Goal: Task Accomplishment & Management: Manage account settings

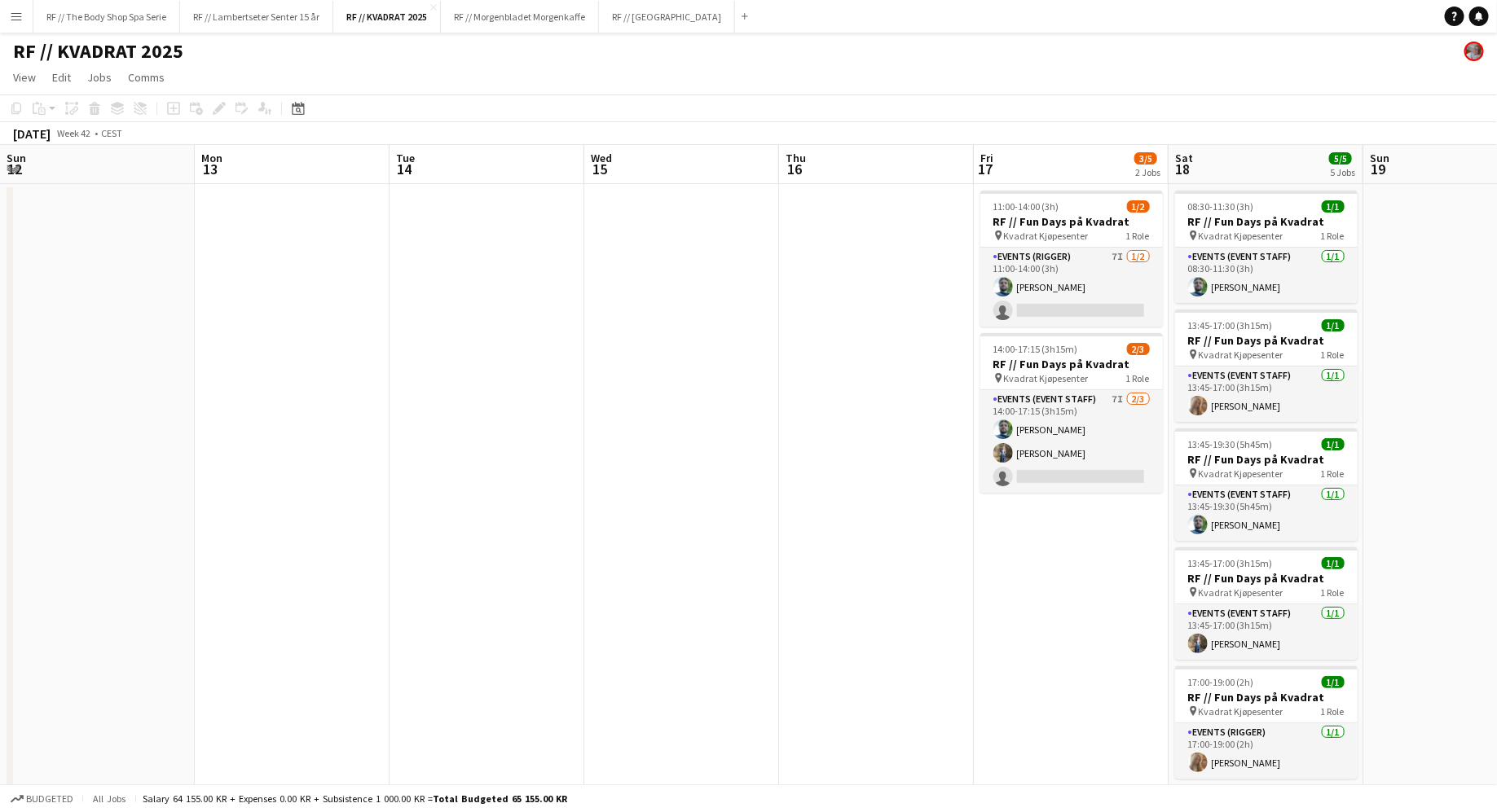
scroll to position [0, 508]
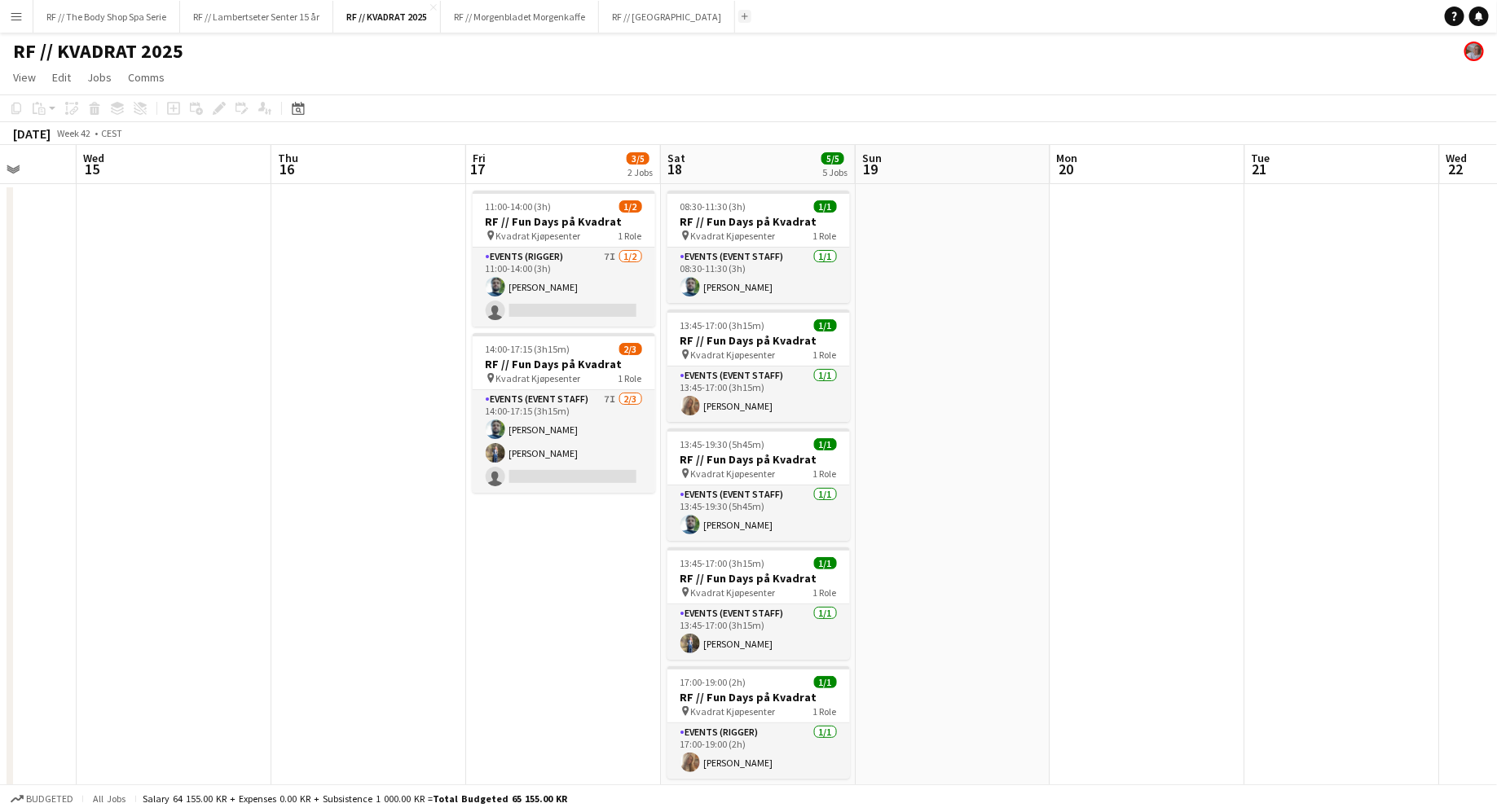
click at [738, 16] on button "Add" at bounding box center [745, 17] width 13 height 13
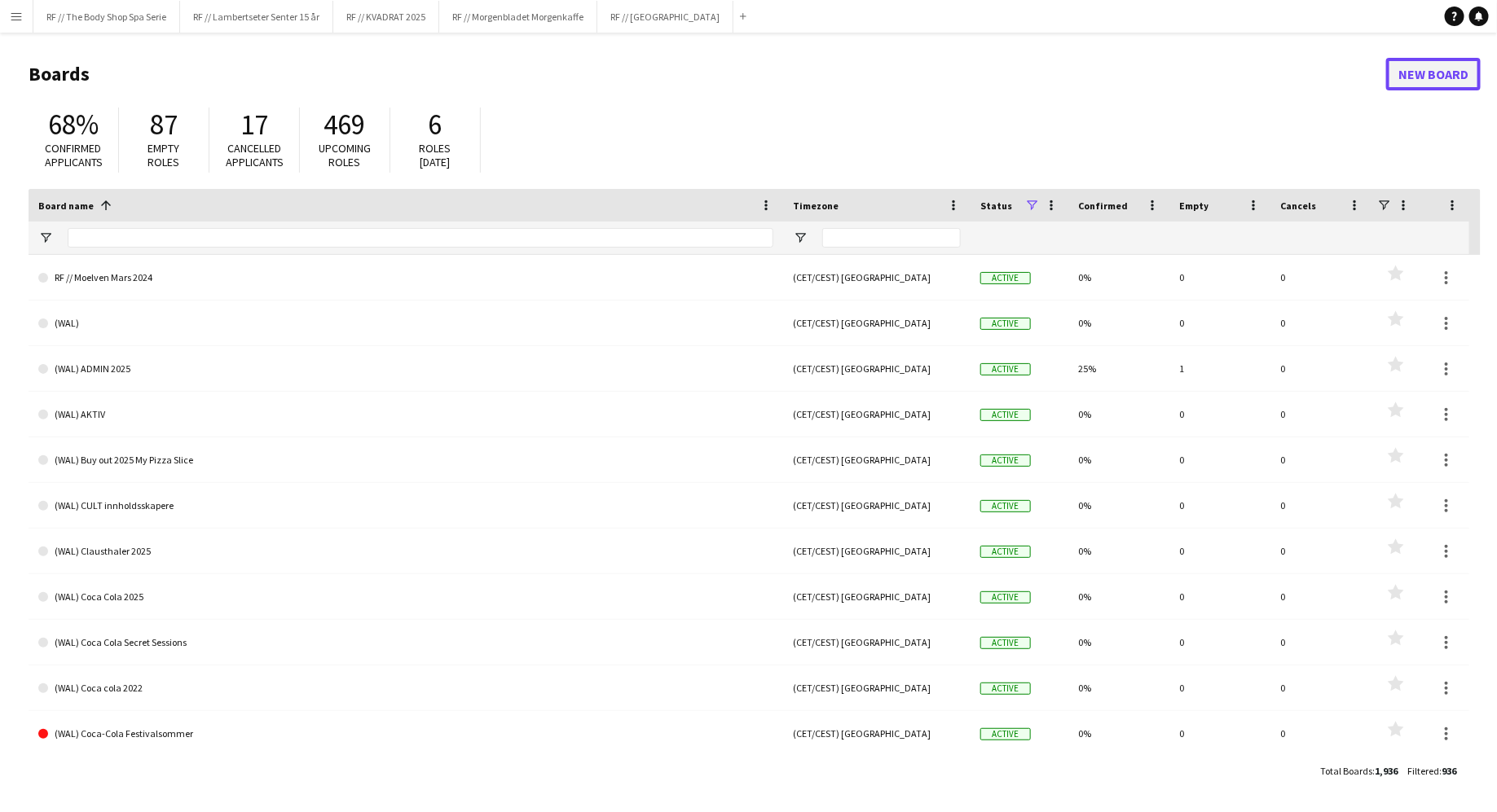
click at [1444, 76] on link "New Board" at bounding box center [1433, 74] width 94 height 32
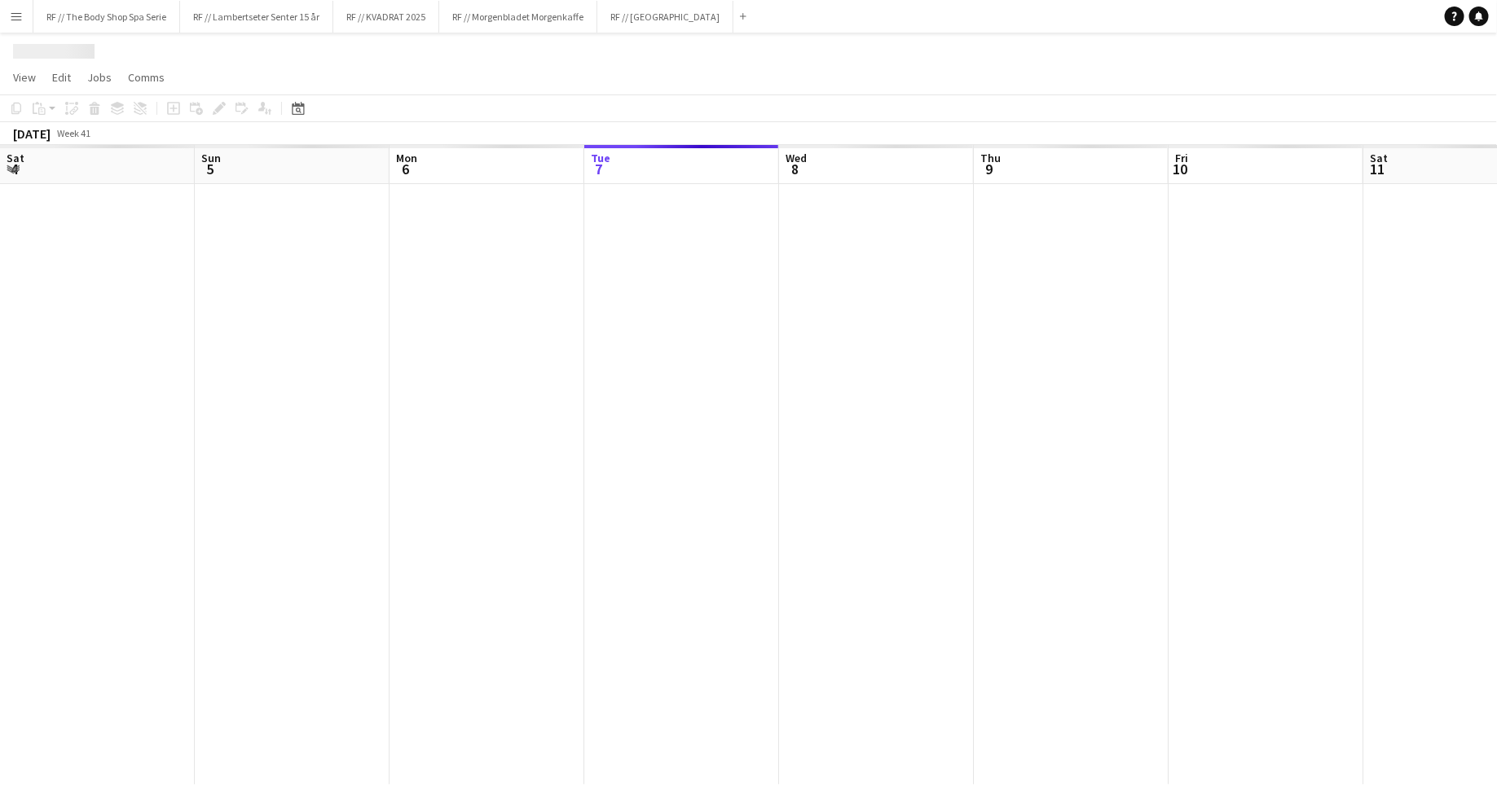
scroll to position [0, 390]
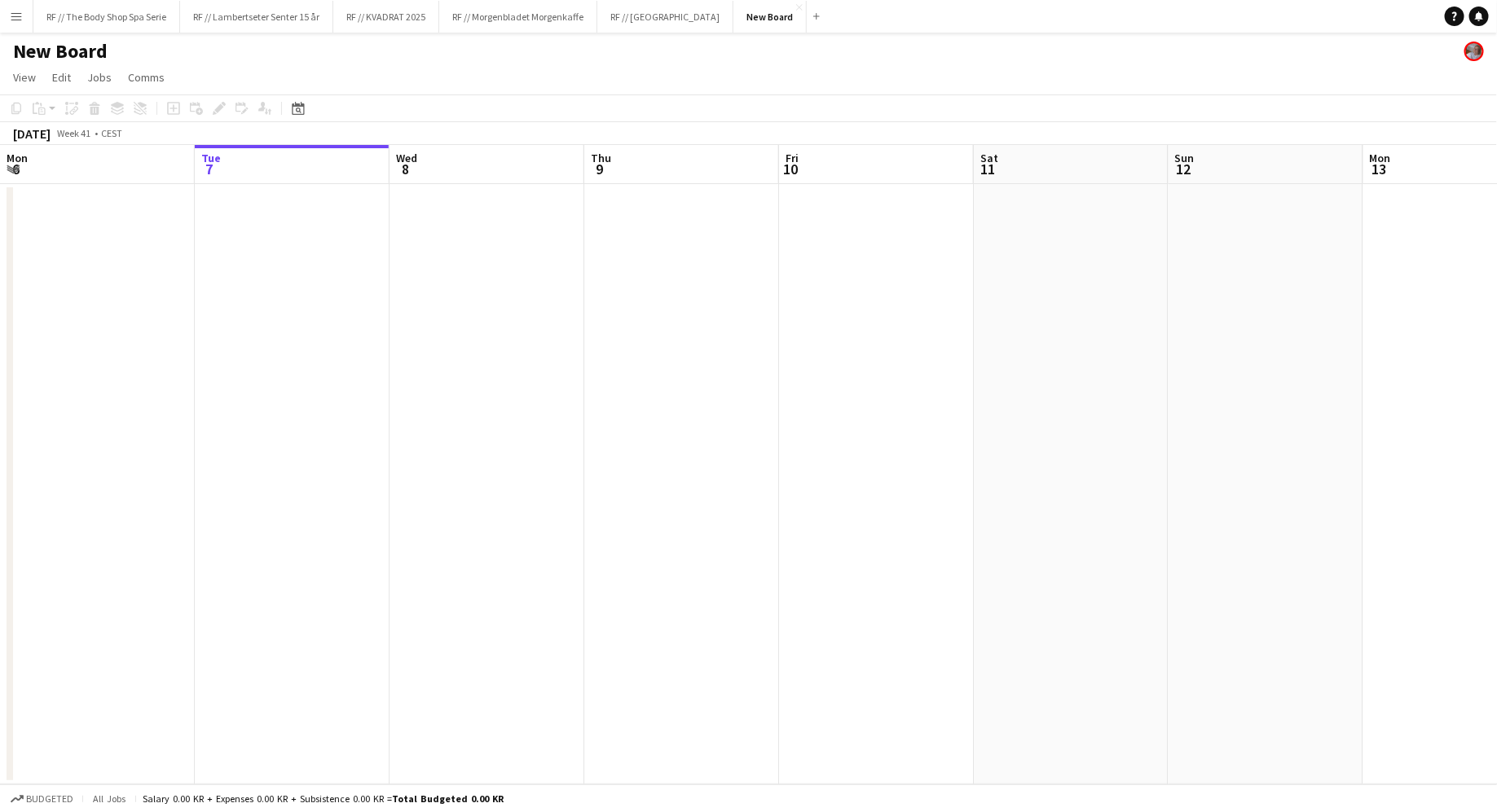
click at [60, 55] on h1 "New Board" at bounding box center [60, 51] width 94 height 24
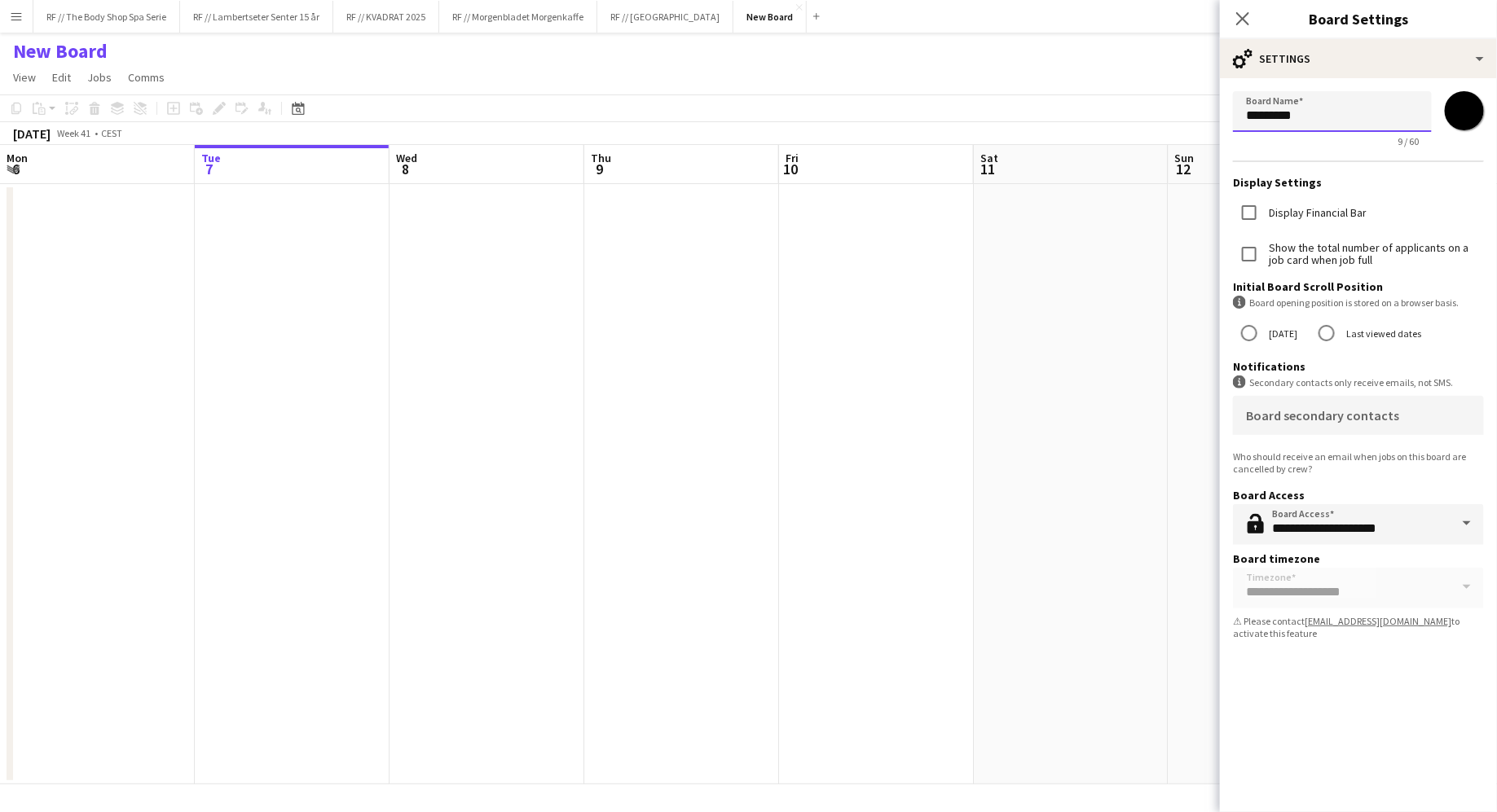
click at [1310, 118] on input "*********" at bounding box center [1331, 112] width 199 height 41
type input "**********"
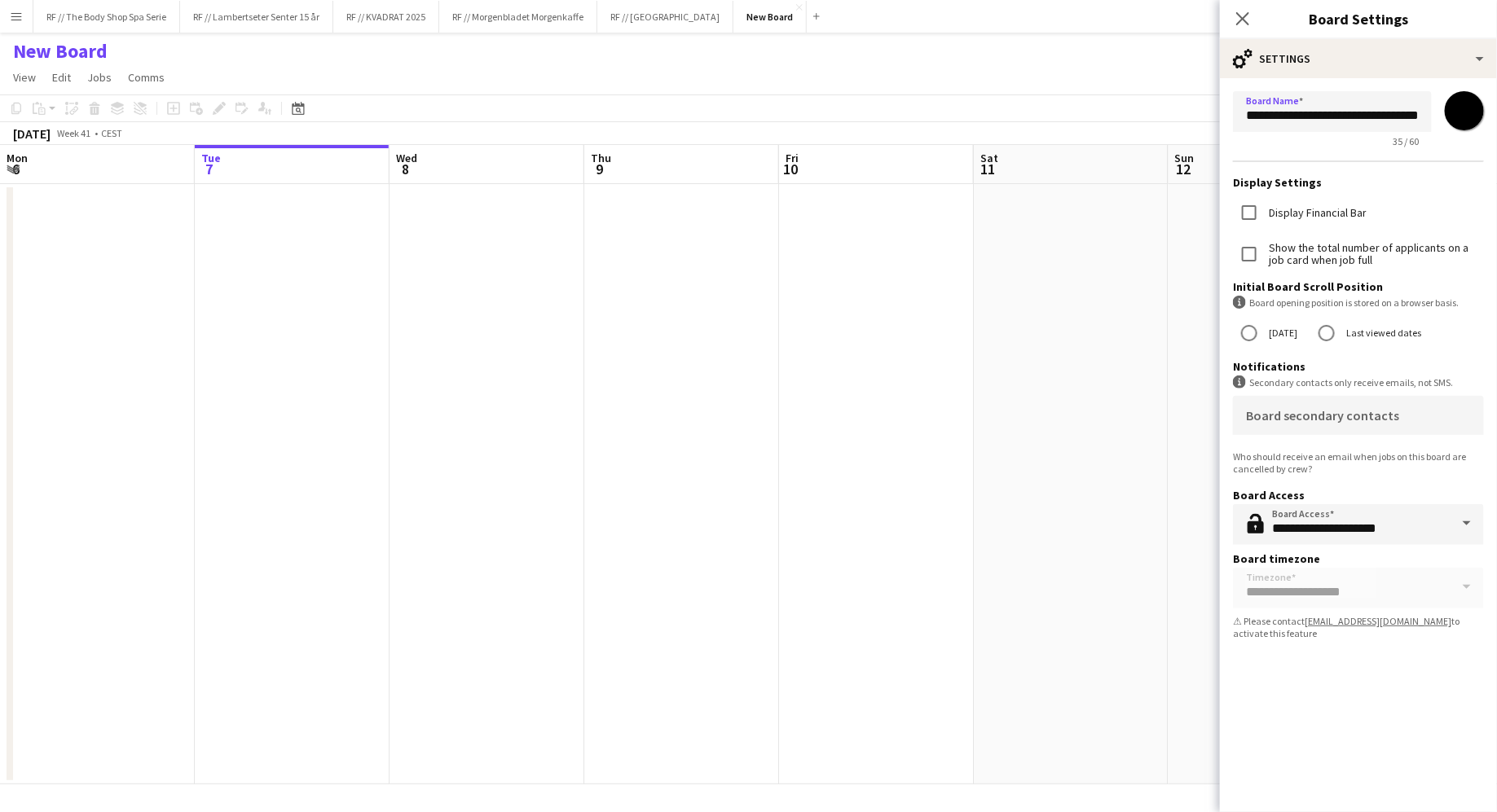
scroll to position [0, 390]
click at [989, 365] on app-date-cell at bounding box center [1070, 484] width 194 height 600
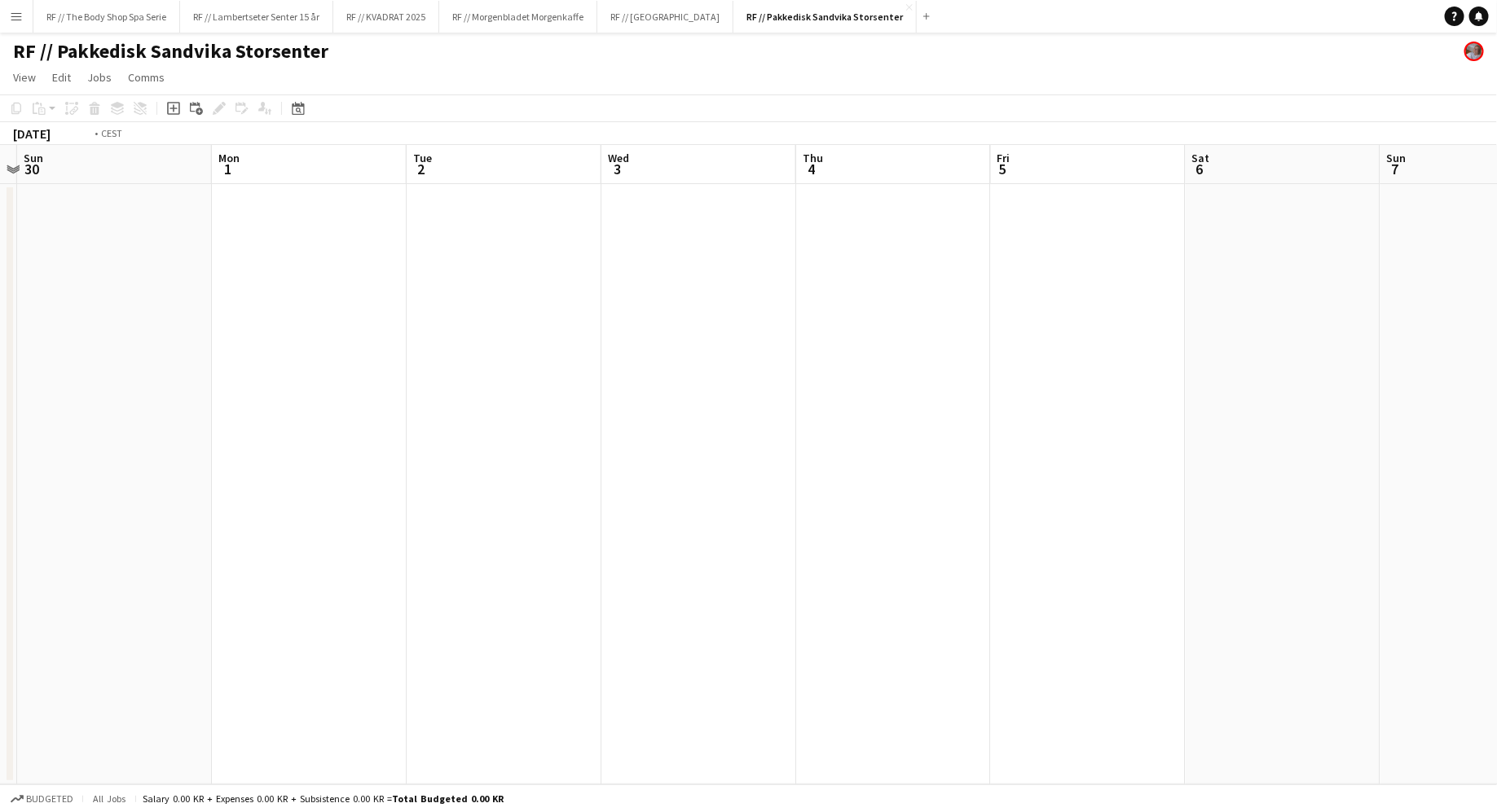
scroll to position [0, 615]
click at [608, 207] on app-date-cell at bounding box center [650, 484] width 194 height 600
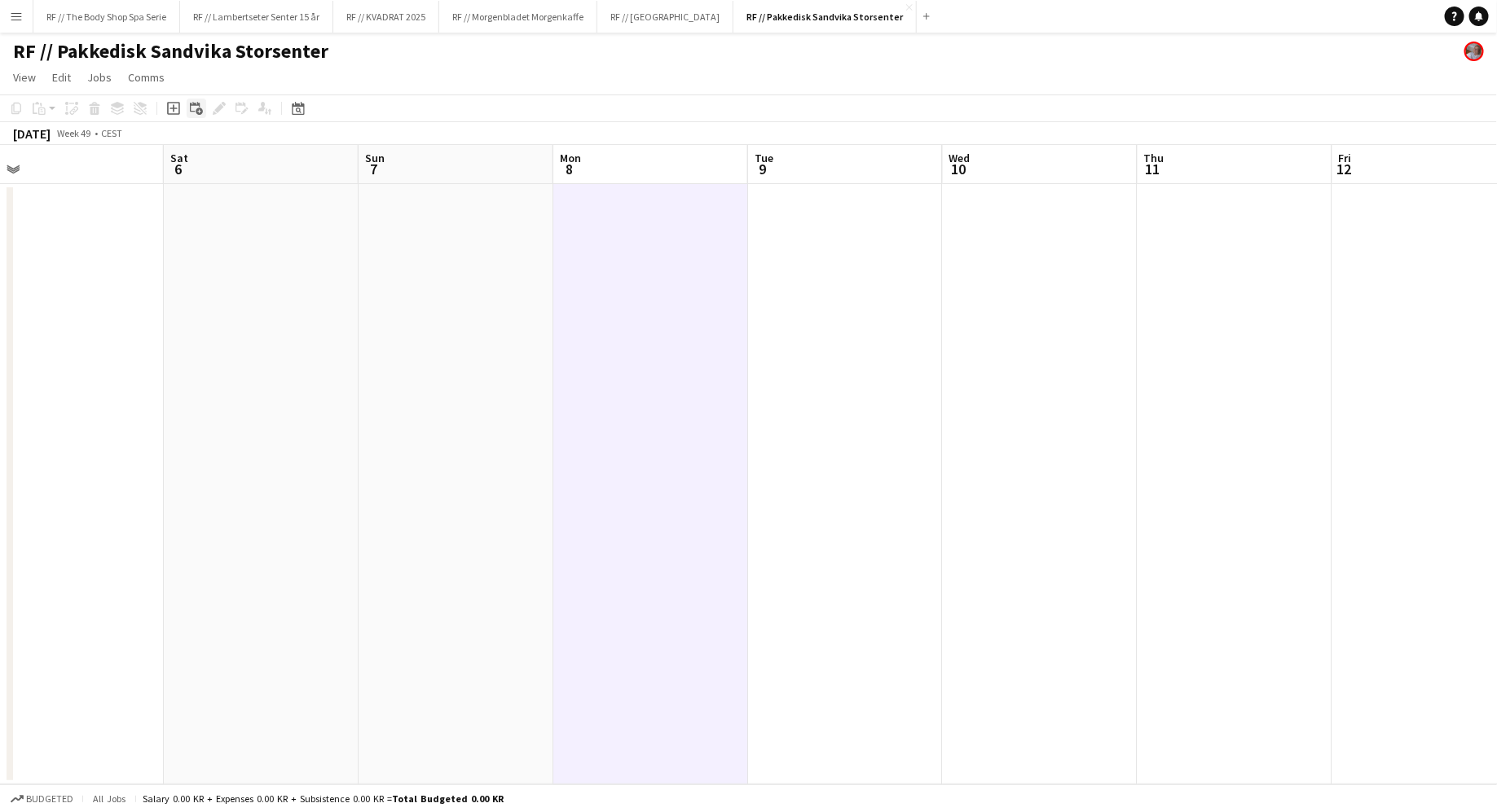
click at [190, 106] on icon at bounding box center [194, 106] width 10 height 10
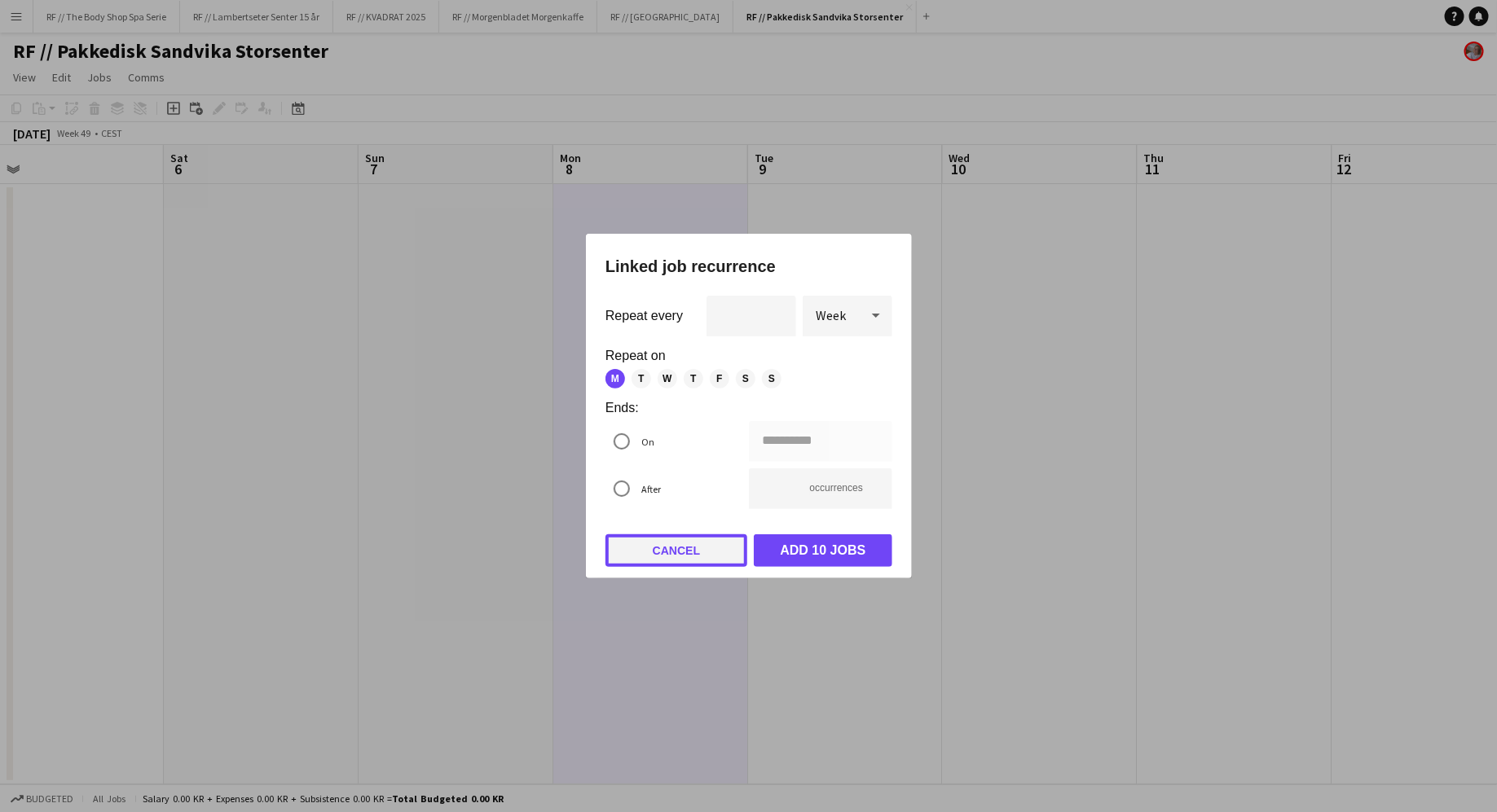
click at [664, 547] on button "Cancel" at bounding box center [675, 550] width 142 height 32
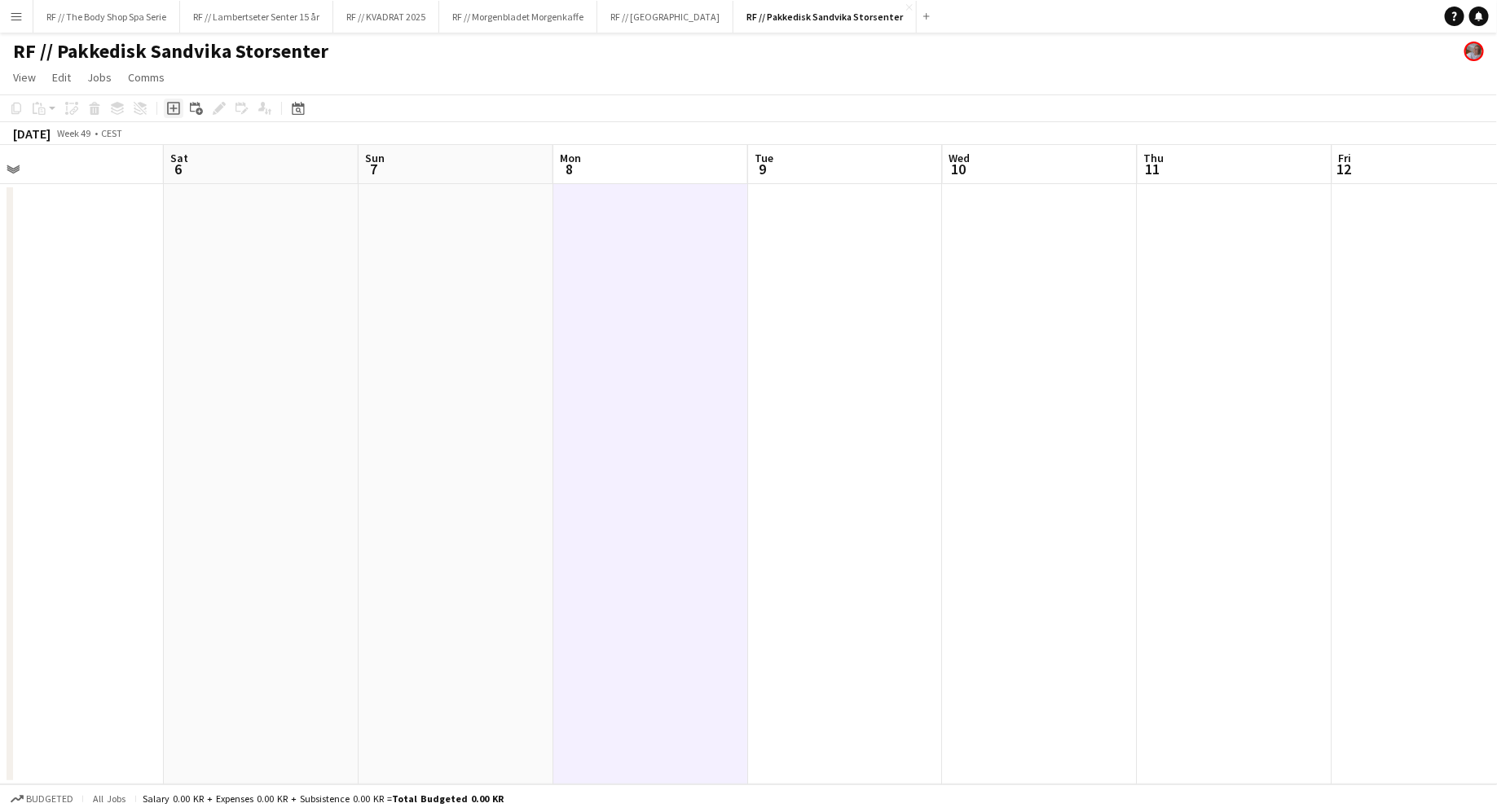
click at [173, 105] on icon at bounding box center [173, 109] width 7 height 7
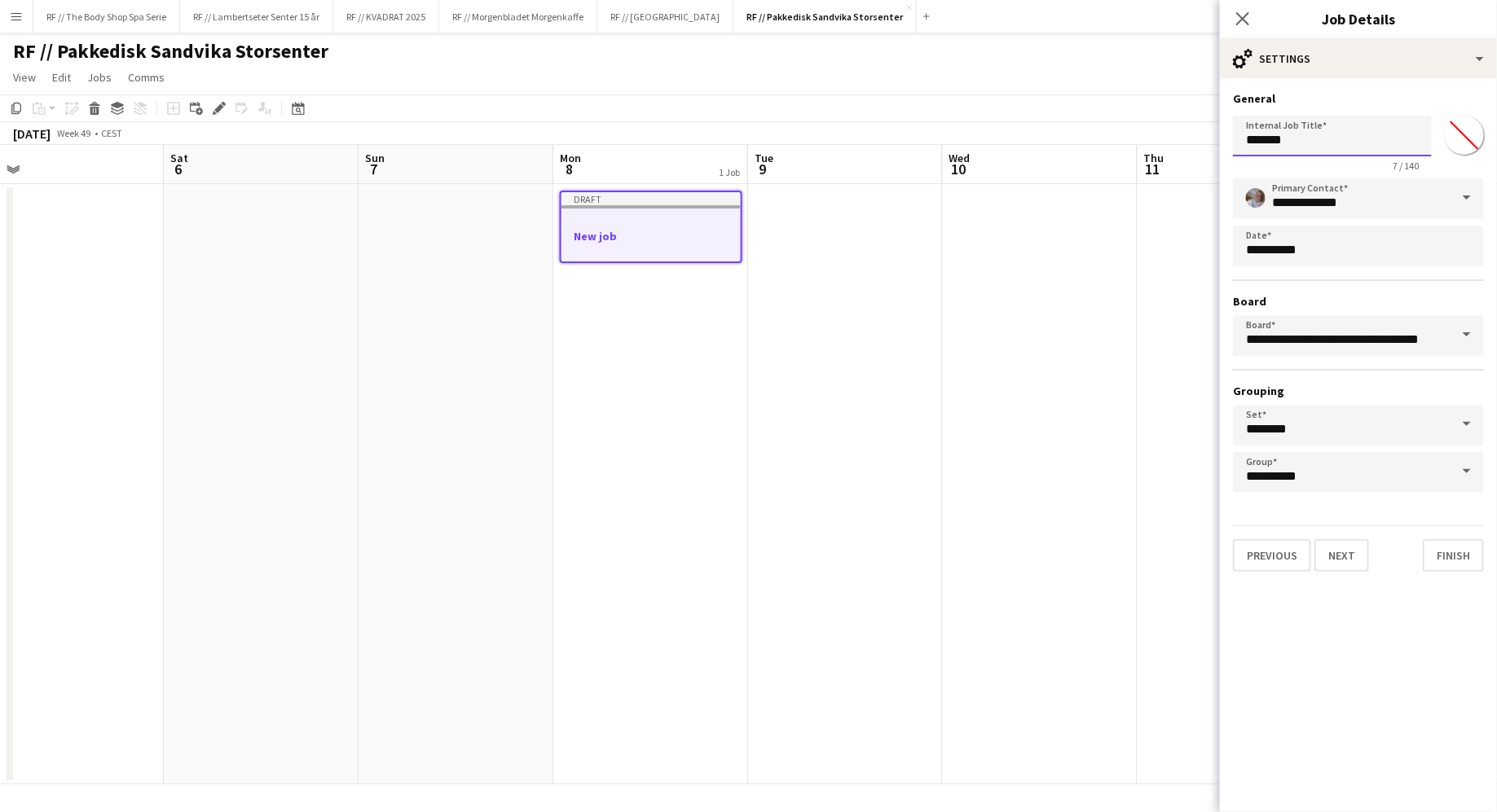
click at [1342, 127] on input "*******" at bounding box center [1331, 136] width 199 height 41
type input "**********"
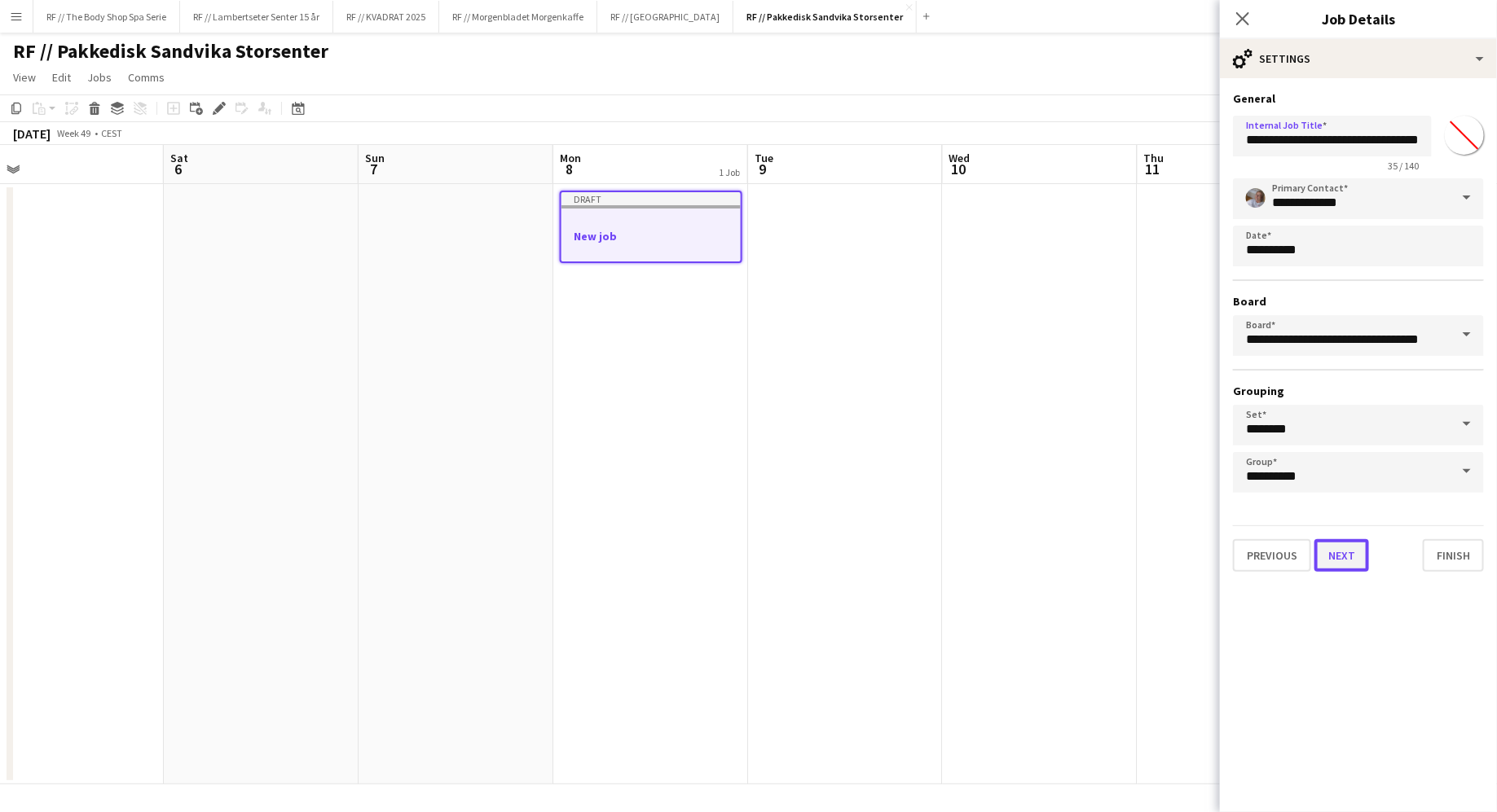
click at [1342, 556] on button "Next" at bounding box center [1342, 555] width 55 height 32
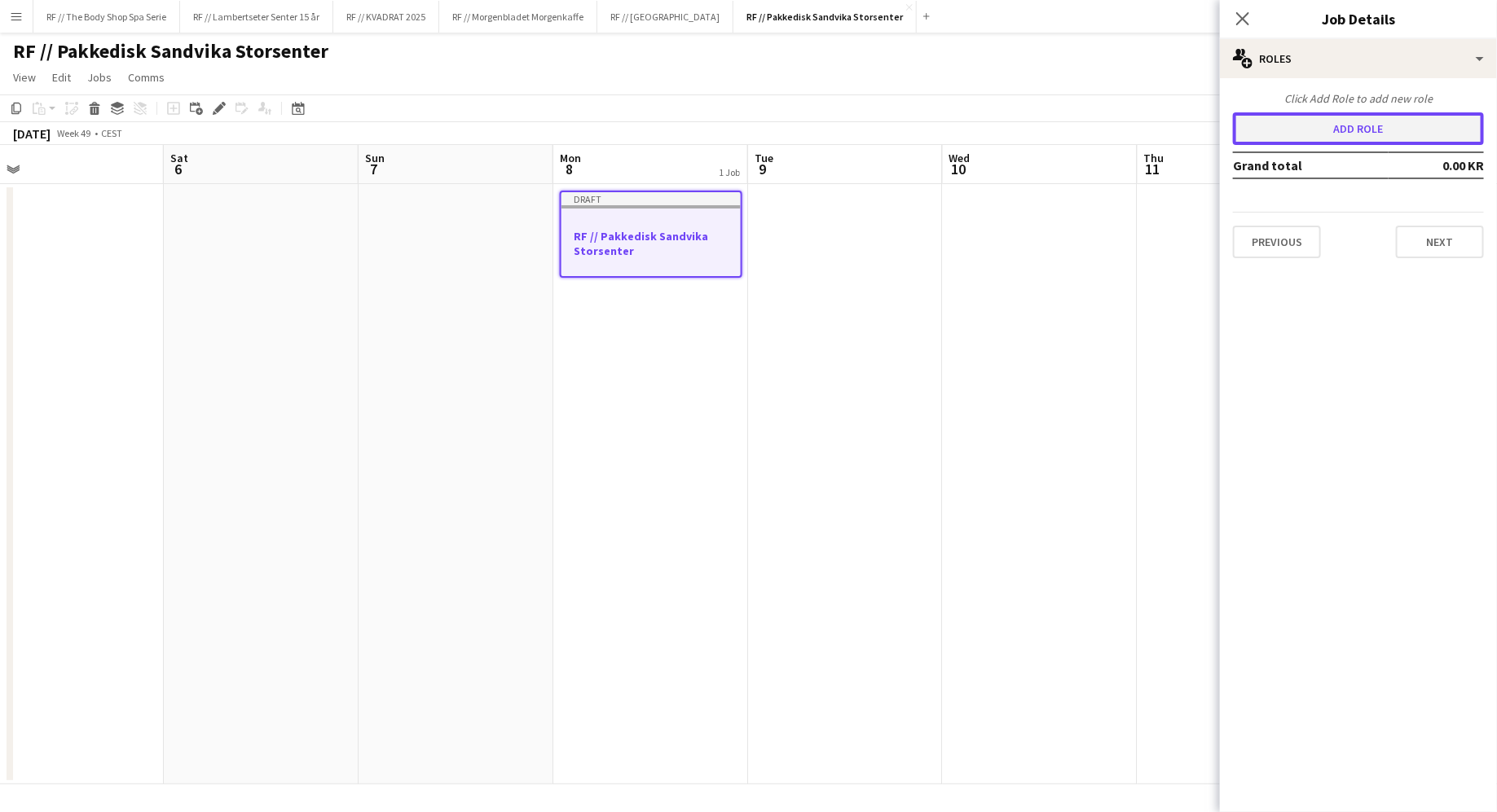
click at [1391, 140] on button "Add role" at bounding box center [1357, 129] width 251 height 32
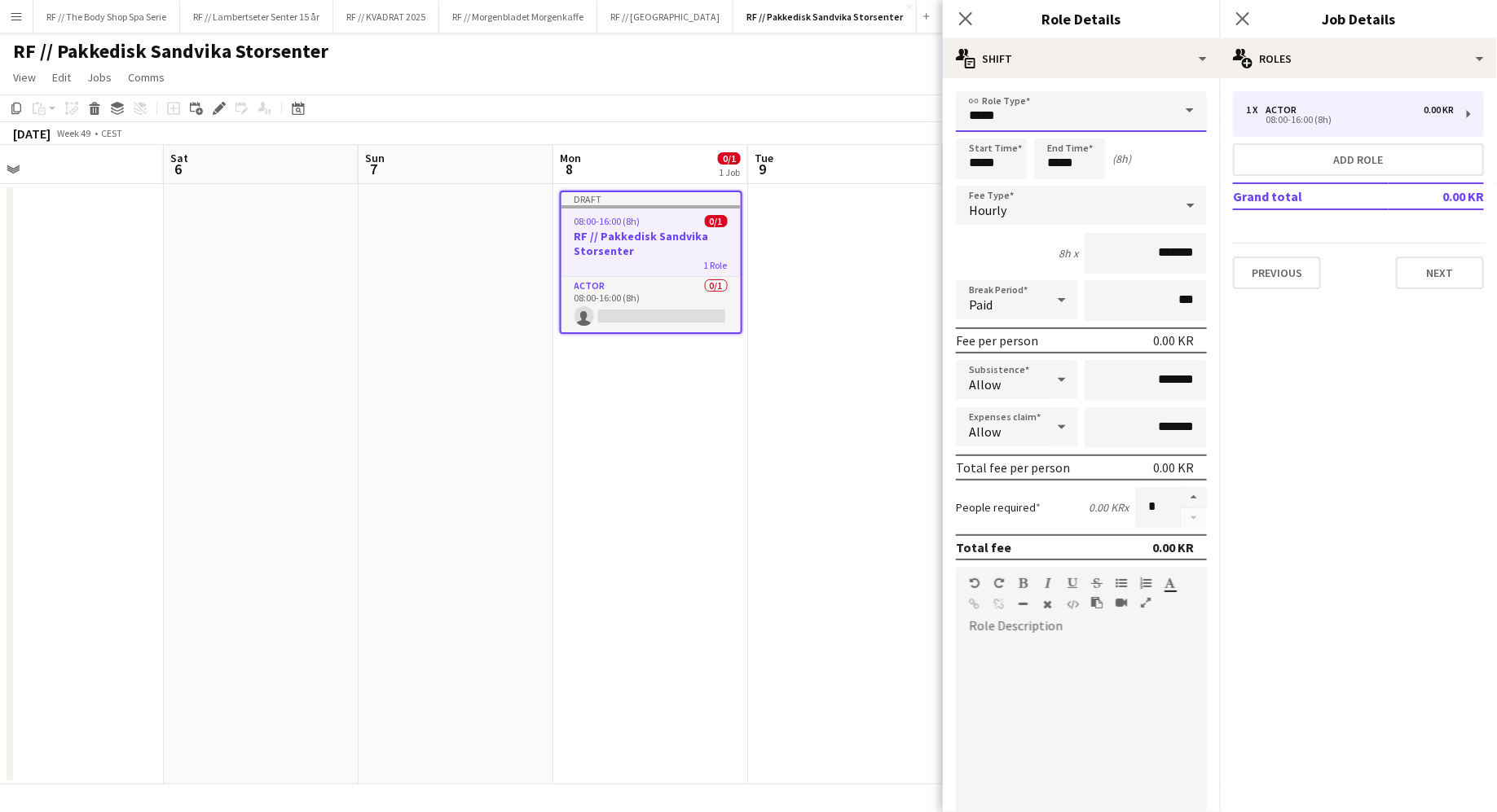
click at [1123, 111] on input "*****" at bounding box center [1081, 112] width 251 height 41
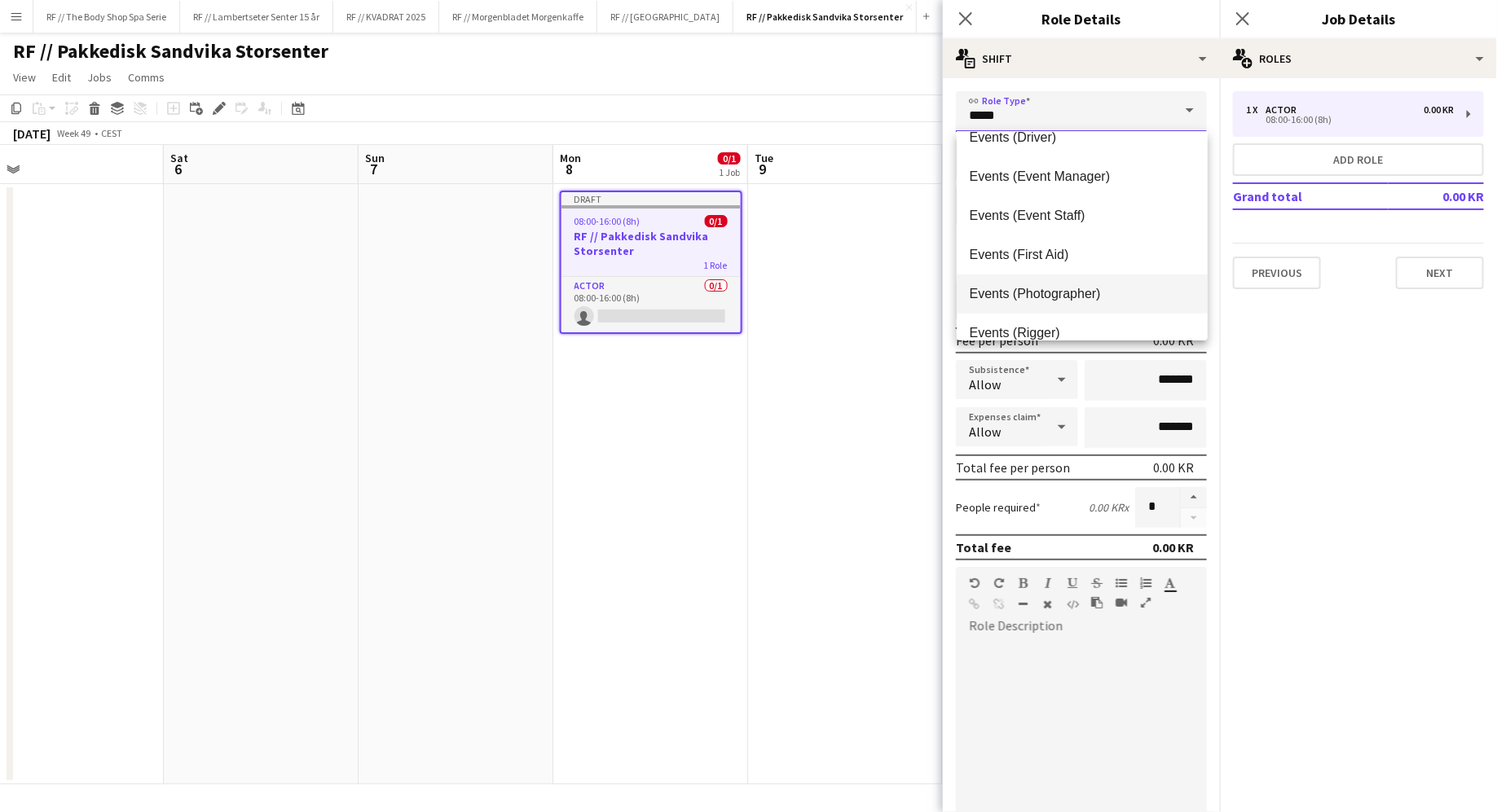
scroll to position [401, 0]
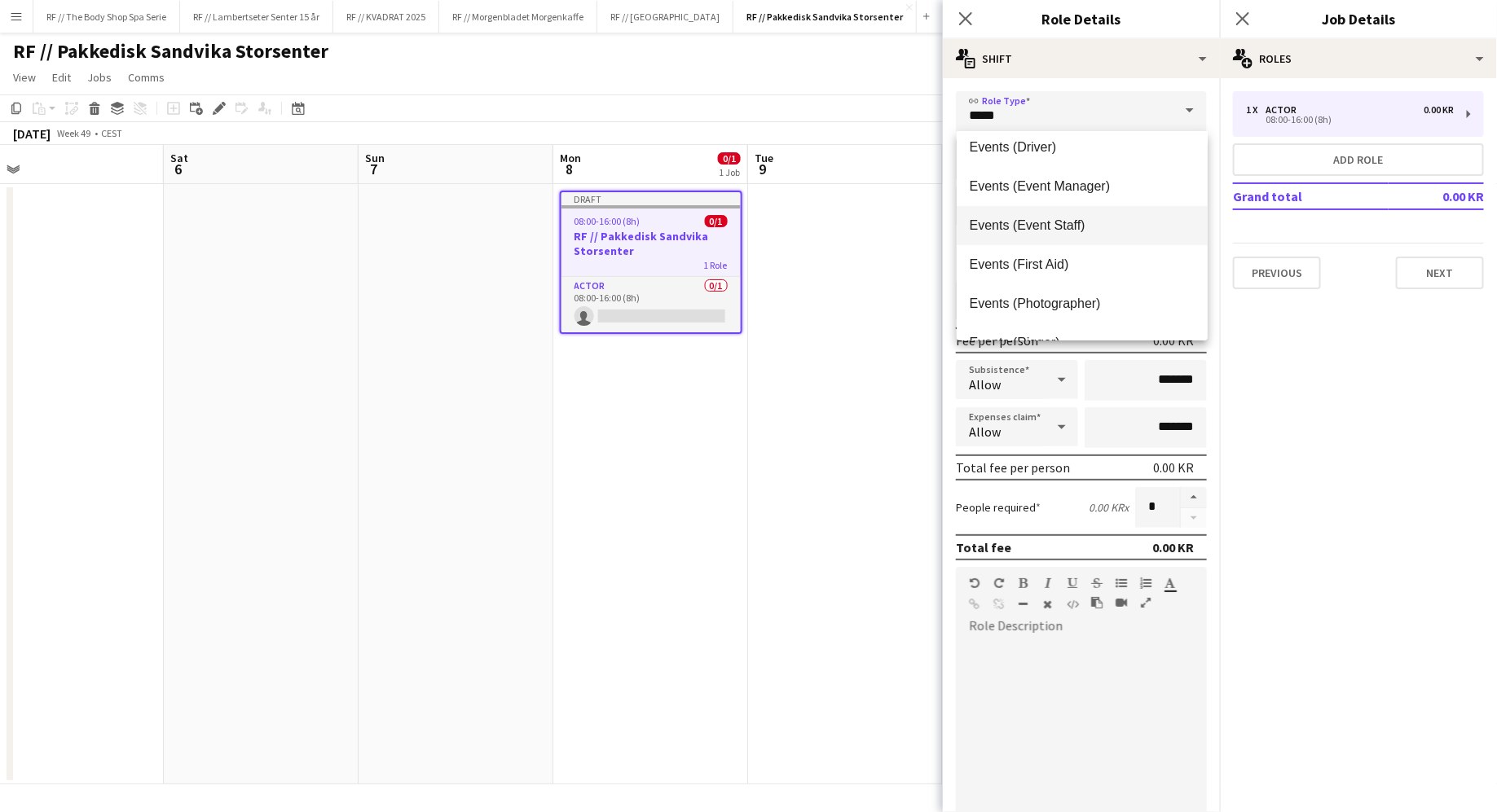
click at [1032, 229] on span "Events (Event Staff)" at bounding box center [1082, 225] width 225 height 16
type input "**********"
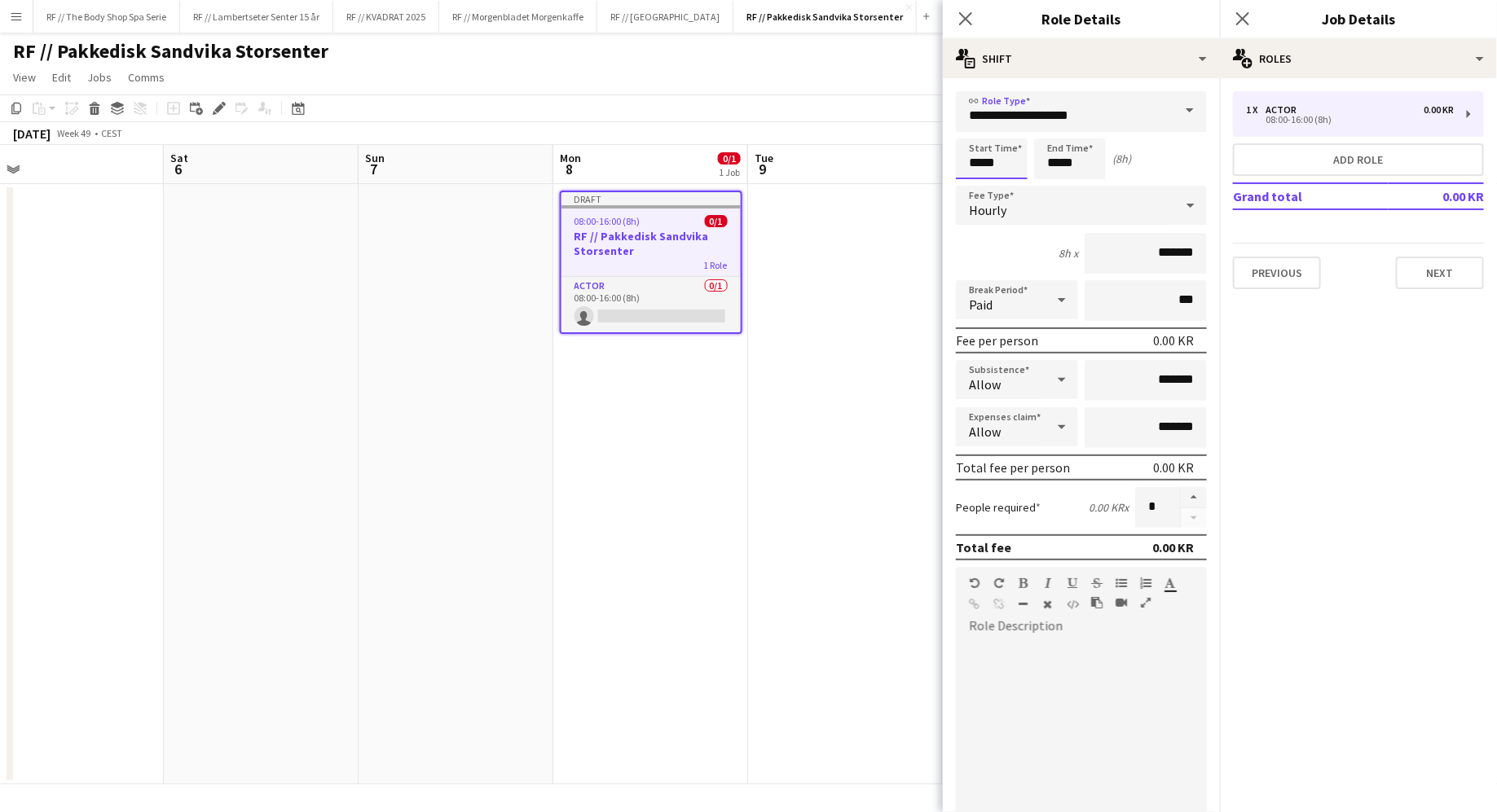
click at [991, 162] on input "*****" at bounding box center [991, 159] width 71 height 41
type input "*****"
click at [1055, 161] on input "*****" at bounding box center [1070, 159] width 71 height 41
type input "*****"
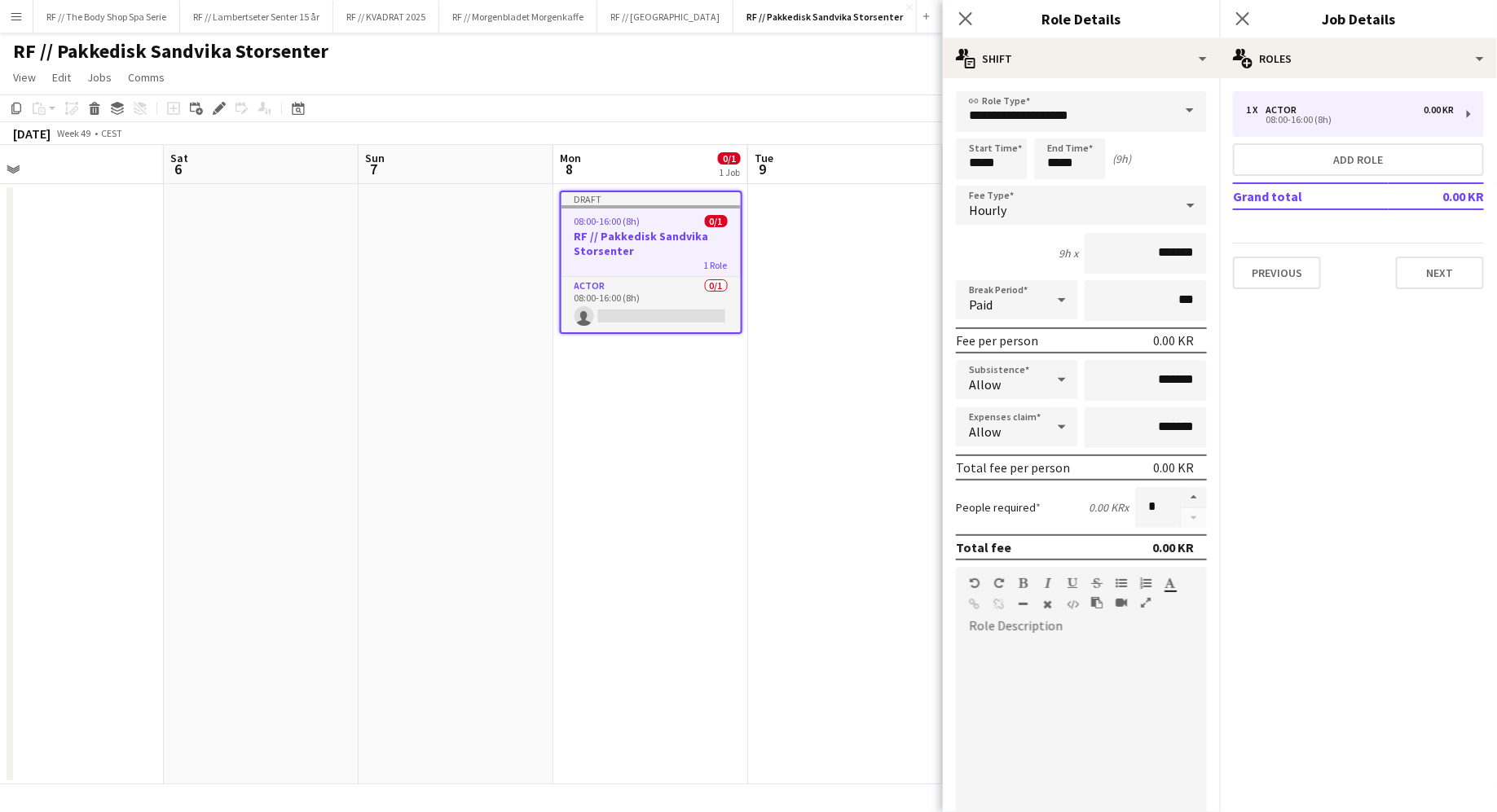
click at [1000, 242] on div "9h x *******" at bounding box center [1081, 253] width 251 height 41
click at [1125, 242] on input "*******" at bounding box center [1145, 253] width 122 height 41
type input "*********"
click at [1138, 301] on input "***" at bounding box center [1145, 301] width 122 height 41
click at [1029, 260] on div "9h x *********" at bounding box center [1081, 253] width 251 height 41
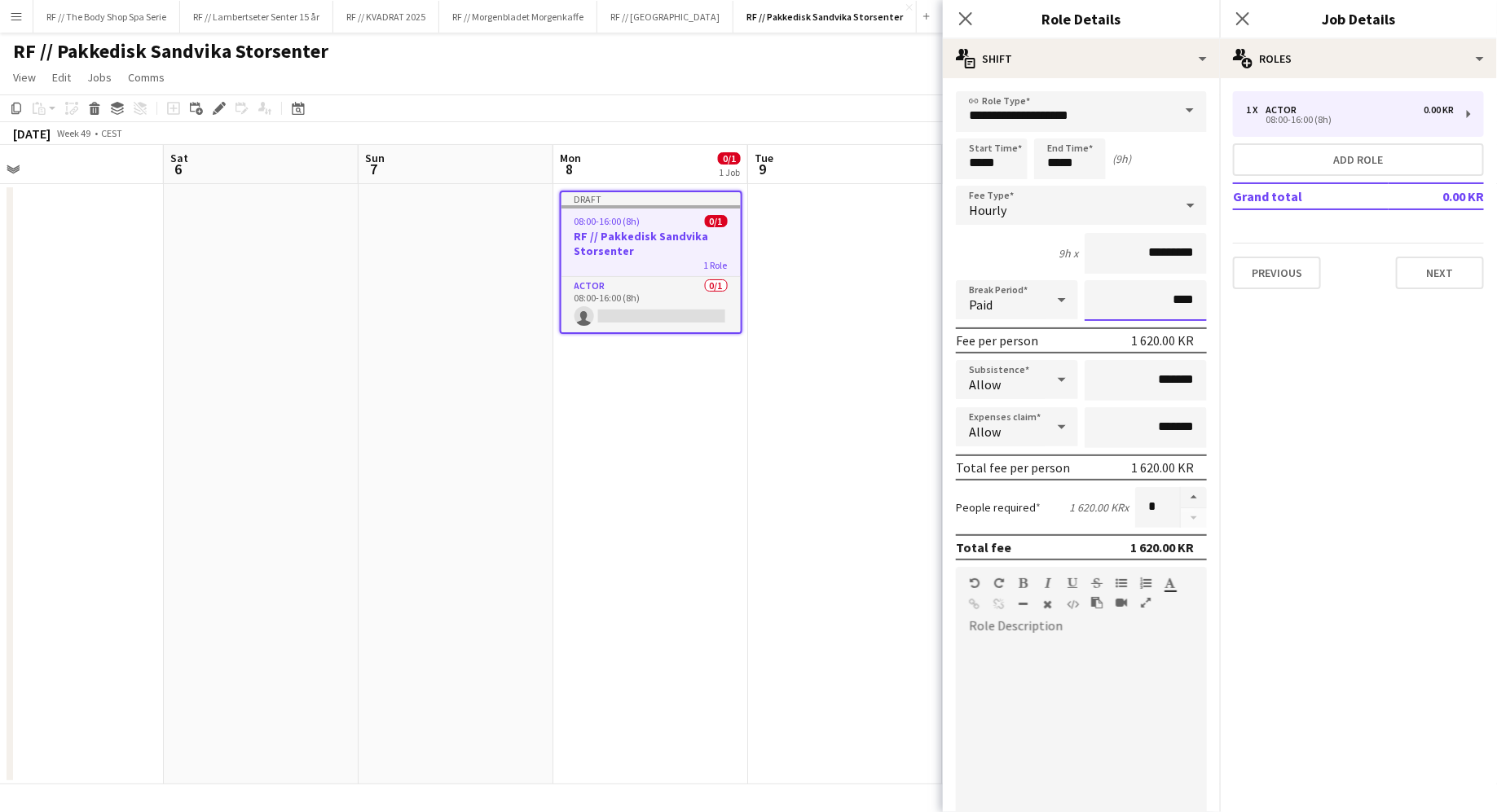
click at [1136, 295] on input "****" at bounding box center [1145, 301] width 122 height 41
type input "****"
click at [1008, 255] on div "9h x *********" at bounding box center [1081, 253] width 251 height 41
click at [1165, 513] on input "*" at bounding box center [1157, 508] width 44 height 41
type input "*"
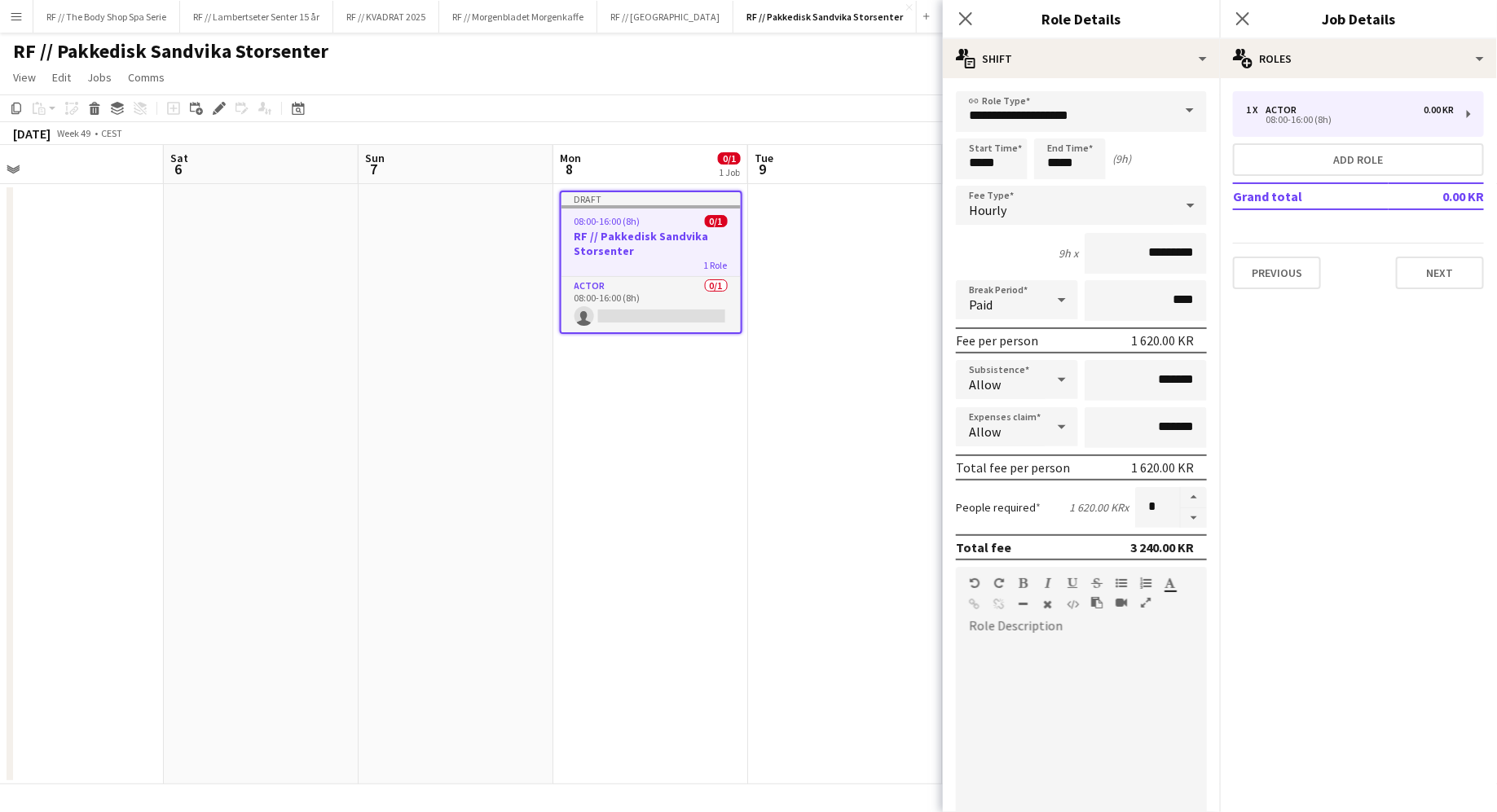
click at [1035, 498] on div "People required 1 620.00 KR x *" at bounding box center [1081, 508] width 251 height 41
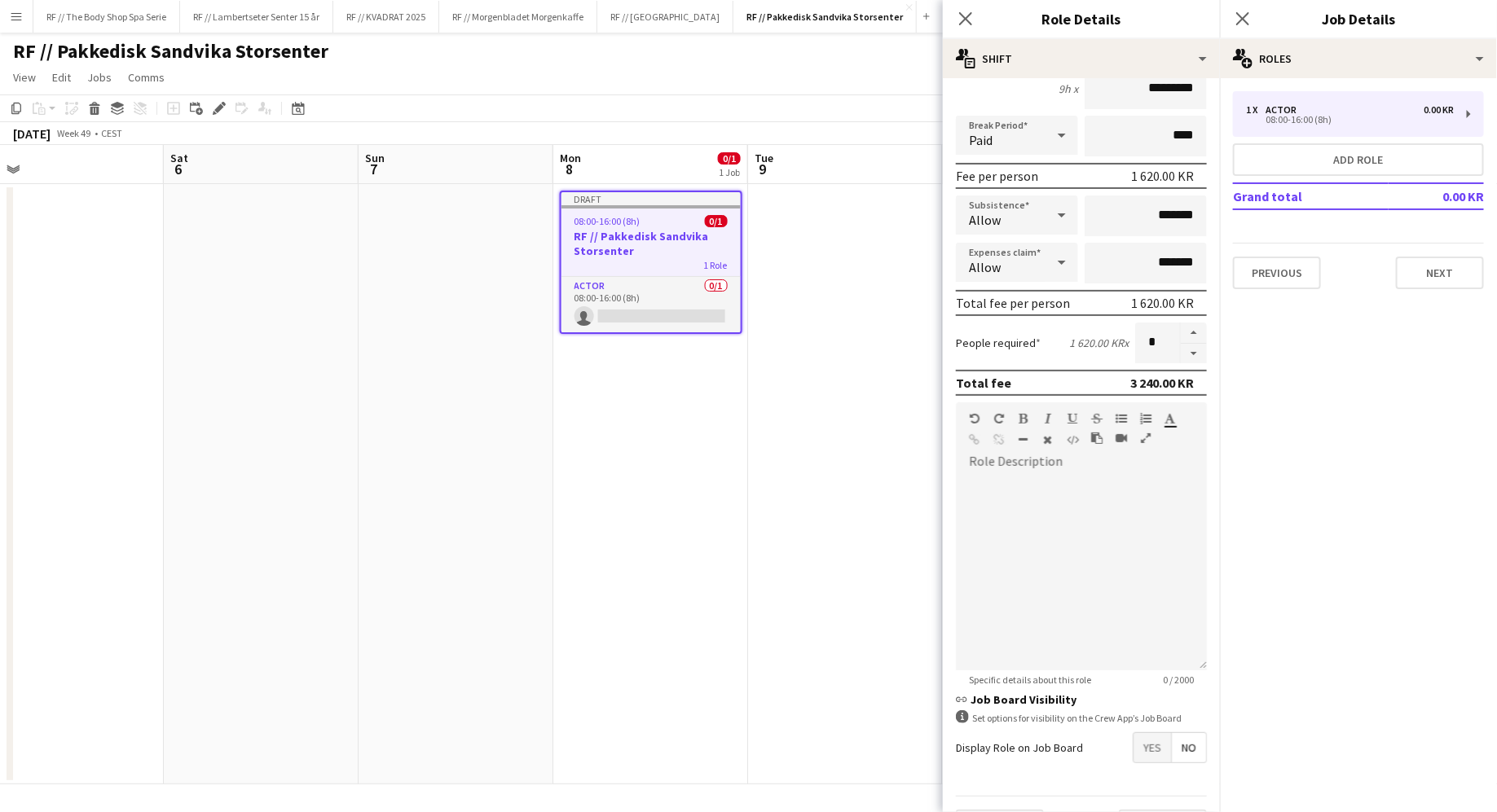
scroll to position [204, 0]
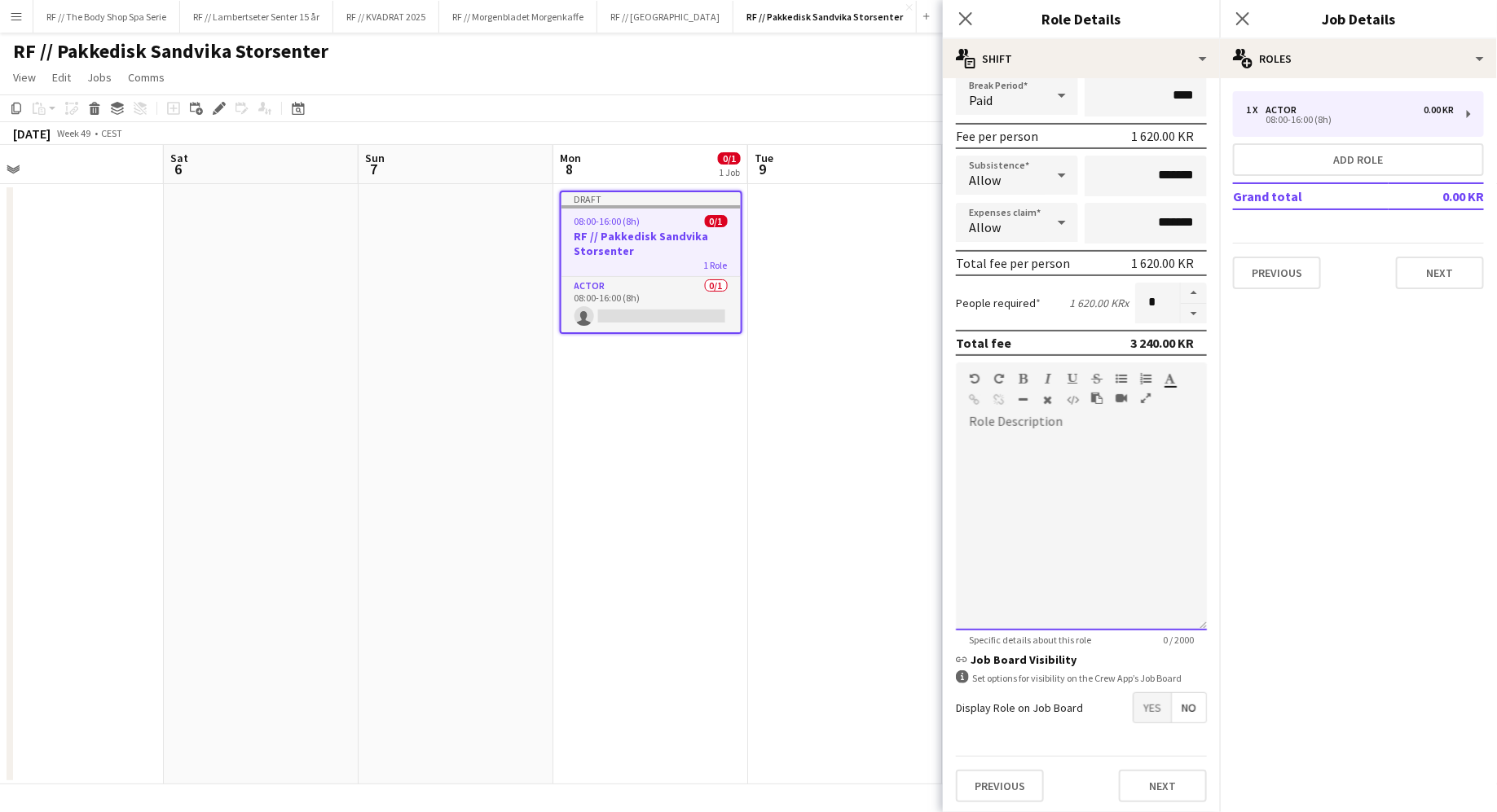
click at [1015, 486] on div at bounding box center [1081, 532] width 251 height 195
click at [1042, 460] on div "**********" at bounding box center [1081, 532] width 251 height 195
click at [1088, 465] on div "**********" at bounding box center [1081, 532] width 251 height 195
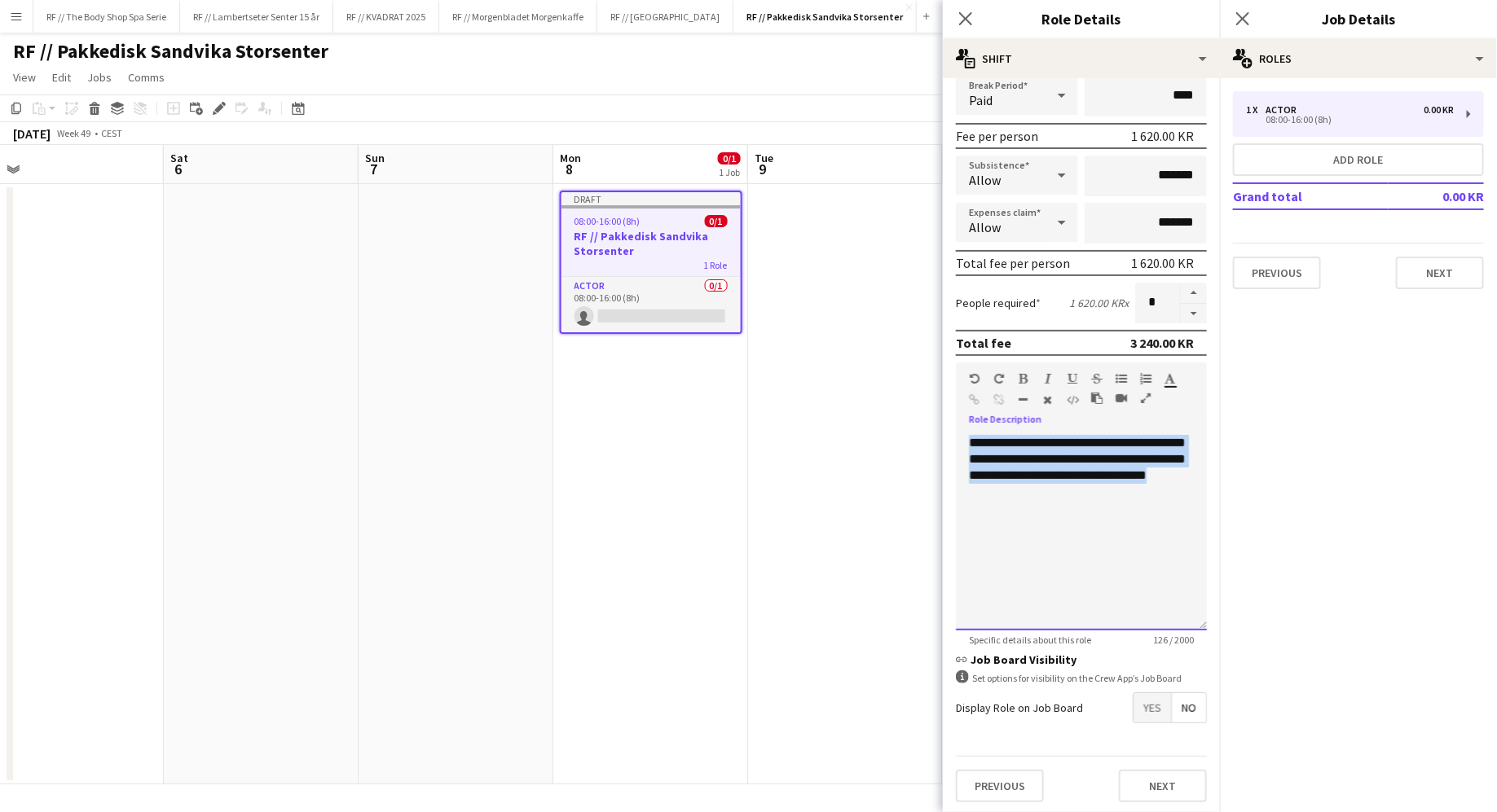
drag, startPoint x: 1184, startPoint y: 475, endPoint x: 966, endPoint y: 438, distance: 221.1
click at [966, 438] on div "**********" at bounding box center [1081, 532] width 251 height 195
copy div "**********"
click at [1000, 461] on div "**********" at bounding box center [1081, 532] width 251 height 195
drag, startPoint x: 1163, startPoint y: 497, endPoint x: 929, endPoint y: 437, distance: 241.6
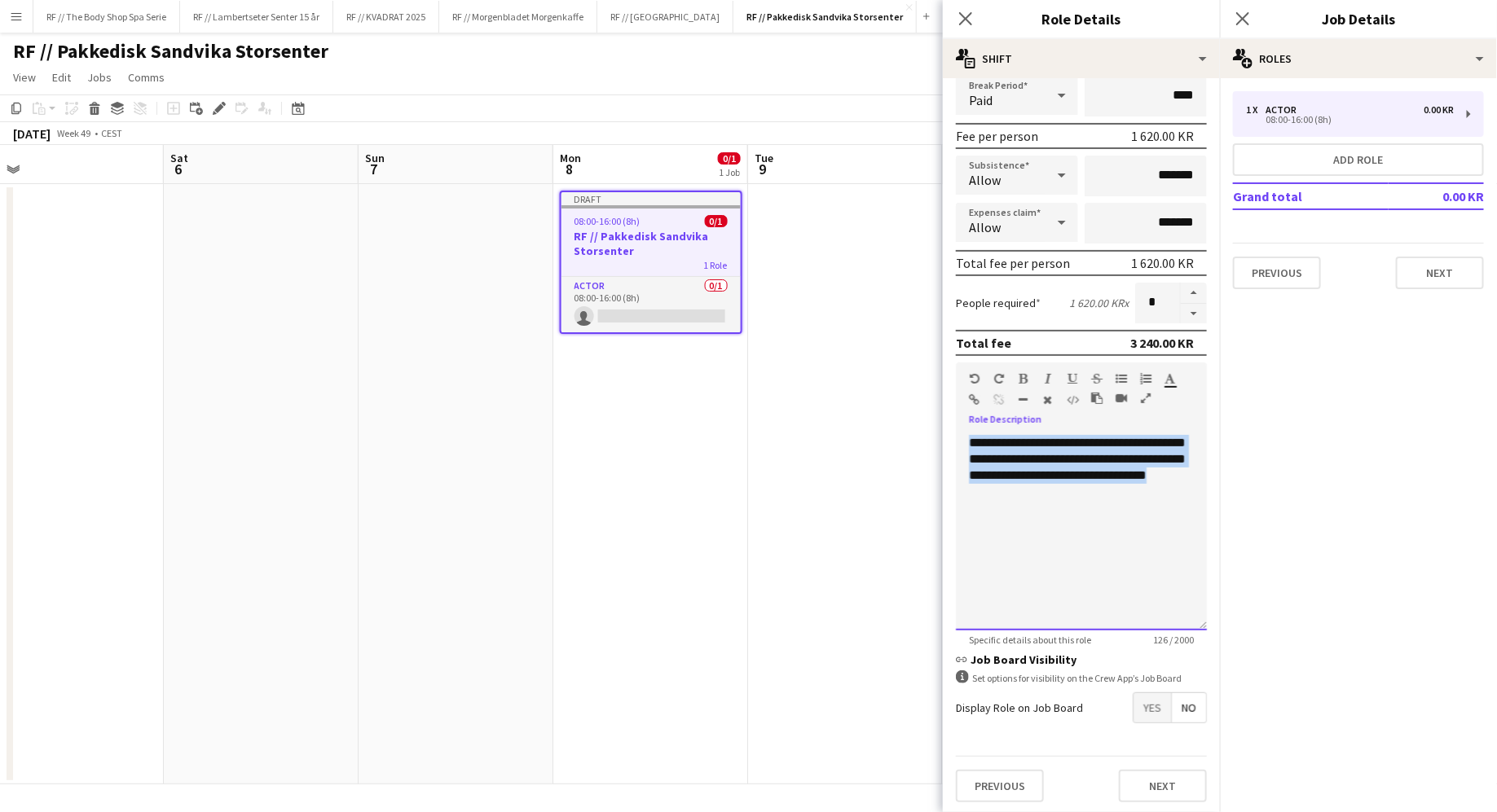
click at [929, 437] on body "Menu Boards Boards Boards All jobs Status Workforce Workforce My Workforce Recr…" at bounding box center [748, 406] width 1497 height 812
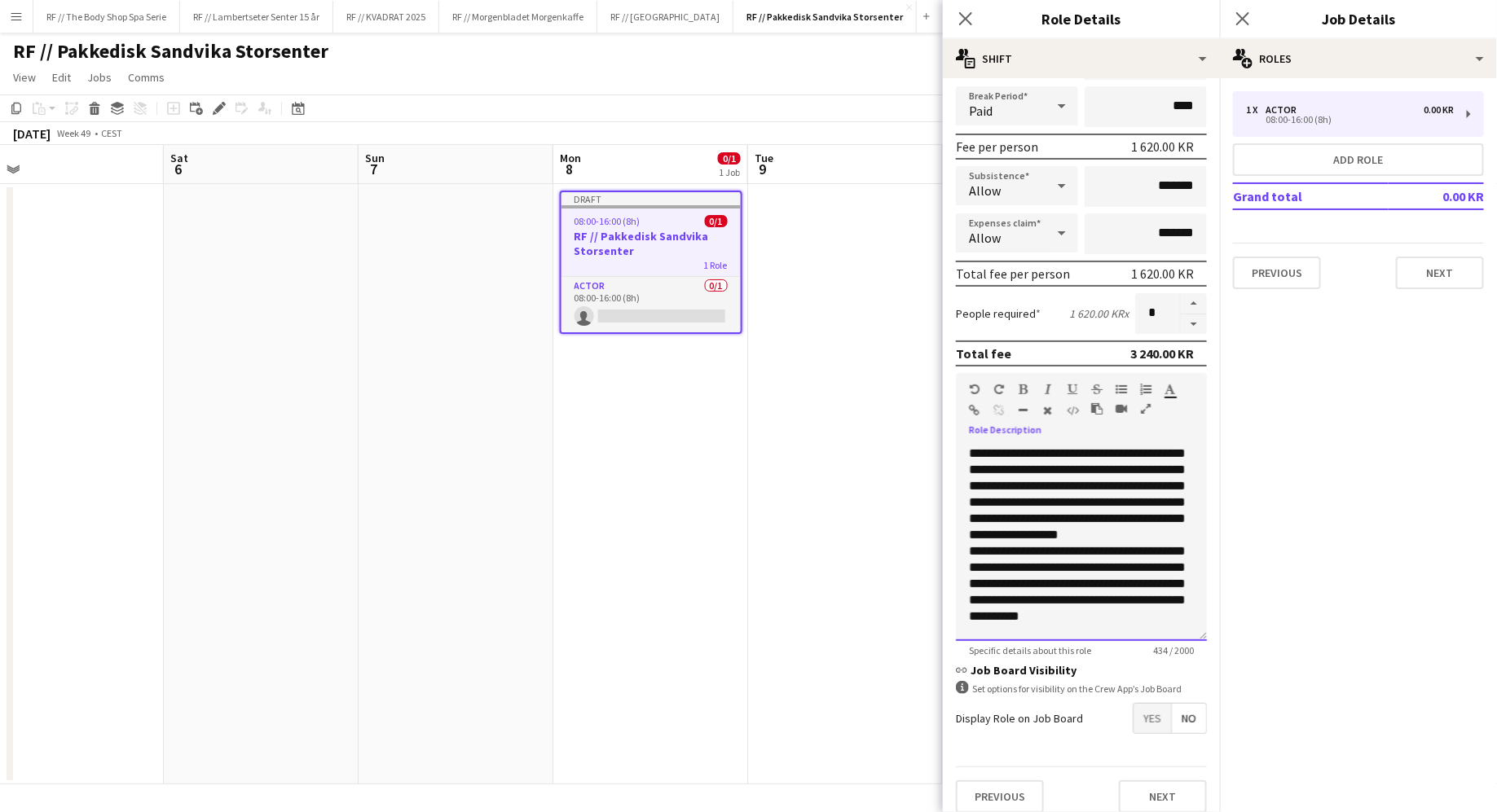
scroll to position [199, 0]
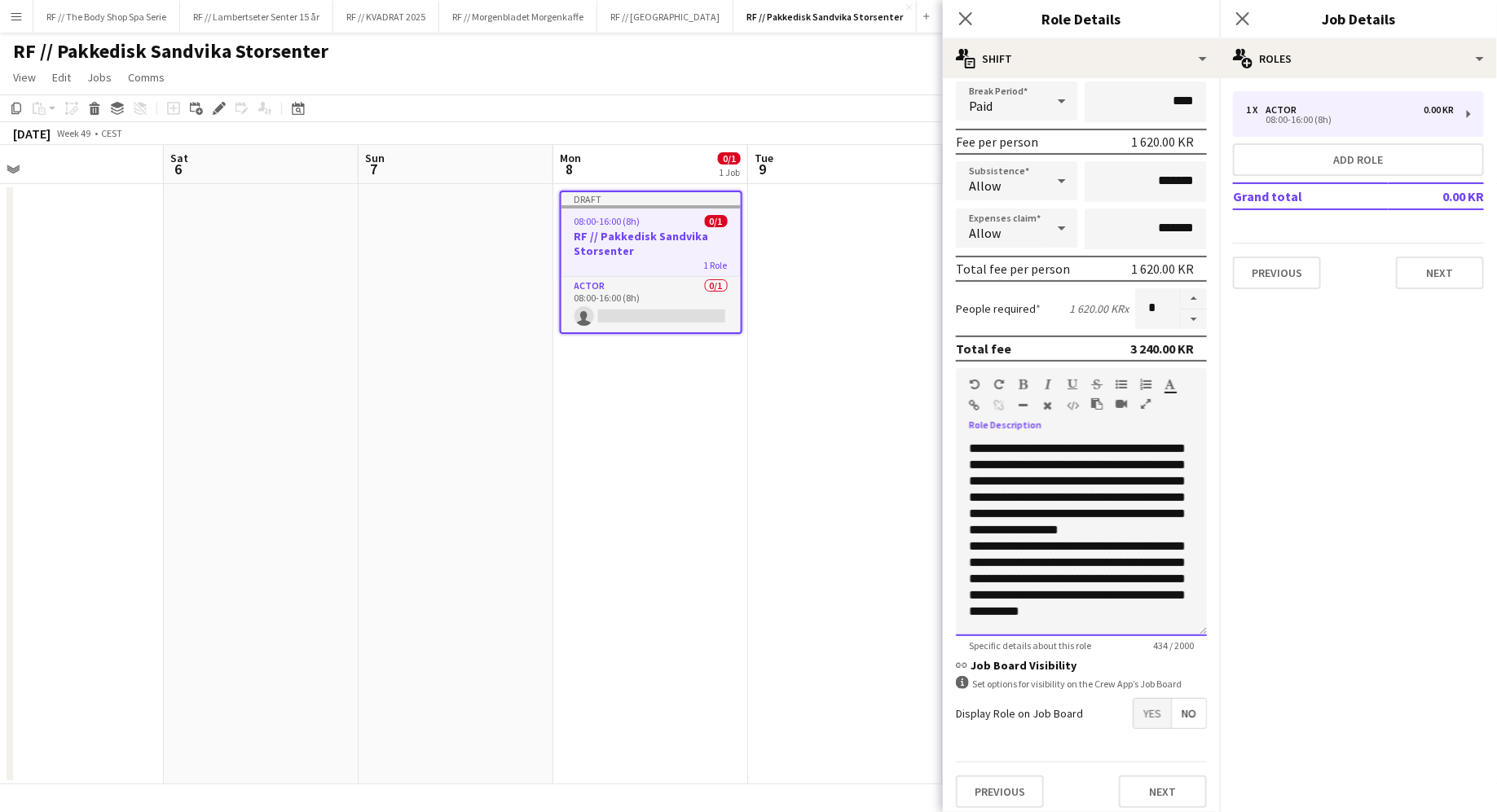
click at [964, 545] on div "**********" at bounding box center [1081, 537] width 251 height 195
click at [1144, 609] on div "**********" at bounding box center [1081, 537] width 251 height 195
click at [1002, 517] on div "**********" at bounding box center [1081, 537] width 251 height 195
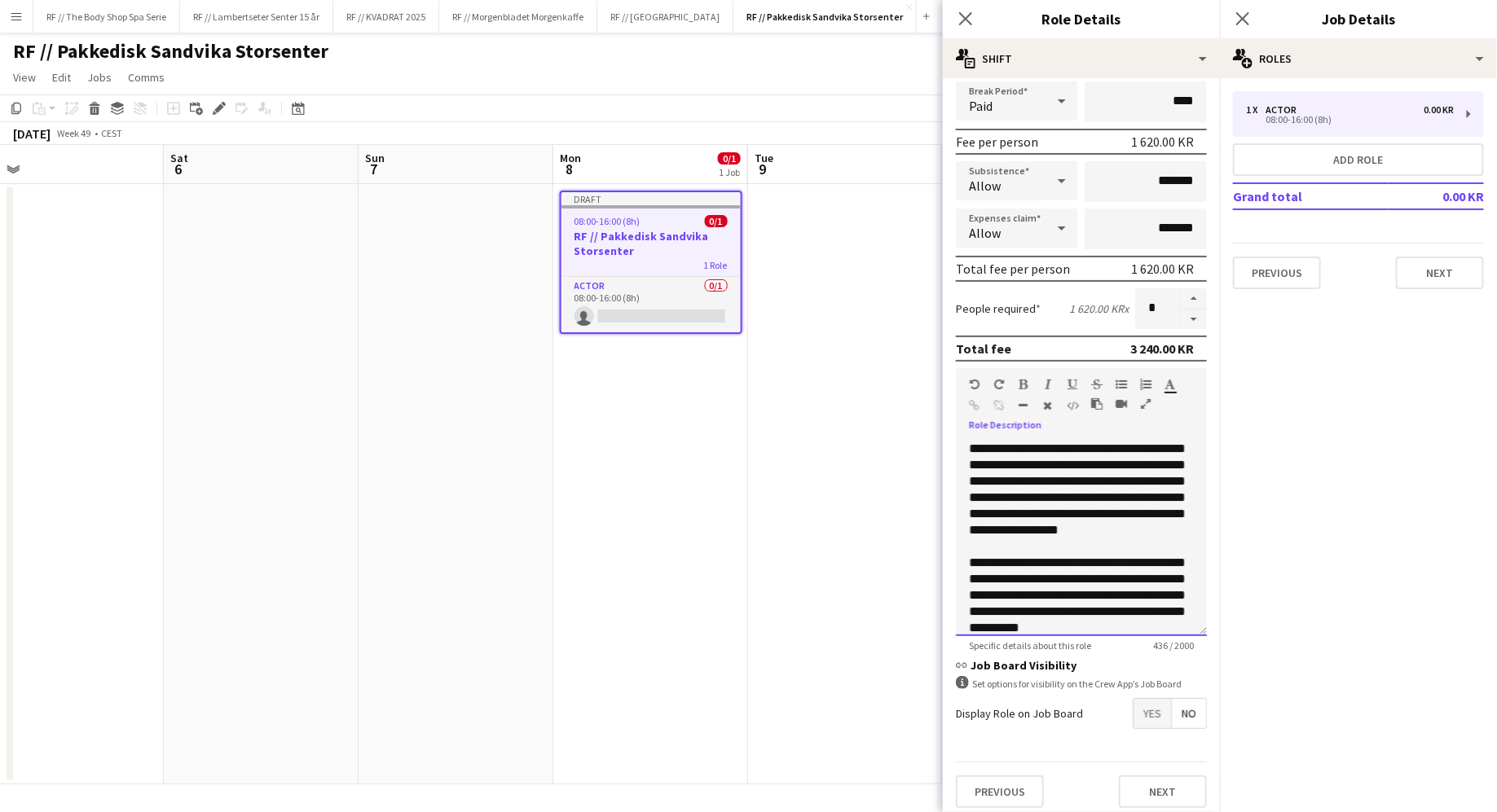
click at [1008, 550] on div "**********" at bounding box center [1081, 537] width 251 height 195
click at [1202, 533] on div "**********" at bounding box center [1081, 537] width 251 height 195
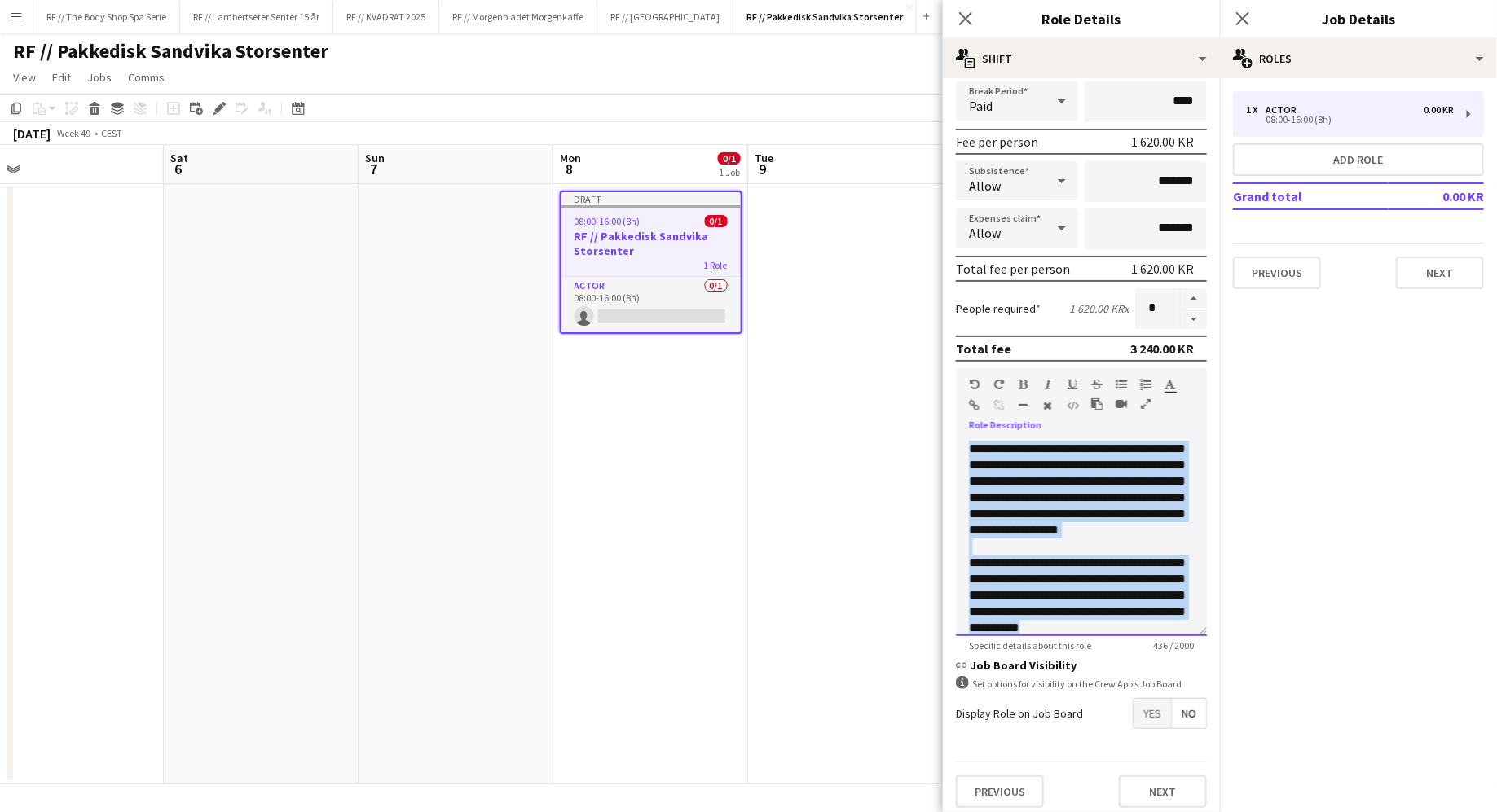
drag, startPoint x: 1149, startPoint y: 626, endPoint x: 961, endPoint y: 426, distance: 274.5
click at [961, 426] on div "**********" at bounding box center [1081, 502] width 251 height 268
click at [1029, 469] on div "**********" at bounding box center [1081, 537] width 251 height 195
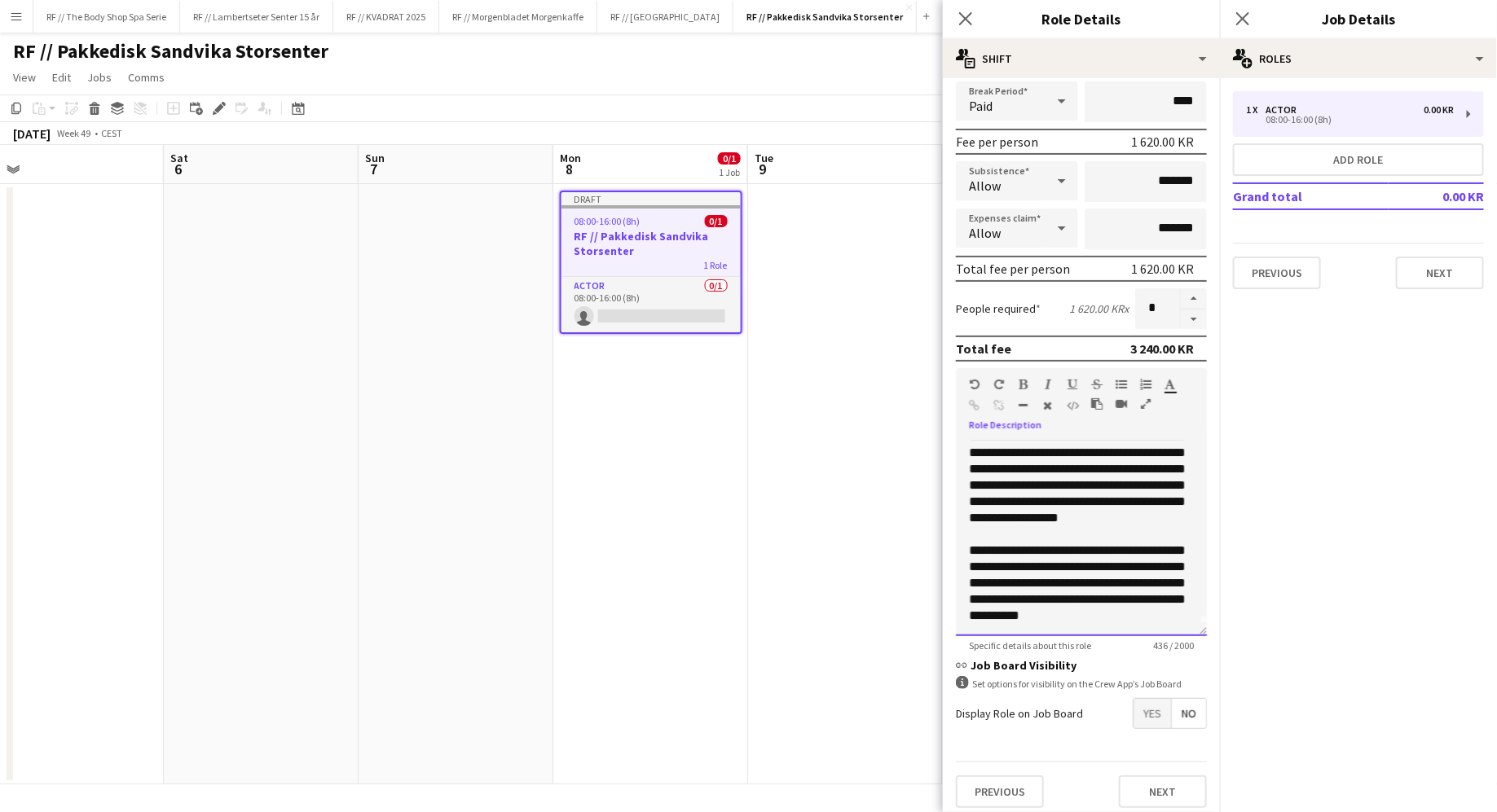
scroll to position [204, 0]
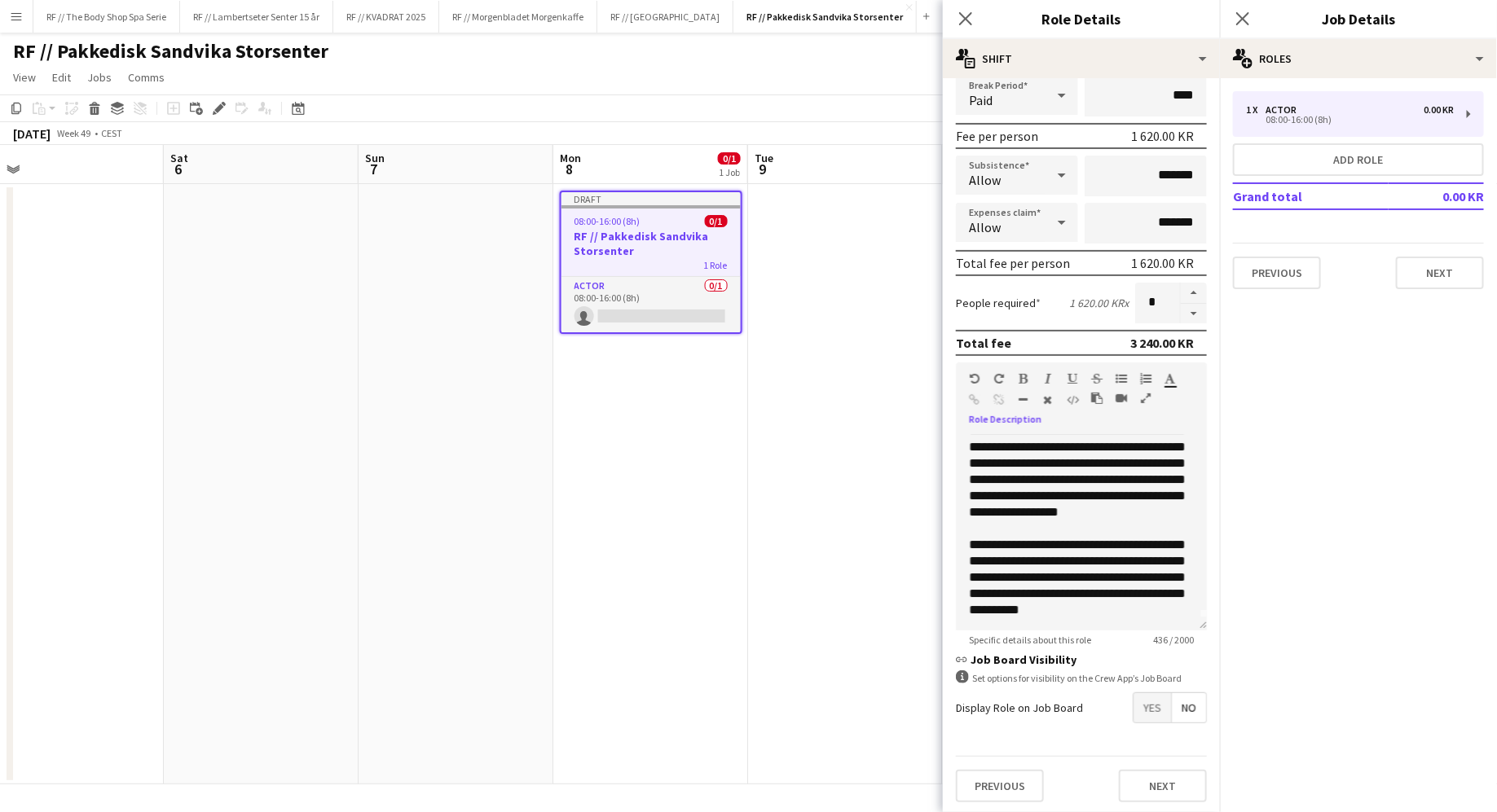
click at [1149, 711] on span "Yes" at bounding box center [1152, 707] width 38 height 30
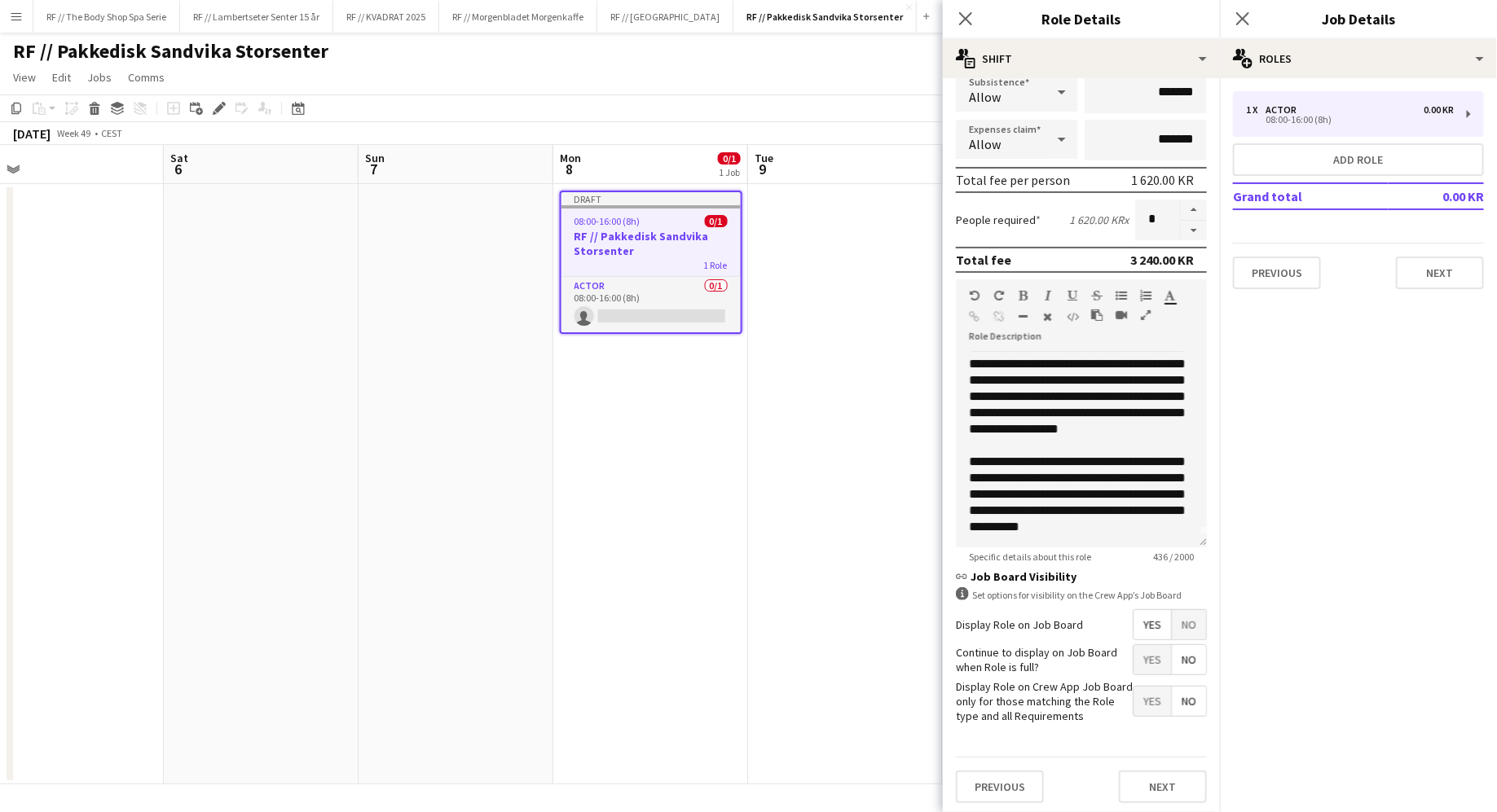
click at [1156, 657] on span "Yes" at bounding box center [1152, 659] width 38 height 30
click at [1171, 788] on button "Next" at bounding box center [1162, 786] width 88 height 32
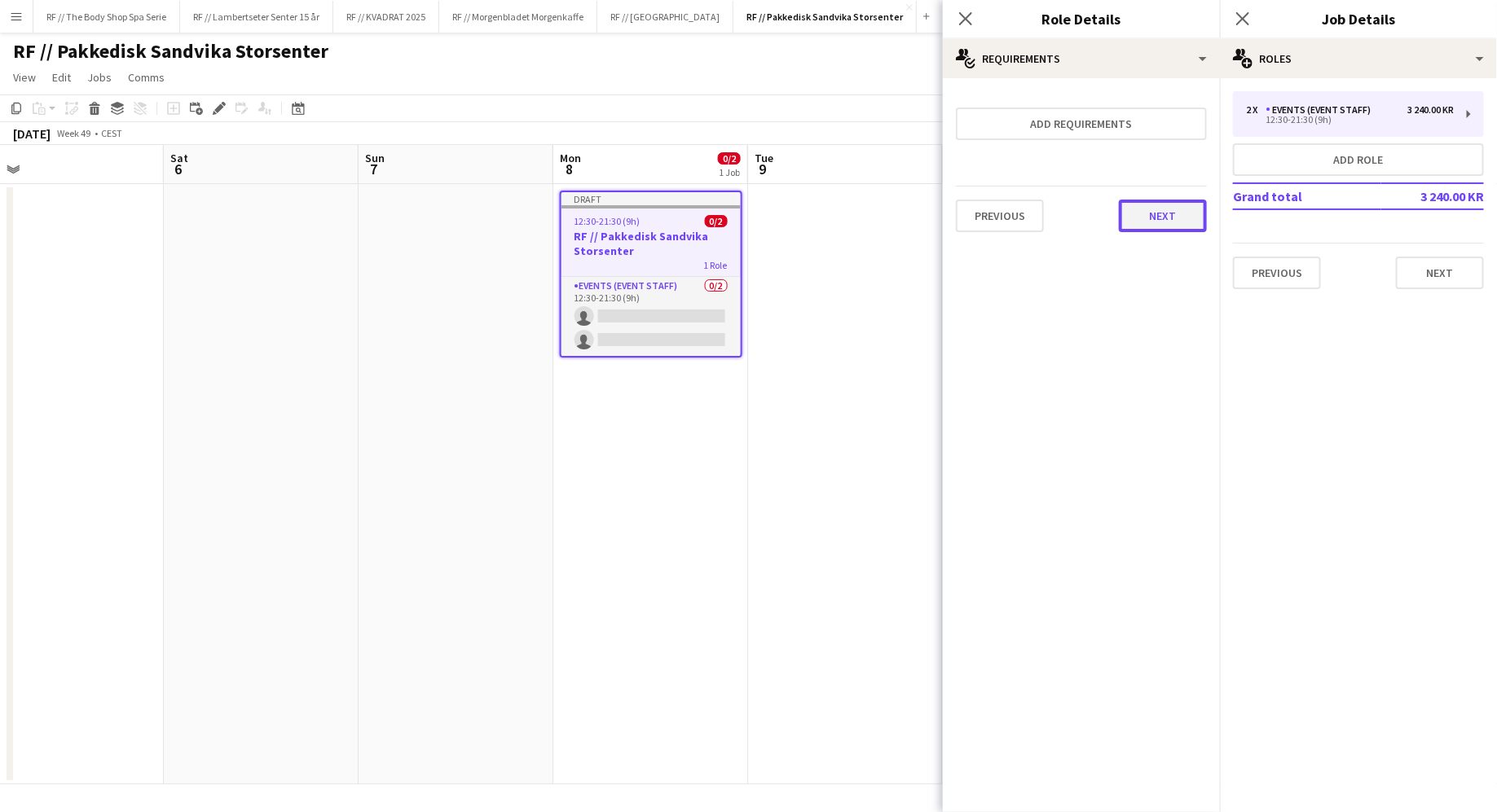
click at [1155, 211] on button "Next" at bounding box center [1162, 215] width 88 height 32
click at [1179, 215] on button "Finish" at bounding box center [1176, 217] width 61 height 32
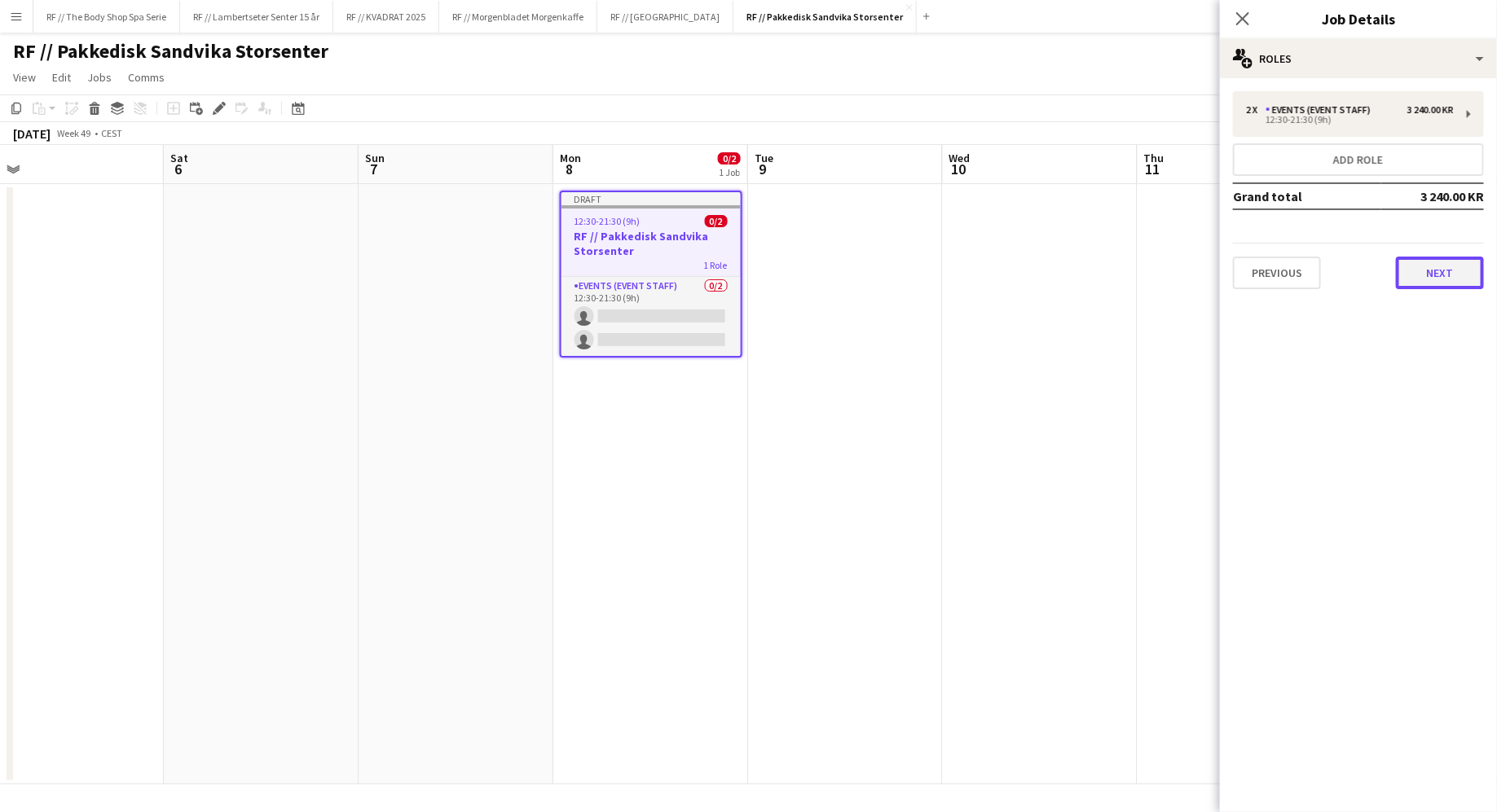
click at [1426, 270] on button "Next" at bounding box center [1440, 272] width 88 height 32
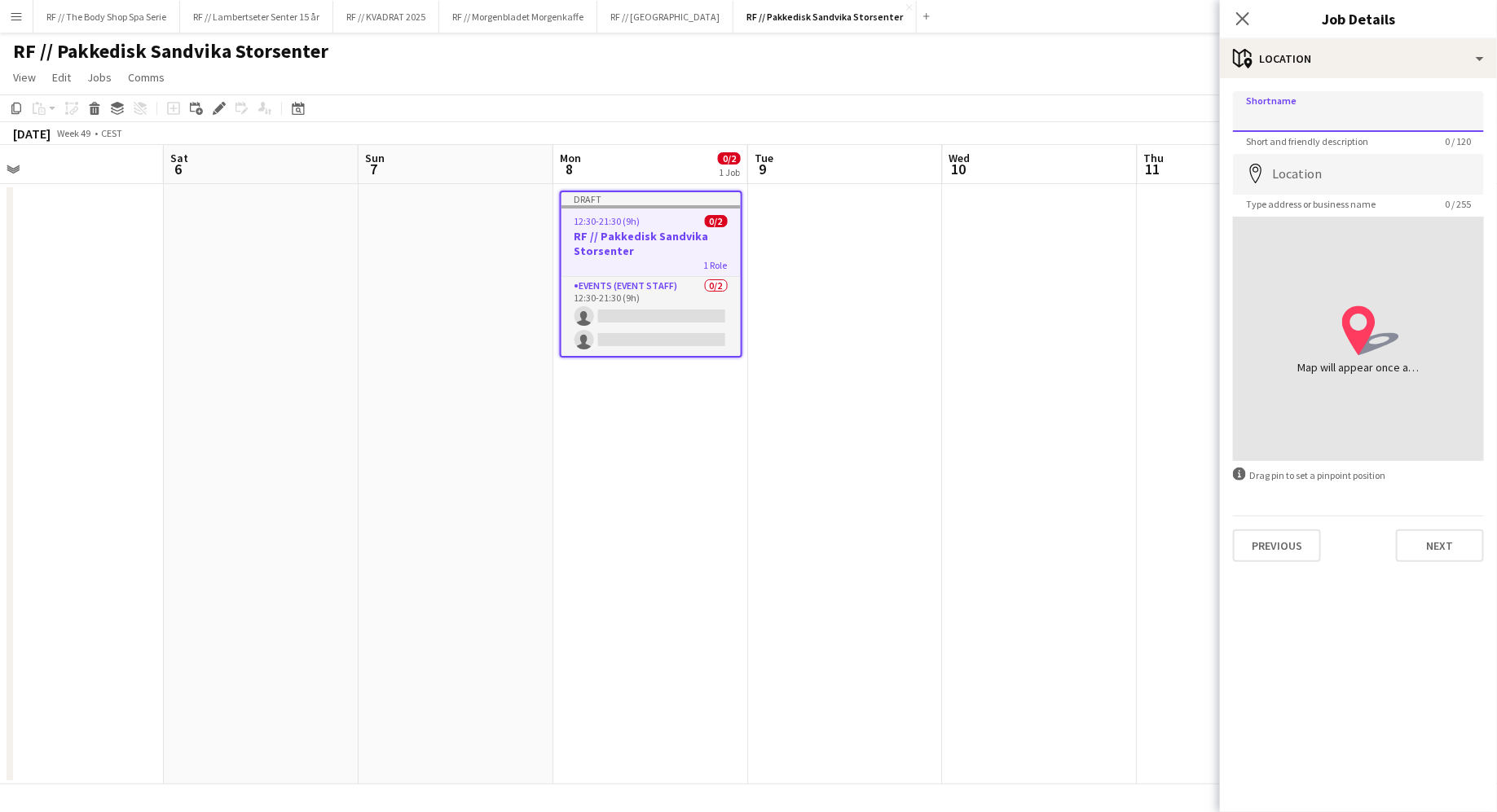
click at [1288, 108] on input "Shortname" at bounding box center [1357, 112] width 251 height 41
type input "**********"
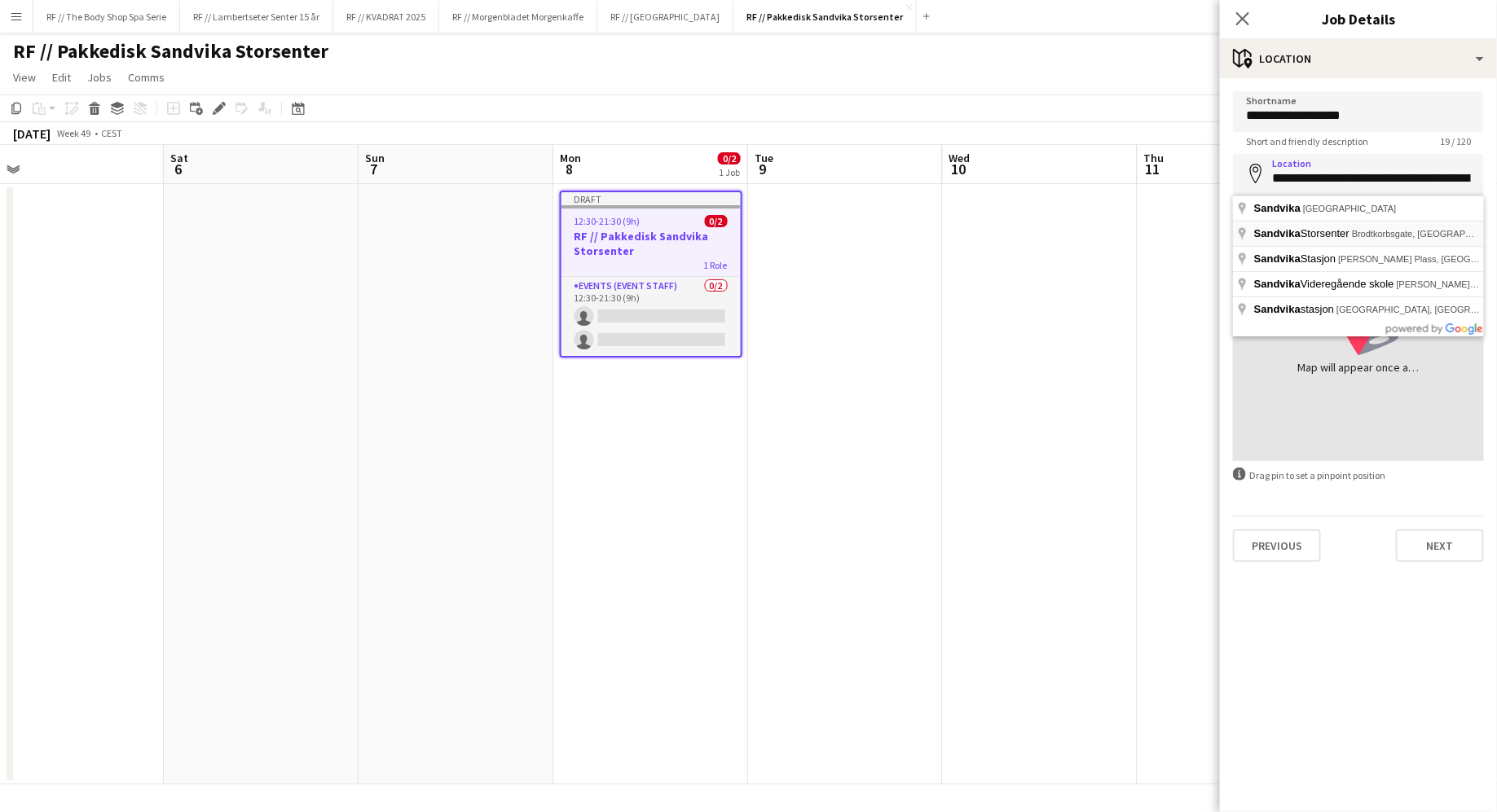
type input "**********"
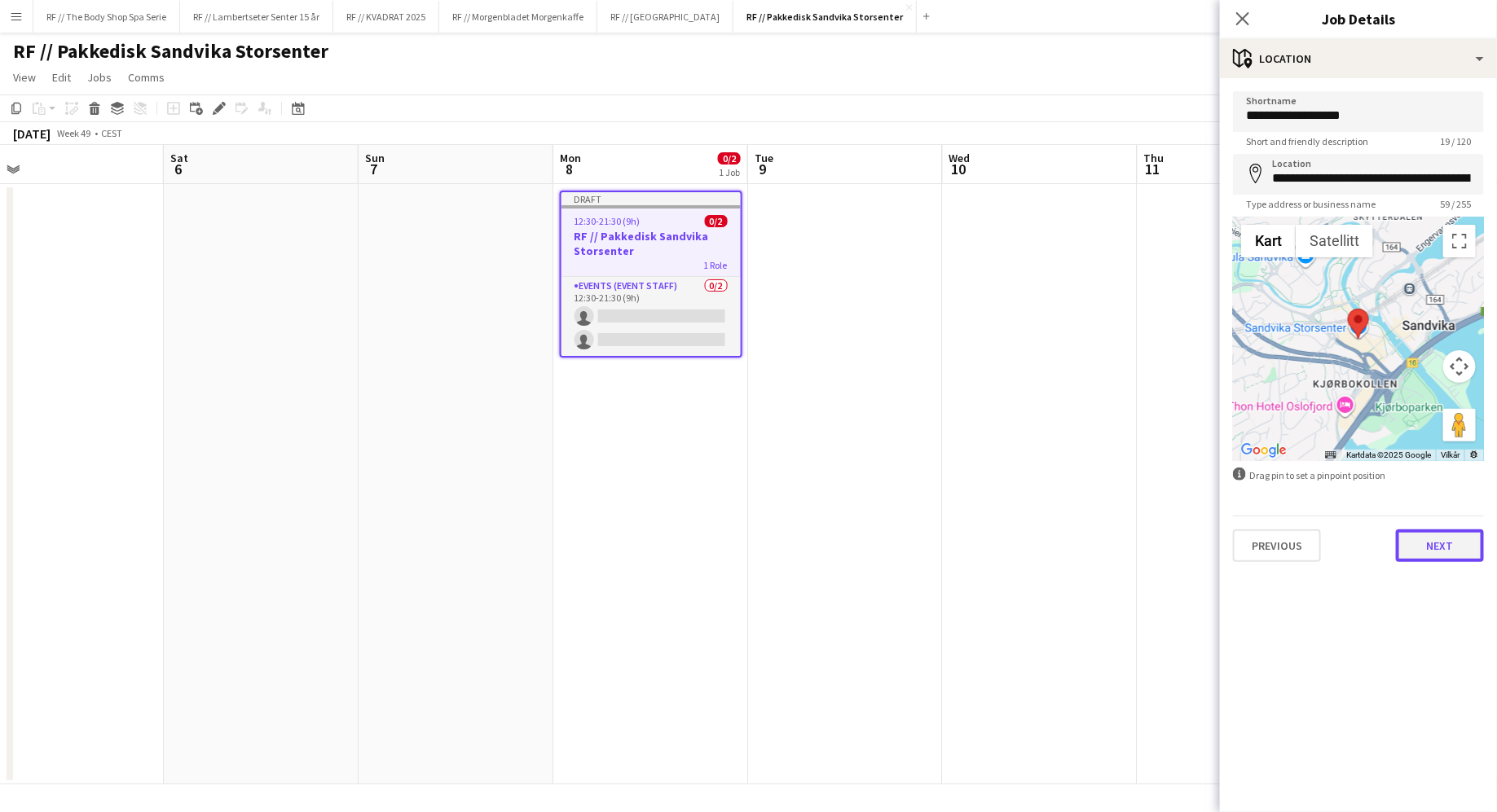
click at [1432, 539] on button "Next" at bounding box center [1440, 545] width 88 height 32
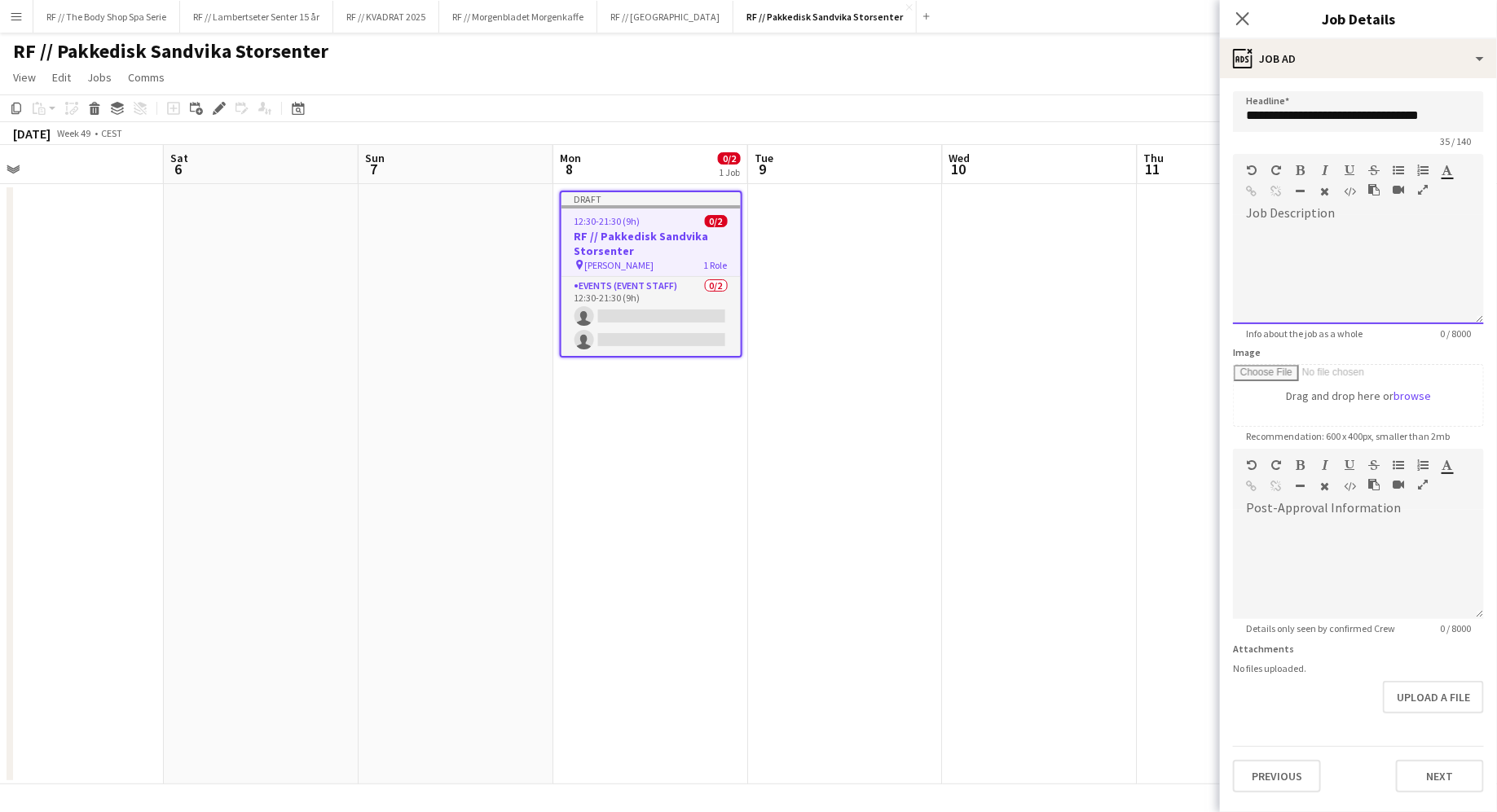
click at [1304, 236] on div at bounding box center [1357, 276] width 251 height 98
click at [1268, 246] on div at bounding box center [1357, 276] width 251 height 98
drag, startPoint x: 1307, startPoint y: 253, endPoint x: 1327, endPoint y: 277, distance: 31.2
click at [1327, 277] on div "**********" at bounding box center [1357, 276] width 251 height 98
click at [1343, 255] on div "**********" at bounding box center [1357, 276] width 251 height 98
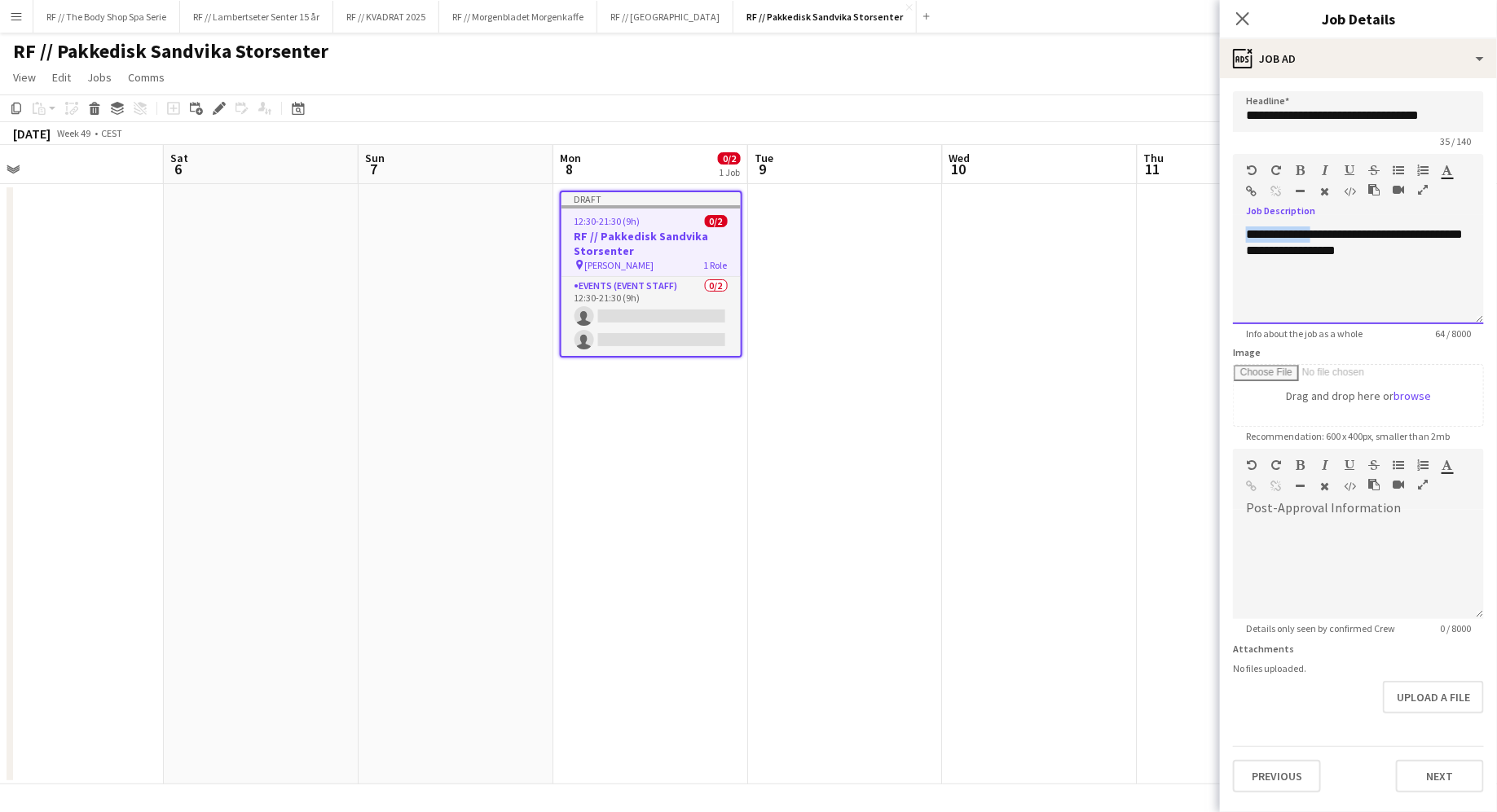
drag, startPoint x: 1303, startPoint y: 235, endPoint x: 1215, endPoint y: 235, distance: 88.0
click at [1215, 235] on body "Menu Boards Boards Boards All jobs Status Workforce Workforce My Workforce Recr…" at bounding box center [748, 406] width 1497 height 812
drag, startPoint x: 1378, startPoint y: 246, endPoint x: 1230, endPoint y: 243, distance: 148.0
click at [1230, 243] on form "**********" at bounding box center [1357, 442] width 277 height 701
click at [1359, 236] on div "**********" at bounding box center [1357, 276] width 251 height 98
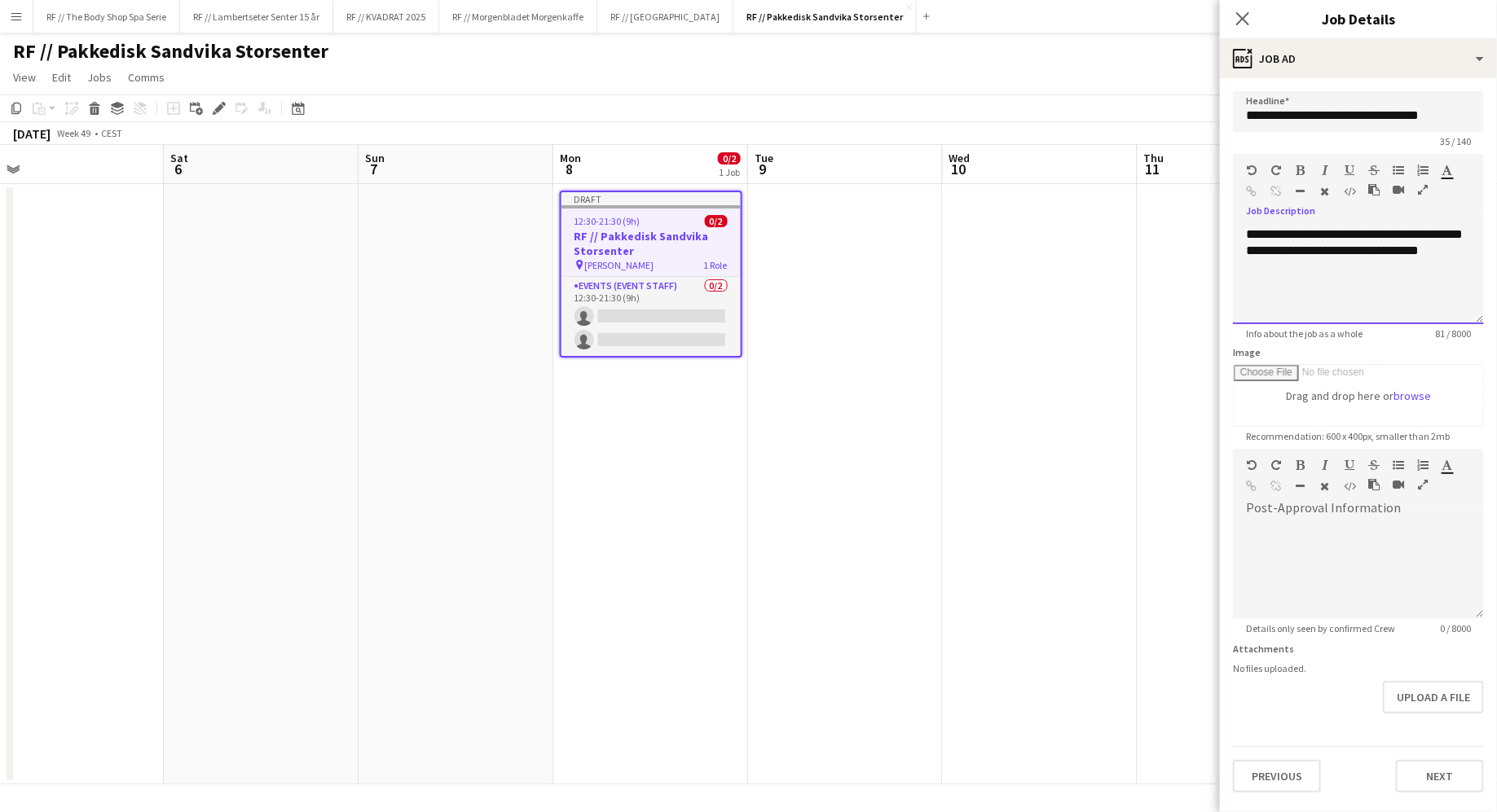
click at [1361, 268] on div "**********" at bounding box center [1357, 276] width 251 height 98
drag, startPoint x: 1451, startPoint y: 266, endPoint x: 1239, endPoint y: 217, distance: 217.6
click at [1239, 217] on div "**********" at bounding box center [1357, 269] width 251 height 109
copy div "**********"
click at [1270, 274] on div "**********" at bounding box center [1357, 276] width 251 height 98
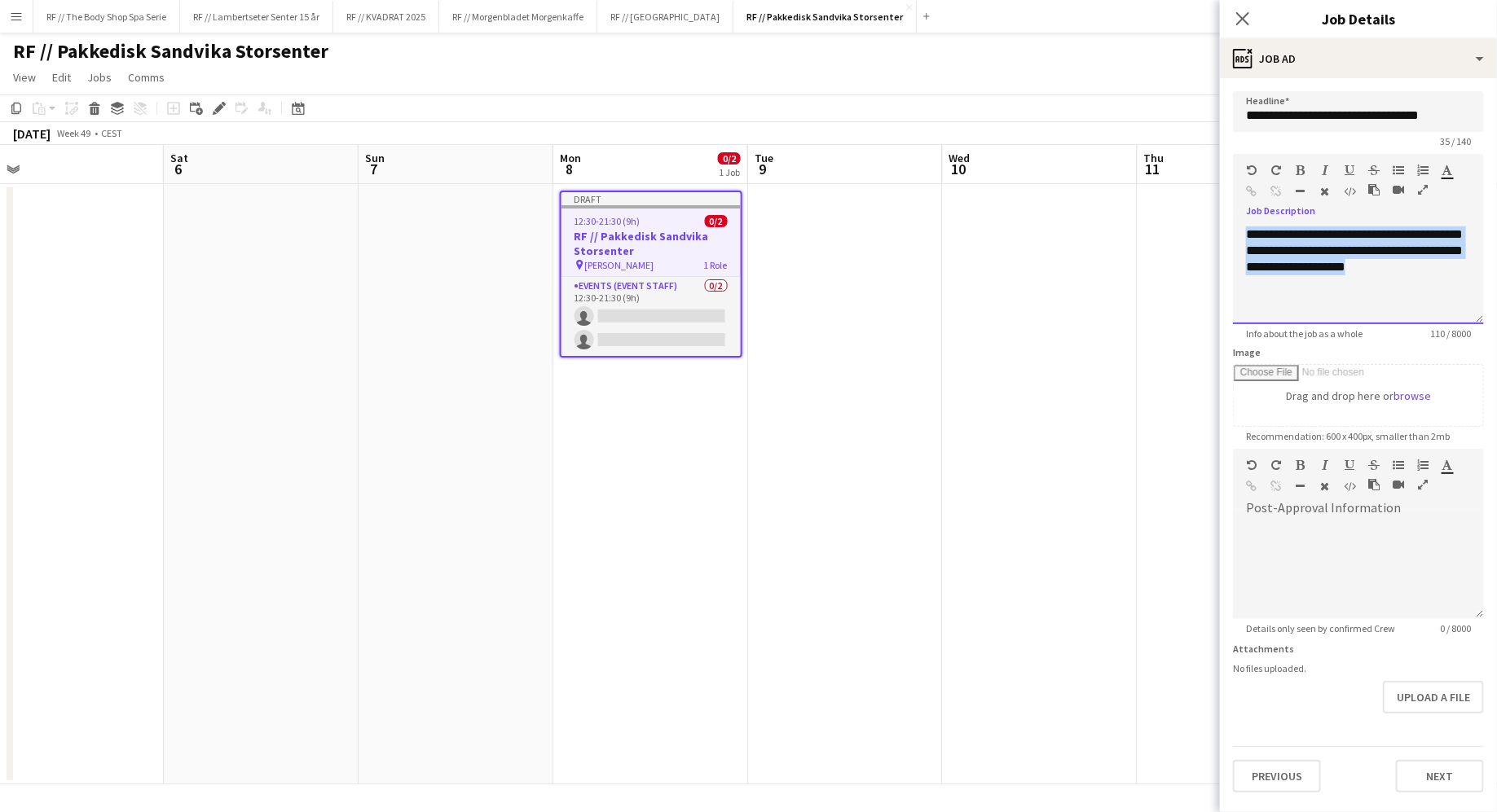
drag, startPoint x: 1463, startPoint y: 276, endPoint x: 1234, endPoint y: 231, distance: 233.4
click at [1234, 231] on div "**********" at bounding box center [1357, 276] width 251 height 98
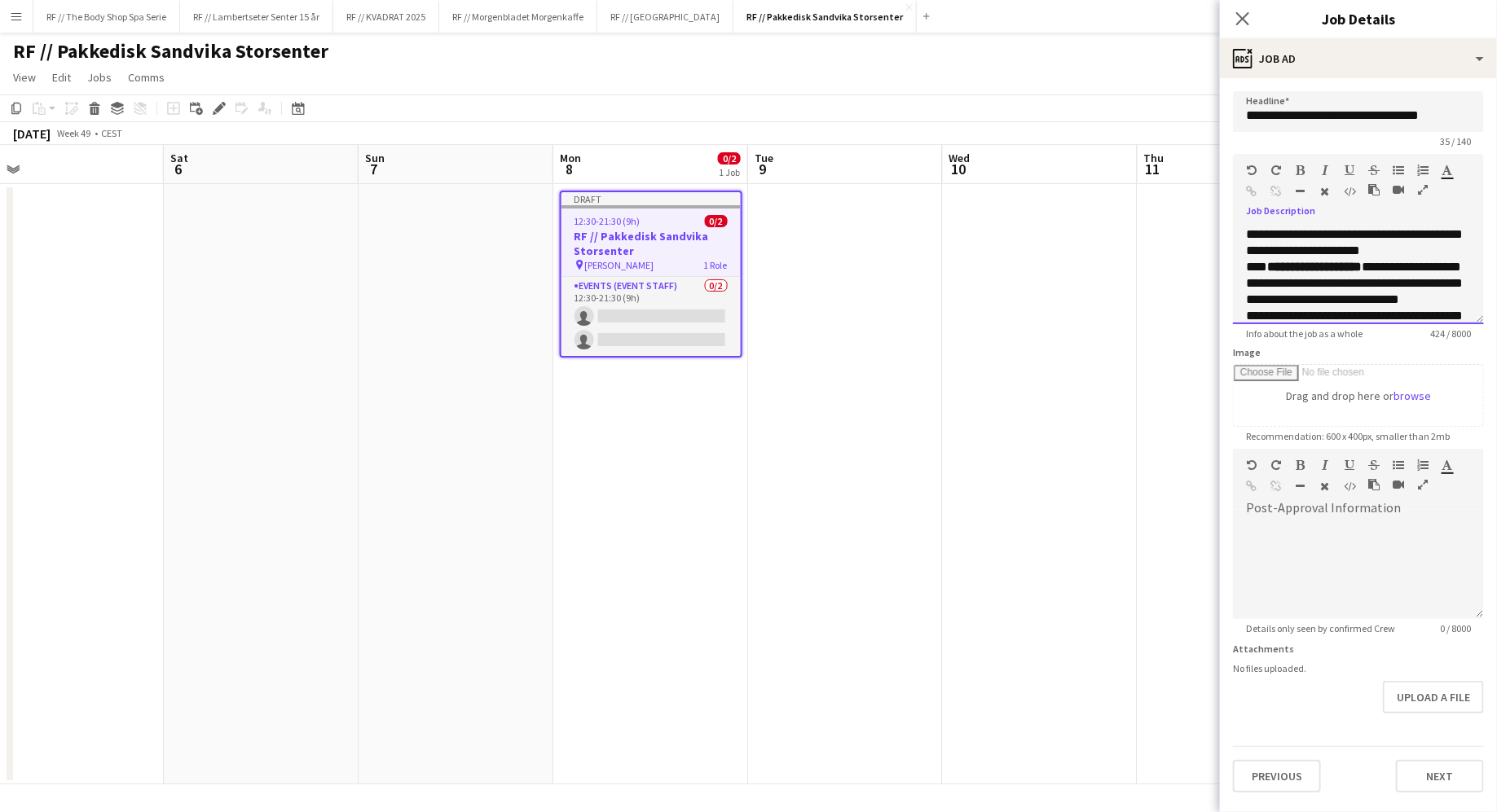
click at [1465, 246] on div "**********" at bounding box center [1357, 276] width 251 height 98
click at [1425, 237] on div "**********" at bounding box center [1357, 276] width 251 height 98
click at [1378, 286] on div "**********" at bounding box center [1357, 276] width 251 height 98
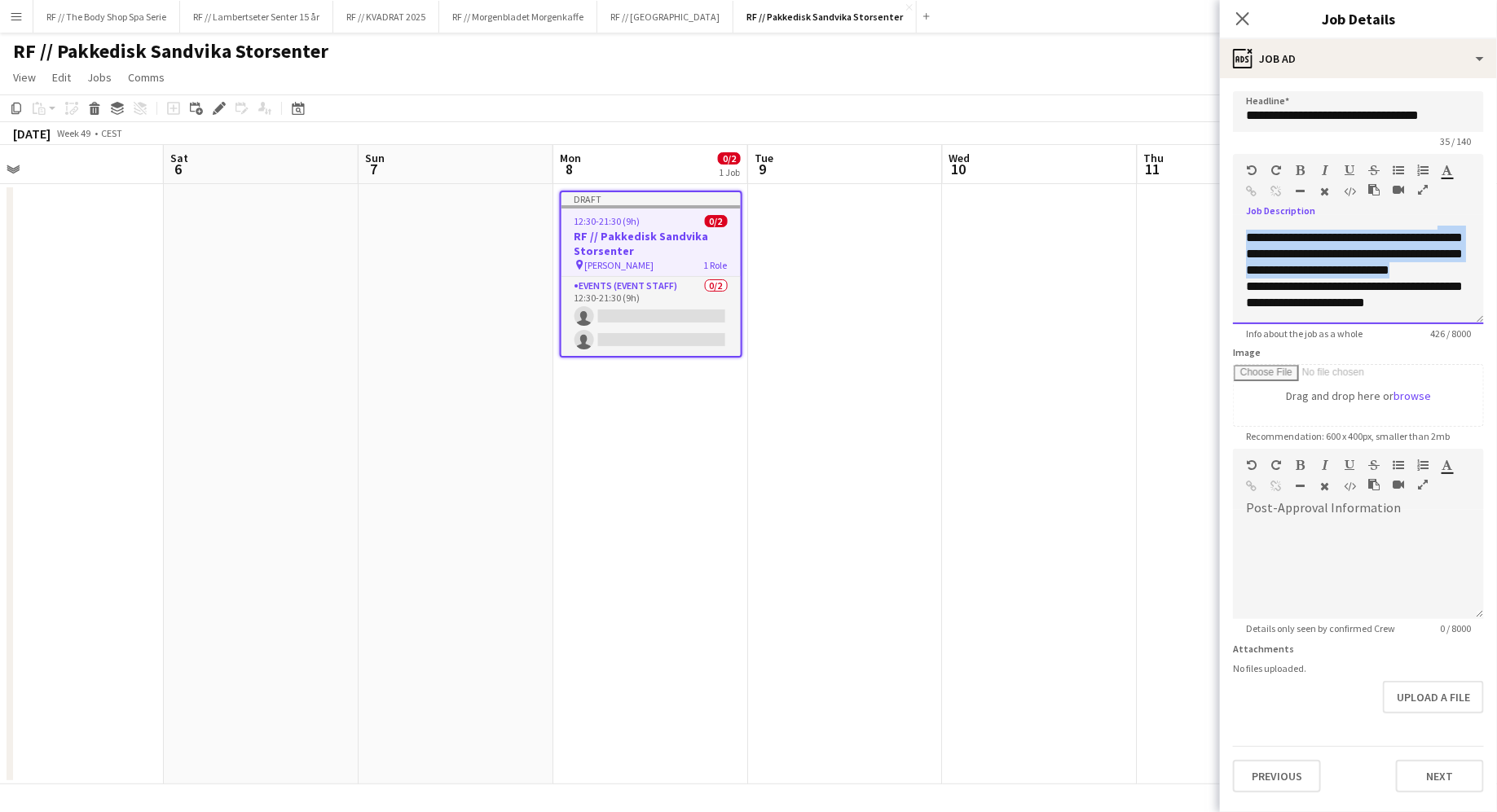
drag, startPoint x: 1315, startPoint y: 287, endPoint x: 1245, endPoint y: 236, distance: 86.6
click at [1245, 236] on div "**********" at bounding box center [1357, 276] width 251 height 98
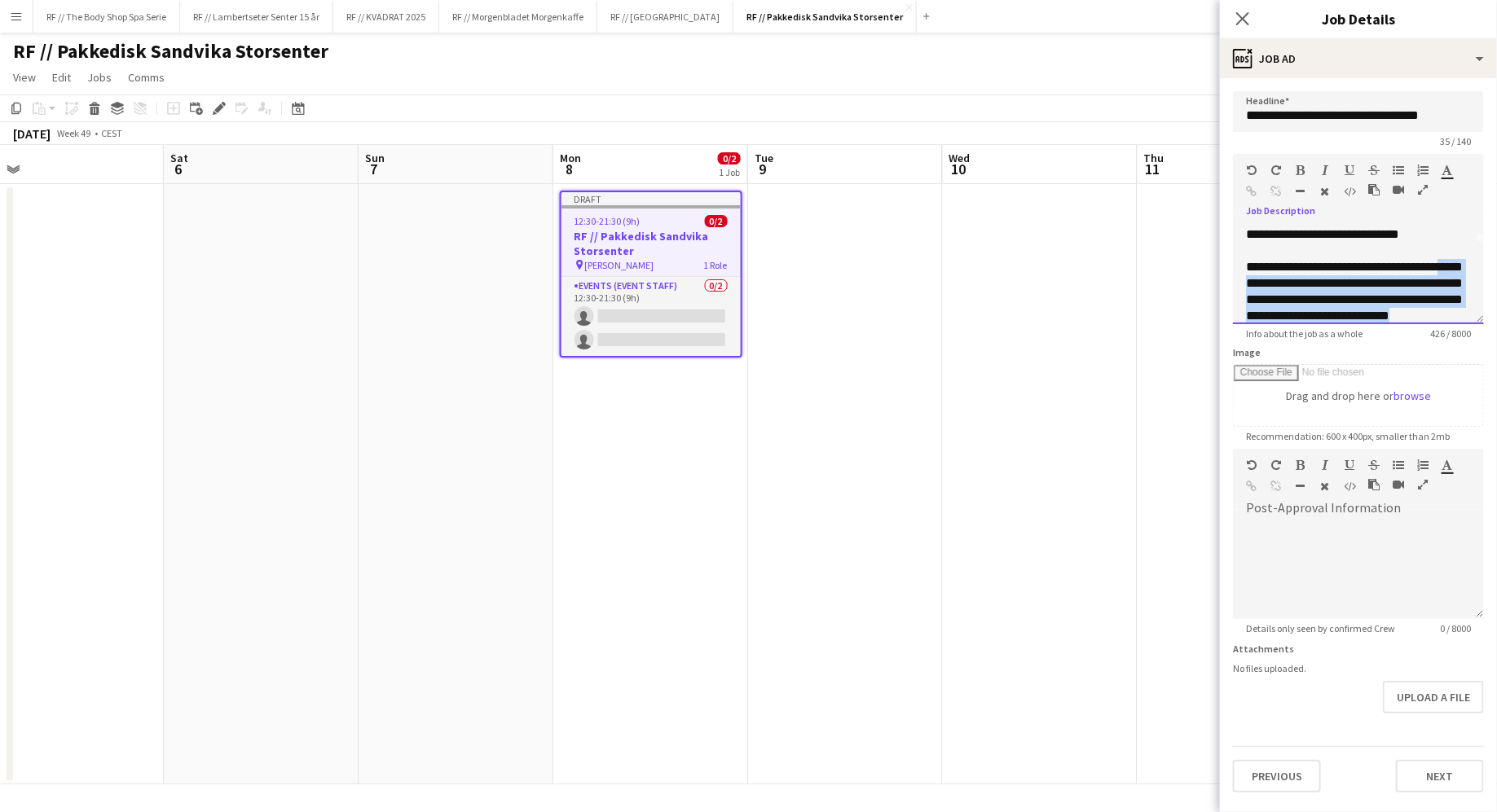
scroll to position [79, 0]
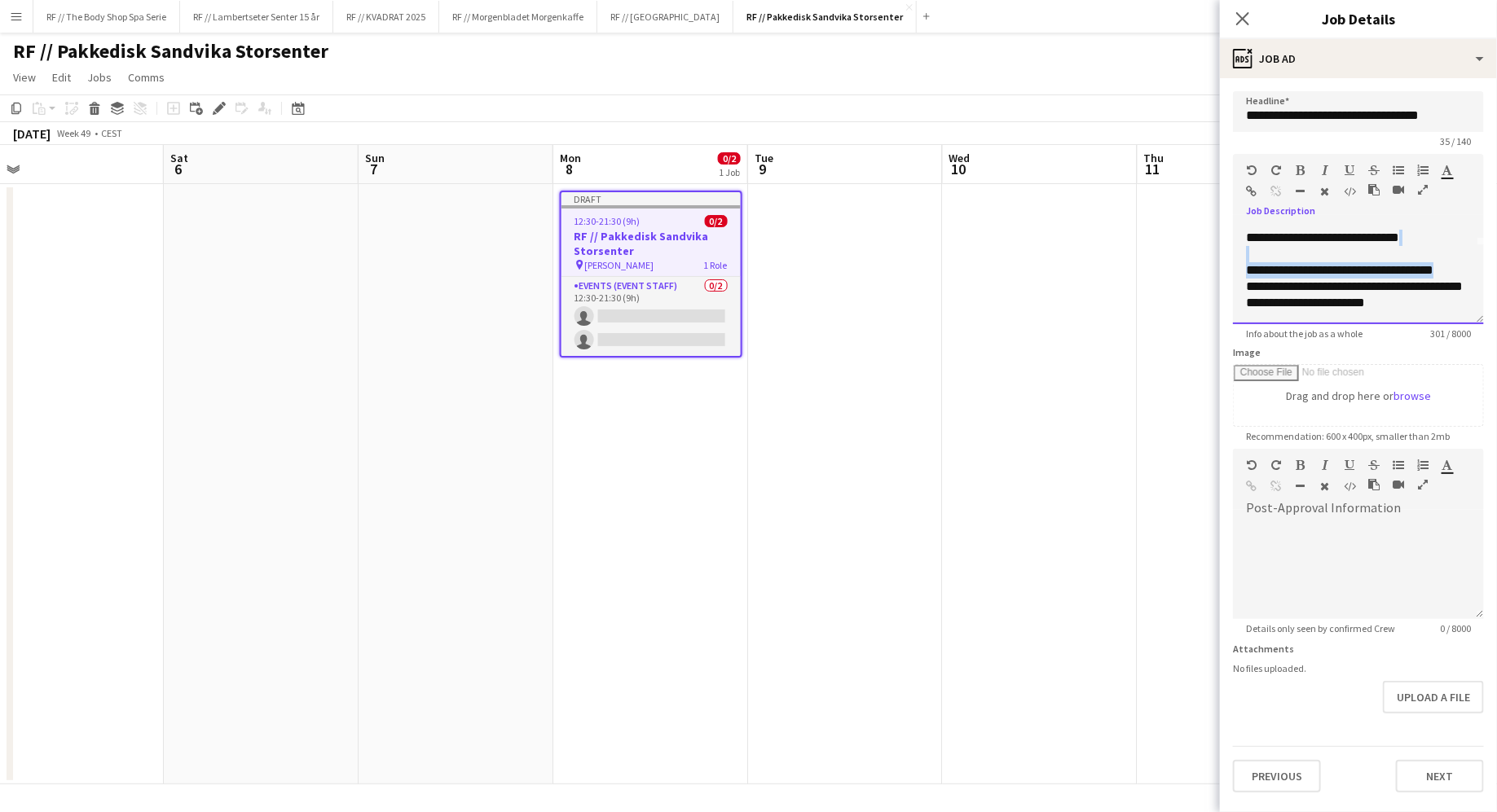
drag, startPoint x: 1455, startPoint y: 283, endPoint x: 1215, endPoint y: 265, distance: 240.7
click at [1215, 265] on body "Menu Boards Boards Boards All jobs Status Workforce Workforce My Workforce Recr…" at bounding box center [748, 406] width 1497 height 812
click at [1396, 303] on div "**********" at bounding box center [1357, 276] width 251 height 98
click at [1346, 307] on div "**********" at bounding box center [1357, 276] width 251 height 98
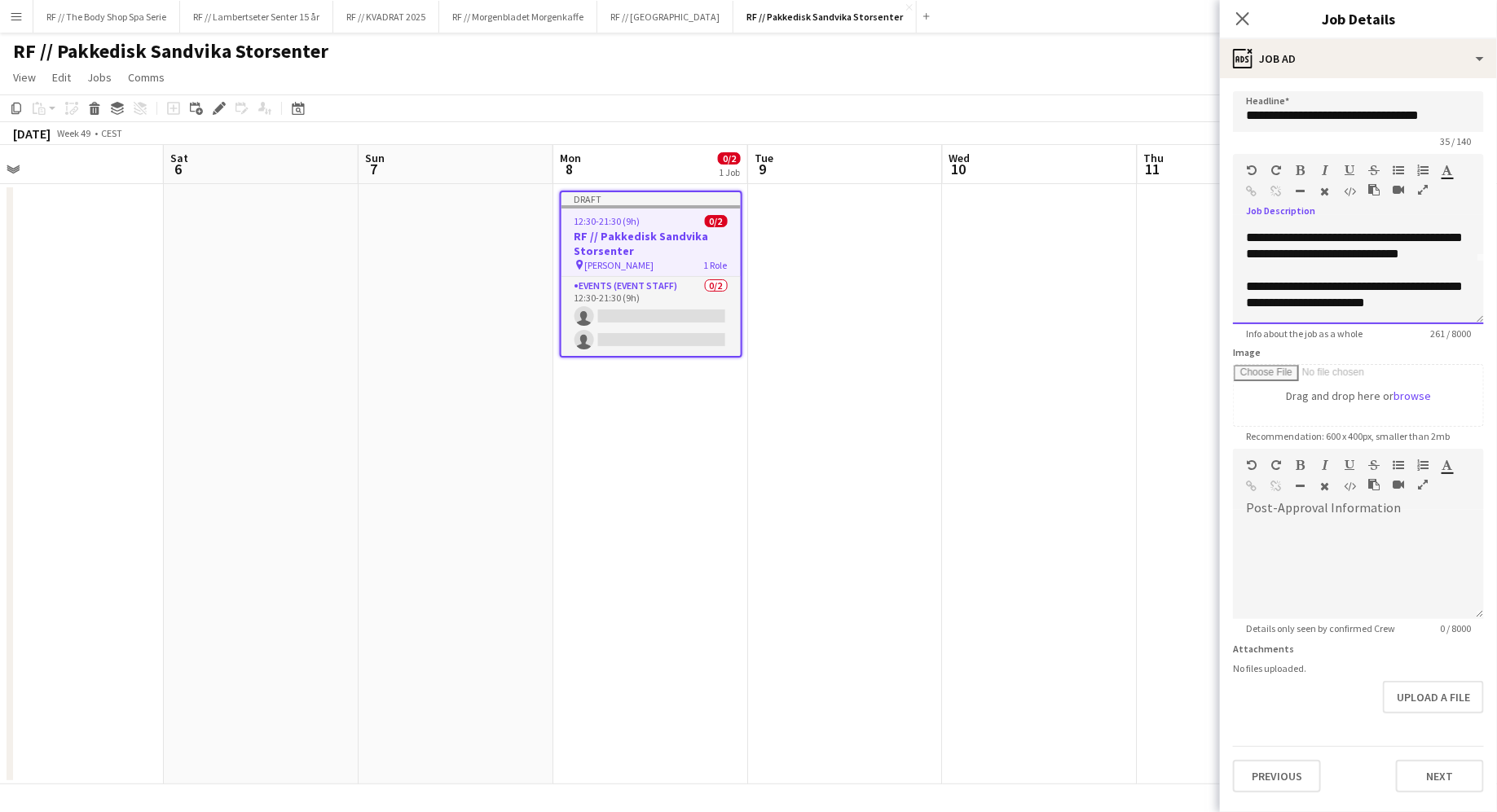
click at [1404, 307] on div "**********" at bounding box center [1357, 276] width 251 height 98
click at [1392, 298] on div "**********" at bounding box center [1357, 276] width 251 height 98
click at [1353, 256] on div "**********" at bounding box center [1357, 276] width 251 height 98
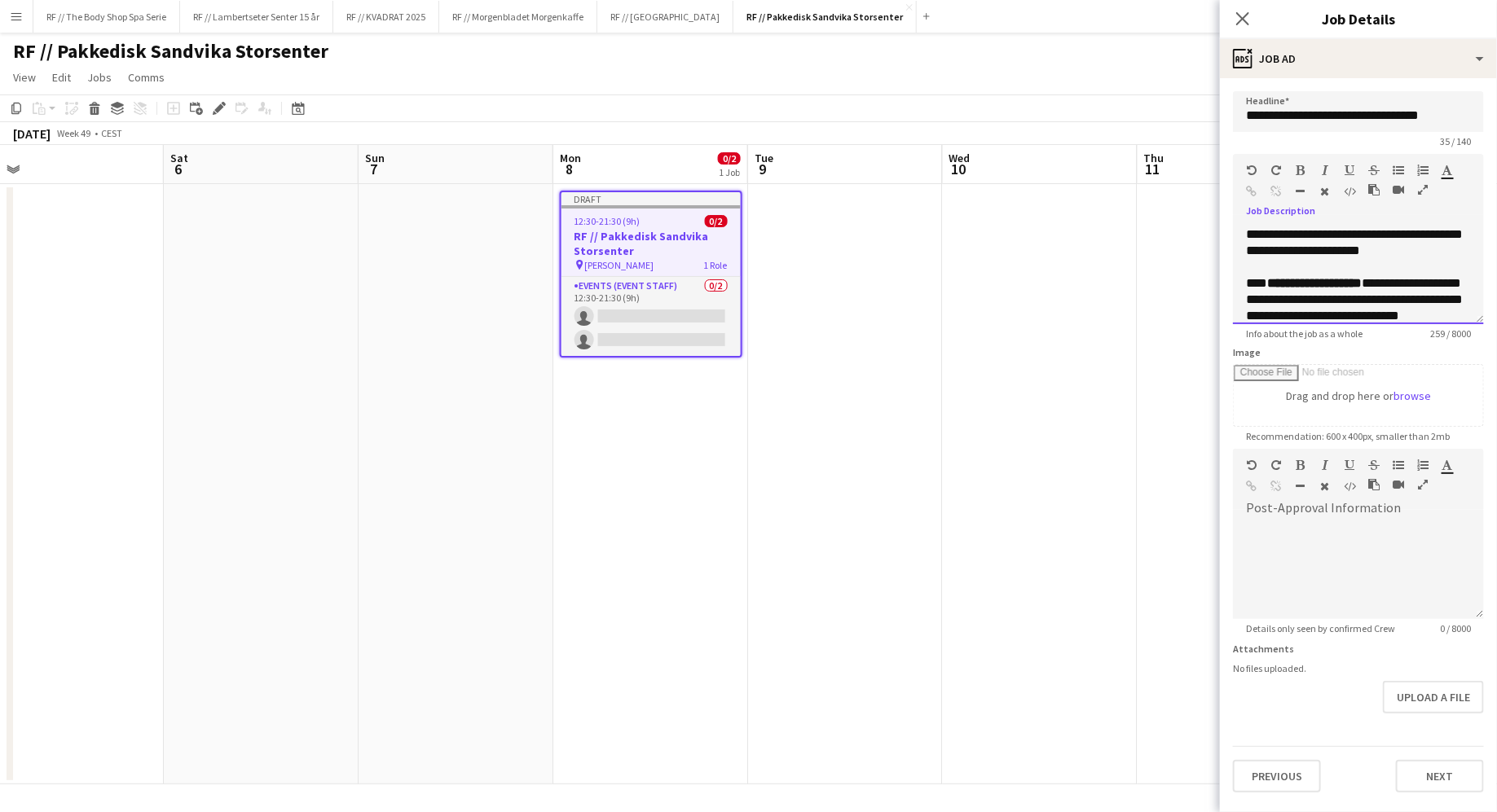
click at [1348, 272] on div "**********" at bounding box center [1357, 276] width 251 height 98
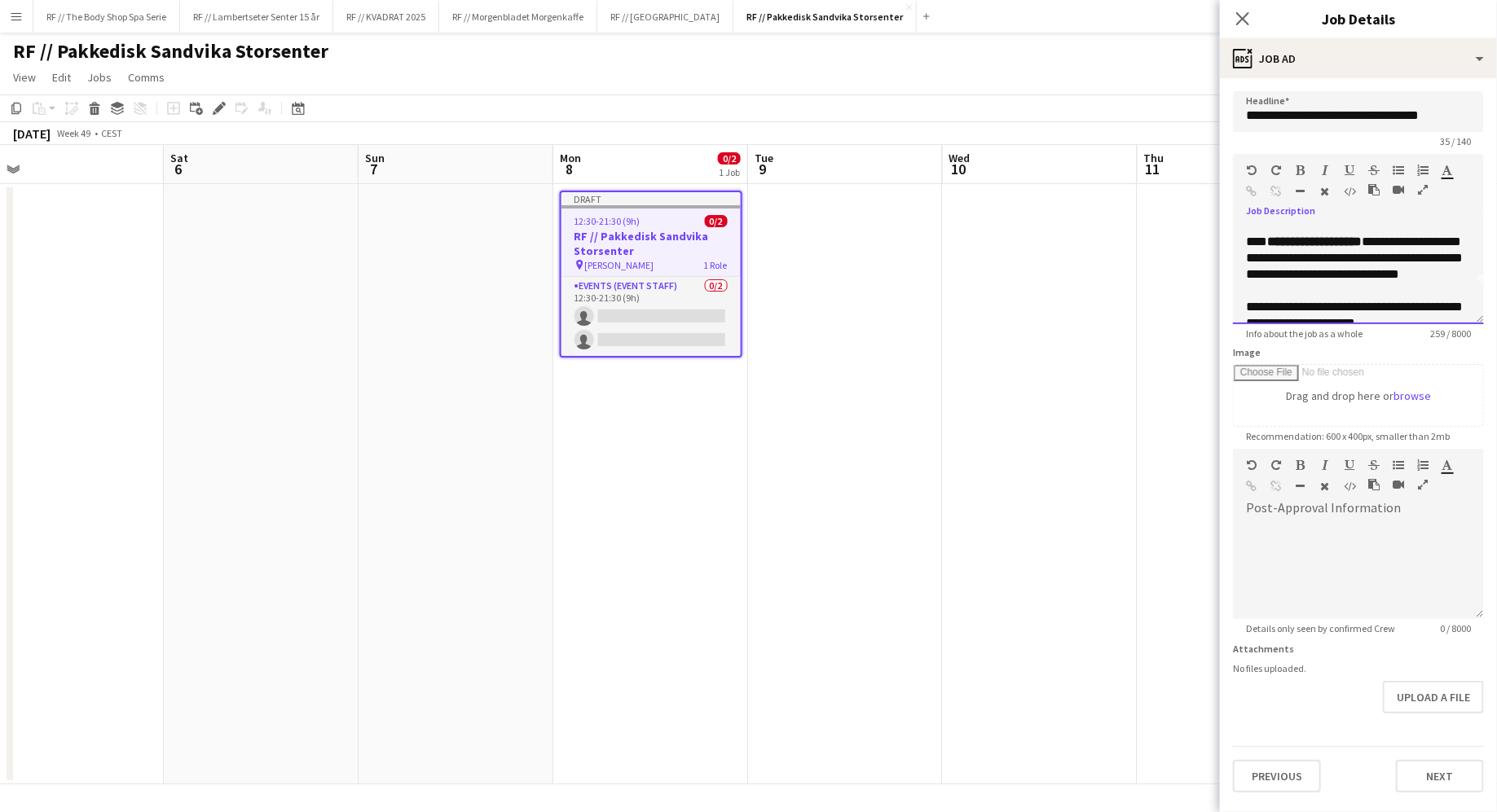
click at [1280, 243] on strong "**********" at bounding box center [1314, 241] width 94 height 12
click at [1307, 242] on strong "**********" at bounding box center [1311, 241] width 90 height 12
click at [1317, 265] on div "**********" at bounding box center [1357, 276] width 251 height 98
click at [1271, 244] on strong "**********" at bounding box center [1309, 241] width 85 height 12
click at [1308, 245] on strong "**********" at bounding box center [1311, 241] width 90 height 12
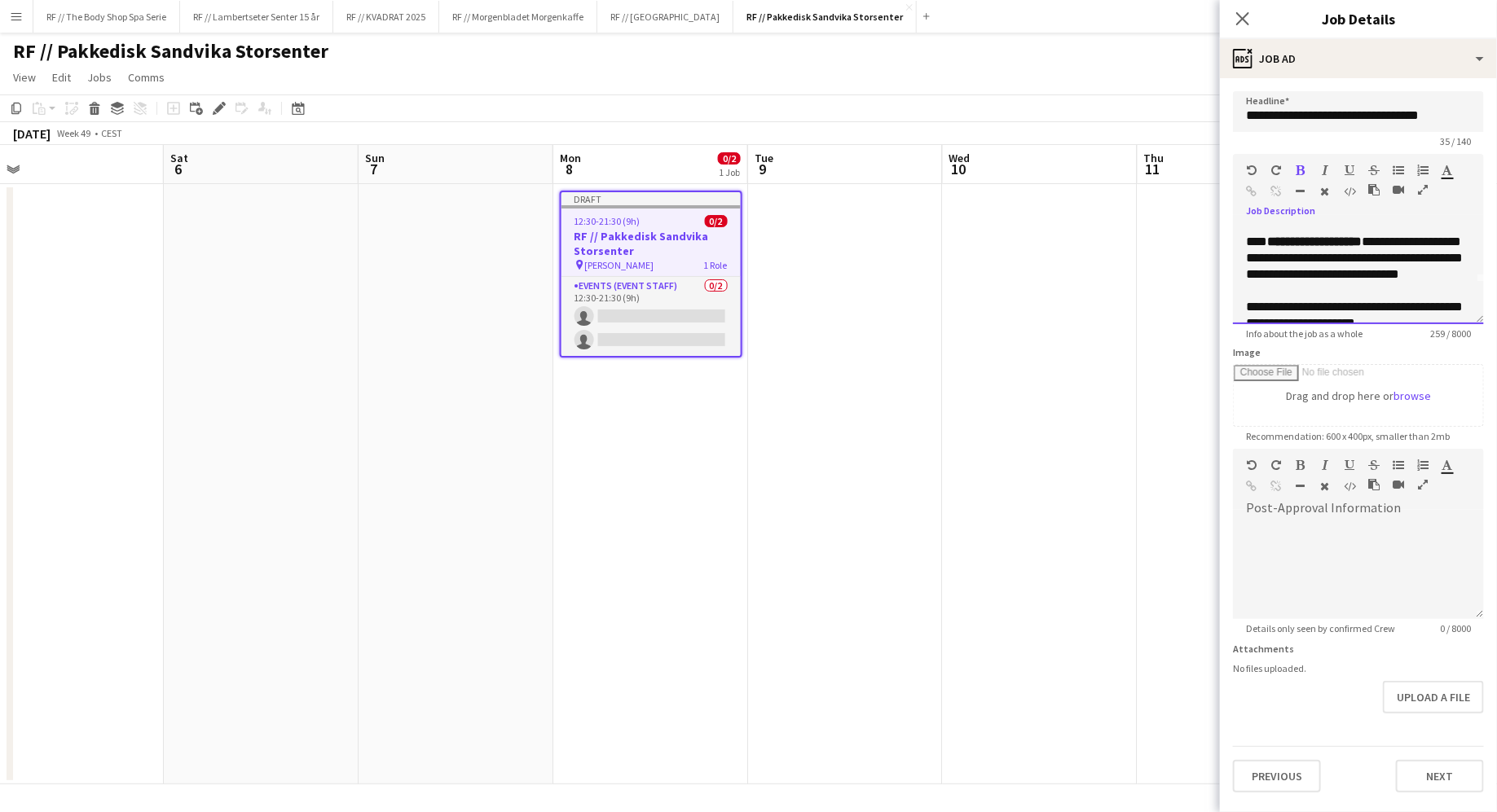
click at [1330, 295] on div "**********" at bounding box center [1357, 276] width 251 height 98
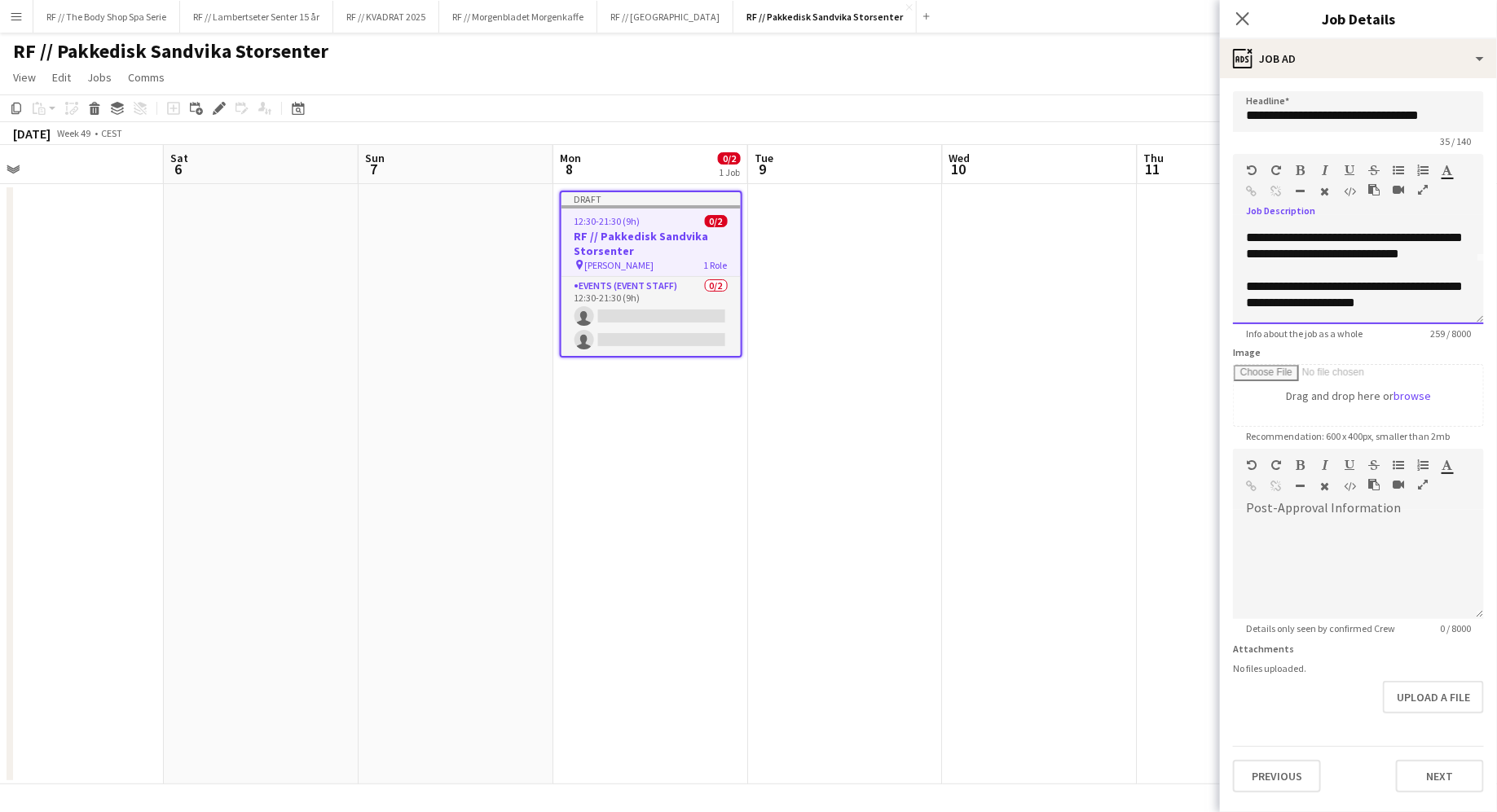
scroll to position [78, 0]
click at [1396, 306] on div "**********" at bounding box center [1357, 276] width 251 height 98
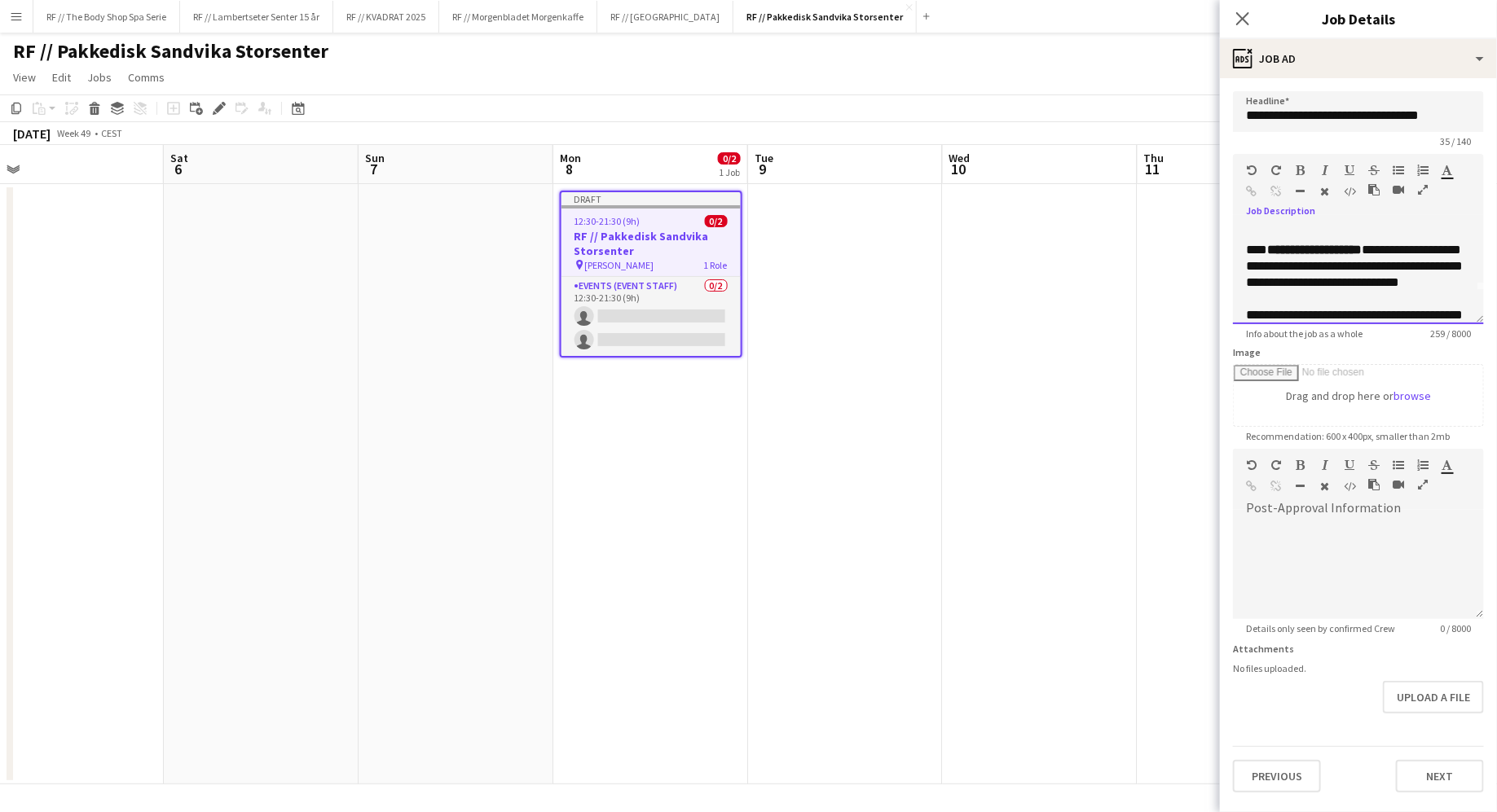
scroll to position [0, 0]
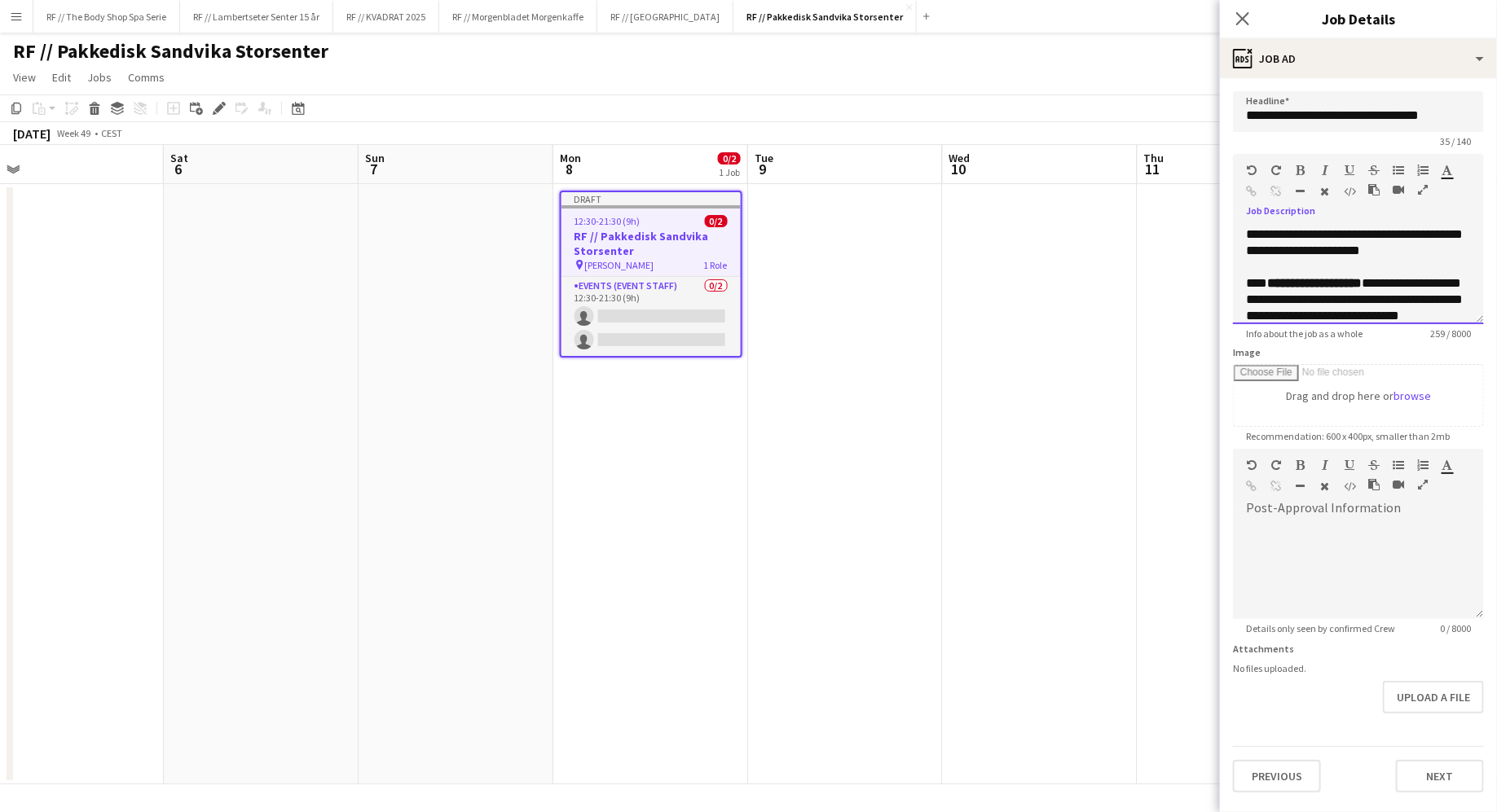
click at [1376, 247] on div "**********" at bounding box center [1357, 276] width 251 height 98
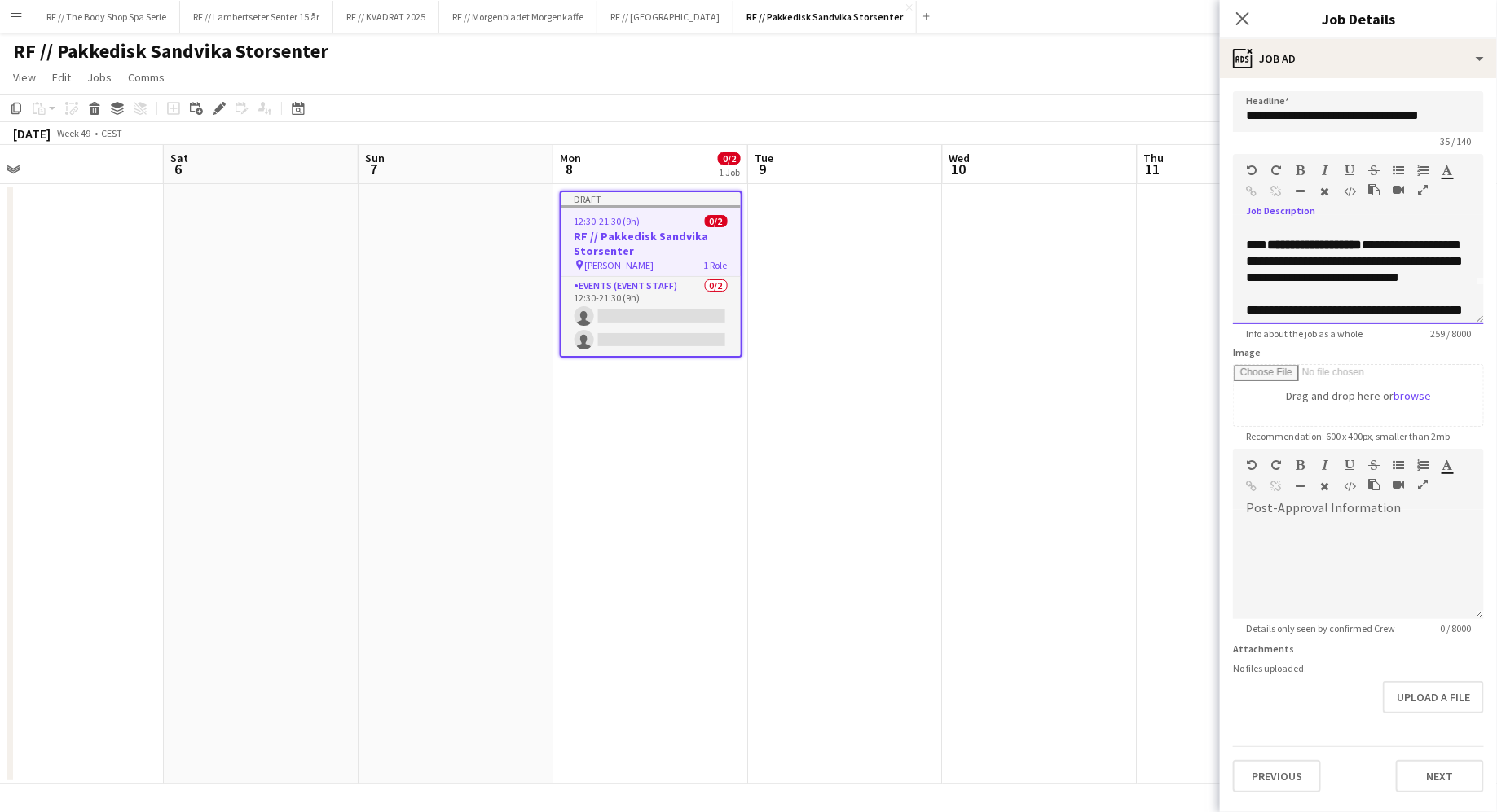
click at [1427, 244] on div "**********" at bounding box center [1357, 276] width 251 height 98
click at [1346, 262] on div "**********" at bounding box center [1357, 276] width 251 height 98
click at [1351, 263] on div "**********" at bounding box center [1357, 276] width 251 height 98
click at [1359, 291] on div "**********" at bounding box center [1357, 276] width 251 height 98
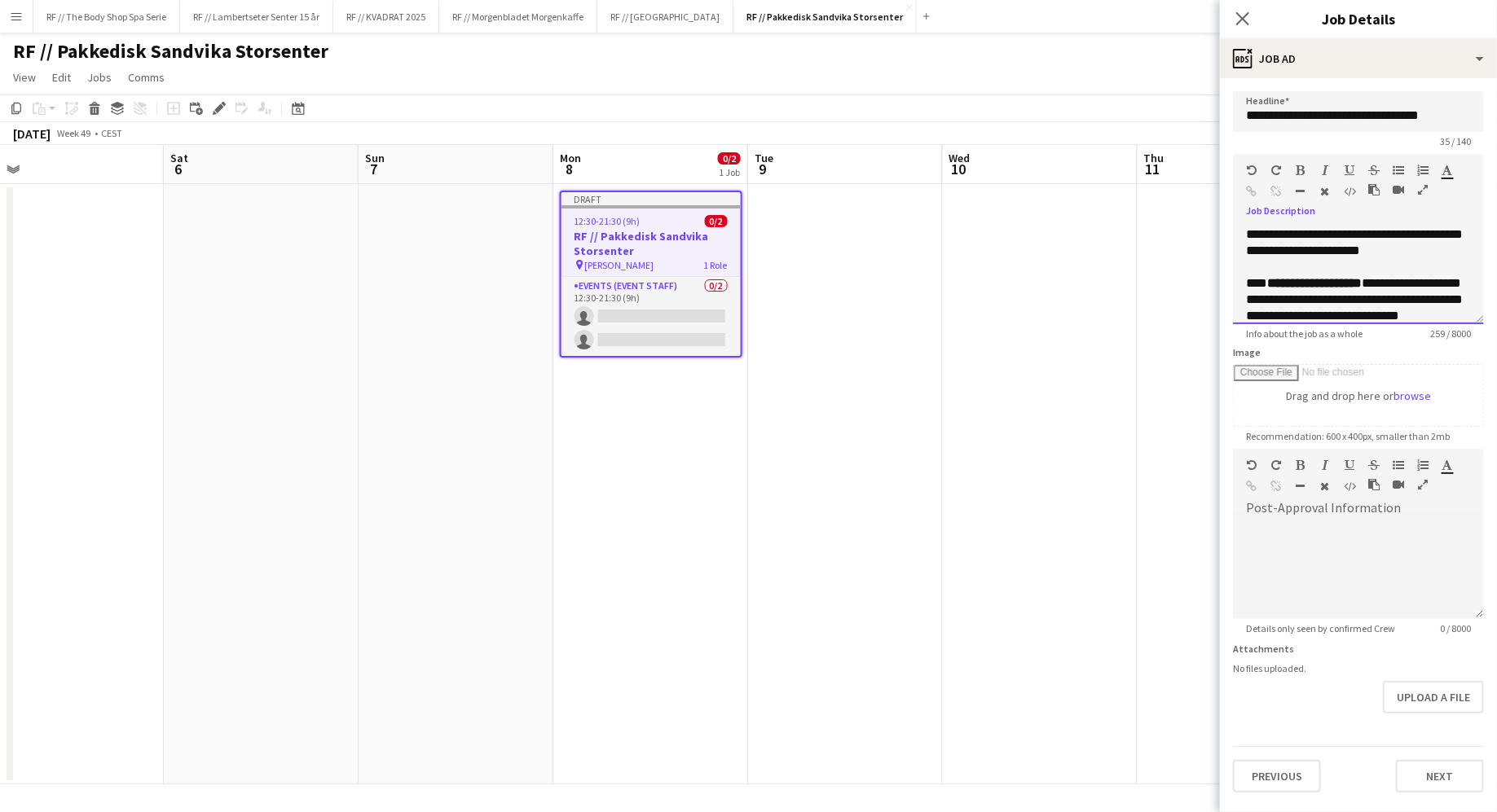
click at [1463, 247] on div "**********" at bounding box center [1357, 276] width 251 height 98
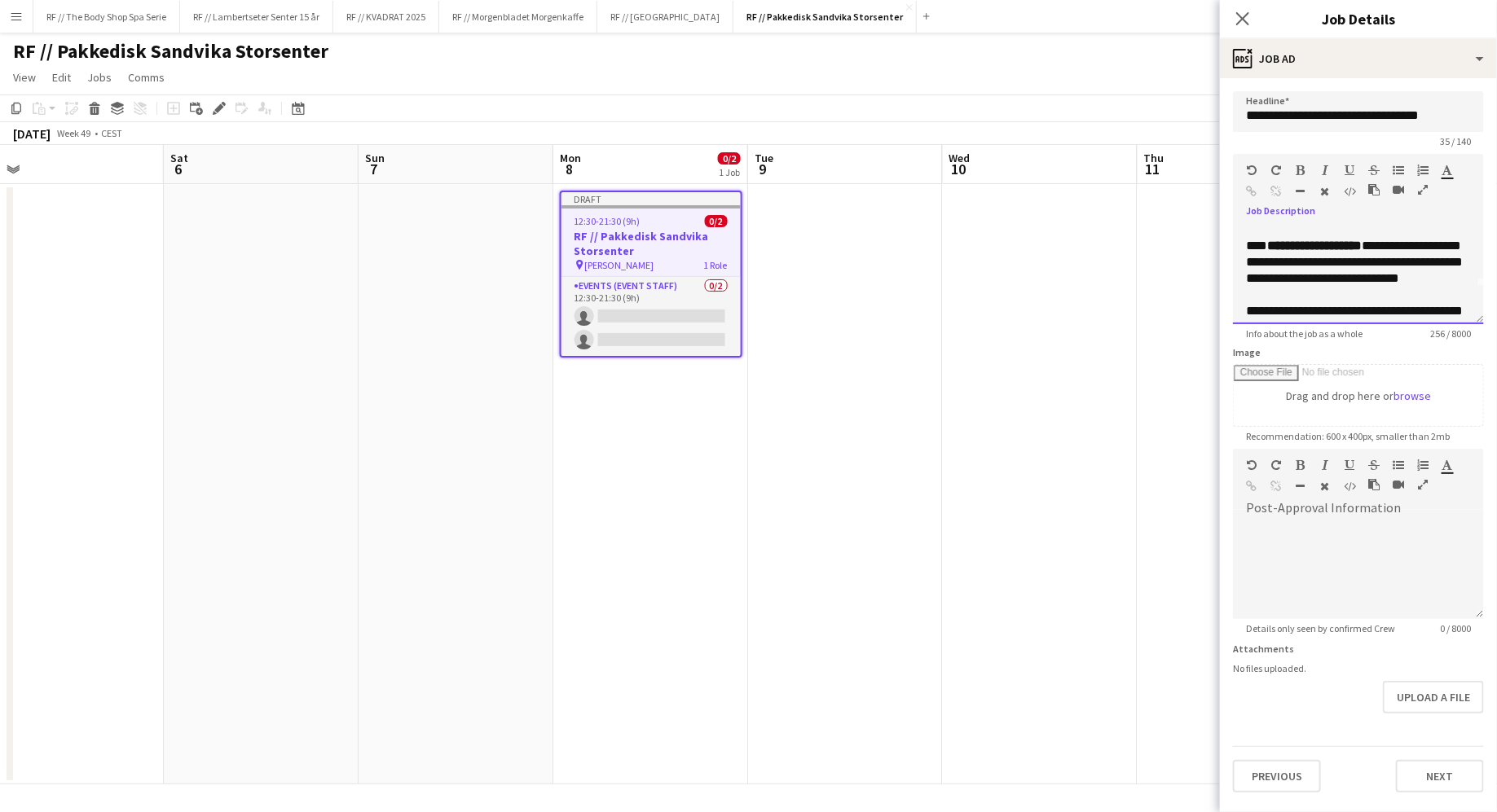
scroll to position [41, 0]
click at [1350, 291] on div "**********" at bounding box center [1357, 276] width 251 height 98
click at [1332, 259] on div "**********" at bounding box center [1357, 276] width 251 height 98
click at [1336, 259] on div "**********" at bounding box center [1357, 276] width 251 height 98
click at [1363, 264] on div "**********" at bounding box center [1357, 276] width 251 height 98
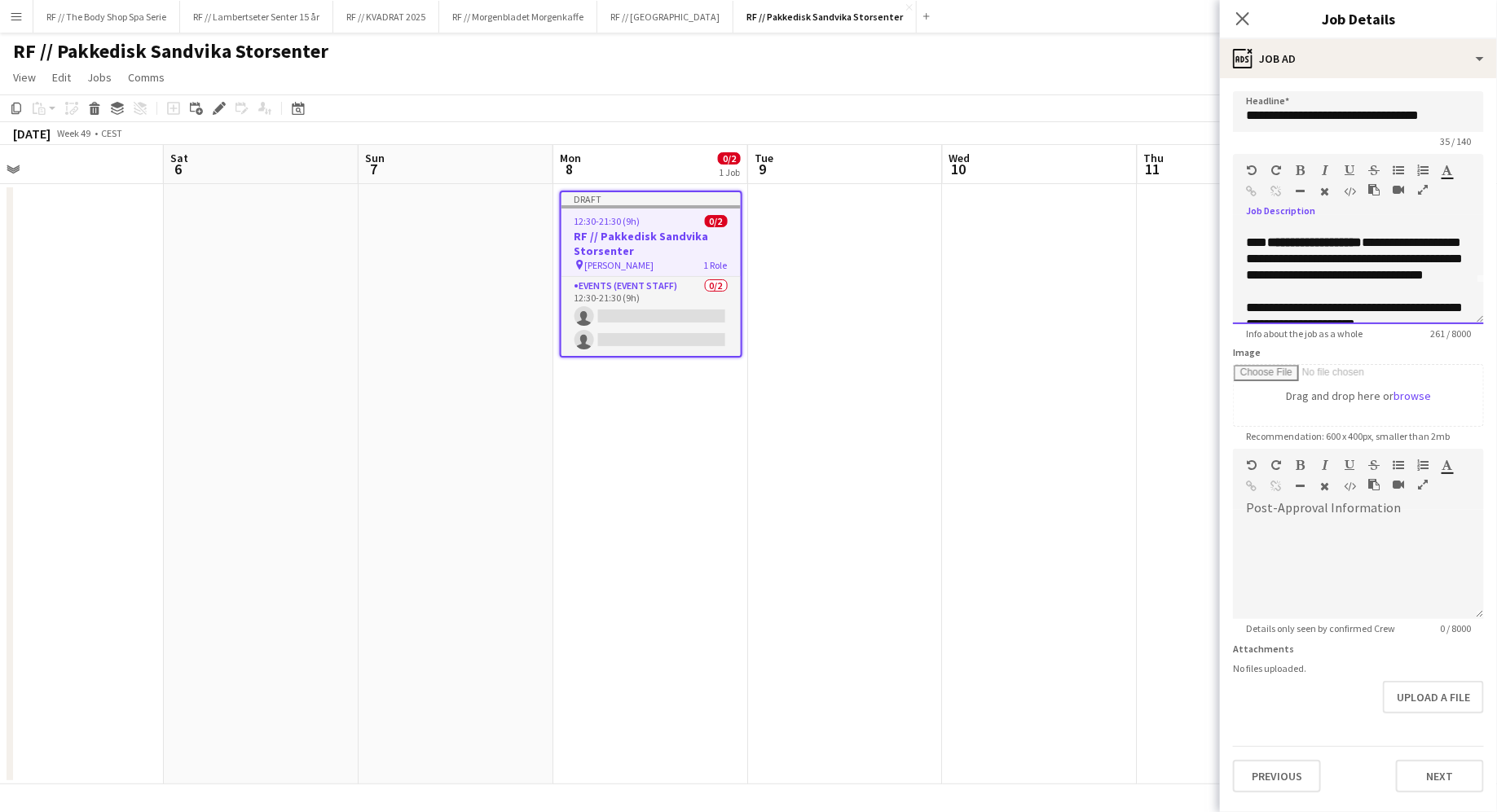
click at [1413, 256] on div "**********" at bounding box center [1357, 276] width 251 height 98
click at [1327, 292] on div "**********" at bounding box center [1357, 276] width 251 height 98
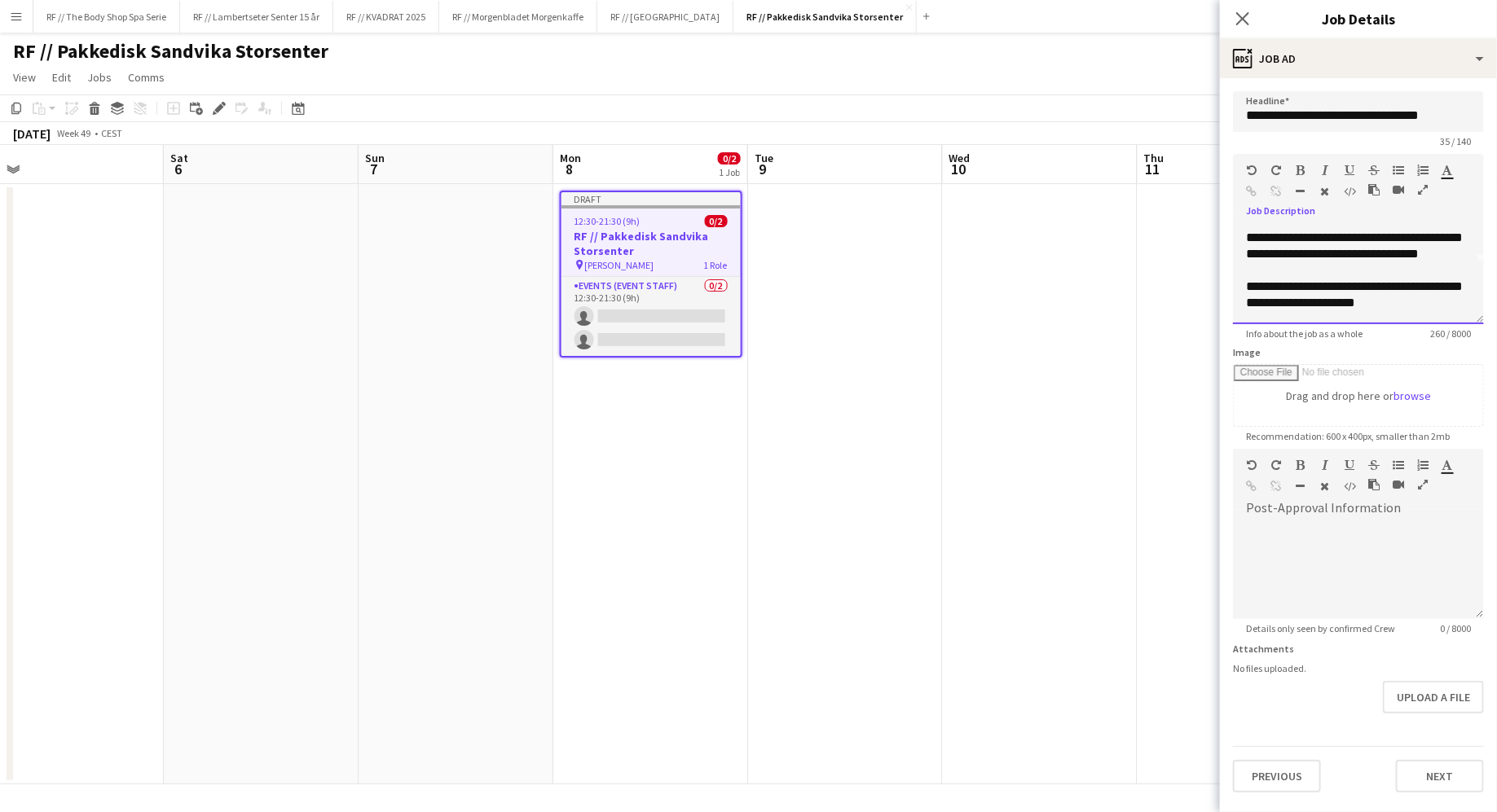
click at [1413, 300] on div "**********" at bounding box center [1357, 276] width 251 height 98
click at [1417, 770] on button "Next" at bounding box center [1440, 776] width 88 height 32
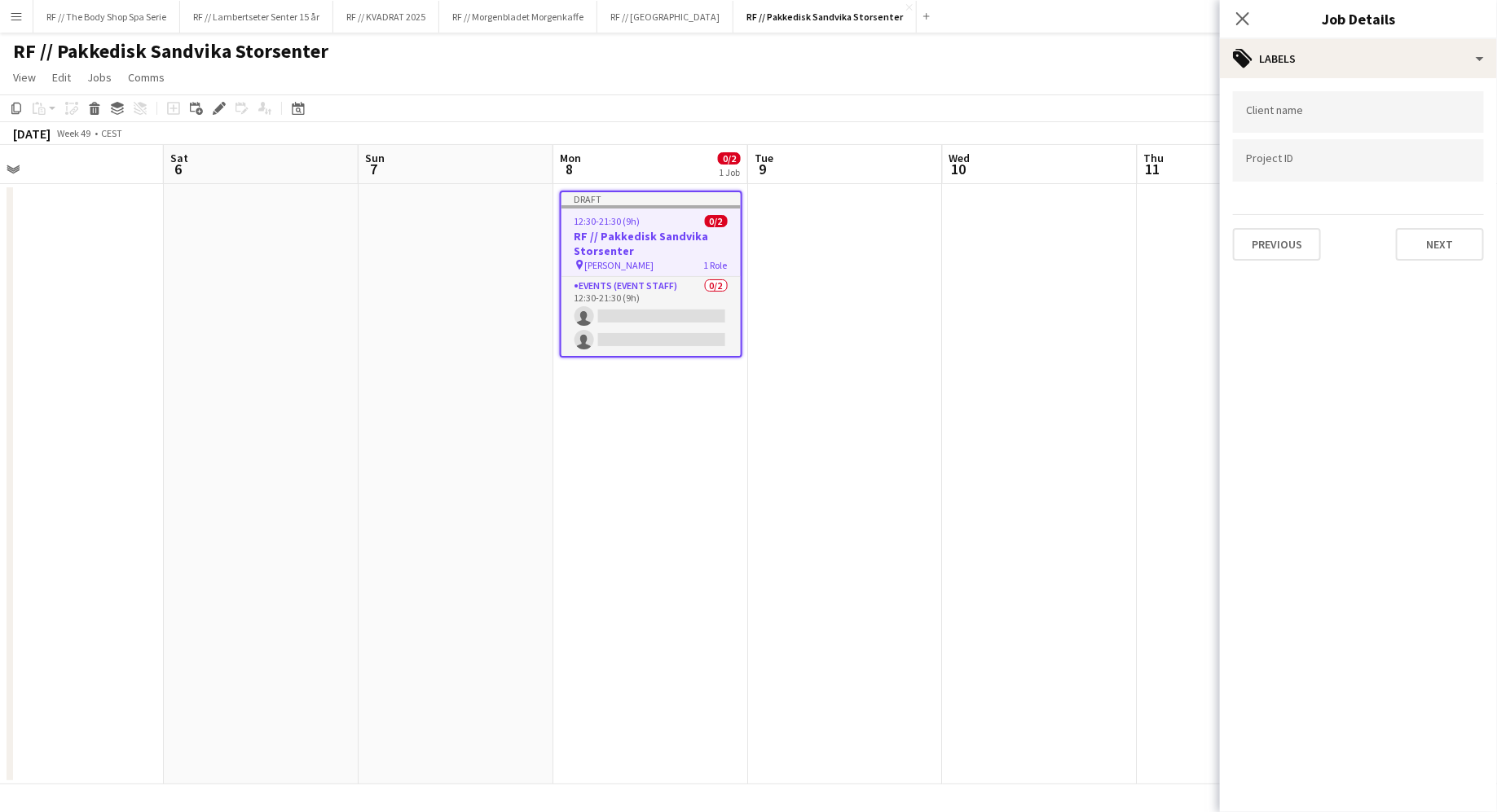
click at [1260, 110] on input "Type to search client labels..." at bounding box center [1358, 113] width 225 height 15
click at [1332, 126] on div "**********" at bounding box center [1357, 112] width 251 height 42
click at [1332, 123] on input "**********" at bounding box center [1358, 117] width 225 height 15
type input "**********"
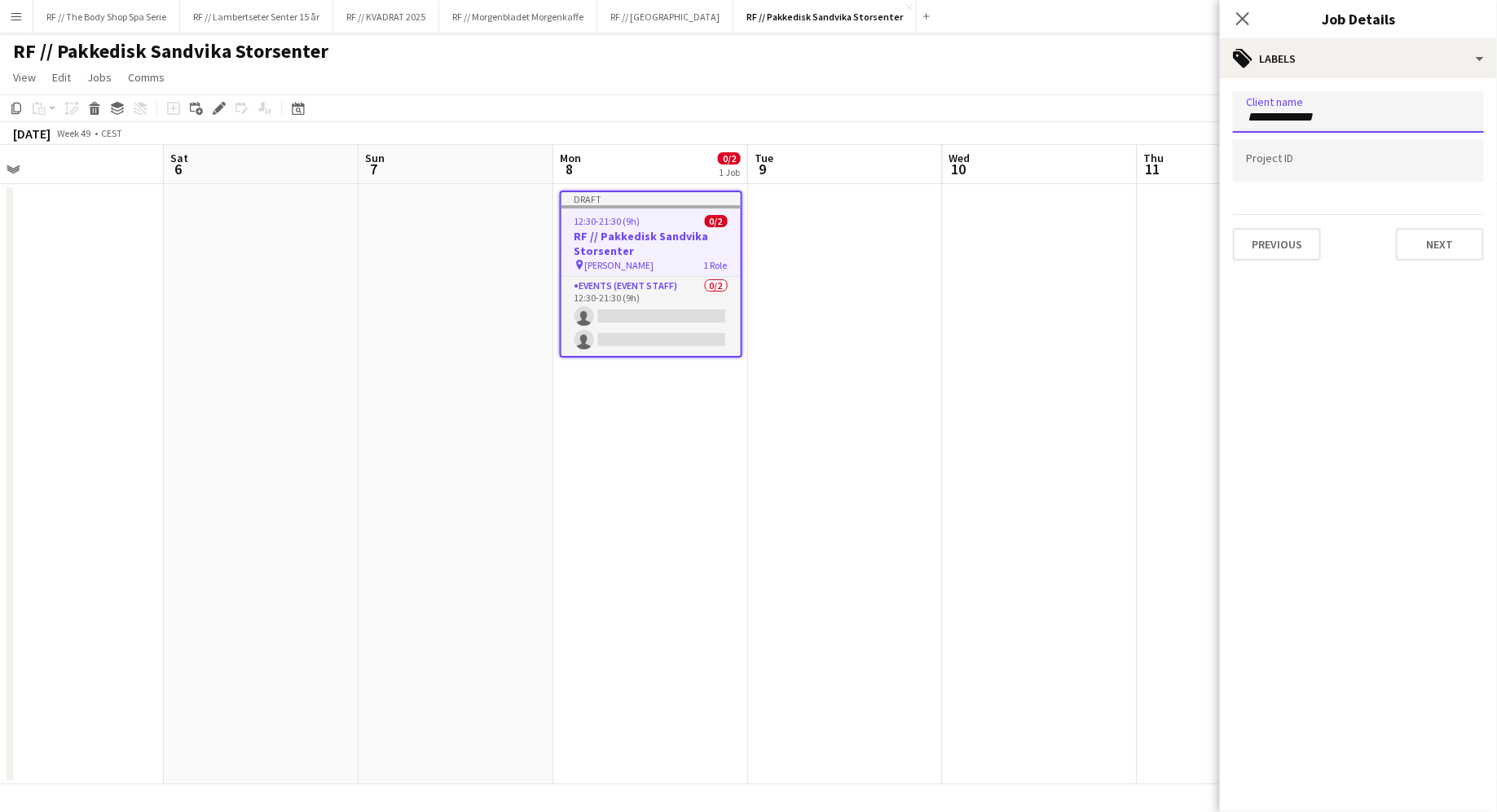
drag, startPoint x: 1332, startPoint y: 123, endPoint x: 1225, endPoint y: 105, distance: 108.5
click at [1225, 105] on form "**********" at bounding box center [1357, 176] width 277 height 169
type input "*"
click at [1317, 301] on div at bounding box center [1357, 406] width 277 height 812
click at [1424, 235] on button "Next" at bounding box center [1440, 244] width 88 height 32
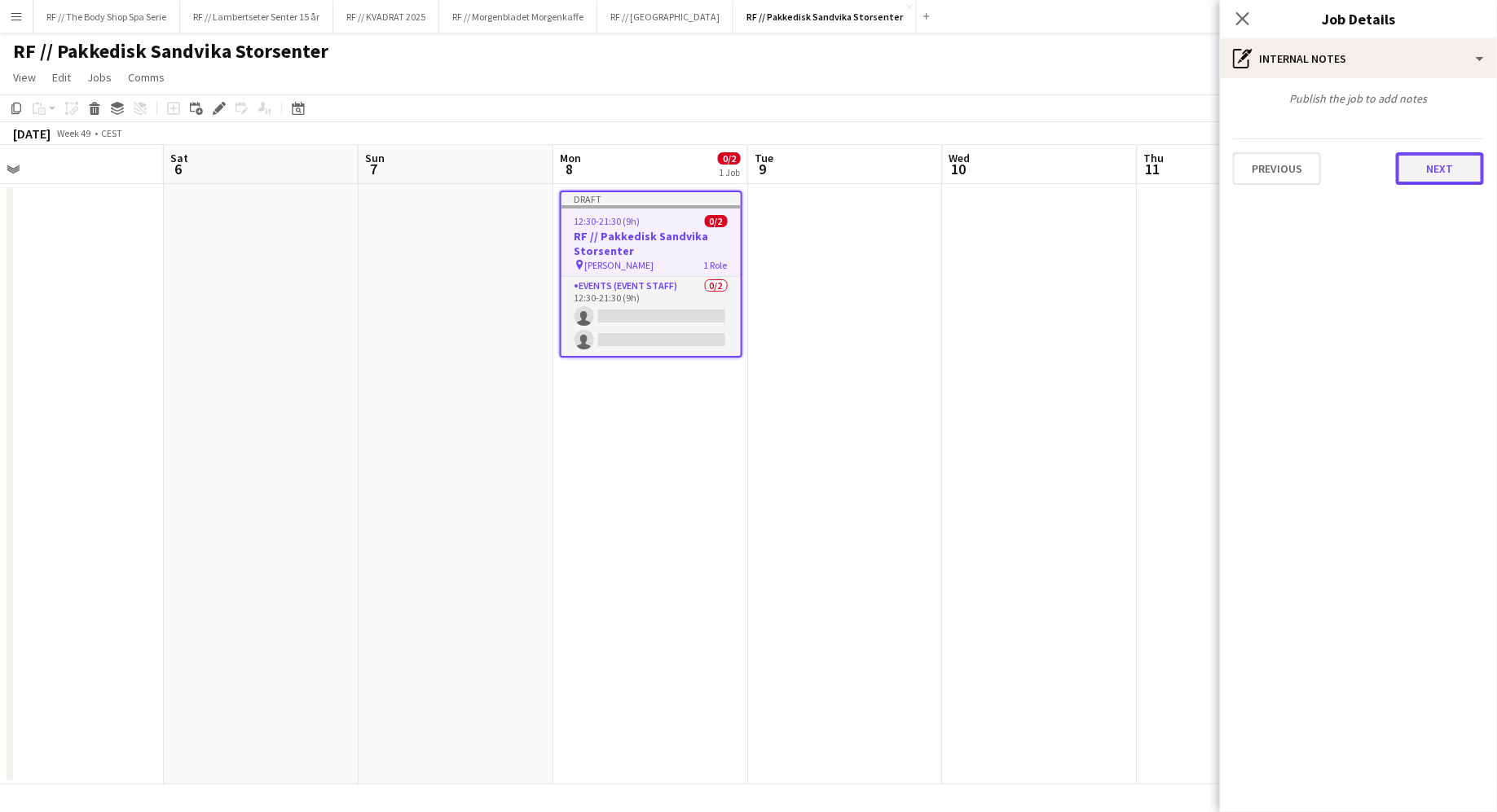
click at [1441, 175] on button "Next" at bounding box center [1440, 168] width 88 height 32
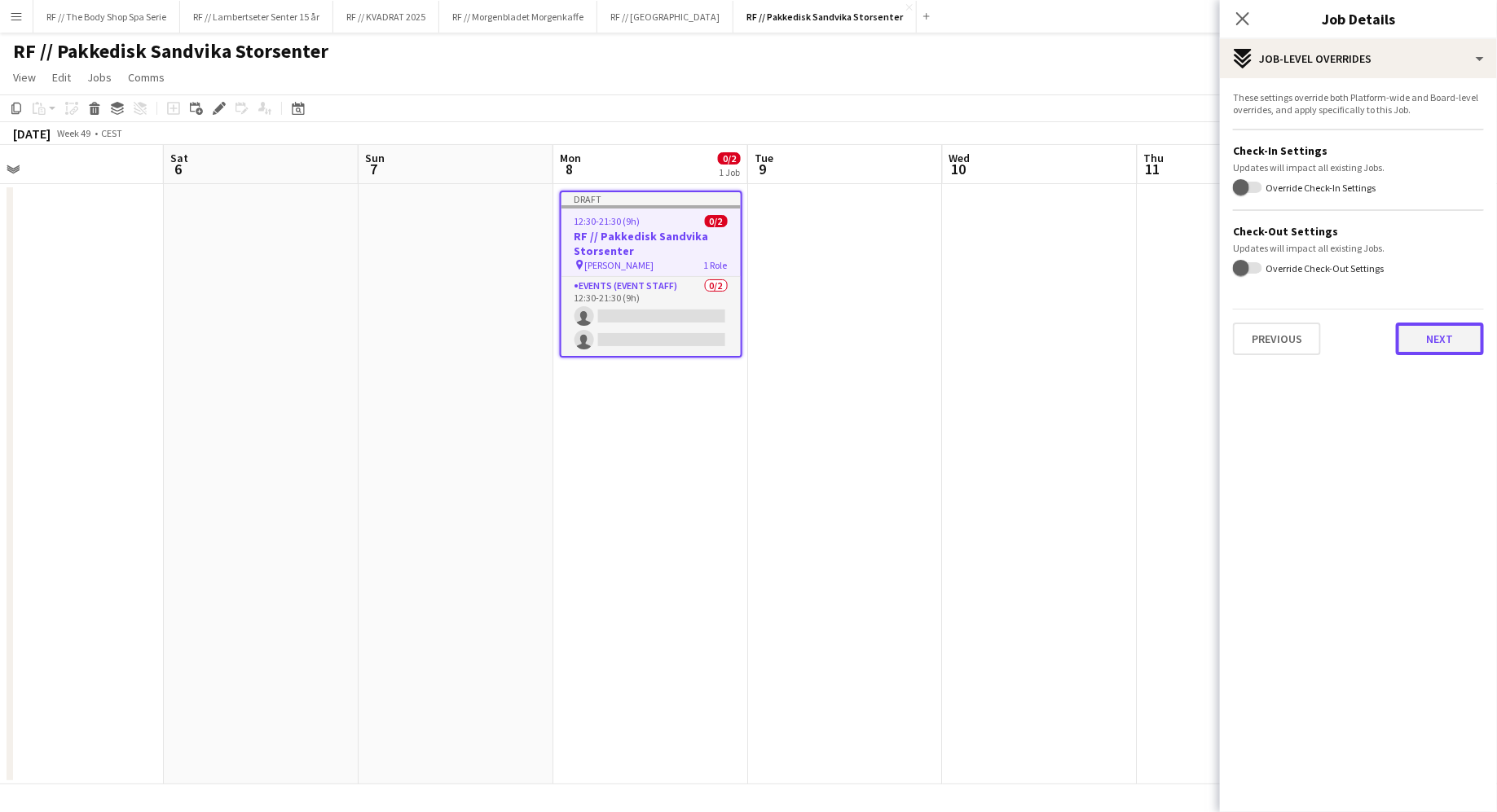
click at [1430, 337] on button "Next" at bounding box center [1440, 338] width 88 height 32
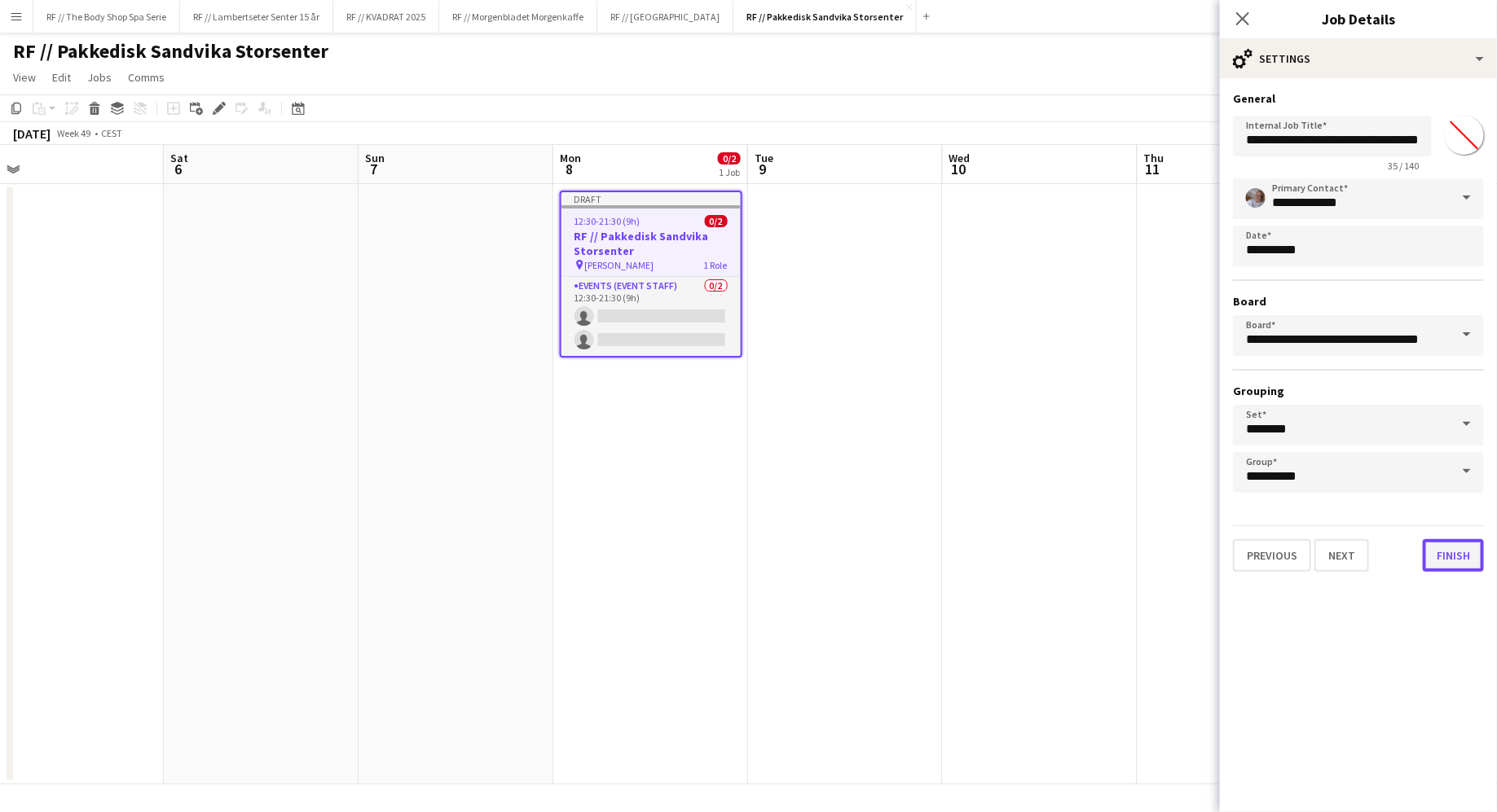
click at [1454, 548] on button "Finish" at bounding box center [1454, 555] width 61 height 32
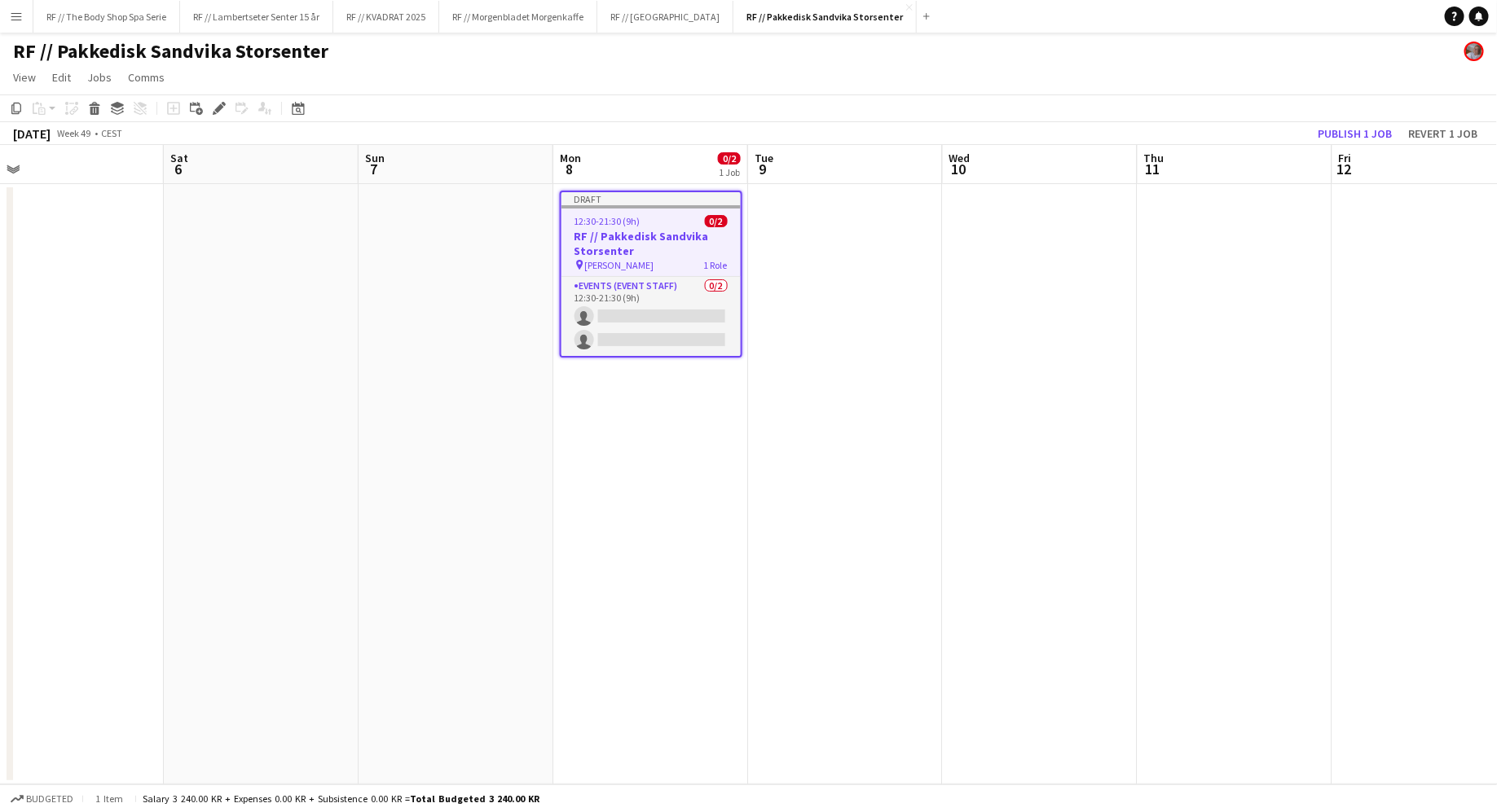
click at [628, 455] on app-date-cell "Draft 12:30-21:30 (9h) 0/2 RF // Pakkedisk Sandvika Storsenter pin [PERSON_NAME…" at bounding box center [650, 484] width 194 height 600
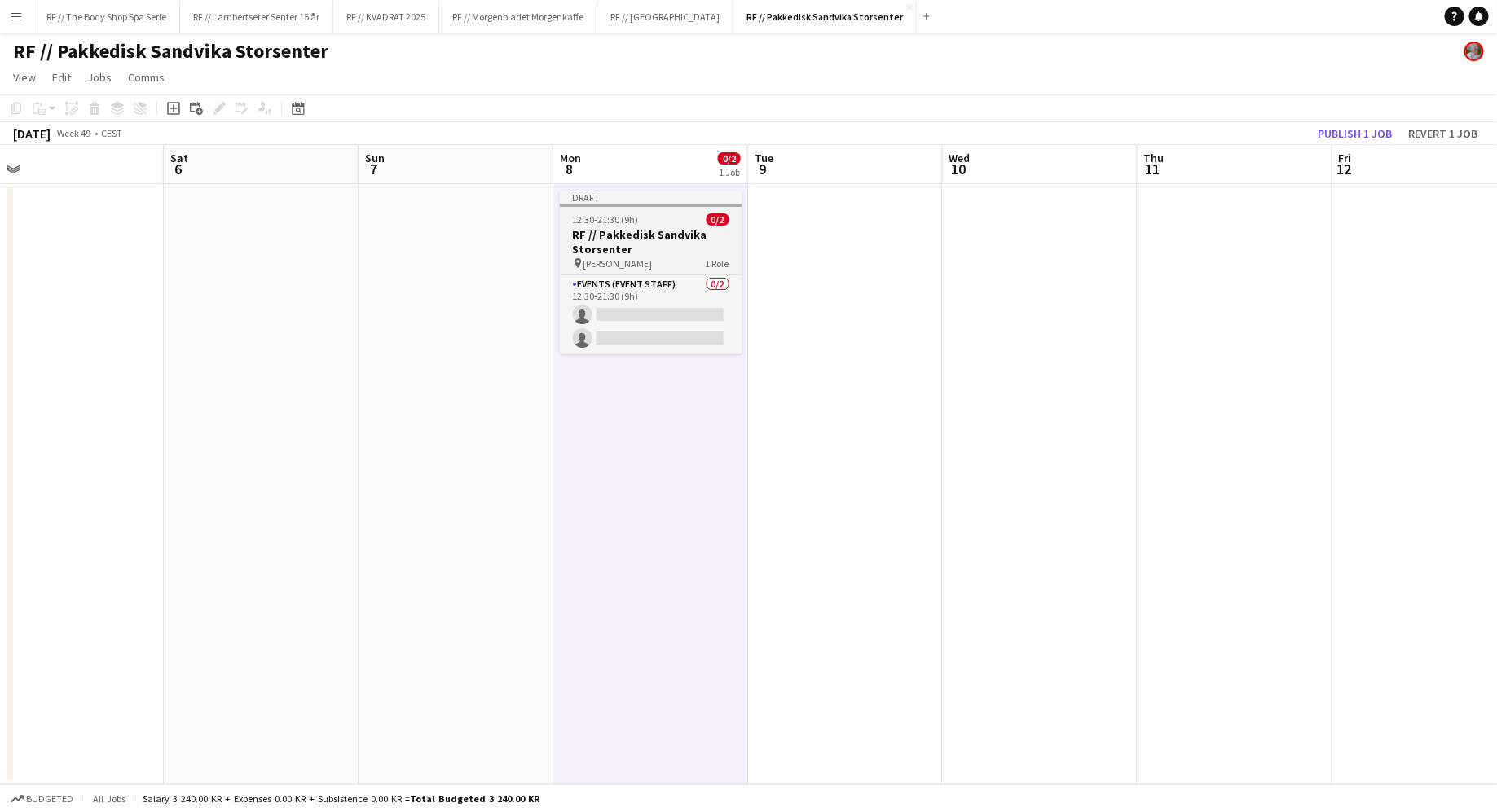
click at [661, 251] on h3 "RF // Pakkedisk Sandvika Storsenter" at bounding box center [650, 242] width 182 height 30
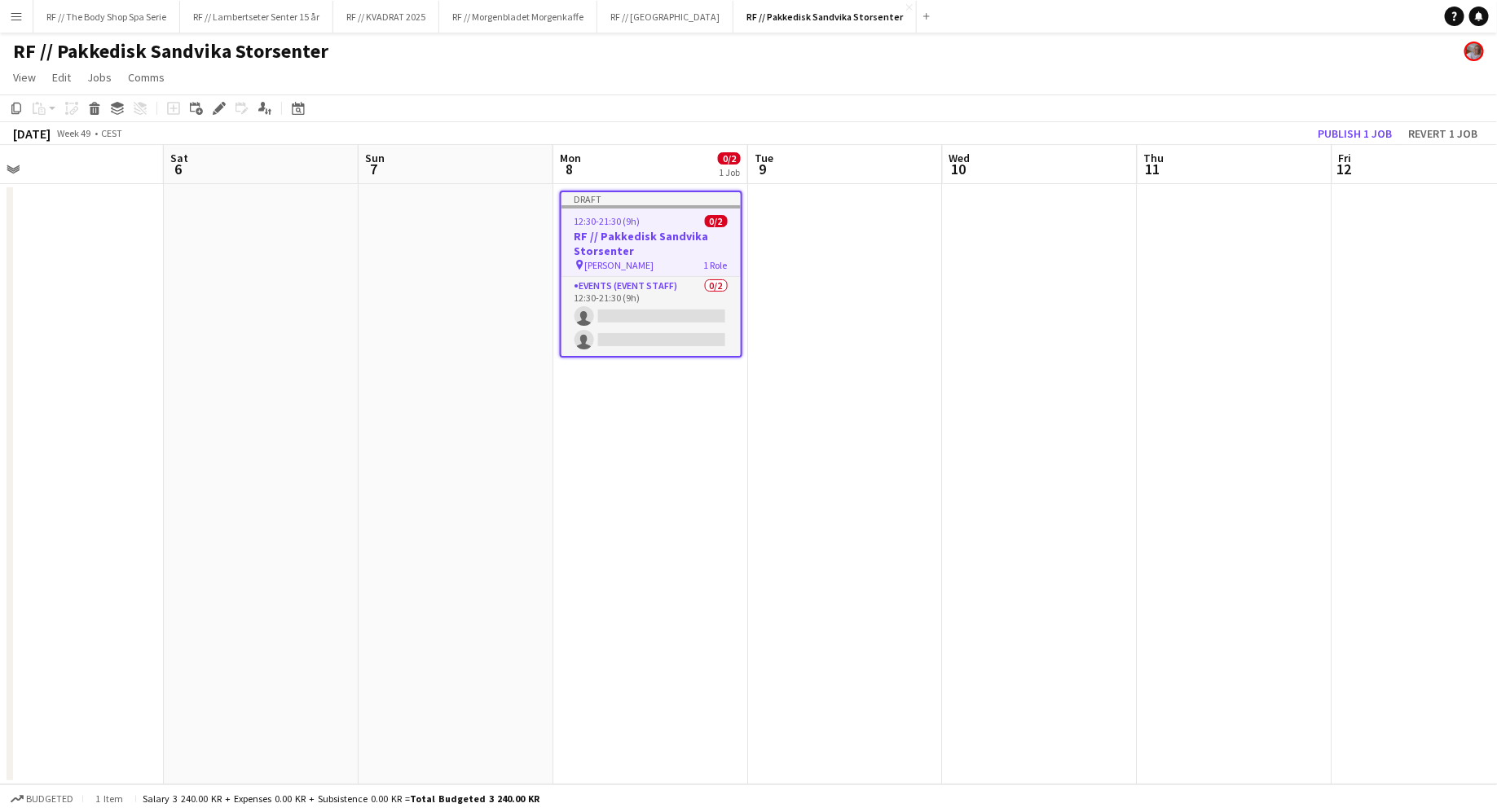
click at [669, 243] on h3 "RF // Pakkedisk Sandvika Storsenter" at bounding box center [651, 243] width 179 height 30
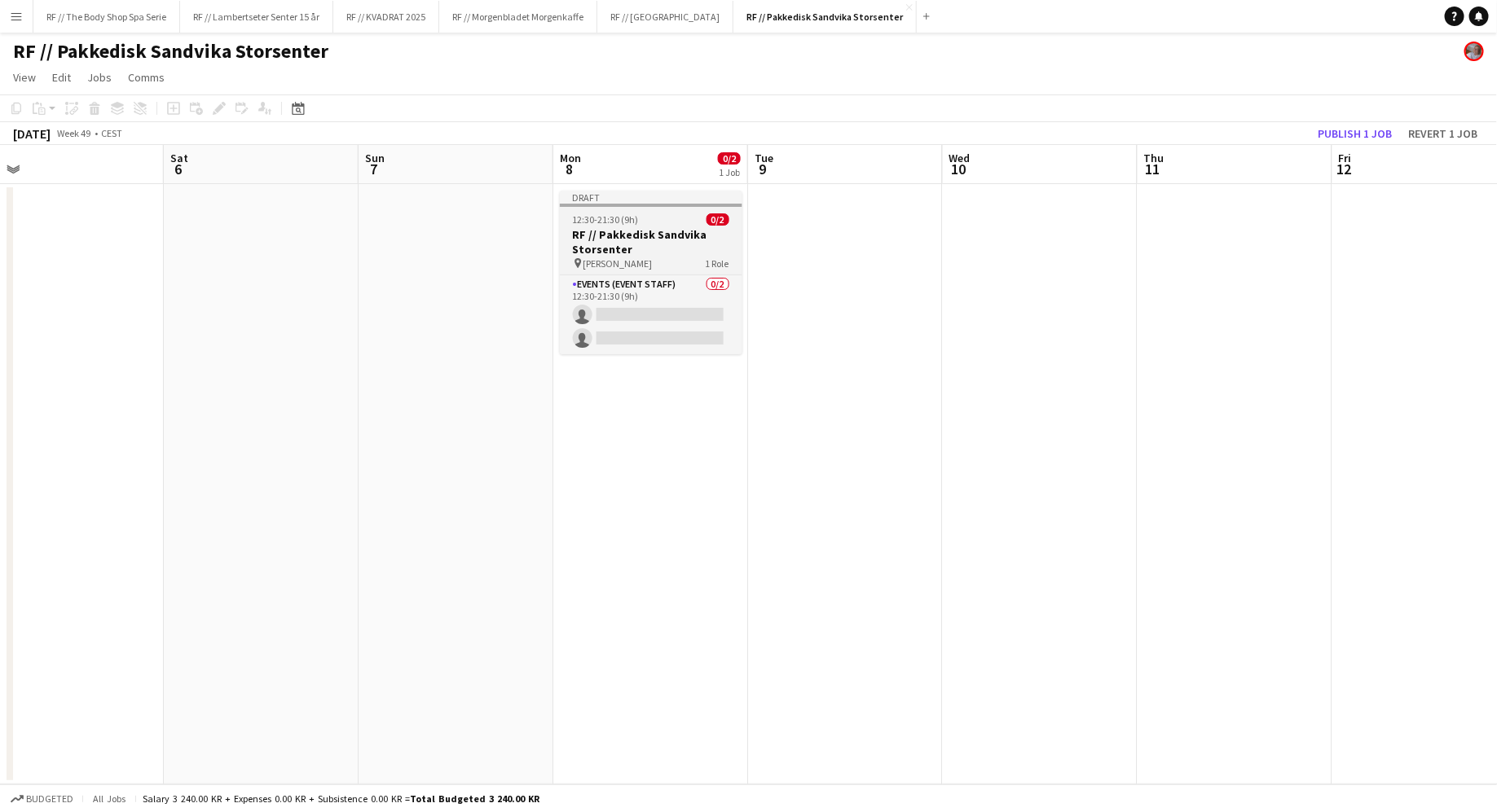
click at [669, 243] on h3 "RF // Pakkedisk Sandvika Storsenter" at bounding box center [650, 242] width 182 height 30
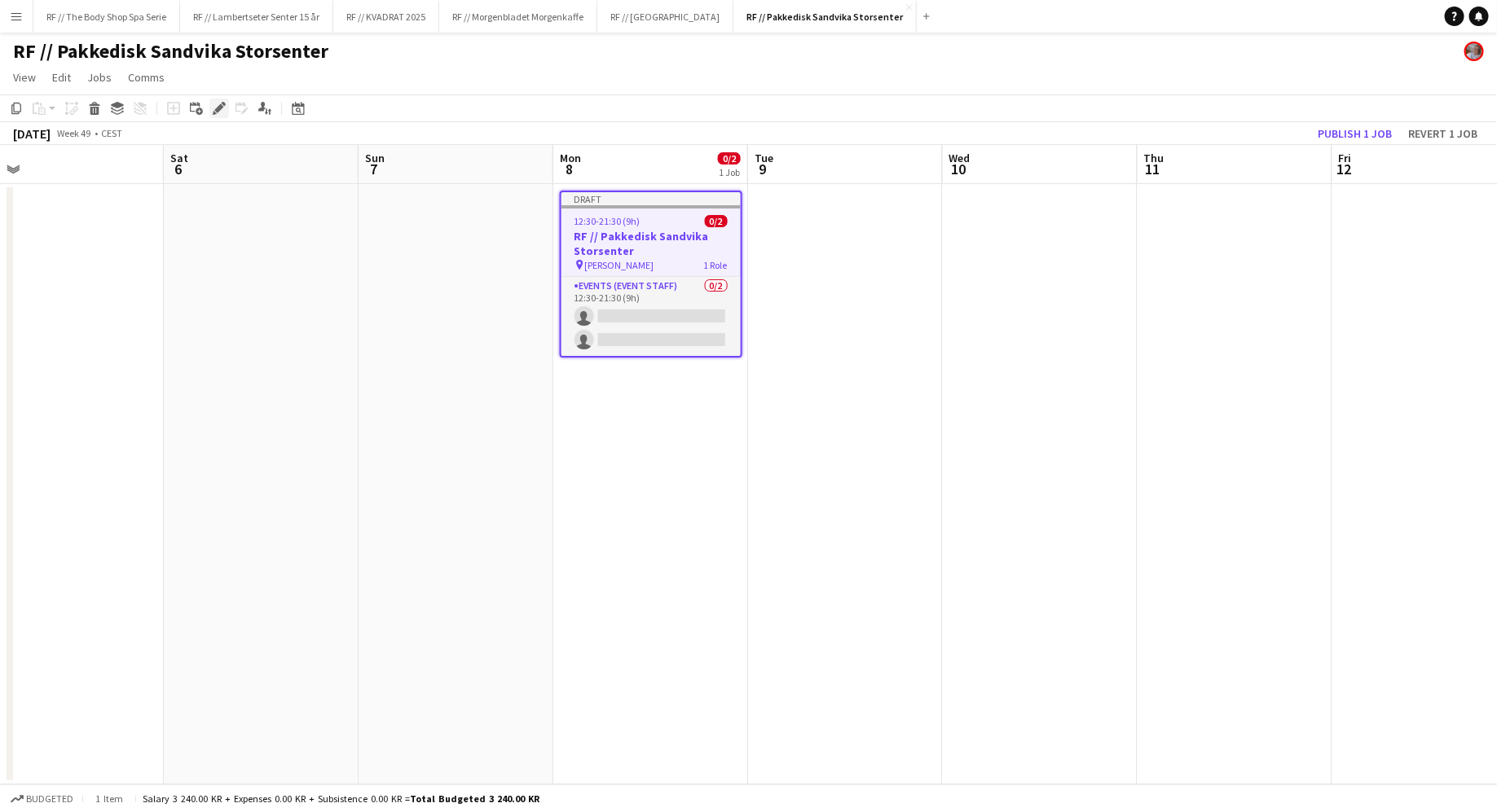
click at [220, 113] on icon "Edit" at bounding box center [219, 108] width 13 height 13
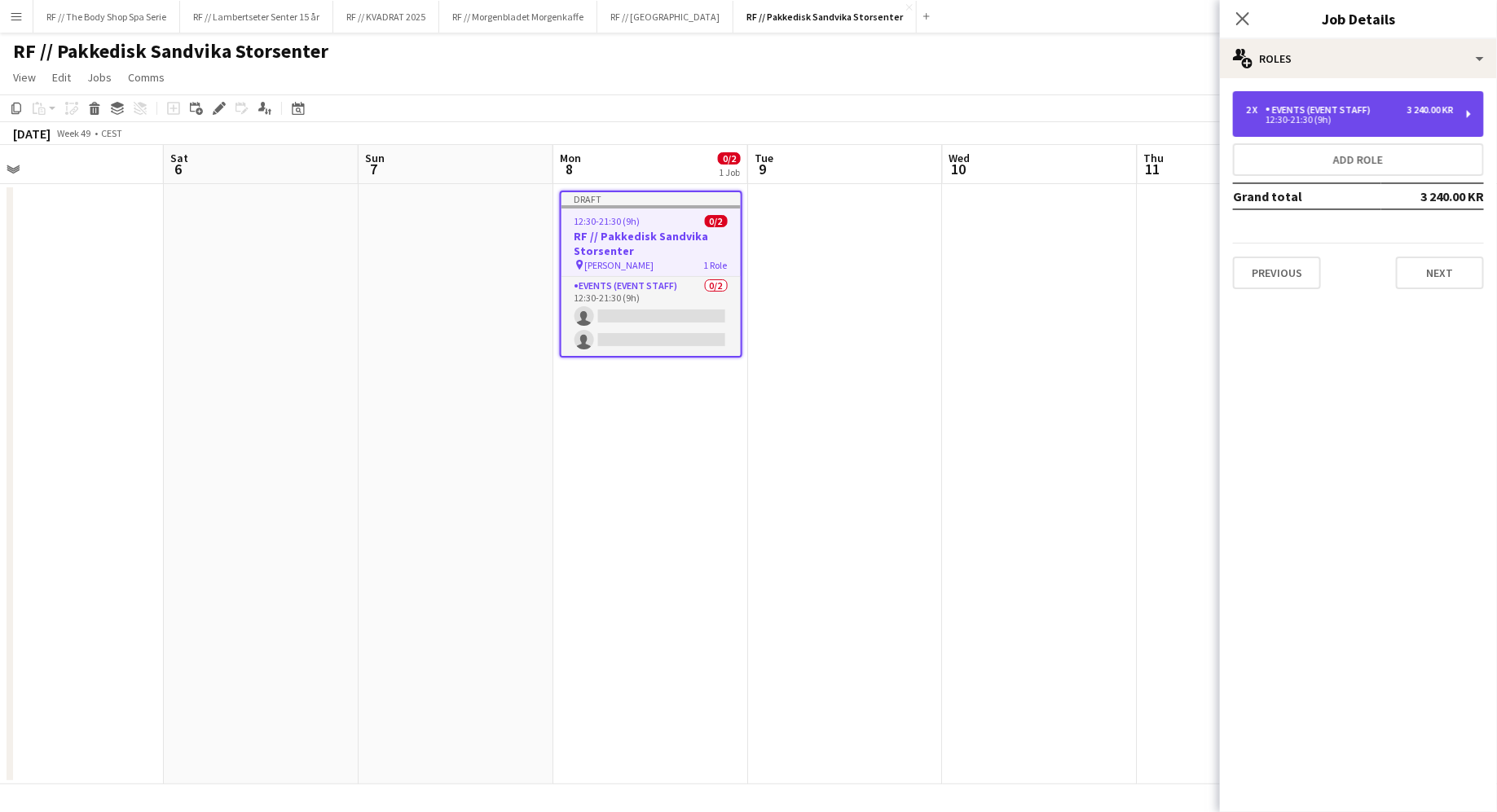
click at [1342, 119] on div "12:30-21:30 (9h)" at bounding box center [1350, 119] width 208 height 8
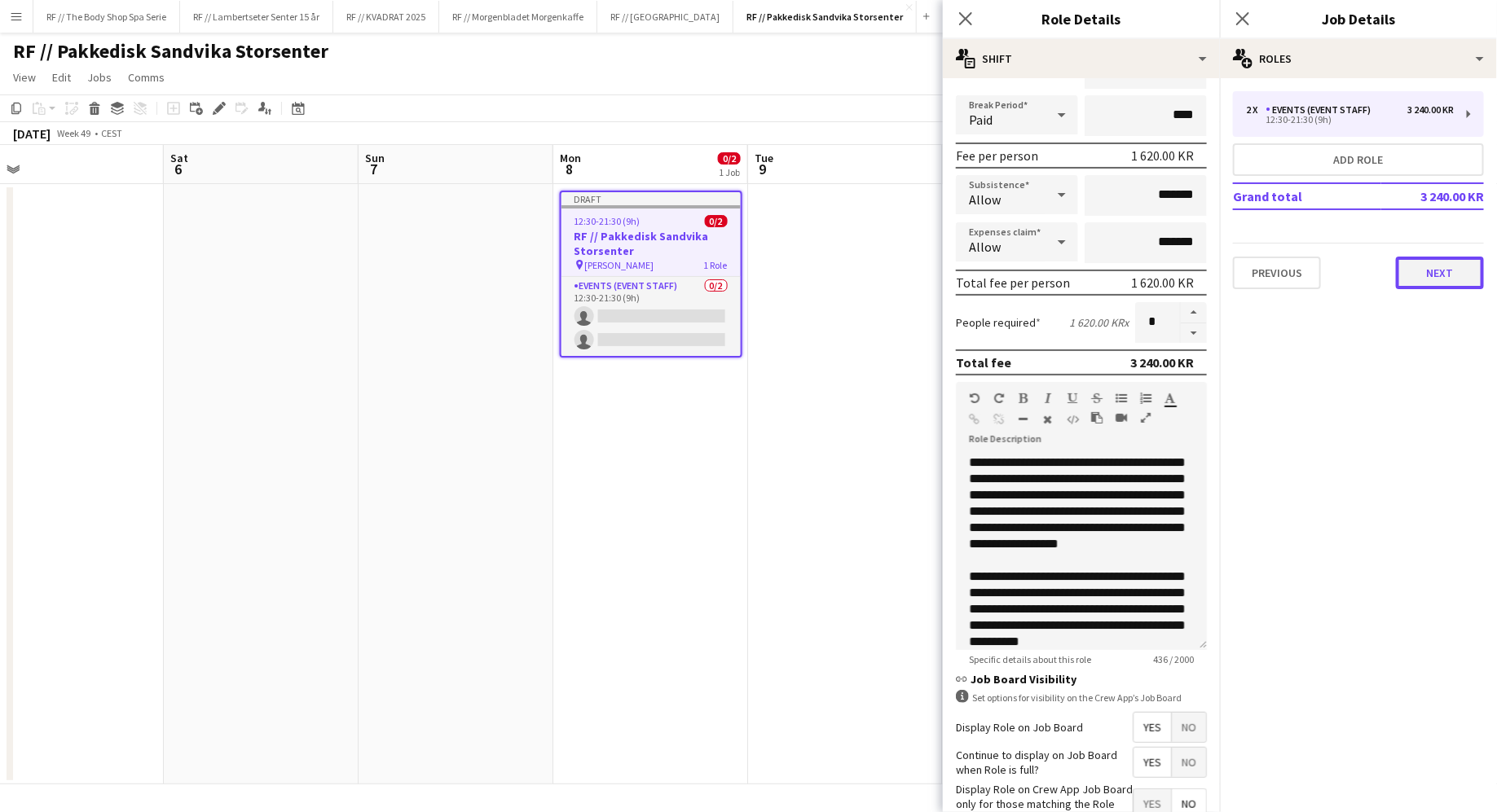
click at [1426, 270] on button "Next" at bounding box center [1440, 272] width 88 height 32
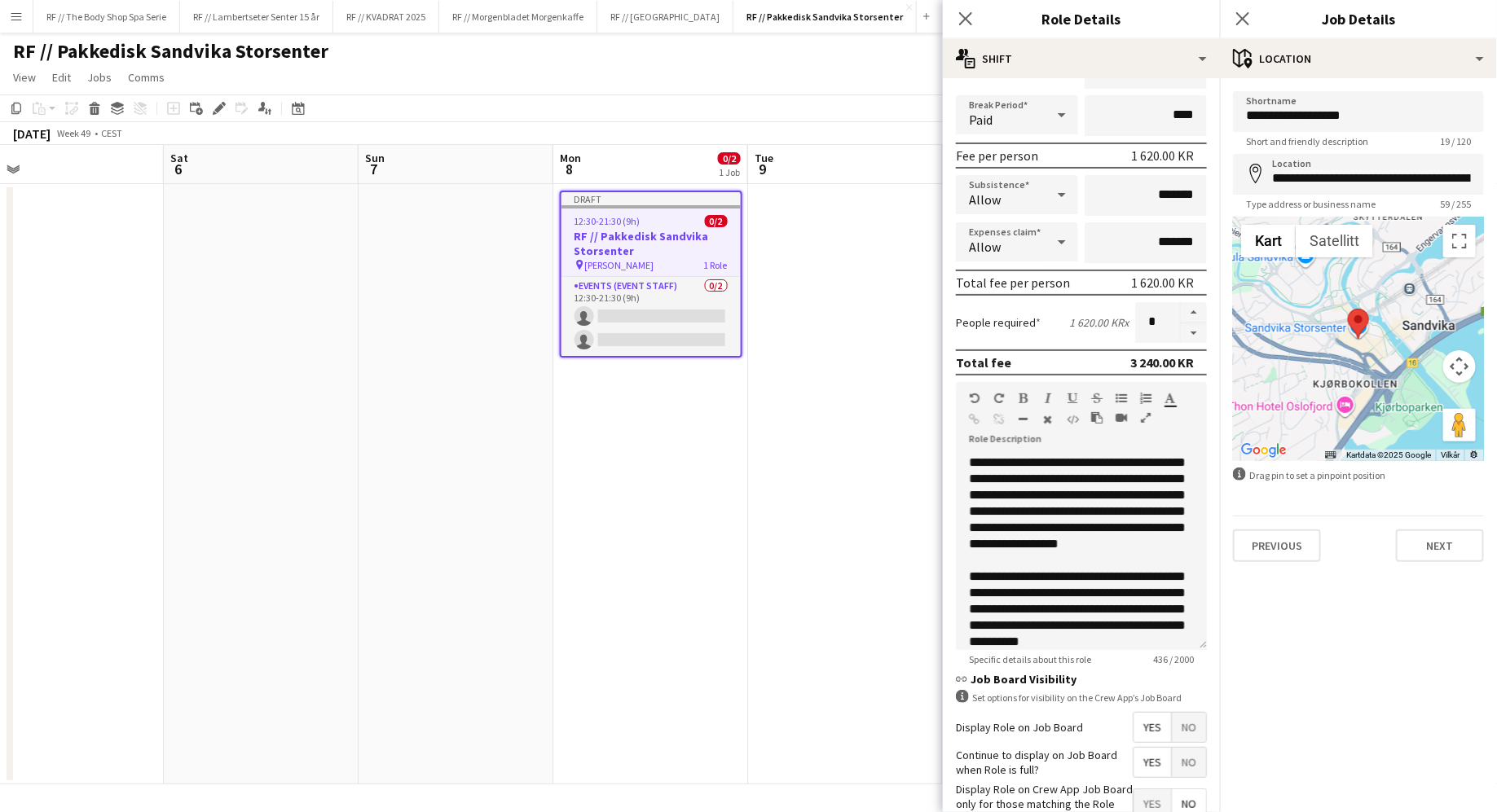
click at [1451, 525] on div "Previous Next" at bounding box center [1357, 538] width 251 height 46
click at [1452, 534] on button "Next" at bounding box center [1440, 545] width 88 height 32
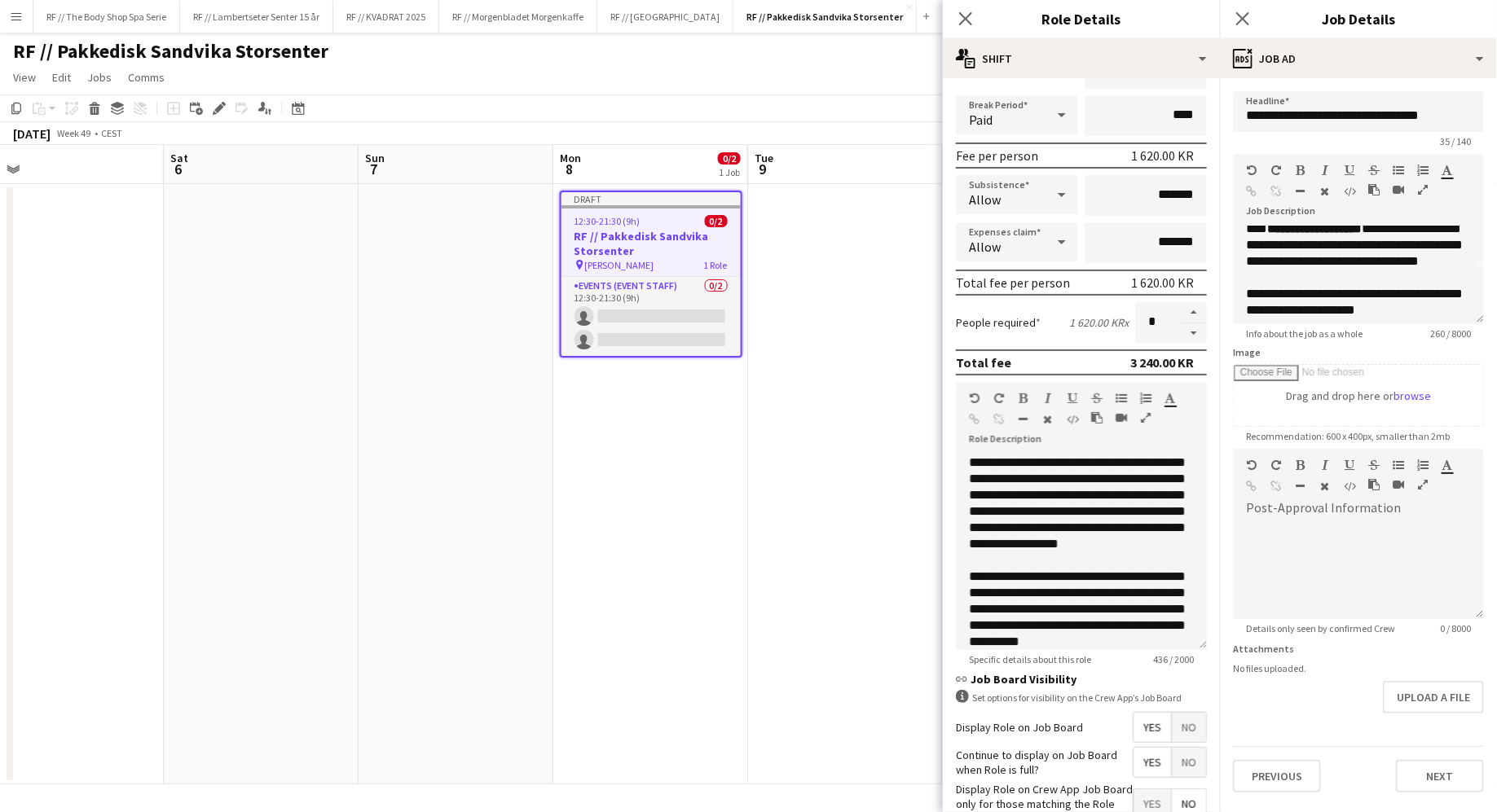
scroll to position [78, 0]
click at [1440, 754] on div "Previous Next" at bounding box center [1357, 769] width 251 height 46
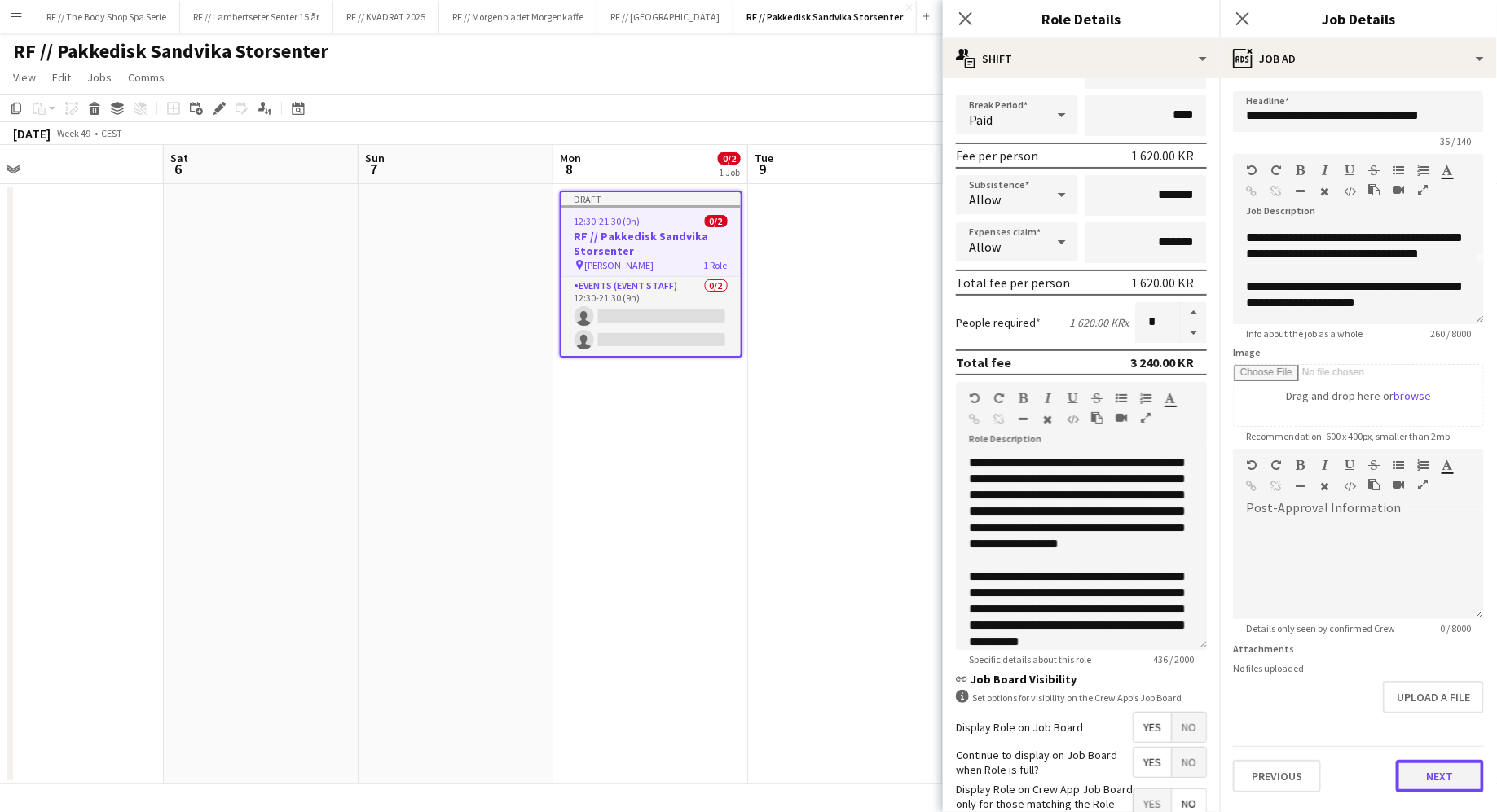
click at [1435, 770] on button "Next" at bounding box center [1440, 776] width 88 height 32
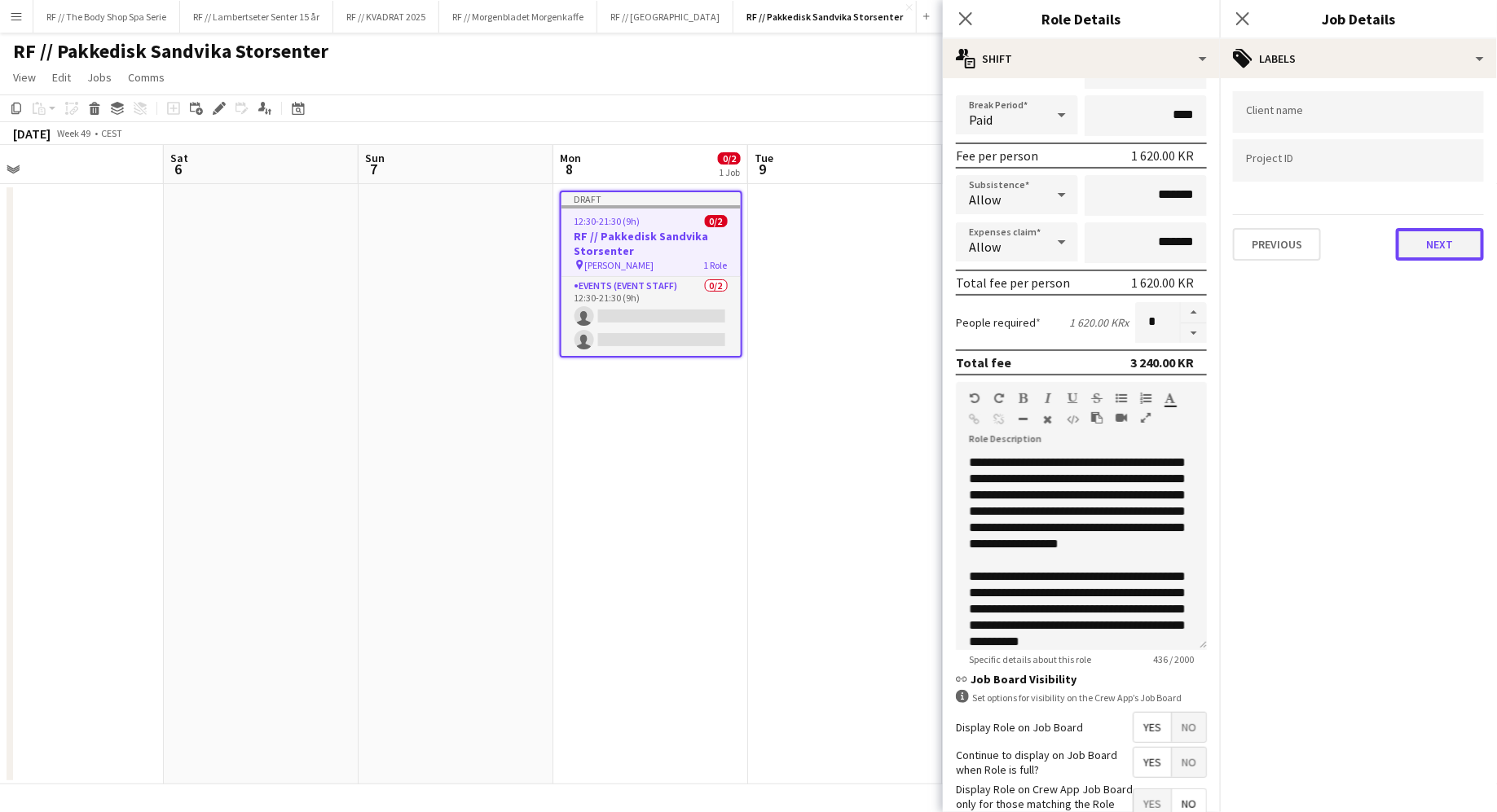
click at [1427, 256] on button "Next" at bounding box center [1440, 244] width 88 height 32
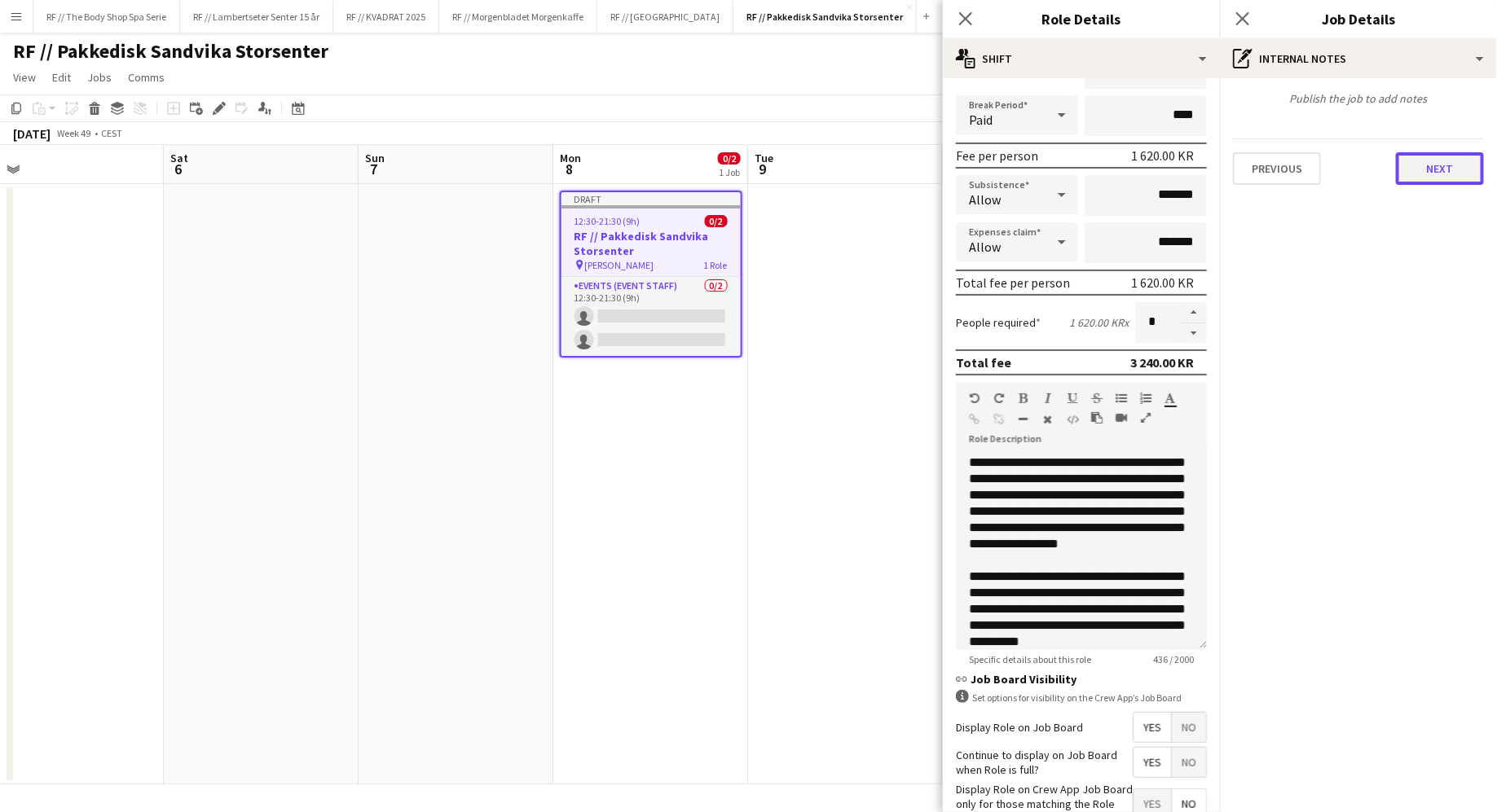
click at [1435, 169] on button "Next" at bounding box center [1440, 168] width 88 height 32
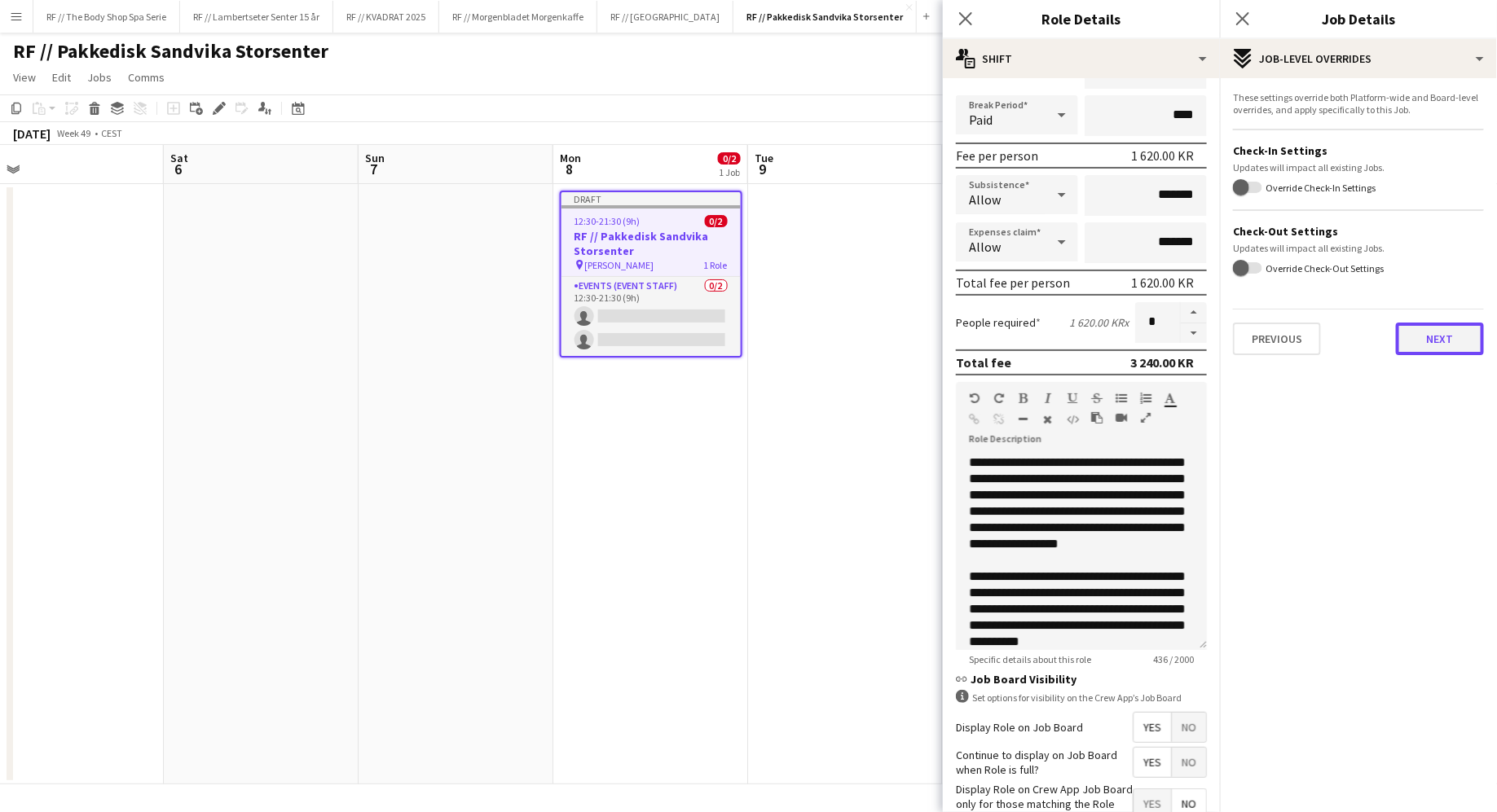
click at [1446, 345] on button "Next" at bounding box center [1440, 338] width 88 height 32
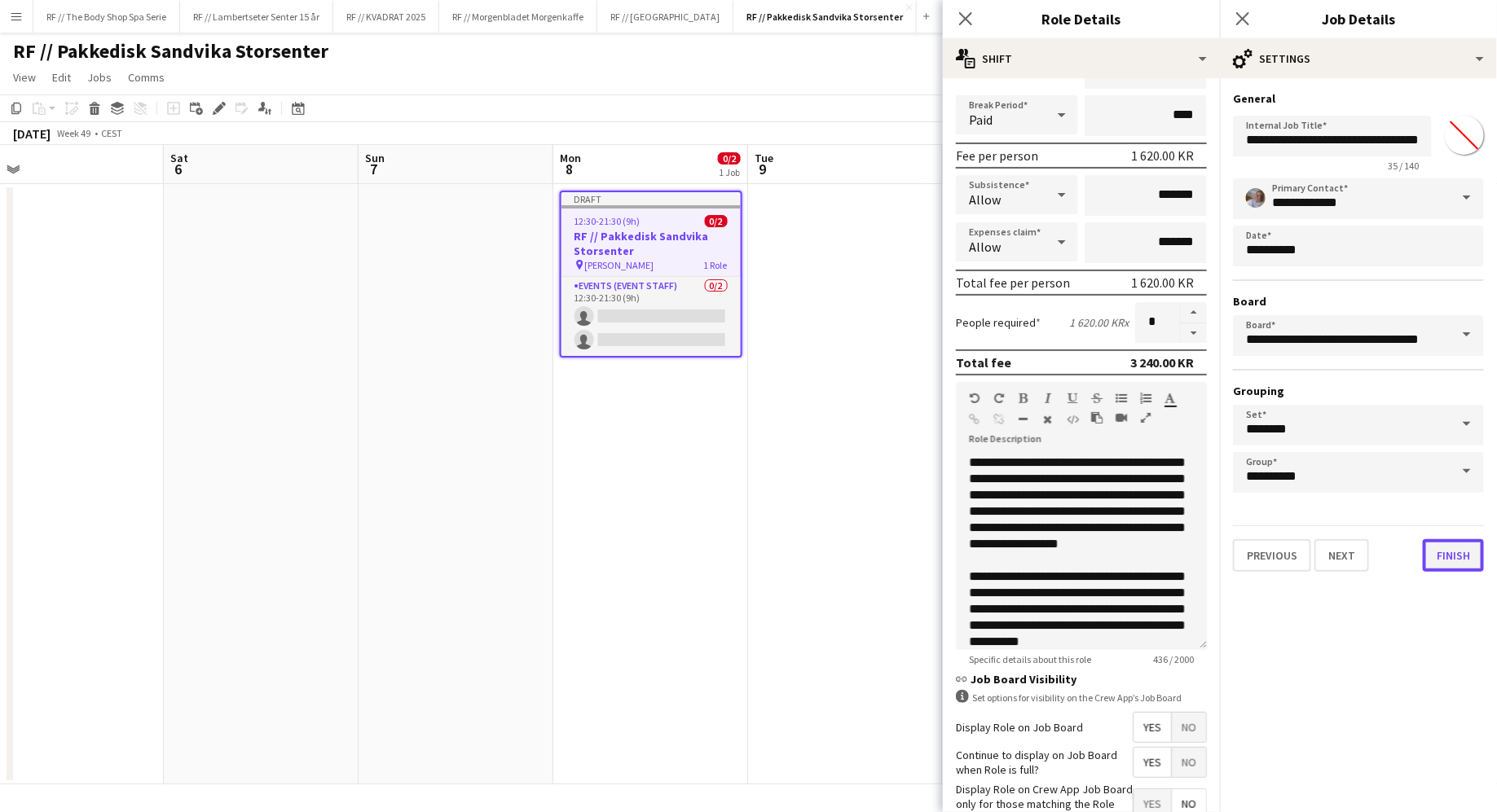
click at [1442, 563] on button "Finish" at bounding box center [1454, 555] width 61 height 32
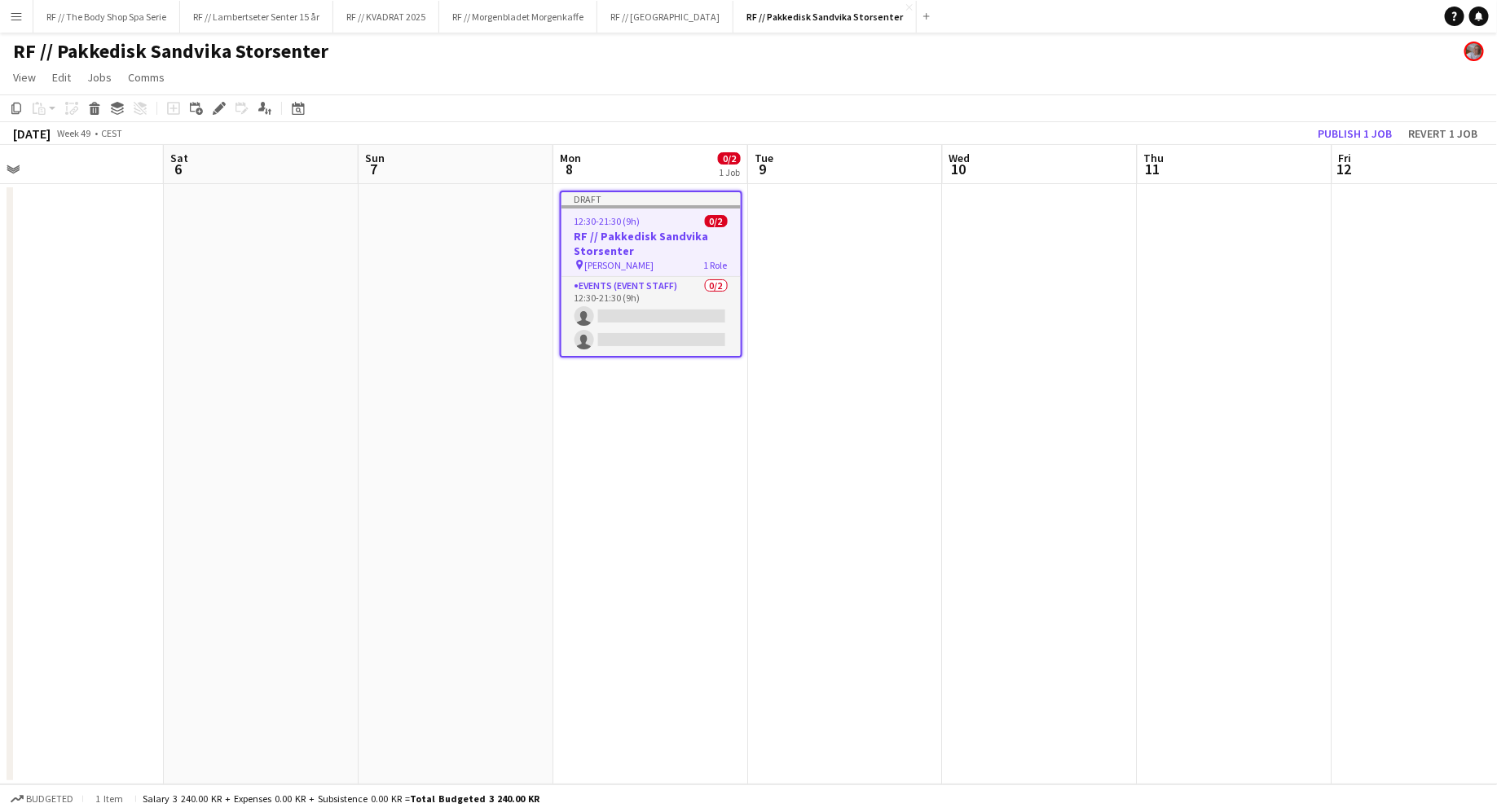
click at [686, 396] on app-date-cell "Draft 12:30-21:30 (9h) 0/2 RF // Pakkedisk Sandvika Storsenter pin [PERSON_NAME…" at bounding box center [650, 484] width 194 height 600
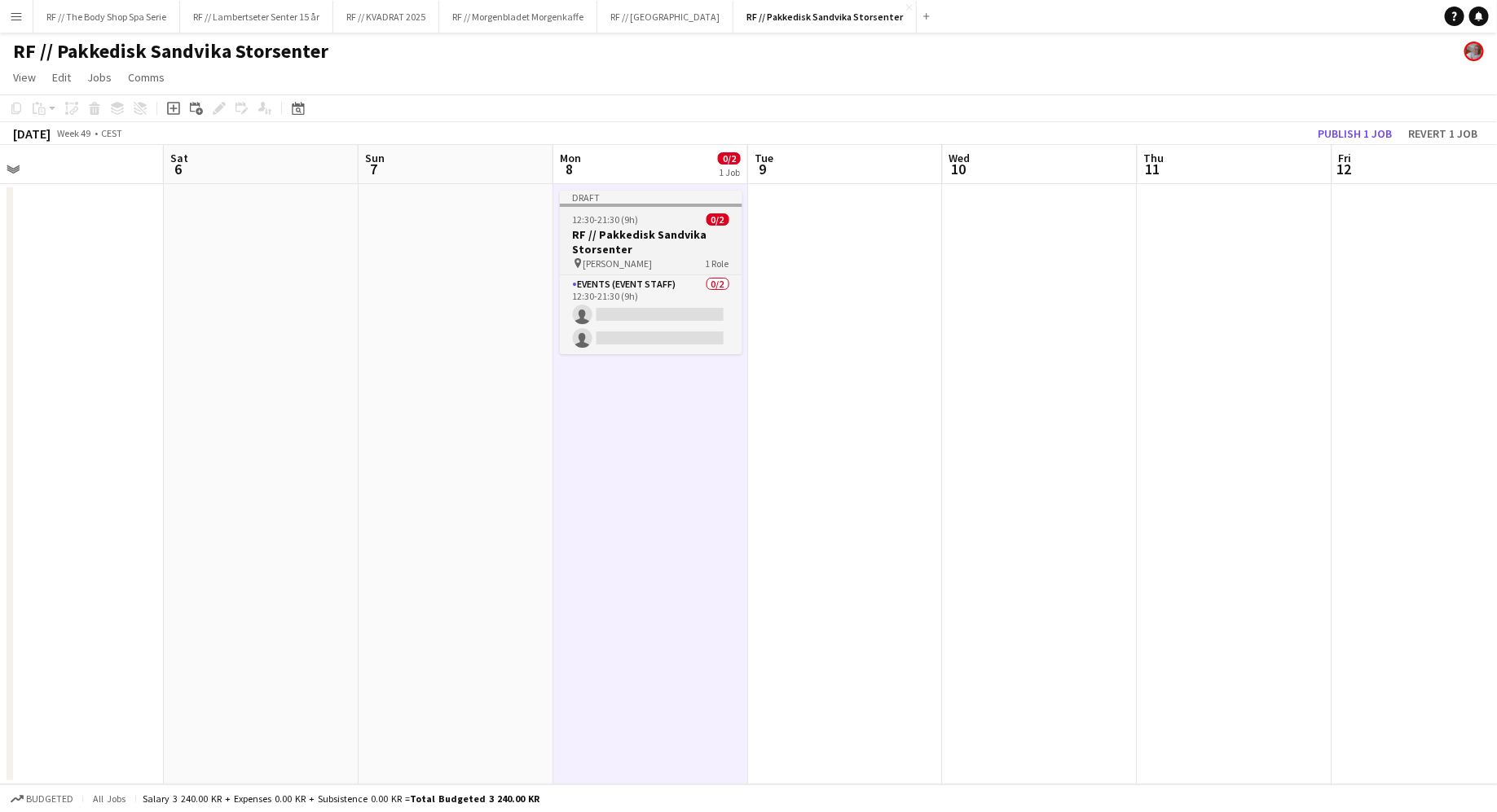
click at [611, 270] on app-job-card "Draft 12:30-21:30 (9h) 0/2 RF // Pakkedisk Sandvika Storsenter pin [PERSON_NAME…" at bounding box center [650, 272] width 182 height 164
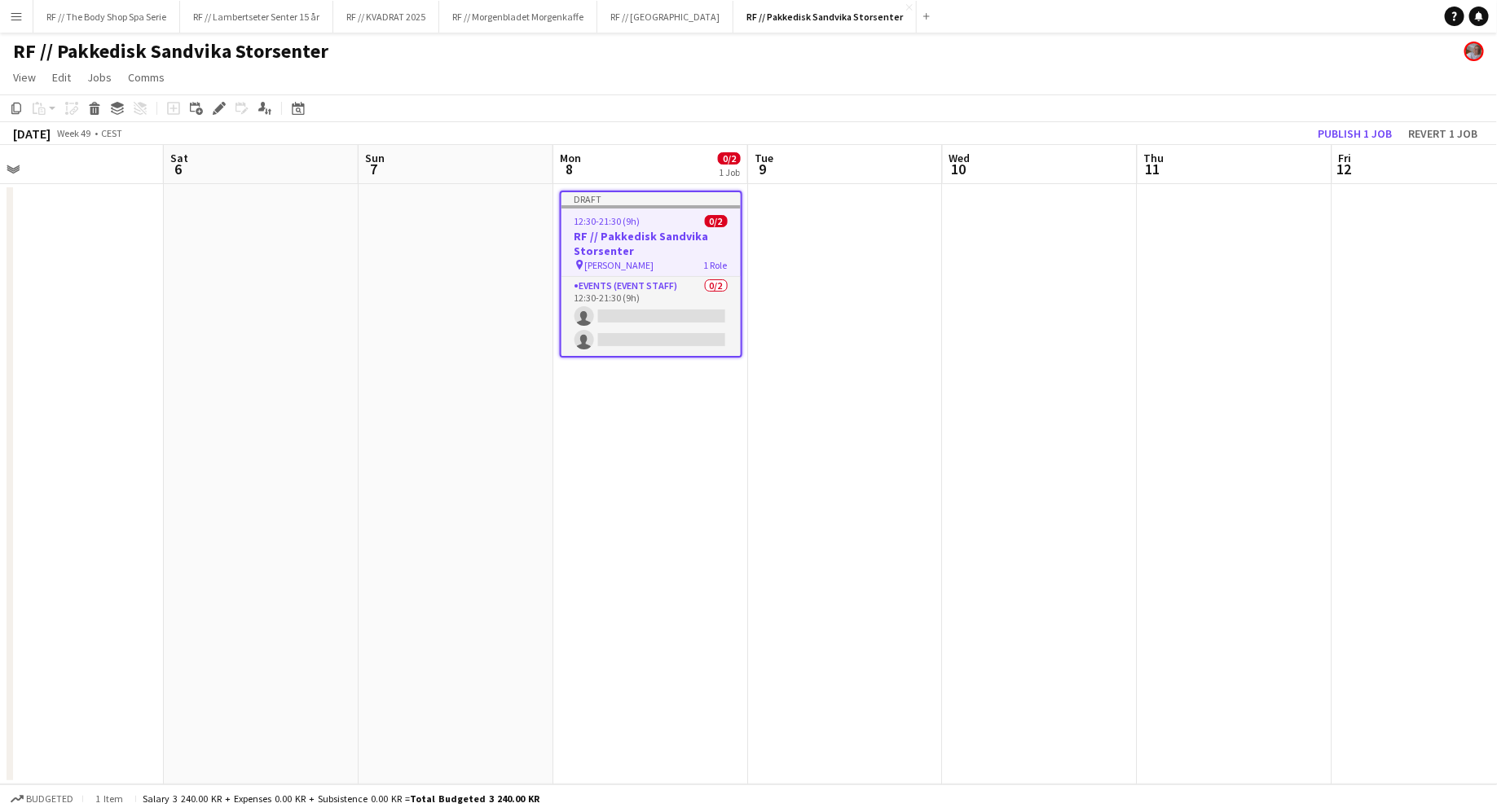
click at [850, 256] on app-date-cell at bounding box center [845, 484] width 194 height 600
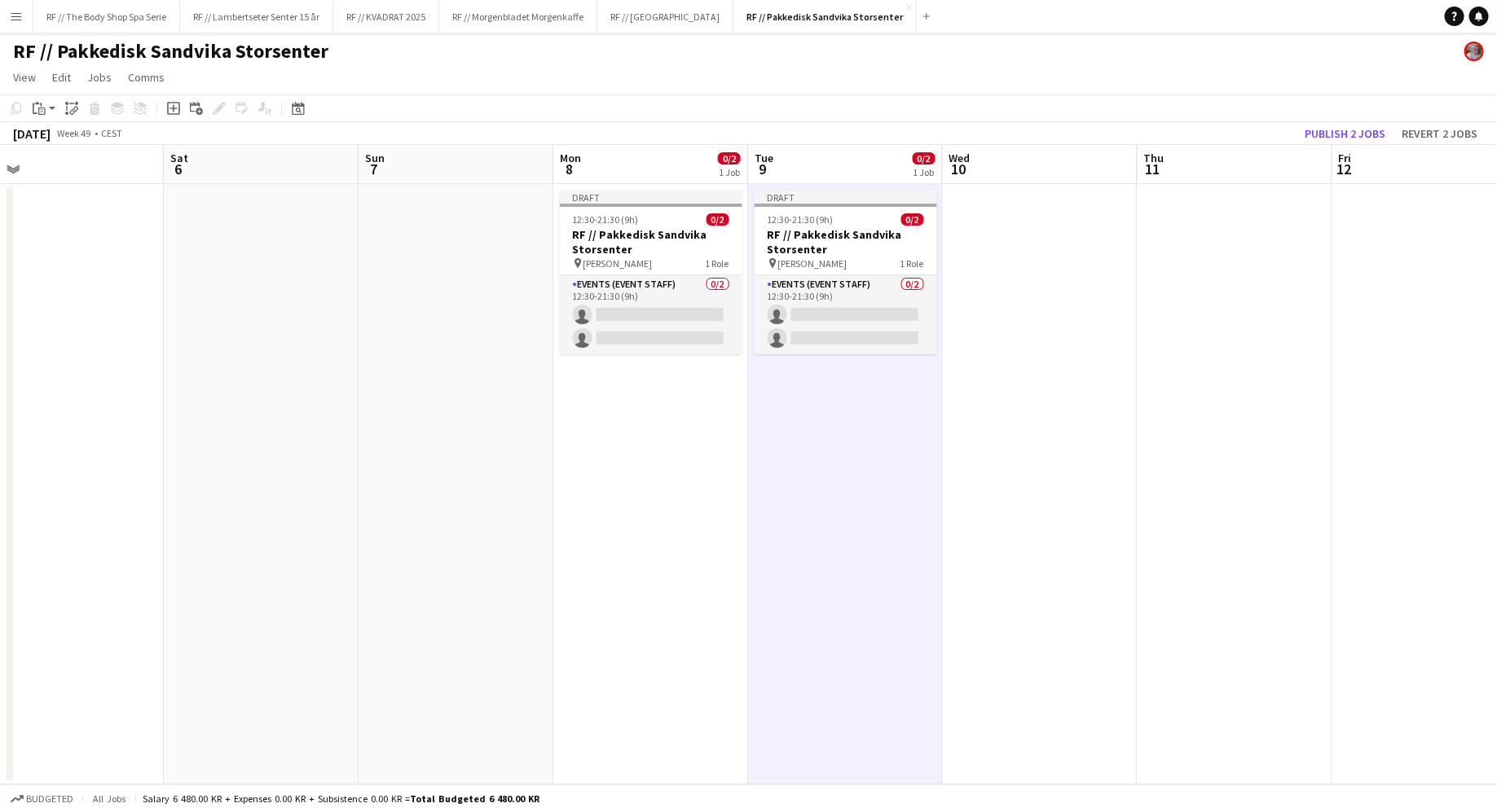
click at [1000, 300] on app-date-cell at bounding box center [1040, 484] width 194 height 600
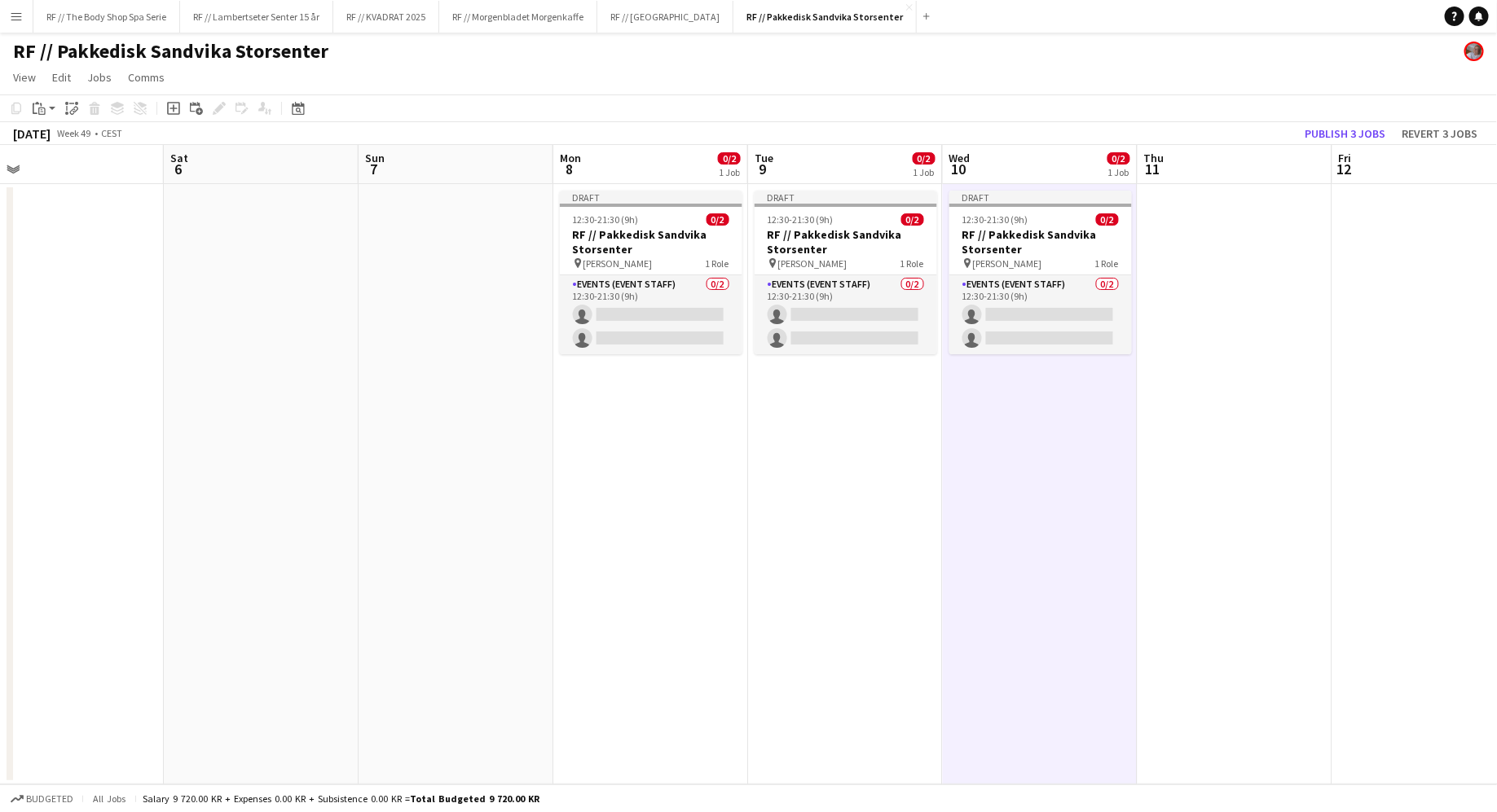
click at [1195, 283] on app-date-cell at bounding box center [1234, 484] width 194 height 600
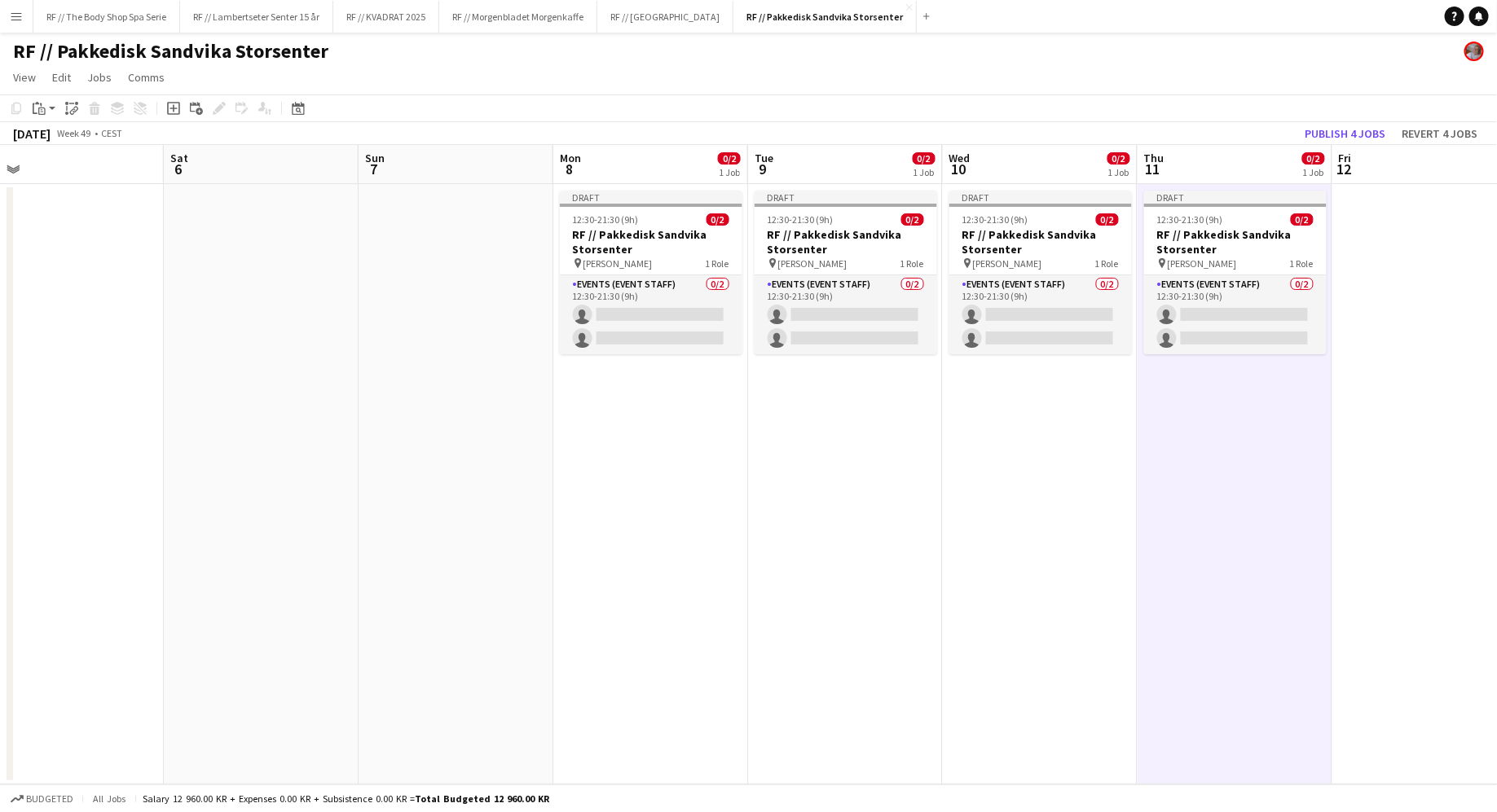
click at [1387, 302] on app-date-cell at bounding box center [1429, 484] width 194 height 600
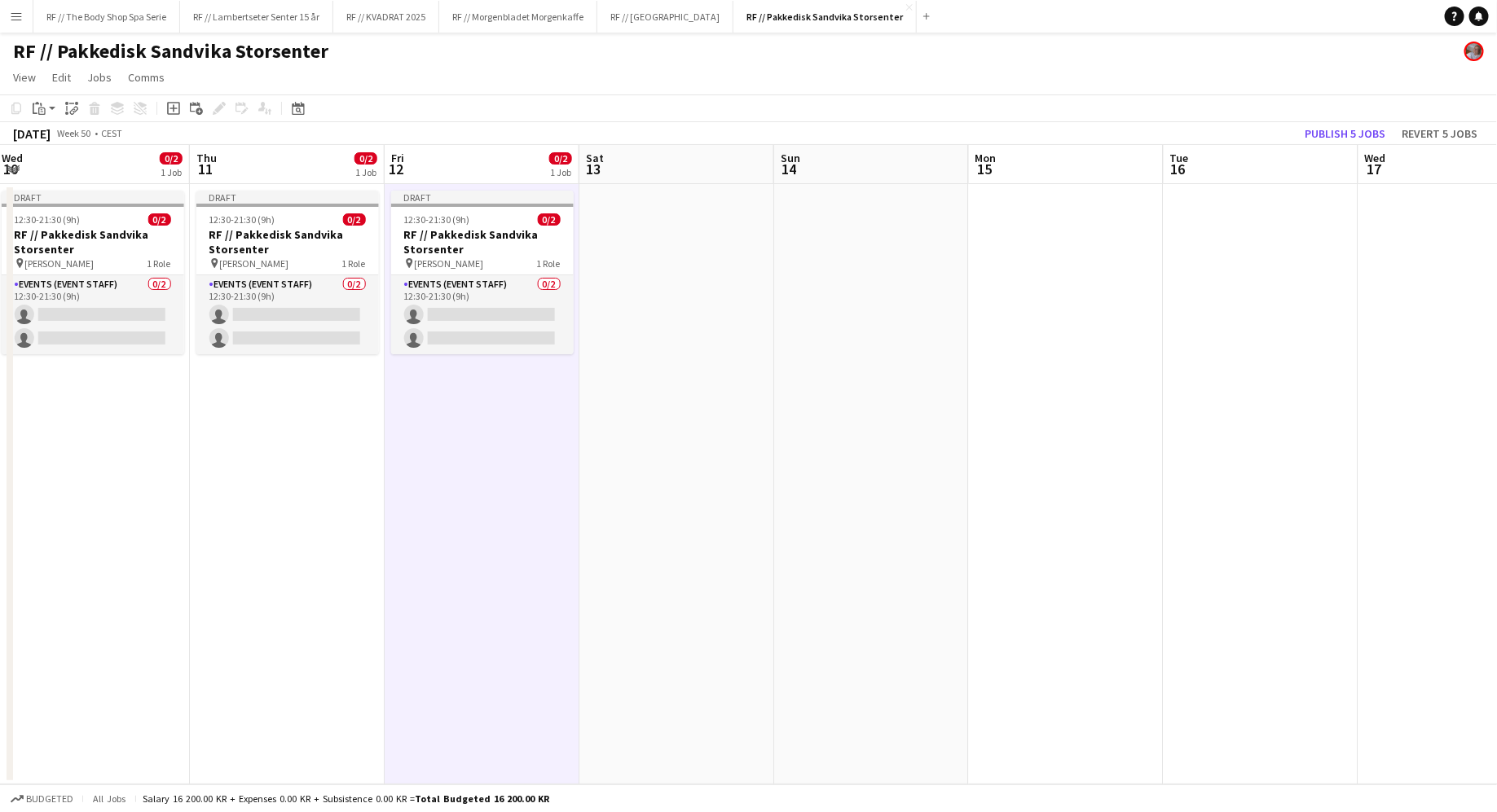
scroll to position [0, 600]
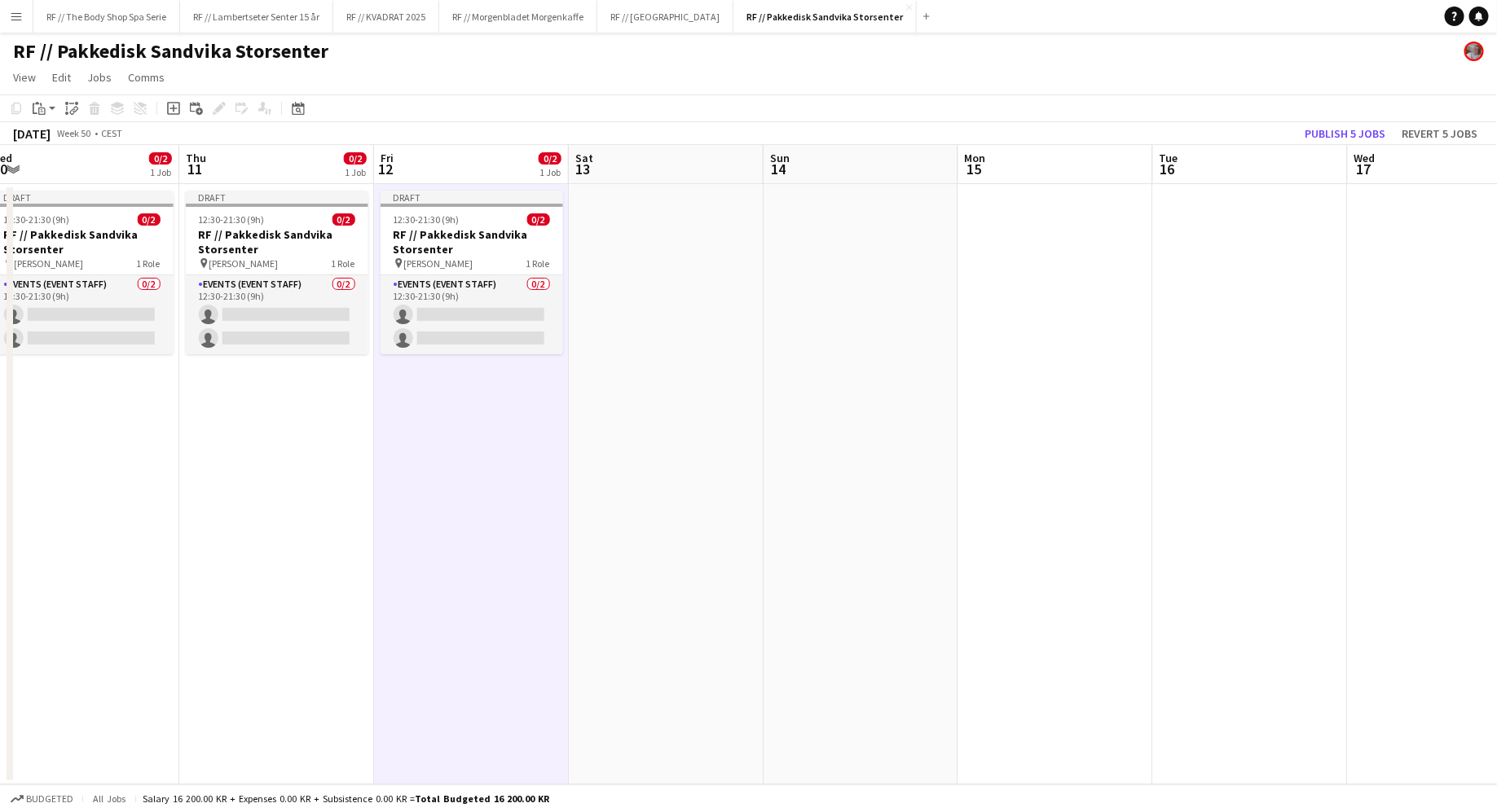
click at [1063, 273] on app-date-cell at bounding box center [1056, 484] width 194 height 600
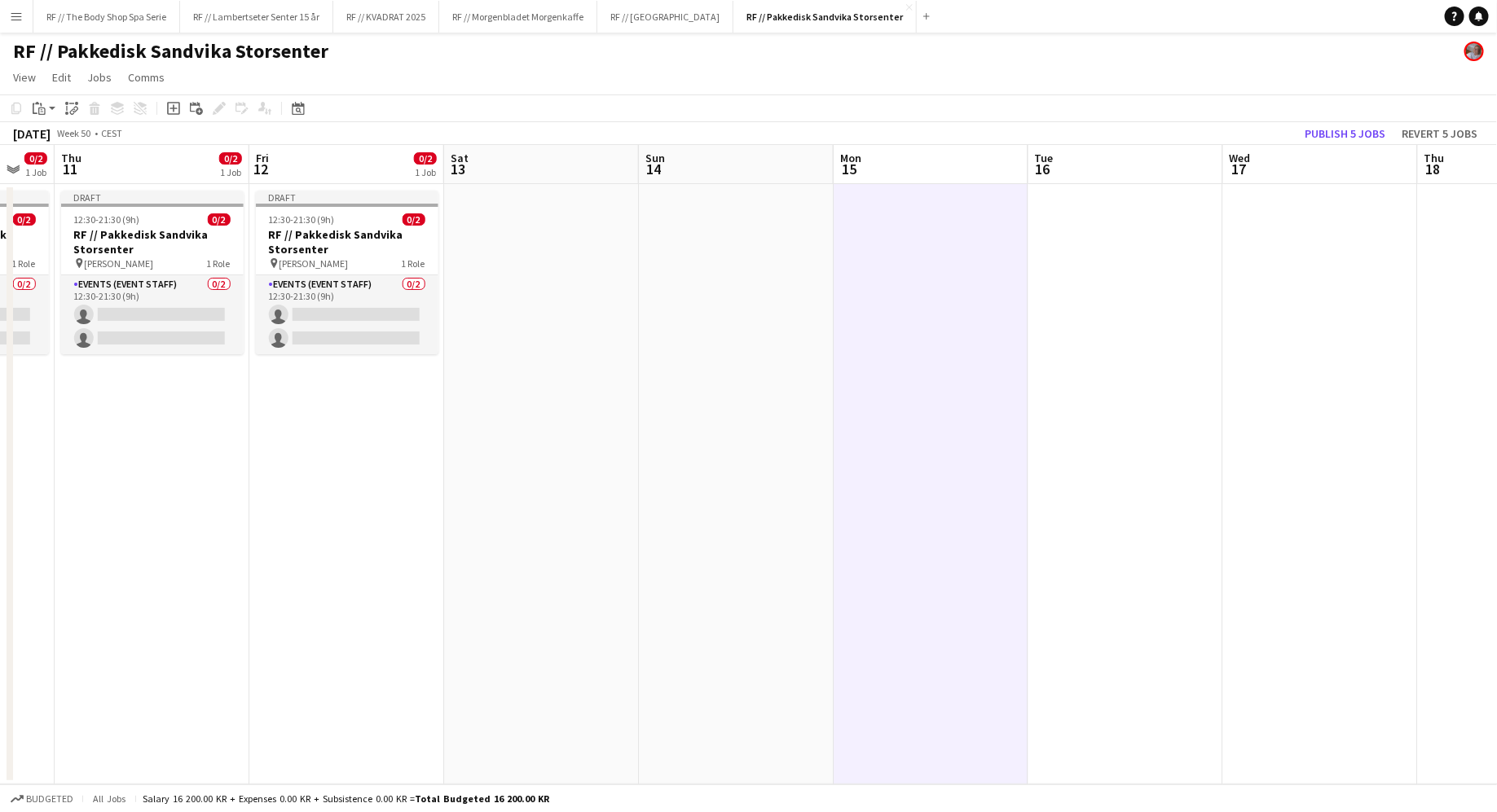
scroll to position [0, 550]
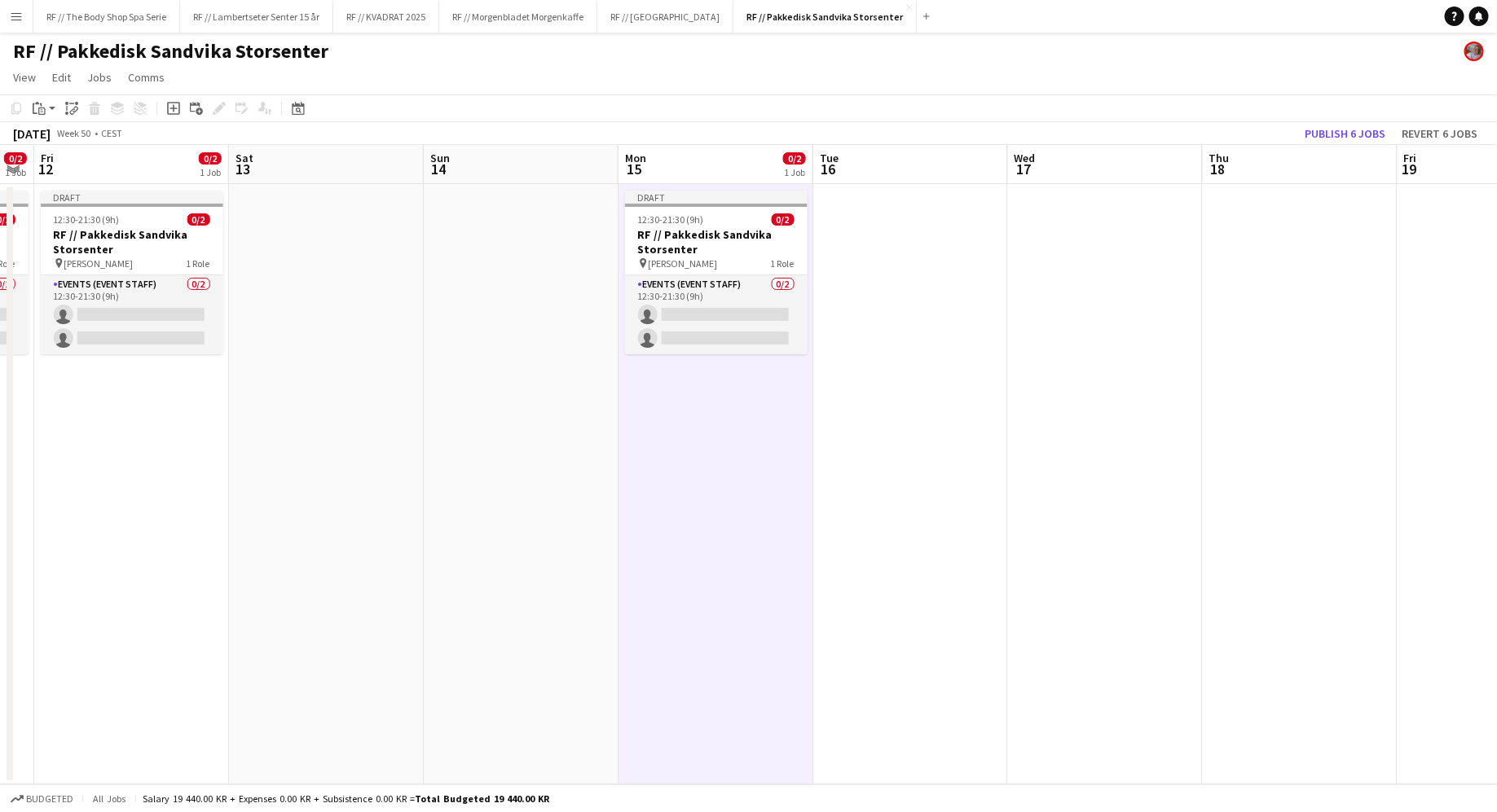
click at [869, 202] on app-date-cell at bounding box center [910, 484] width 194 height 600
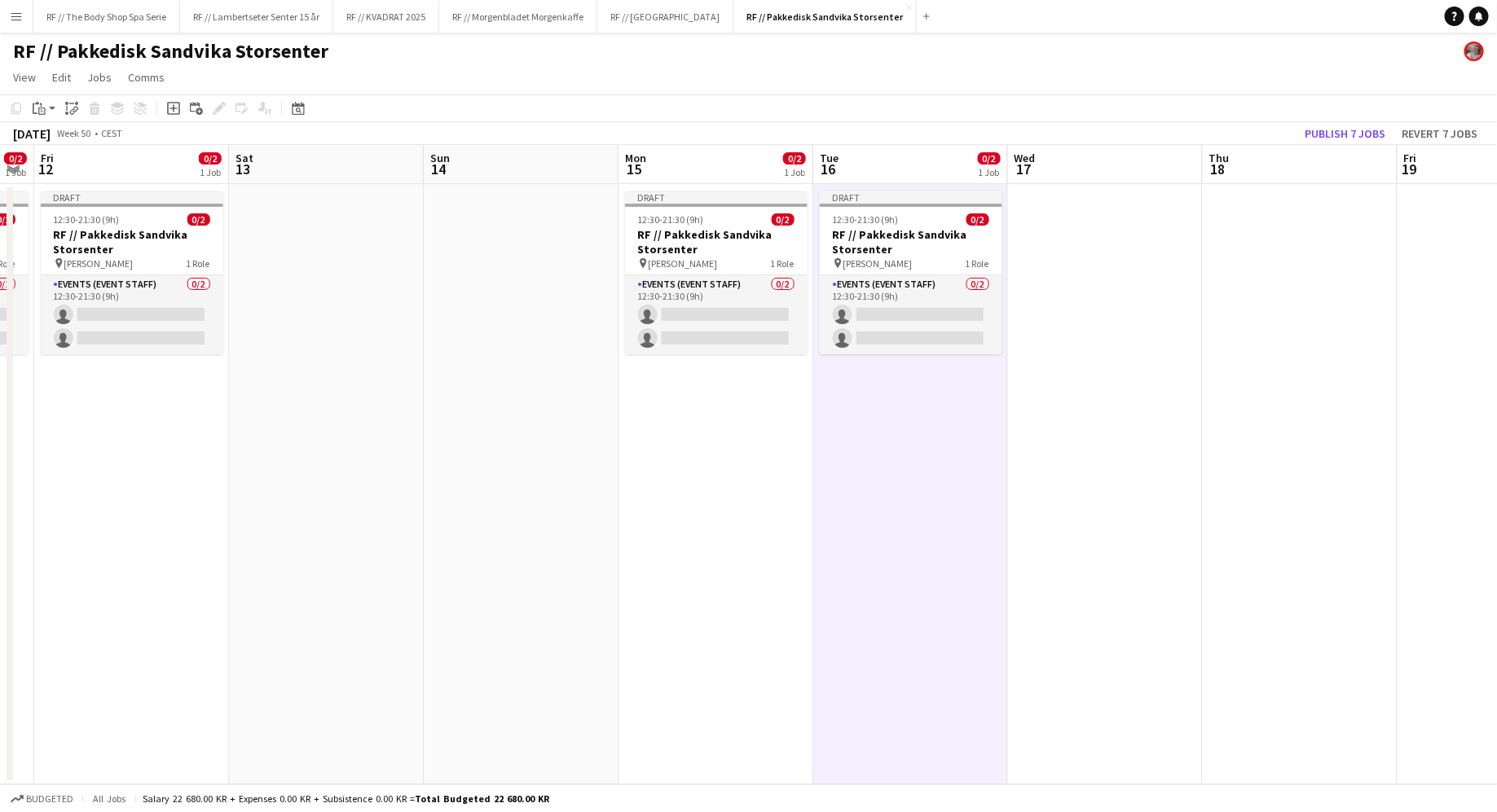
click at [1085, 282] on app-date-cell at bounding box center [1105, 484] width 194 height 600
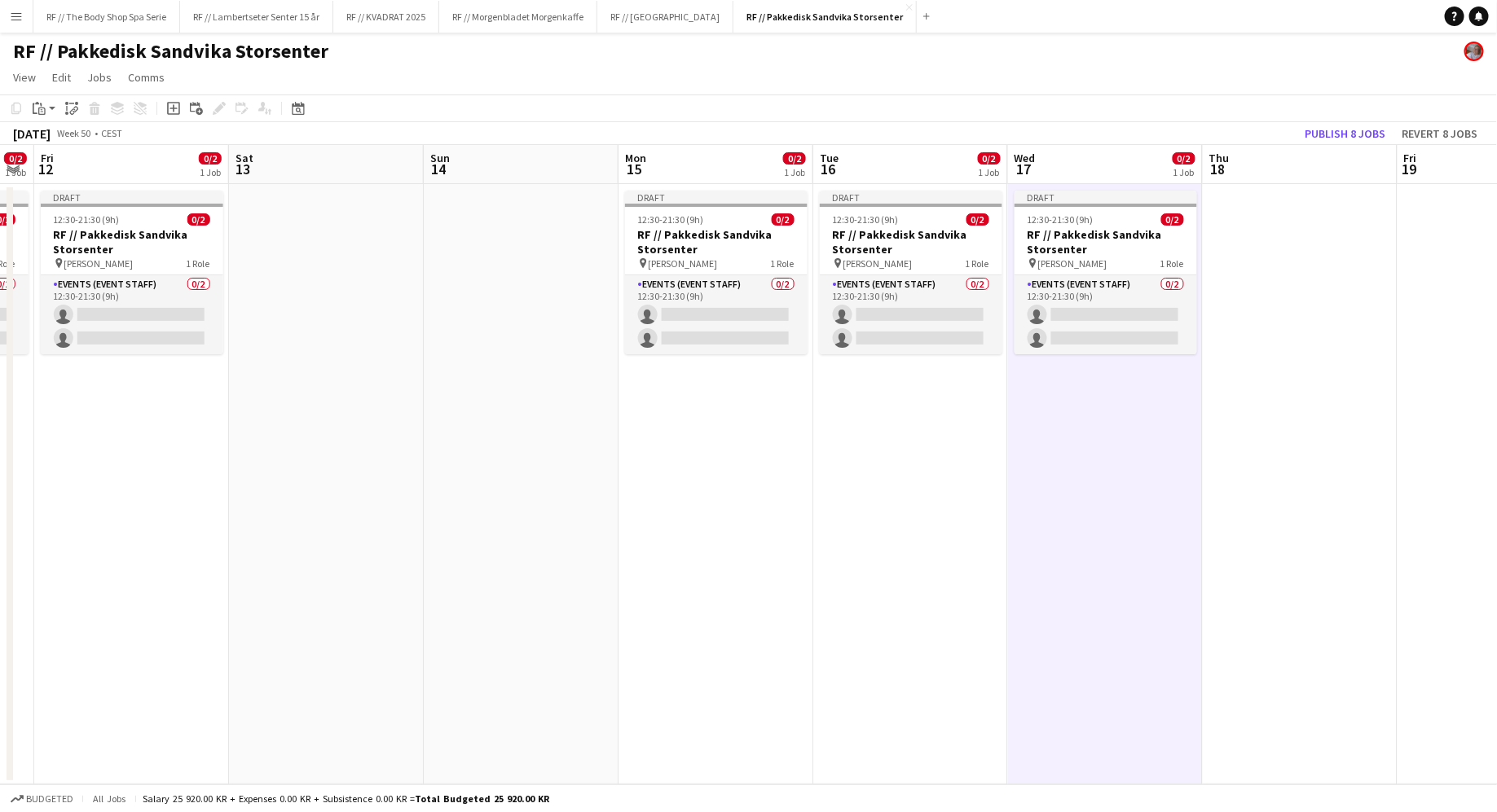
click at [1302, 303] on app-date-cell at bounding box center [1300, 484] width 194 height 600
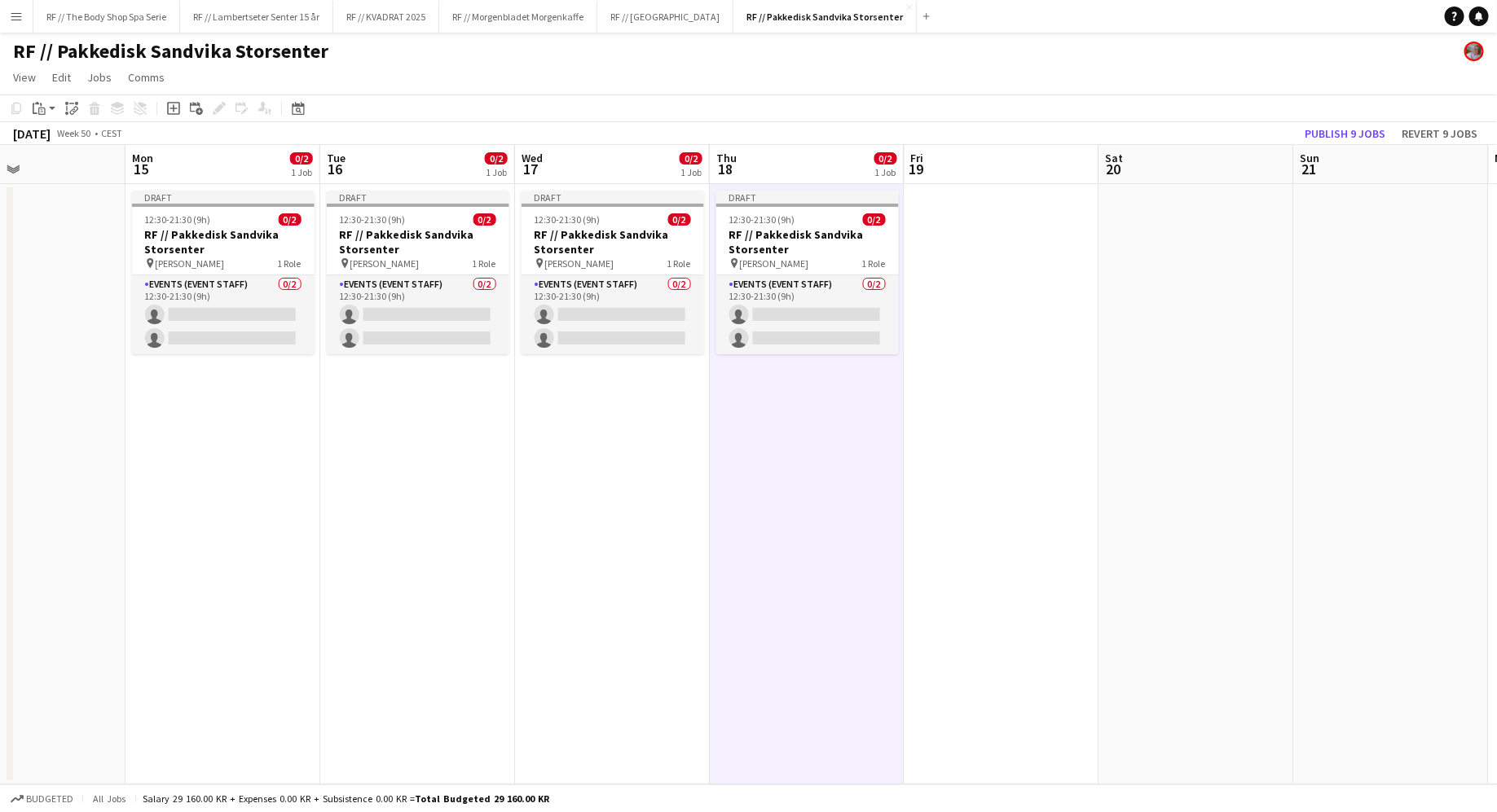
scroll to position [0, 697]
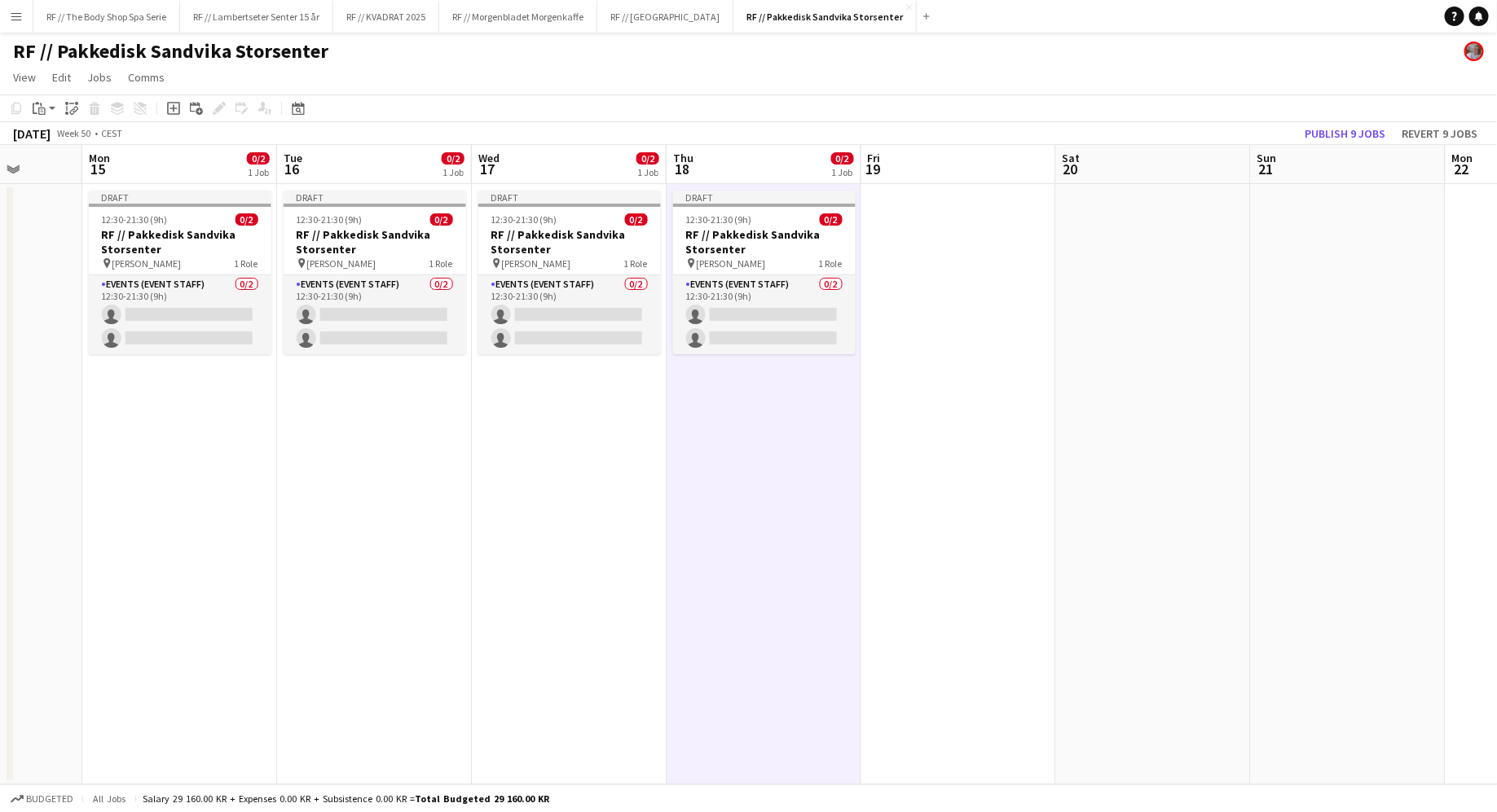
click at [914, 276] on app-date-cell at bounding box center [959, 484] width 194 height 600
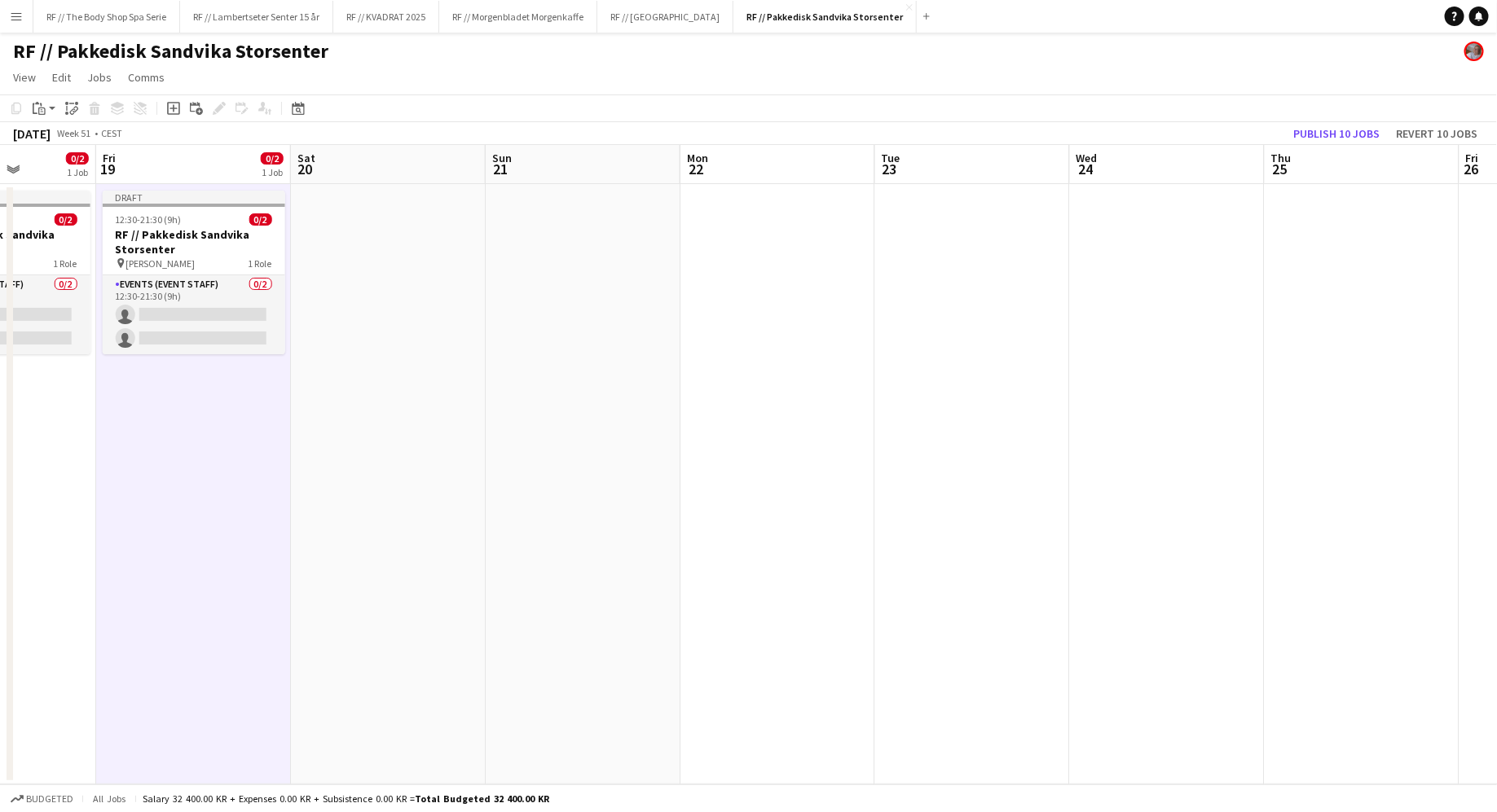
scroll to position [0, 625]
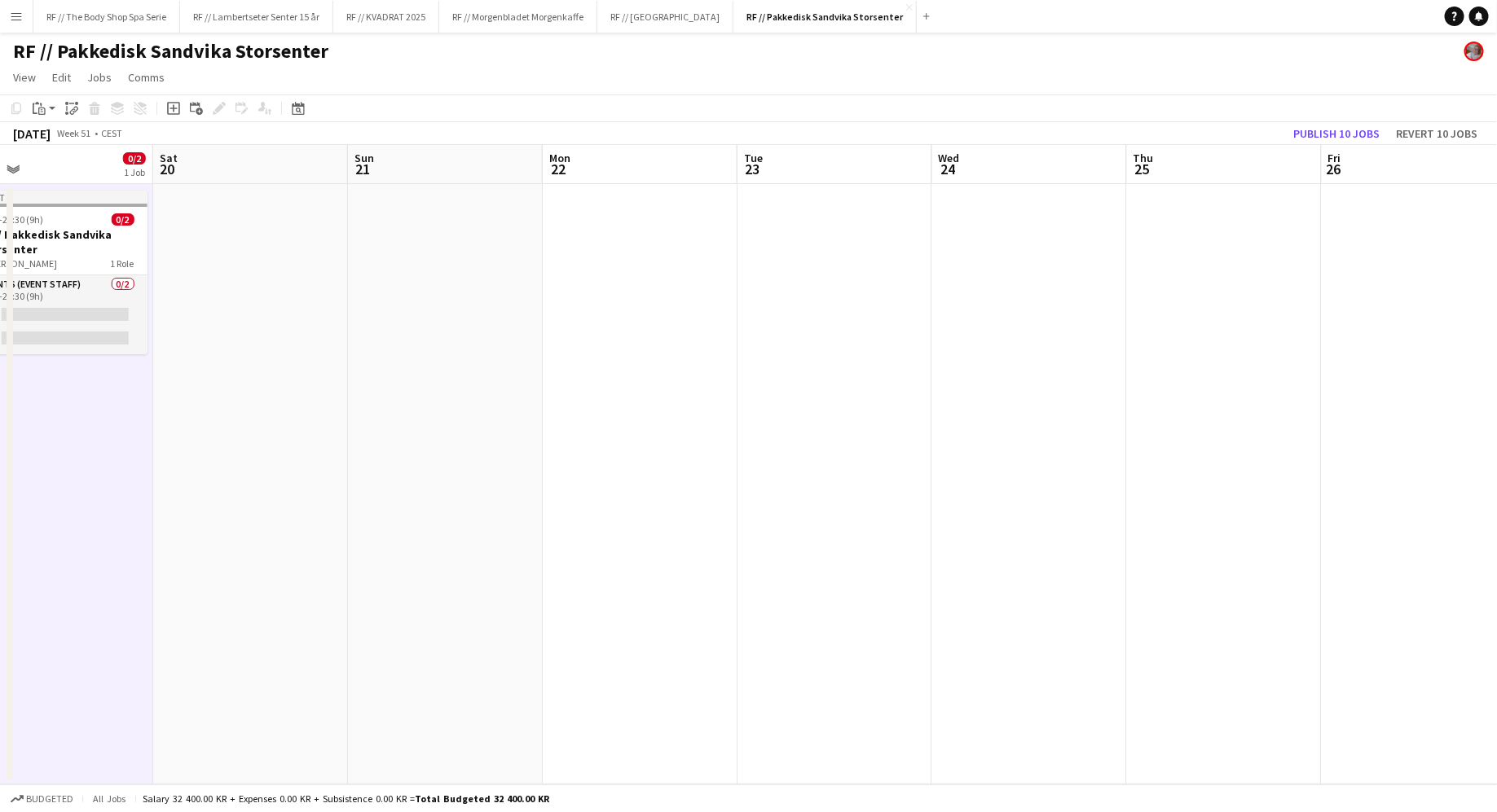
click at [673, 247] on app-date-cell at bounding box center [640, 484] width 194 height 600
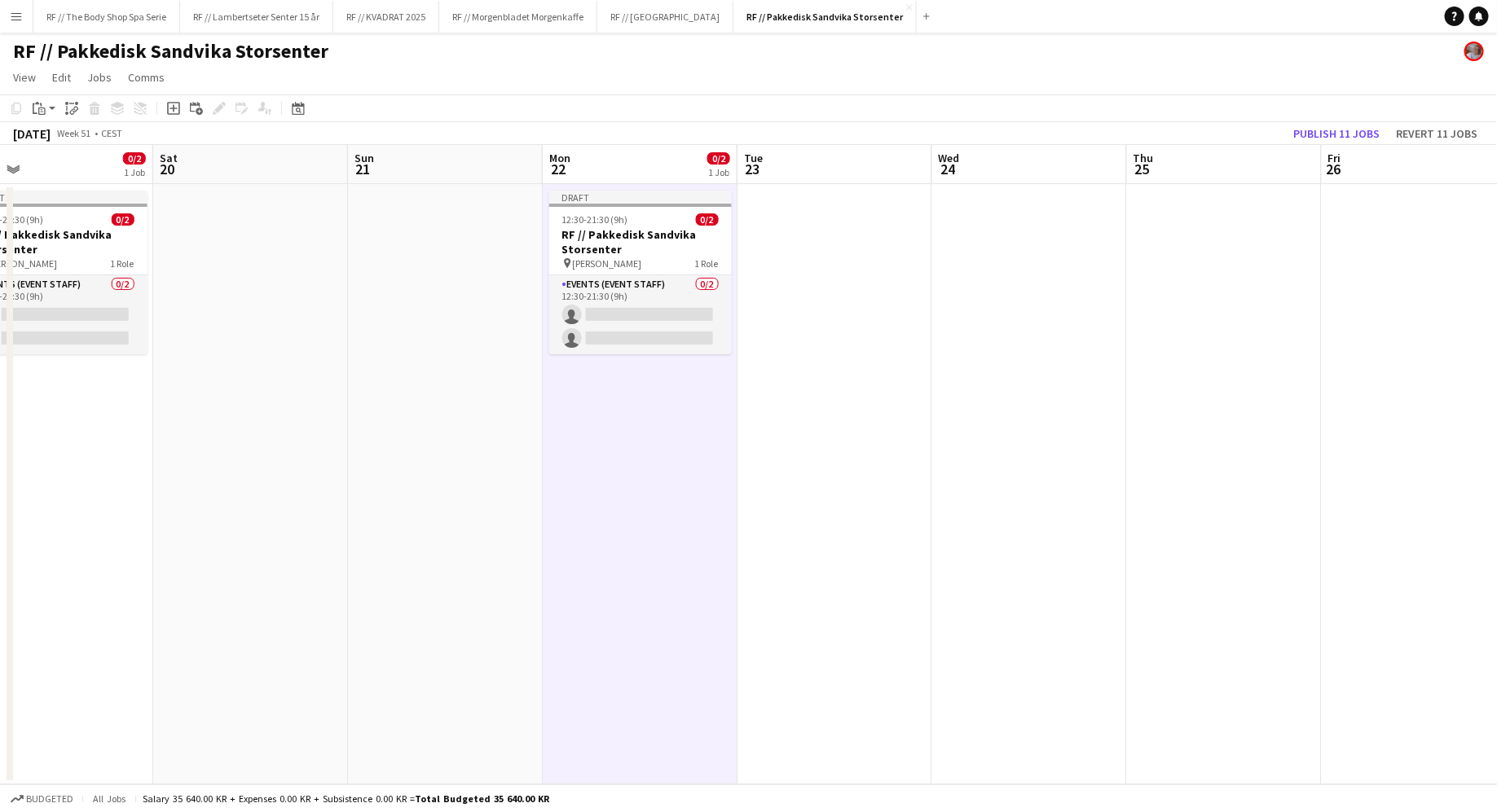
click at [766, 299] on app-date-cell at bounding box center [835, 484] width 194 height 600
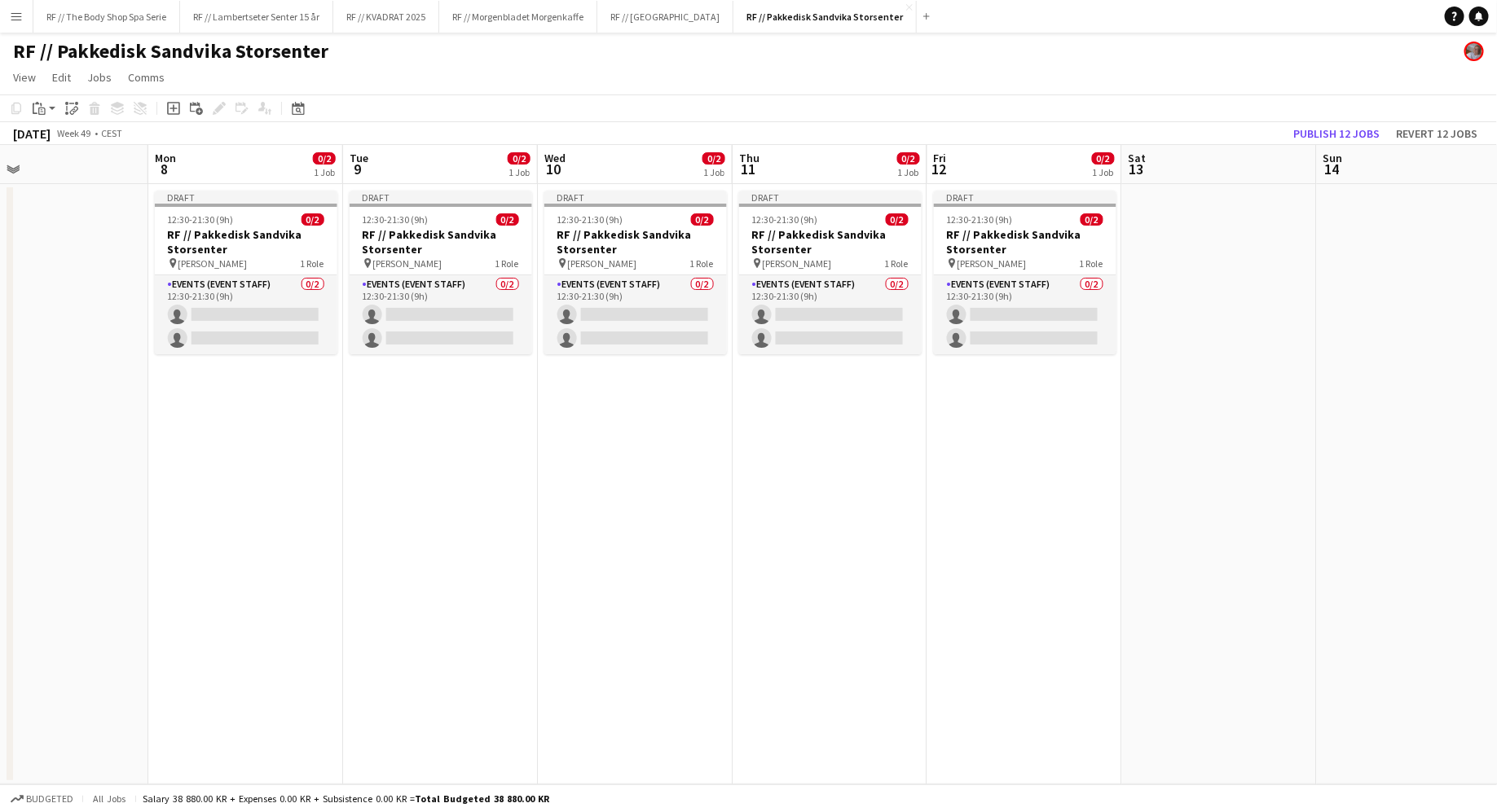
scroll to position [0, 638]
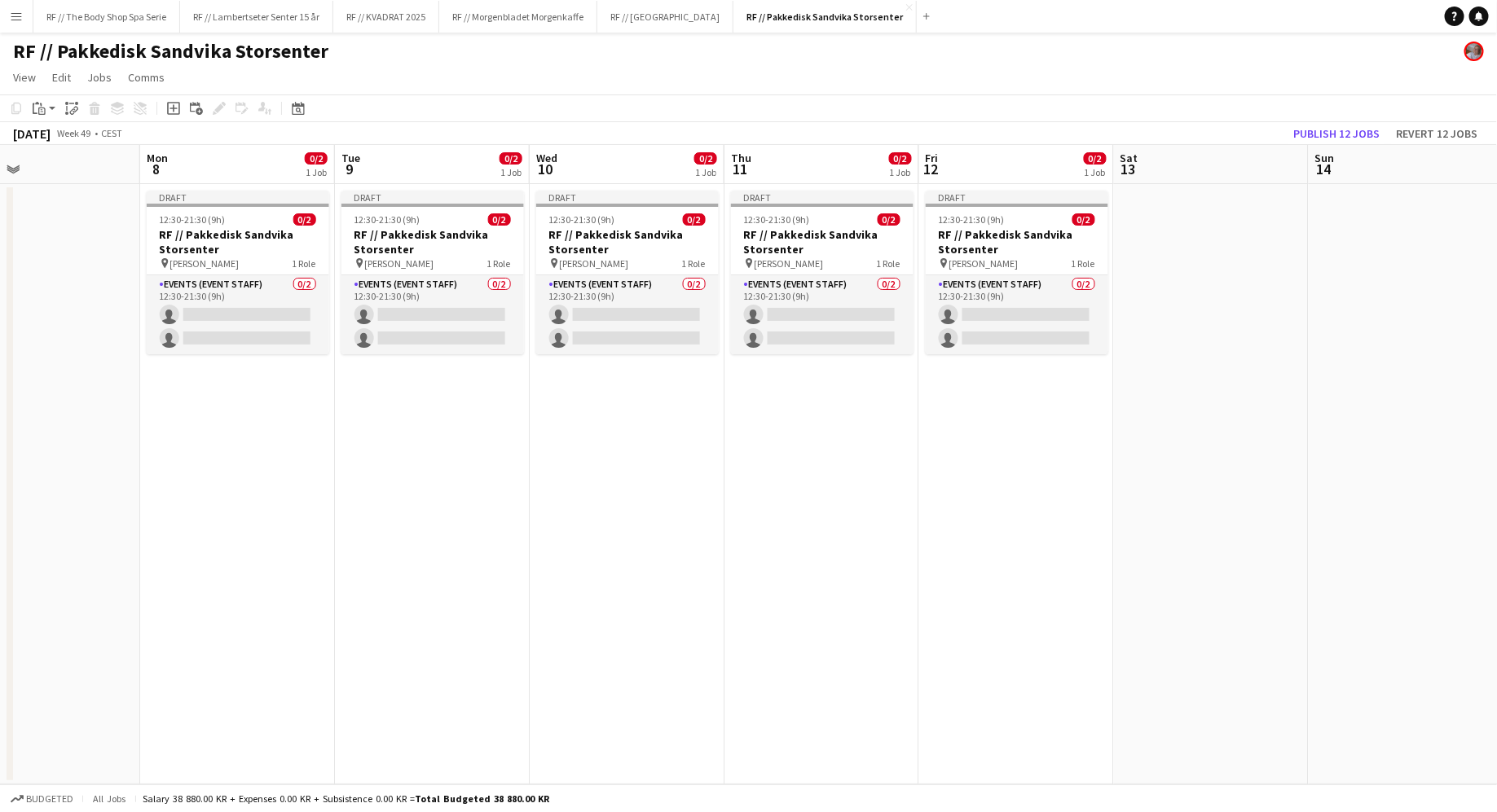
click at [215, 506] on app-date-cell "Draft 12:30-21:30 (9h) 0/2 RF // Pakkedisk Sandvika Storsenter pin [PERSON_NAME…" at bounding box center [237, 484] width 194 height 600
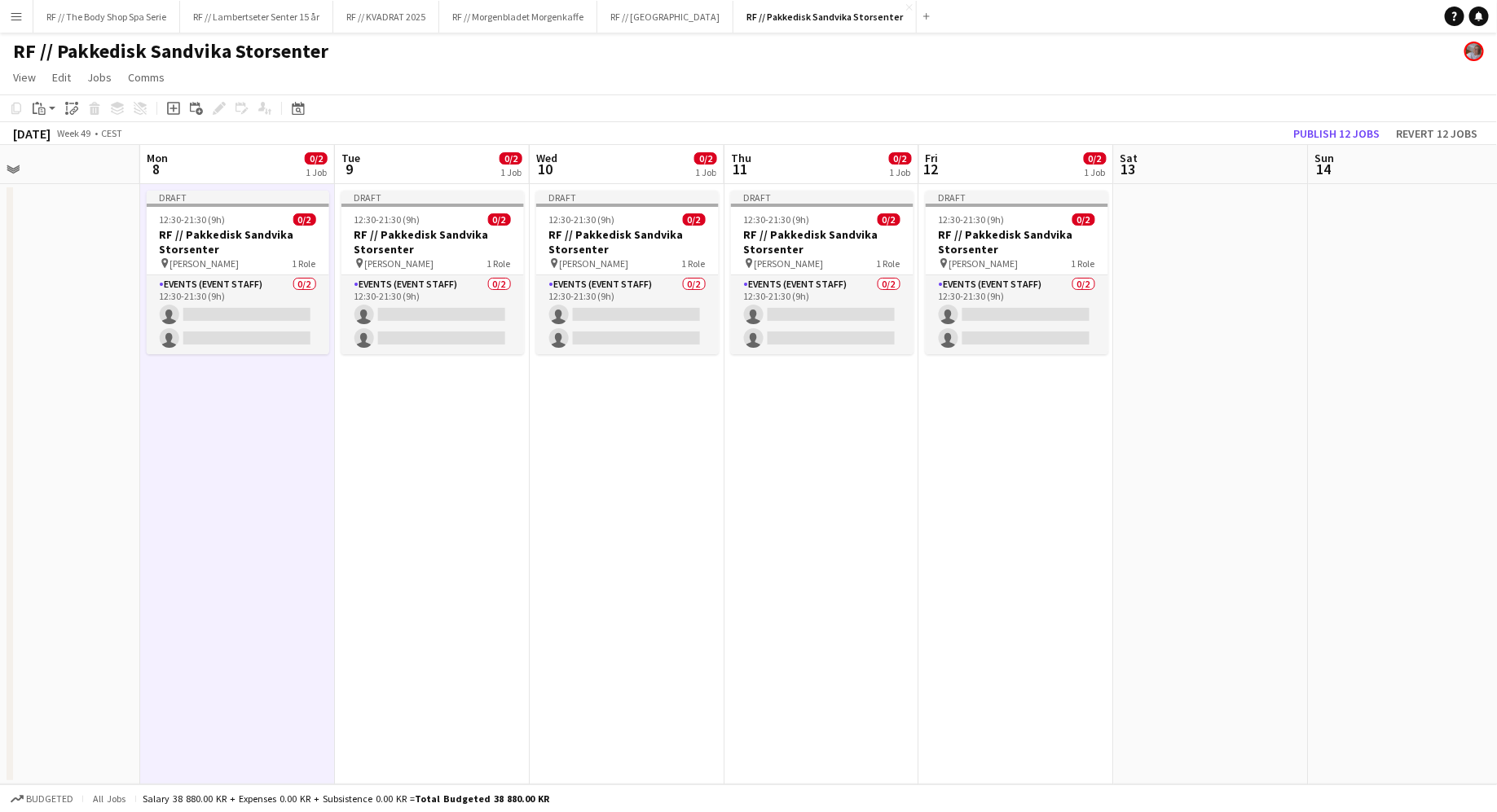
click at [230, 449] on app-date-cell "Draft 12:30-21:30 (9h) 0/2 RF // Pakkedisk Sandvika Storsenter pin [PERSON_NAME…" at bounding box center [237, 484] width 194 height 600
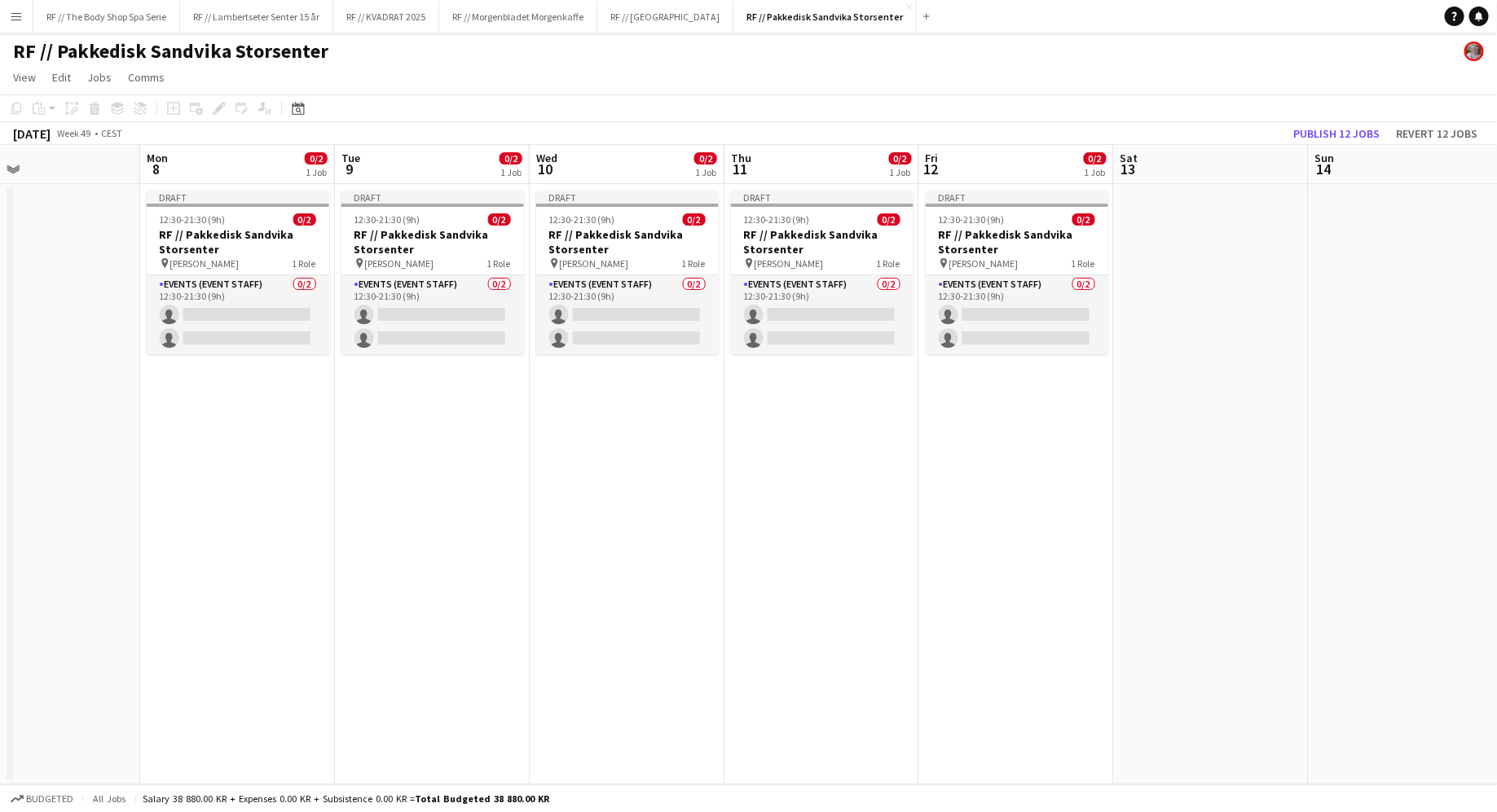
click at [230, 449] on app-date-cell "Draft 12:30-21:30 (9h) 0/2 RF // Pakkedisk Sandvika Storsenter pin [PERSON_NAME…" at bounding box center [237, 484] width 194 height 600
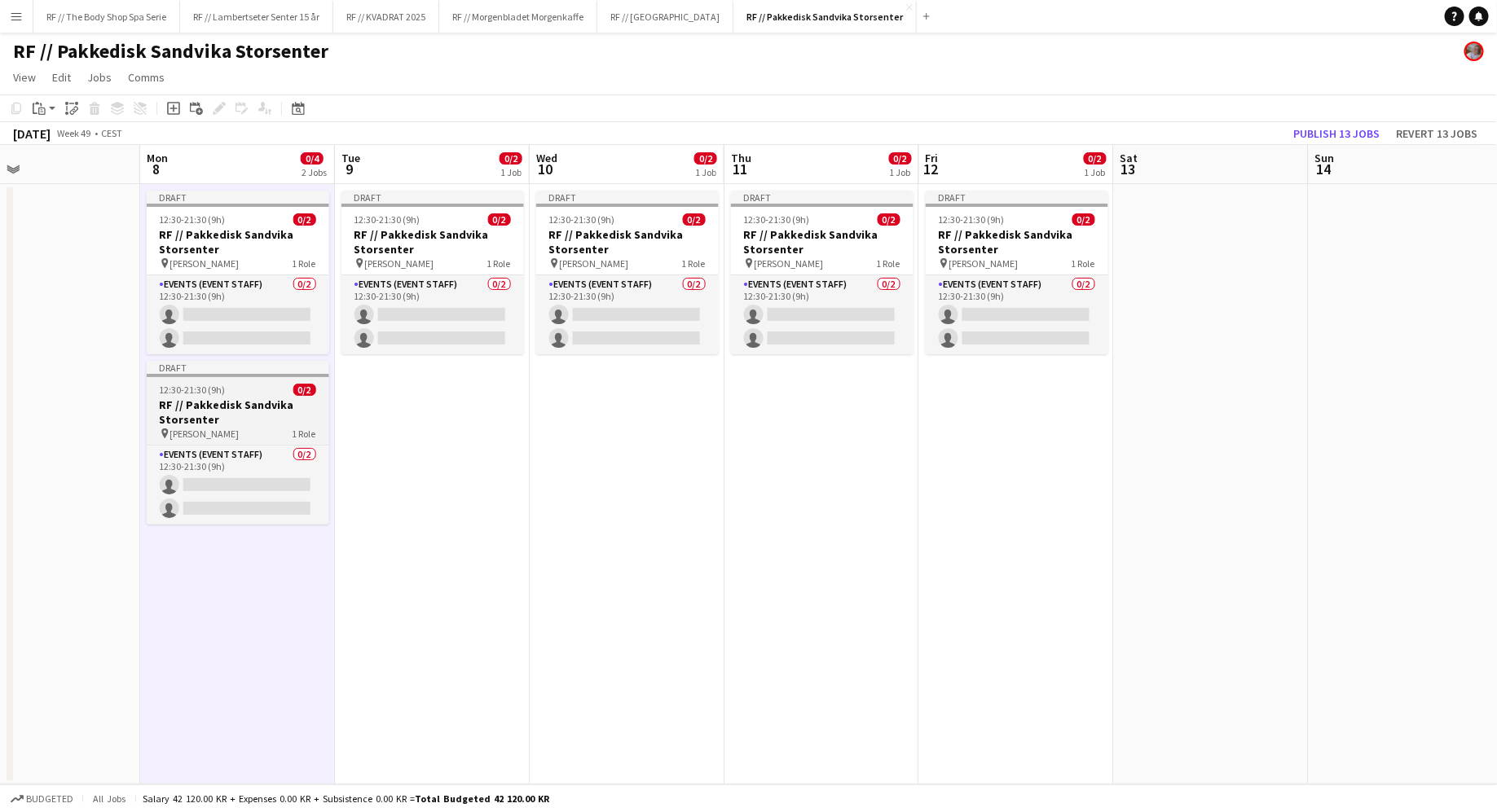
click at [256, 412] on h3 "RF // Pakkedisk Sandvika Storsenter" at bounding box center [238, 412] width 182 height 30
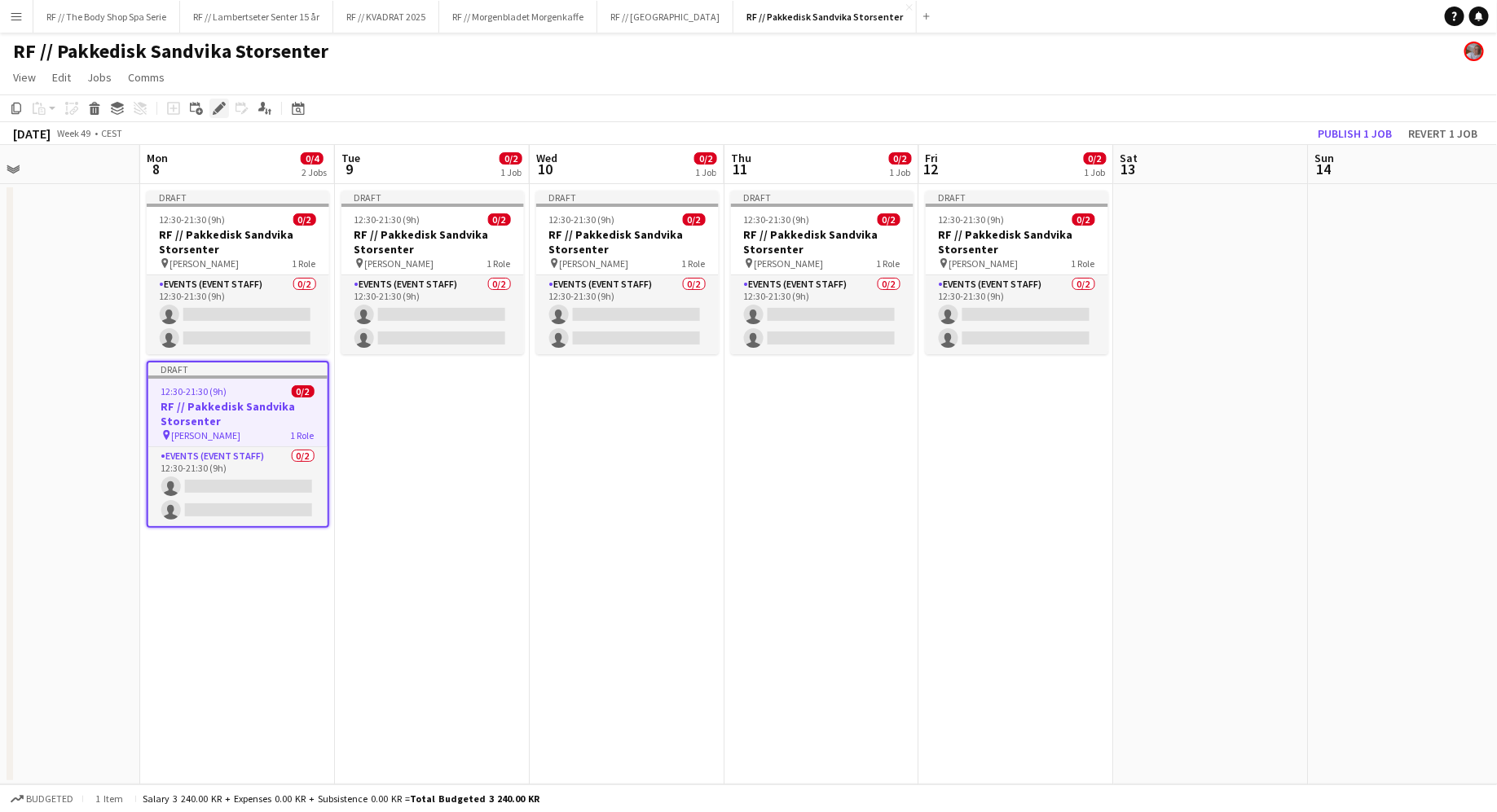
click at [219, 109] on icon at bounding box center [219, 109] width 9 height 9
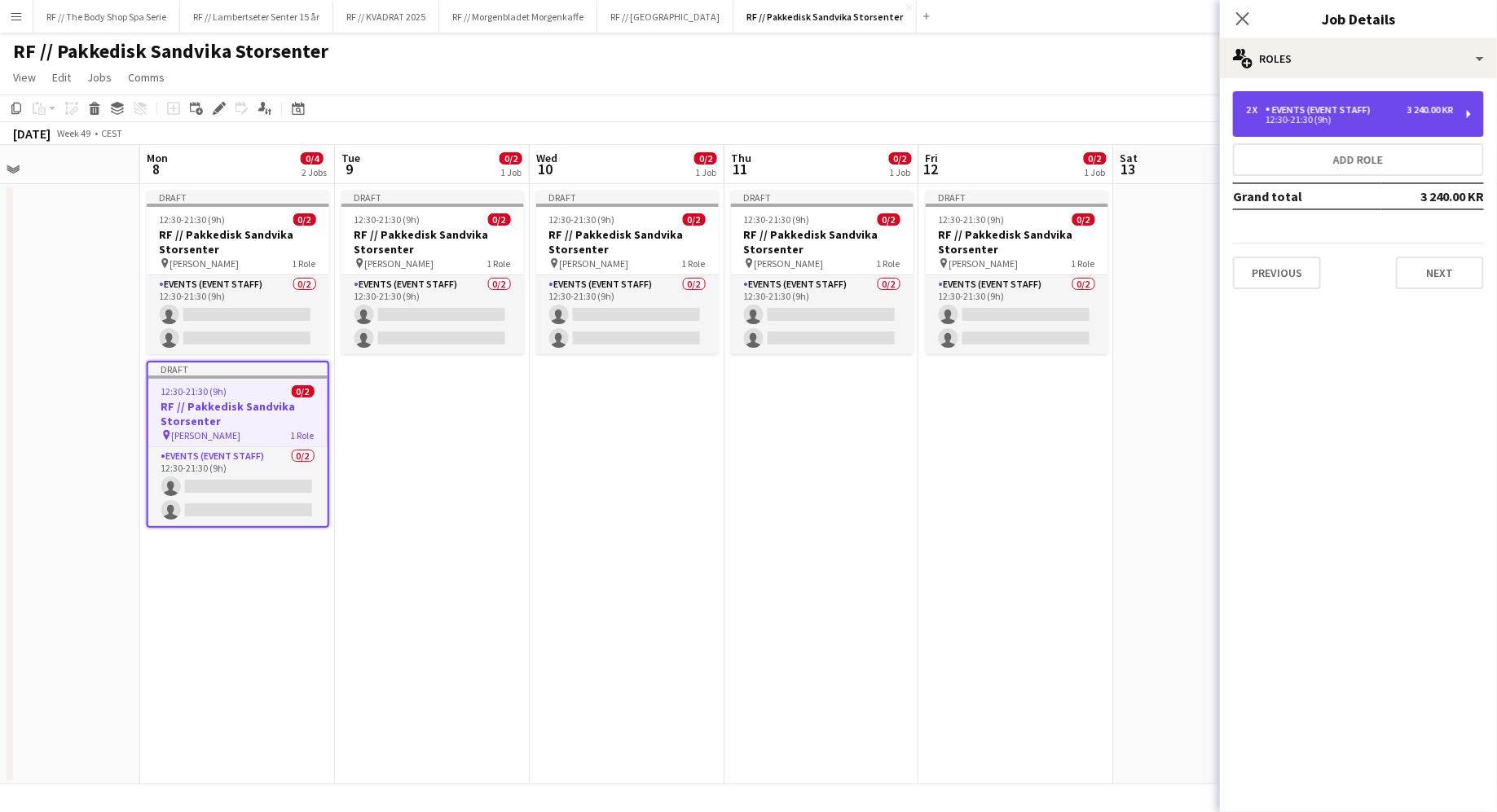
click at [1320, 122] on div "12:30-21:30 (9h)" at bounding box center [1350, 119] width 208 height 8
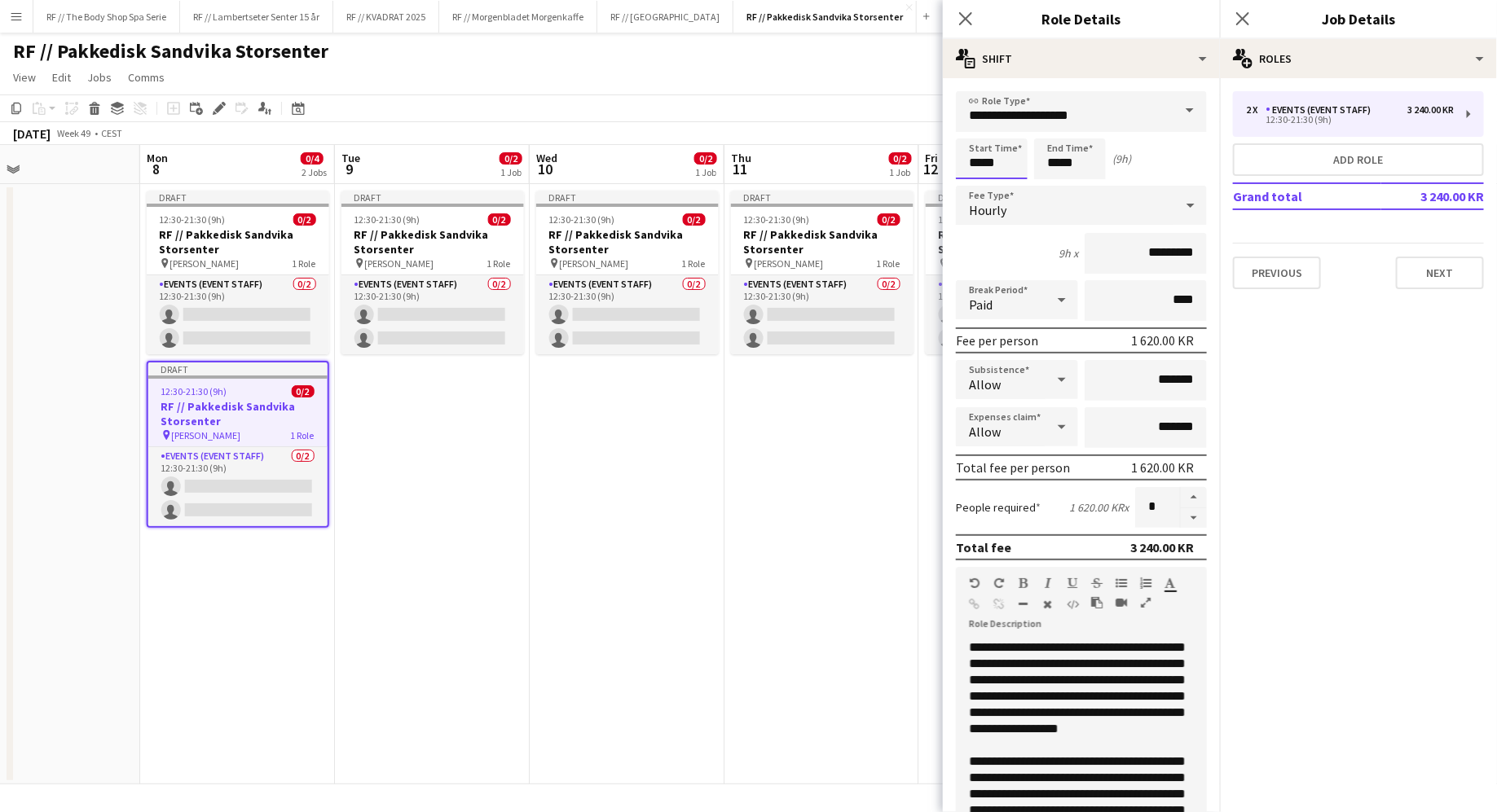
click at [971, 160] on input "*****" at bounding box center [991, 159] width 71 height 41
click at [982, 165] on input "*****" at bounding box center [991, 159] width 71 height 41
type input "*****"
click at [1074, 157] on input "*****" at bounding box center [1070, 159] width 71 height 41
type input "*****"
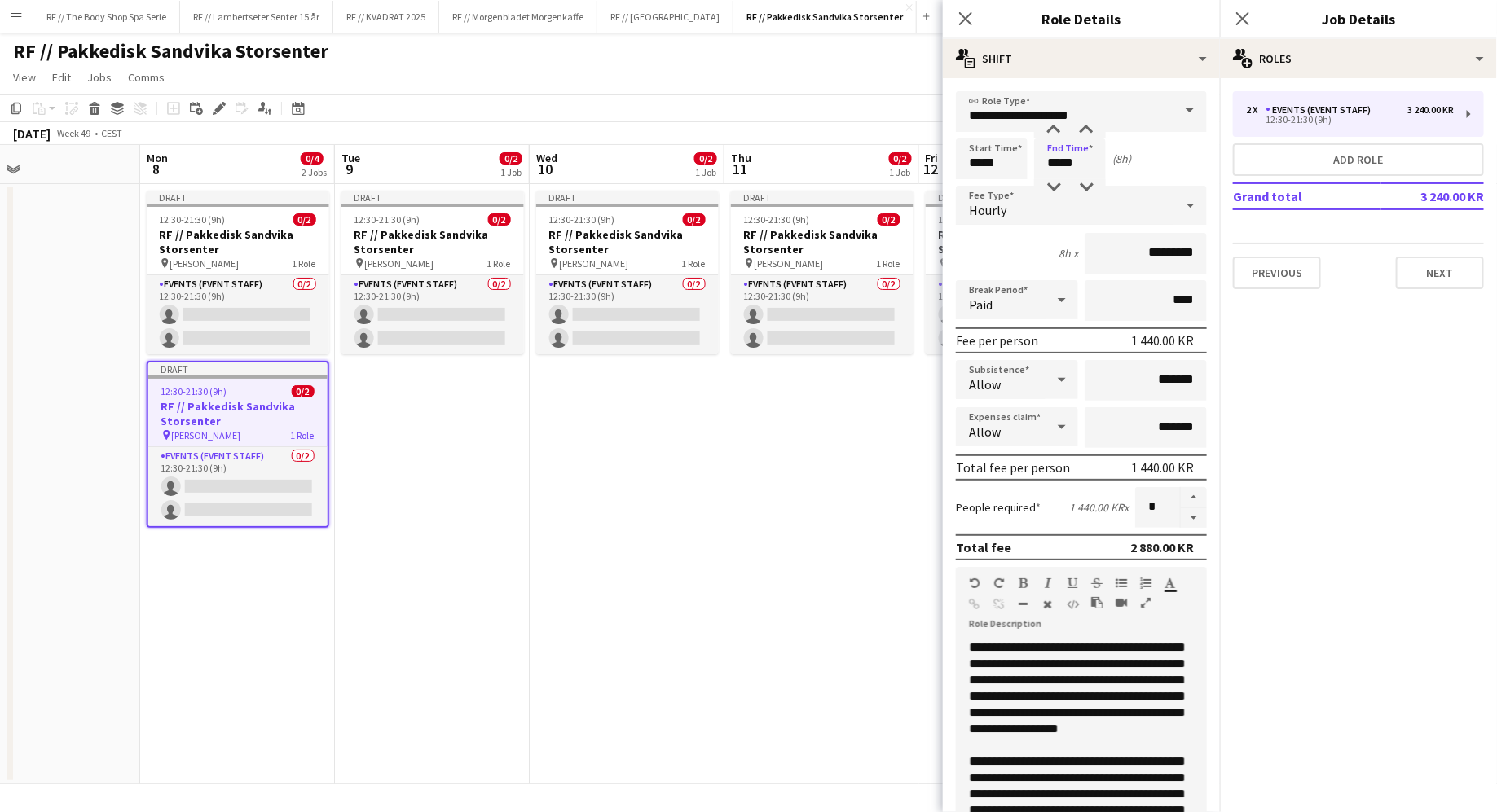
click at [1003, 252] on div "8h x *********" at bounding box center [1081, 253] width 251 height 41
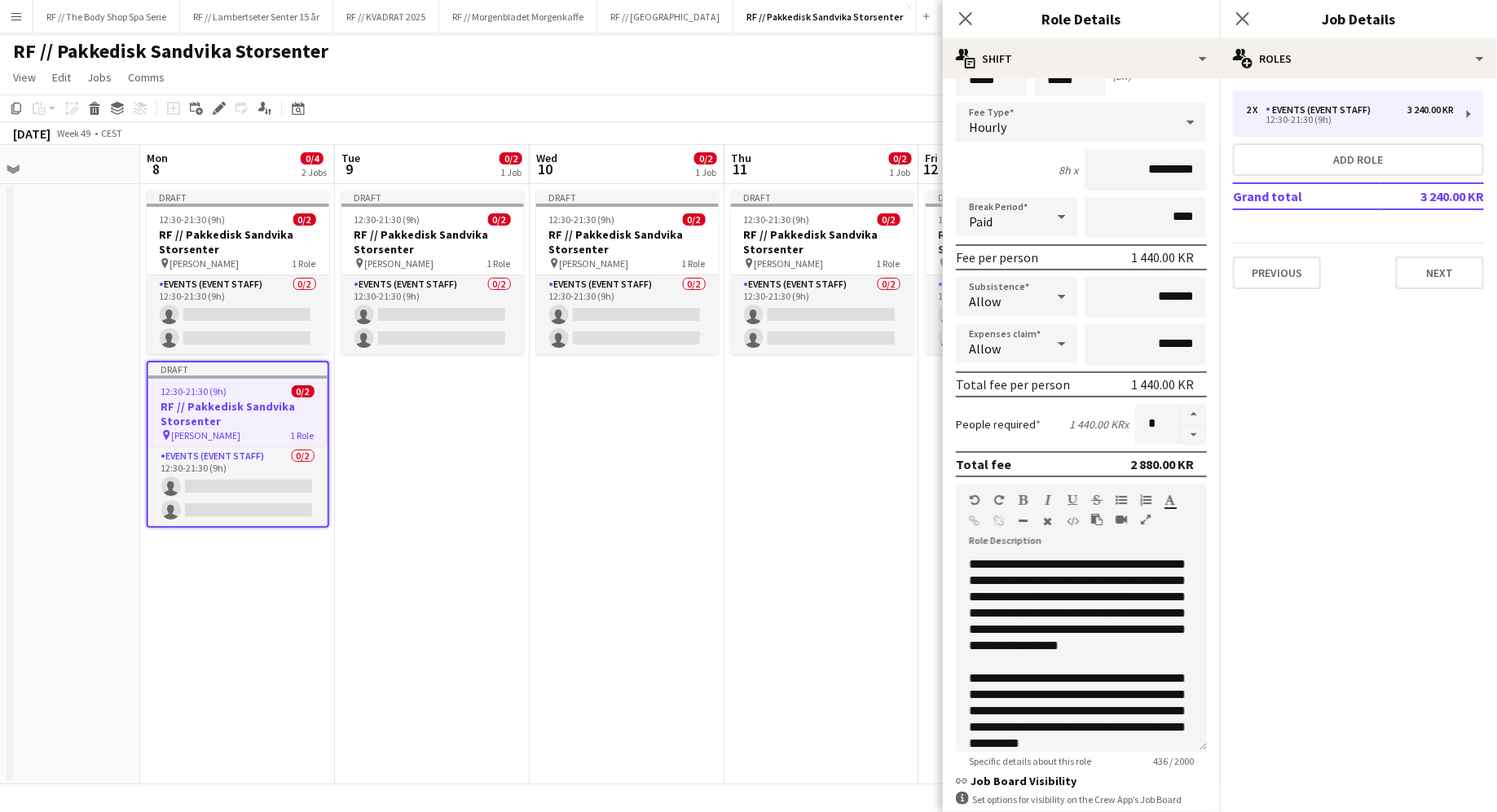
scroll to position [288, 0]
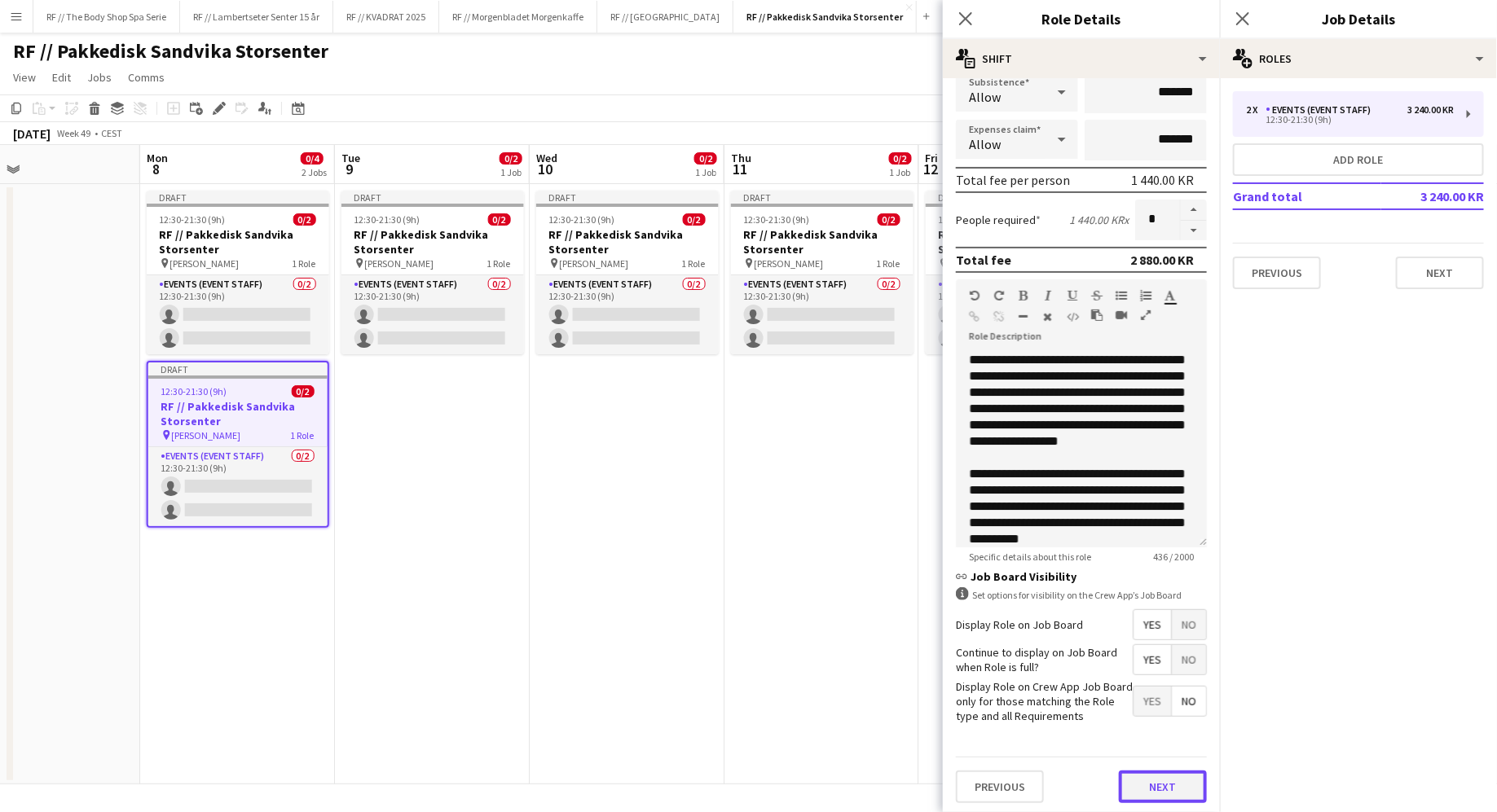
click at [1144, 785] on button "Next" at bounding box center [1162, 786] width 88 height 32
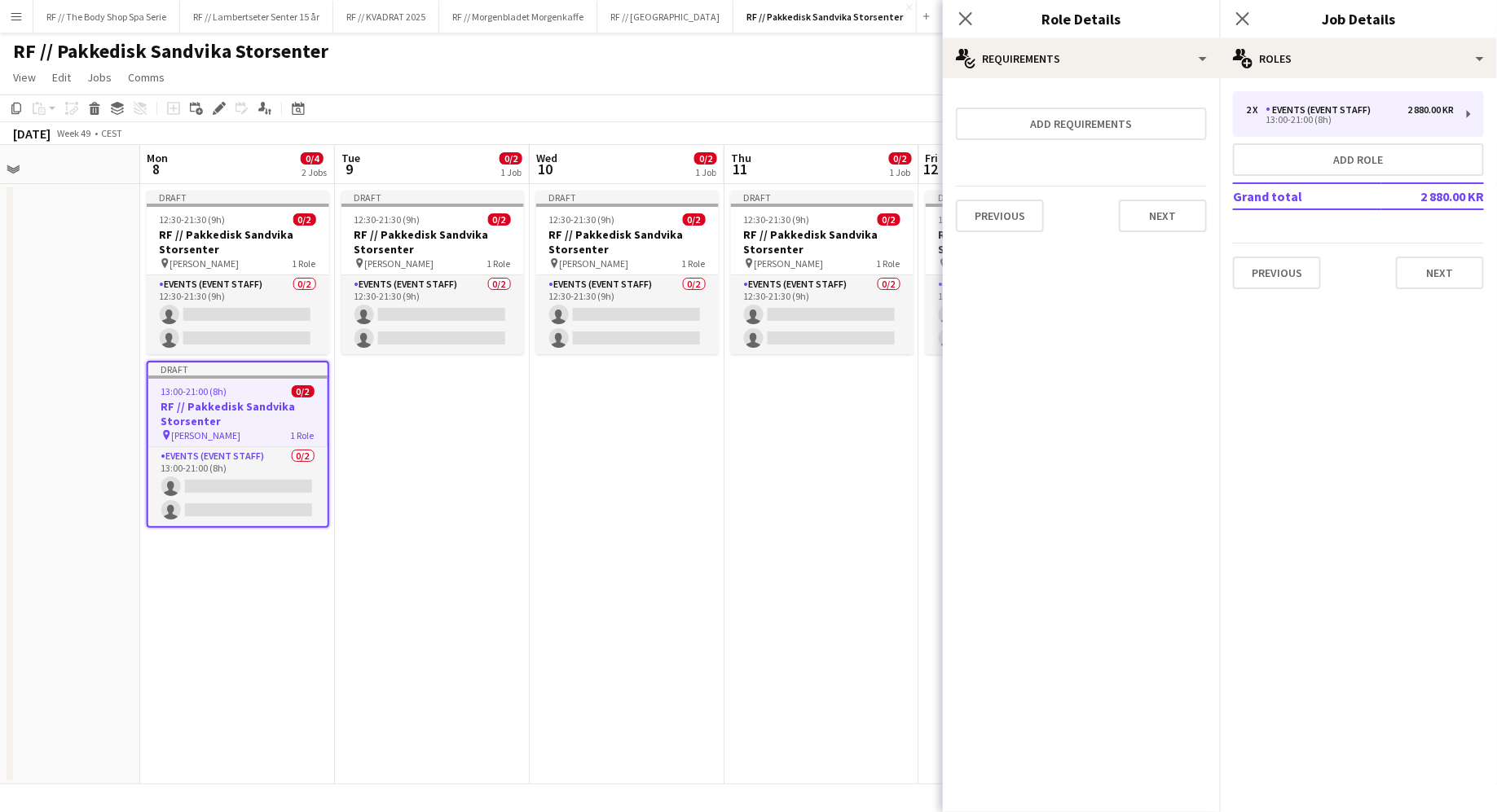
scroll to position [0, 0]
click at [1160, 203] on button "Next" at bounding box center [1162, 215] width 88 height 32
click at [1165, 233] on button "Finish" at bounding box center [1176, 217] width 61 height 32
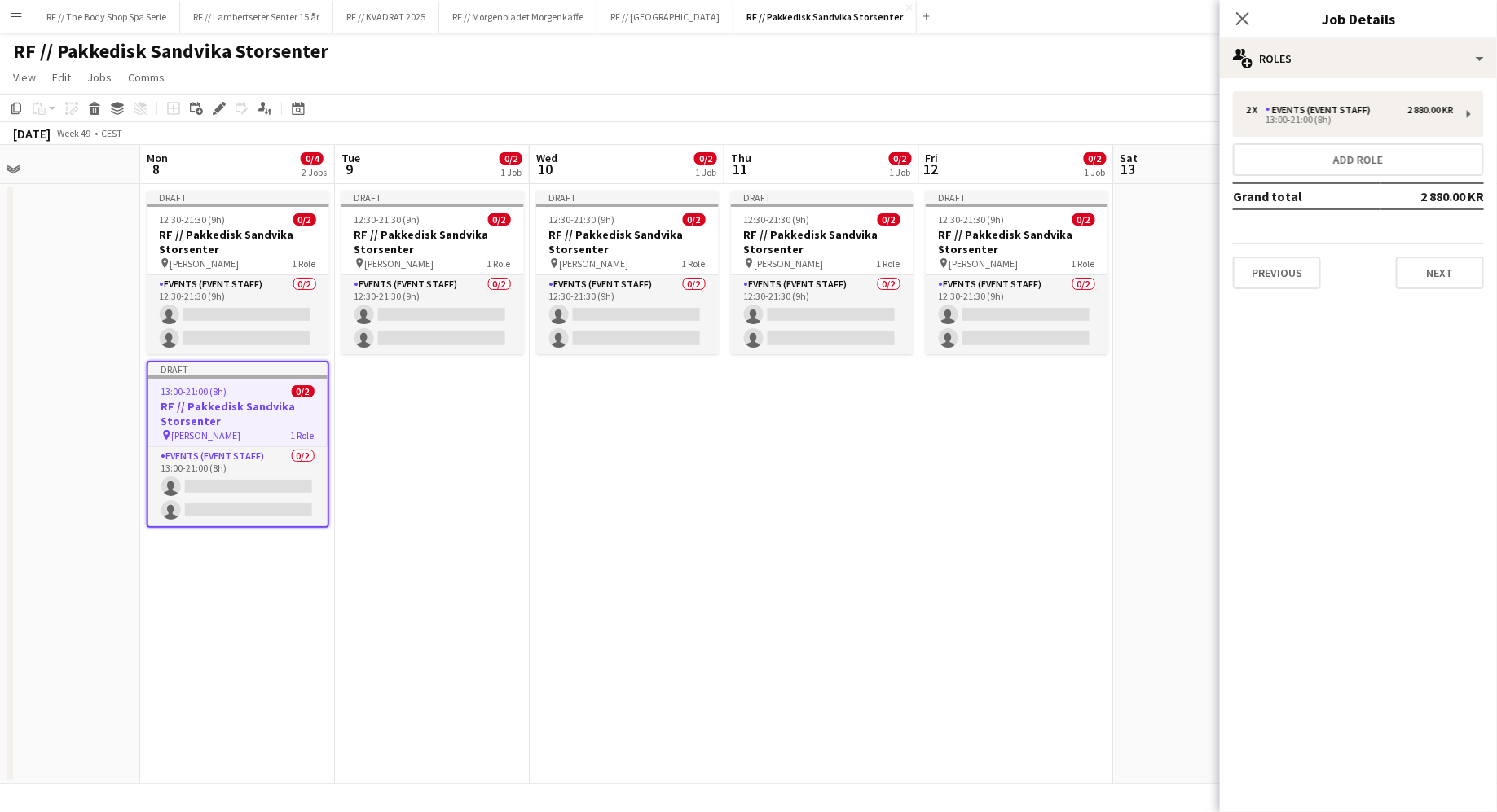
click at [367, 507] on app-date-cell "Draft 12:30-21:30 (9h) 0/2 RF // Pakkedisk Sandvika Storsenter pin [PERSON_NAME…" at bounding box center [432, 484] width 194 height 600
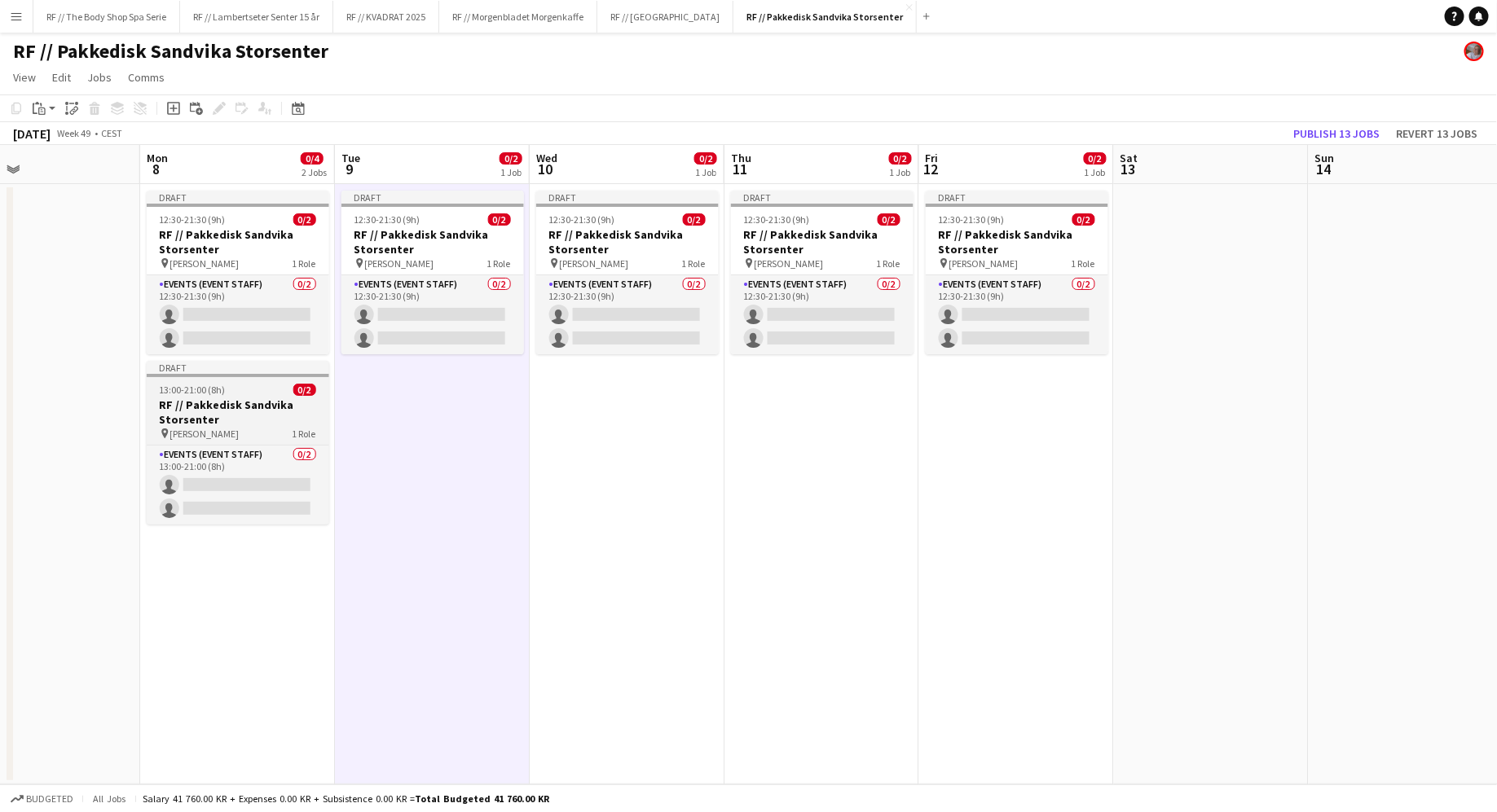
click at [230, 427] on span "[PERSON_NAME]" at bounding box center [204, 433] width 69 height 12
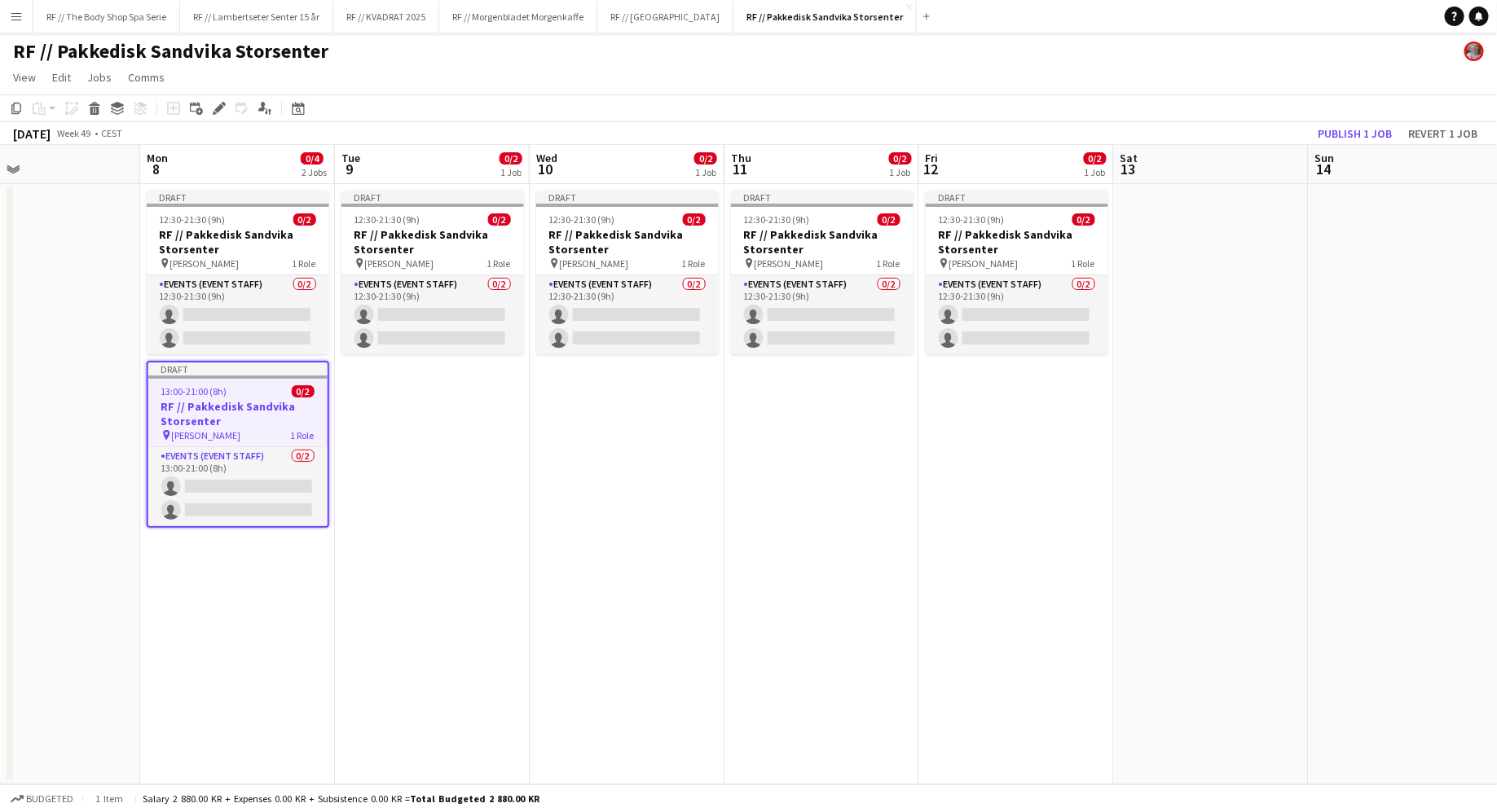
click at [339, 448] on app-date-cell "Draft 12:30-21:30 (9h) 0/2 RF // Pakkedisk Sandvika Storsenter pin [PERSON_NAME…" at bounding box center [432, 484] width 194 height 600
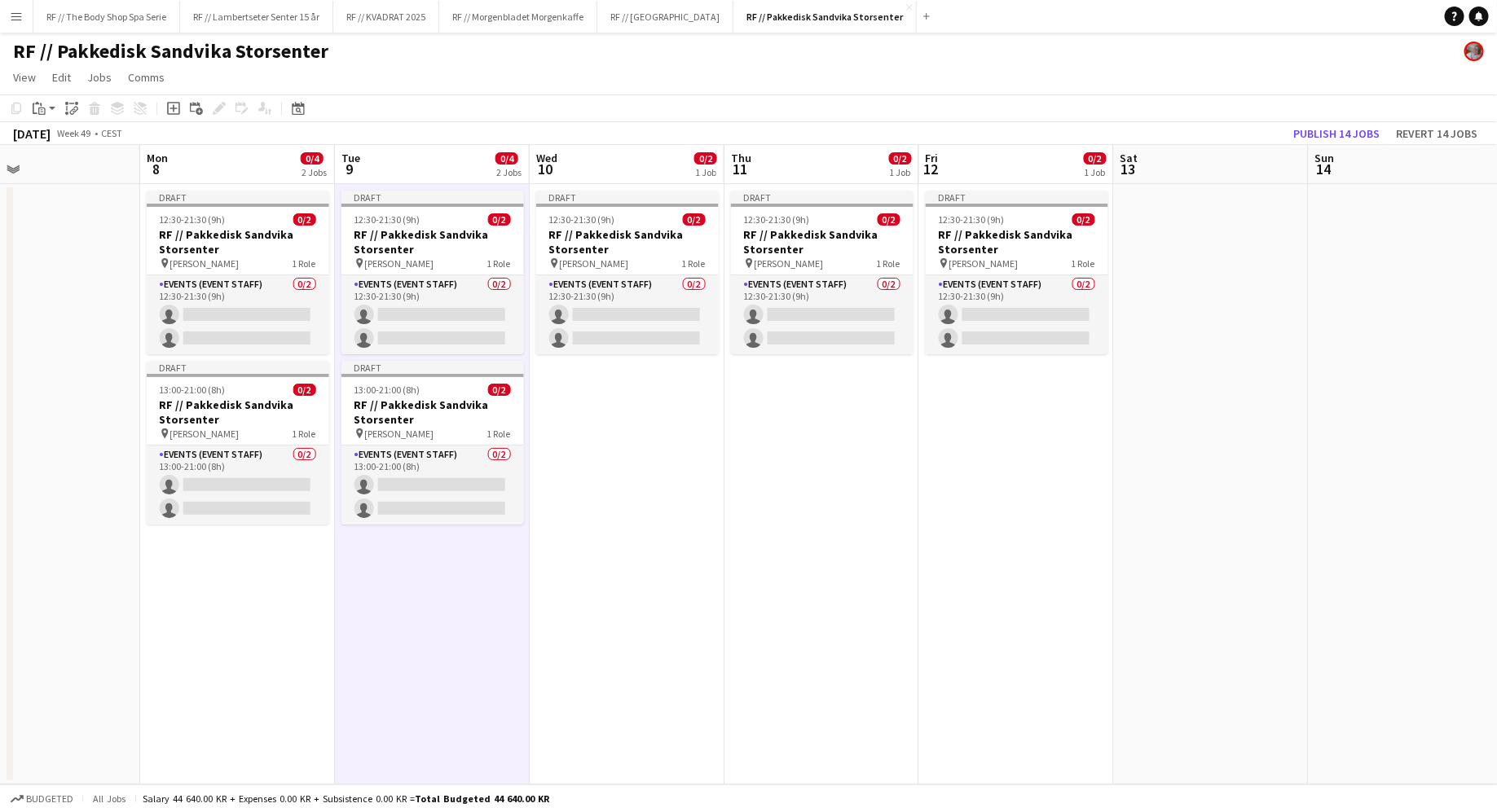
click at [642, 466] on app-date-cell "Draft 12:30-21:30 (9h) 0/2 RF // Pakkedisk Sandvika Storsenter pin [PERSON_NAME…" at bounding box center [626, 484] width 194 height 600
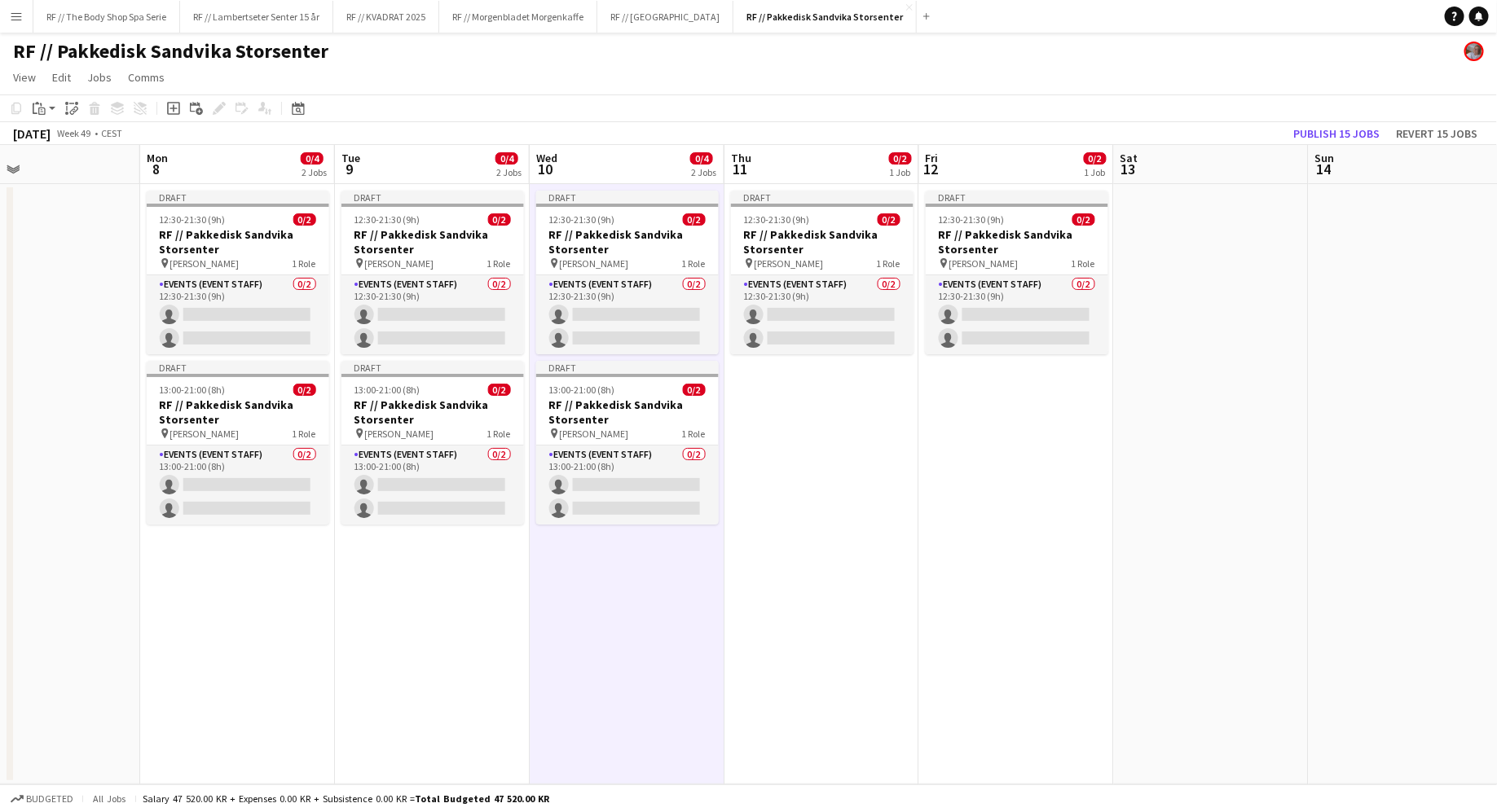
click at [757, 456] on app-date-cell "Draft 12:30-21:30 (9h) 0/2 RF // Pakkedisk Sandvika Storsenter pin [PERSON_NAME…" at bounding box center [822, 484] width 194 height 600
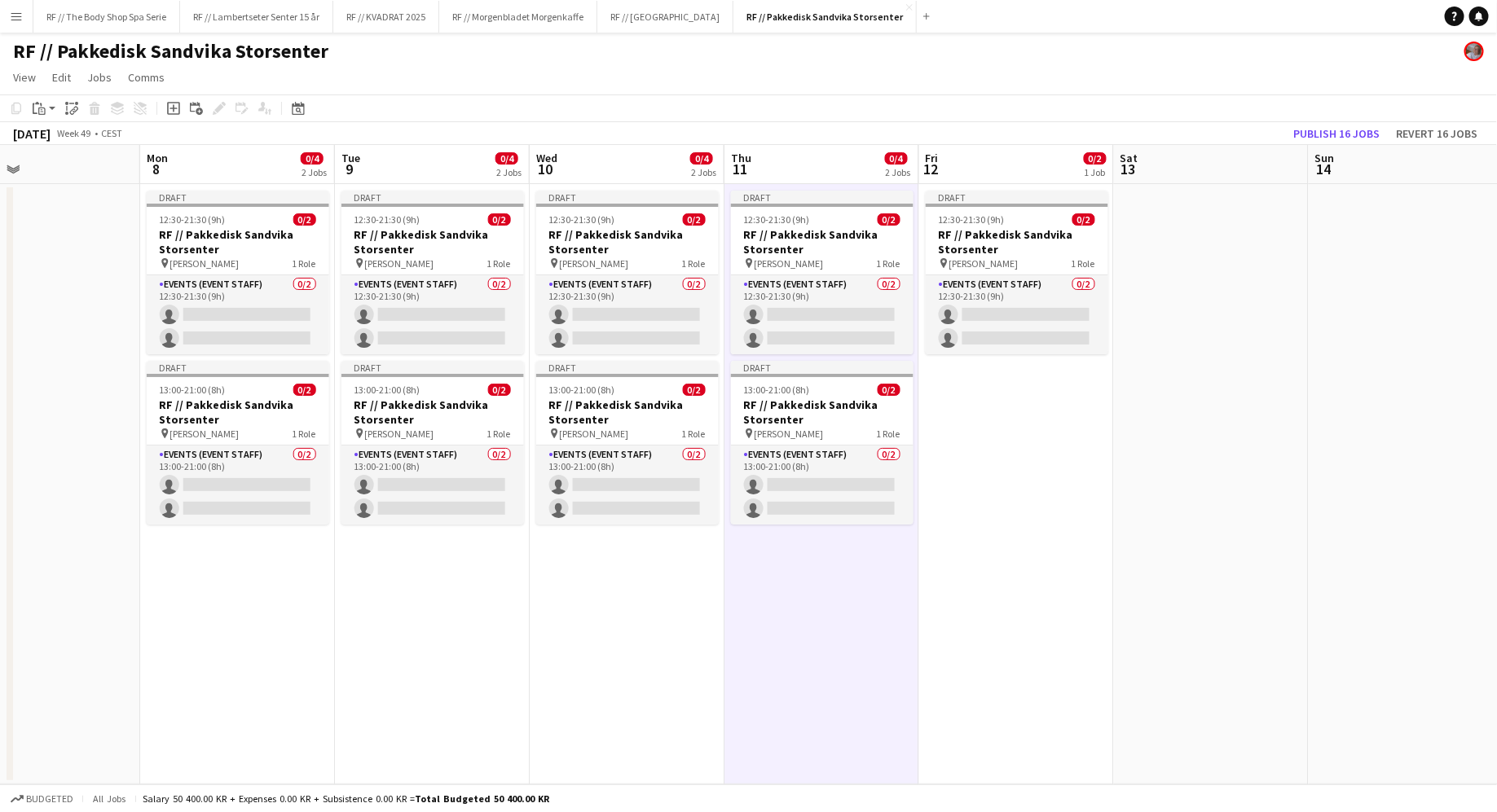
click at [1023, 458] on app-date-cell "Draft 12:30-21:30 (9h) 0/2 RF // Pakkedisk Sandvika Storsenter pin [PERSON_NAME…" at bounding box center [1016, 484] width 194 height 600
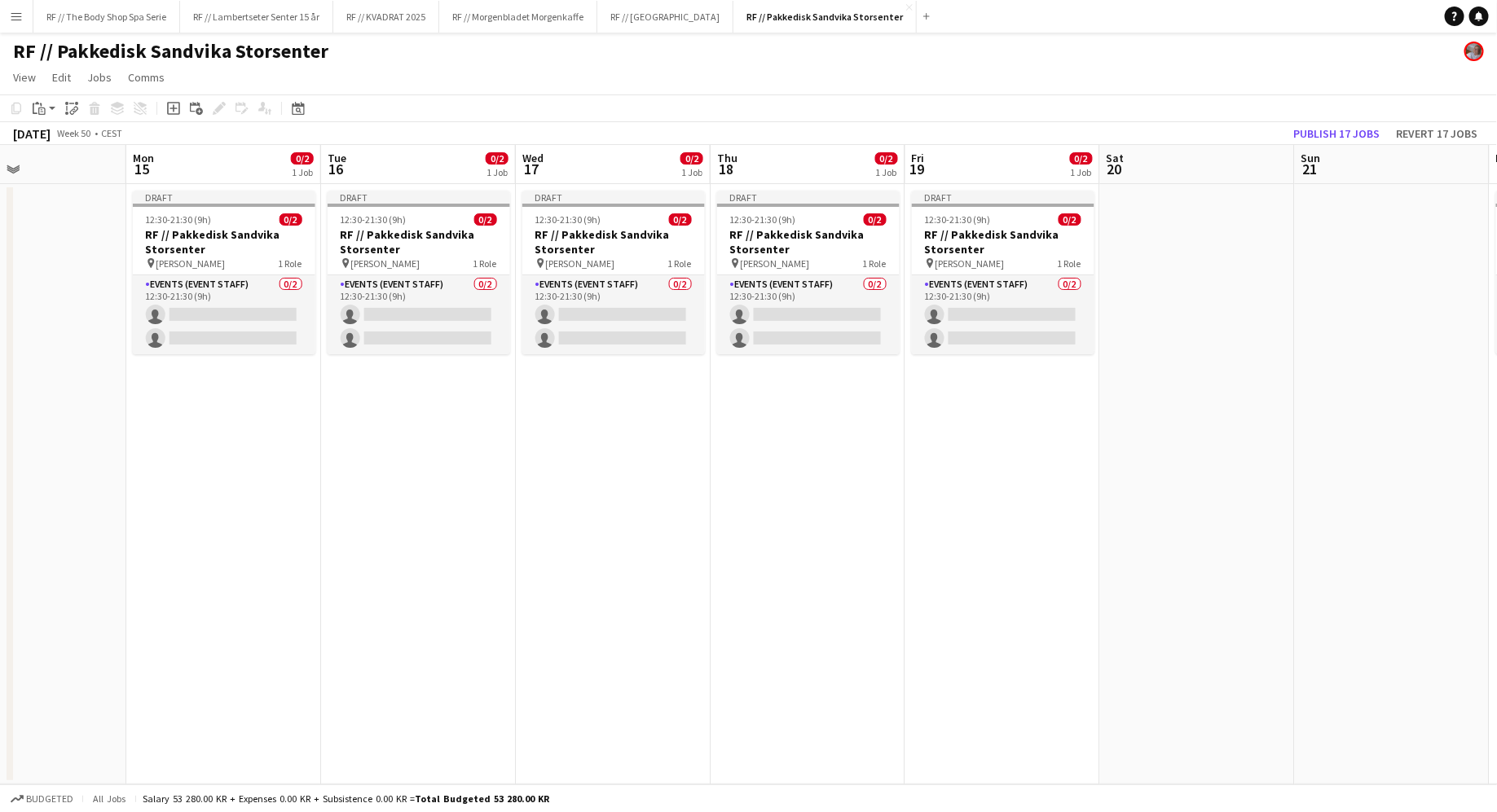
click at [210, 454] on app-date-cell "Draft 12:30-21:30 (9h) 0/2 RF // Pakkedisk Sandvika Storsenter pin [PERSON_NAME…" at bounding box center [224, 484] width 194 height 600
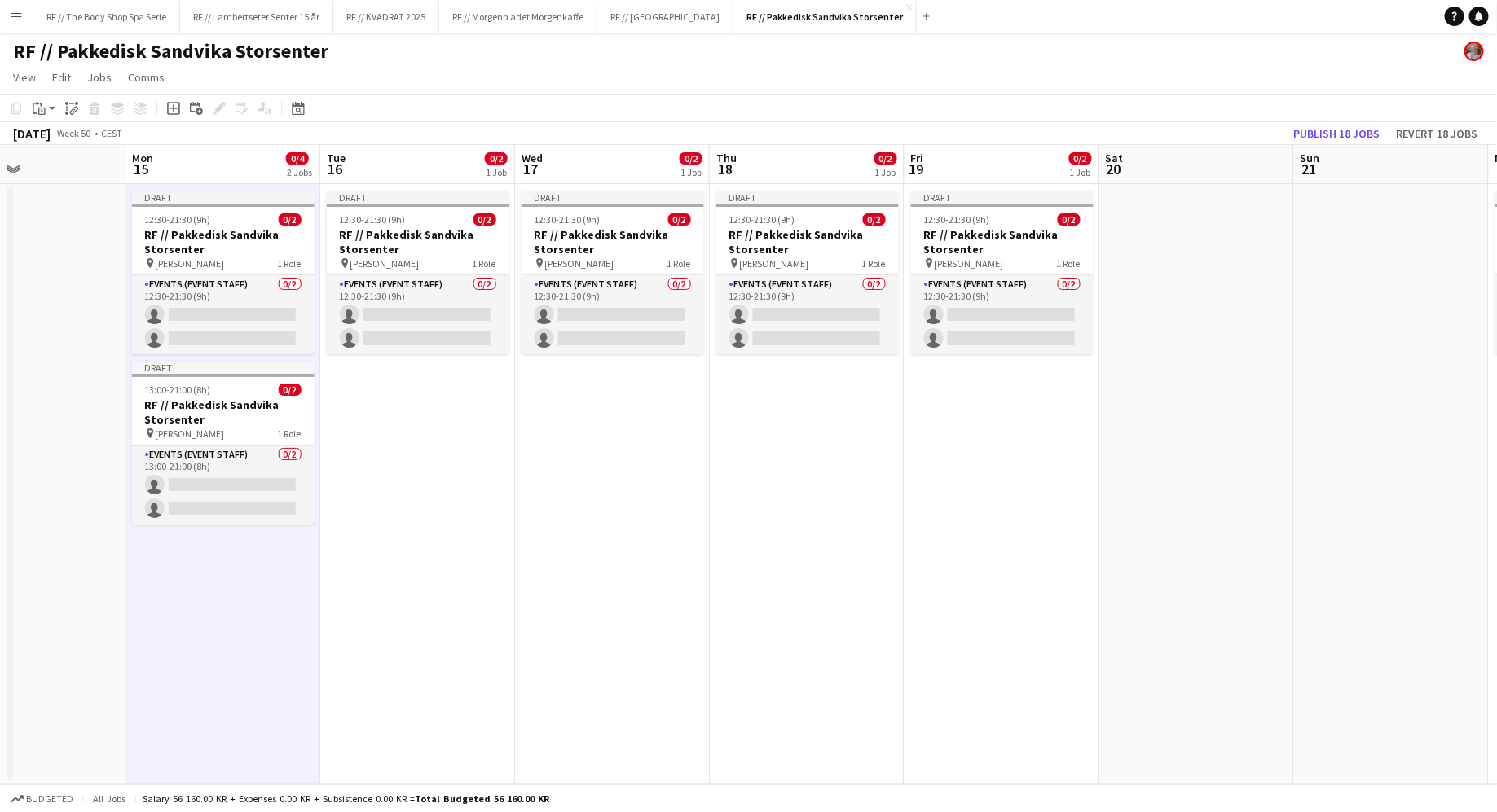
click at [402, 486] on app-date-cell "Draft 12:30-21:30 (9h) 0/2 RF // Pakkedisk Sandvika Storsenter pin [PERSON_NAME…" at bounding box center [417, 484] width 194 height 600
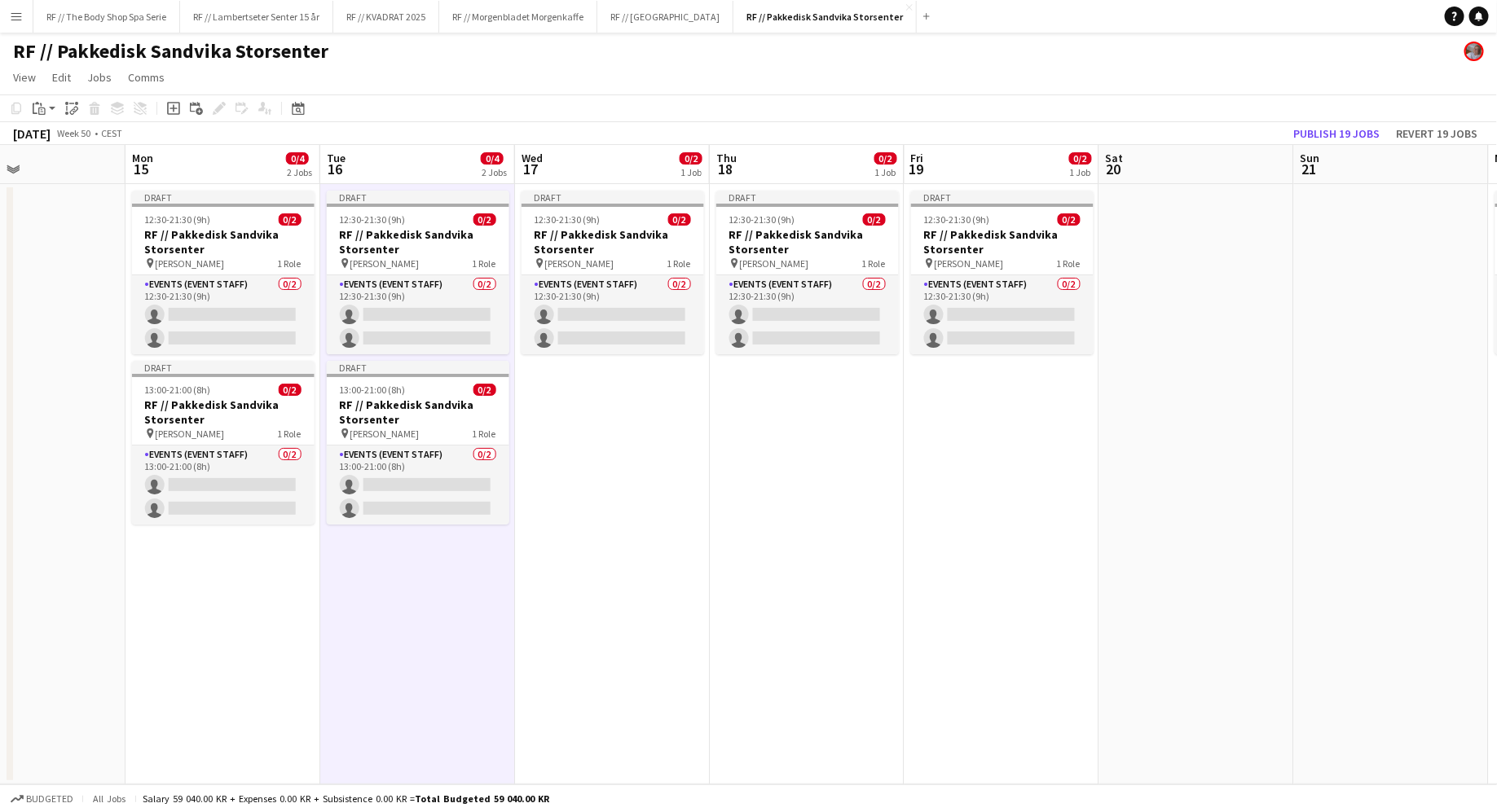
click at [611, 479] on app-date-cell "Draft 12:30-21:30 (9h) 0/2 RF // Pakkedisk Sandvika Storsenter pin [PERSON_NAME…" at bounding box center [612, 484] width 194 height 600
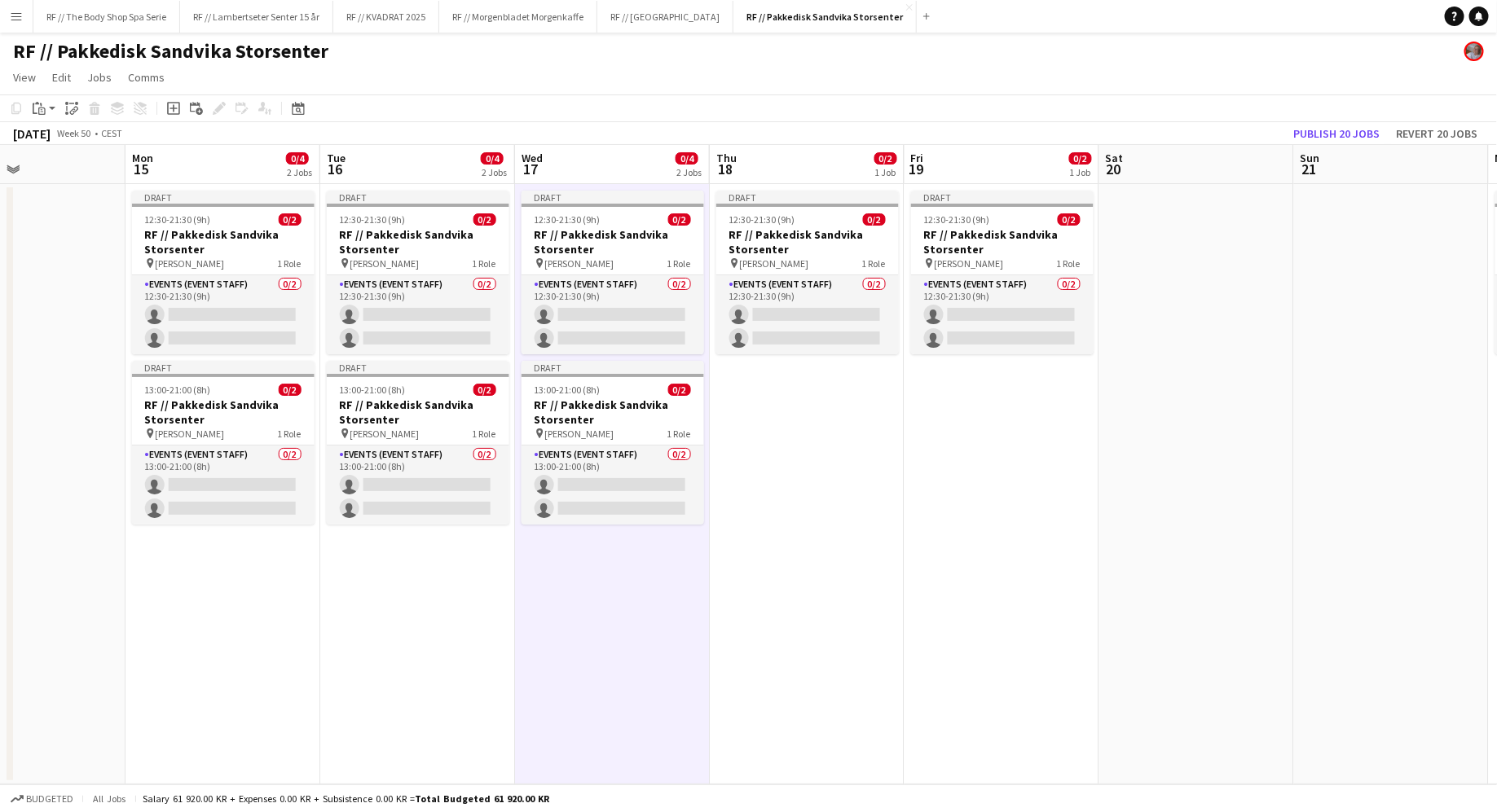
click at [798, 461] on app-date-cell "Draft 12:30-21:30 (9h) 0/2 RF // Pakkedisk Sandvika Storsenter pin [PERSON_NAME…" at bounding box center [807, 484] width 194 height 600
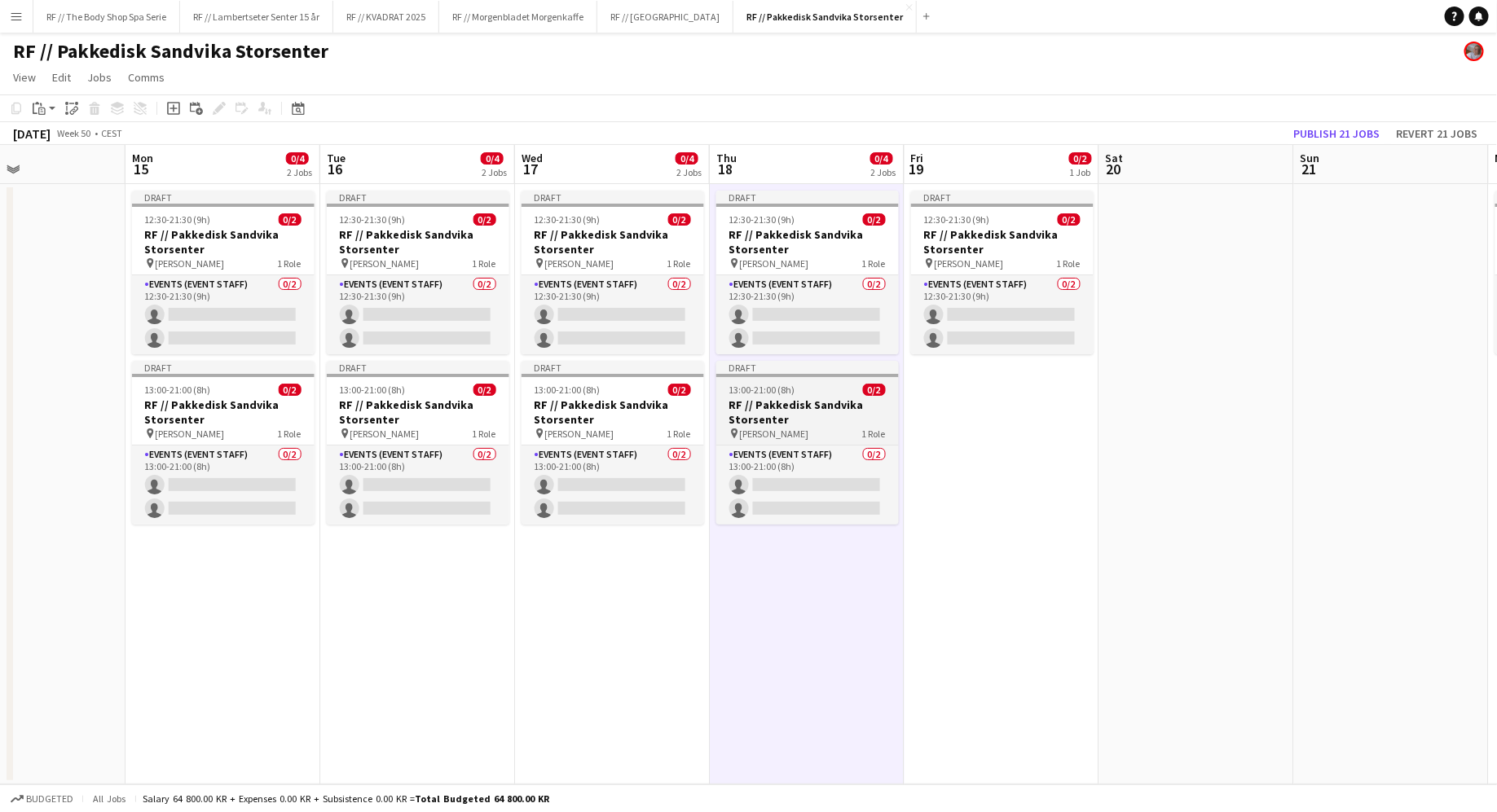
drag, startPoint x: 959, startPoint y: 457, endPoint x: 857, endPoint y: 407, distance: 113.6
click at [959, 457] on app-date-cell "Draft 12:30-21:30 (9h) 0/2 RF // Pakkedisk Sandvika Storsenter pin [PERSON_NAME…" at bounding box center [1002, 484] width 194 height 600
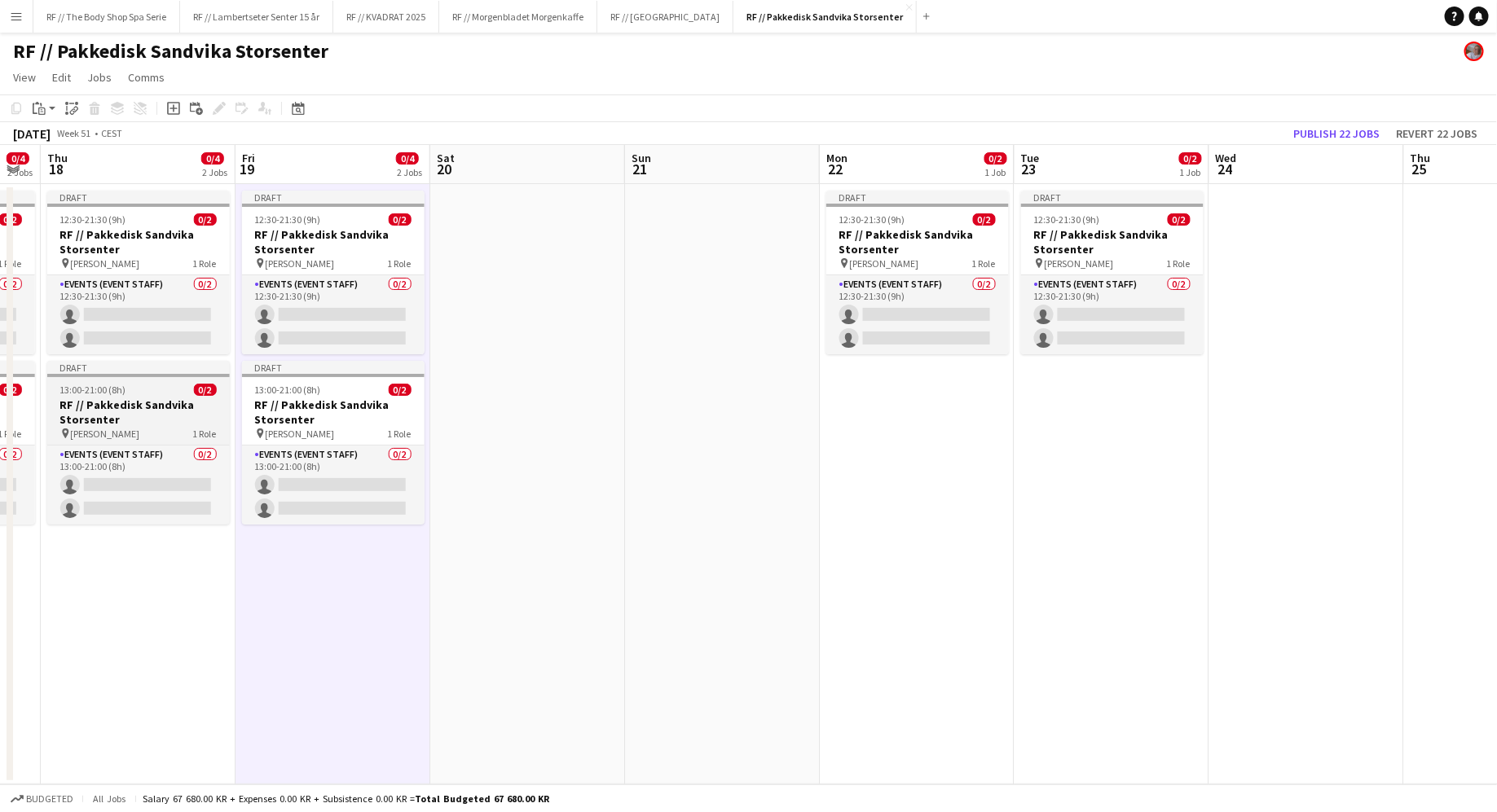
scroll to position [0, 551]
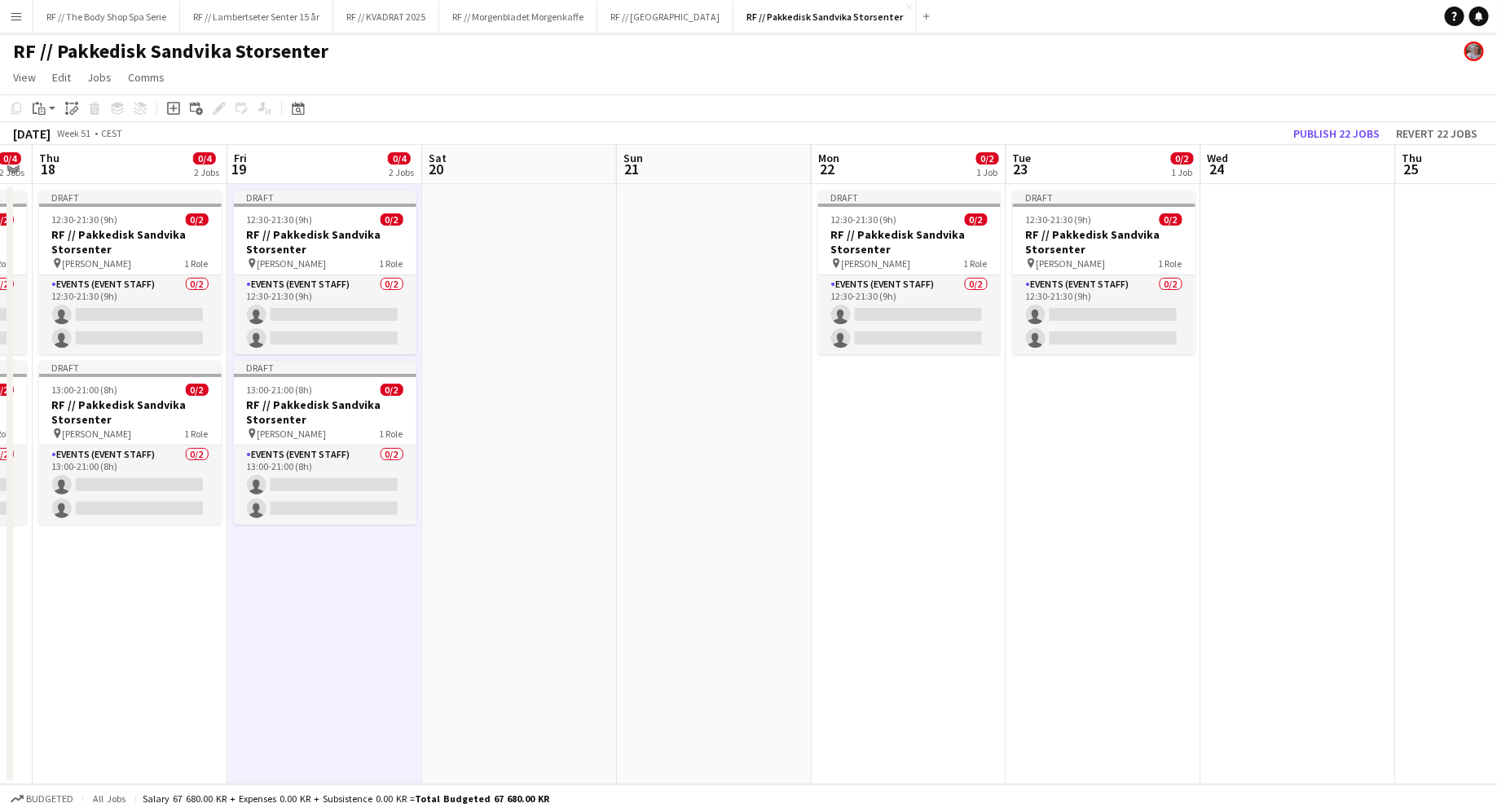
click at [890, 485] on app-date-cell "Draft 12:30-21:30 (9h) 0/2 RF // Pakkedisk Sandvika Storsenter pin [PERSON_NAME…" at bounding box center [909, 484] width 194 height 600
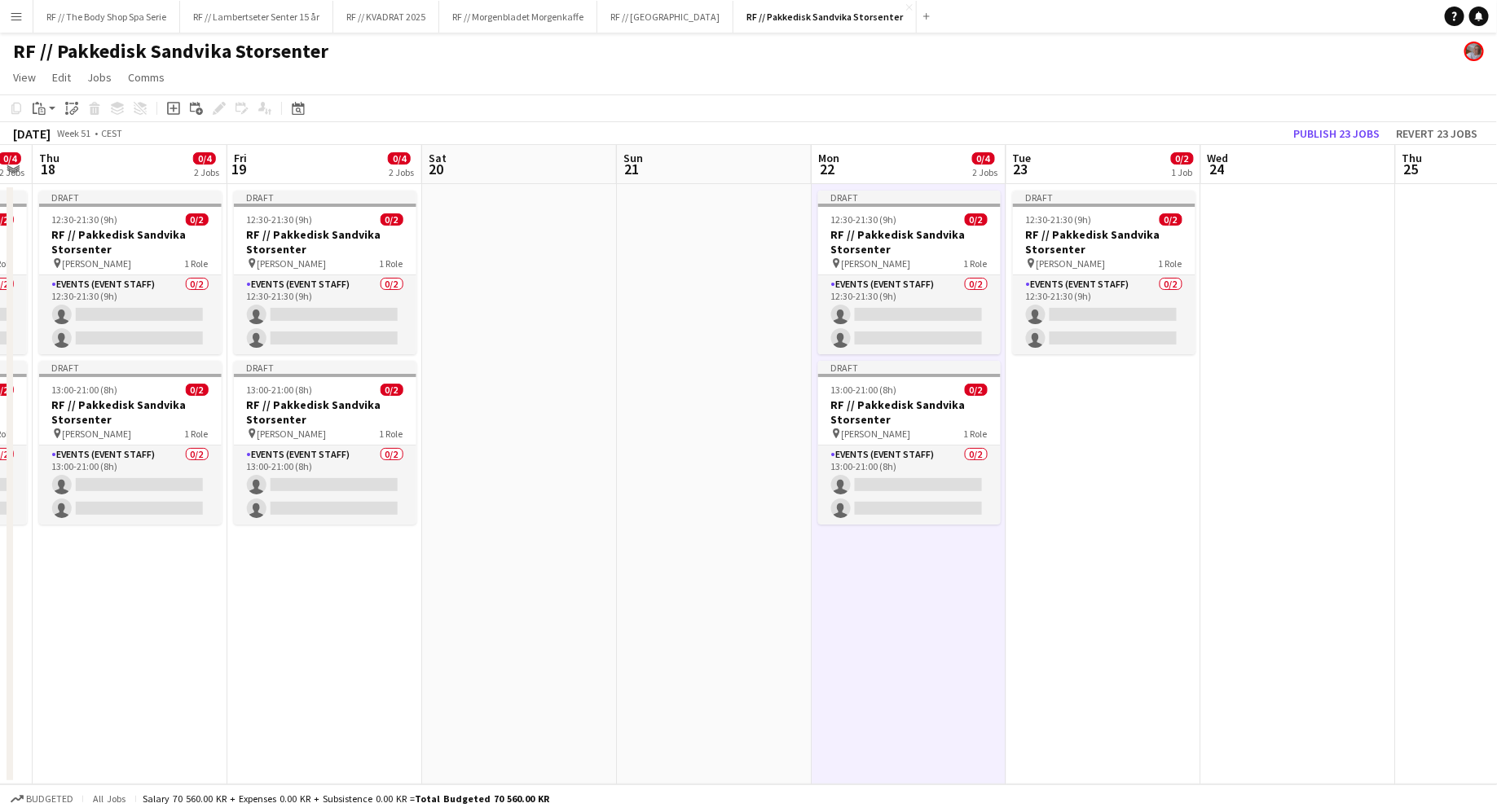
click at [1059, 479] on app-date-cell "Draft 12:30-21:30 (9h) 0/2 RF // Pakkedisk Sandvika Storsenter pin [PERSON_NAME…" at bounding box center [1104, 484] width 194 height 600
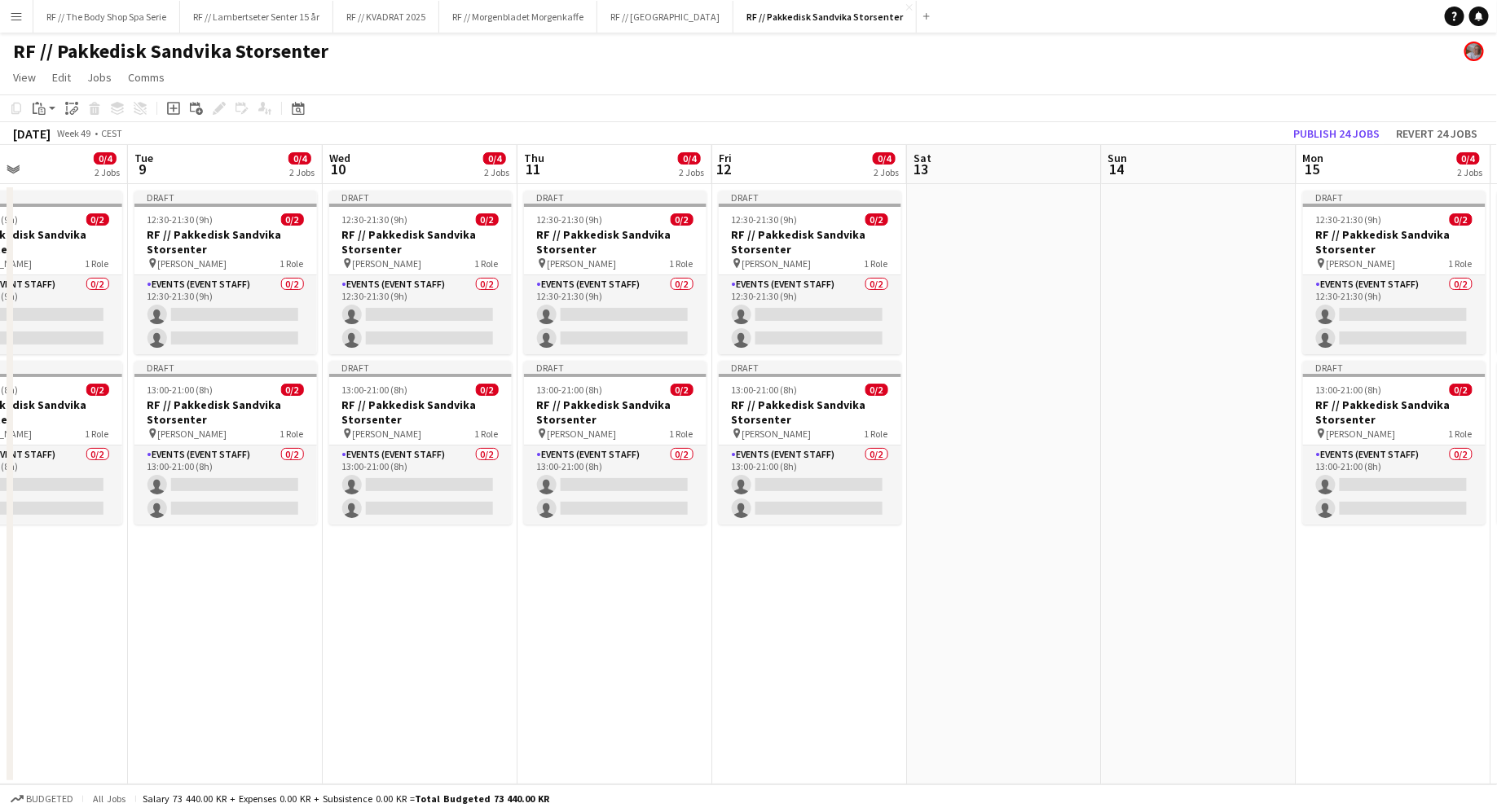
scroll to position [0, 447]
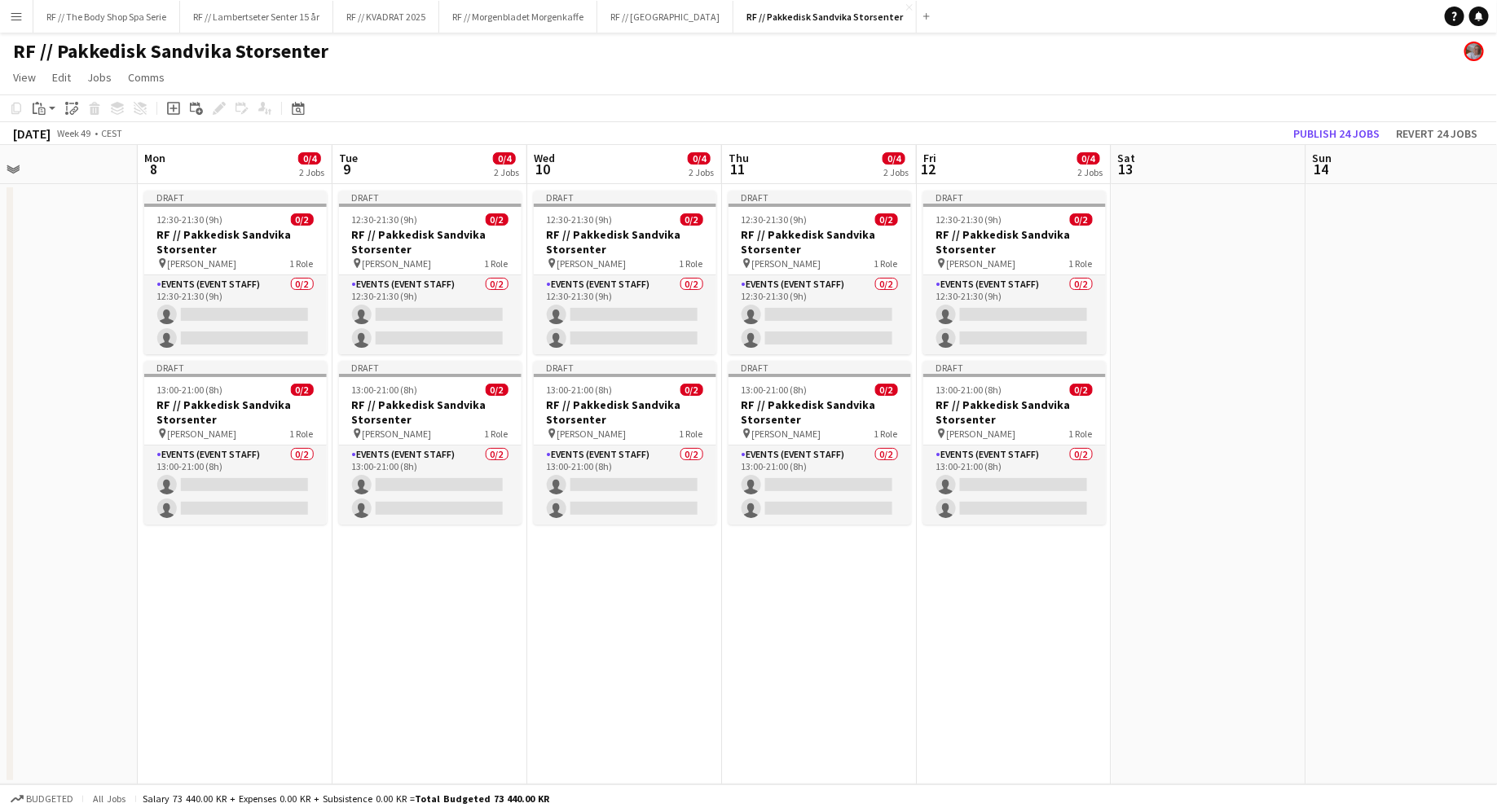
click at [216, 611] on app-date-cell "Draft 12:30-21:30 (9h) 0/2 RF // Pakkedisk Sandvika Storsenter pin [PERSON_NAME…" at bounding box center [235, 484] width 194 height 600
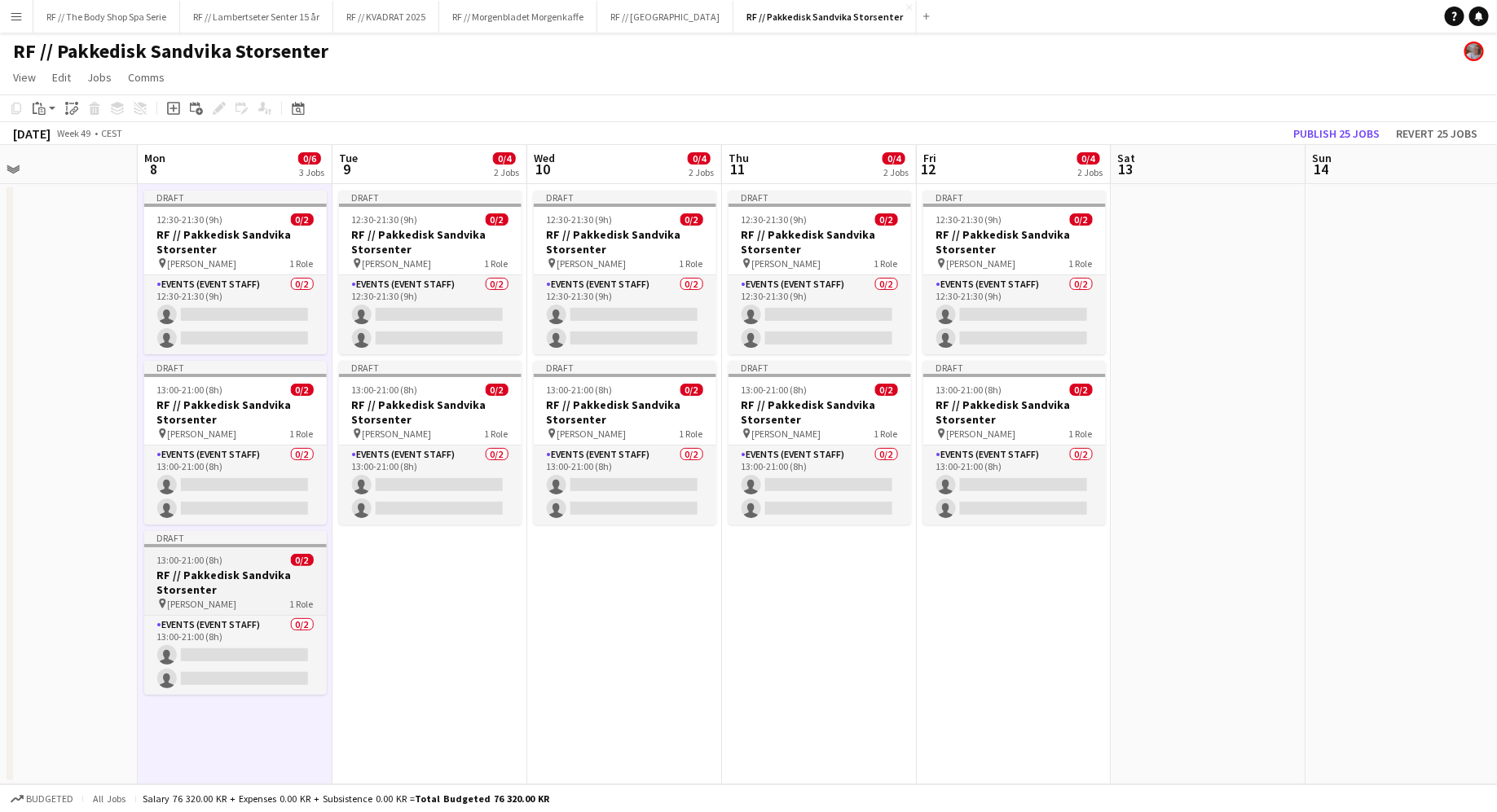
click at [237, 597] on span "[PERSON_NAME]" at bounding box center [202, 603] width 69 height 12
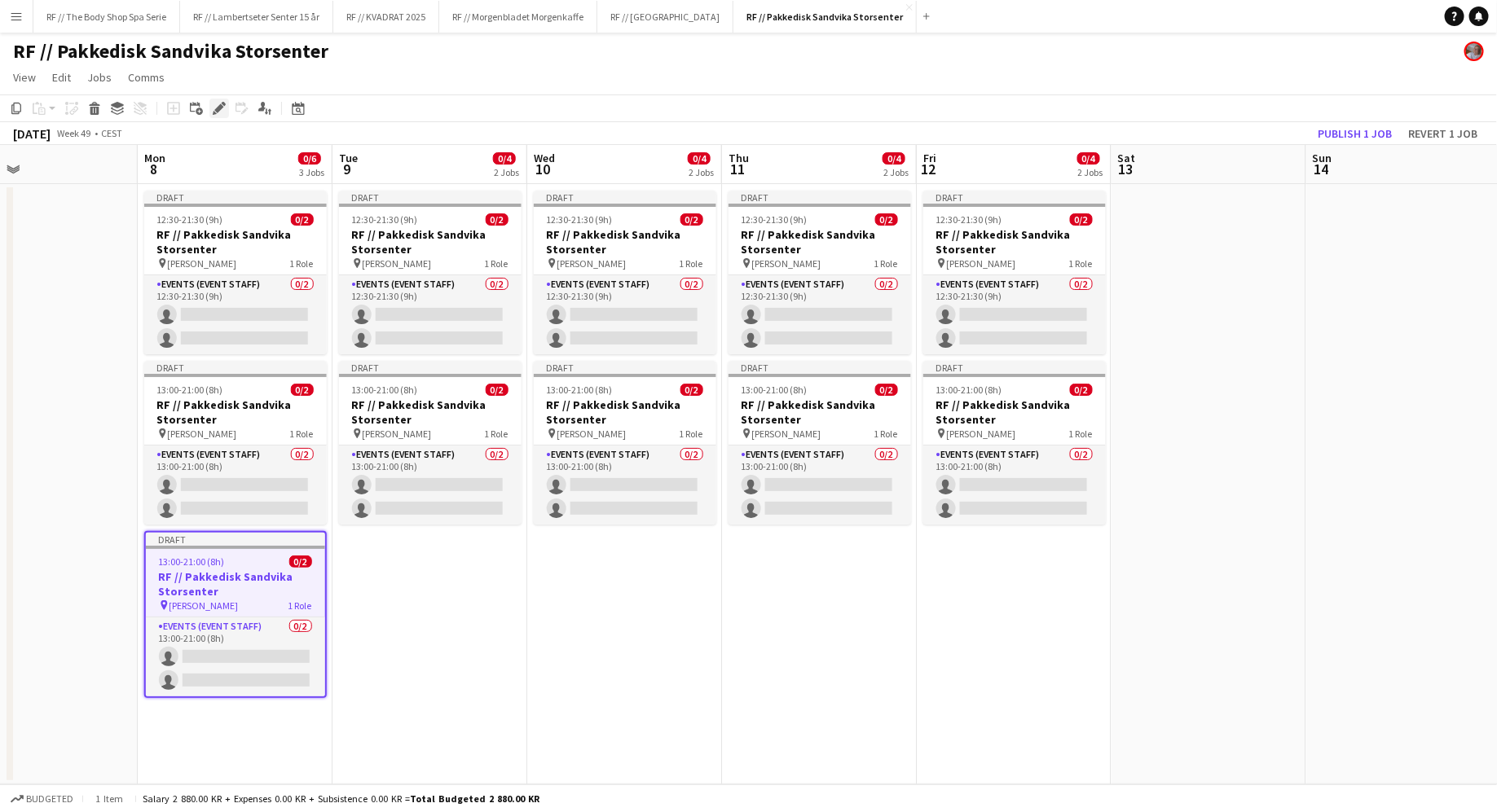
click at [213, 113] on icon at bounding box center [215, 113] width 4 height 4
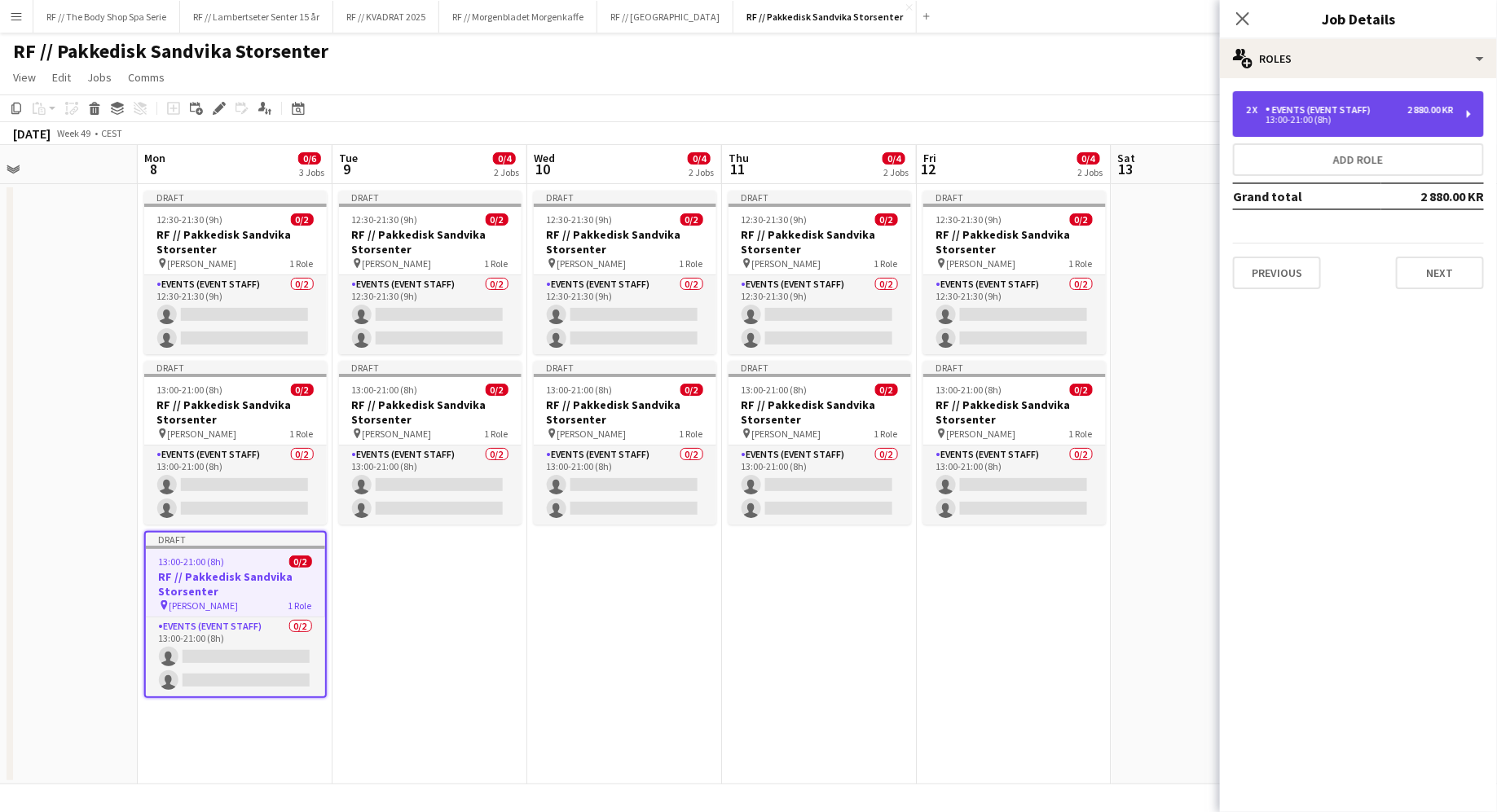
click at [1337, 121] on div "13:00-21:00 (8h)" at bounding box center [1350, 119] width 208 height 8
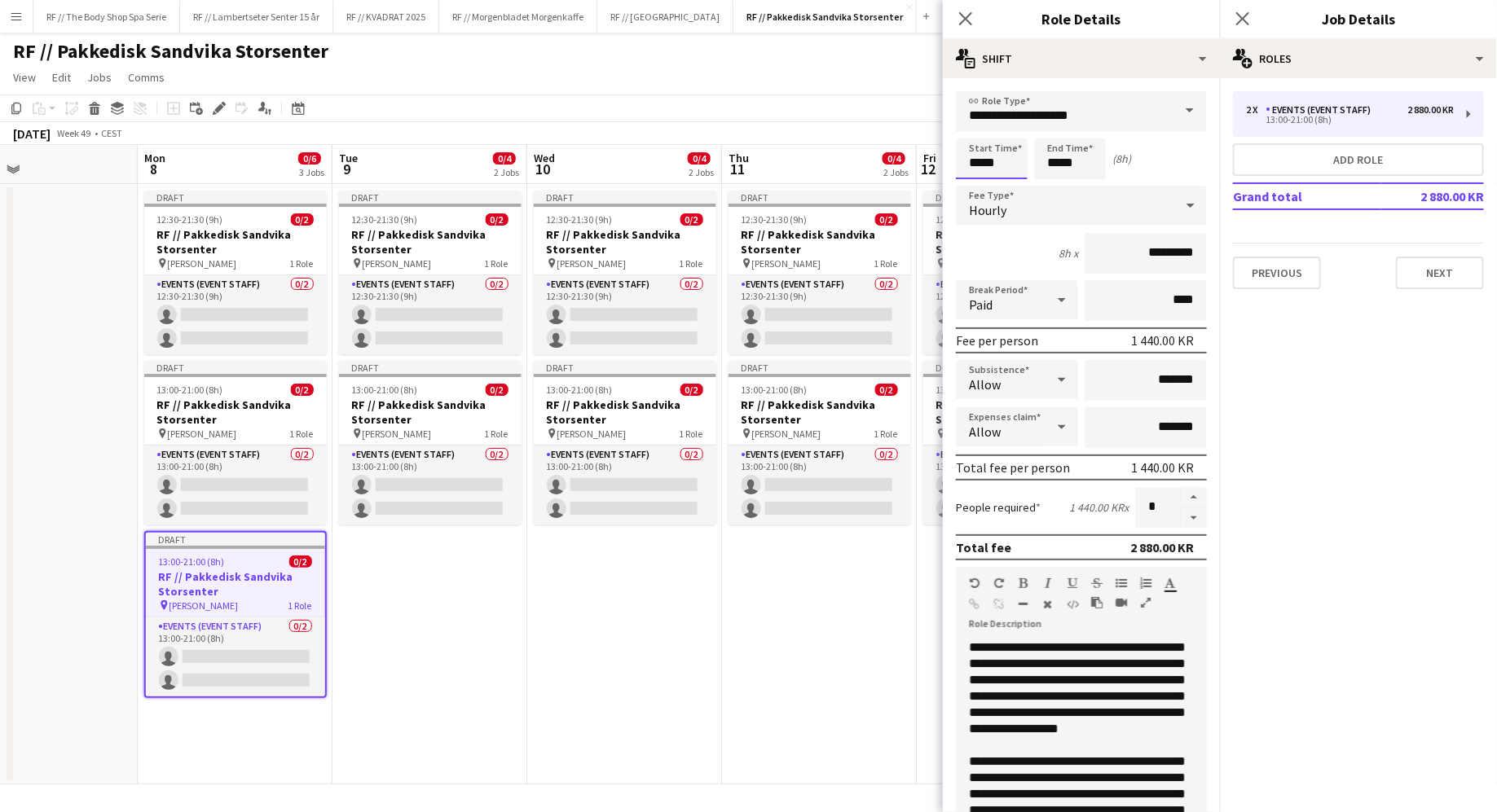
click at [1006, 160] on input "*****" at bounding box center [991, 159] width 71 height 41
type input "*****"
click at [984, 255] on div "5h x *********" at bounding box center [1081, 253] width 251 height 41
click at [1167, 509] on input "*" at bounding box center [1157, 508] width 44 height 41
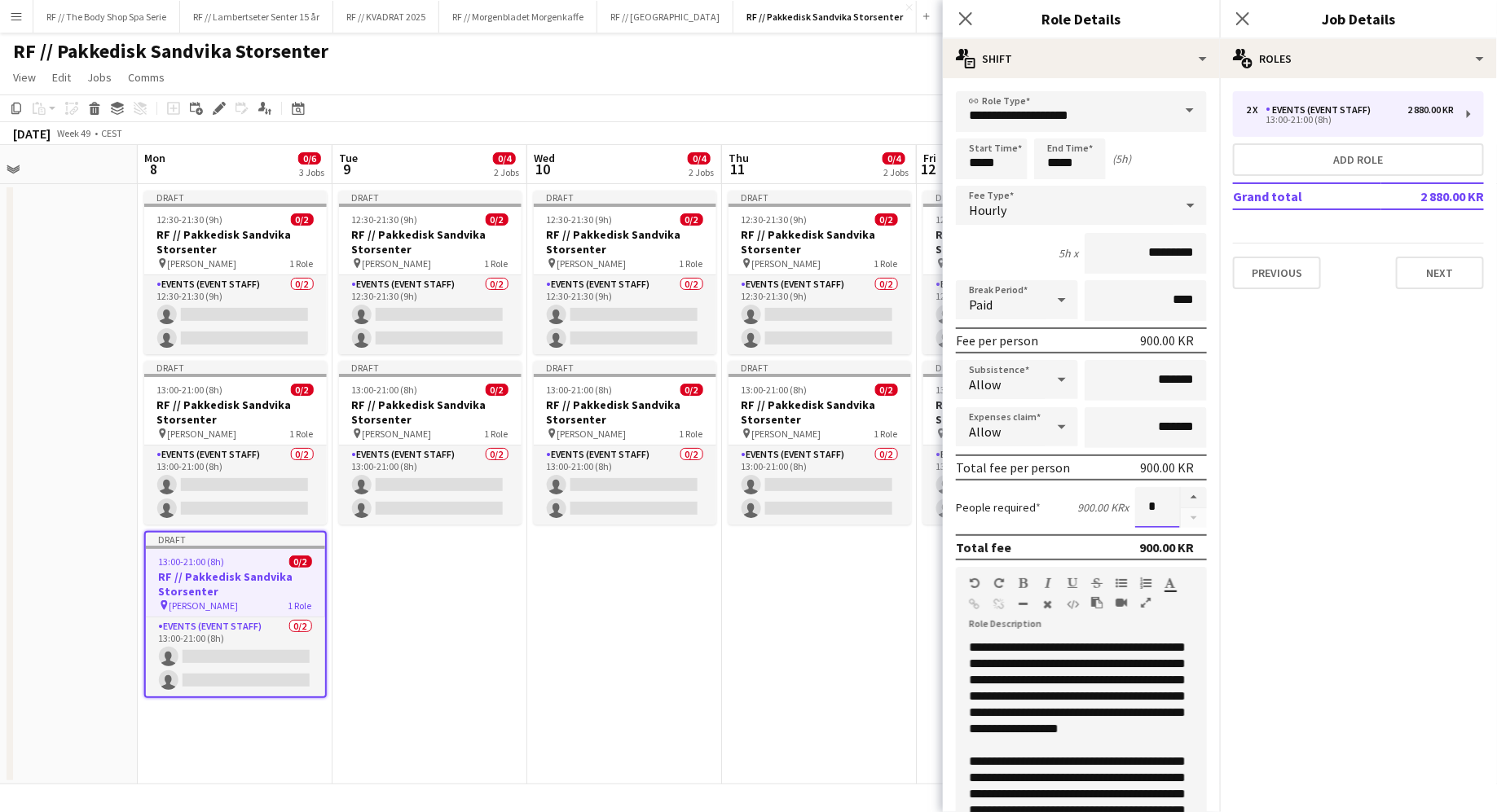
type input "*"
click at [1026, 515] on div "People required 900.00 KR x *" at bounding box center [1081, 508] width 251 height 41
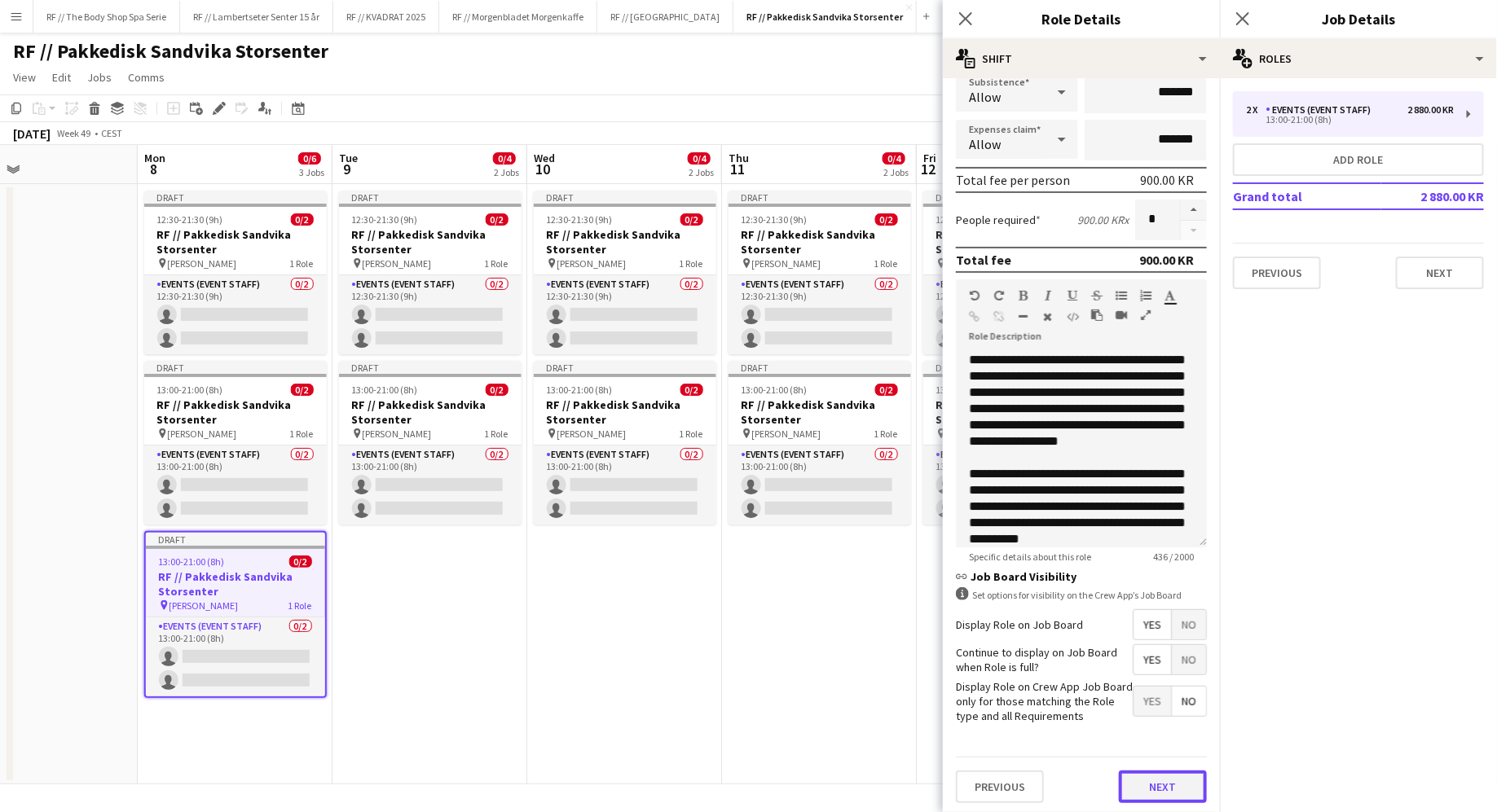
click at [1153, 780] on button "Next" at bounding box center [1162, 786] width 88 height 32
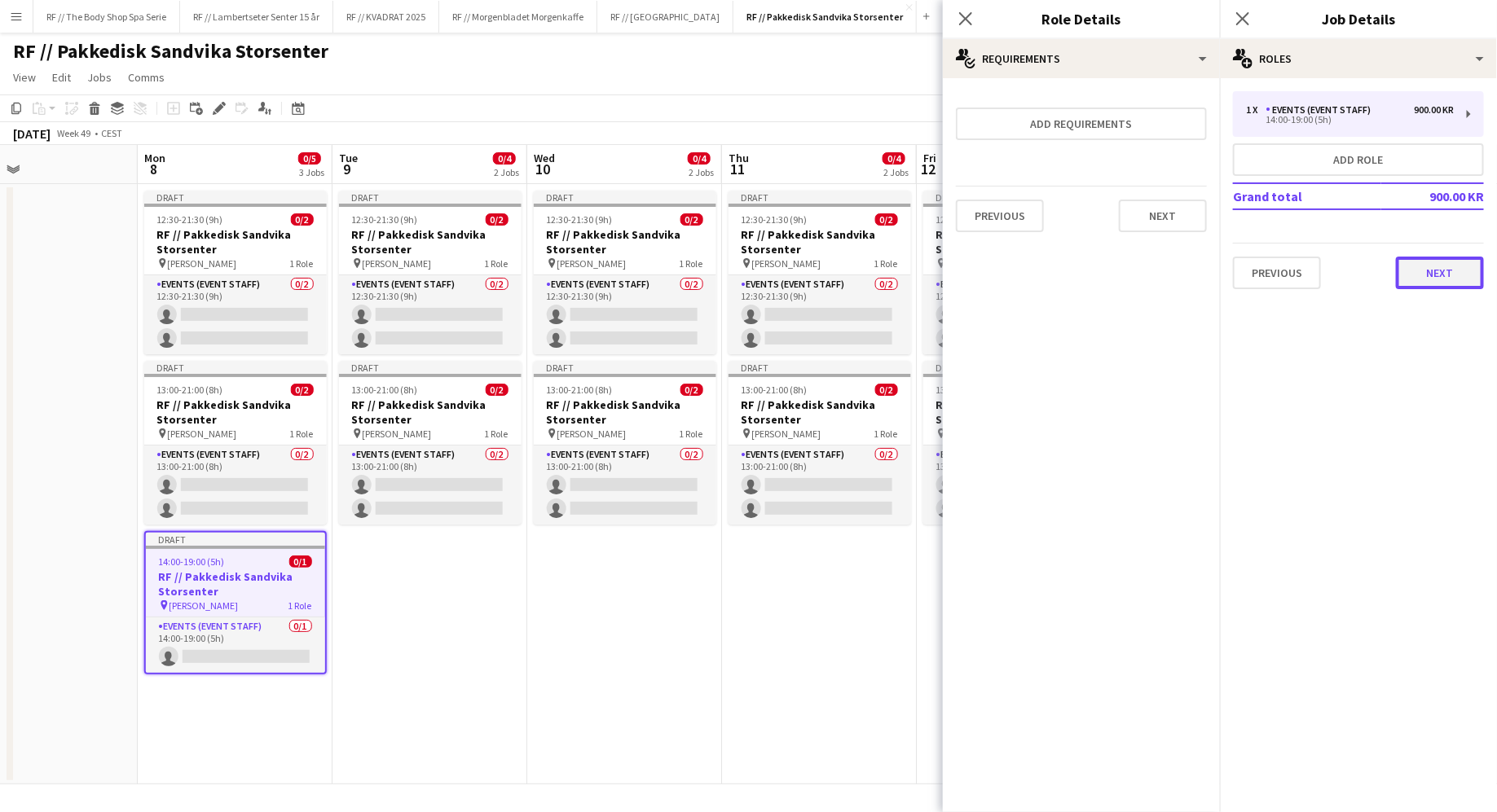
click at [1445, 280] on button "Next" at bounding box center [1440, 272] width 88 height 32
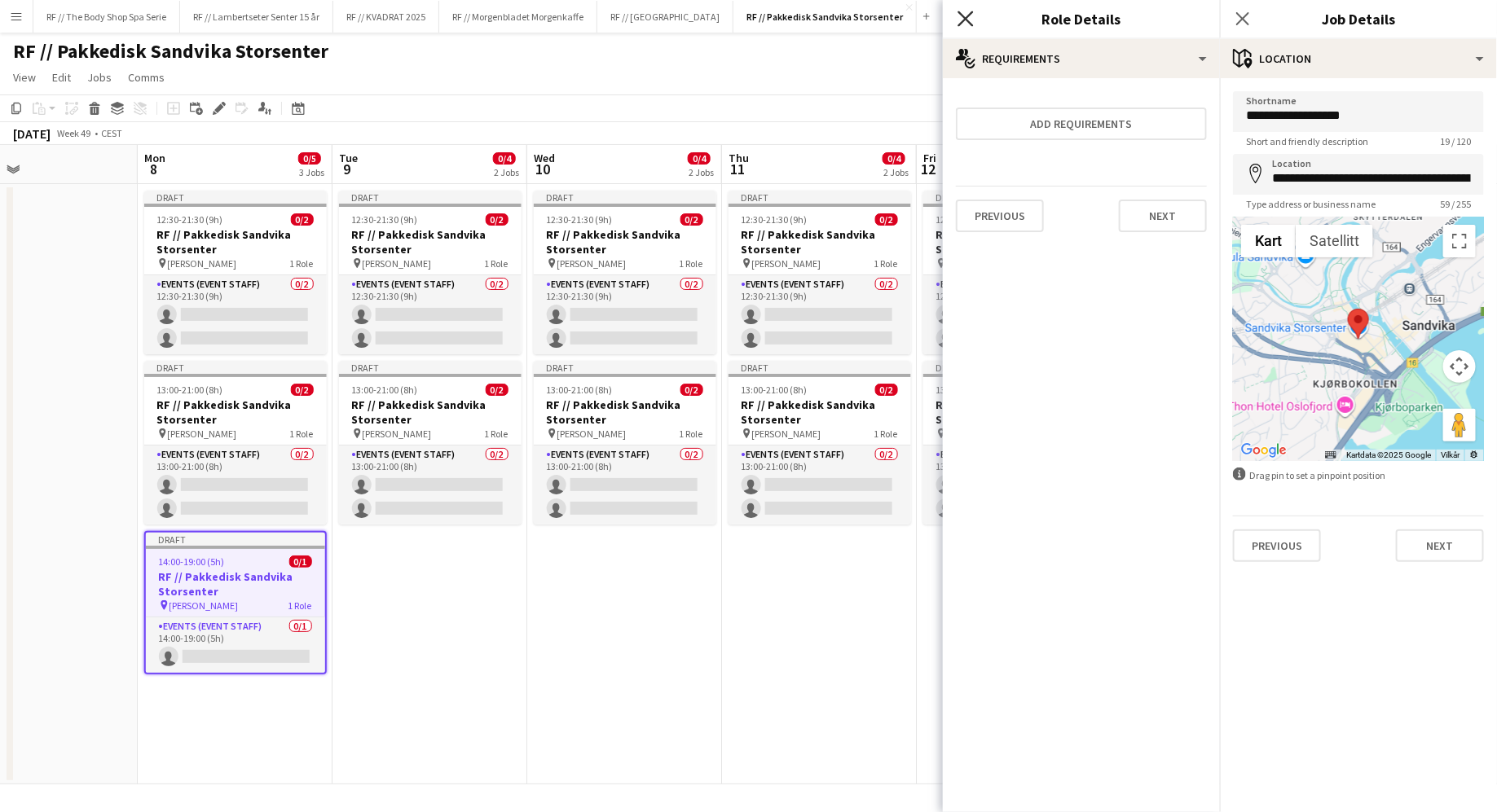
click at [968, 24] on icon "Close pop-in" at bounding box center [965, 18] width 16 height 16
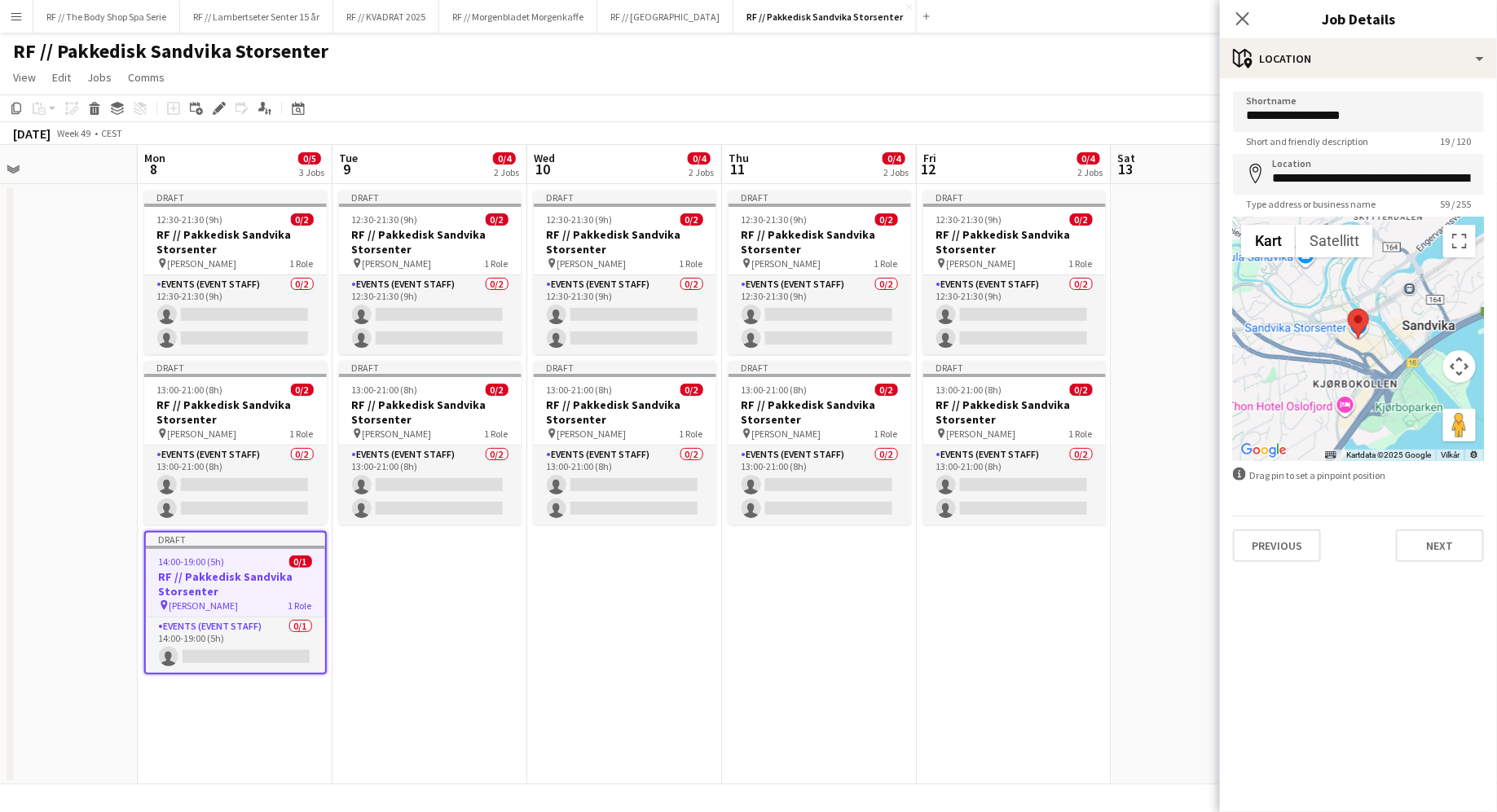
click at [489, 633] on app-date-cell "Draft 12:30-21:30 (9h) 0/2 RF // Pakkedisk Sandvika Storsenter pin [PERSON_NAME…" at bounding box center [429, 484] width 194 height 600
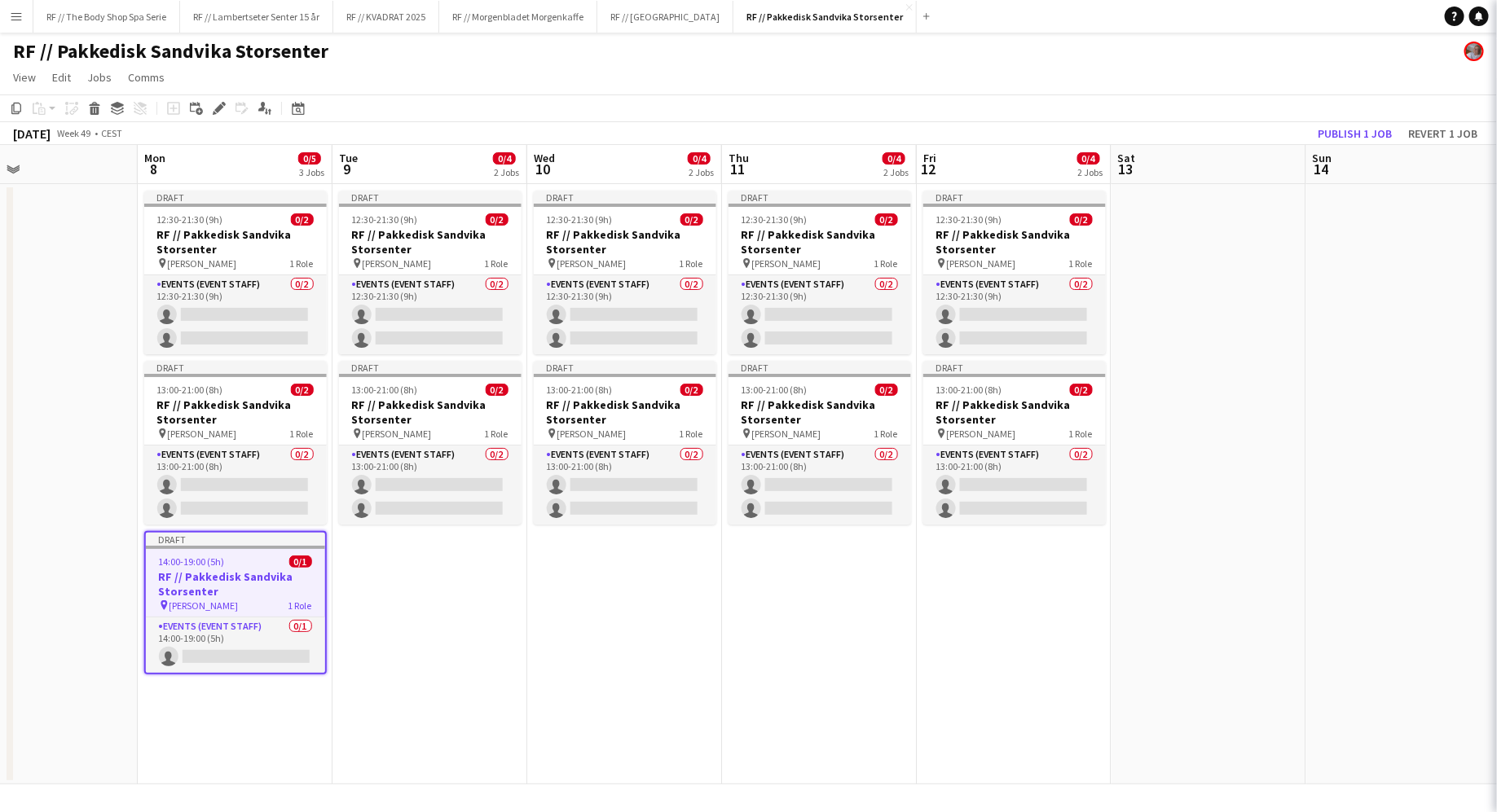
scroll to position [0, 448]
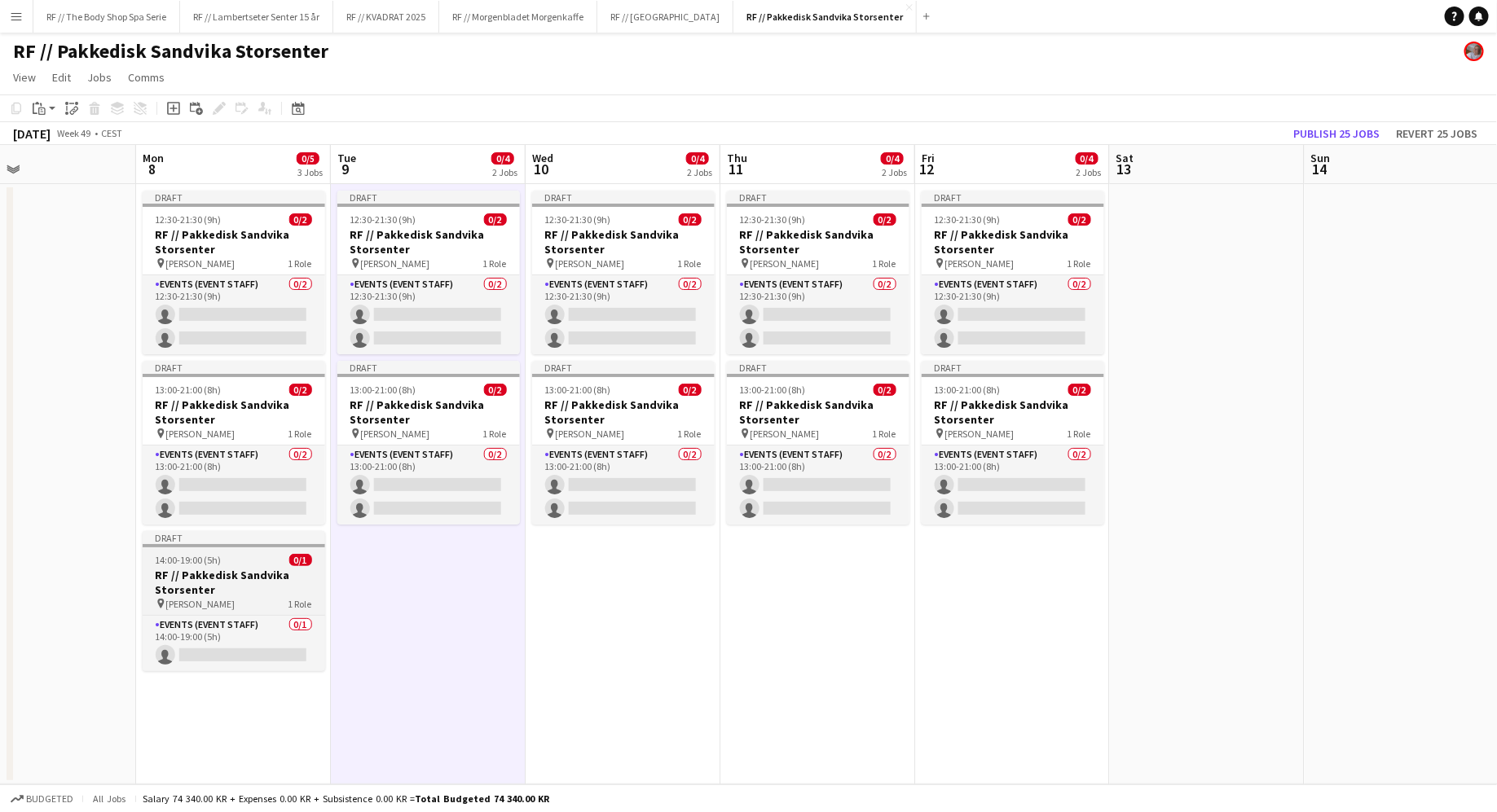
click at [241, 568] on h3 "RF // Pakkedisk Sandvika Storsenter" at bounding box center [233, 583] width 182 height 30
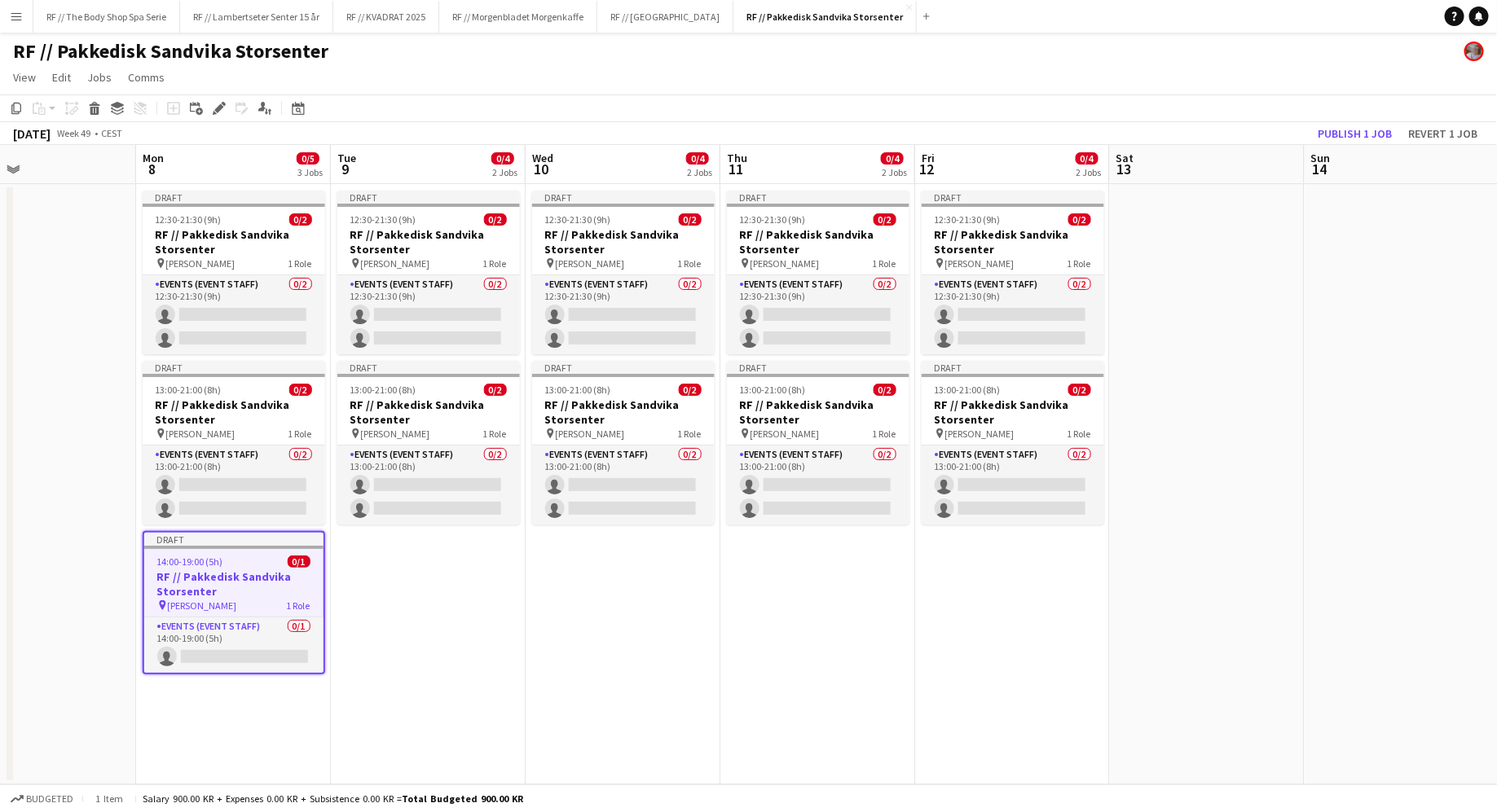
click at [386, 578] on app-date-cell "Draft 12:30-21:30 (9h) 0/2 RF // Pakkedisk Sandvika Storsenter pin [PERSON_NAME…" at bounding box center [428, 484] width 194 height 600
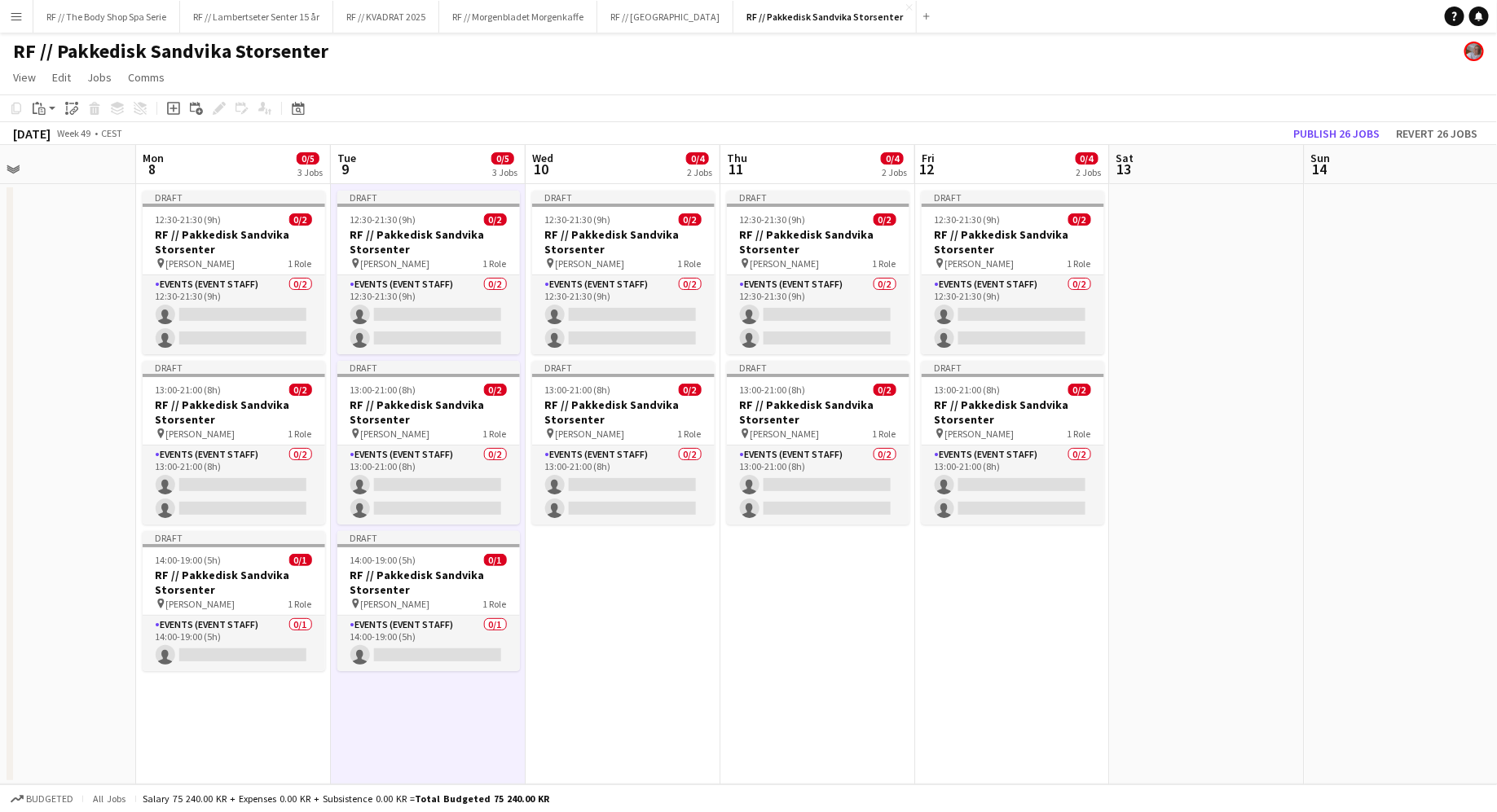
click at [600, 609] on app-date-cell "Draft 12:30-21:30 (9h) 0/2 RF // Pakkedisk Sandvika Storsenter pin [PERSON_NAME…" at bounding box center [623, 484] width 194 height 600
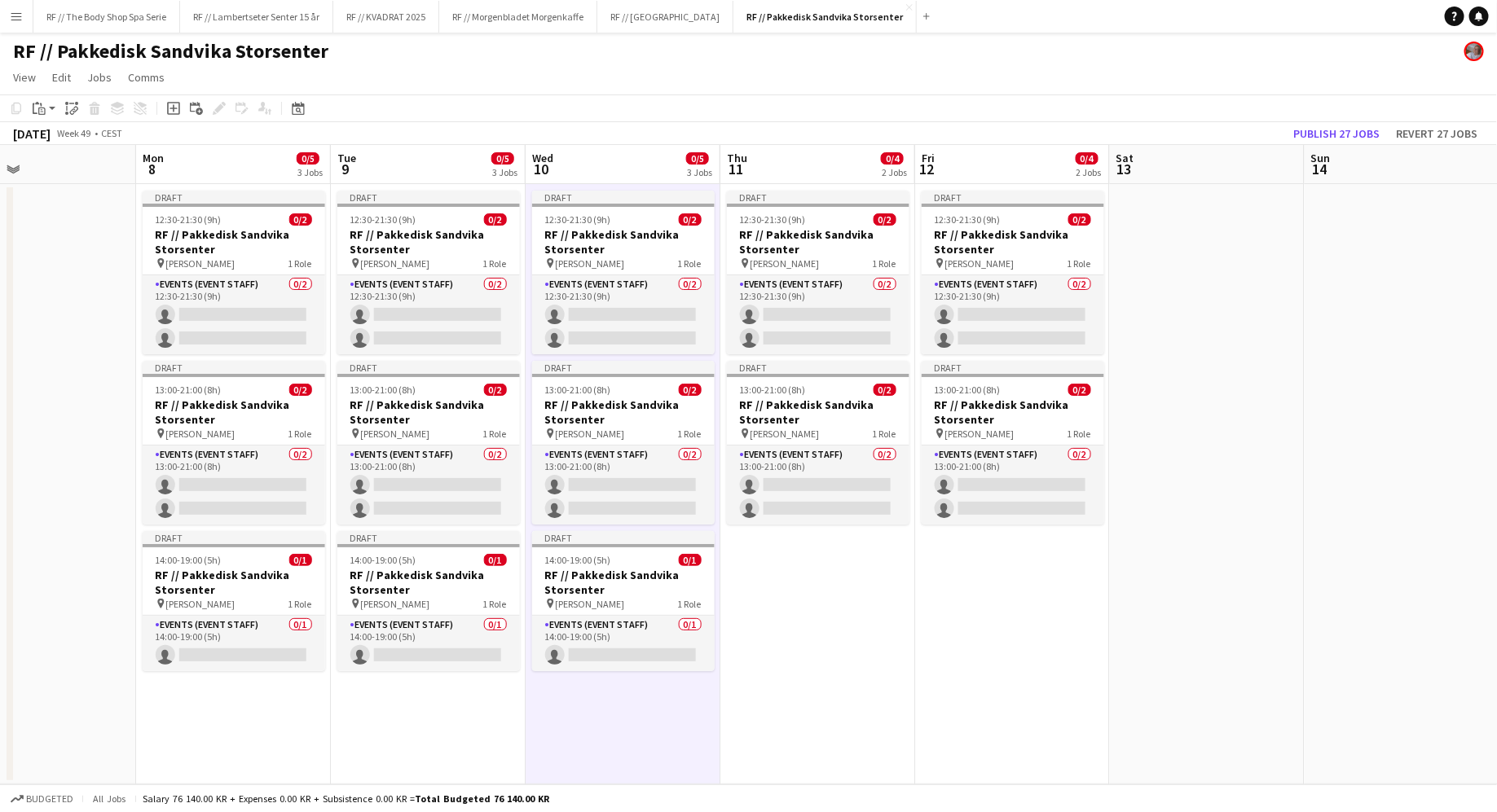
click at [836, 596] on app-date-cell "Draft 12:30-21:30 (9h) 0/2 RF // Pakkedisk Sandvika Storsenter pin [PERSON_NAME…" at bounding box center [818, 484] width 194 height 600
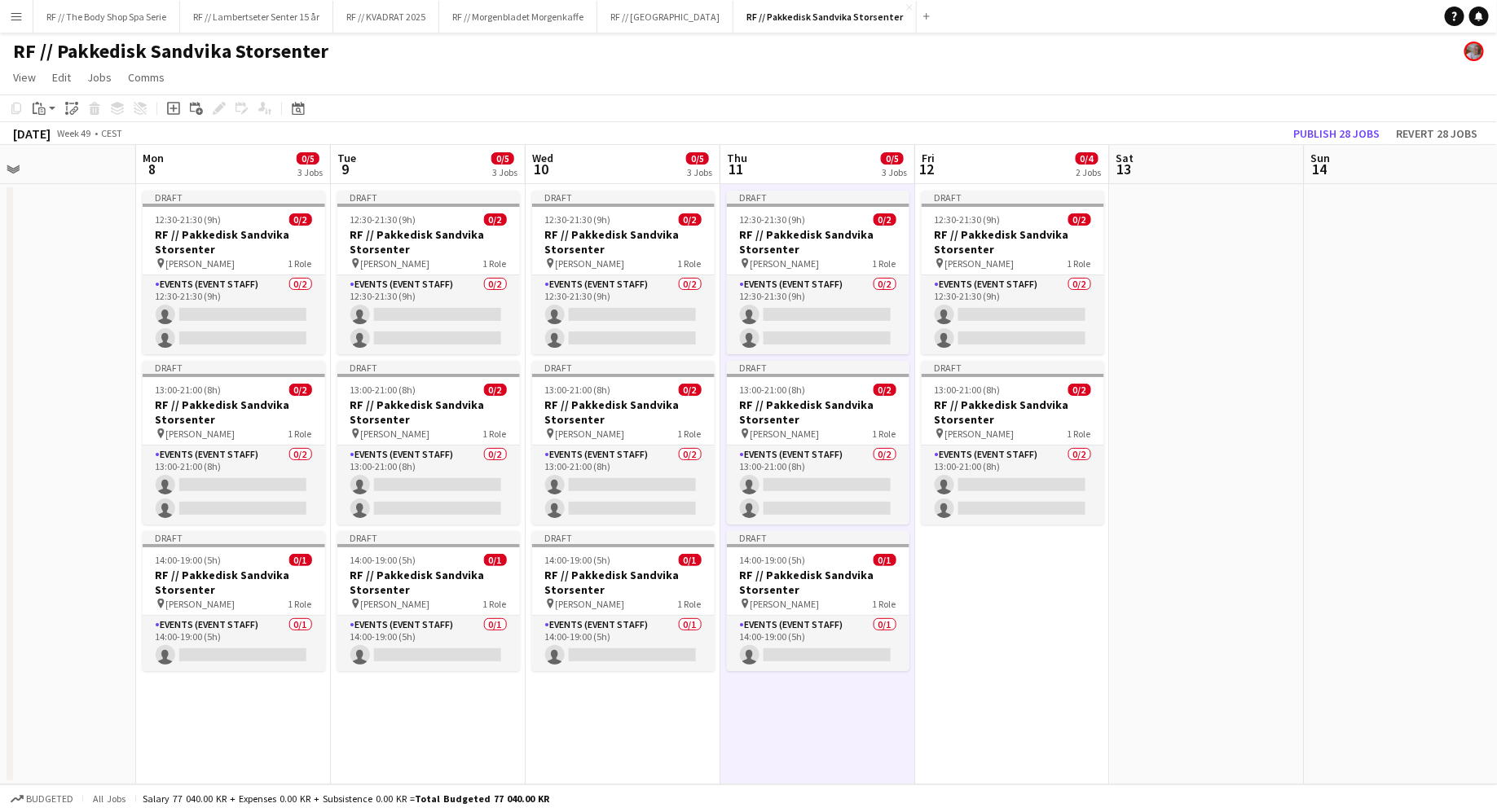
click at [1028, 650] on app-date-cell "Draft 12:30-21:30 (9h) 0/2 RF // Pakkedisk Sandvika Storsenter pin [PERSON_NAME…" at bounding box center [1012, 484] width 194 height 600
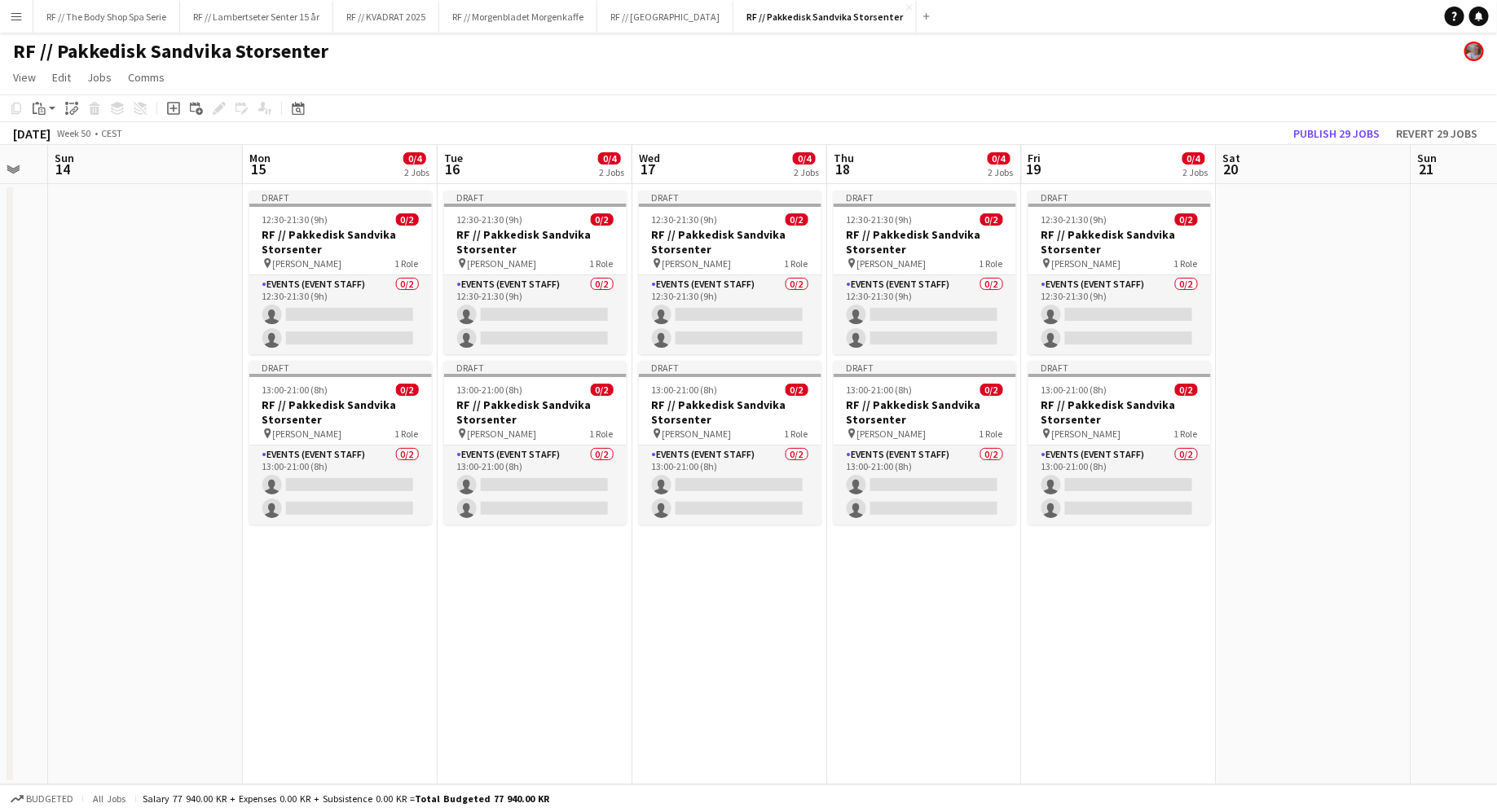
scroll to position [0, 518]
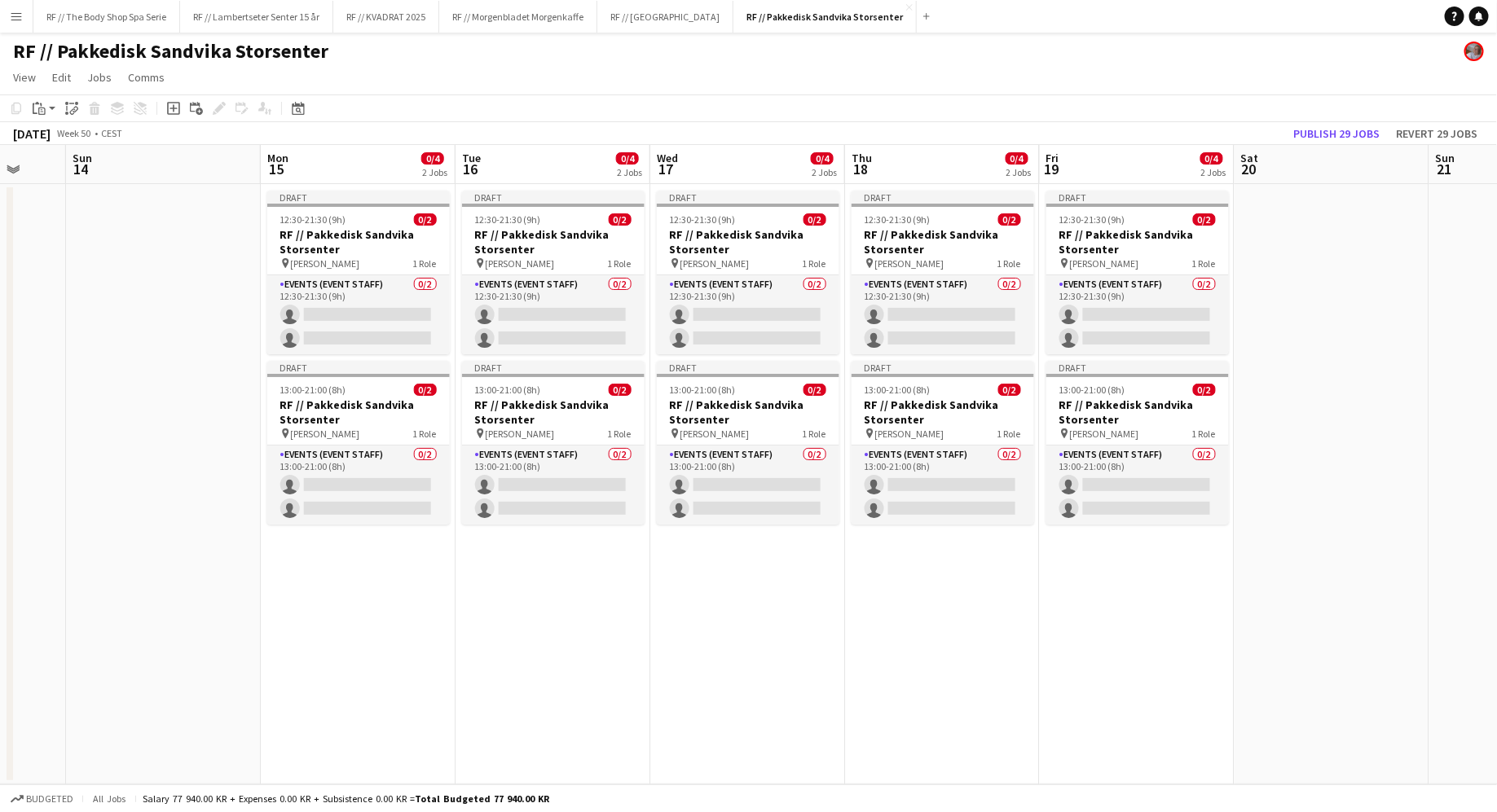
click at [390, 621] on app-date-cell "Draft 12:30-21:30 (9h) 0/2 RF // Pakkedisk Sandvika Storsenter pin [PERSON_NAME…" at bounding box center [358, 484] width 194 height 600
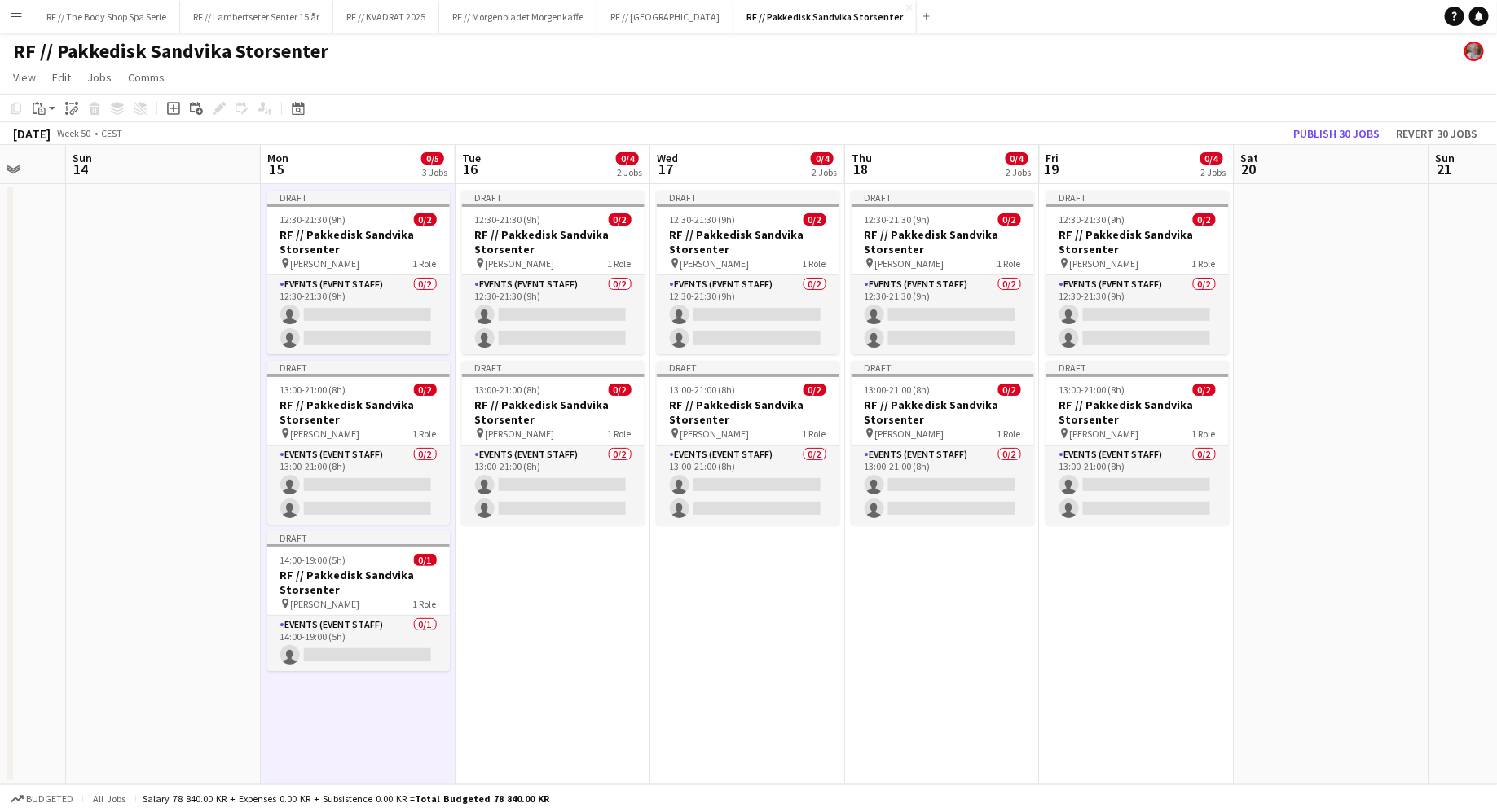
click at [515, 602] on app-date-cell "Draft 12:30-21:30 (9h) 0/2 RF // Pakkedisk Sandvika Storsenter pin [PERSON_NAME…" at bounding box center [552, 484] width 194 height 600
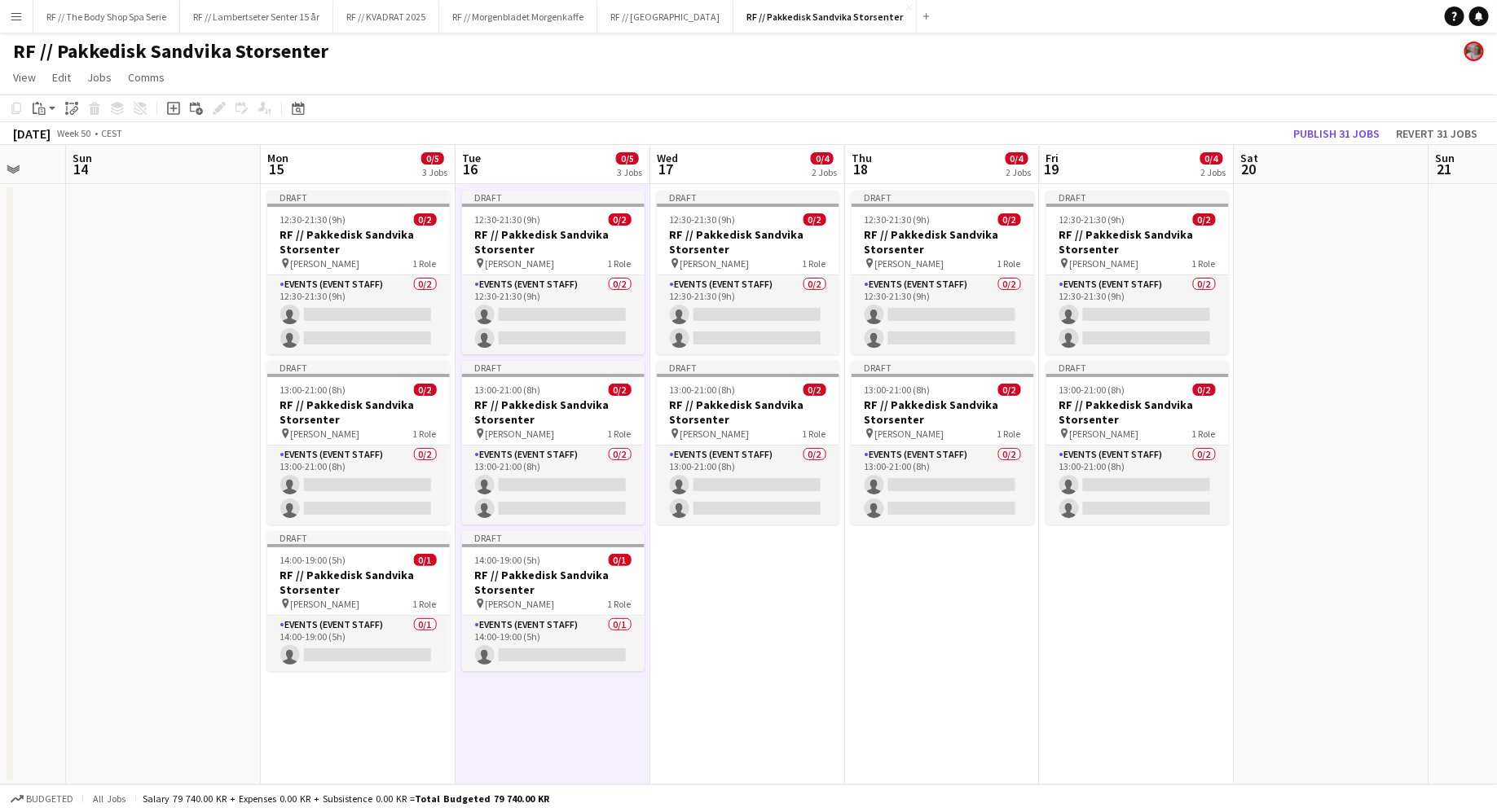
click at [730, 658] on app-date-cell "Draft 12:30-21:30 (9h) 0/2 RF // Pakkedisk Sandvika Storsenter pin [PERSON_NAME…" at bounding box center [748, 484] width 194 height 600
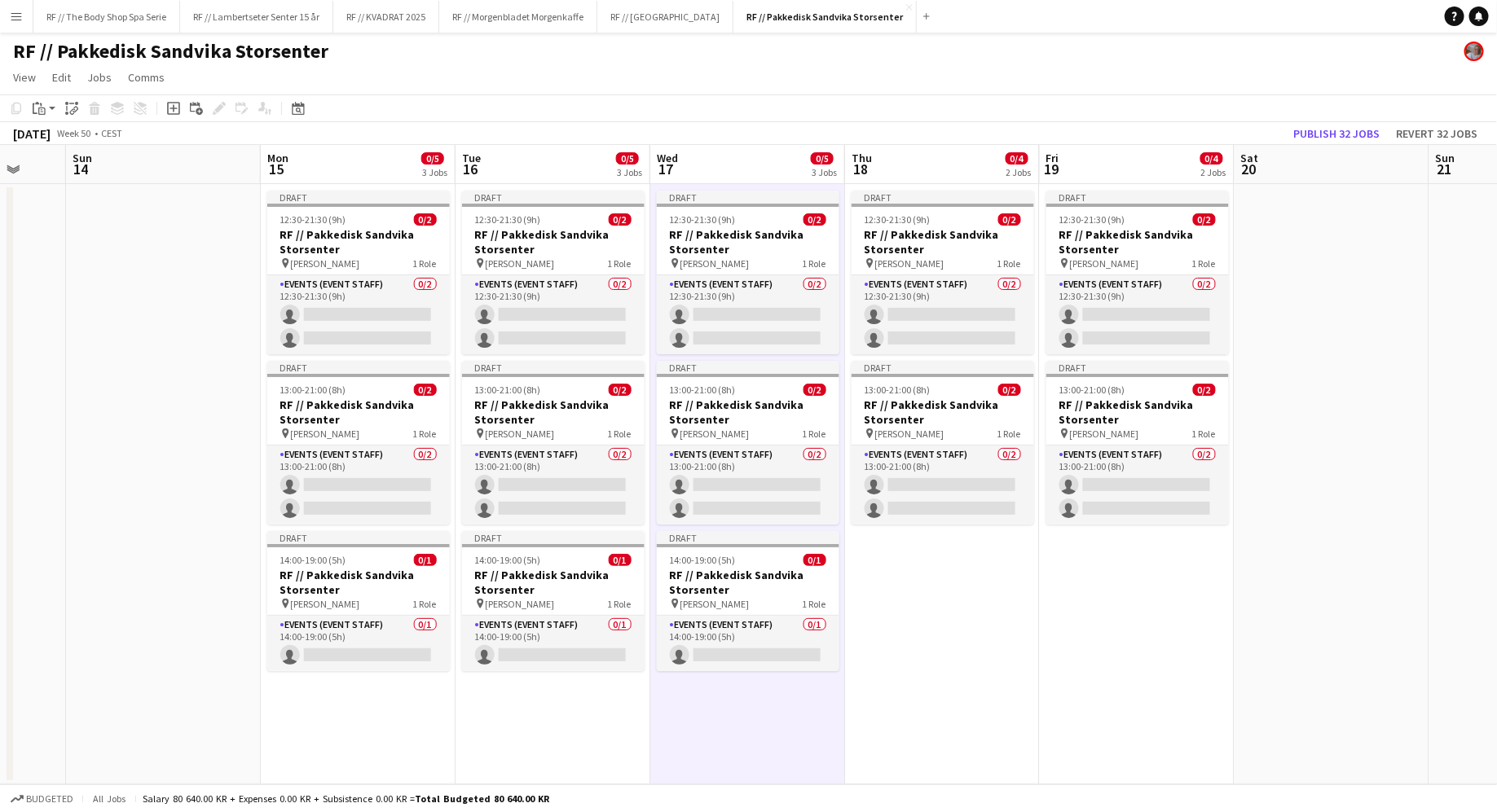
click at [932, 630] on app-date-cell "Draft 12:30-21:30 (9h) 0/2 RF // Pakkedisk Sandvika Storsenter pin [PERSON_NAME…" at bounding box center [942, 484] width 194 height 600
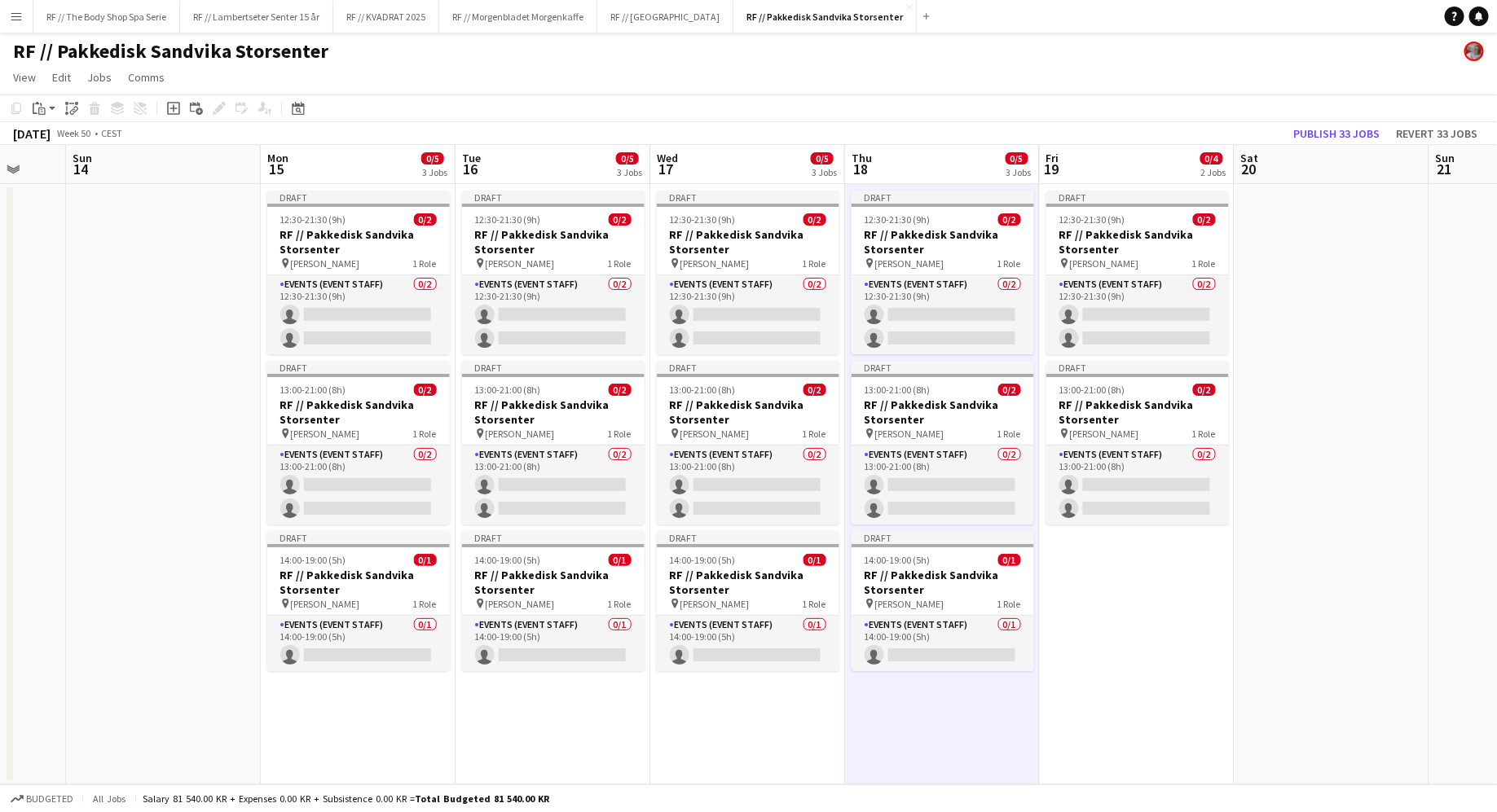
click at [1112, 635] on app-date-cell "Draft 12:30-21:30 (9h) 0/2 RF // Pakkedisk Sandvika Storsenter pin [PERSON_NAME…" at bounding box center [1137, 484] width 194 height 600
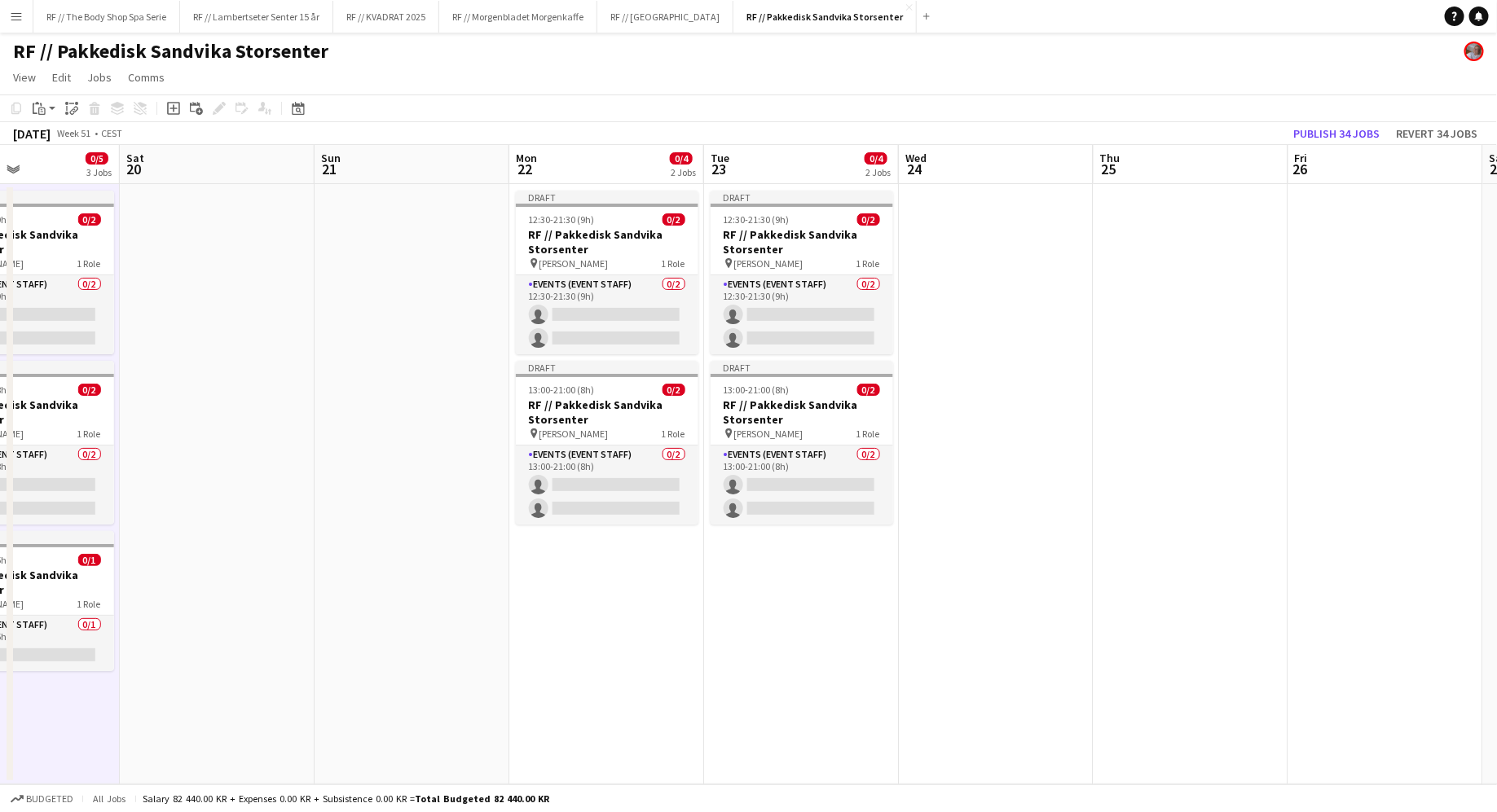
click at [598, 623] on app-date-cell "Draft 12:30-21:30 (9h) 0/2 RF // Pakkedisk Sandvika Storsenter pin [PERSON_NAME…" at bounding box center [606, 484] width 194 height 600
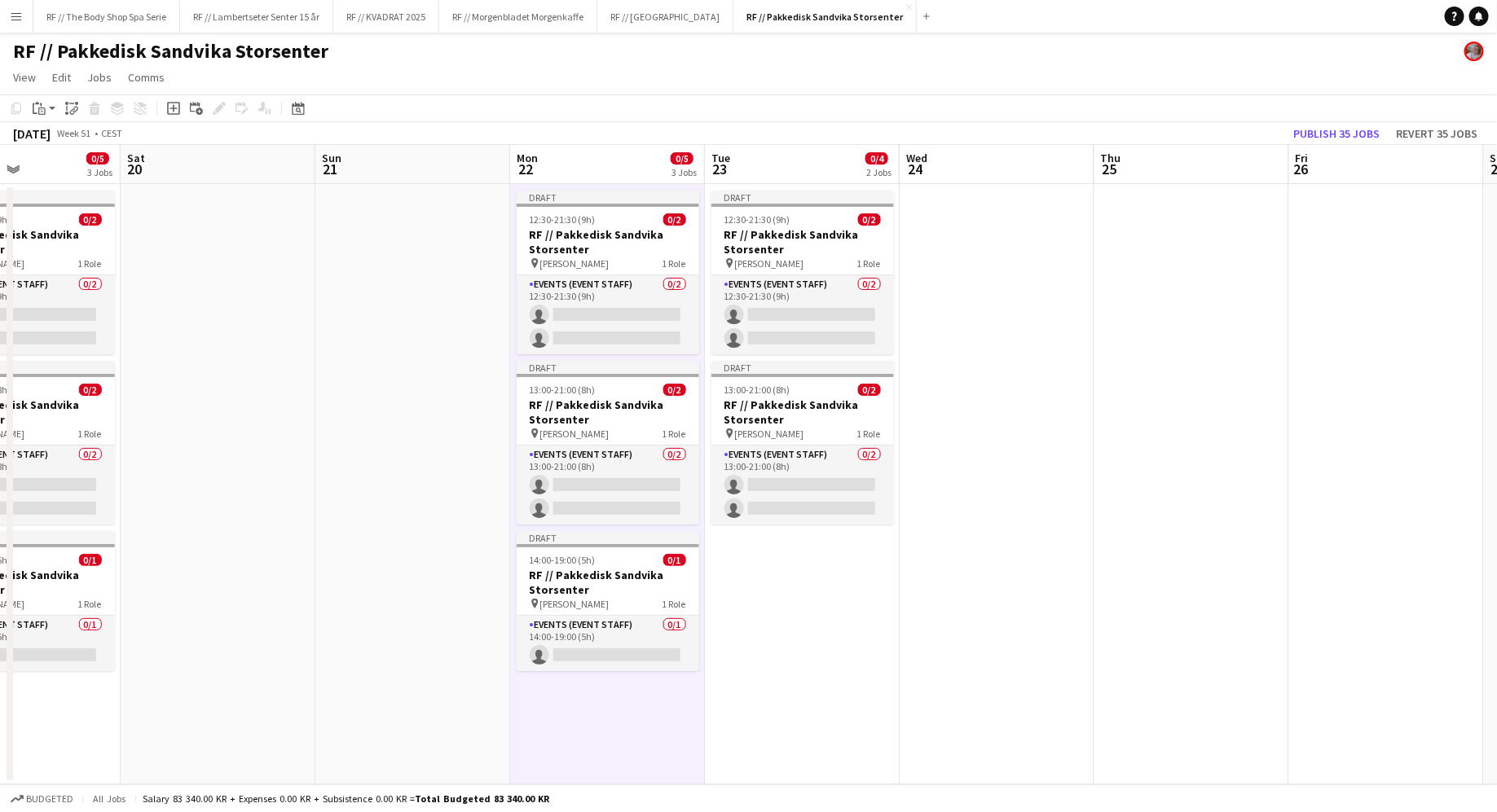
click at [786, 643] on app-date-cell "Draft 12:30-21:30 (9h) 0/2 RF // Pakkedisk Sandvika Storsenter pin [PERSON_NAME…" at bounding box center [802, 484] width 194 height 600
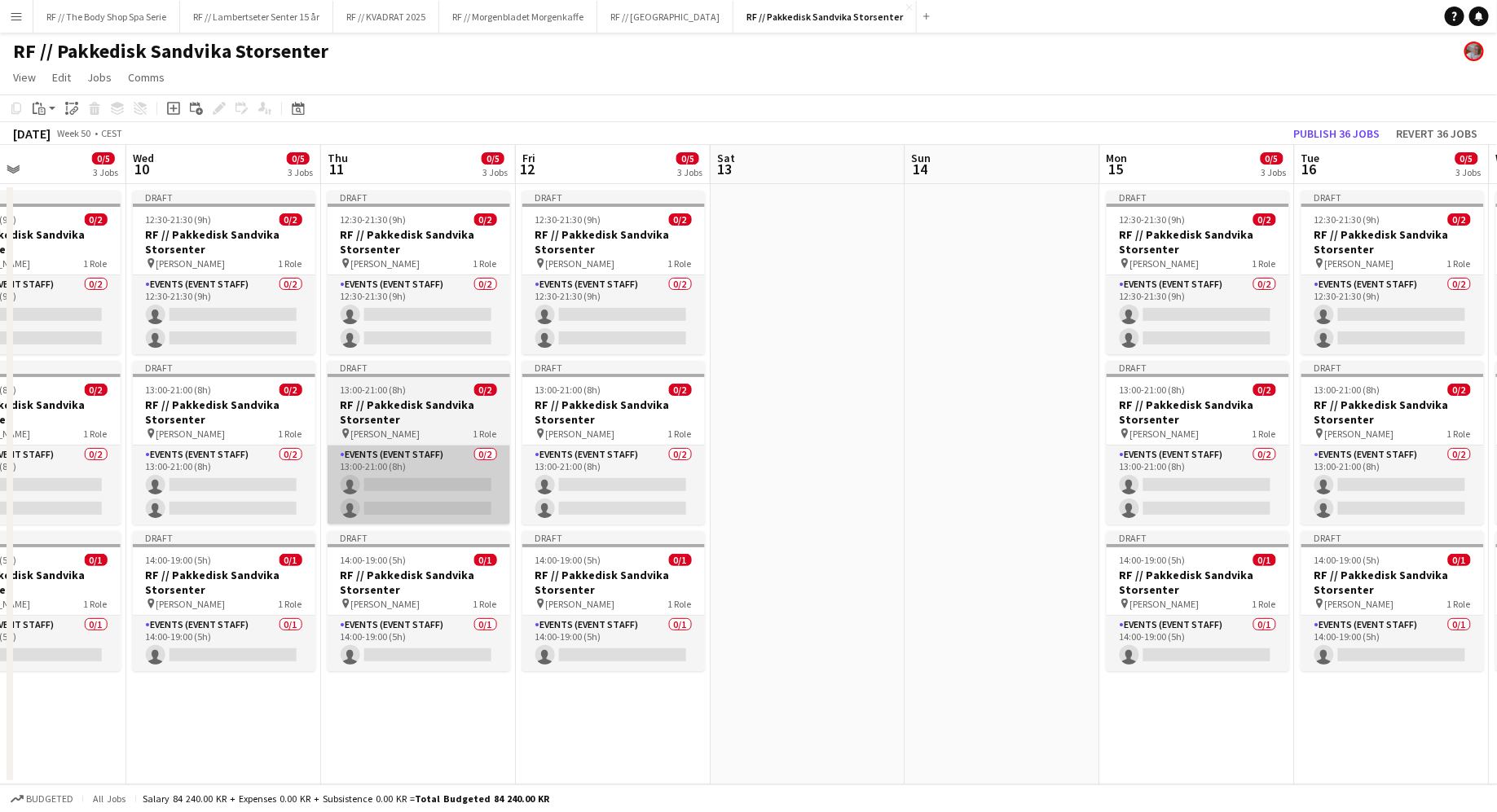
scroll to position [0, 658]
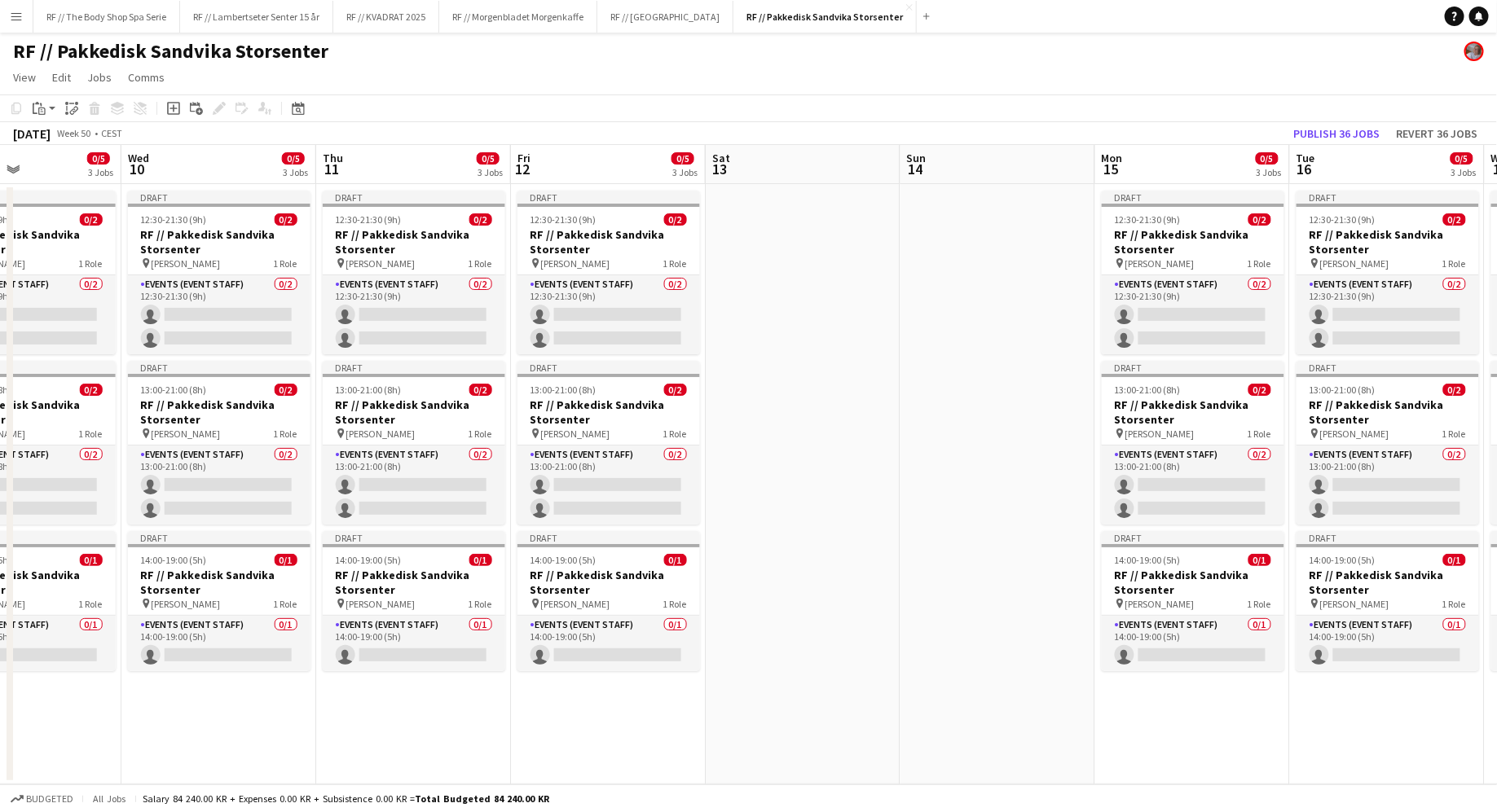
click at [764, 314] on app-date-cell at bounding box center [803, 484] width 194 height 600
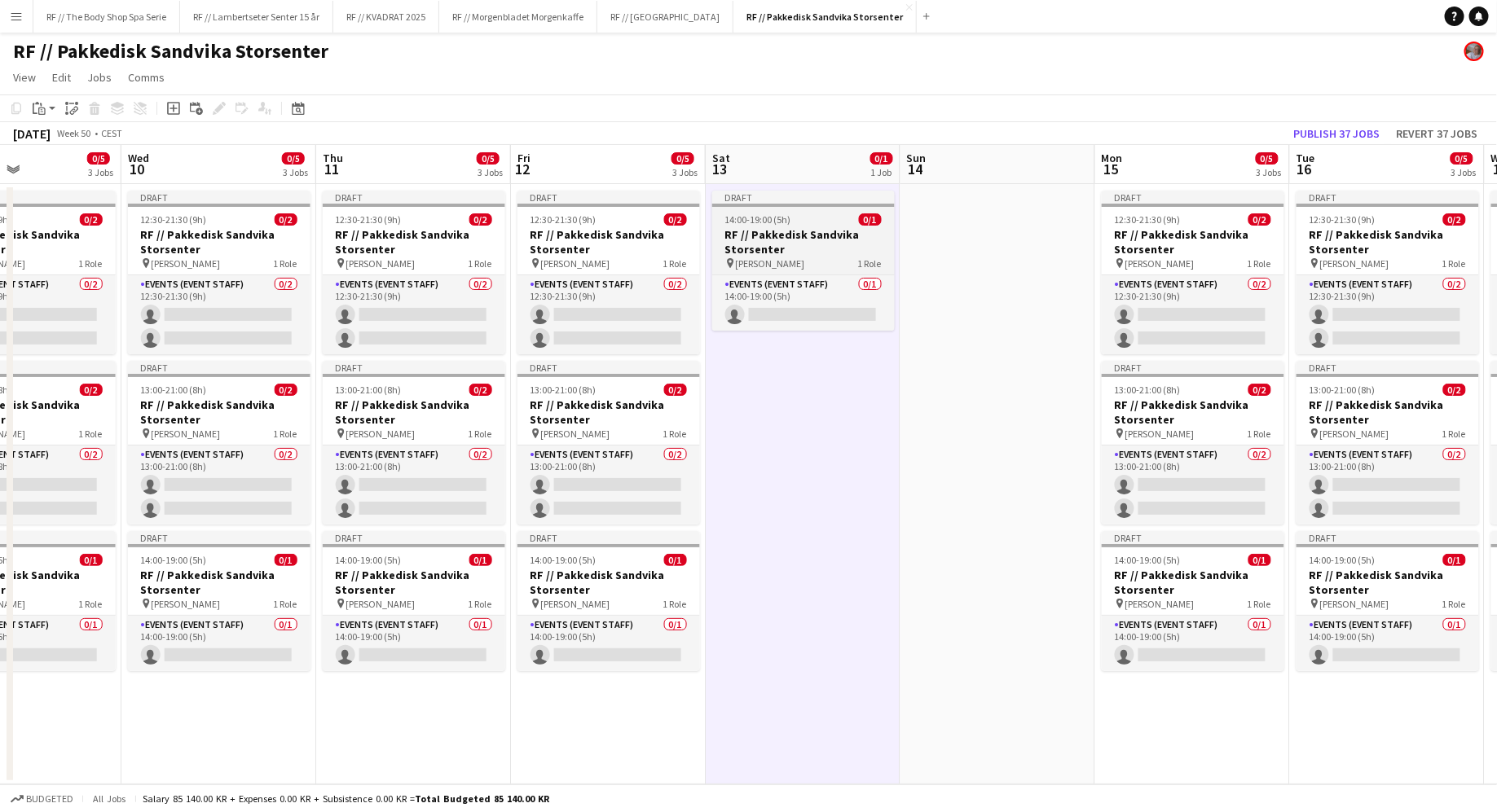
click at [800, 247] on h3 "RF // Pakkedisk Sandvika Storsenter" at bounding box center [803, 242] width 182 height 30
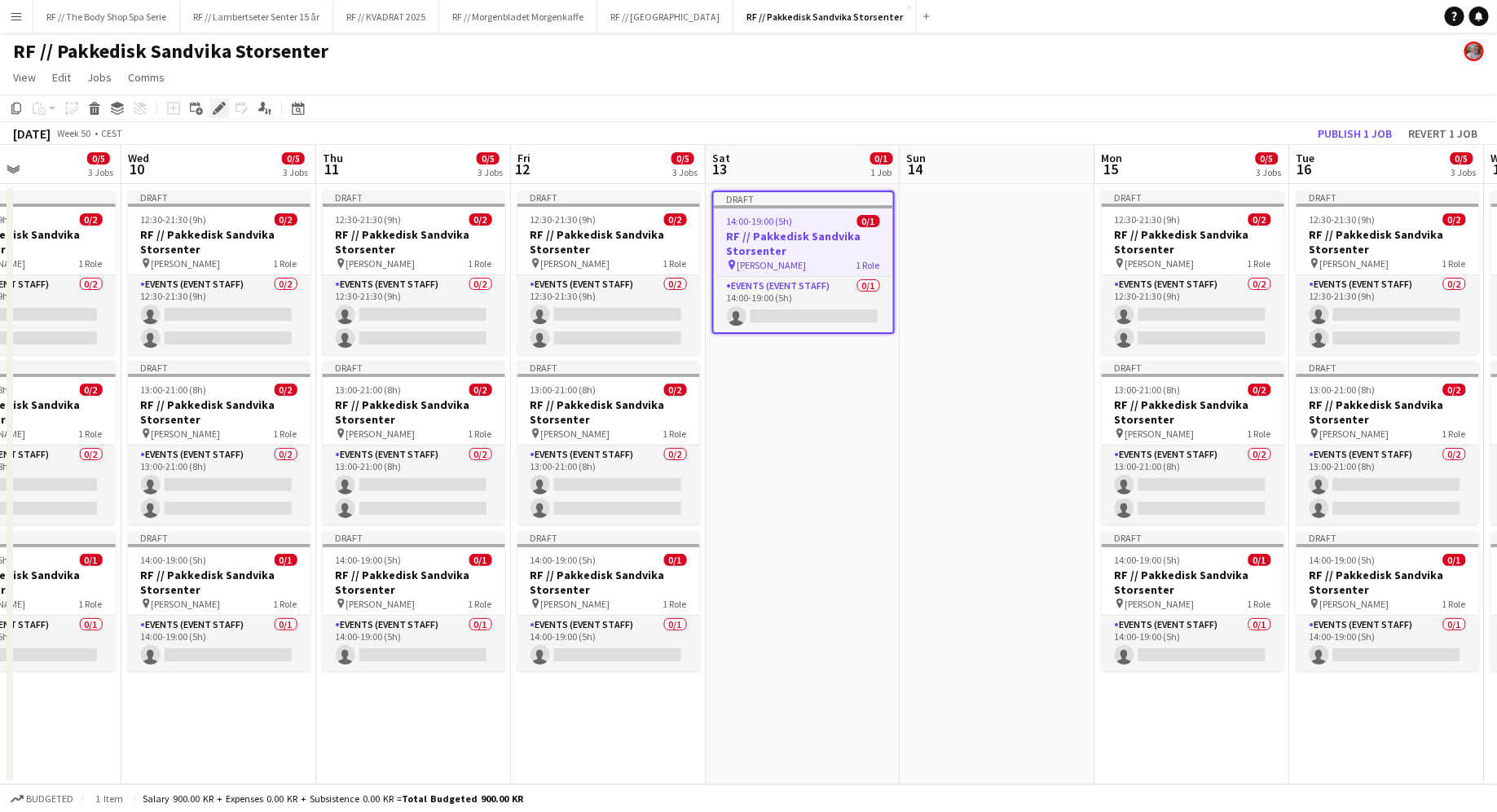
click at [225, 108] on icon "Edit" at bounding box center [219, 108] width 13 height 13
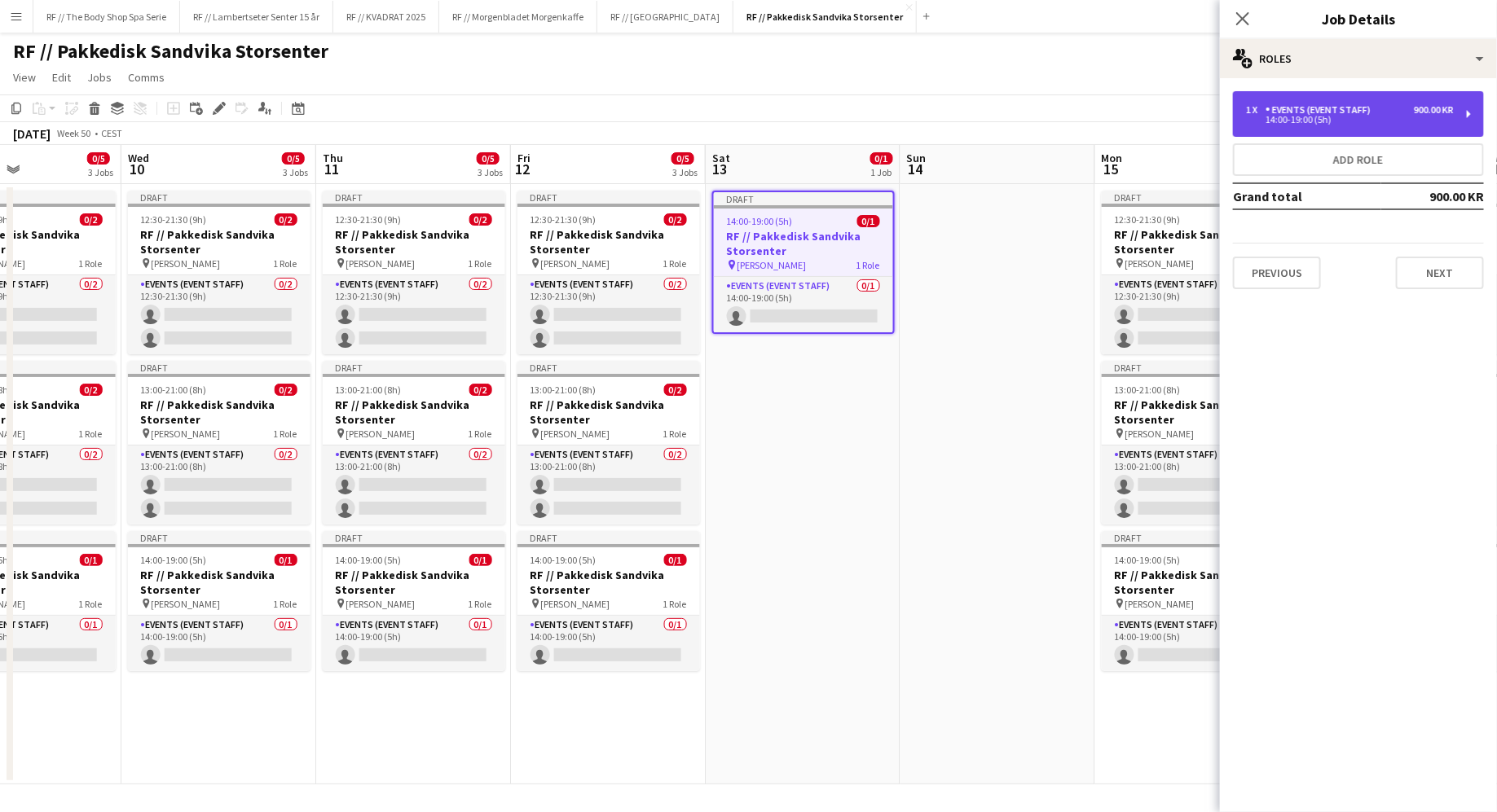
click at [1374, 129] on div "1 x Events (Event Staff) 900.00 KR 14:00-19:00 (5h)" at bounding box center [1357, 114] width 251 height 45
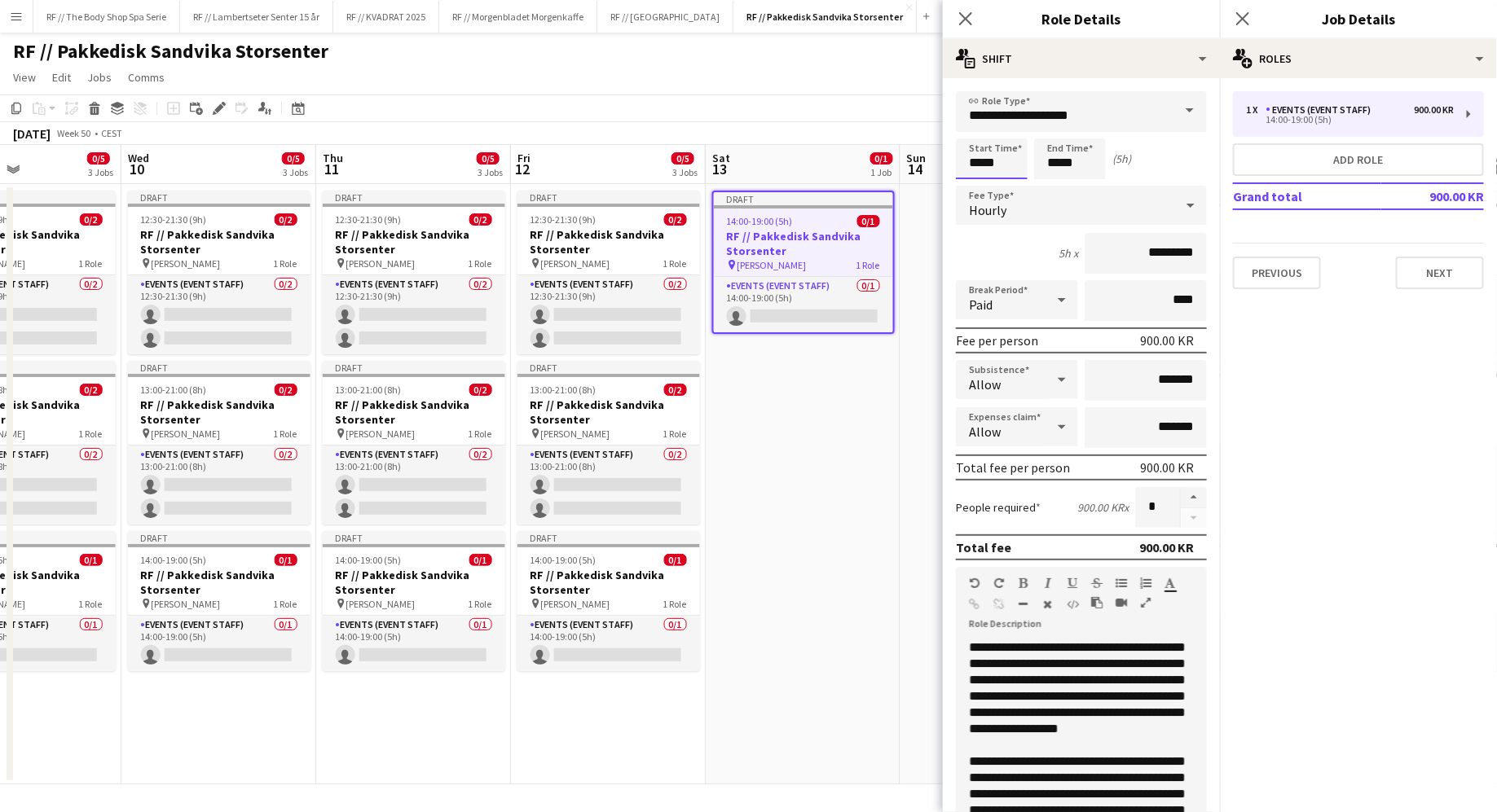
click at [994, 158] on input "*****" at bounding box center [991, 159] width 71 height 41
type input "*****"
click at [1055, 162] on input "*****" at bounding box center [1070, 159] width 71 height 41
click at [1067, 165] on input "*****" at bounding box center [1070, 159] width 71 height 41
type input "*****"
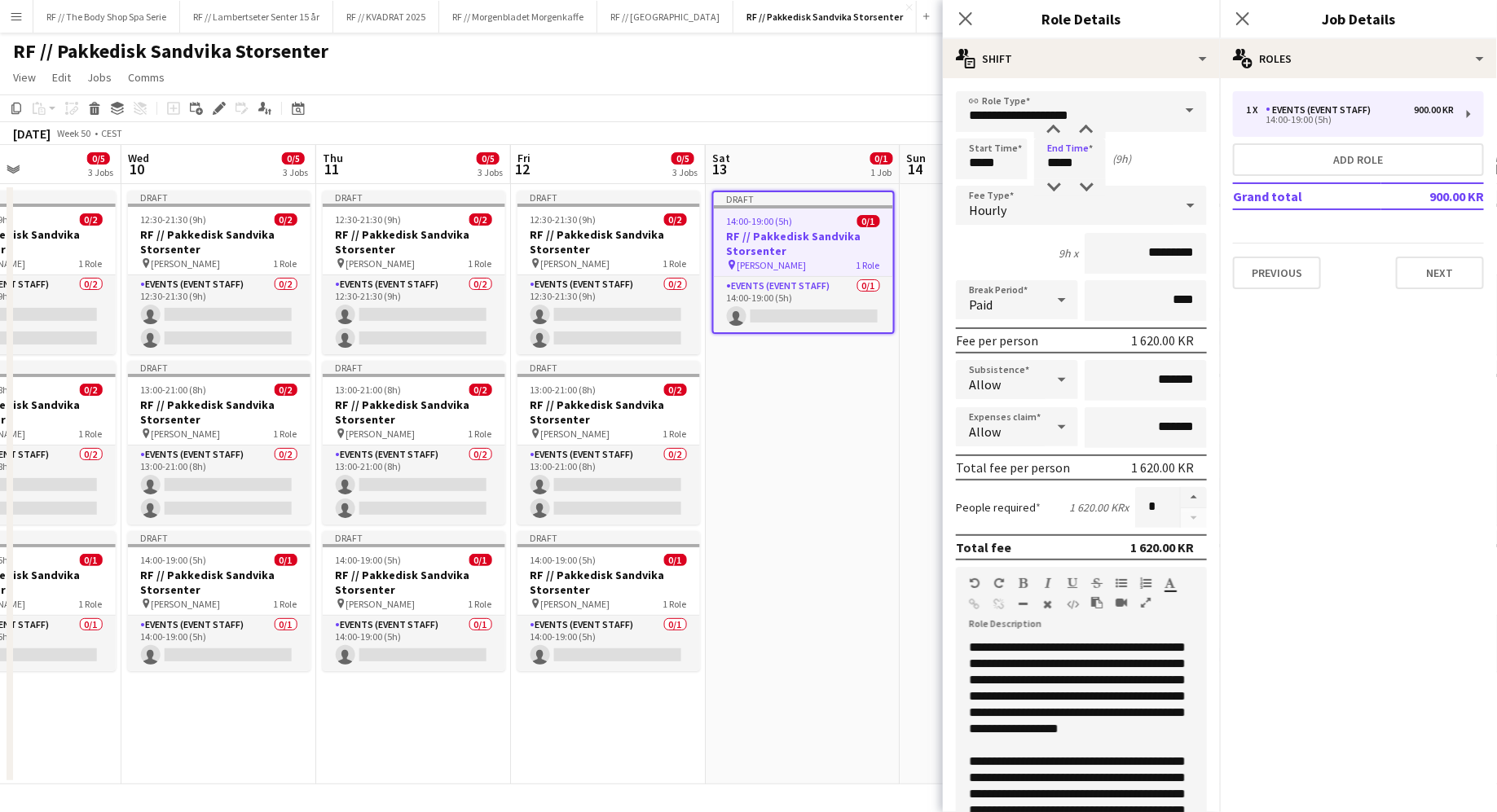
click at [1001, 250] on div "9h x *********" at bounding box center [1081, 253] width 251 height 41
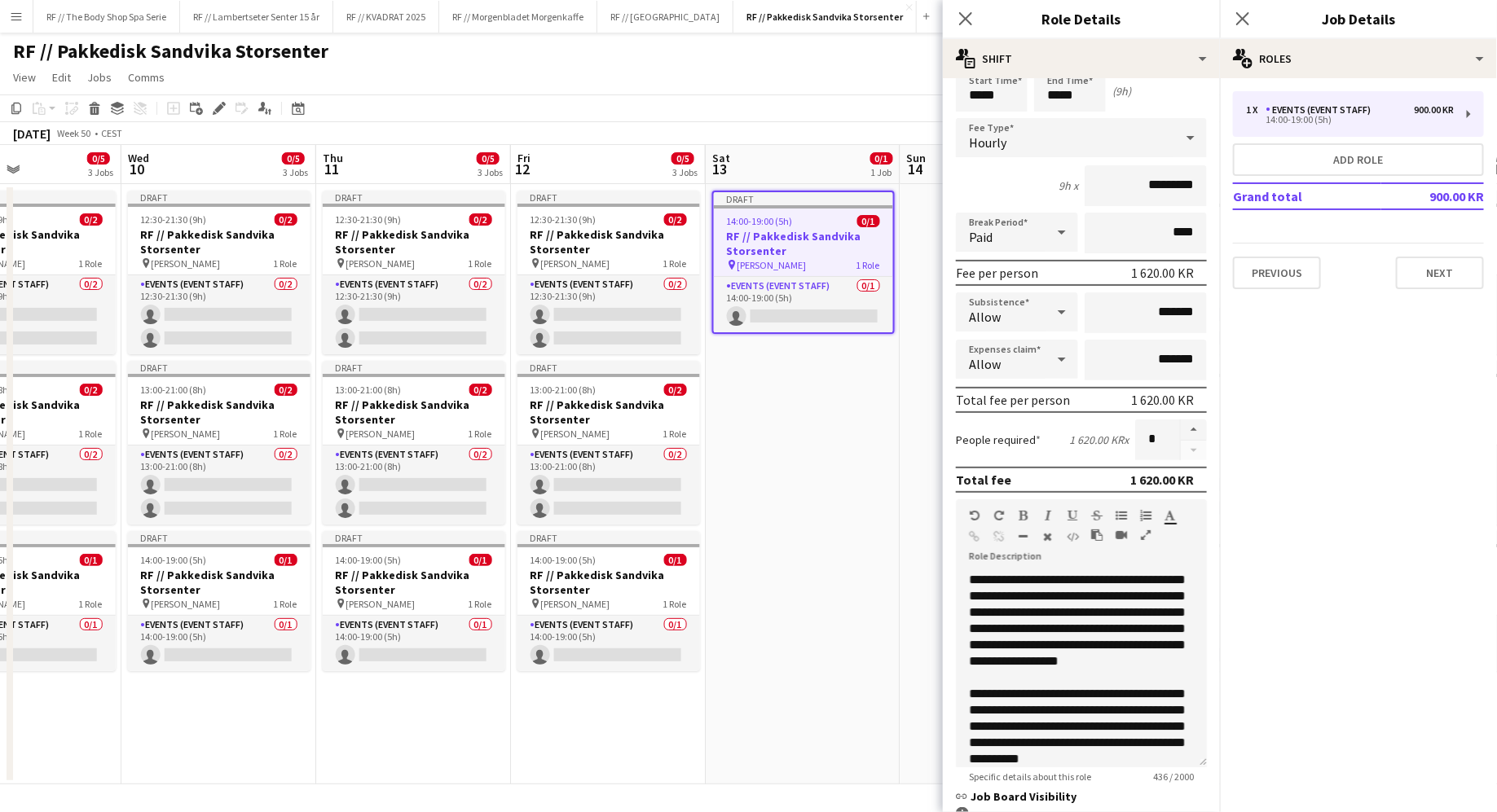
scroll to position [71, 0]
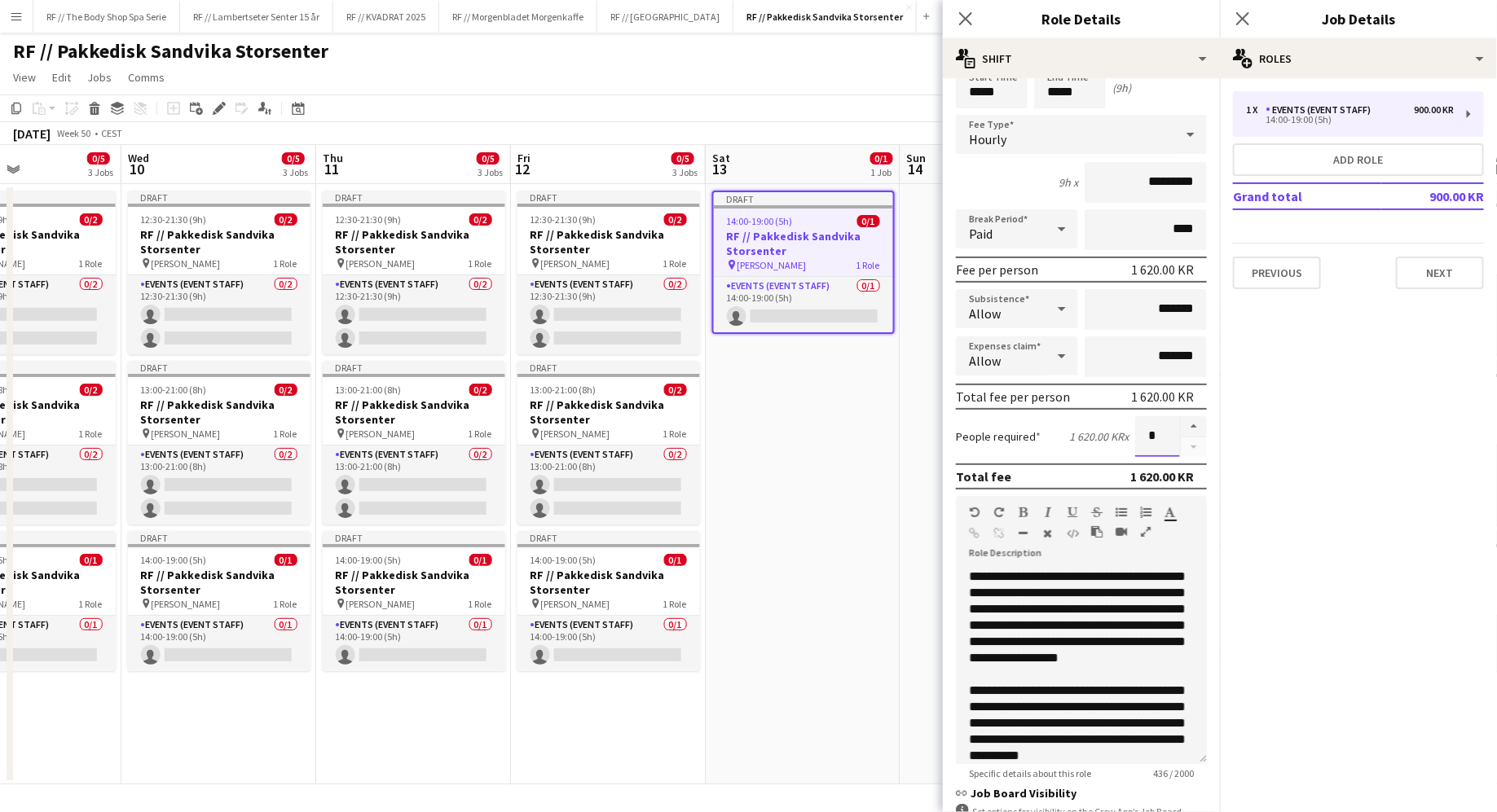
click at [1155, 438] on input "*" at bounding box center [1157, 437] width 44 height 41
type input "*"
click at [1072, 443] on div "People required 1 620.00 KR x *" at bounding box center [1081, 437] width 251 height 41
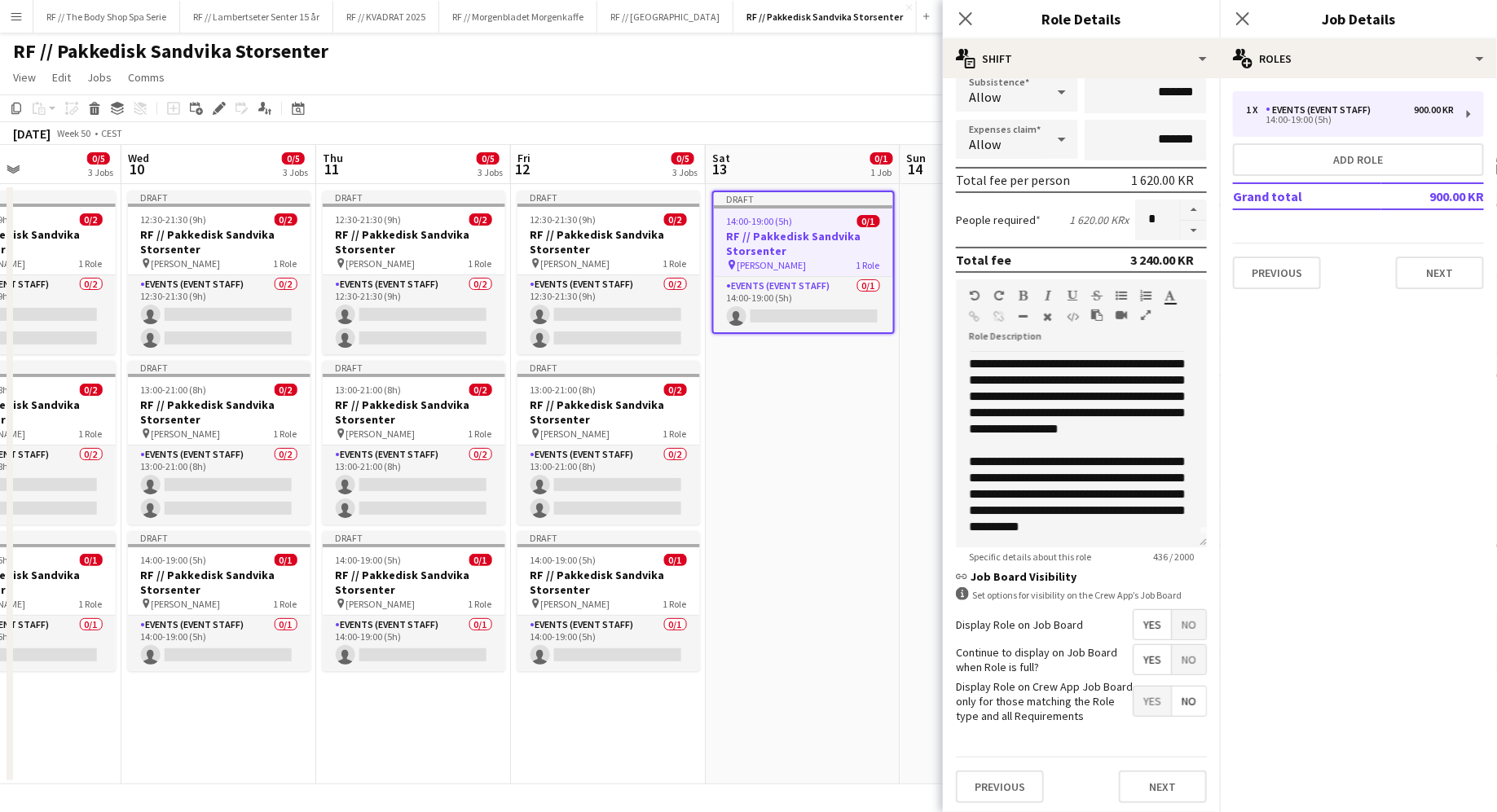
scroll to position [286, 0]
click at [1148, 784] on button "Next" at bounding box center [1162, 788] width 88 height 32
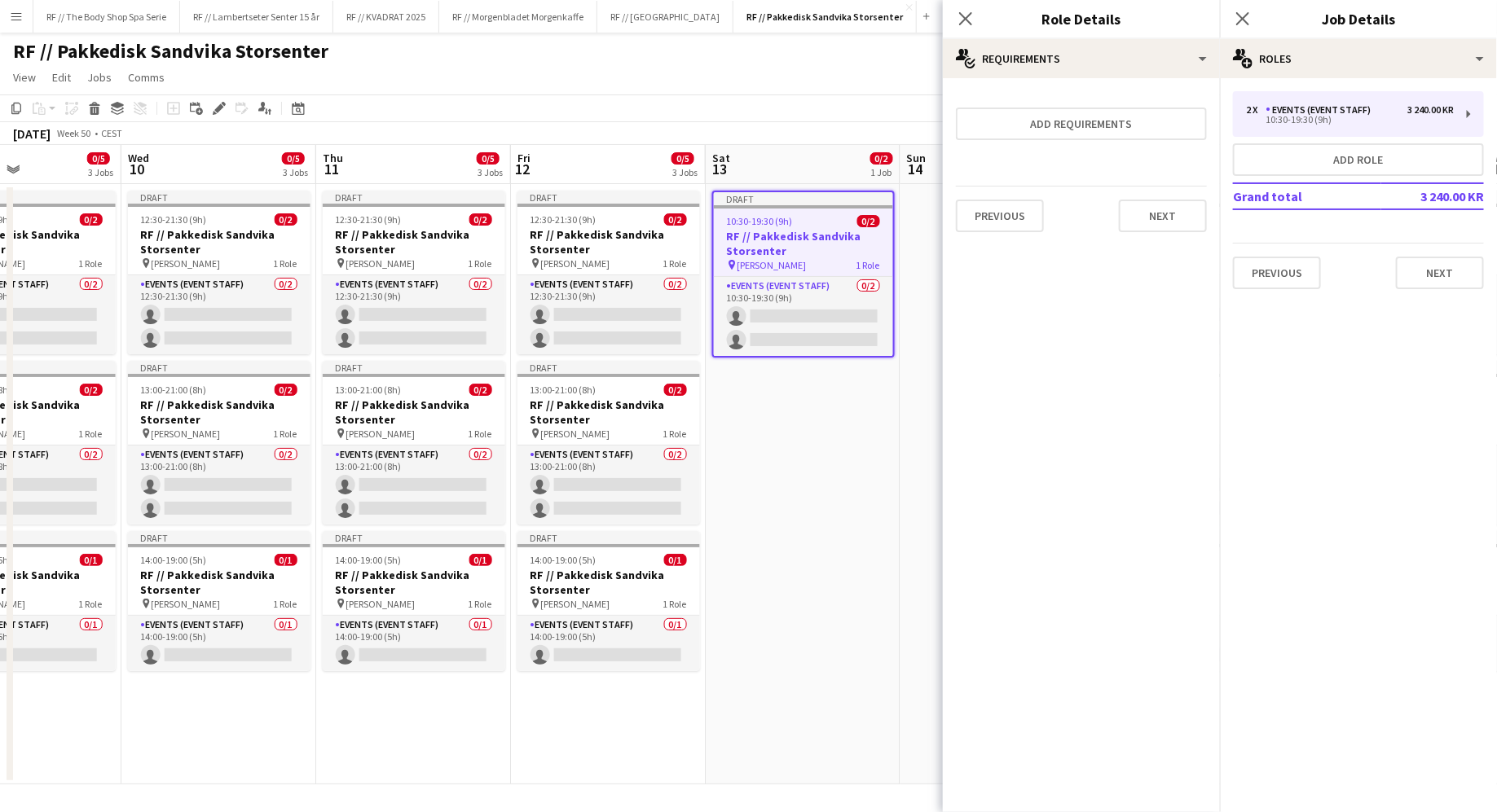
click at [777, 533] on app-date-cell "Draft 10:30-19:30 (9h) 0/2 RF // Pakkedisk Sandvika Storsenter pin [PERSON_NAME…" at bounding box center [803, 484] width 194 height 600
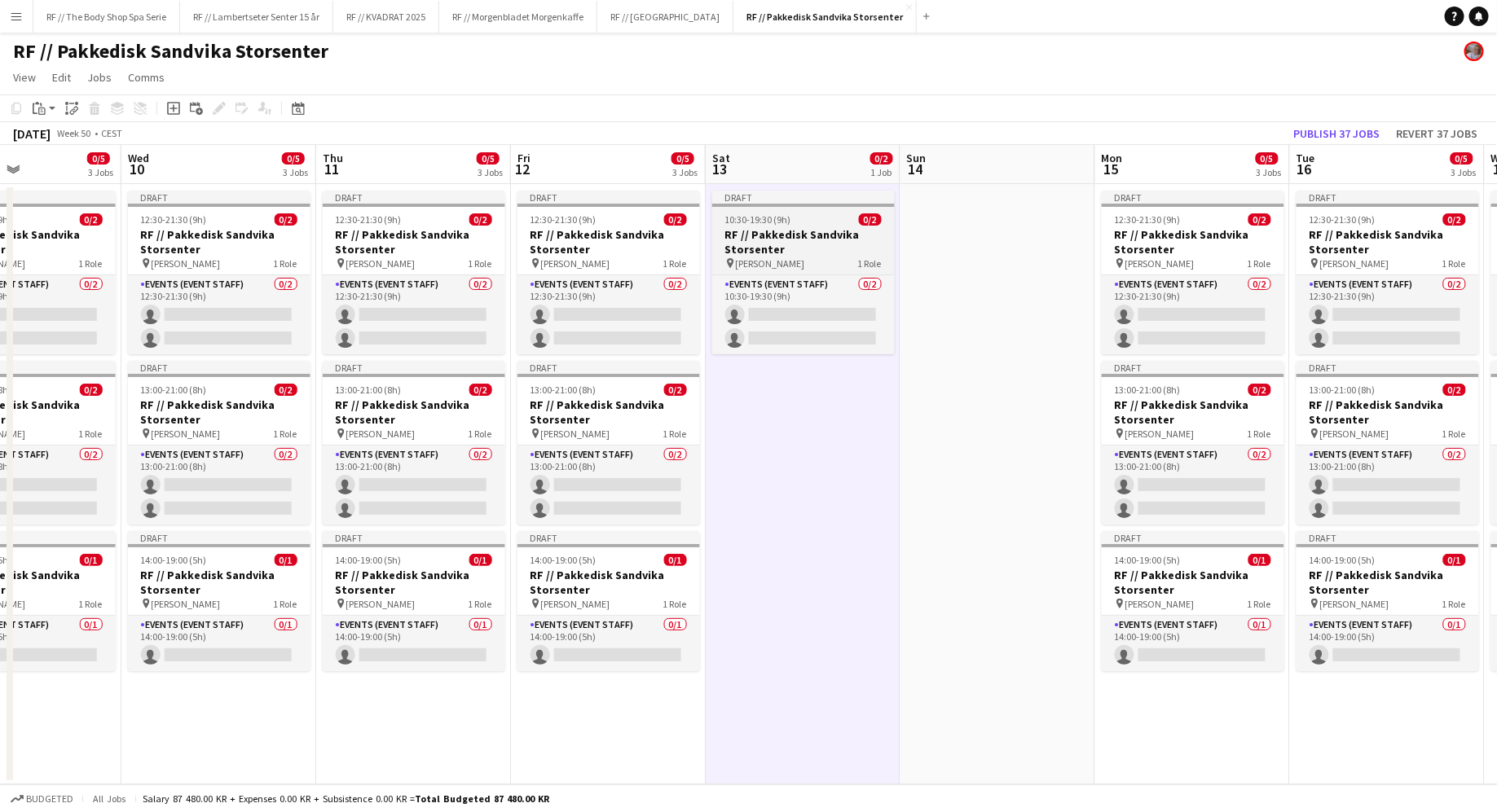
click at [843, 243] on h3 "RF // Pakkedisk Sandvika Storsenter" at bounding box center [803, 242] width 182 height 30
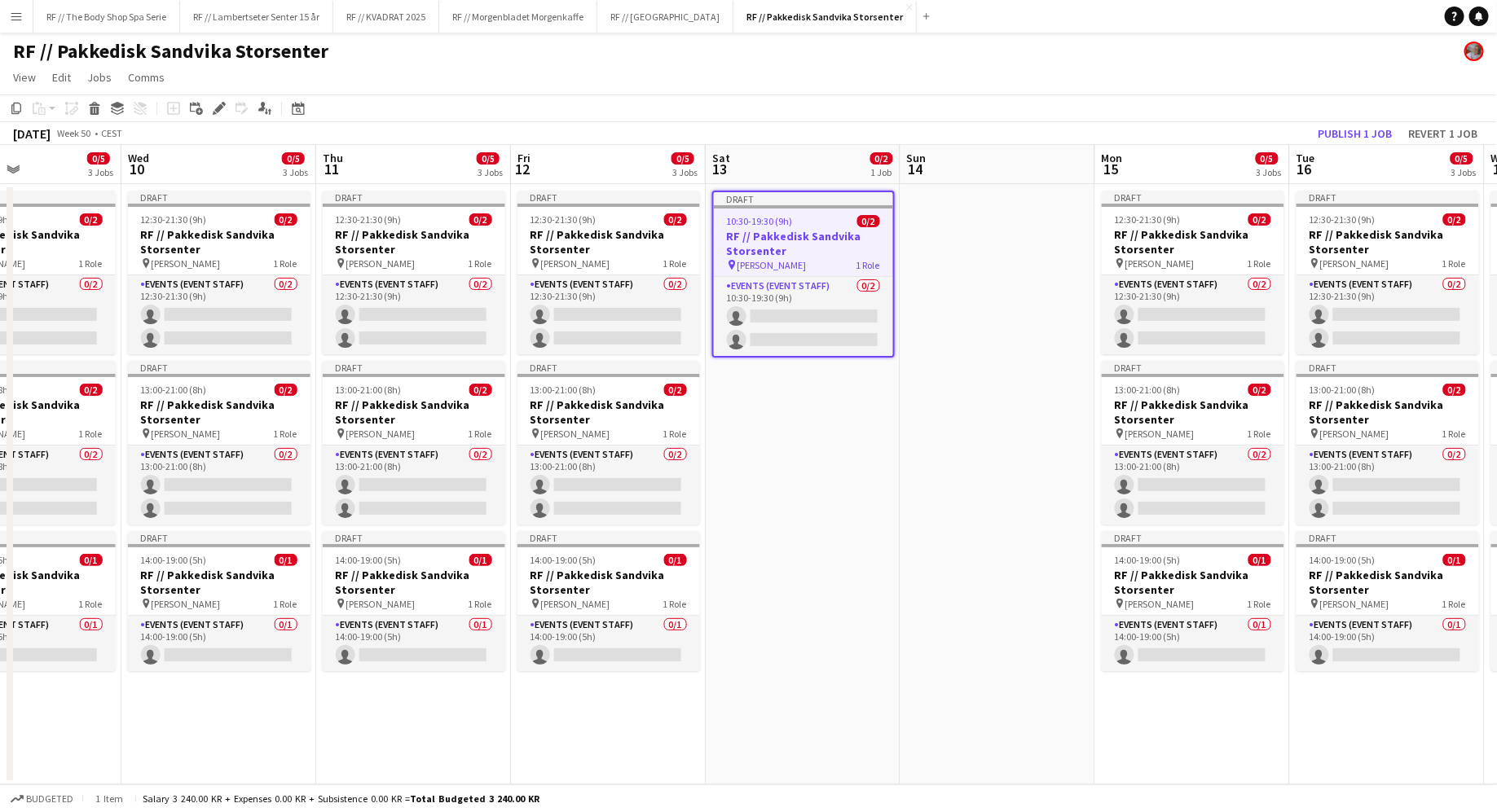
click at [957, 339] on app-date-cell at bounding box center [997, 484] width 194 height 600
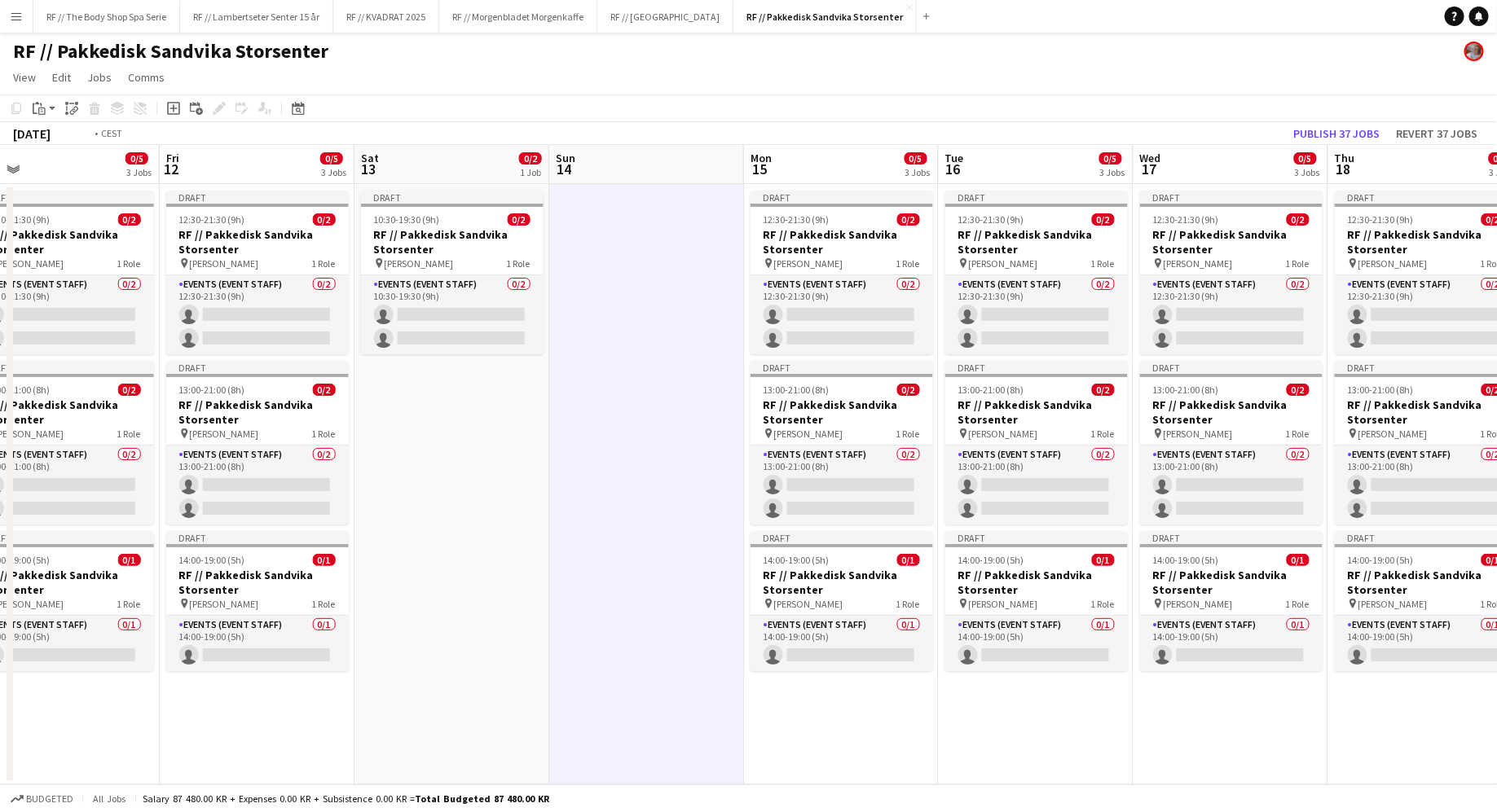
scroll to position [0, 618]
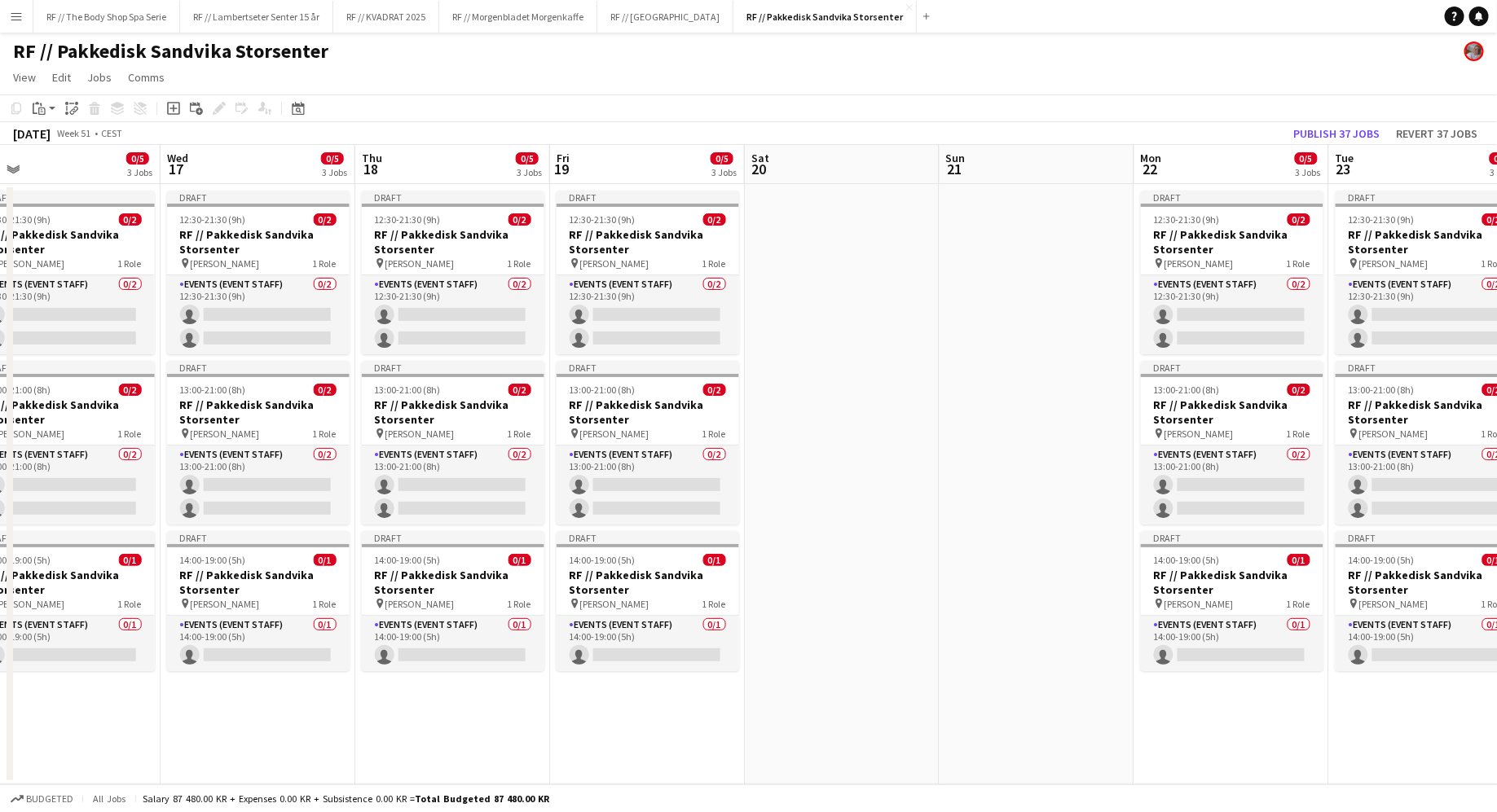
click at [796, 240] on app-date-cell at bounding box center [842, 484] width 194 height 600
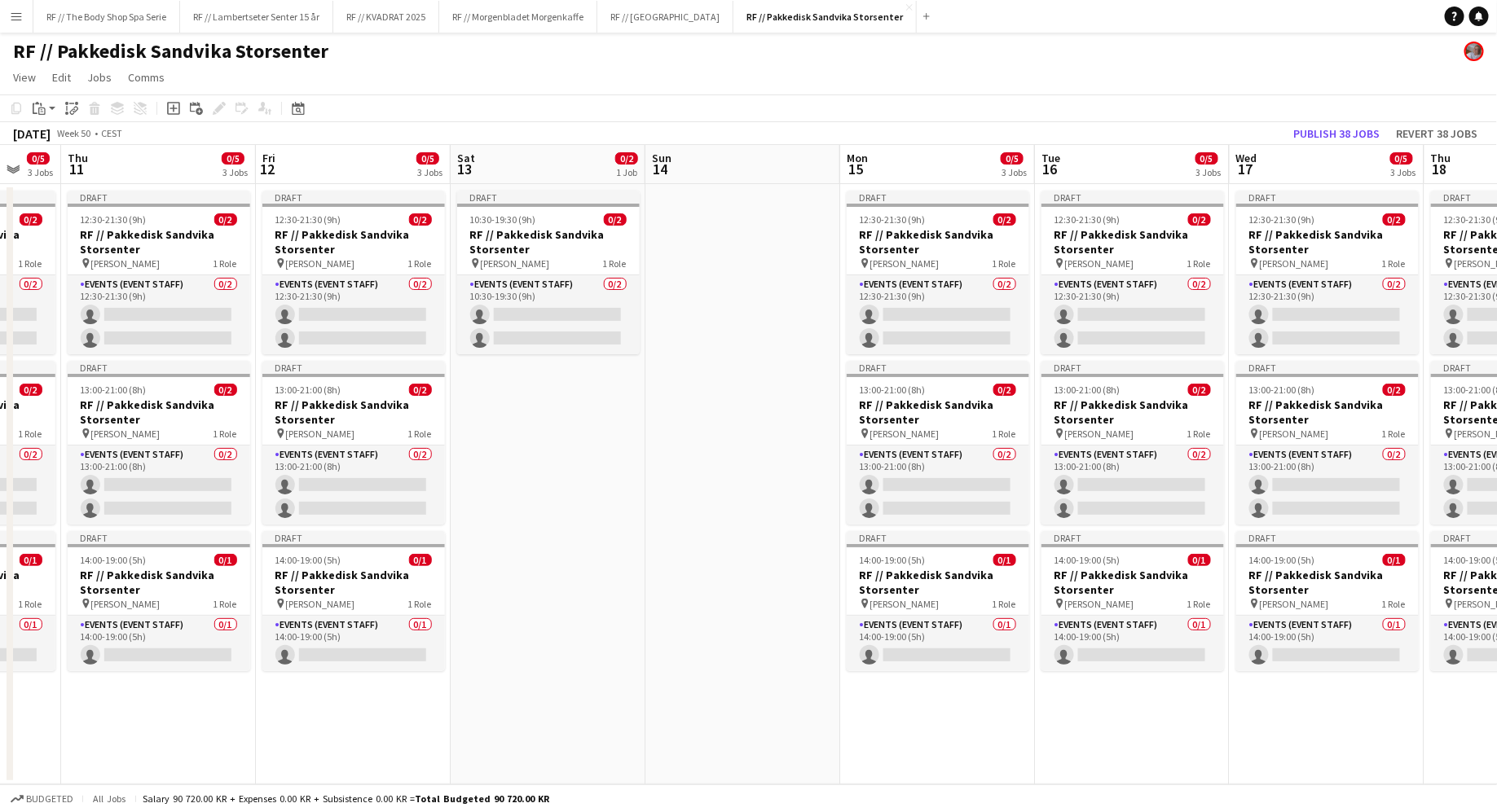
scroll to position [0, 327]
click at [507, 412] on app-date-cell "Draft 10:30-19:30 (9h) 0/2 RF // Pakkedisk Sandvika Storsenter pin [PERSON_NAME…" at bounding box center [550, 484] width 194 height 600
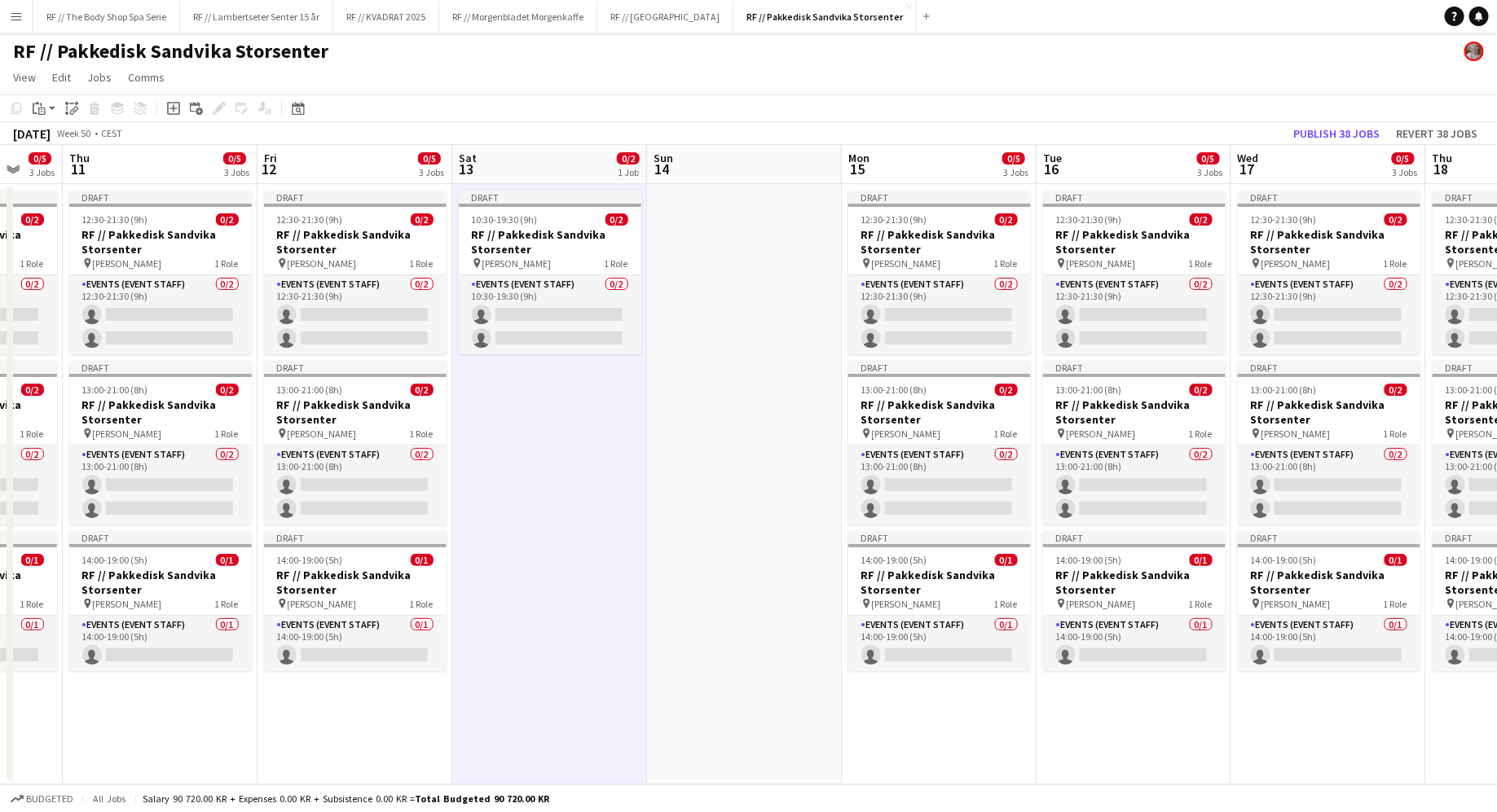
click at [551, 414] on app-date-cell "Draft 10:30-19:30 (9h) 0/2 RF // Pakkedisk Sandvika Storsenter pin [PERSON_NAME…" at bounding box center [550, 484] width 194 height 600
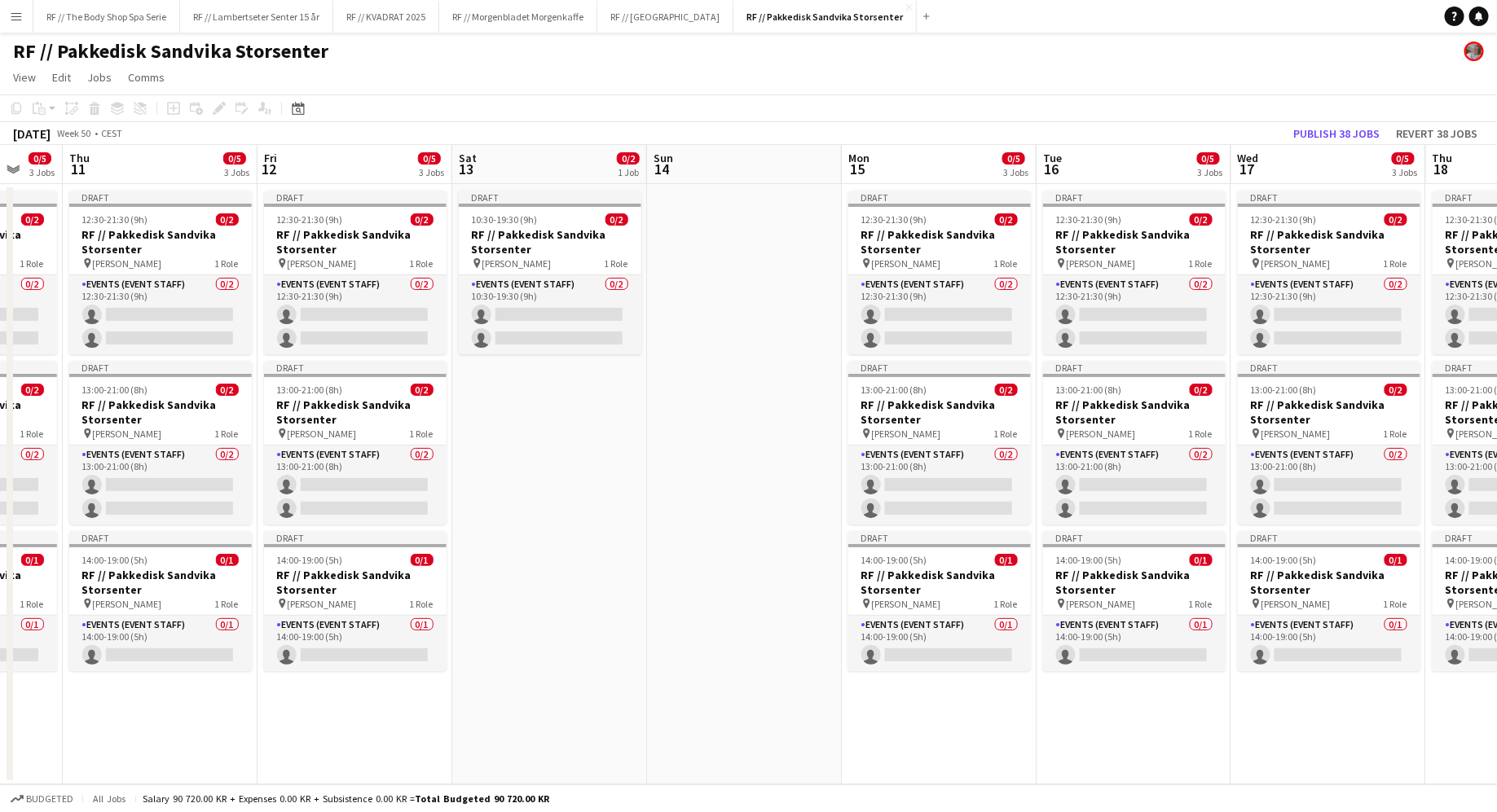
click at [536, 437] on app-date-cell "Draft 10:30-19:30 (9h) 0/2 RF // Pakkedisk Sandvika Storsenter pin [PERSON_NAME…" at bounding box center [550, 484] width 194 height 600
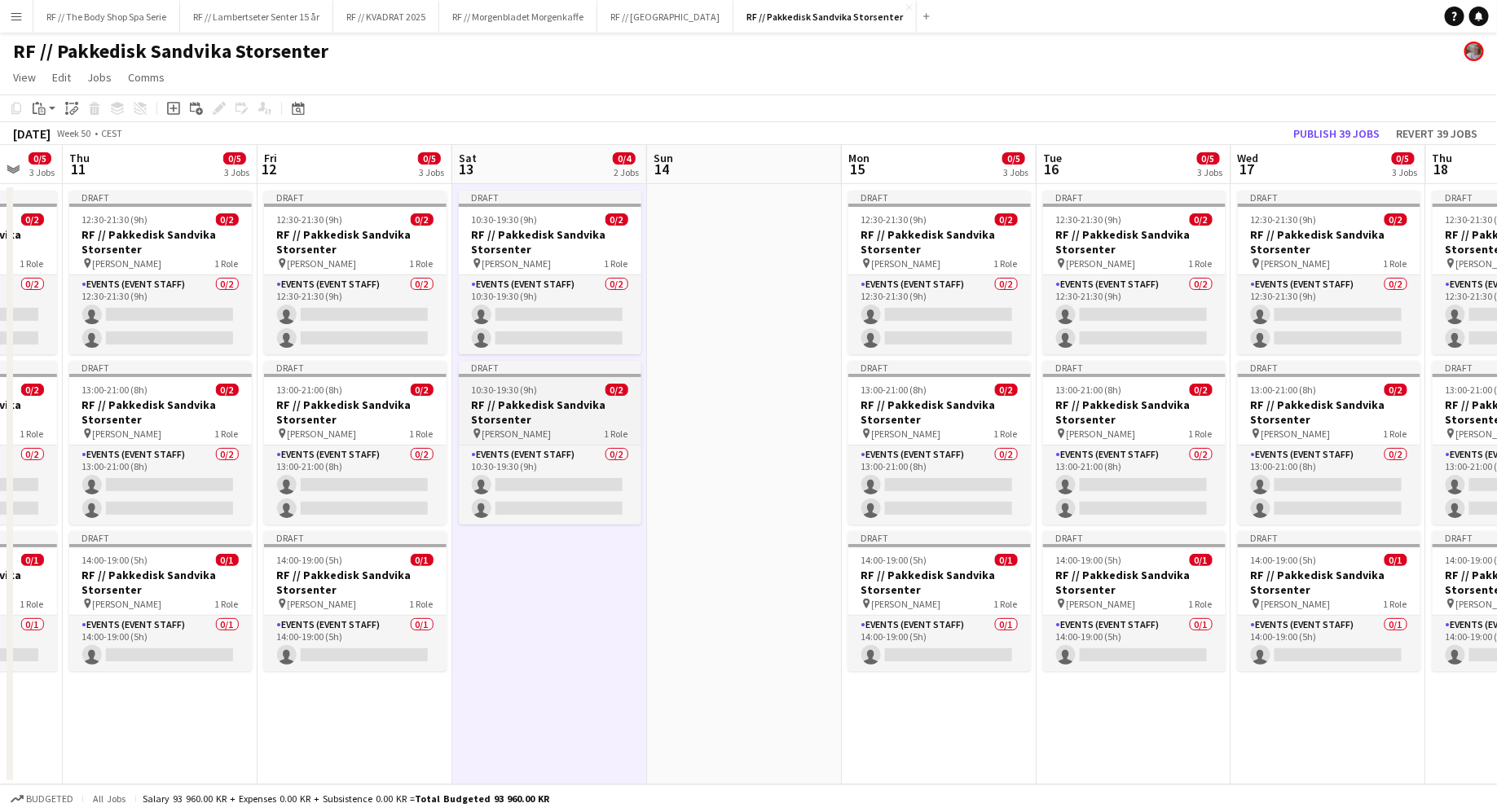
click at [537, 440] on app-job-card "Draft 10:30-19:30 (9h) 0/2 RF // Pakkedisk Sandvika Storsenter pin [PERSON_NAME…" at bounding box center [550, 442] width 182 height 164
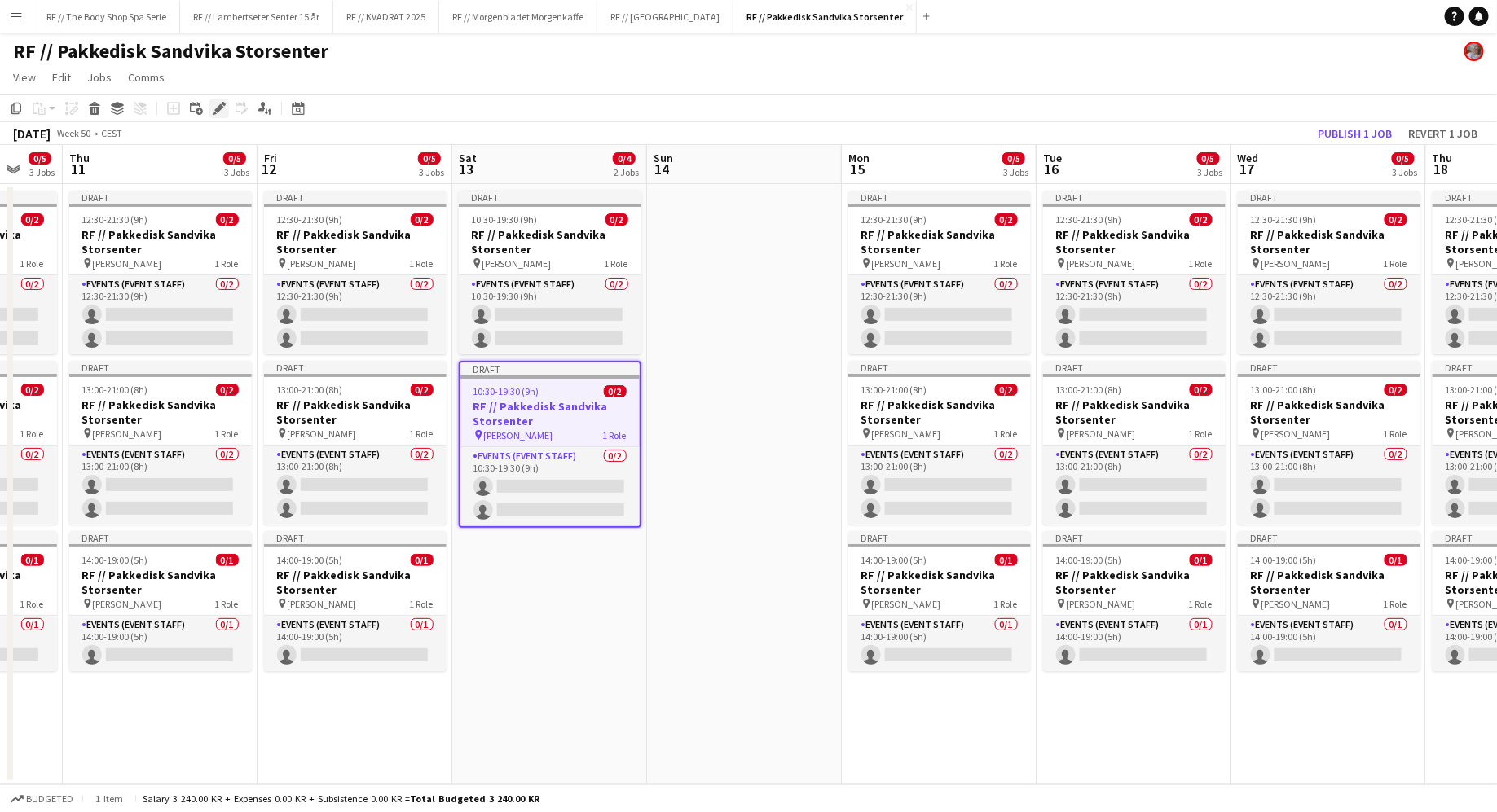
click at [219, 109] on icon at bounding box center [219, 109] width 9 height 9
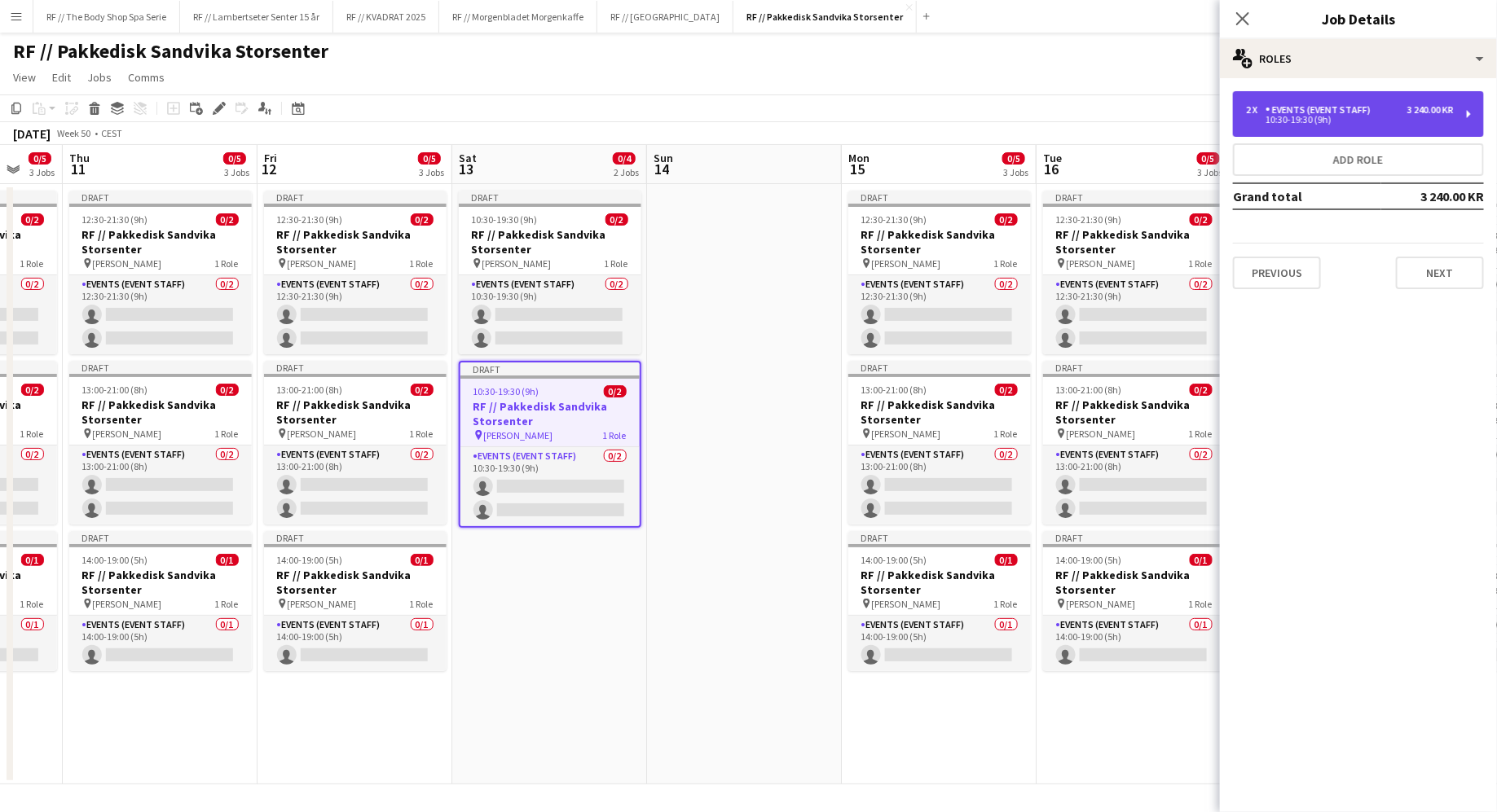
click at [1280, 105] on div "Events (Event Staff)" at bounding box center [1321, 110] width 112 height 11
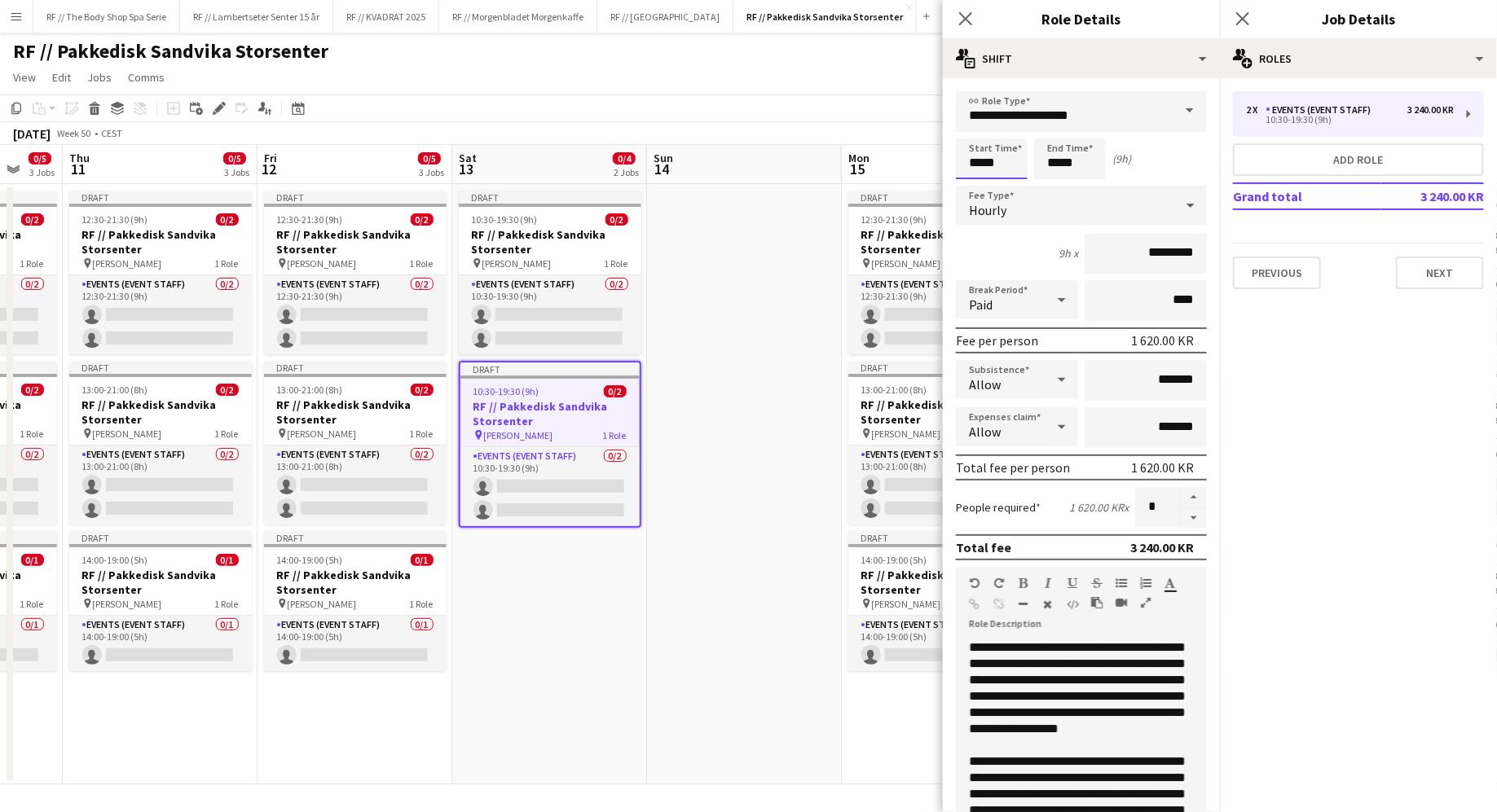
click at [999, 161] on input "*****" at bounding box center [991, 159] width 71 height 41
type input "*****"
click at [1002, 248] on div "8h x *********" at bounding box center [1081, 253] width 251 height 41
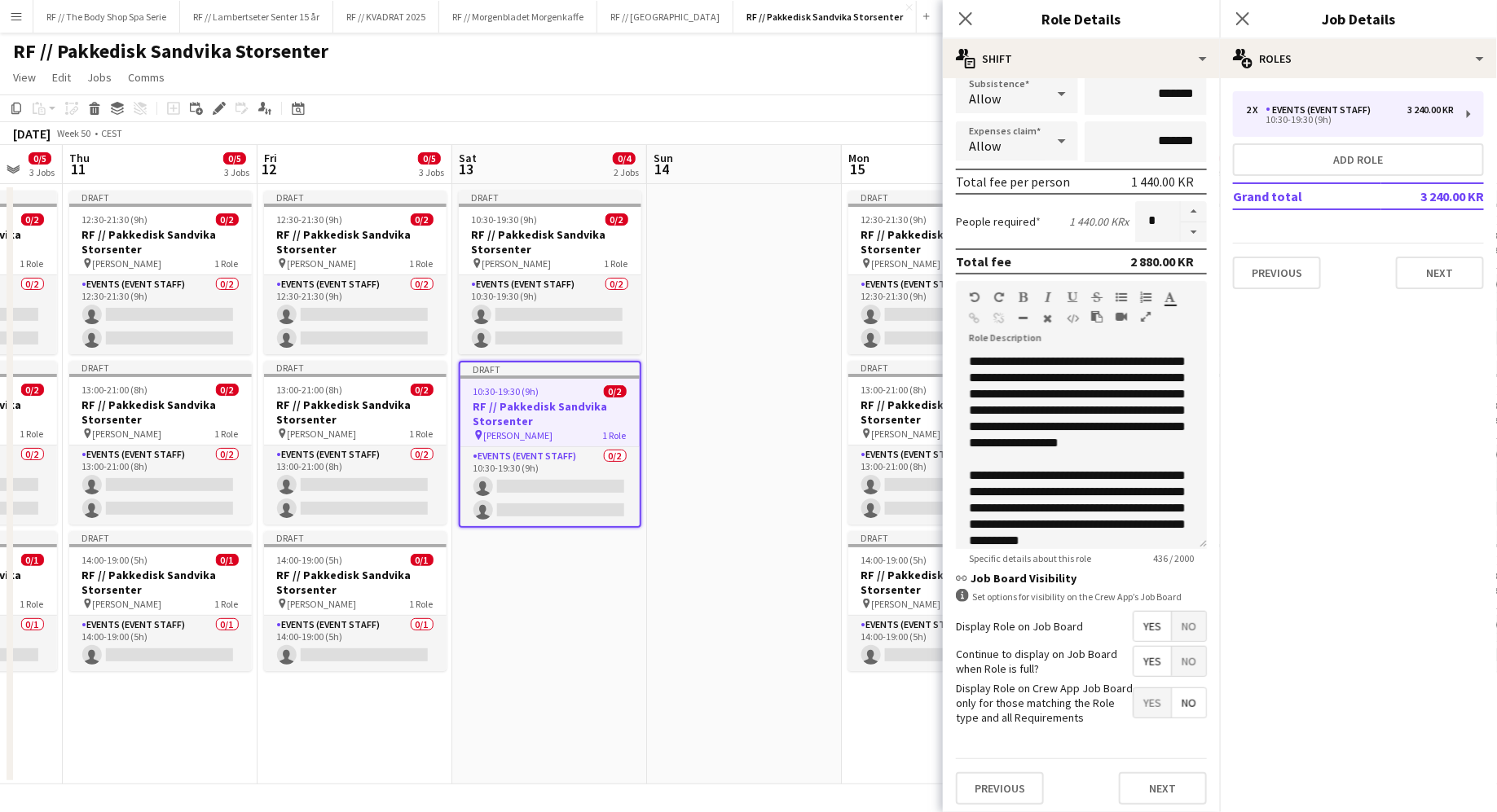
scroll to position [288, 0]
click at [1141, 775] on button "Next" at bounding box center [1162, 786] width 88 height 32
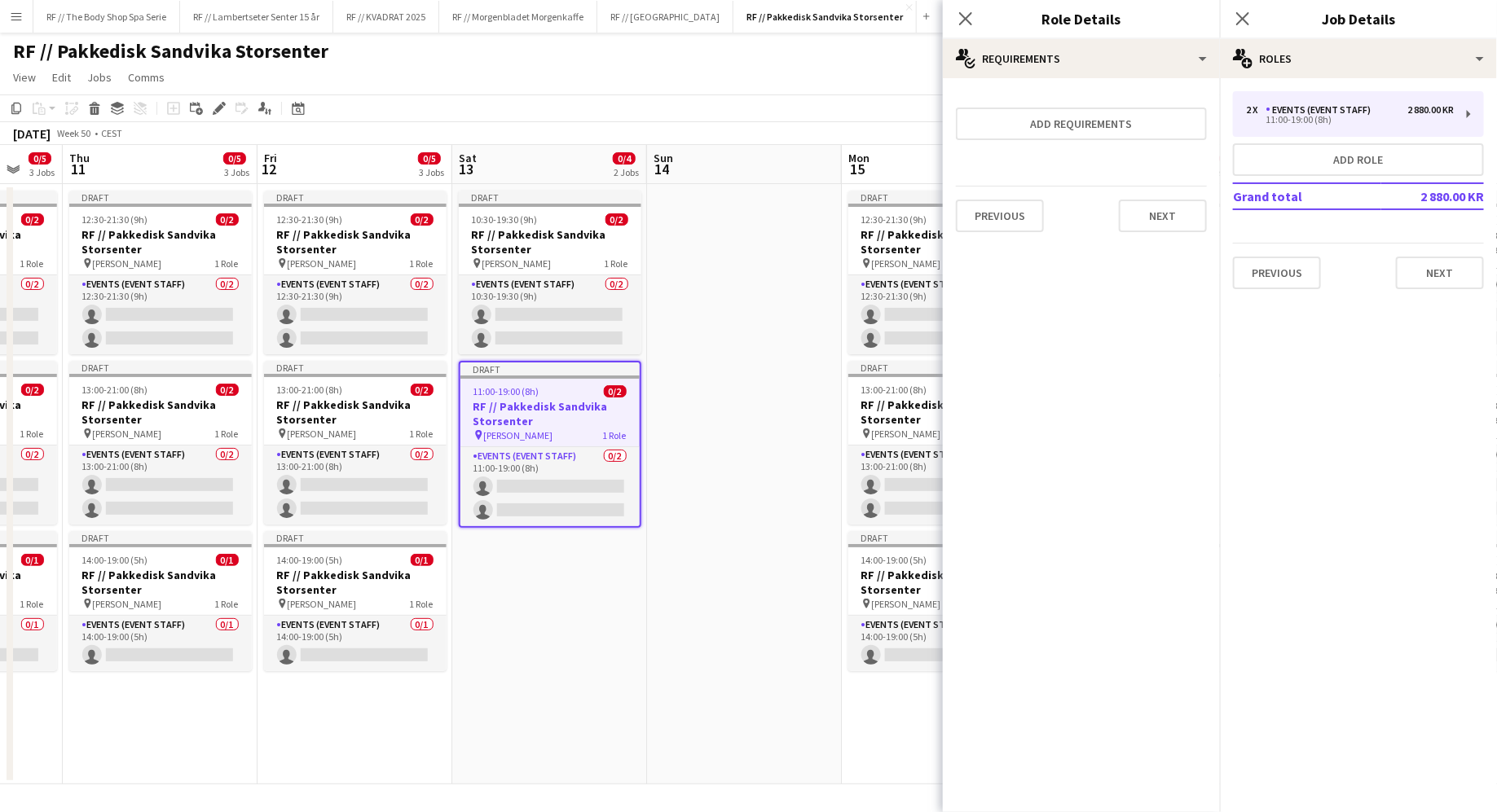
scroll to position [0, 0]
click at [734, 657] on app-date-cell at bounding box center [744, 484] width 194 height 600
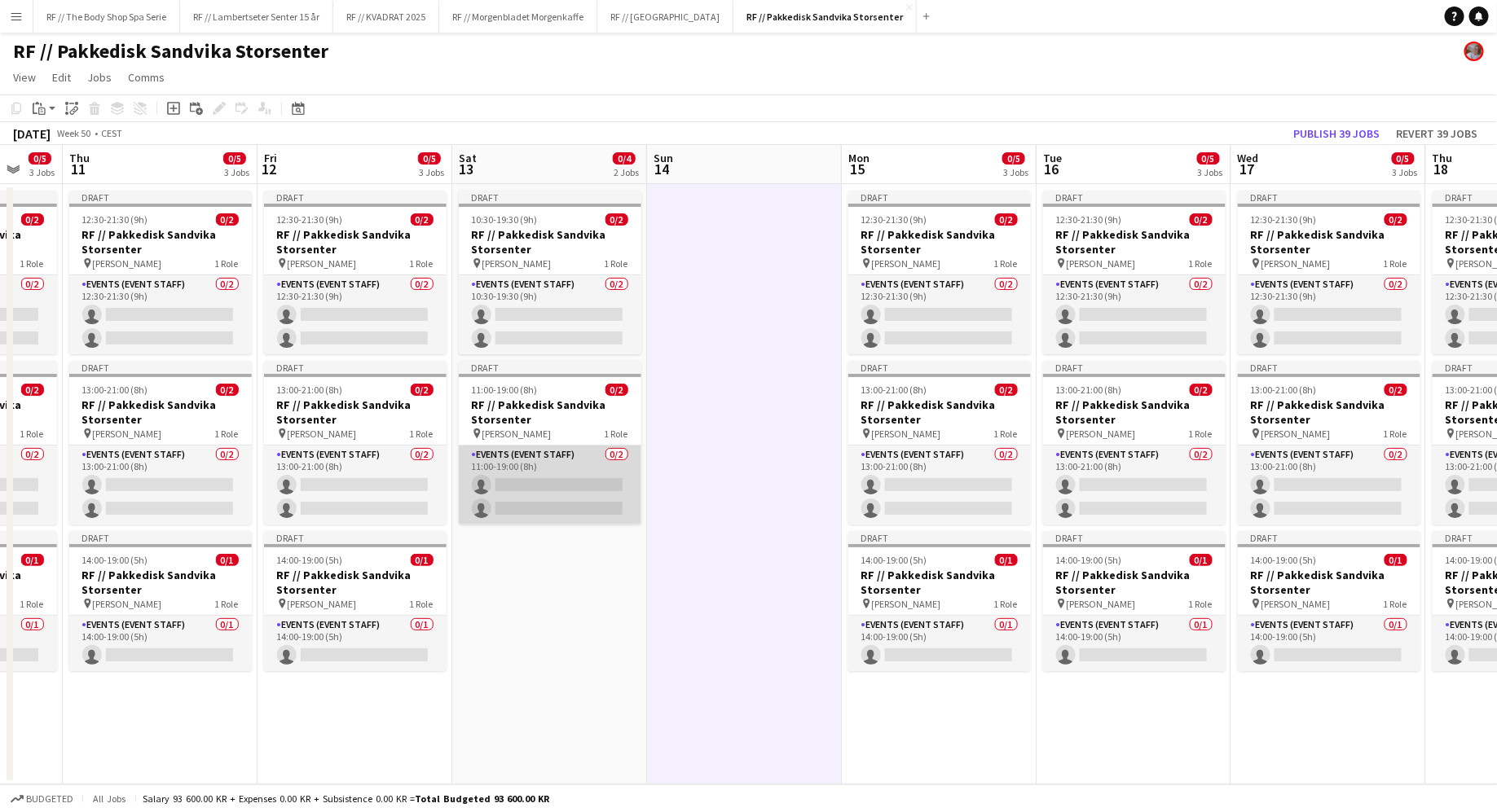
click at [524, 458] on app-card-role "Events (Event Staff) 0/2 11:00-19:00 (8h) single-neutral-actions single-neutral…" at bounding box center [550, 485] width 182 height 79
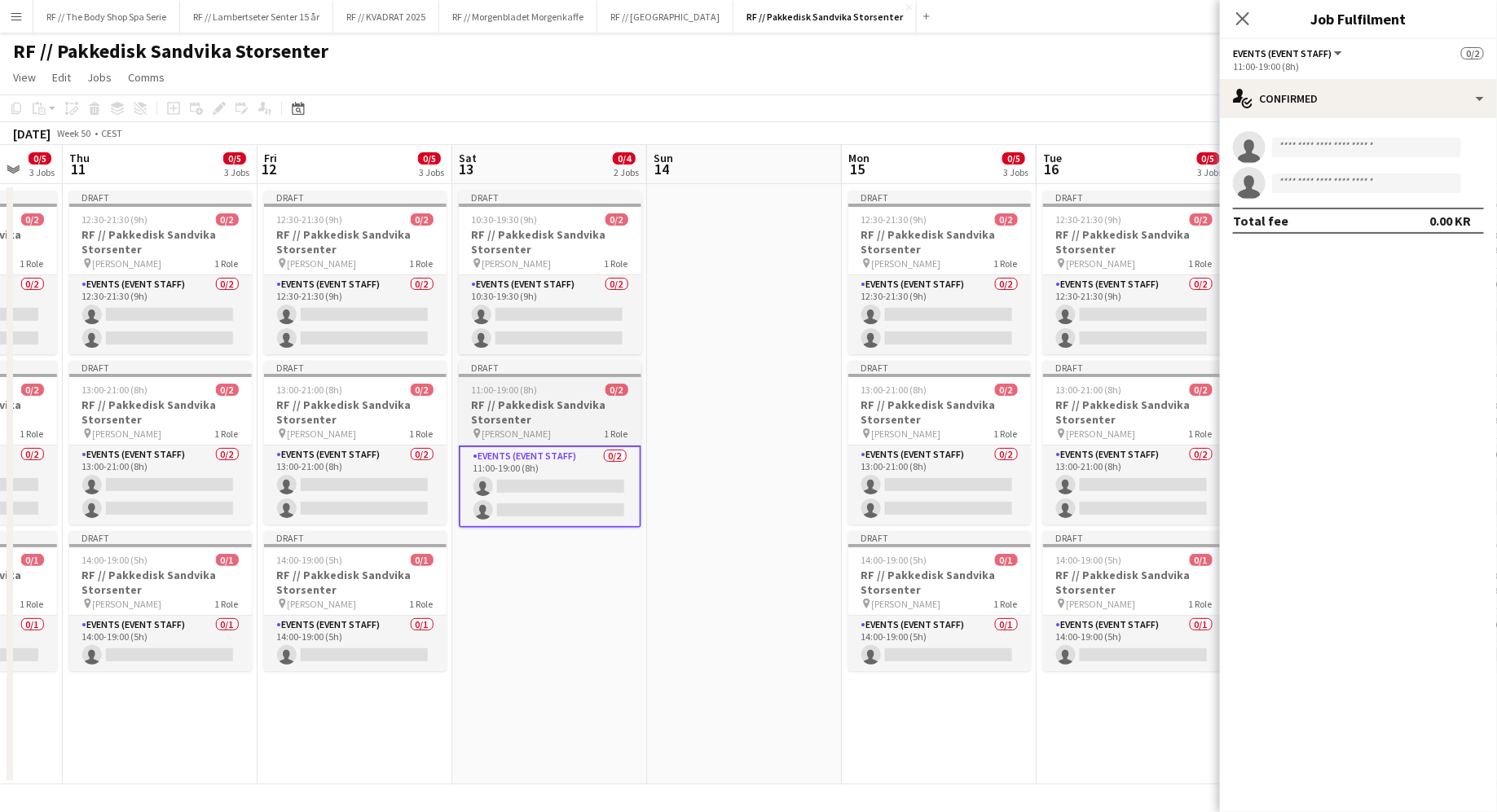
click at [551, 433] on span "[PERSON_NAME]" at bounding box center [516, 433] width 69 height 12
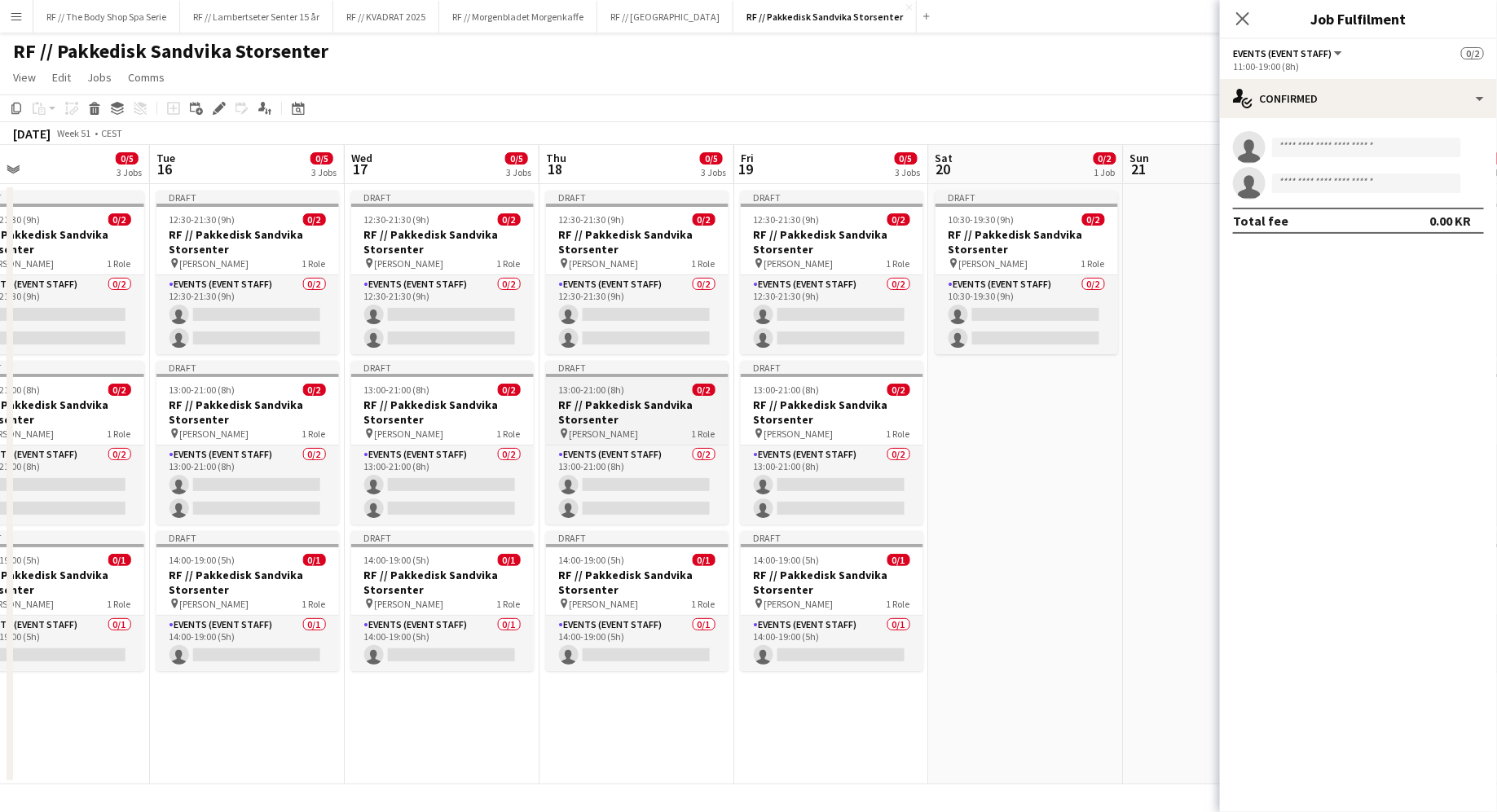
scroll to position [0, 563]
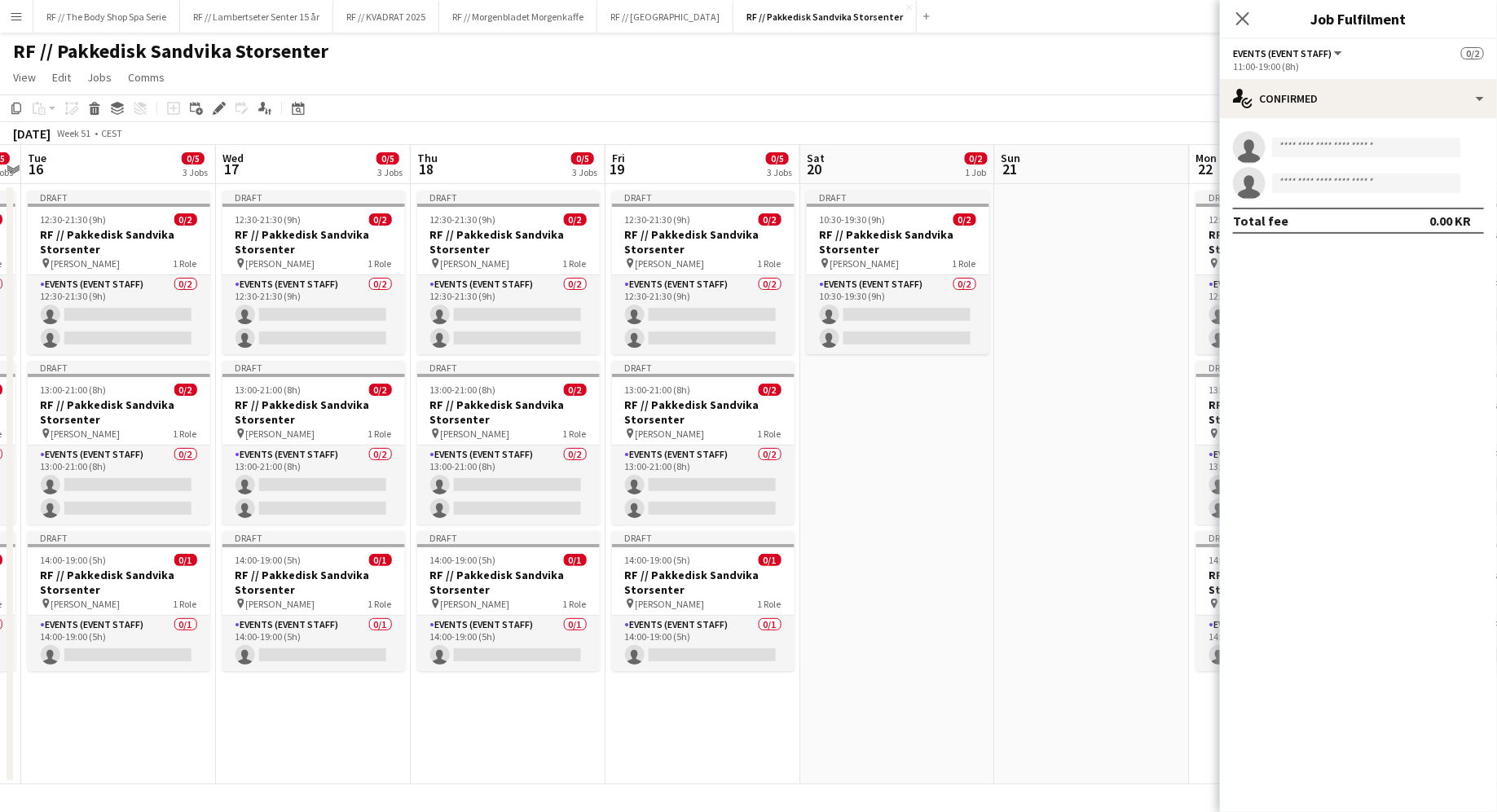
click at [906, 451] on app-date-cell "Draft 10:30-19:30 (9h) 0/2 RF // Pakkedisk Sandvika Storsenter pin [PERSON_NAME…" at bounding box center [897, 484] width 194 height 600
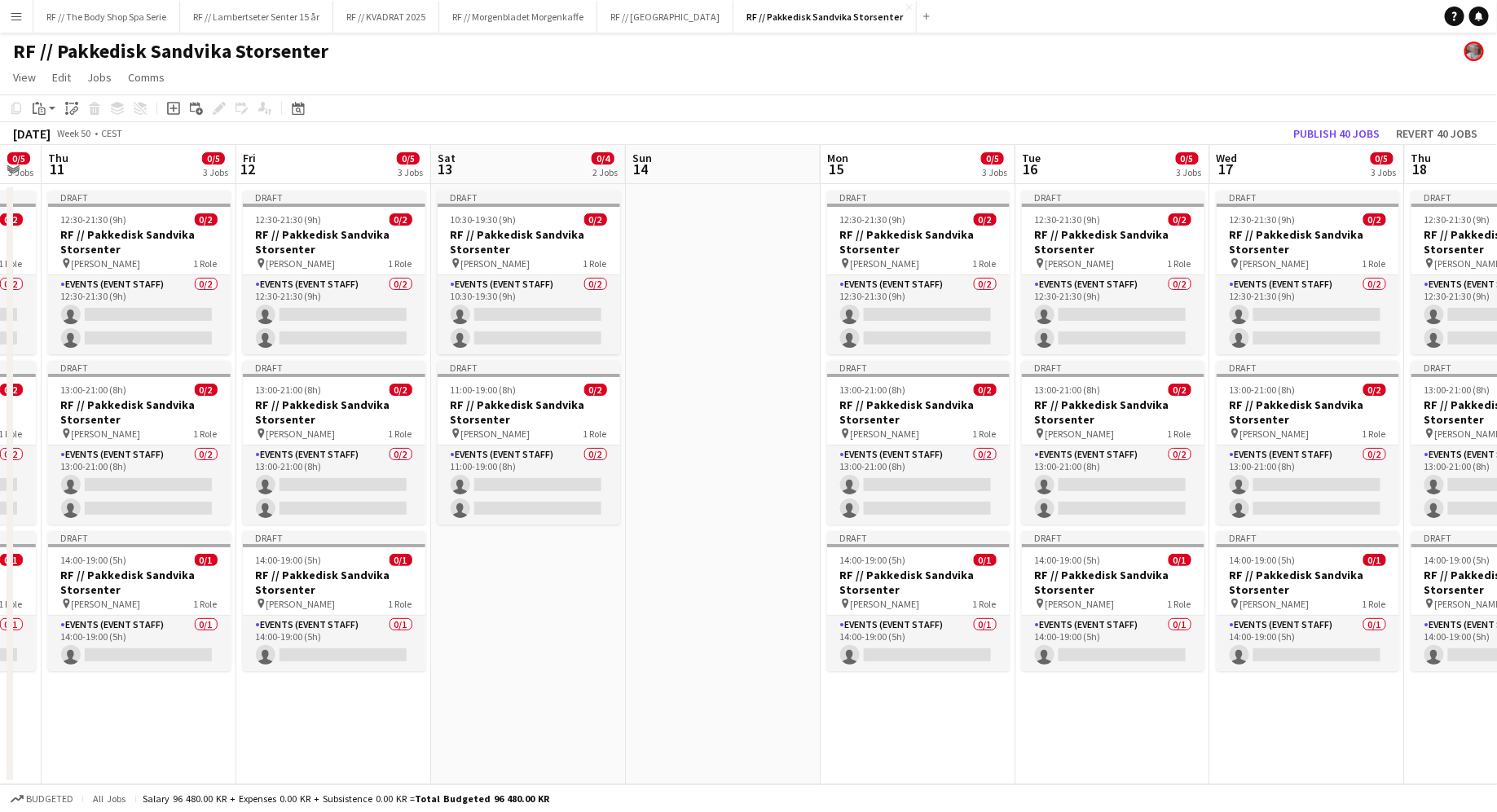
click at [545, 621] on app-date-cell "Draft 10:30-19:30 (9h) 0/2 RF // Pakkedisk Sandvika Storsenter pin [PERSON_NAME…" at bounding box center [528, 484] width 194 height 600
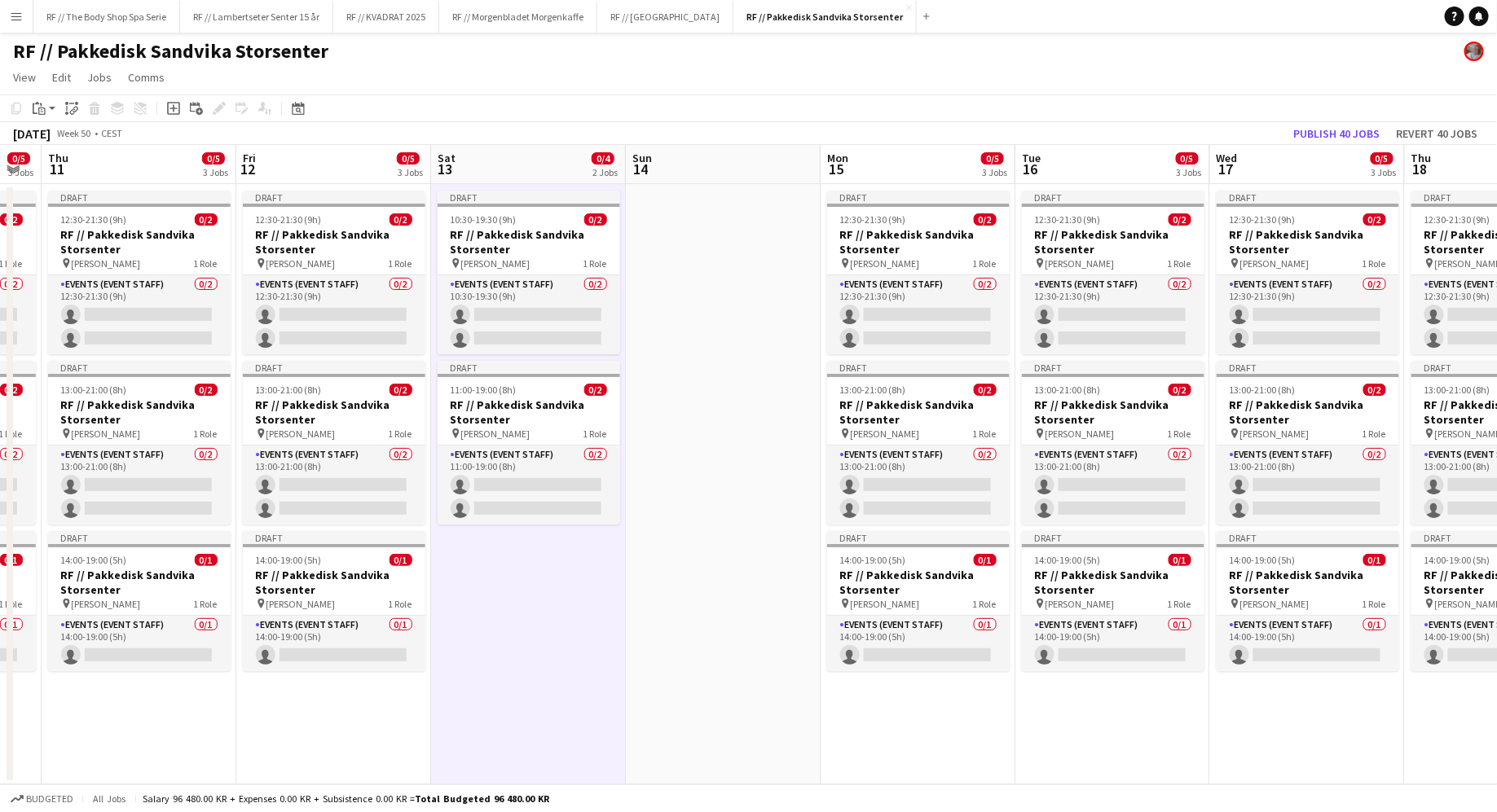
scroll to position [0, 349]
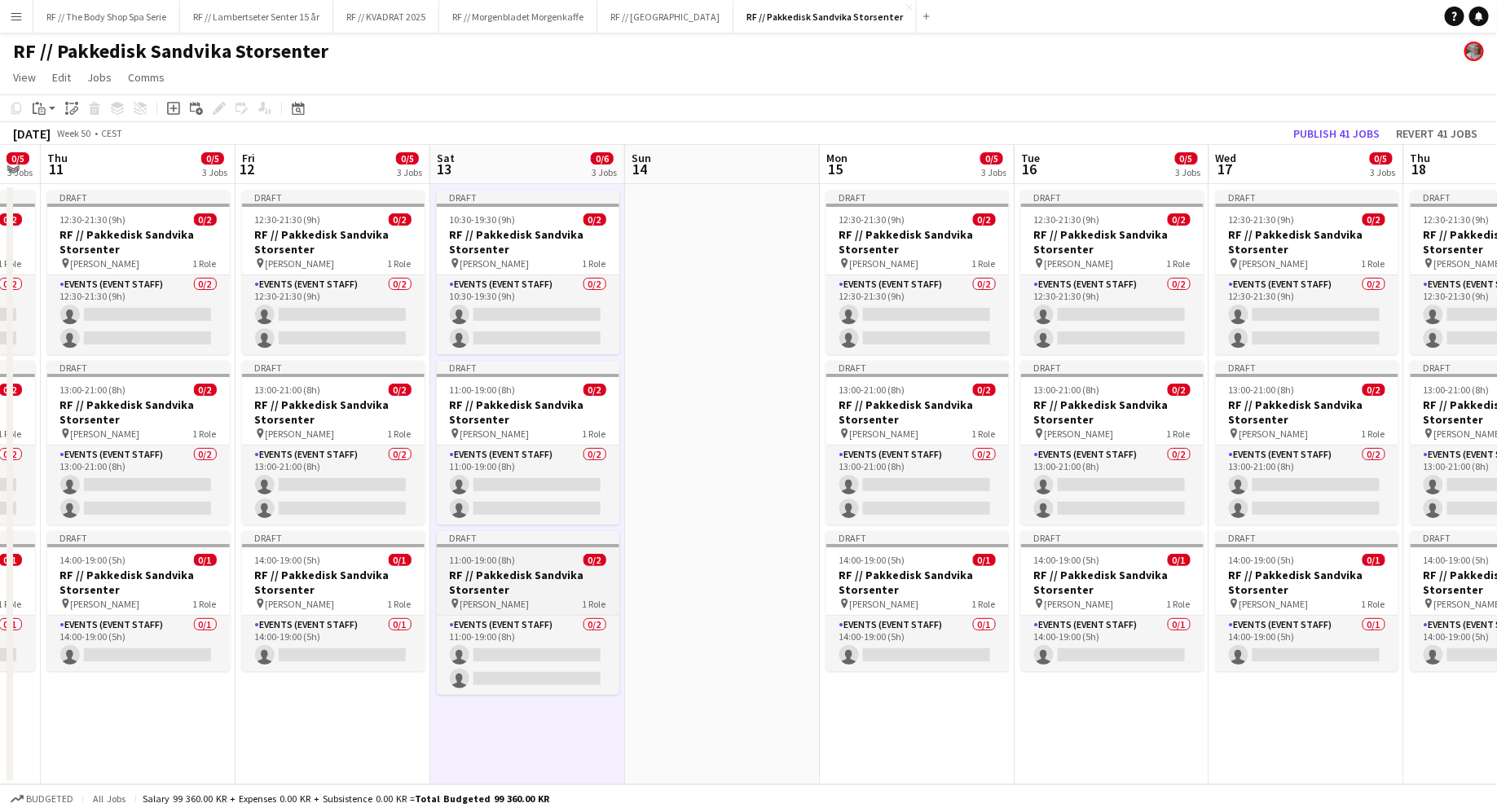
click at [513, 582] on h3 "RF // Pakkedisk Sandvika Storsenter" at bounding box center [527, 583] width 182 height 30
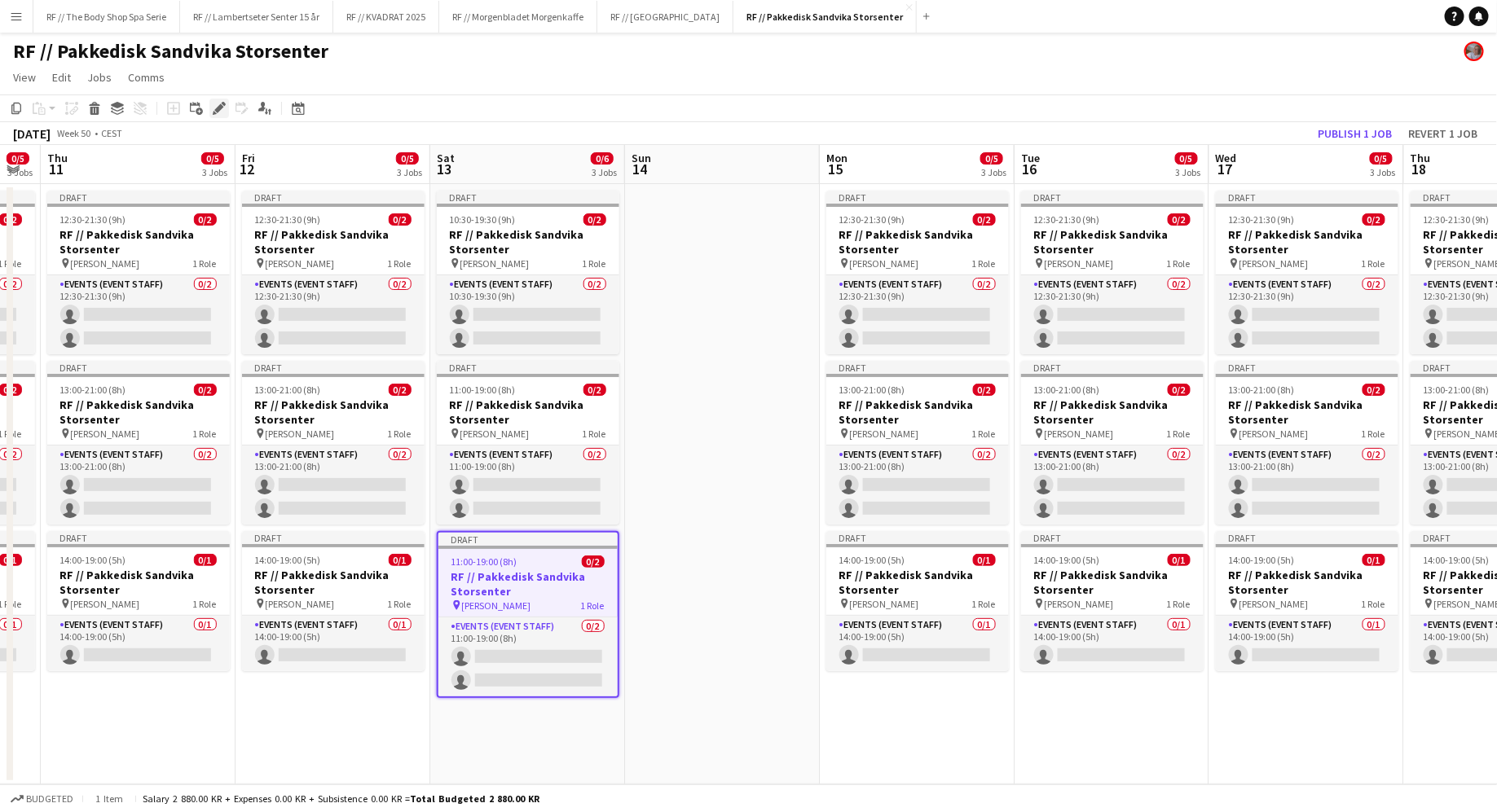
click at [218, 105] on icon at bounding box center [219, 109] width 9 height 9
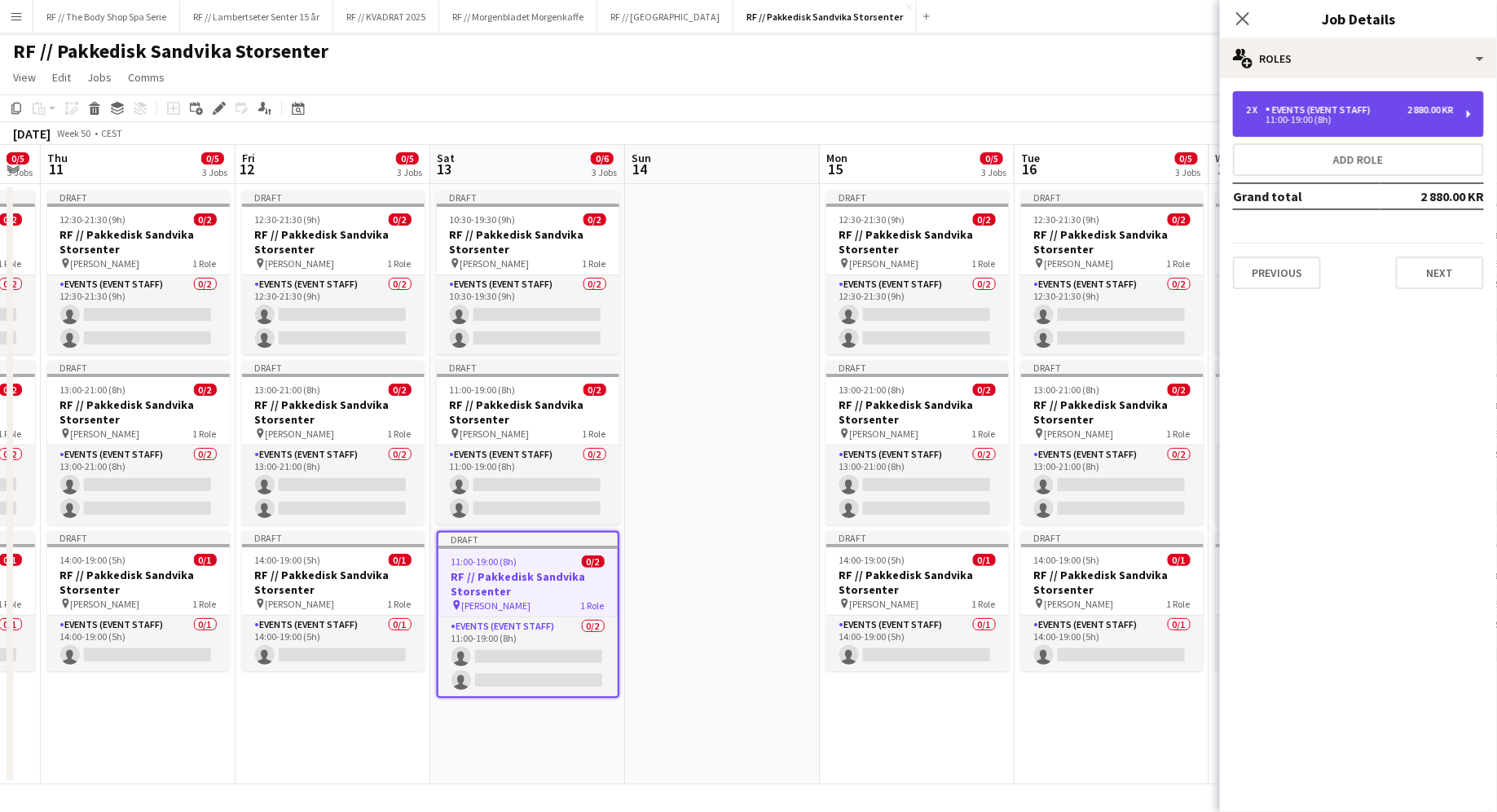
click at [1311, 123] on div "11:00-19:00 (8h)" at bounding box center [1350, 119] width 208 height 8
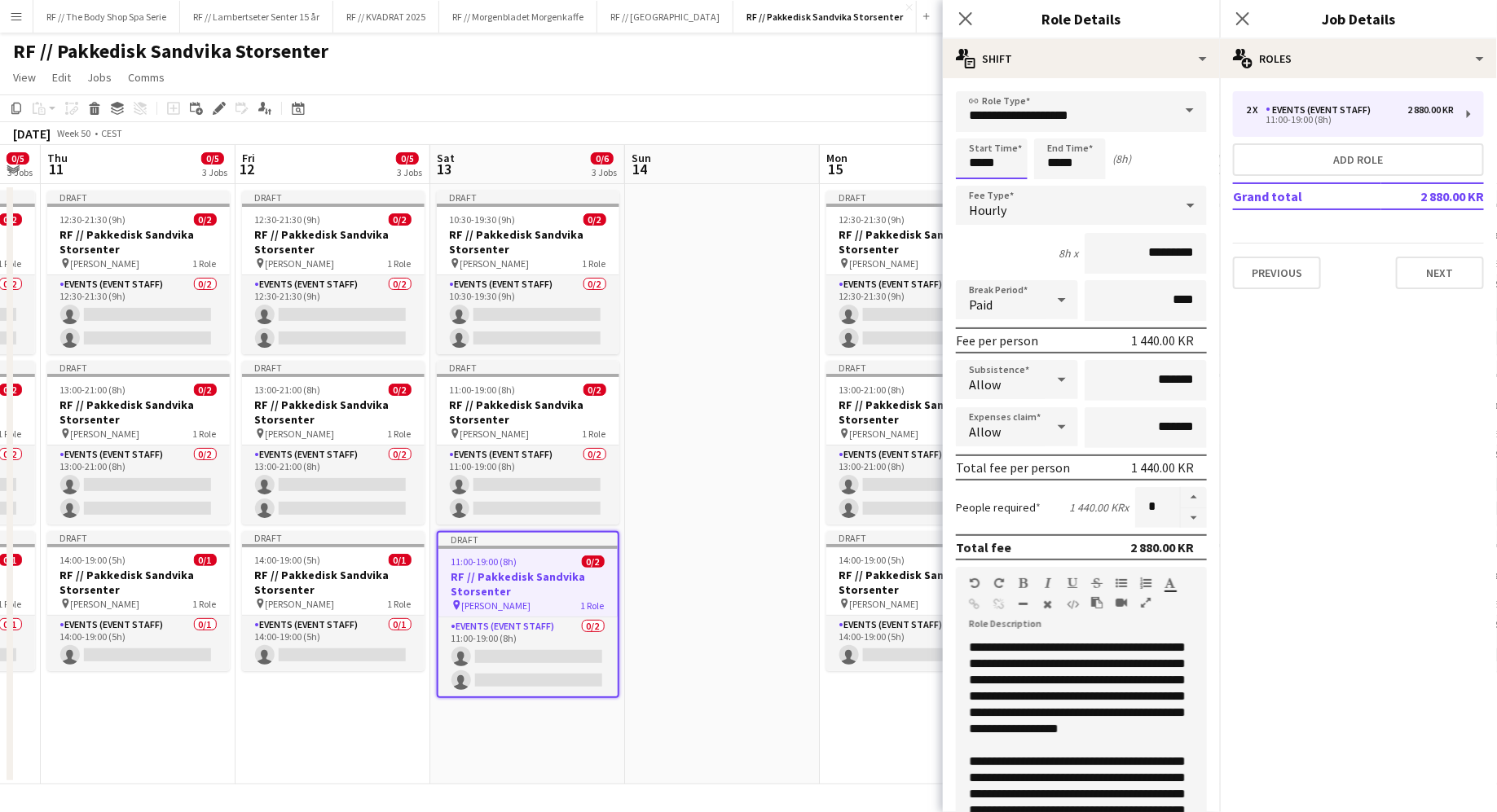
click at [994, 166] on input "*****" at bounding box center [991, 159] width 71 height 41
type input "*****"
click at [1002, 262] on div "4h x *********" at bounding box center [1081, 253] width 251 height 41
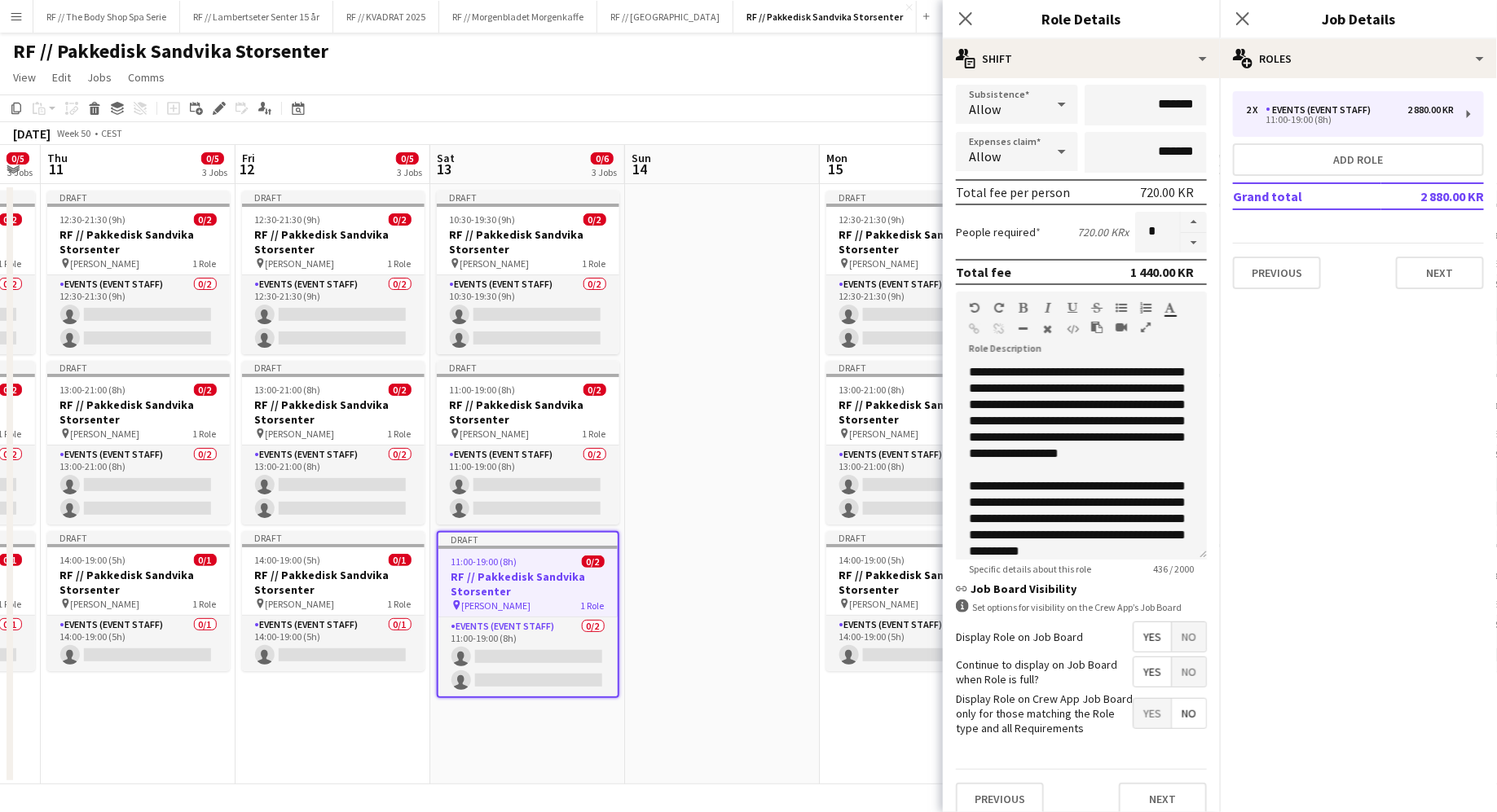
scroll to position [275, 0]
click at [1159, 235] on input "*" at bounding box center [1157, 233] width 44 height 41
type input "*"
click at [1065, 226] on div "People required 720.00 KR x *" at bounding box center [1081, 233] width 251 height 41
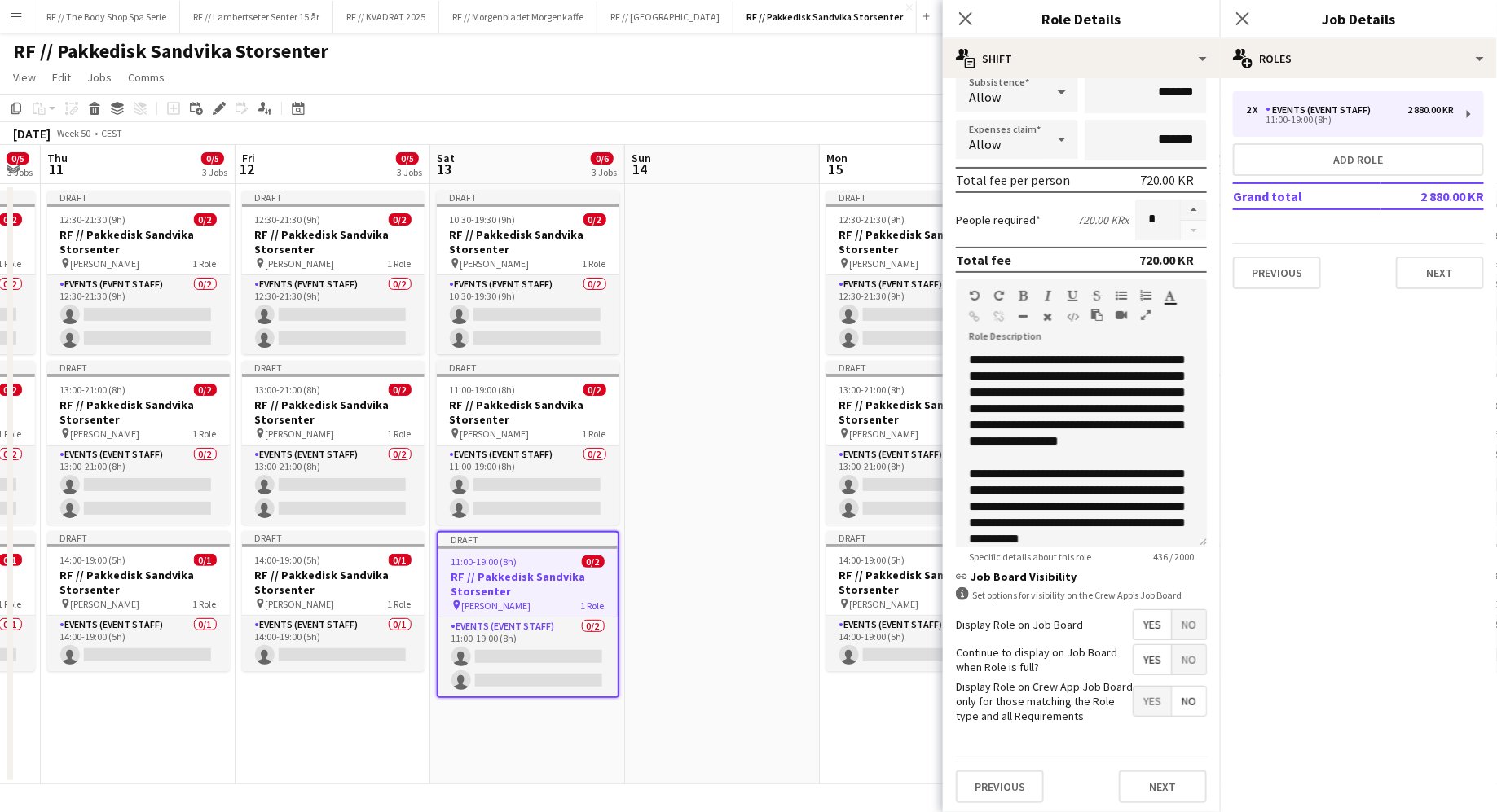
scroll to position [287, 0]
click at [1153, 788] on button "Next" at bounding box center [1162, 787] width 88 height 32
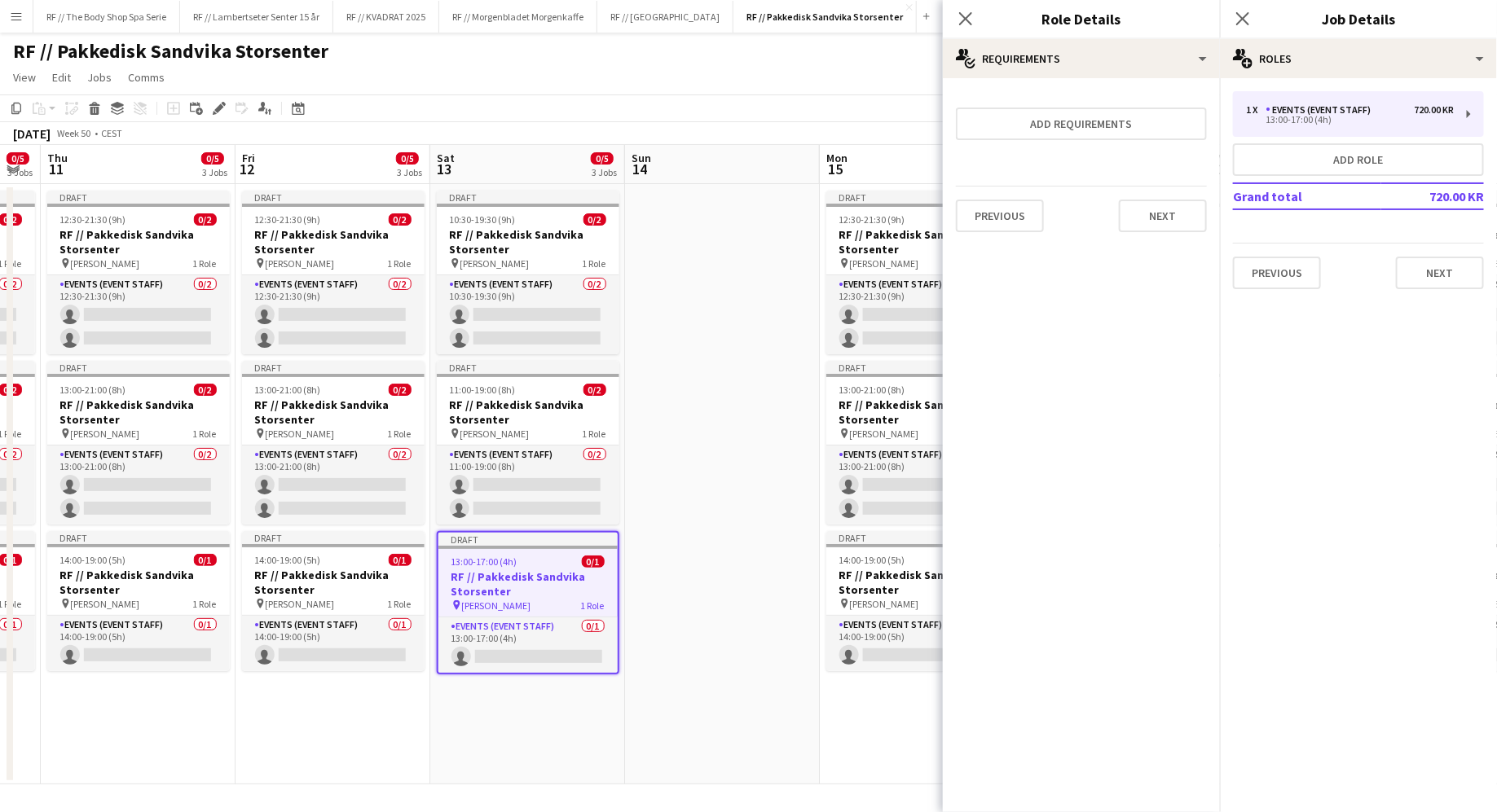
scroll to position [0, 0]
click at [694, 686] on app-date-cell at bounding box center [722, 484] width 194 height 600
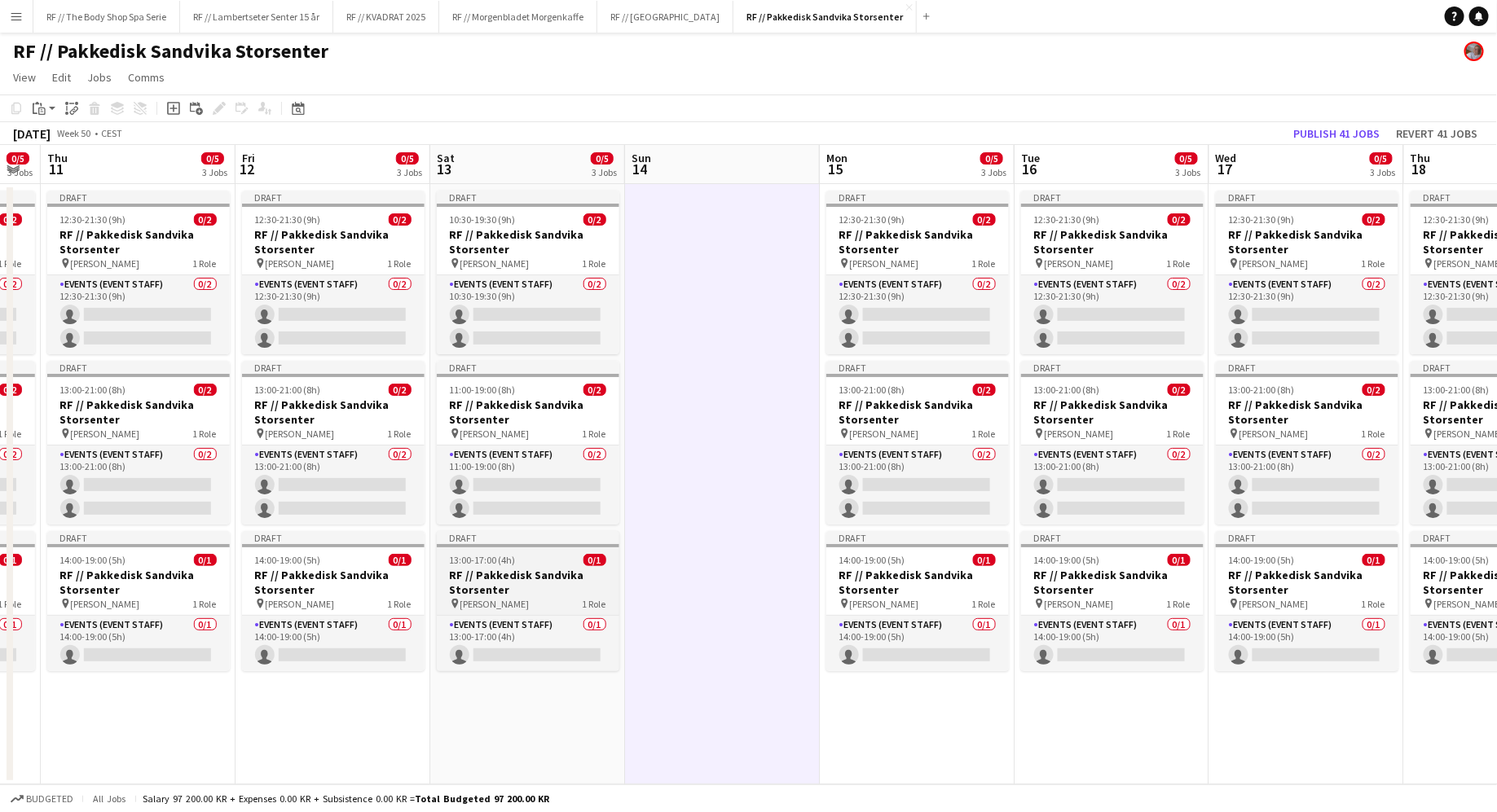
click at [515, 584] on h3 "RF // Pakkedisk Sandvika Storsenter" at bounding box center [527, 583] width 182 height 30
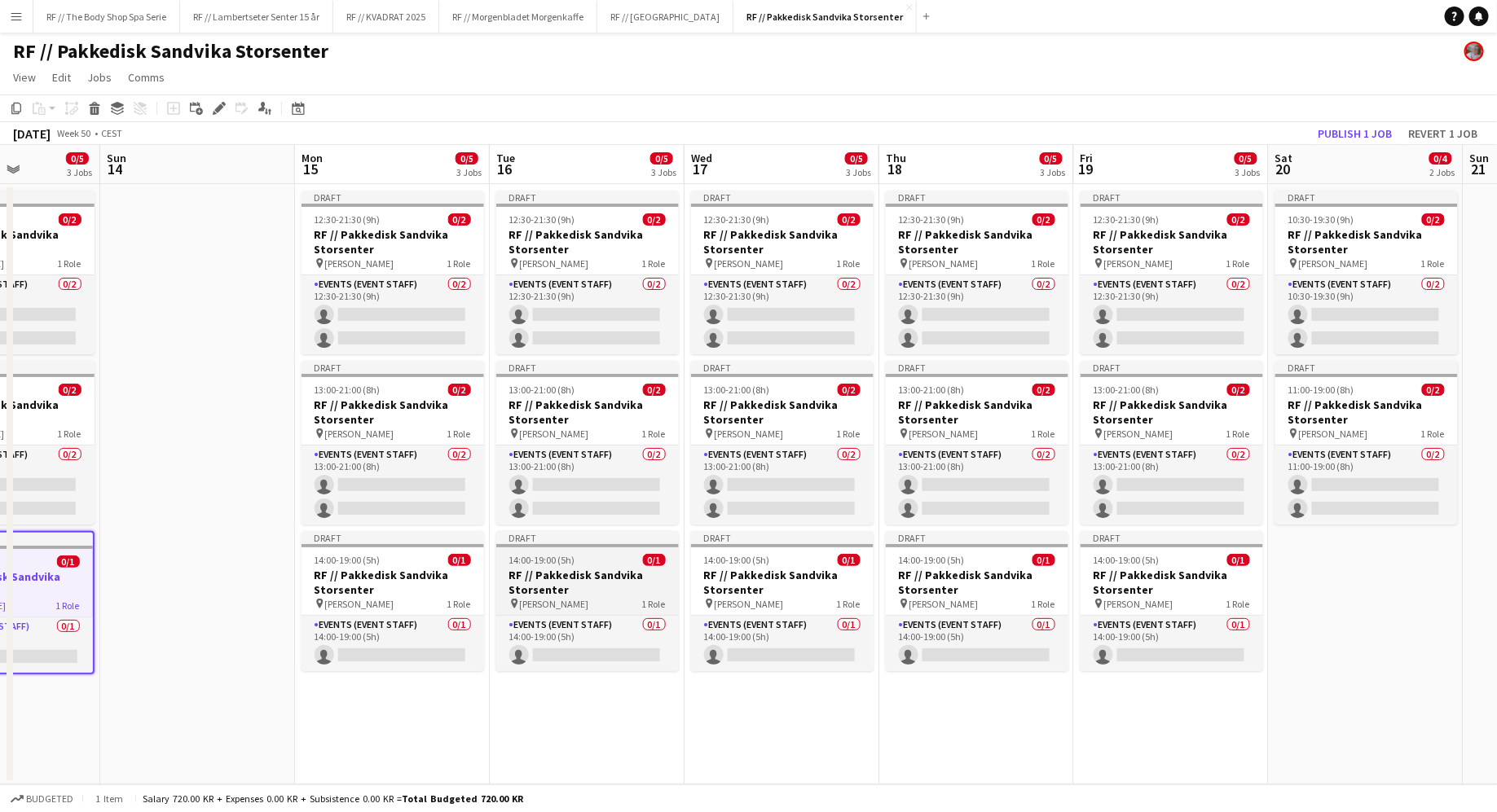
scroll to position [0, 485]
click at [1330, 614] on app-date-cell "Draft 10:30-19:30 (9h) 0/2 RF // Pakkedisk Sandvika Storsenter pin [PERSON_NAME…" at bounding box center [1365, 484] width 194 height 600
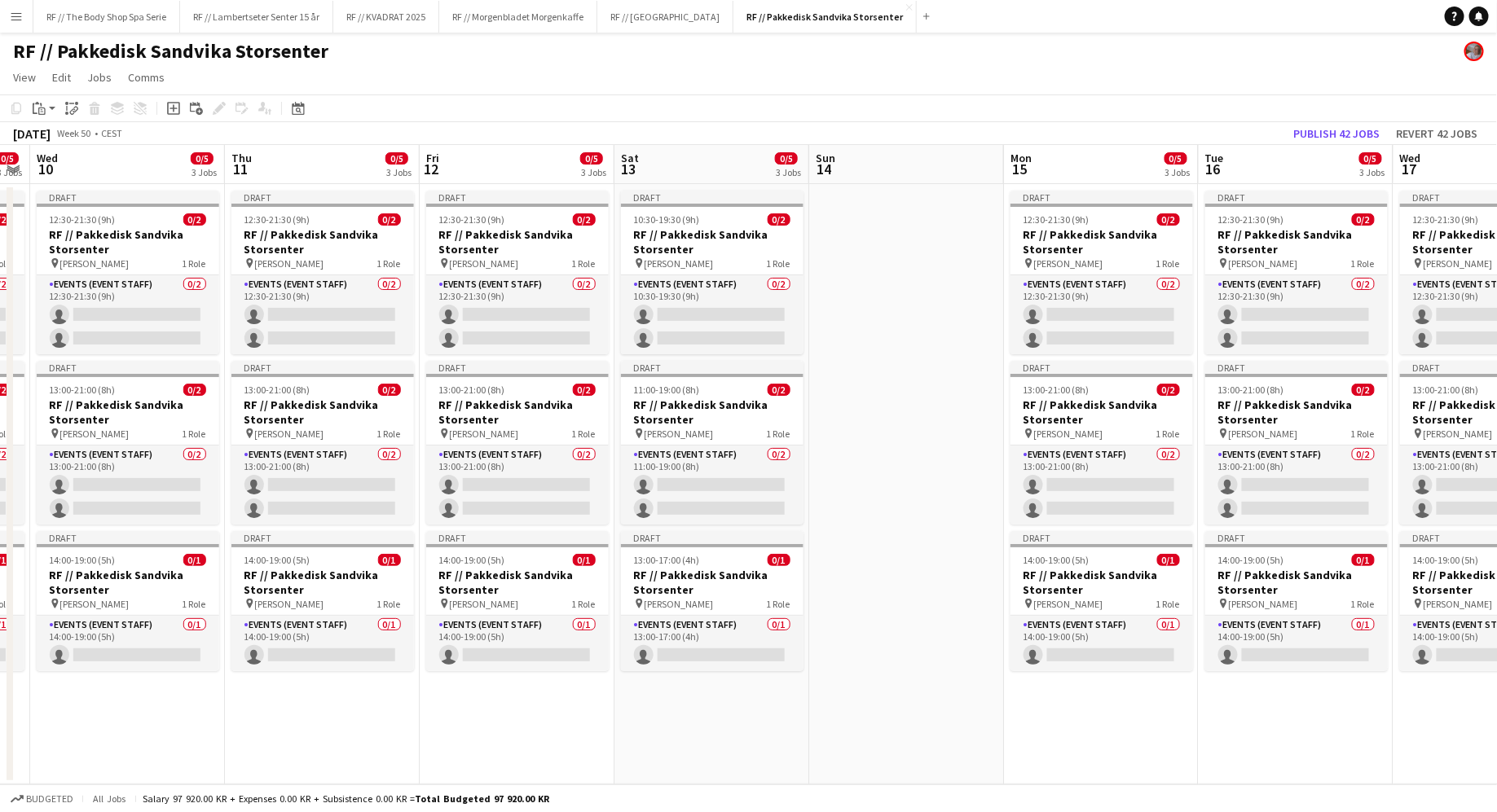
scroll to position [0, 494]
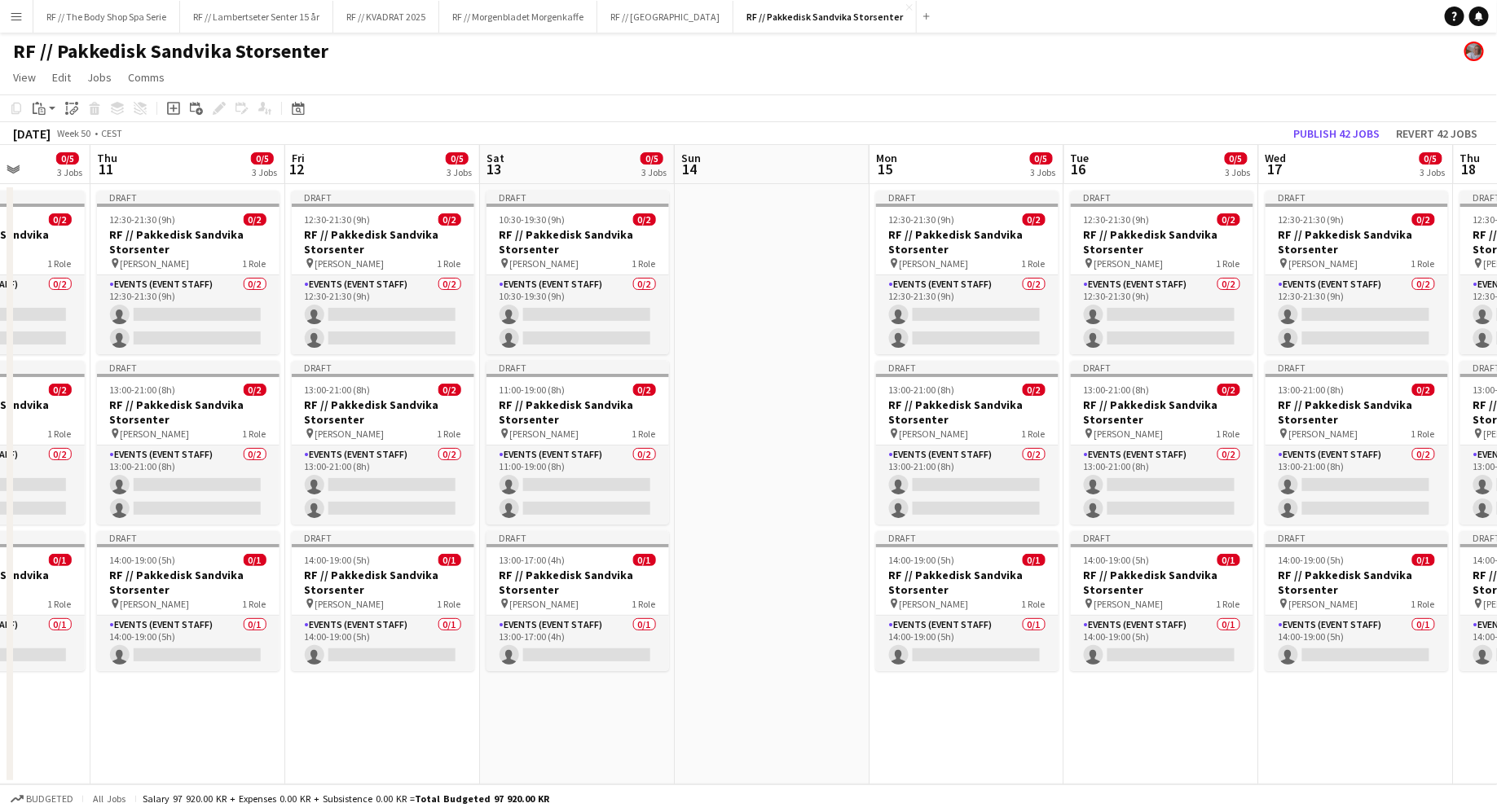
click at [740, 549] on app-date-cell at bounding box center [772, 484] width 194 height 600
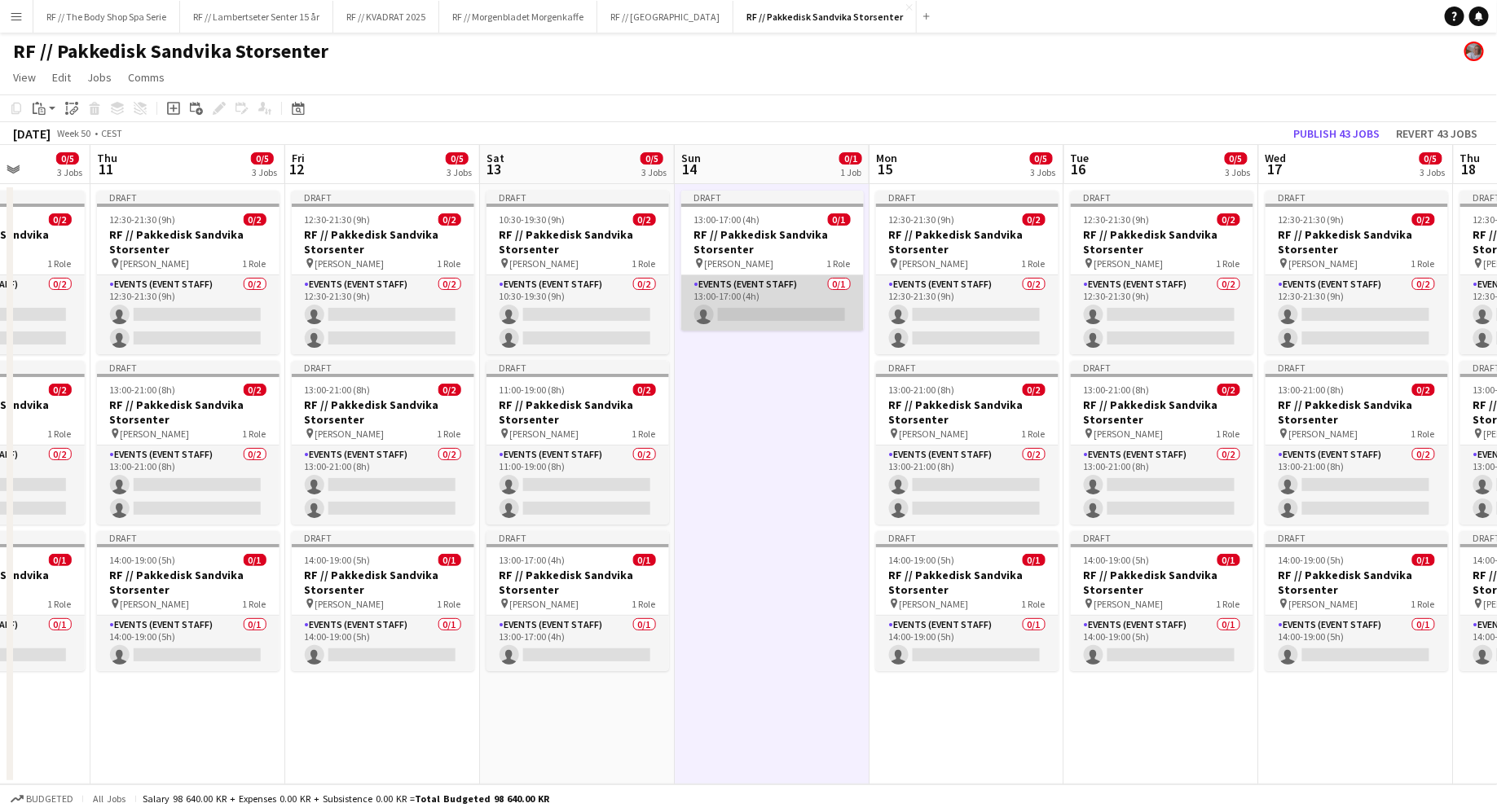
click at [765, 278] on app-card-role "Events (Event Staff) 0/1 13:00-17:00 (4h) single-neutral-actions" at bounding box center [772, 303] width 182 height 55
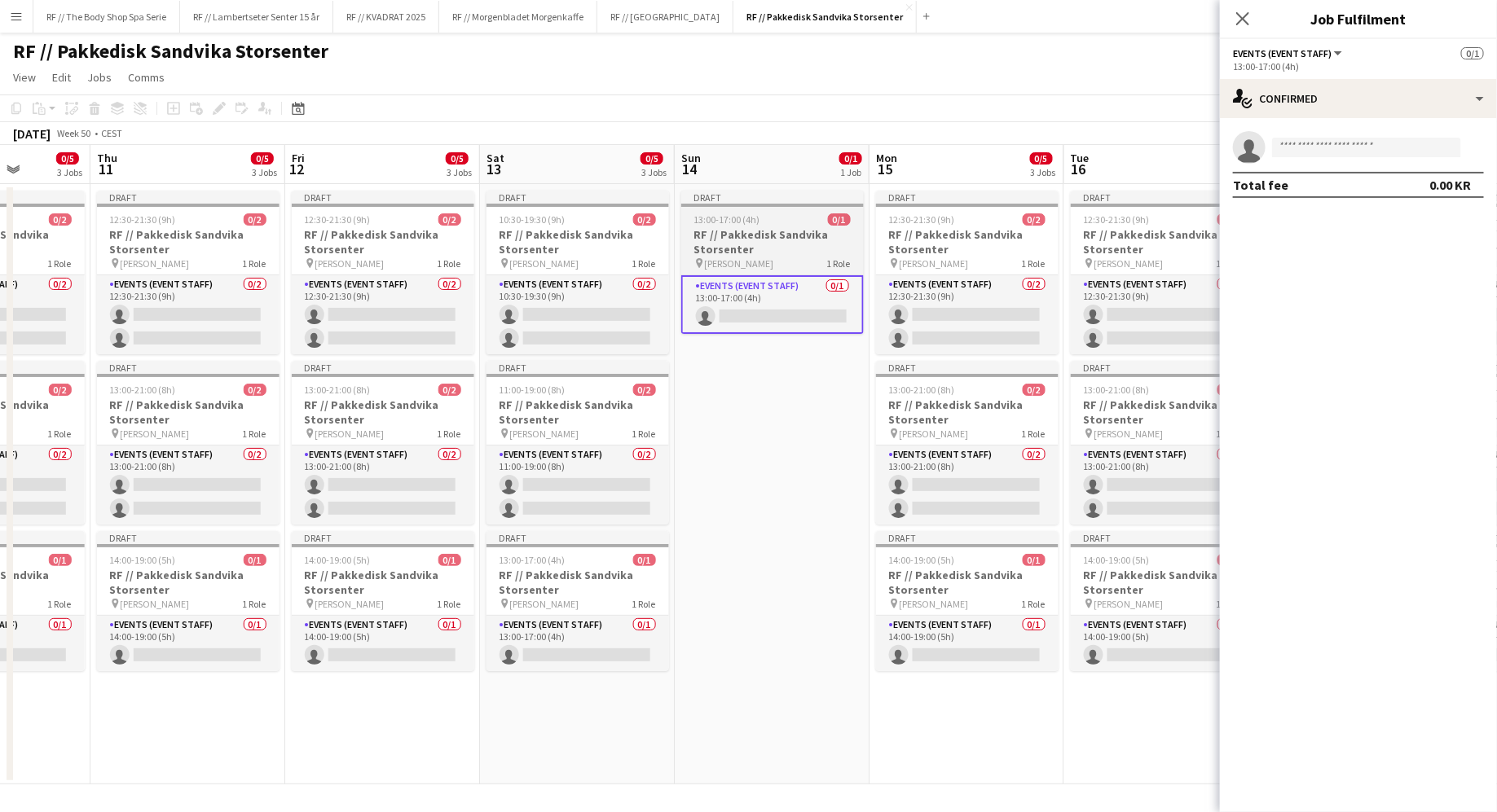
click at [768, 255] on h3 "RF // Pakkedisk Sandvika Storsenter" at bounding box center [772, 242] width 182 height 30
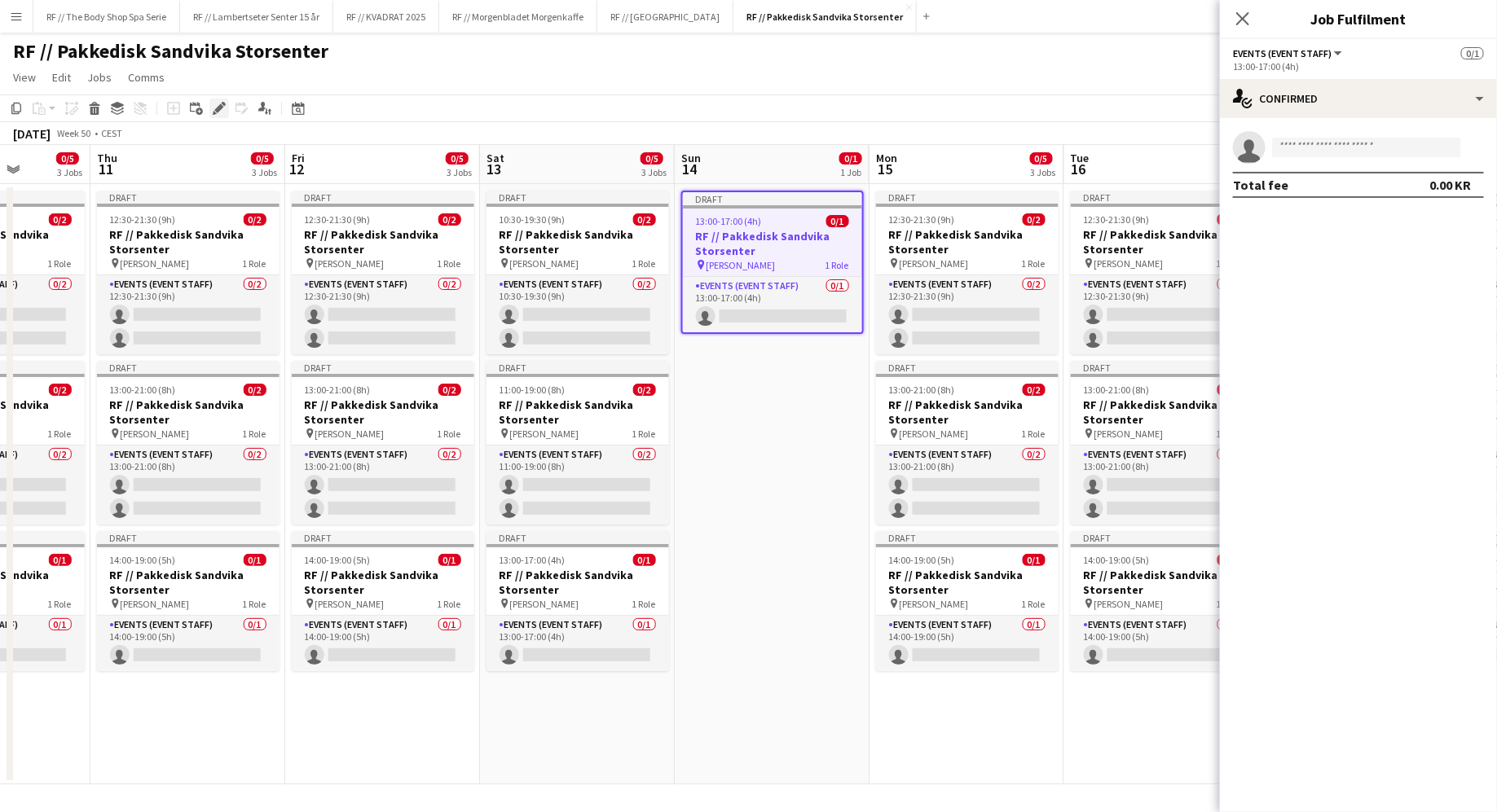
click at [222, 109] on icon "Edit" at bounding box center [219, 108] width 13 height 13
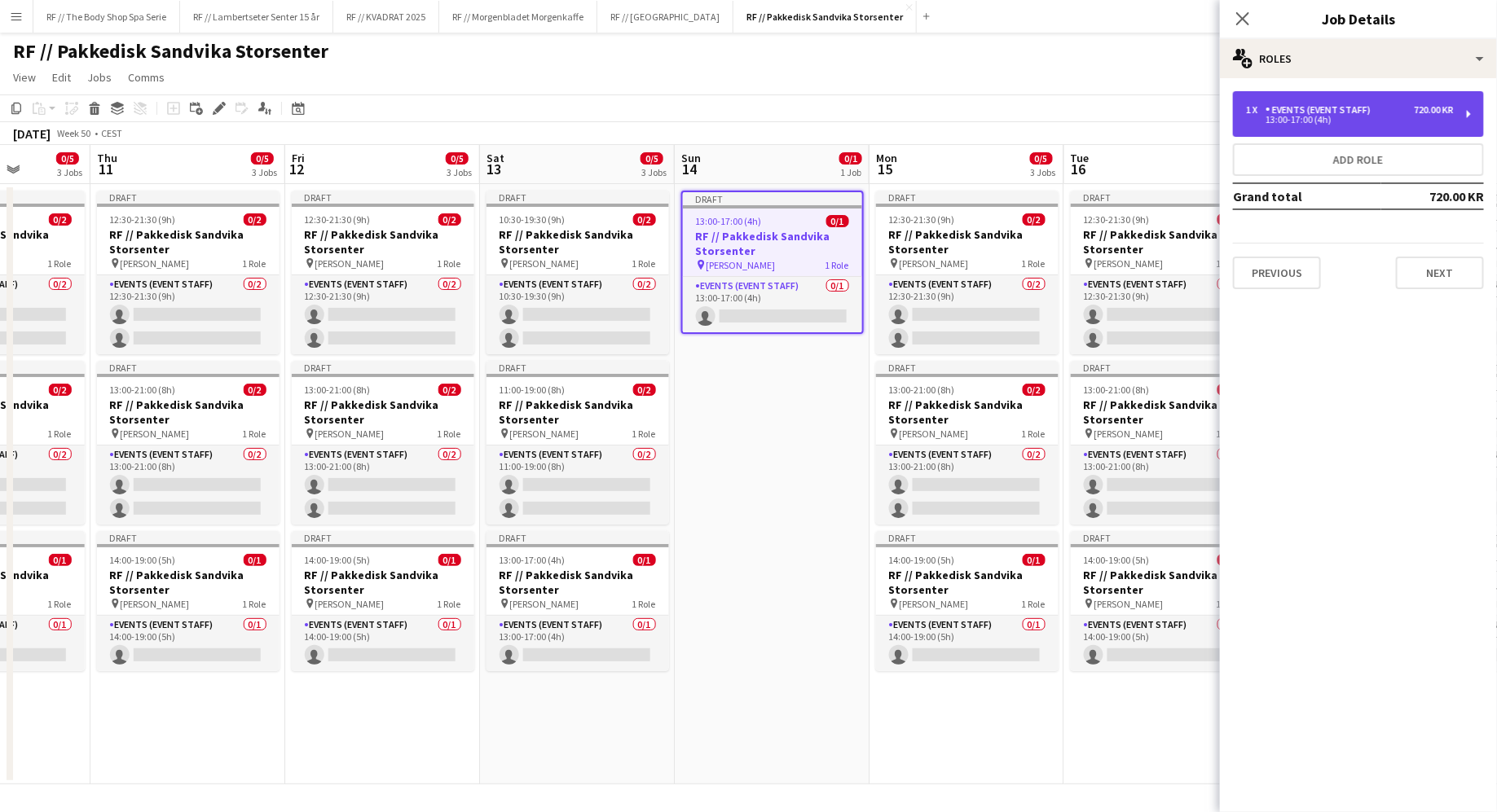
click at [1366, 122] on div "13:00-17:00 (4h)" at bounding box center [1350, 119] width 208 height 8
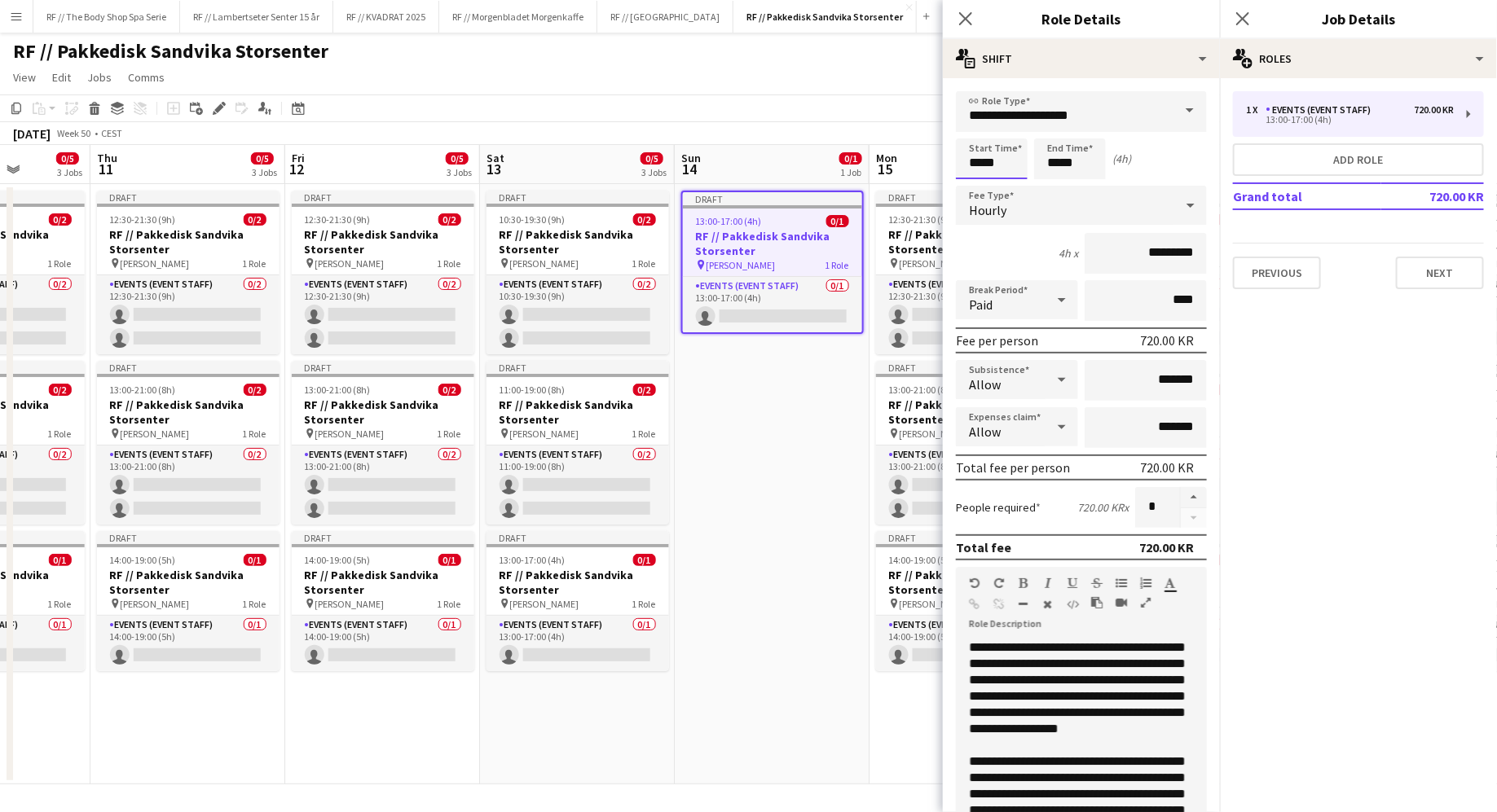
click at [992, 163] on input "*****" at bounding box center [991, 159] width 71 height 41
type input "*****"
click at [1008, 242] on div "6h x *********" at bounding box center [1081, 253] width 251 height 41
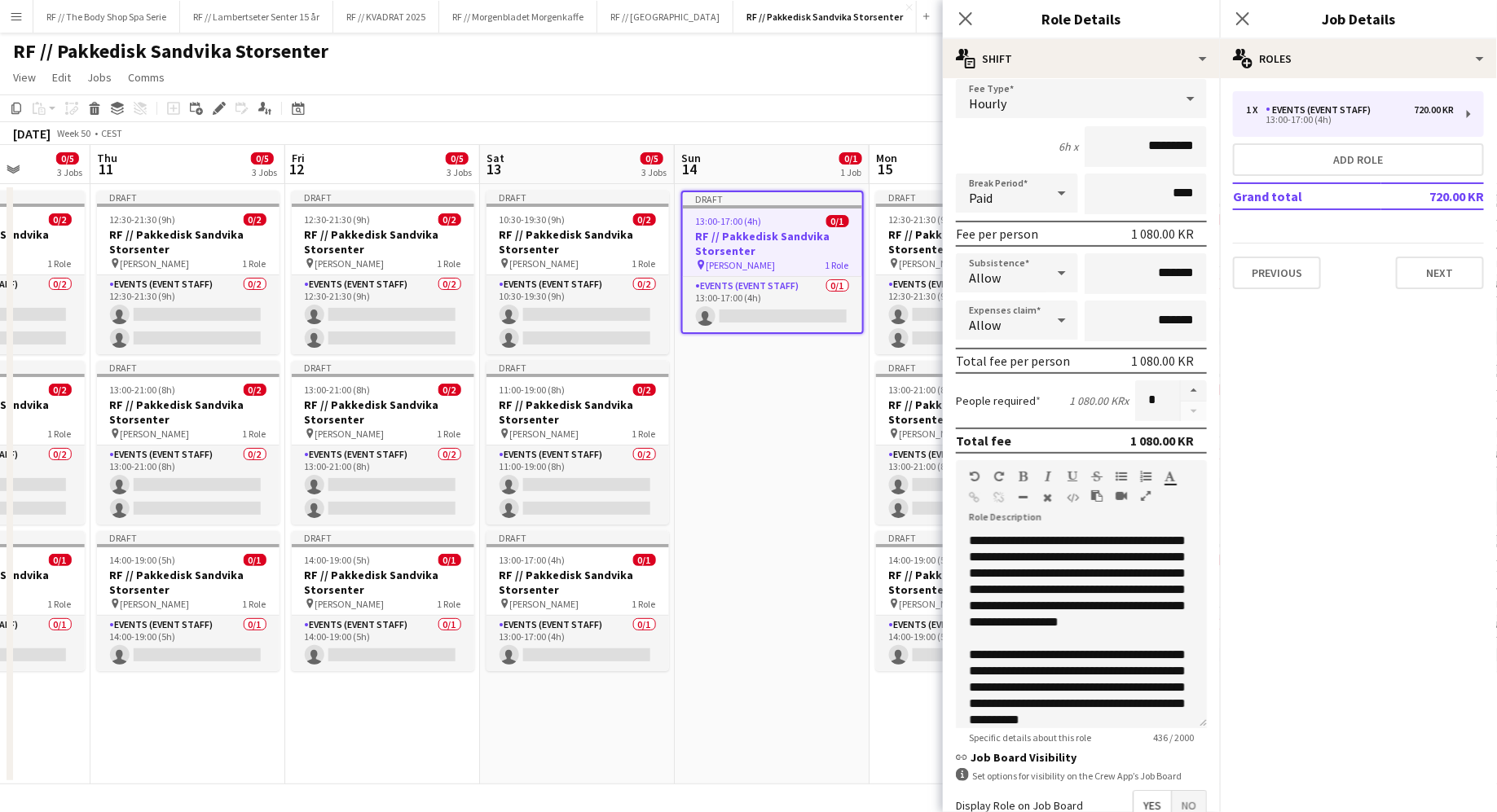
scroll to position [107, 0]
click at [1170, 397] on input "*" at bounding box center [1157, 400] width 44 height 41
type input "*"
click at [1044, 385] on div "People required 1 080.00 KR x *" at bounding box center [1081, 400] width 251 height 41
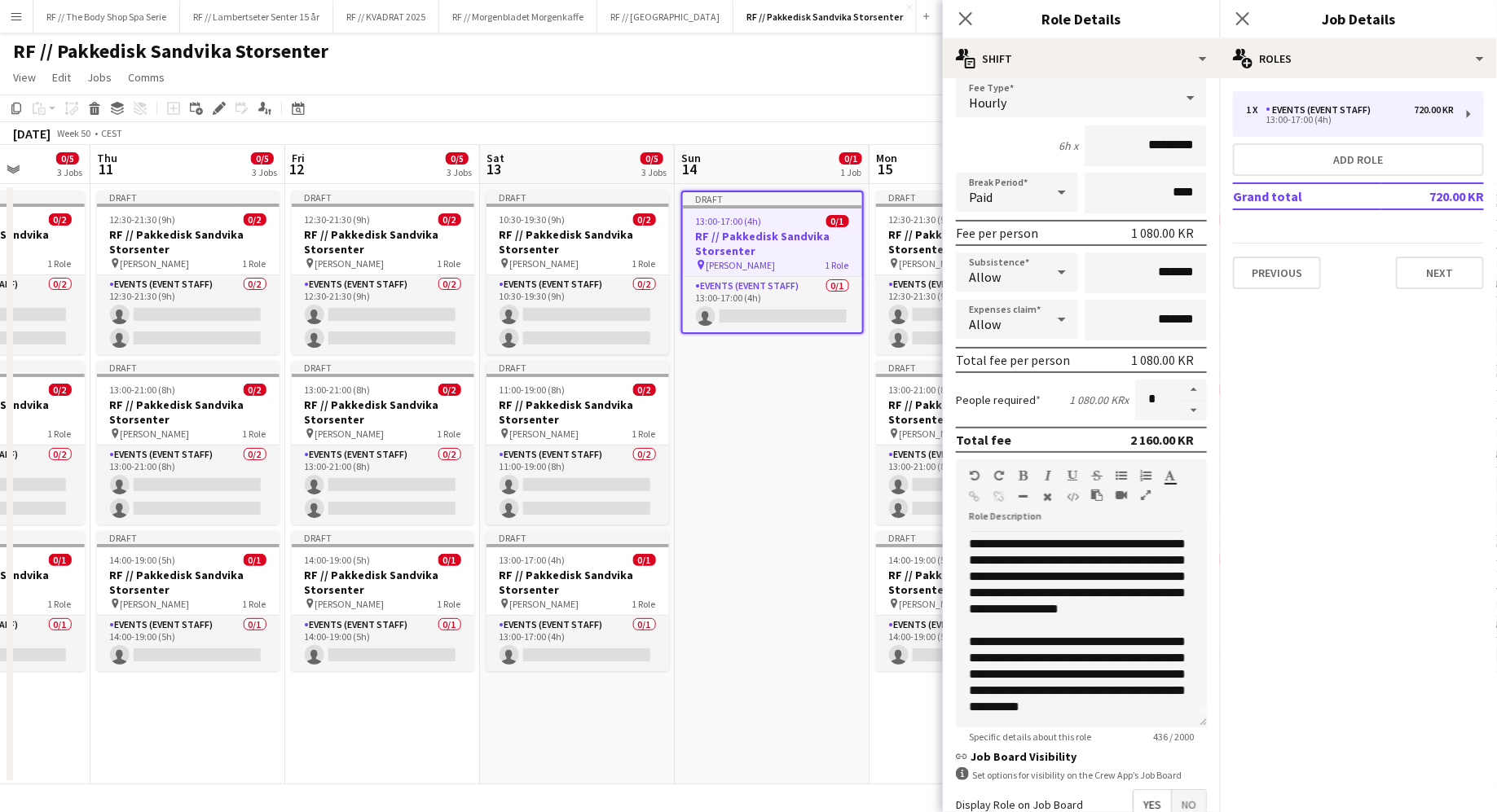
scroll to position [288, 0]
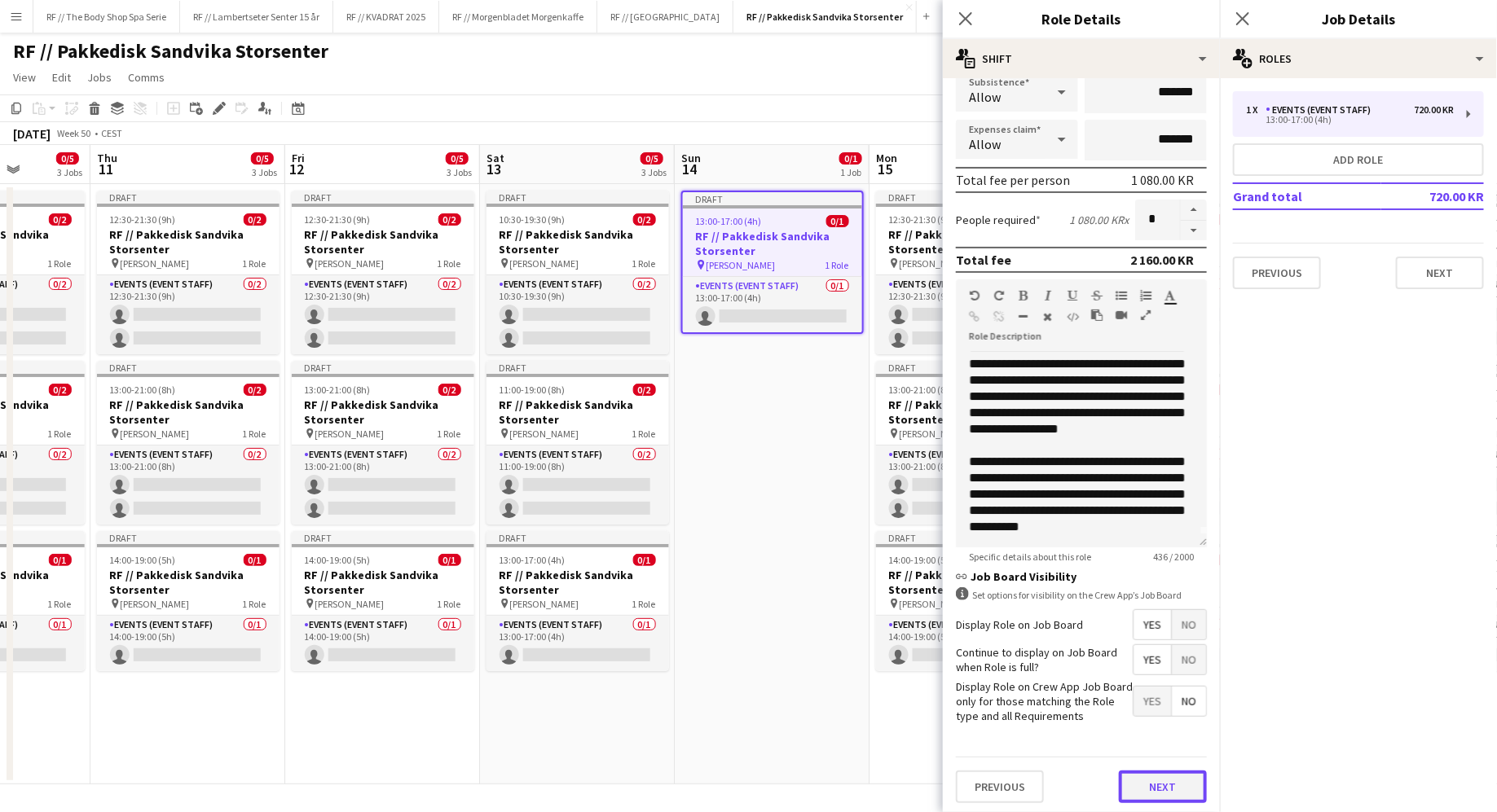
click at [1152, 779] on button "Next" at bounding box center [1162, 786] width 88 height 32
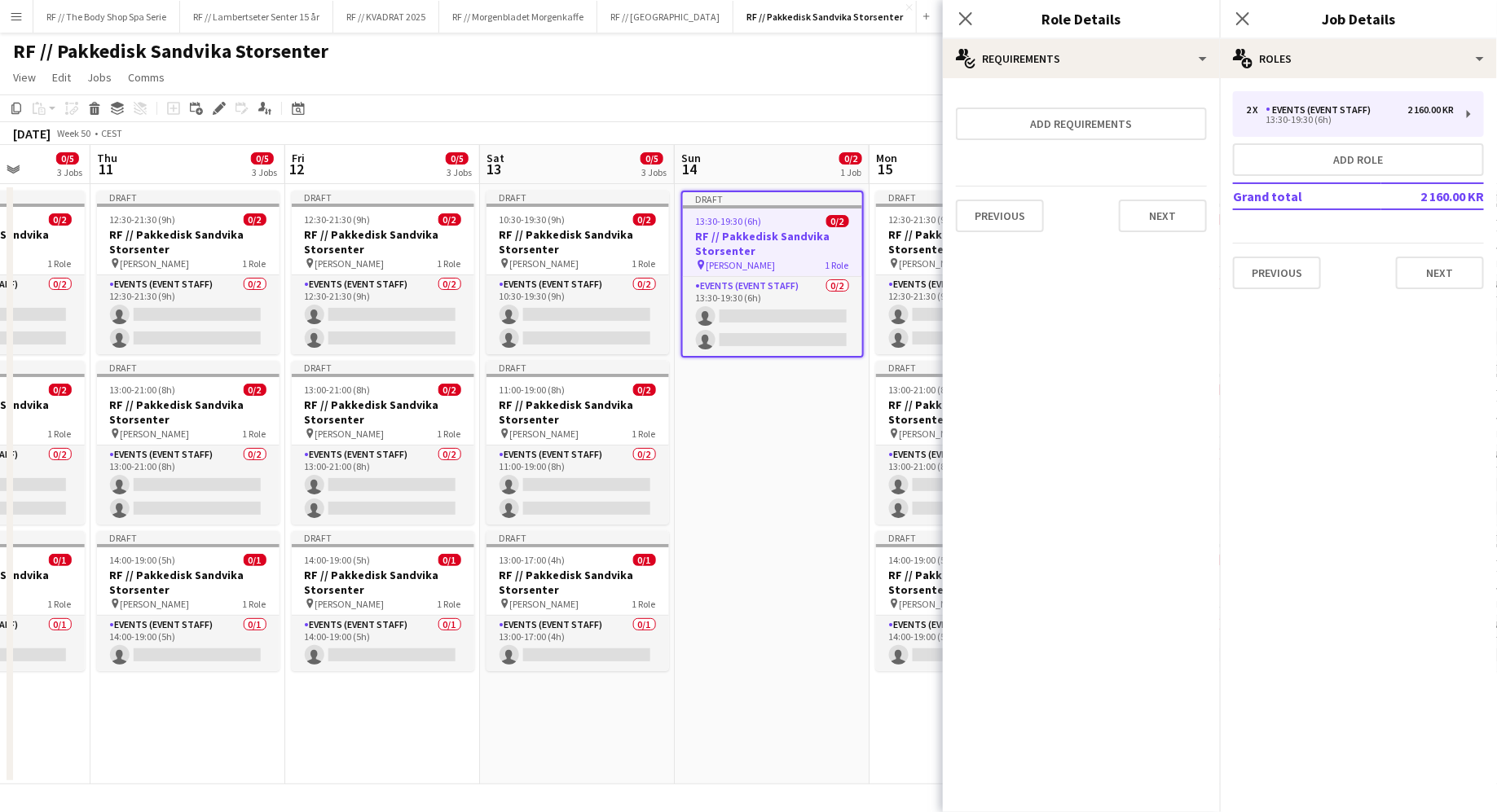
scroll to position [0, 0]
click at [780, 521] on app-date-cell "Draft 13:30-19:30 (6h) 0/2 RF // Pakkedisk Sandvika Storsenter pin [PERSON_NAME…" at bounding box center [772, 484] width 194 height 600
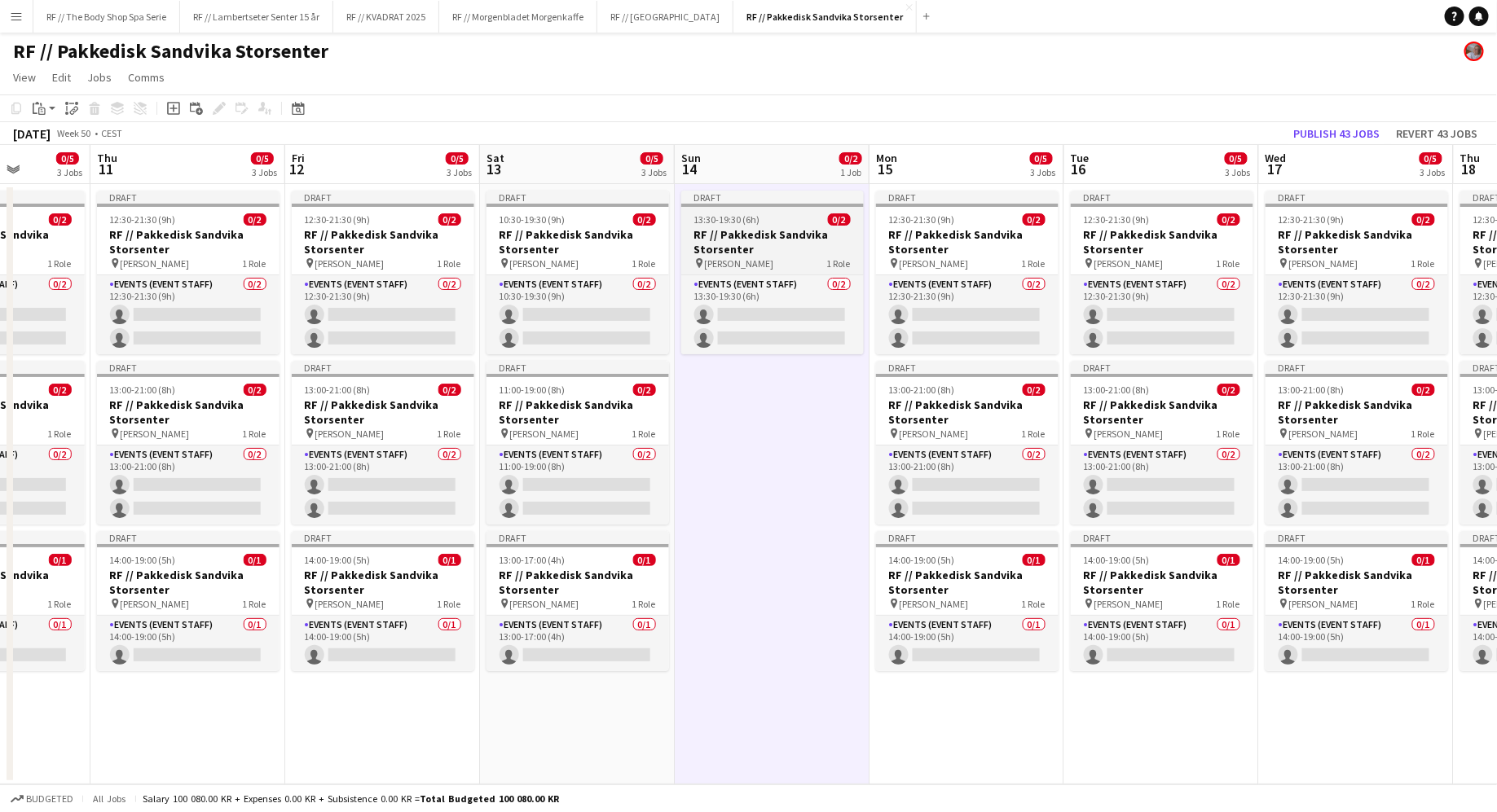
click at [813, 249] on h3 "RF // Pakkedisk Sandvika Storsenter" at bounding box center [772, 242] width 182 height 30
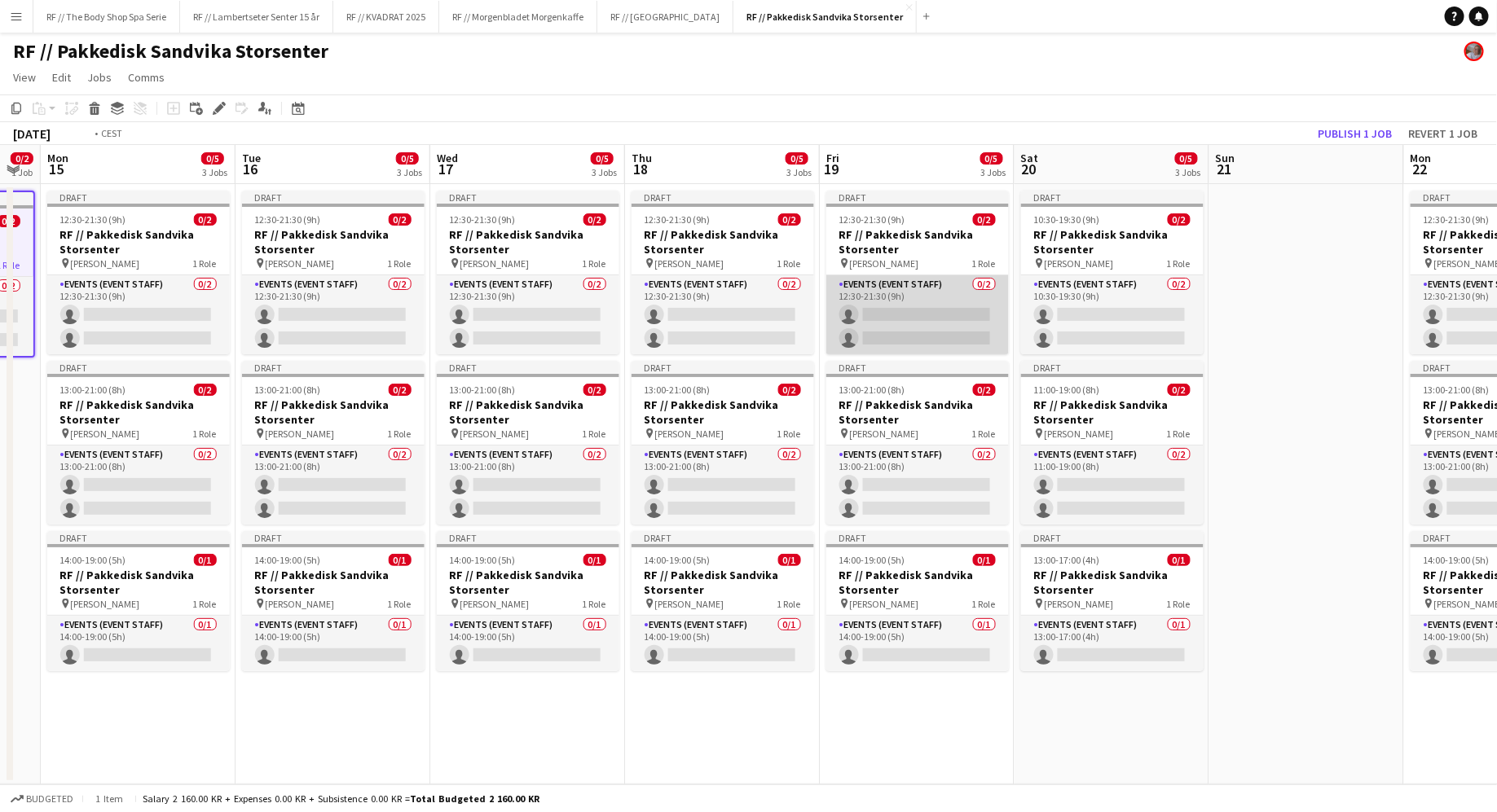
scroll to position [0, 548]
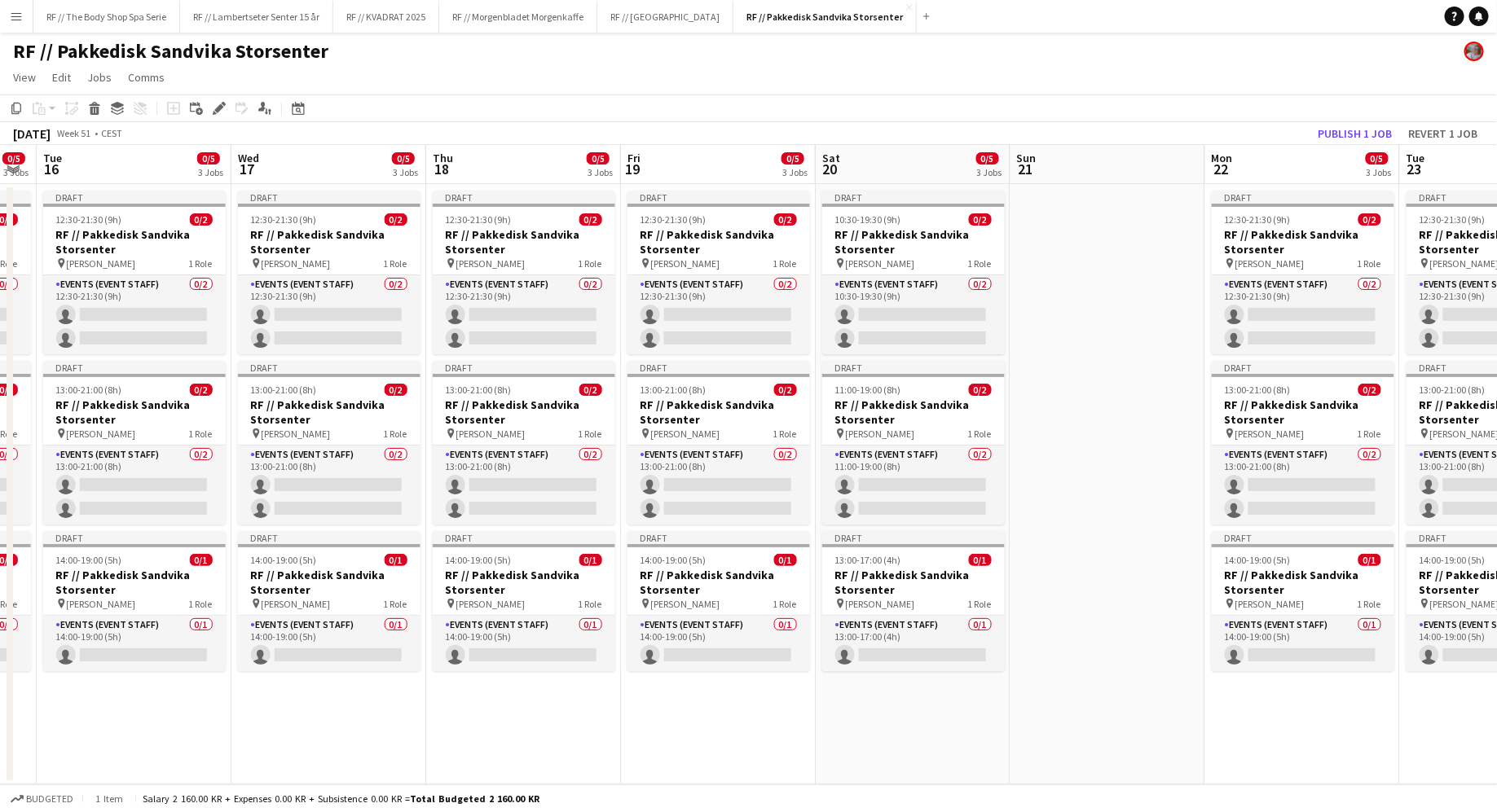
click at [1089, 280] on app-date-cell at bounding box center [1107, 484] width 194 height 600
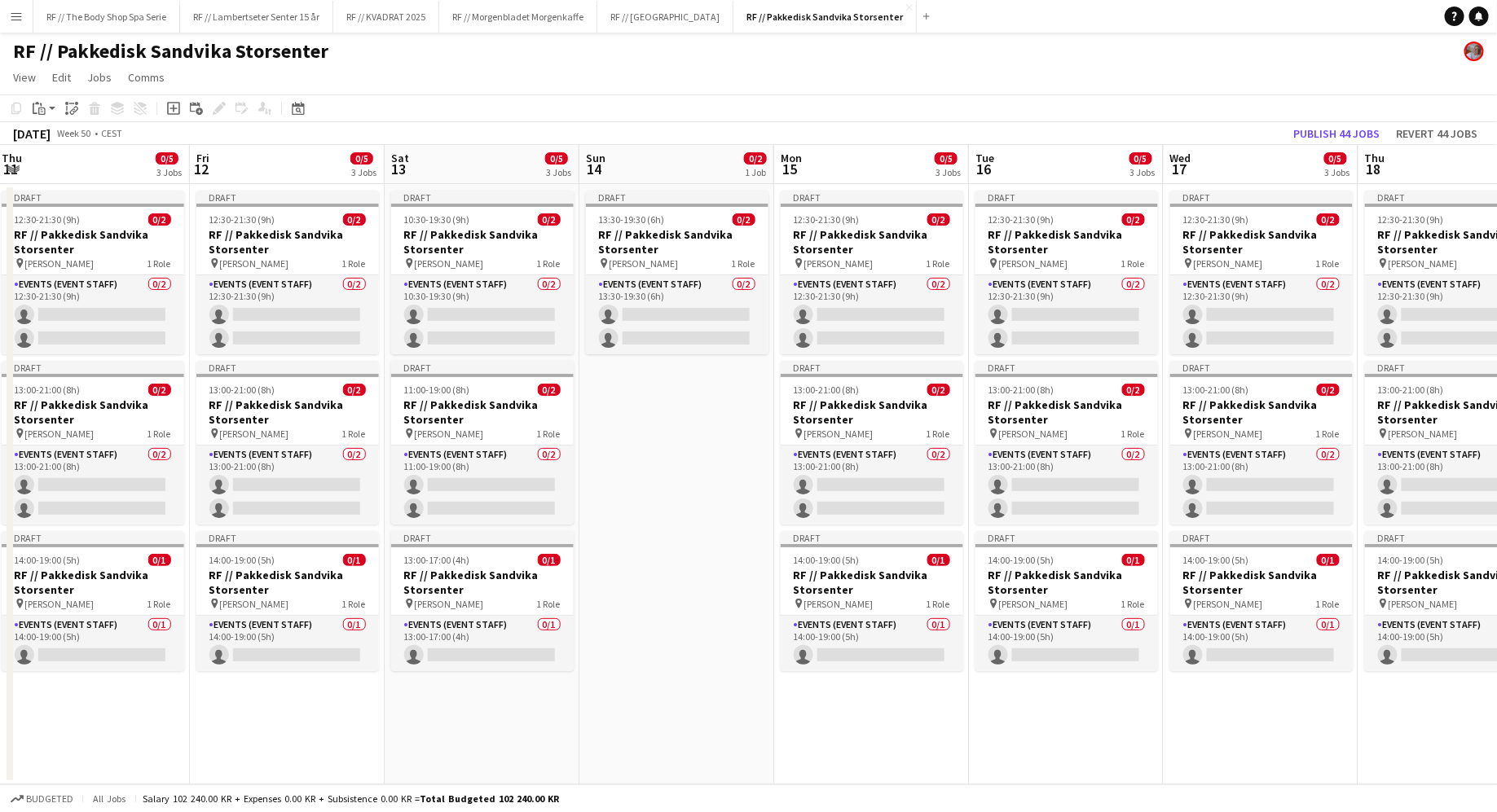
scroll to position [0, 476]
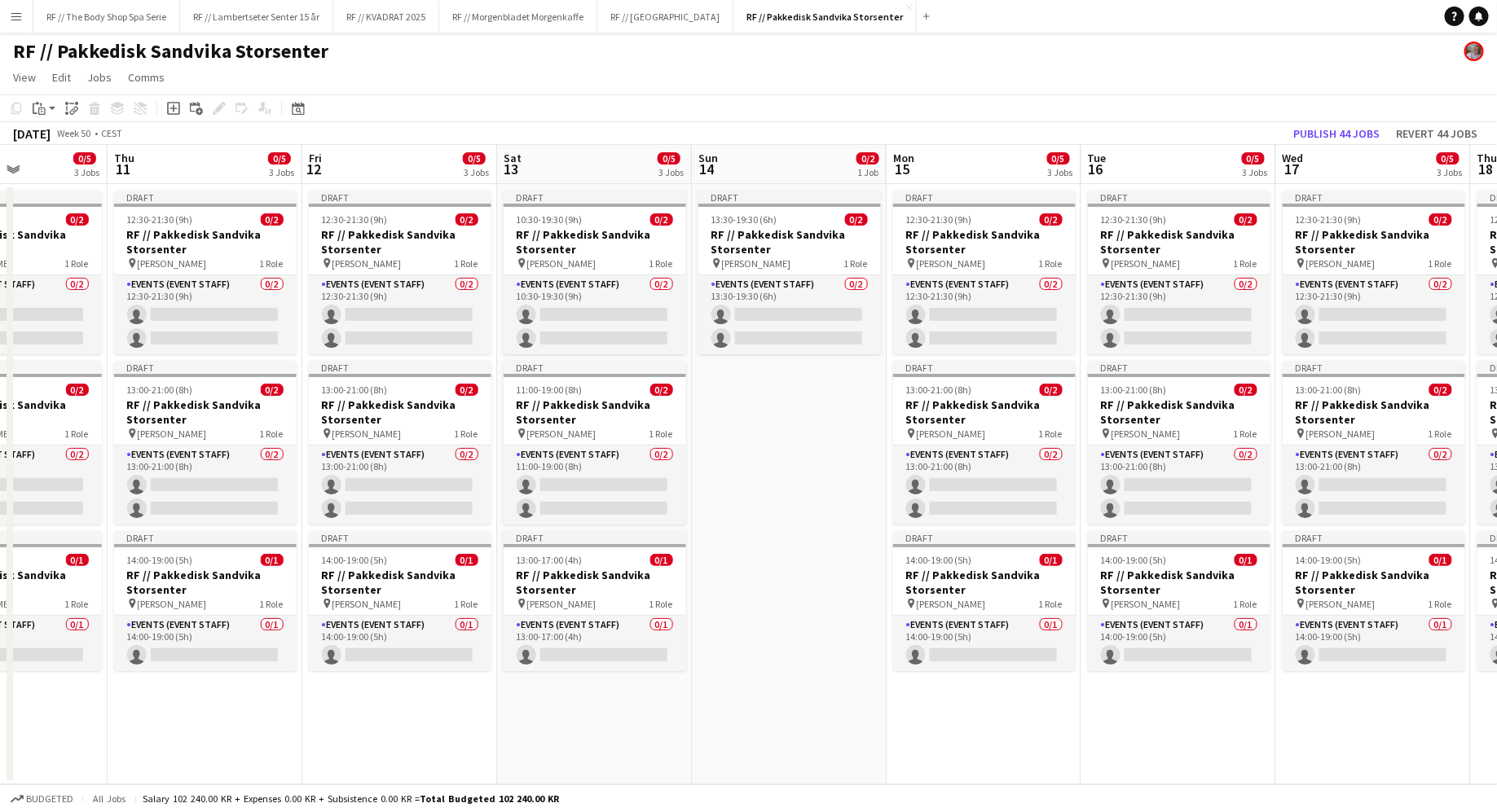
click at [775, 437] on app-date-cell "Draft 13:30-19:30 (6h) 0/2 RF // Pakkedisk Sandvika Storsenter pin [PERSON_NAME…" at bounding box center [789, 484] width 194 height 600
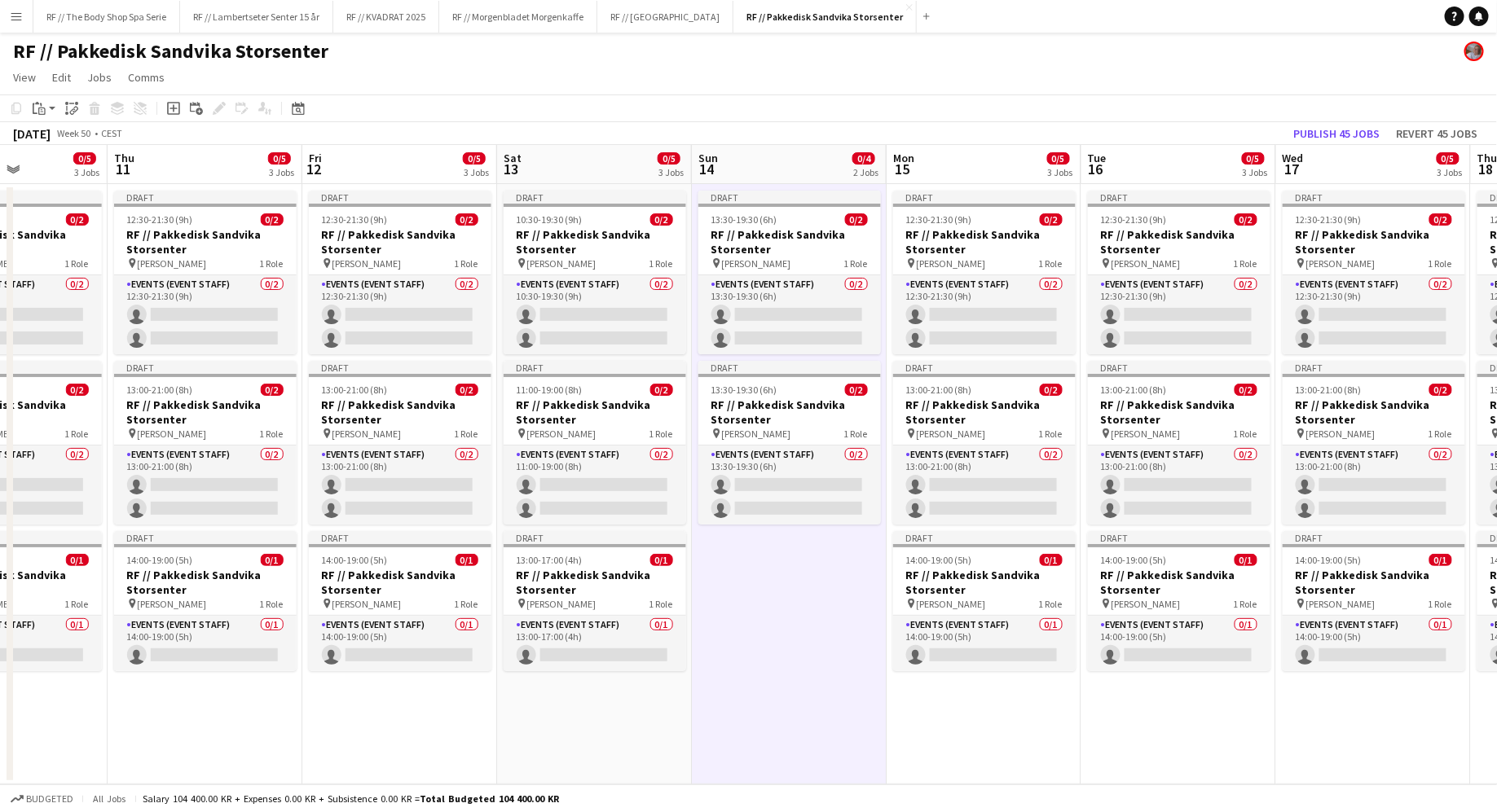
click at [775, 437] on span "[PERSON_NAME]" at bounding box center [756, 433] width 69 height 12
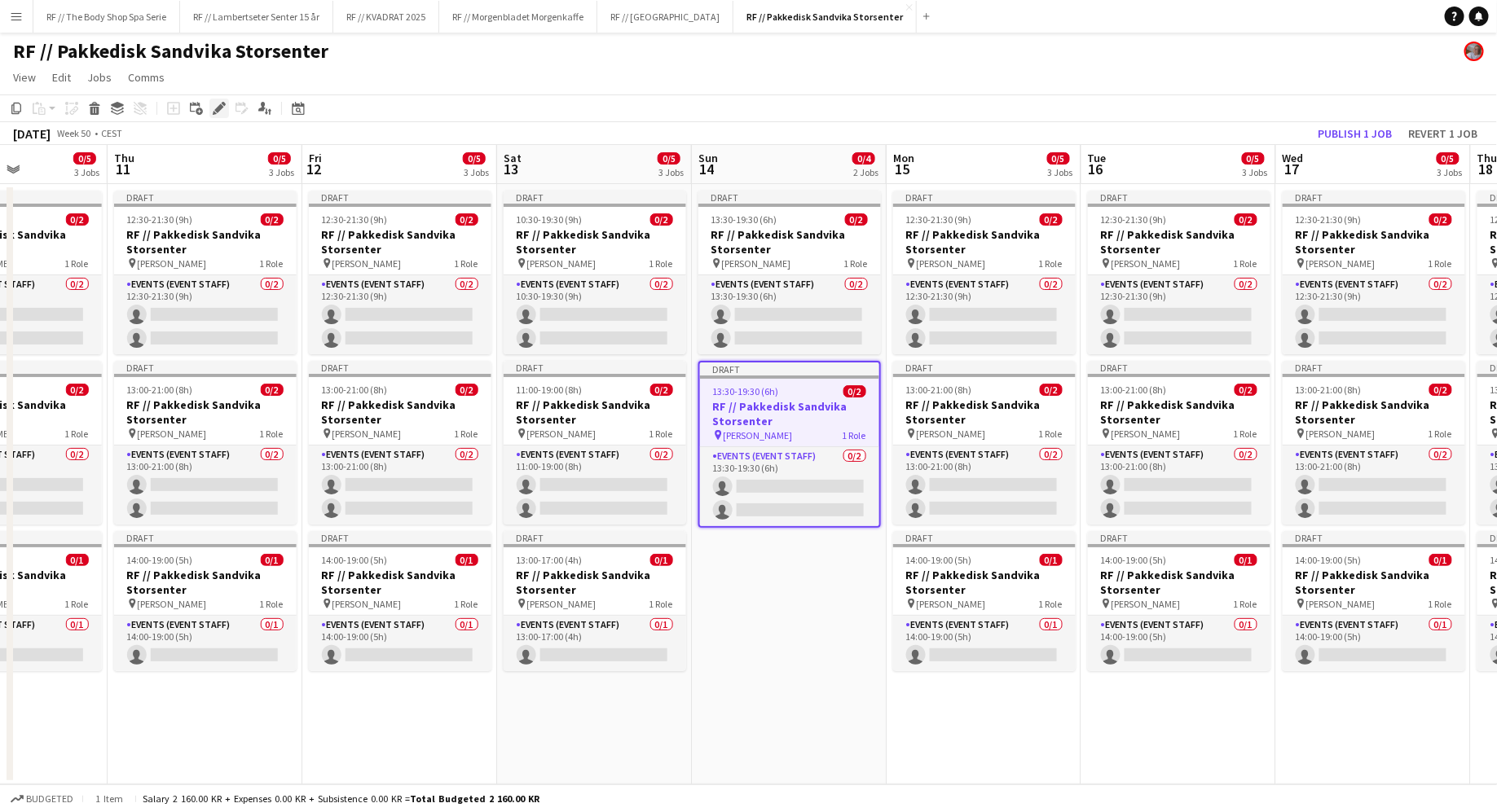
click at [217, 115] on div "Edit" at bounding box center [218, 108] width 19 height 19
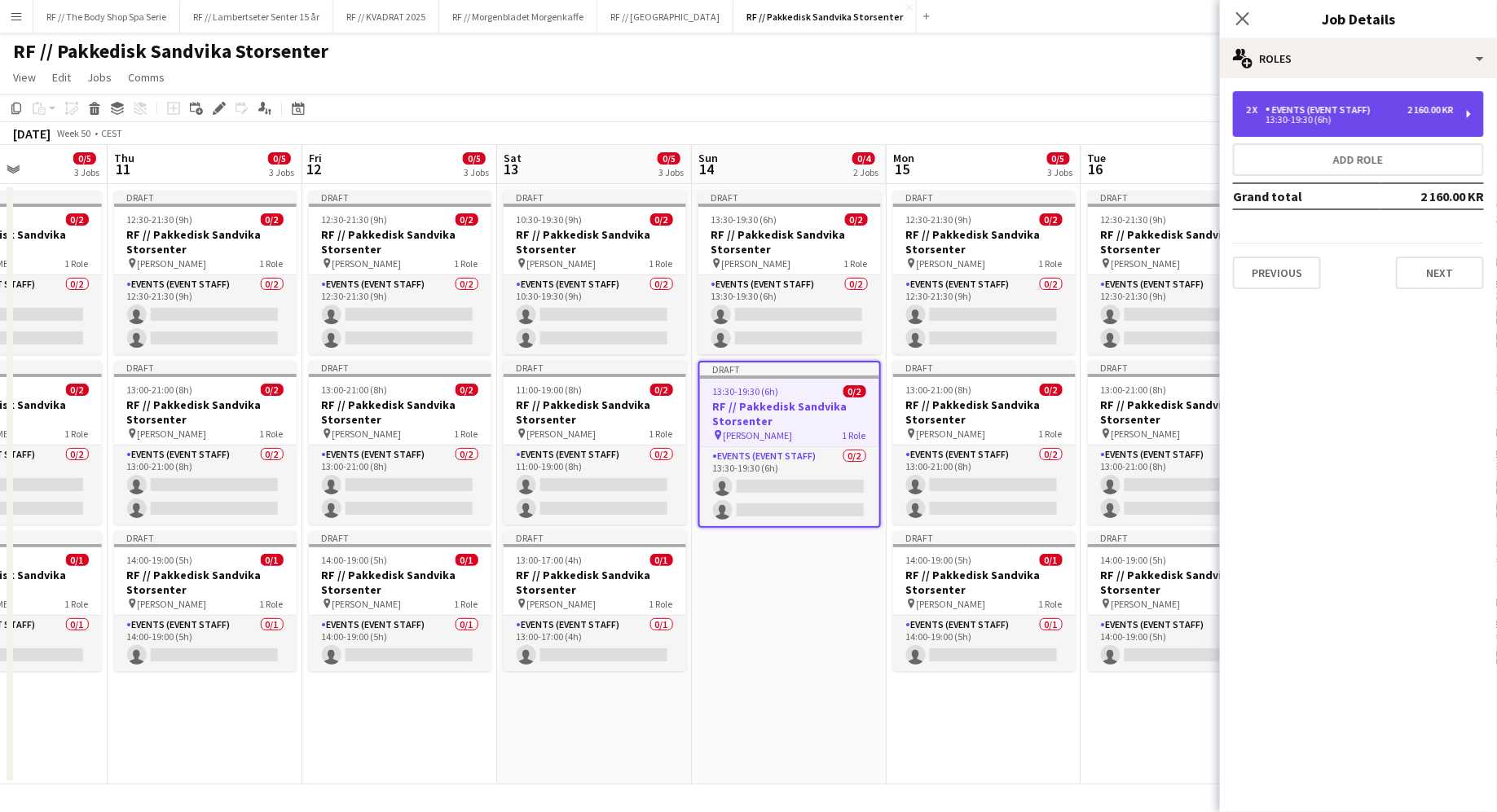
click at [1347, 124] on div "2 x Events (Event Staff) 2 160.00 KR 13:30-19:30 (6h)" at bounding box center [1357, 114] width 251 height 45
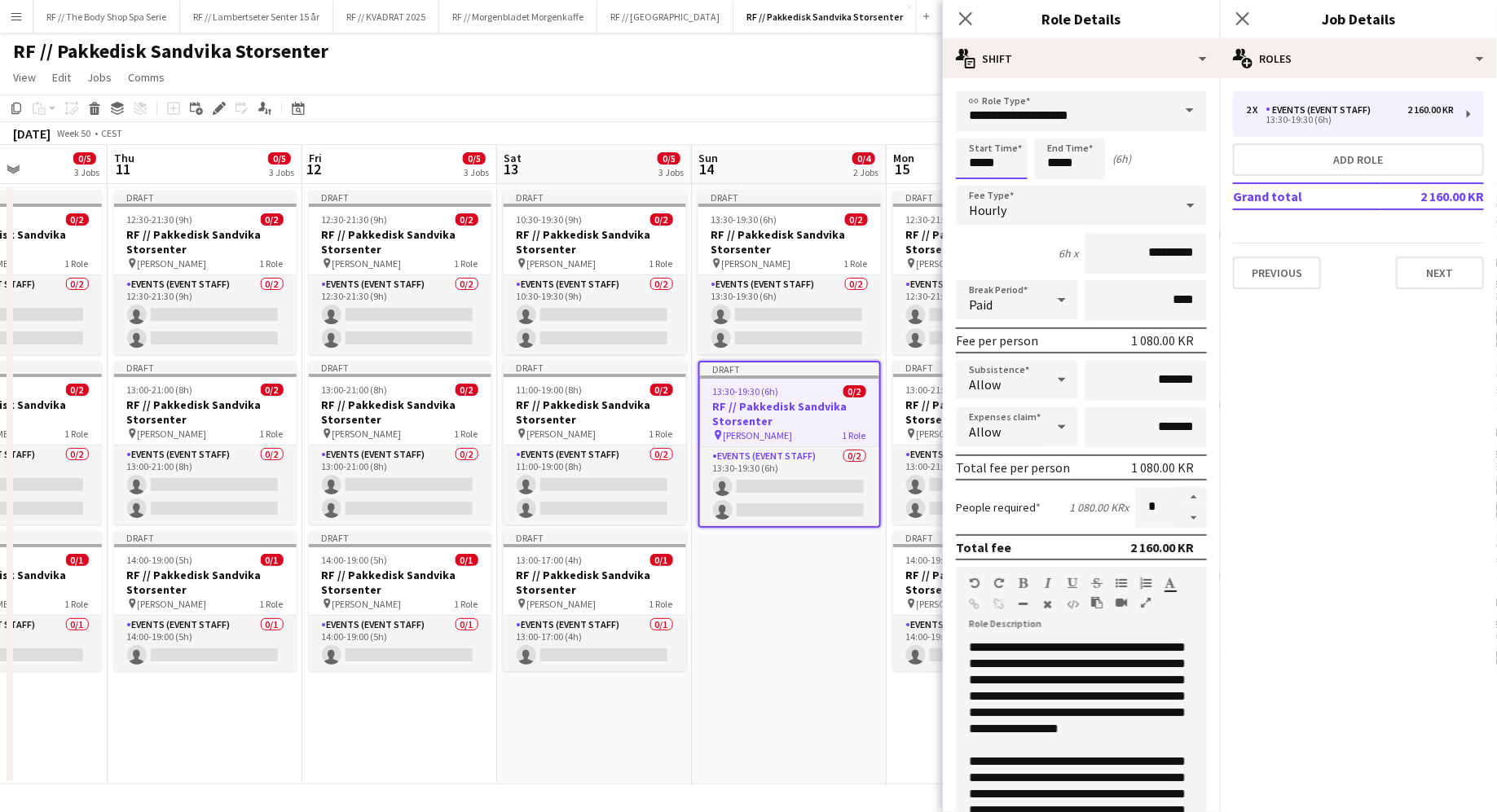
click at [984, 143] on input "*****" at bounding box center [991, 159] width 71 height 41
click at [1000, 162] on input "*****" at bounding box center [991, 159] width 71 height 41
type input "*****"
click at [999, 235] on div "5h x *********" at bounding box center [1081, 253] width 251 height 41
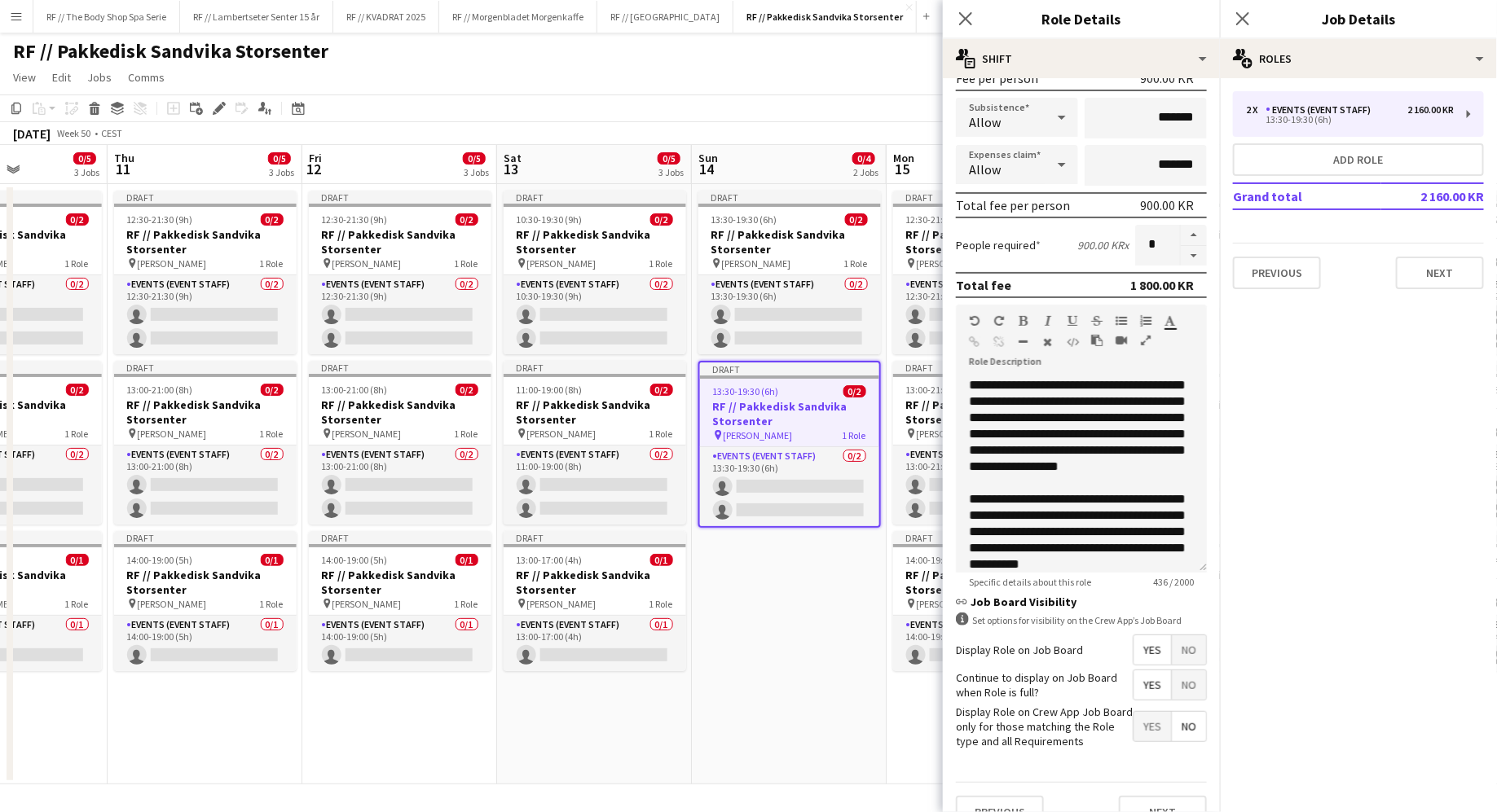
scroll to position [288, 0]
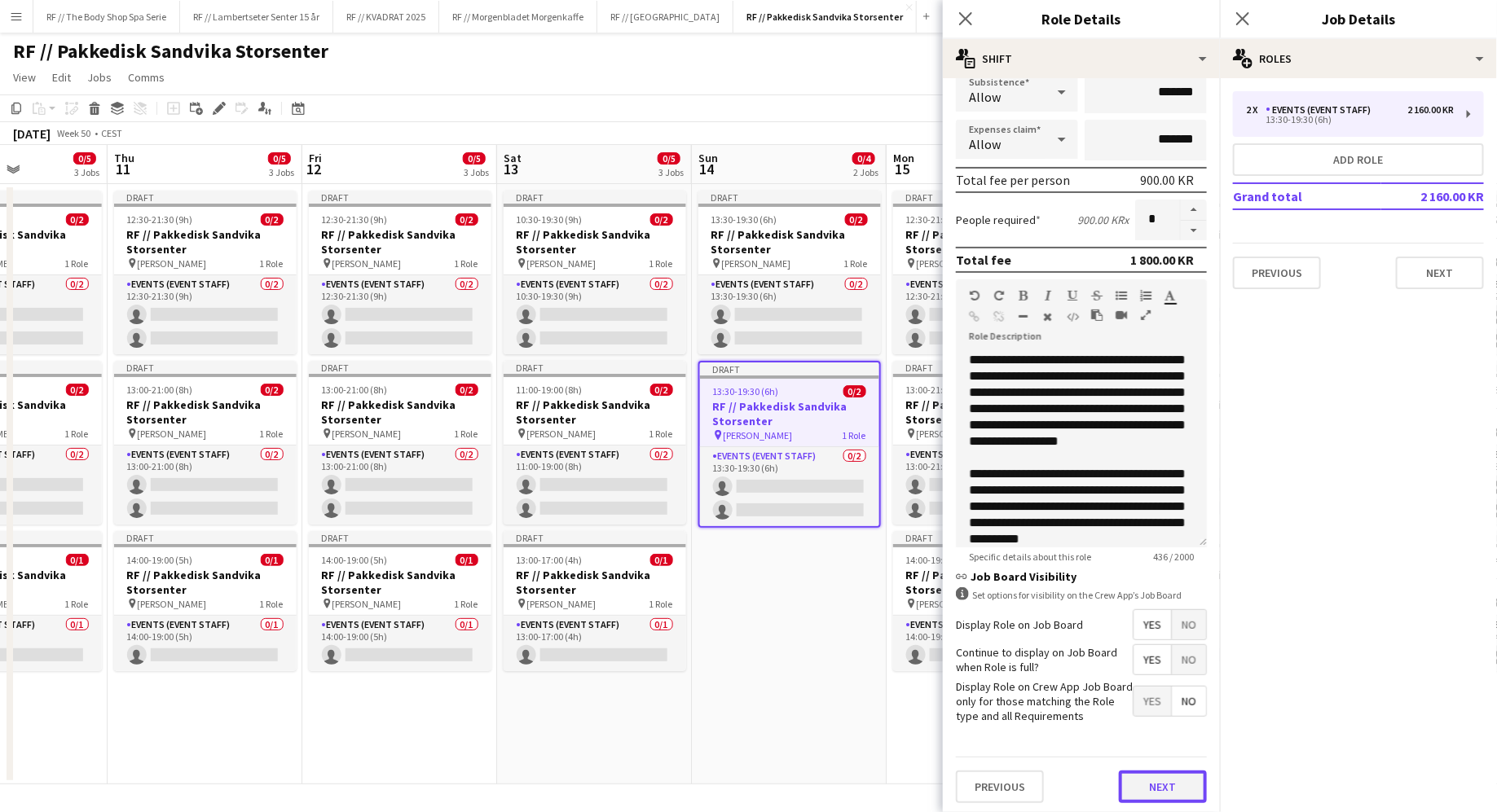
click at [1164, 784] on button "Next" at bounding box center [1162, 786] width 88 height 32
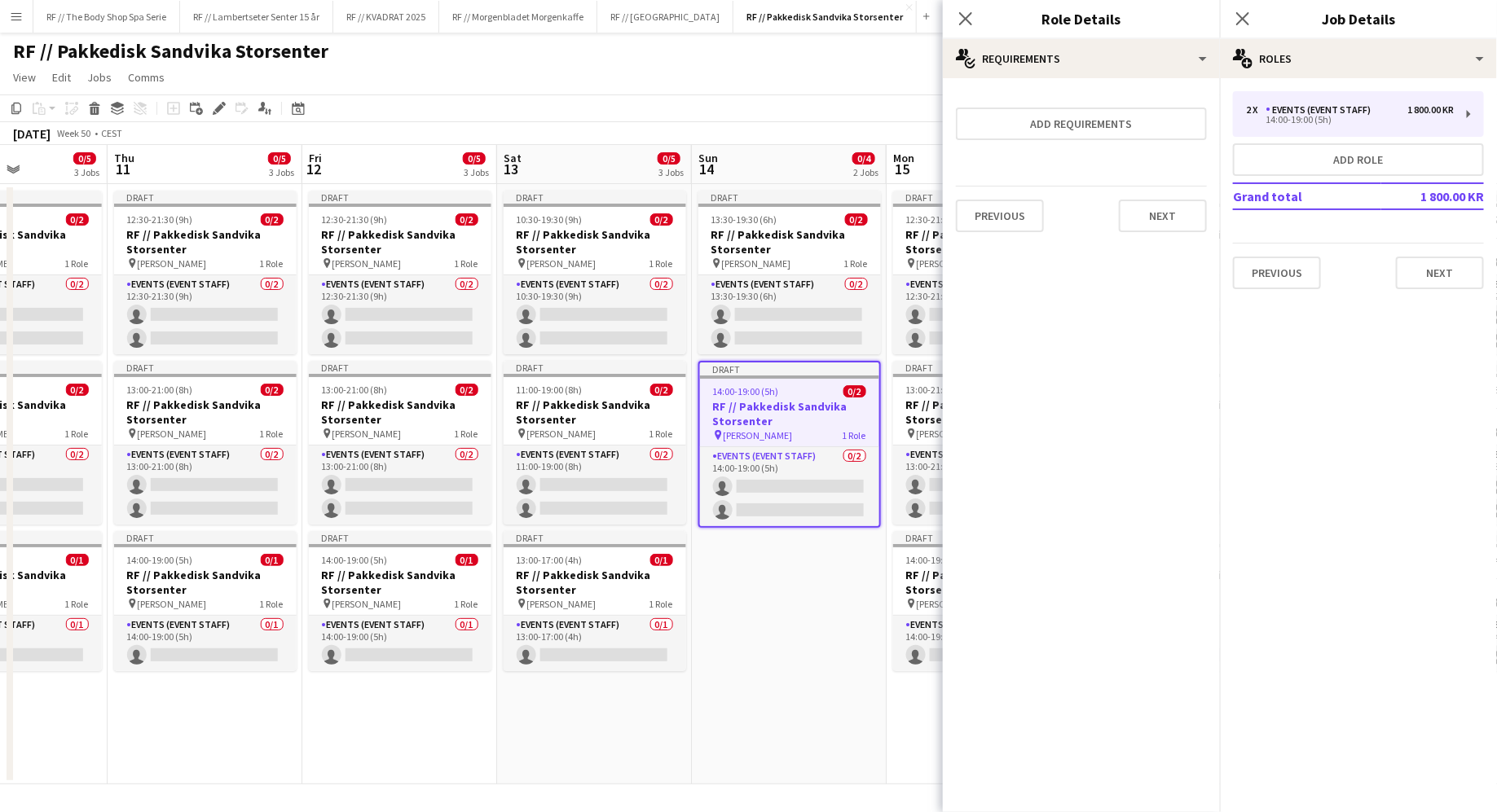
scroll to position [0, 0]
click at [766, 707] on app-date-cell "Draft 13:30-19:30 (6h) 0/2 RF // Pakkedisk Sandvika Storsenter pin [PERSON_NAME…" at bounding box center [789, 484] width 194 height 600
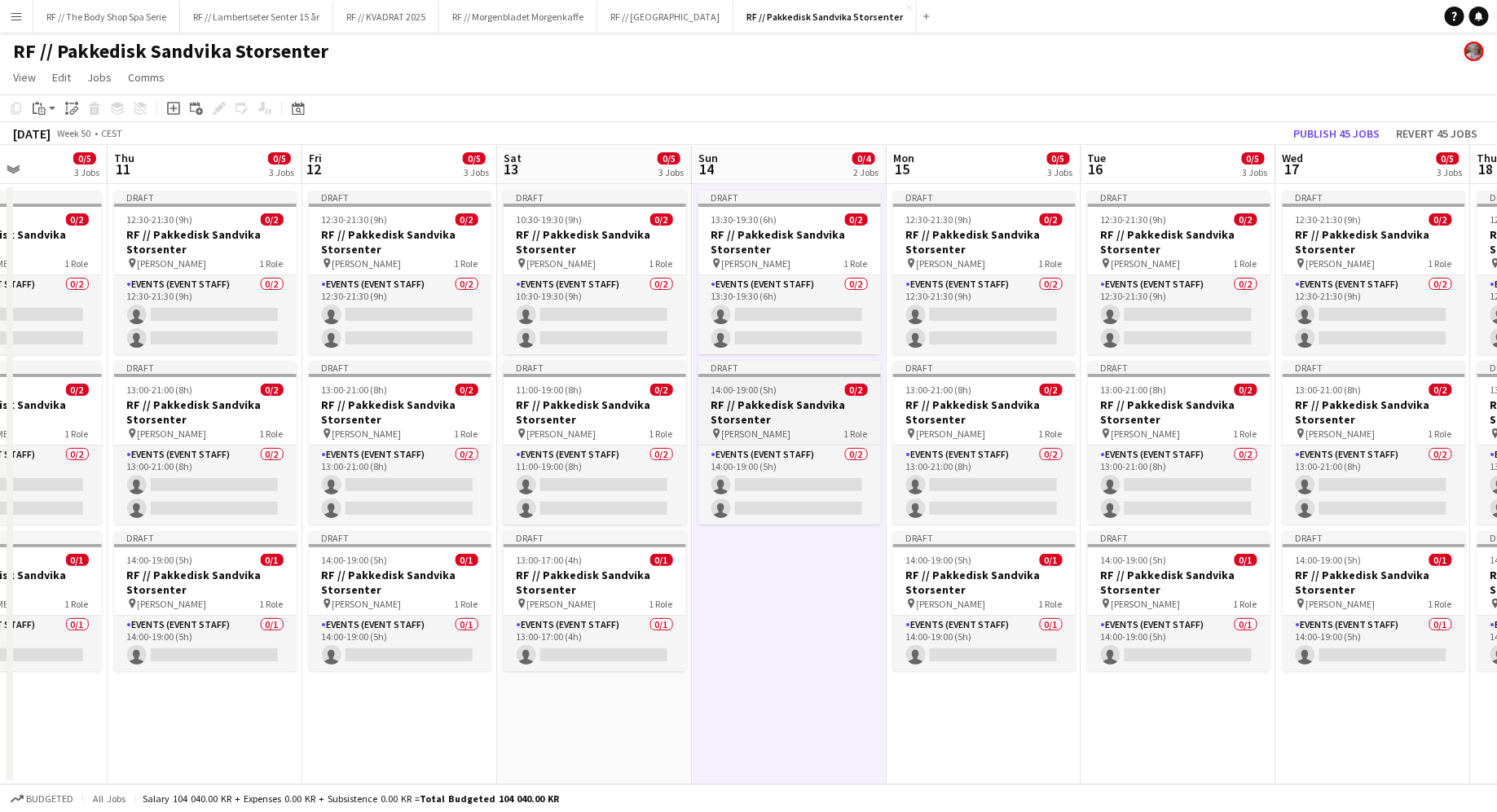
click at [791, 431] on span "[PERSON_NAME]" at bounding box center [756, 433] width 69 height 12
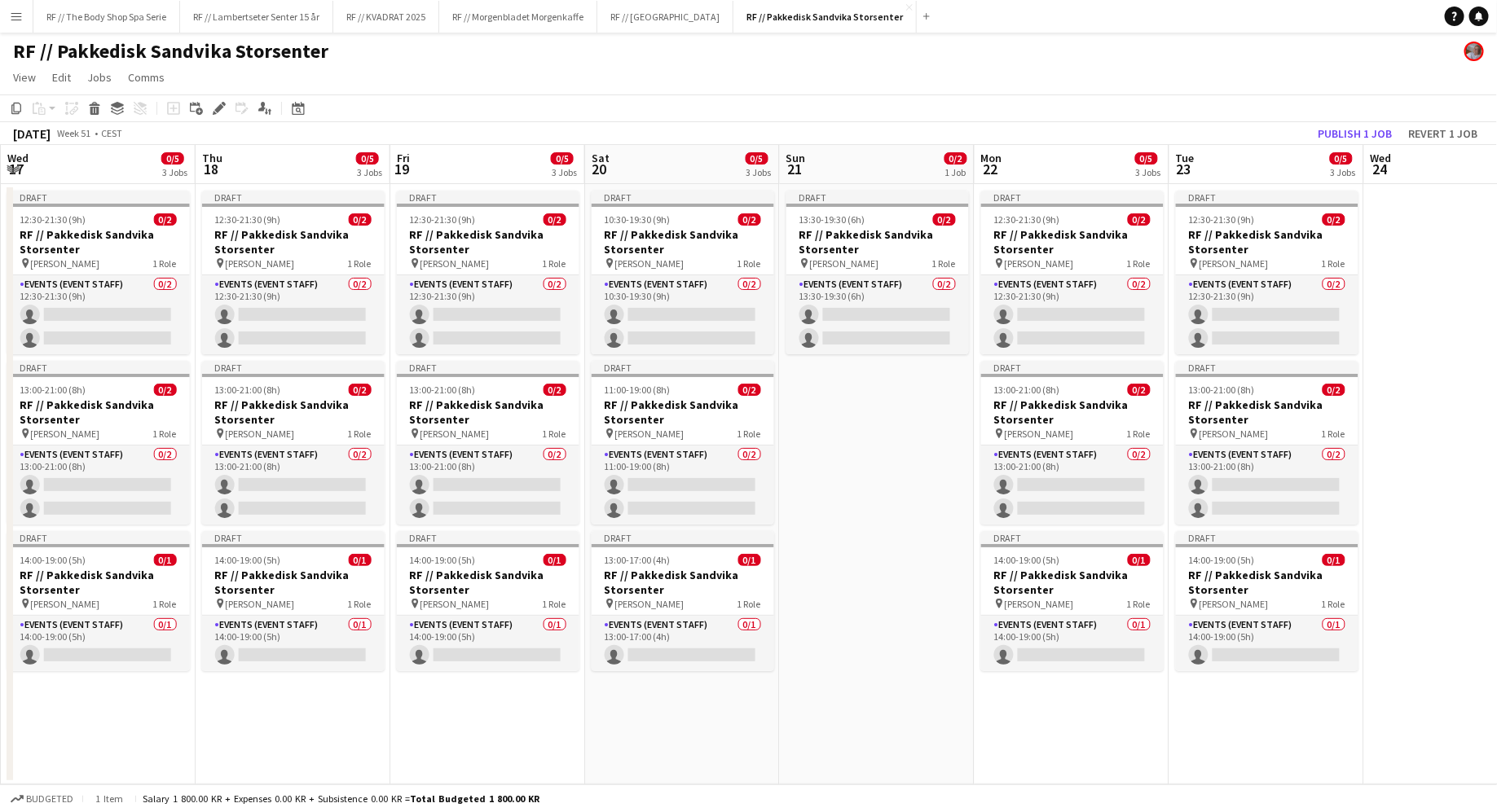
scroll to position [0, 515]
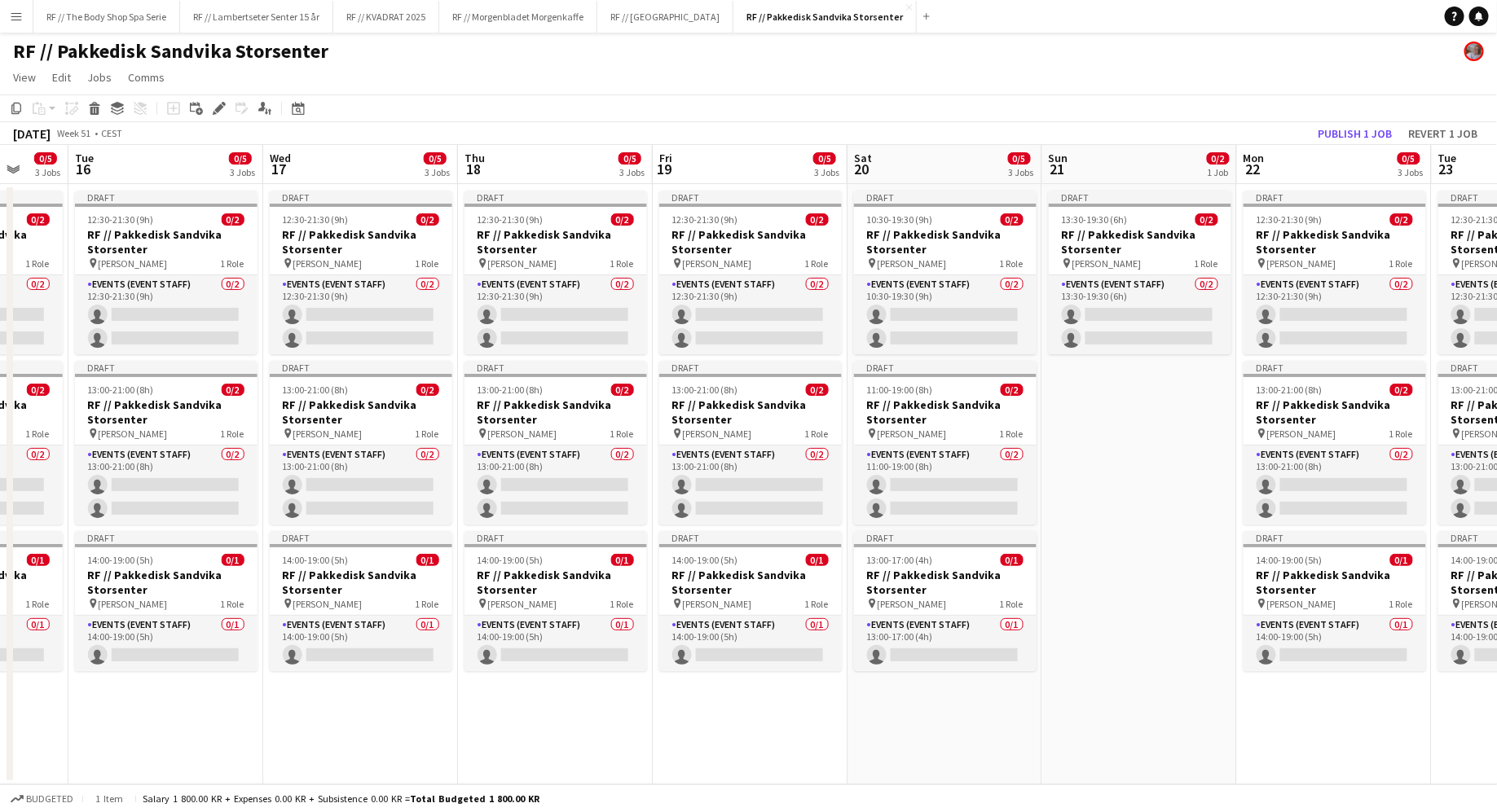
click at [1183, 445] on app-date-cell "Draft 13:30-19:30 (6h) 0/2 RF // Pakkedisk Sandvika Storsenter pin [PERSON_NAME…" at bounding box center [1139, 484] width 194 height 600
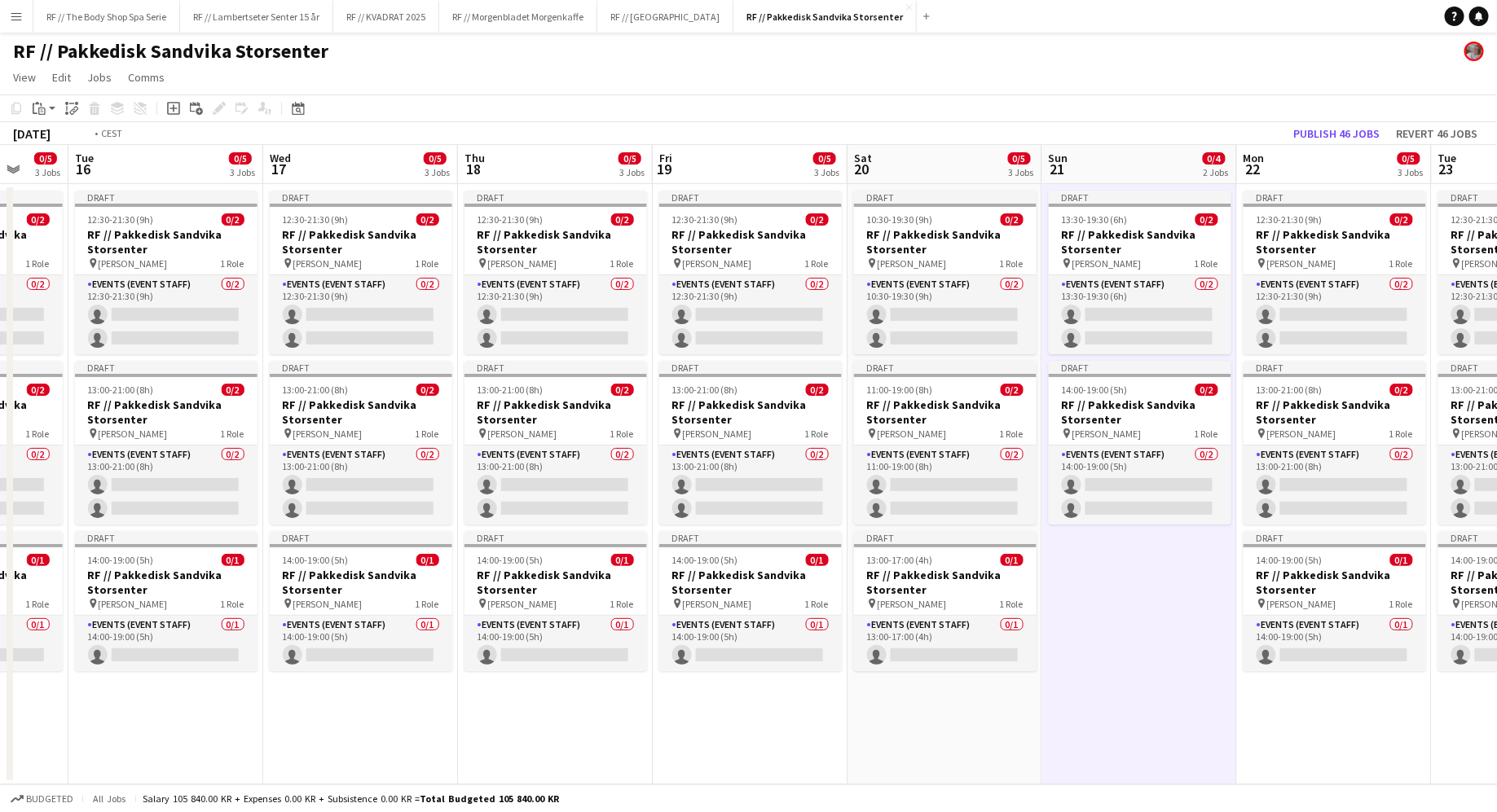
scroll to position [0, 332]
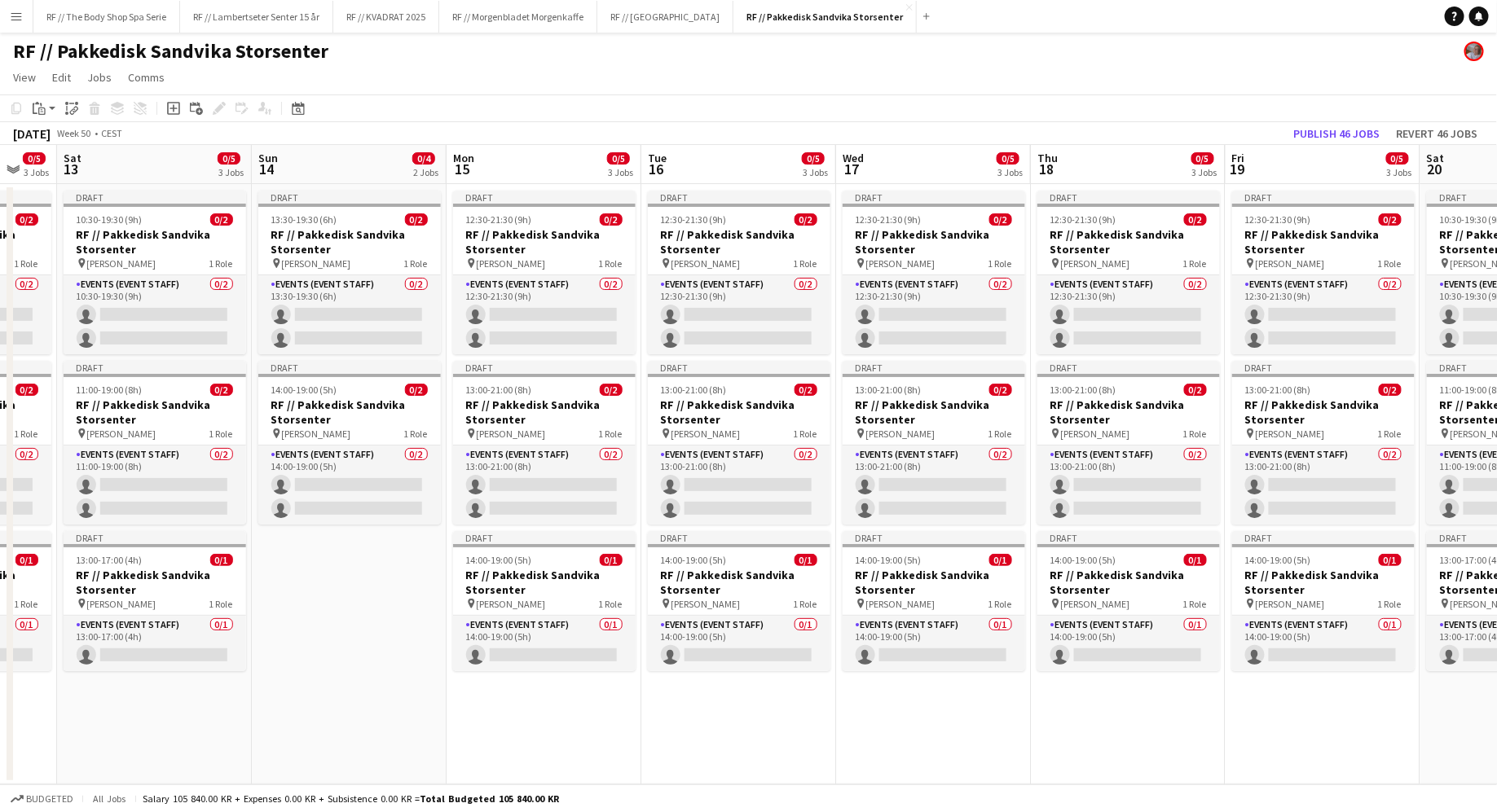
click at [365, 579] on app-date-cell "Draft 13:30-19:30 (6h) 0/2 RF // Pakkedisk Sandvika Storsenter pin [PERSON_NAME…" at bounding box center [349, 484] width 194 height 600
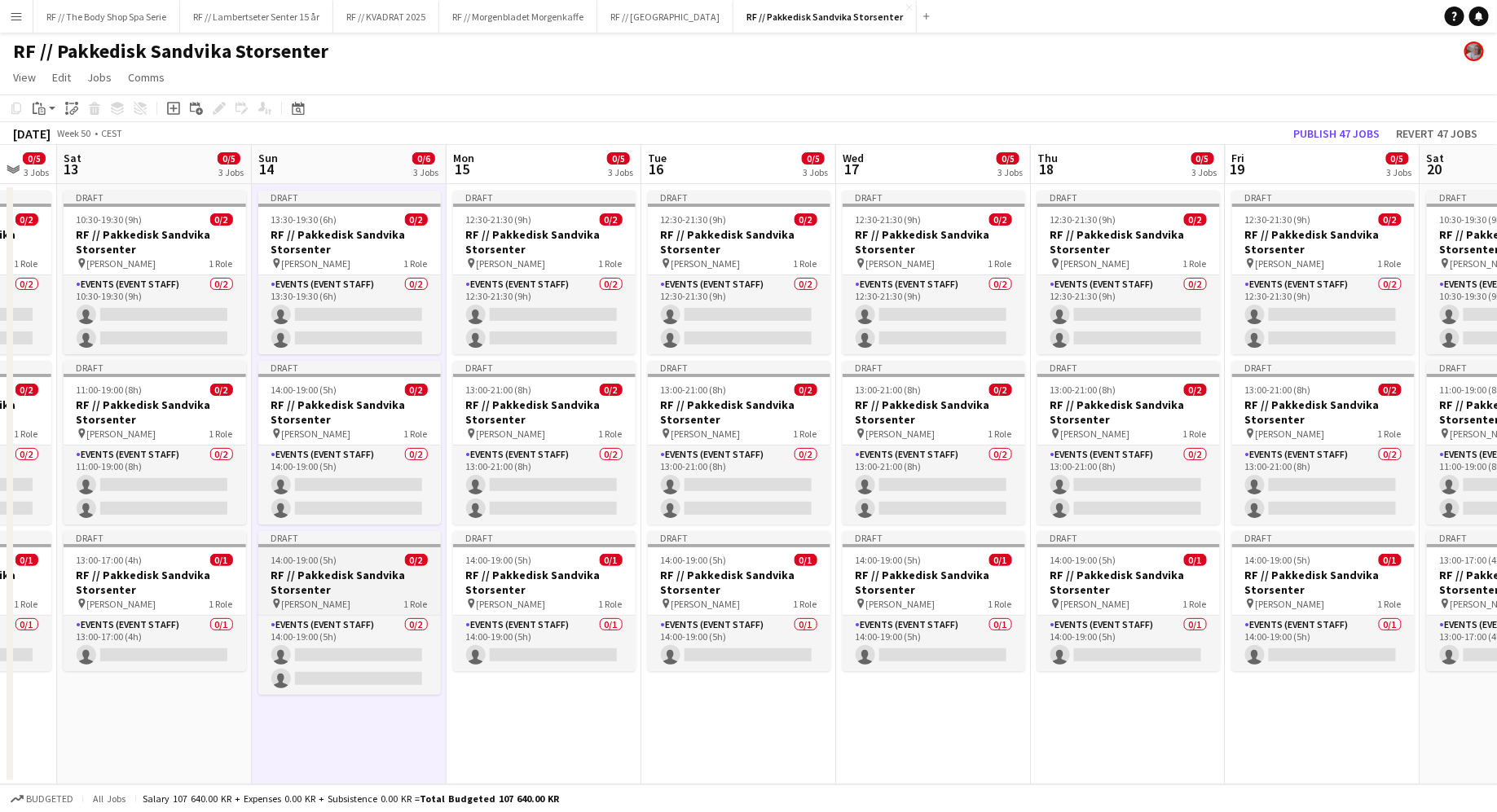
click at [362, 593] on h3 "RF // Pakkedisk Sandvika Storsenter" at bounding box center [349, 583] width 182 height 30
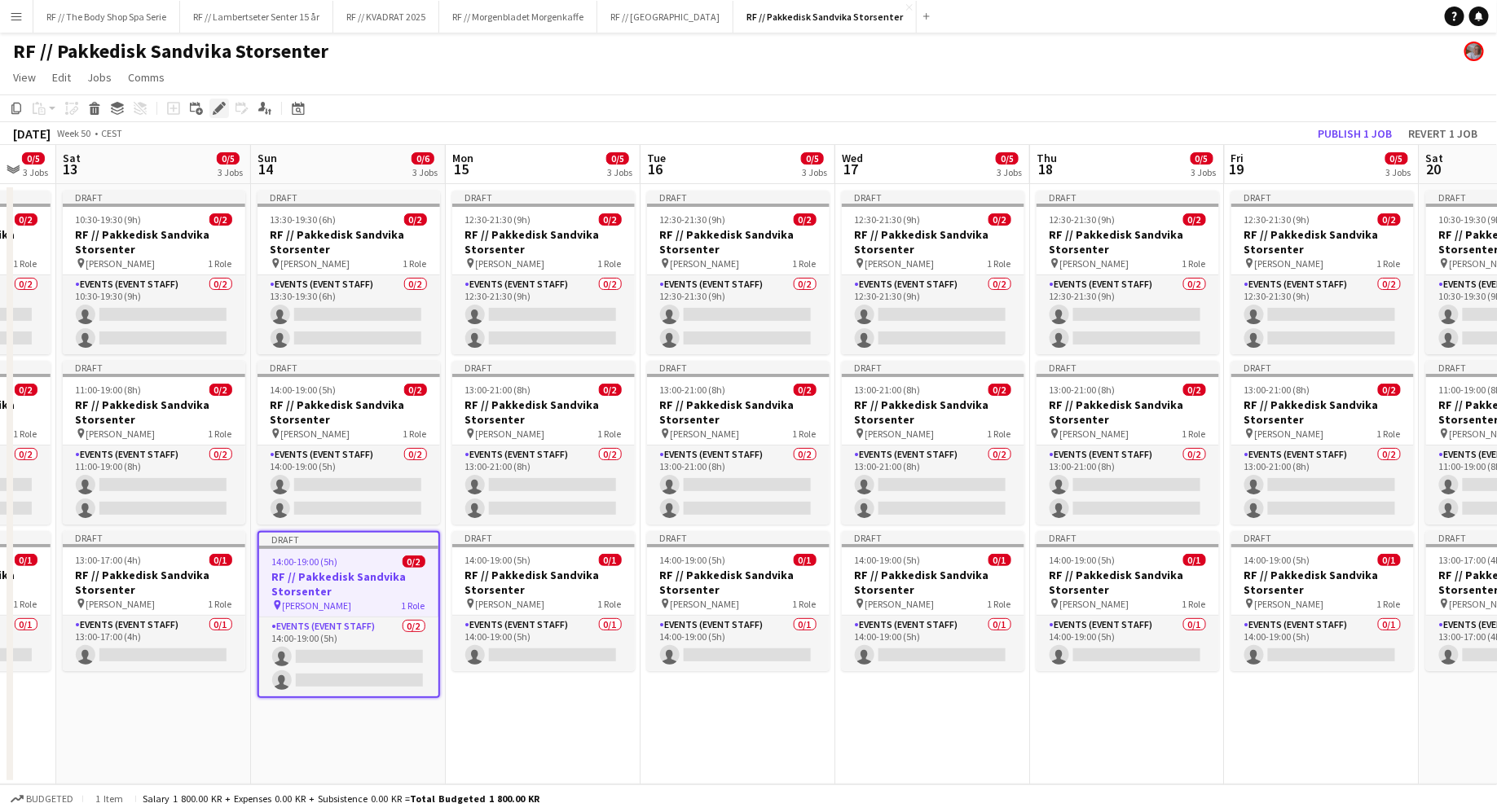
click at [220, 114] on icon "Edit" at bounding box center [219, 108] width 13 height 13
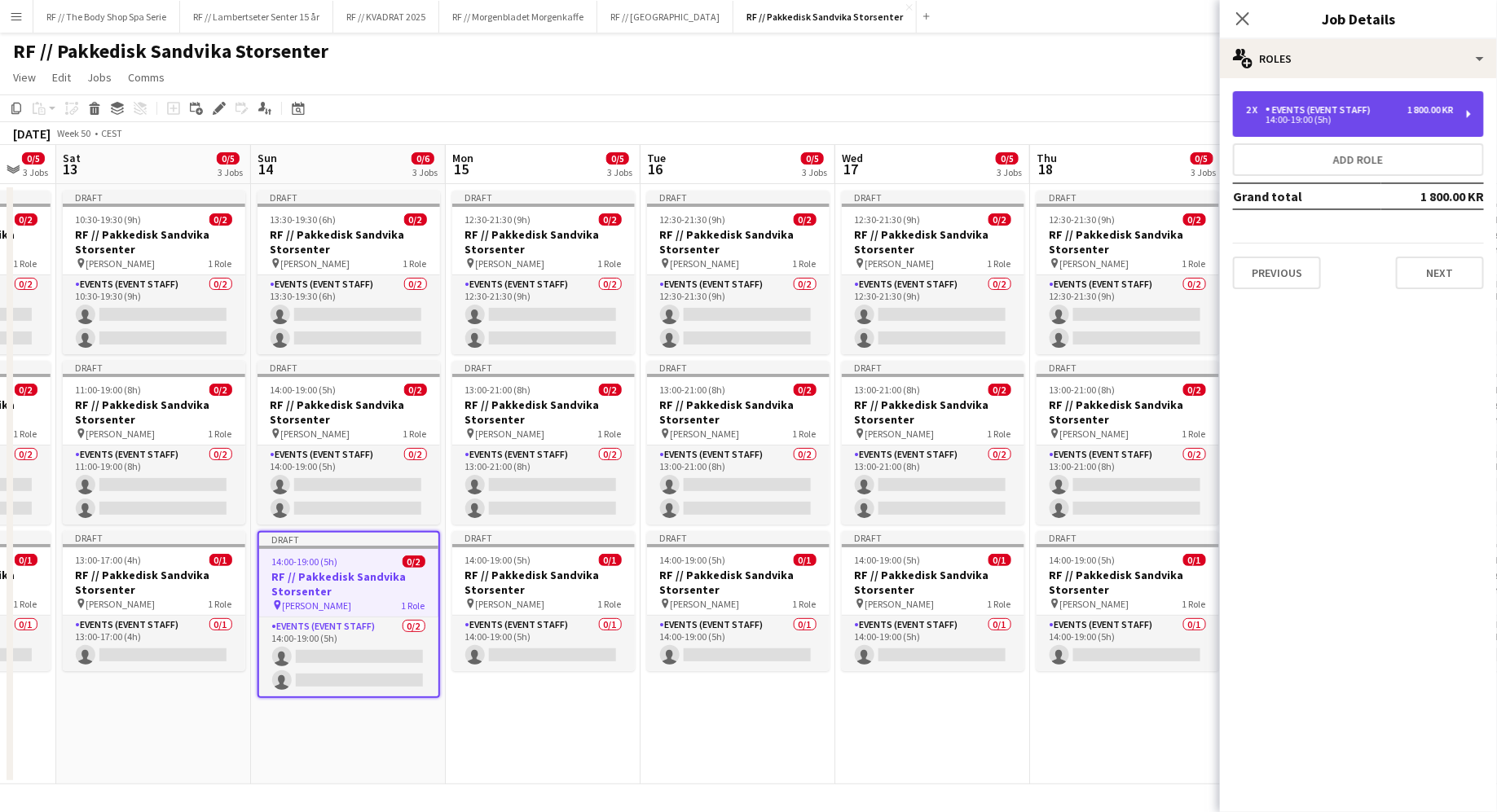
click at [1371, 119] on div "14:00-19:00 (5h)" at bounding box center [1350, 119] width 208 height 8
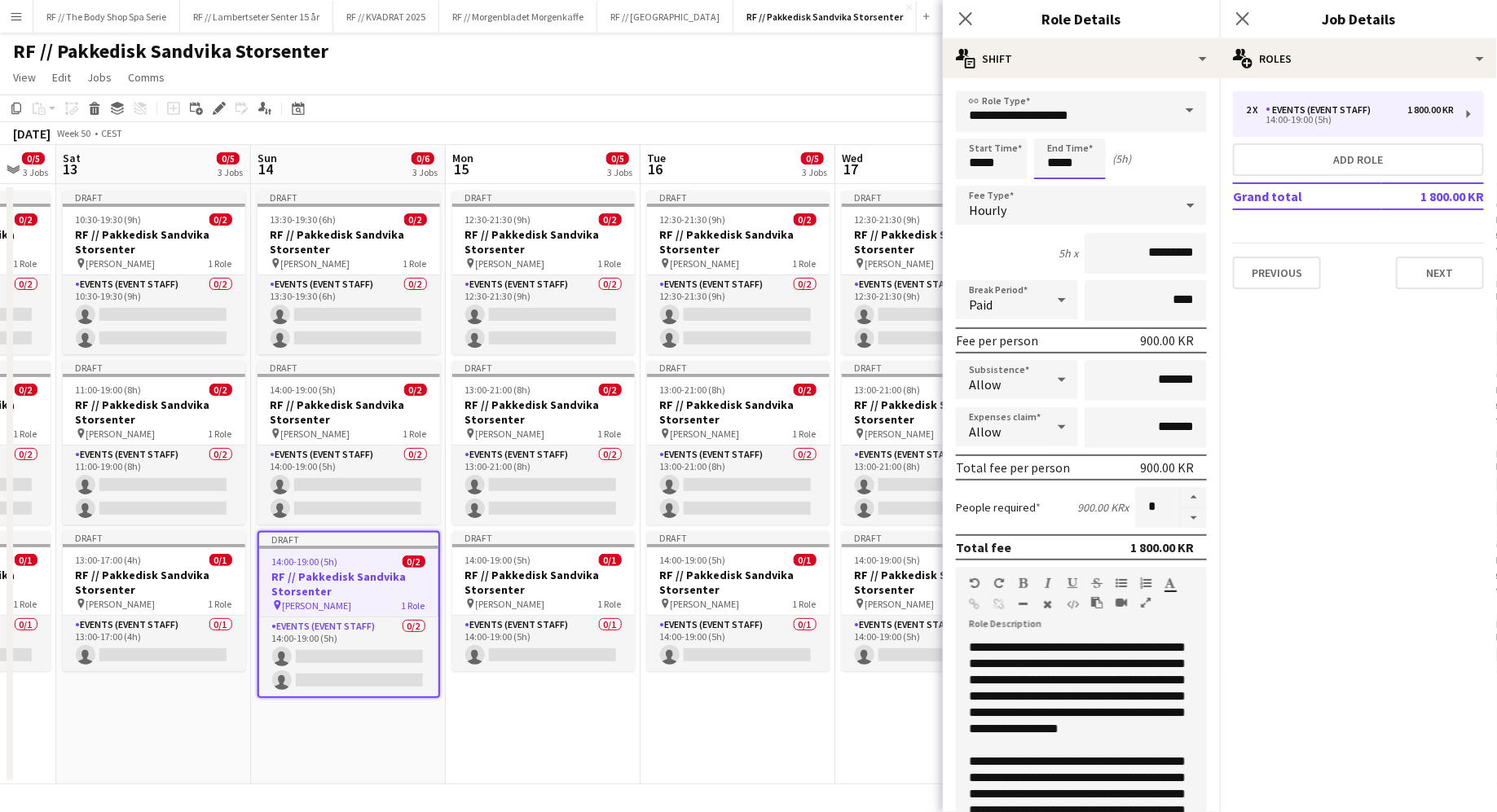
click at [1057, 161] on input "*****" at bounding box center [1070, 159] width 71 height 41
type input "*****"
click at [1161, 507] on input "*" at bounding box center [1157, 508] width 44 height 41
type input "*"
click at [1028, 498] on div "People required 720.00 KR x *" at bounding box center [1081, 508] width 251 height 41
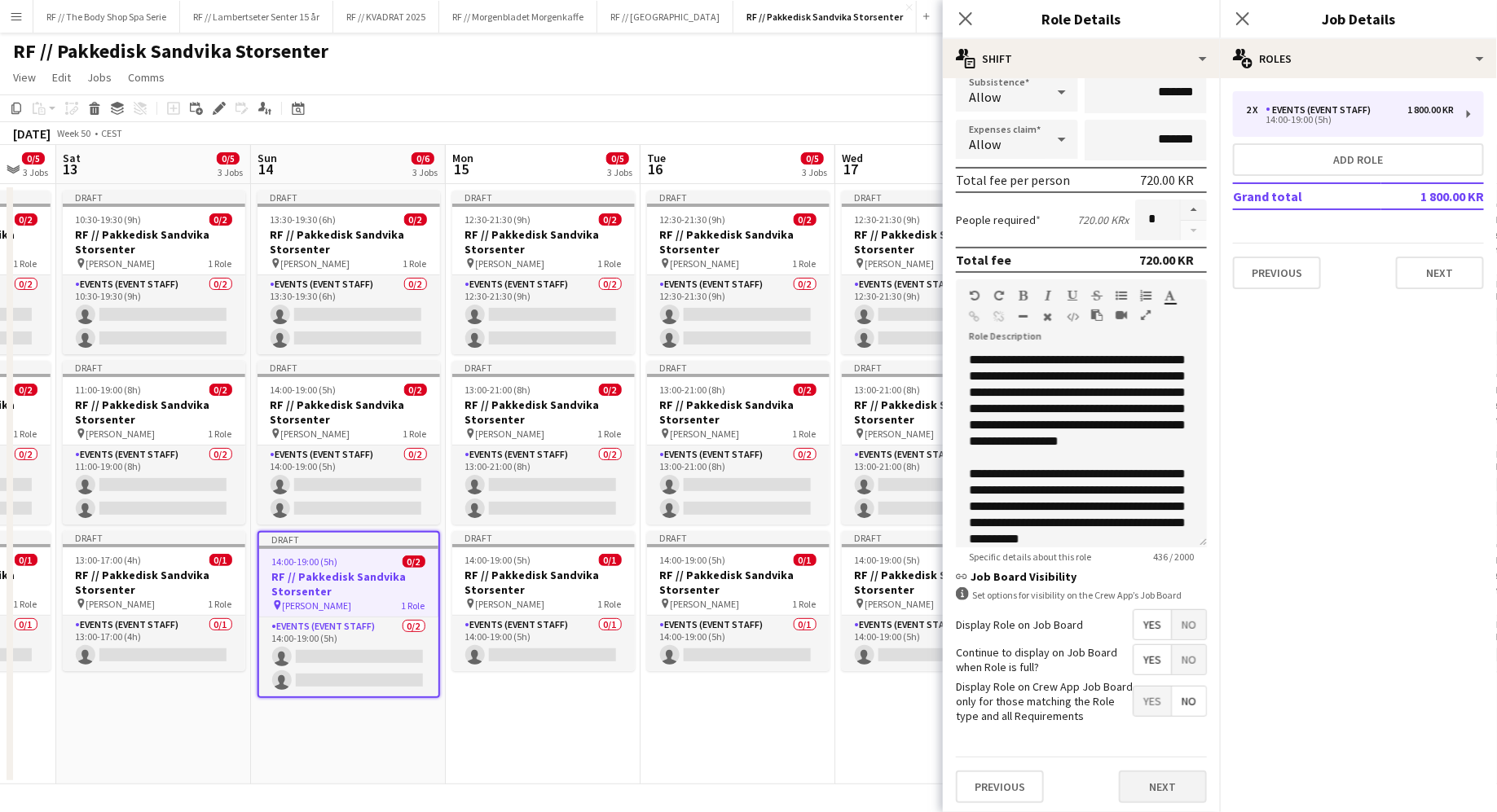
scroll to position [283, 0]
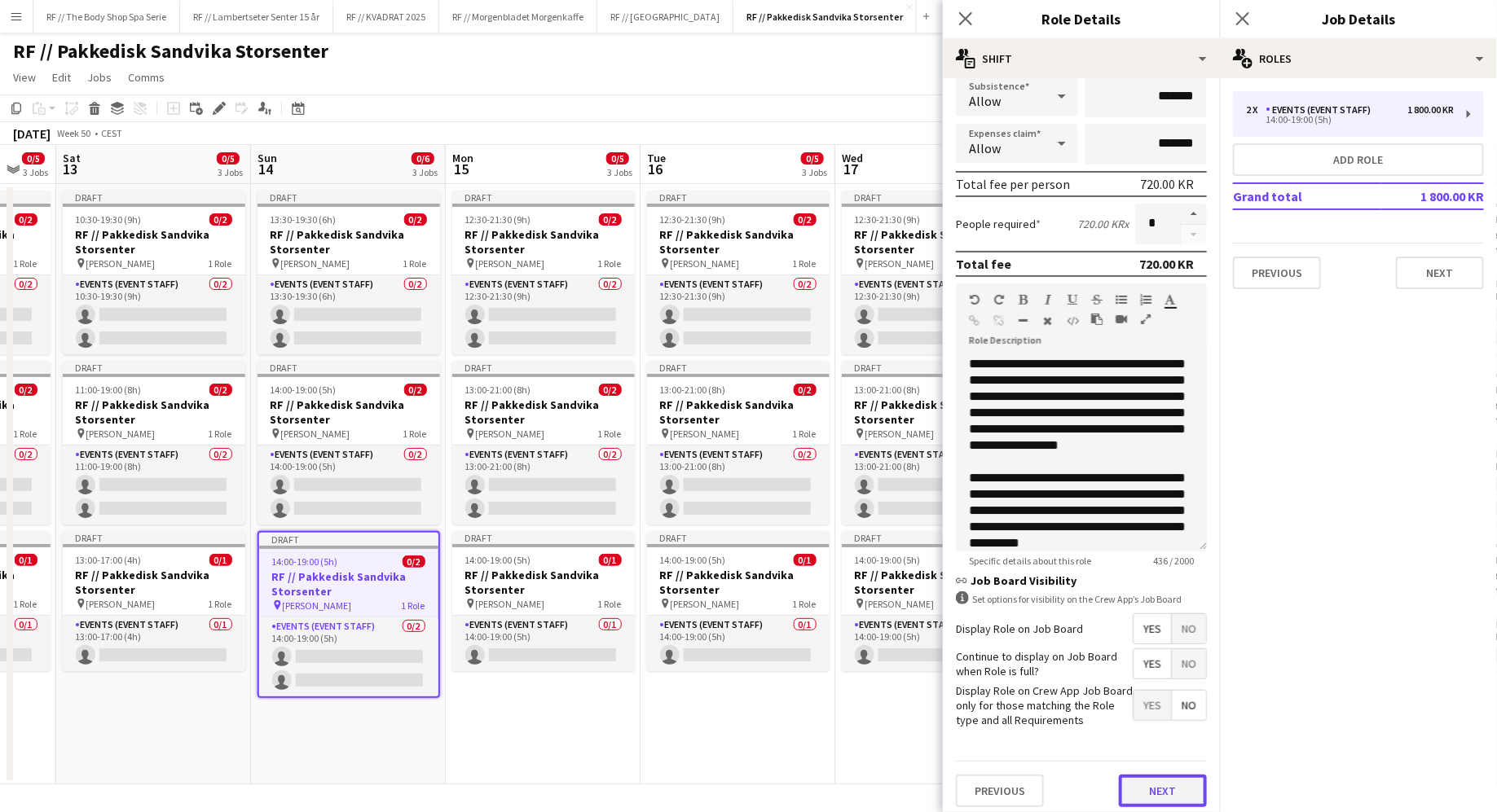
click at [1166, 798] on button "Next" at bounding box center [1162, 791] width 88 height 32
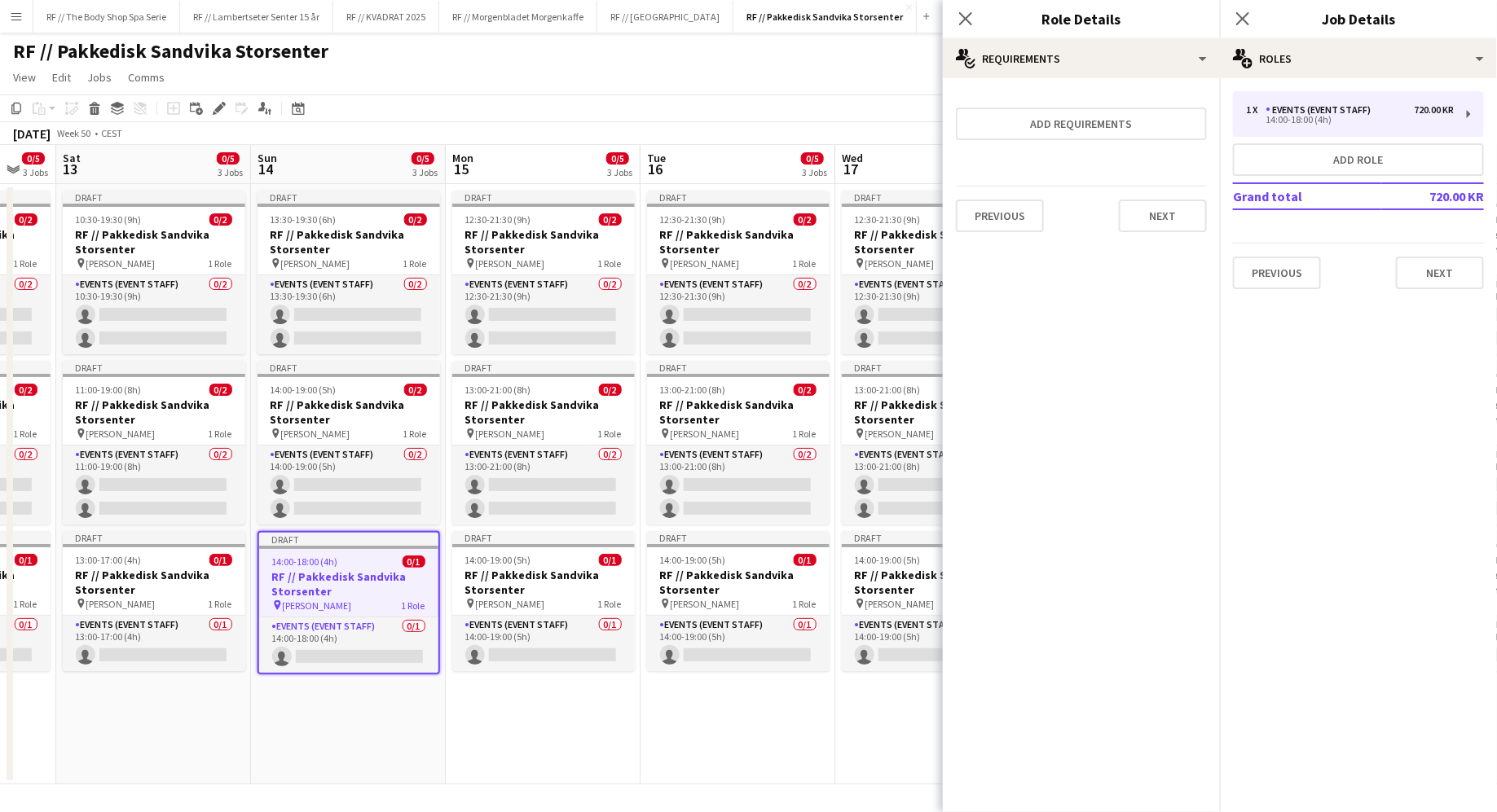
click at [376, 720] on app-date-cell "Draft 13:30-19:30 (6h) 0/2 RF // Pakkedisk Sandvika Storsenter pin [PERSON_NAME…" at bounding box center [348, 484] width 194 height 600
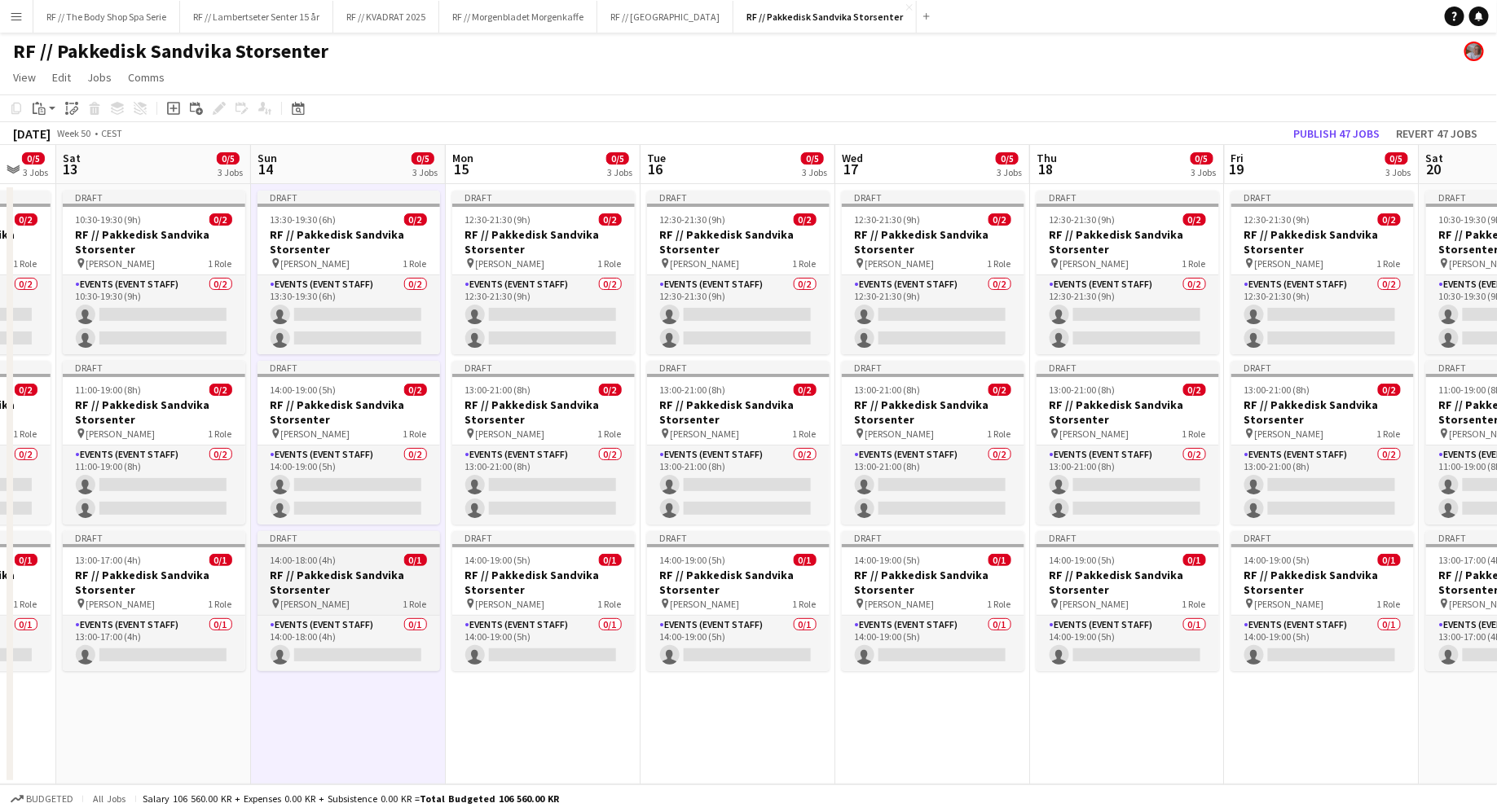
click at [374, 580] on h3 "RF // Pakkedisk Sandvika Storsenter" at bounding box center [348, 583] width 182 height 30
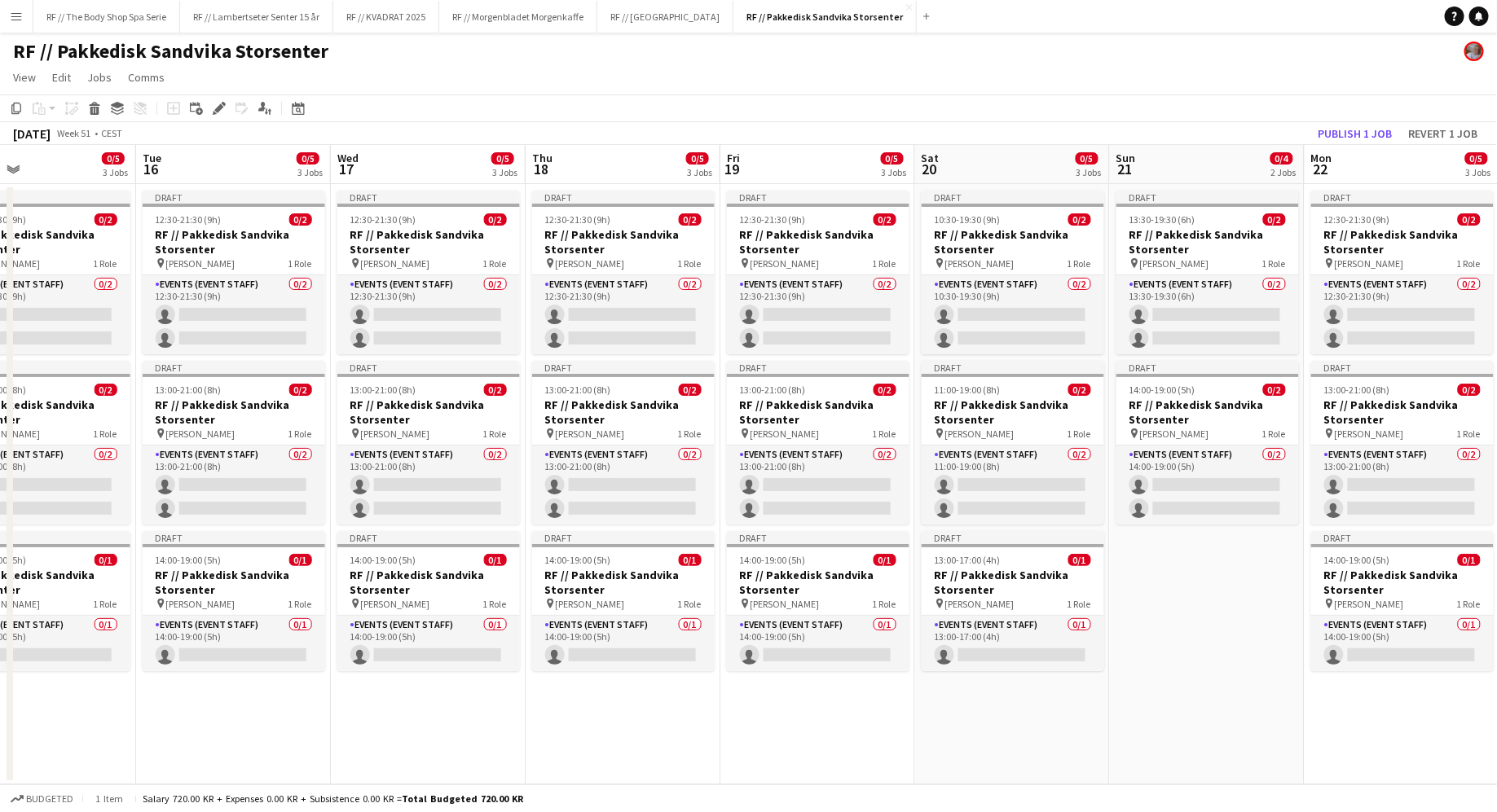
scroll to position [0, 591]
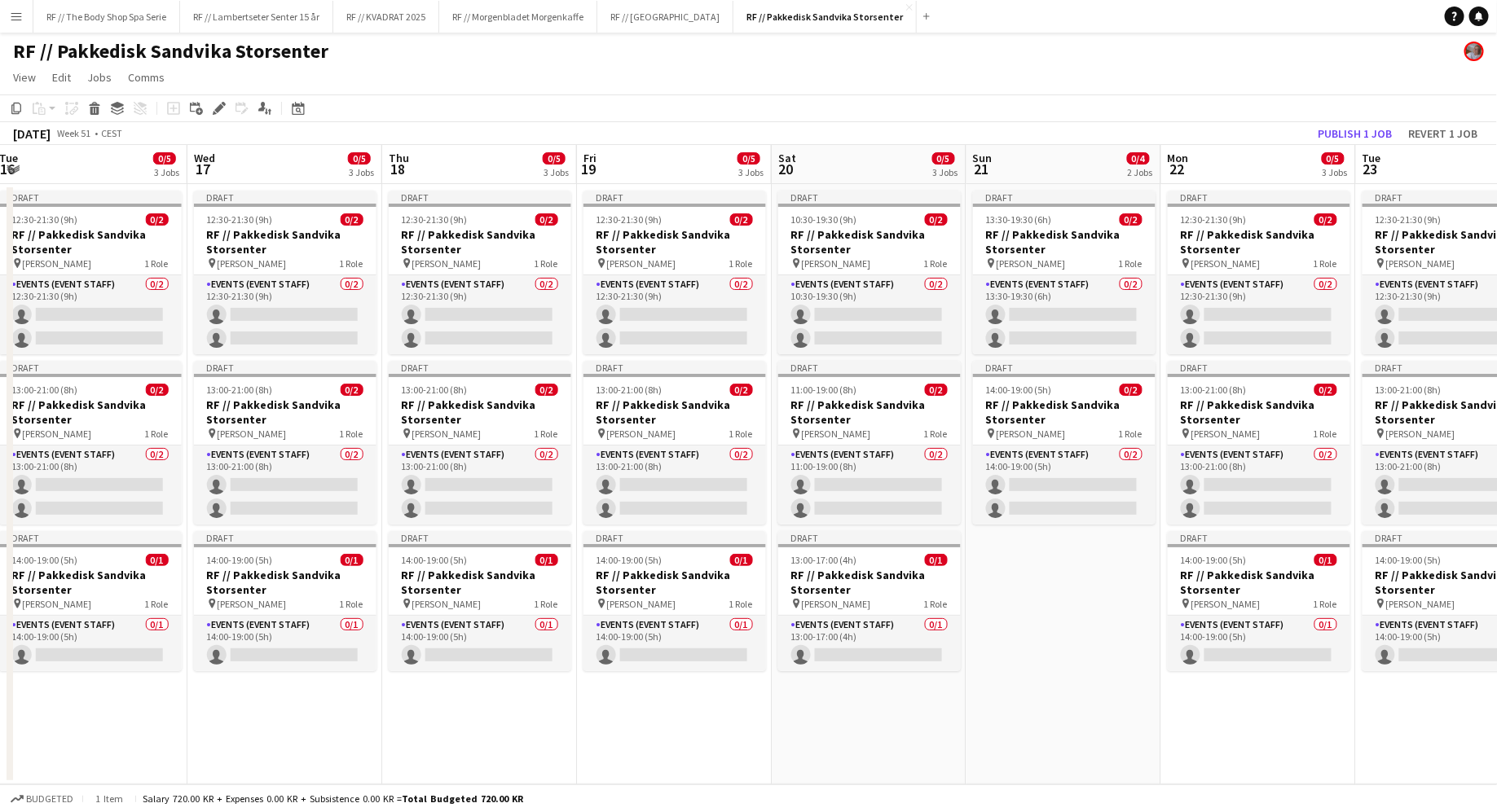
click at [1051, 604] on app-date-cell "Draft 13:30-19:30 (6h) 0/2 RF // Pakkedisk Sandvika Storsenter pin [PERSON_NAME…" at bounding box center [1063, 484] width 194 height 600
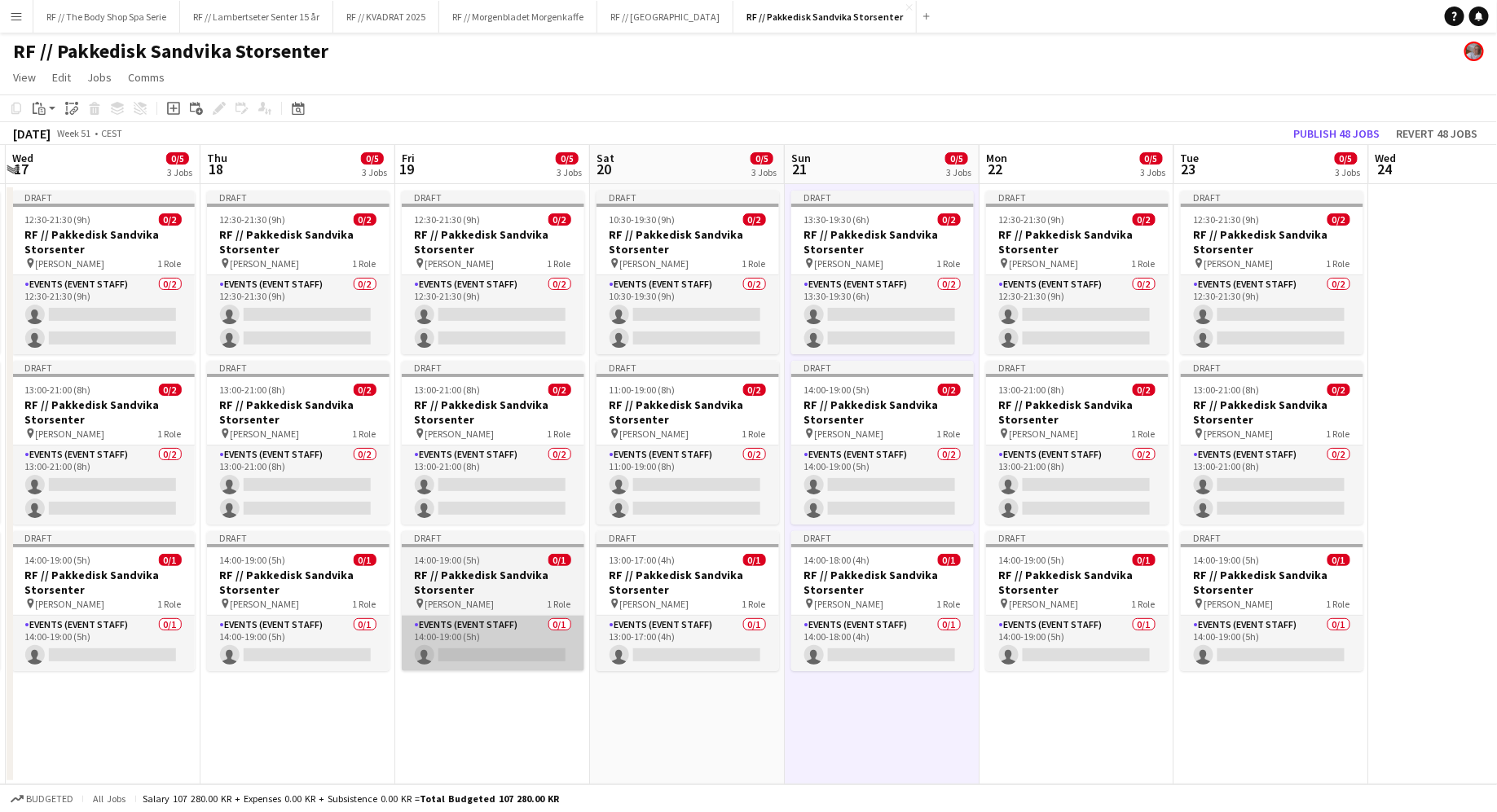
scroll to position [0, 365]
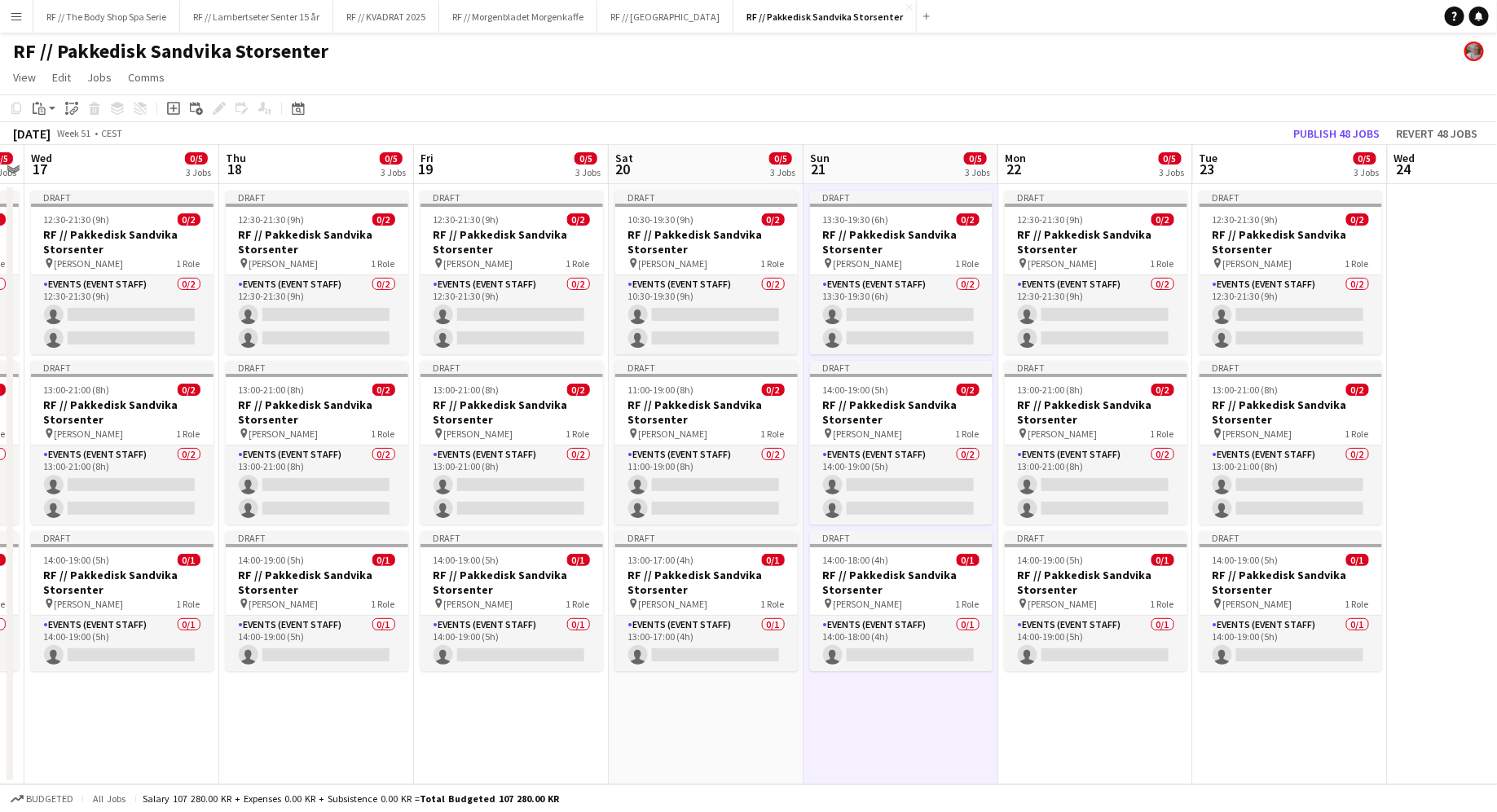
click at [691, 762] on app-date-cell "Draft 10:30-19:30 (9h) 0/2 RF // Pakkedisk Sandvika Storsenter pin [PERSON_NAME…" at bounding box center [706, 484] width 194 height 600
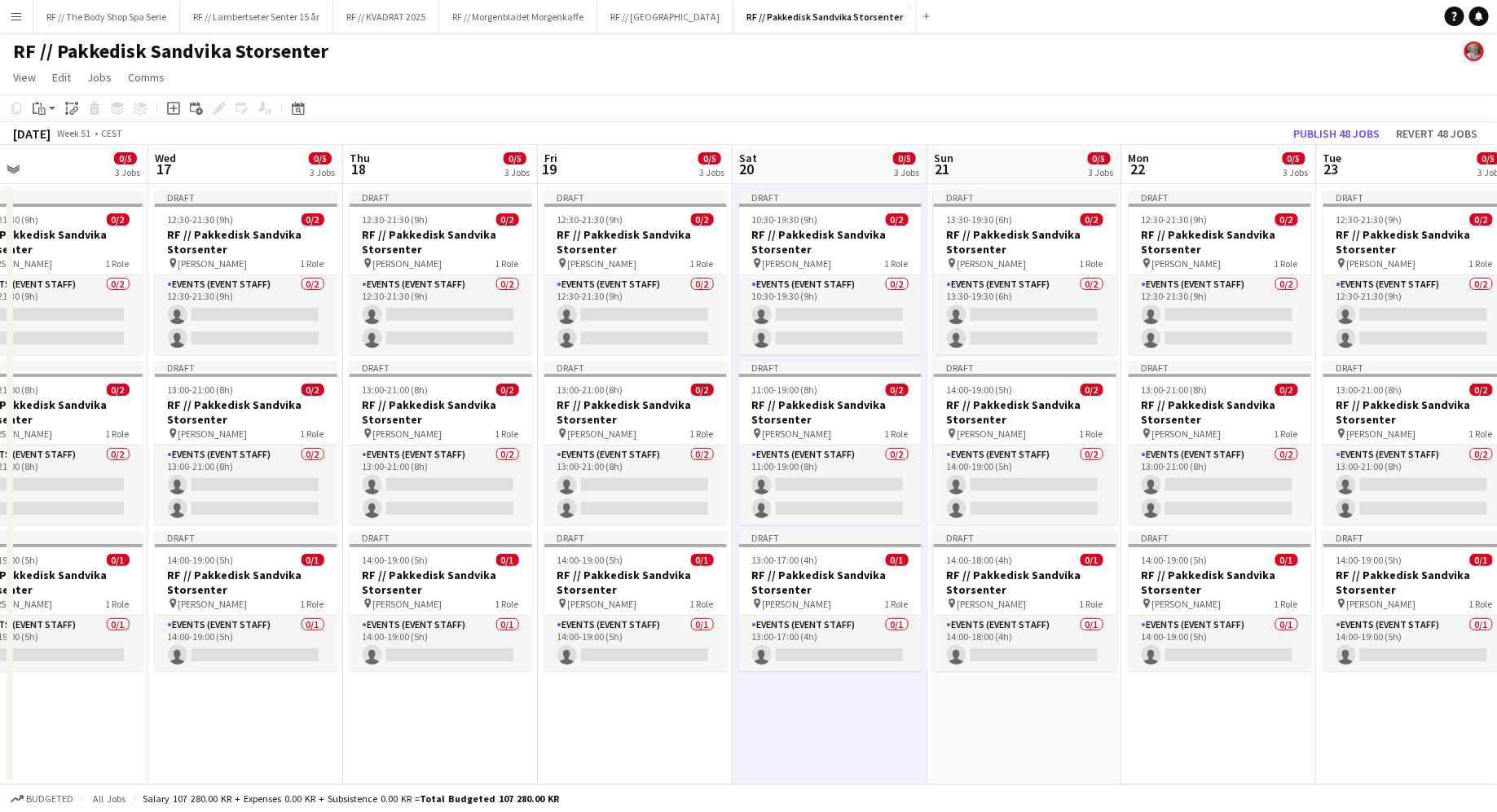
scroll to position [0, 434]
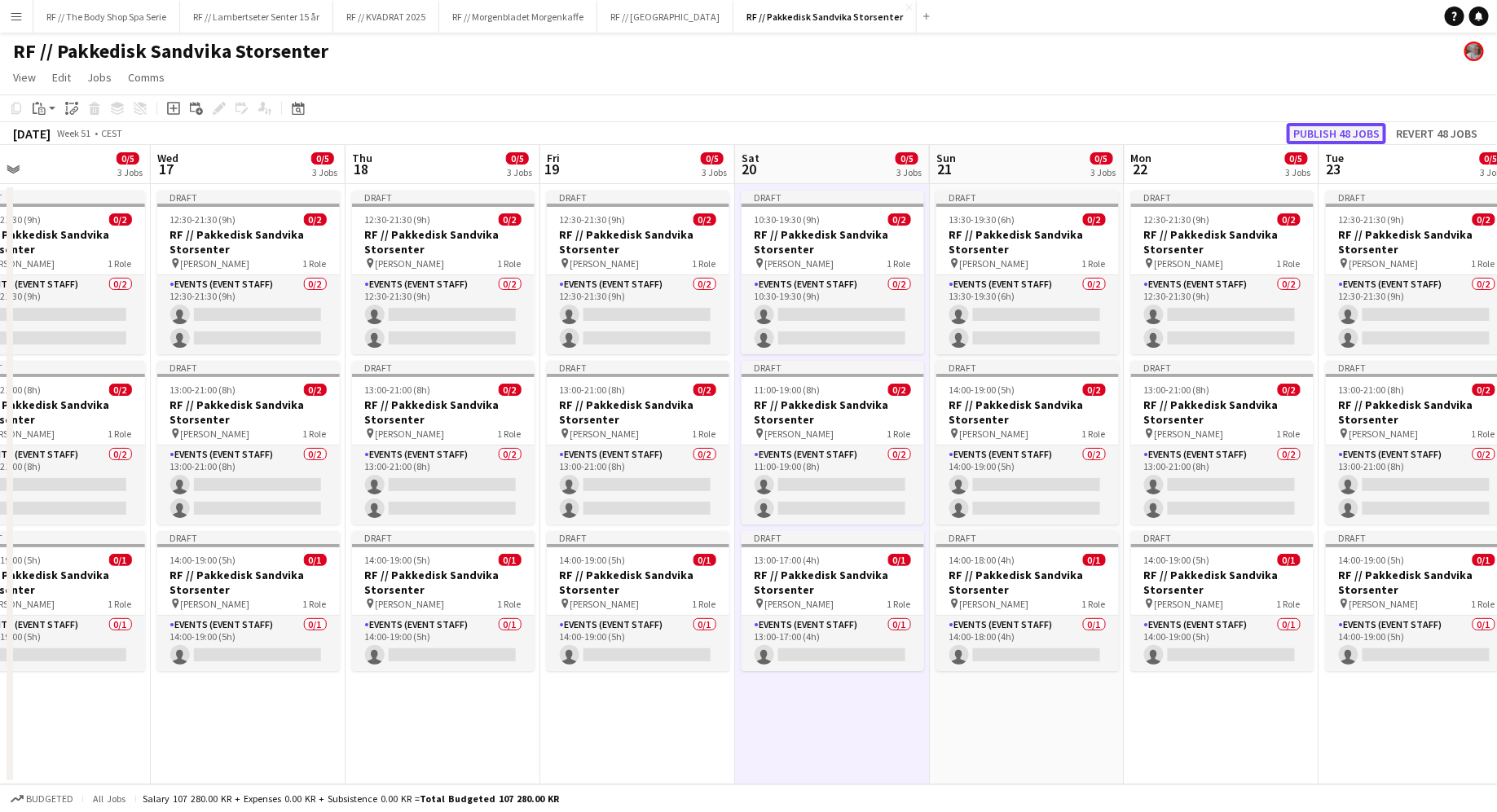
click at [1348, 135] on button "Publish 48 jobs" at bounding box center [1336, 133] width 99 height 21
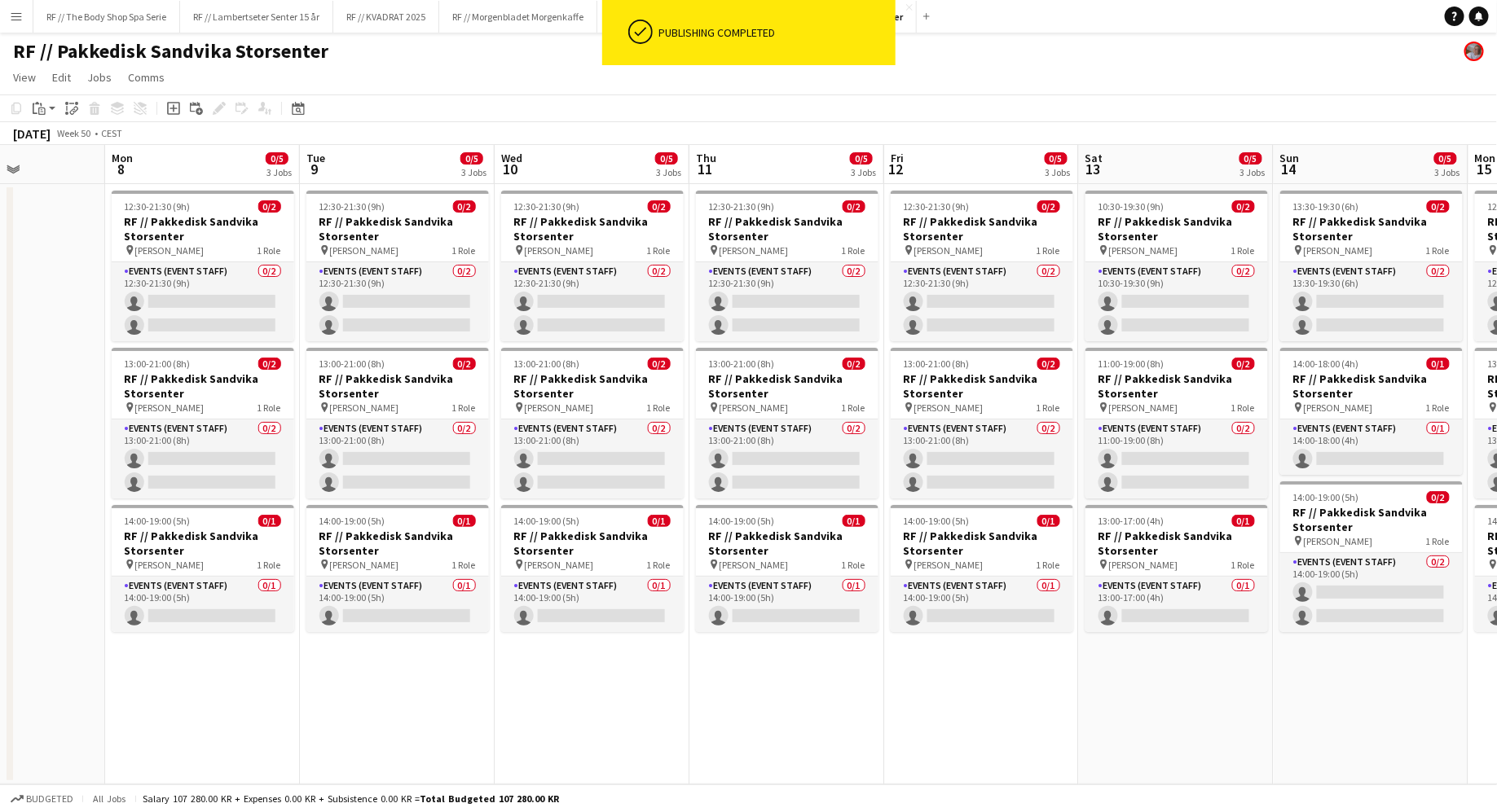
scroll to position [0, 477]
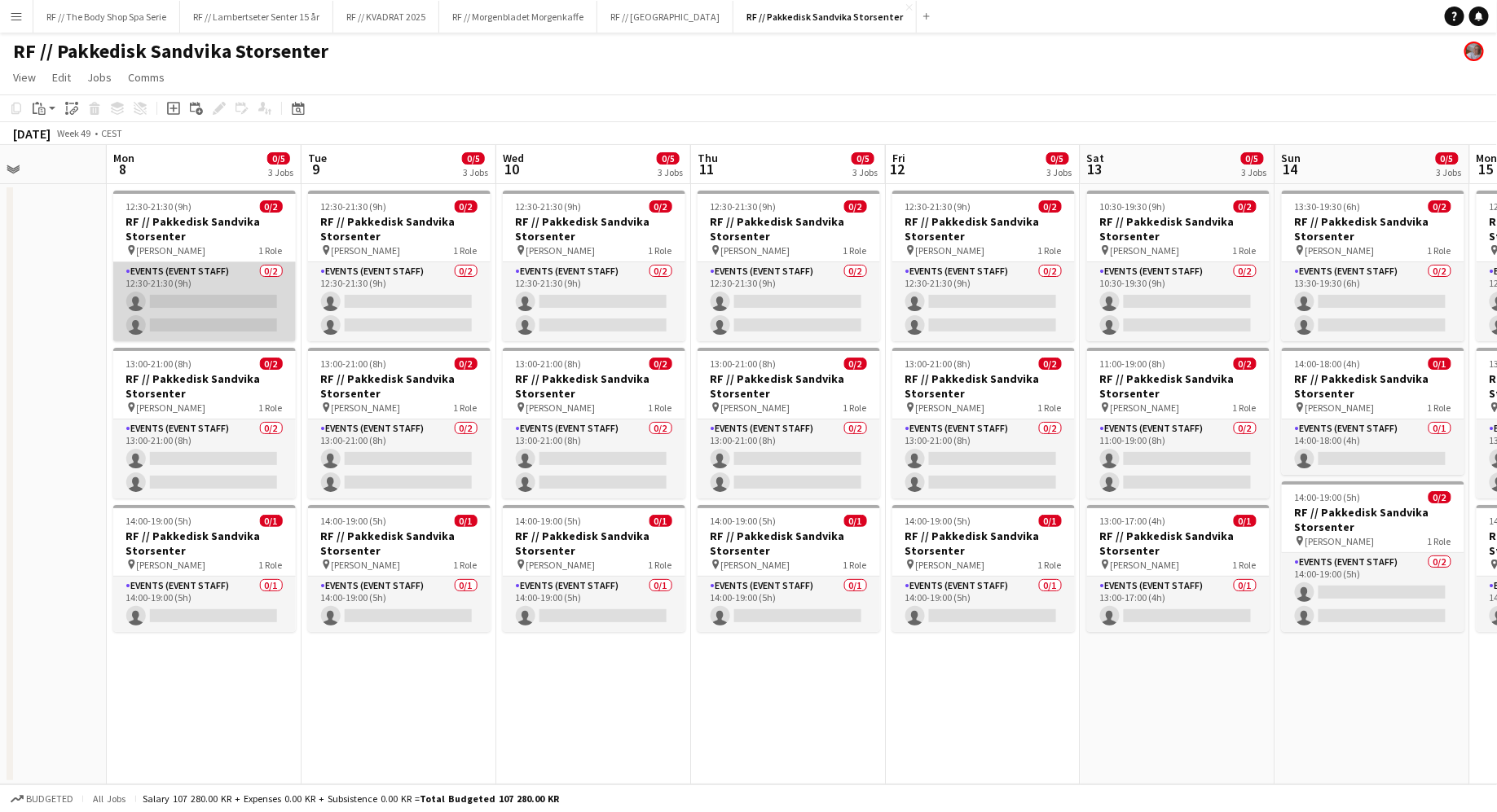
click at [208, 284] on app-card-role "Events (Event Staff) 0/2 12:30-21:30 (9h) single-neutral-actions single-neutral…" at bounding box center [204, 301] width 182 height 79
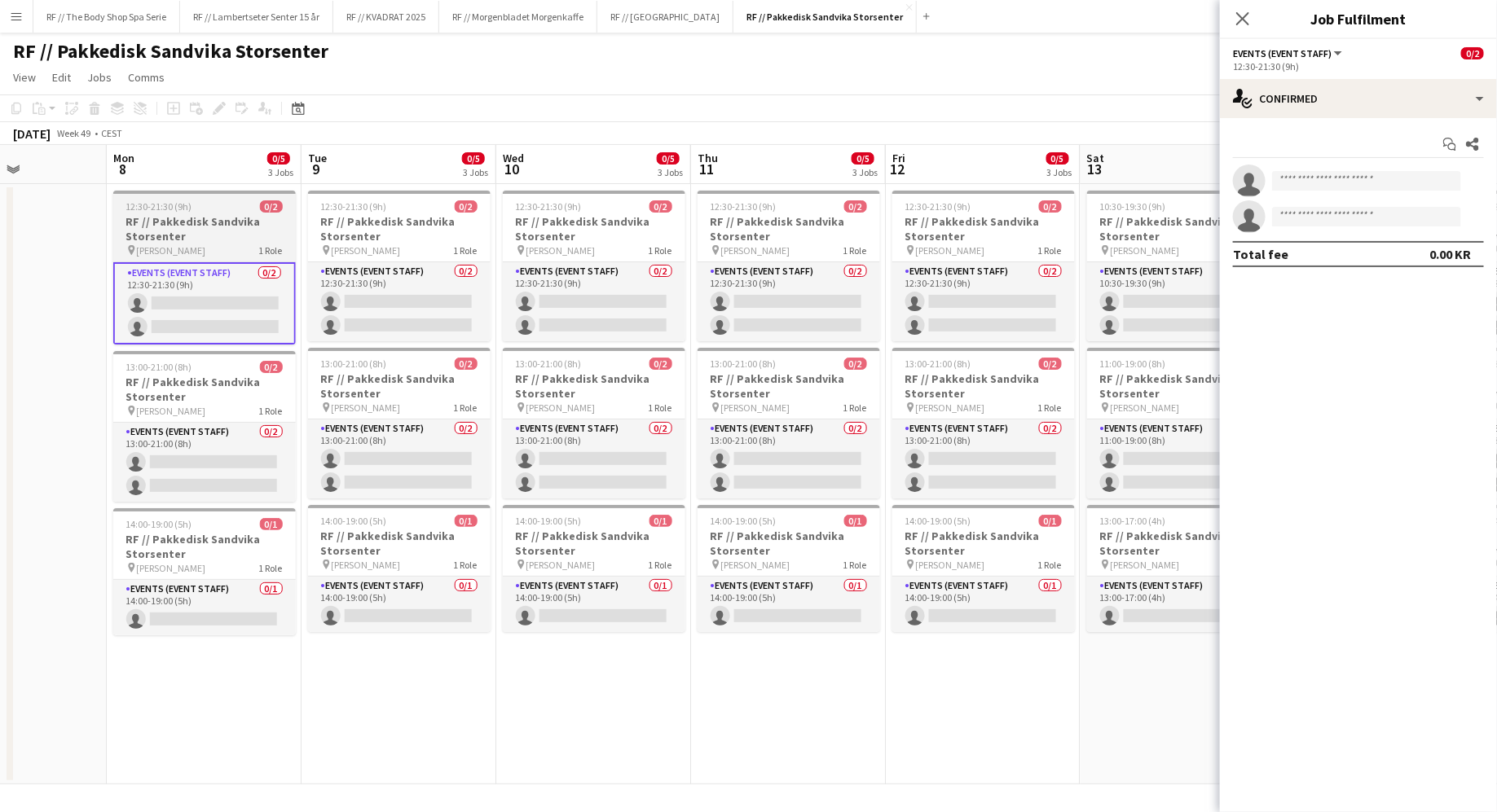
click at [206, 241] on h3 "RF // Pakkedisk Sandvika Storsenter" at bounding box center [204, 229] width 182 height 30
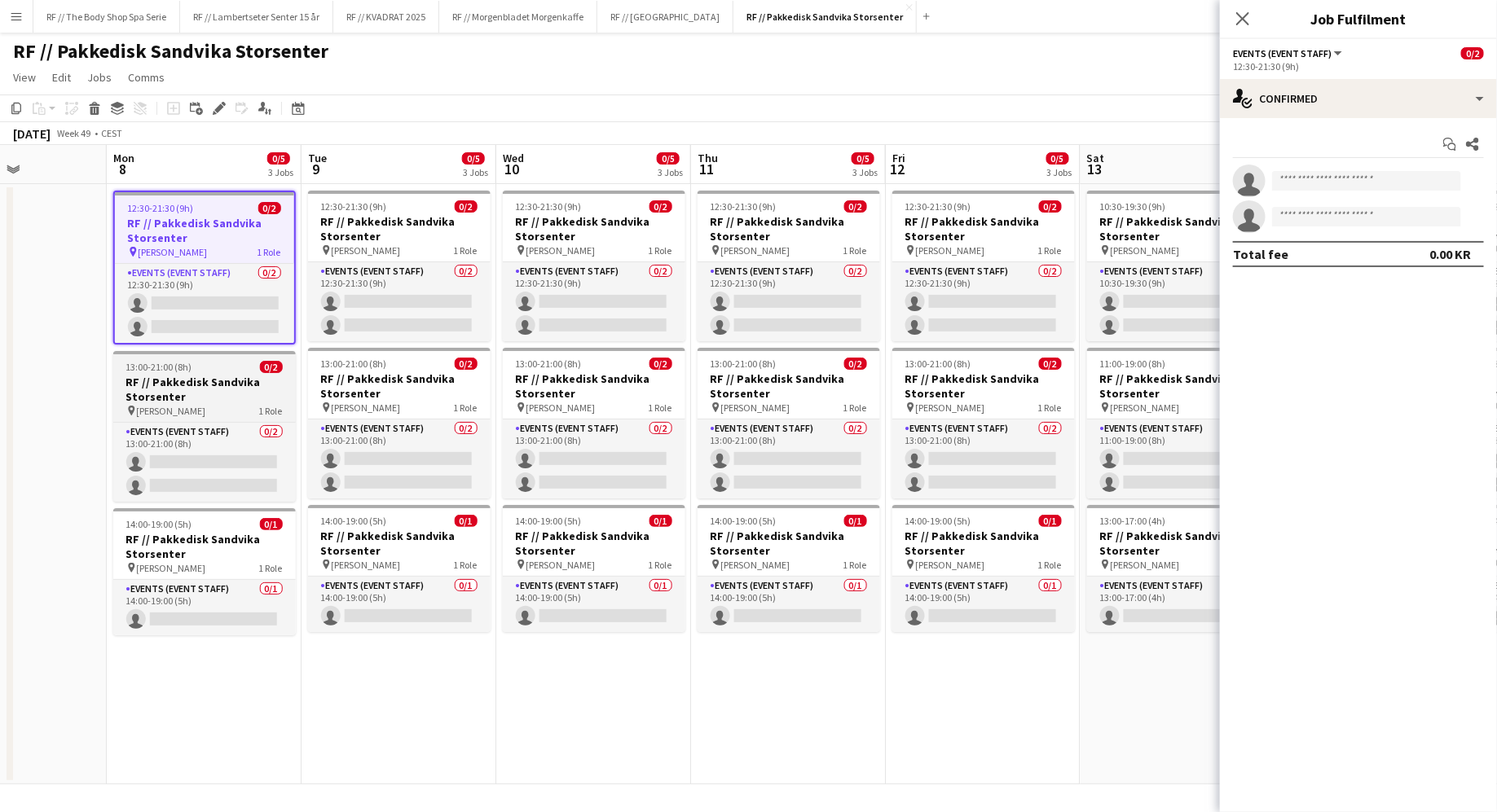
click at [185, 357] on app-job-card "13:00-21:00 (8h) 0/2 RF // Pakkedisk [PERSON_NAME] pin [PERSON_NAME] 1 Role Eve…" at bounding box center [204, 426] width 182 height 151
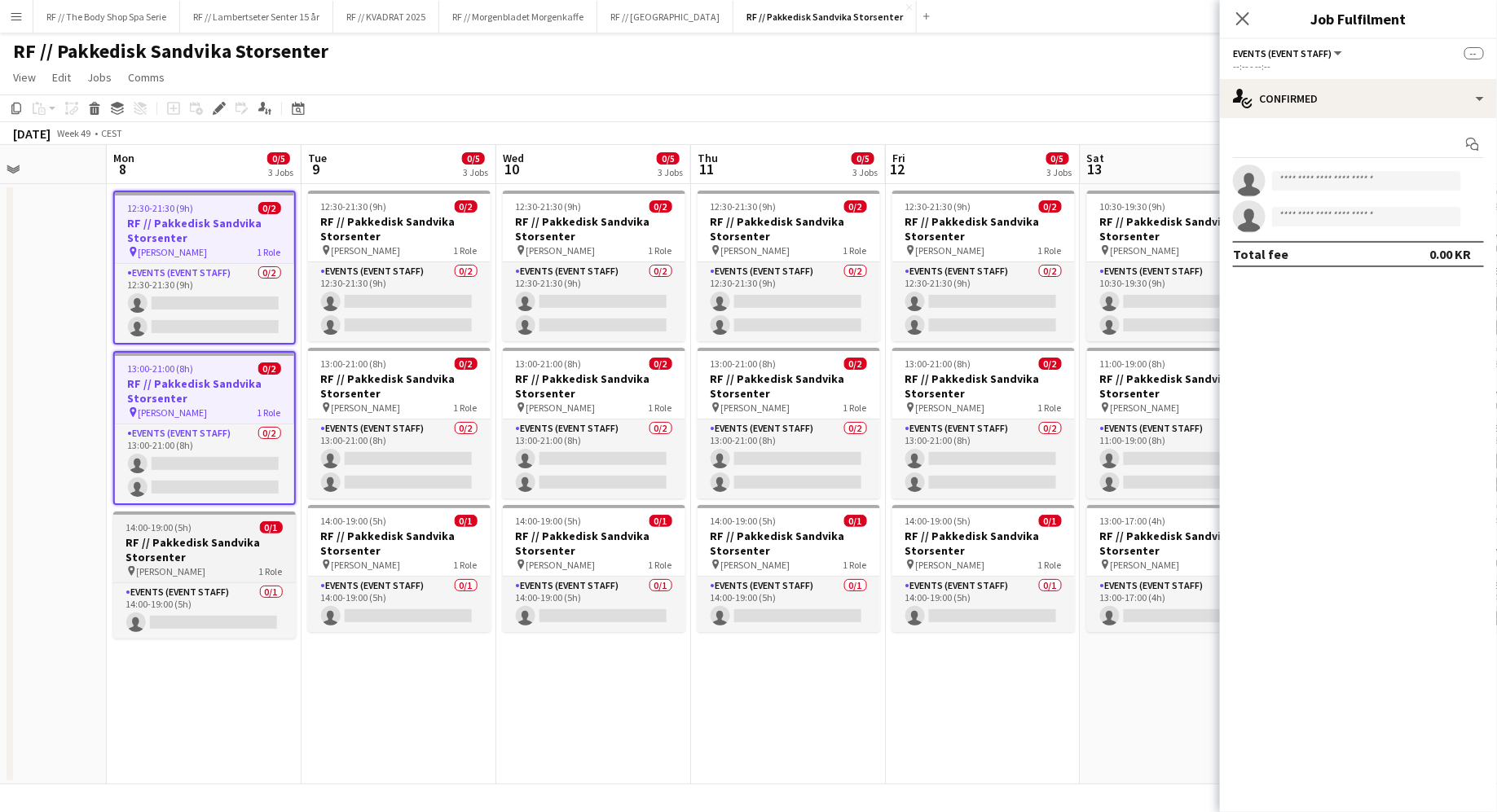
click at [215, 547] on h3 "RF // Pakkedisk Sandvika Storsenter" at bounding box center [204, 550] width 182 height 30
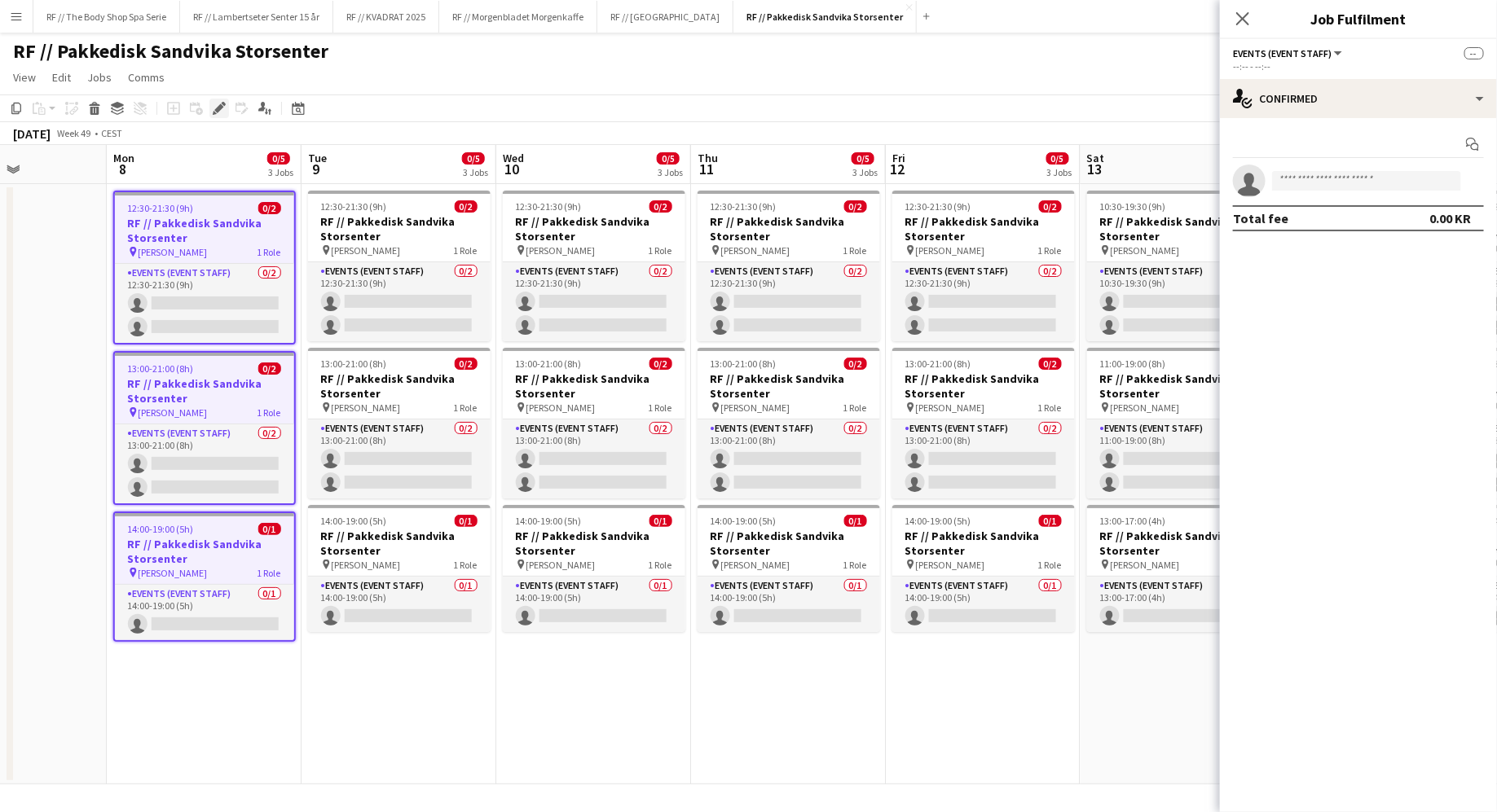
click at [218, 111] on icon at bounding box center [219, 109] width 9 height 9
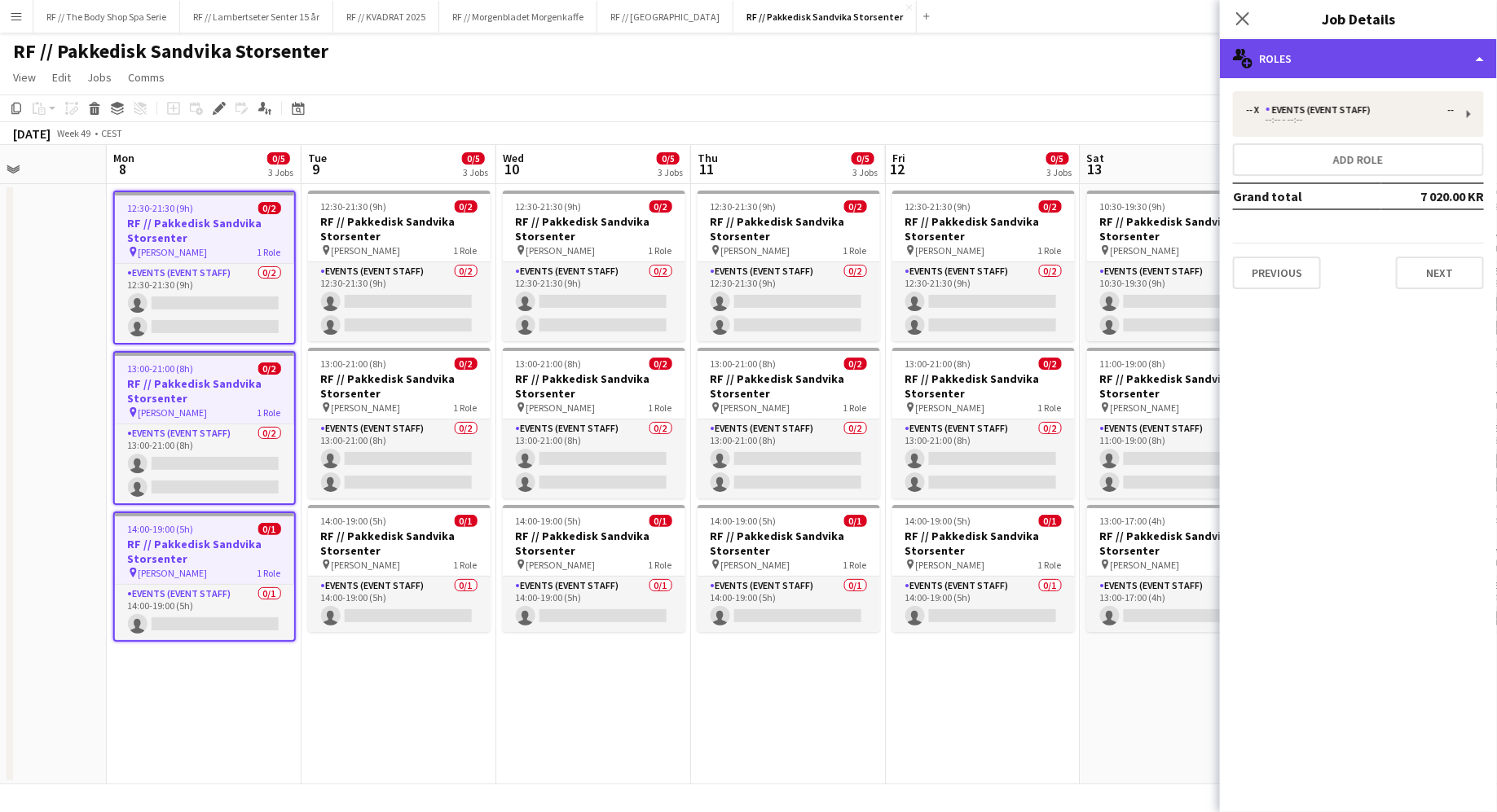
click at [1307, 52] on div "multiple-users-add Roles" at bounding box center [1357, 58] width 277 height 39
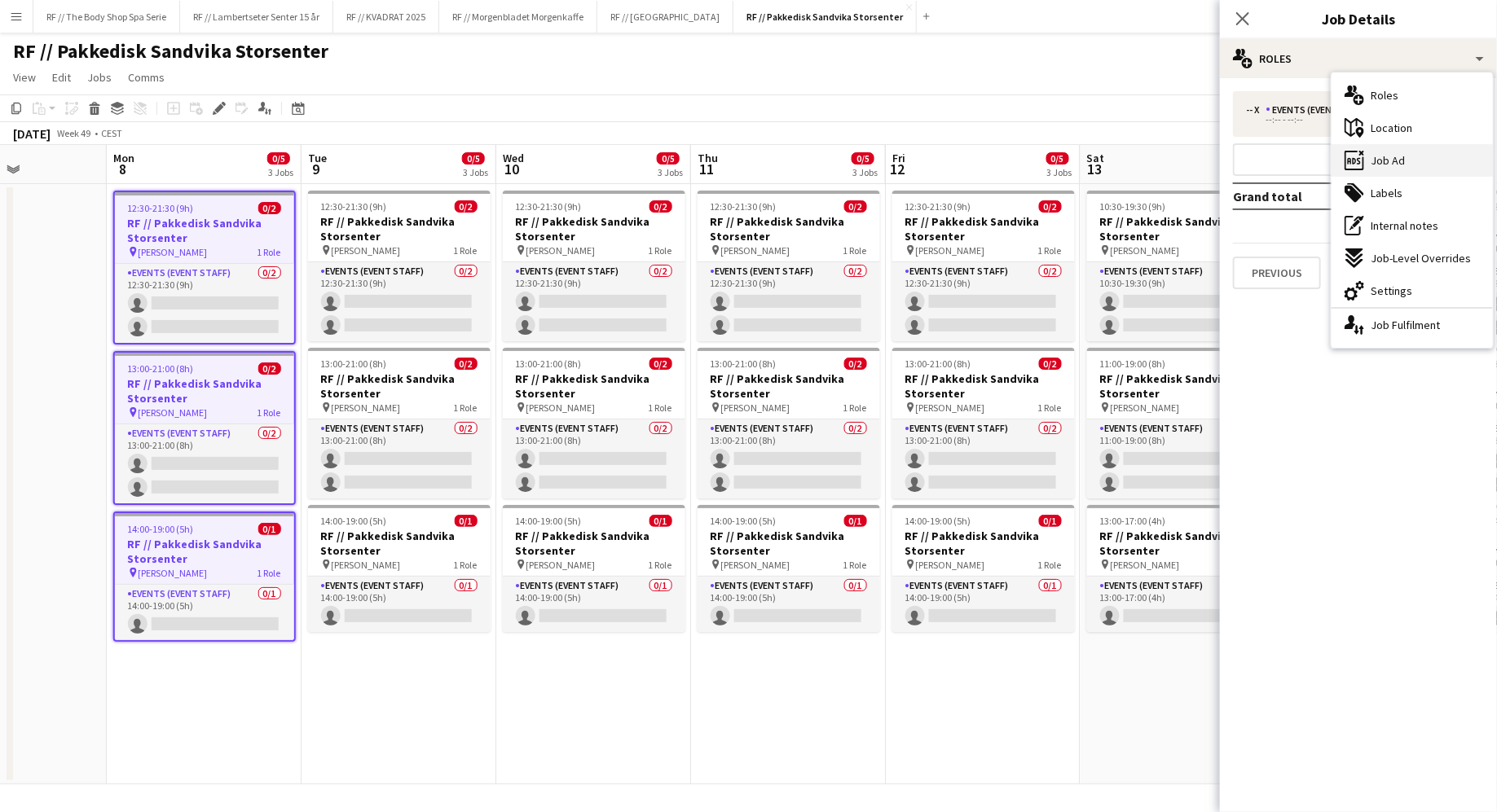
click at [1380, 164] on span "Job Ad" at bounding box center [1387, 161] width 34 height 15
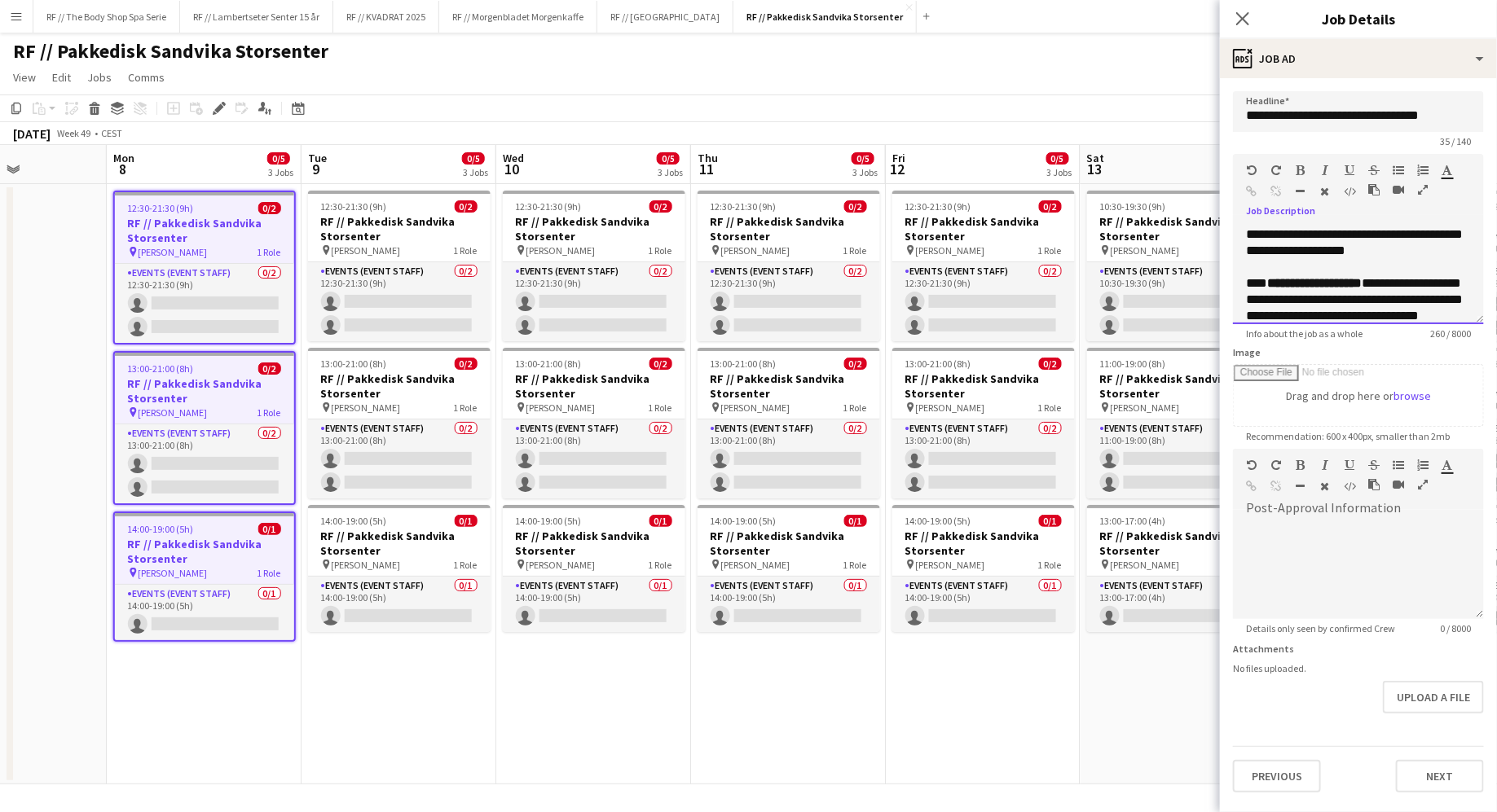
click at [1283, 271] on div "**********" at bounding box center [1357, 276] width 251 height 98
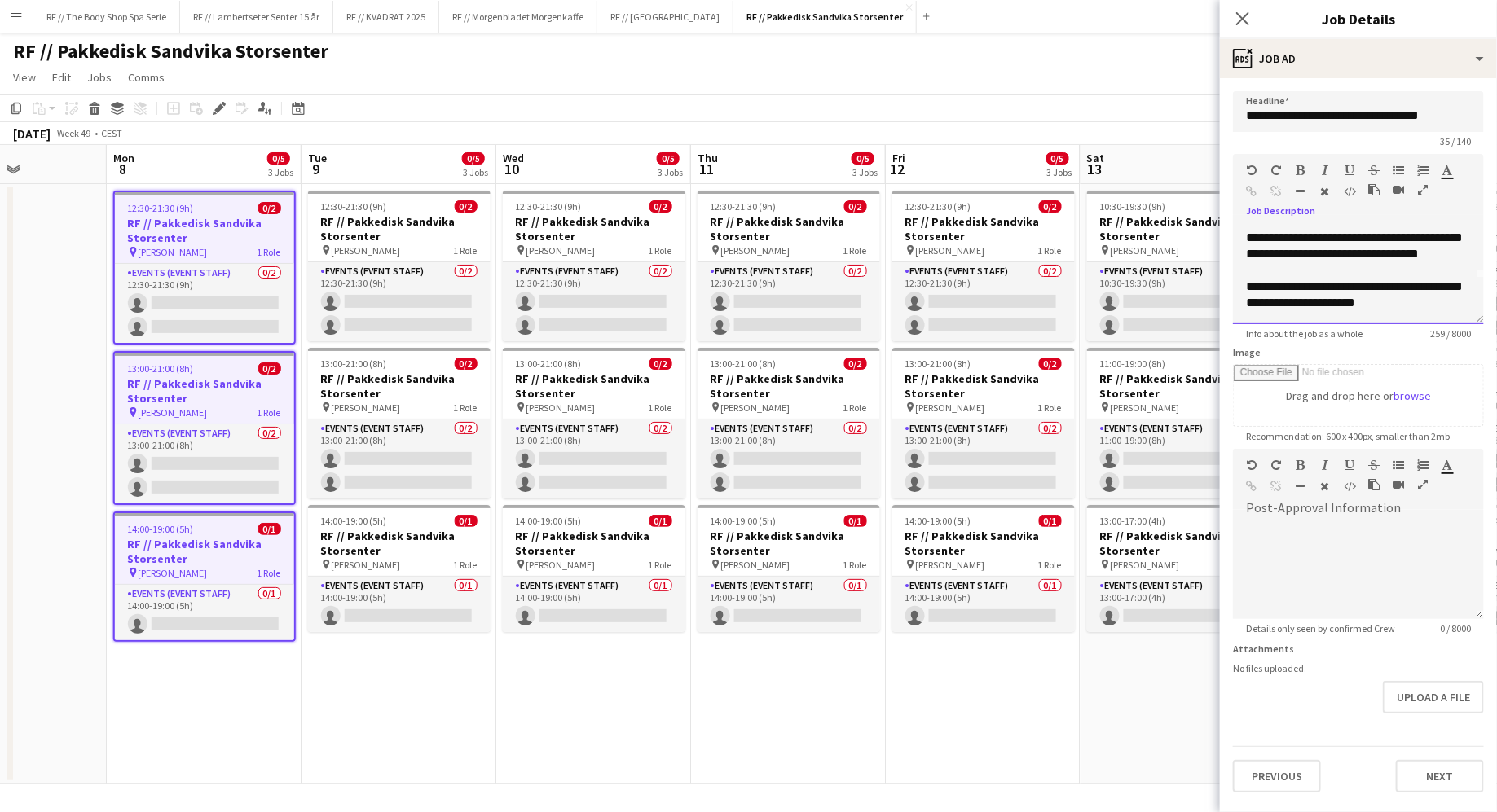
click at [1299, 283] on div "**********" at bounding box center [1357, 276] width 251 height 98
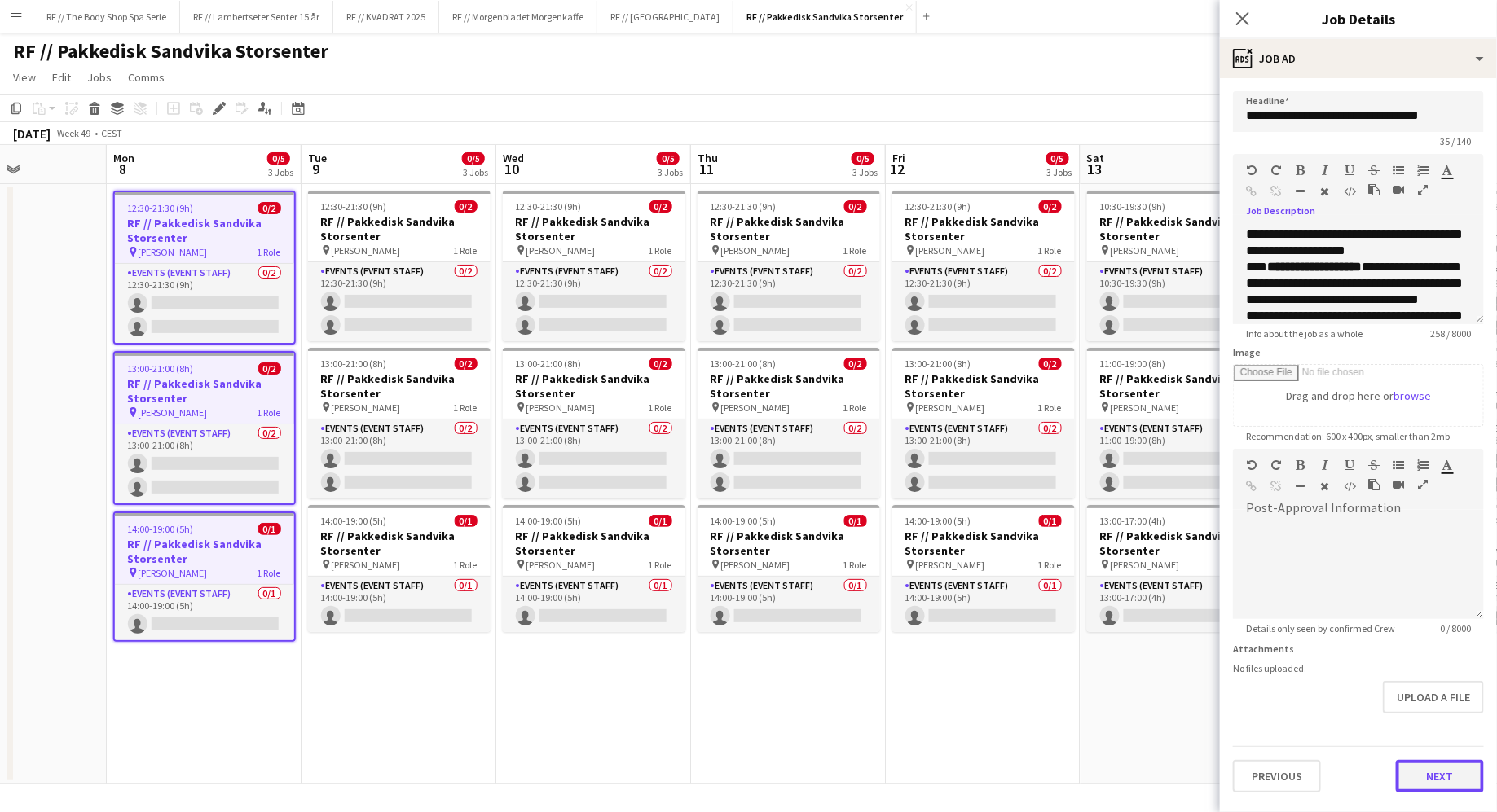
click at [1429, 763] on button "Next" at bounding box center [1440, 776] width 88 height 32
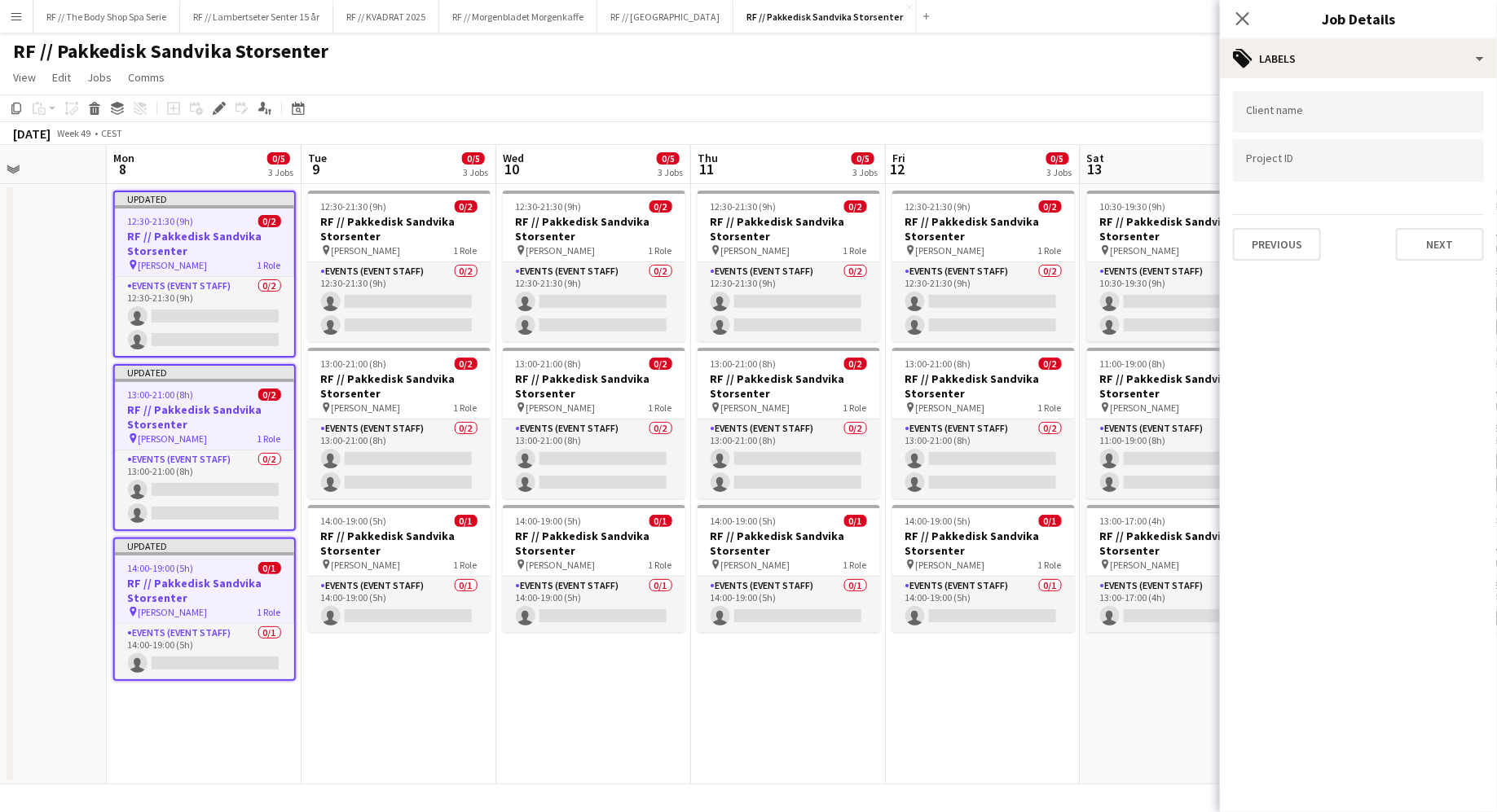
click at [668, 704] on app-date-cell "12:30-21:30 (9h) 0/2 RF // Pakkedisk [PERSON_NAME] pin [PERSON_NAME] 1 Role Eve…" at bounding box center [593, 484] width 194 height 600
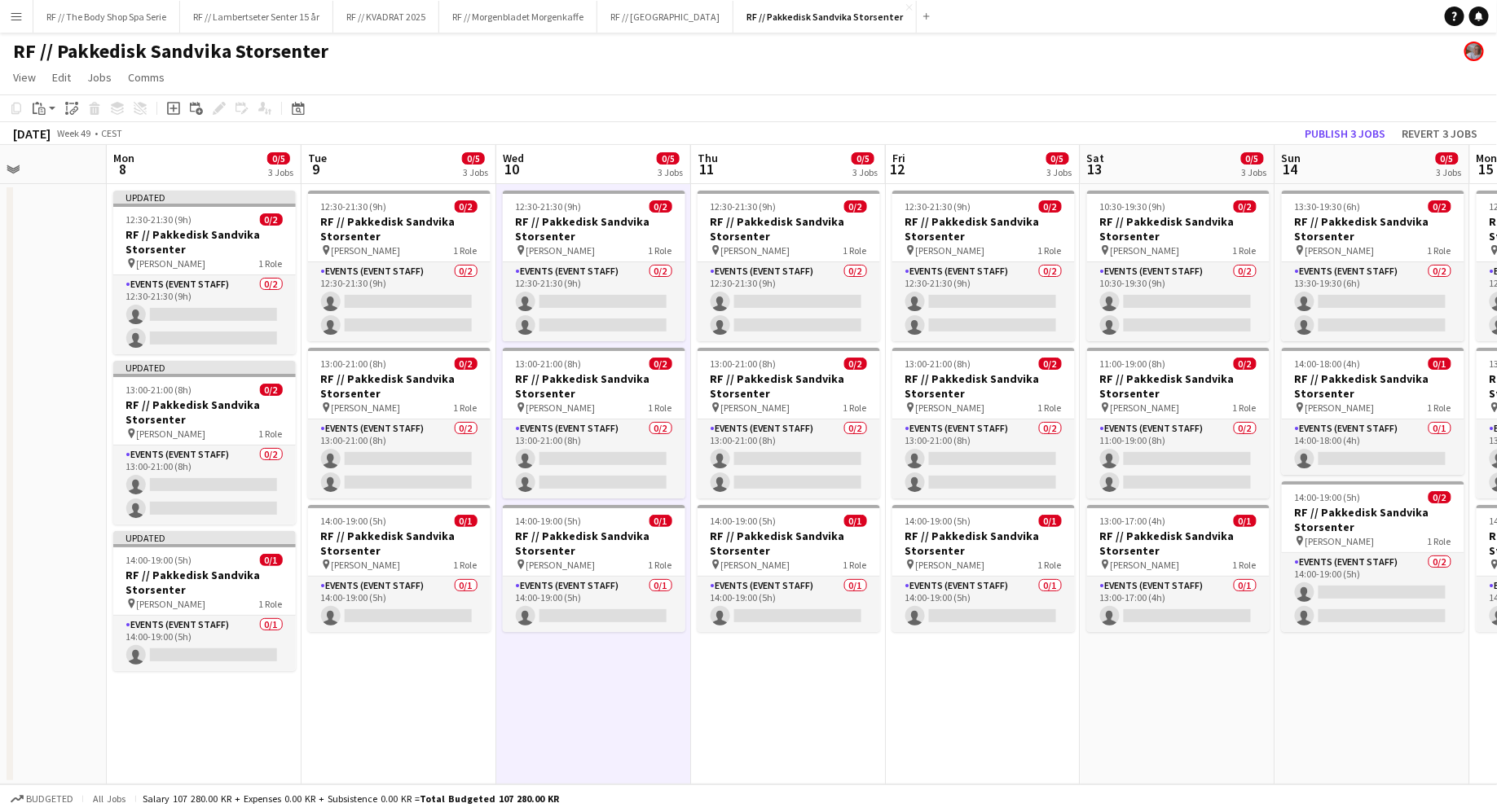
click at [171, 736] on app-date-cell "Updated 12:30-21:30 (9h) 0/2 RF // Pakkedisk Sandvika Storsenter pin [PERSON_NA…" at bounding box center [204, 484] width 194 height 600
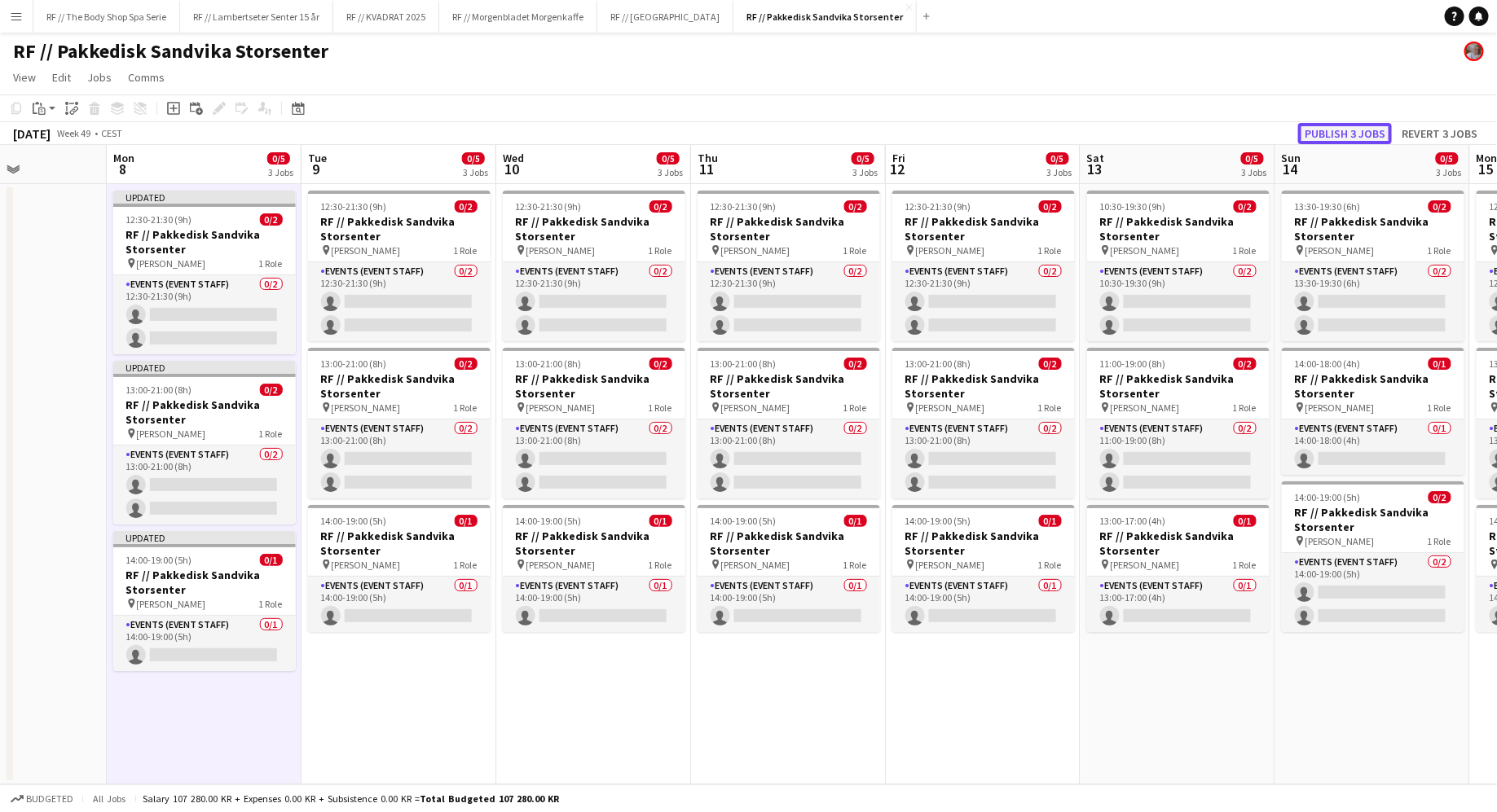
click at [1340, 134] on button "Publish 3 jobs" at bounding box center [1344, 133] width 93 height 21
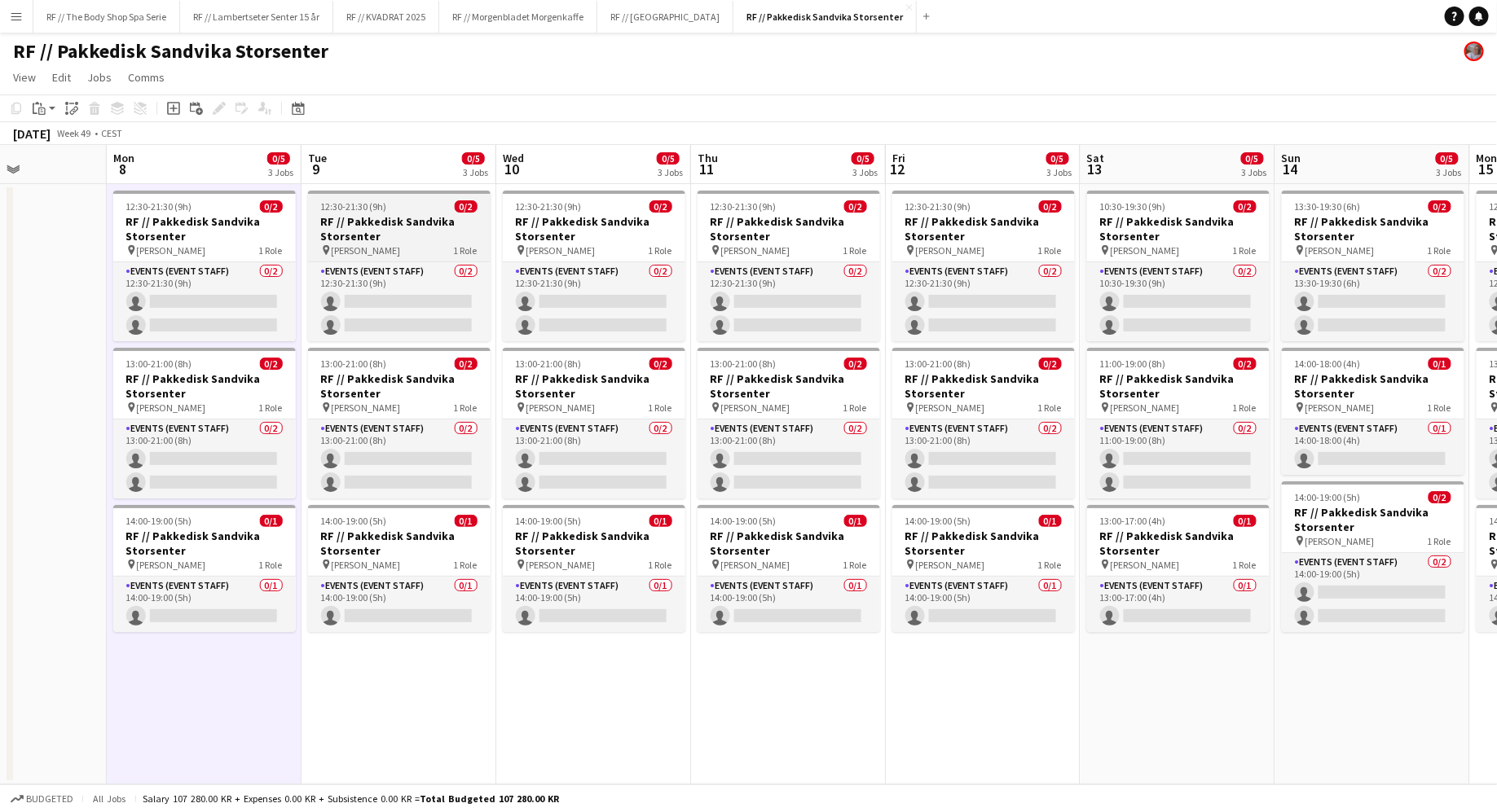
click at [415, 230] on h3 "RF // Pakkedisk Sandvika Storsenter" at bounding box center [399, 229] width 182 height 30
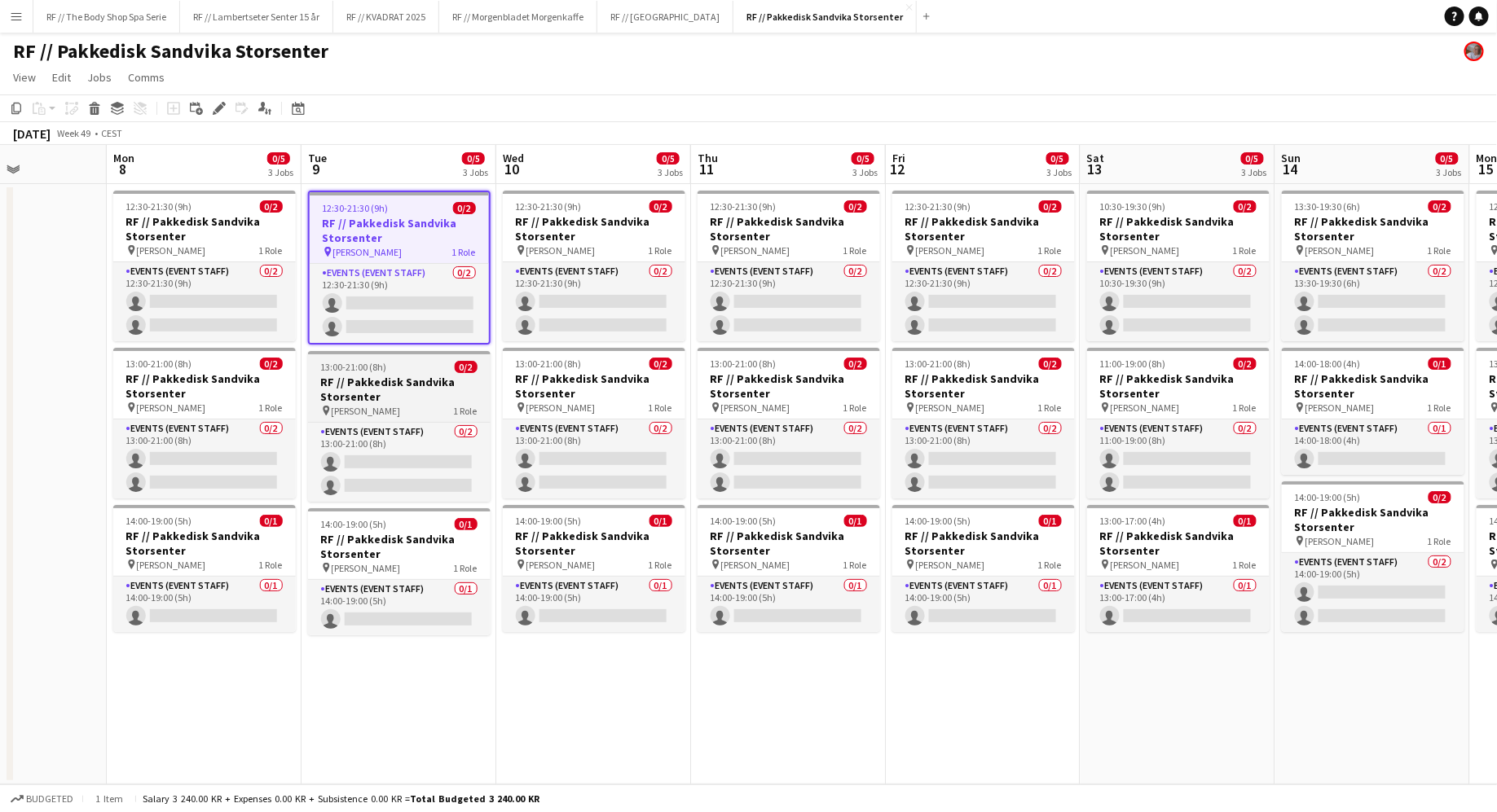
click at [387, 384] on h3 "RF // Pakkedisk Sandvika Storsenter" at bounding box center [399, 389] width 182 height 30
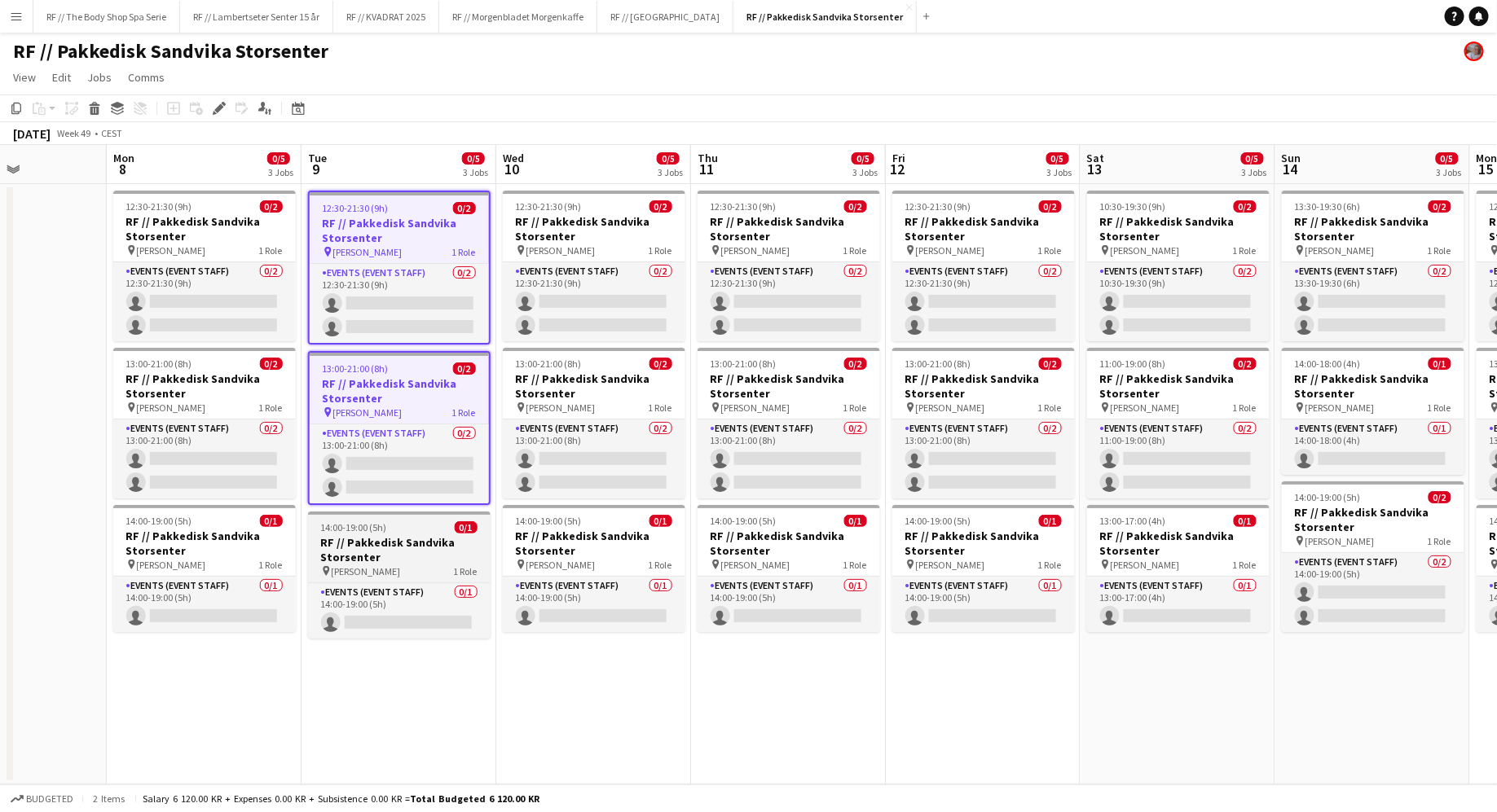
click at [394, 531] on div "14:00-19:00 (5h) 0/1" at bounding box center [399, 527] width 182 height 12
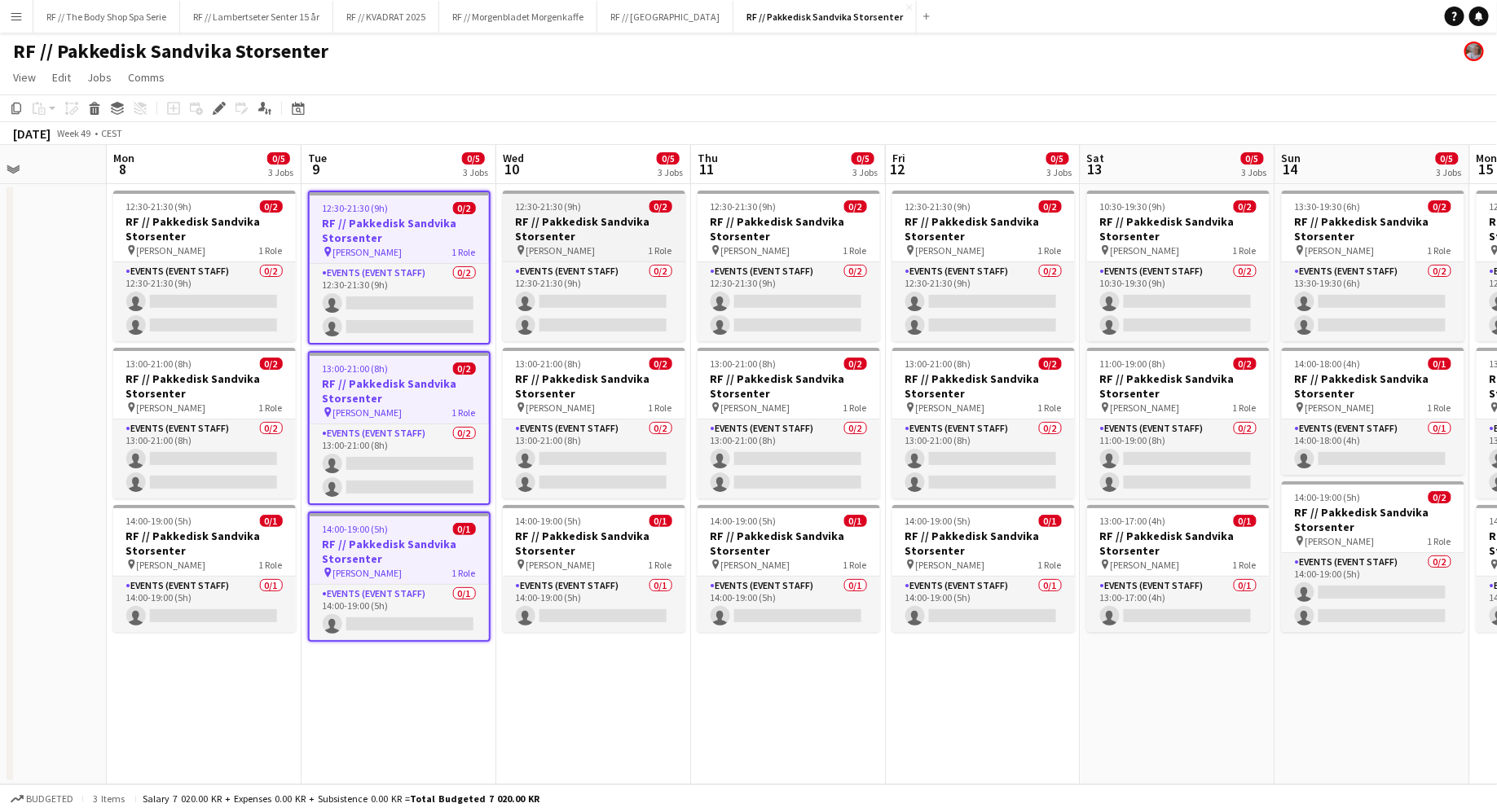
click at [628, 234] on h3 "RF // Pakkedisk Sandvika Storsenter" at bounding box center [593, 229] width 182 height 30
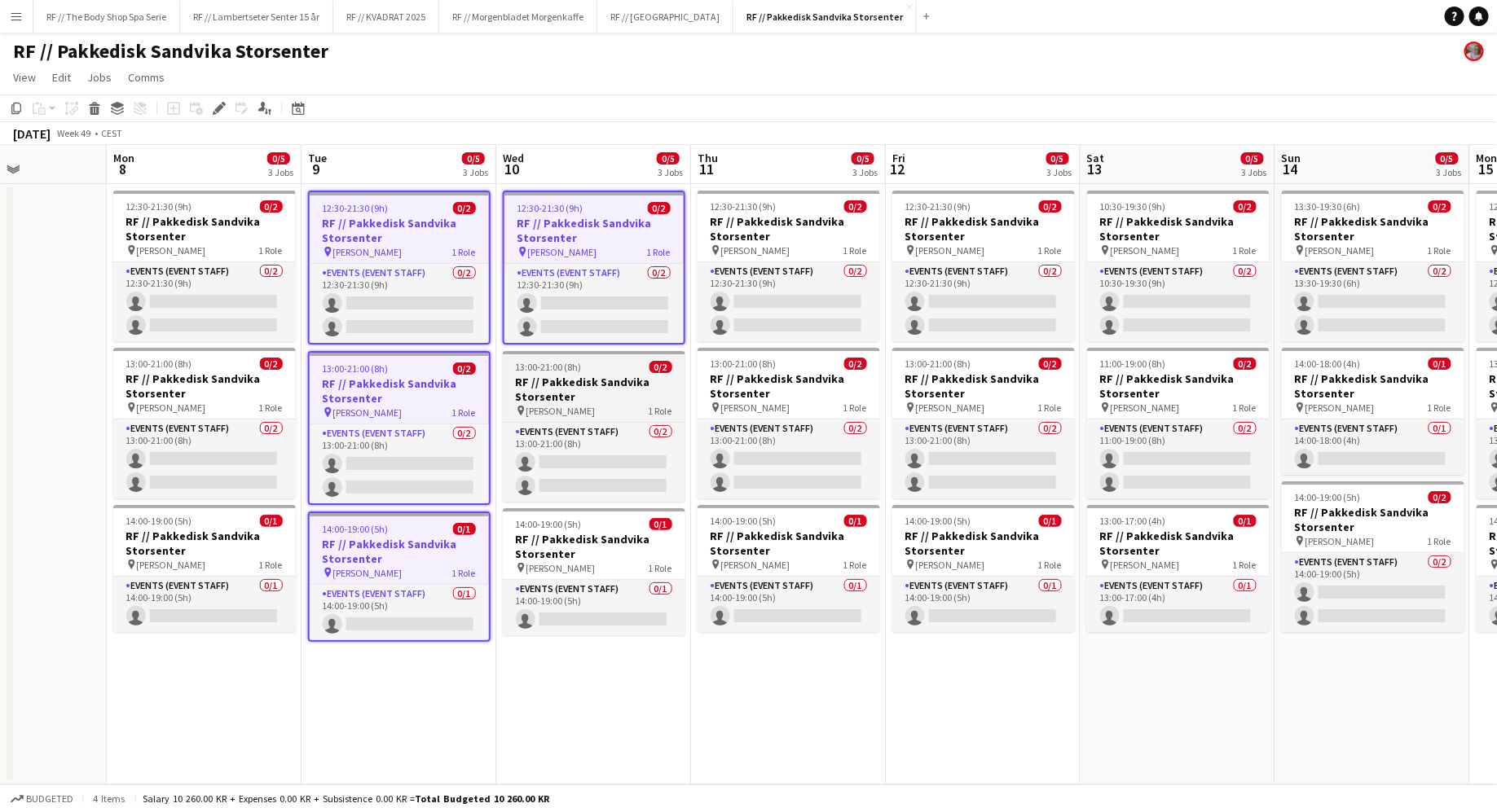
click at [625, 370] on div "13:00-21:00 (8h) 0/2" at bounding box center [593, 366] width 182 height 12
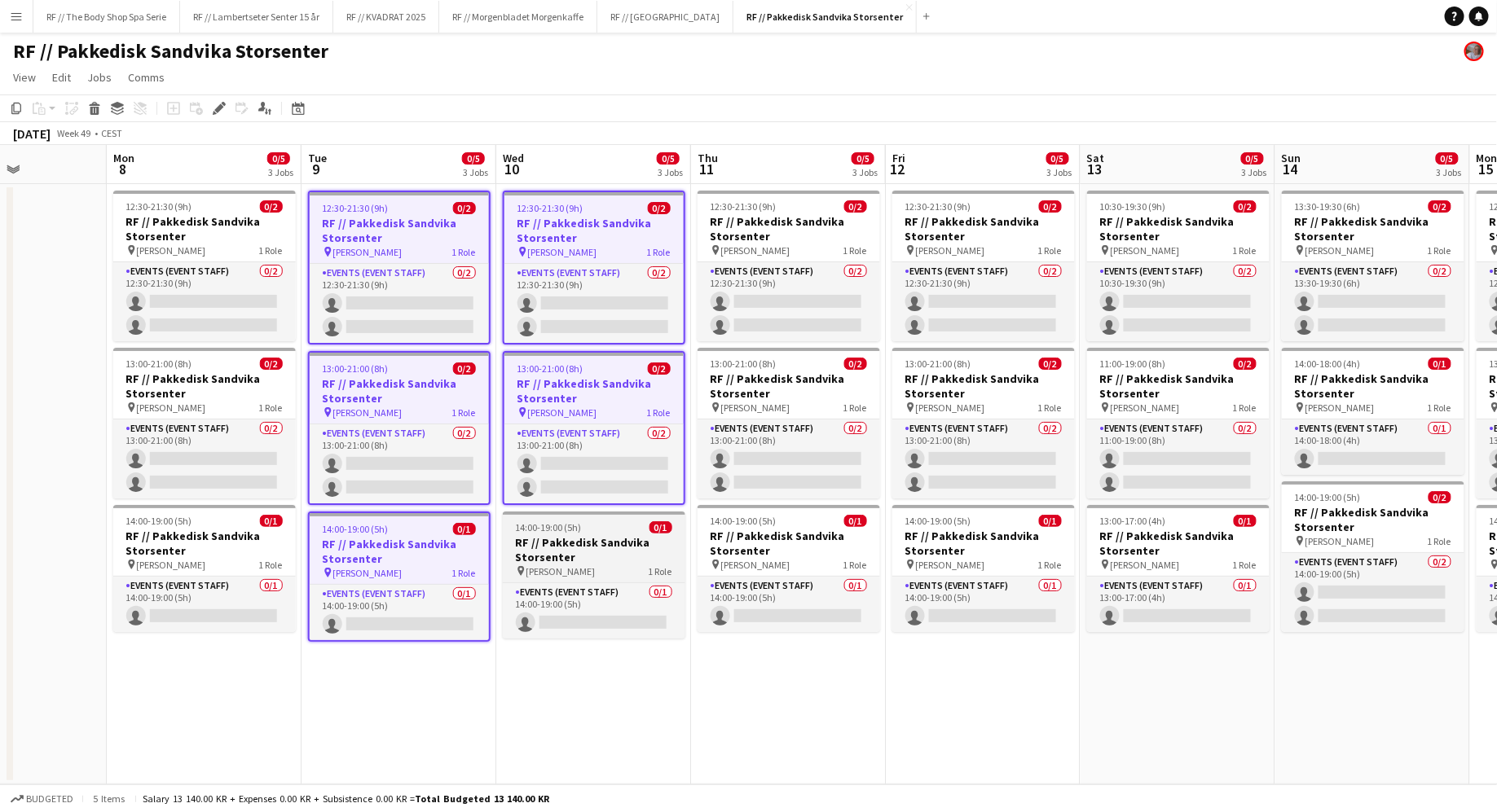
click at [632, 538] on h3 "RF // Pakkedisk Sandvika Storsenter" at bounding box center [593, 550] width 182 height 30
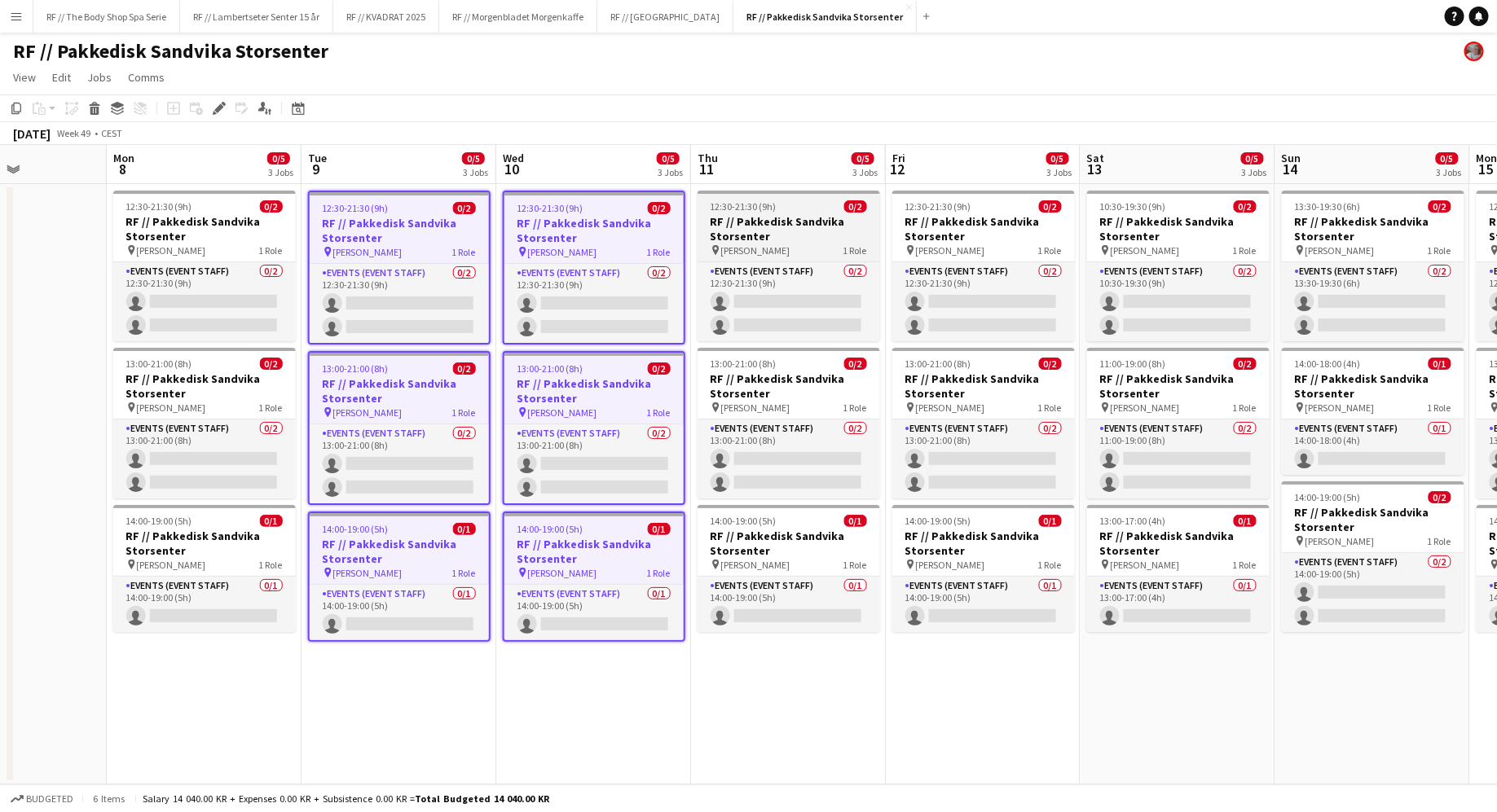
click at [828, 236] on h3 "RF // Pakkedisk Sandvika Storsenter" at bounding box center [788, 229] width 182 height 30
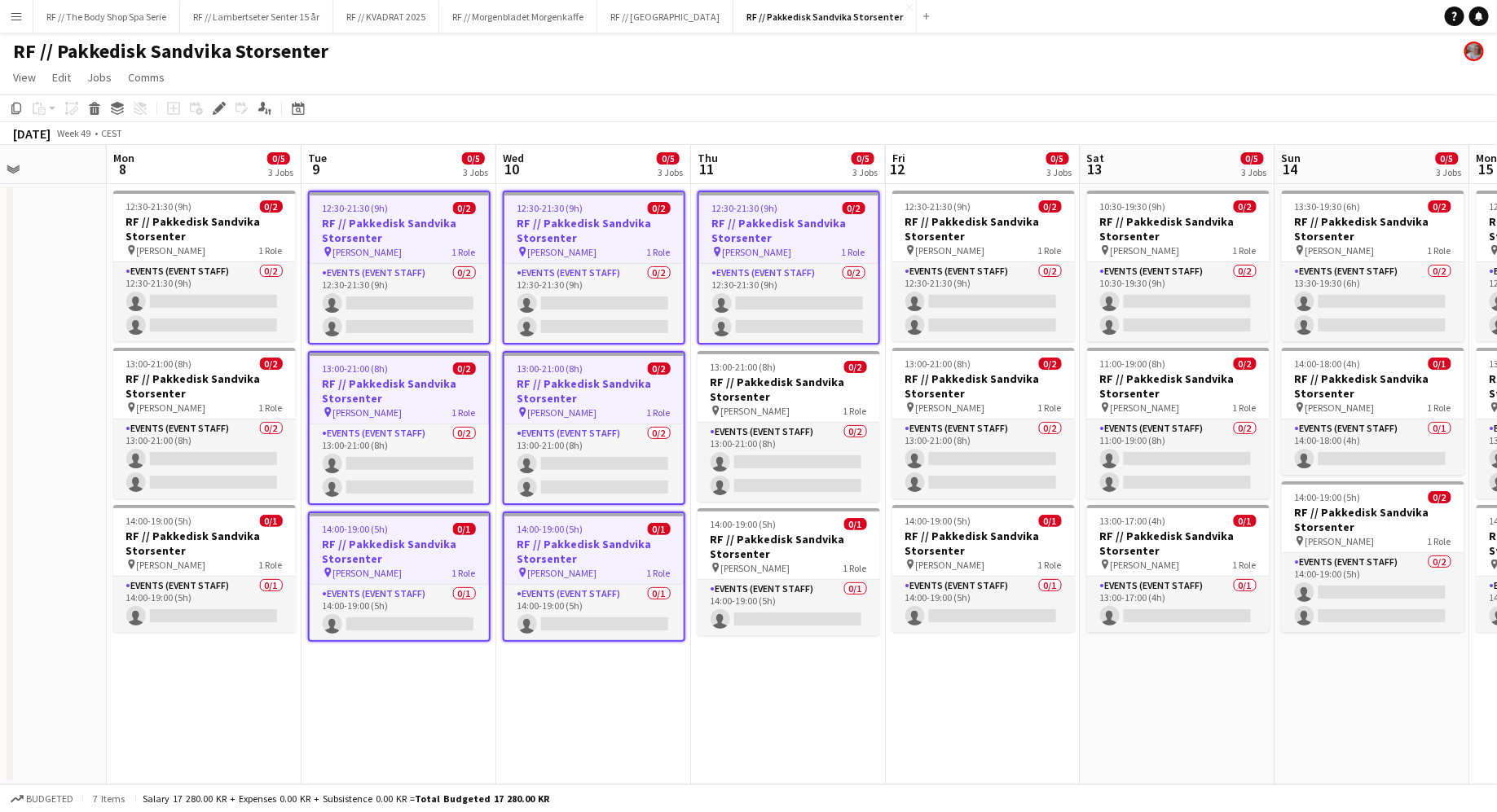
click at [829, 350] on app-date-cell "12:30-21:30 (9h) 0/2 RF // Pakkedisk [PERSON_NAME] pin [PERSON_NAME] 1 Role Eve…" at bounding box center [788, 484] width 194 height 600
click at [829, 375] on h3 "RF // Pakkedisk Sandvika Storsenter" at bounding box center [788, 389] width 182 height 30
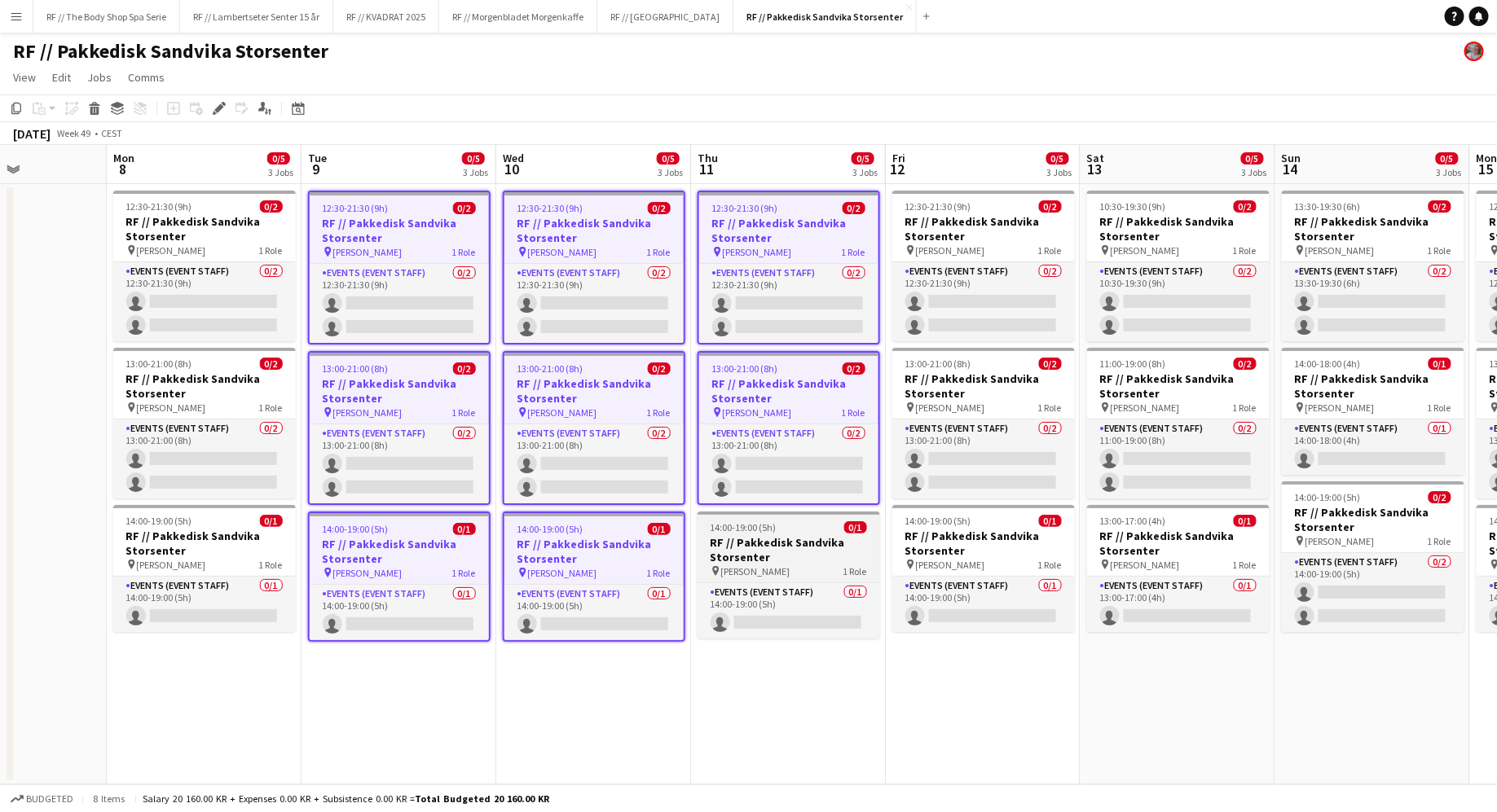
click at [835, 524] on div "14:00-19:00 (5h) 0/1" at bounding box center [788, 527] width 182 height 12
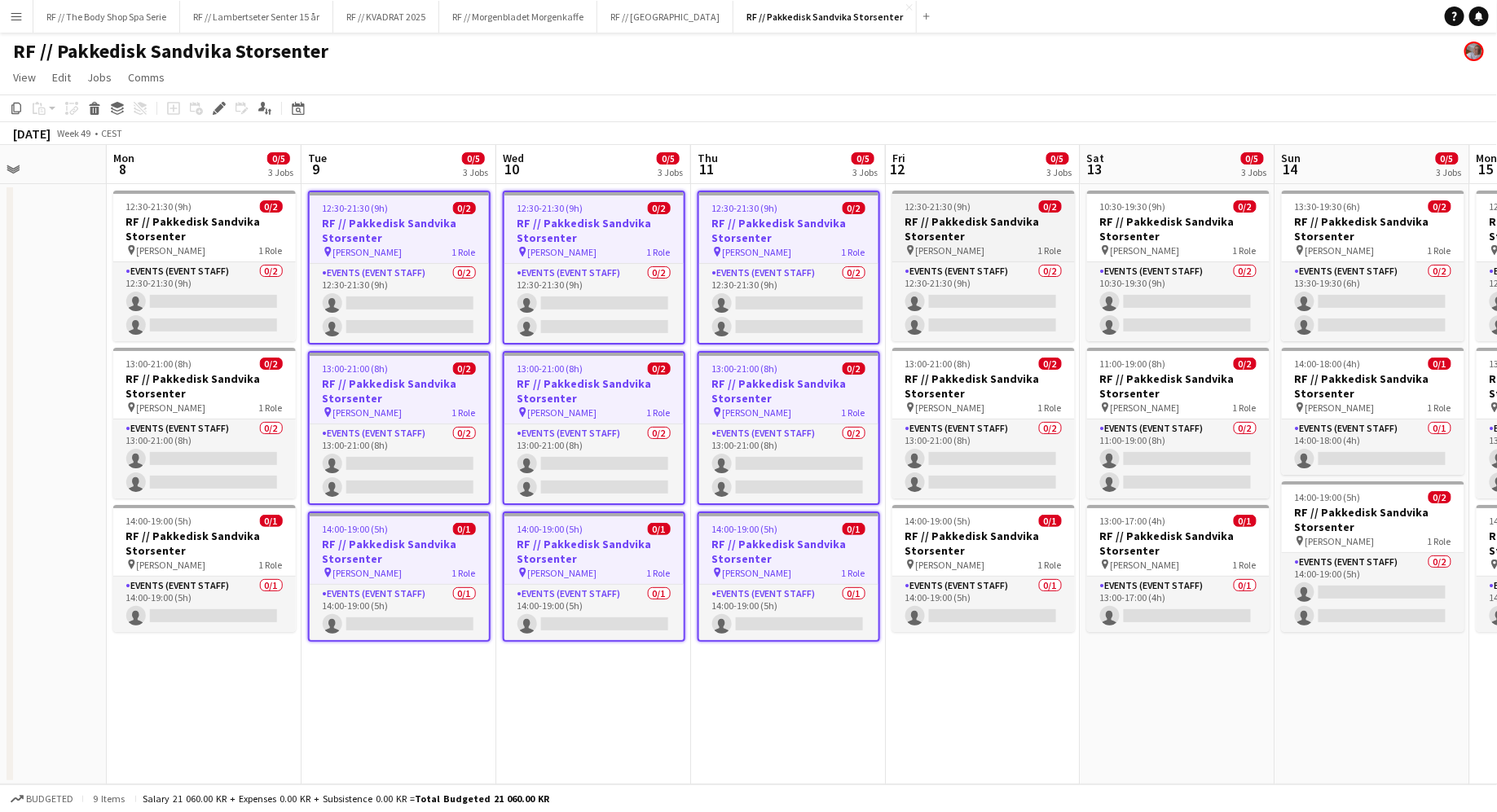
click at [995, 243] on div "pin [PERSON_NAME] 1 Role" at bounding box center [983, 250] width 182 height 13
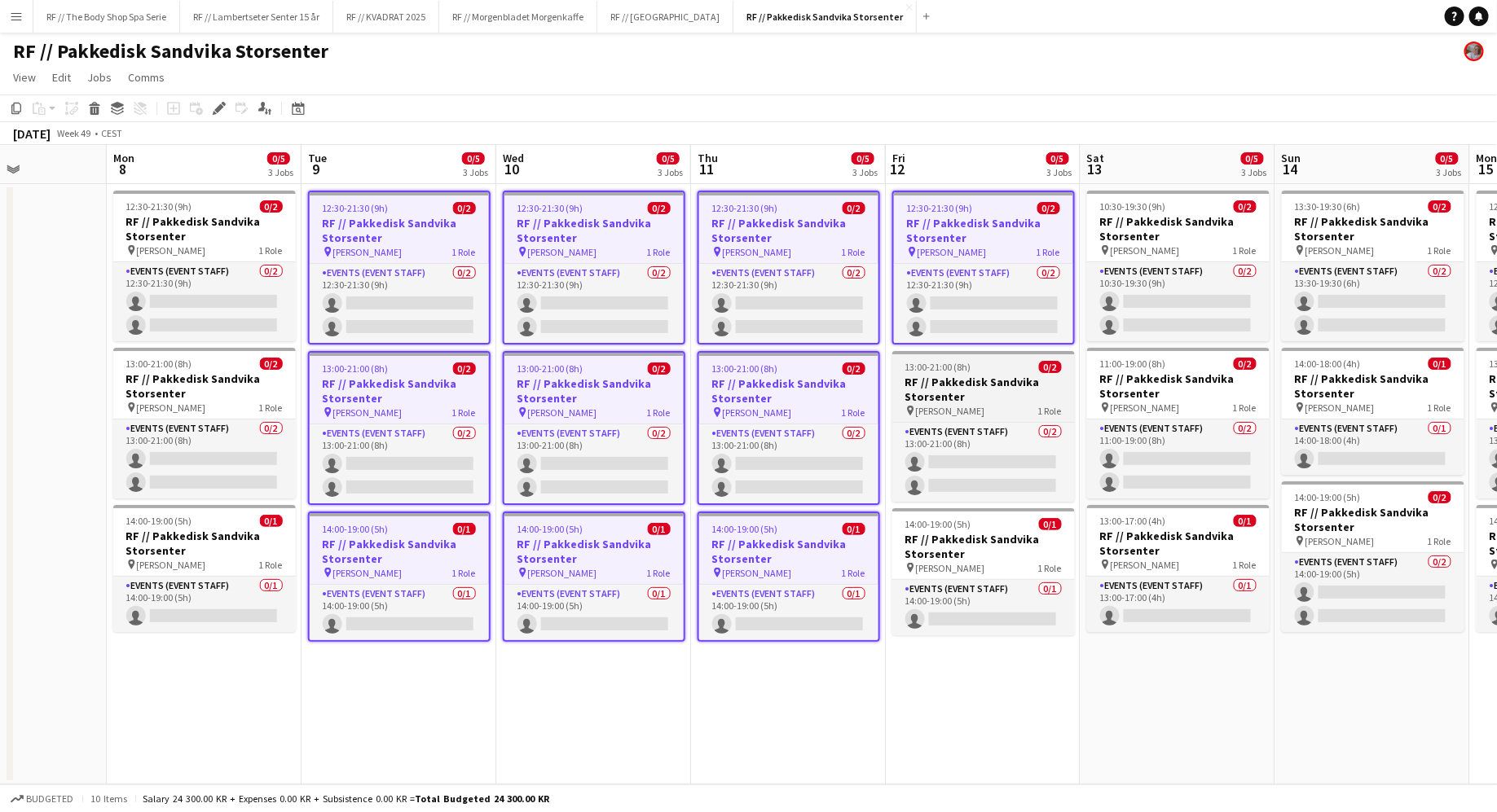
click at [1013, 391] on h3 "RF // Pakkedisk Sandvika Storsenter" at bounding box center [983, 389] width 182 height 30
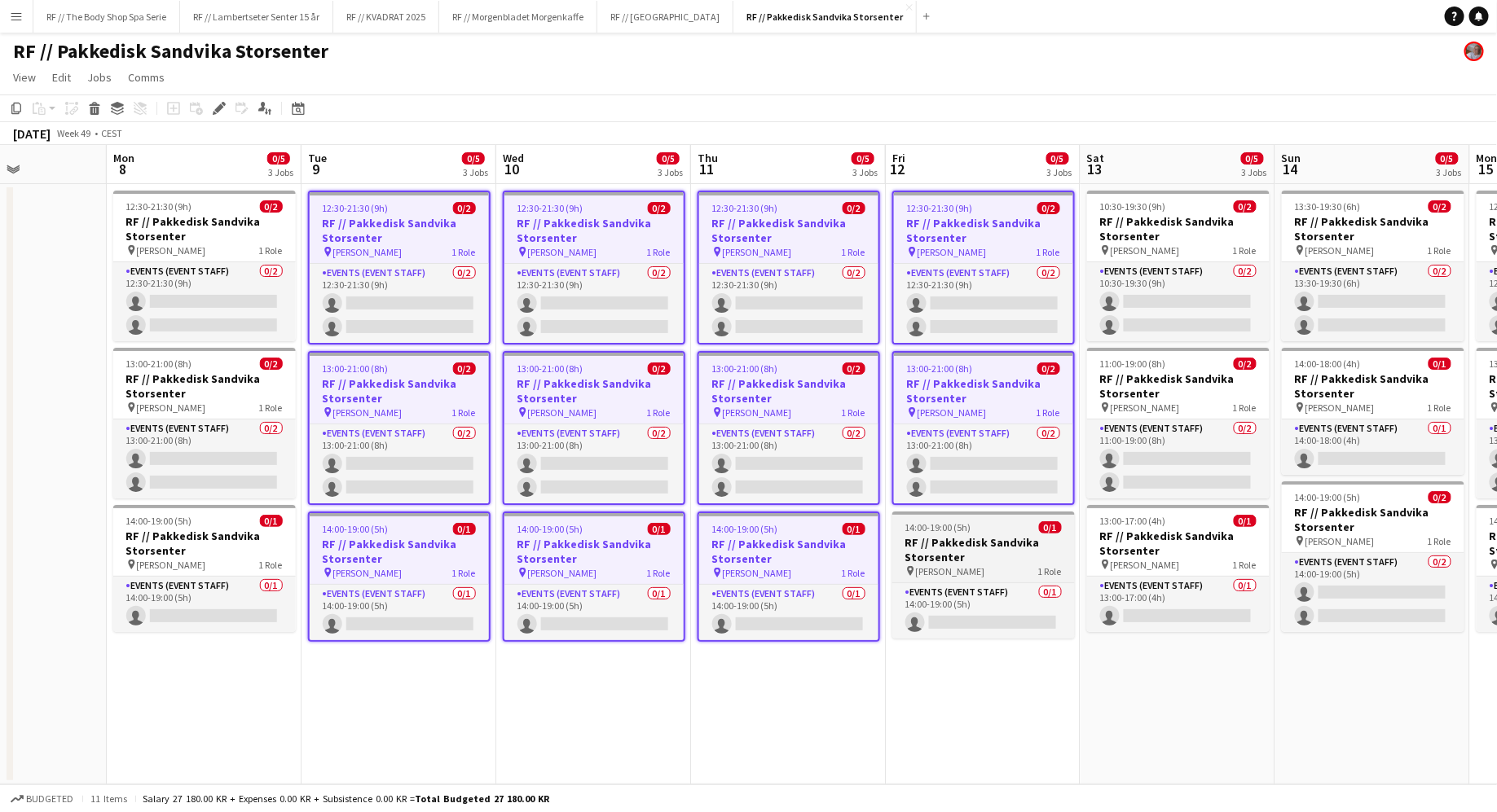
click at [1024, 538] on h3 "RF // Pakkedisk Sandvika Storsenter" at bounding box center [983, 550] width 182 height 30
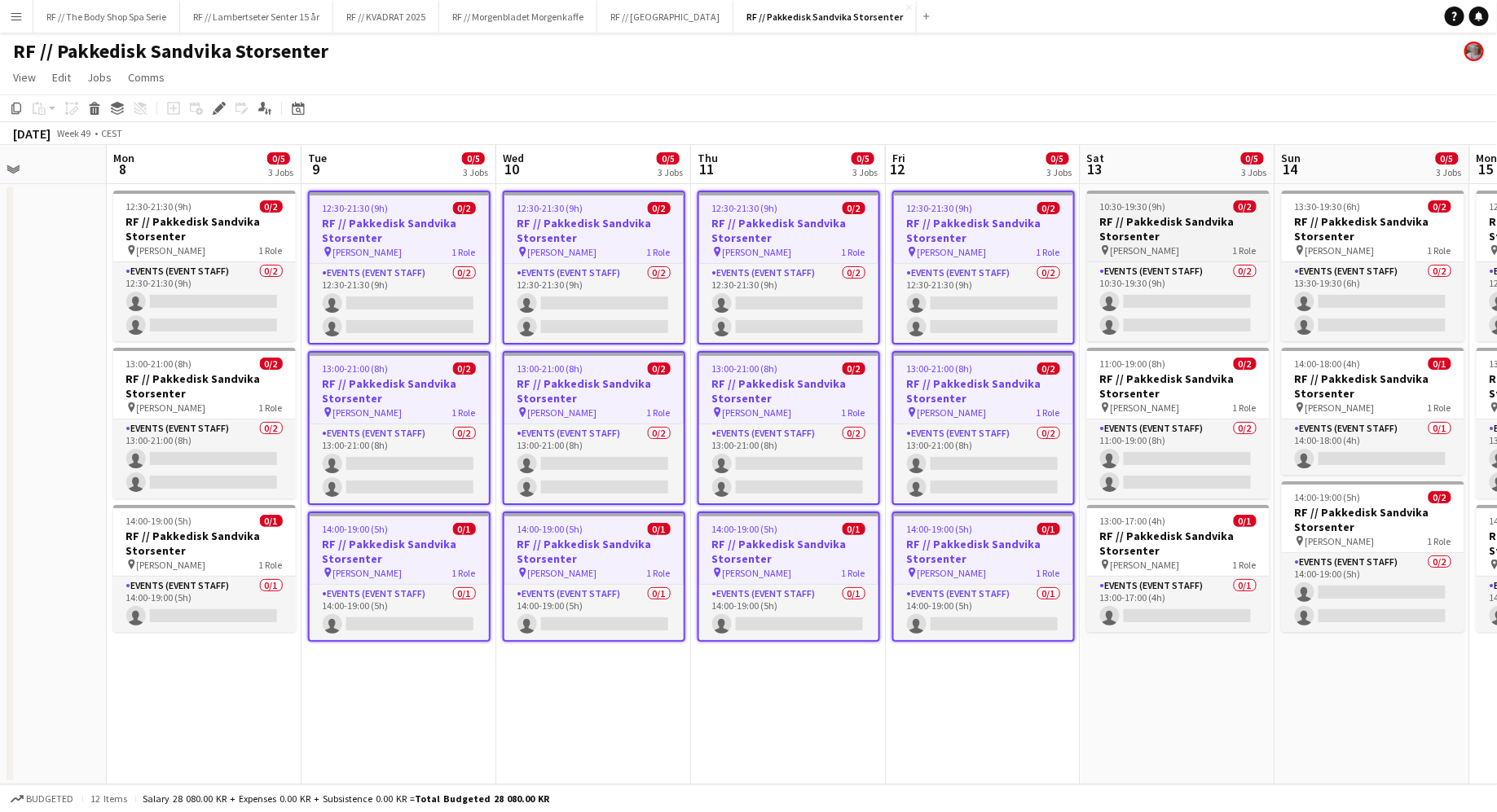
click at [1200, 235] on h3 "RF // Pakkedisk Sandvika Storsenter" at bounding box center [1178, 229] width 182 height 30
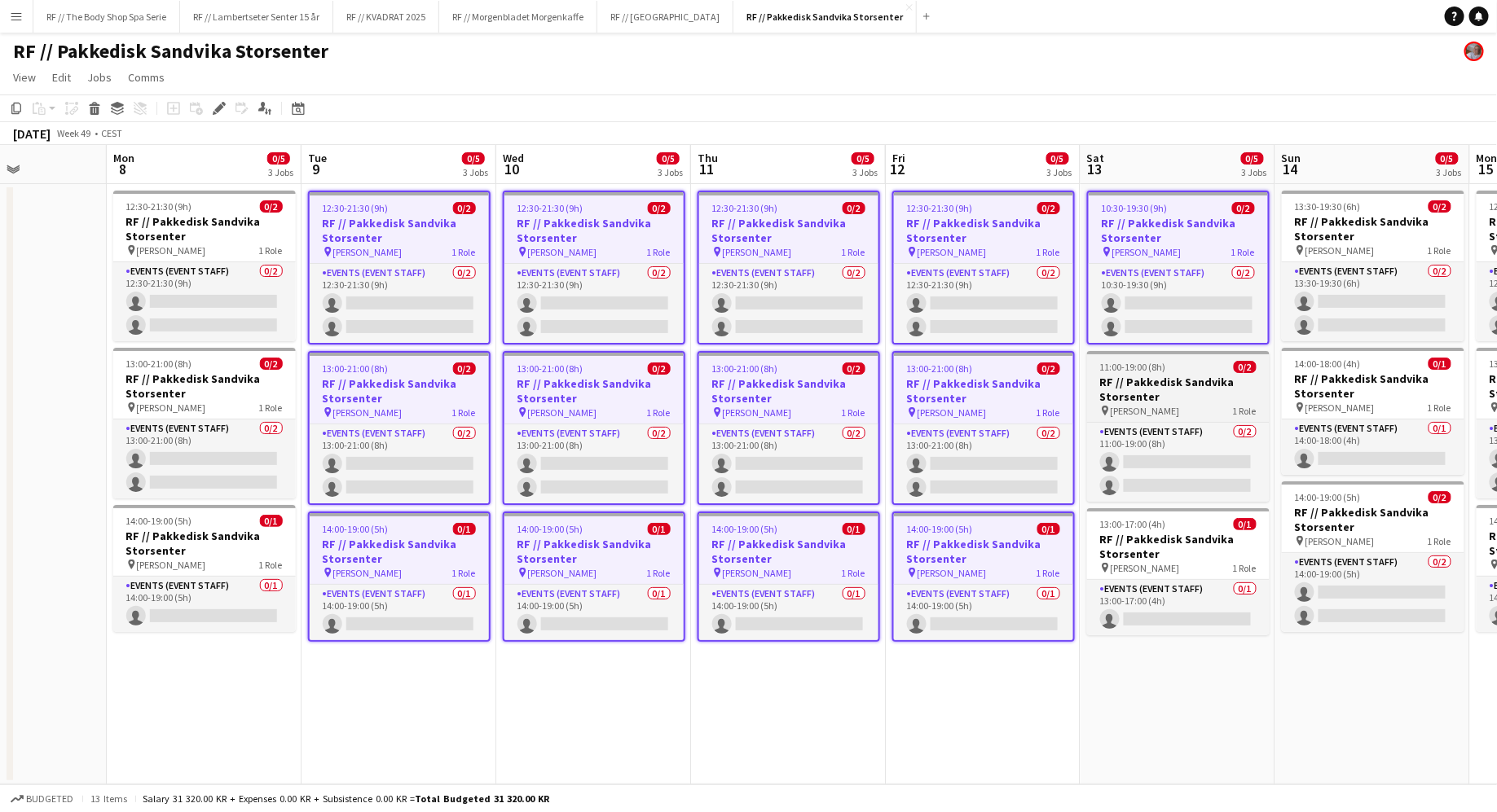
click at [1219, 393] on h3 "RF // Pakkedisk Sandvika Storsenter" at bounding box center [1178, 389] width 182 height 30
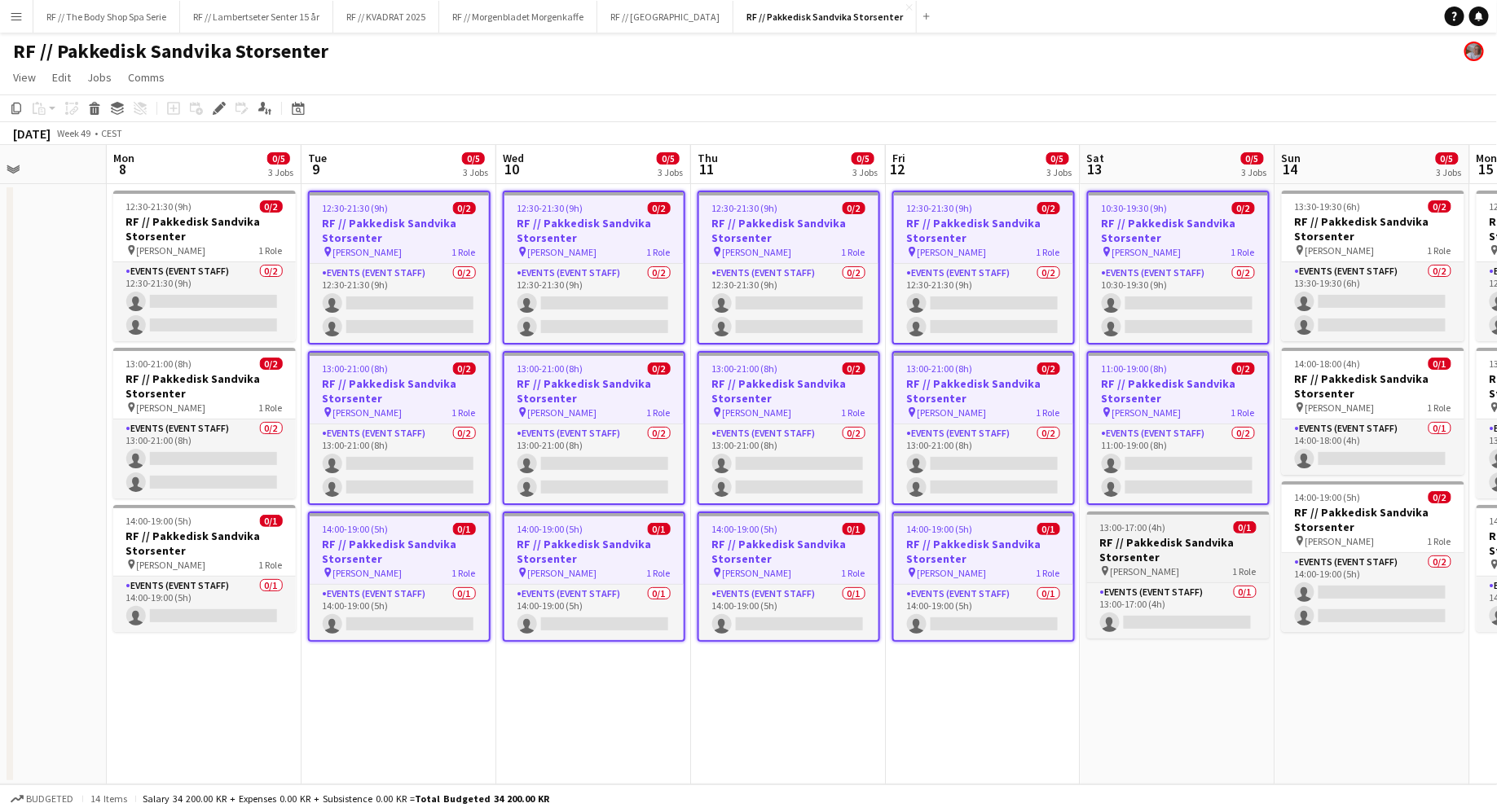
click at [1219, 551] on h3 "RF // Pakkedisk Sandvika Storsenter" at bounding box center [1178, 550] width 182 height 30
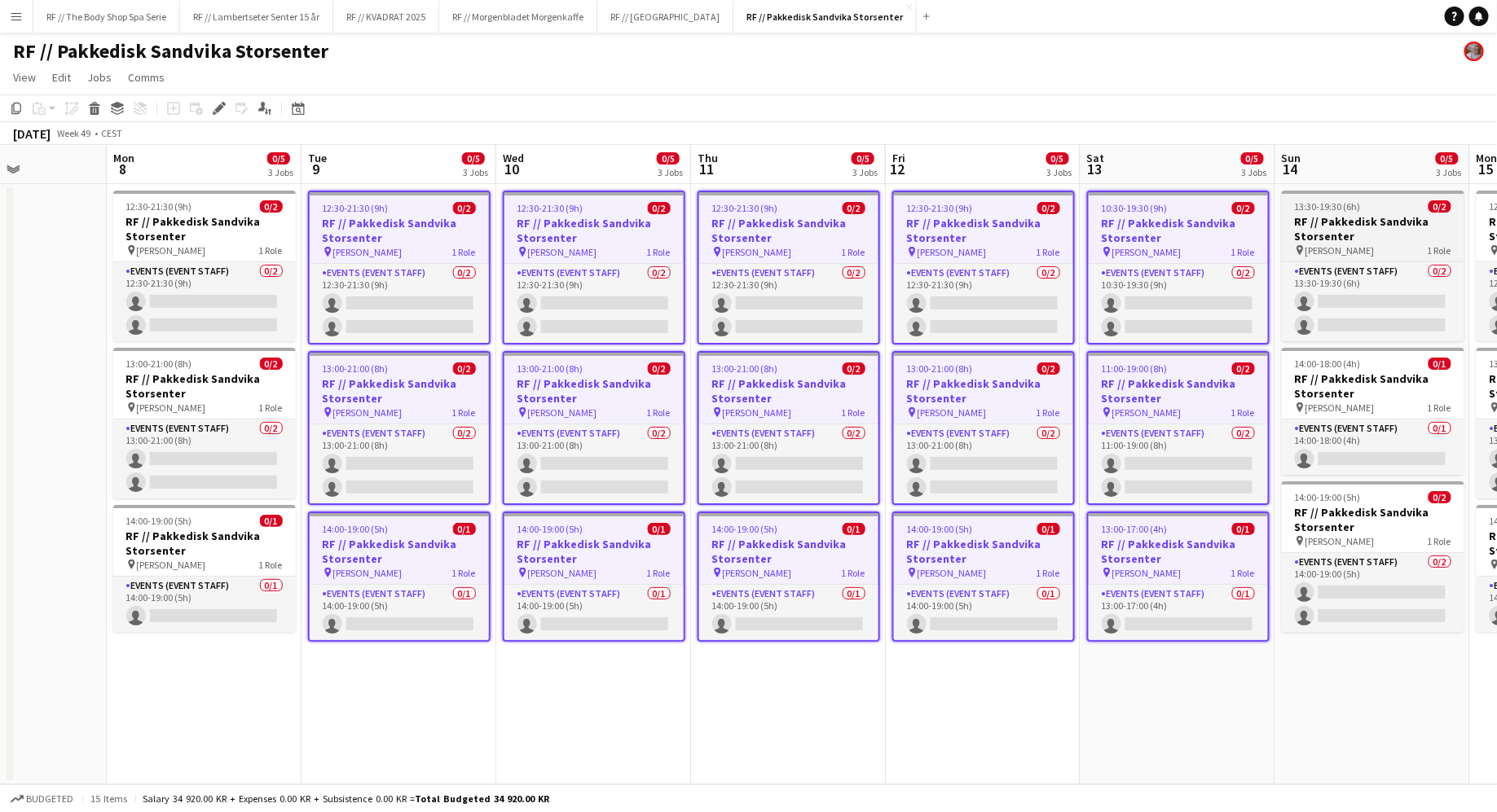
click at [1362, 236] on h3 "RF // Pakkedisk Sandvika Storsenter" at bounding box center [1372, 229] width 182 height 30
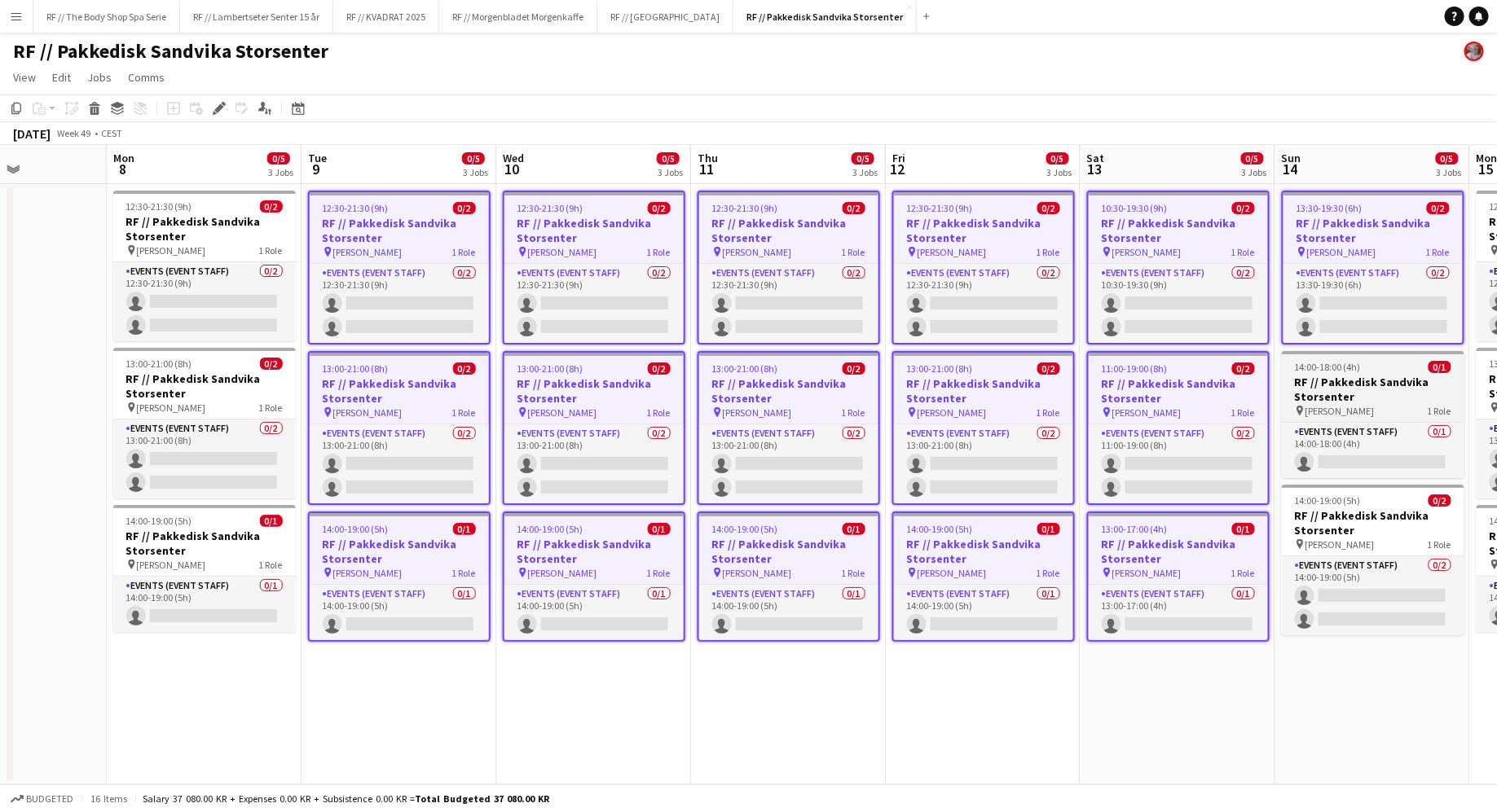
click at [1388, 386] on h3 "RF // Pakkedisk Sandvika Storsenter" at bounding box center [1372, 389] width 182 height 30
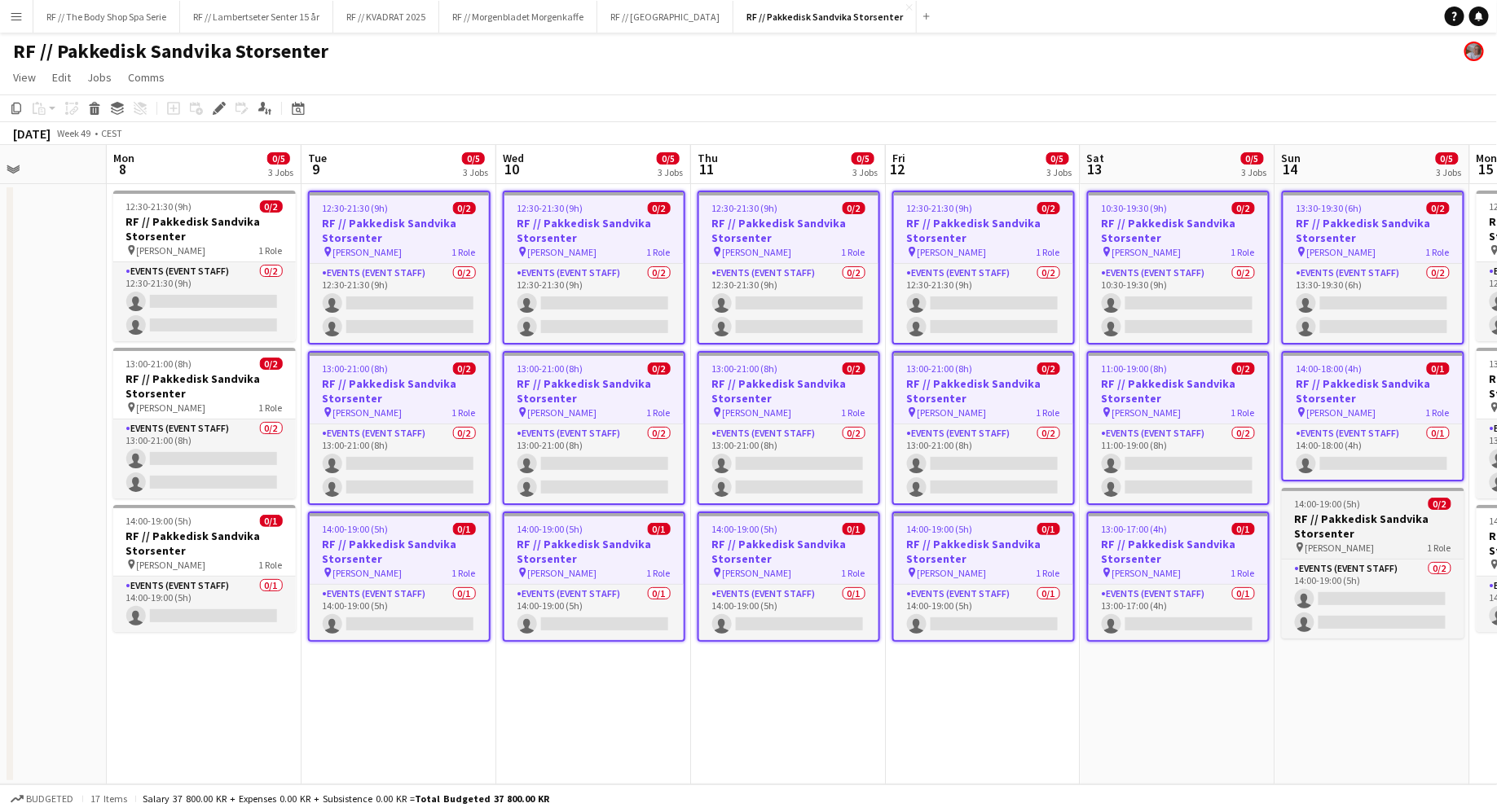
click at [1390, 531] on h3 "RF // Pakkedisk Sandvika Storsenter" at bounding box center [1372, 526] width 182 height 30
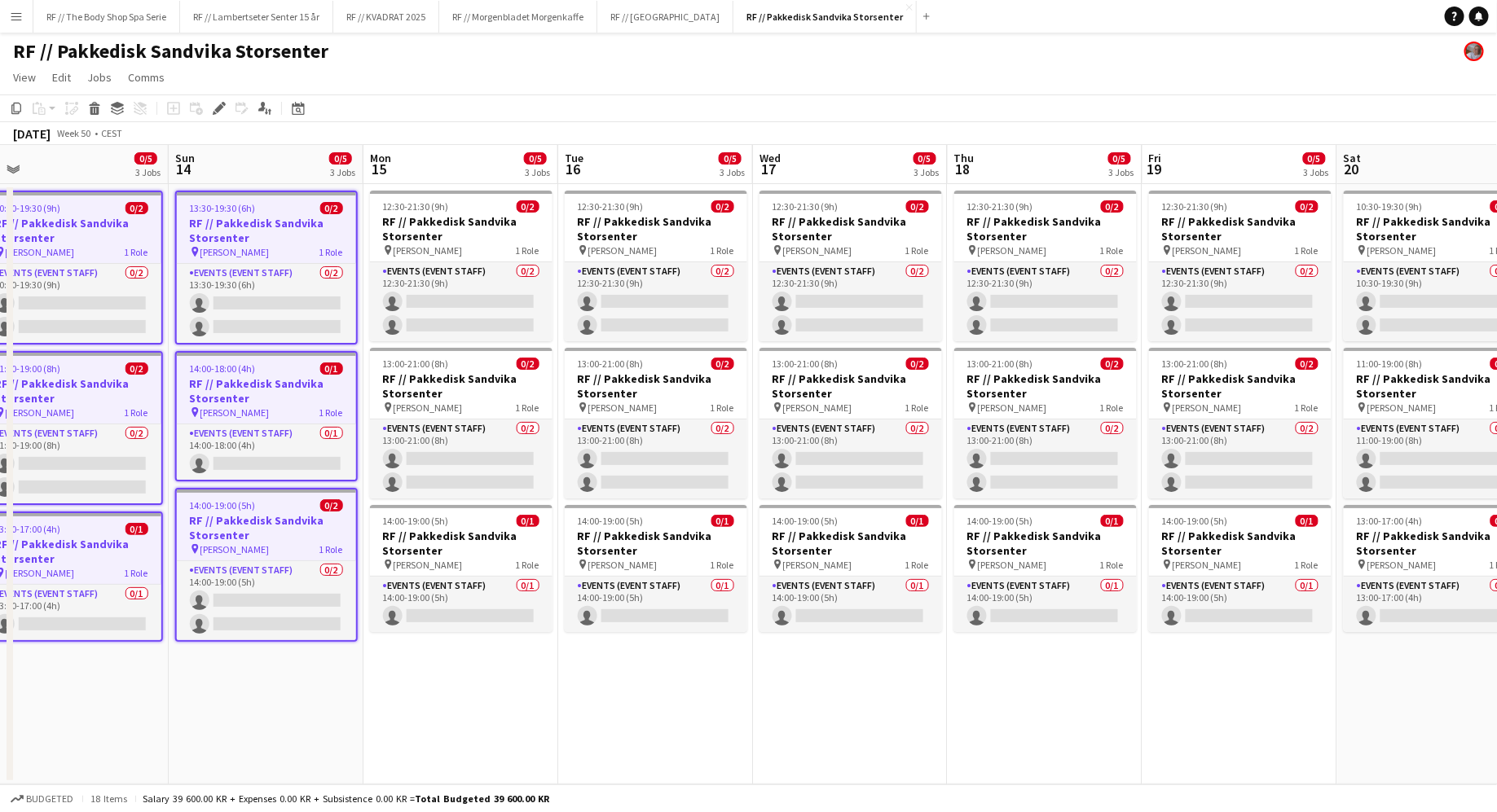
scroll to position [0, 627]
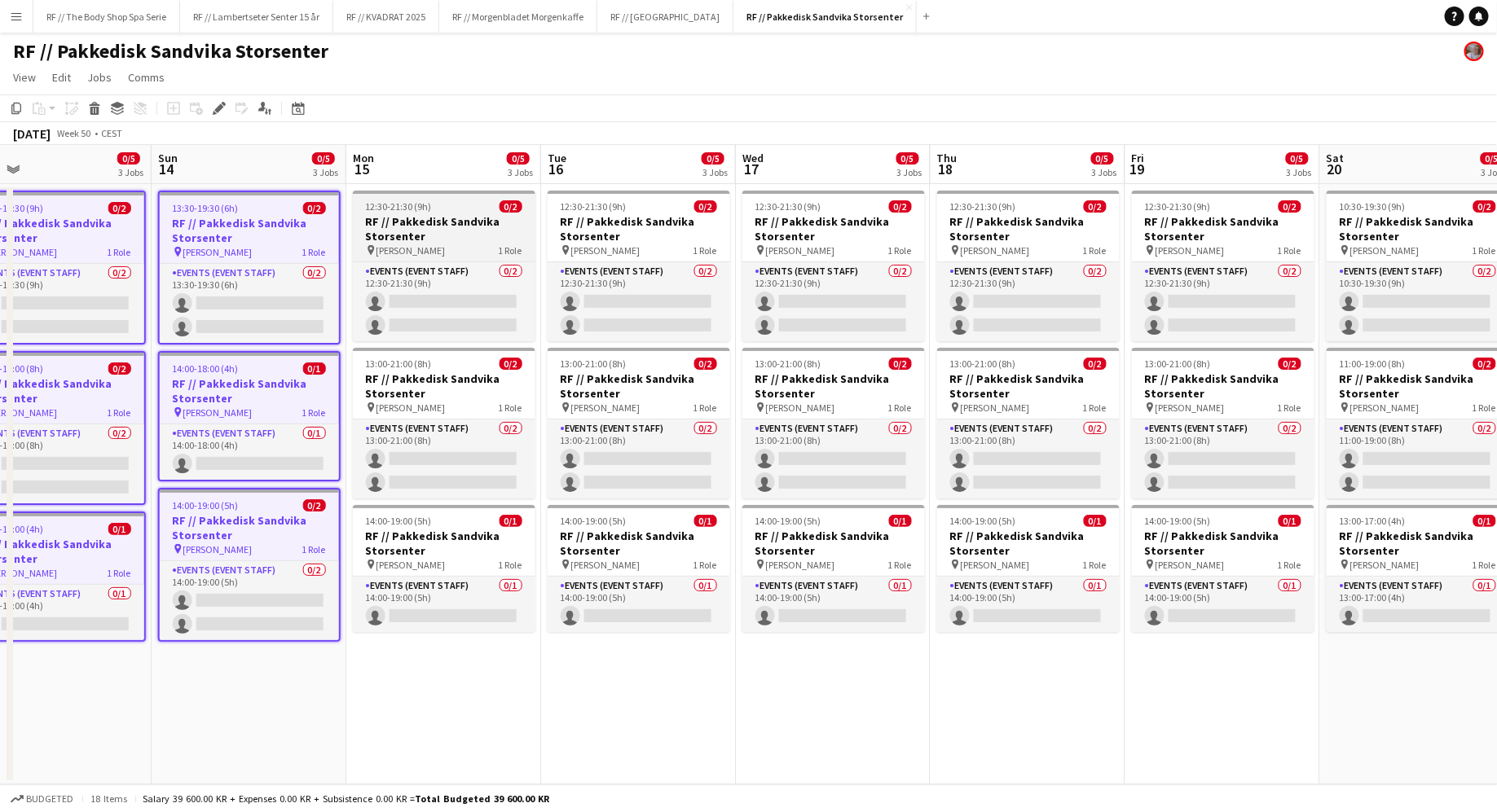
click at [453, 235] on h3 "RF // Pakkedisk Sandvika Storsenter" at bounding box center [443, 229] width 182 height 30
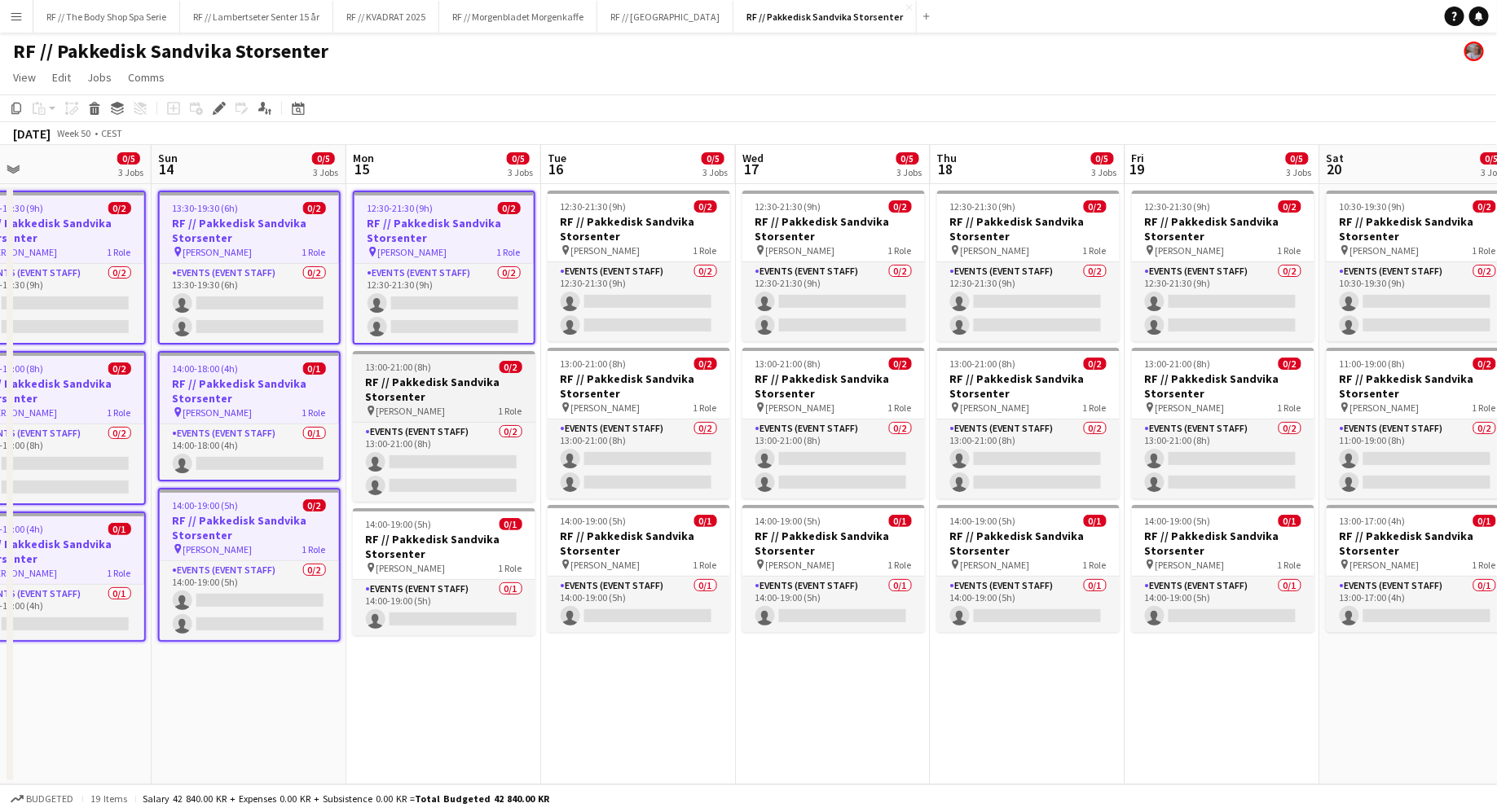
click at [465, 388] on h3 "RF // Pakkedisk Sandvika Storsenter" at bounding box center [443, 389] width 182 height 30
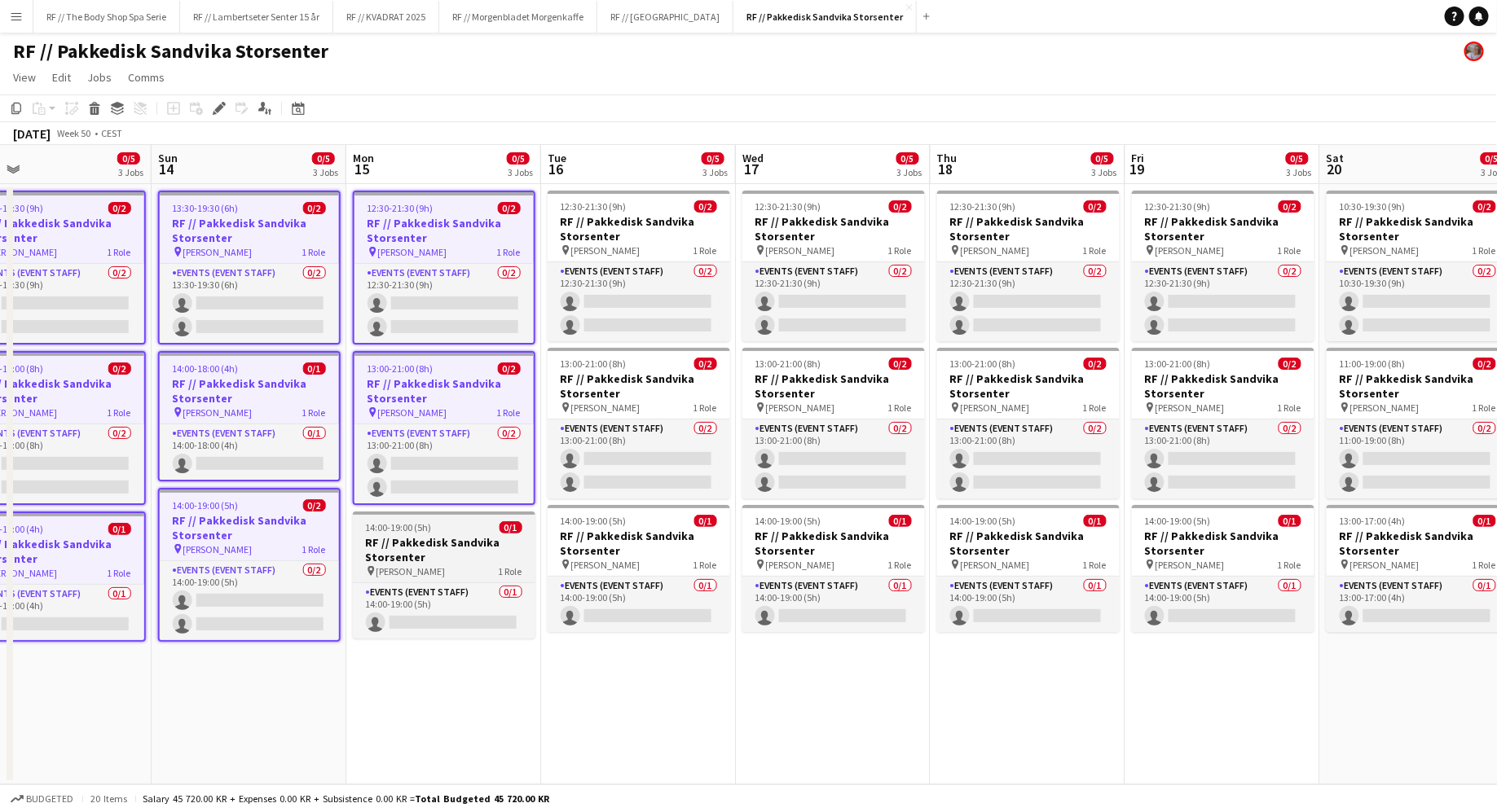
click at [472, 534] on app-job-card "14:00-19:00 (5h) 0/1 RF // Pakkedisk Sandvika Storsenter pin [PERSON_NAME] 1 Ro…" at bounding box center [443, 574] width 182 height 127
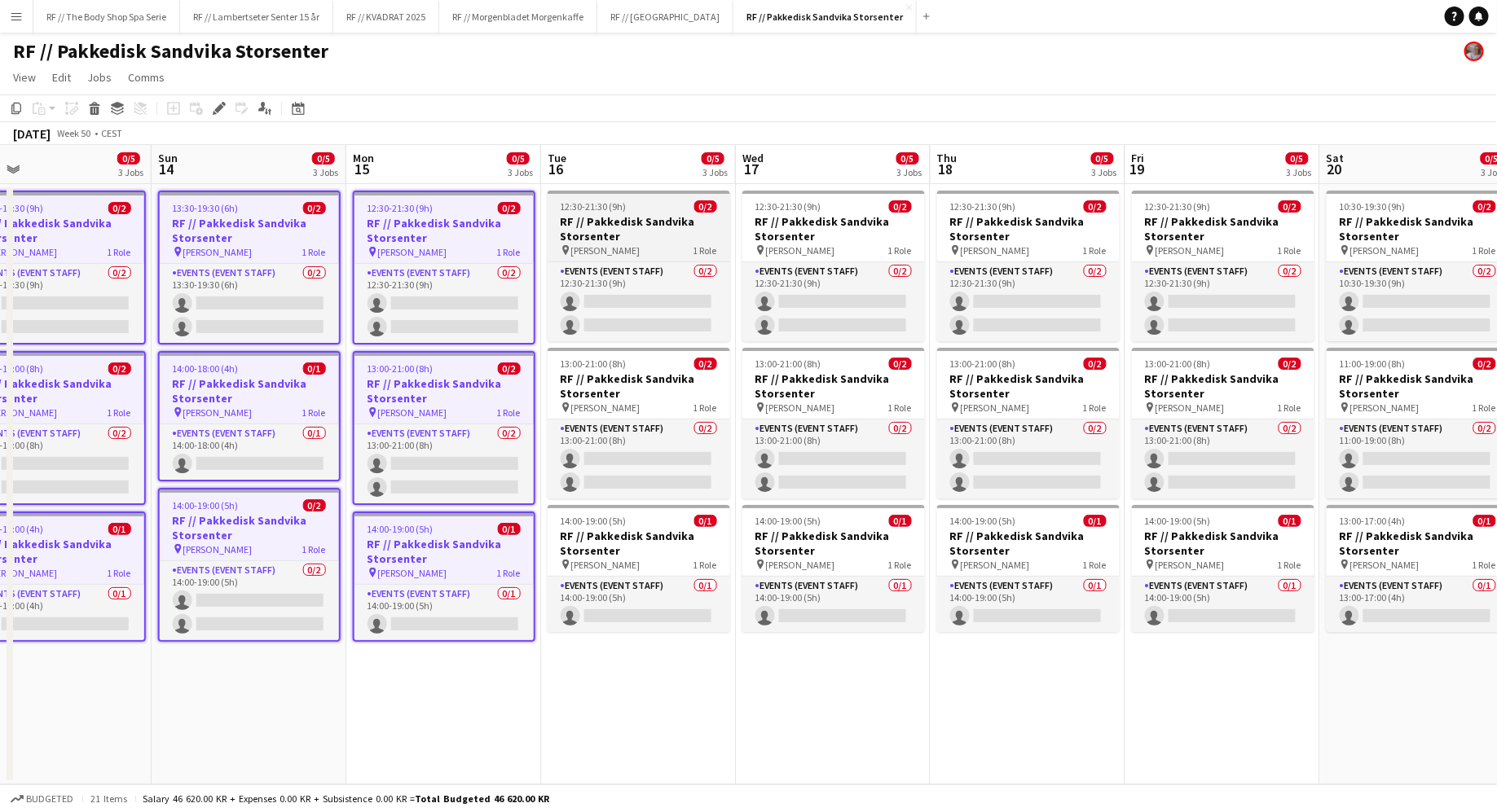
click at [662, 225] on h3 "RF // Pakkedisk Sandvika Storsenter" at bounding box center [638, 229] width 182 height 30
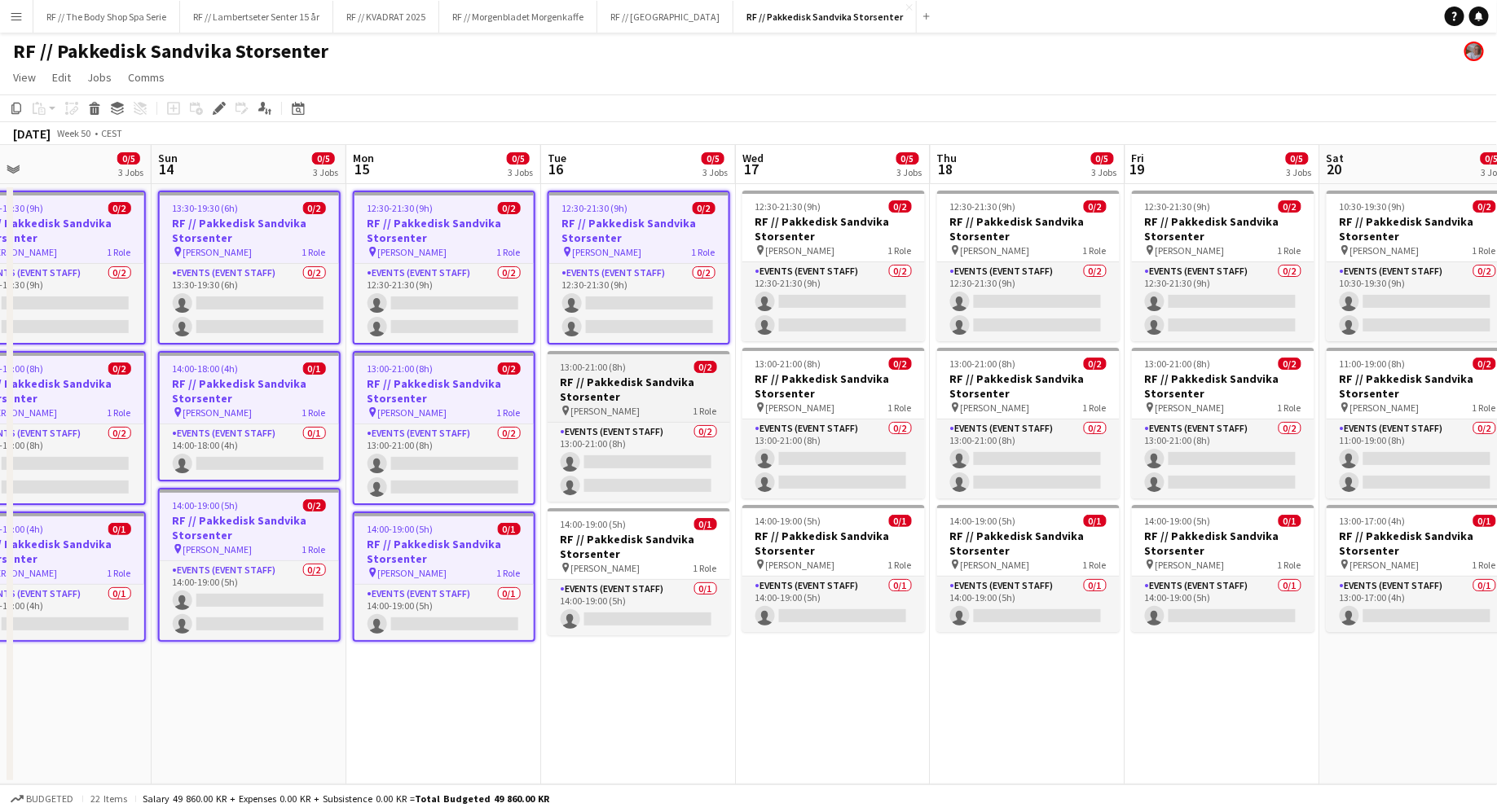
click at [669, 406] on div "pin [PERSON_NAME] 1 Role" at bounding box center [638, 411] width 182 height 13
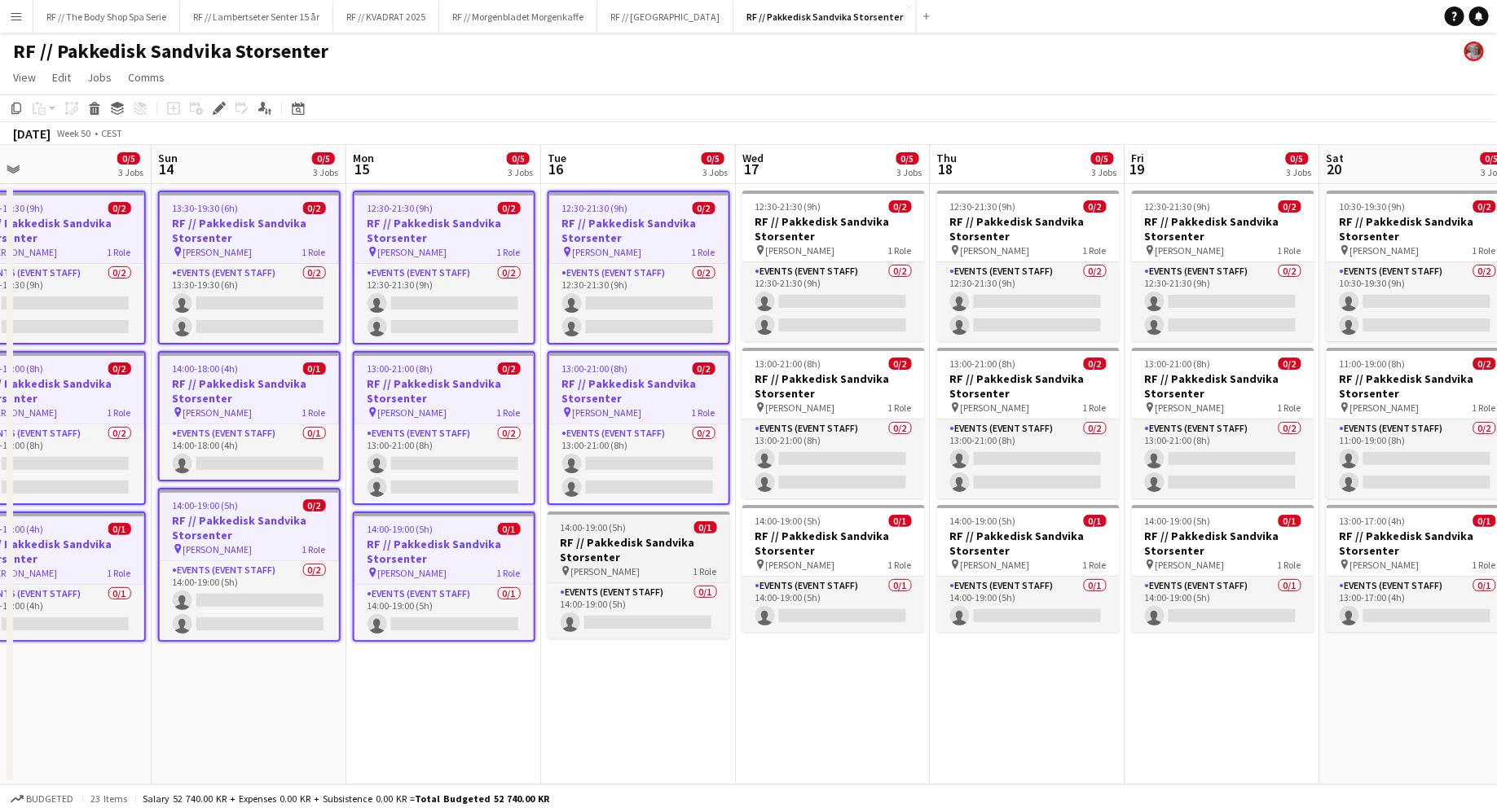
click at [670, 558] on h3 "RF // Pakkedisk Sandvika Storsenter" at bounding box center [638, 550] width 182 height 30
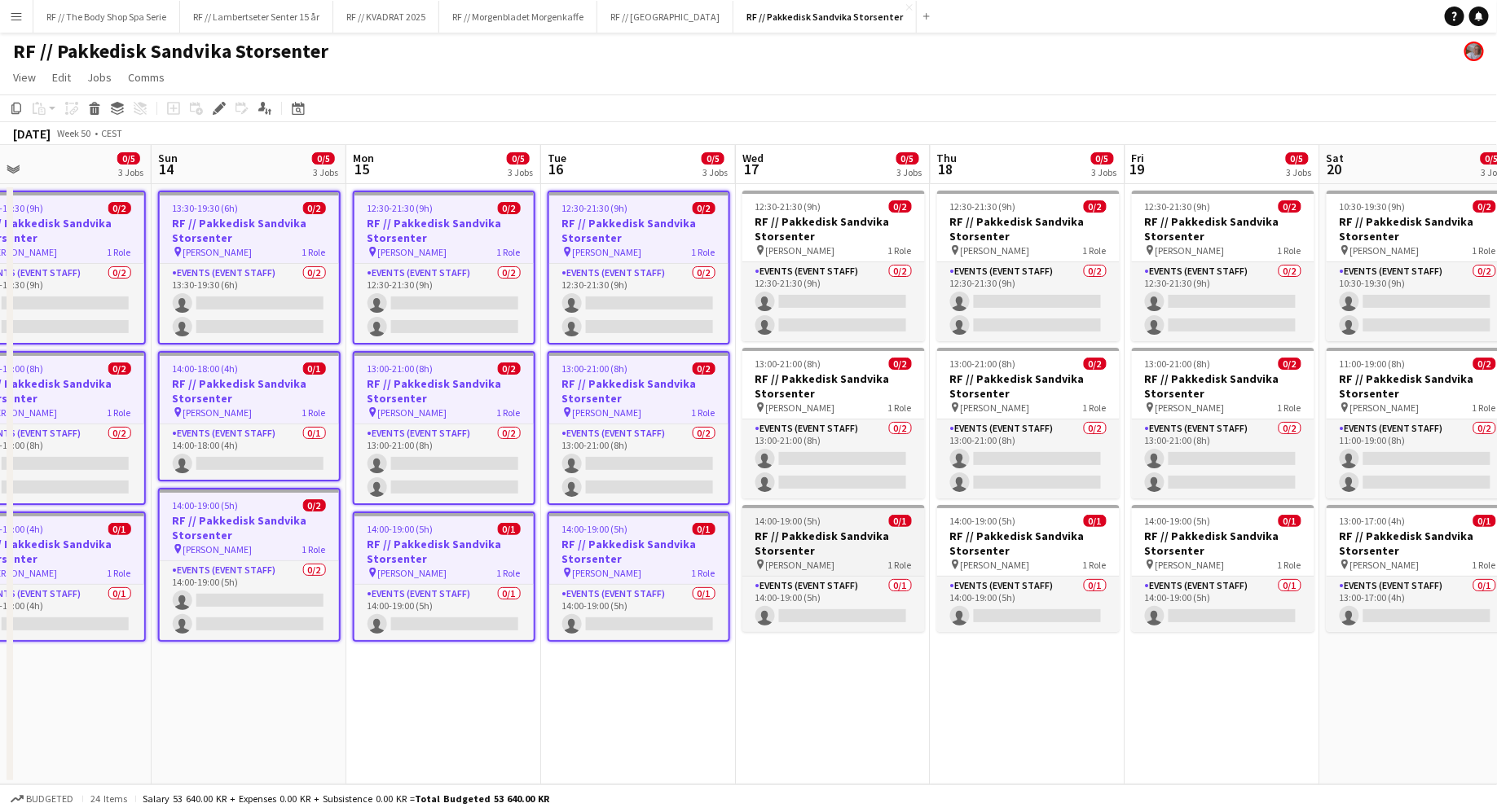
click at [814, 539] on h3 "RF // Pakkedisk Sandvika Storsenter" at bounding box center [833, 544] width 182 height 30
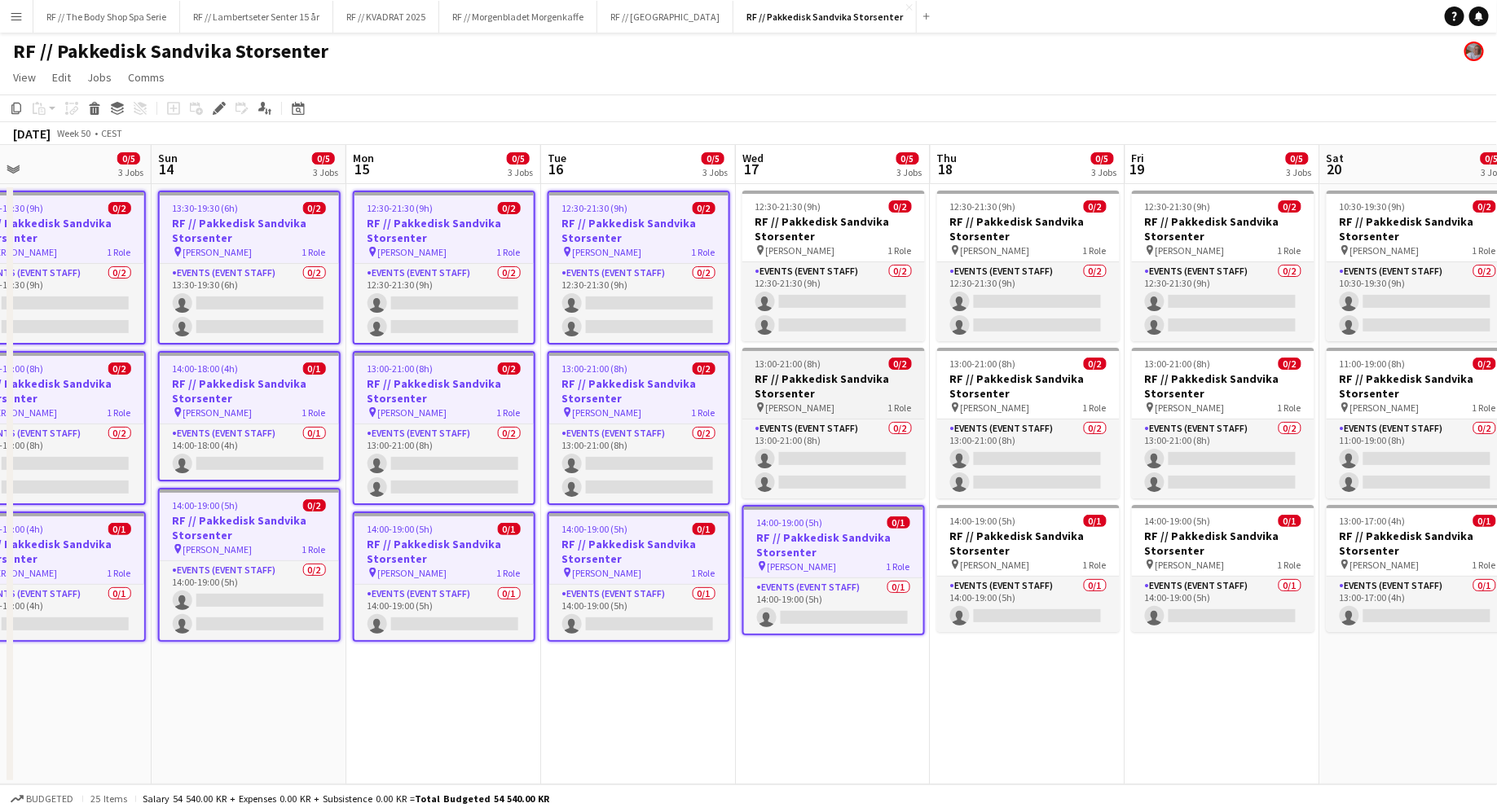
click at [843, 416] on app-job-card "13:00-21:00 (8h) 0/2 RF // Pakkedisk [PERSON_NAME] pin [PERSON_NAME] 1 Role Eve…" at bounding box center [833, 423] width 182 height 151
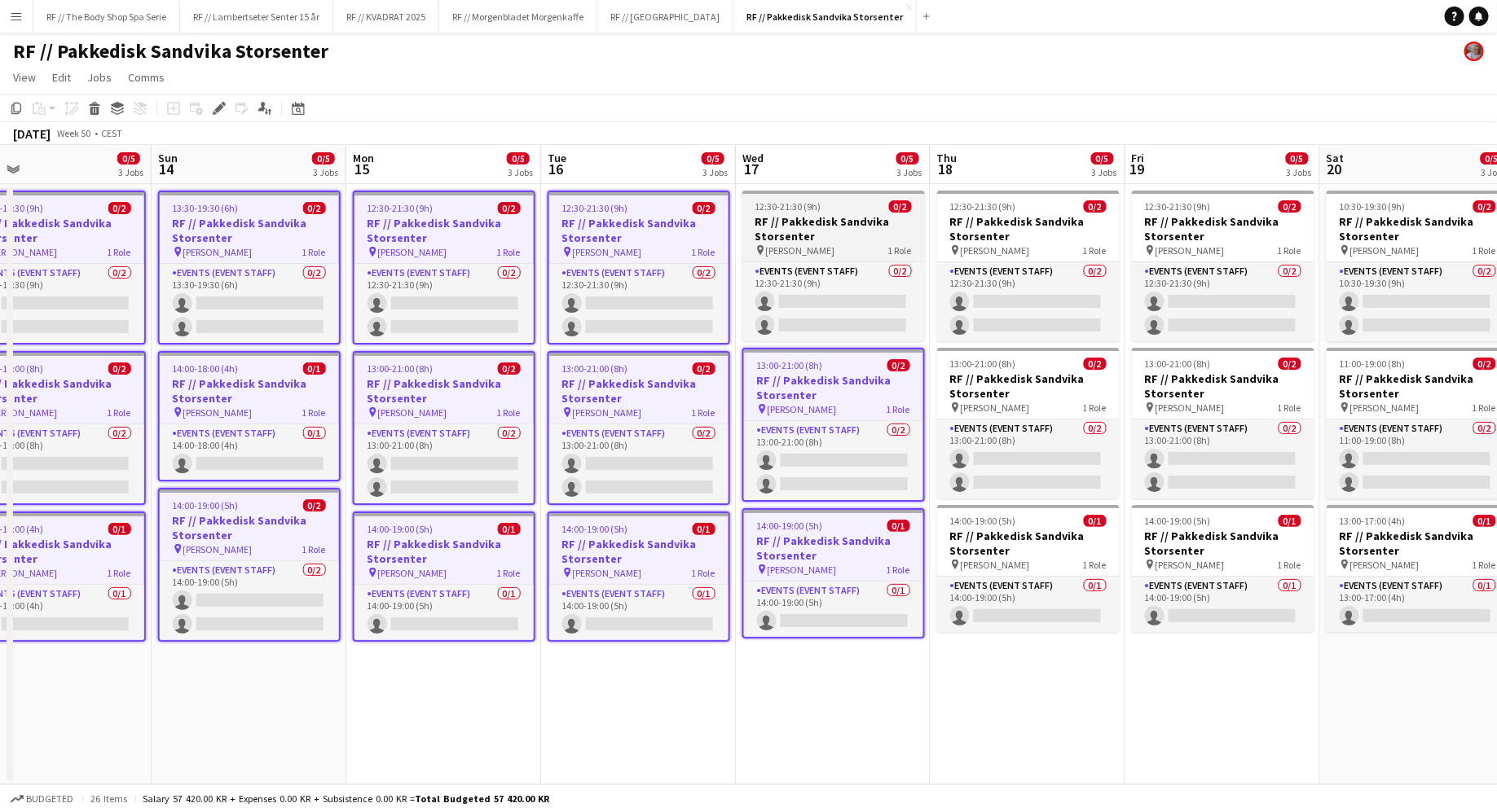
click at [843, 242] on app-job-card "12:30-21:30 (9h) 0/2 RF // Pakkedisk [PERSON_NAME] pin [PERSON_NAME] 1 Role Eve…" at bounding box center [833, 265] width 182 height 151
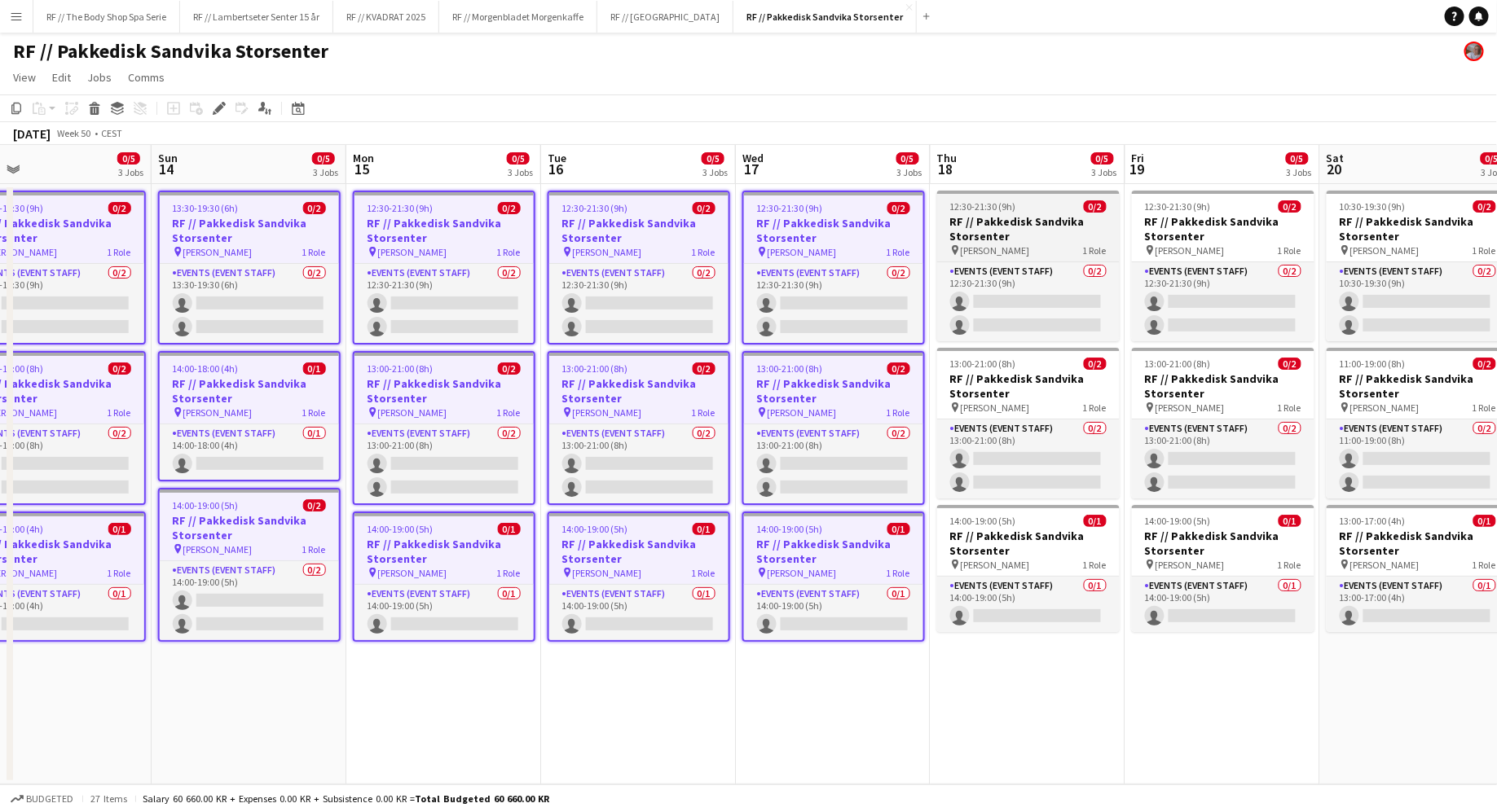
click at [1027, 242] on h3 "RF // Pakkedisk Sandvika Storsenter" at bounding box center [1028, 229] width 182 height 30
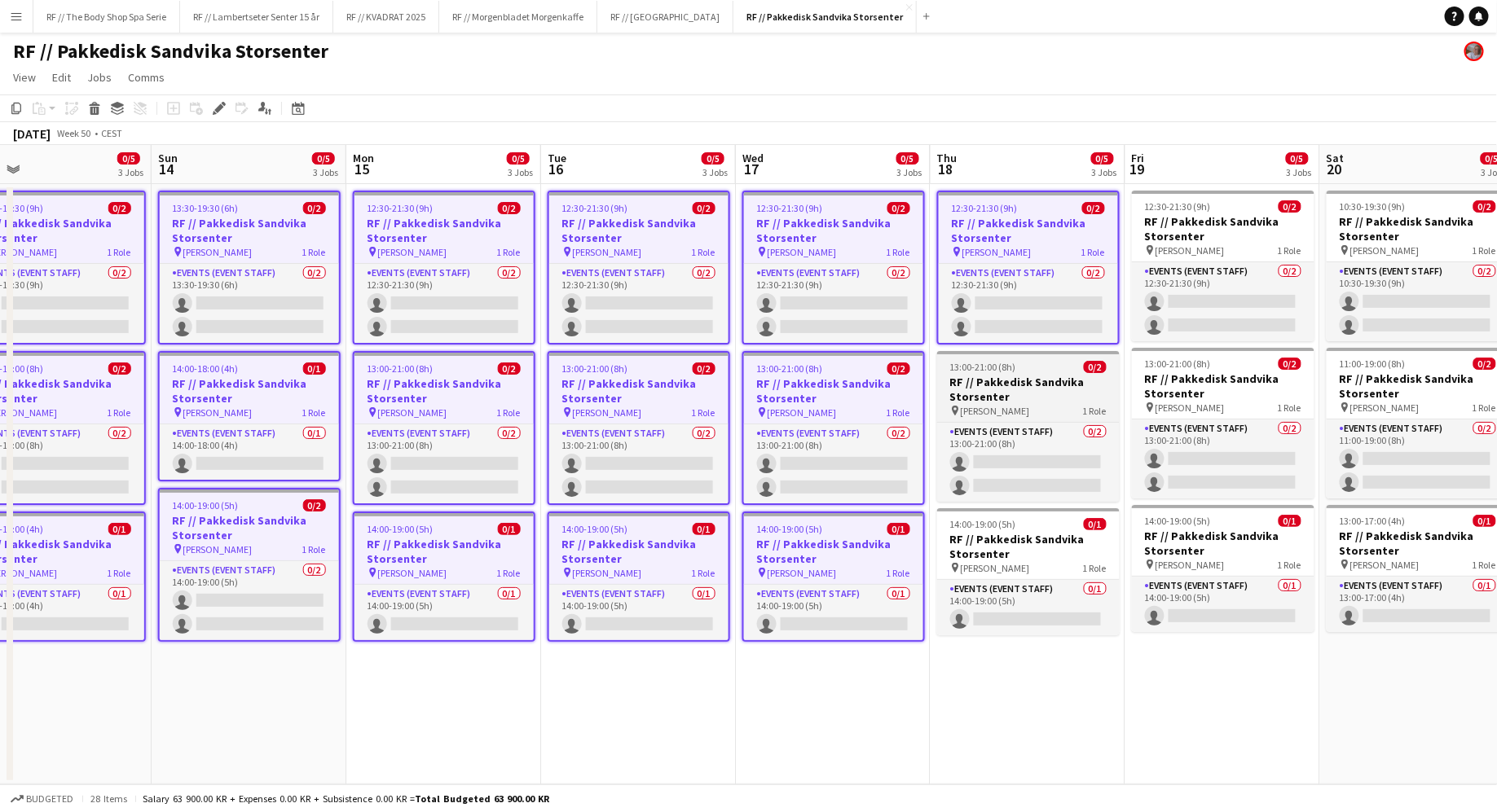
click at [1051, 406] on div "pin [PERSON_NAME] 1 Role" at bounding box center [1028, 411] width 182 height 13
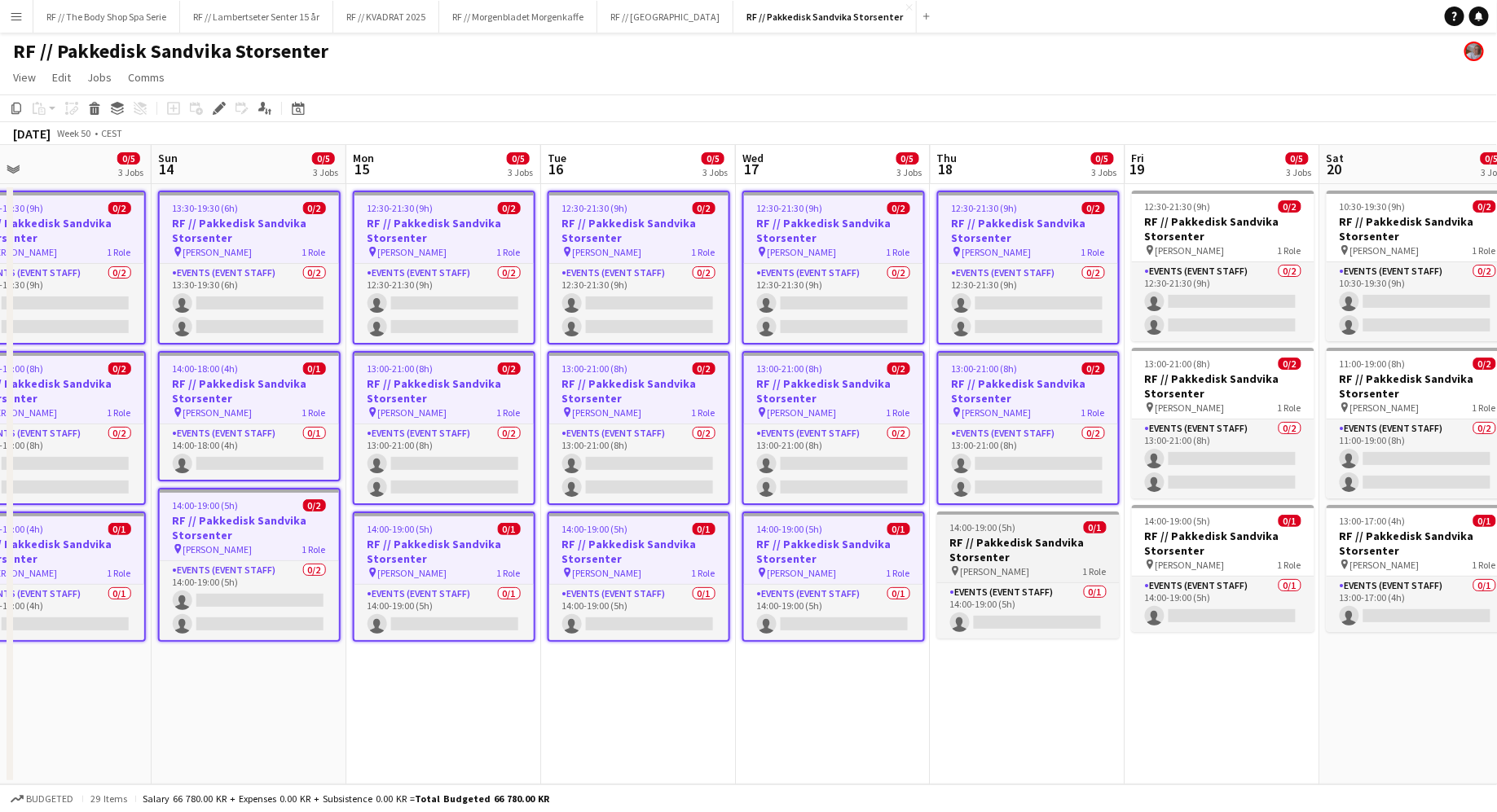
click at [1069, 554] on h3 "RF // Pakkedisk Sandvika Storsenter" at bounding box center [1028, 550] width 182 height 30
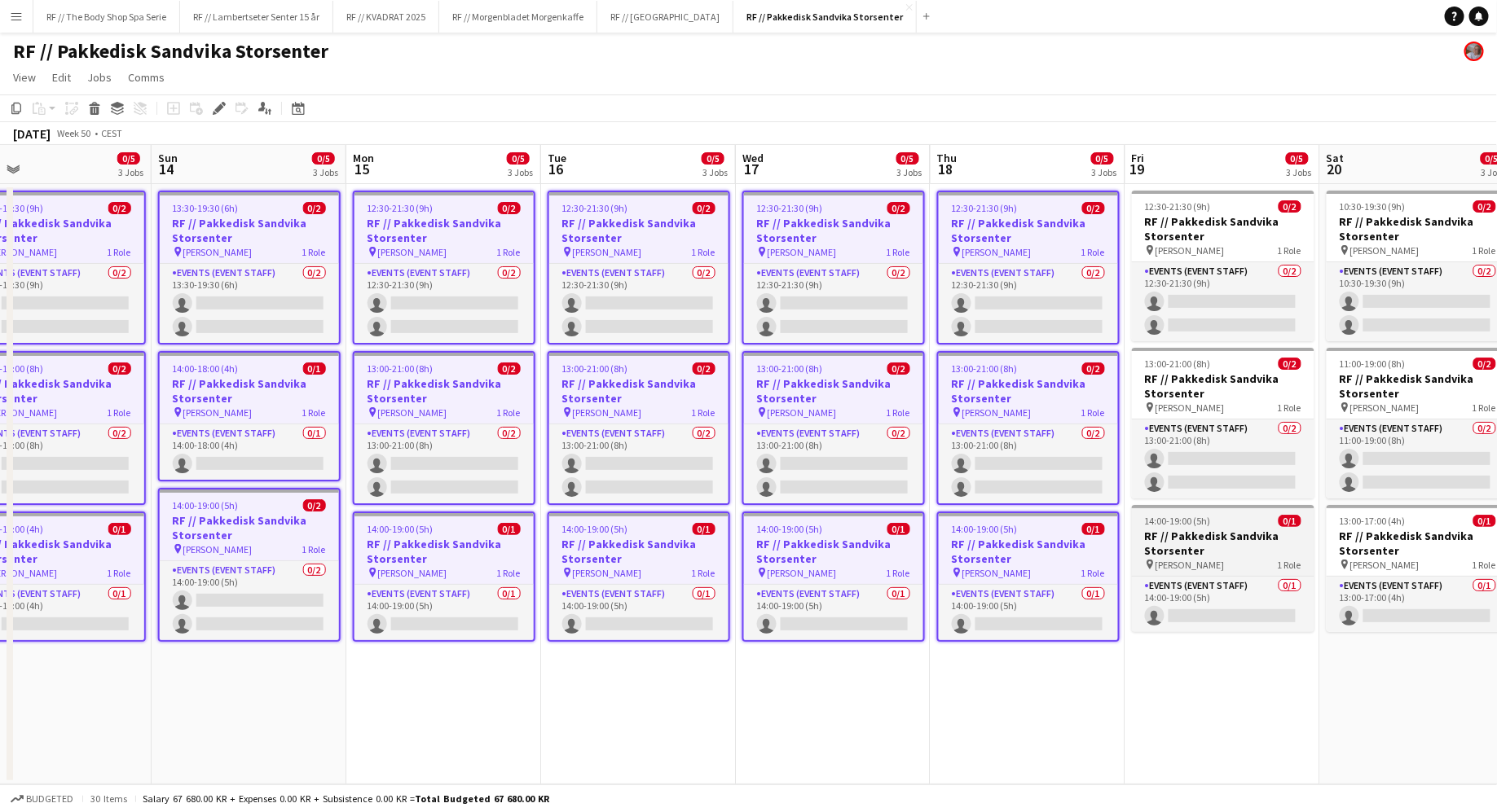
click at [1232, 549] on h3 "RF // Pakkedisk Sandvika Storsenter" at bounding box center [1222, 544] width 182 height 30
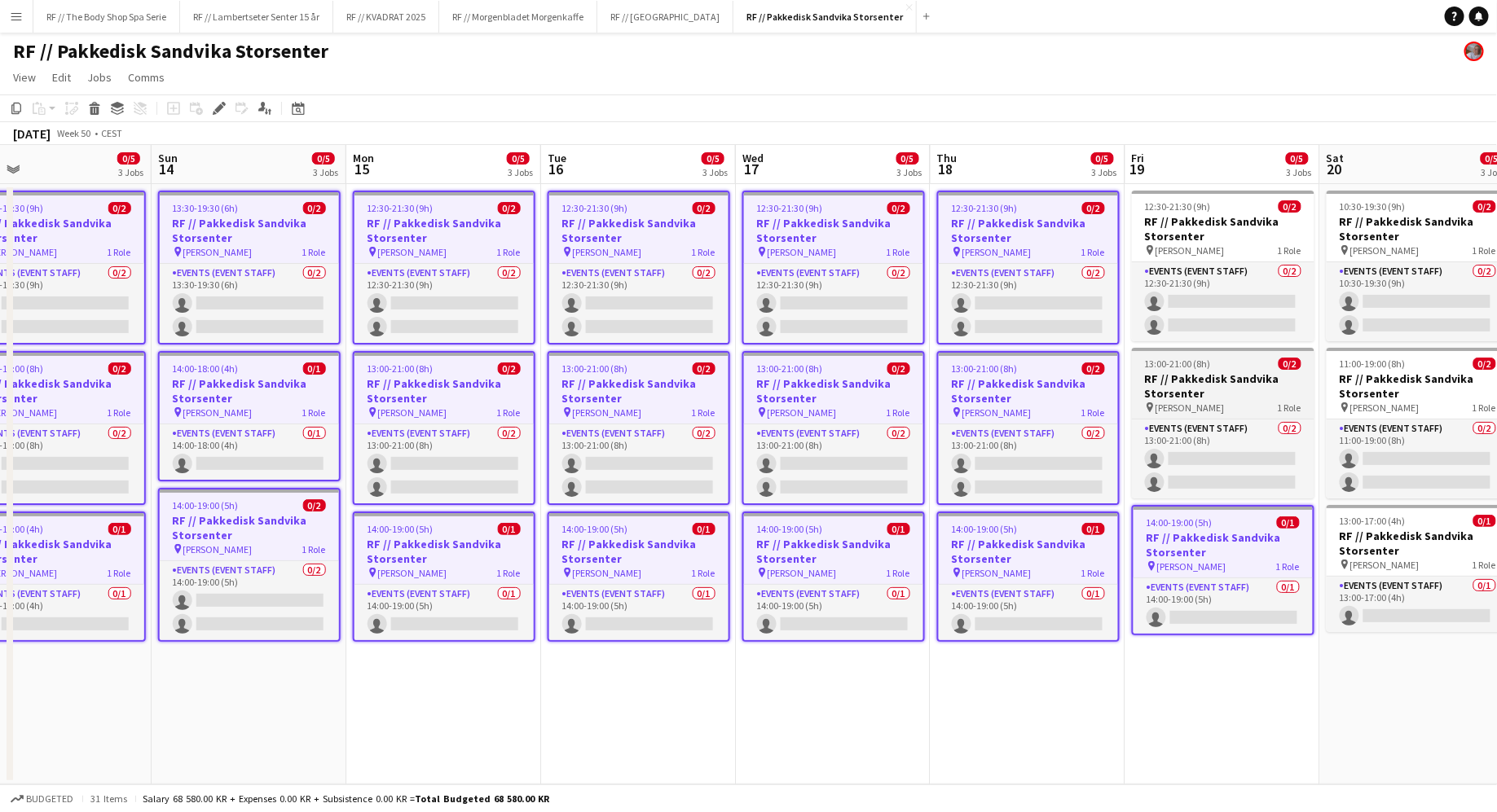
click at [1235, 393] on h3 "RF // Pakkedisk Sandvika Storsenter" at bounding box center [1222, 387] width 182 height 30
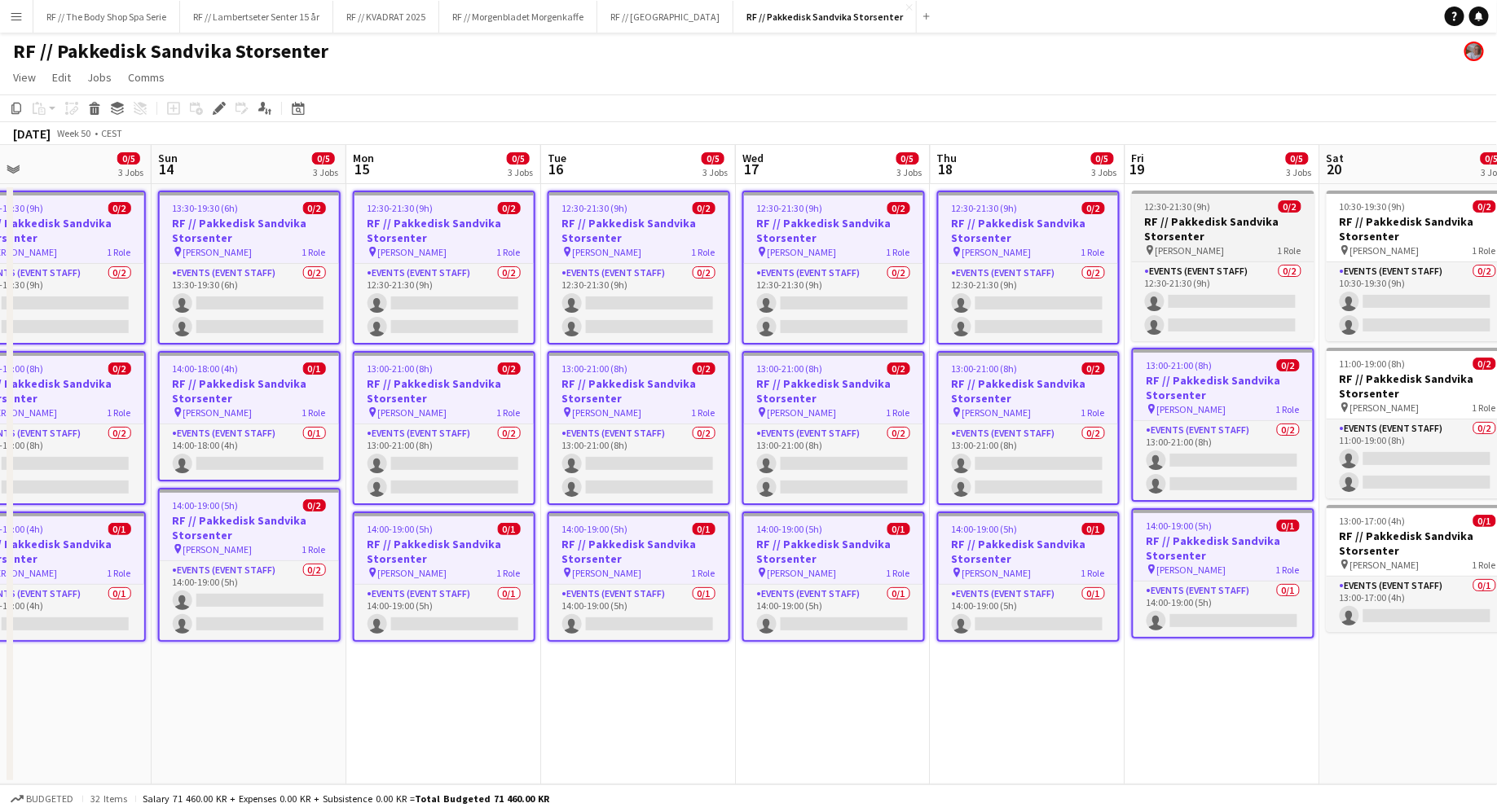
click at [1237, 240] on h3 "RF // Pakkedisk Sandvika Storsenter" at bounding box center [1222, 229] width 182 height 30
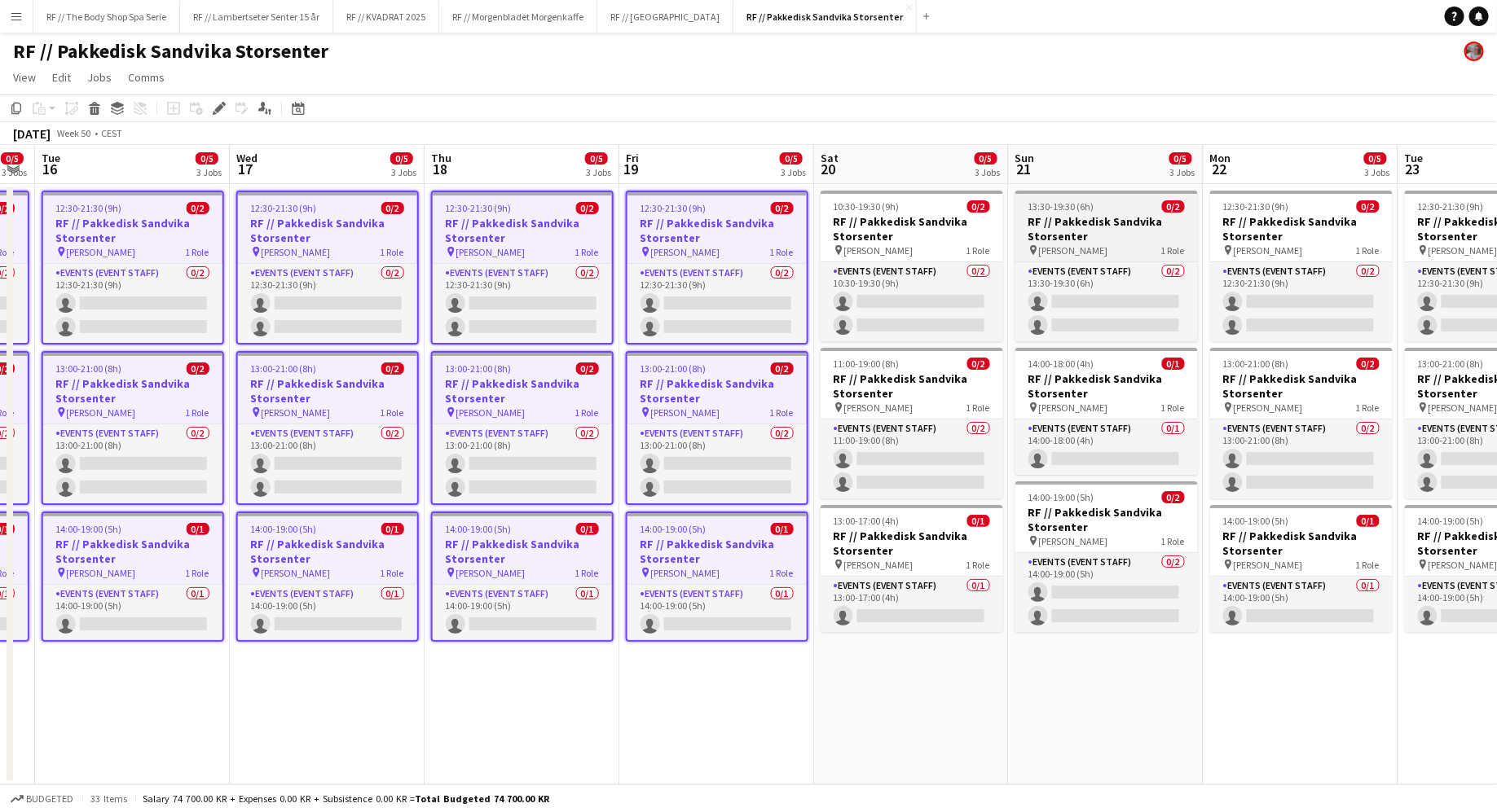
scroll to position [0, 605]
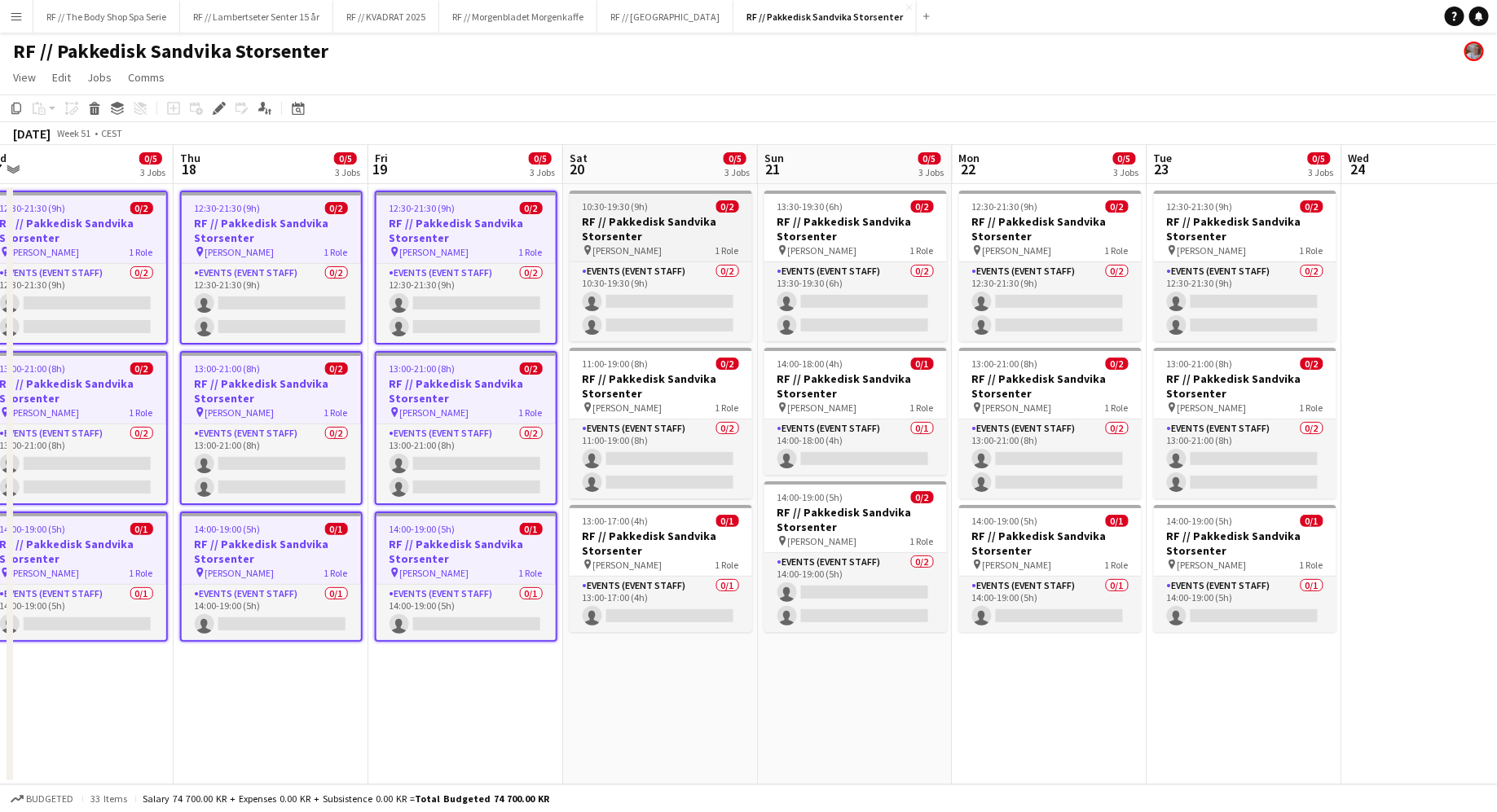
click at [675, 204] on div "10:30-19:30 (9h) 0/2" at bounding box center [661, 206] width 182 height 12
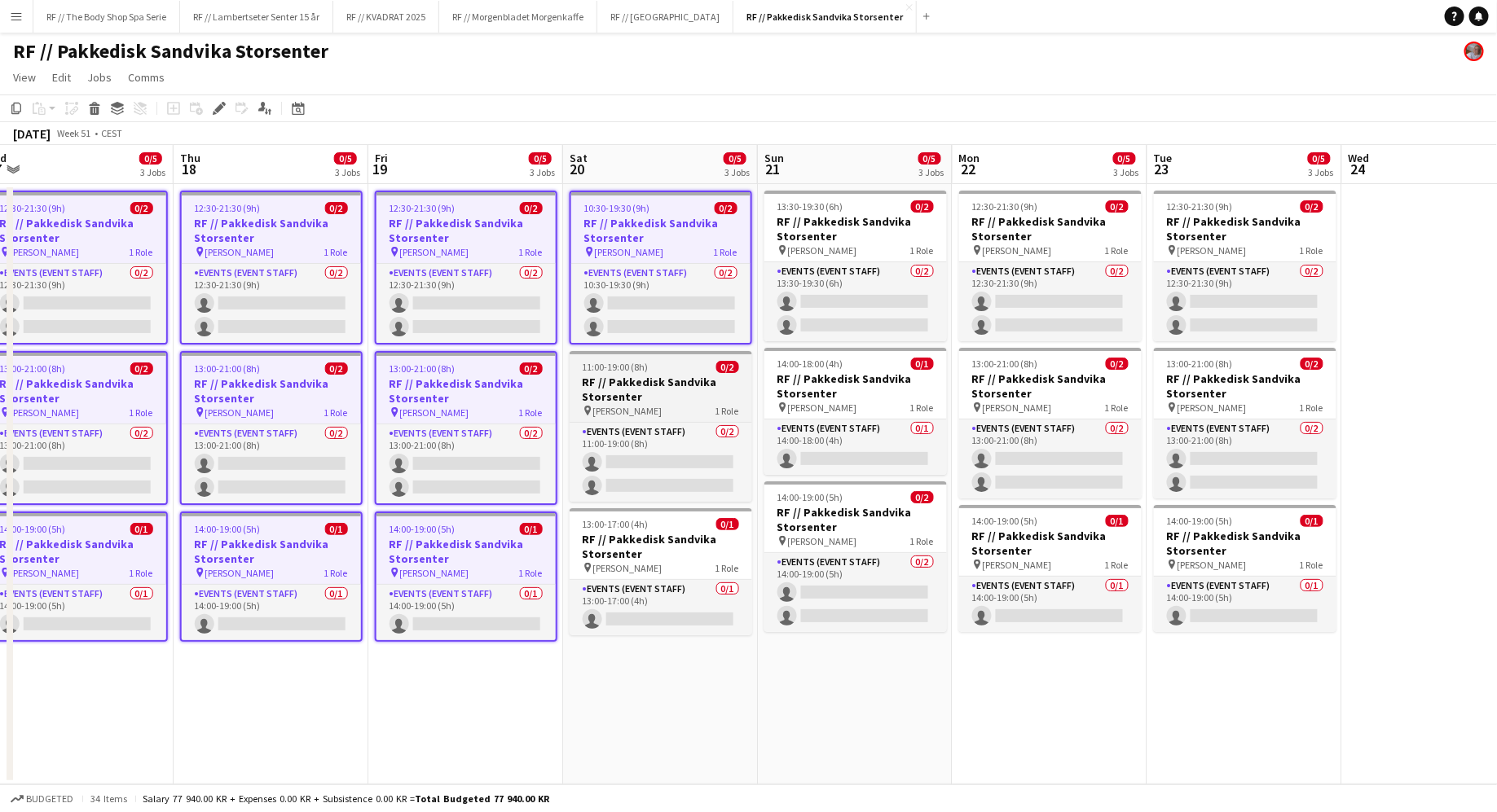
click at [681, 375] on h3 "RF // Pakkedisk Sandvika Storsenter" at bounding box center [661, 389] width 182 height 30
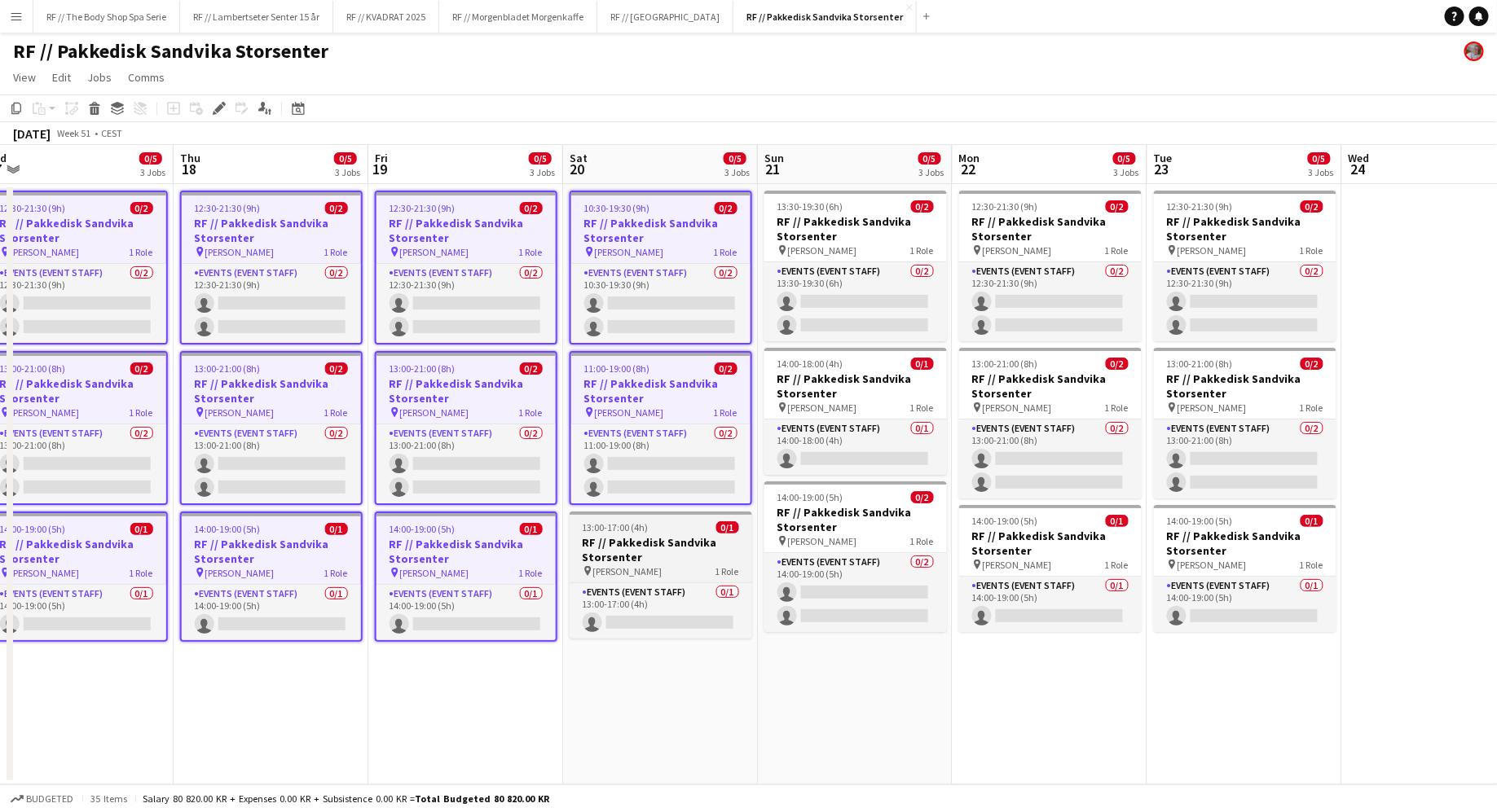
click at [696, 556] on h3 "RF // Pakkedisk Sandvika Storsenter" at bounding box center [661, 550] width 182 height 30
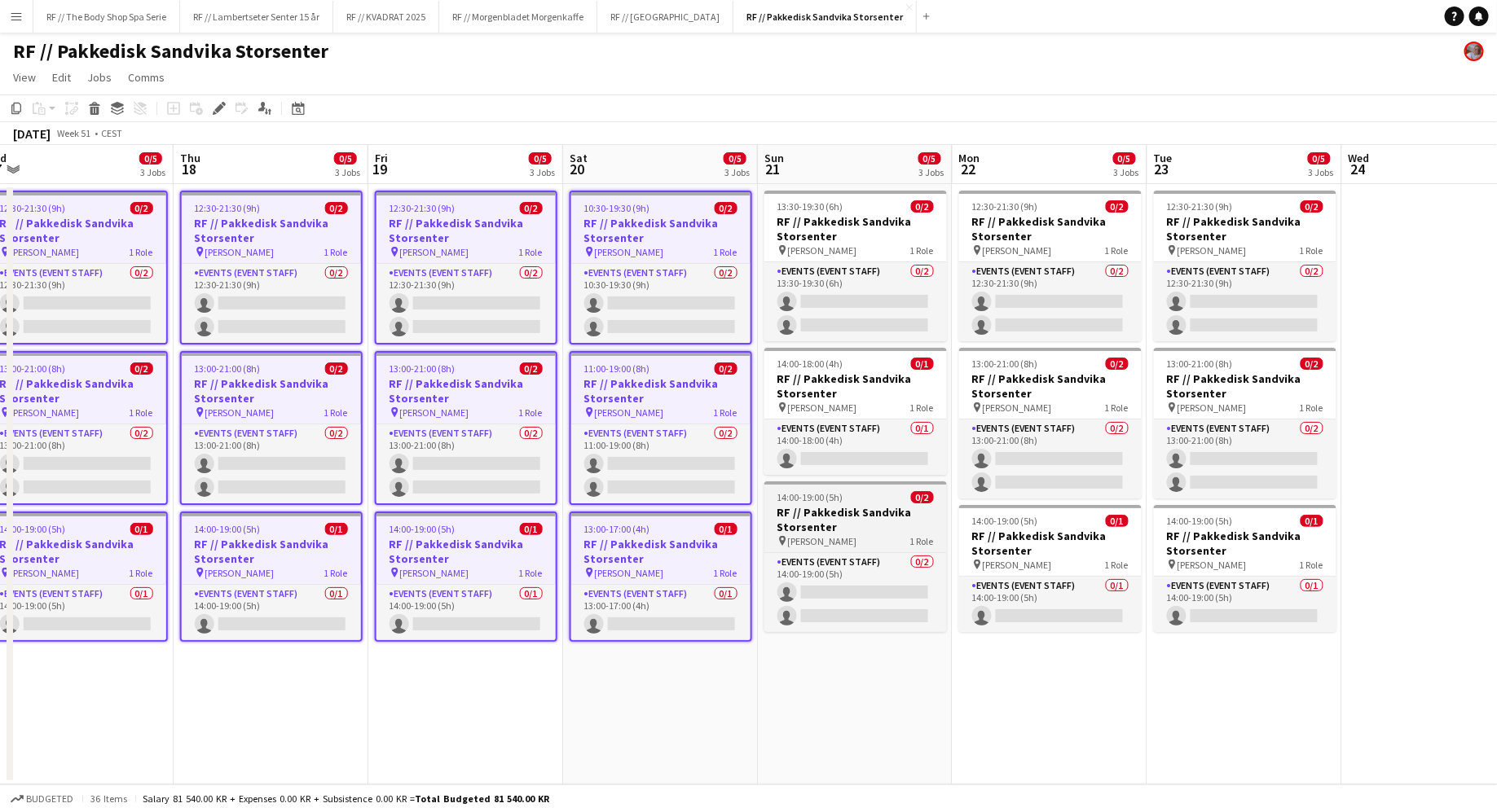
click at [814, 535] on span "[PERSON_NAME]" at bounding box center [823, 541] width 69 height 12
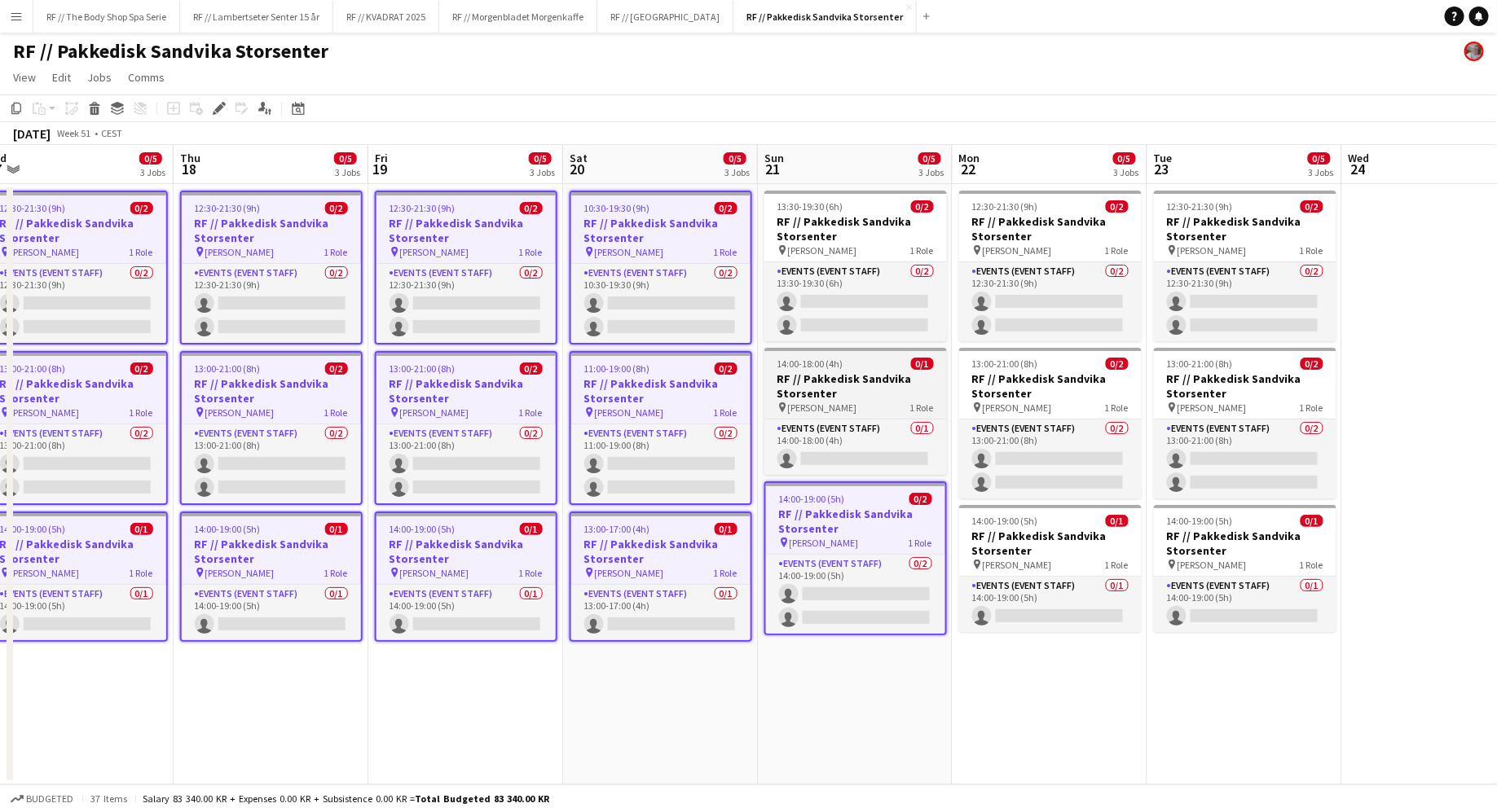
click at [827, 404] on span "[PERSON_NAME]" at bounding box center [823, 407] width 69 height 12
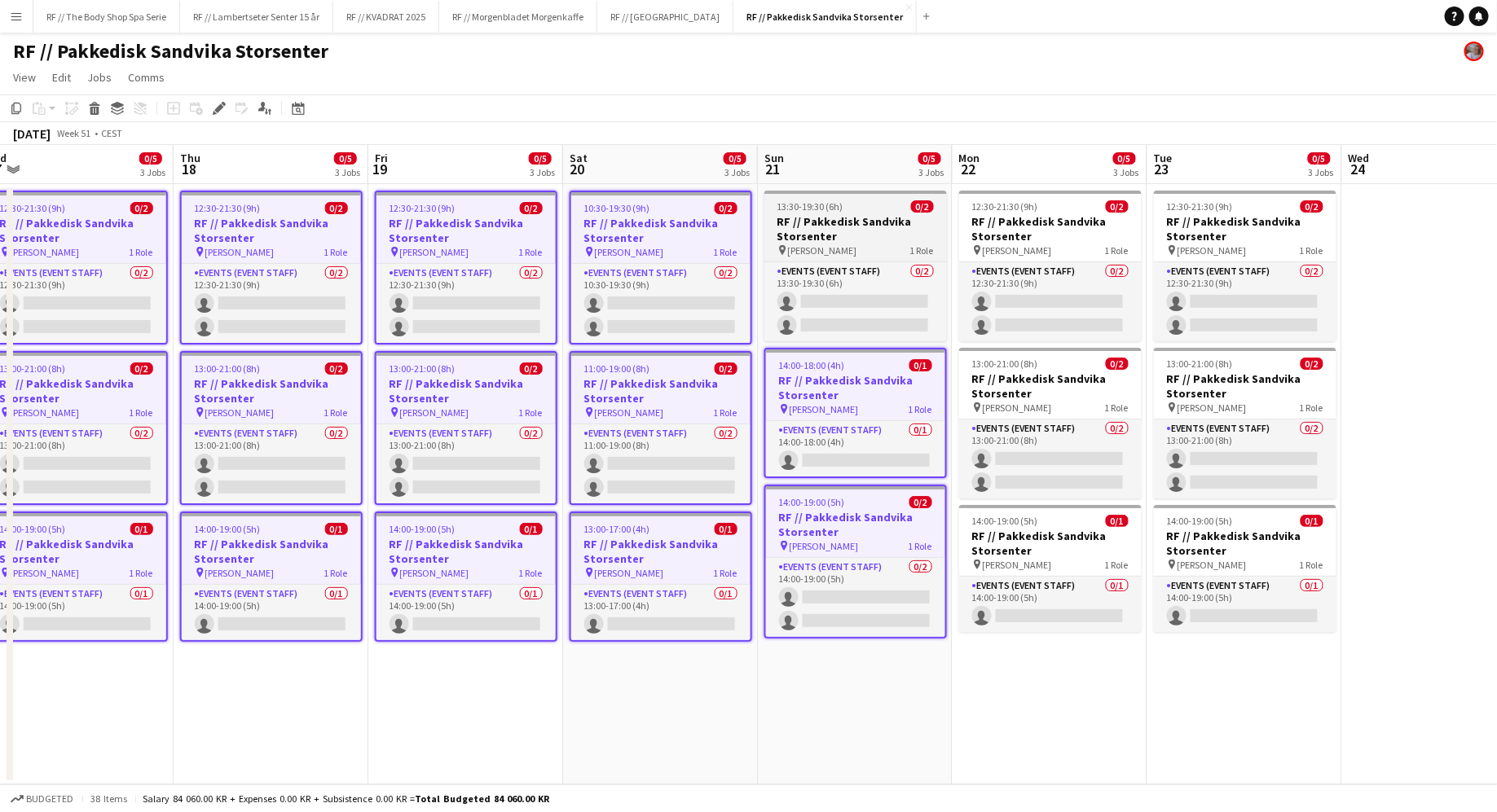
click at [880, 243] on div "pin [PERSON_NAME] 1 Role" at bounding box center [855, 250] width 182 height 13
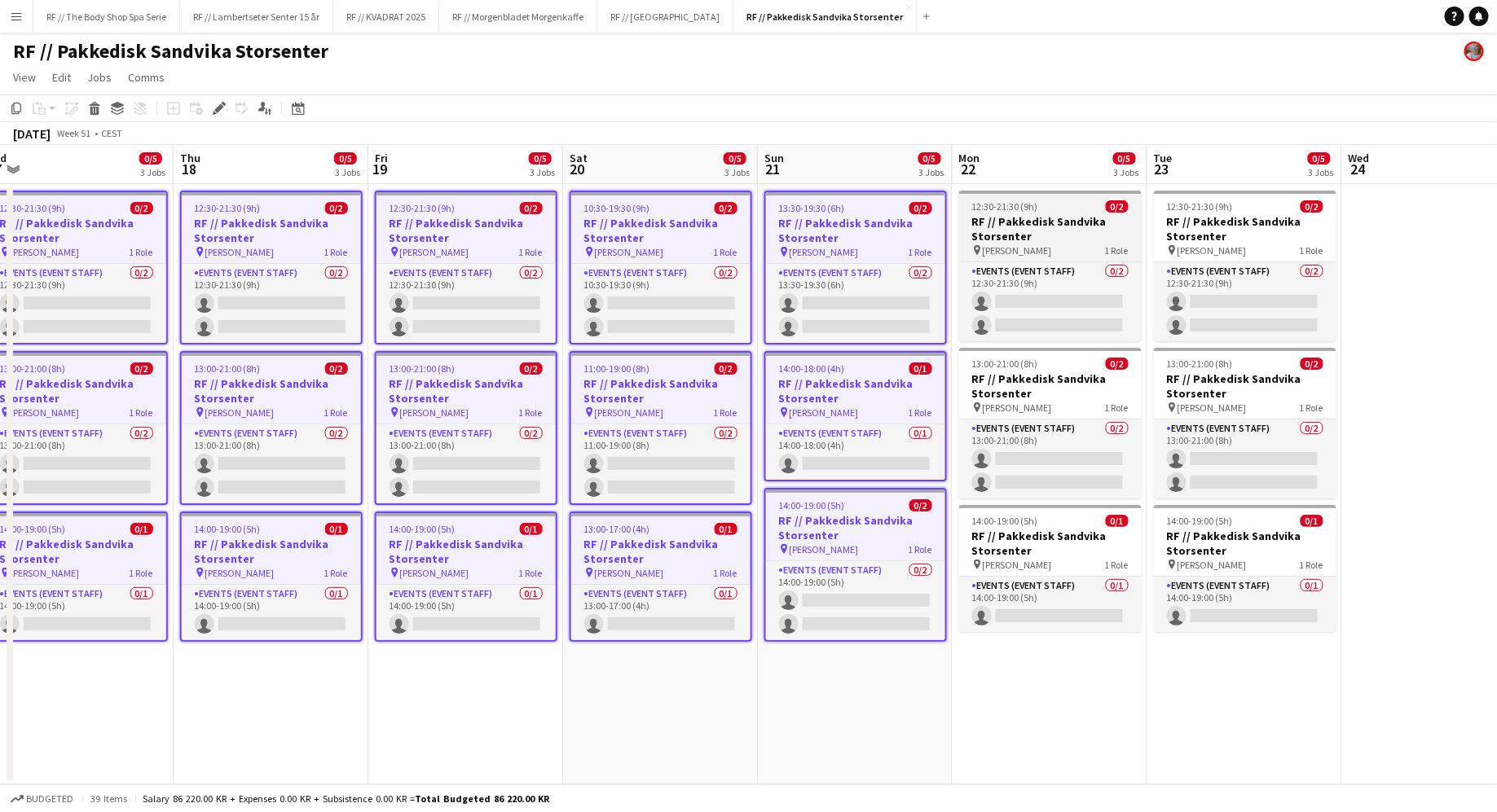
click at [1043, 245] on span "[PERSON_NAME]" at bounding box center [1017, 250] width 69 height 12
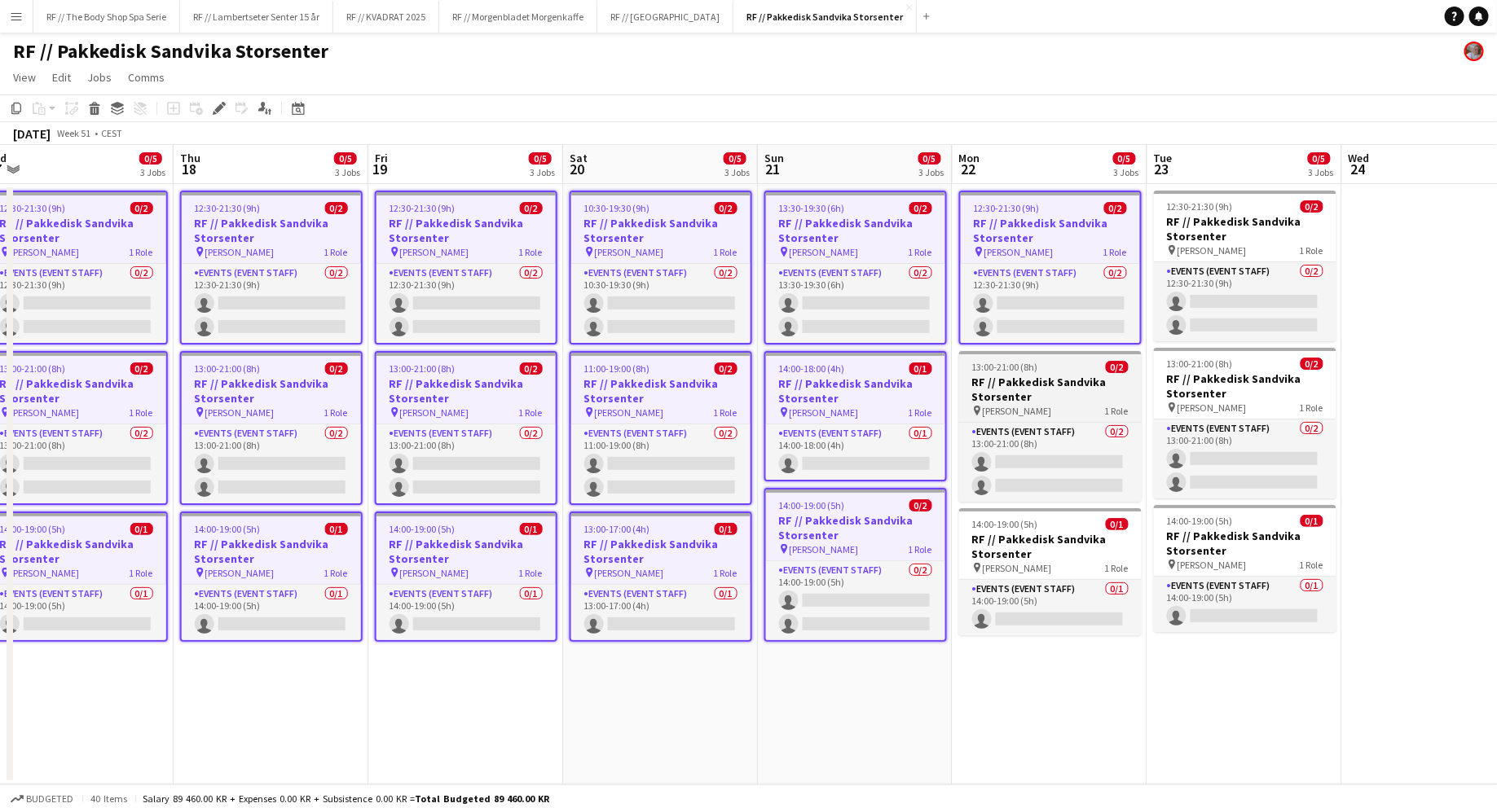
click at [1085, 396] on h3 "RF // Pakkedisk Sandvika Storsenter" at bounding box center [1050, 389] width 182 height 30
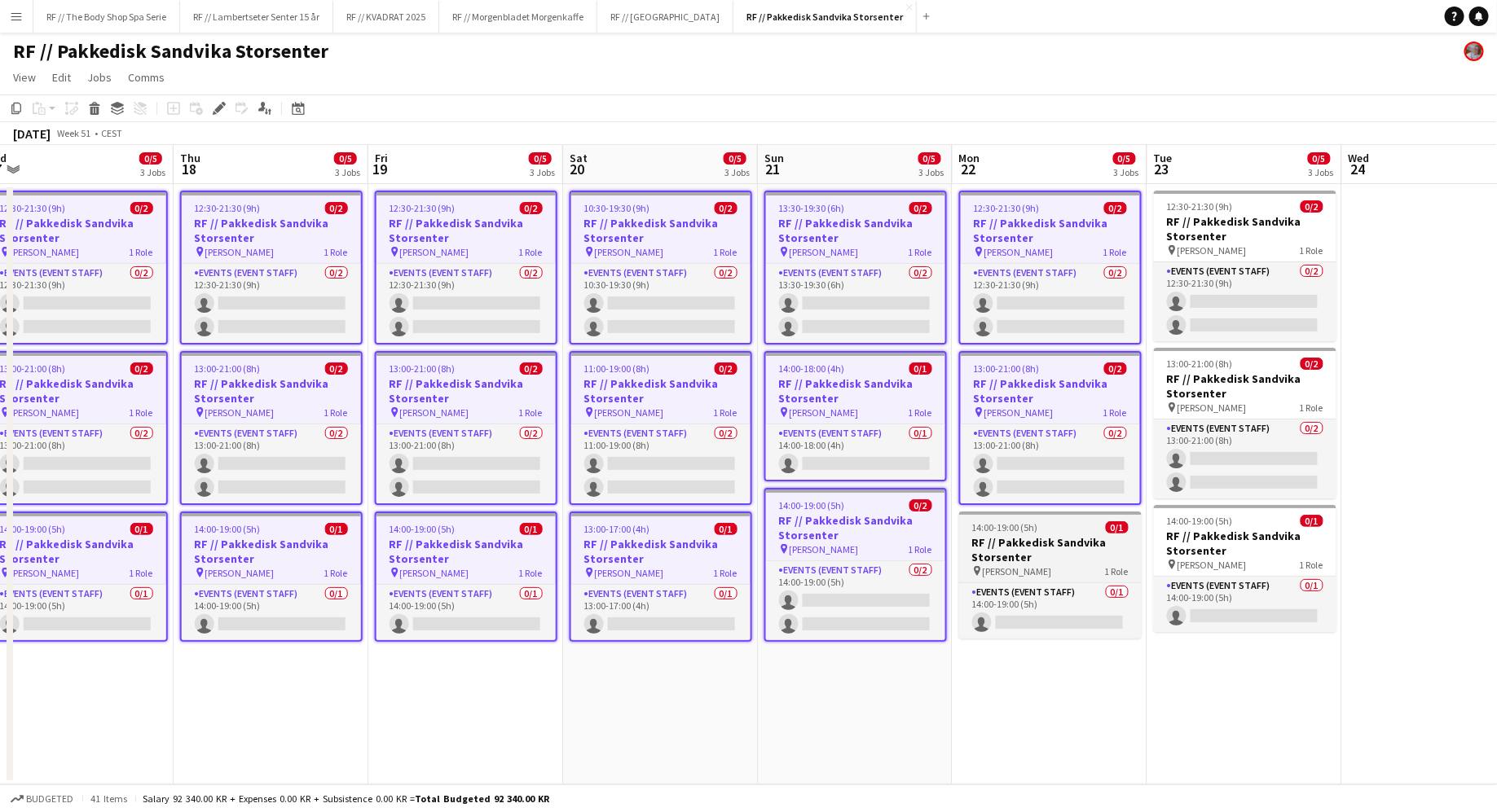
click at [1086, 522] on div "14:00-19:00 (5h) 0/1" at bounding box center [1050, 527] width 182 height 12
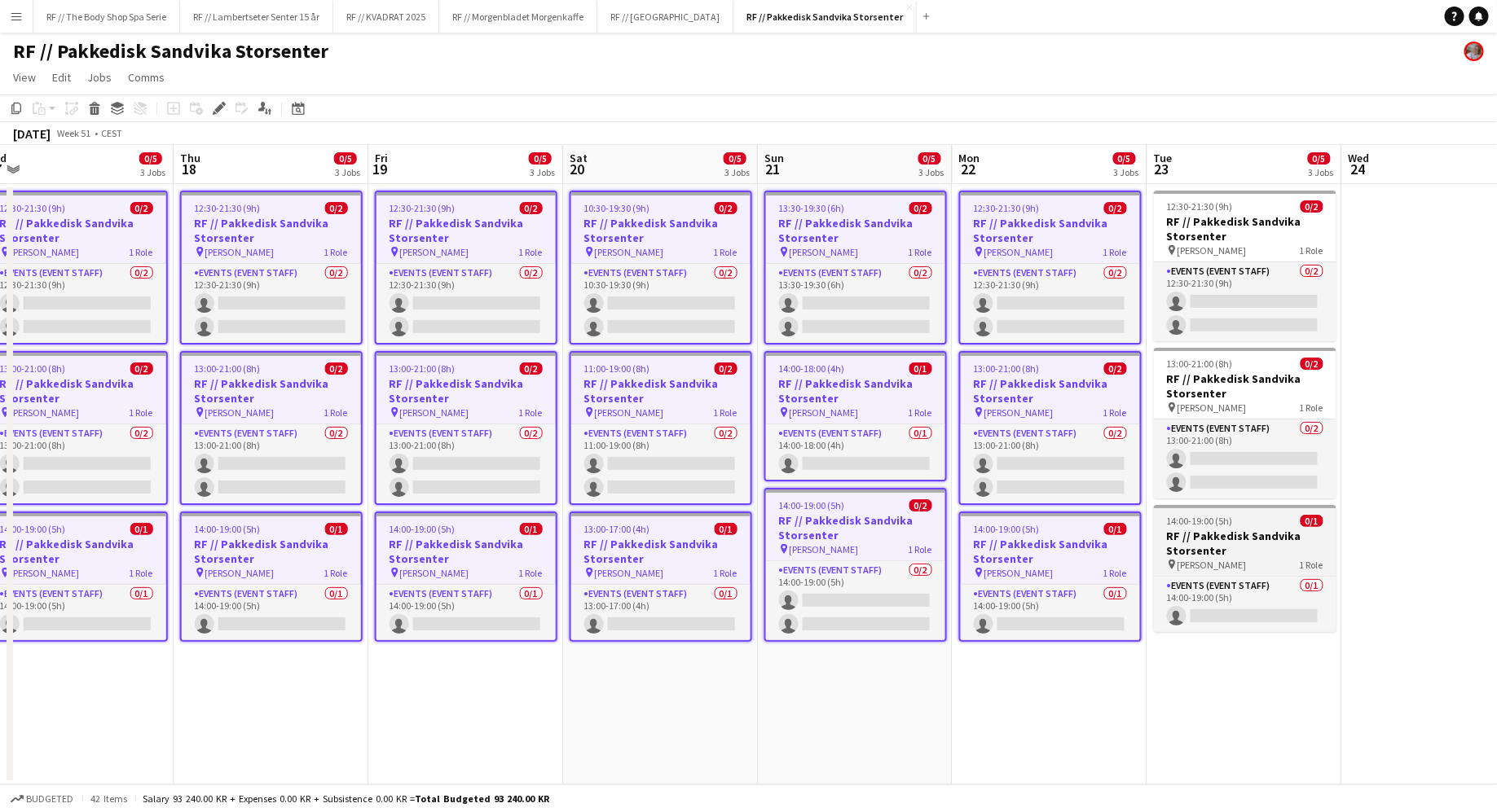
click at [1246, 523] on div "14:00-19:00 (5h) 0/1" at bounding box center [1244, 521] width 182 height 12
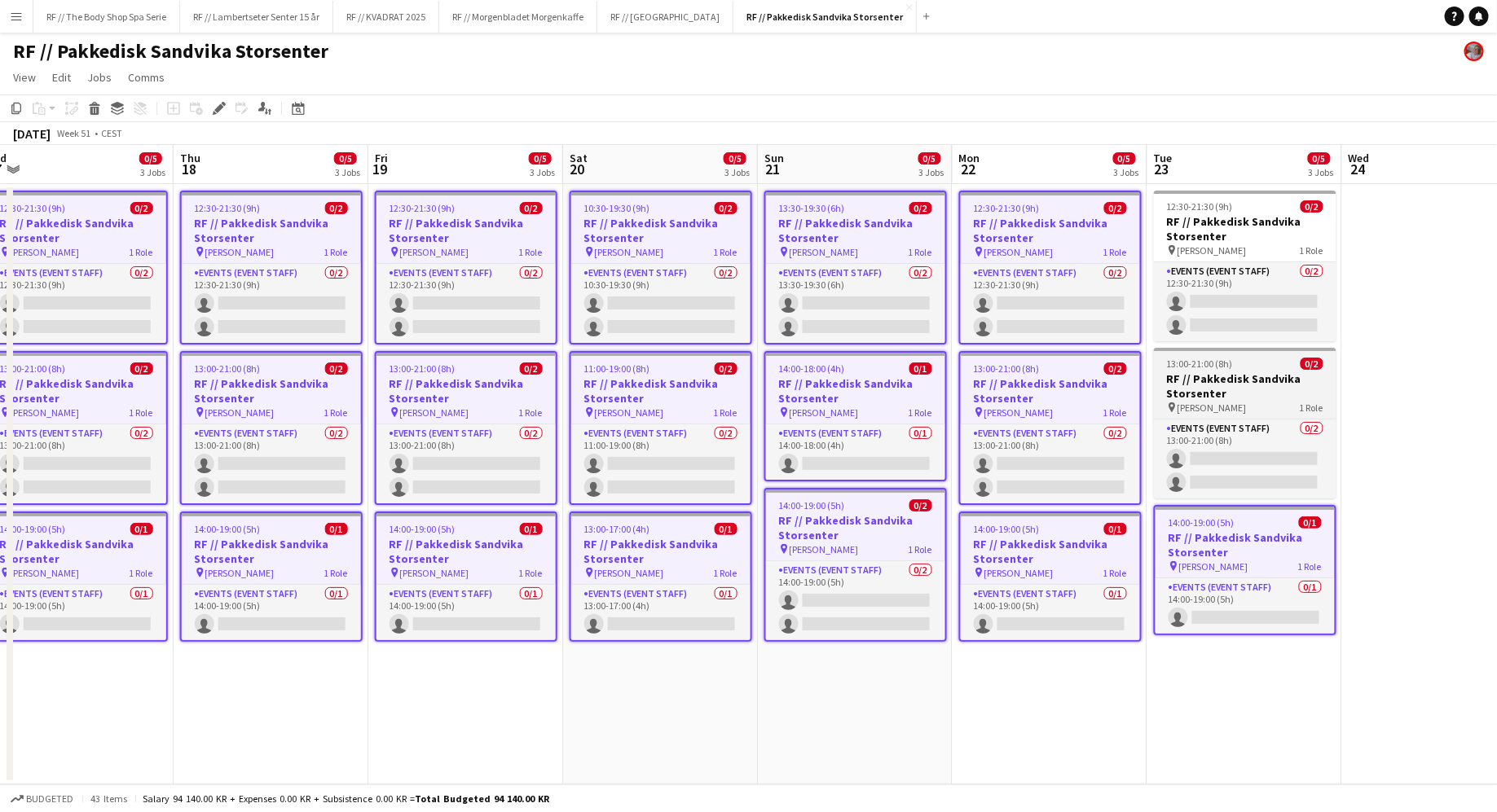
click at [1246, 403] on span "[PERSON_NAME]" at bounding box center [1212, 407] width 69 height 12
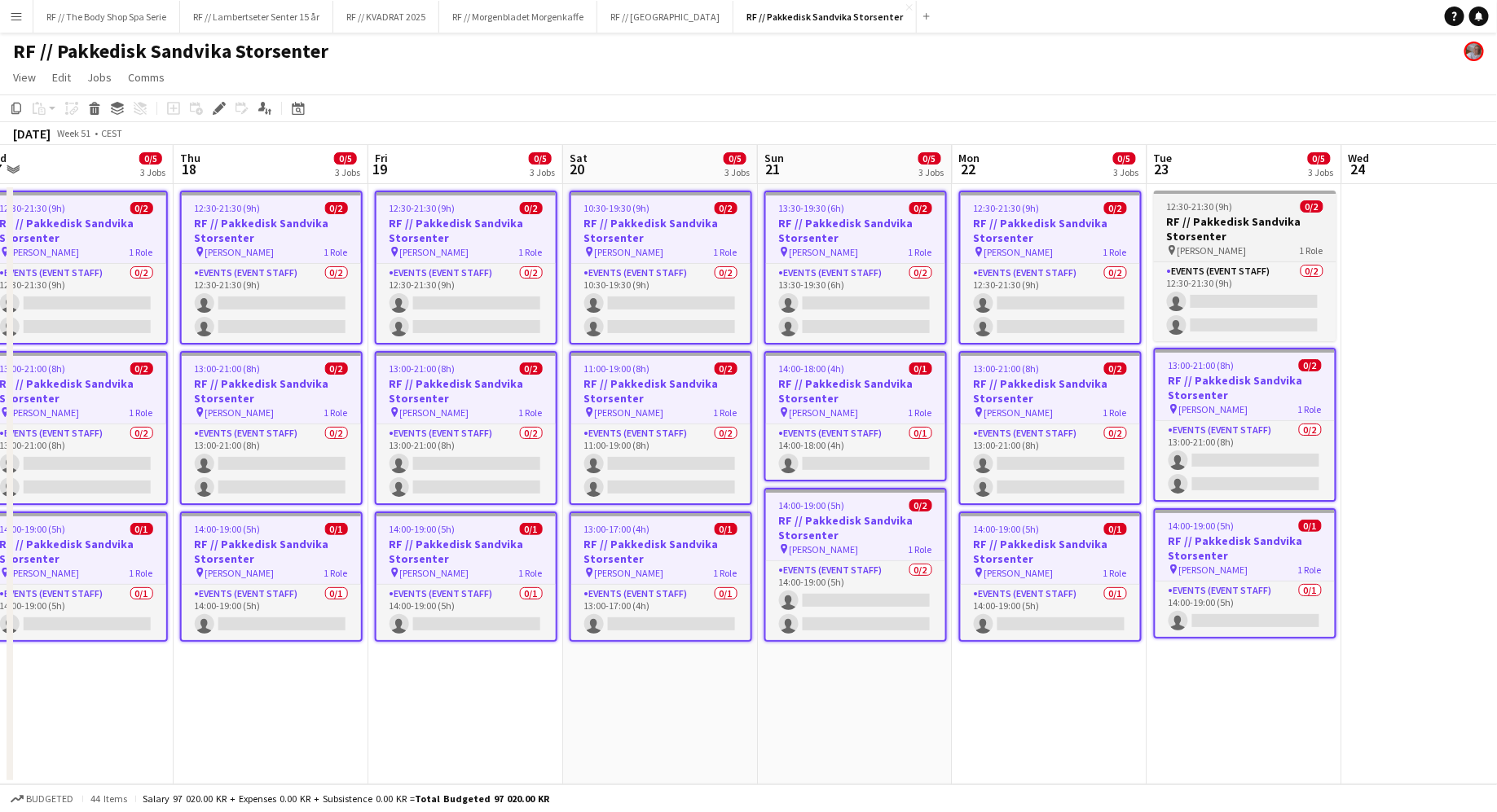
click at [1279, 202] on div "12:30-21:30 (9h) 0/2" at bounding box center [1244, 206] width 182 height 12
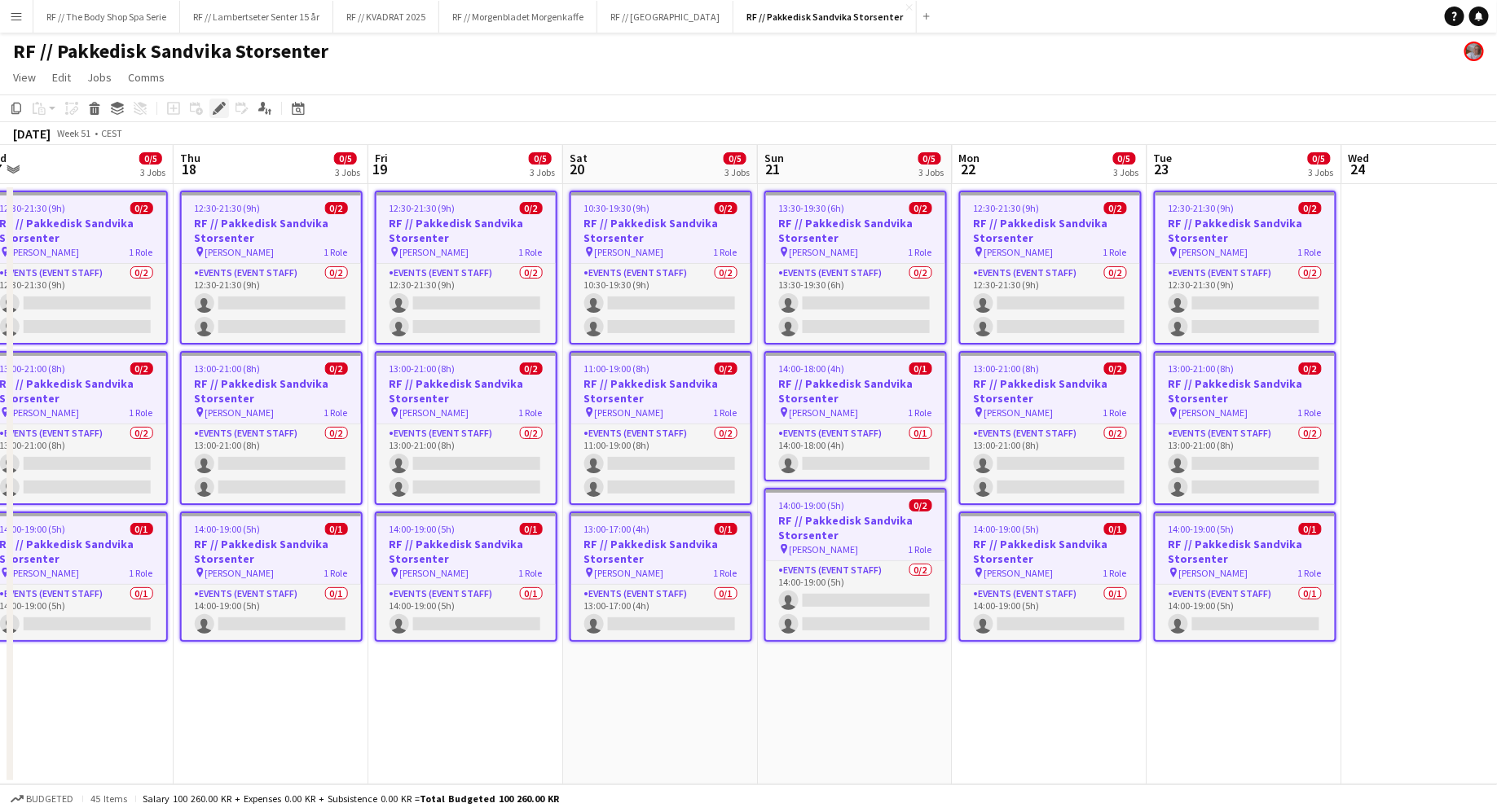
click at [224, 113] on icon "Edit" at bounding box center [219, 108] width 13 height 13
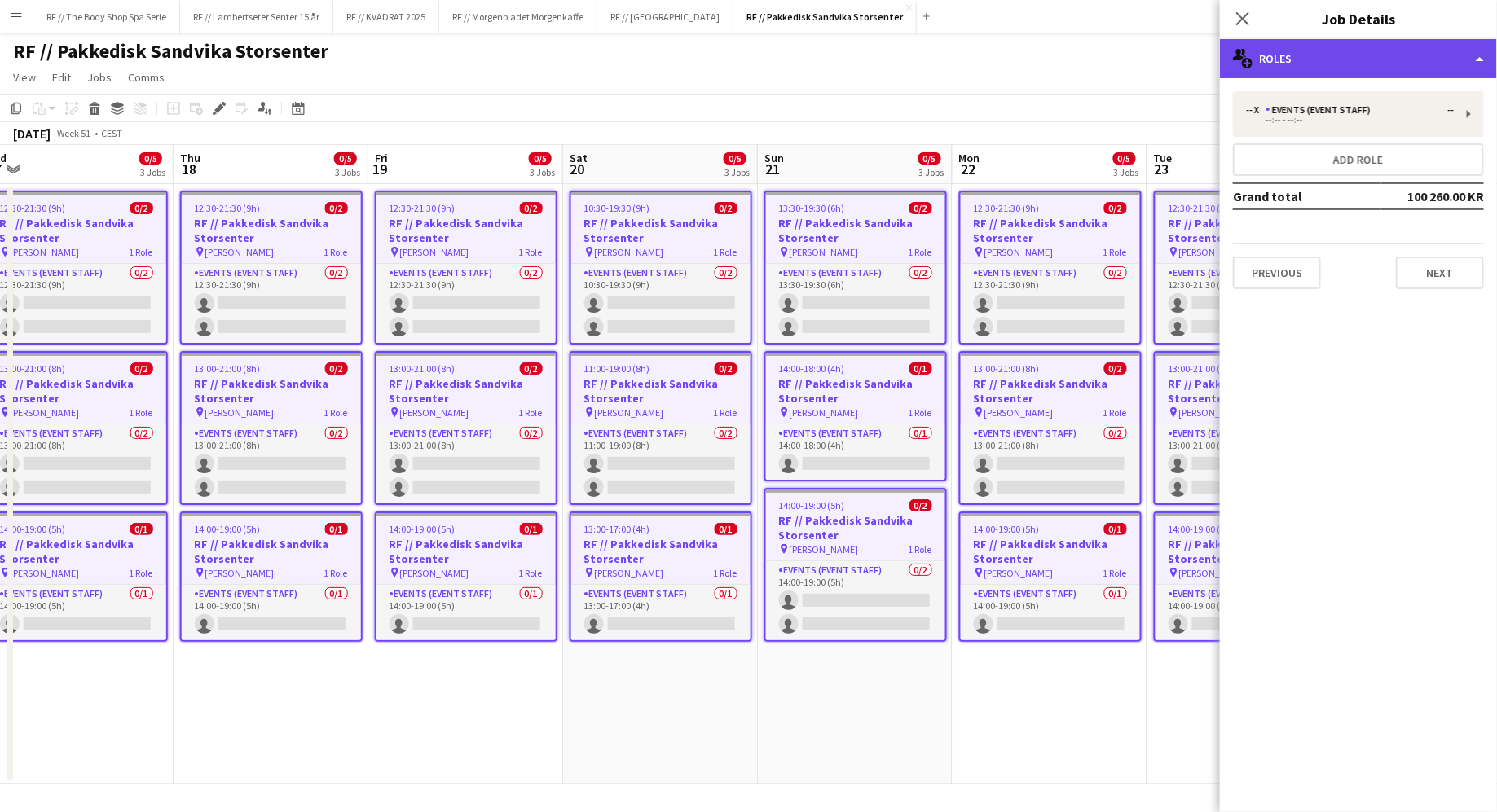
click at [1335, 65] on div "multiple-users-add Roles" at bounding box center [1357, 58] width 277 height 39
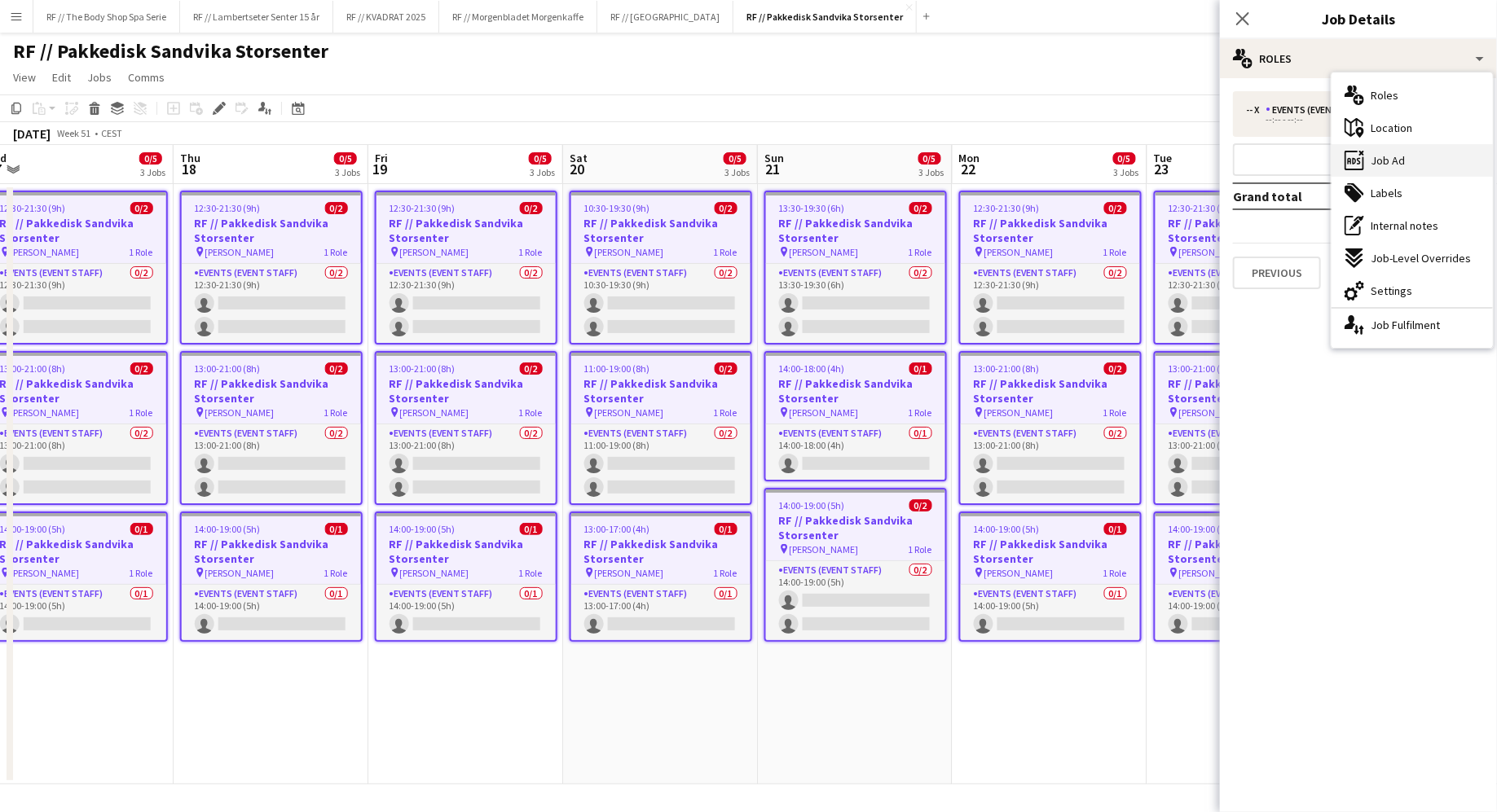
click at [1379, 171] on div "ads-window Job Ad" at bounding box center [1412, 160] width 161 height 32
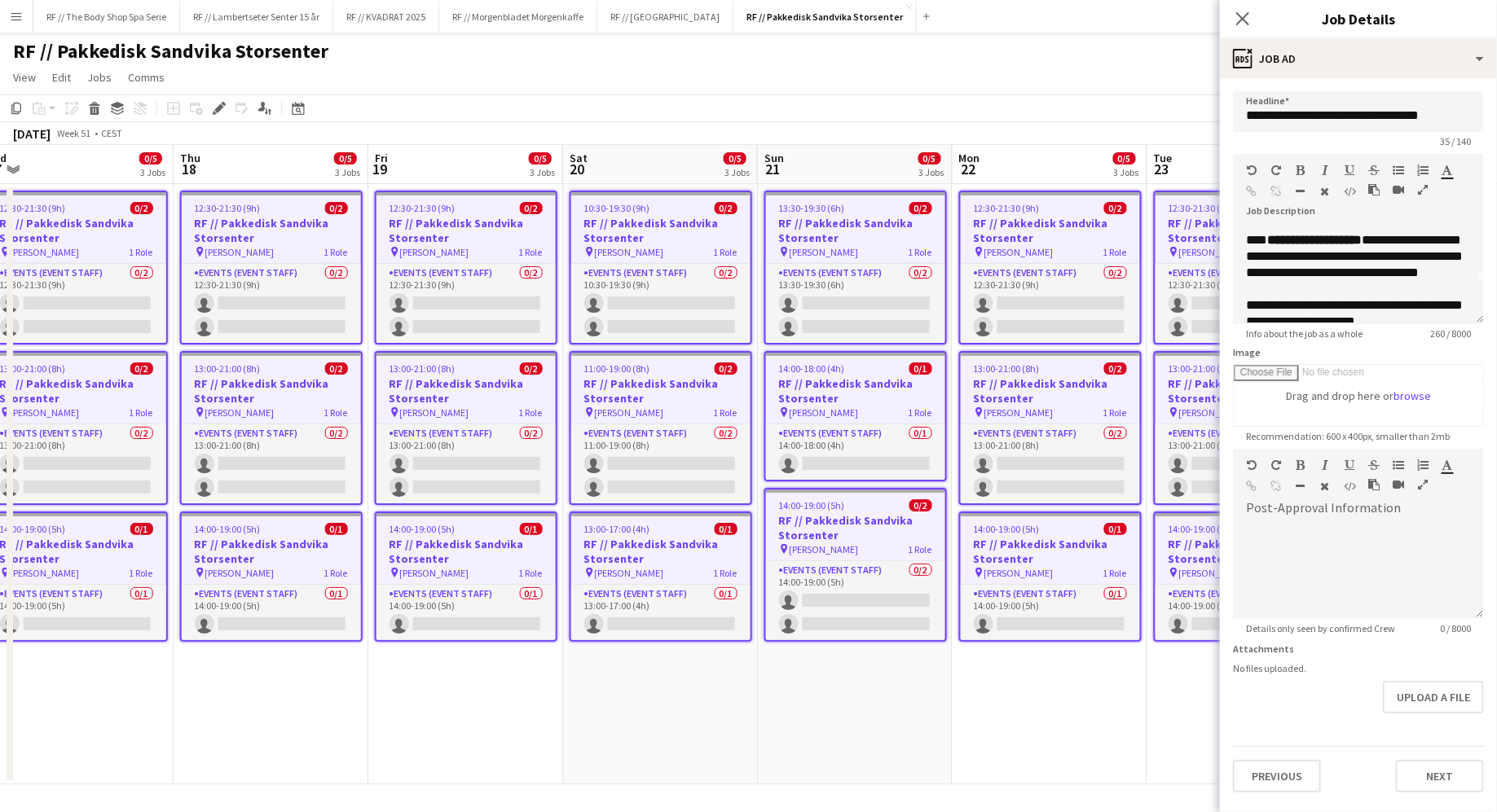
scroll to position [51, 0]
click at [1287, 298] on div "**********" at bounding box center [1357, 276] width 251 height 98
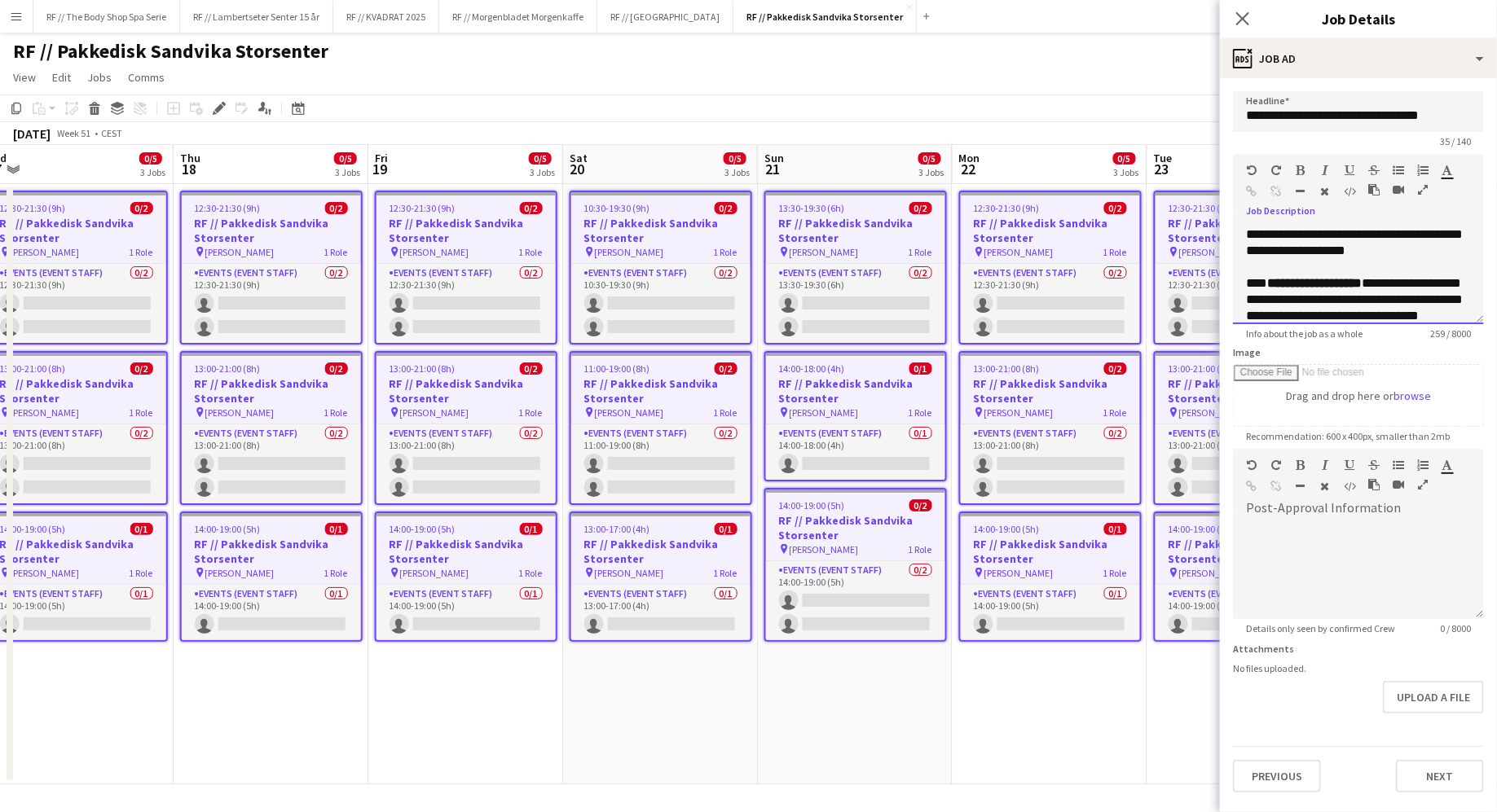
scroll to position [5, 0]
click at [1281, 272] on strong "**********" at bounding box center [1314, 277] width 94 height 12
click at [1249, 266] on div "**********" at bounding box center [1357, 276] width 251 height 98
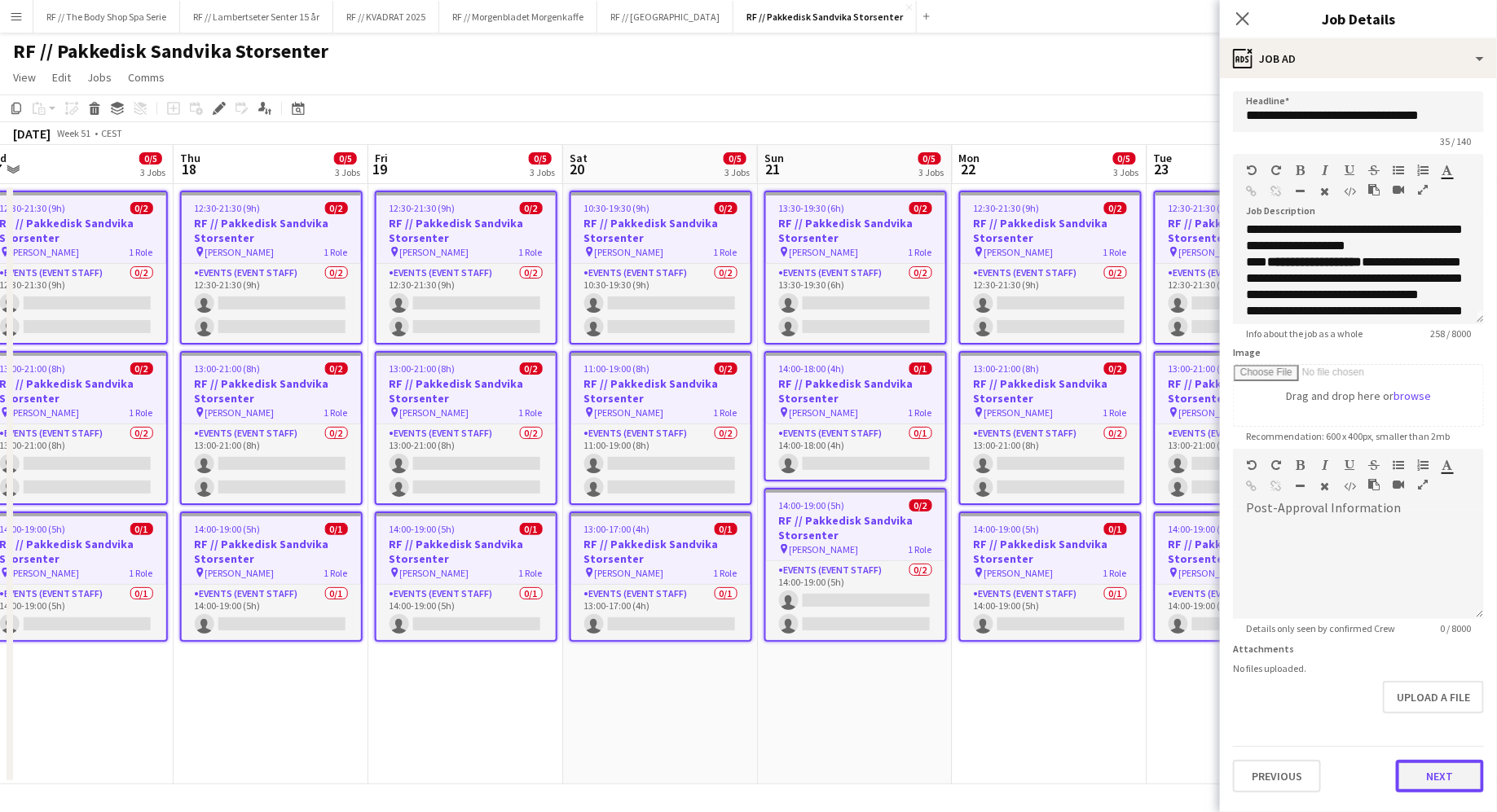
click at [1438, 780] on button "Next" at bounding box center [1440, 776] width 88 height 32
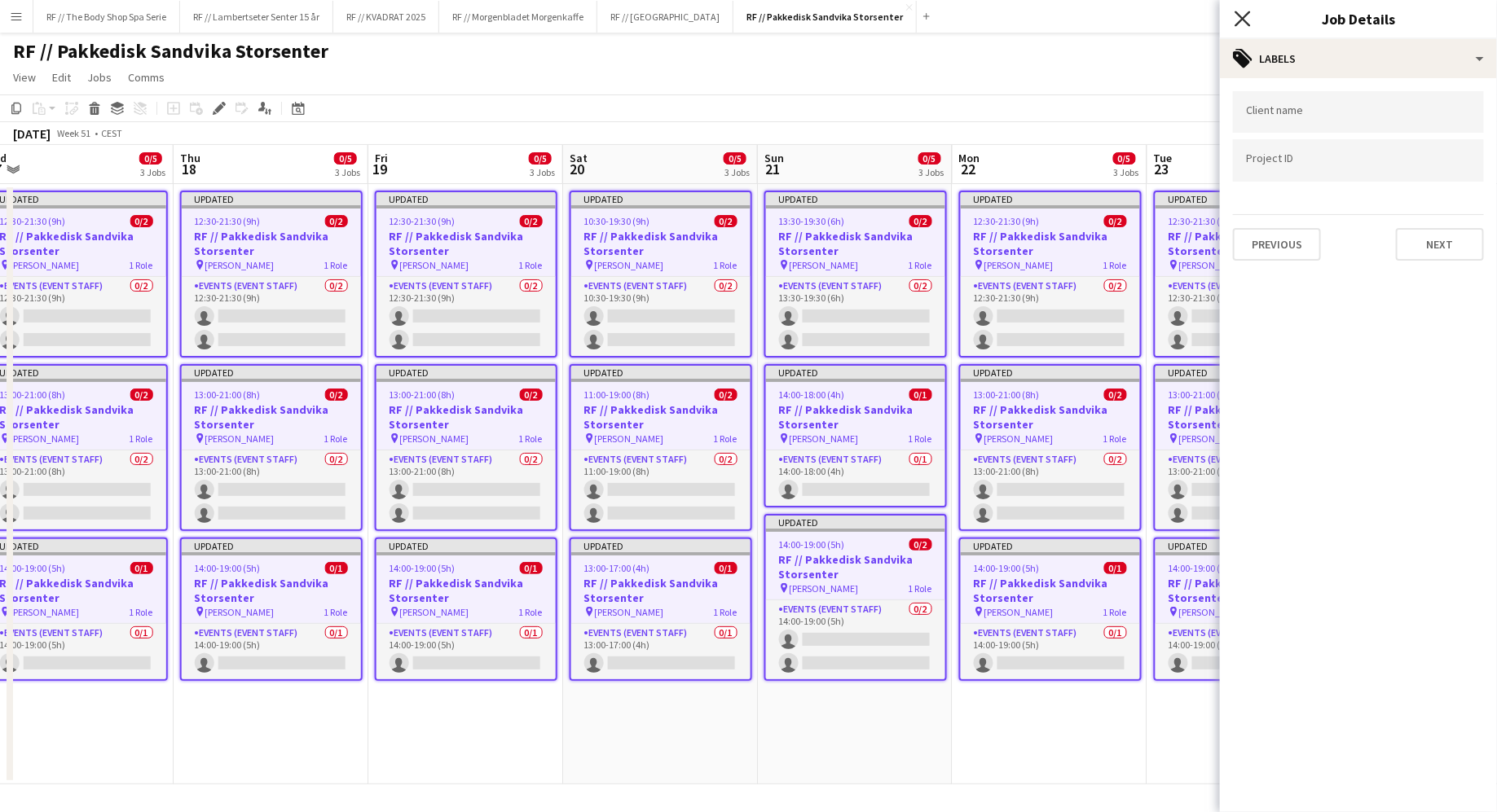
click at [1245, 15] on icon "Close pop-in" at bounding box center [1242, 18] width 16 height 16
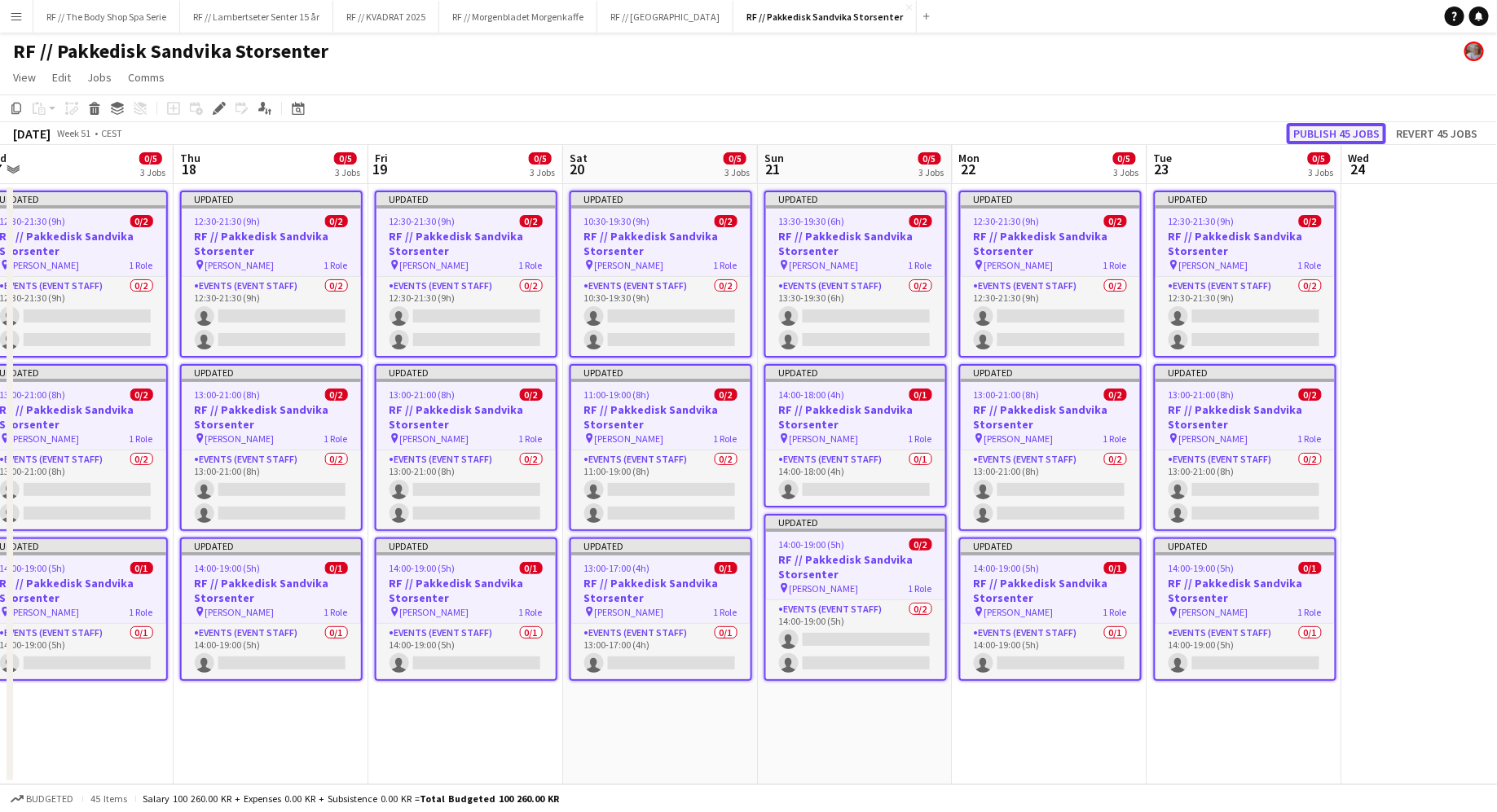
click at [1363, 126] on button "Publish 45 jobs" at bounding box center [1336, 133] width 99 height 21
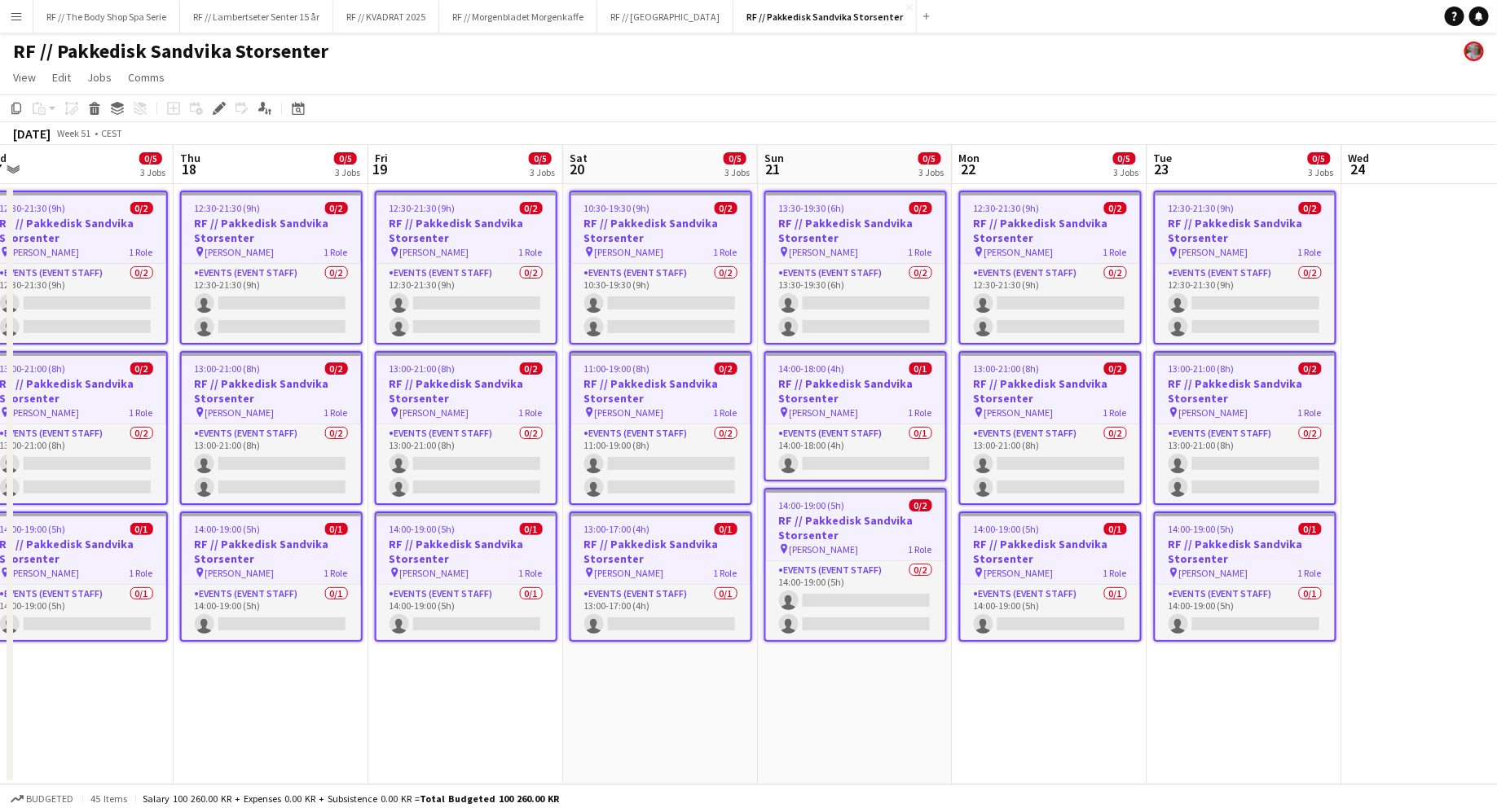
click at [1215, 51] on div "RF // Pakkedisk Sandvika Storsenter" at bounding box center [748, 47] width 1497 height 31
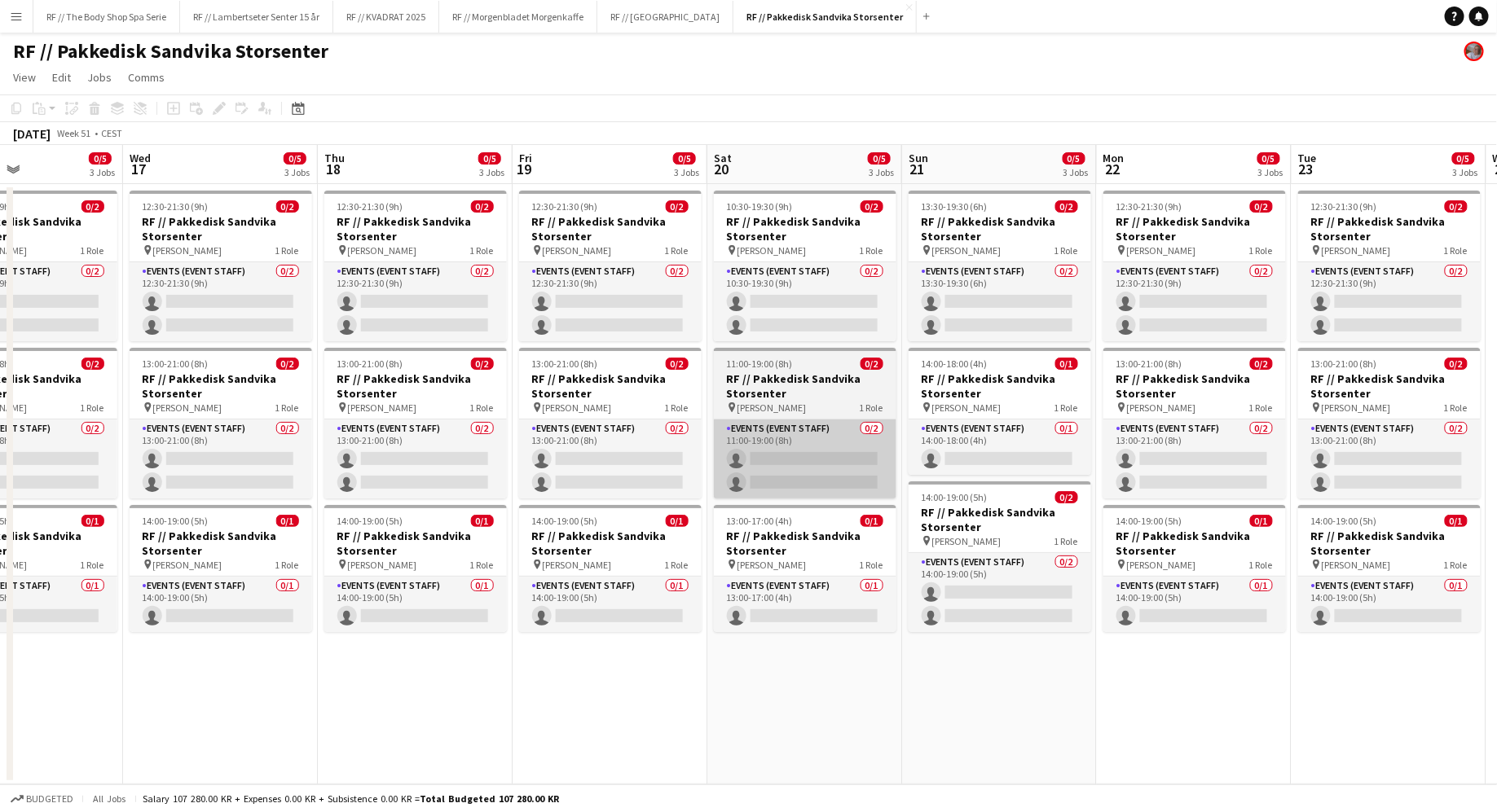
scroll to position [0, 459]
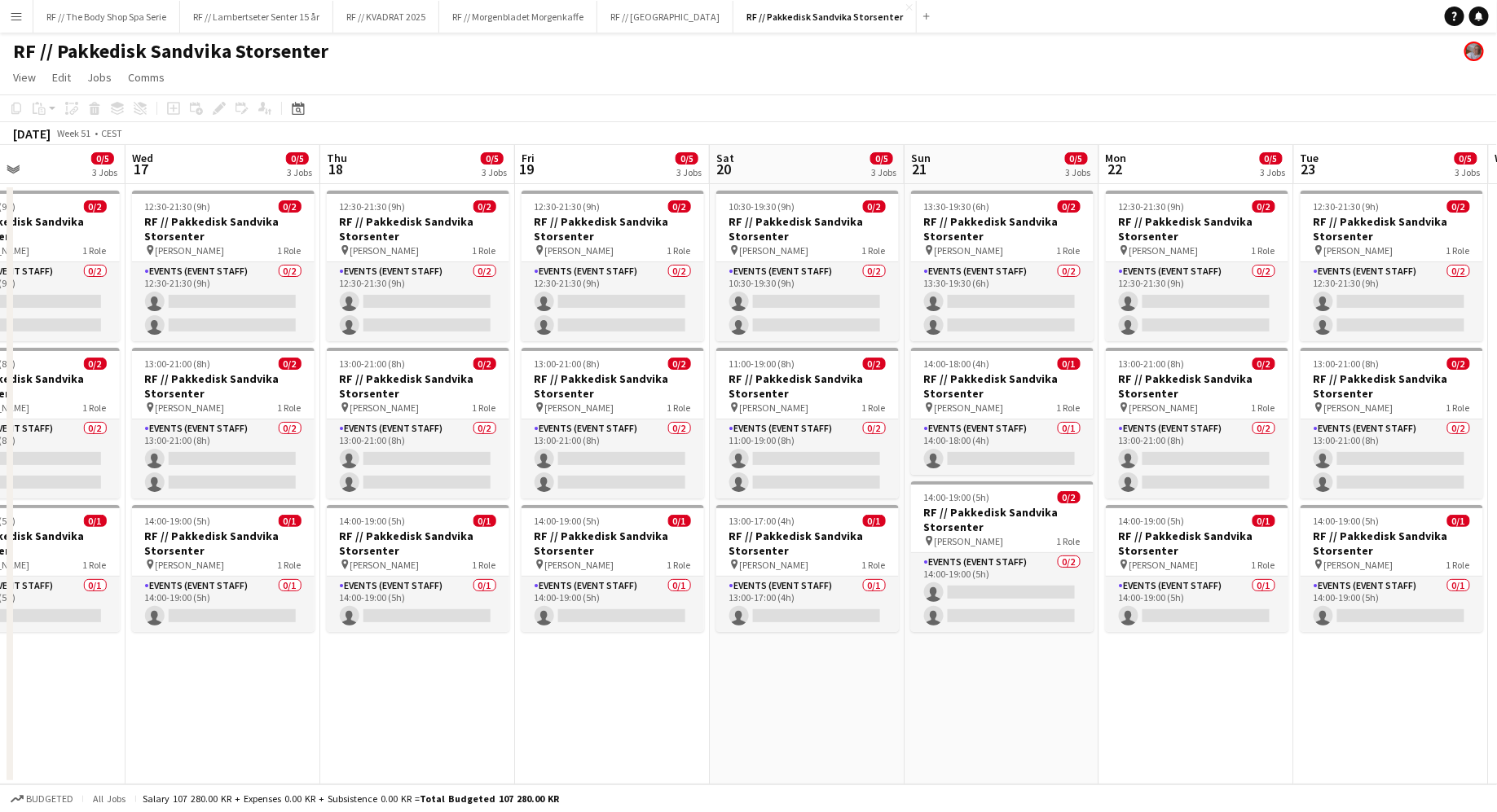
click at [725, 74] on app-page-menu "View Day view expanded Day view collapsed Month view Date picker Jump to [DATE]…" at bounding box center [748, 79] width 1497 height 31
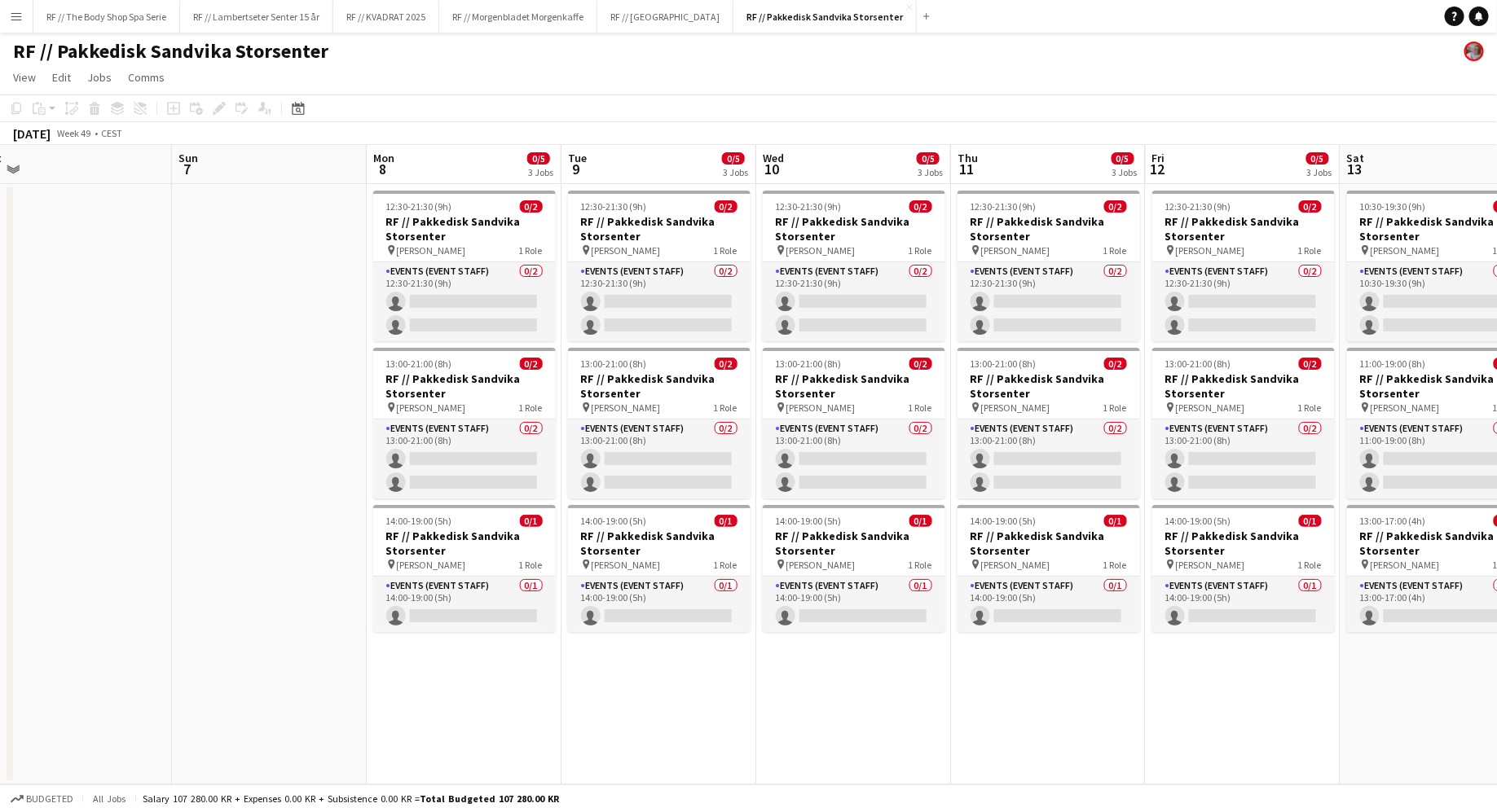
scroll to position [0, 396]
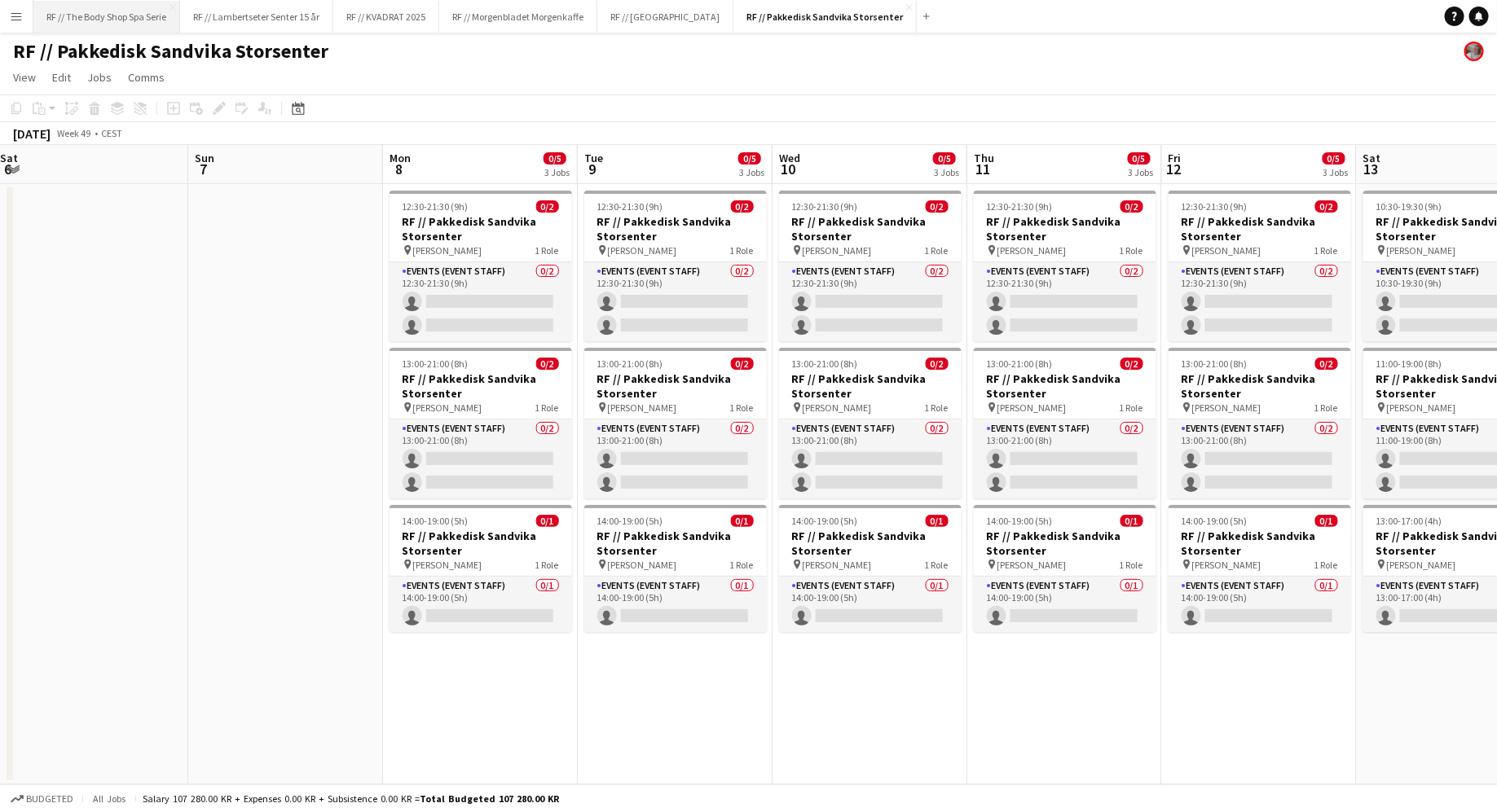
click at [144, 21] on button "RF // The Body Shop Spa Serie Close" at bounding box center [106, 17] width 147 height 31
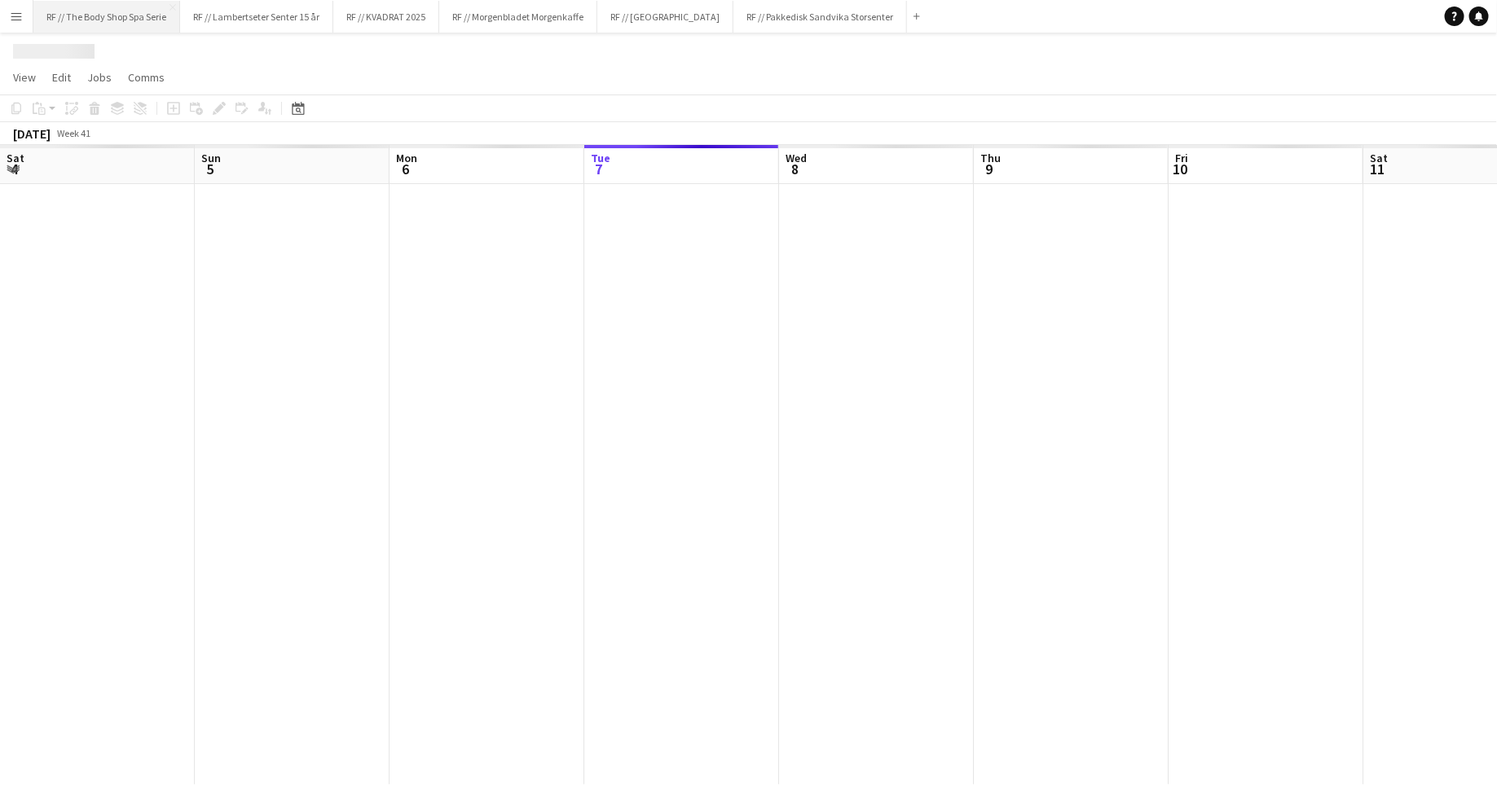
scroll to position [0, 390]
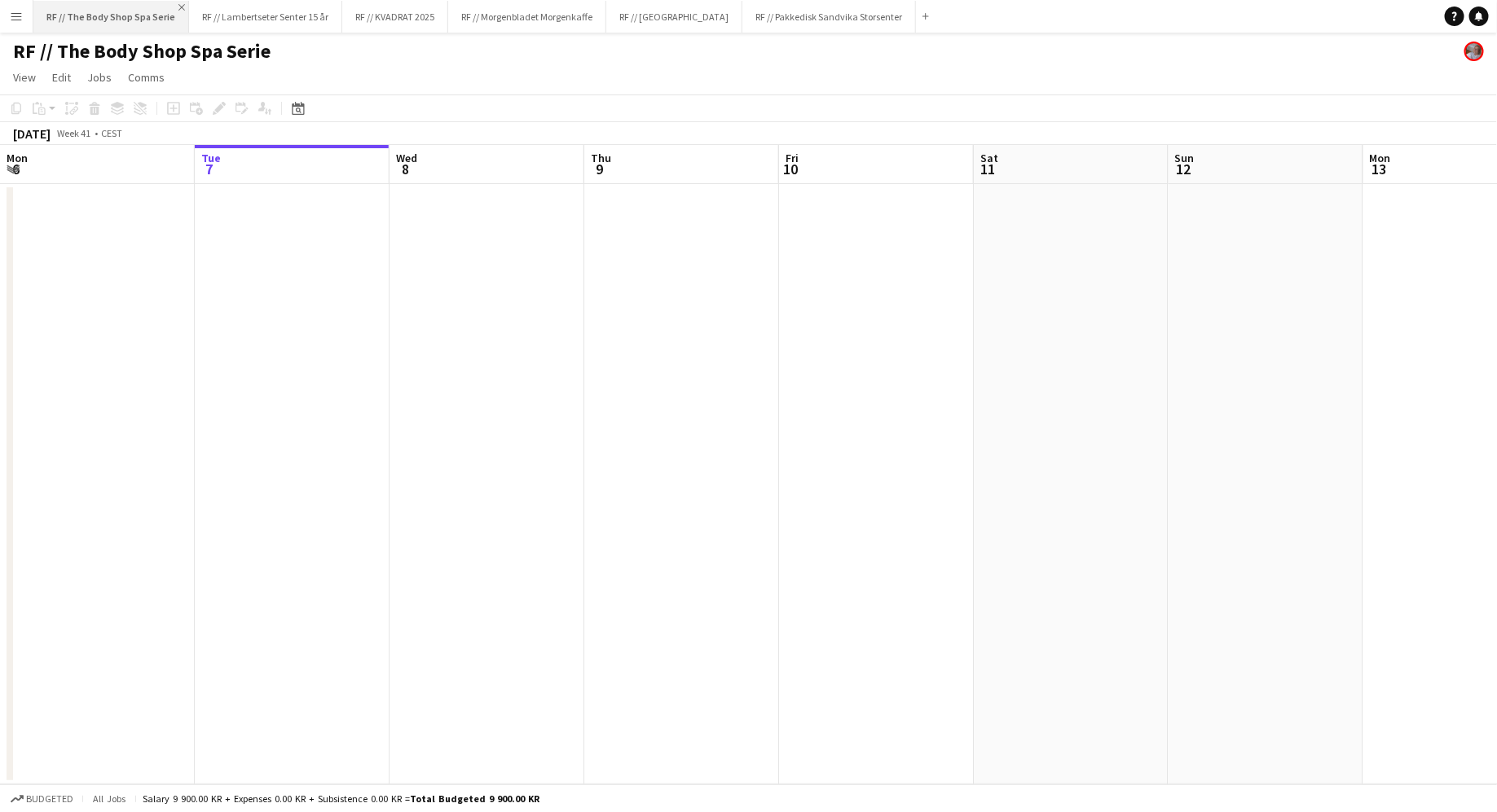
click at [179, 6] on app-icon "Close" at bounding box center [181, 6] width 6 height 6
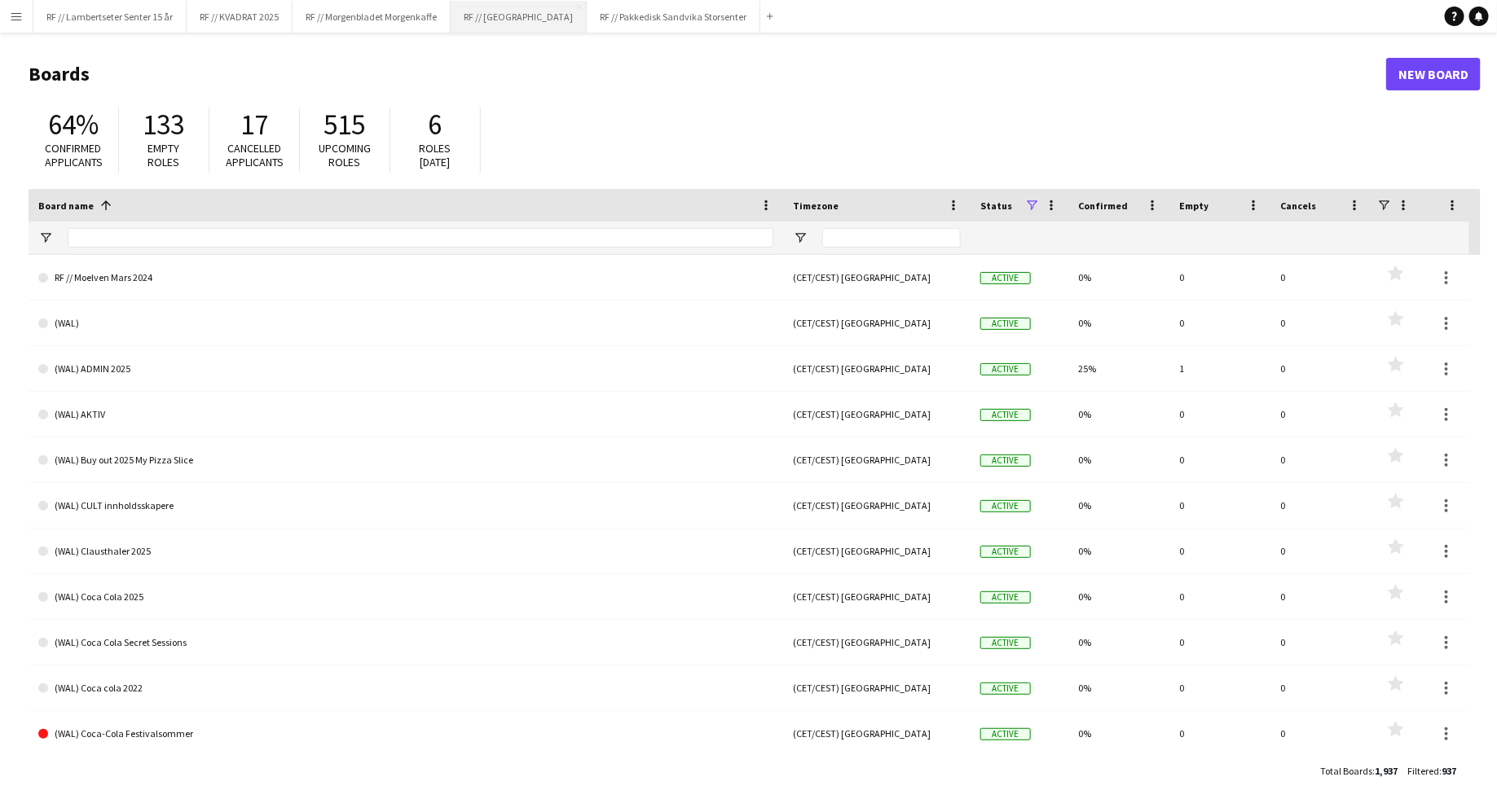
click at [514, 15] on button "RF // Fjordland Close" at bounding box center [518, 17] width 136 height 31
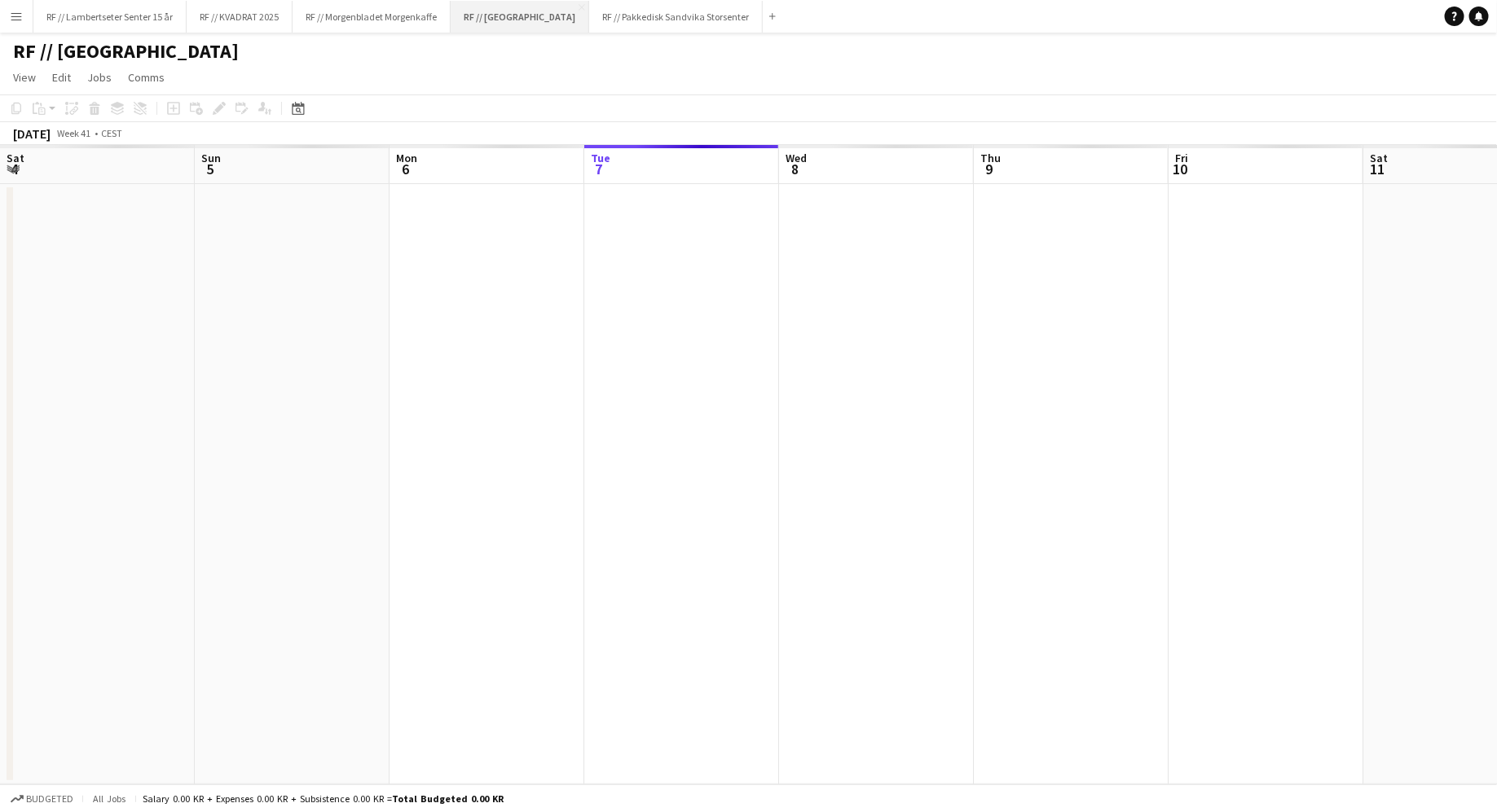
scroll to position [0, 390]
click at [578, 6] on app-icon "Close" at bounding box center [581, 6] width 6 height 6
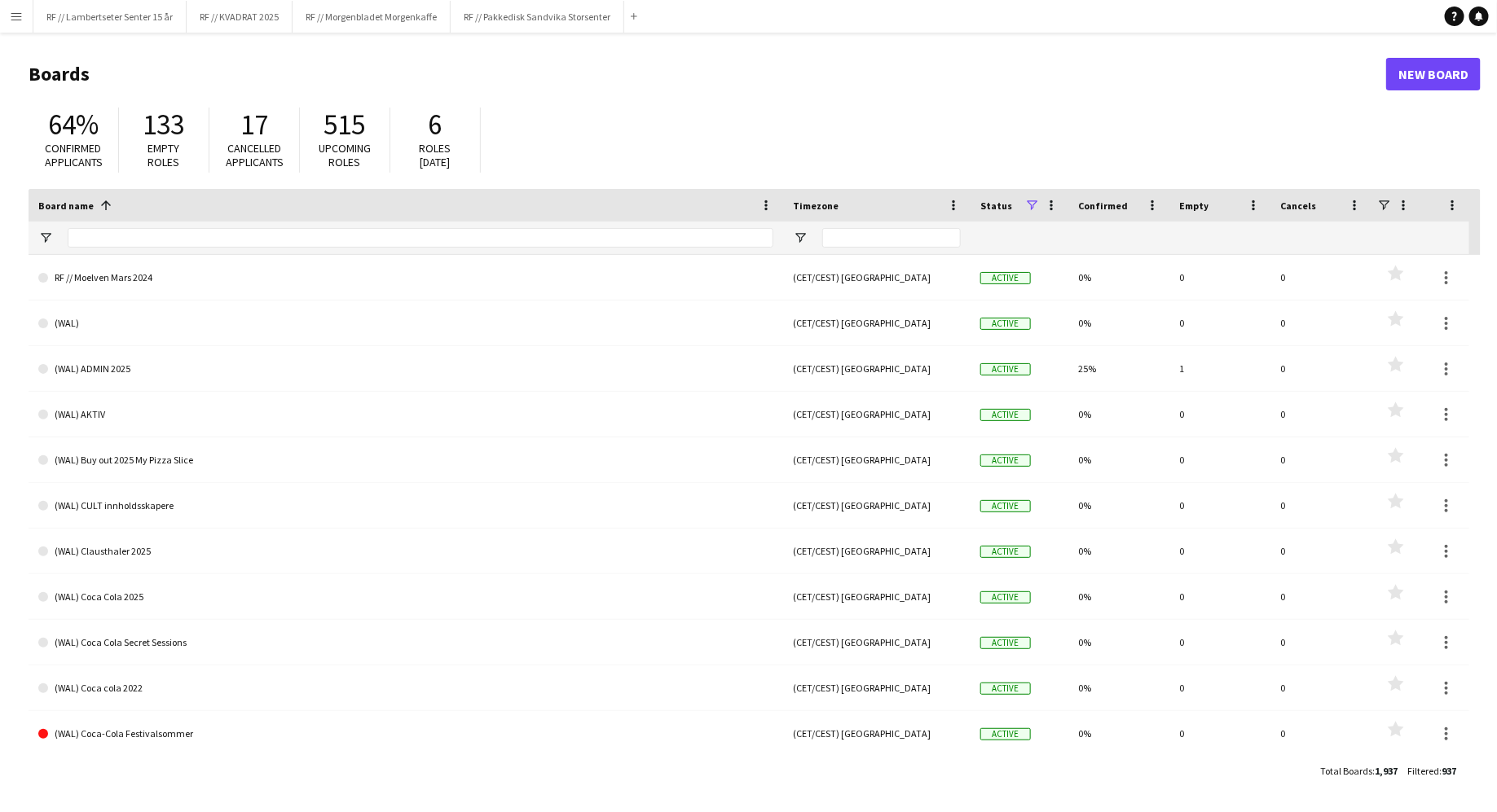
click at [22, 17] on app-icon "Menu" at bounding box center [17, 17] width 13 height 13
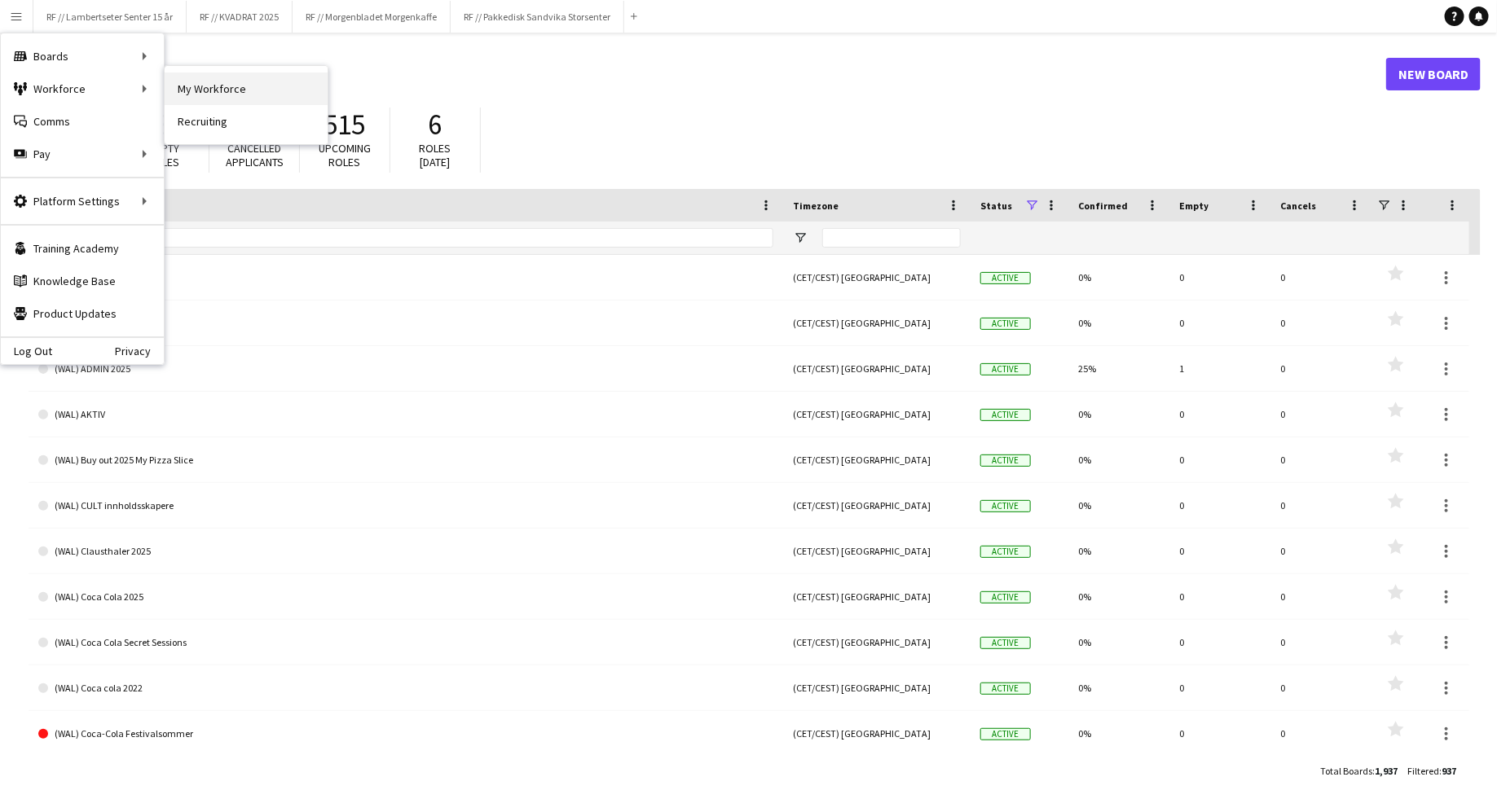
click at [181, 91] on link "My Workforce" at bounding box center [246, 88] width 163 height 32
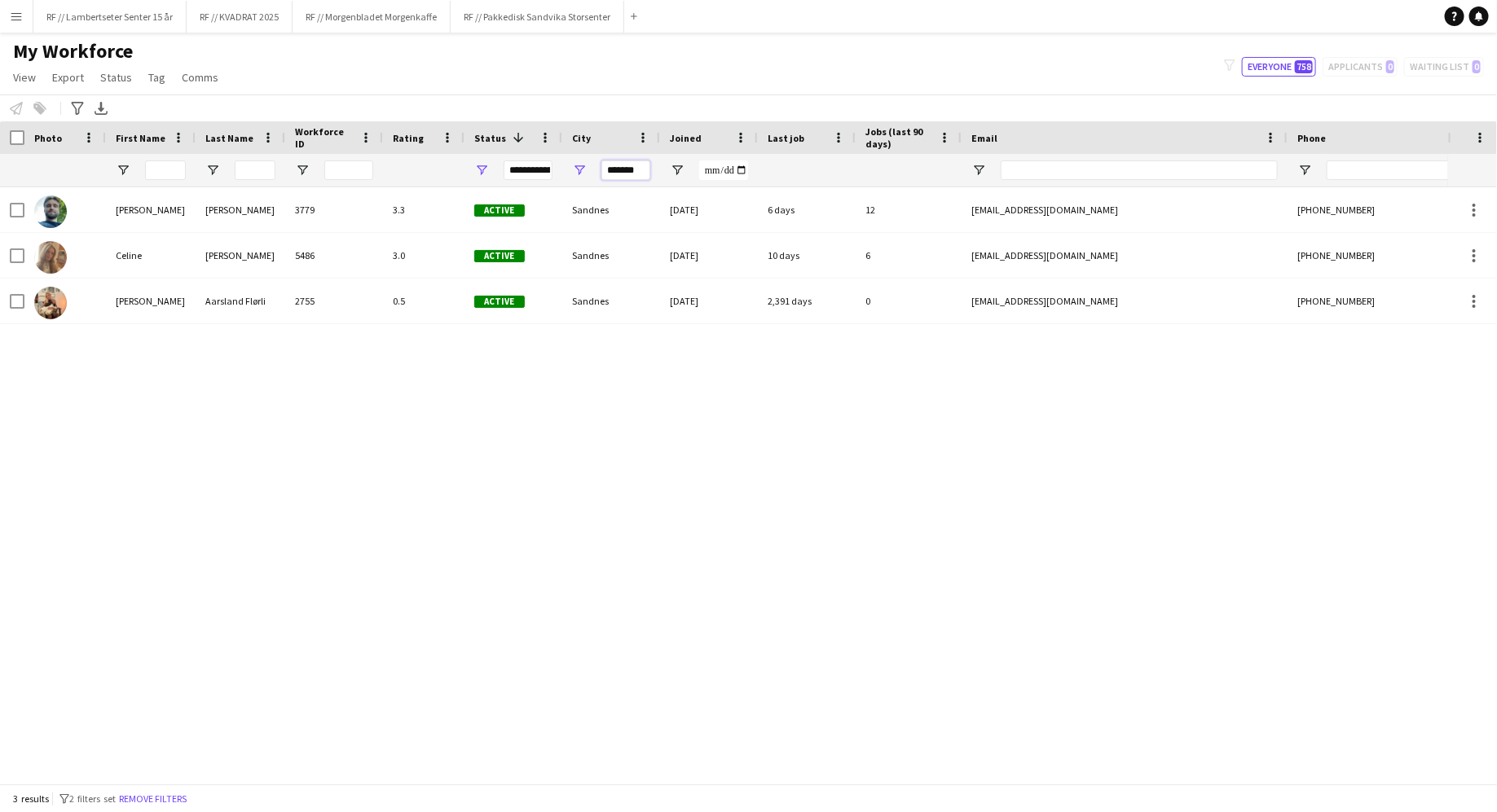
click at [619, 172] on input "*******" at bounding box center [625, 169] width 49 height 19
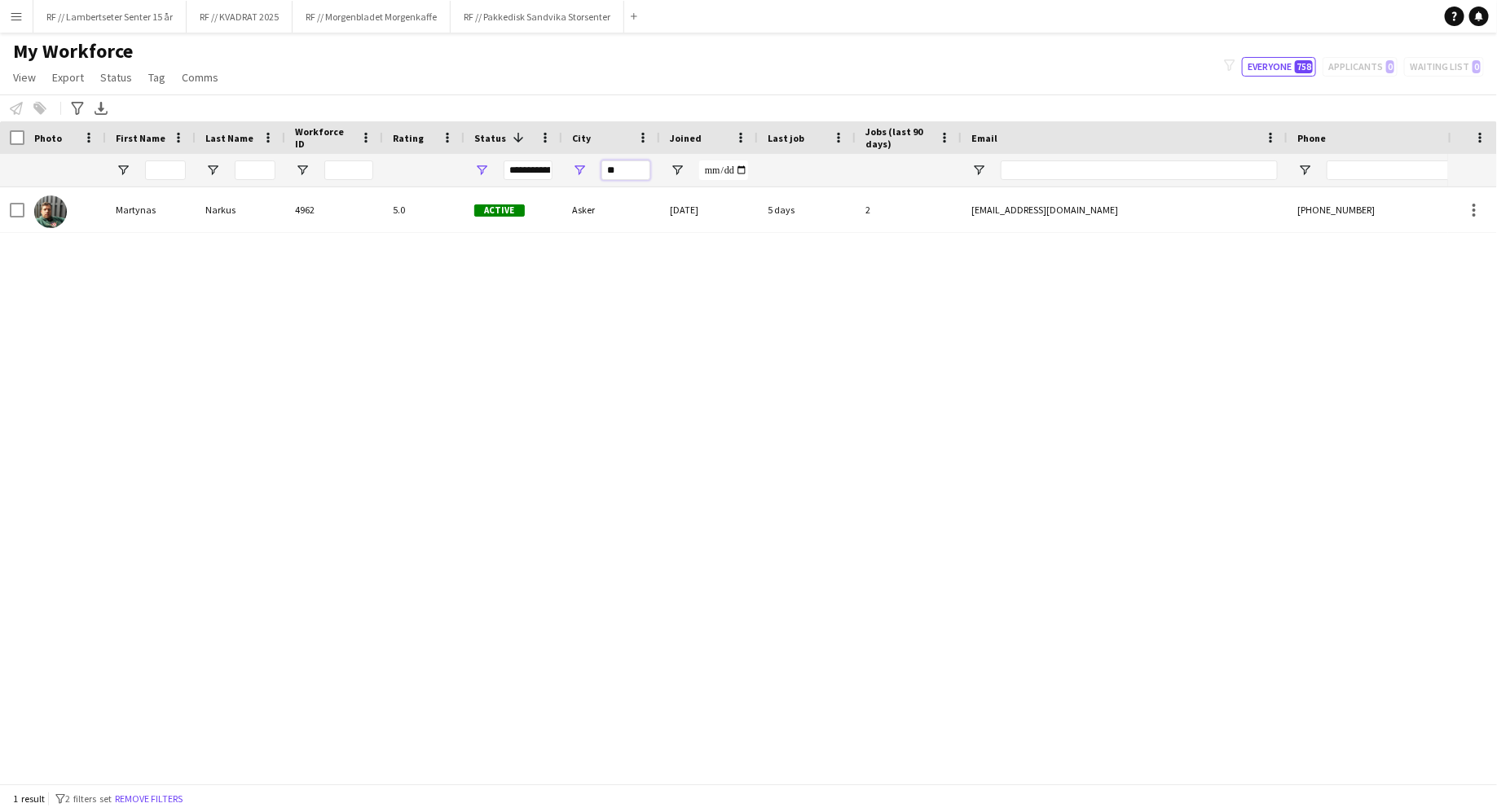
type input "*"
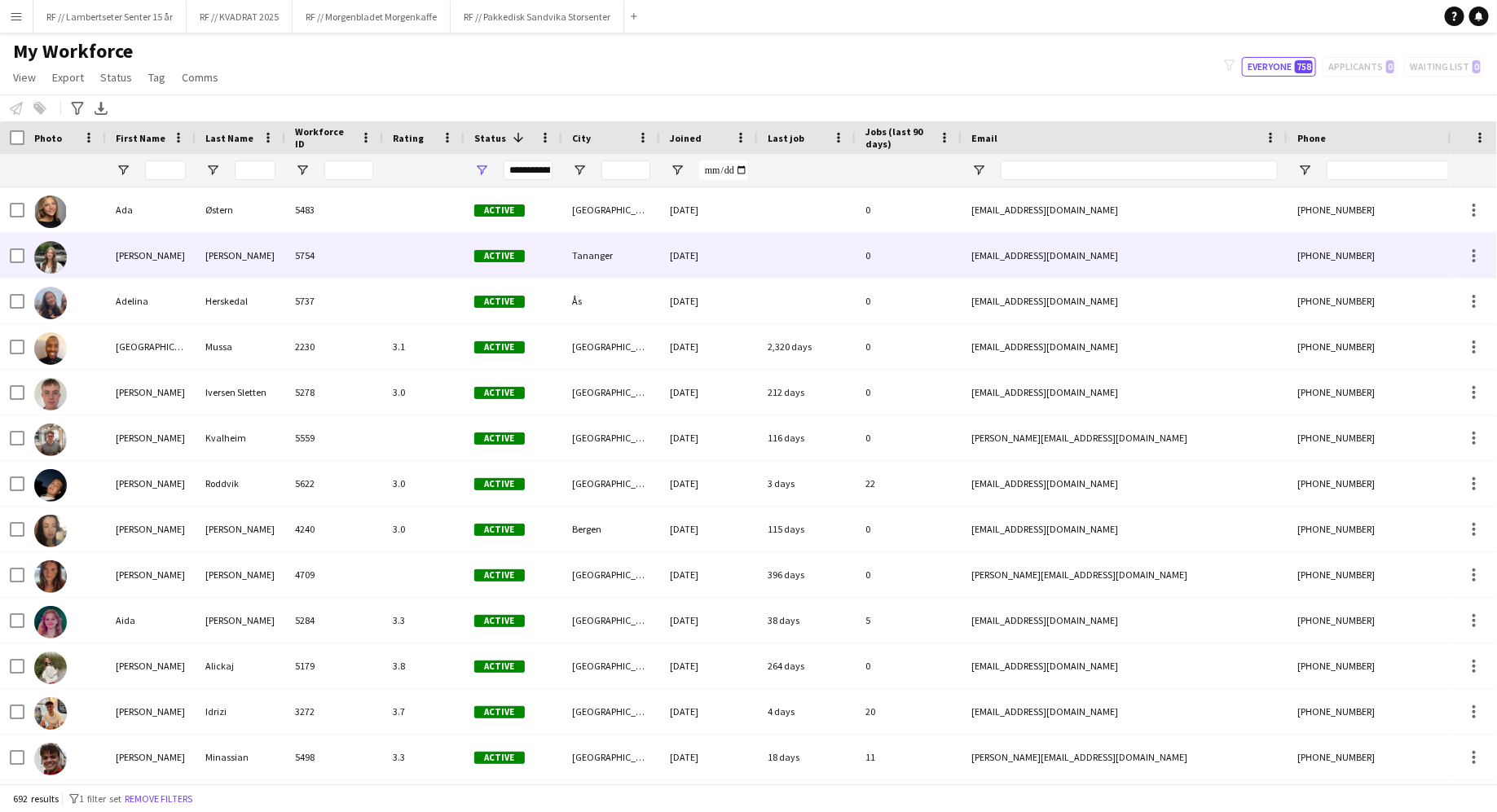
click at [625, 249] on div "Tananger" at bounding box center [612, 255] width 98 height 44
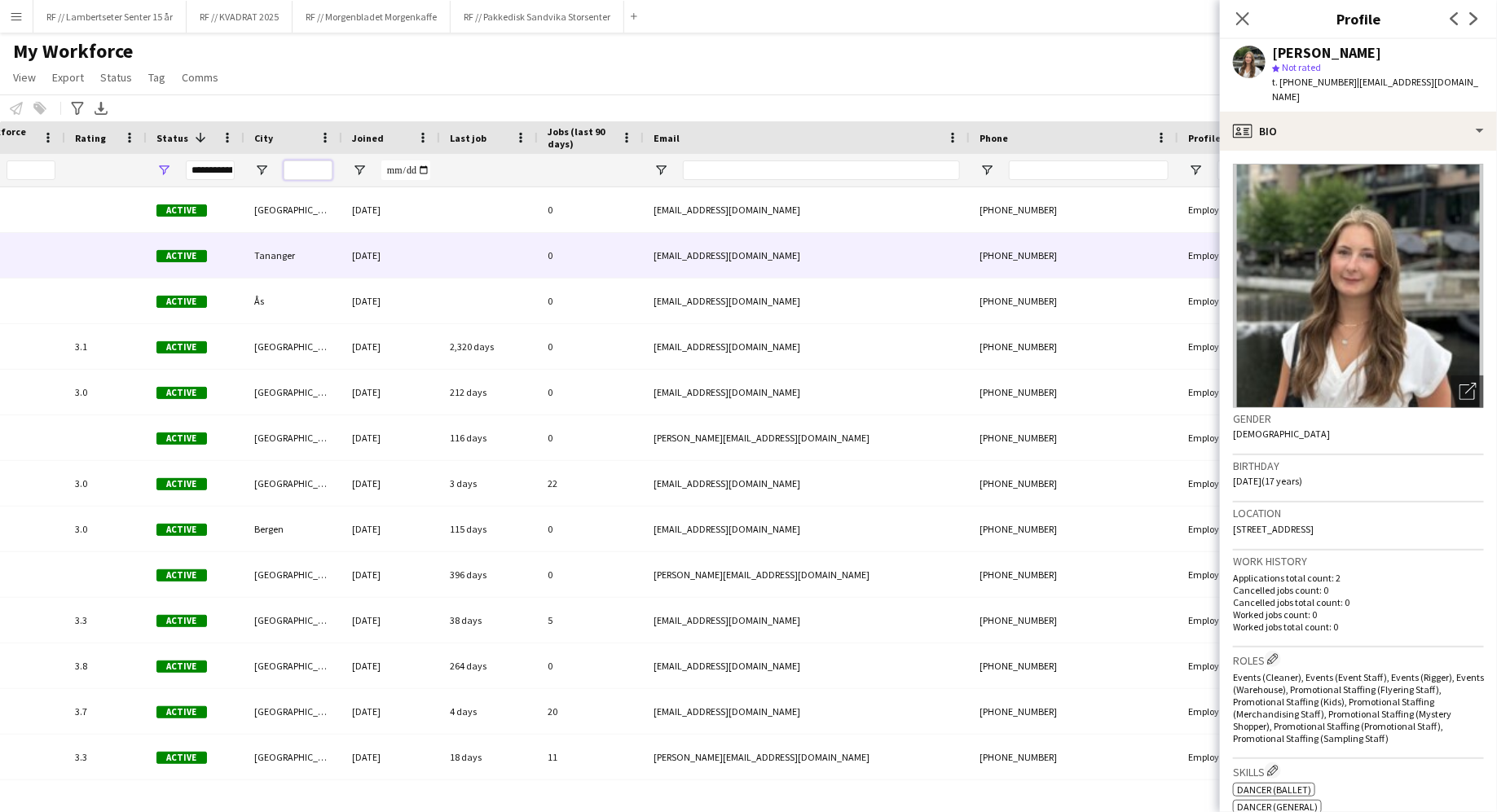
click at [305, 173] on input "City Filter Input" at bounding box center [307, 169] width 49 height 19
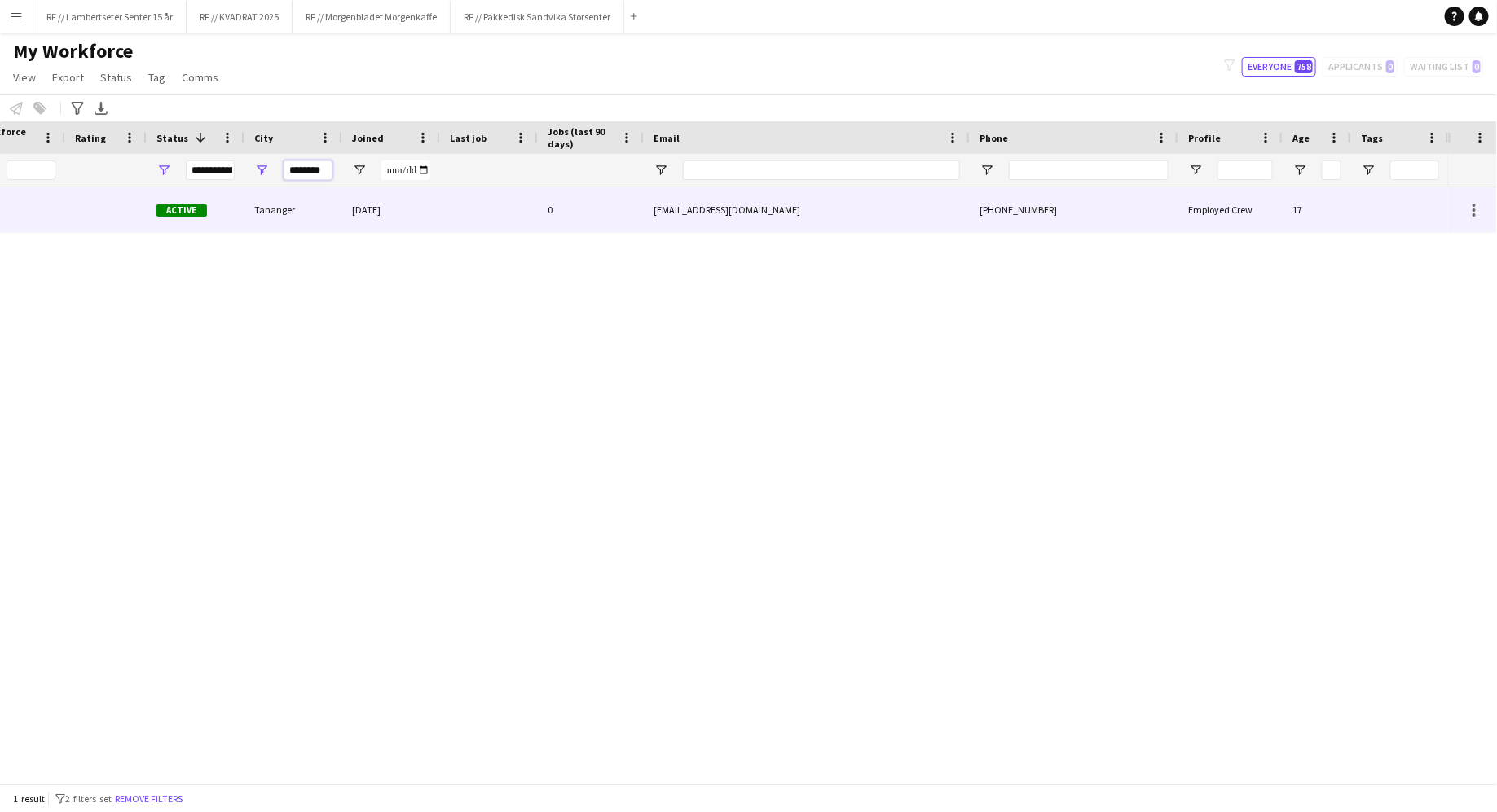
type input "********"
click at [883, 214] on div "[EMAIL_ADDRESS][DOMAIN_NAME]" at bounding box center [807, 210] width 326 height 44
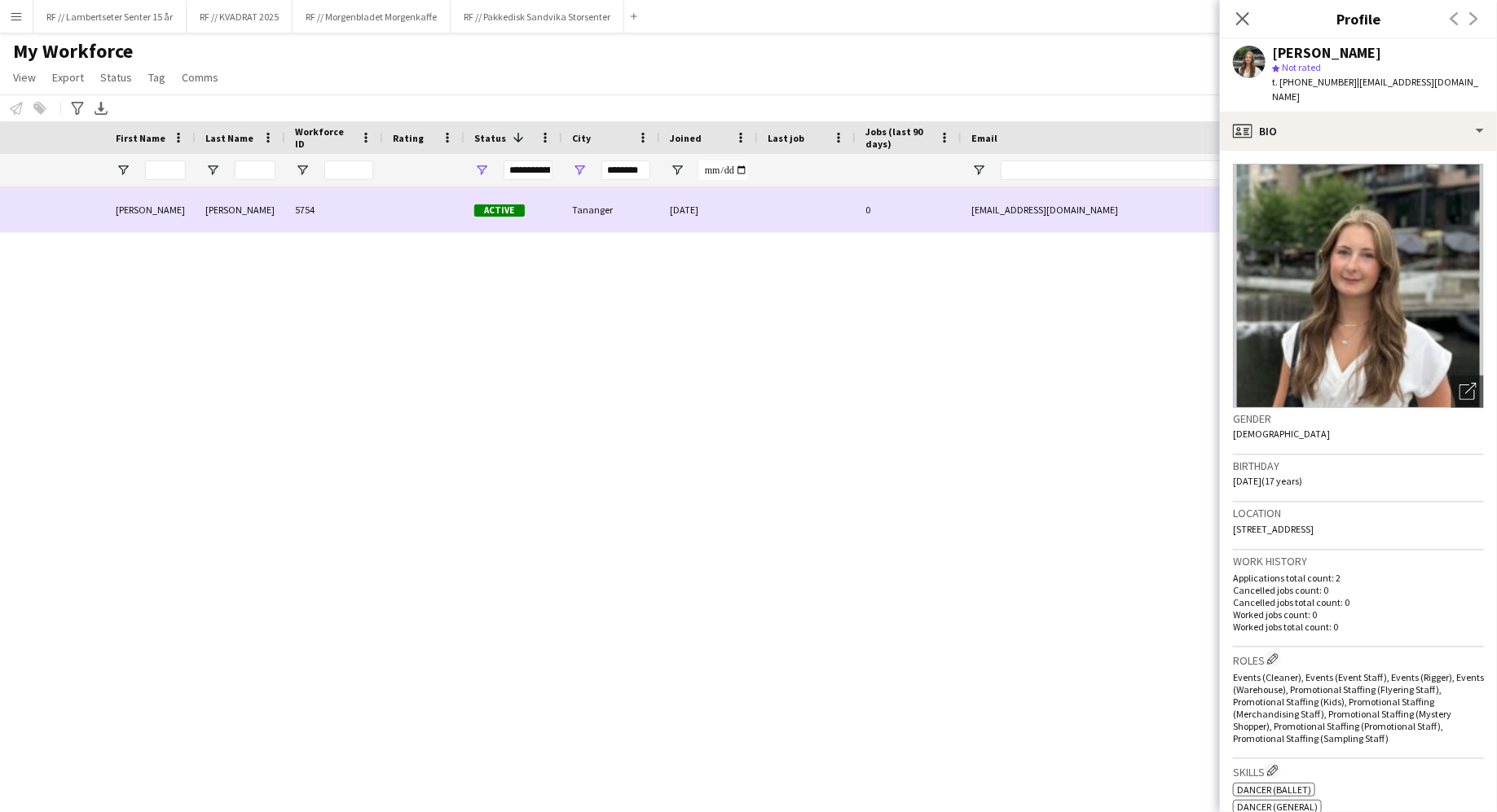
scroll to position [0, 317]
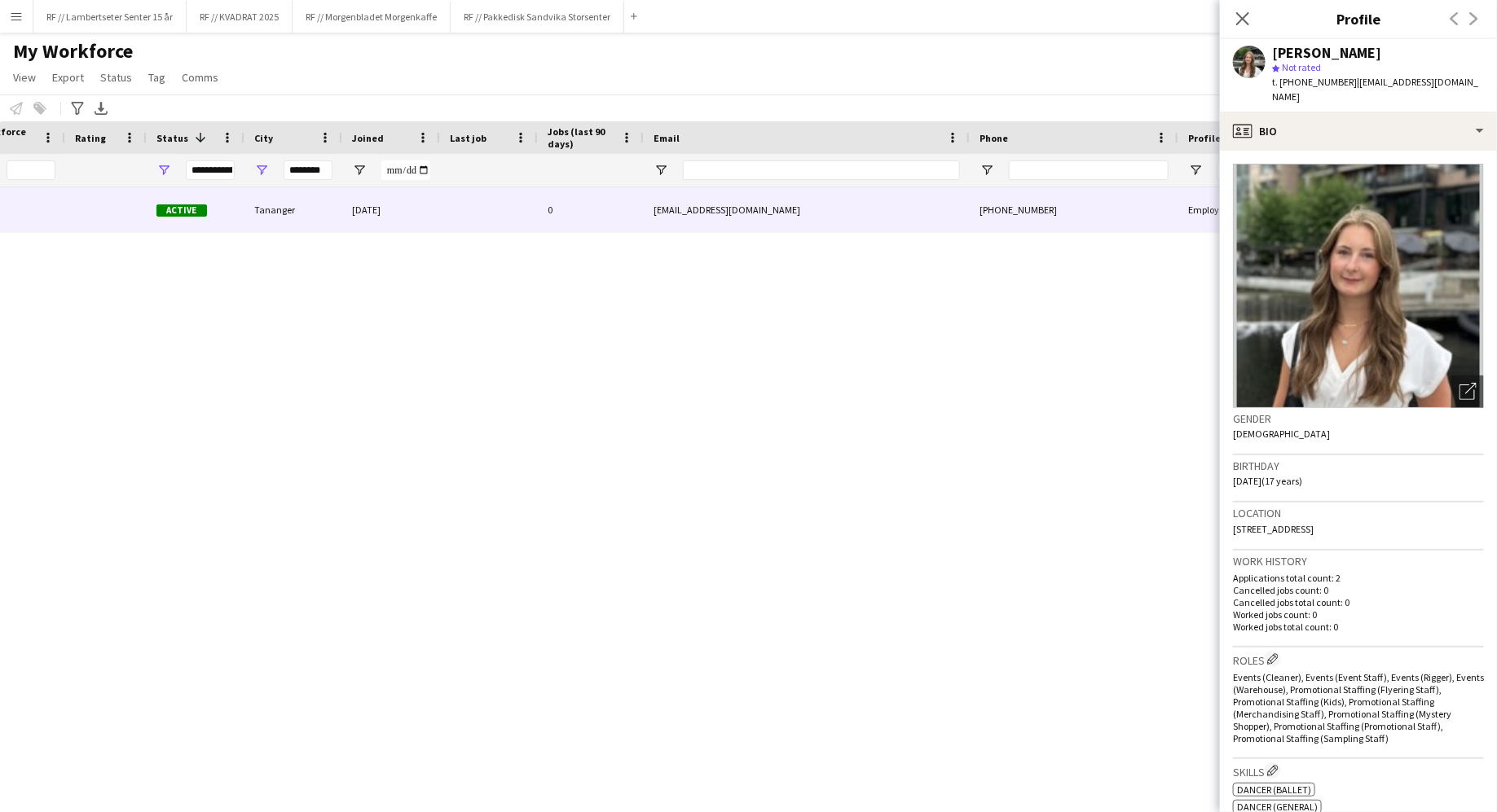
click at [1417, 621] on p "Worked jobs total count: 0" at bounding box center [1357, 626] width 251 height 12
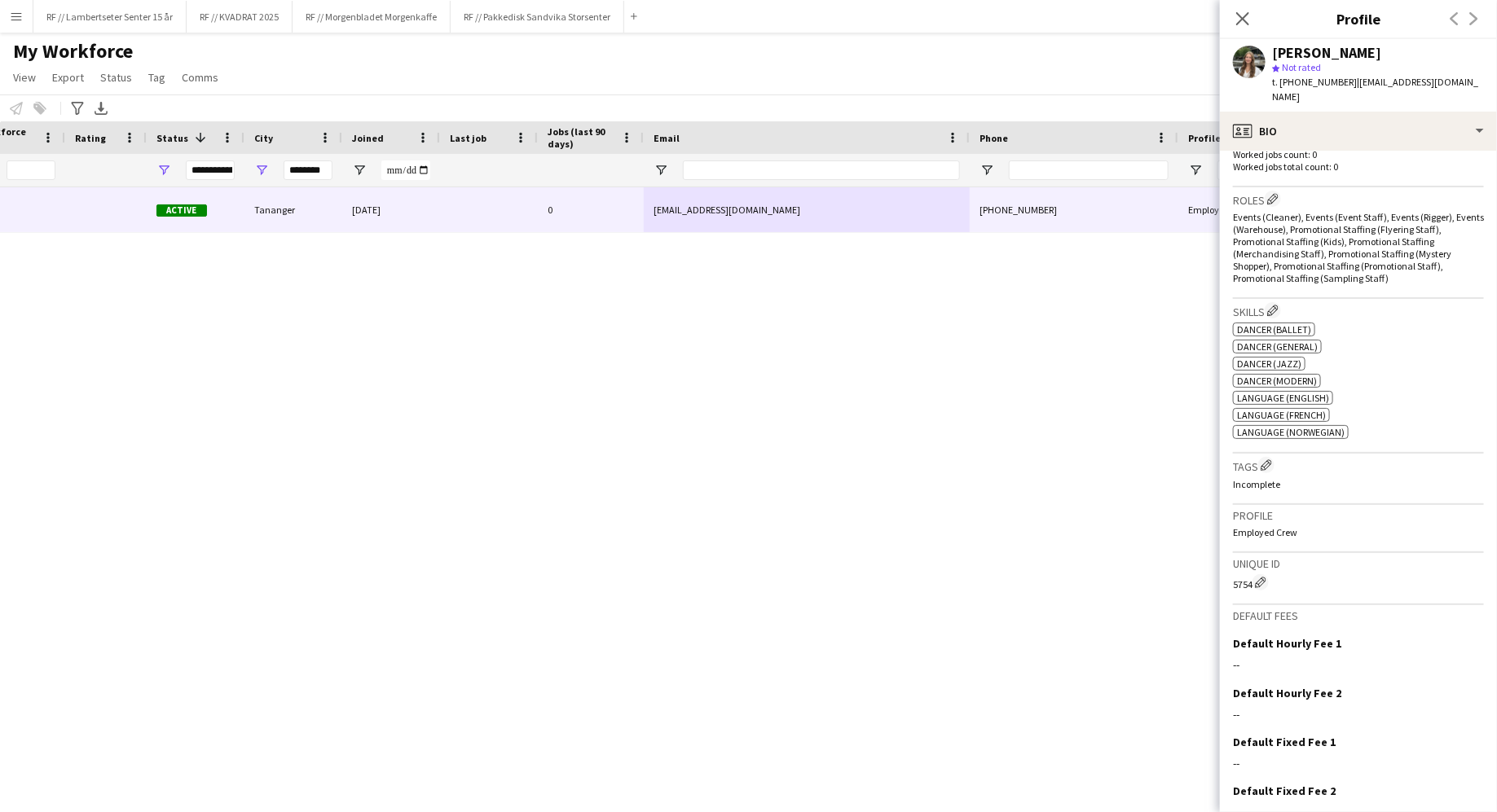
scroll to position [0, 0]
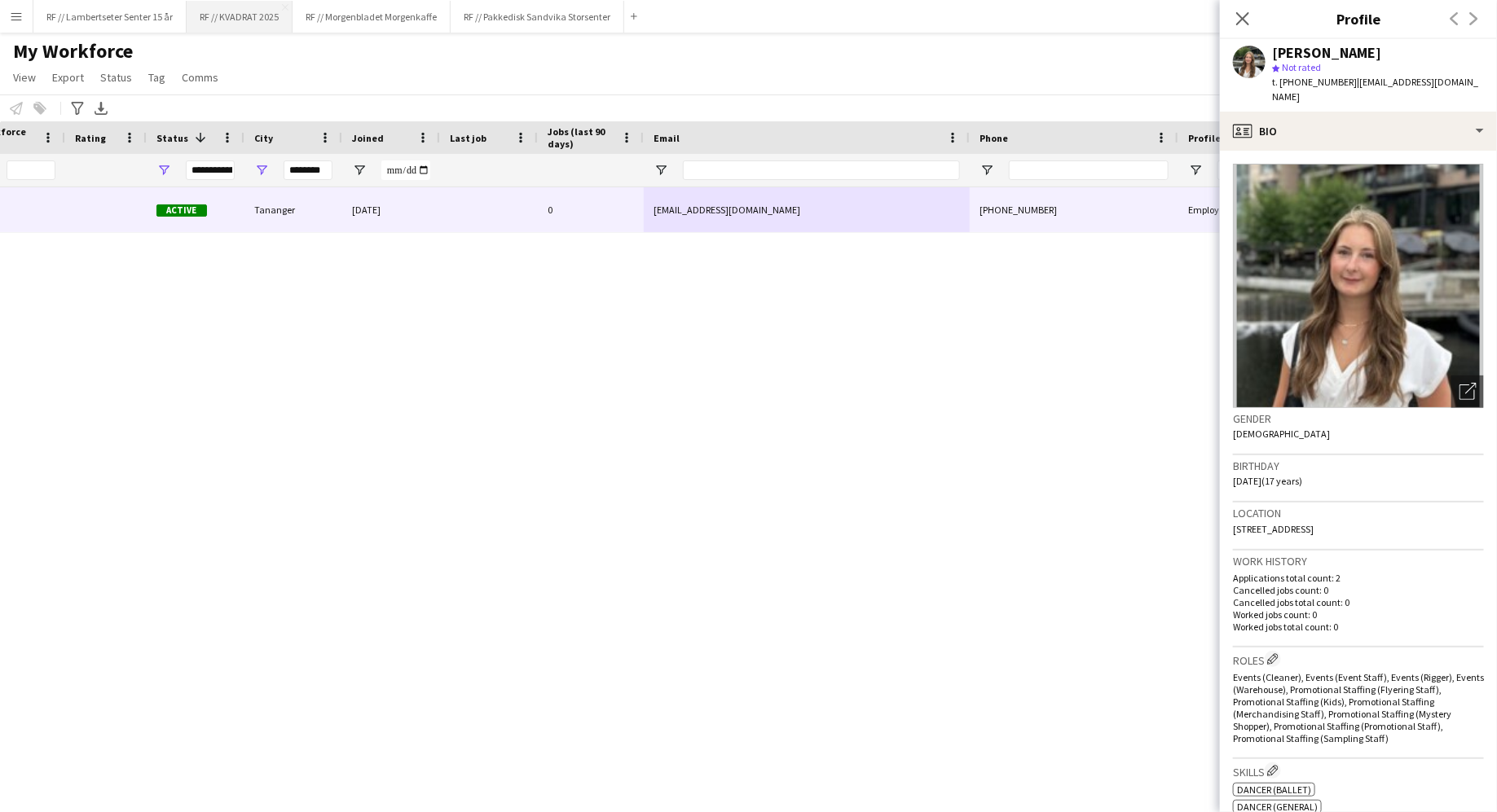
click at [249, 12] on button "RF // KVADRAT 2025 Close" at bounding box center [240, 17] width 105 height 31
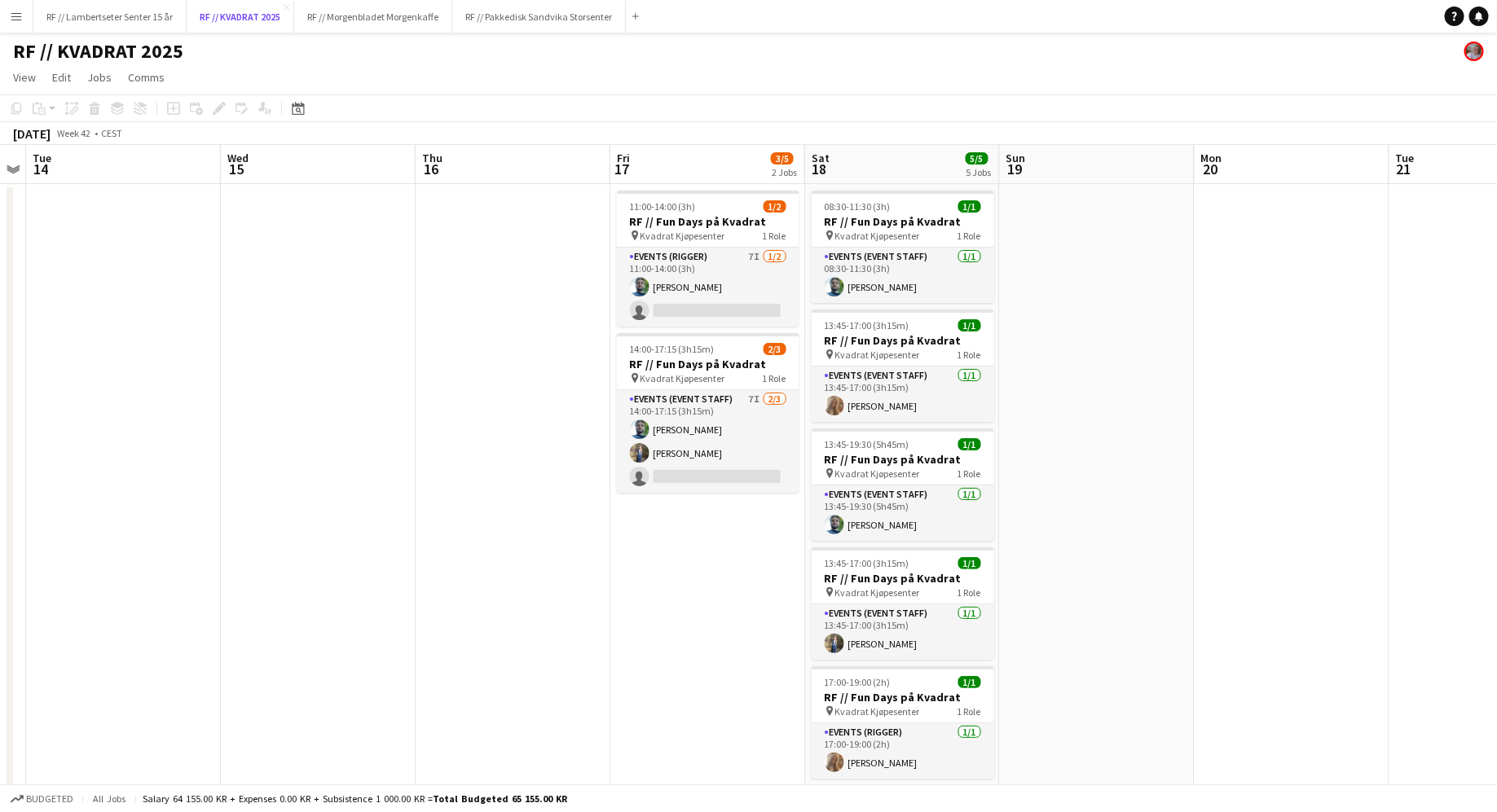
scroll to position [0, 595]
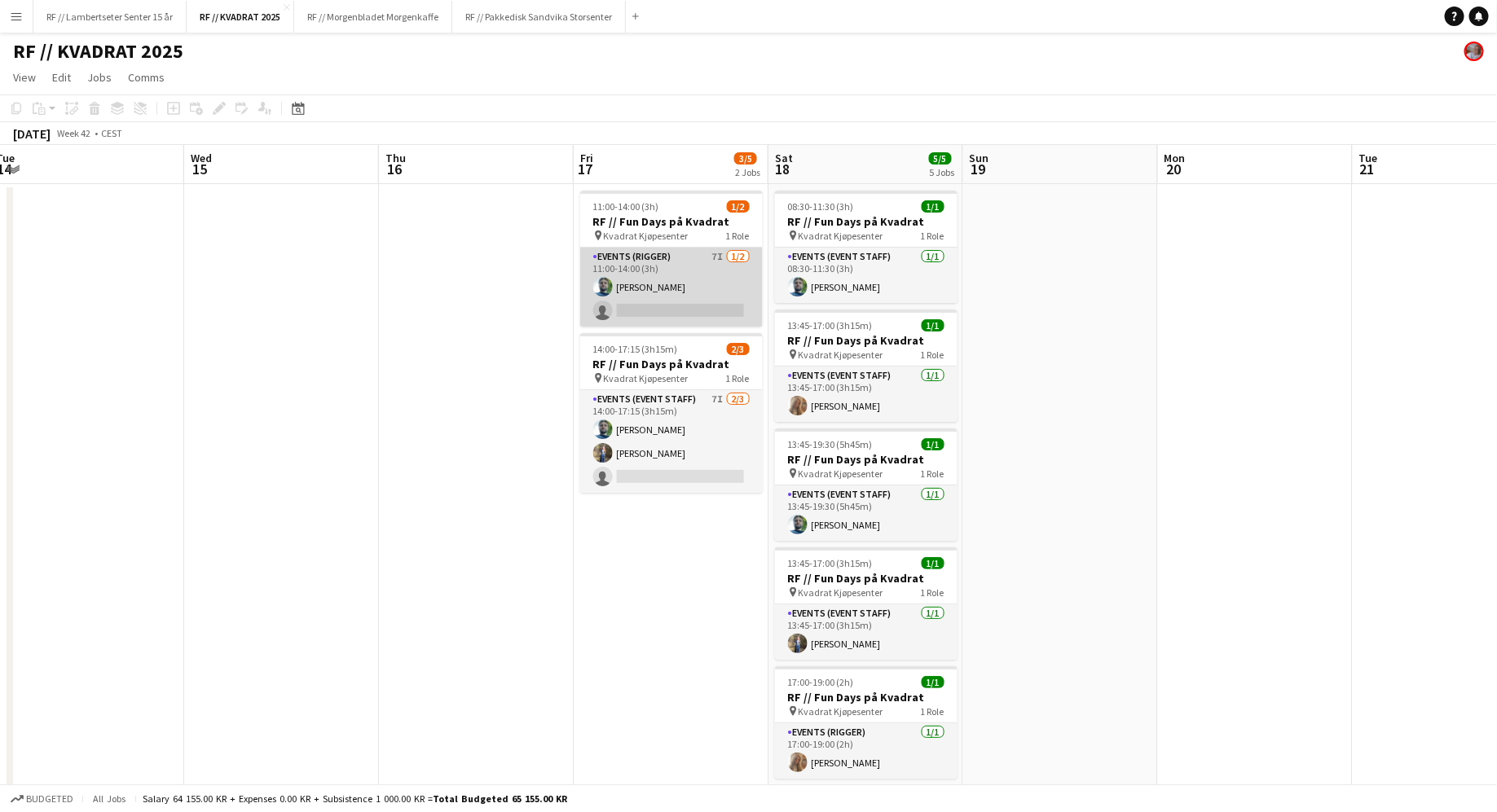
click at [653, 276] on app-card-role "Events (Rigger) 7I 1/2 11:00-14:00 (3h) Anders Lerang Larsen single-neutral-act…" at bounding box center [671, 287] width 182 height 79
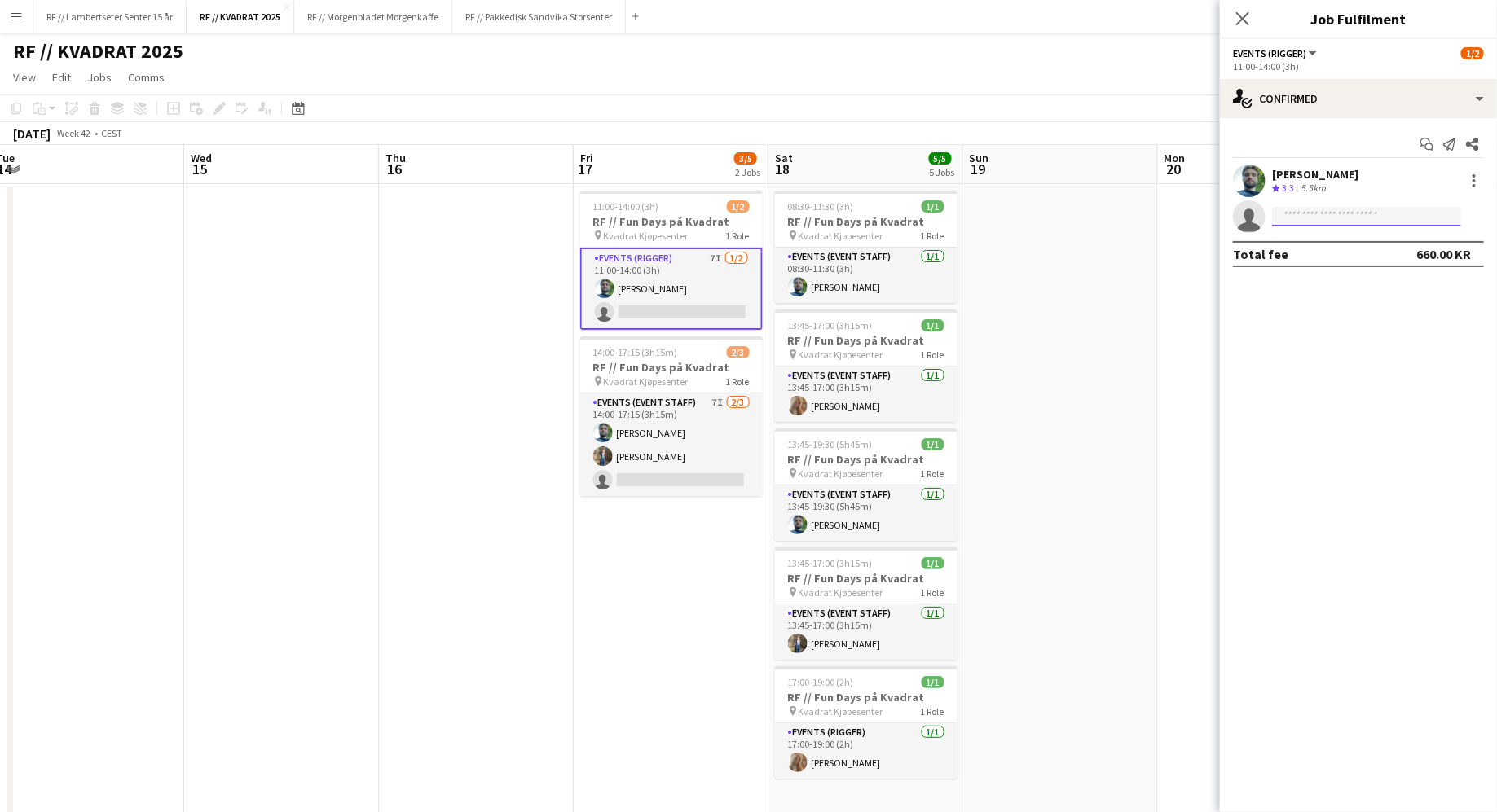
click at [1321, 218] on input at bounding box center [1367, 216] width 189 height 19
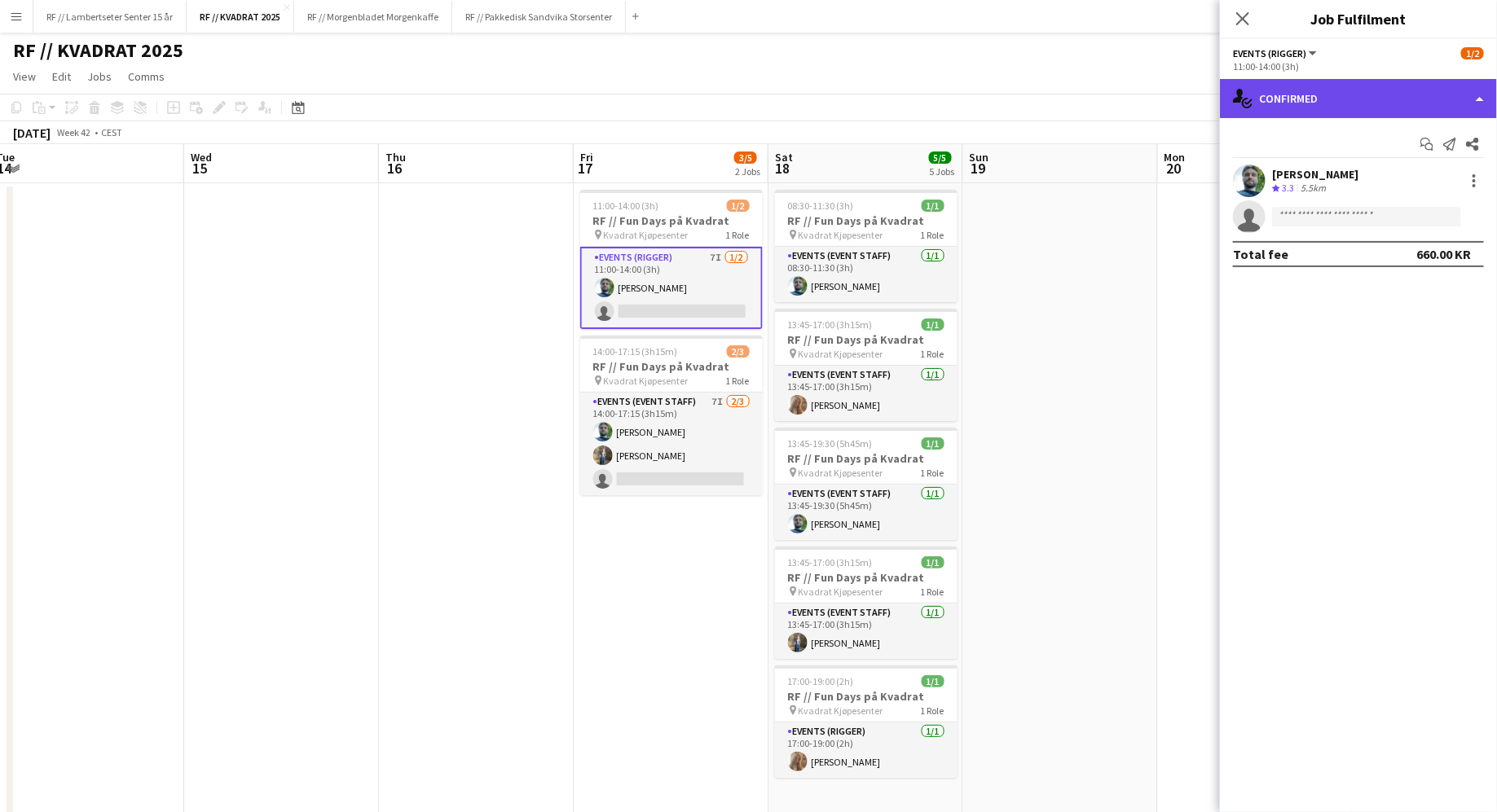
click at [1306, 92] on div "single-neutral-actions-check-2 Confirmed" at bounding box center [1357, 98] width 277 height 39
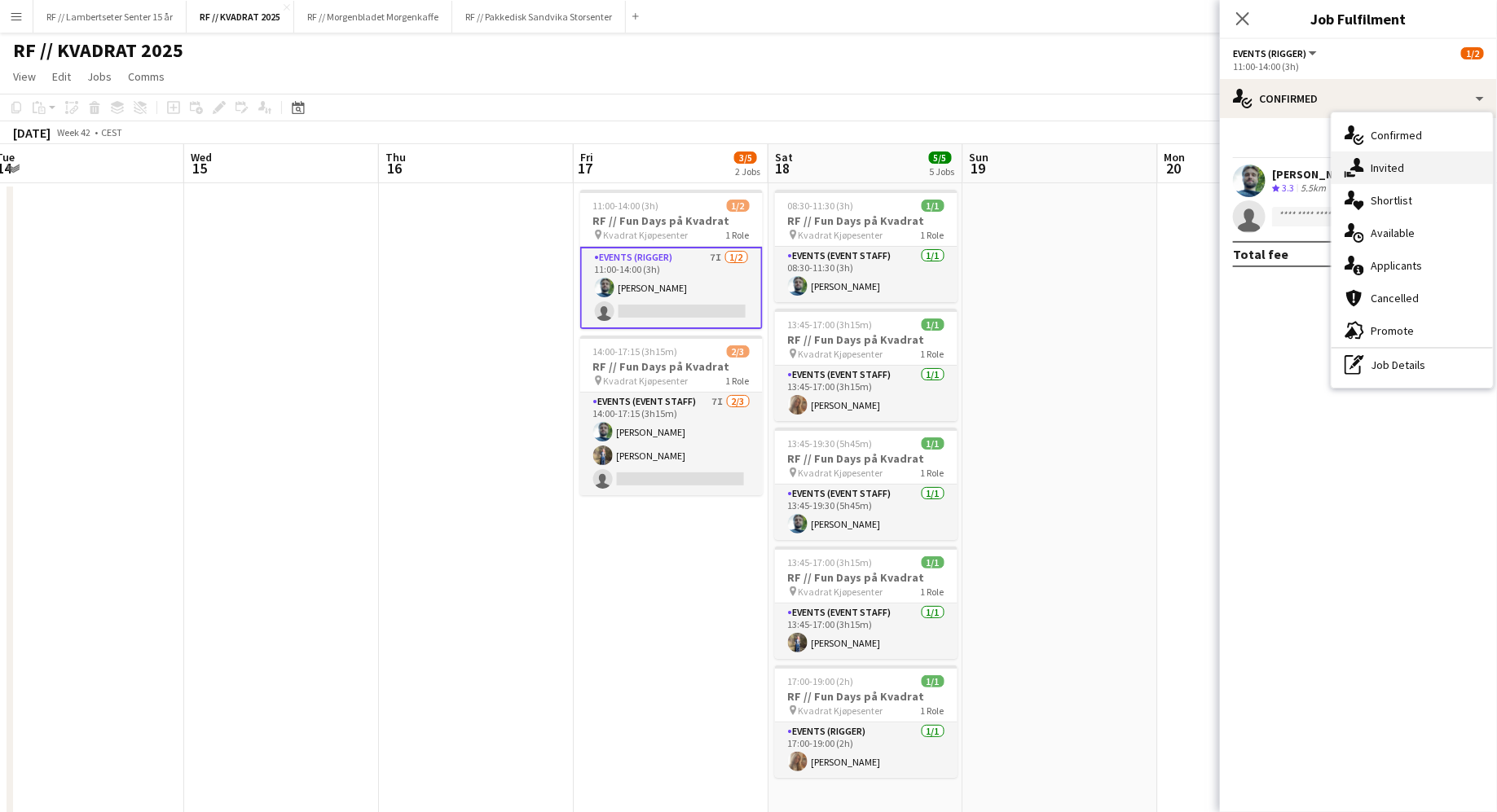
click at [1359, 155] on div "single-neutral-actions-share-1 Invited" at bounding box center [1412, 167] width 161 height 32
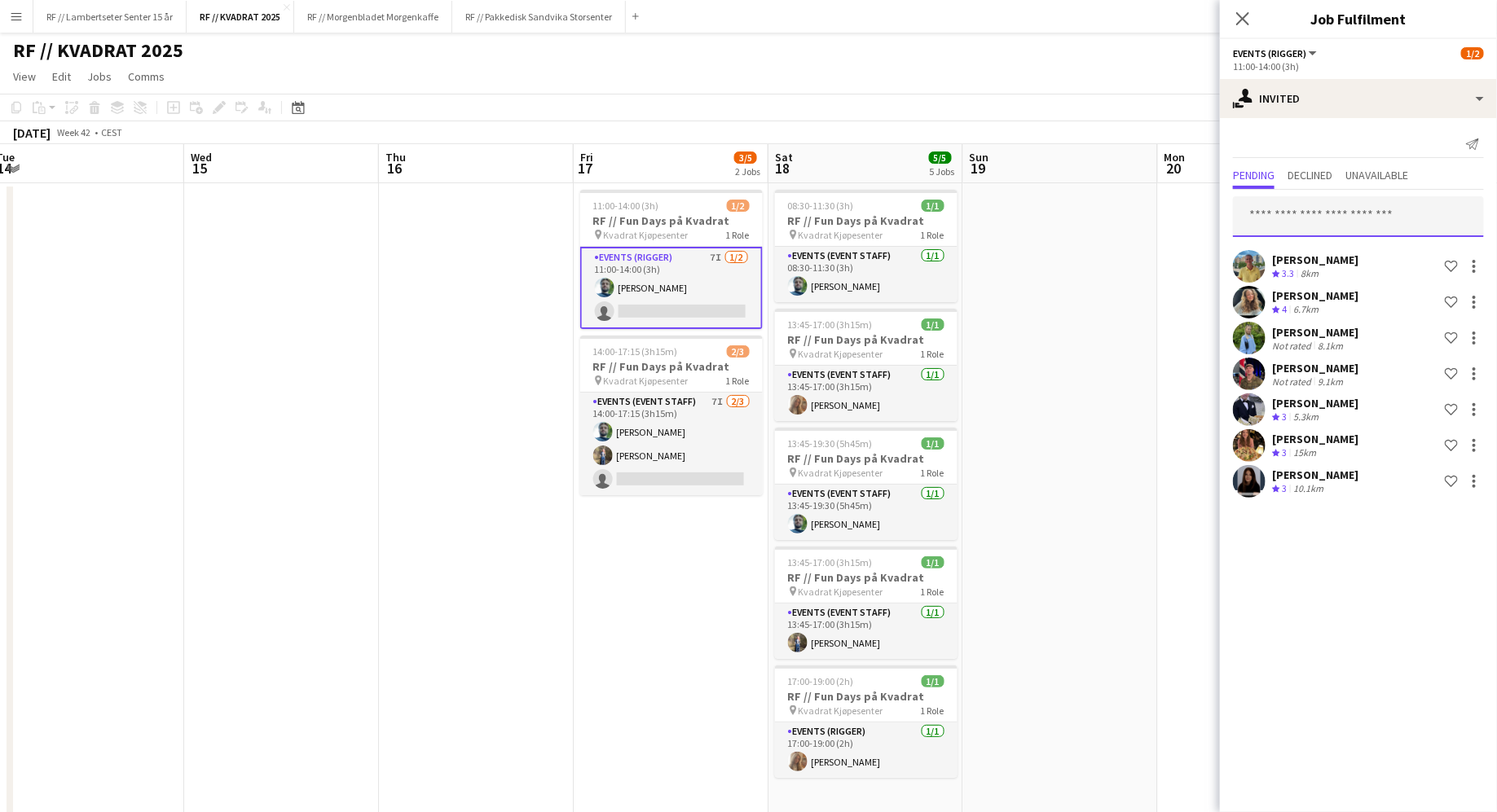
click at [1273, 219] on input "text" at bounding box center [1357, 216] width 251 height 41
type input "*****"
click at [1299, 256] on span "[PERSON_NAME]" at bounding box center [1293, 255] width 93 height 14
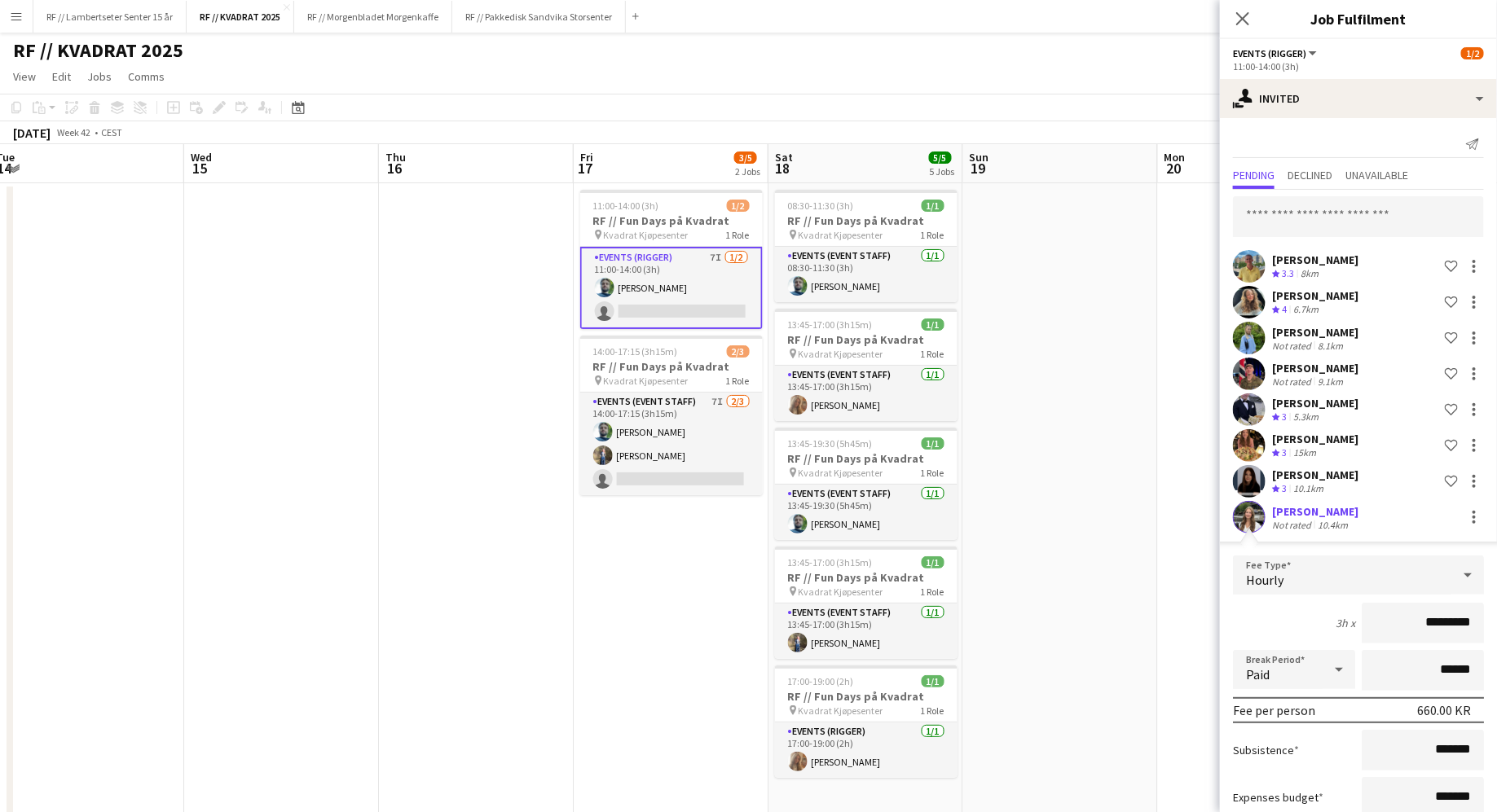
scroll to position [105, 0]
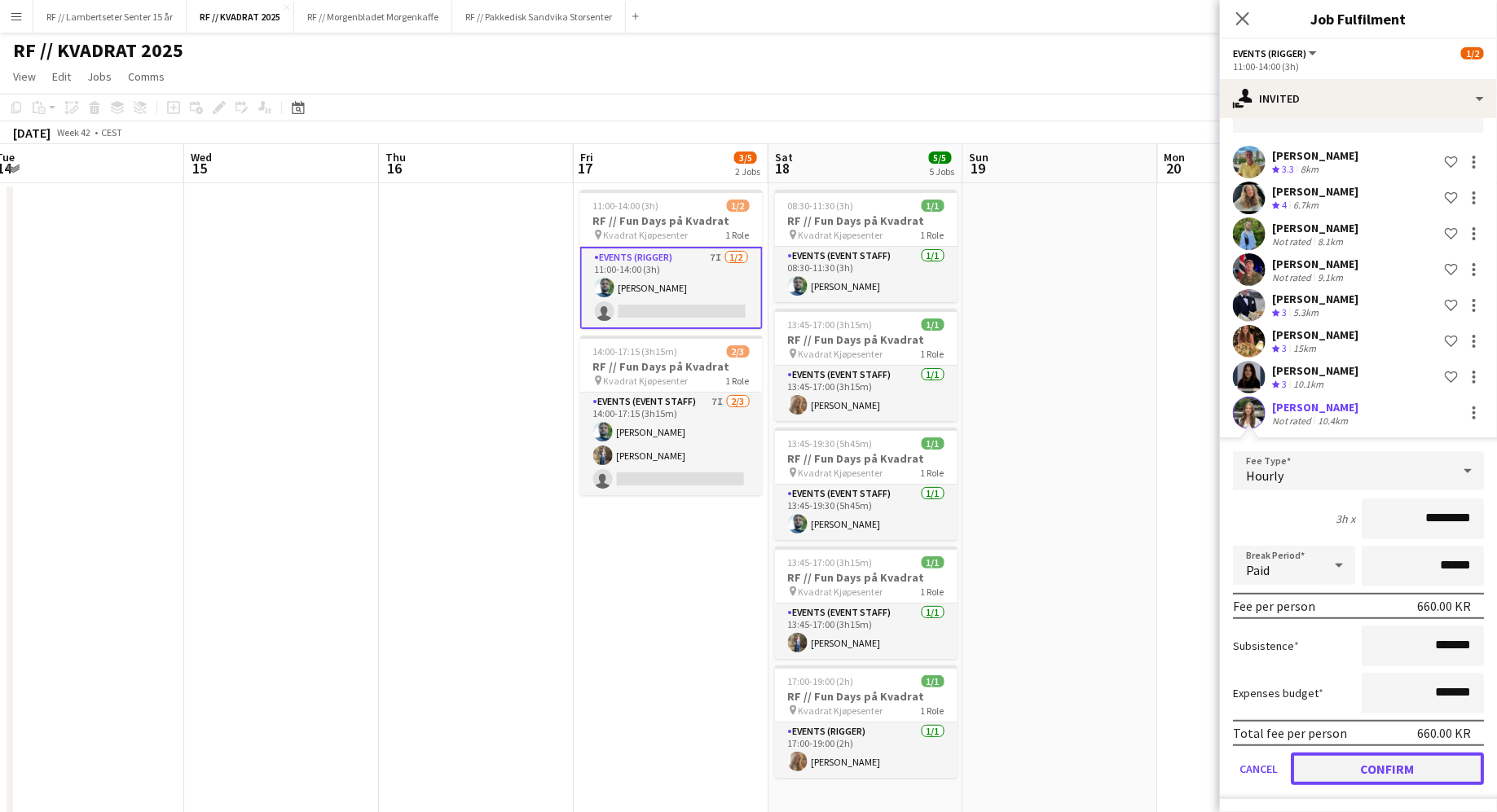
click at [1390, 781] on button "Confirm" at bounding box center [1387, 769] width 193 height 32
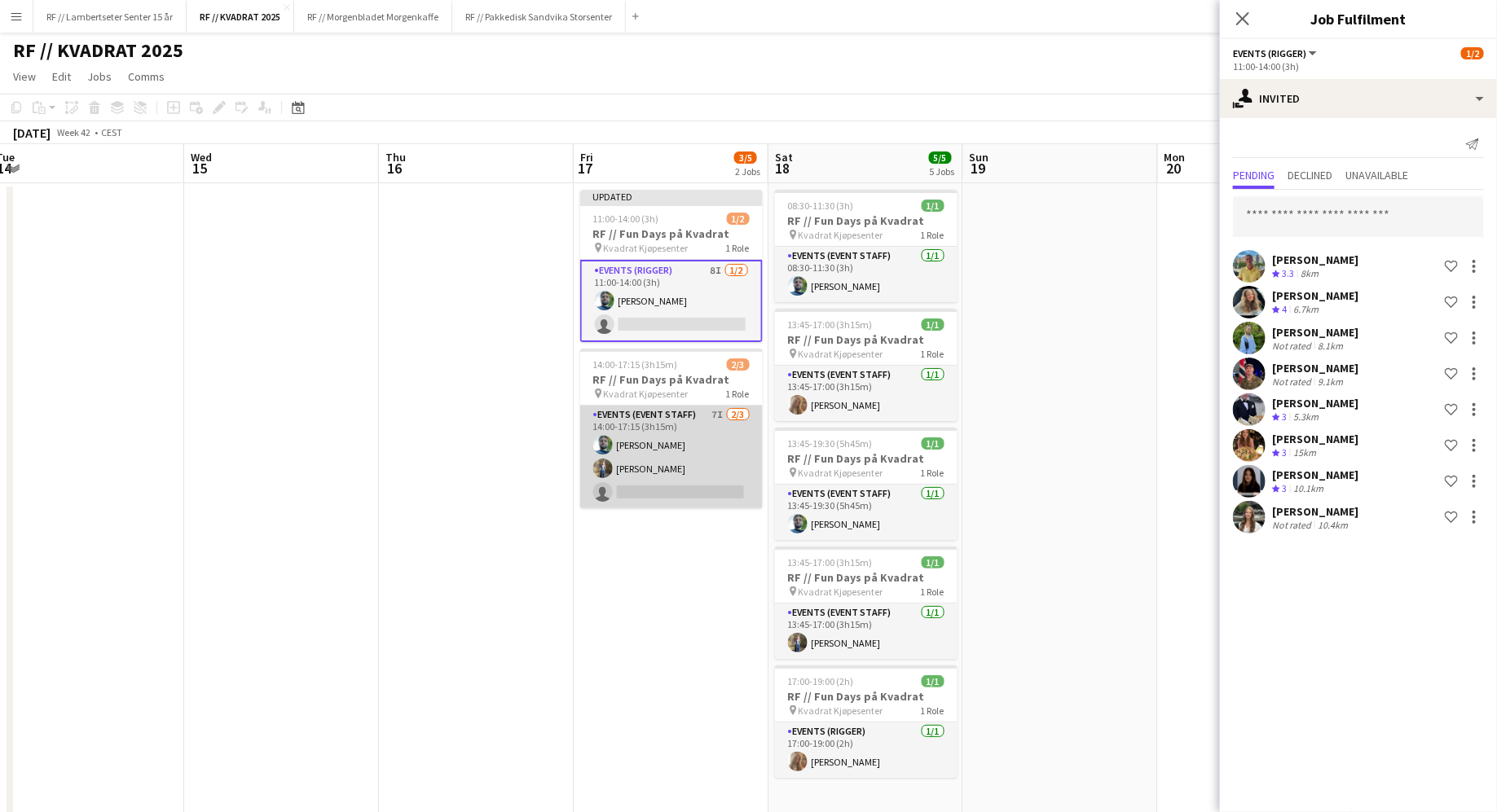
click at [682, 481] on app-card-role "Events (Event Staff) 7I 2/3 14:00-17:15 (3h15m) Anders Lerang Larsen Isabella C…" at bounding box center [671, 457] width 182 height 103
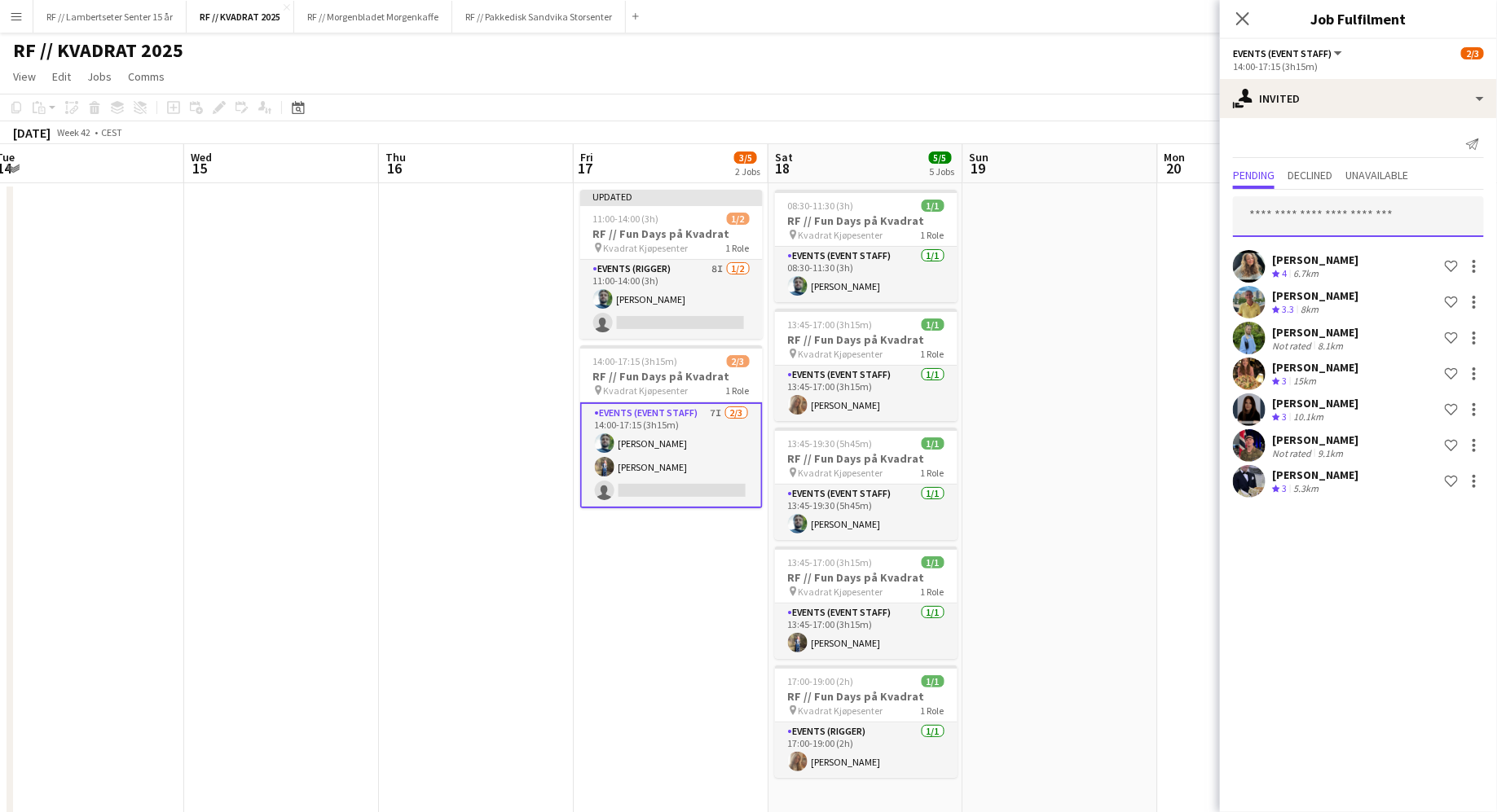
click at [1297, 210] on input "text" at bounding box center [1357, 216] width 251 height 41
type input "**********"
click at [1327, 253] on span "[PERSON_NAME]" at bounding box center [1293, 255] width 93 height 14
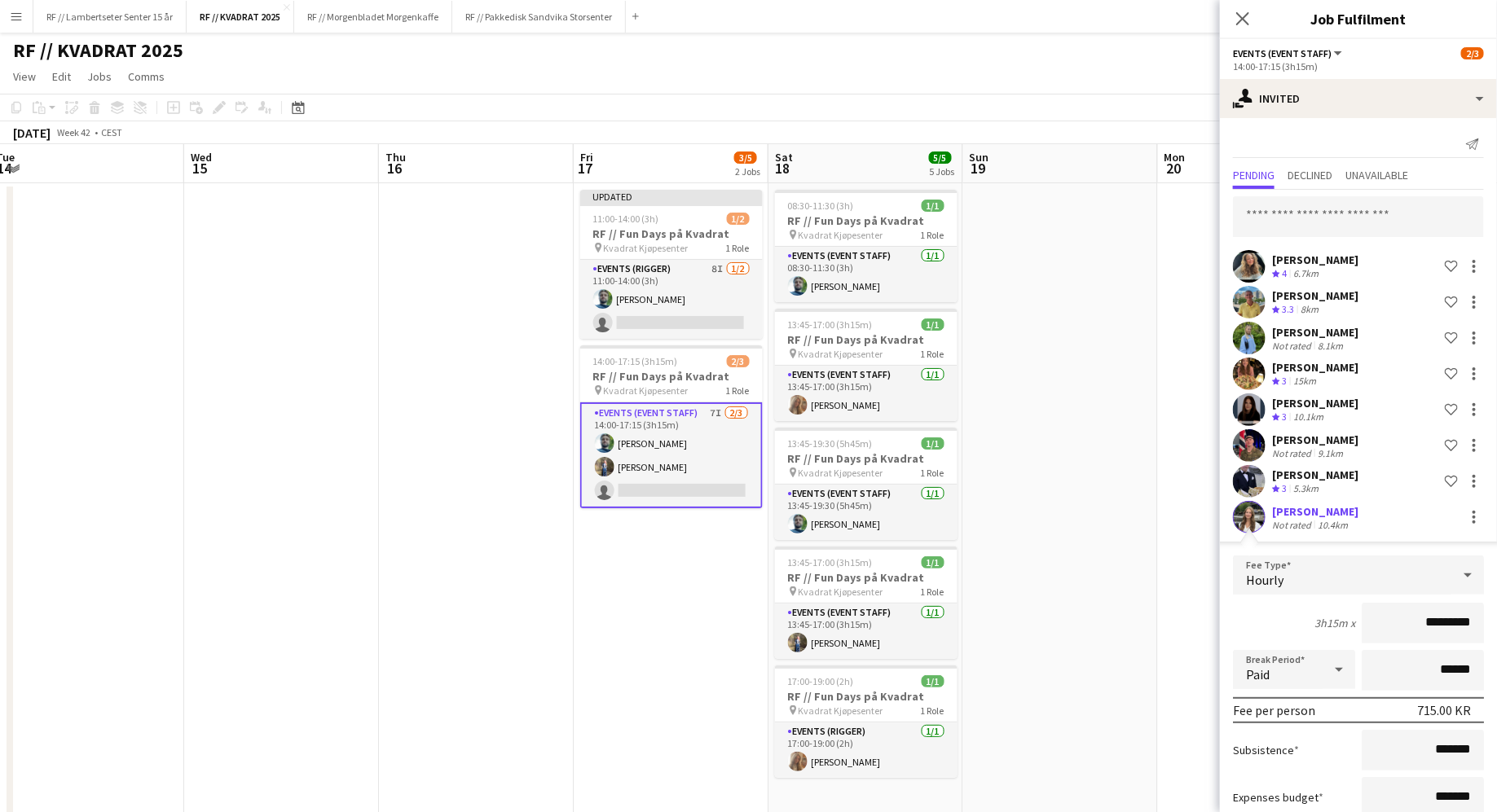
scroll to position [105, 0]
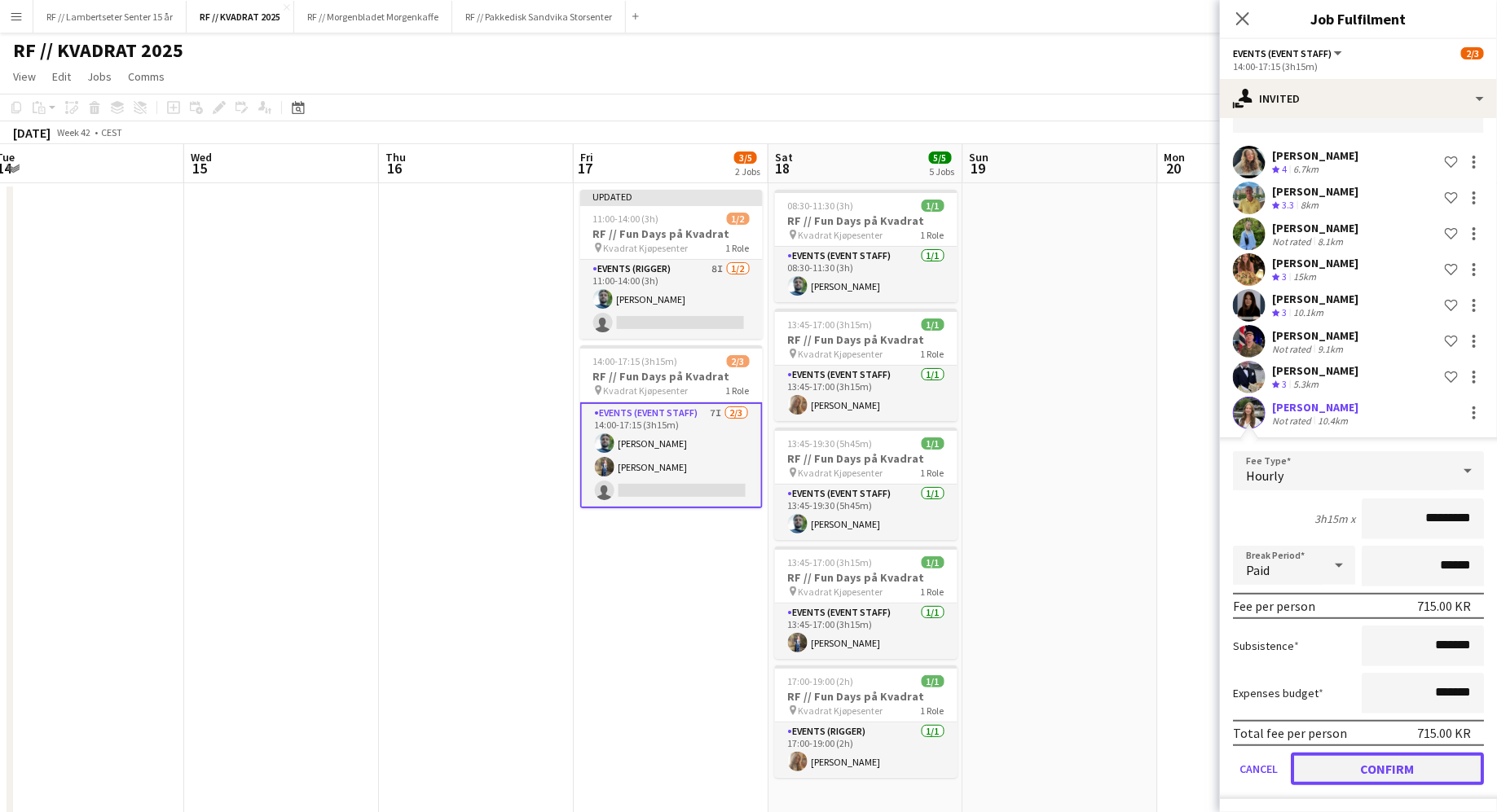
click at [1410, 771] on button "Confirm" at bounding box center [1387, 769] width 193 height 32
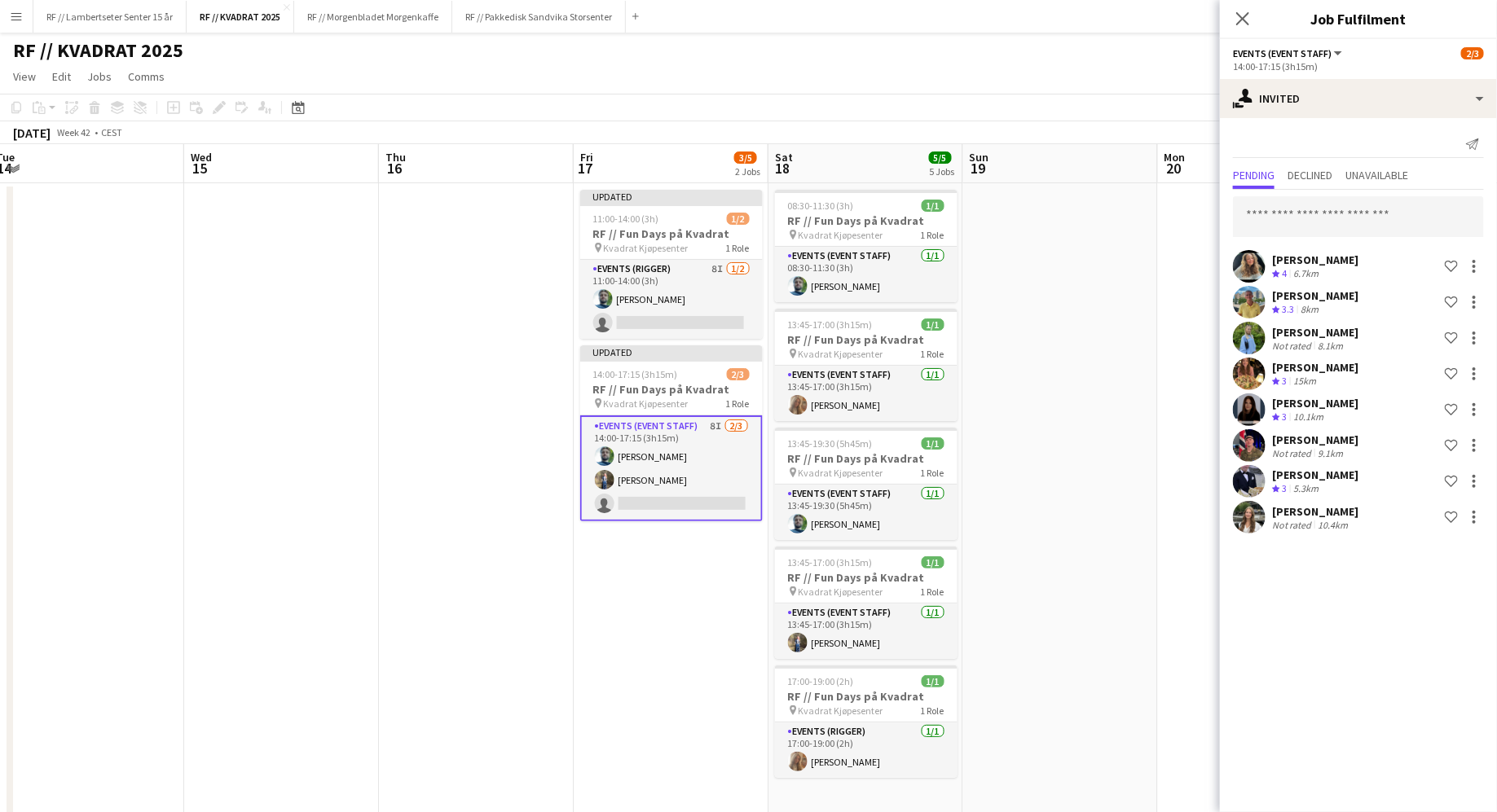
drag, startPoint x: 530, startPoint y: 658, endPoint x: 551, endPoint y: 658, distance: 21.0
click at [530, 658] on app-date-cell at bounding box center [476, 536] width 194 height 707
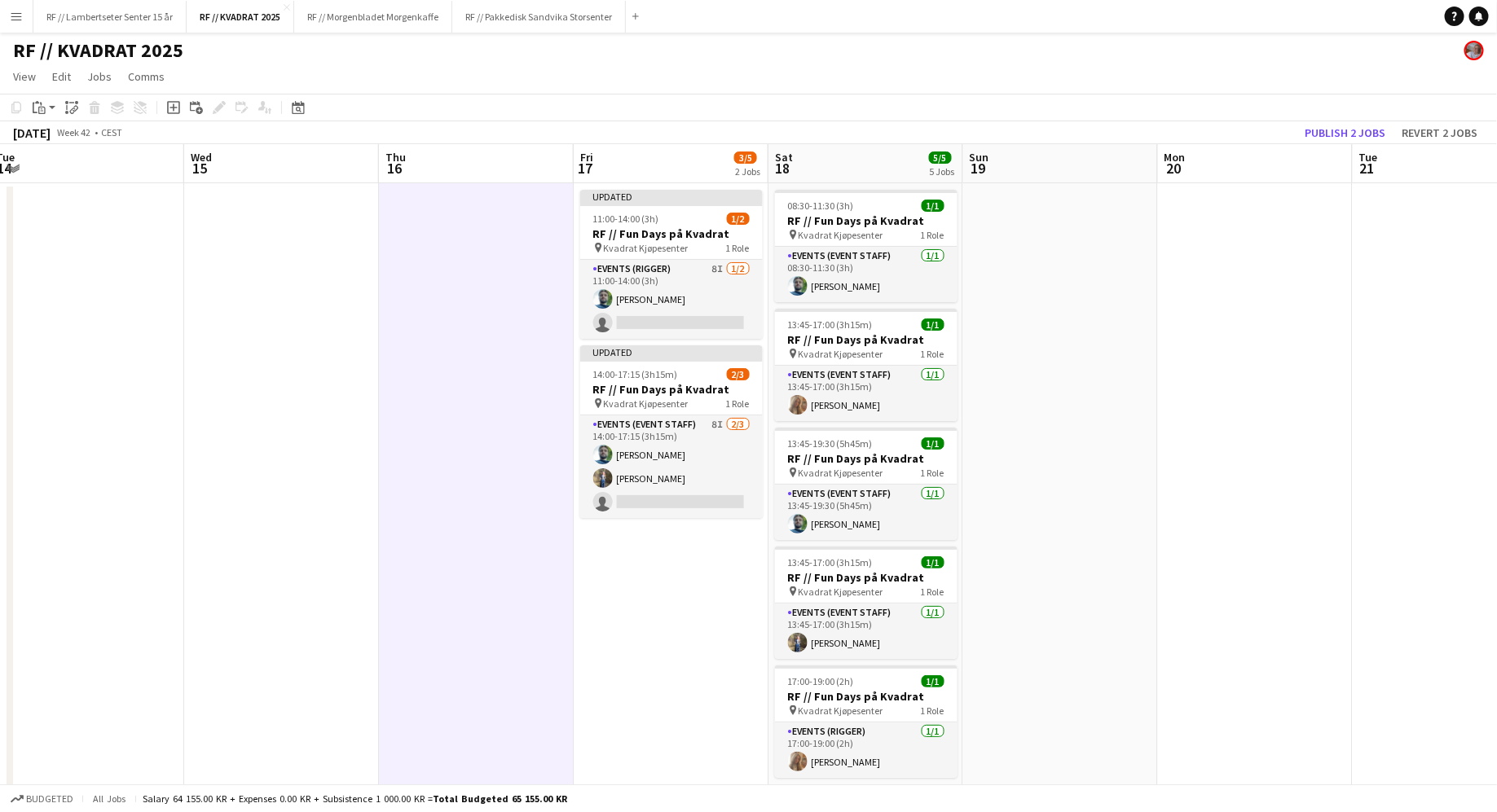
click at [650, 620] on app-date-cell "Updated 11:00-14:00 (3h) 1/2 RF // Fun Days på Kvadrat pin Kvadrat Kjøpesenter …" at bounding box center [671, 536] width 194 height 707
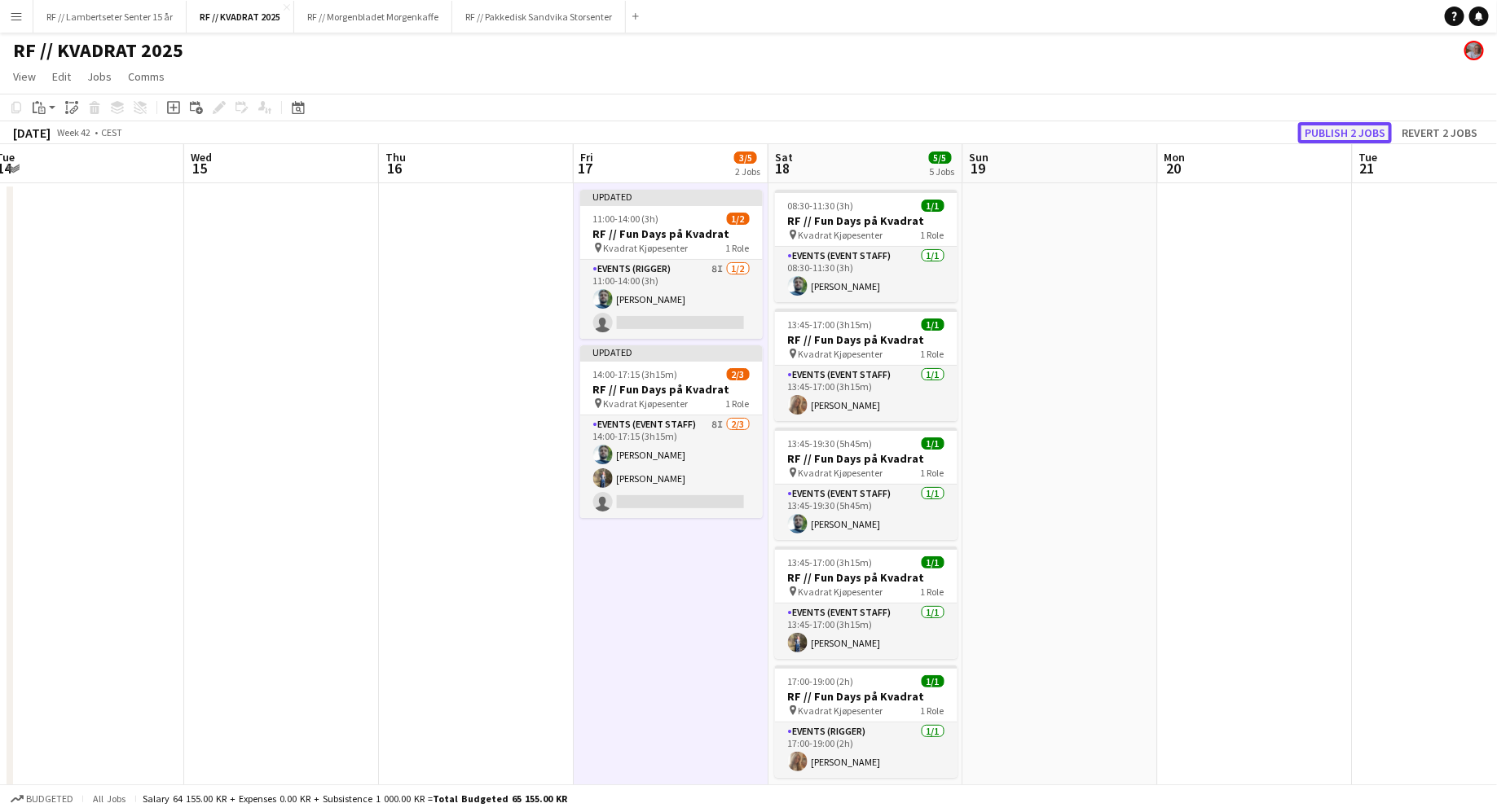
click at [1343, 137] on button "Publish 2 jobs" at bounding box center [1344, 132] width 93 height 21
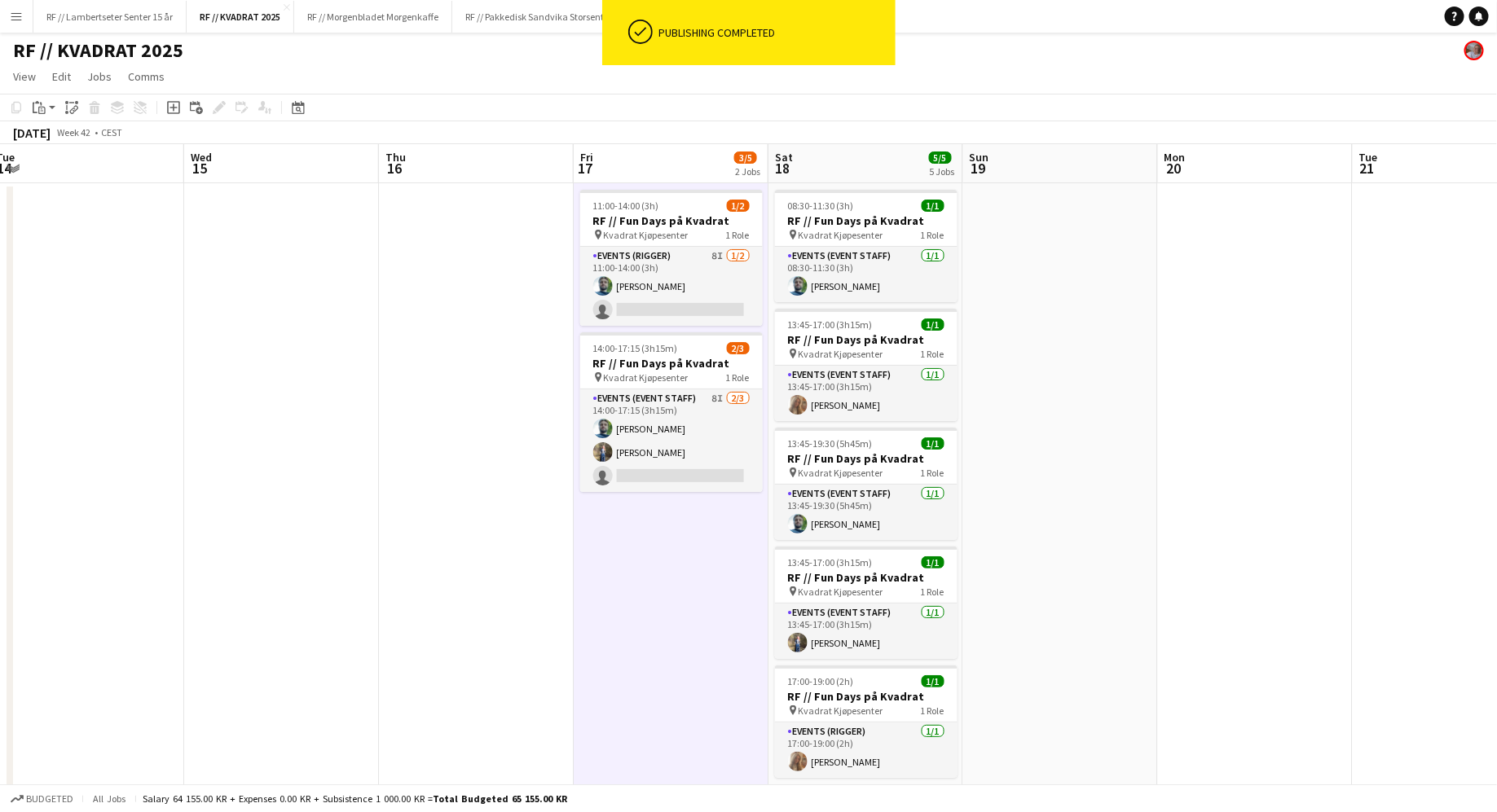
click at [10, 23] on button "Menu" at bounding box center [16, 16] width 32 height 32
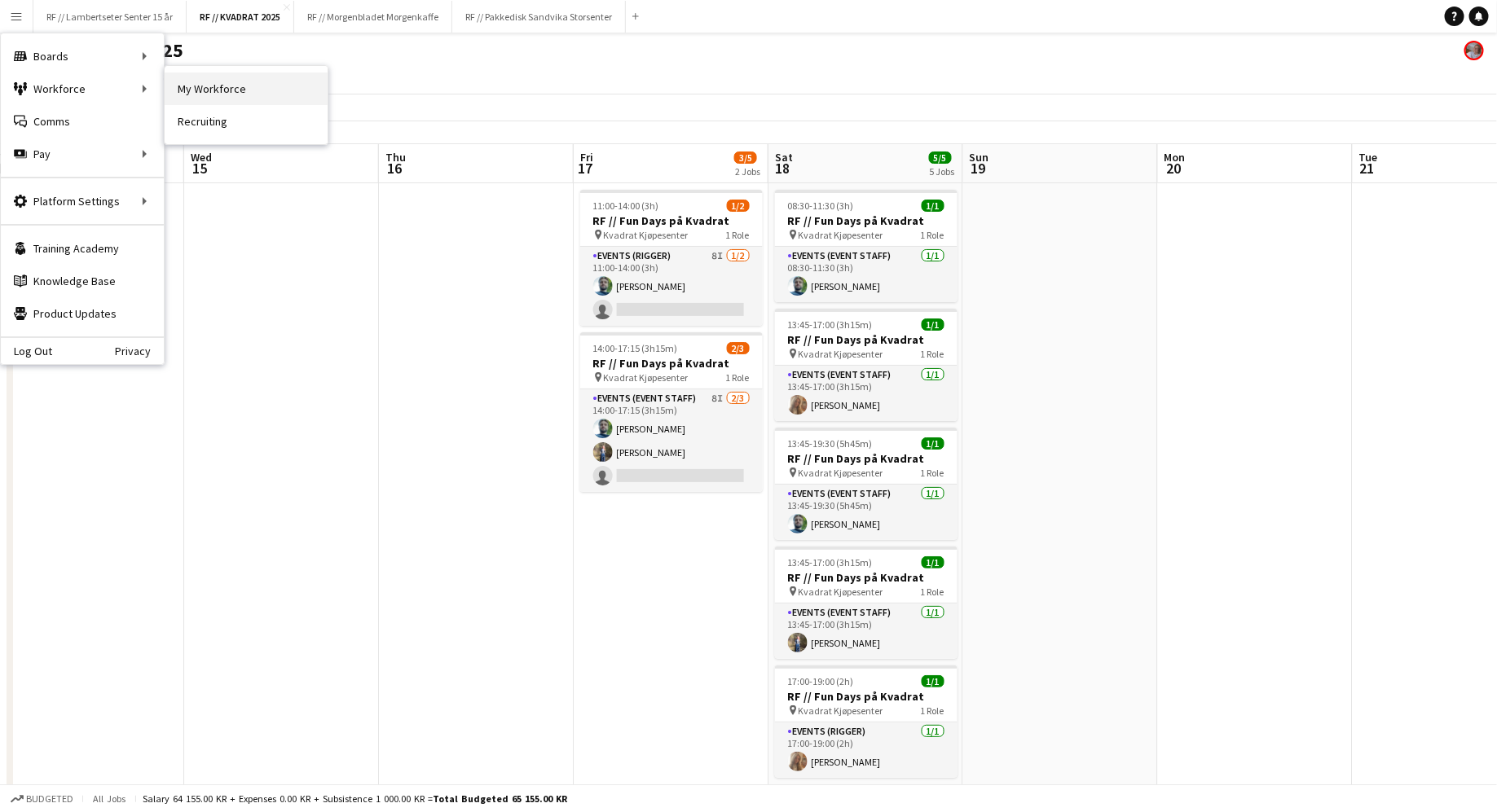
click at [193, 92] on link "My Workforce" at bounding box center [246, 88] width 163 height 32
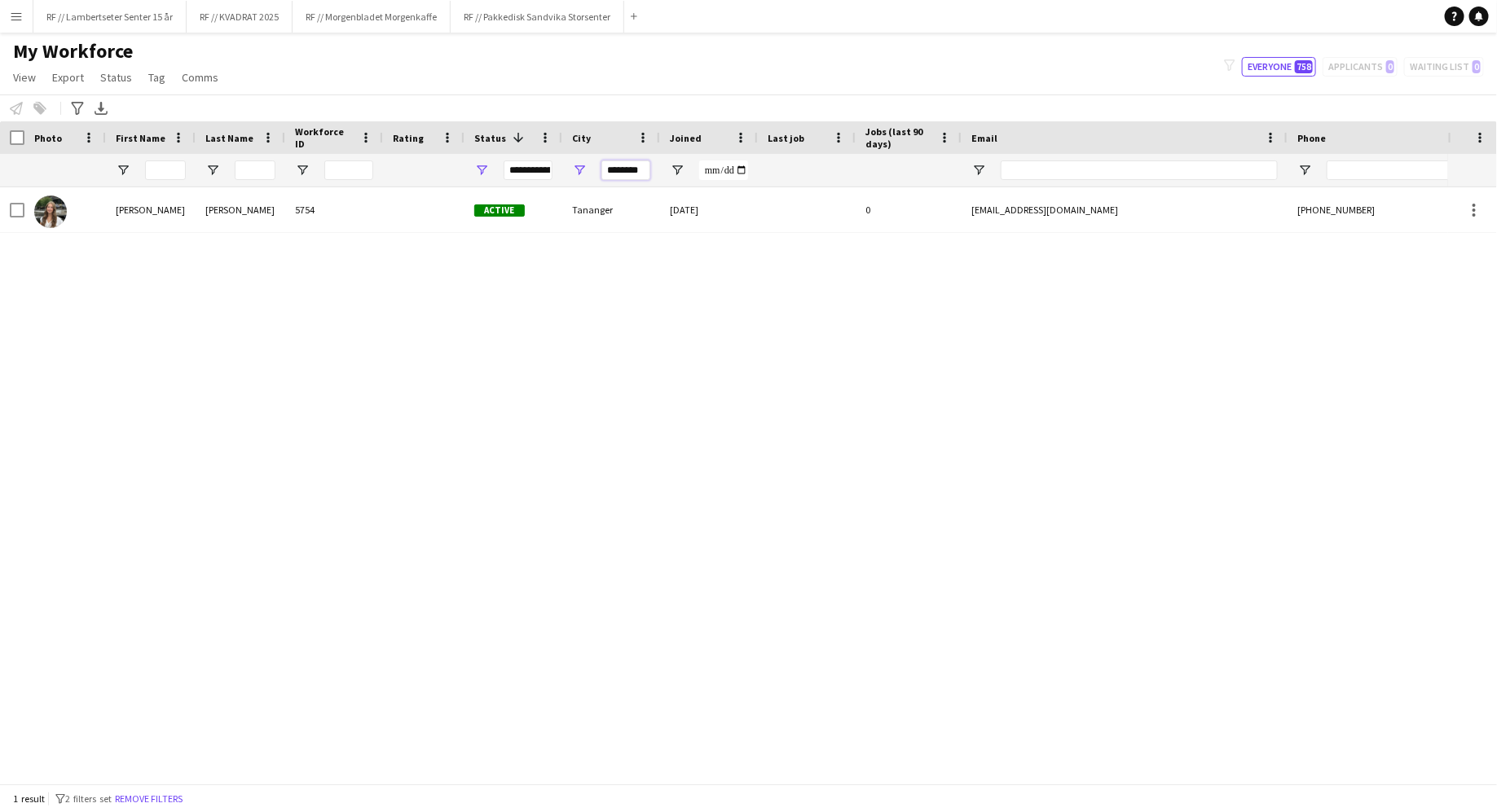
click at [622, 167] on input "********" at bounding box center [625, 169] width 49 height 19
type input "*"
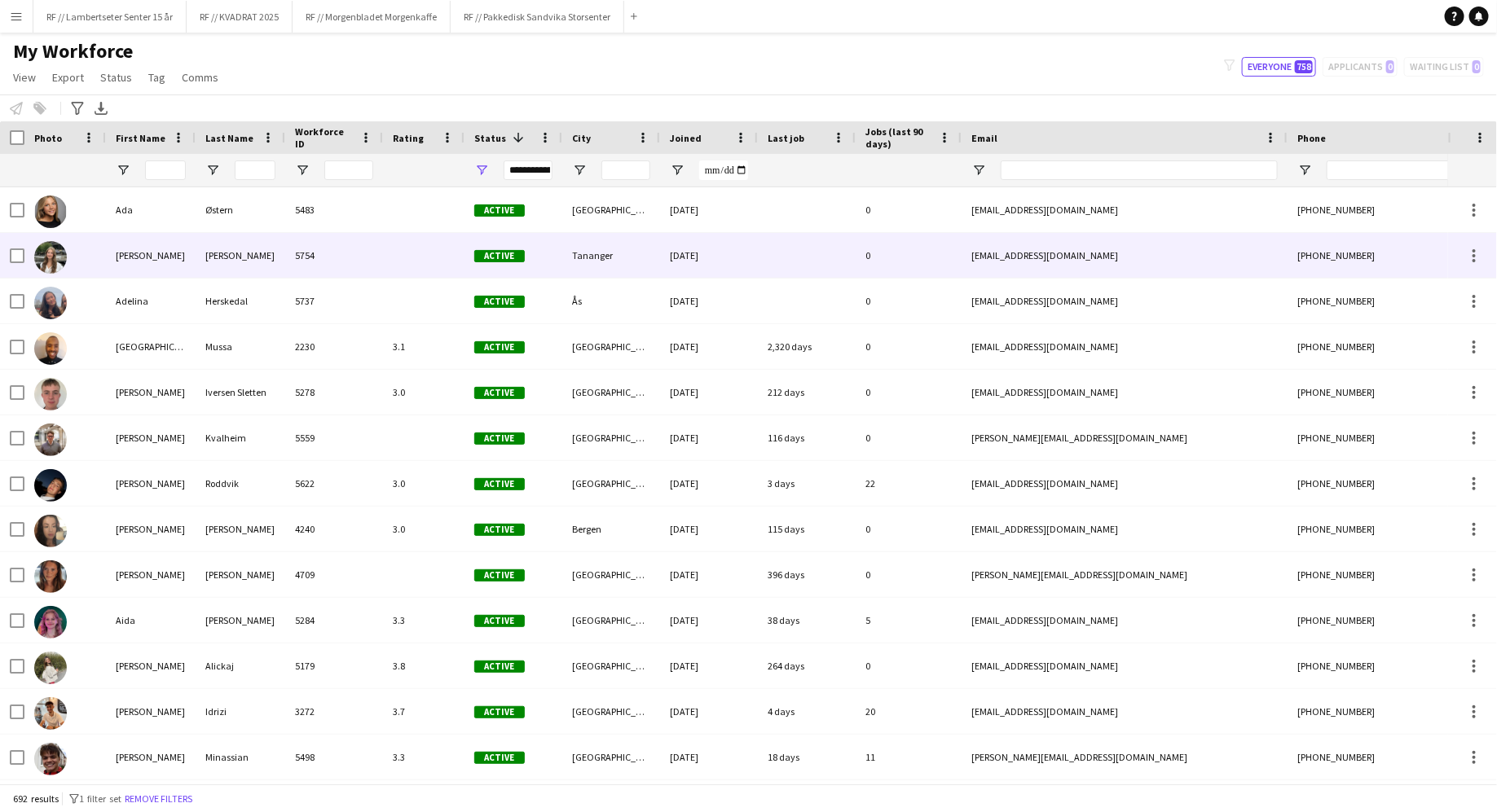
click at [611, 253] on div "Tananger" at bounding box center [612, 255] width 98 height 44
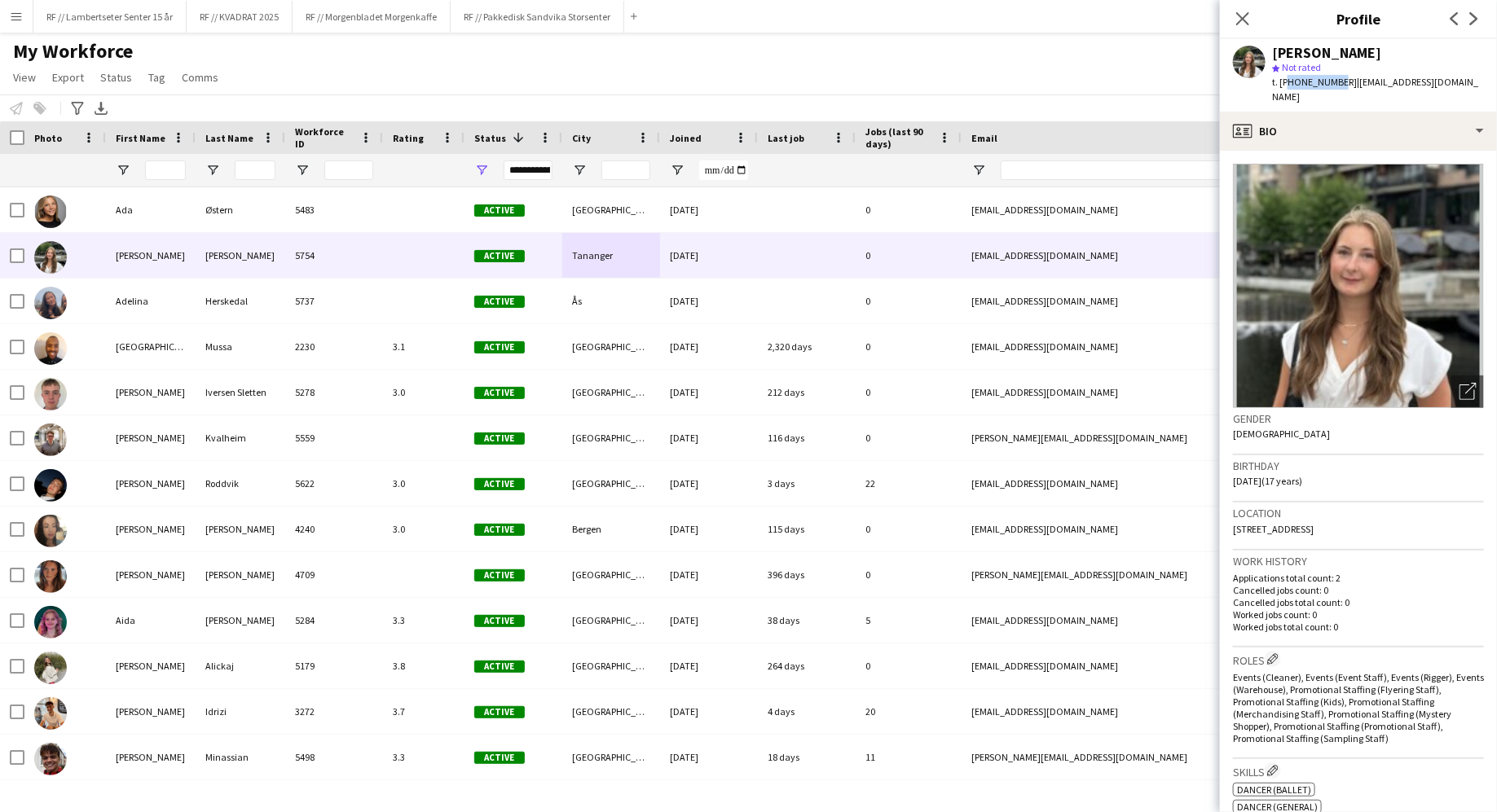
drag, startPoint x: 1334, startPoint y: 85, endPoint x: 1286, endPoint y: 83, distance: 48.0
click at [1286, 83] on span "t. [PHONE_NUMBER]" at bounding box center [1315, 81] width 85 height 12
copy span "4790165636"
click at [1404, 506] on h3 "Location" at bounding box center [1357, 513] width 251 height 15
click at [233, 21] on button "RF // KVADRAT 2025 Close" at bounding box center [240, 17] width 105 height 31
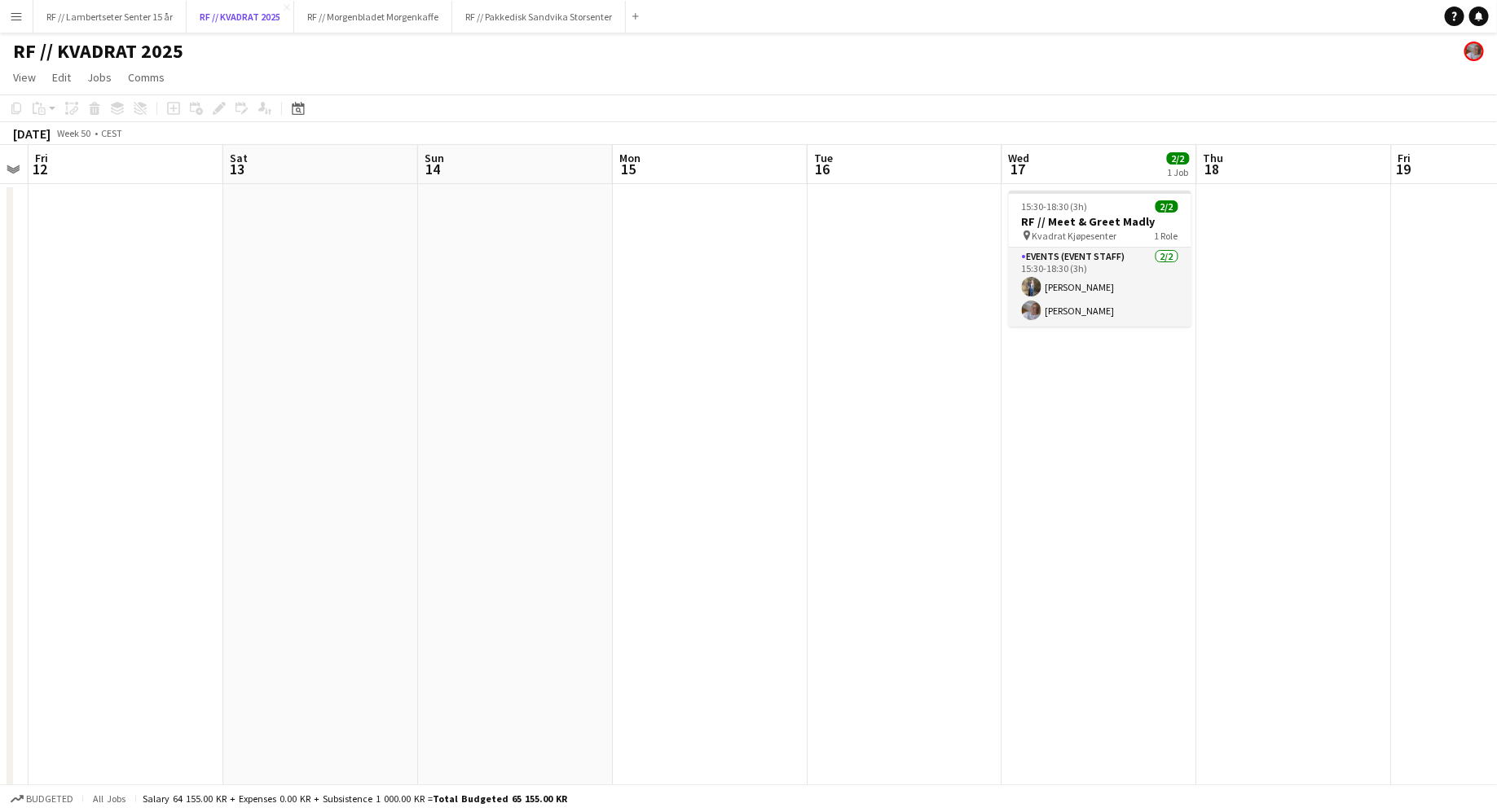
scroll to position [0, 559]
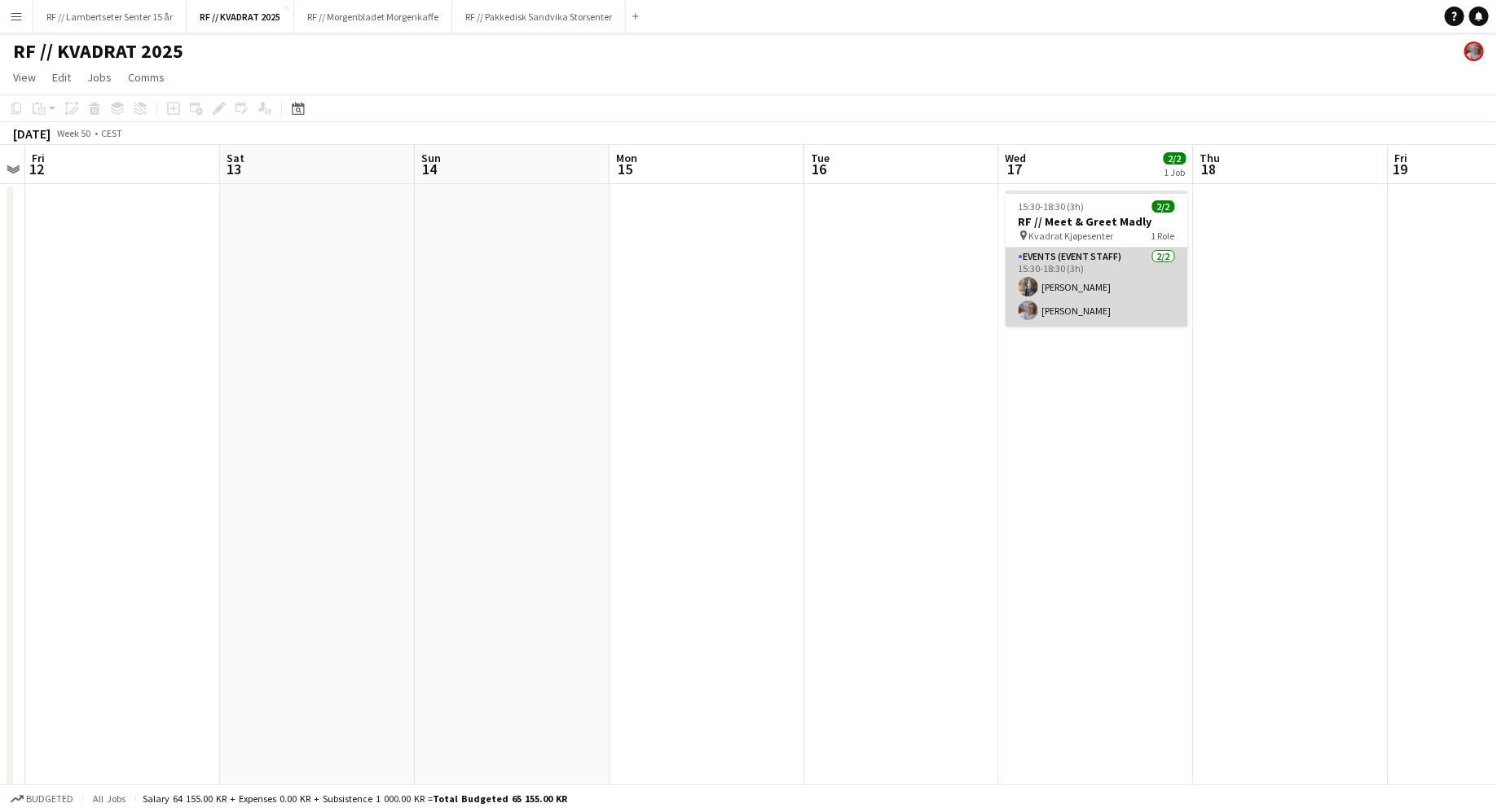
click at [1128, 289] on app-card-role "Events (Event Staff) 2/2 15:30-18:30 (3h) Isabella Christine Andreassen-Sund Ti…" at bounding box center [1096, 287] width 182 height 79
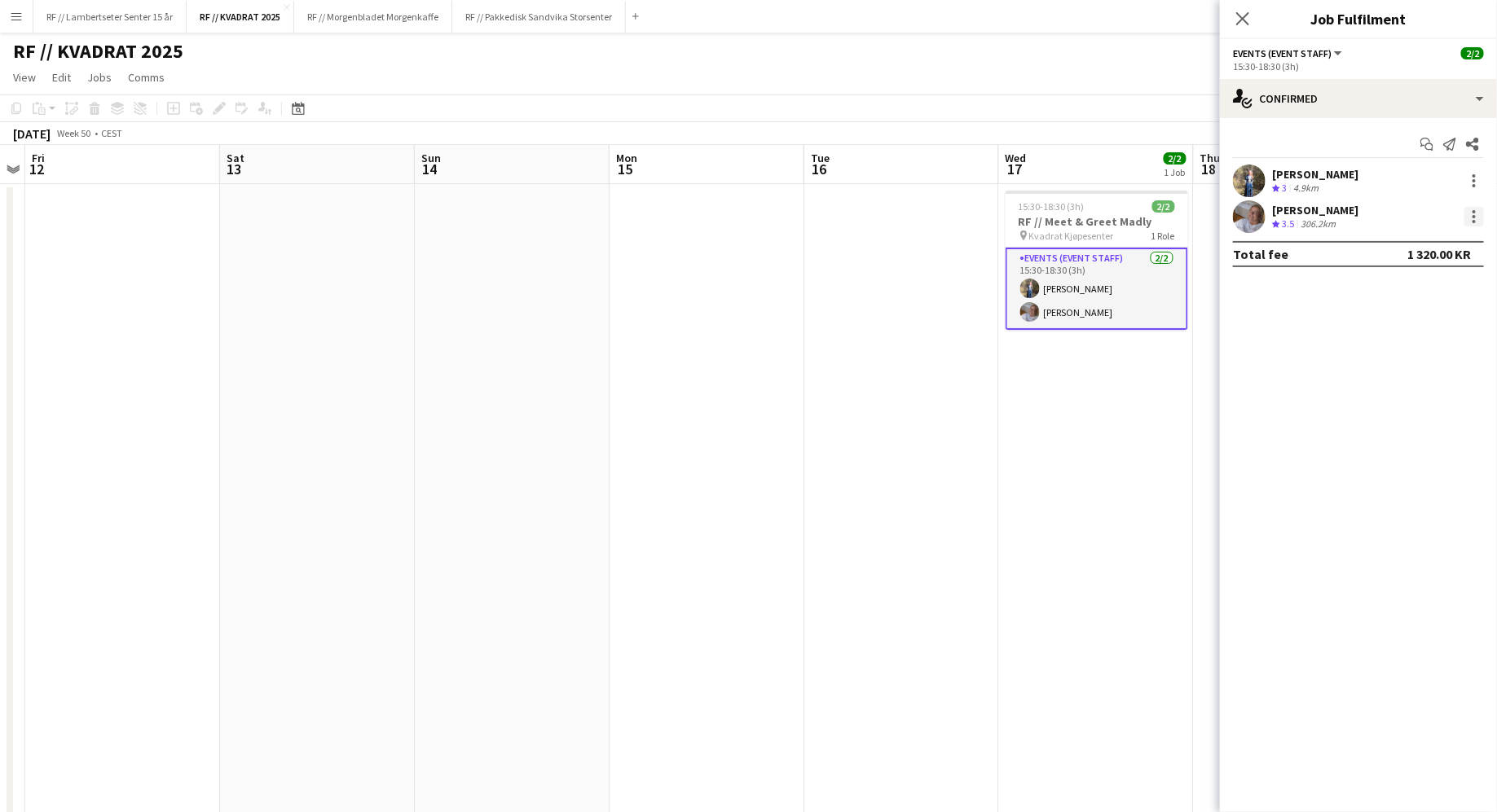
click at [1479, 222] on div at bounding box center [1474, 216] width 19 height 19
click at [1380, 396] on span "Remove" at bounding box center [1394, 402] width 49 height 14
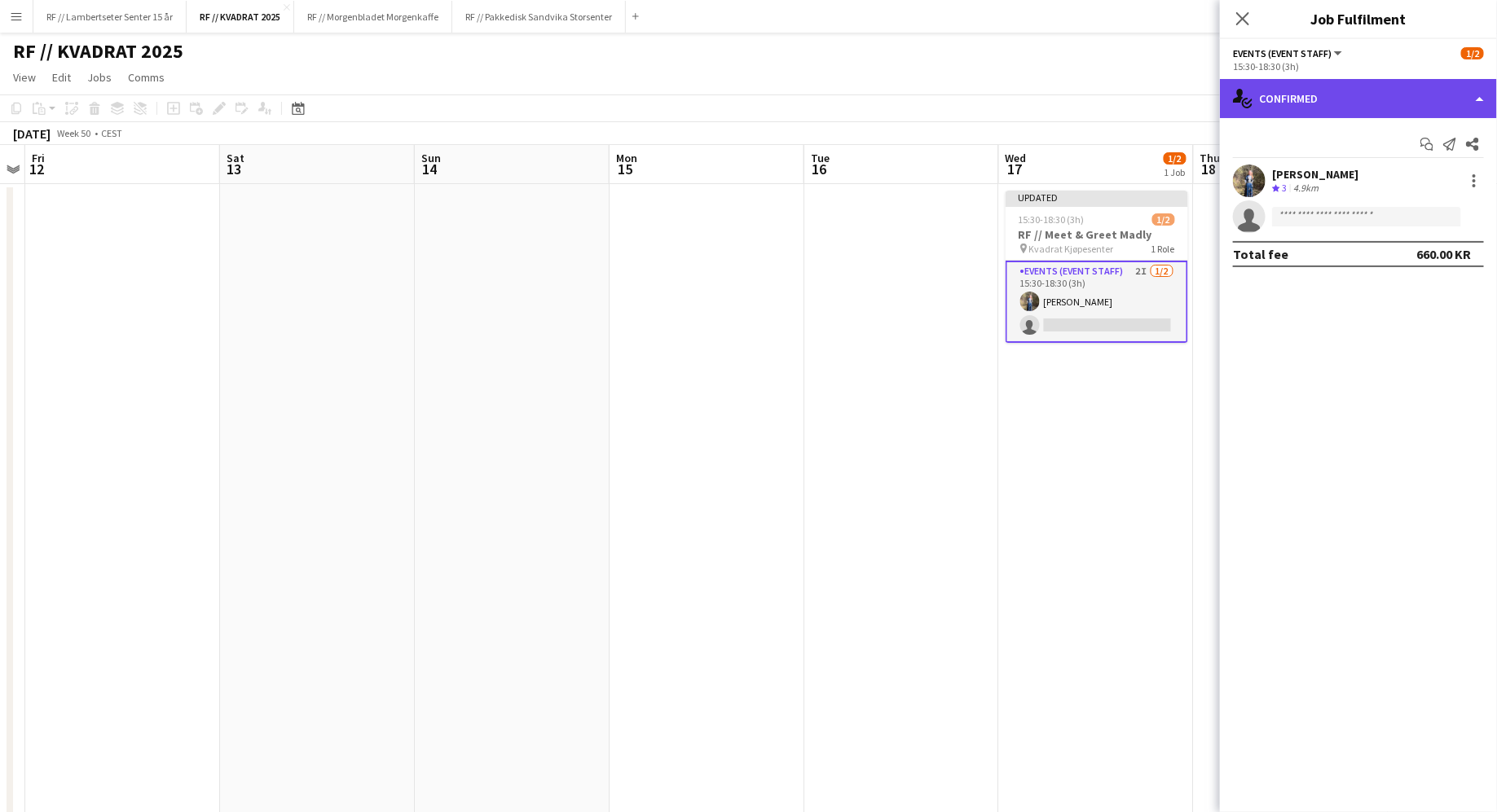
click at [1310, 91] on div "single-neutral-actions-check-2 Confirmed" at bounding box center [1357, 98] width 277 height 39
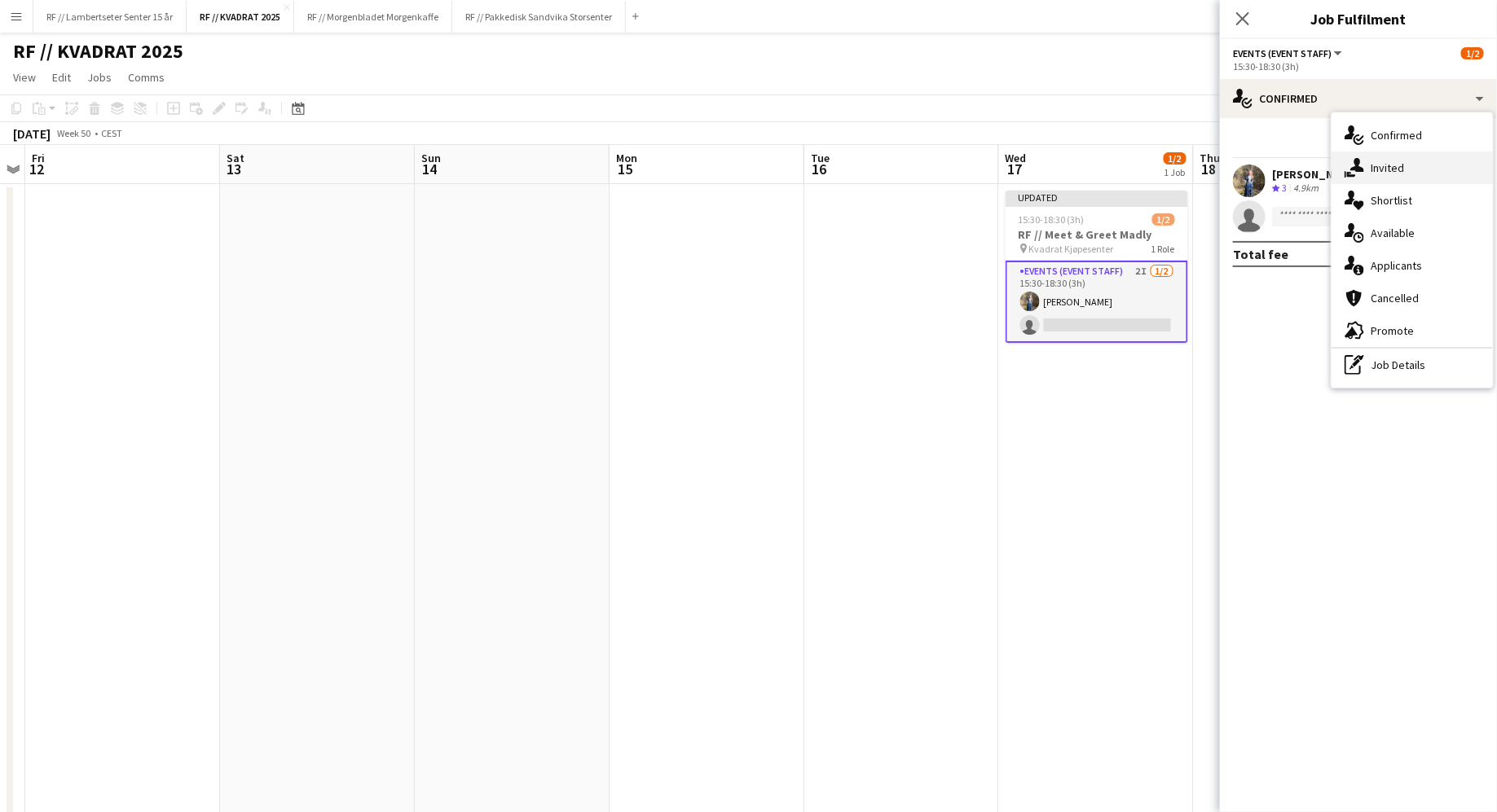
click at [1358, 160] on icon at bounding box center [1356, 165] width 14 height 14
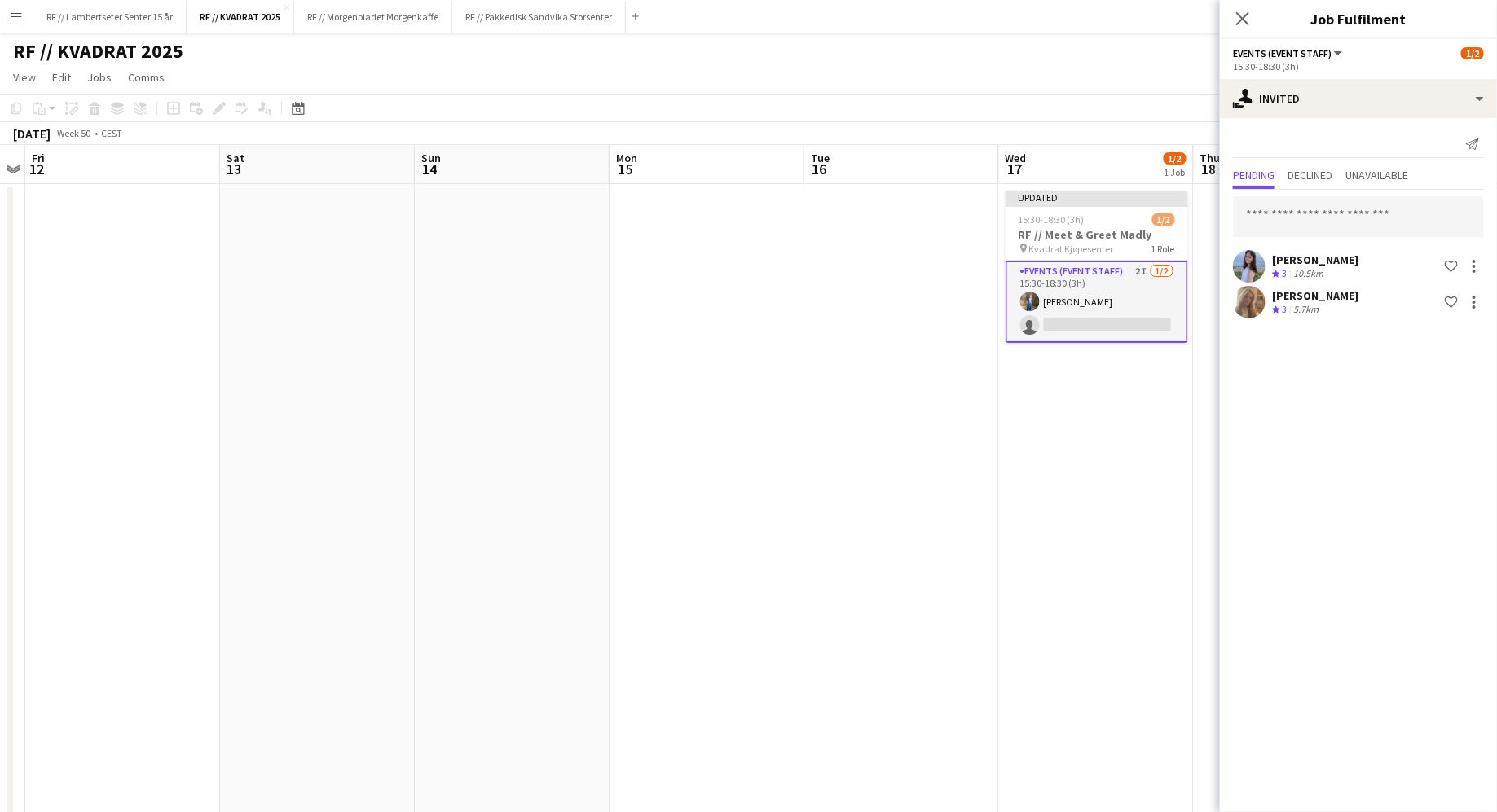
click at [1358, 294] on div "[PERSON_NAME]" at bounding box center [1315, 296] width 86 height 15
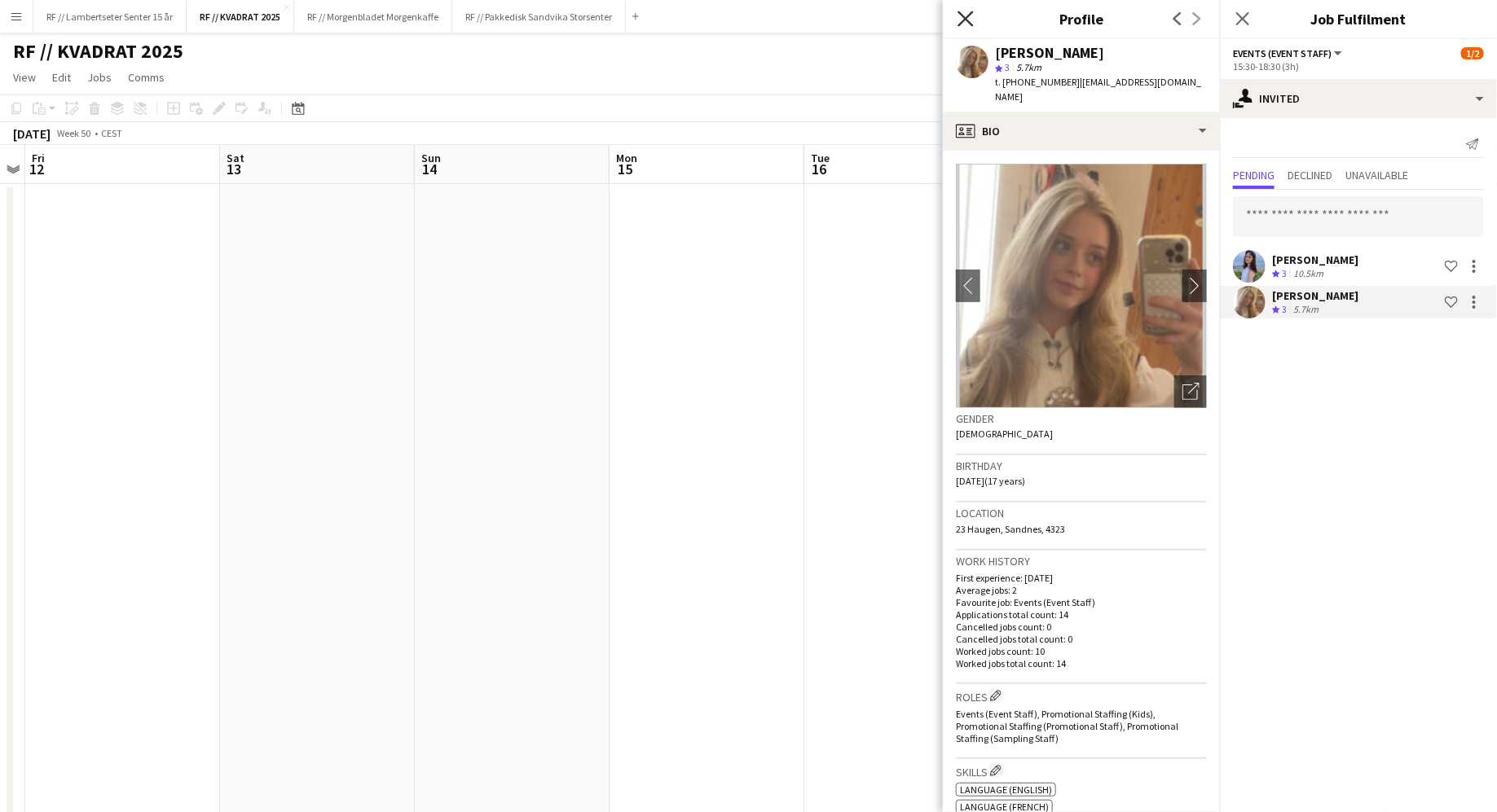
click at [965, 14] on icon "Close pop-in" at bounding box center [965, 18] width 16 height 16
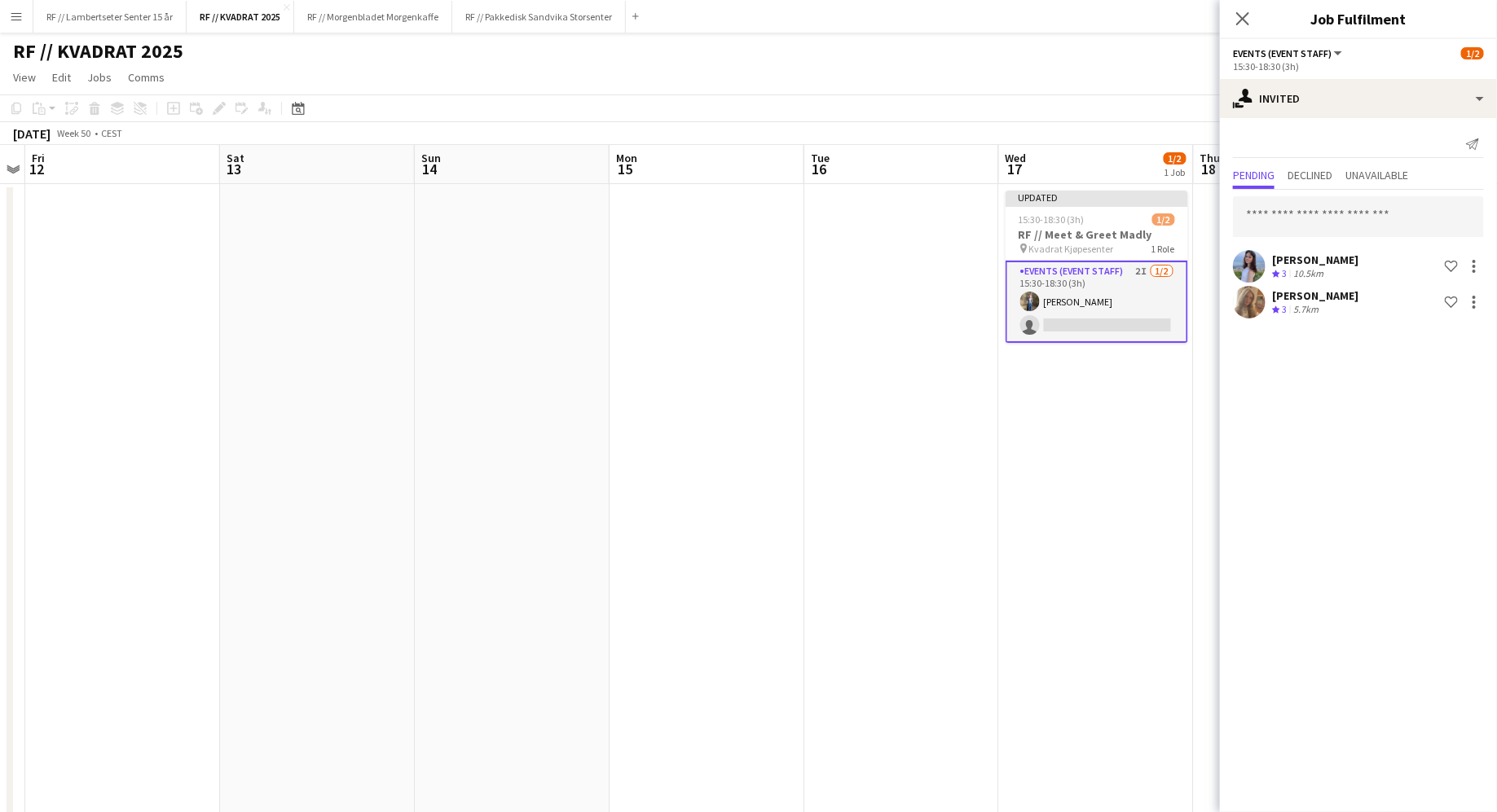
click at [1083, 503] on app-date-cell "Updated 15:30-18:30 (3h) 1/2 RF // Meet & Greet Madly pin Kvadrat Kjøpesenter 1…" at bounding box center [1096, 537] width 194 height 707
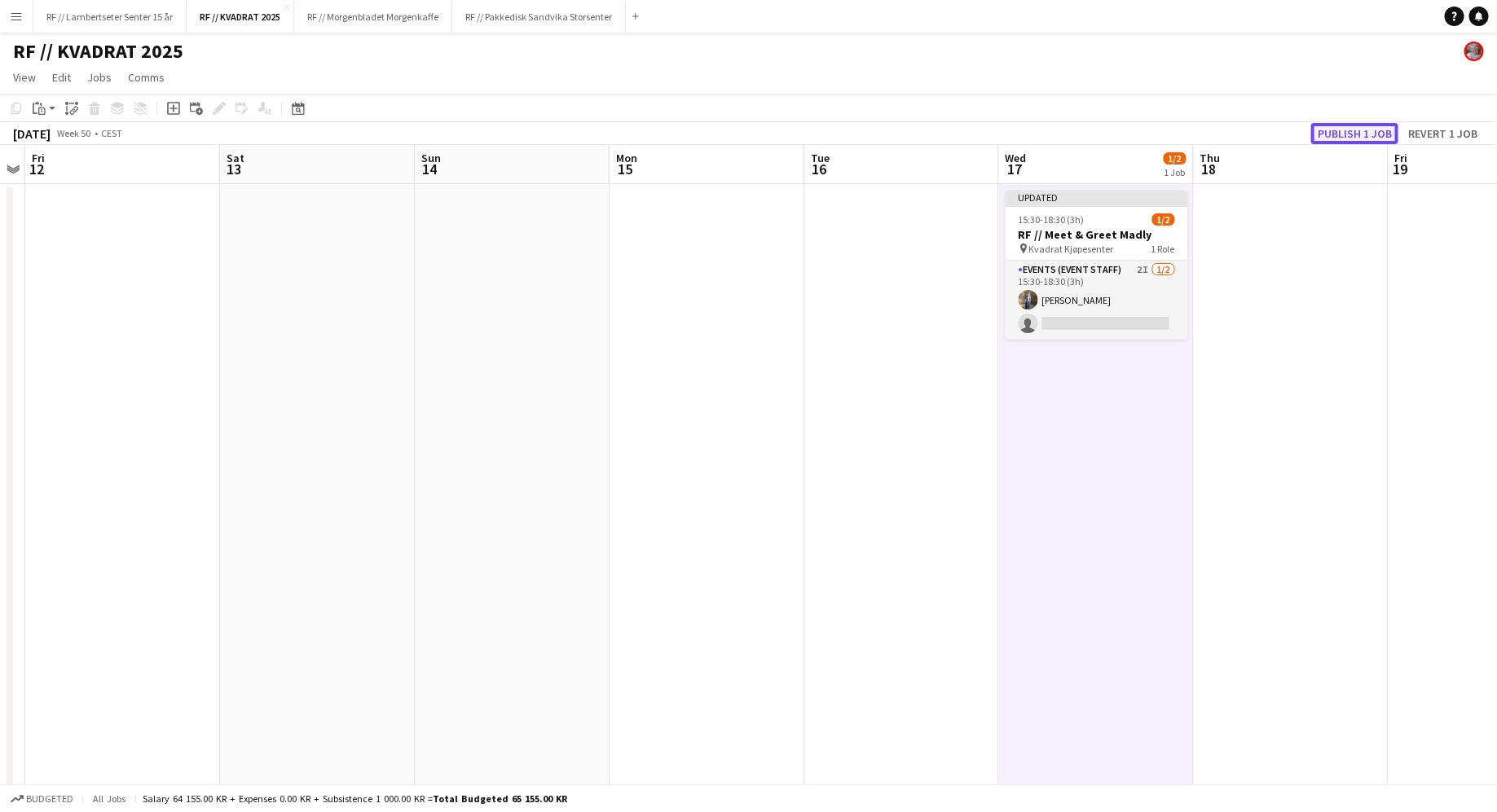
click at [1349, 134] on button "Publish 1 job" at bounding box center [1355, 133] width 87 height 21
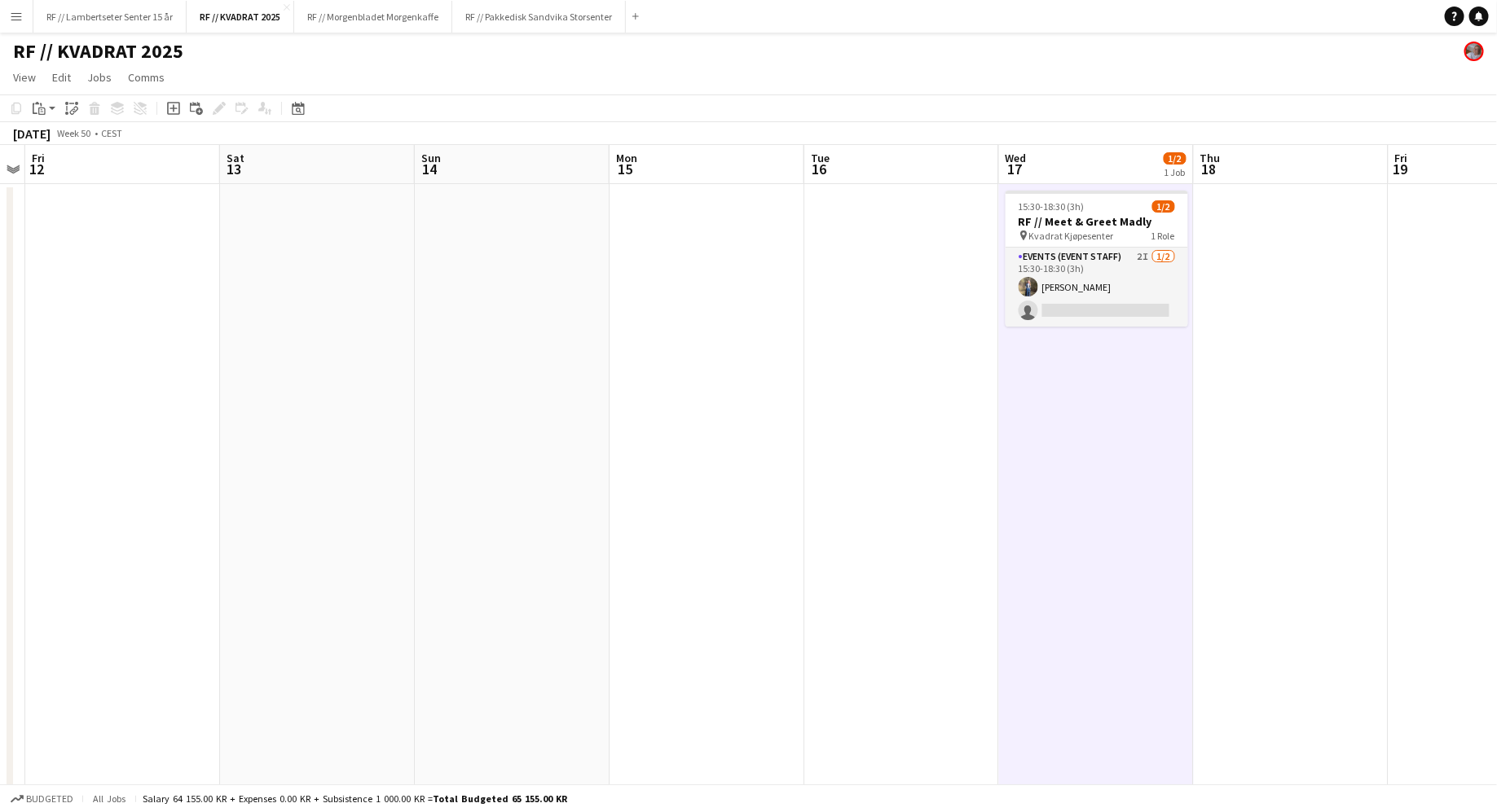
click at [1062, 352] on app-date-cell "15:30-18:30 (3h) 1/2 RF // Meet & Greet Madly pin Kvadrat Kjøpesenter 1 Role Ev…" at bounding box center [1096, 537] width 194 height 707
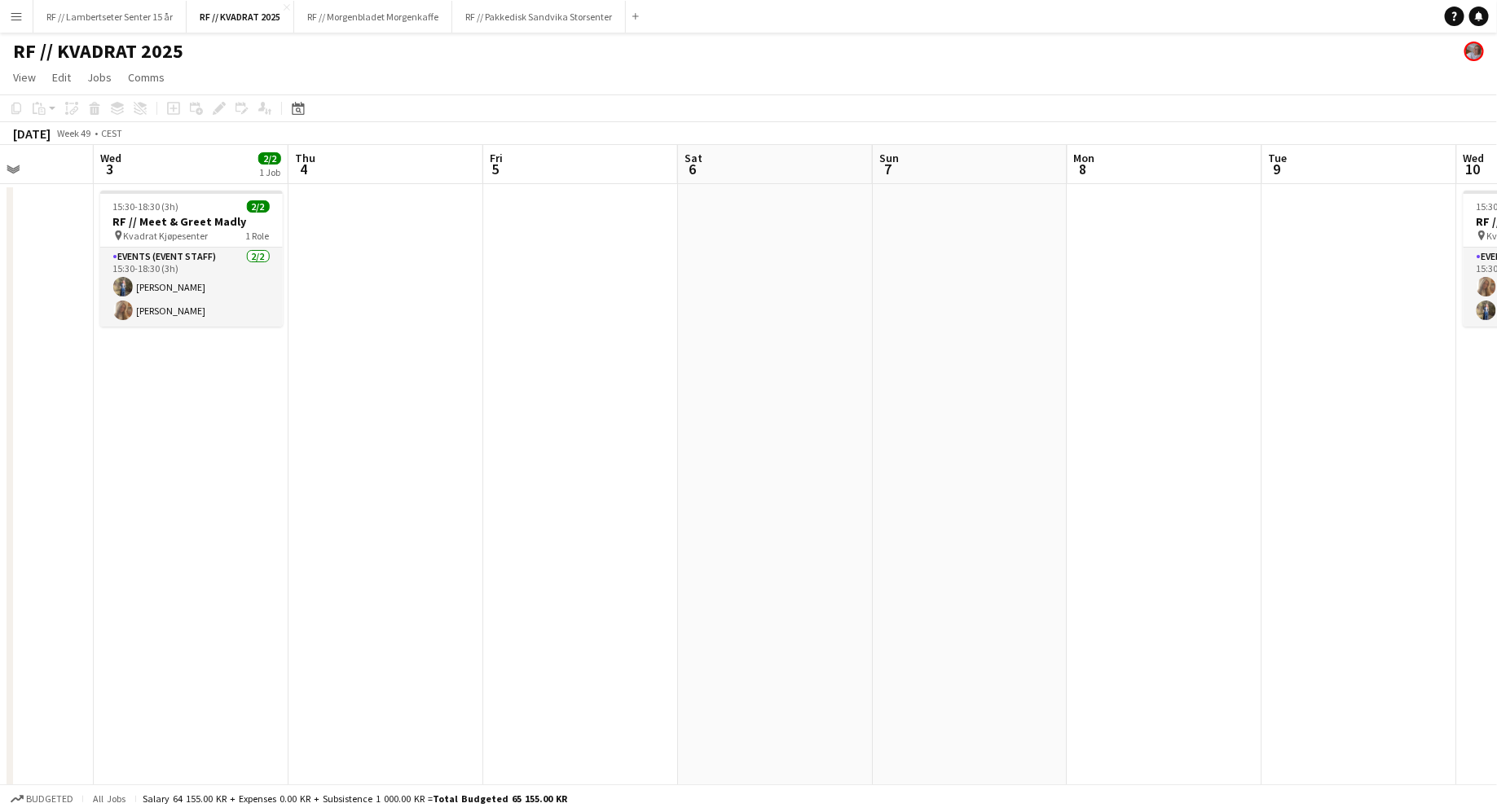
scroll to position [0, 465]
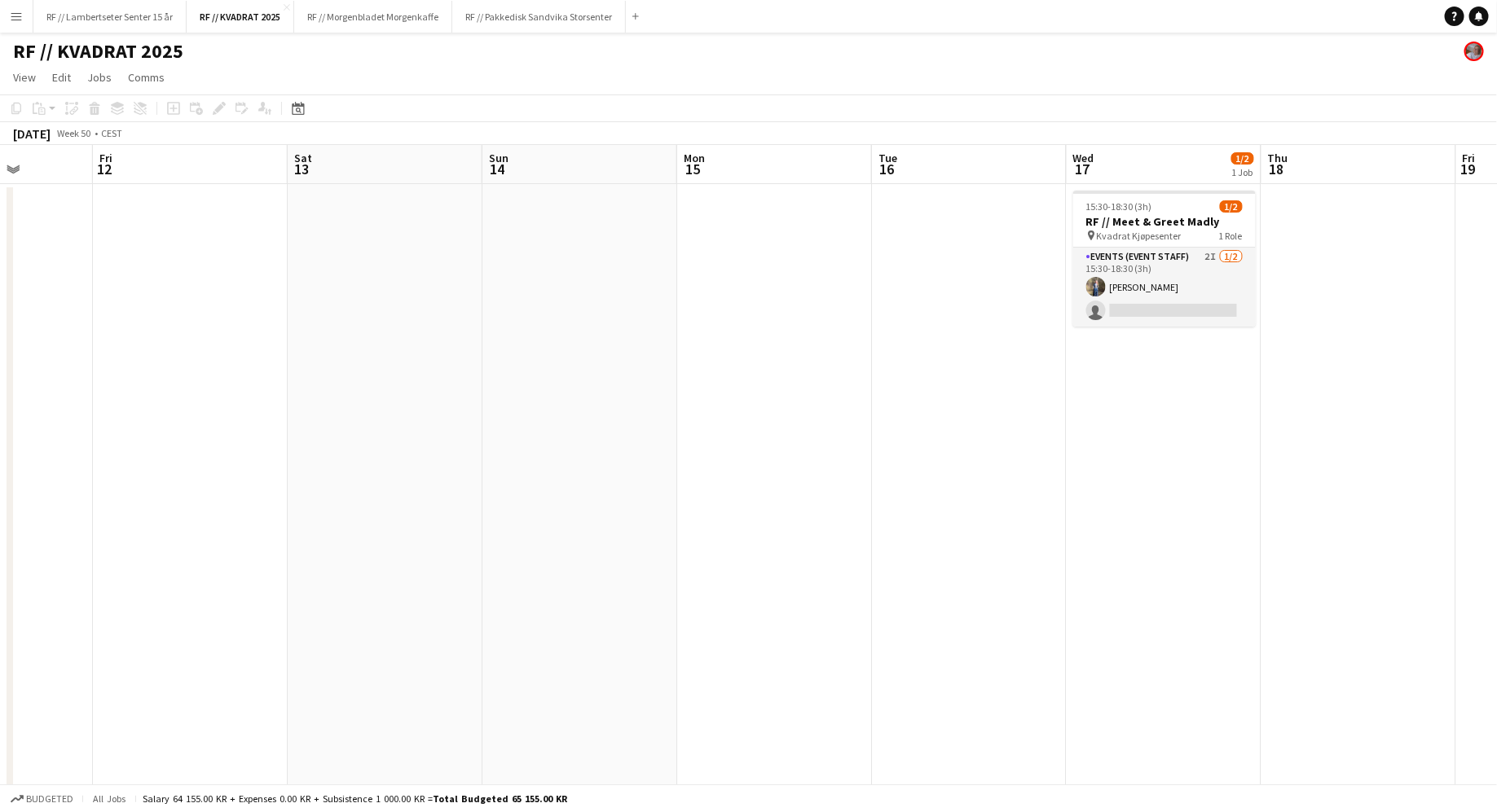
click at [1088, 369] on app-date-cell "15:30-18:30 (3h) 1/2 RF // Meet & Greet Madly pin Kvadrat Kjøpesenter 1 Role Ev…" at bounding box center [1164, 537] width 194 height 707
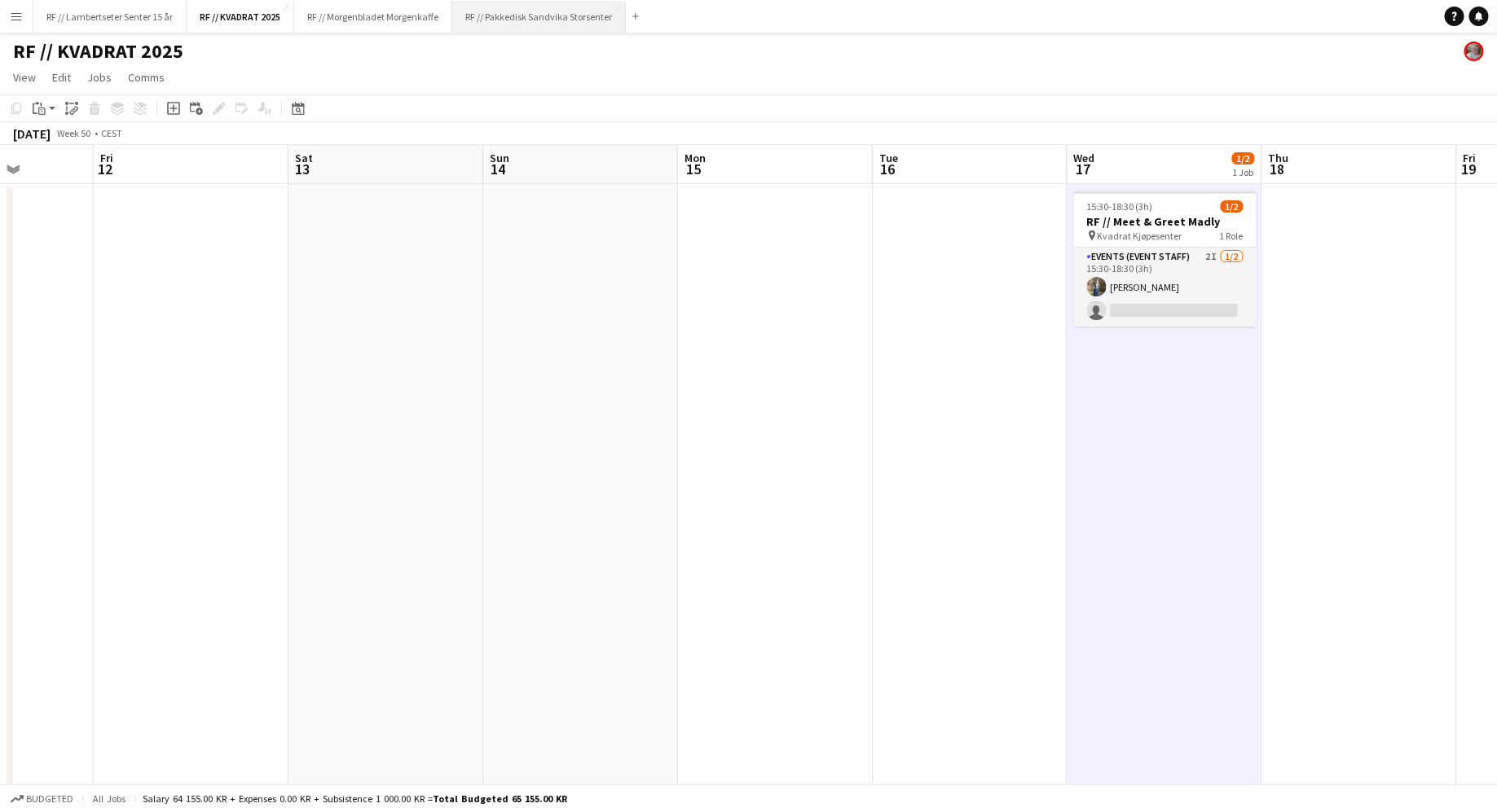
click at [509, 15] on button "RF // Pakkedisk Sandvika Storsenter Close" at bounding box center [539, 17] width 174 height 31
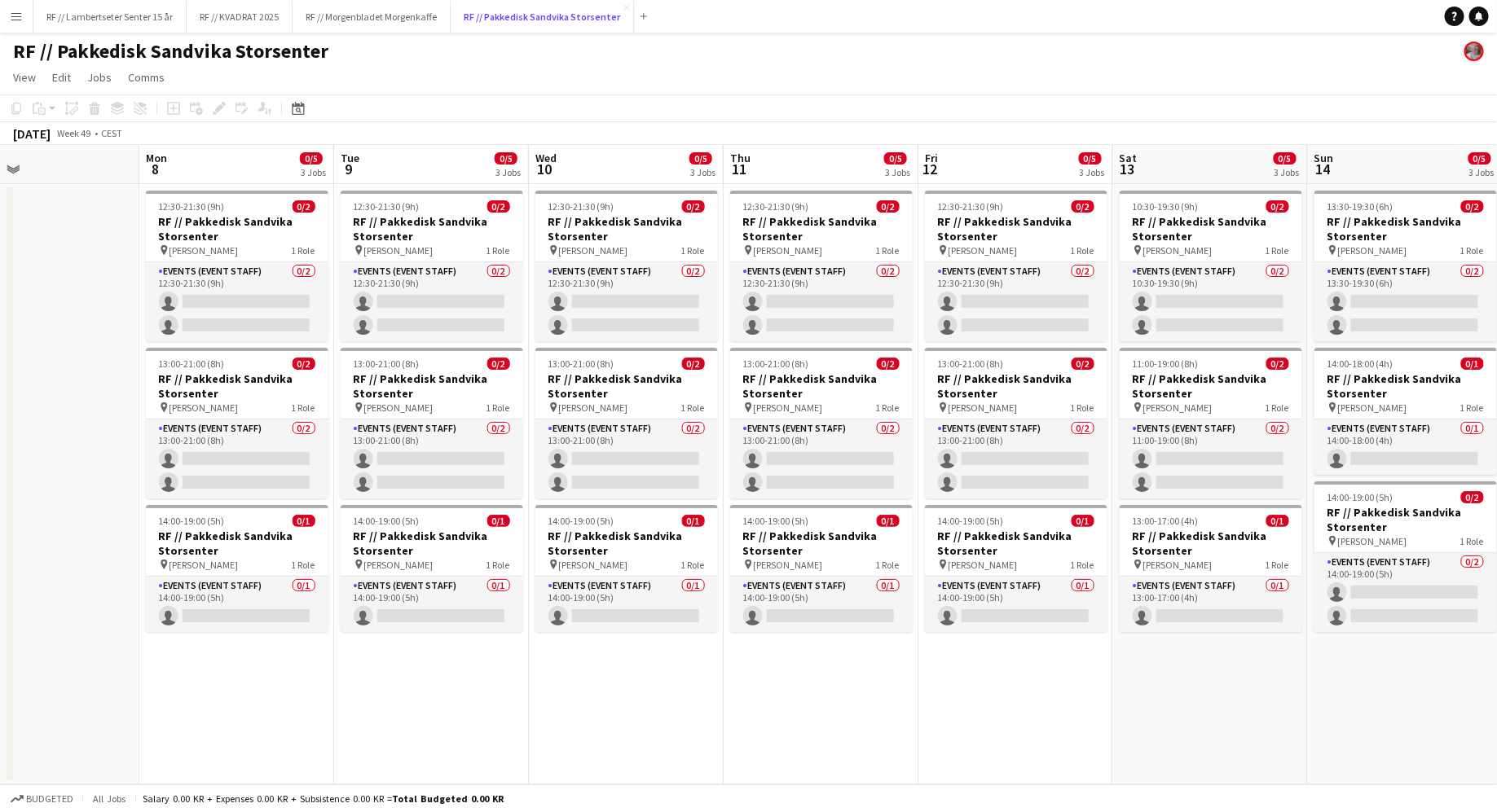
scroll to position [0, 528]
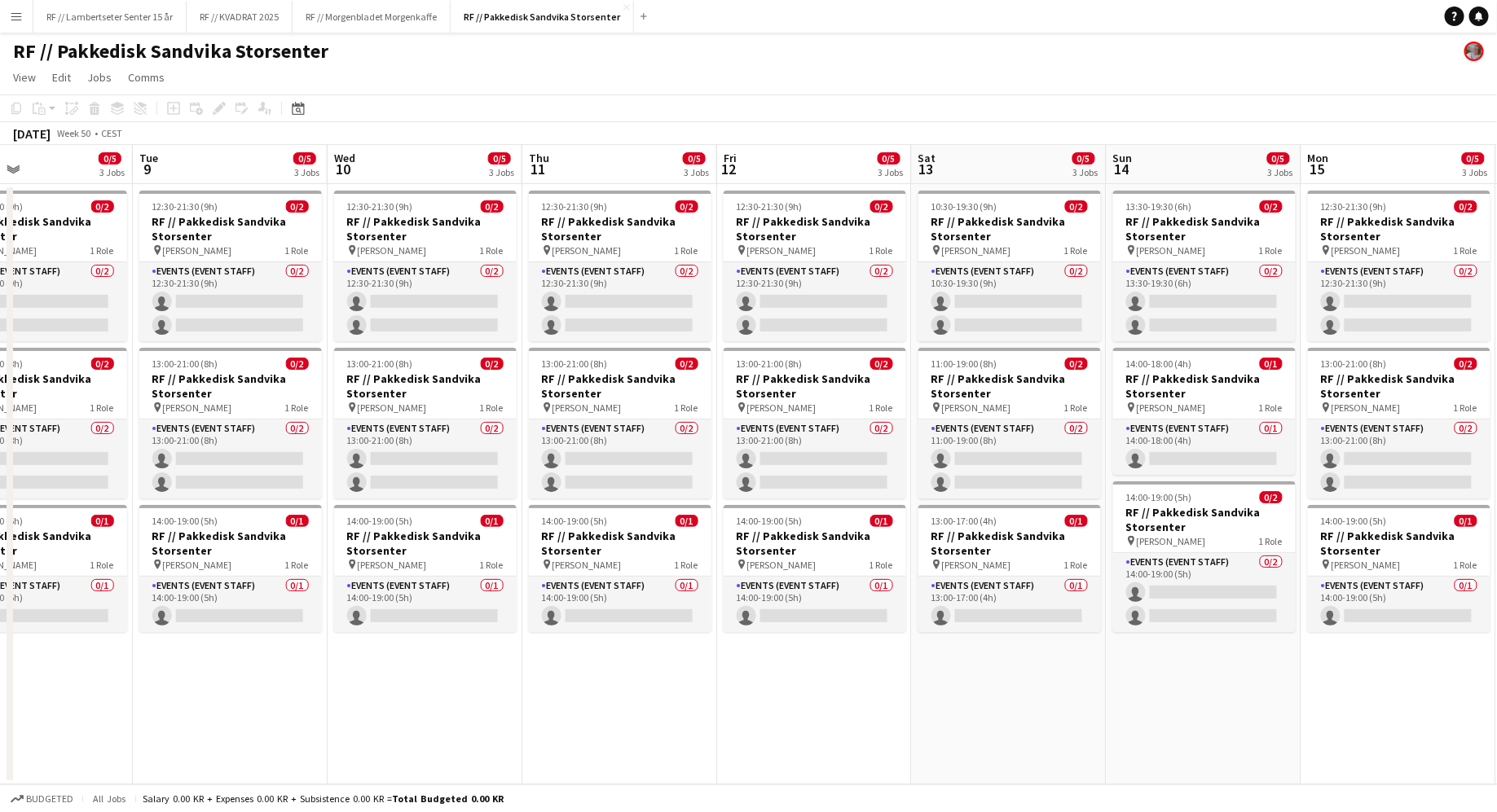
drag, startPoint x: 162, startPoint y: 281, endPoint x: 44, endPoint y: 278, distance: 118.0
click at [44, 278] on app-calendar-viewport "Fri 5 Sat 6 Sun 7 Mon 8 0/5 3 Jobs Tue 9 0/5 3 Jobs Wed 10 0/5 3 Jobs Thu 11 0/…" at bounding box center [748, 464] width 1497 height 639
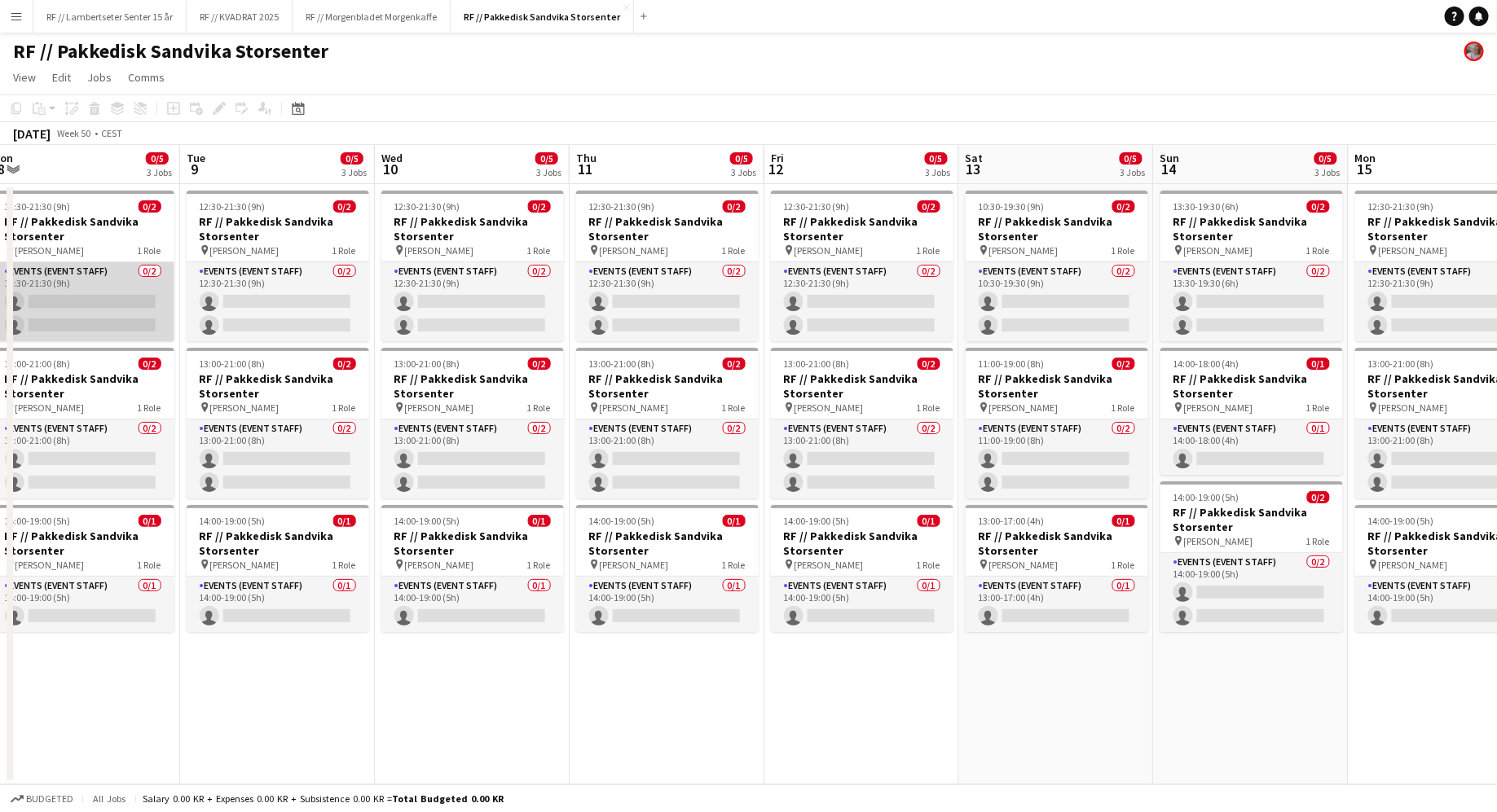
scroll to position [0, 595]
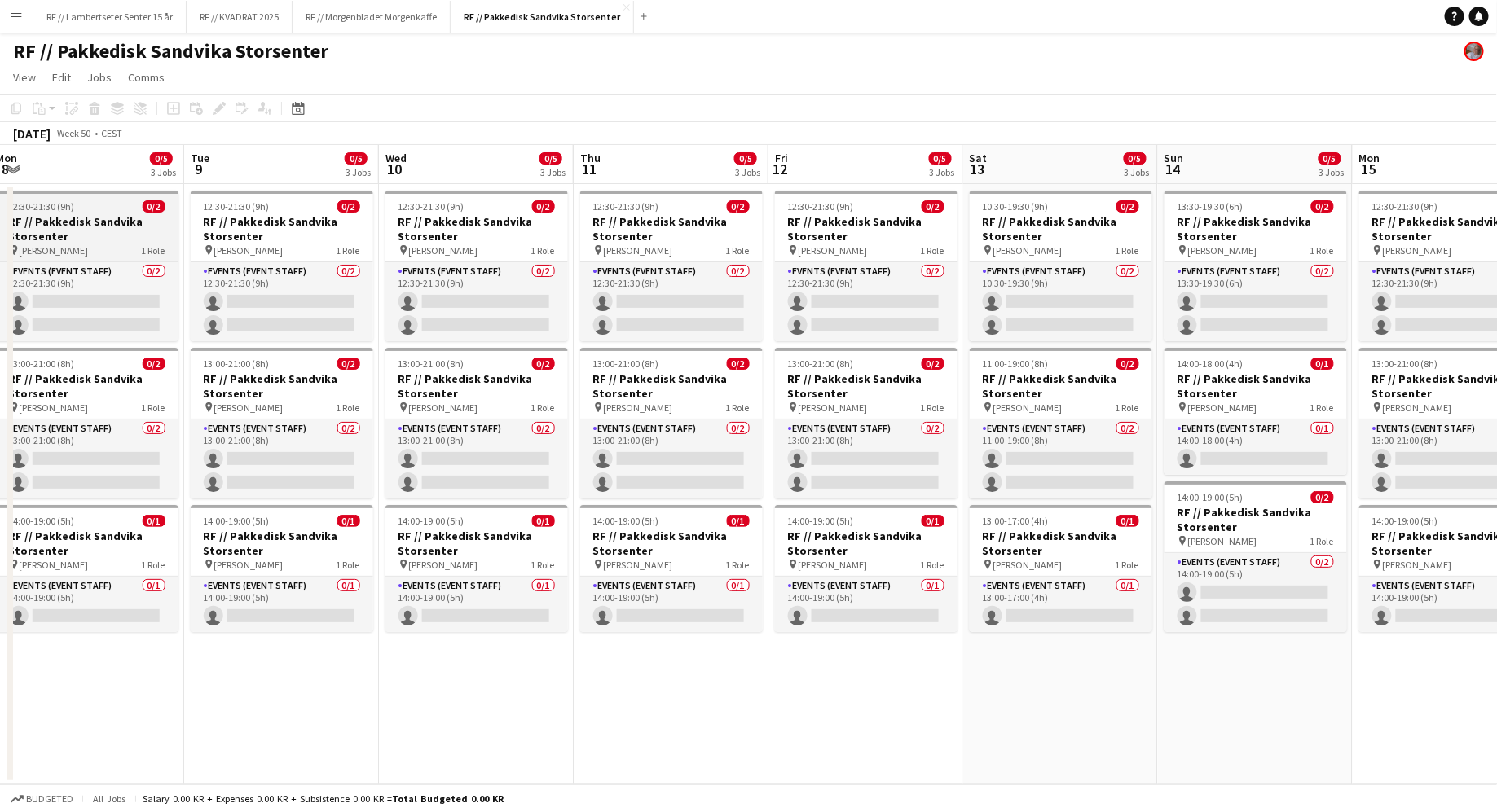
click at [86, 235] on h3 "RF // Pakkedisk Sandvika Storsenter" at bounding box center [87, 229] width 182 height 30
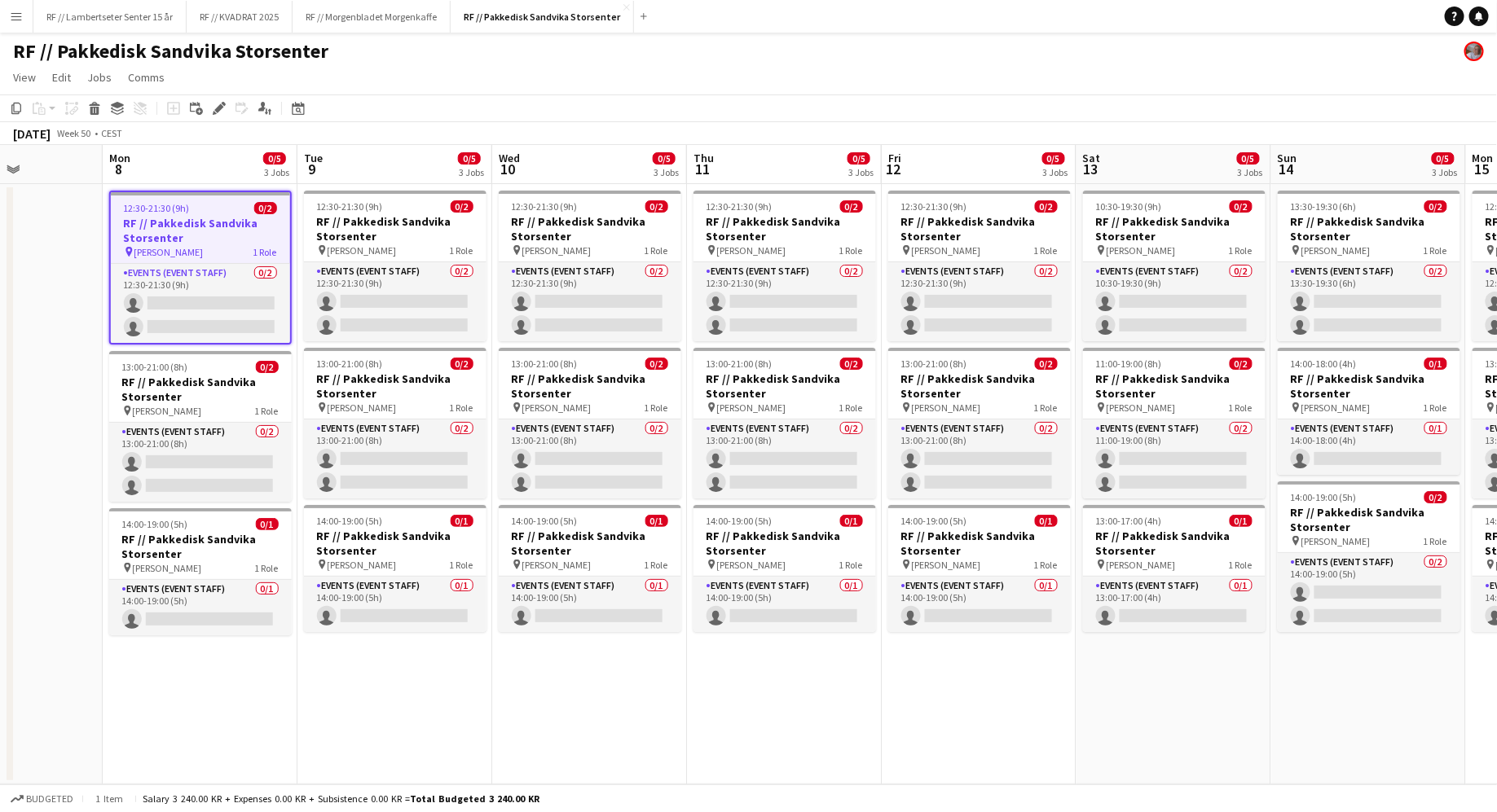
scroll to position [0, 473]
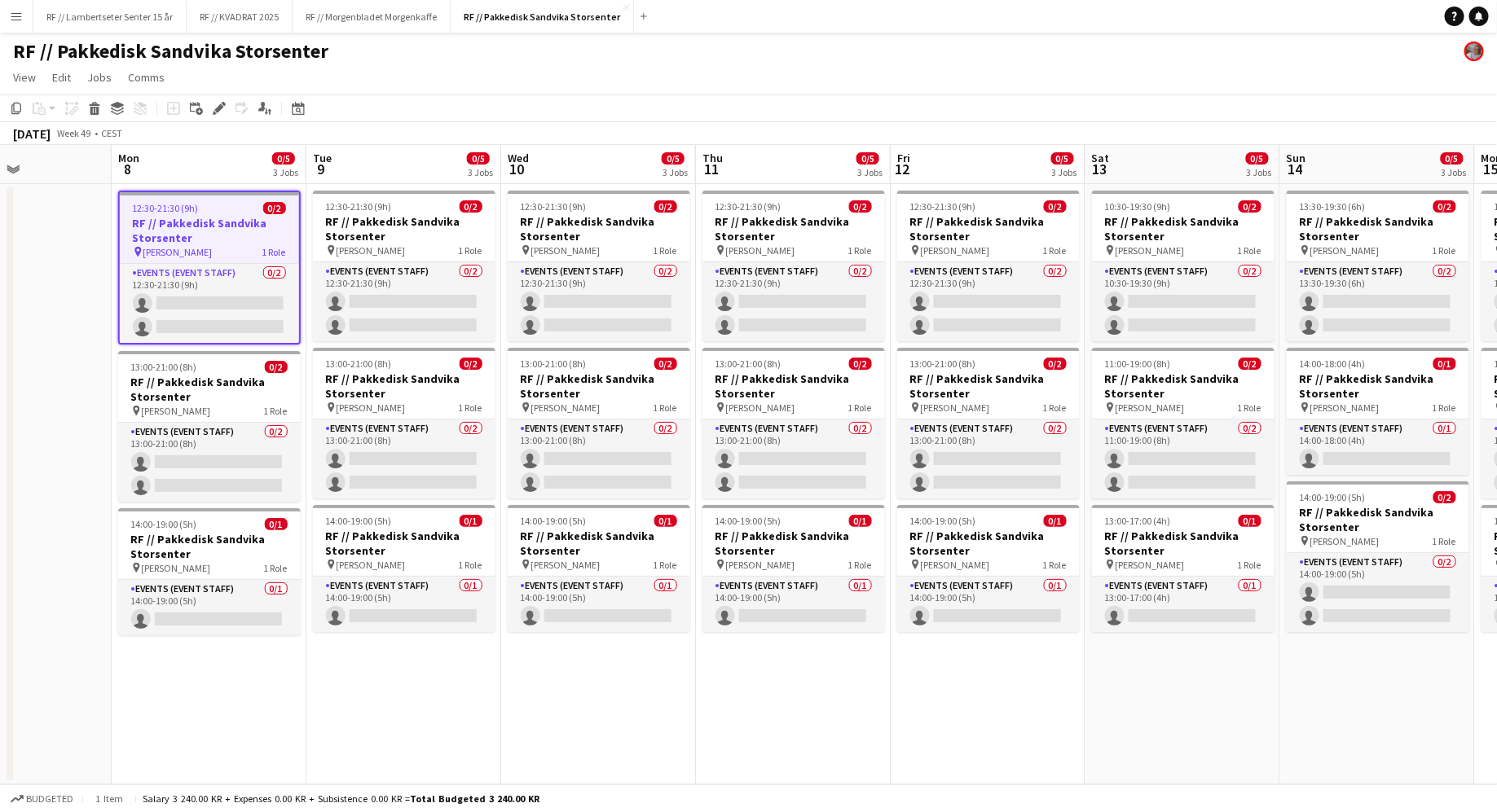
drag, startPoint x: 106, startPoint y: 226, endPoint x: 229, endPoint y: 322, distance: 156.0
click at [229, 322] on app-calendar-viewport "Fri 5 Sat 6 Sun 7 Mon 8 0/5 3 Jobs Tue 9 0/5 3 Jobs Wed 10 0/5 3 Jobs Thu 11 0/…" at bounding box center [748, 464] width 1497 height 639
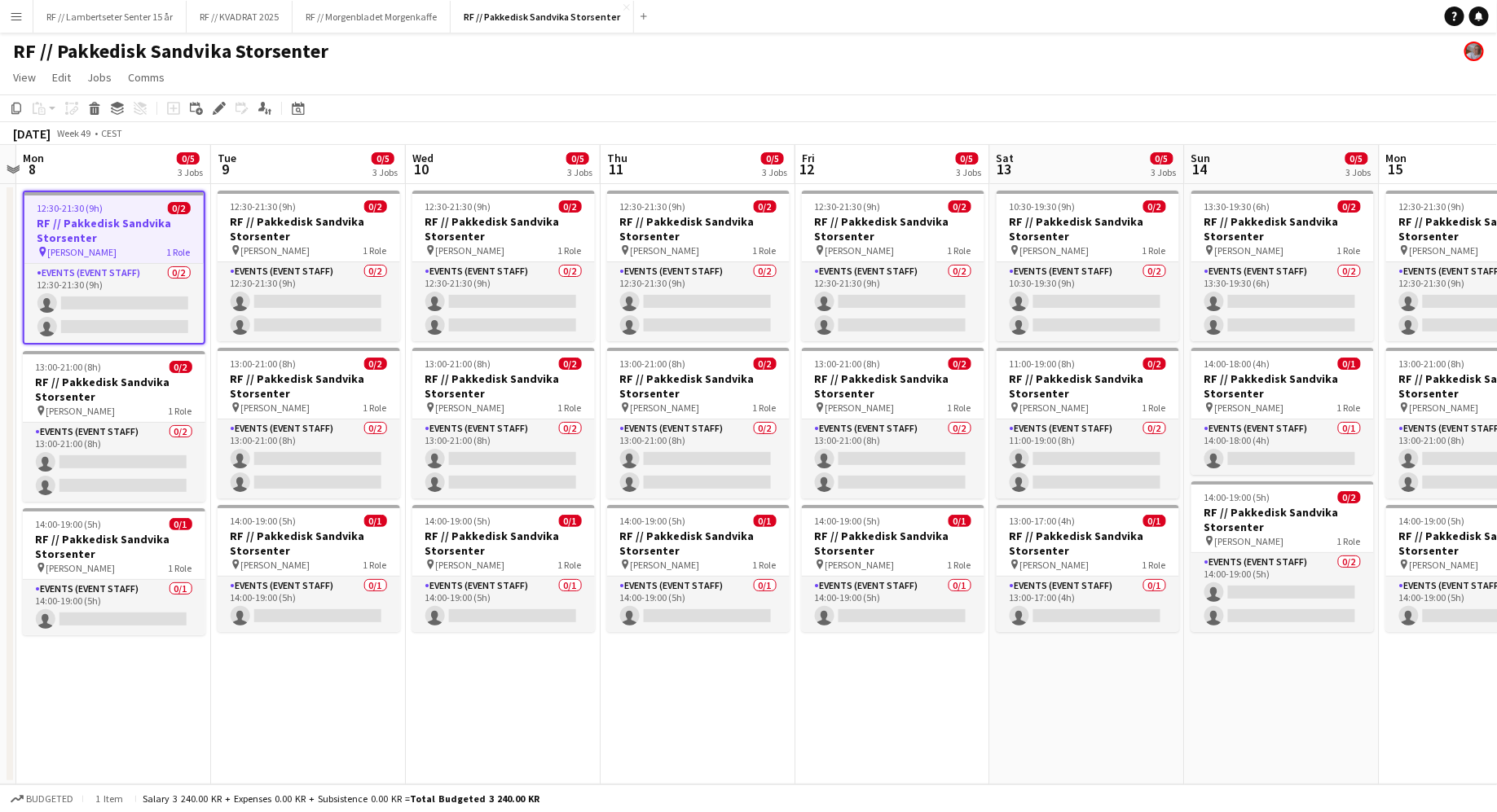
scroll to position [0, 575]
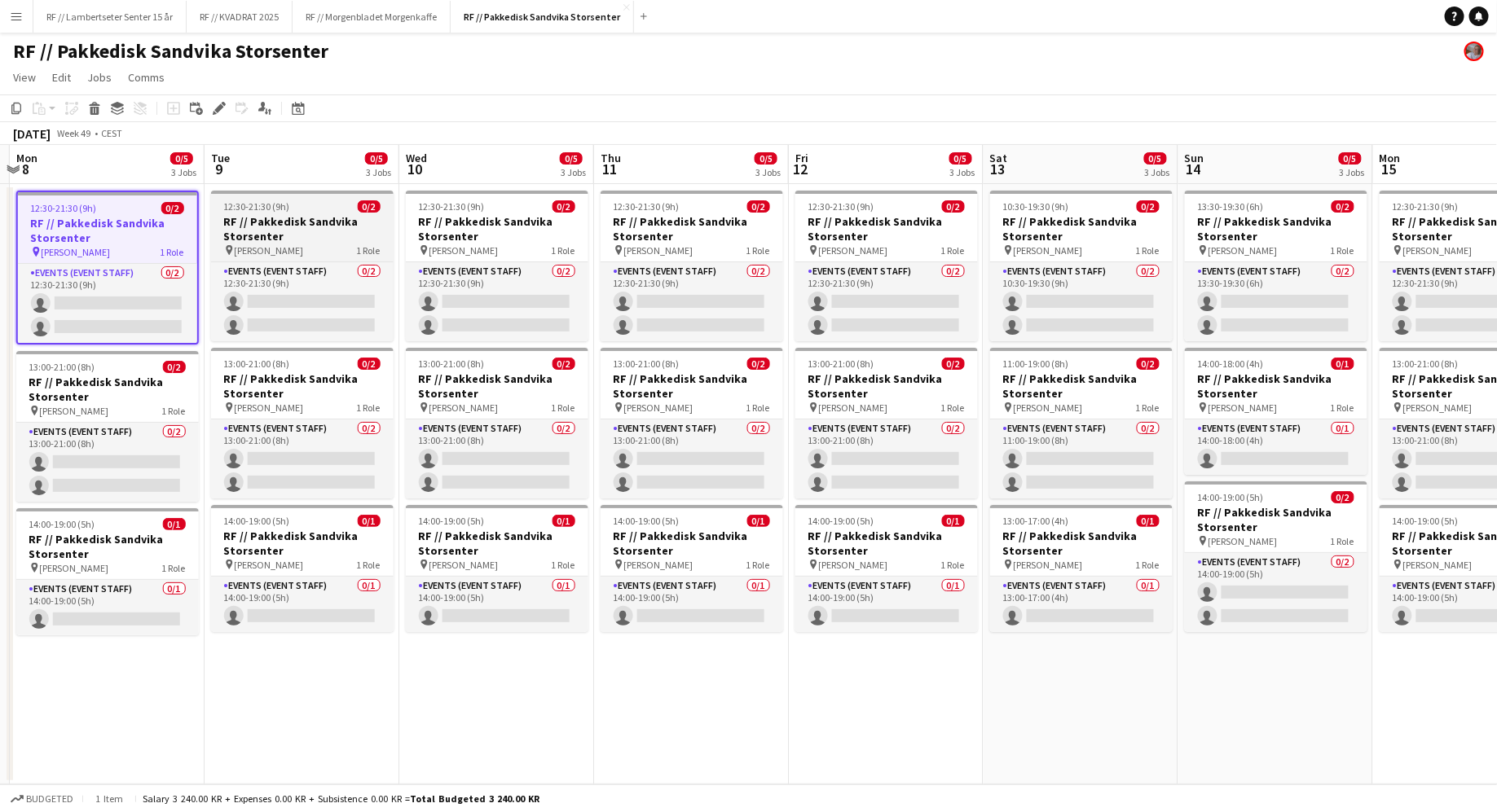
click at [309, 209] on div "12:30-21:30 (9h) 0/2" at bounding box center [302, 206] width 182 height 12
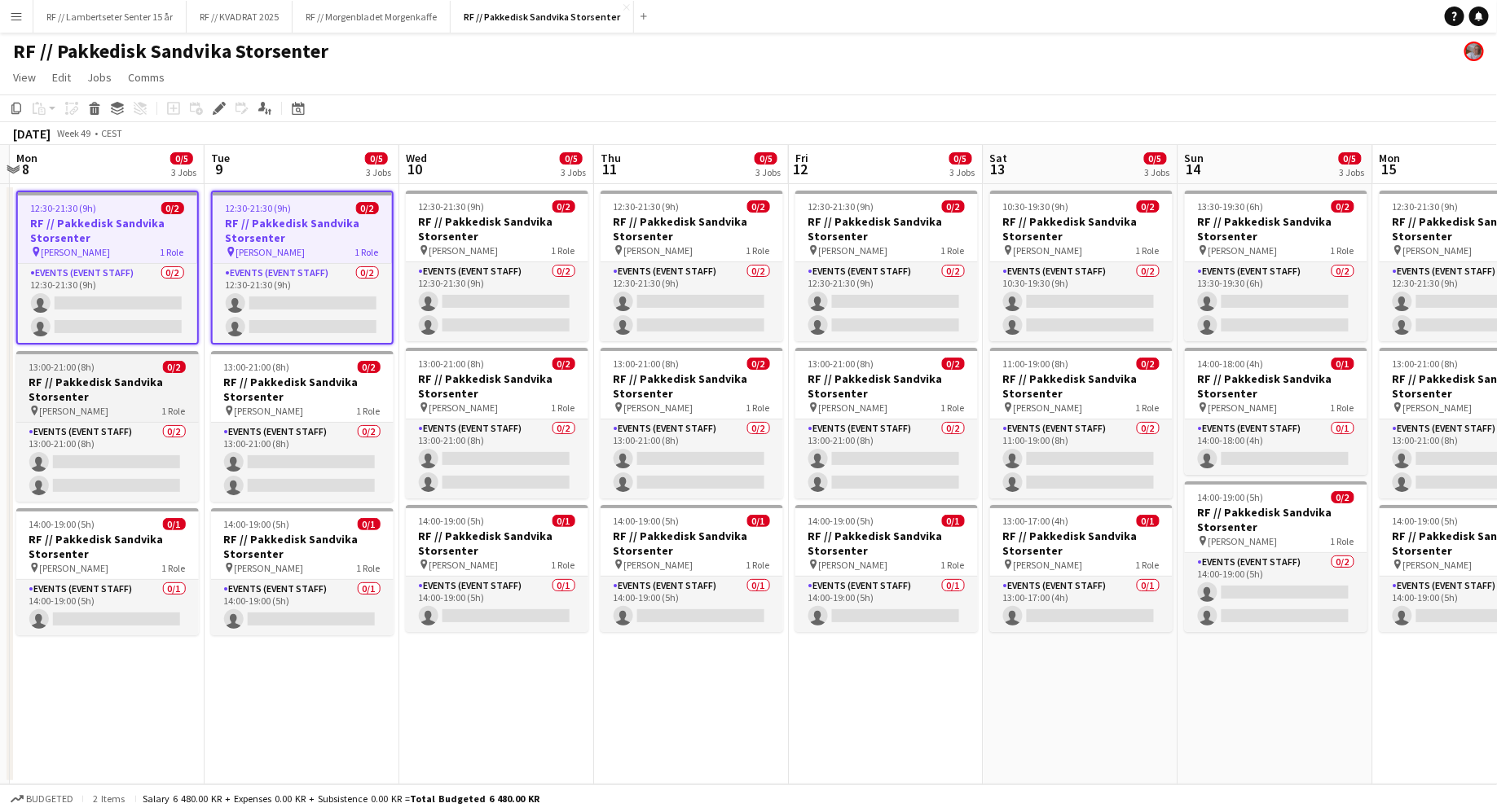
click at [110, 397] on h3 "RF // Pakkedisk Sandvika Storsenter" at bounding box center [107, 389] width 182 height 30
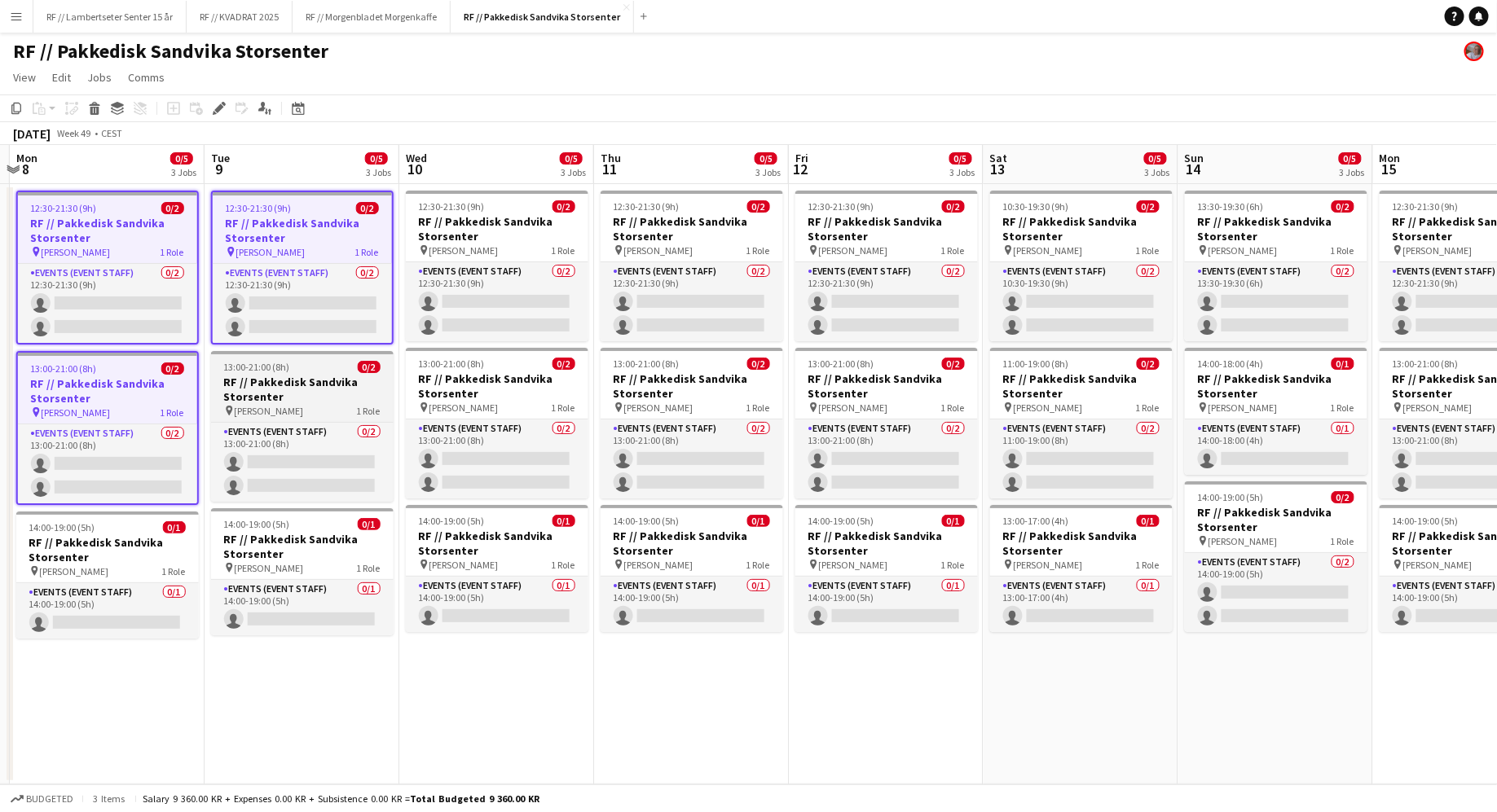
click at [308, 397] on h3 "RF // Pakkedisk Sandvika Storsenter" at bounding box center [302, 389] width 182 height 30
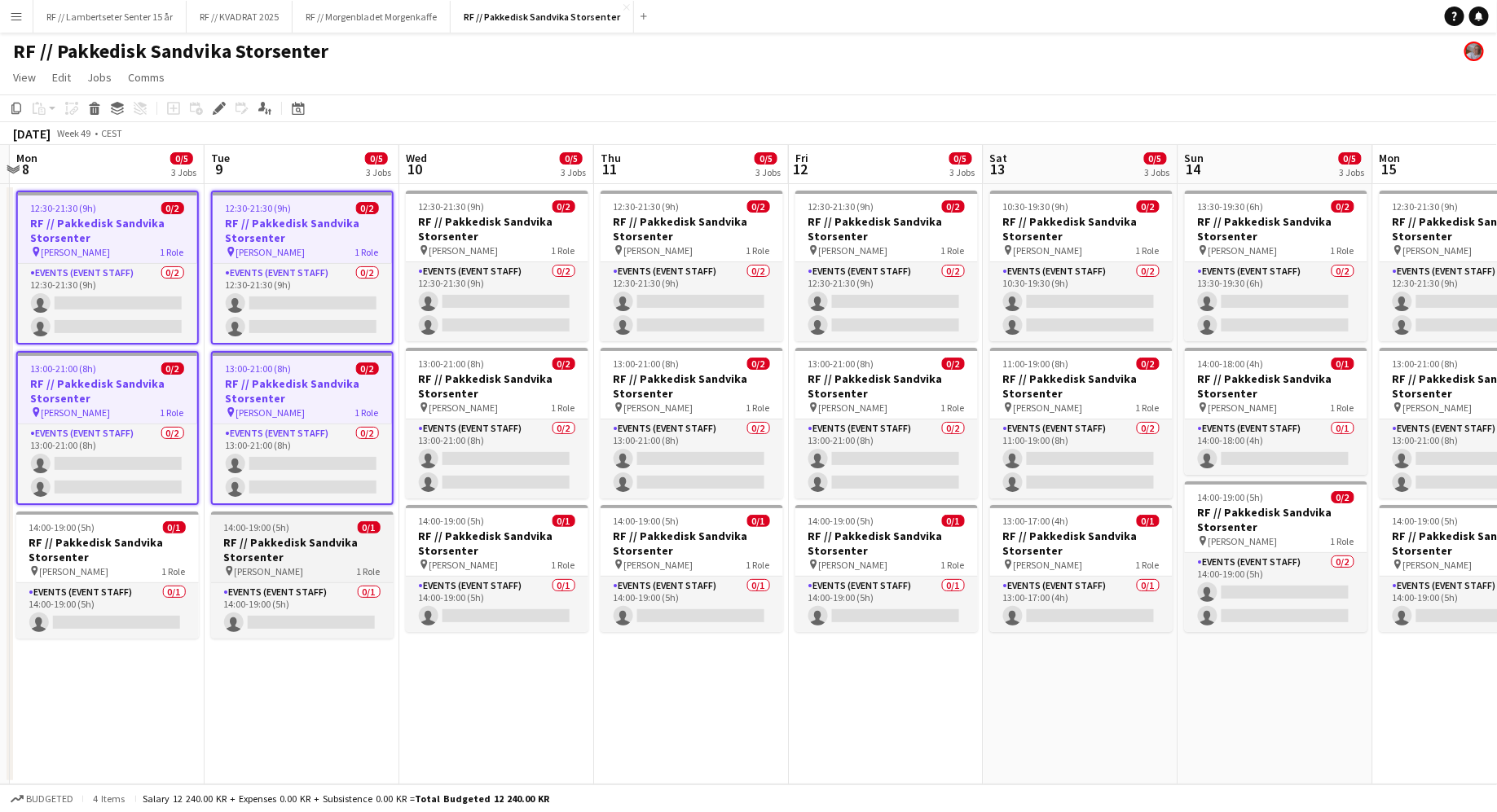
click at [294, 531] on div "14:00-19:00 (5h) 0/1" at bounding box center [302, 527] width 182 height 12
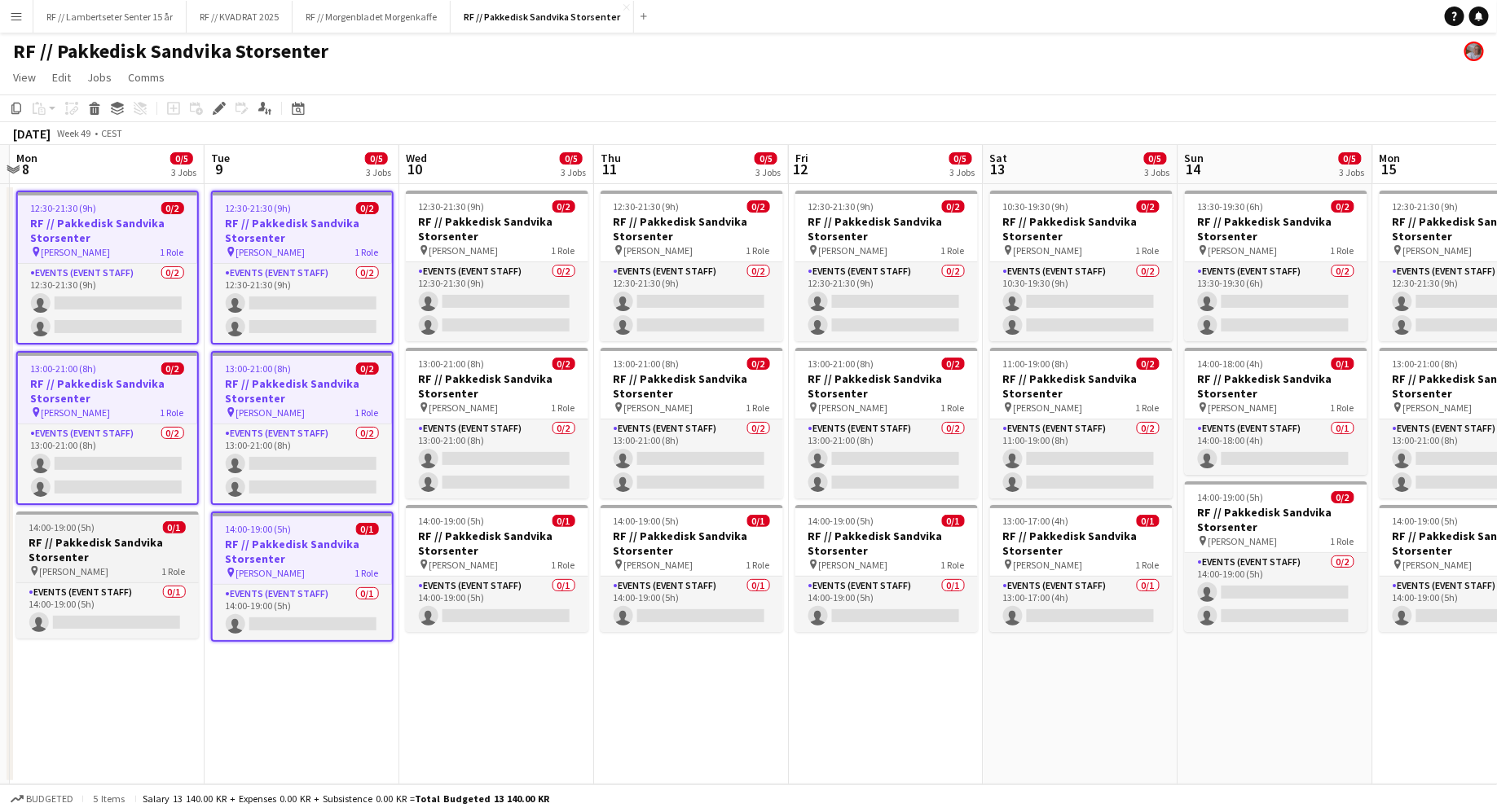
click at [119, 531] on div "14:00-19:00 (5h) 0/1" at bounding box center [107, 527] width 182 height 12
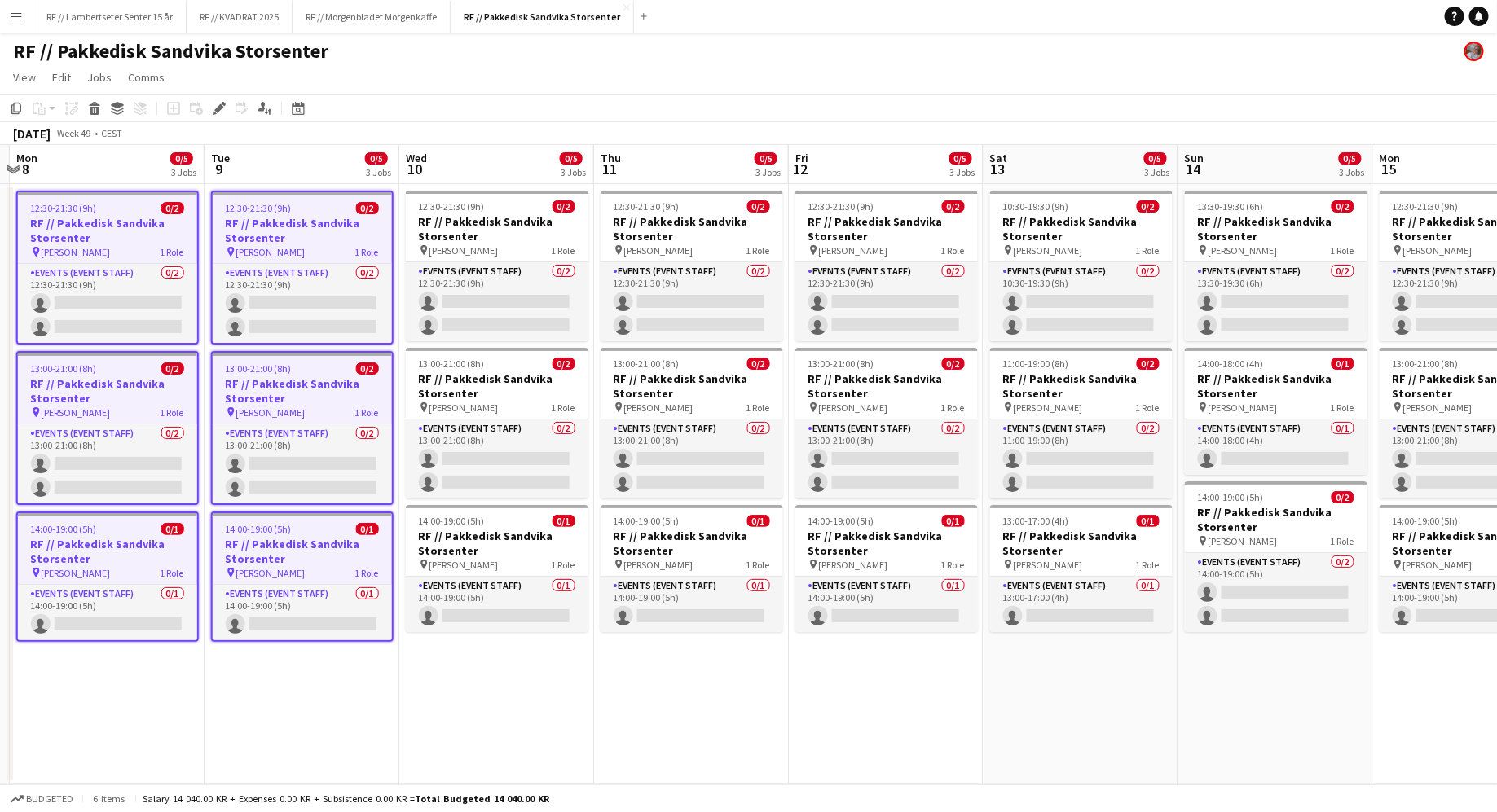
click at [1034, 671] on app-date-cell "10:30-19:30 (9h) 0/2 RF // Pakkedisk Sandvika Storsenter pin Sandvika Storsente…" at bounding box center [1081, 484] width 194 height 600
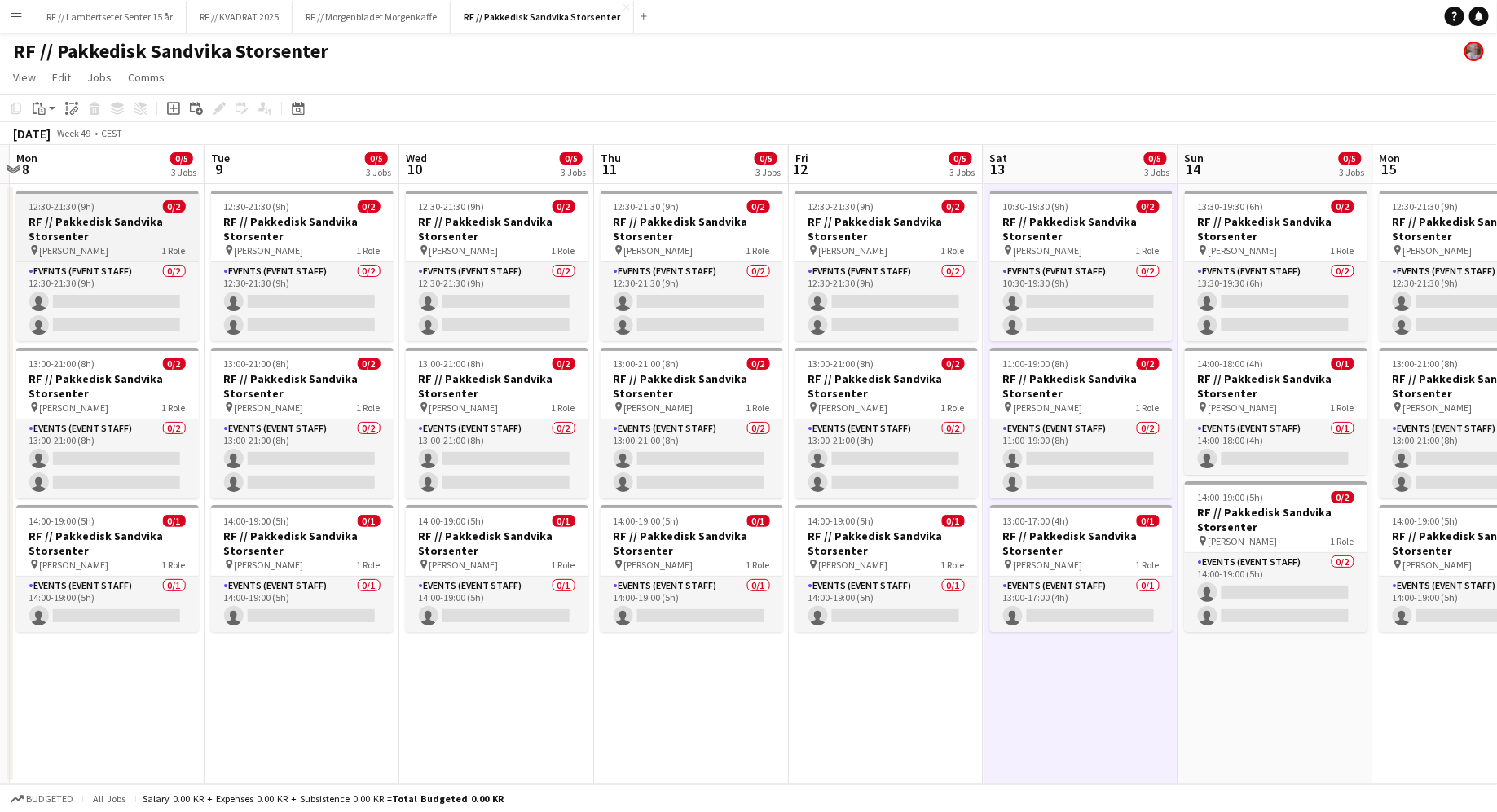
click at [103, 197] on app-job-card "12:30-21:30 (9h) 0/2 RF // Pakkedisk [PERSON_NAME] pin [PERSON_NAME] 1 Role Eve…" at bounding box center [107, 265] width 182 height 151
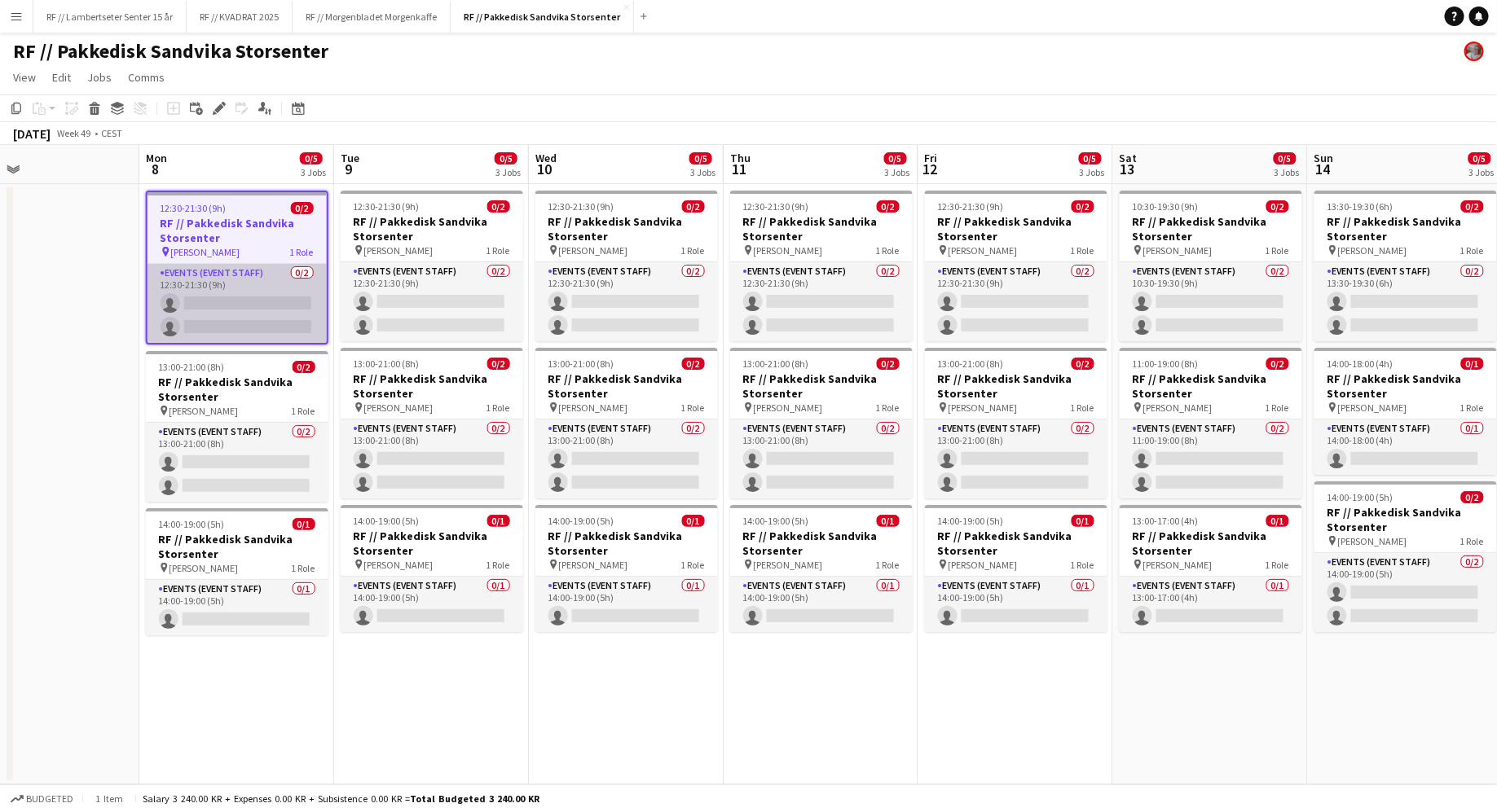
scroll to position [0, 643]
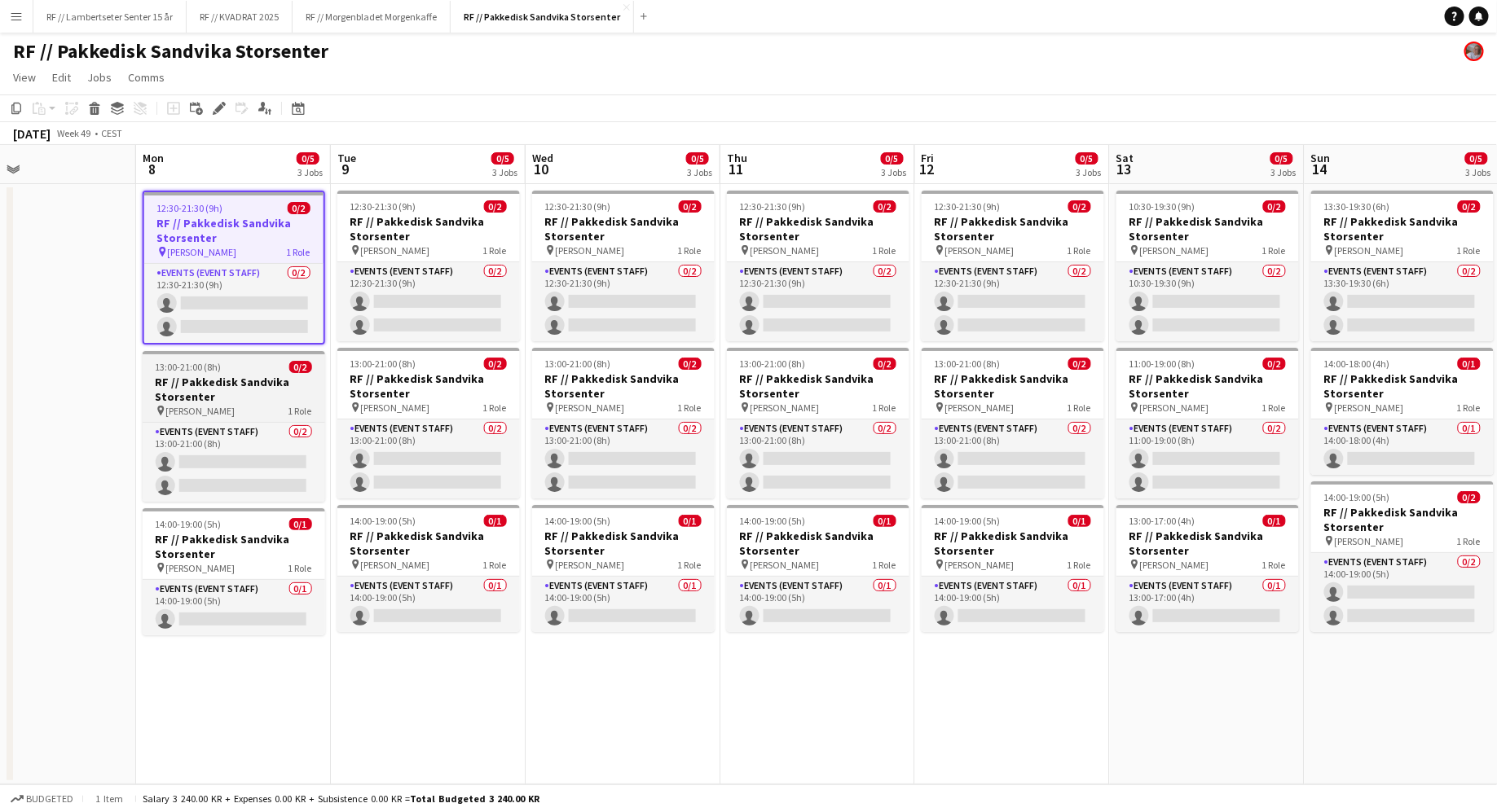
click at [256, 395] on h3 "RF // Pakkedisk Sandvika Storsenter" at bounding box center [233, 389] width 182 height 30
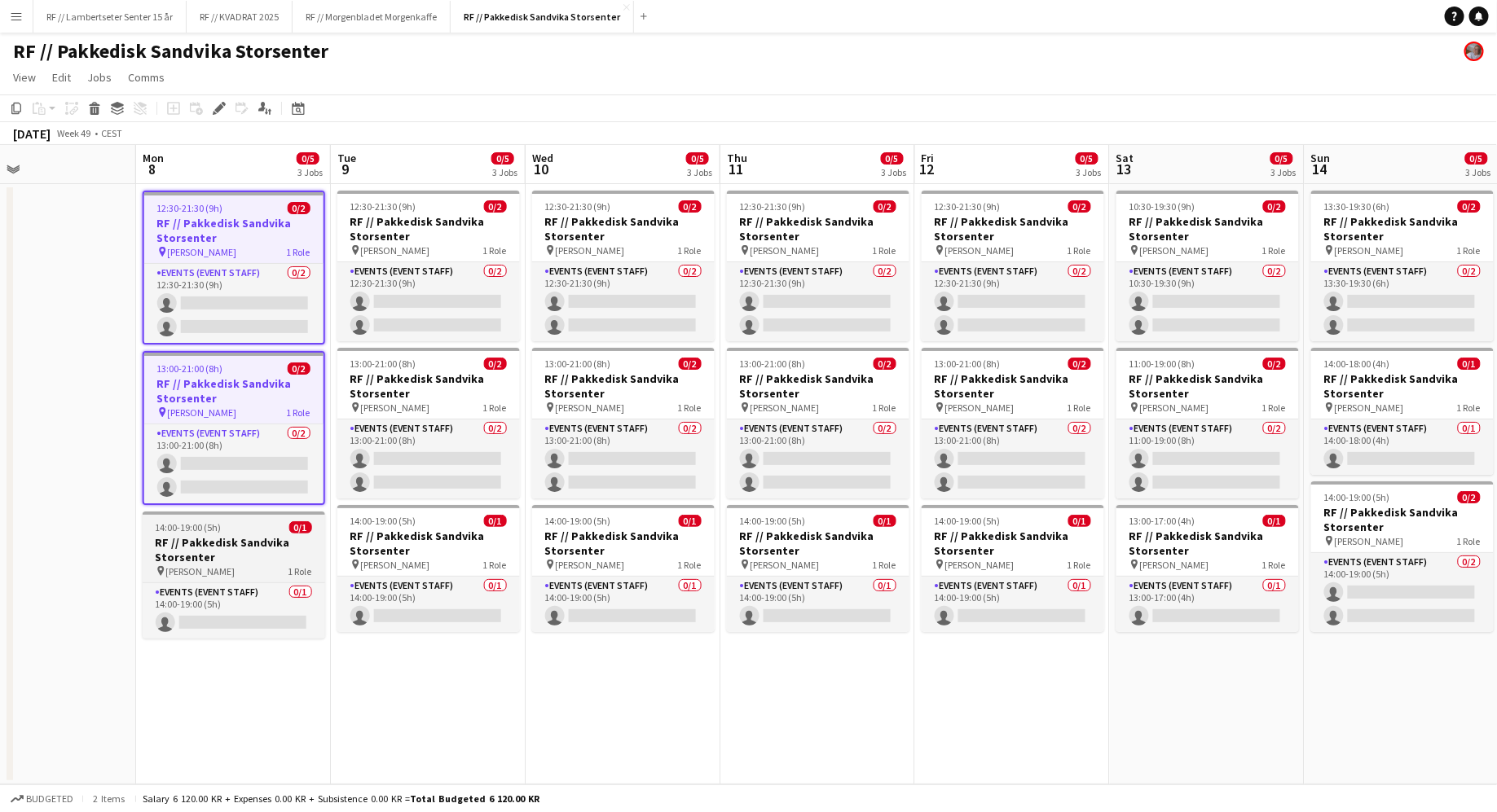
click at [268, 522] on div "14:00-19:00 (5h) 0/1" at bounding box center [233, 527] width 182 height 12
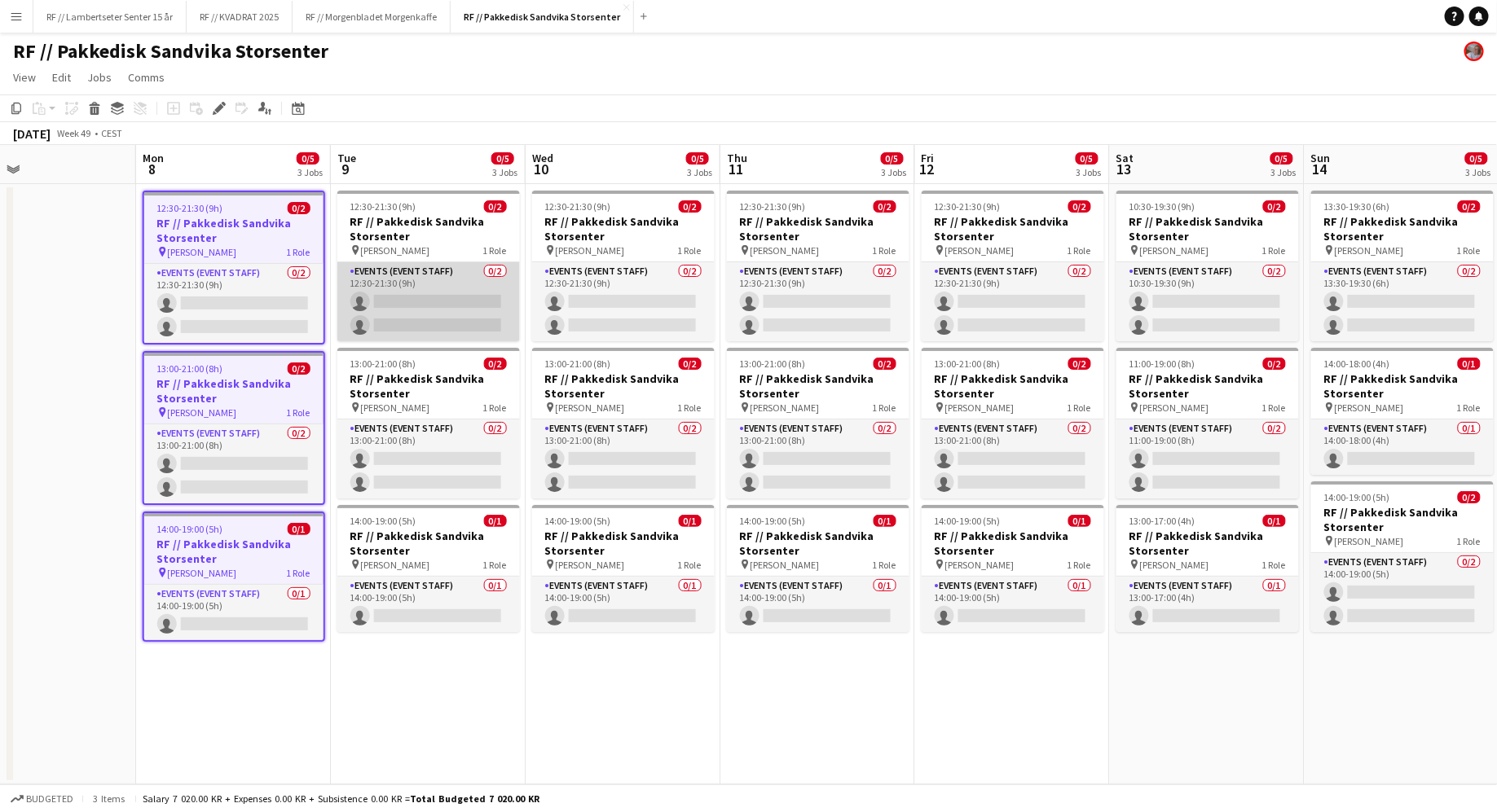
click at [452, 284] on app-card-role "Events (Event Staff) 0/2 12:30-21:30 (9h) single-neutral-actions single-neutral…" at bounding box center [428, 301] width 182 height 79
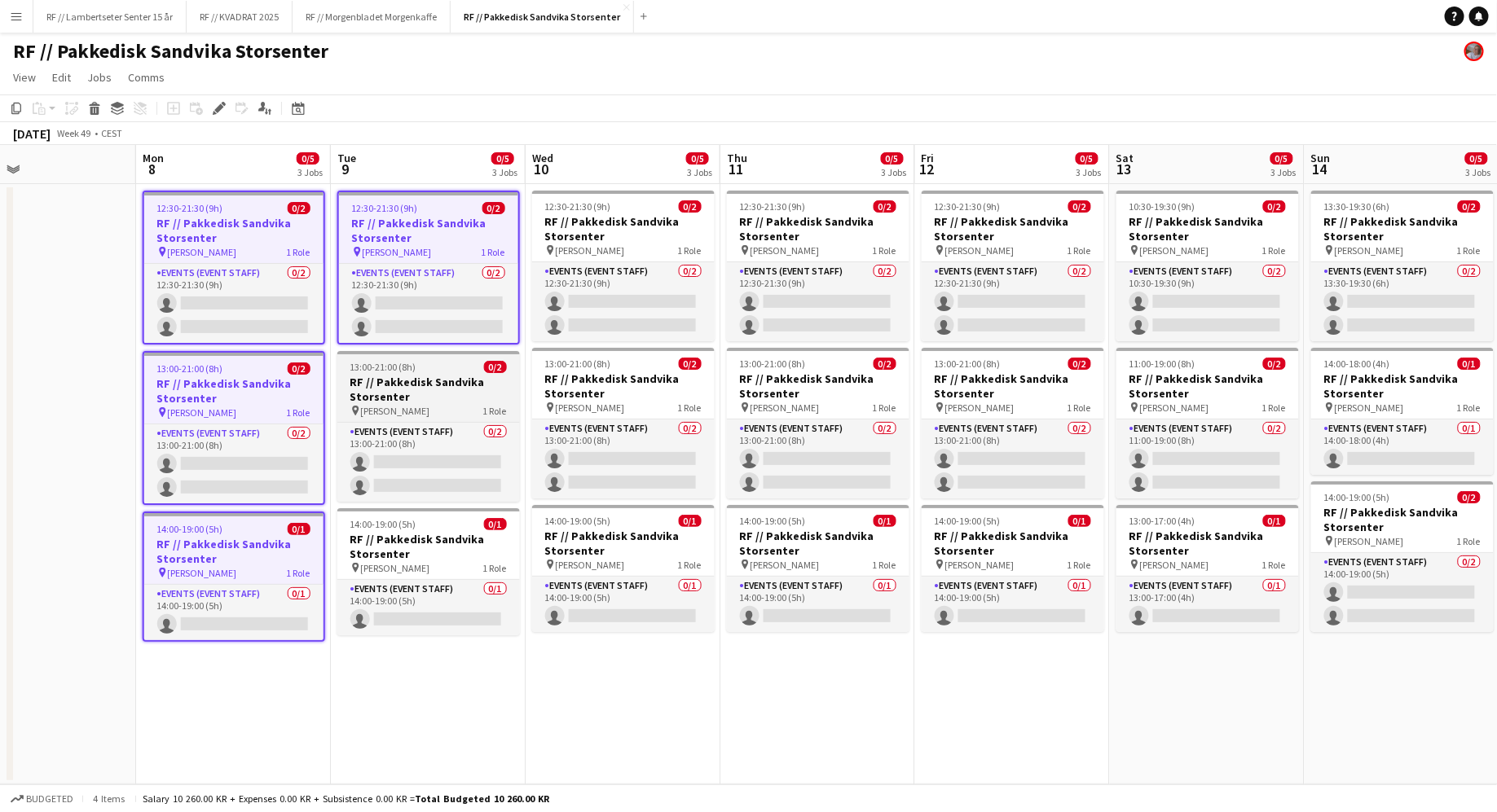
click at [457, 388] on h3 "RF // Pakkedisk Sandvika Storsenter" at bounding box center [428, 389] width 182 height 30
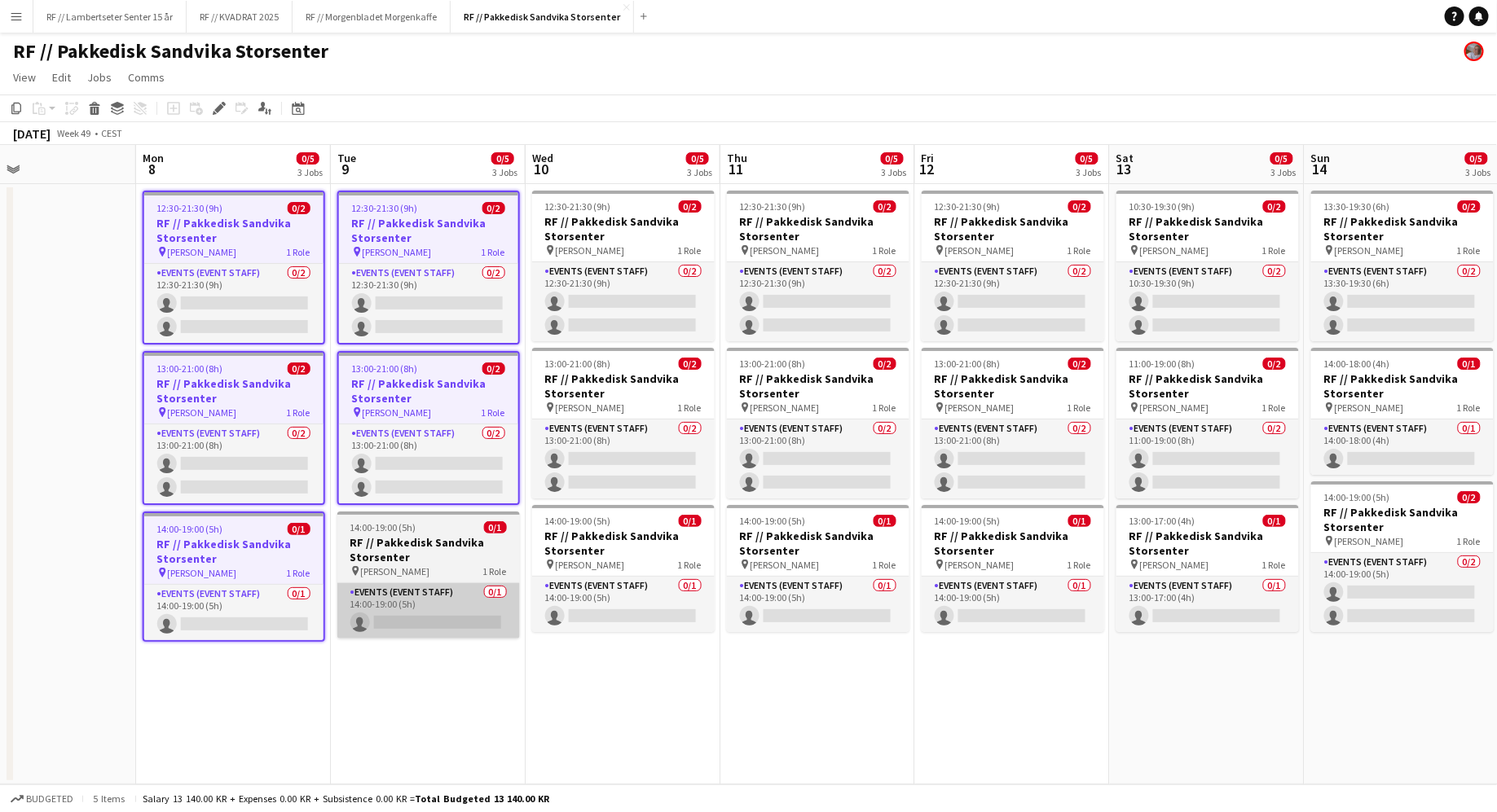
click at [451, 584] on app-card-role "Events (Event Staff) 0/1 14:00-19:00 (5h) single-neutral-actions" at bounding box center [428, 611] width 182 height 55
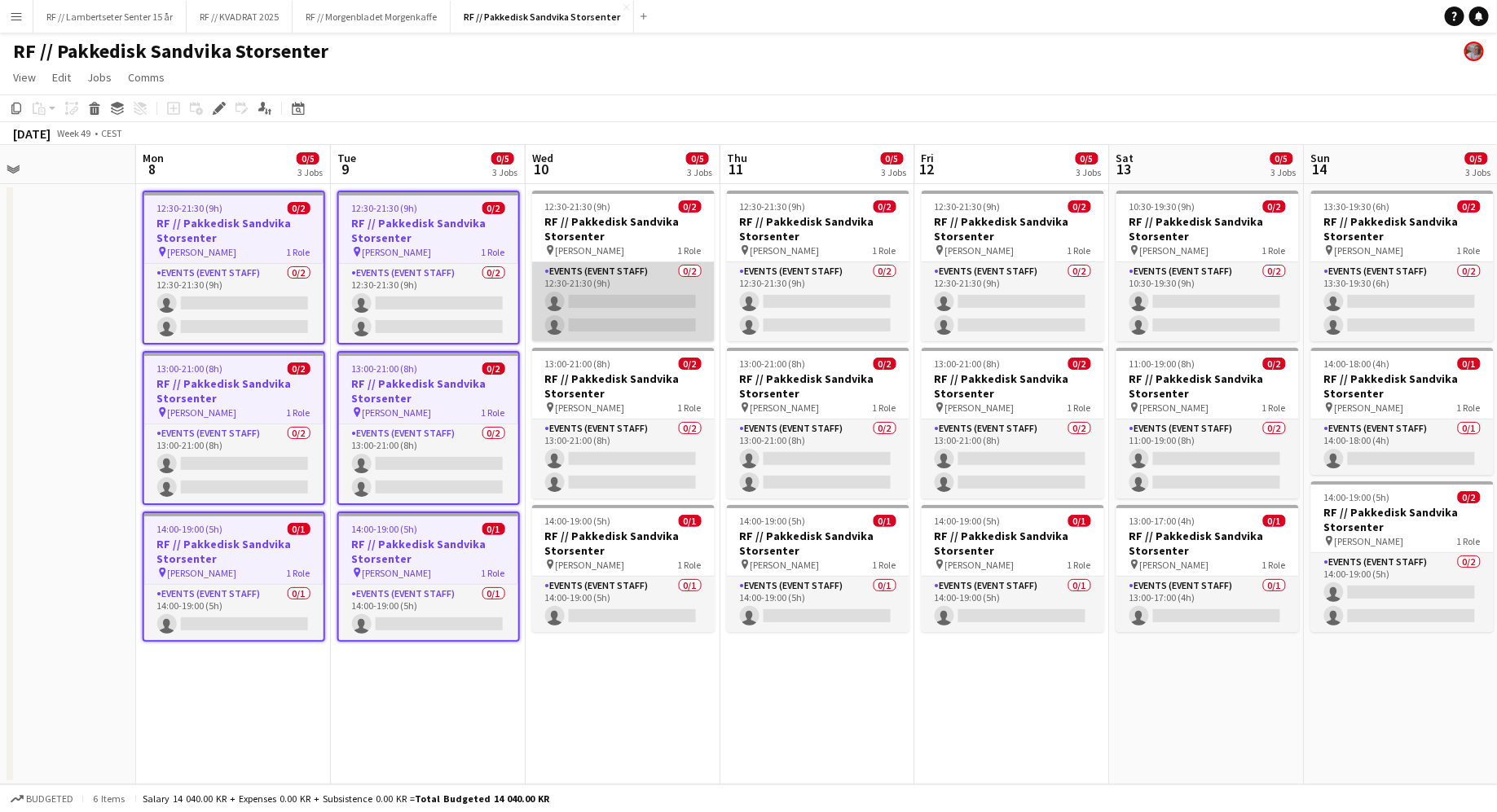
click at [690, 279] on app-card-role "Events (Event Staff) 0/2 12:30-21:30 (9h) single-neutral-actions single-neutral…" at bounding box center [623, 301] width 182 height 79
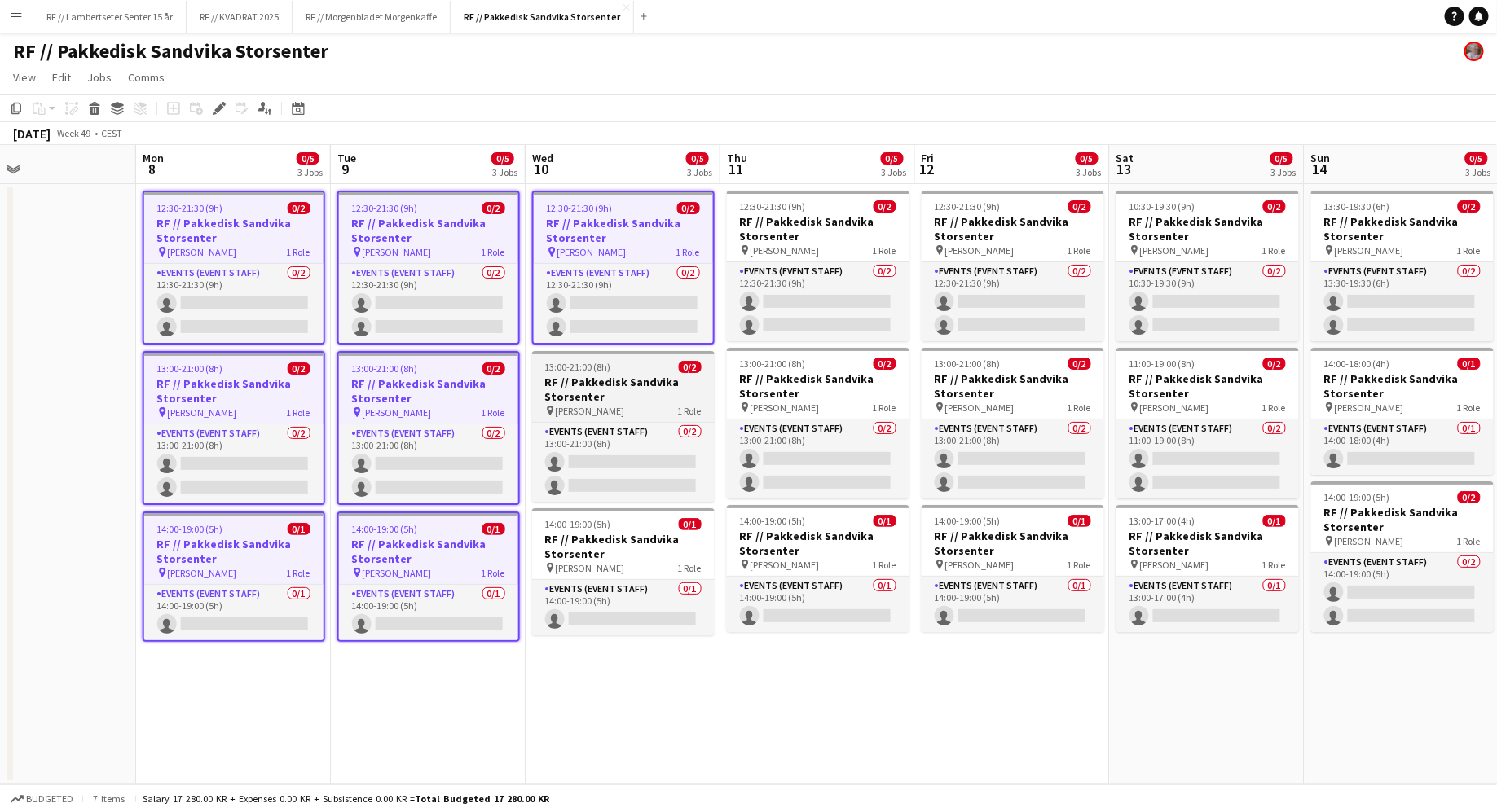
click at [648, 378] on h3 "RF // Pakkedisk Sandvika Storsenter" at bounding box center [623, 389] width 182 height 30
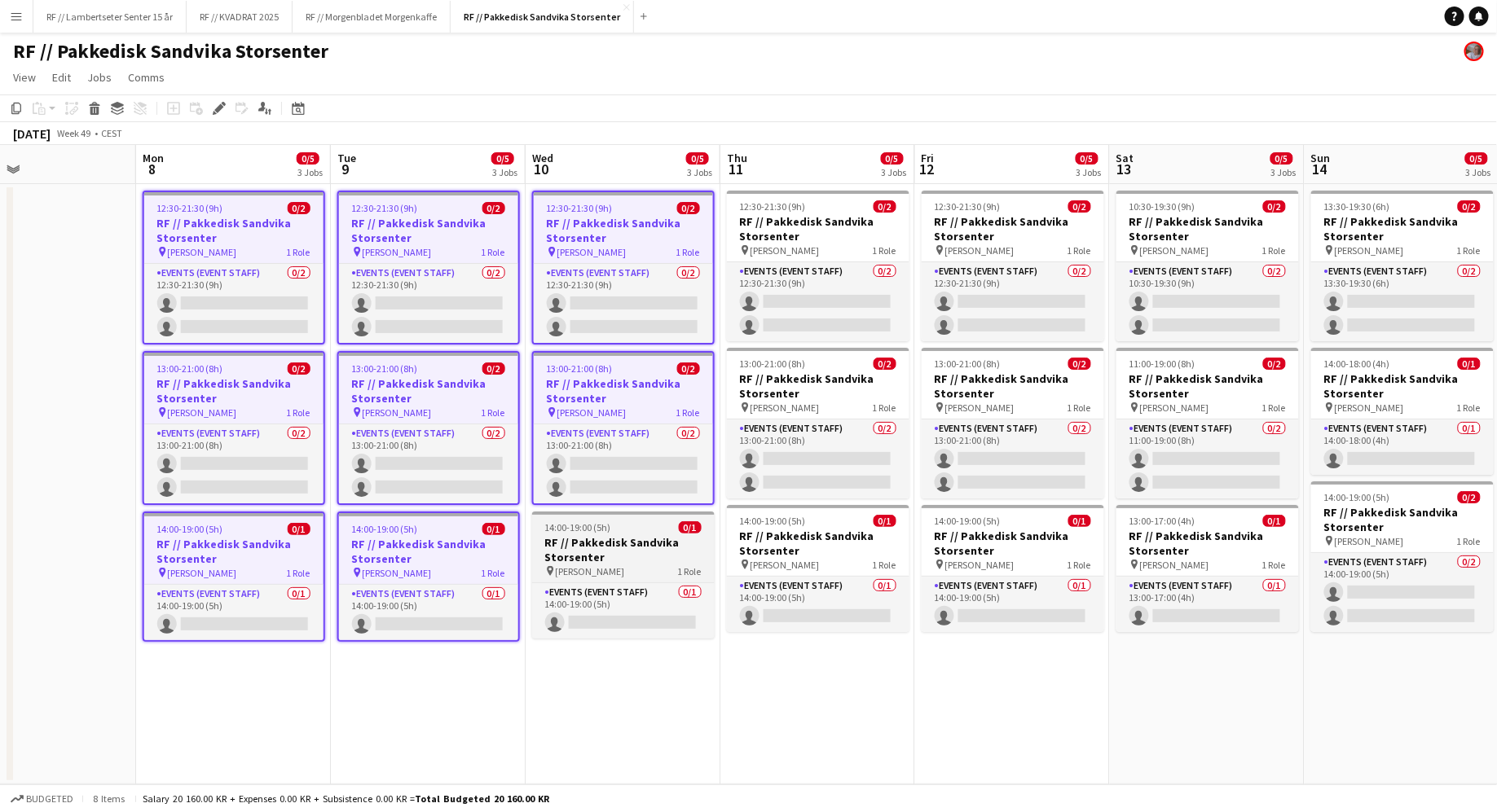
click at [645, 528] on div "14:00-19:00 (5h) 0/1" at bounding box center [623, 527] width 182 height 12
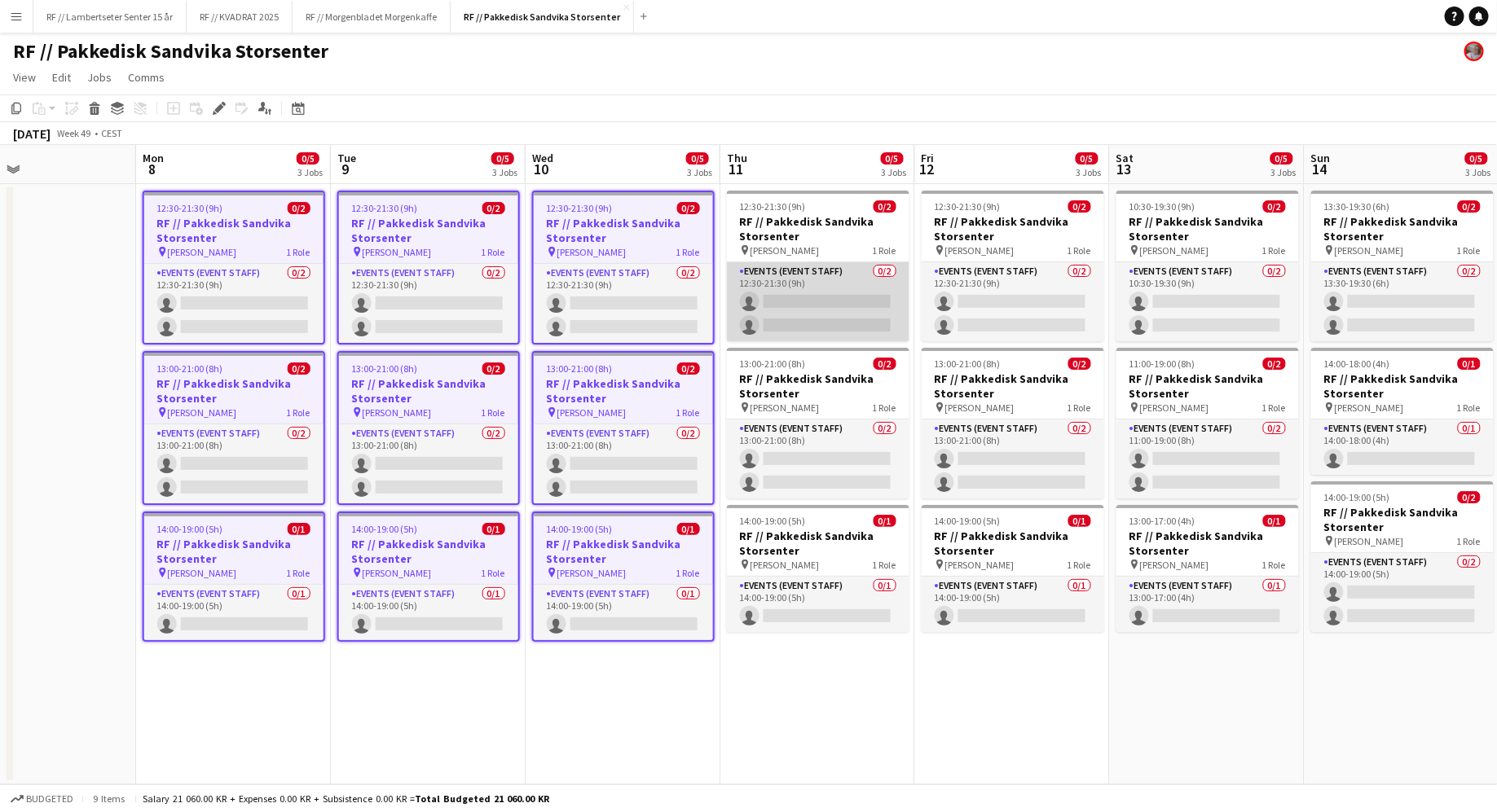
click at [822, 269] on app-card-role "Events (Event Staff) 0/2 12:30-21:30 (9h) single-neutral-actions single-neutral…" at bounding box center [818, 301] width 182 height 79
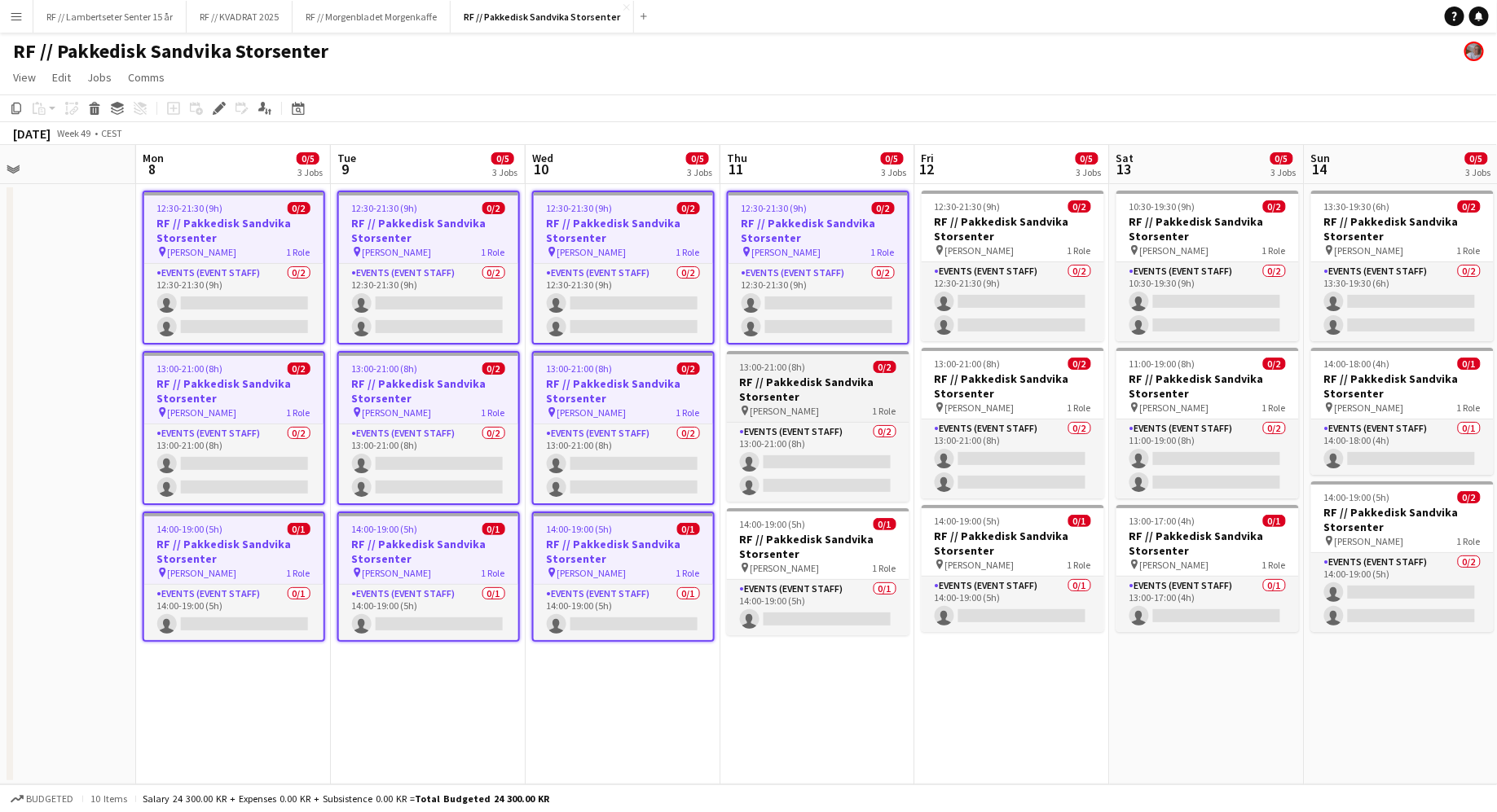
click at [835, 359] on app-job-card "13:00-21:00 (8h) 0/2 RF // Pakkedisk [PERSON_NAME] pin [PERSON_NAME] 1 Role Eve…" at bounding box center [818, 426] width 182 height 151
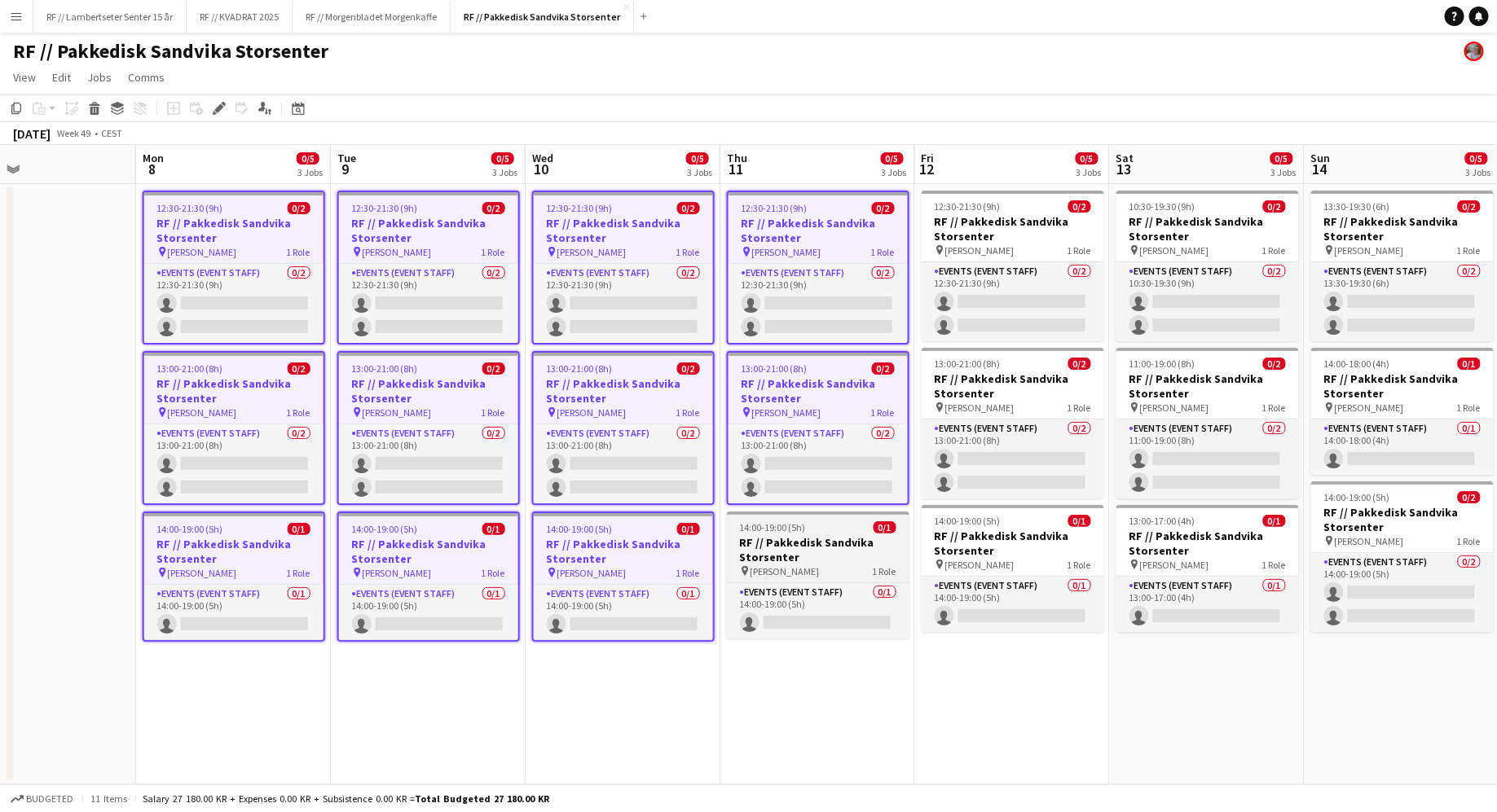
click at [816, 511] on div at bounding box center [818, 513] width 182 height 4
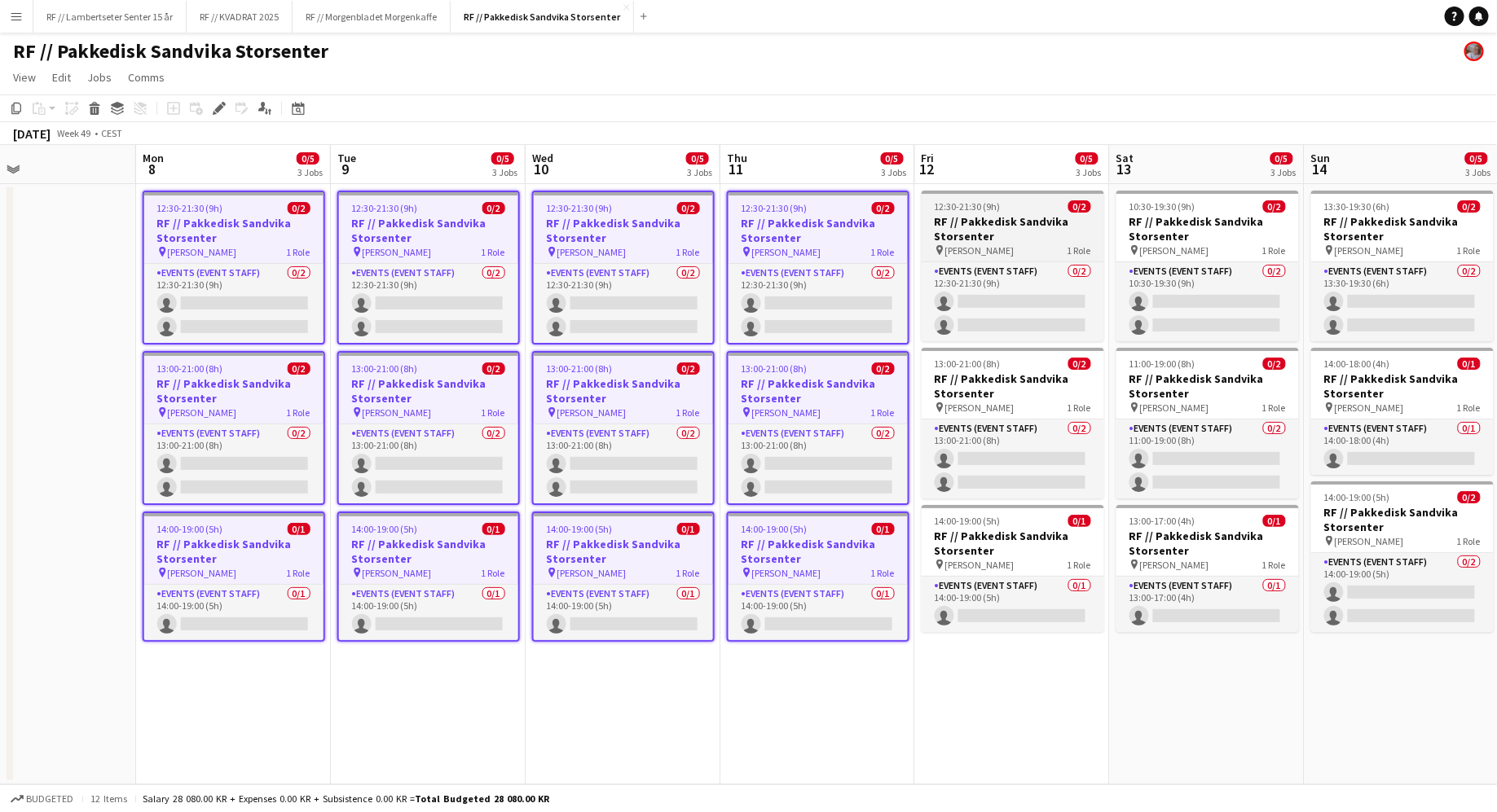
click at [1056, 209] on div "12:30-21:30 (9h) 0/2" at bounding box center [1012, 206] width 182 height 12
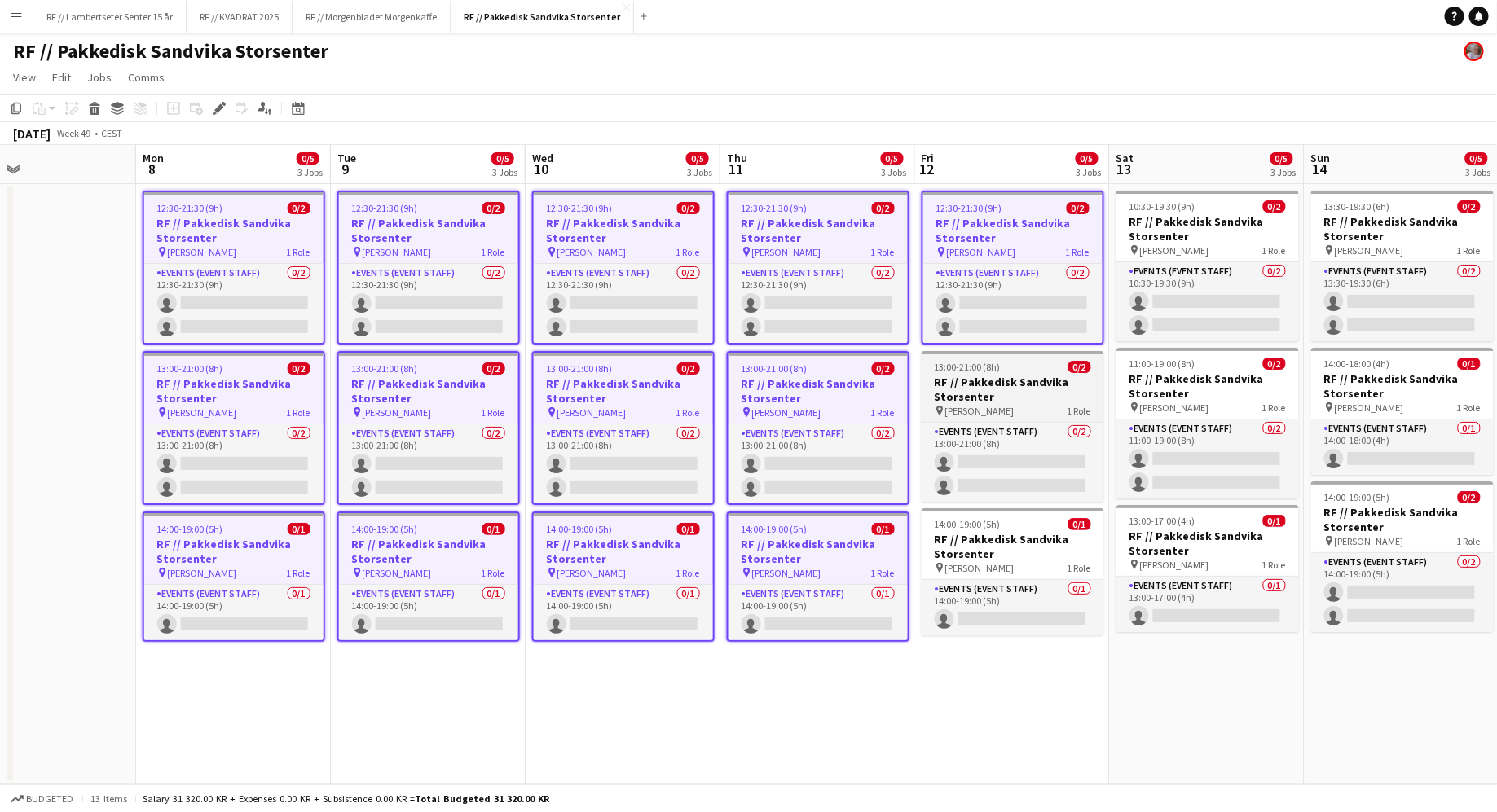
click at [1031, 367] on div "13:00-21:00 (8h) 0/2" at bounding box center [1012, 366] width 182 height 12
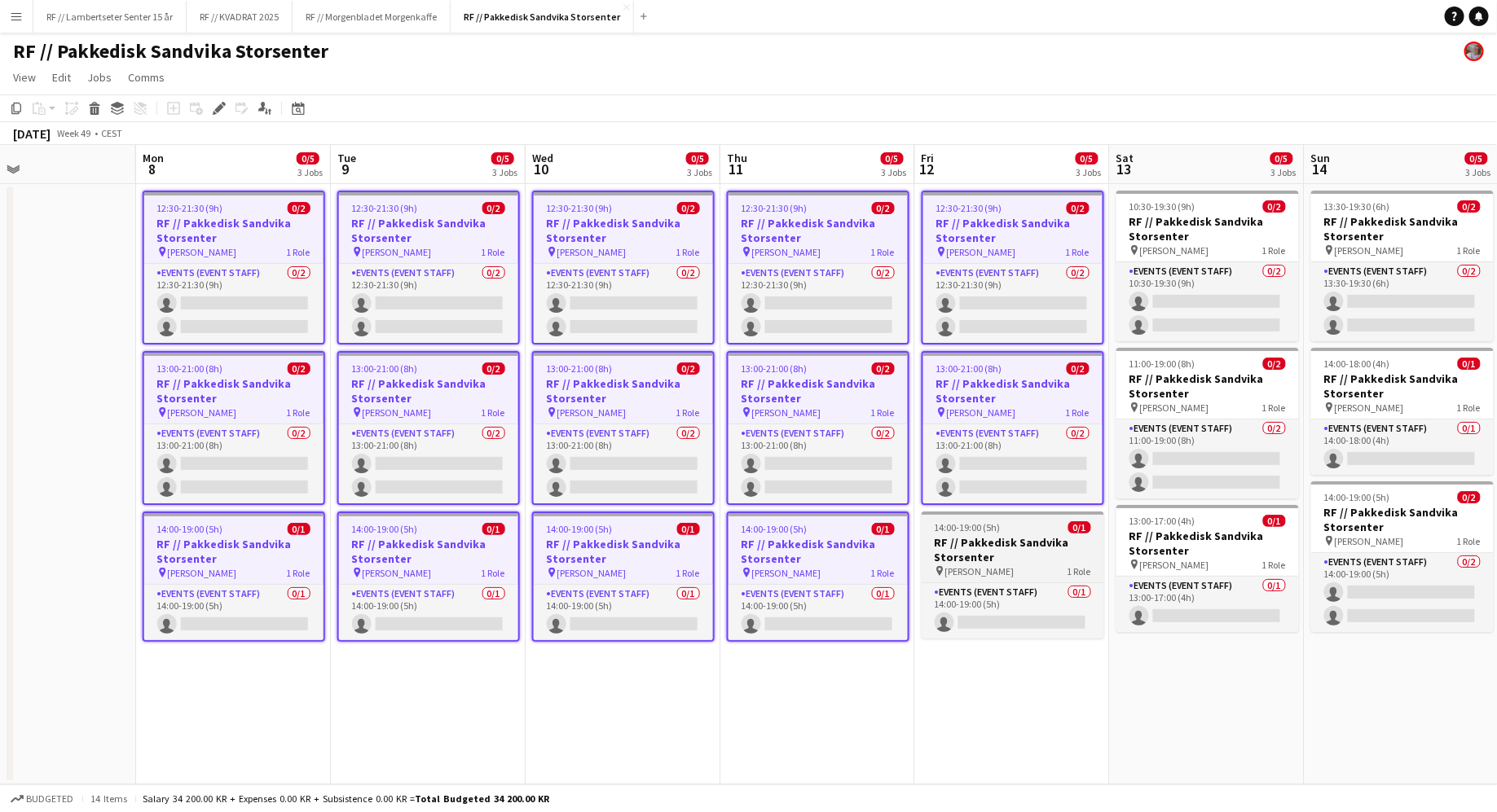
click at [1008, 548] on h3 "RF // Pakkedisk Sandvika Storsenter" at bounding box center [1012, 550] width 182 height 30
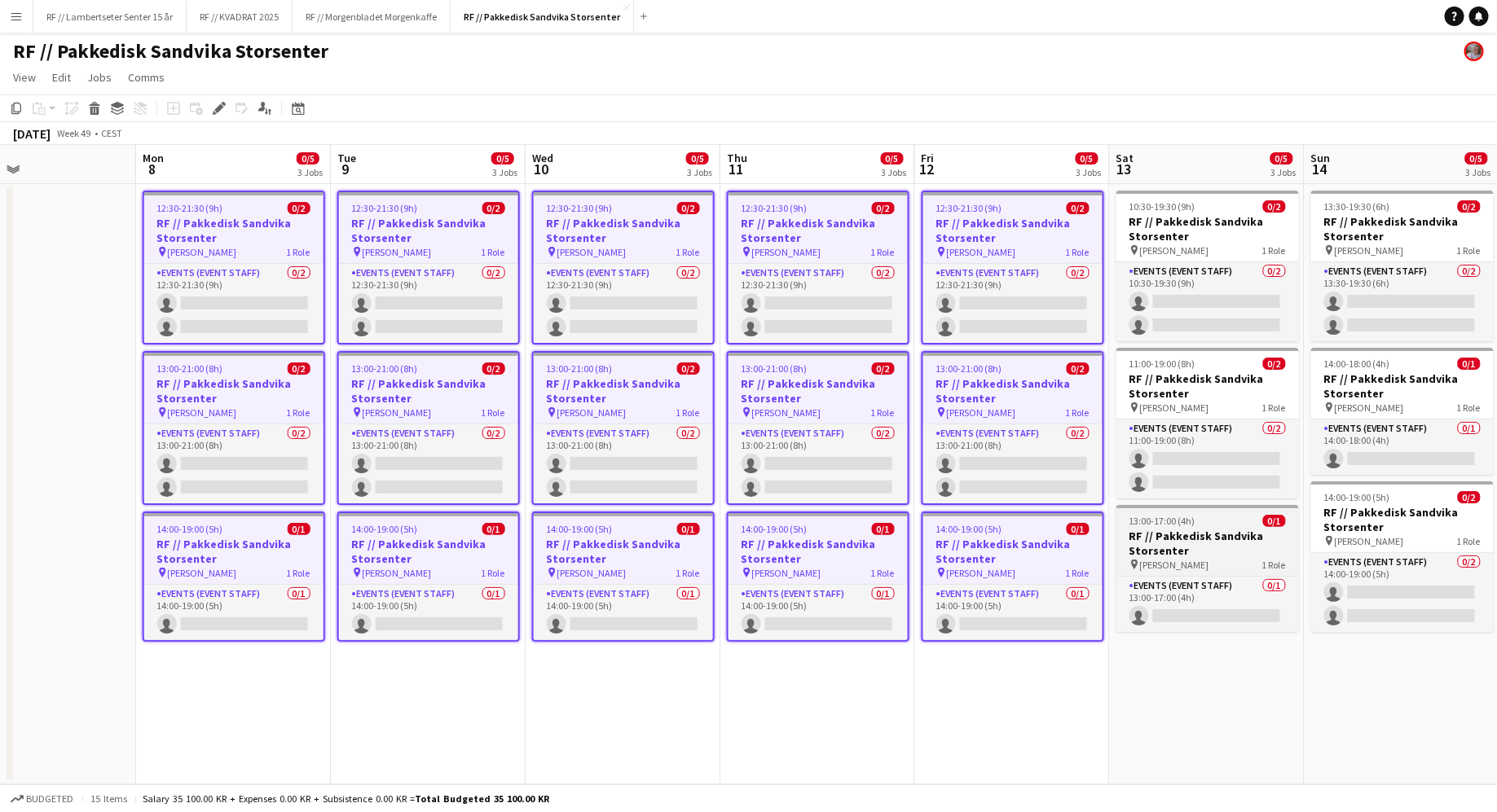
click at [1150, 516] on span "13:00-17:00 (4h)" at bounding box center [1162, 521] width 66 height 12
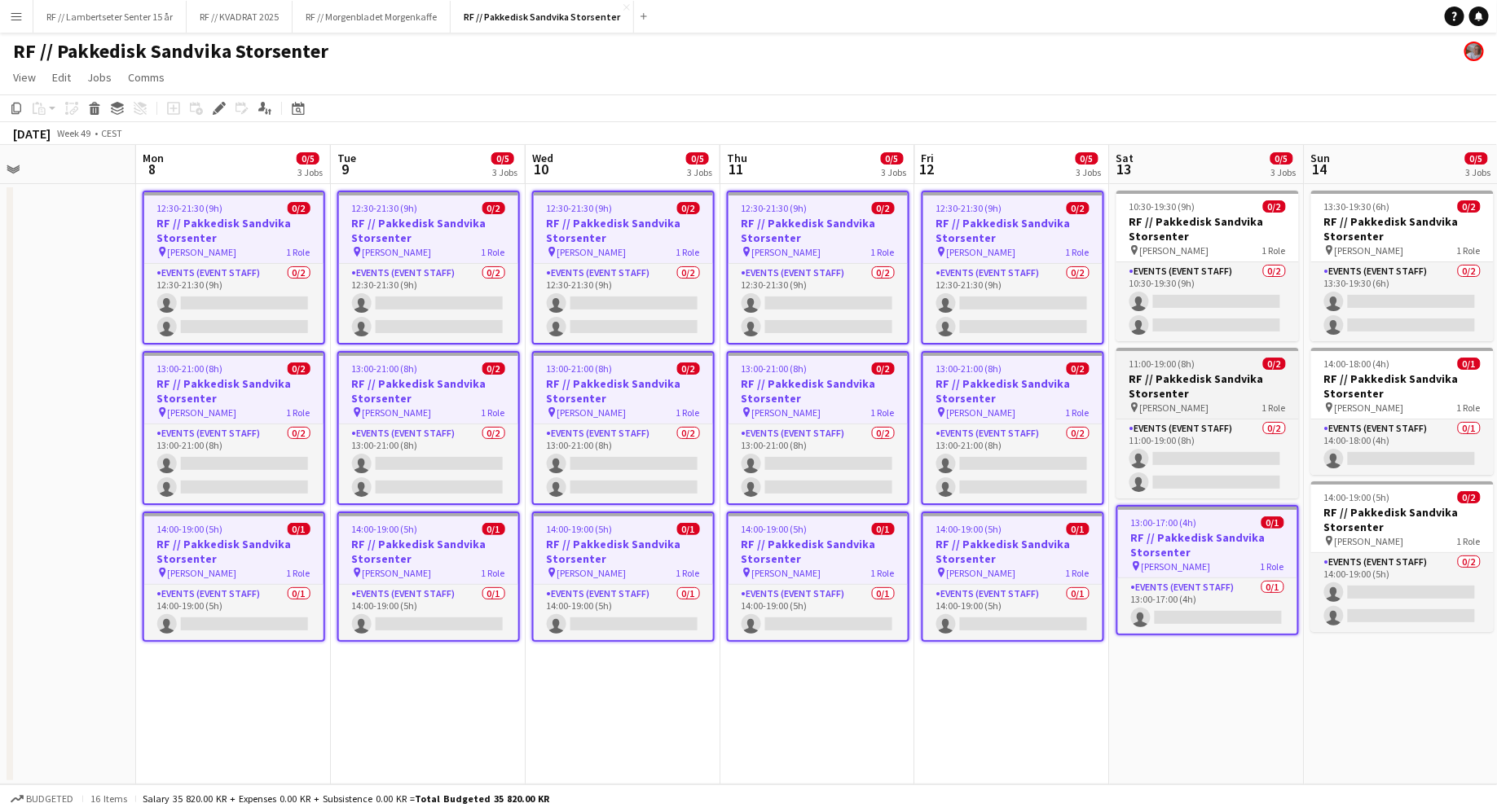
click at [1194, 409] on span "[PERSON_NAME]" at bounding box center [1174, 407] width 69 height 12
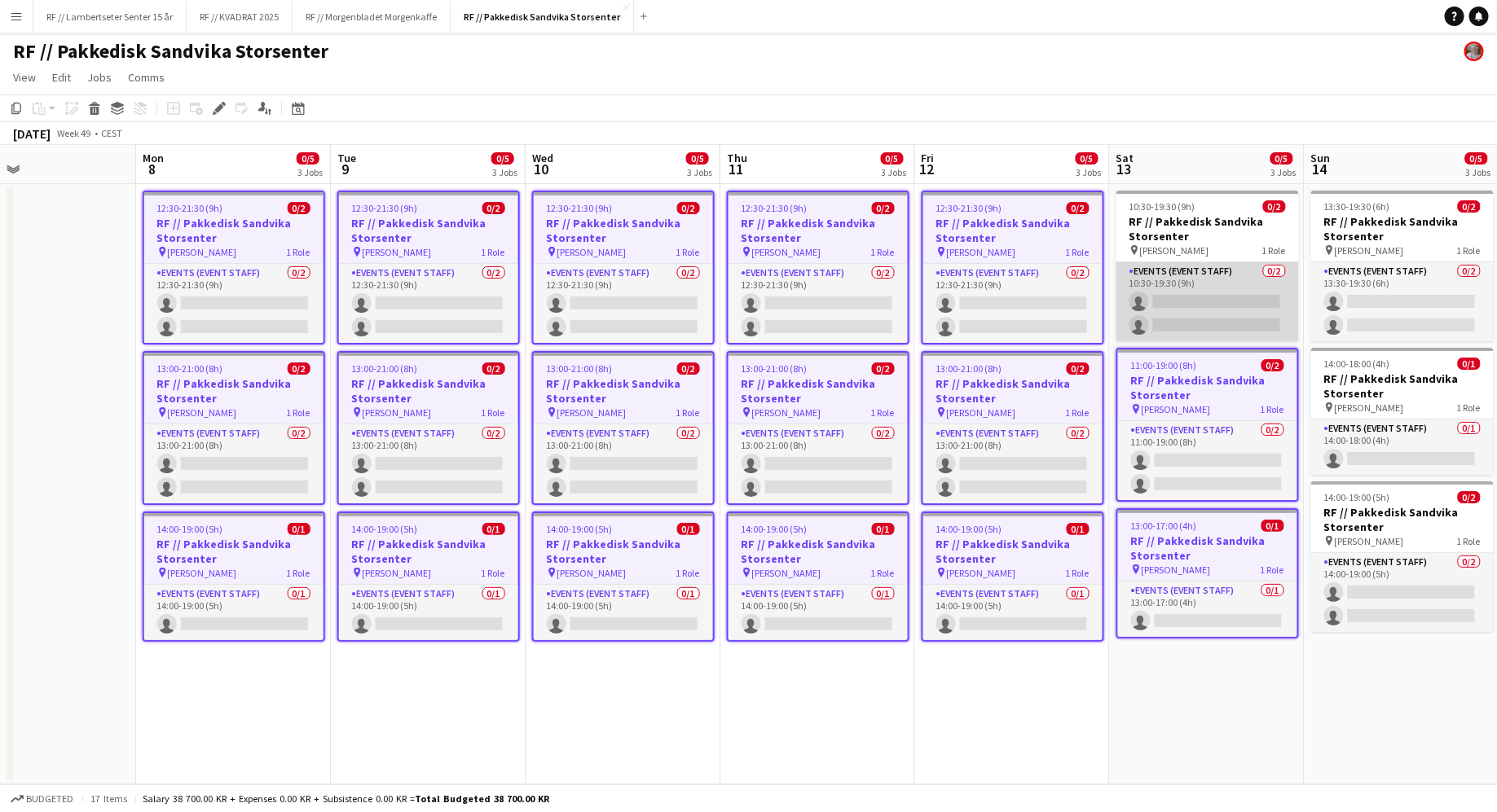
click at [1247, 270] on app-card-role "Events (Event Staff) 0/2 10:30-19:30 (9h) single-neutral-actions single-neutral…" at bounding box center [1207, 301] width 182 height 79
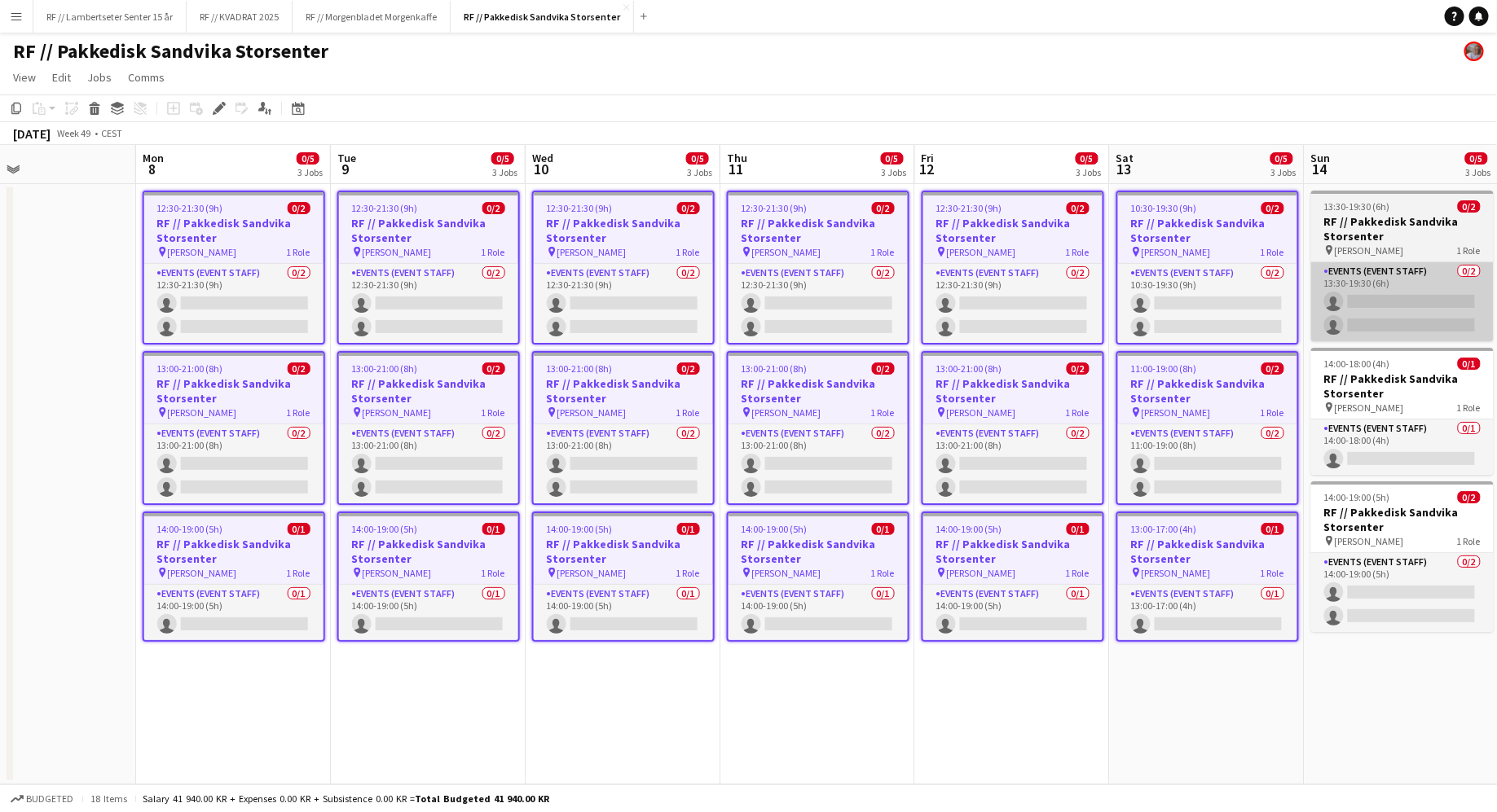
click at [1379, 263] on app-card-role "Events (Event Staff) 0/2 13:30-19:30 (6h) single-neutral-actions single-neutral…" at bounding box center [1402, 301] width 182 height 79
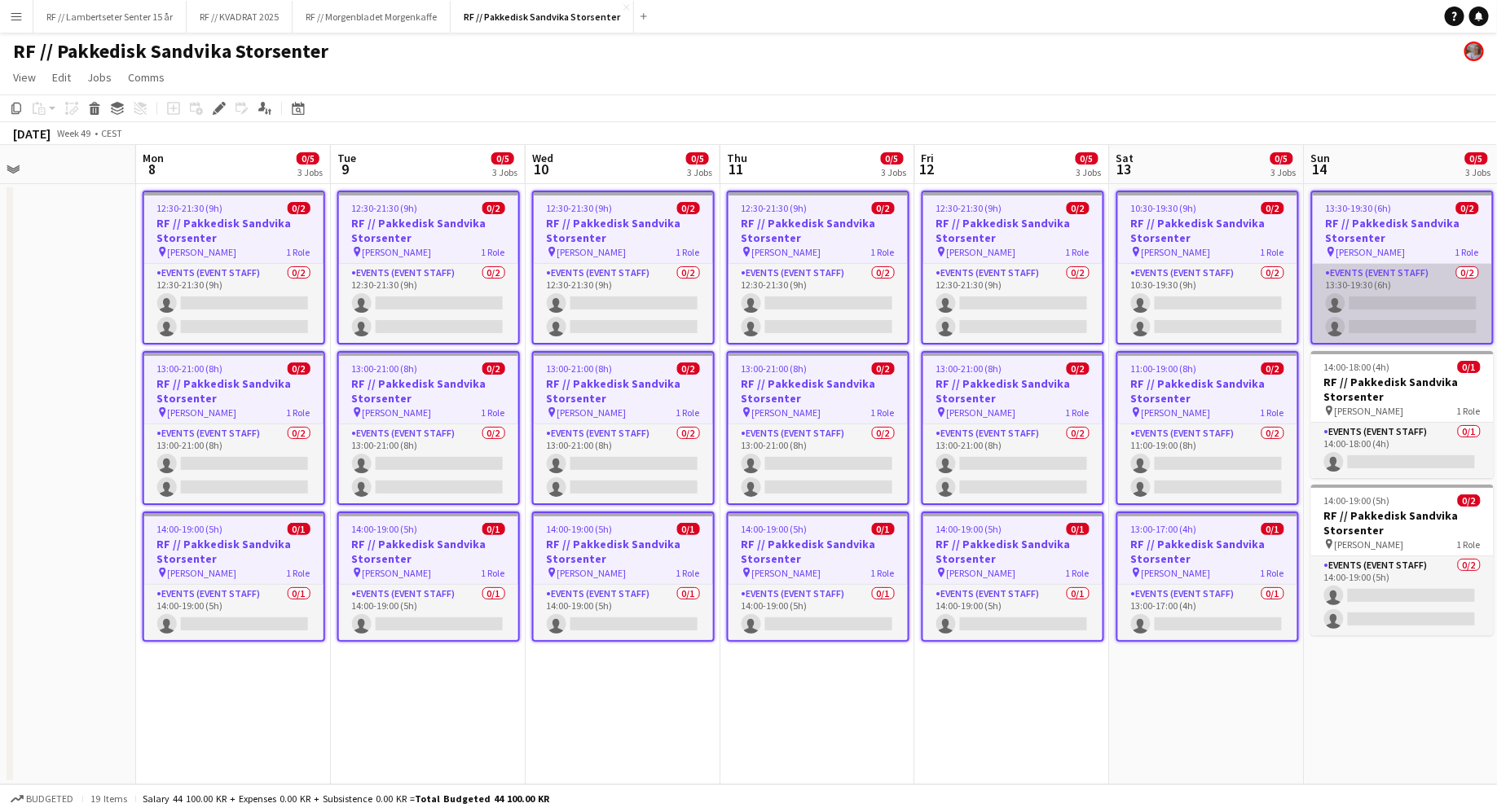
scroll to position [0, 642]
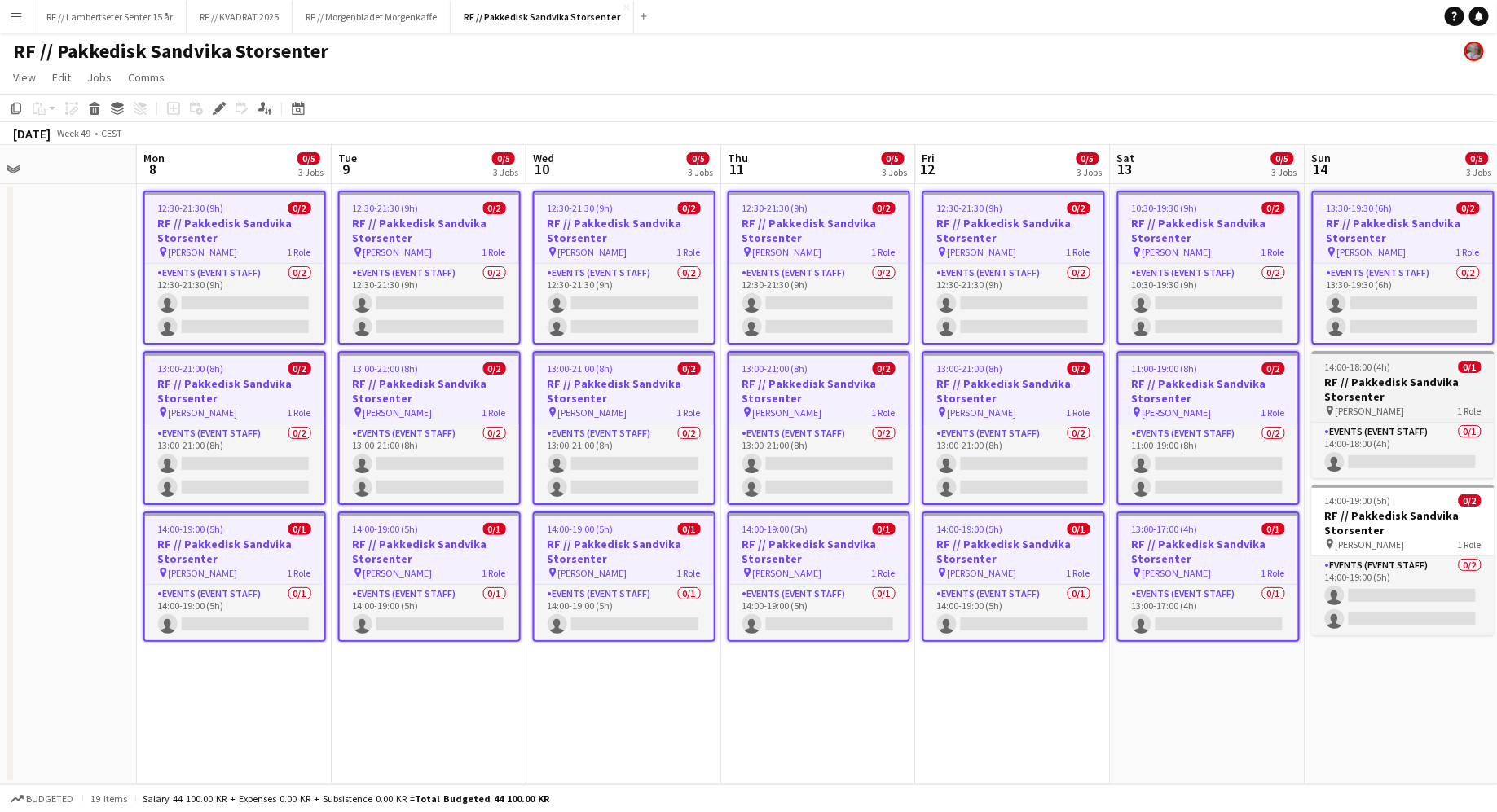
click at [1404, 400] on h3 "RF // Pakkedisk Sandvika Storsenter" at bounding box center [1403, 389] width 182 height 30
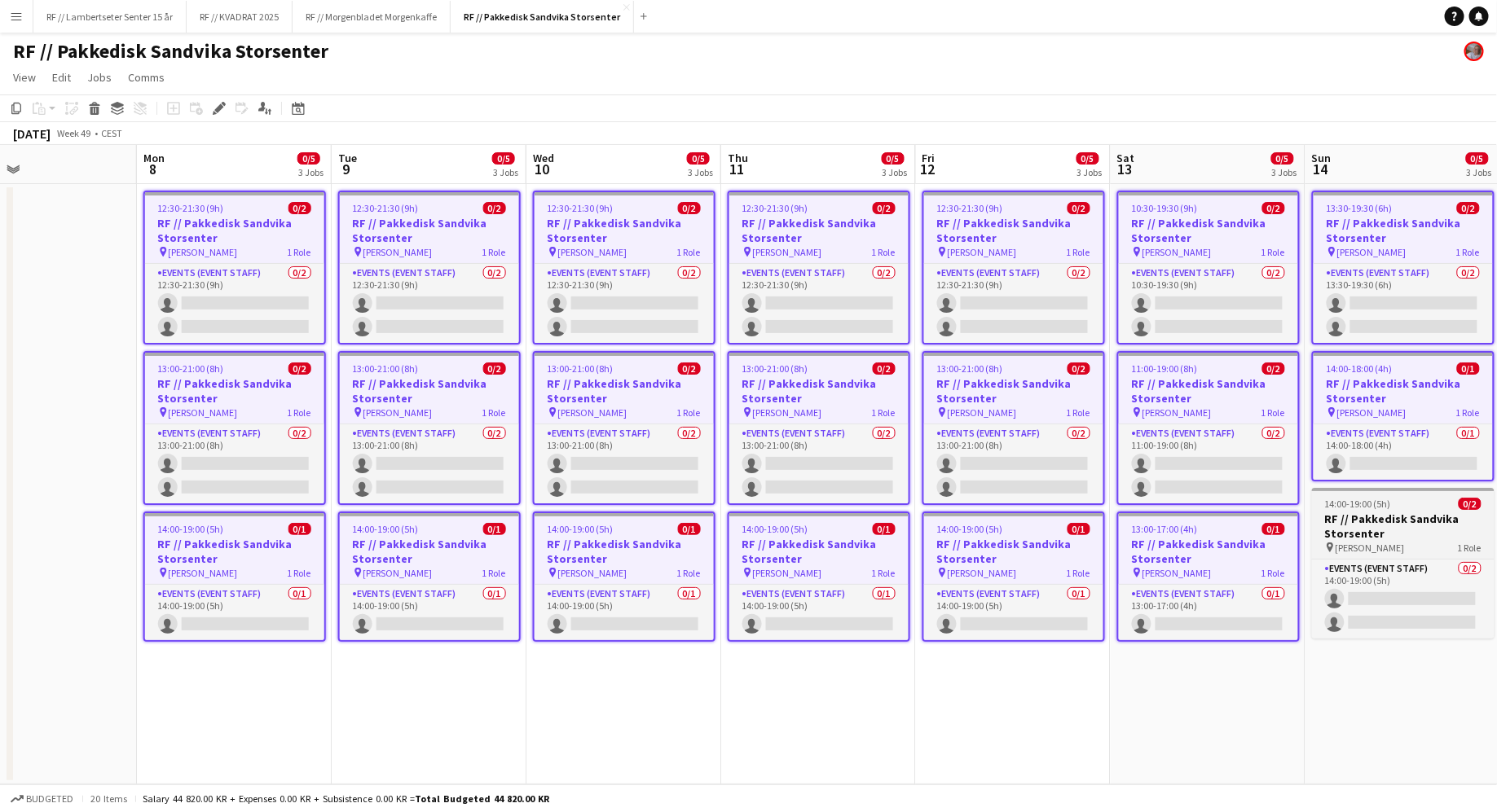
click at [1382, 529] on h3 "RF // Pakkedisk Sandvika Storsenter" at bounding box center [1403, 526] width 182 height 30
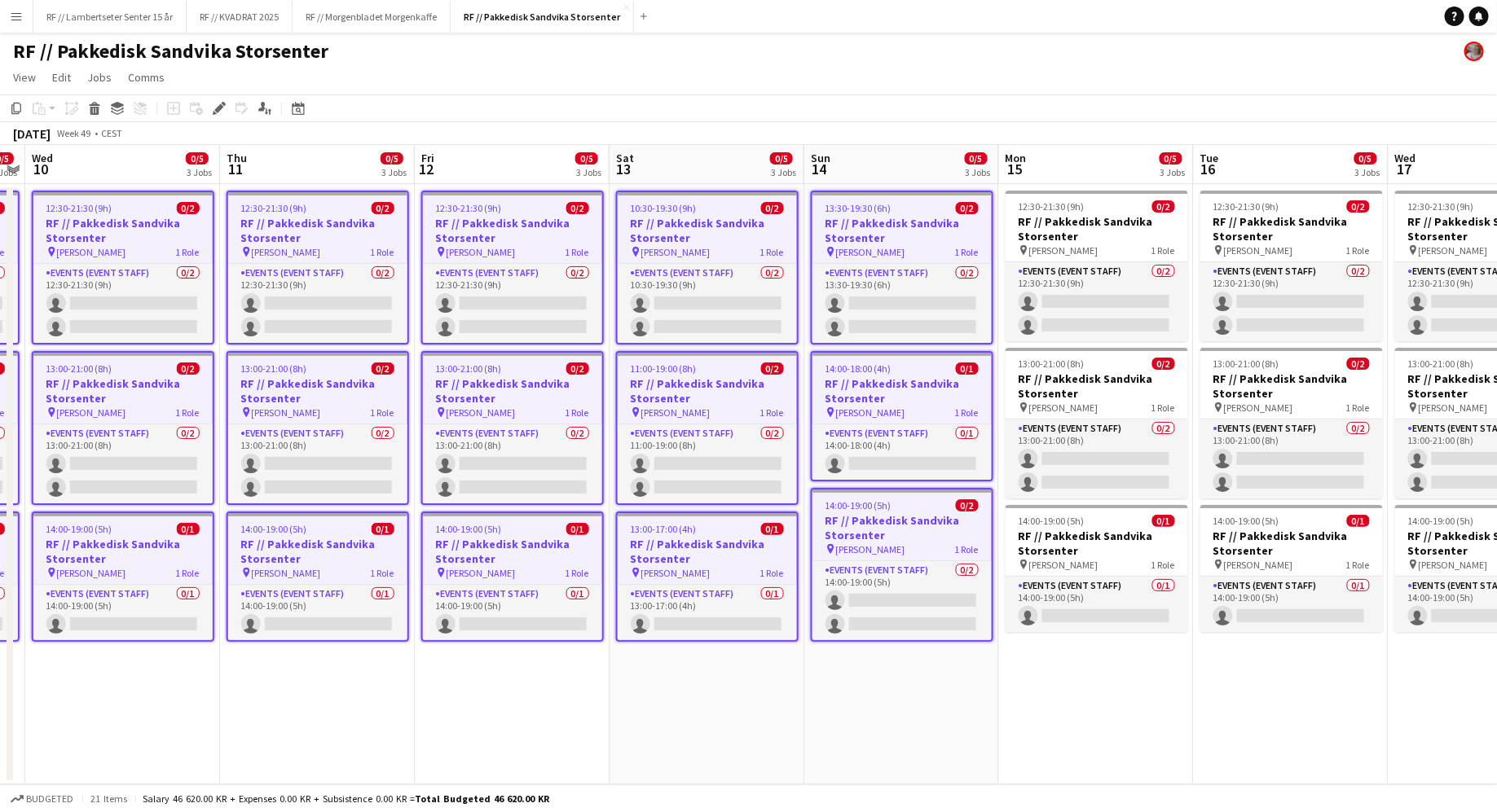
scroll to position [0, 687]
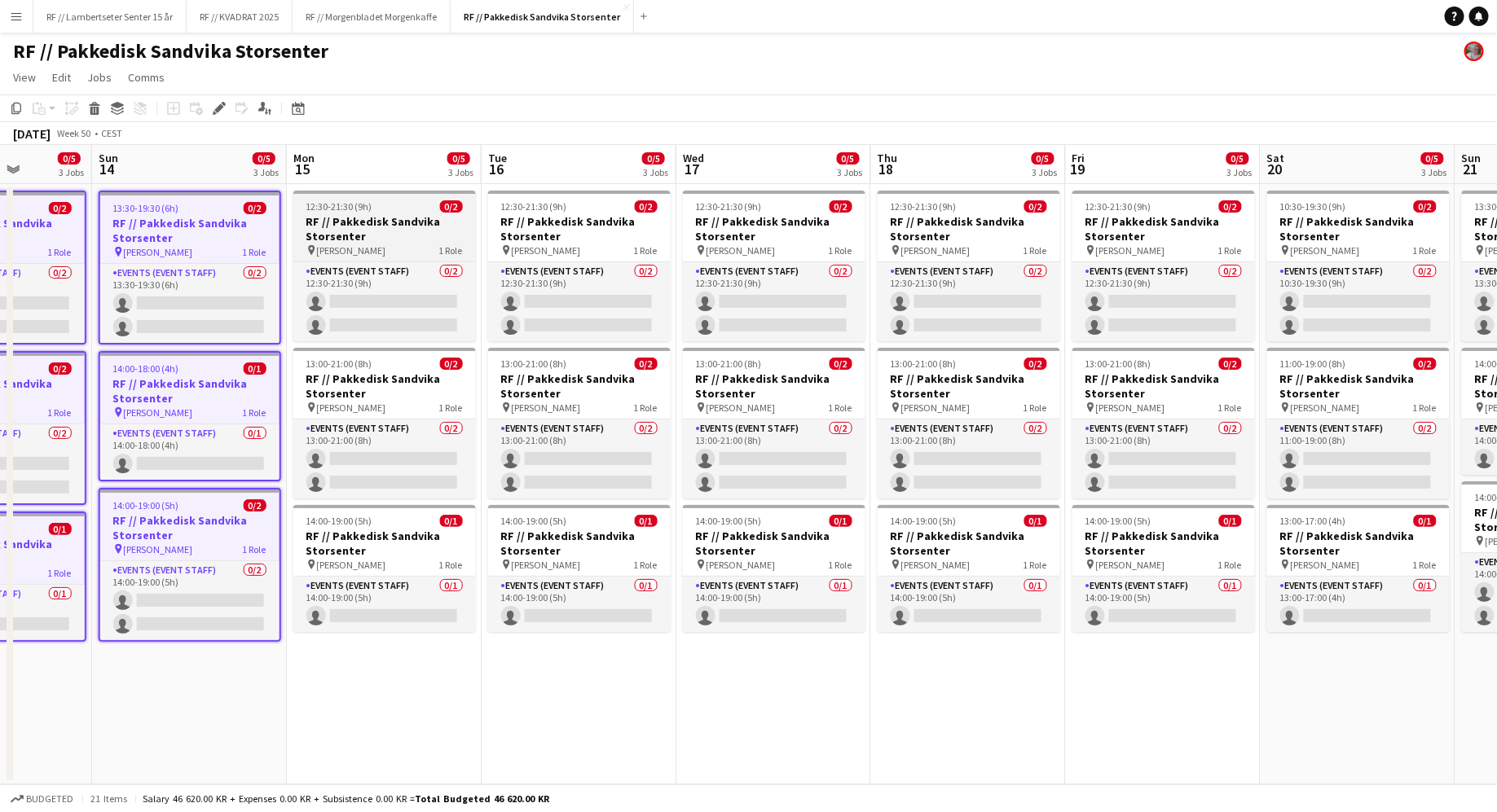
click at [415, 243] on div "pin [PERSON_NAME] 1 Role" at bounding box center [384, 250] width 182 height 13
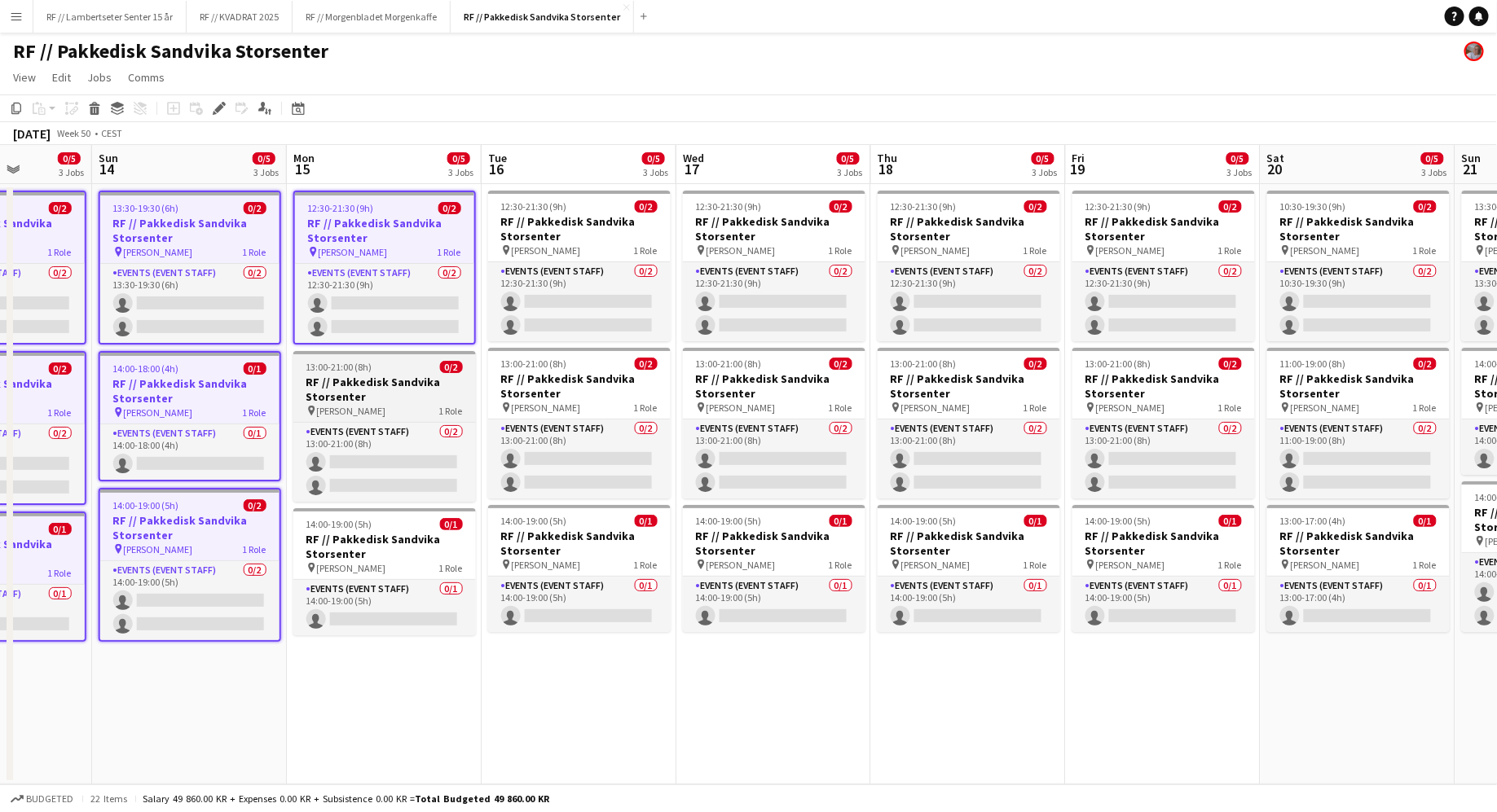
click at [412, 379] on h3 "RF // Pakkedisk Sandvika Storsenter" at bounding box center [384, 389] width 182 height 30
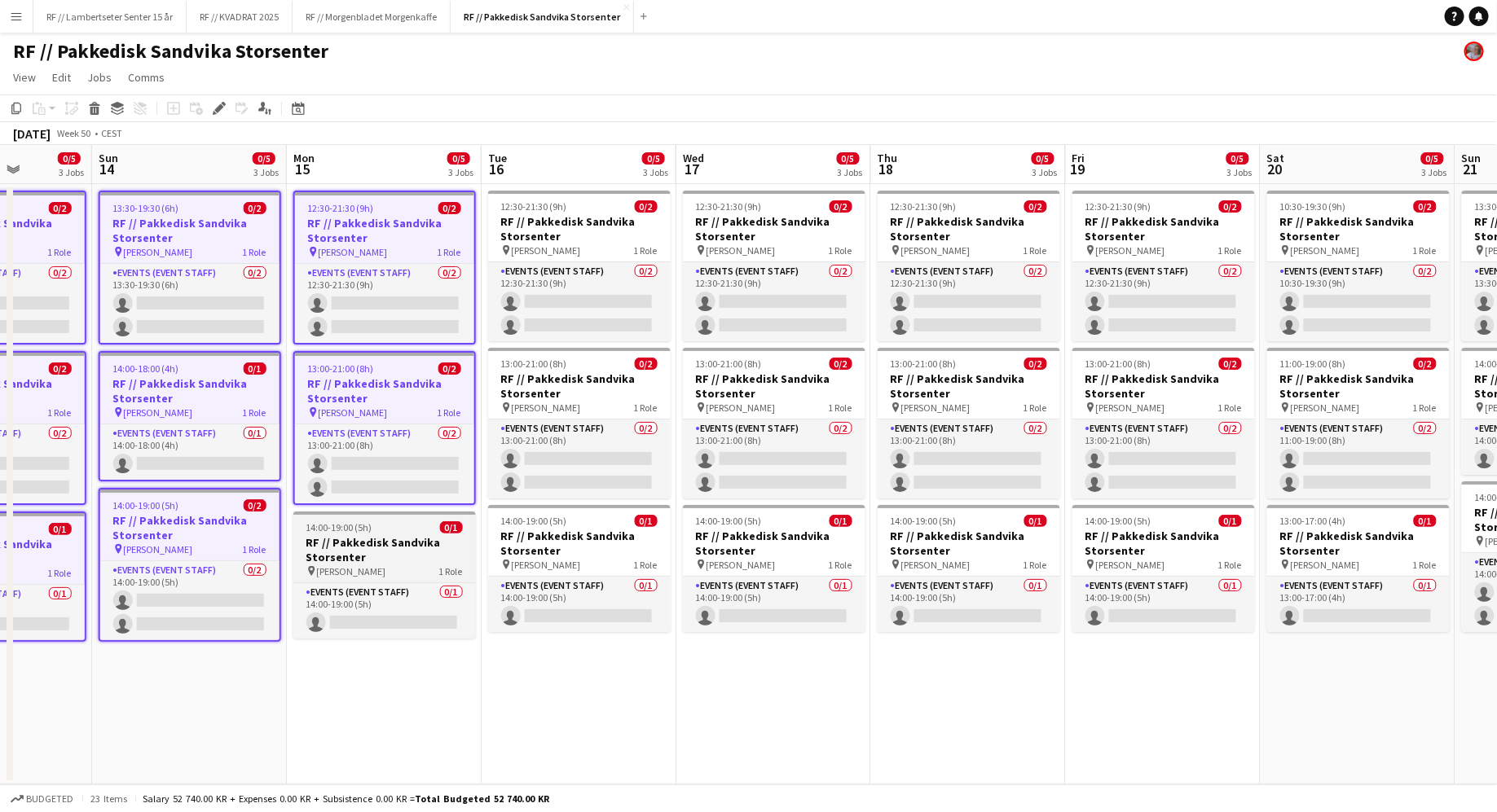
click at [406, 553] on h3 "RF // Pakkedisk Sandvika Storsenter" at bounding box center [384, 550] width 182 height 30
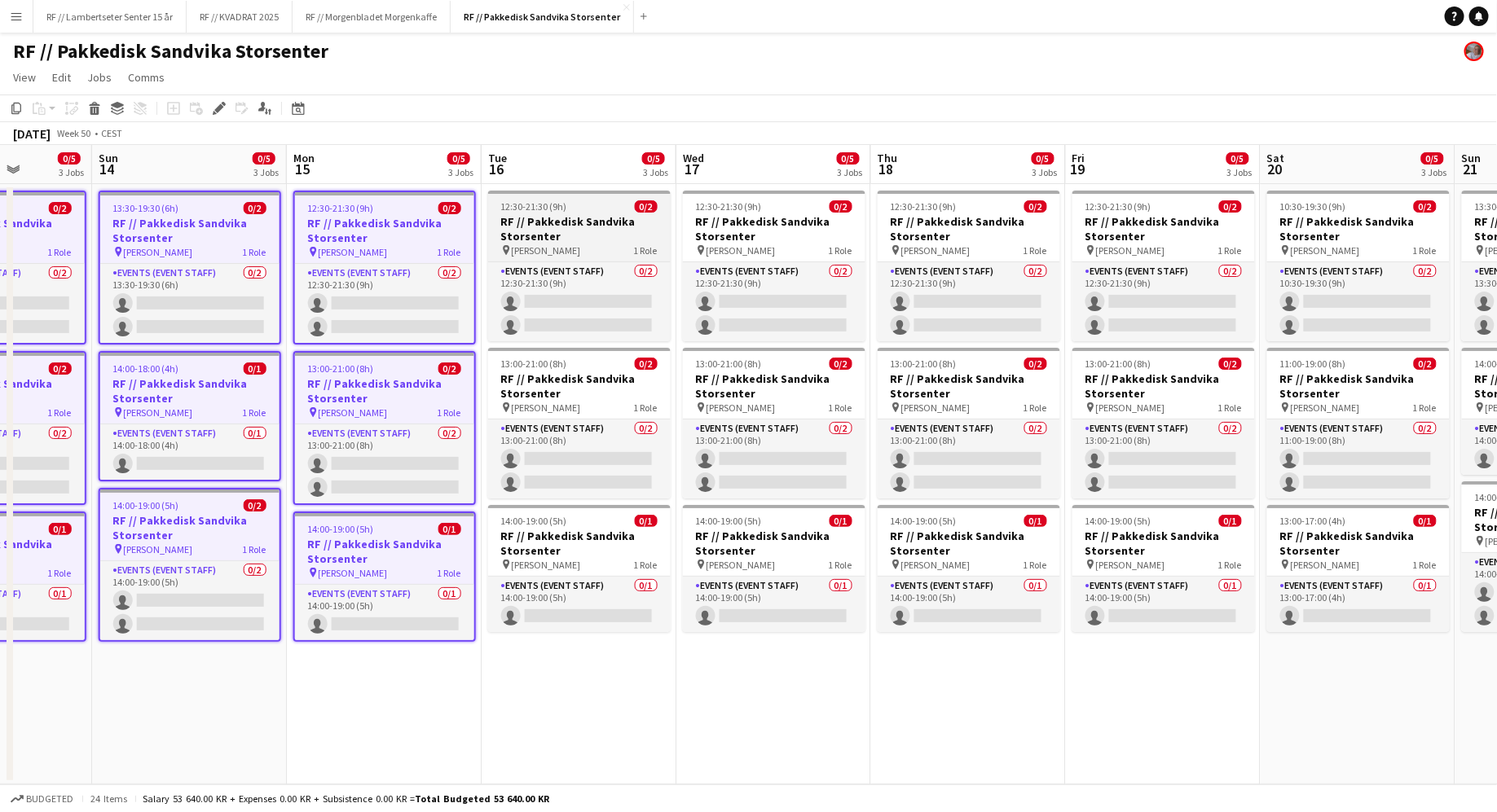
click at [614, 237] on h3 "RF // Pakkedisk Sandvika Storsenter" at bounding box center [579, 229] width 182 height 30
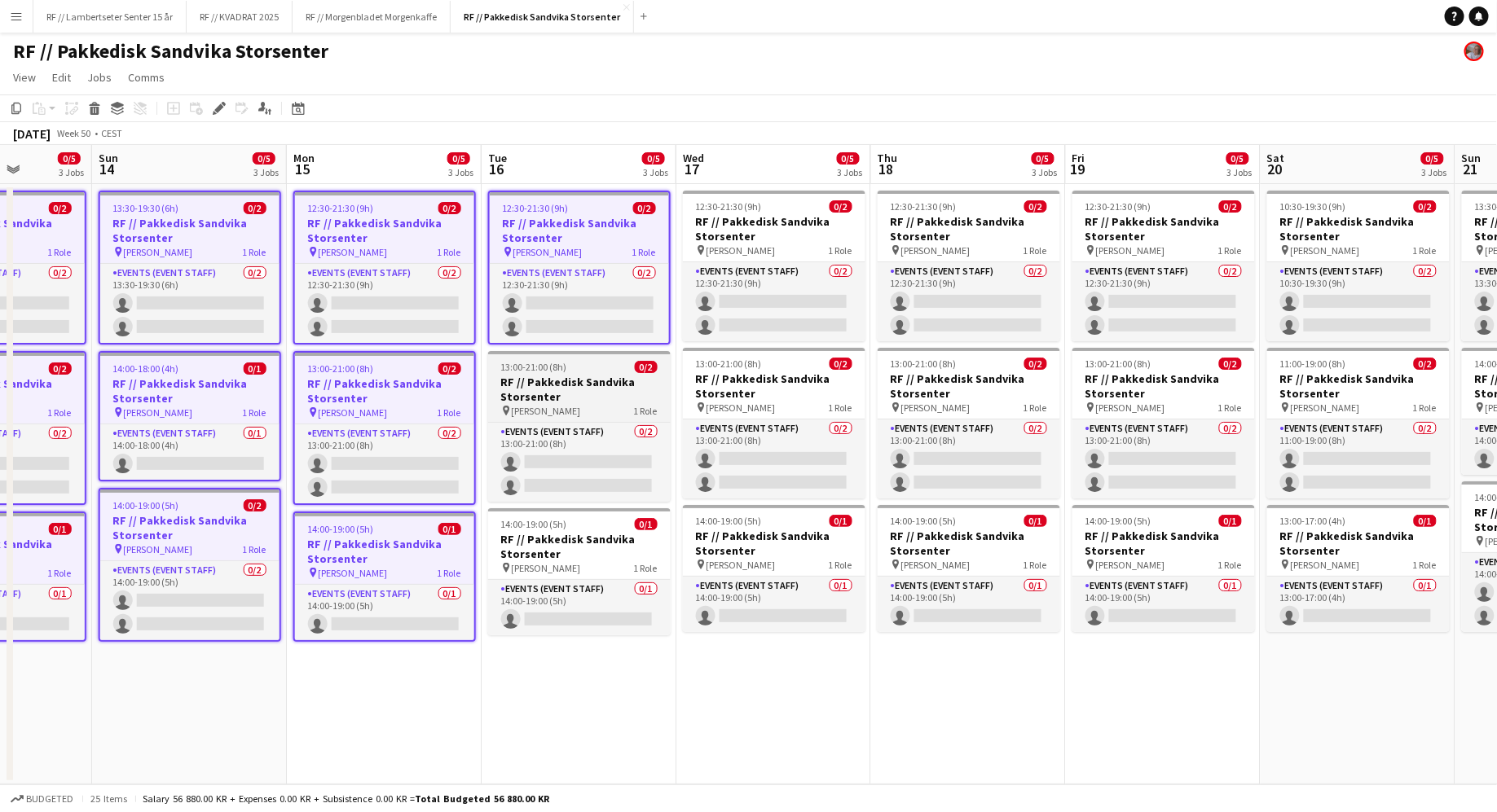
click at [610, 381] on h3 "RF // Pakkedisk Sandvika Storsenter" at bounding box center [579, 389] width 182 height 30
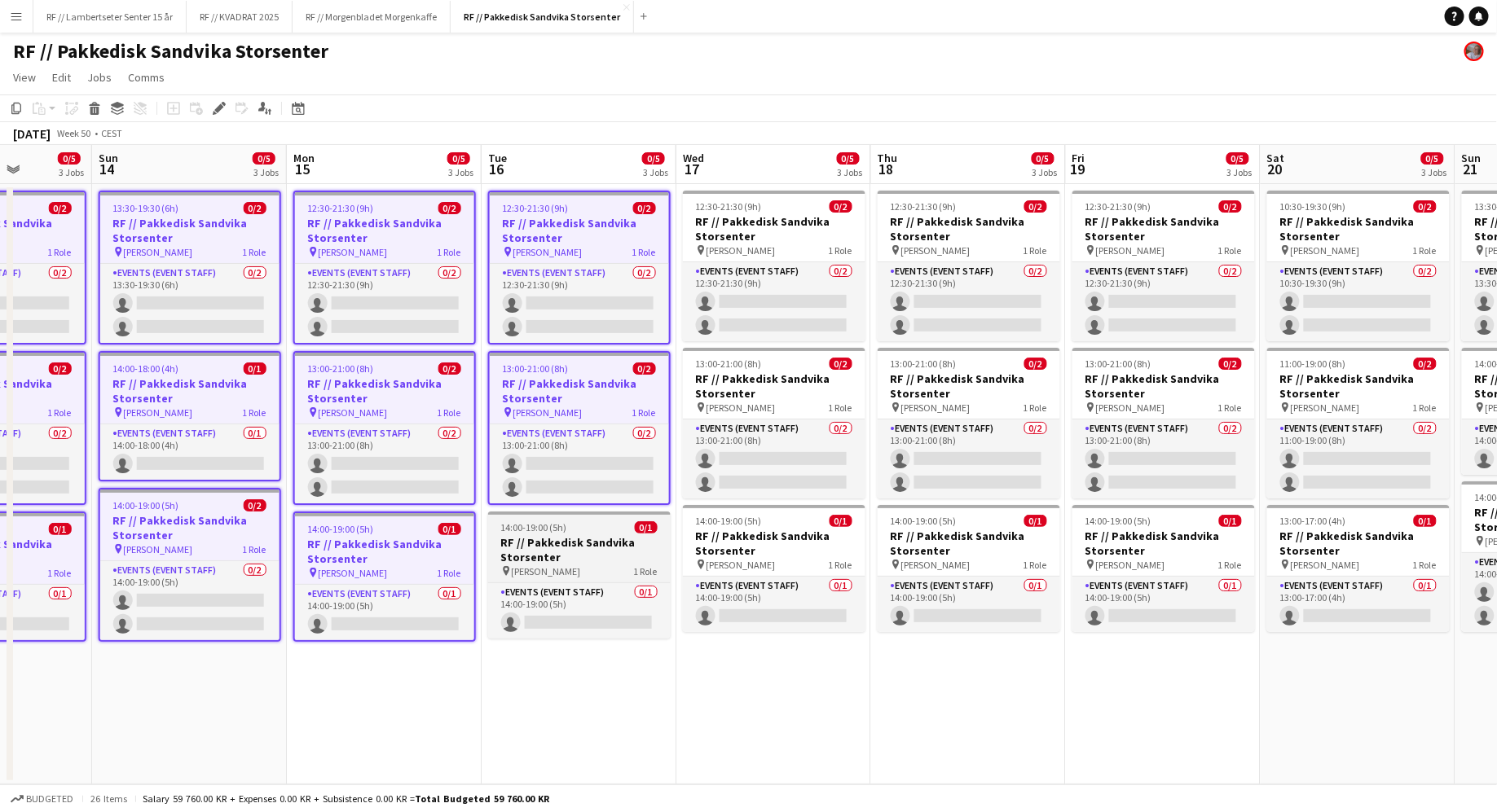
click at [588, 535] on h3 "RF // Pakkedisk Sandvika Storsenter" at bounding box center [579, 550] width 182 height 30
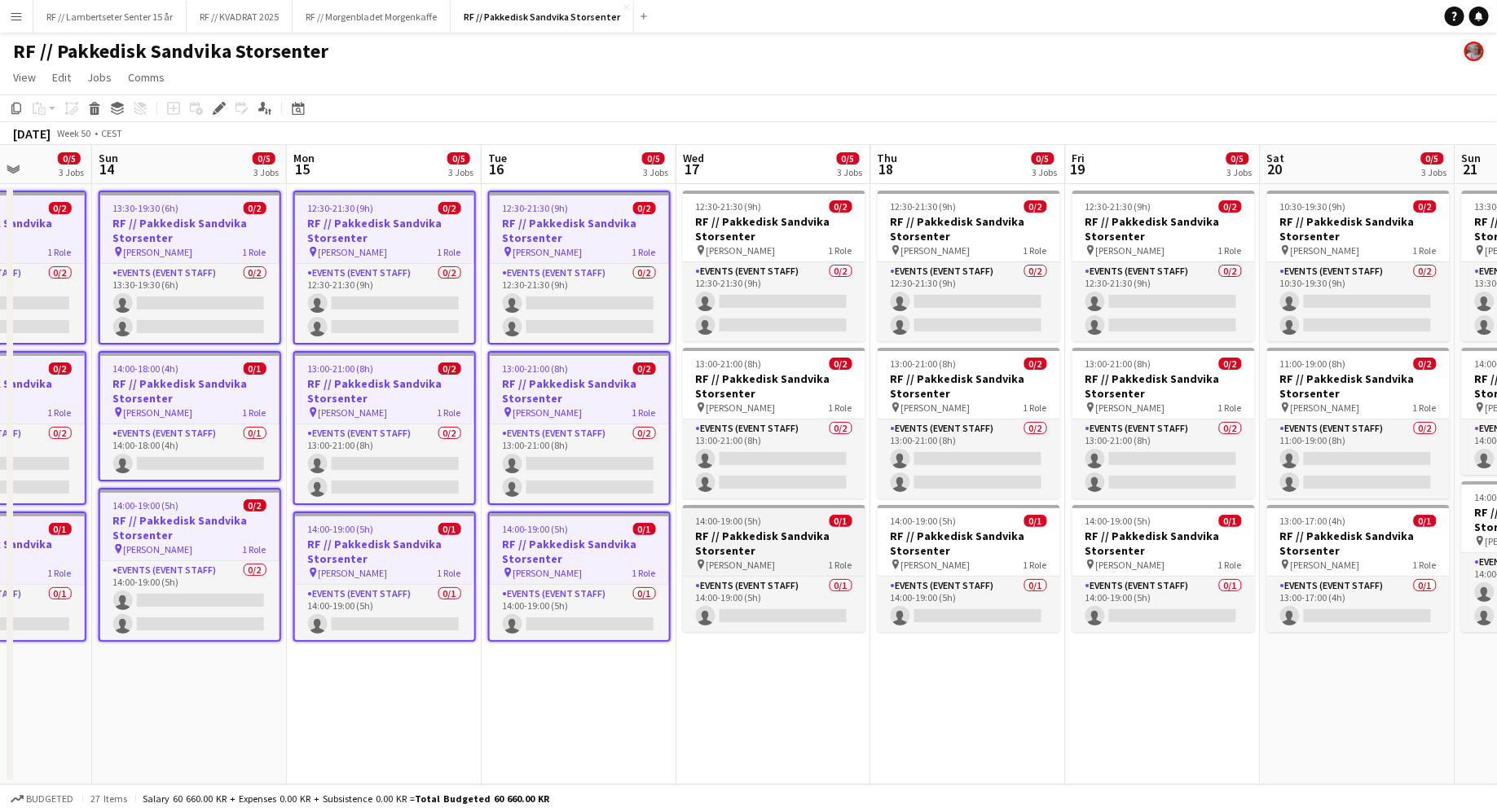
click at [760, 546] on h3 "RF // Pakkedisk Sandvika Storsenter" at bounding box center [773, 544] width 182 height 30
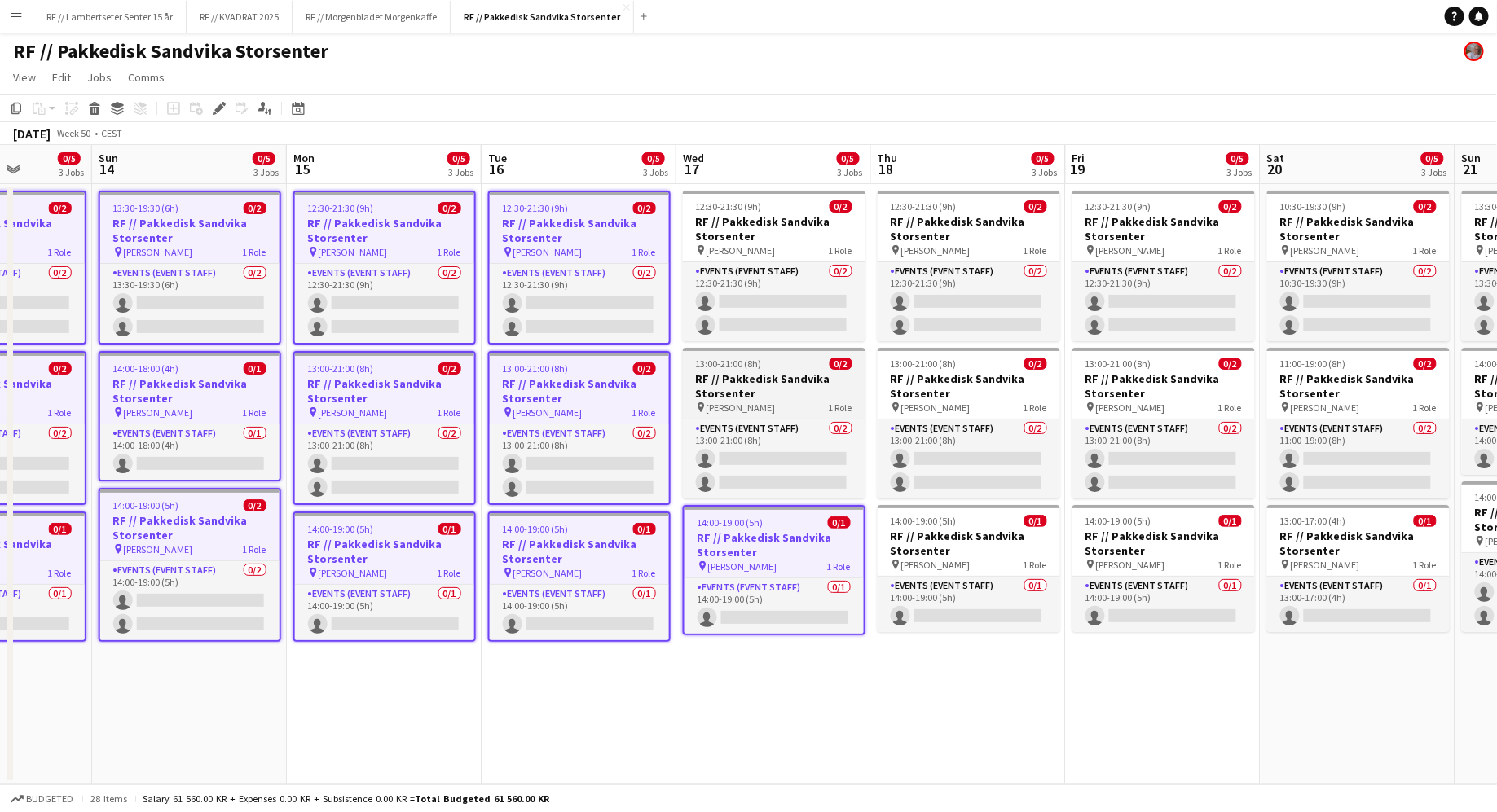
click at [782, 398] on h3 "RF // Pakkedisk Sandvika Storsenter" at bounding box center [773, 387] width 182 height 30
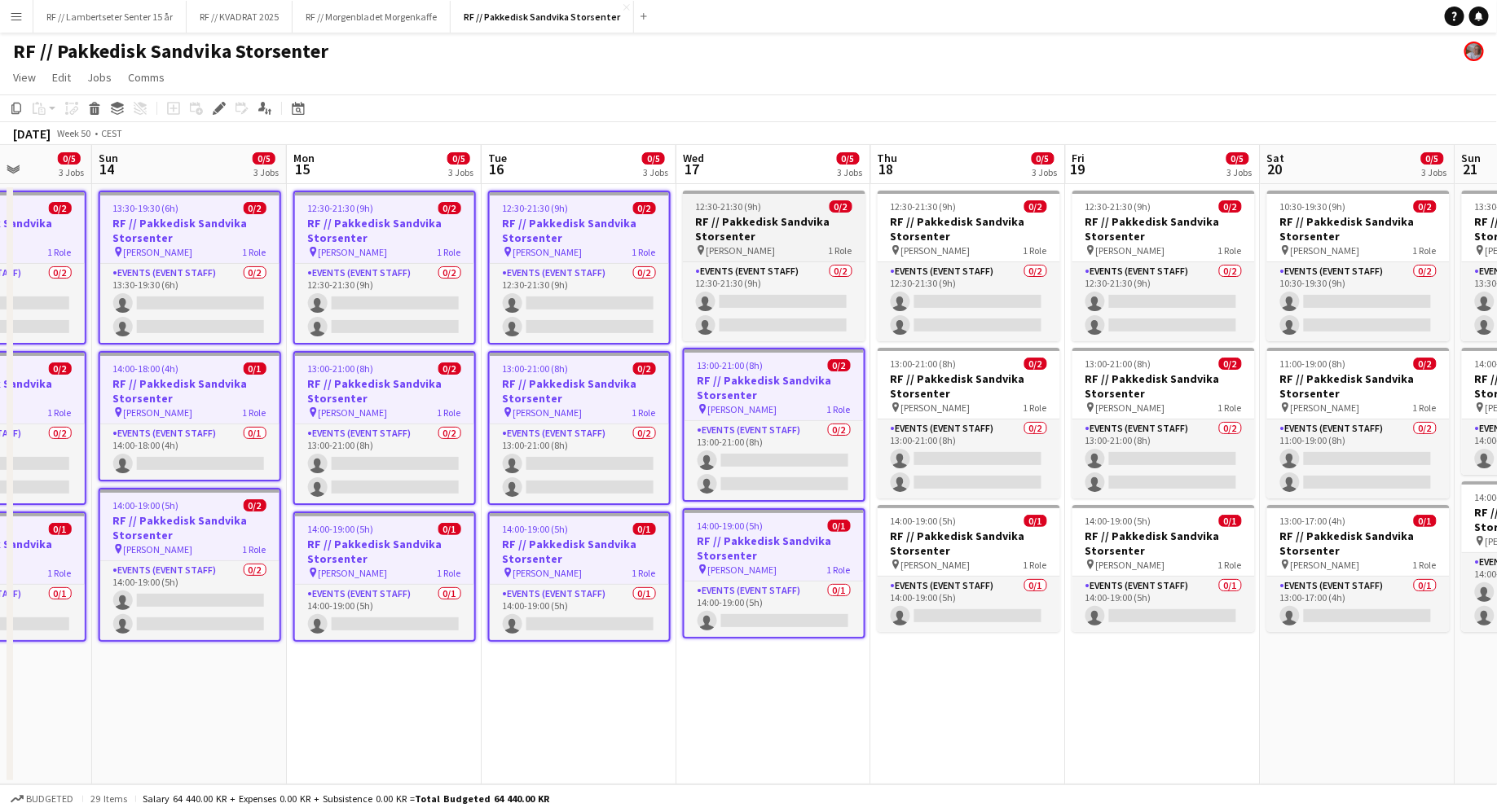
click at [784, 261] on app-job-card "12:30-21:30 (9h) 0/2 RF // Pakkedisk [PERSON_NAME] pin [PERSON_NAME] 1 Role Eve…" at bounding box center [773, 265] width 182 height 151
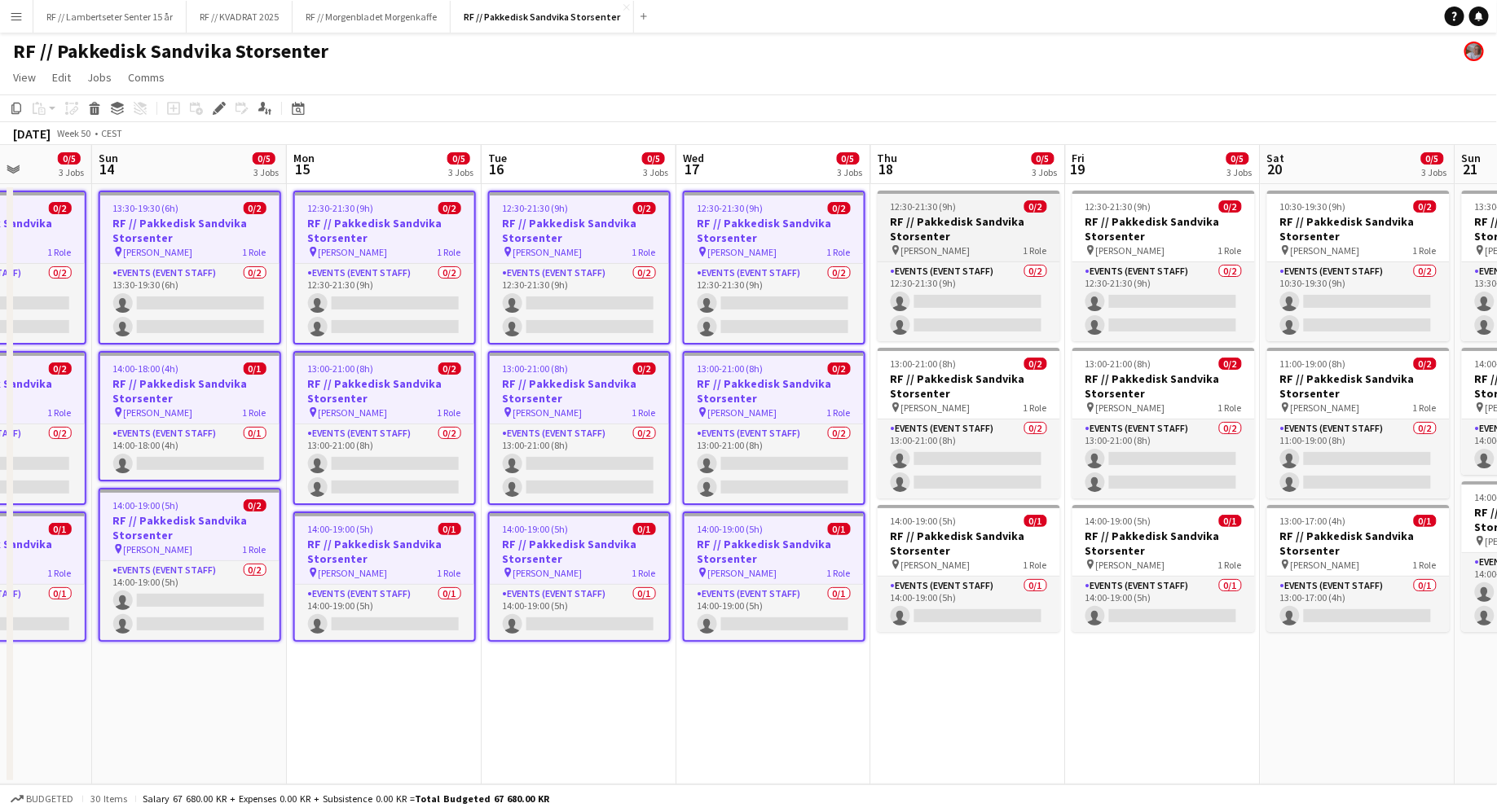
click at [961, 216] on h3 "RF // Pakkedisk Sandvika Storsenter" at bounding box center [968, 229] width 182 height 30
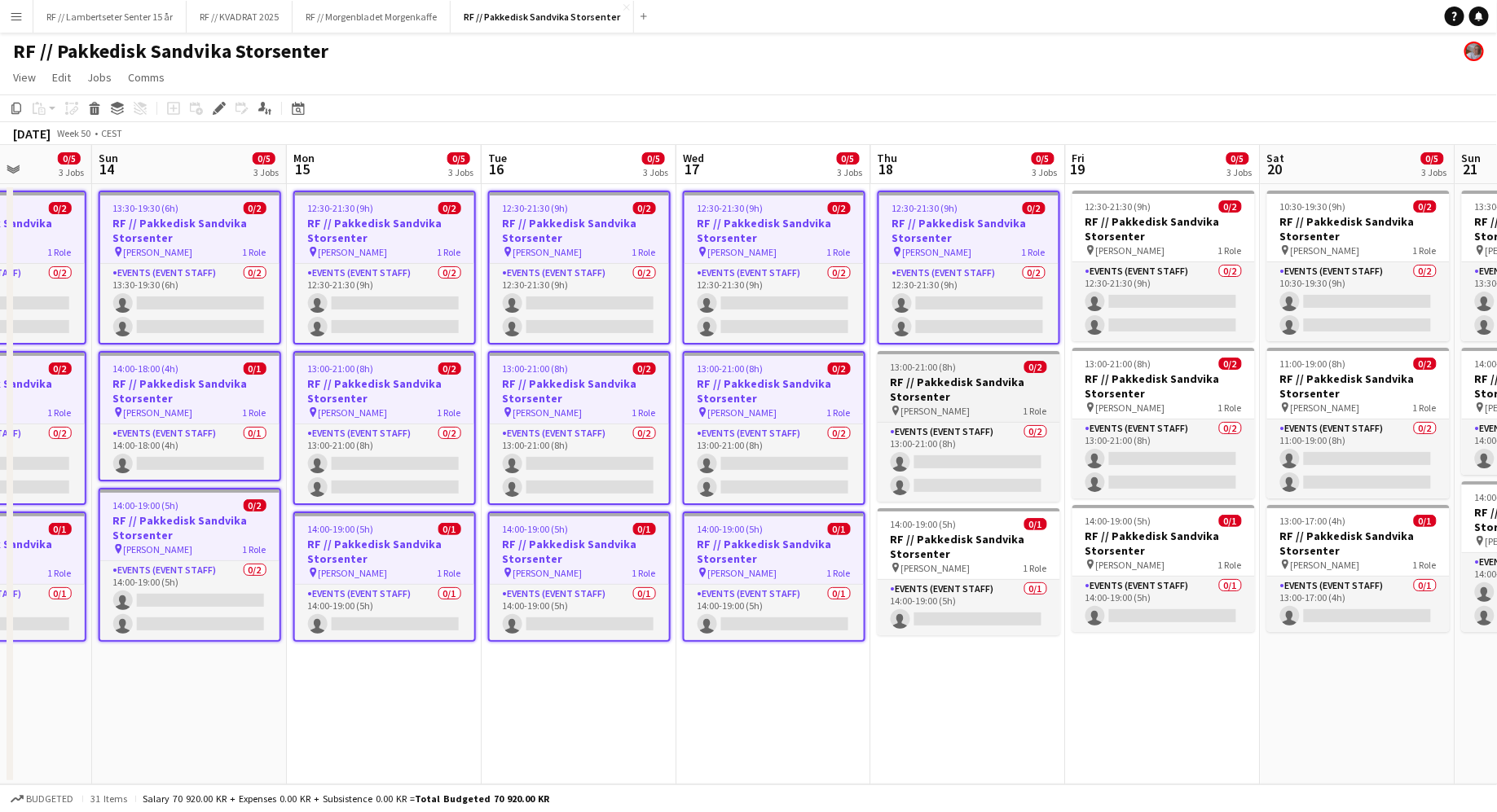
click at [987, 392] on h3 "RF // Pakkedisk Sandvika Storsenter" at bounding box center [968, 389] width 182 height 30
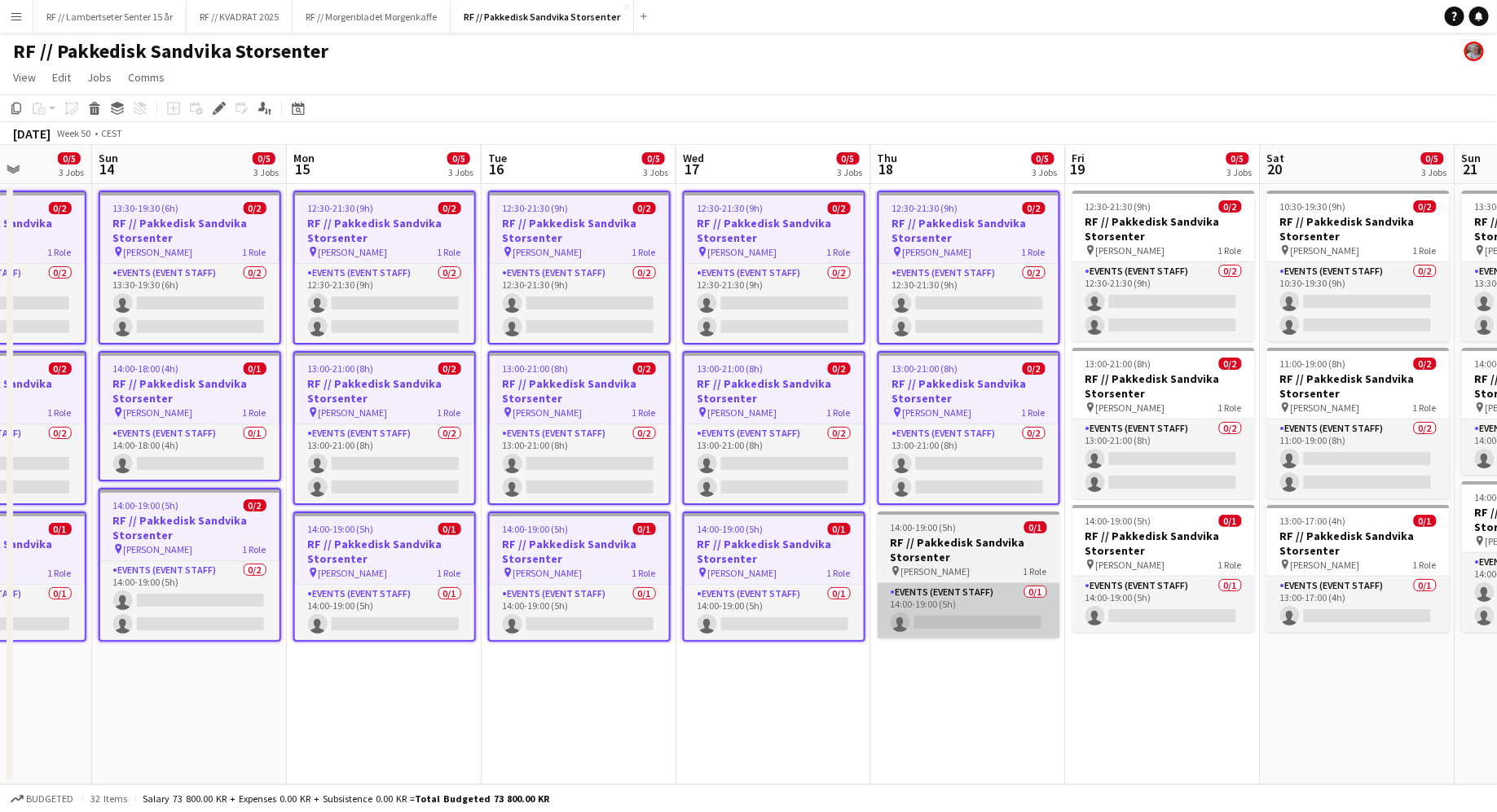
click at [966, 612] on app-card-role "Events (Event Staff) 0/1 14:00-19:00 (5h) single-neutral-actions" at bounding box center [968, 611] width 182 height 55
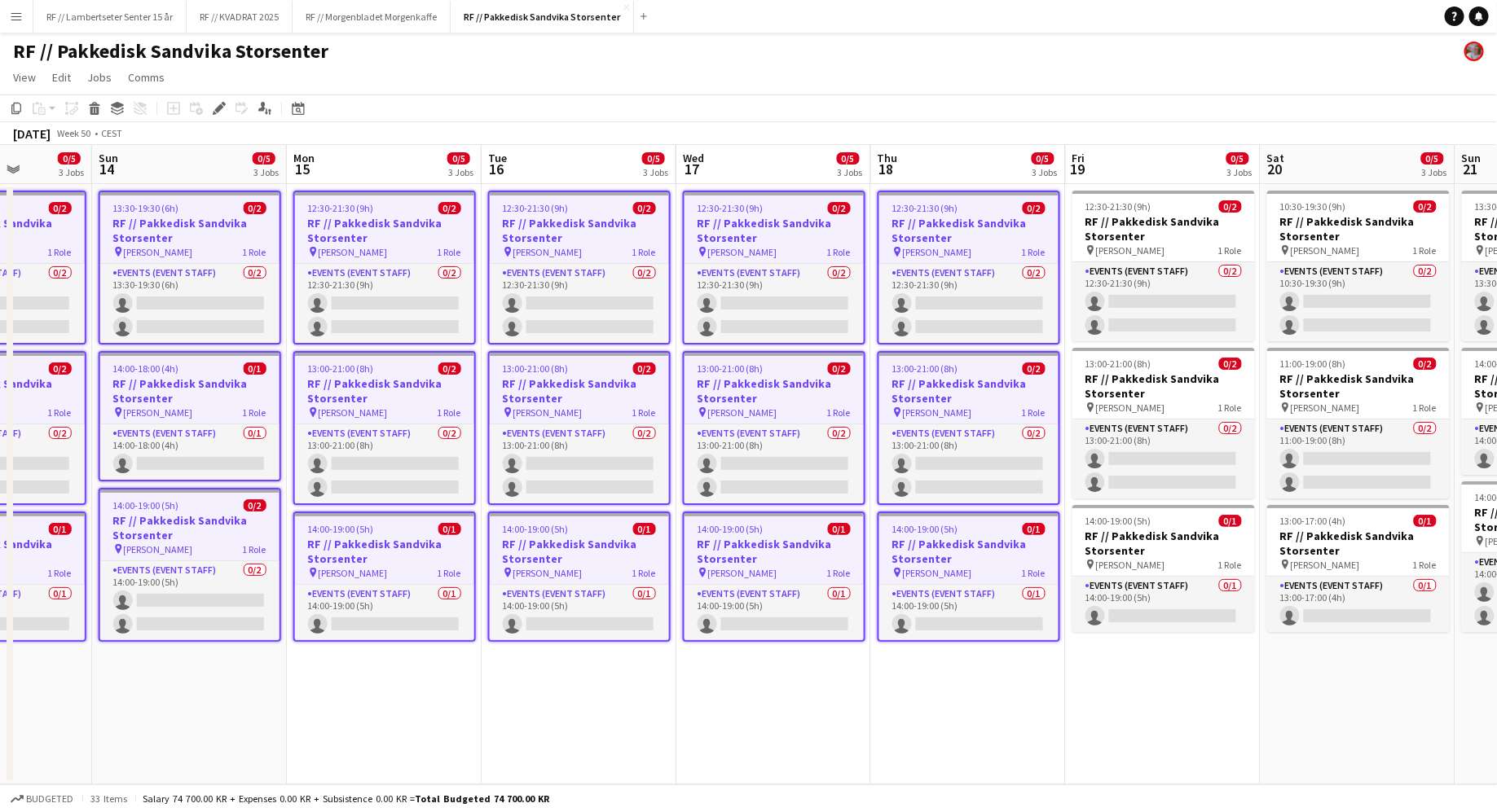
click at [1206, 500] on app-date-cell "12:30-21:30 (9h) 0/2 RF // Pakkedisk [PERSON_NAME] pin [PERSON_NAME] 1 Role Eve…" at bounding box center [1163, 484] width 194 height 600
click at [1184, 403] on div "pin [PERSON_NAME] 1 Role" at bounding box center [1163, 407] width 182 height 13
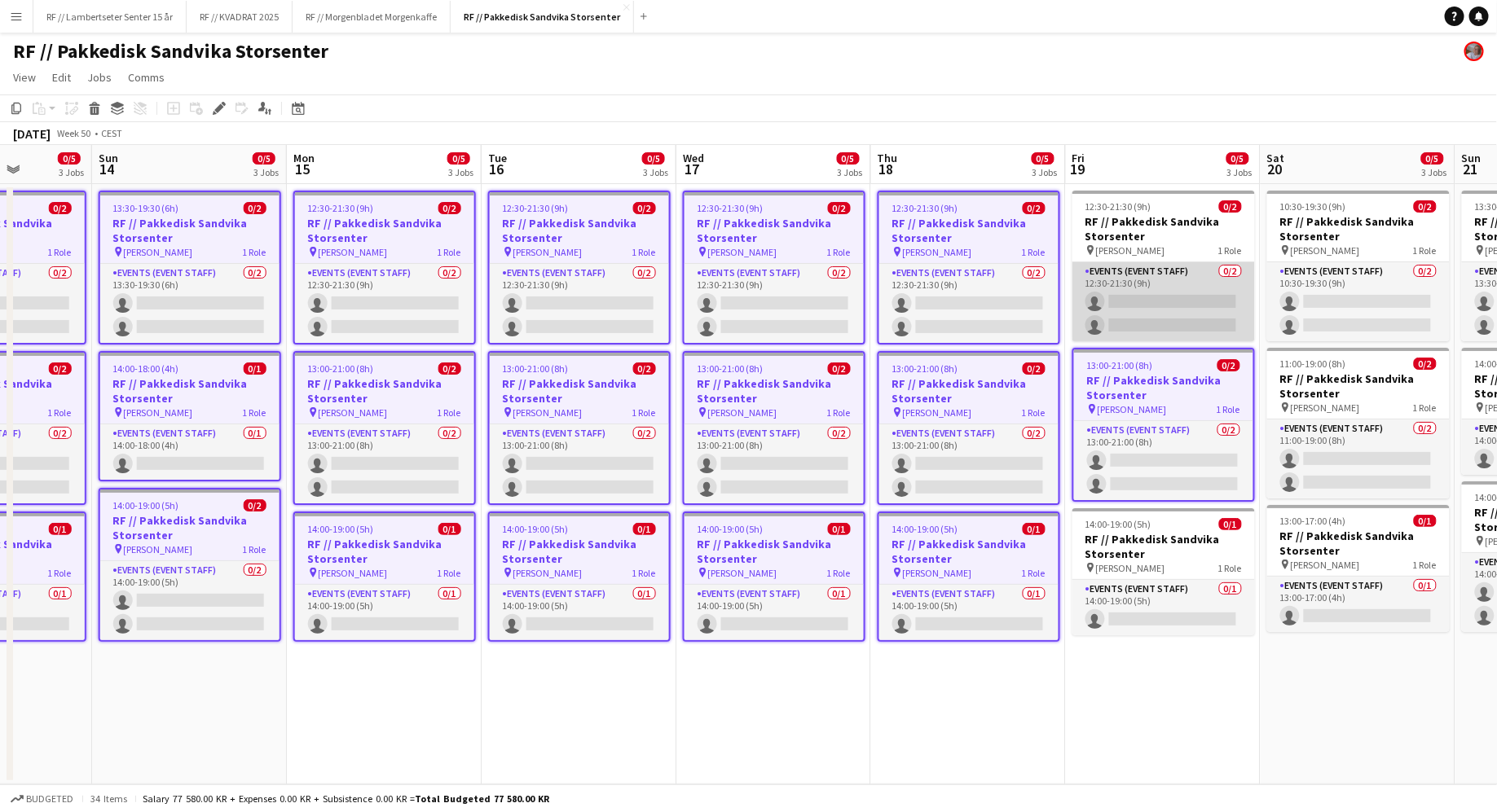
click at [1177, 261] on app-job-card "12:30-21:30 (9h) 0/2 RF // Pakkedisk [PERSON_NAME] pin [PERSON_NAME] 1 Role Eve…" at bounding box center [1163, 265] width 182 height 151
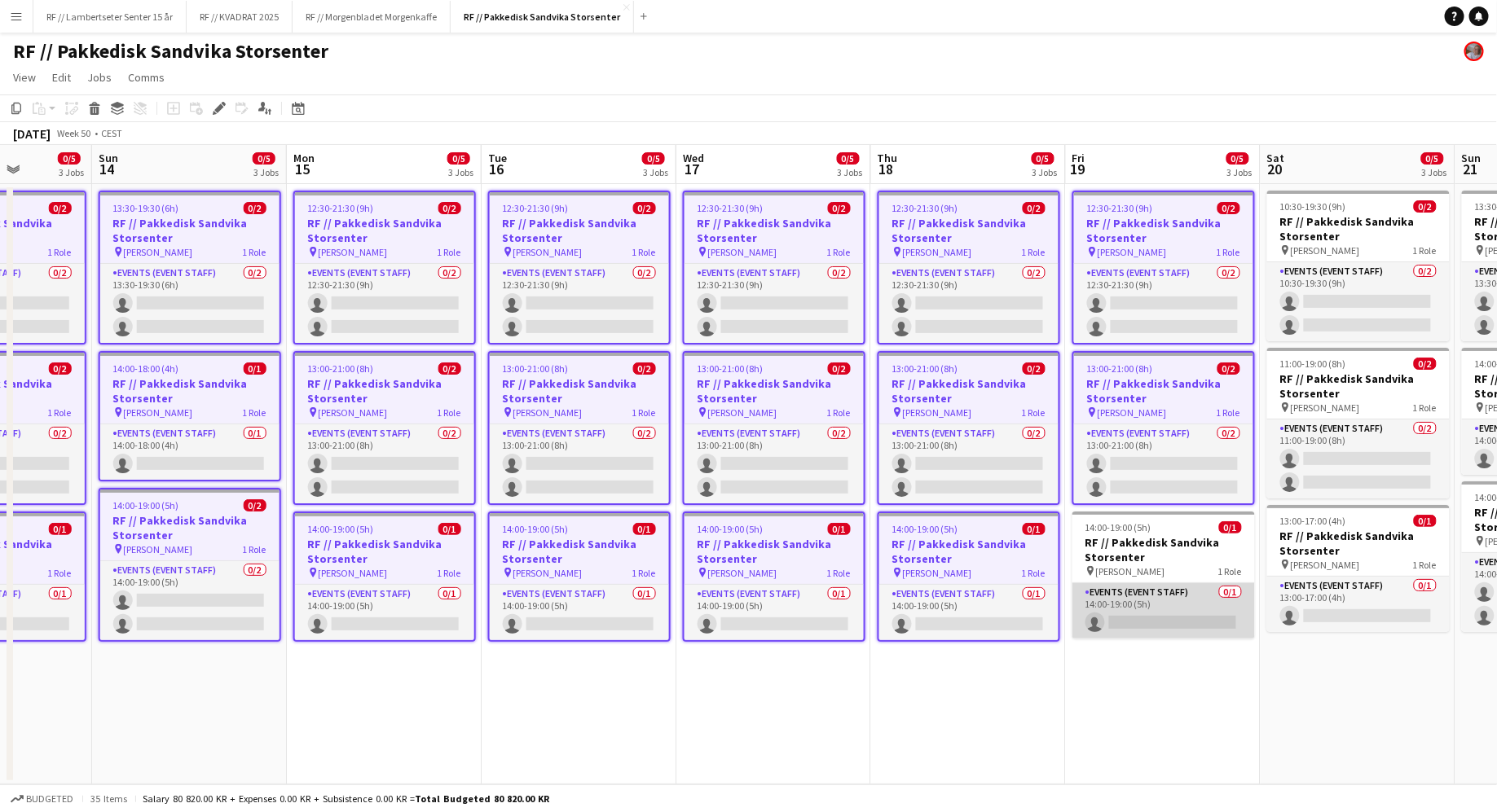
click at [1134, 599] on app-card-role "Events (Event Staff) 0/1 14:00-19:00 (5h) single-neutral-actions" at bounding box center [1163, 611] width 182 height 55
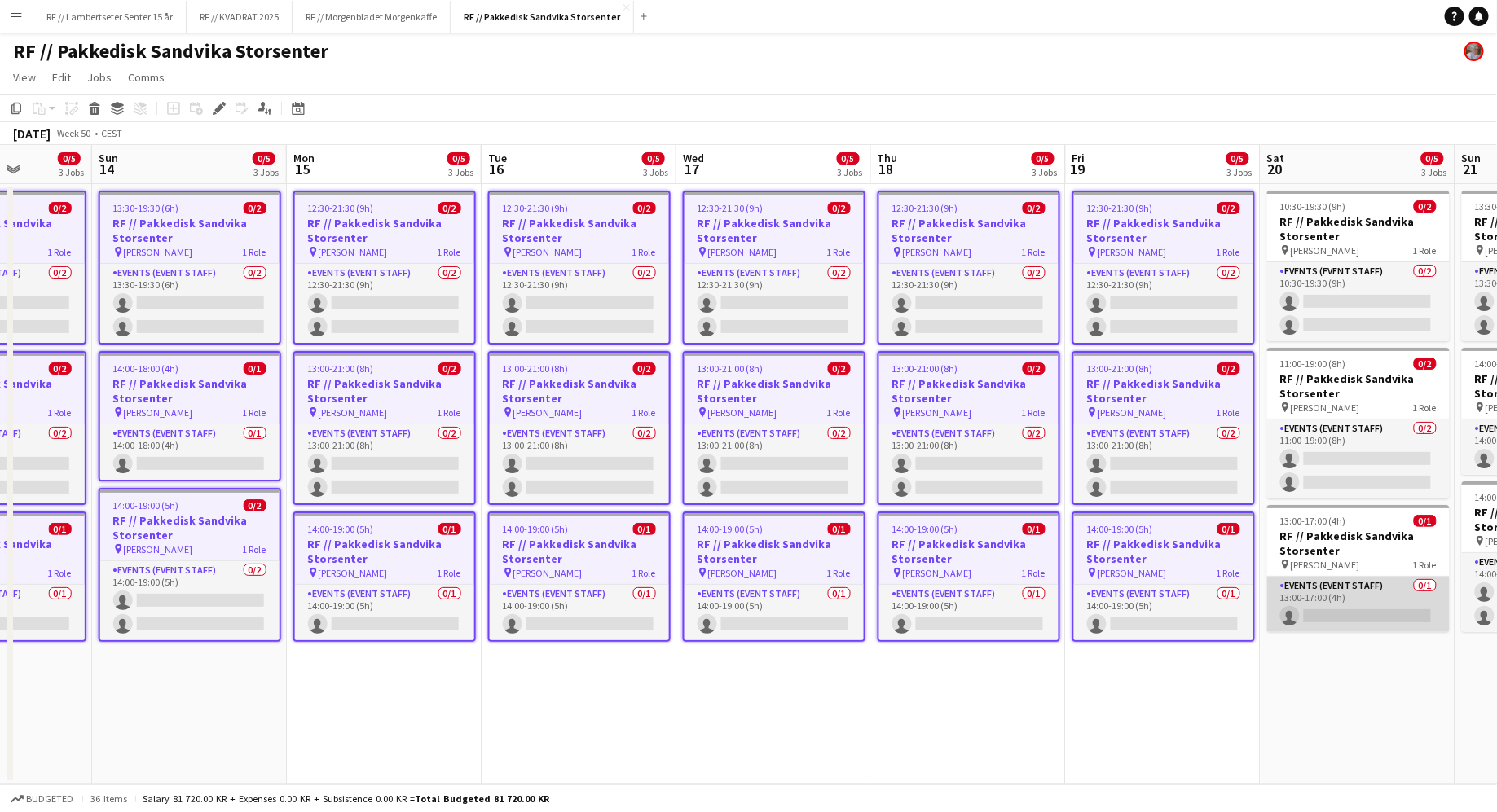
click at [1314, 577] on app-card-role "Events (Event Staff) 0/1 13:00-17:00 (4h) single-neutral-actions" at bounding box center [1357, 605] width 182 height 55
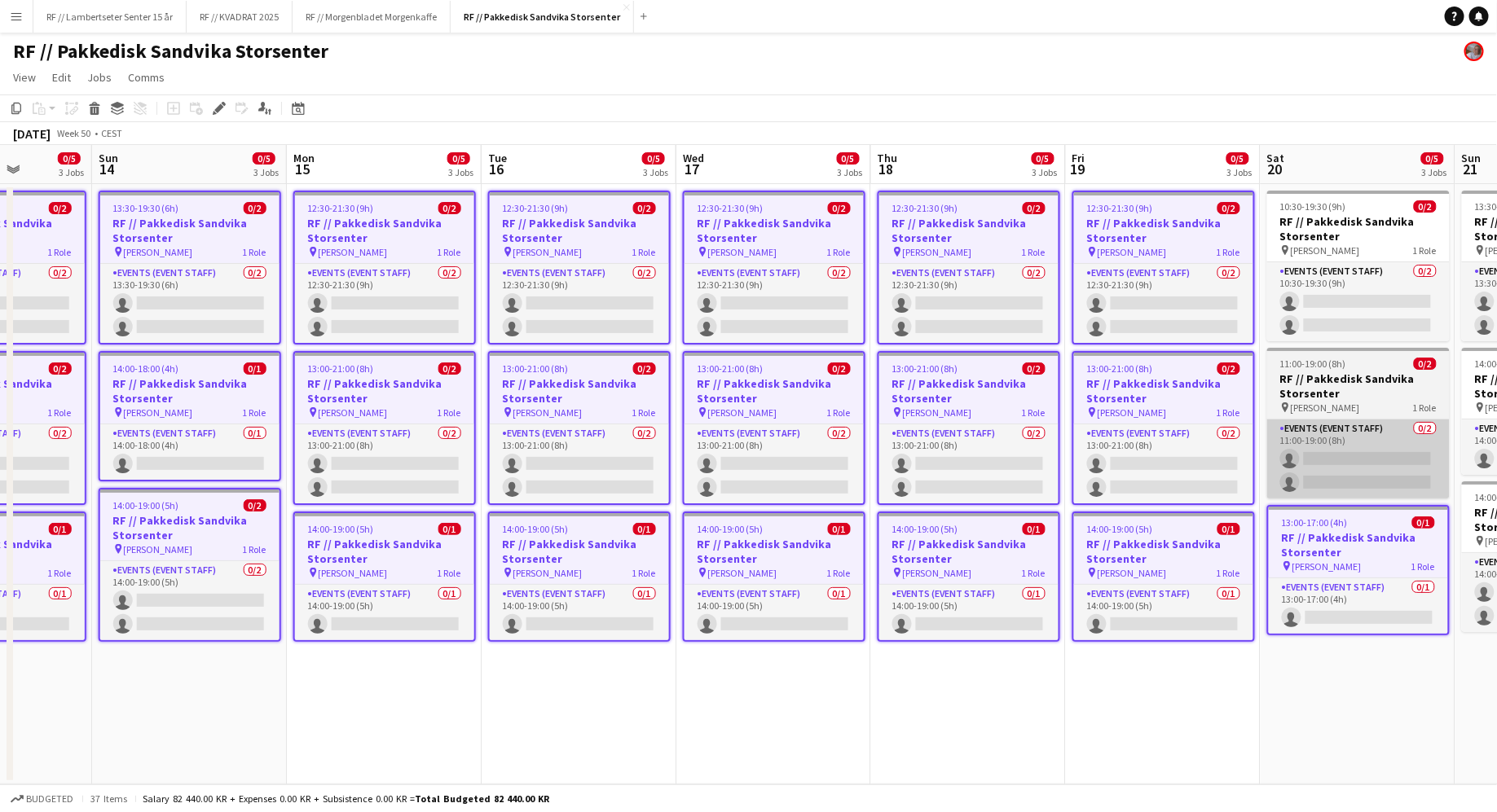
scroll to position [0, 687]
click at [1344, 431] on app-card-role "Events (Event Staff) 0/2 11:00-19:00 (8h) single-neutral-actions single-neutral…" at bounding box center [1358, 459] width 182 height 79
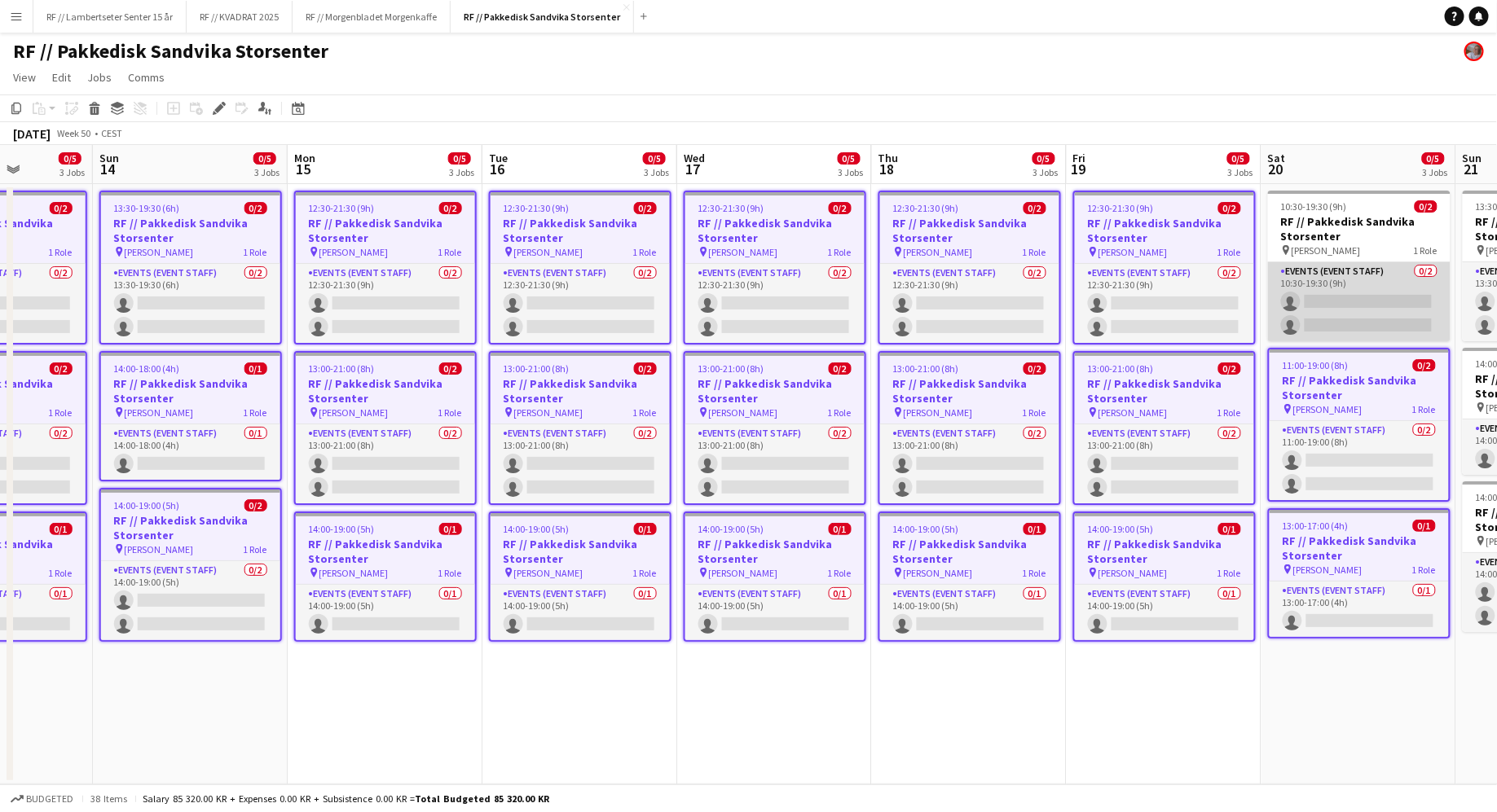
click at [1369, 277] on app-card-role "Events (Event Staff) 0/2 10:30-19:30 (9h) single-neutral-actions single-neutral…" at bounding box center [1358, 301] width 182 height 79
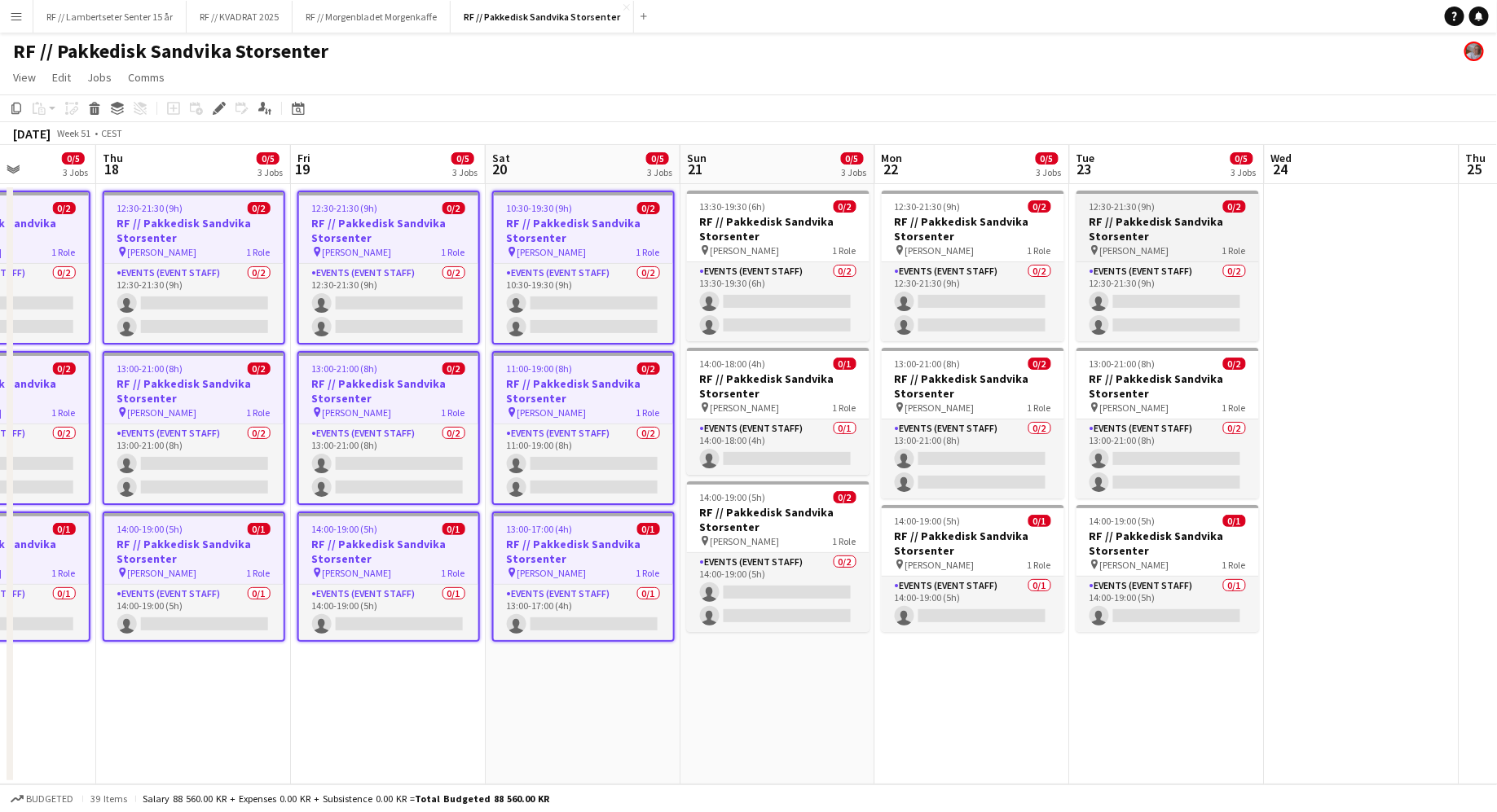
scroll to position [0, 700]
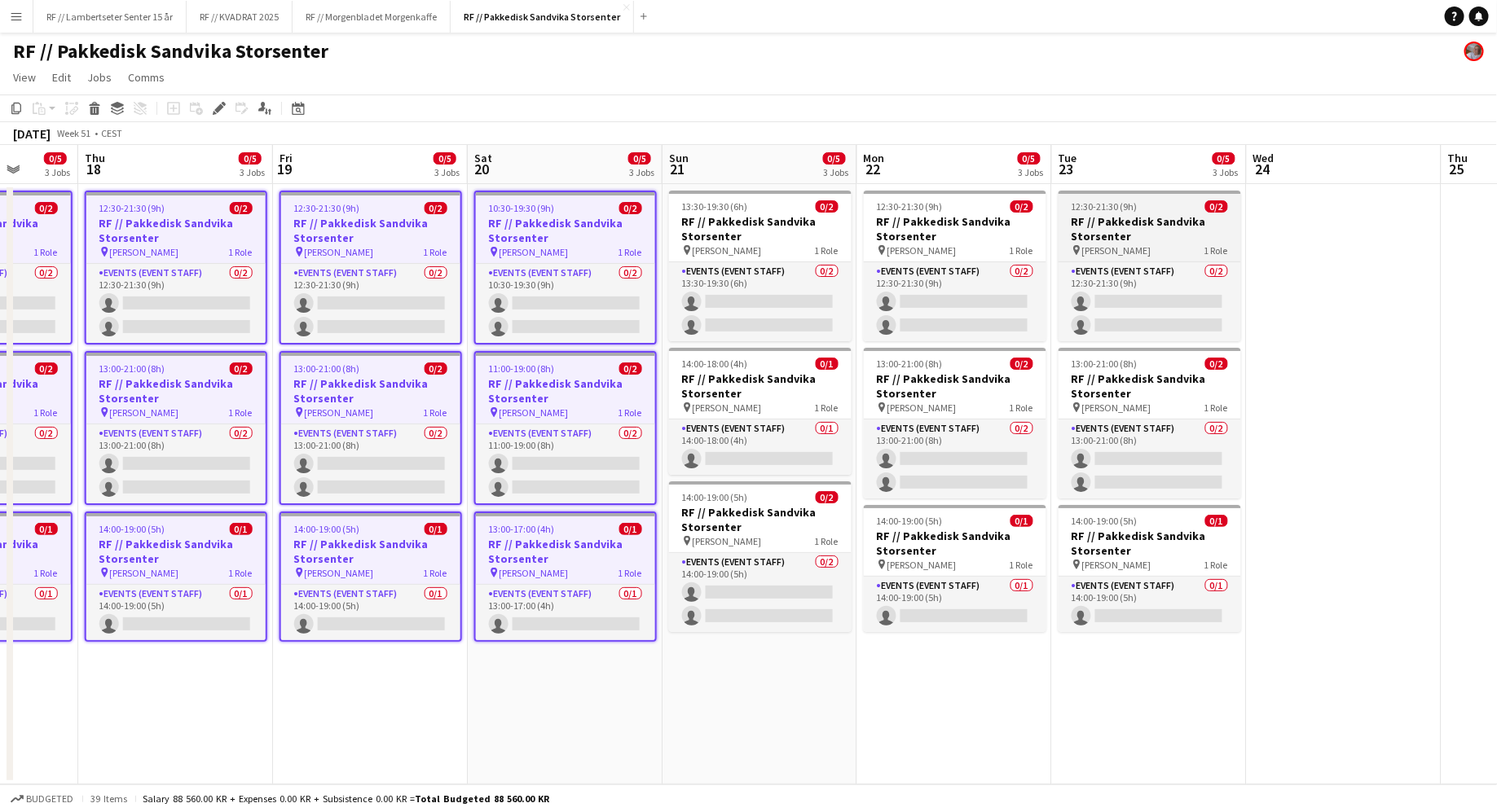
click at [1214, 256] on div "pin [PERSON_NAME] 1 Role" at bounding box center [1149, 250] width 182 height 13
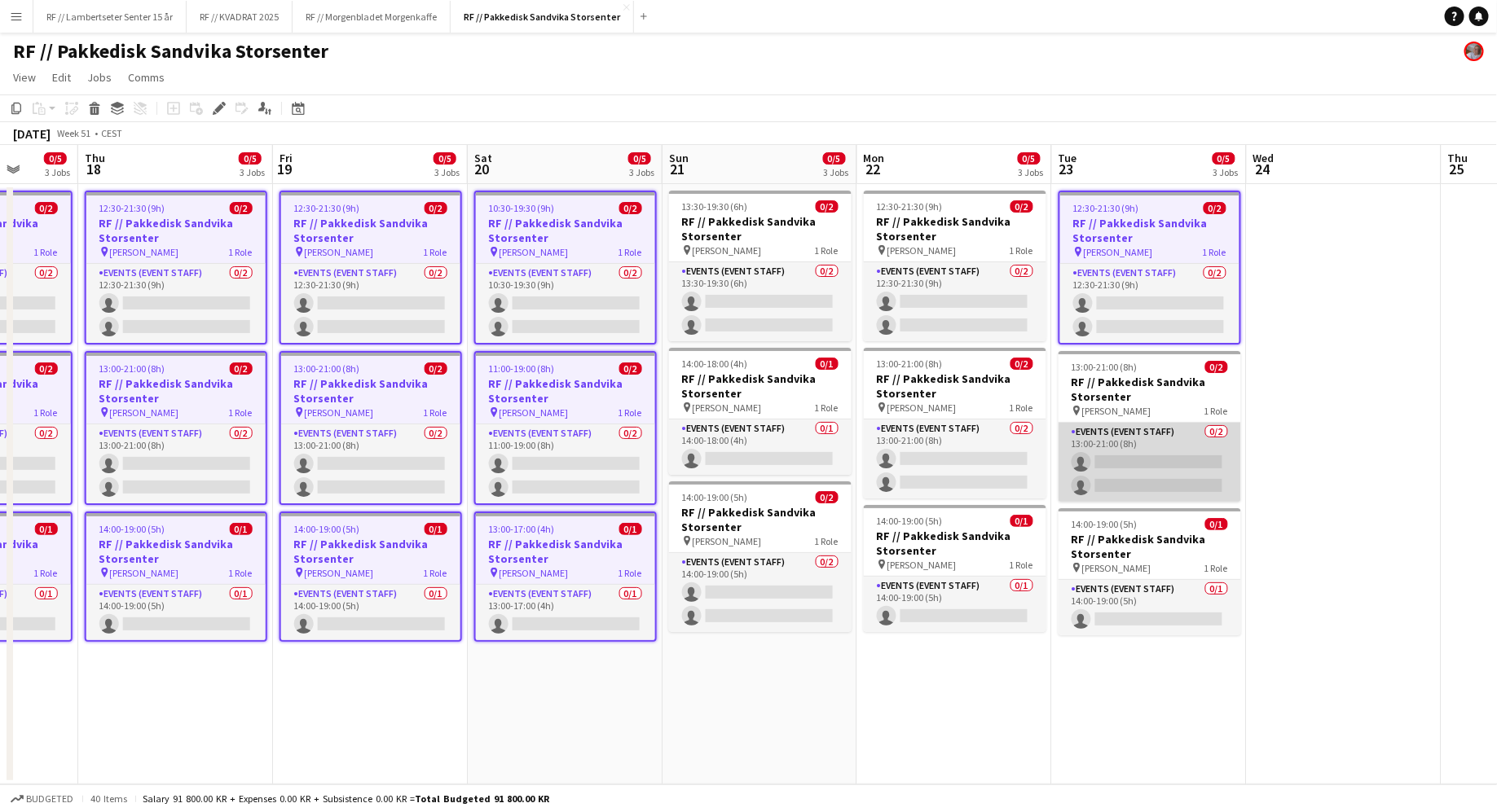
click at [1131, 440] on app-card-role "Events (Event Staff) 0/2 13:00-21:00 (8h) single-neutral-actions single-neutral…" at bounding box center [1149, 461] width 182 height 79
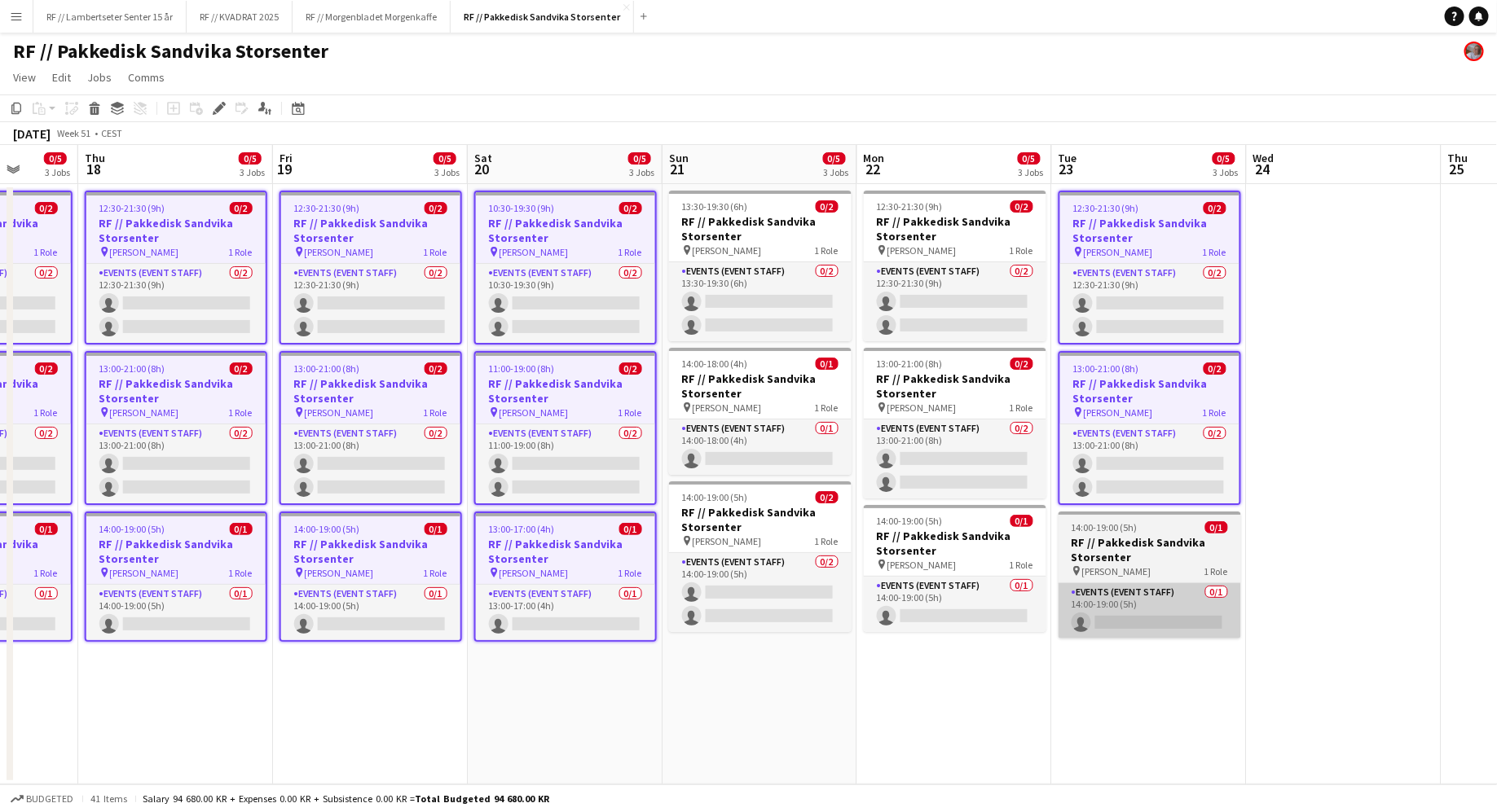
click at [1157, 601] on app-card-role "Events (Event Staff) 0/1 14:00-19:00 (5h) single-neutral-actions" at bounding box center [1149, 611] width 182 height 55
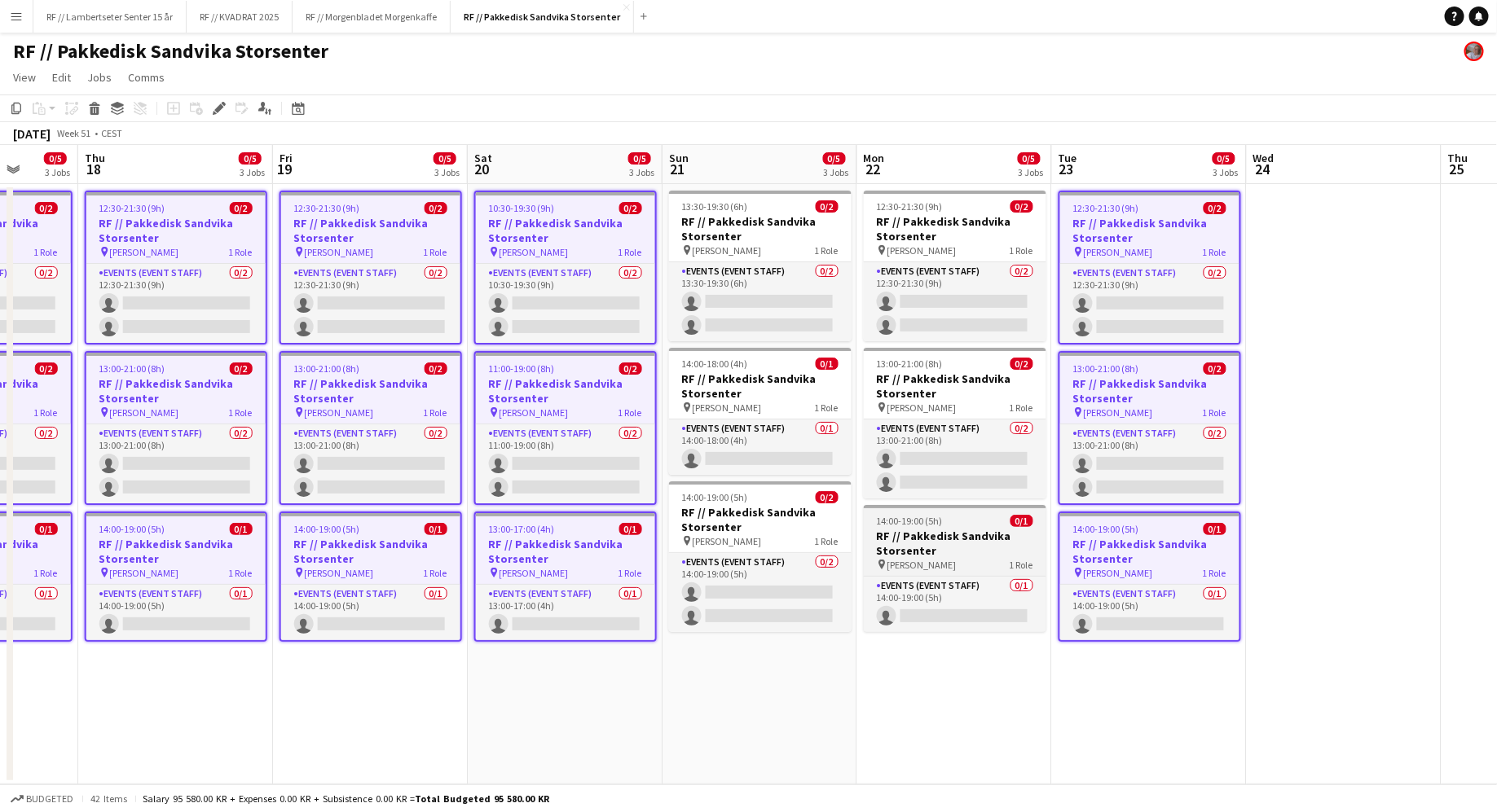
click at [980, 560] on div "pin [PERSON_NAME] 1 Role" at bounding box center [955, 564] width 182 height 13
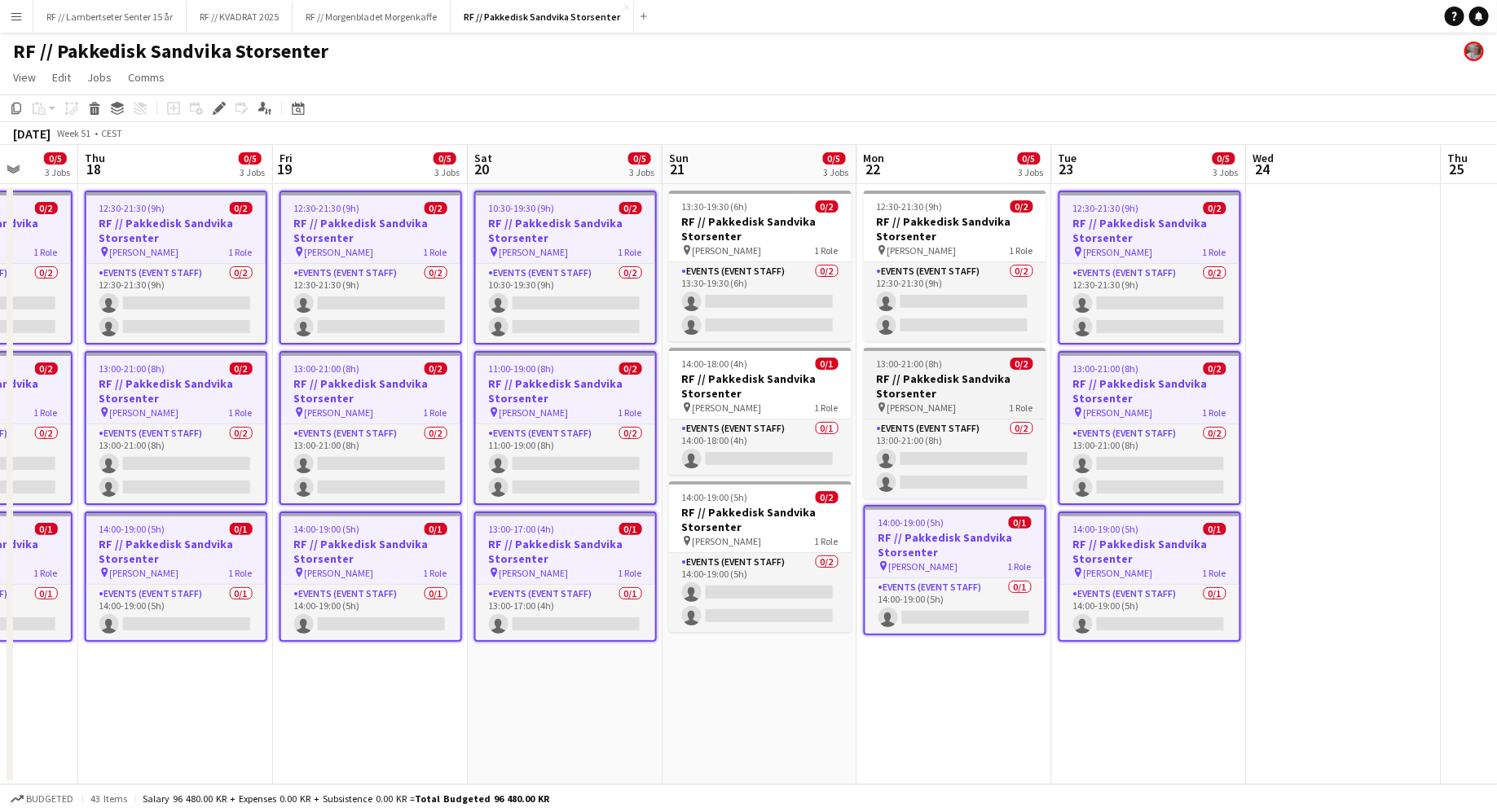
click at [940, 391] on h3 "RF // Pakkedisk Sandvika Storsenter" at bounding box center [955, 387] width 182 height 30
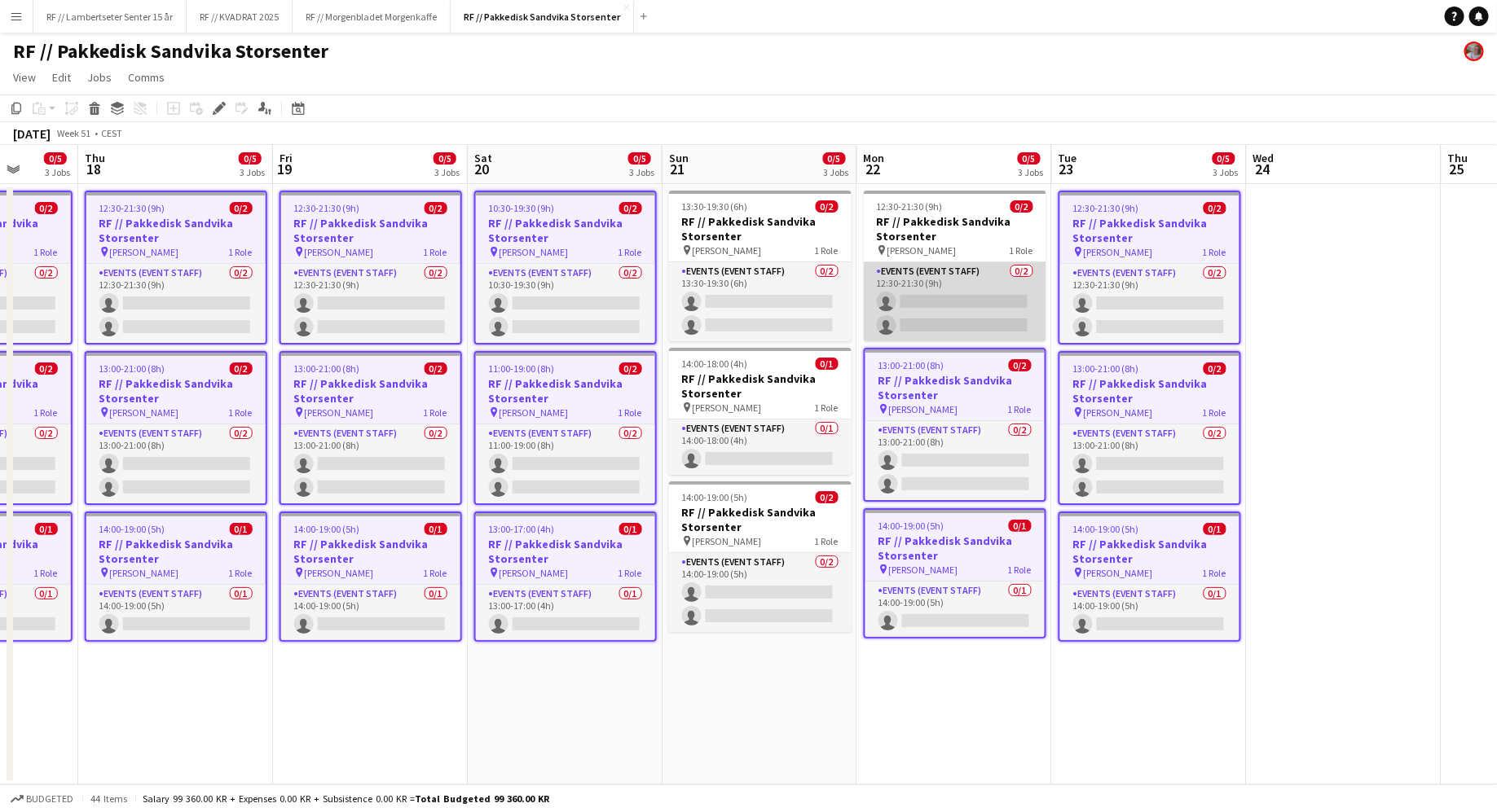
click at [942, 276] on app-card-role "Events (Event Staff) 0/2 12:30-21:30 (9h) single-neutral-actions single-neutral…" at bounding box center [955, 301] width 182 height 79
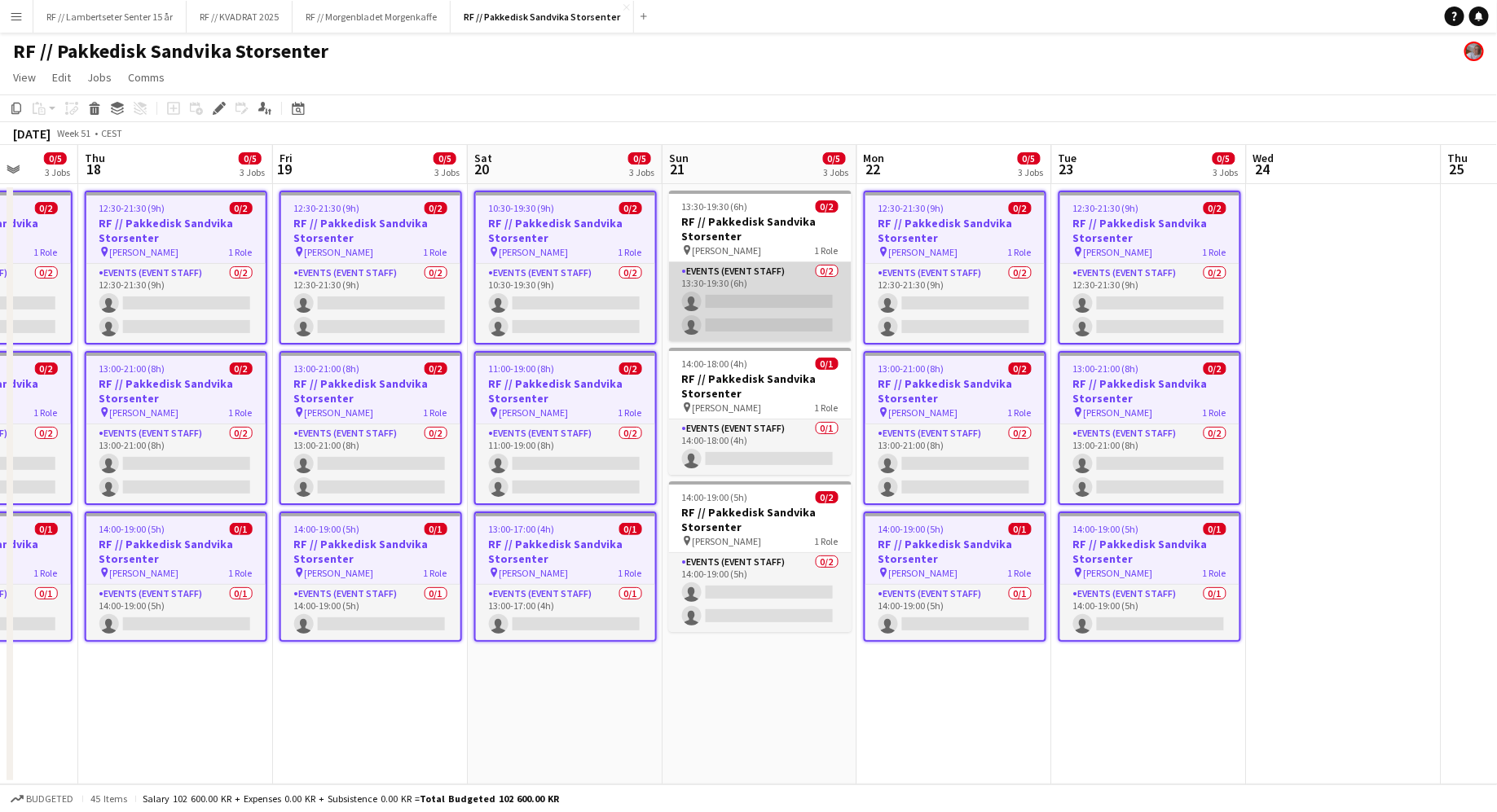
click at [738, 278] on app-card-role "Events (Event Staff) 0/2 13:30-19:30 (6h) single-neutral-actions single-neutral…" at bounding box center [760, 301] width 182 height 79
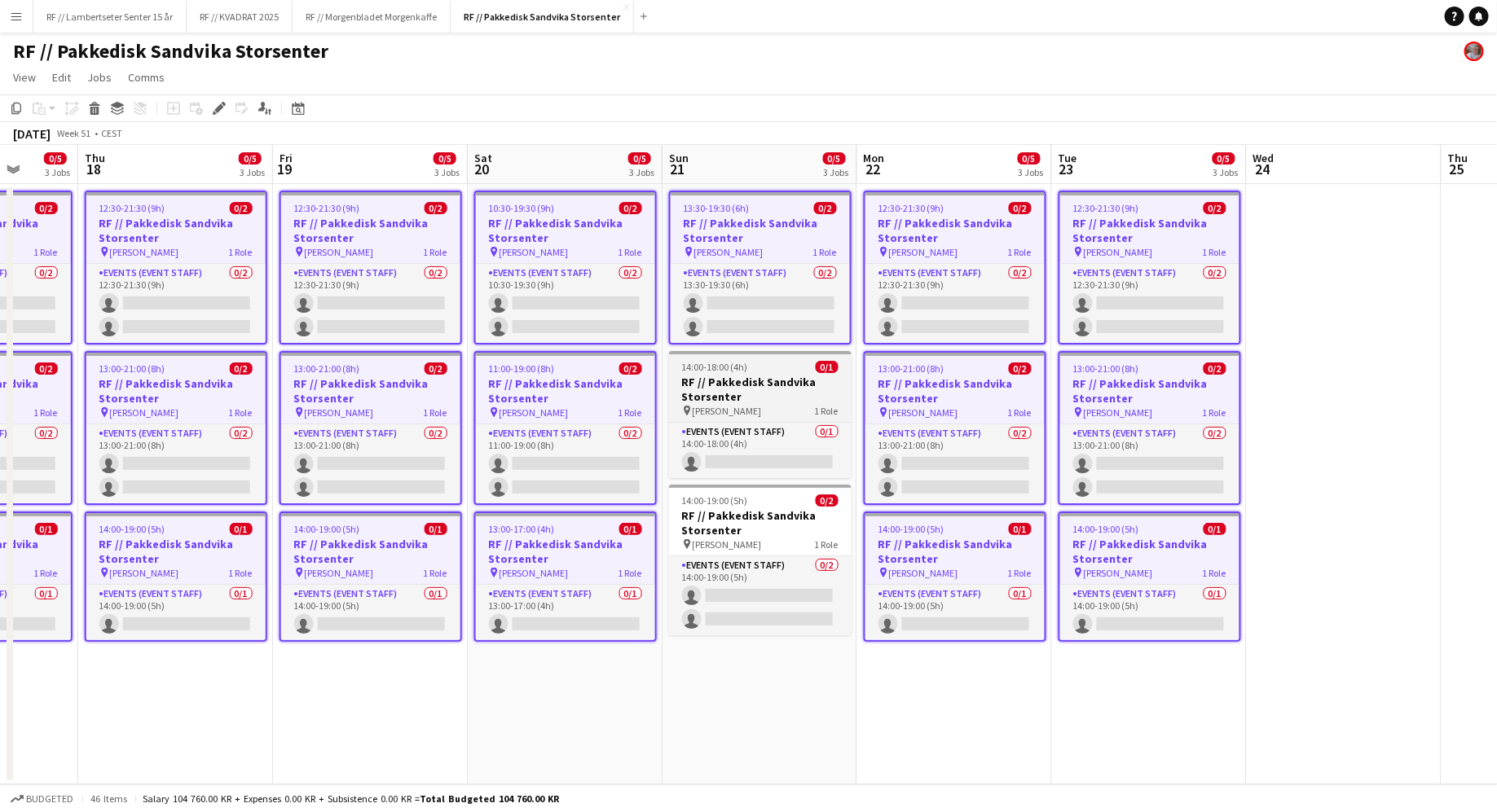
click at [761, 405] on span "[PERSON_NAME]" at bounding box center [727, 411] width 69 height 12
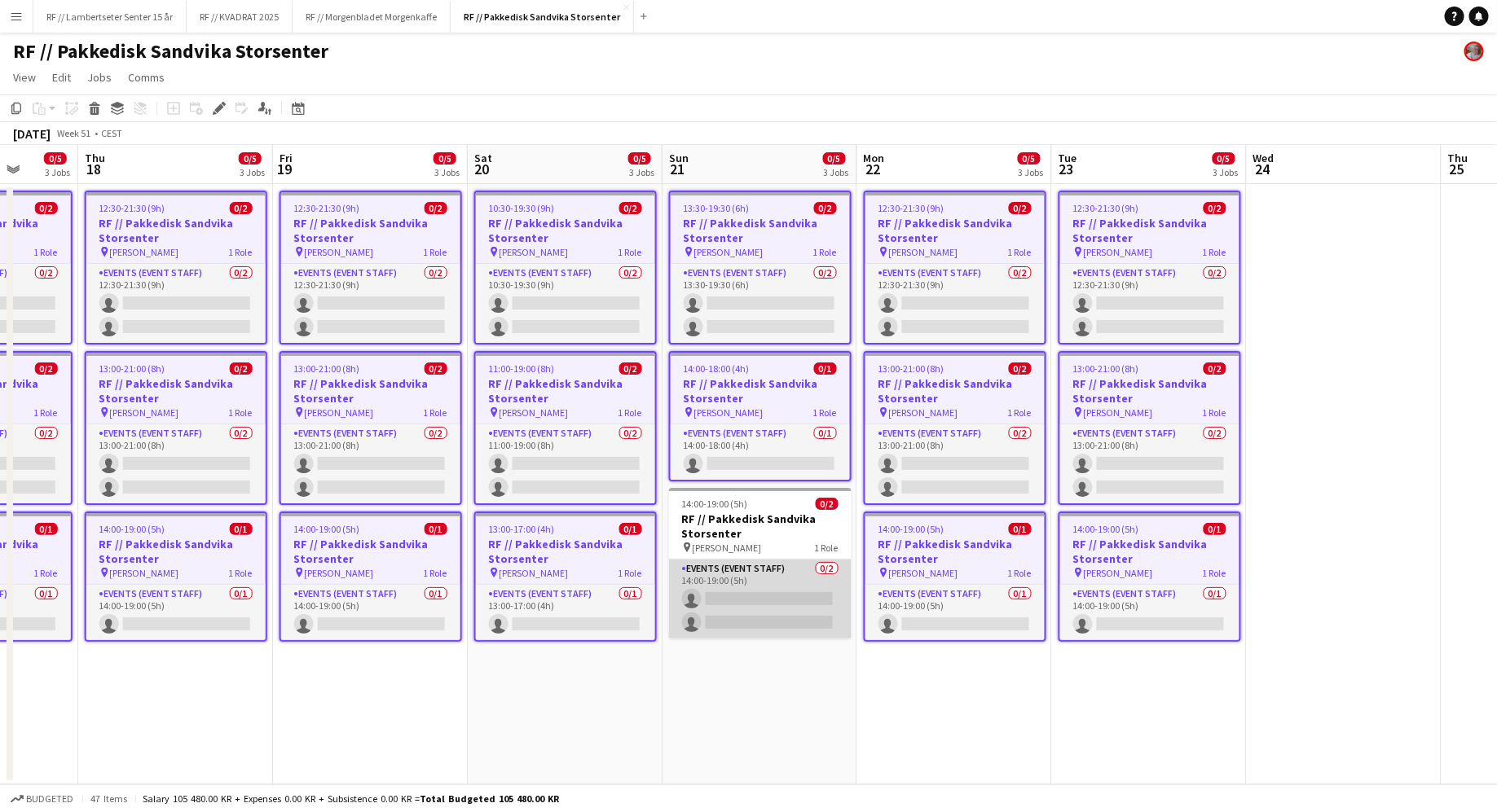
click at [785, 576] on app-card-role "Events (Event Staff) 0/2 14:00-19:00 (5h) single-neutral-actions single-neutral…" at bounding box center [760, 598] width 182 height 79
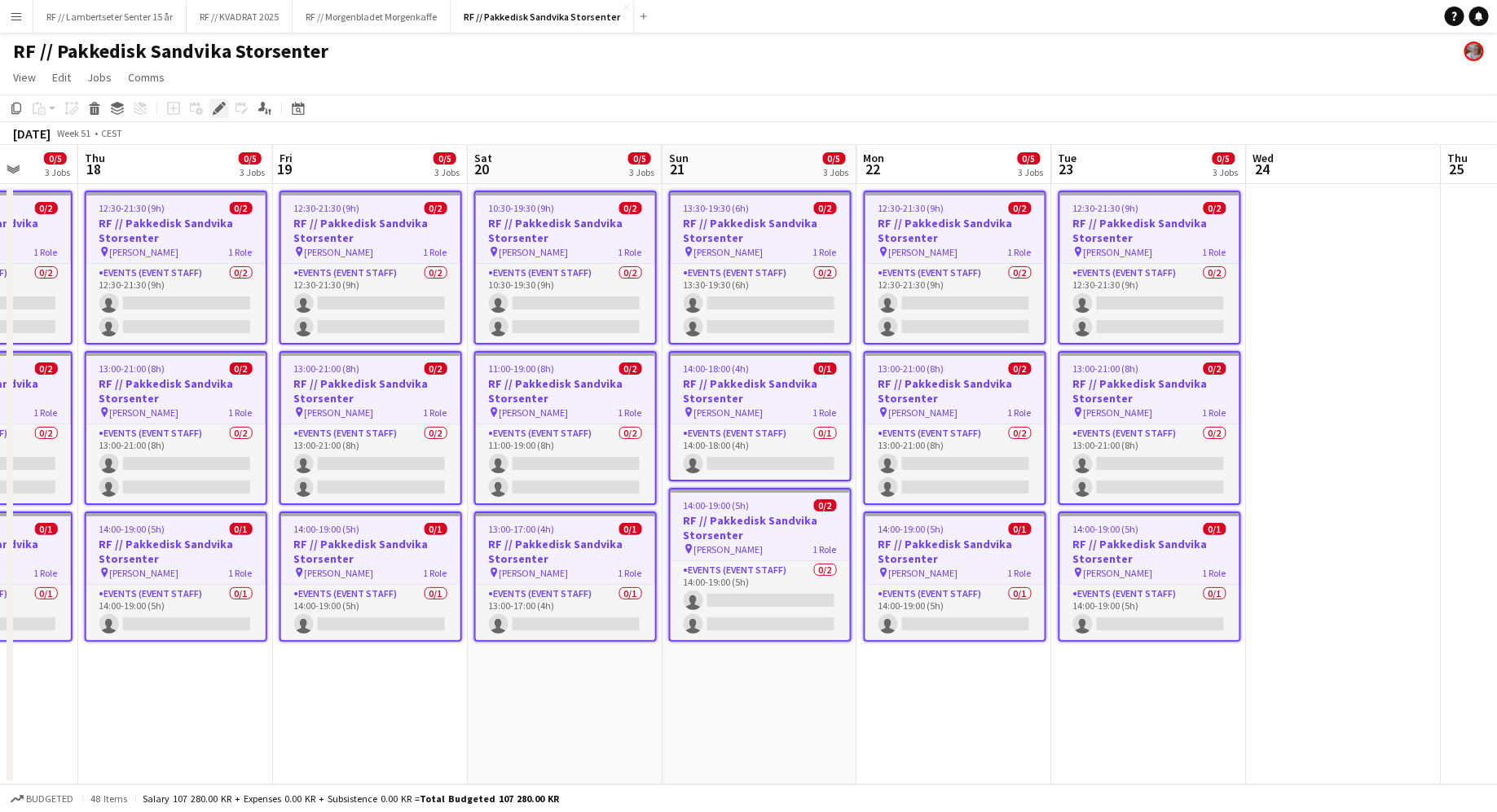
click at [222, 103] on icon at bounding box center [224, 104] width 4 height 4
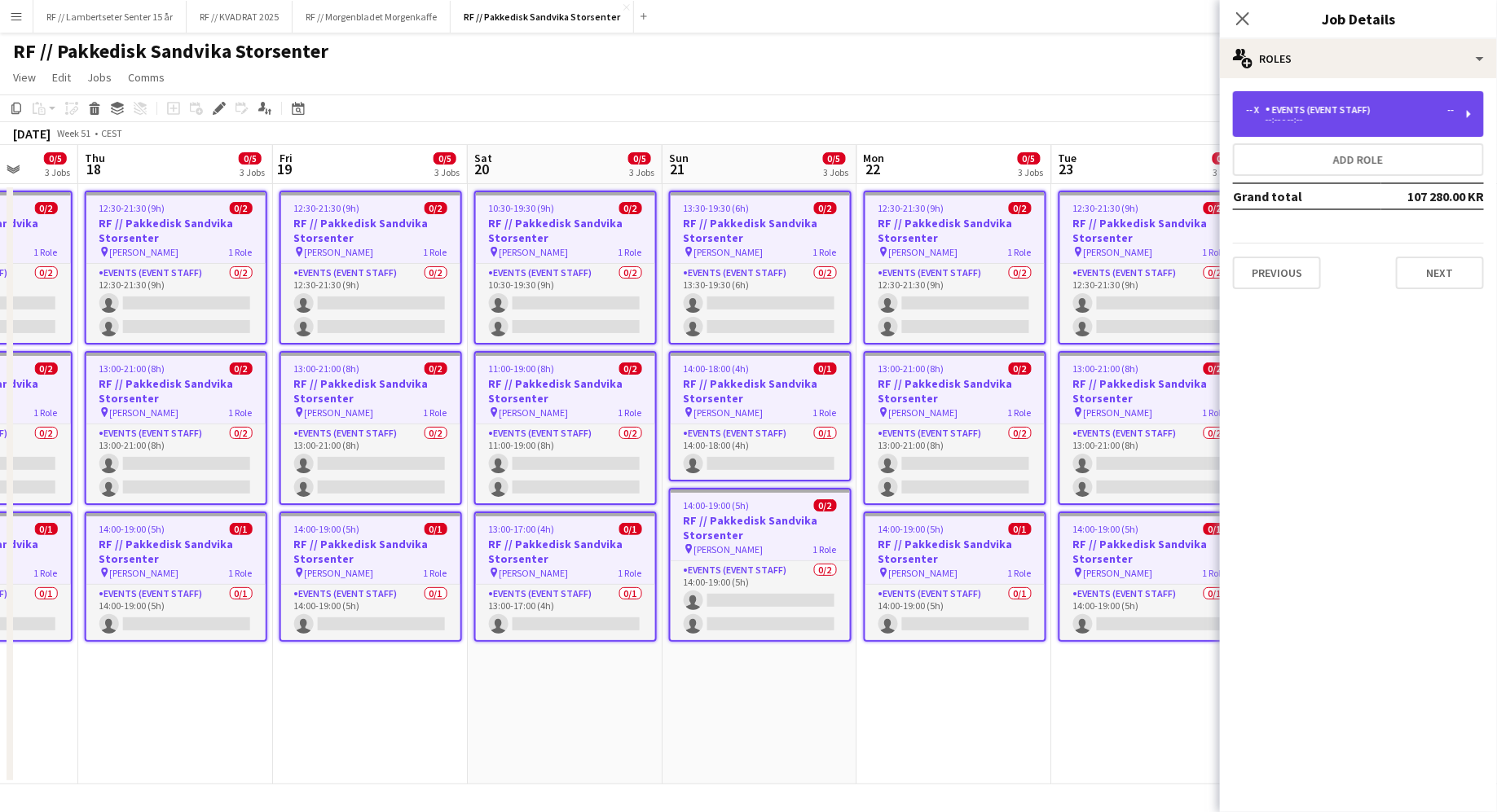
click at [1333, 109] on div "Events (Event Staff)" at bounding box center [1321, 110] width 112 height 11
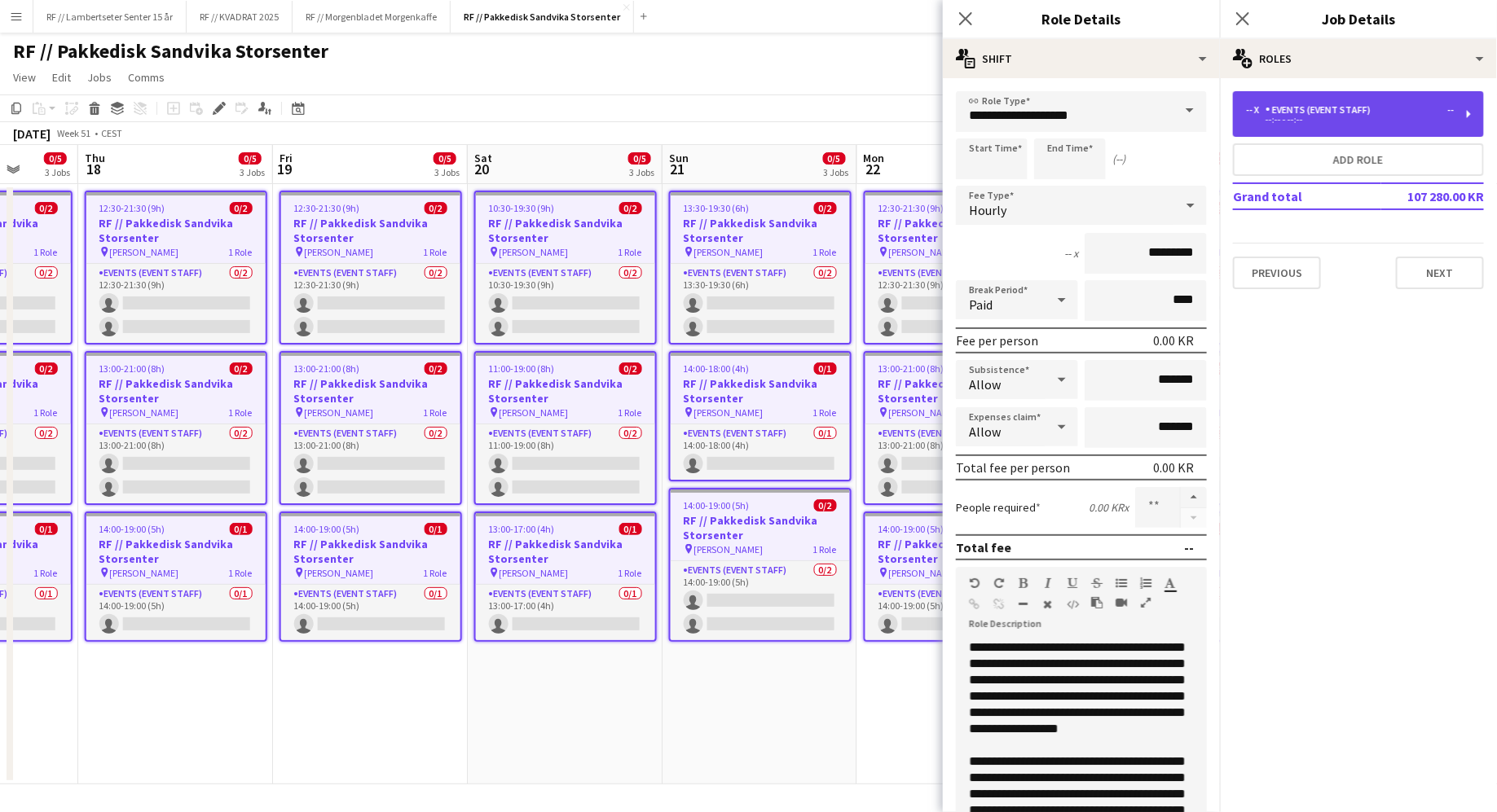
click at [1387, 107] on div "-- x Events (Event Staff) --" at bounding box center [1350, 110] width 208 height 11
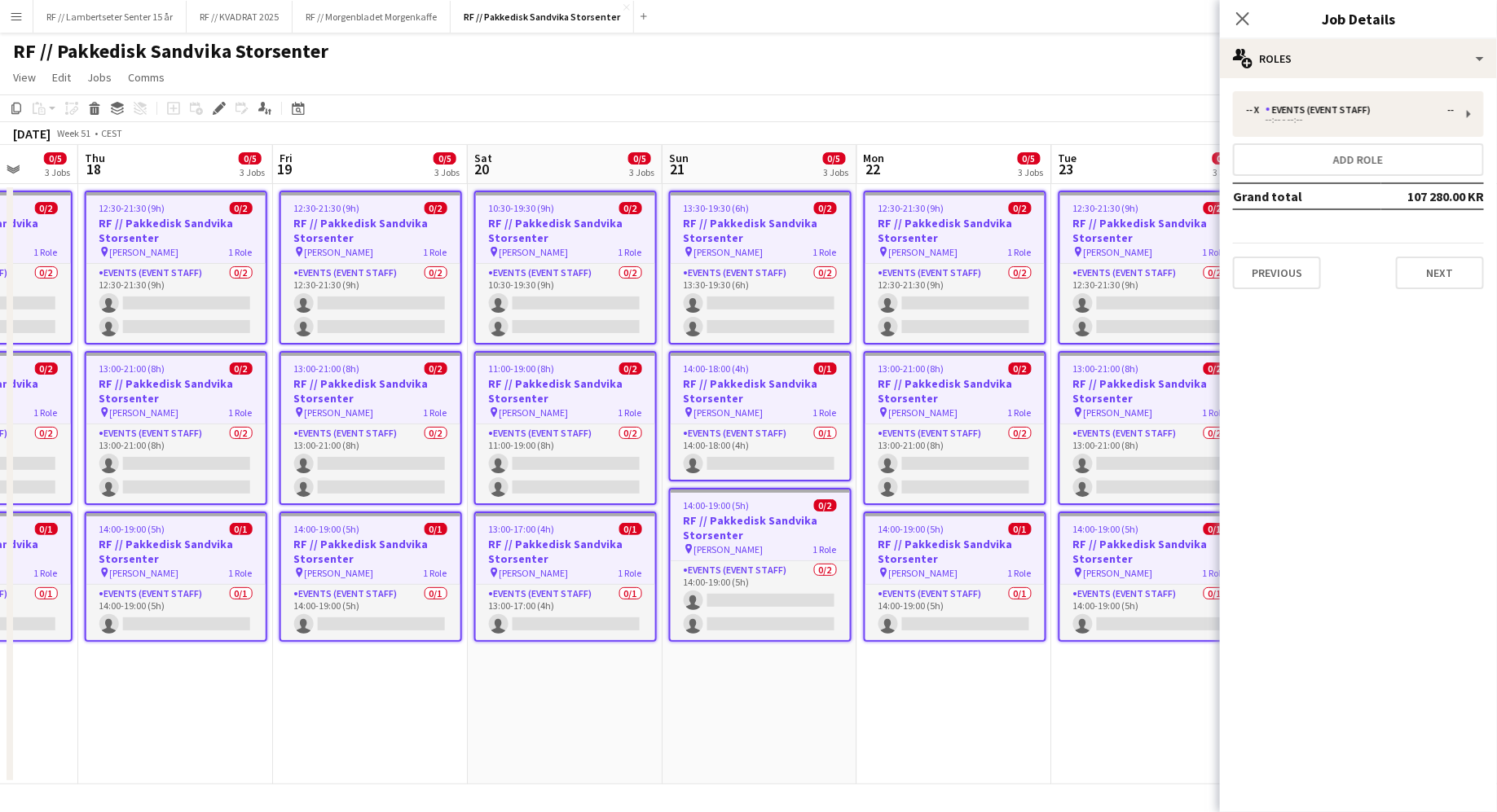
click at [1441, 249] on div "Previous Next" at bounding box center [1357, 265] width 251 height 46
click at [1441, 302] on mat-expansion-panel "pencil3 General details -- x Events (Event Staff) -- --:-- - --:-- Add role Gra…" at bounding box center [1357, 445] width 277 height 733
click at [1440, 287] on button "Next" at bounding box center [1440, 272] width 88 height 32
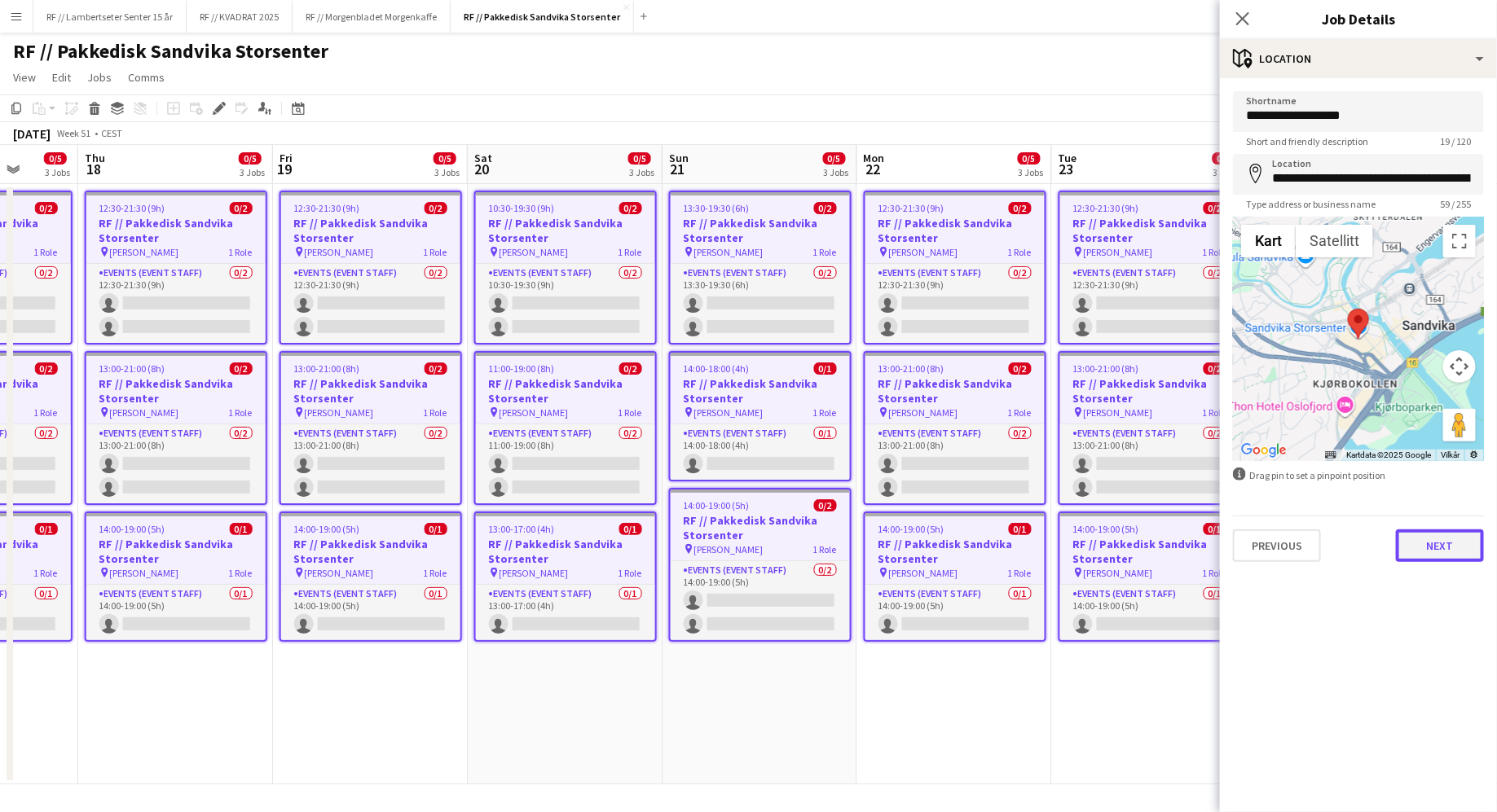
click at [1432, 537] on button "Next" at bounding box center [1440, 545] width 88 height 32
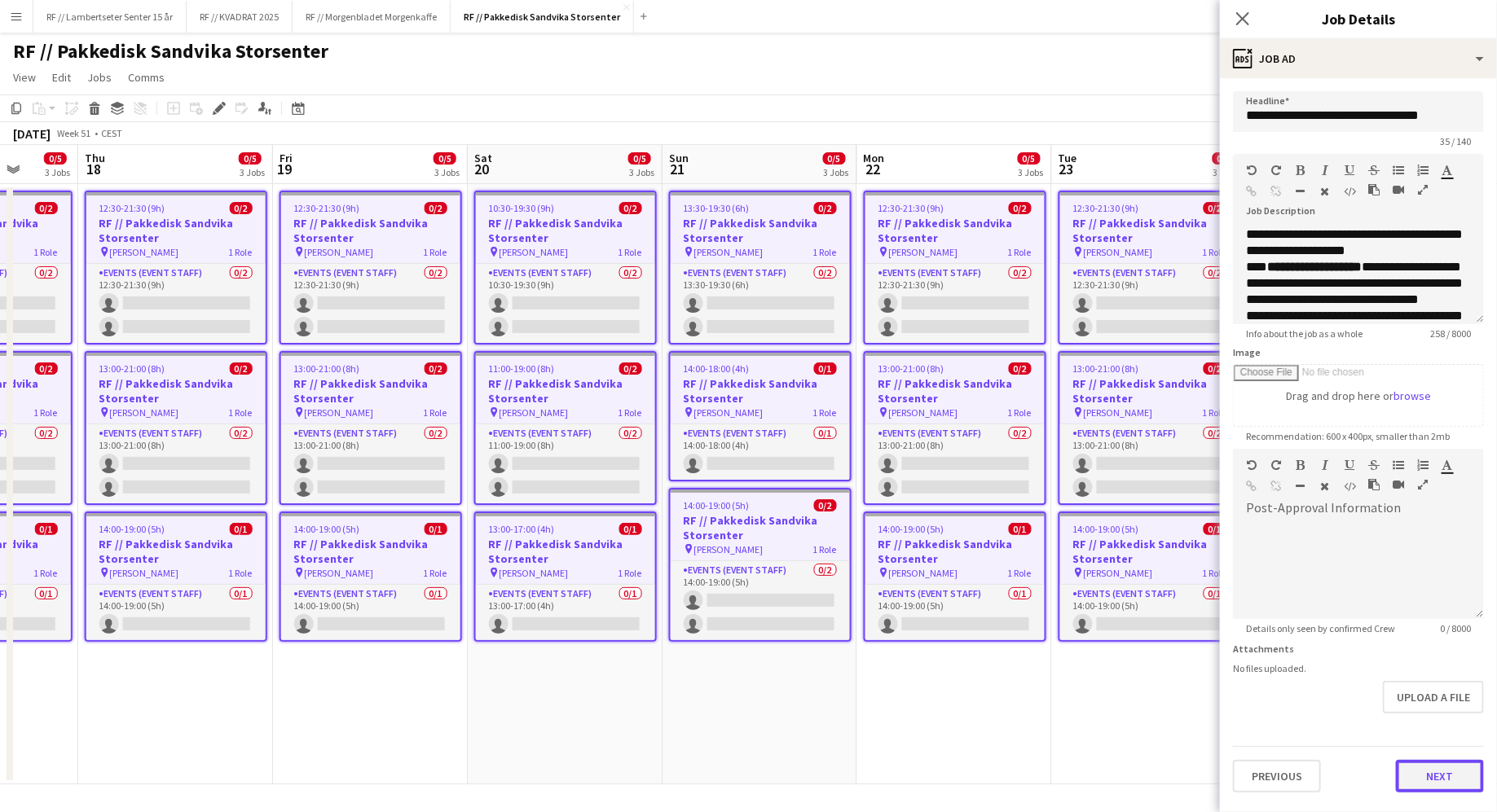
click at [1436, 780] on button "Next" at bounding box center [1440, 776] width 88 height 32
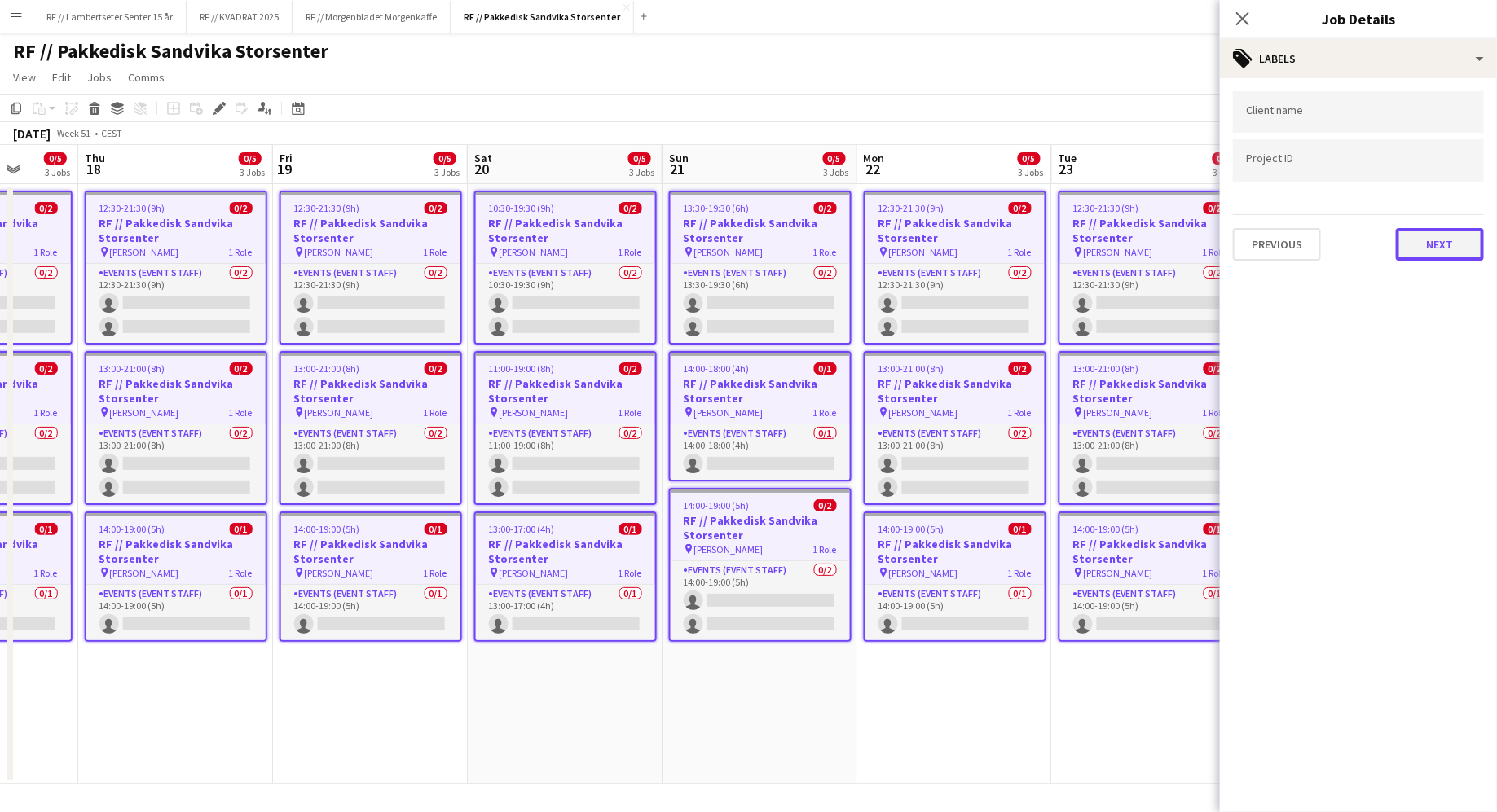
click at [1426, 252] on button "Next" at bounding box center [1440, 244] width 88 height 32
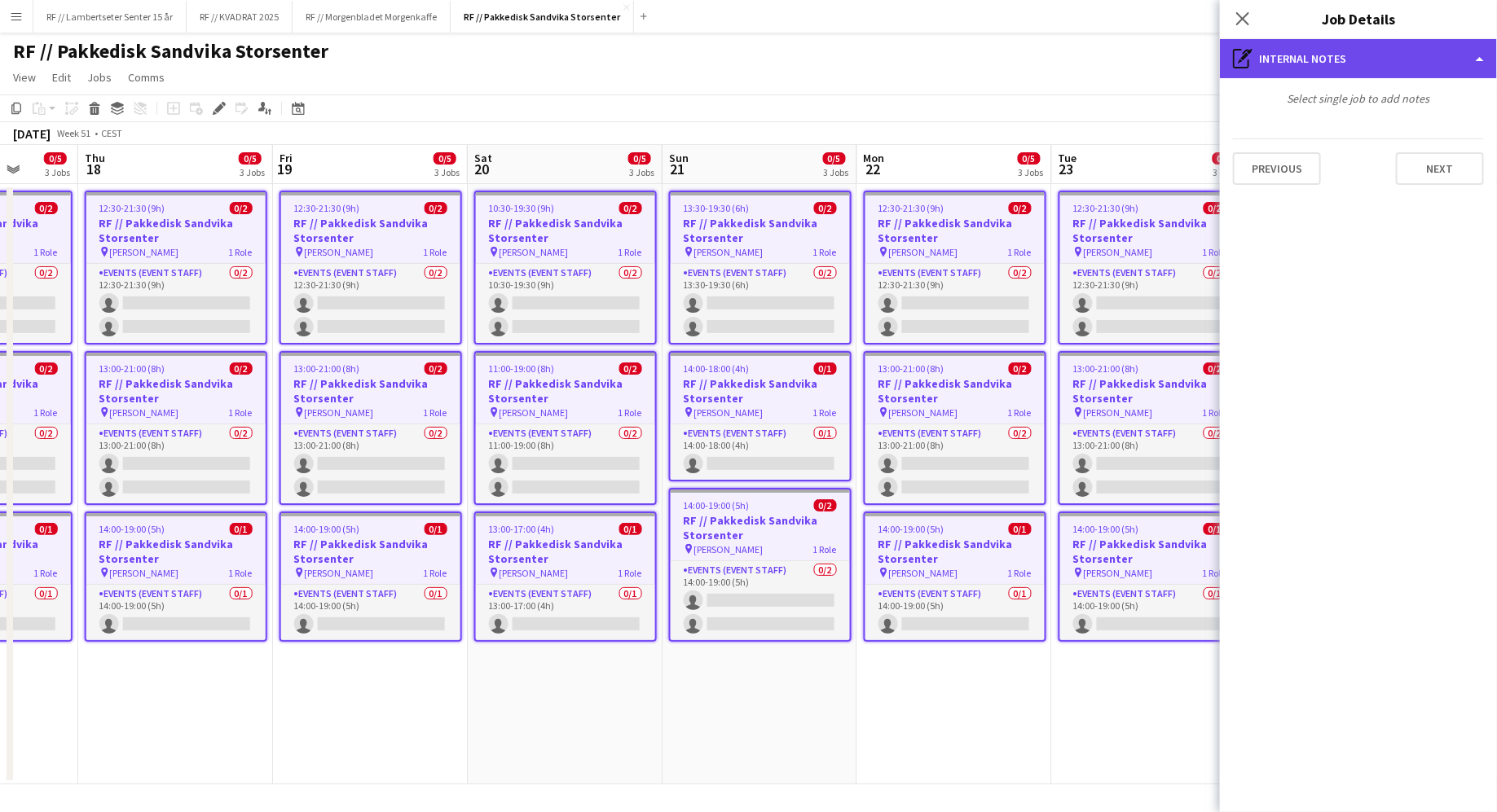
click at [1303, 65] on div "pen-write Internal notes" at bounding box center [1357, 58] width 277 height 39
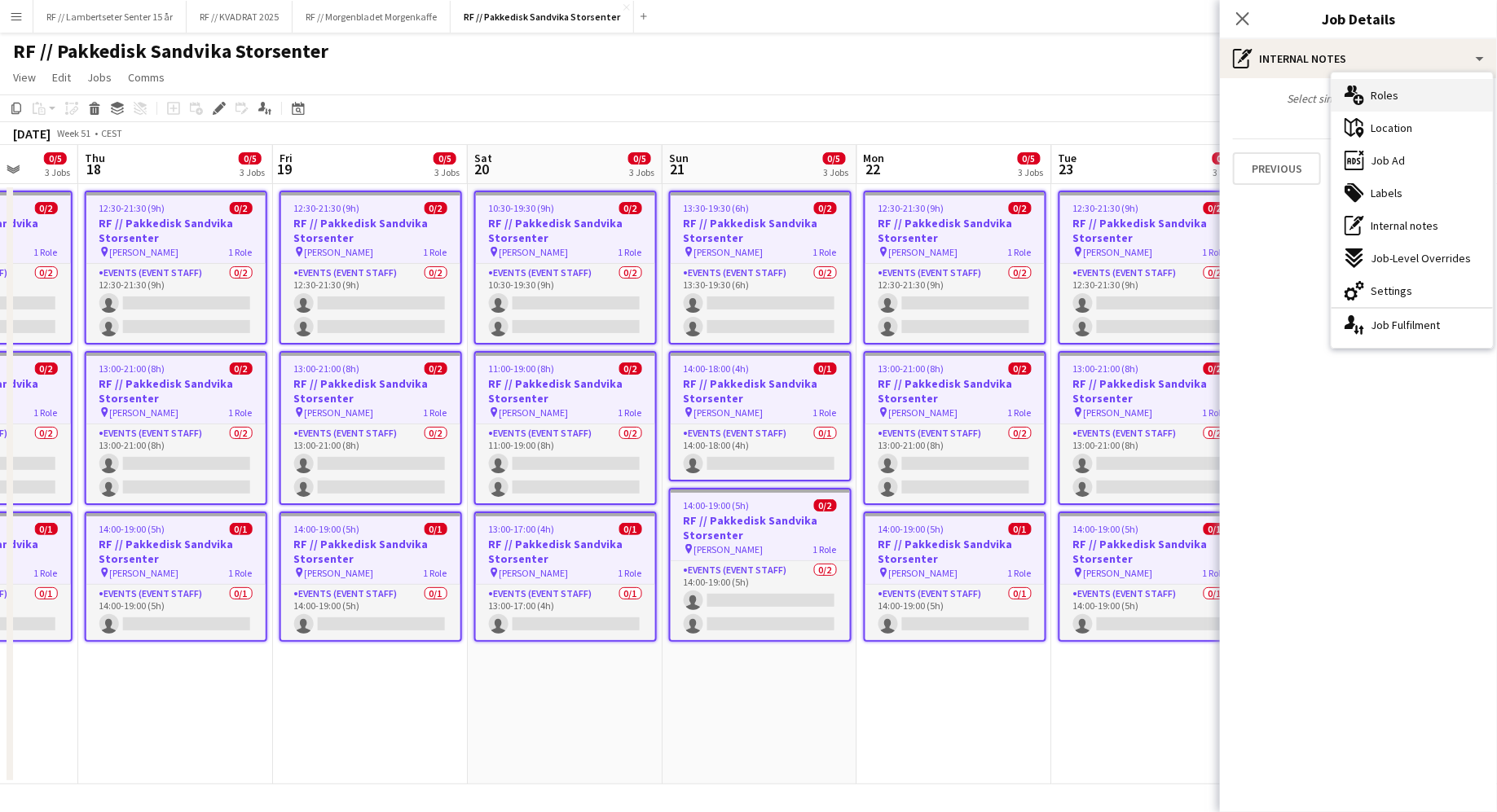
click at [1368, 88] on div "multiple-users-add Roles" at bounding box center [1412, 94] width 161 height 32
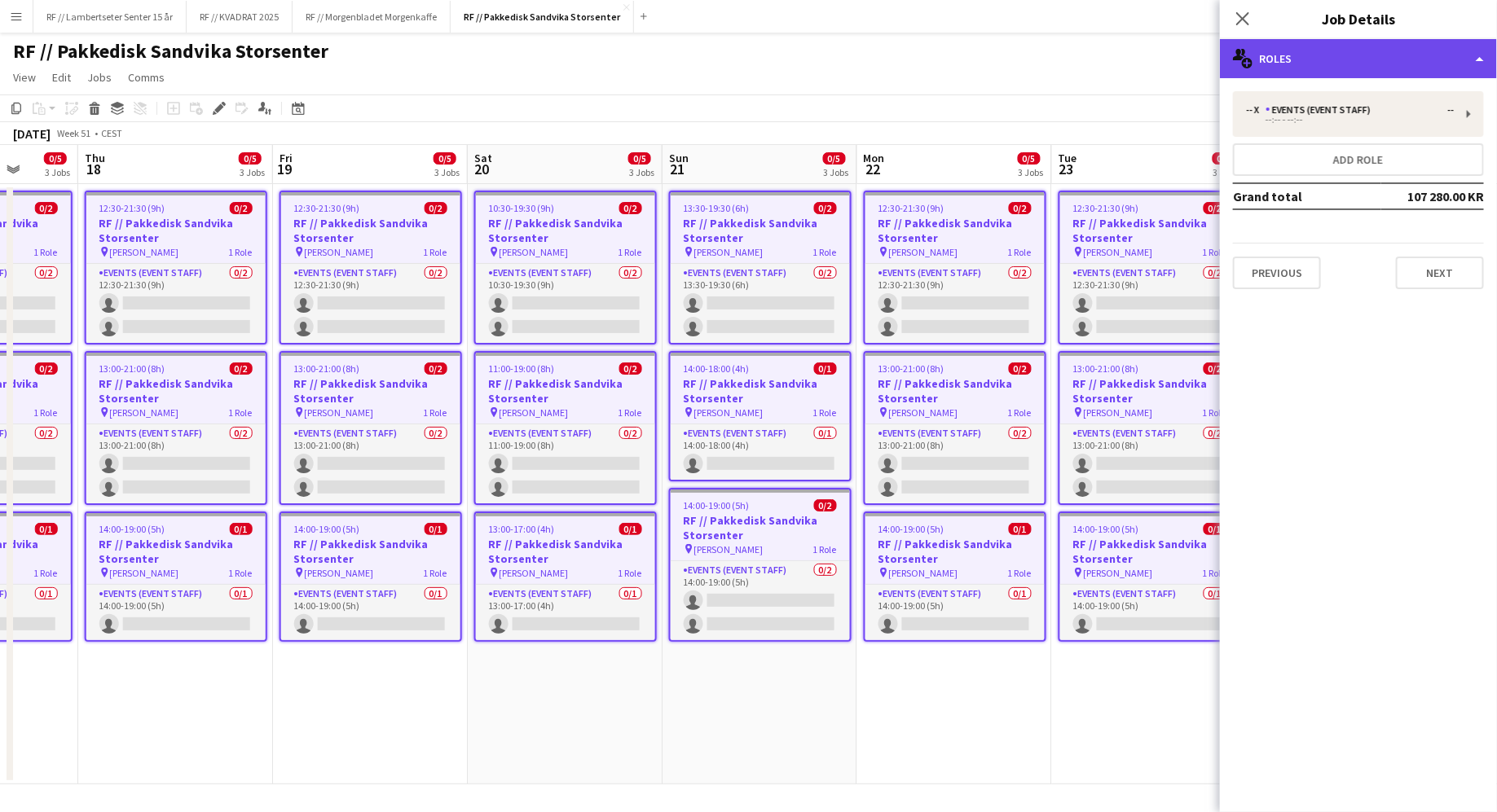
click at [1293, 54] on div "multiple-users-add Roles" at bounding box center [1357, 58] width 277 height 39
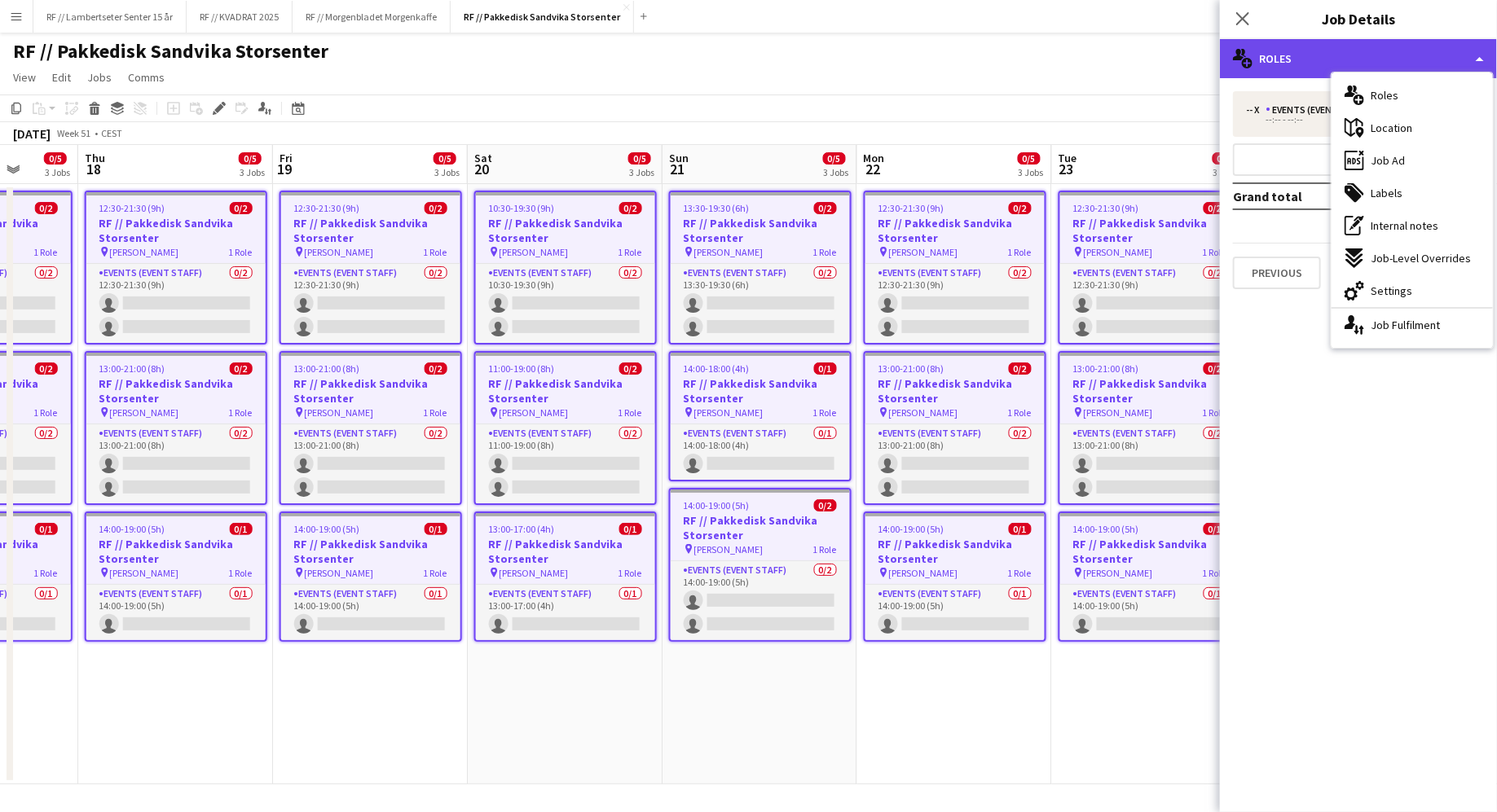
click at [1264, 52] on div "multiple-users-add Roles" at bounding box center [1357, 58] width 277 height 39
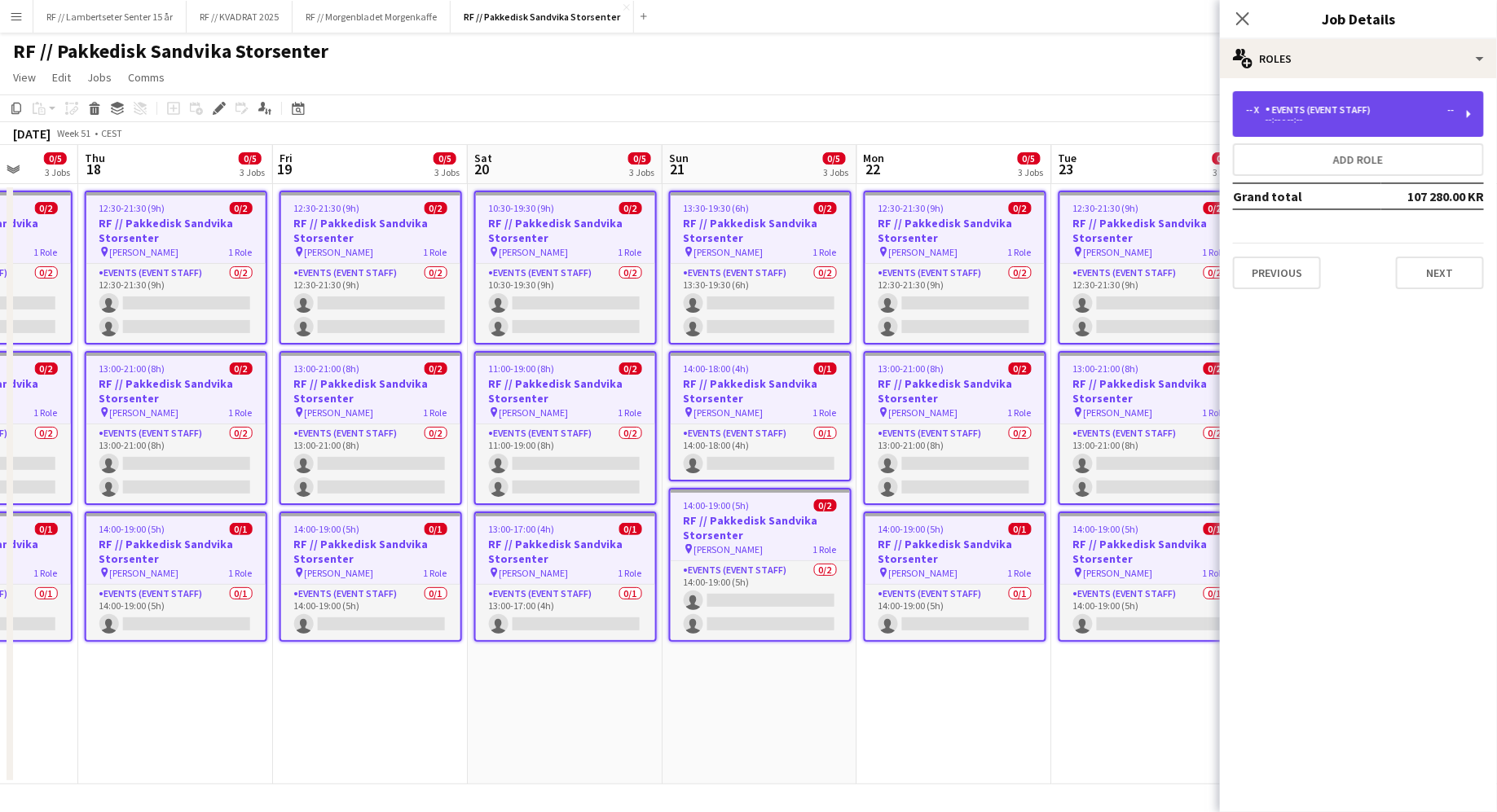
click at [1283, 96] on div "-- x Events (Event Staff) -- --:-- - --:--" at bounding box center [1357, 114] width 251 height 45
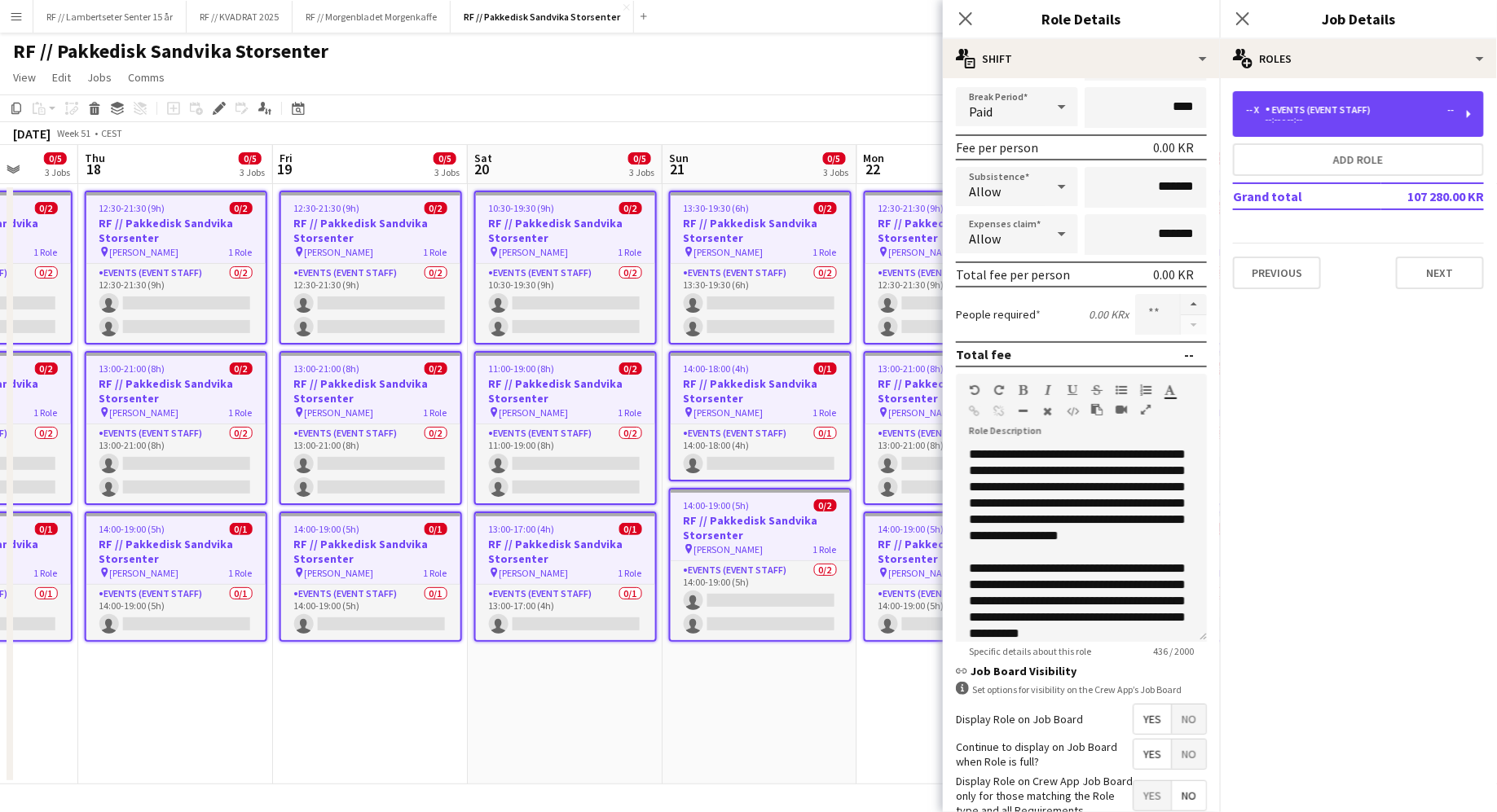
scroll to position [288, 0]
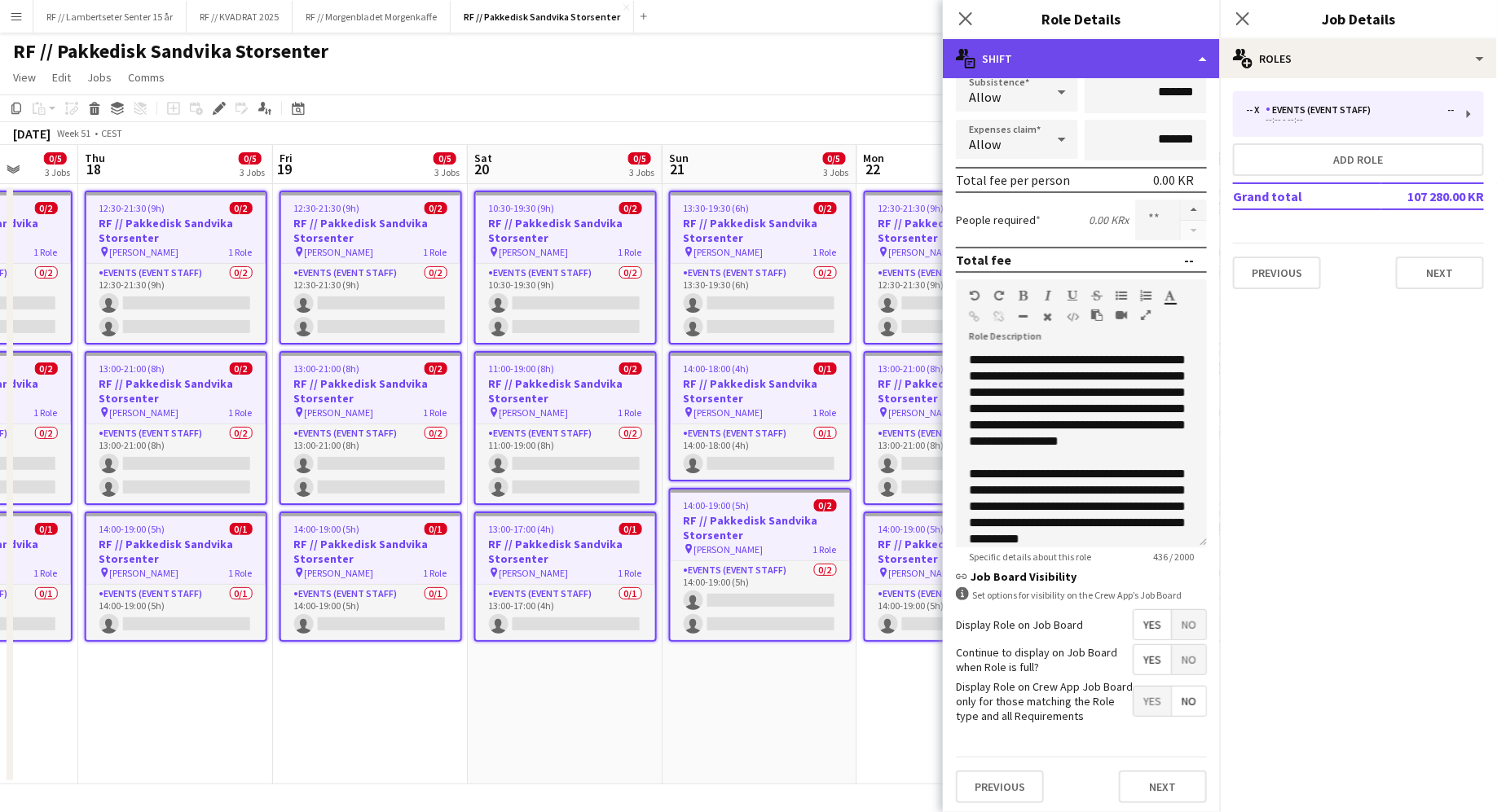
click at [1043, 55] on div "multiple-actions-text Shift" at bounding box center [1081, 58] width 277 height 39
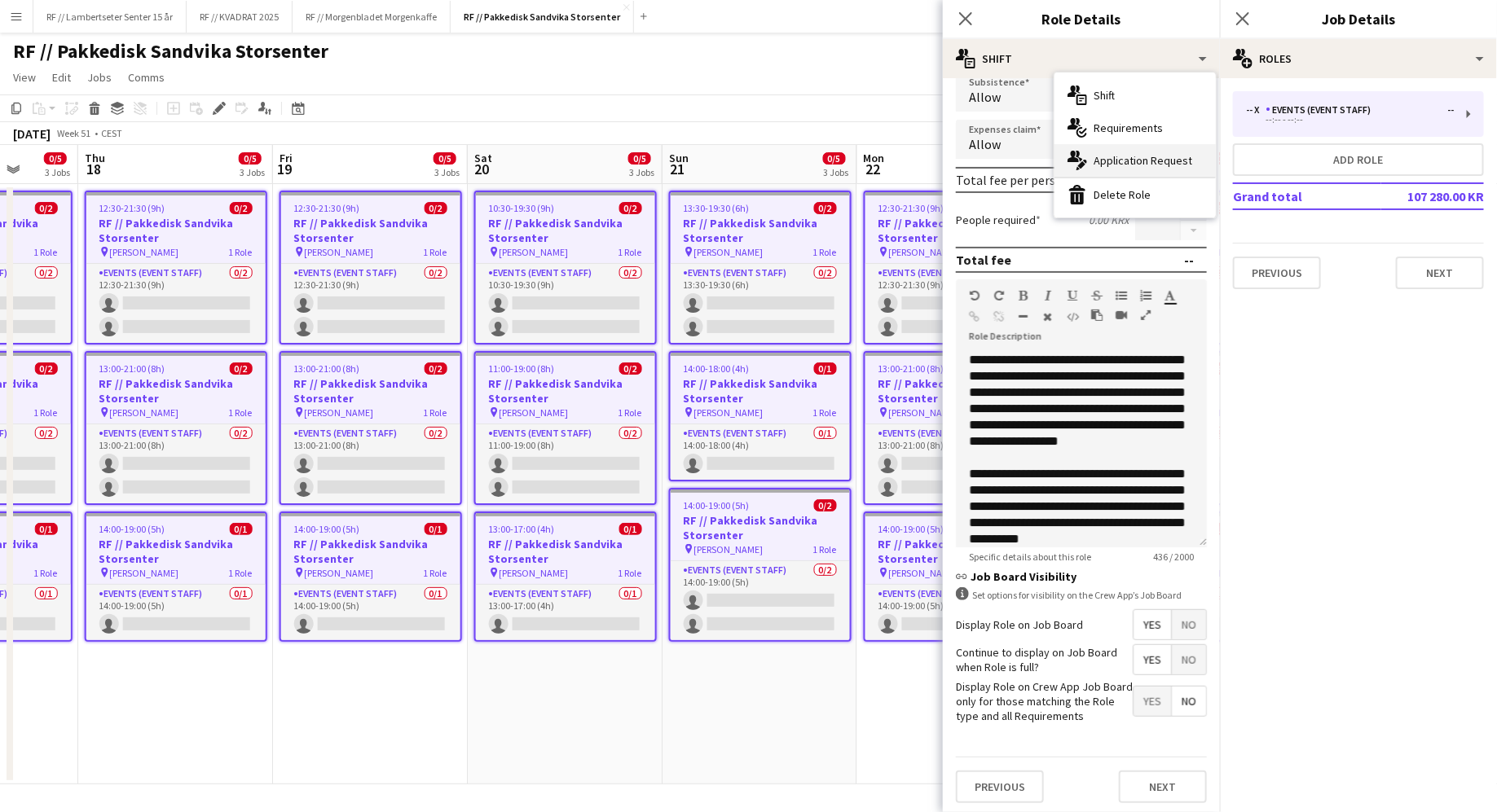
click at [1131, 166] on span "Application Request" at bounding box center [1143, 161] width 99 height 15
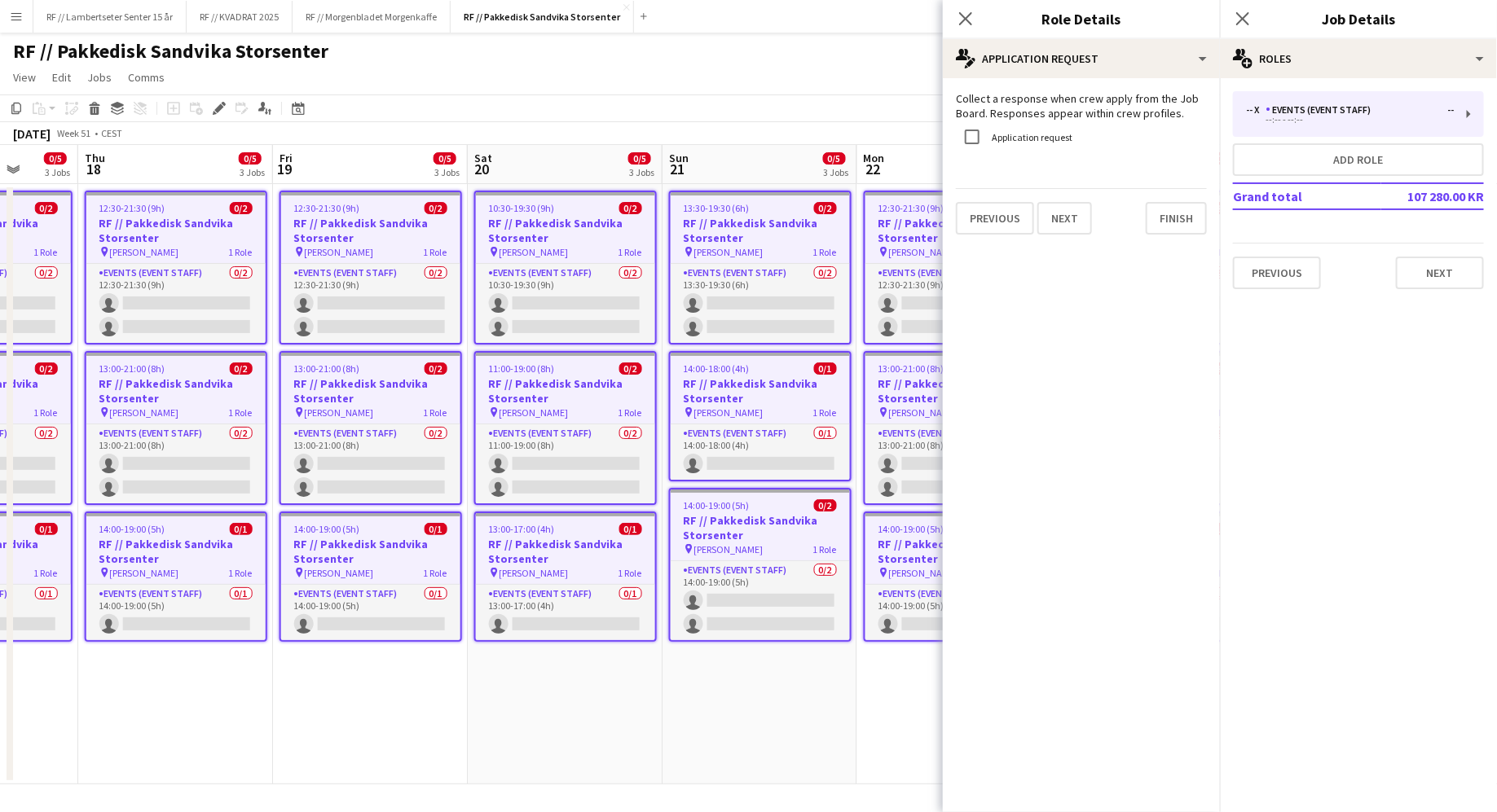
scroll to position [0, 0]
click at [963, 14] on icon "Close pop-in" at bounding box center [965, 18] width 16 height 16
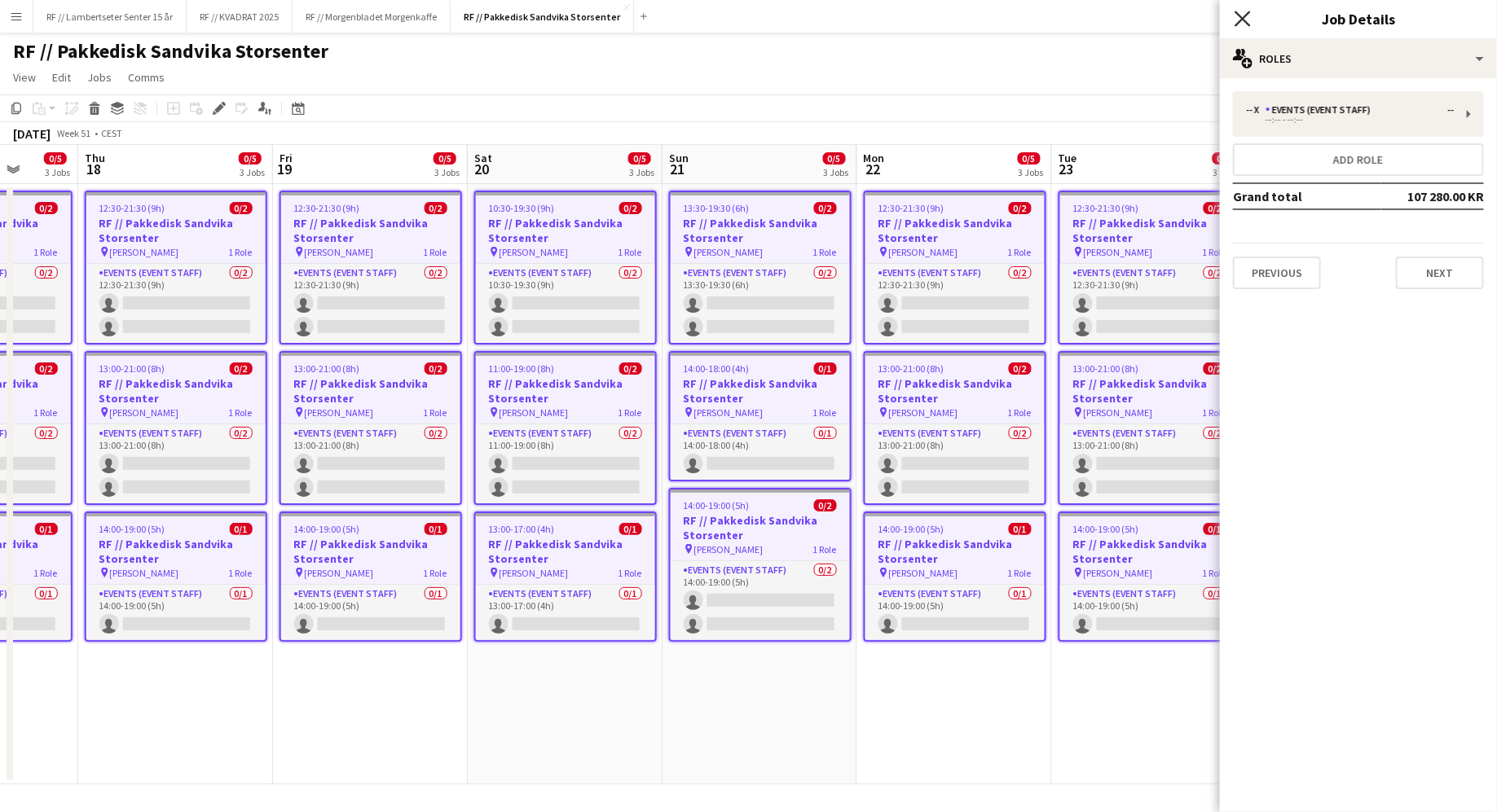
click at [1237, 17] on icon "Close pop-in" at bounding box center [1242, 18] width 16 height 16
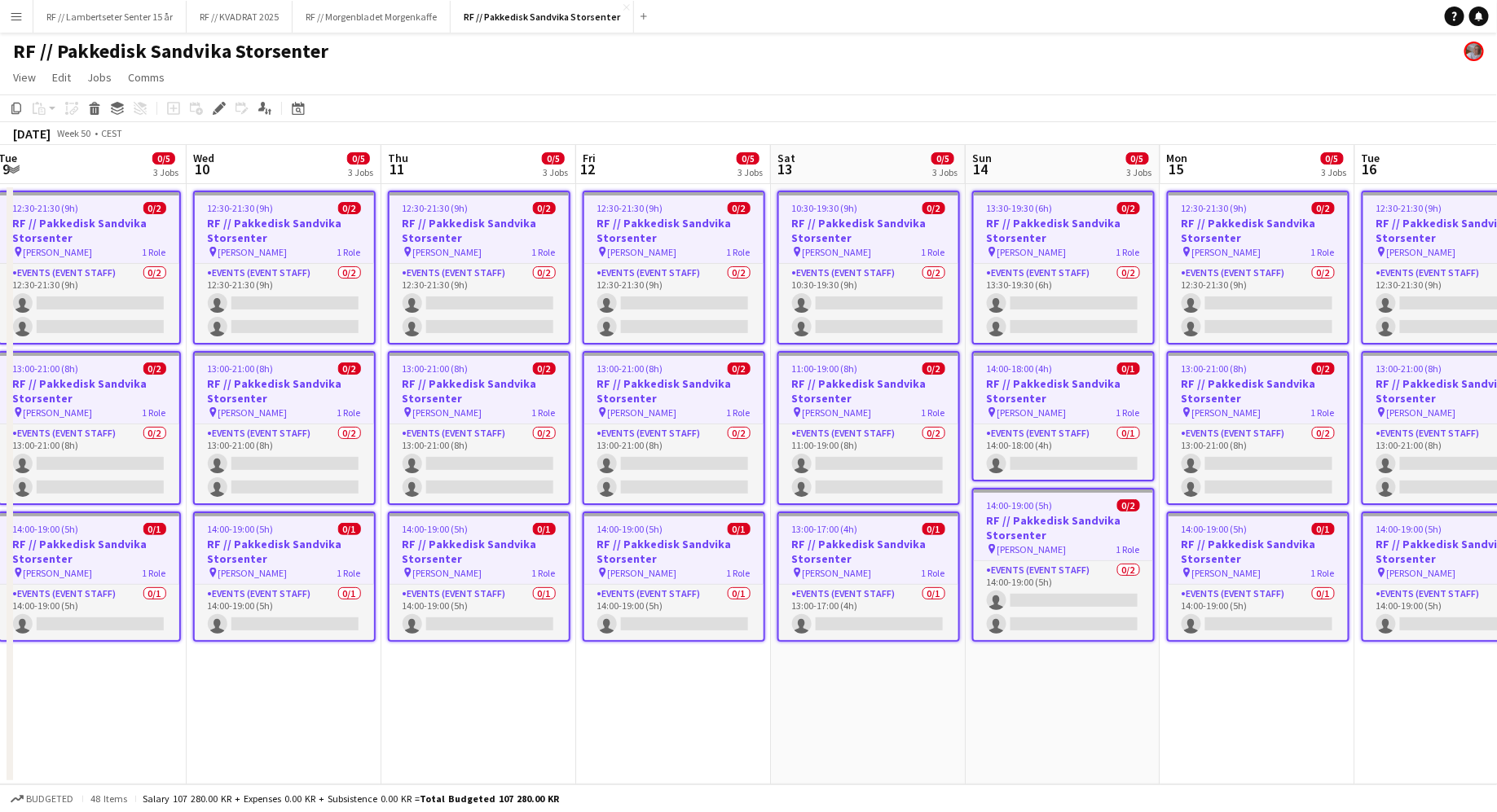
scroll to position [0, 500]
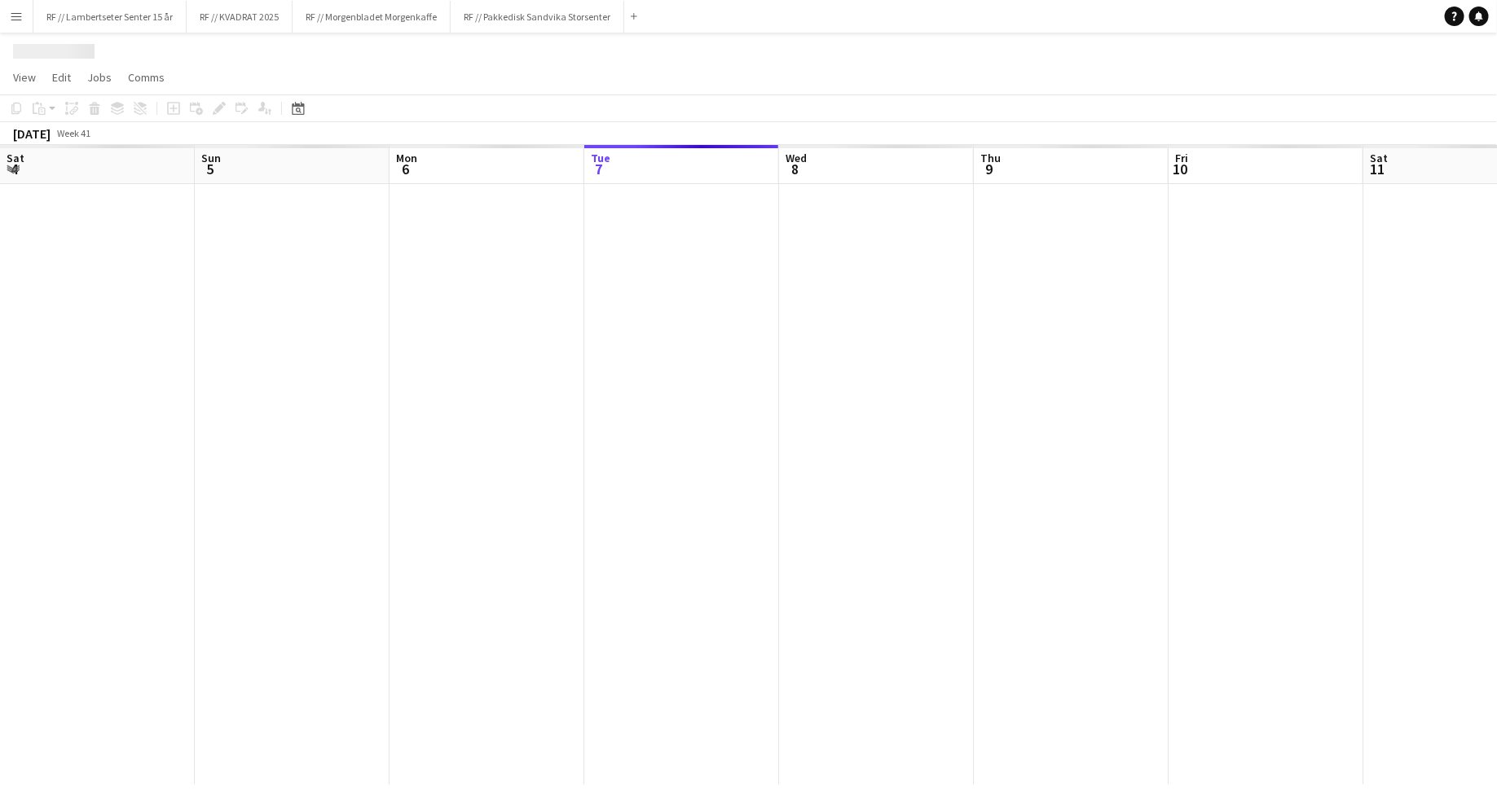
scroll to position [0, 390]
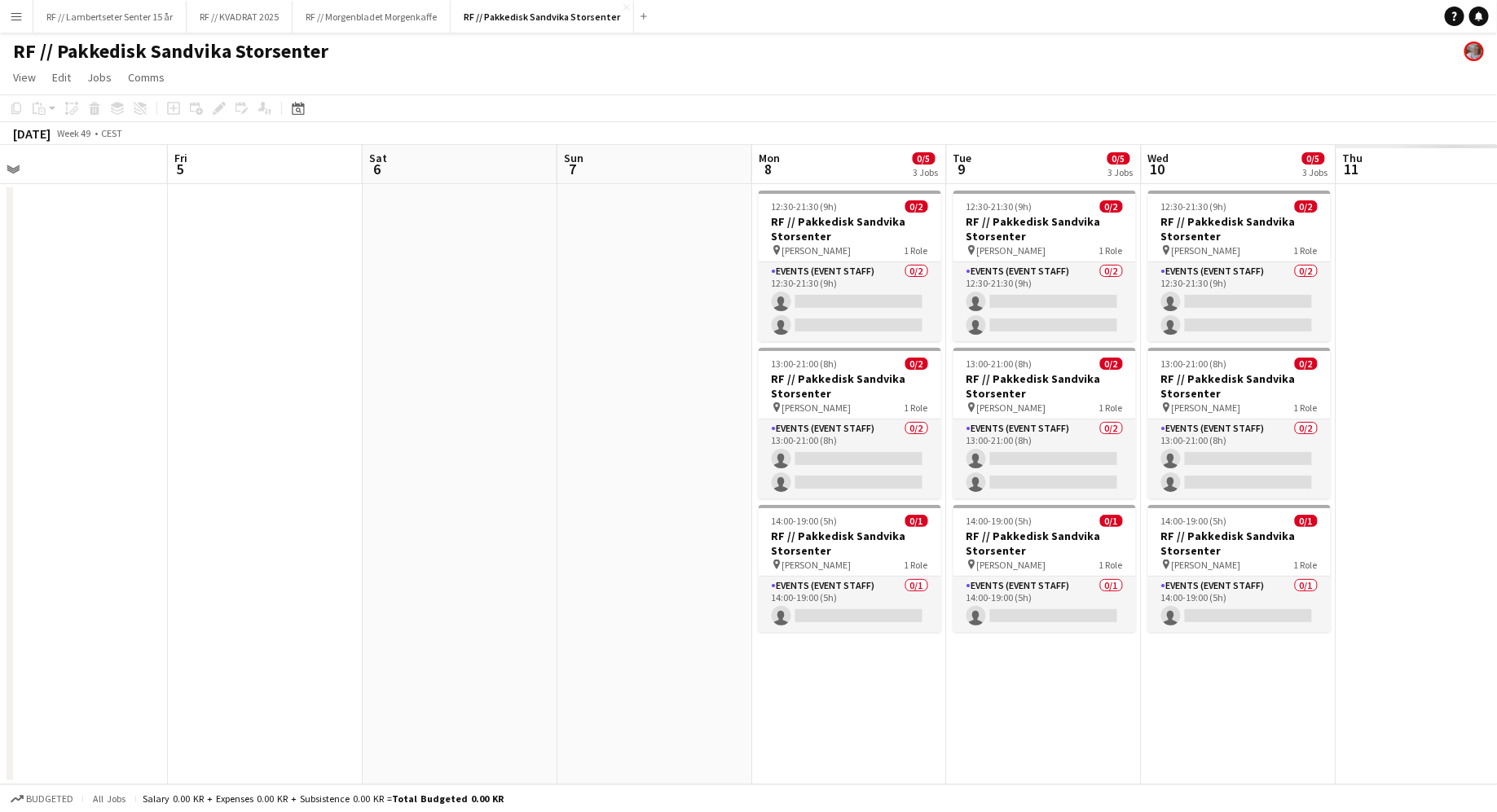
scroll to position [0, 622]
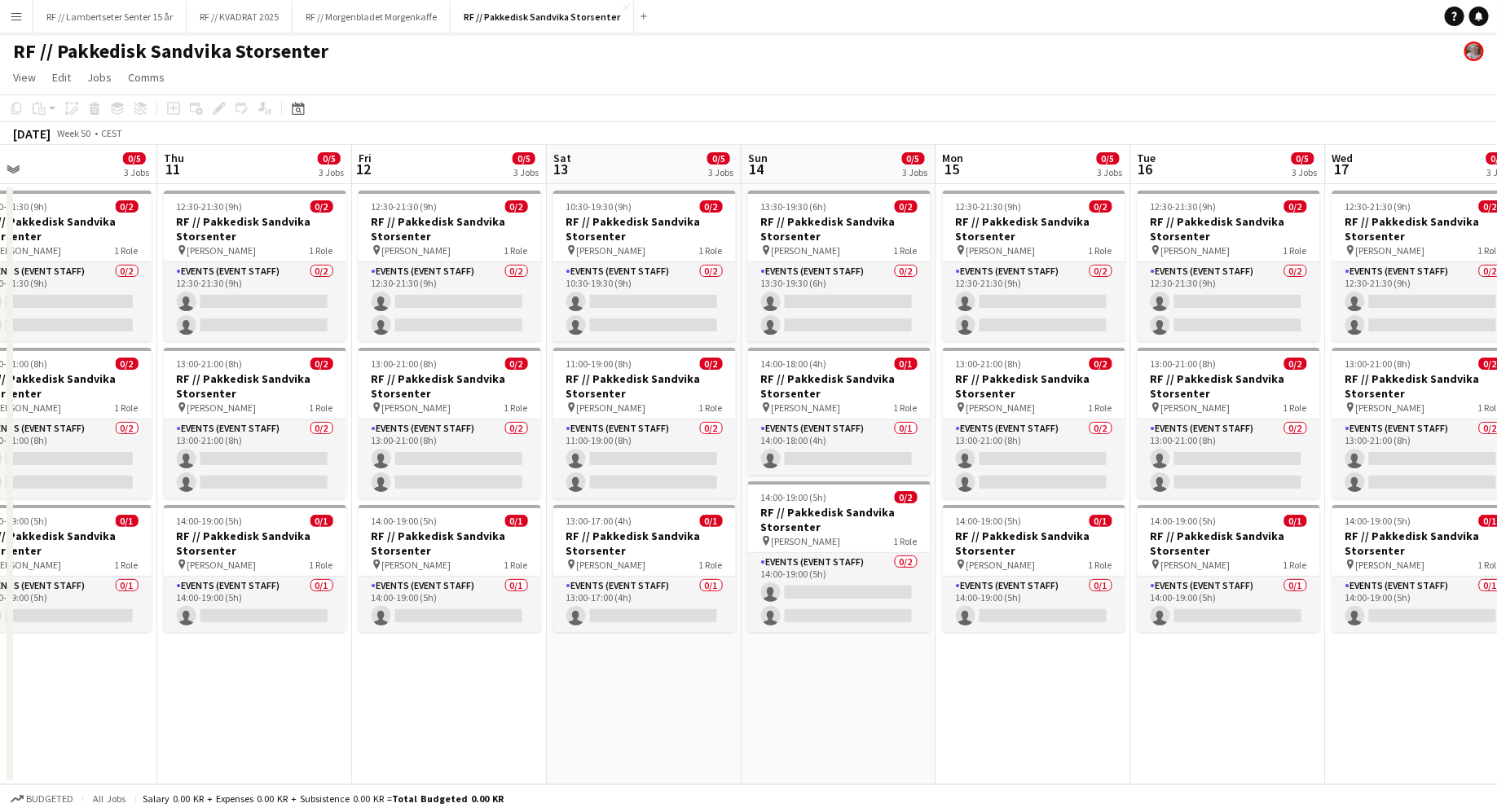
click at [444, 430] on app-card-role "Events (Event Staff) 0/2 13:00-21:00 (8h) single-neutral-actions single-neutral…" at bounding box center [449, 459] width 182 height 79
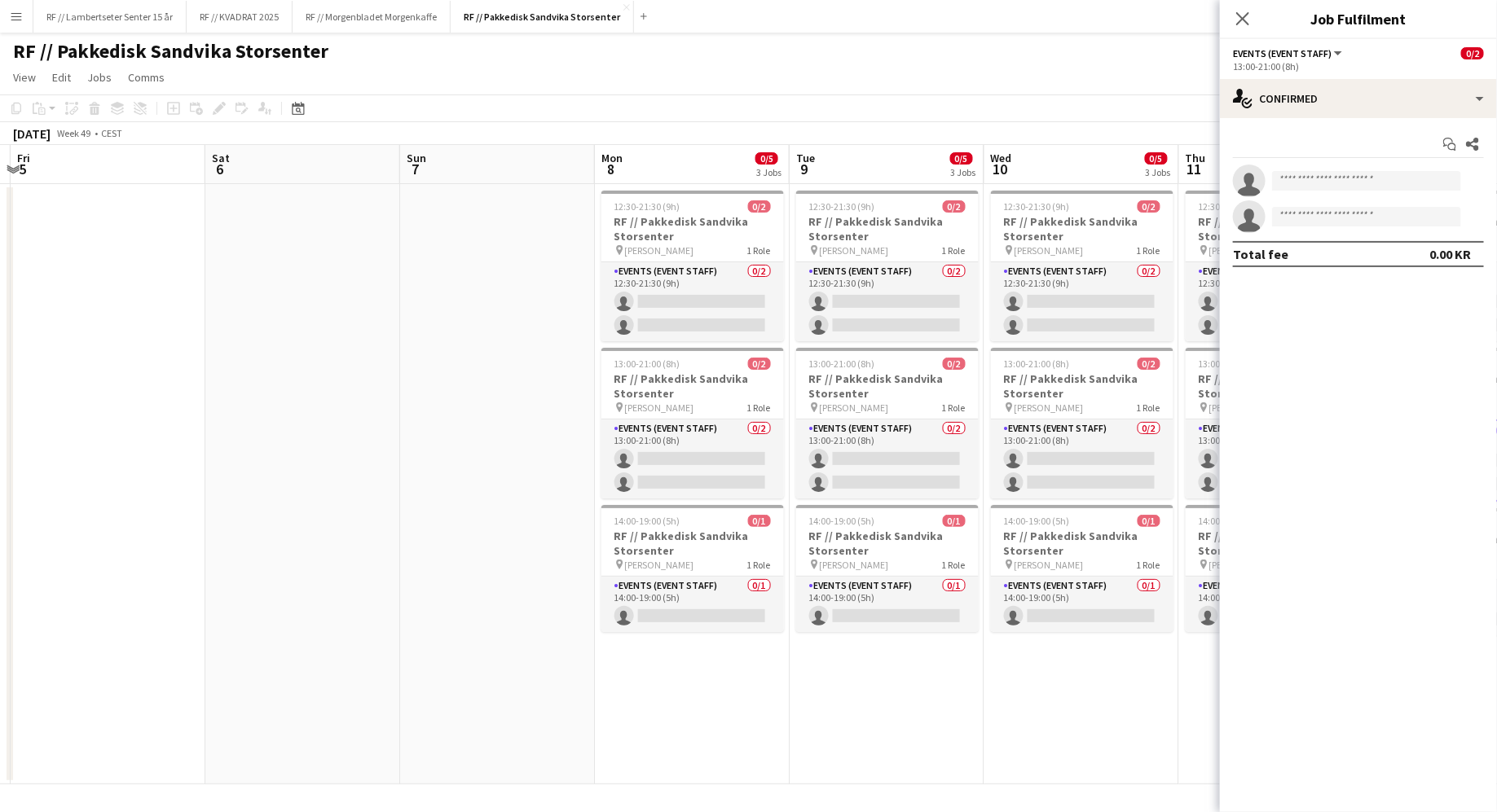
scroll to position [0, 590]
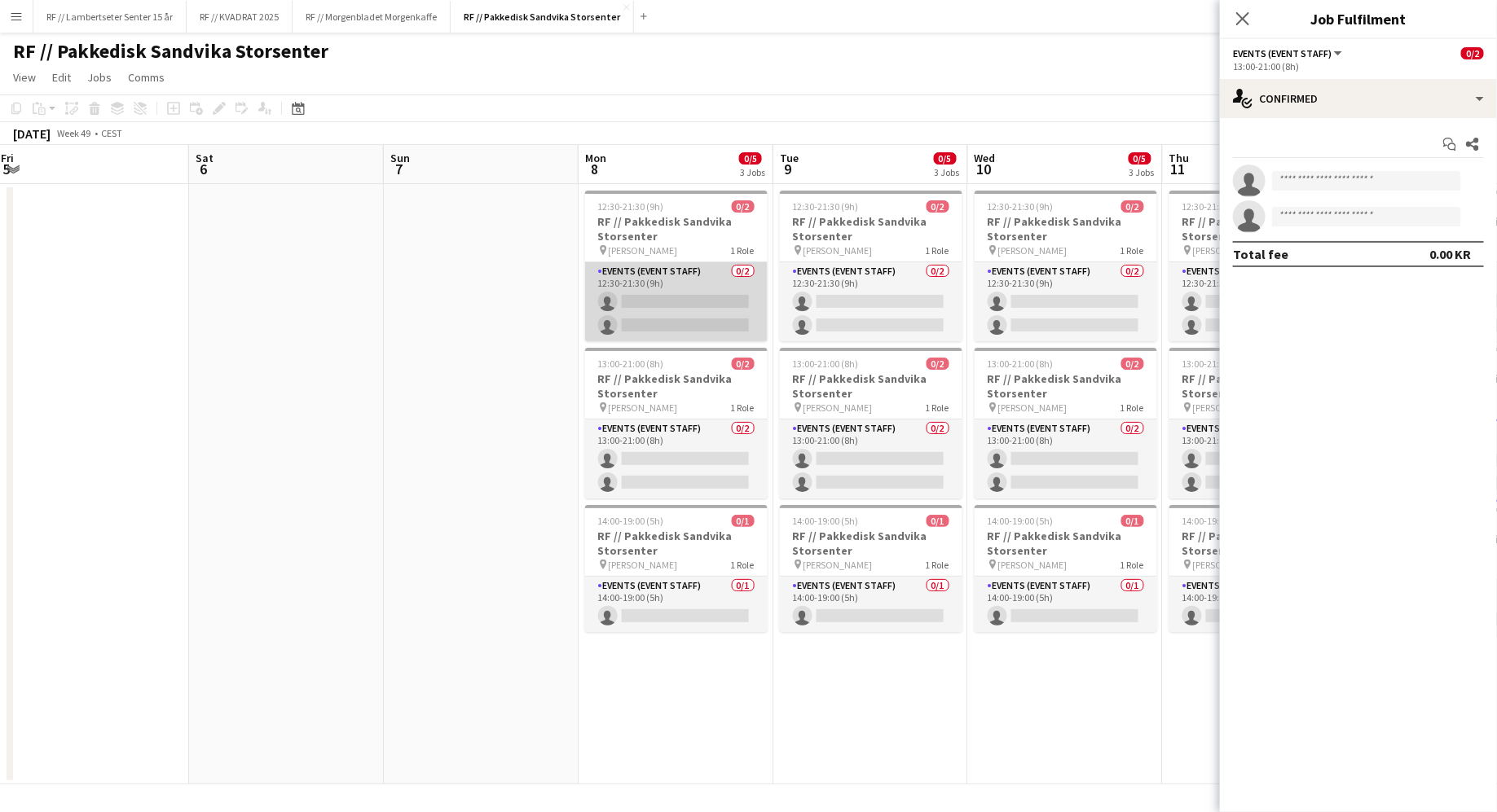
click at [672, 319] on app-card-role "Events (Event Staff) 0/2 12:30-21:30 (9h) single-neutral-actions single-neutral…" at bounding box center [675, 301] width 182 height 79
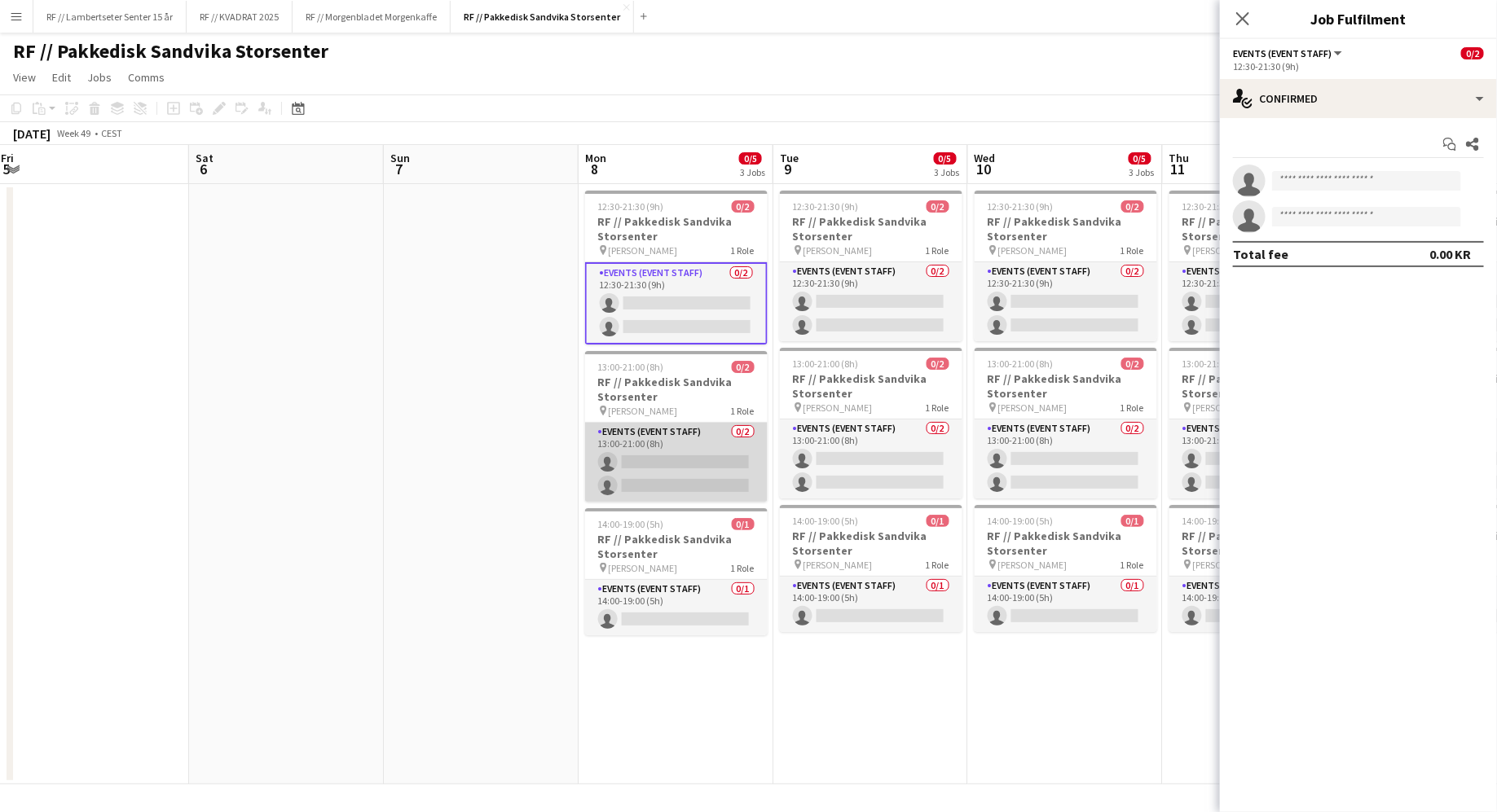
click at [678, 445] on app-card-role "Events (Event Staff) 0/2 13:00-21:00 (8h) single-neutral-actions single-neutral…" at bounding box center [675, 461] width 182 height 79
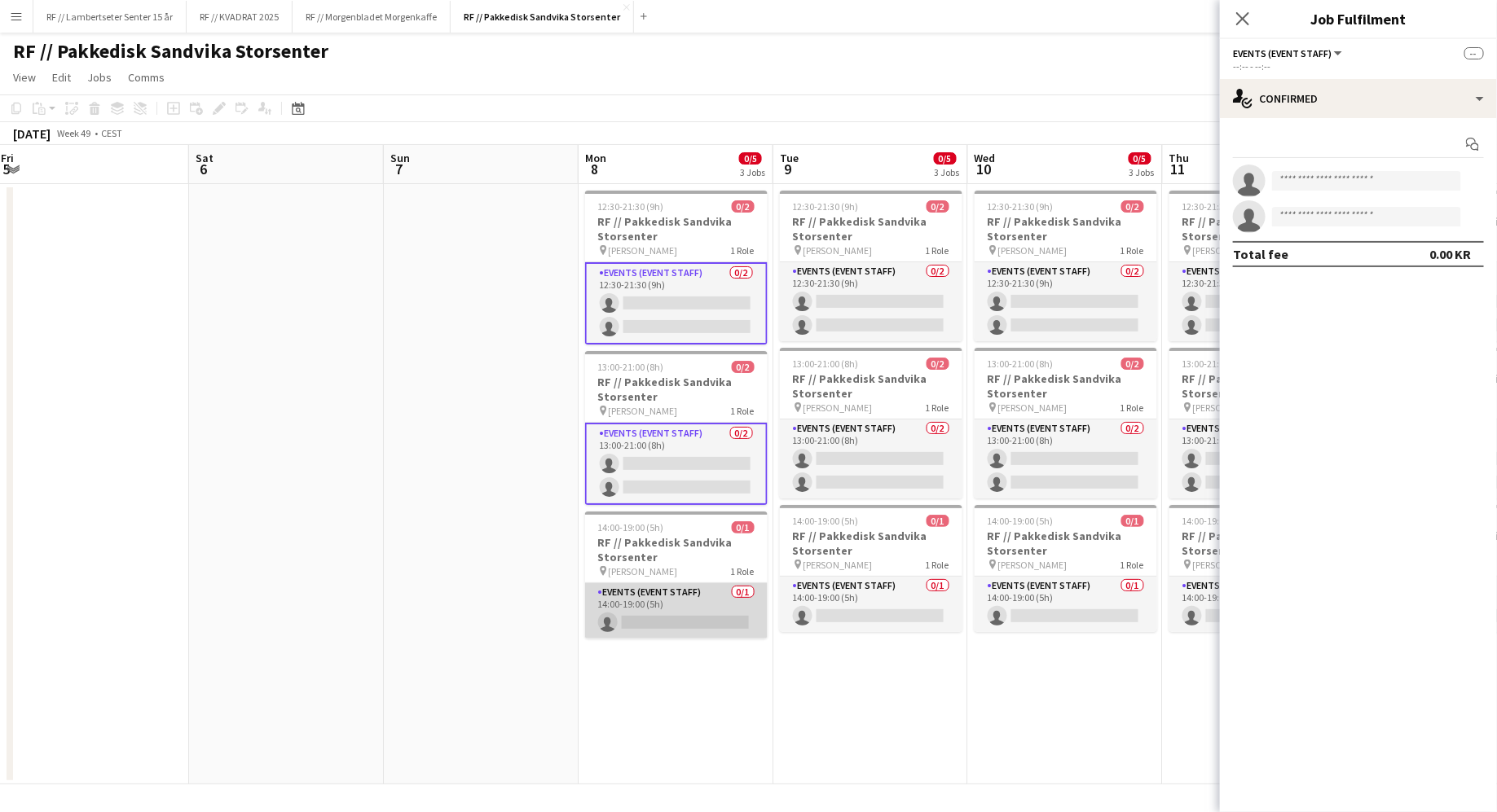
click at [694, 624] on app-card-role "Events (Event Staff) 0/1 14:00-19:00 (5h) single-neutral-actions" at bounding box center [675, 611] width 182 height 55
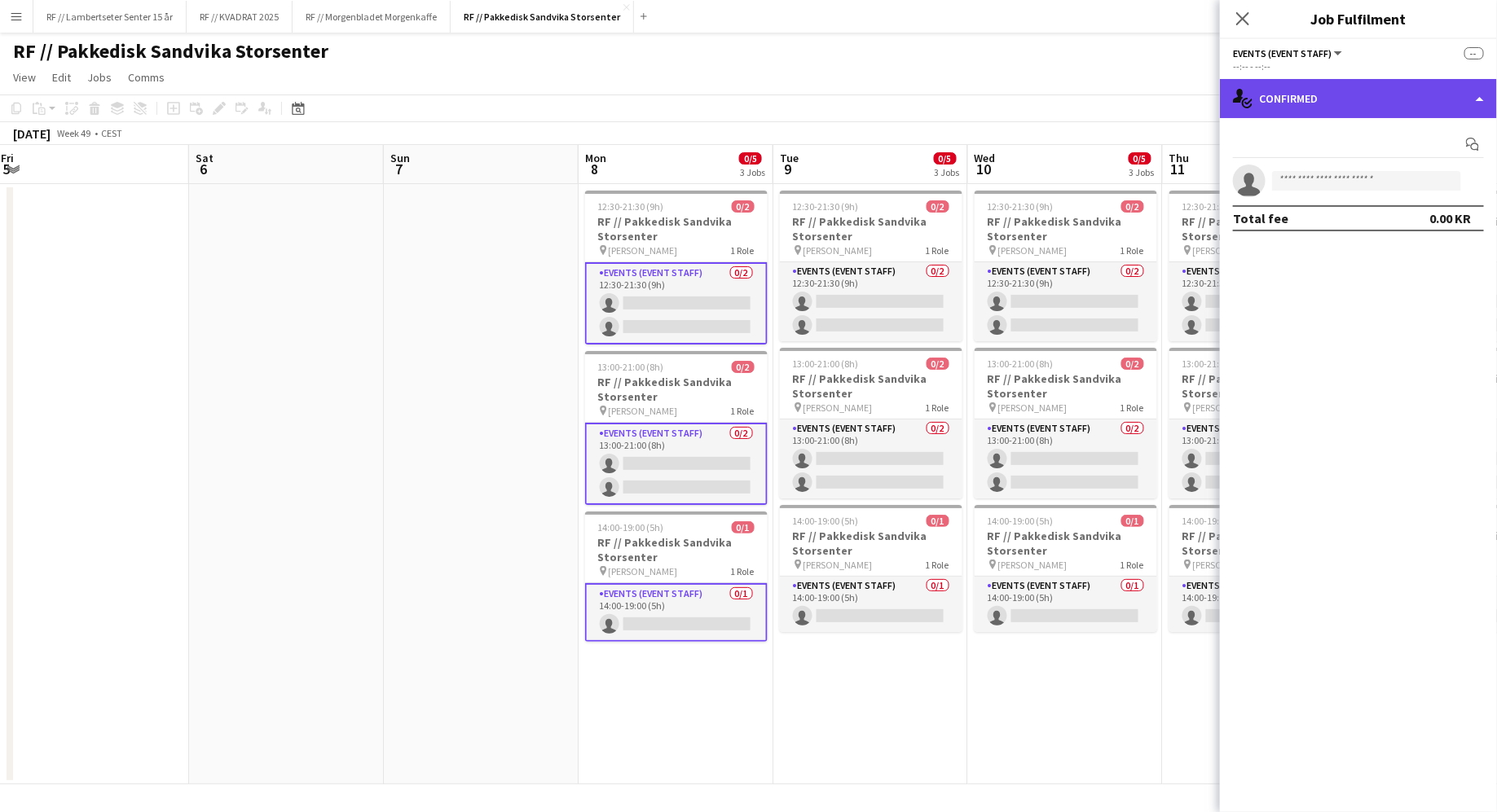
click at [1380, 104] on div "single-neutral-actions-check-2 Confirmed" at bounding box center [1357, 98] width 277 height 39
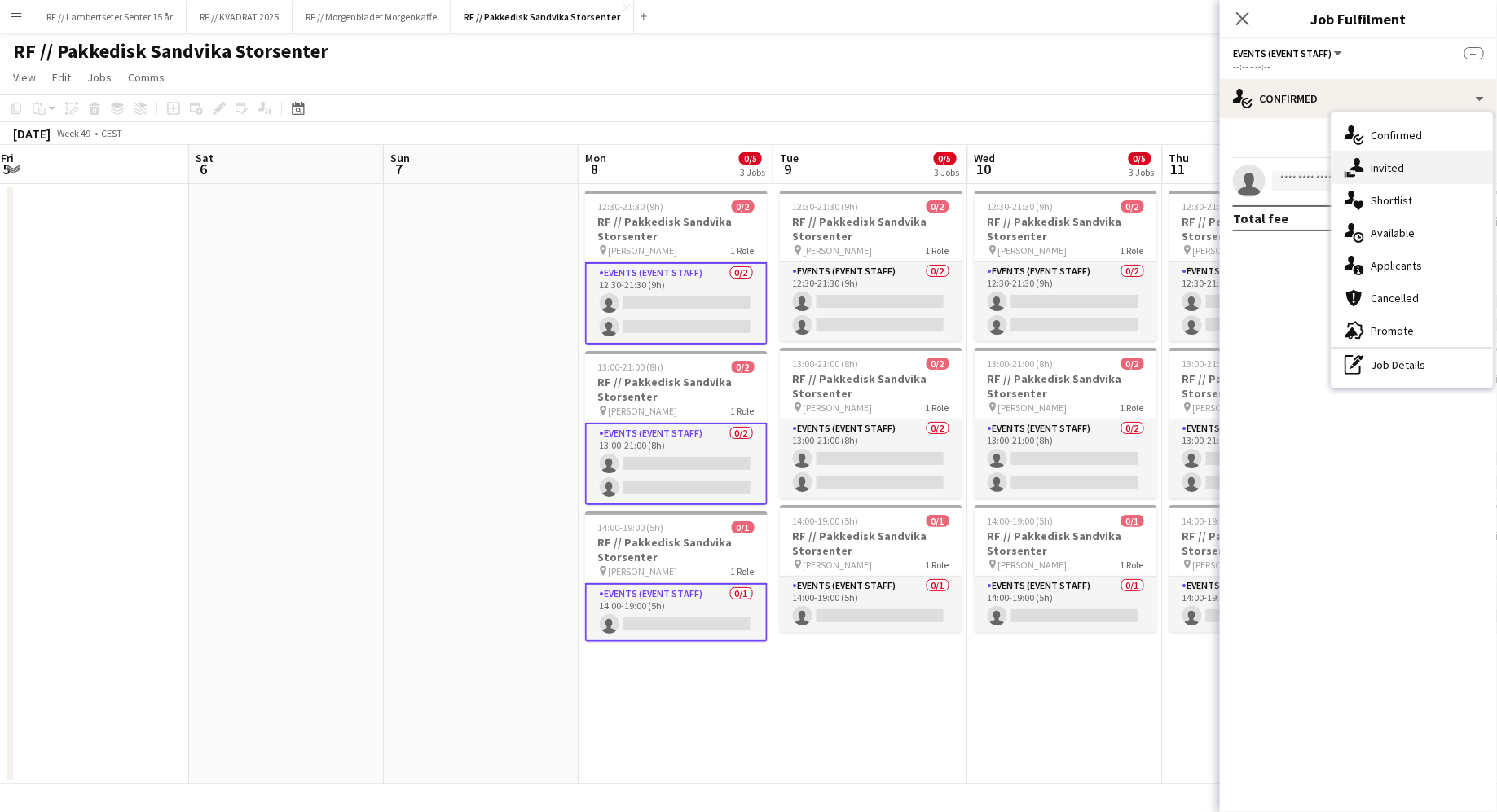
click at [1384, 162] on span "Invited" at bounding box center [1387, 167] width 33 height 15
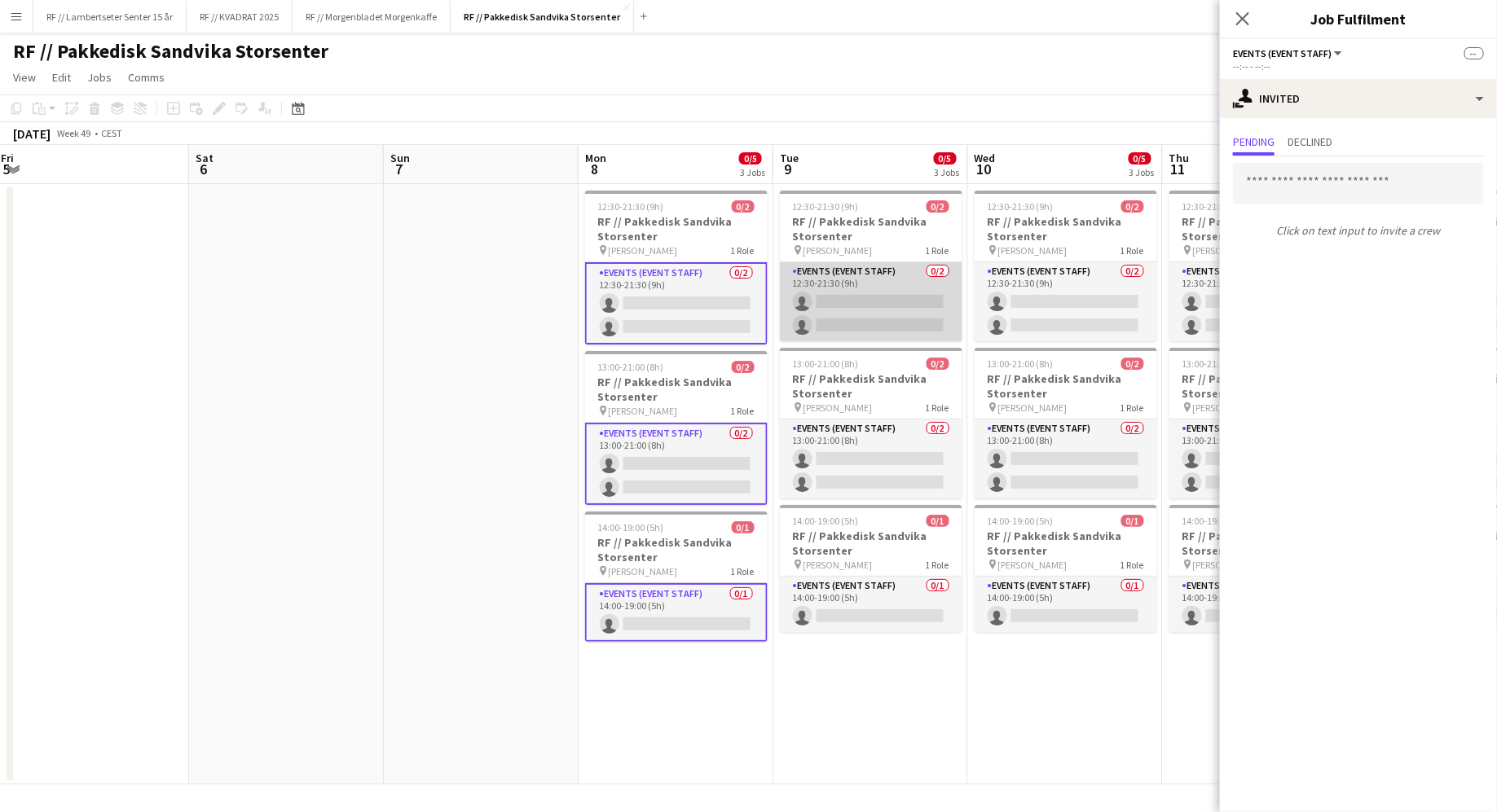
click at [870, 314] on app-card-role "Events (Event Staff) 0/2 12:30-21:30 (9h) single-neutral-actions single-neutral…" at bounding box center [871, 301] width 182 height 79
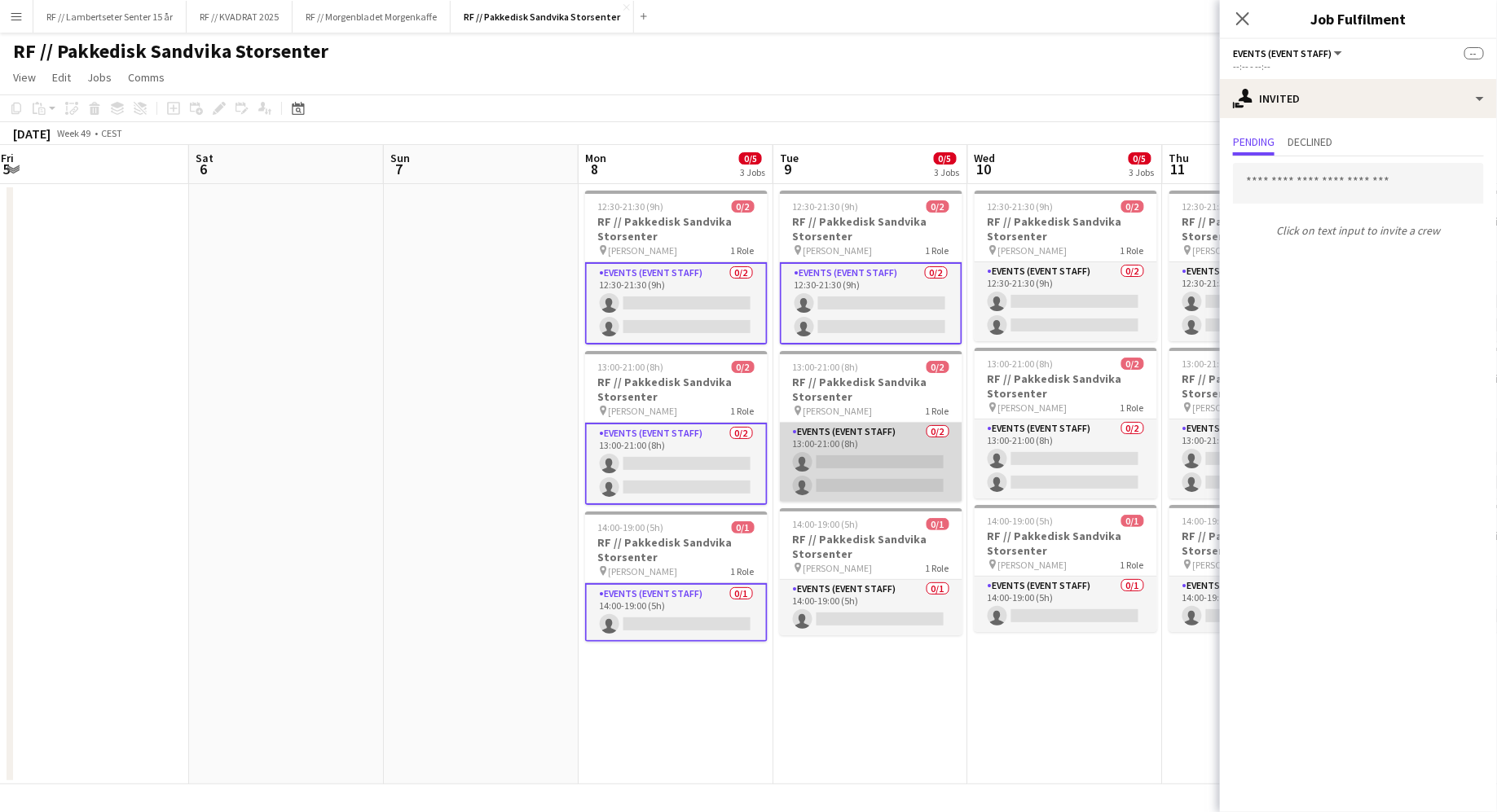
click at [896, 461] on app-card-role "Events (Event Staff) 0/2 13:00-21:00 (8h) single-neutral-actions single-neutral…" at bounding box center [871, 461] width 182 height 79
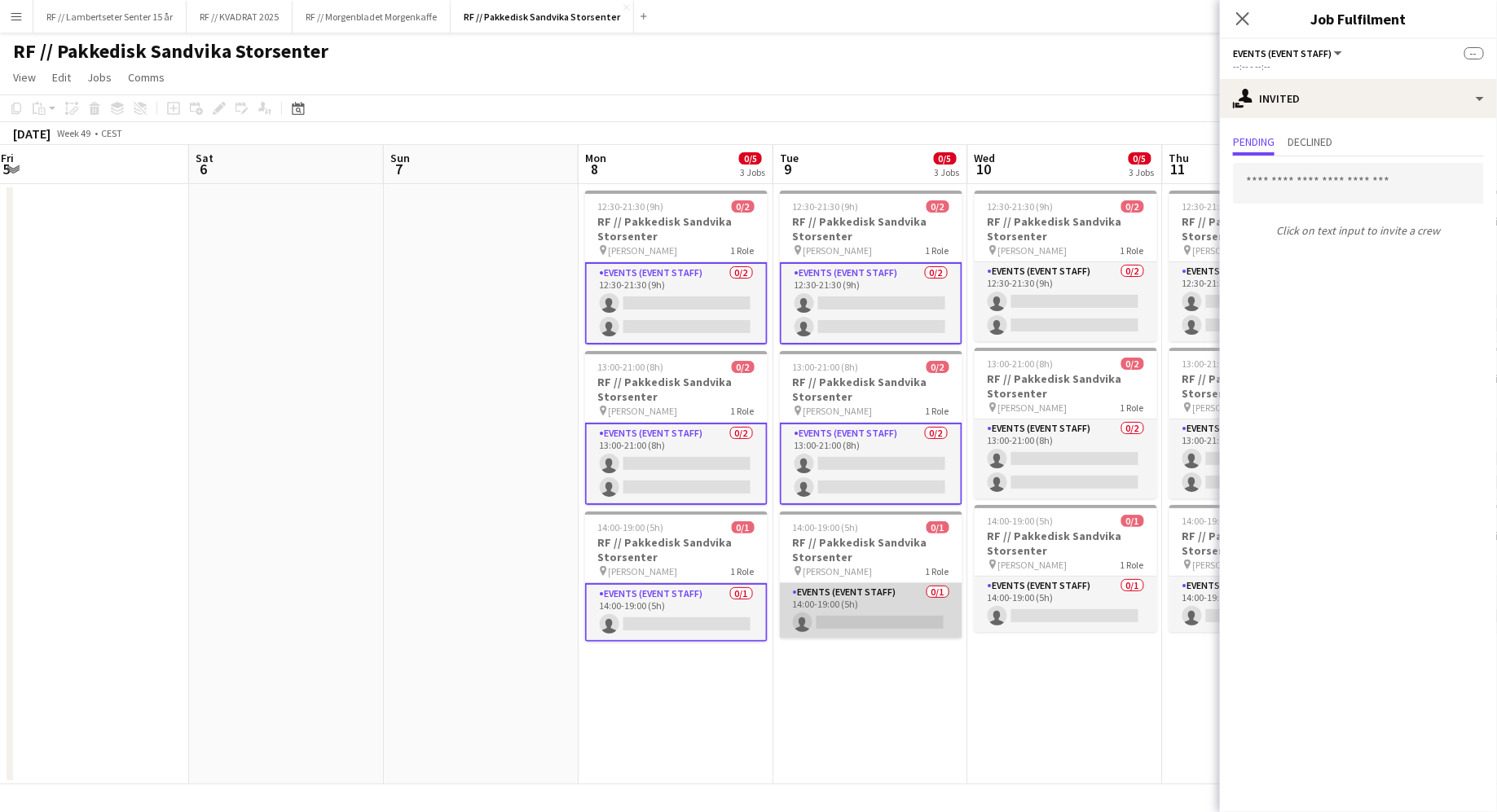
click at [896, 586] on app-card-role "Events (Event Staff) 0/1 14:00-19:00 (5h) single-neutral-actions" at bounding box center [871, 611] width 182 height 55
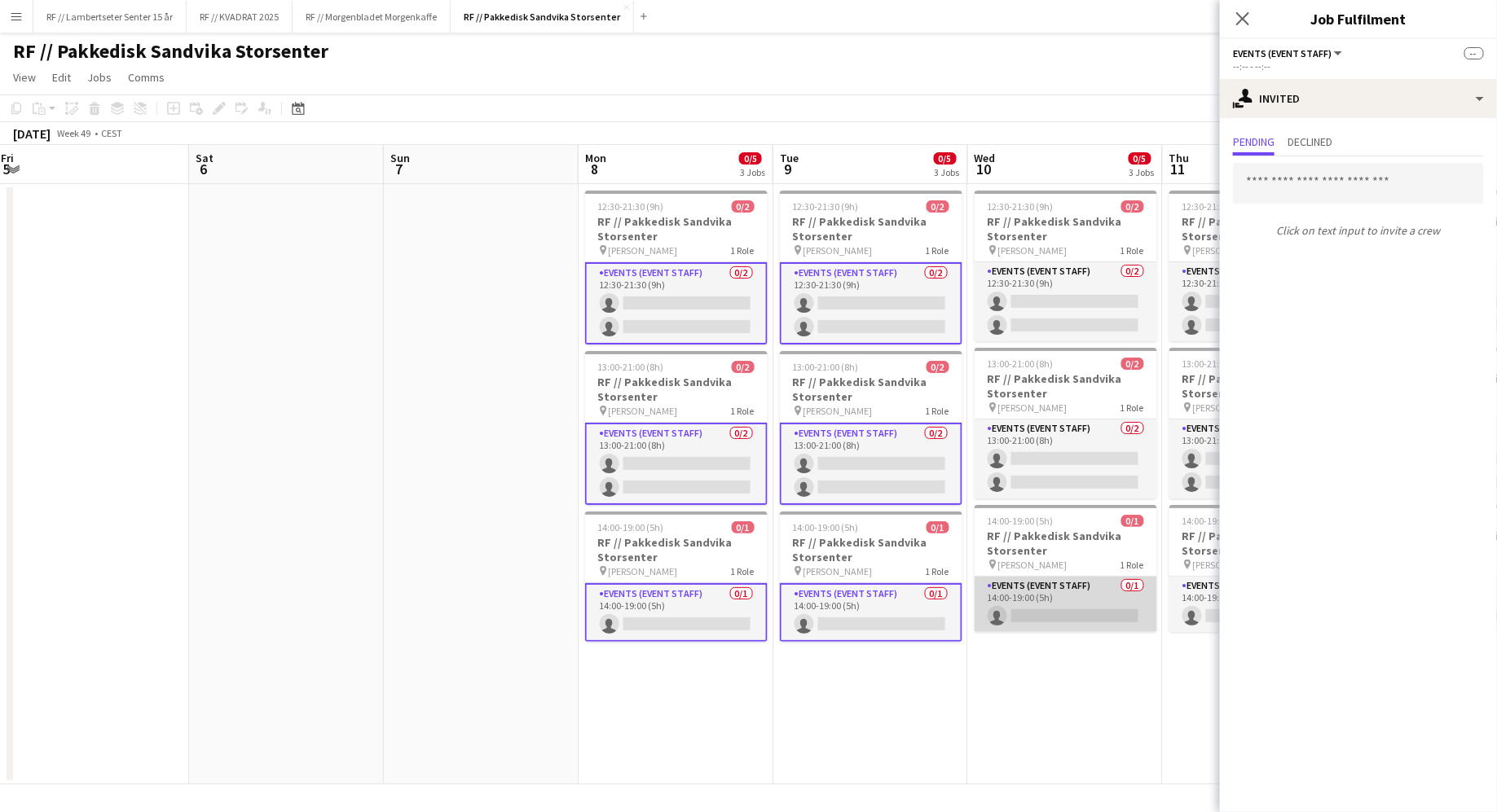
click at [1051, 603] on app-card-role "Events (Event Staff) 0/1 14:00-19:00 (5h) single-neutral-actions" at bounding box center [1065, 605] width 182 height 55
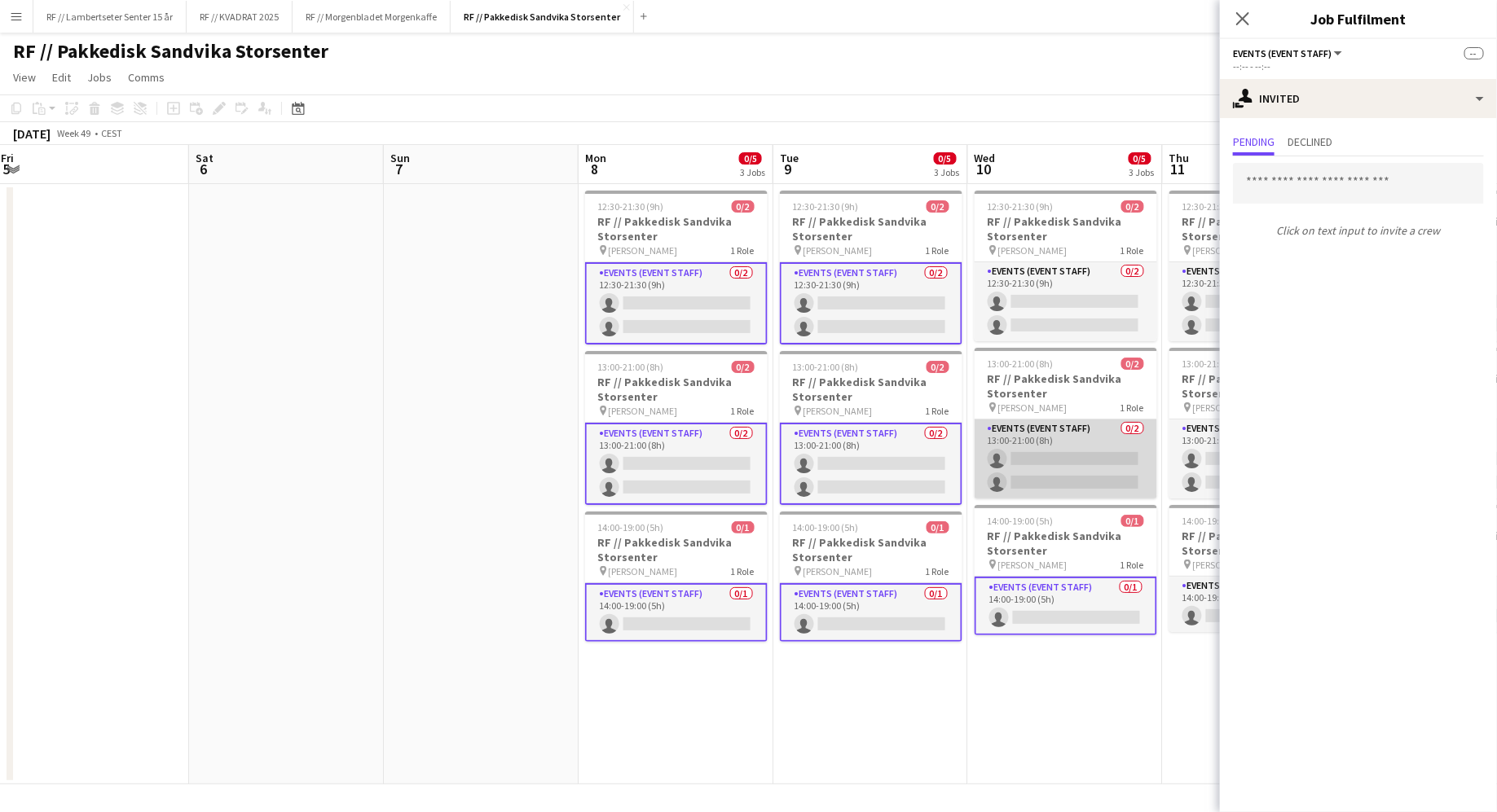
click at [1088, 486] on app-card-role "Events (Event Staff) 0/2 13:00-21:00 (8h) single-neutral-actions single-neutral…" at bounding box center [1065, 459] width 182 height 79
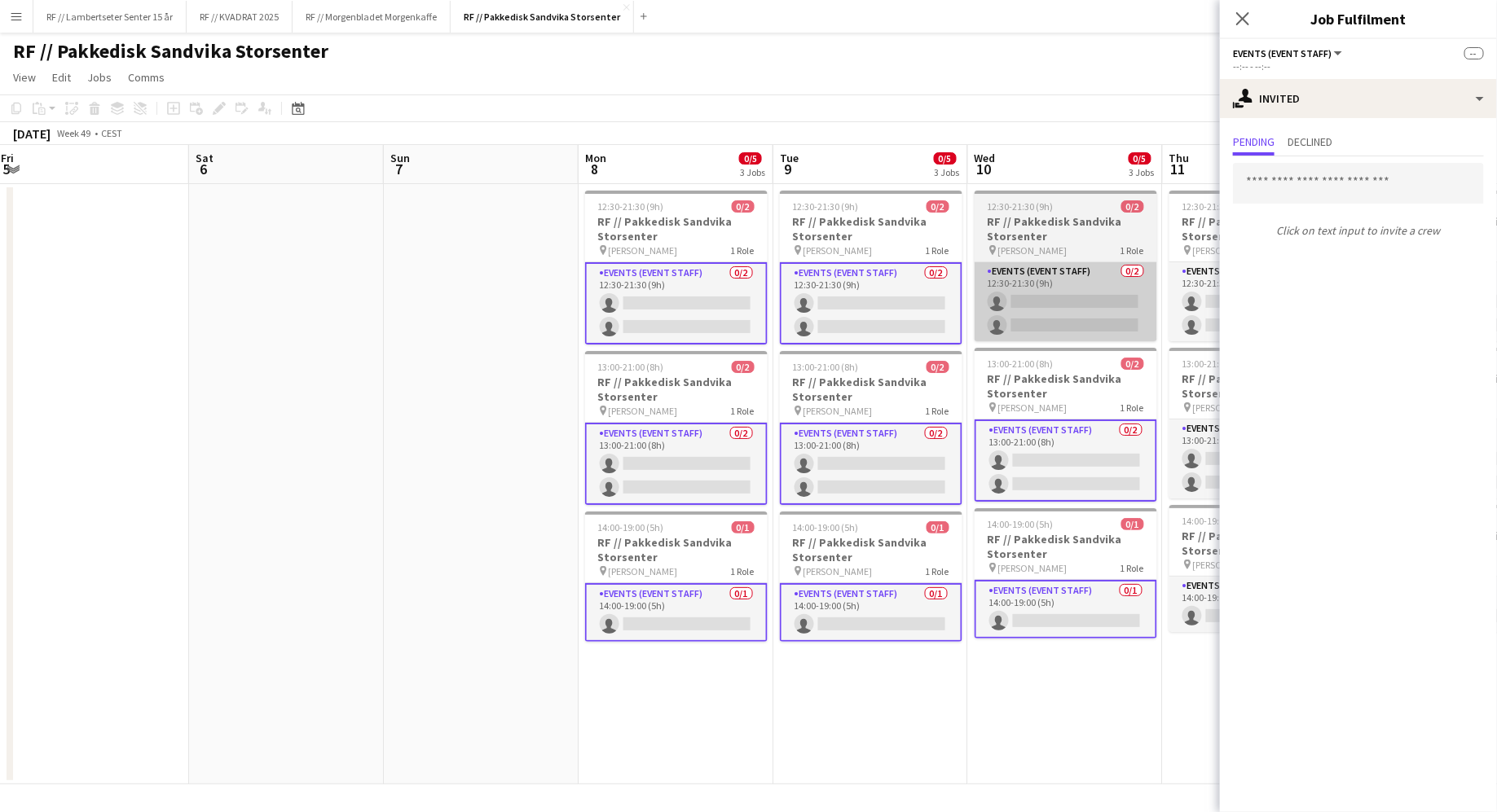
click at [1063, 317] on app-card-role "Events (Event Staff) 0/2 12:30-21:30 (9h) single-neutral-actions single-neutral…" at bounding box center [1065, 301] width 182 height 79
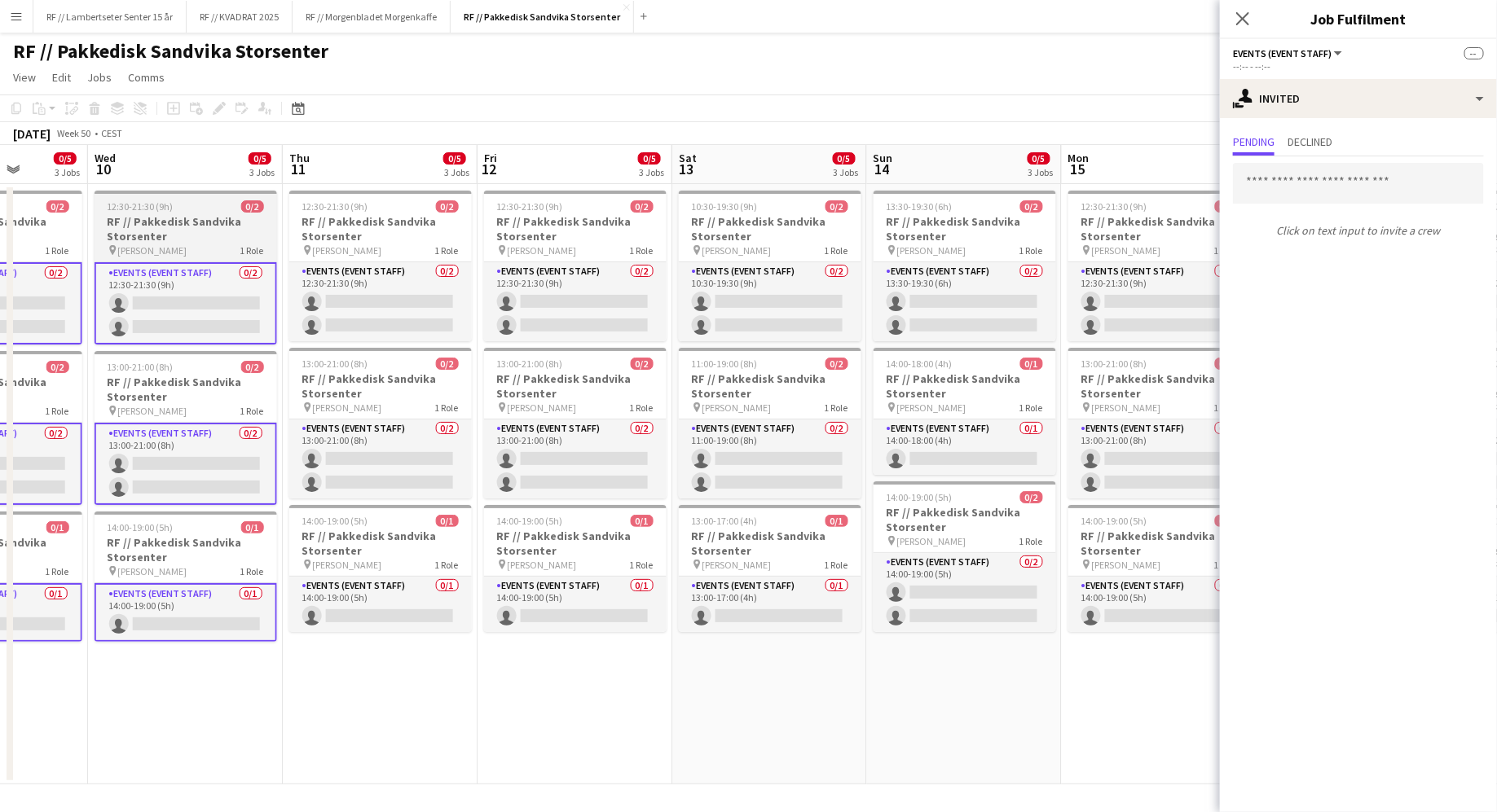
scroll to position [0, 688]
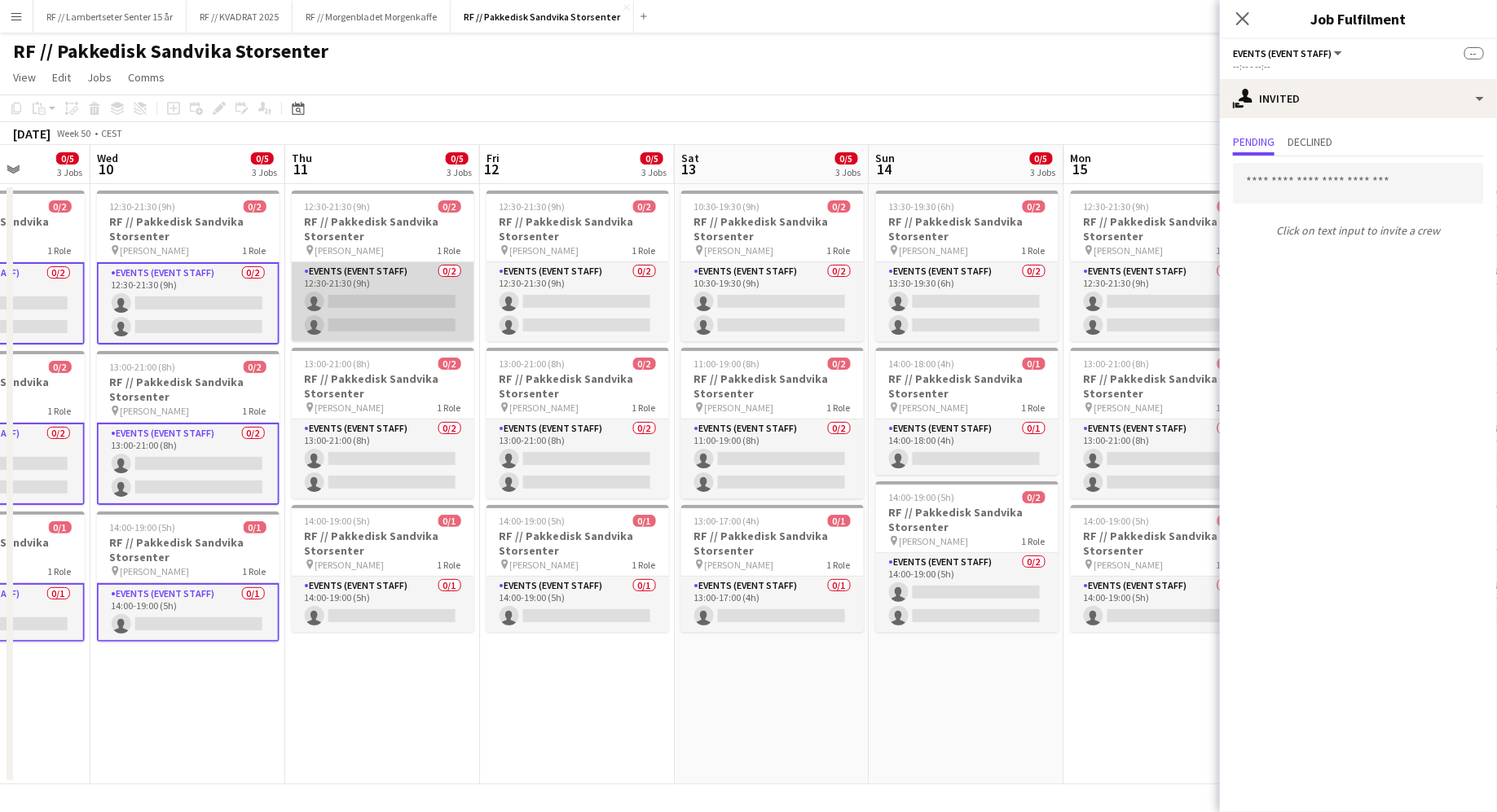
click at [379, 322] on app-card-role "Events (Event Staff) 0/2 12:30-21:30 (9h) single-neutral-actions single-neutral…" at bounding box center [382, 301] width 182 height 79
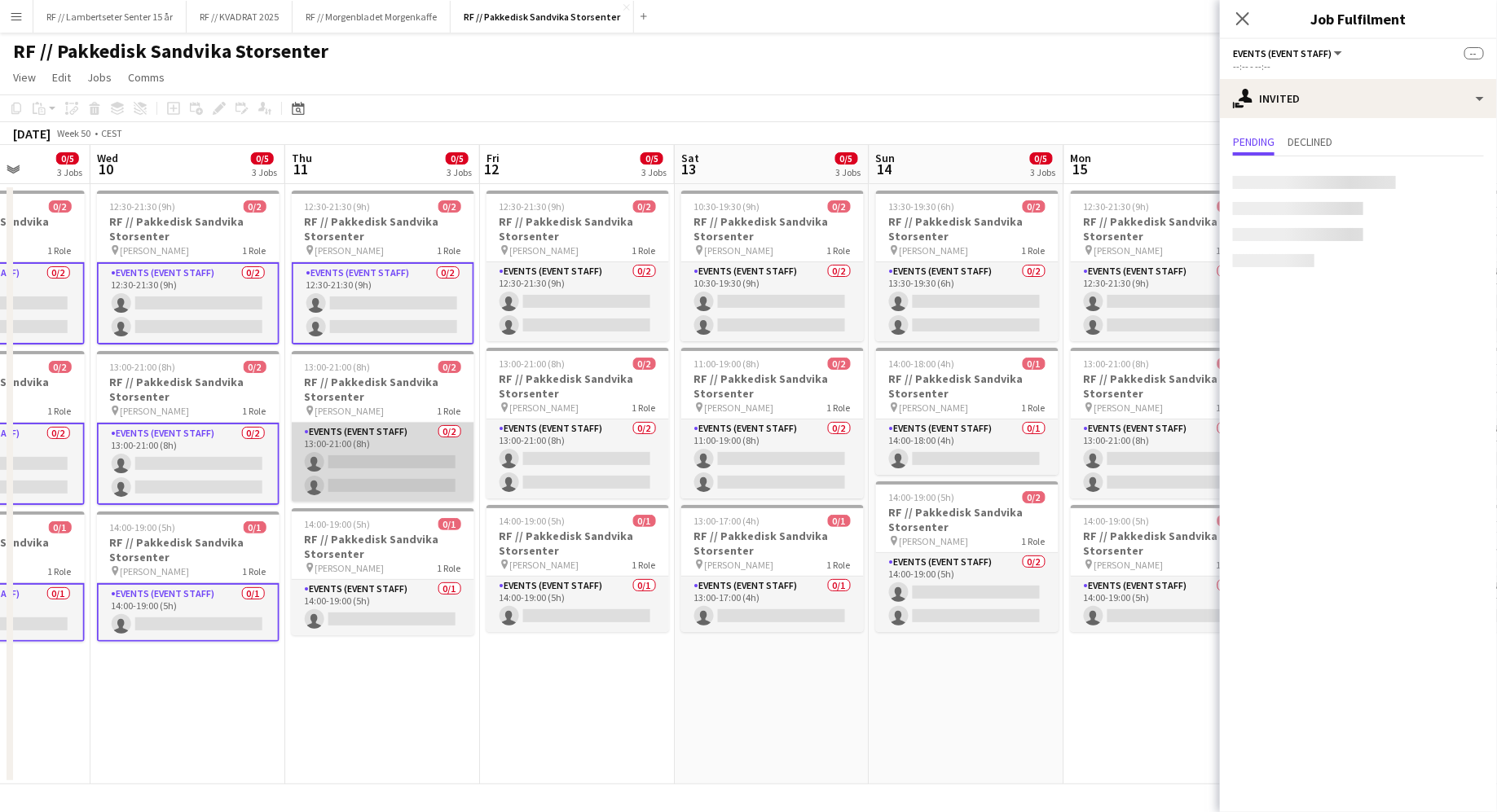
click at [390, 459] on app-card-role "Events (Event Staff) 0/2 13:00-21:00 (8h) single-neutral-actions single-neutral…" at bounding box center [382, 461] width 182 height 79
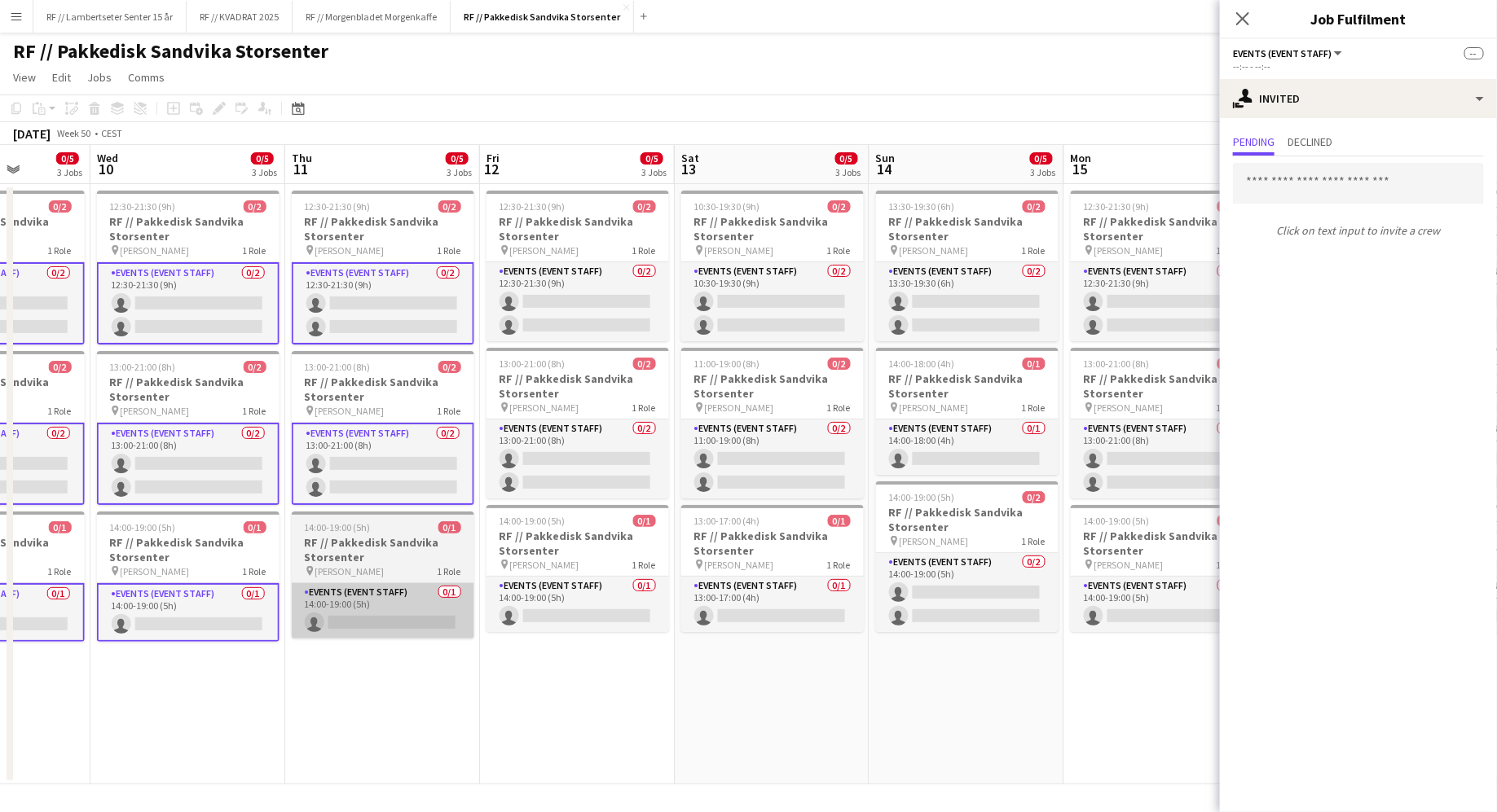
click at [400, 584] on app-card-role "Events (Event Staff) 0/1 14:00-19:00 (5h) single-neutral-actions" at bounding box center [382, 611] width 182 height 55
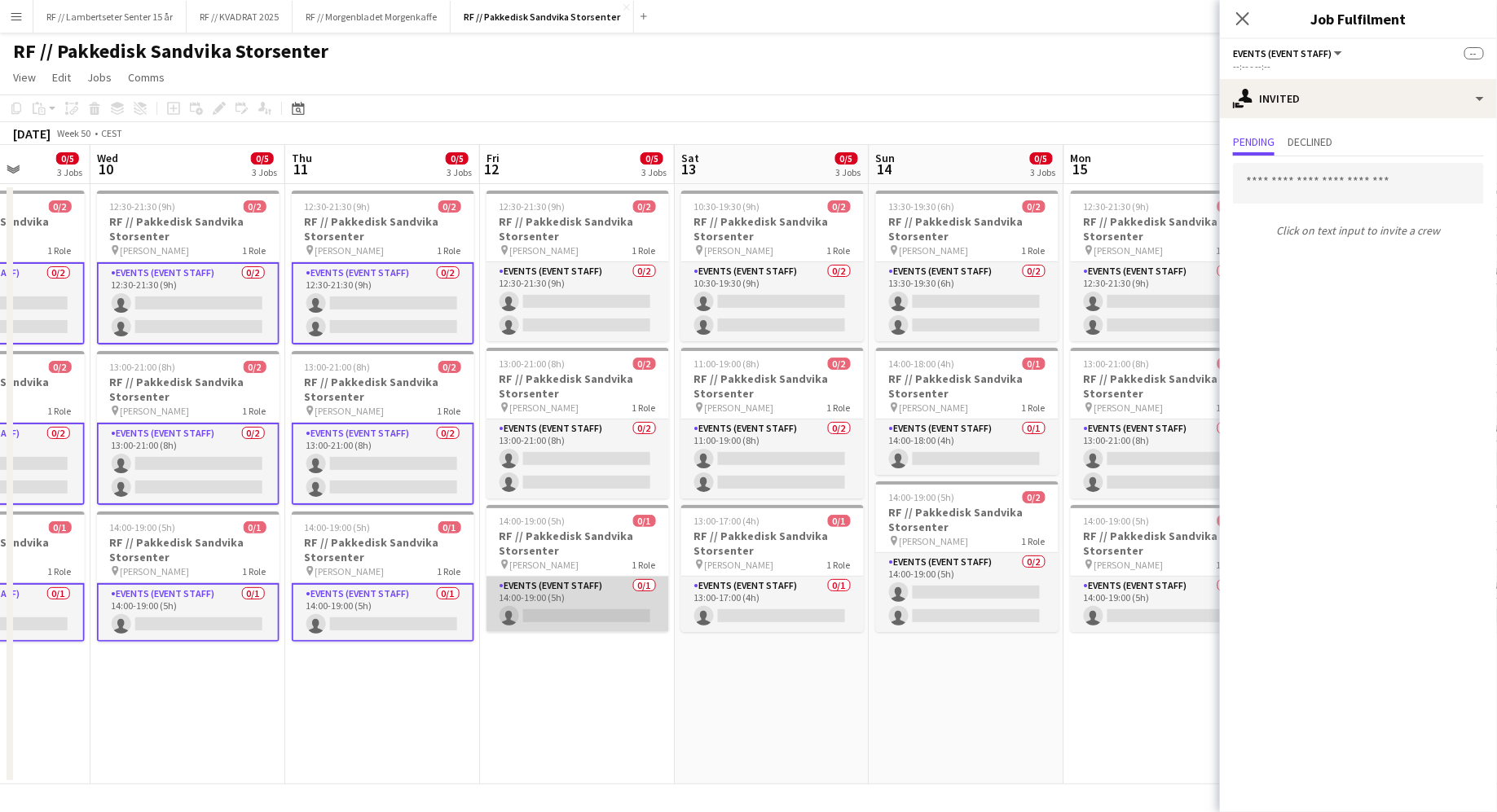
click at [587, 590] on app-card-role "Events (Event Staff) 0/1 14:00-19:00 (5h) single-neutral-actions" at bounding box center [577, 605] width 182 height 55
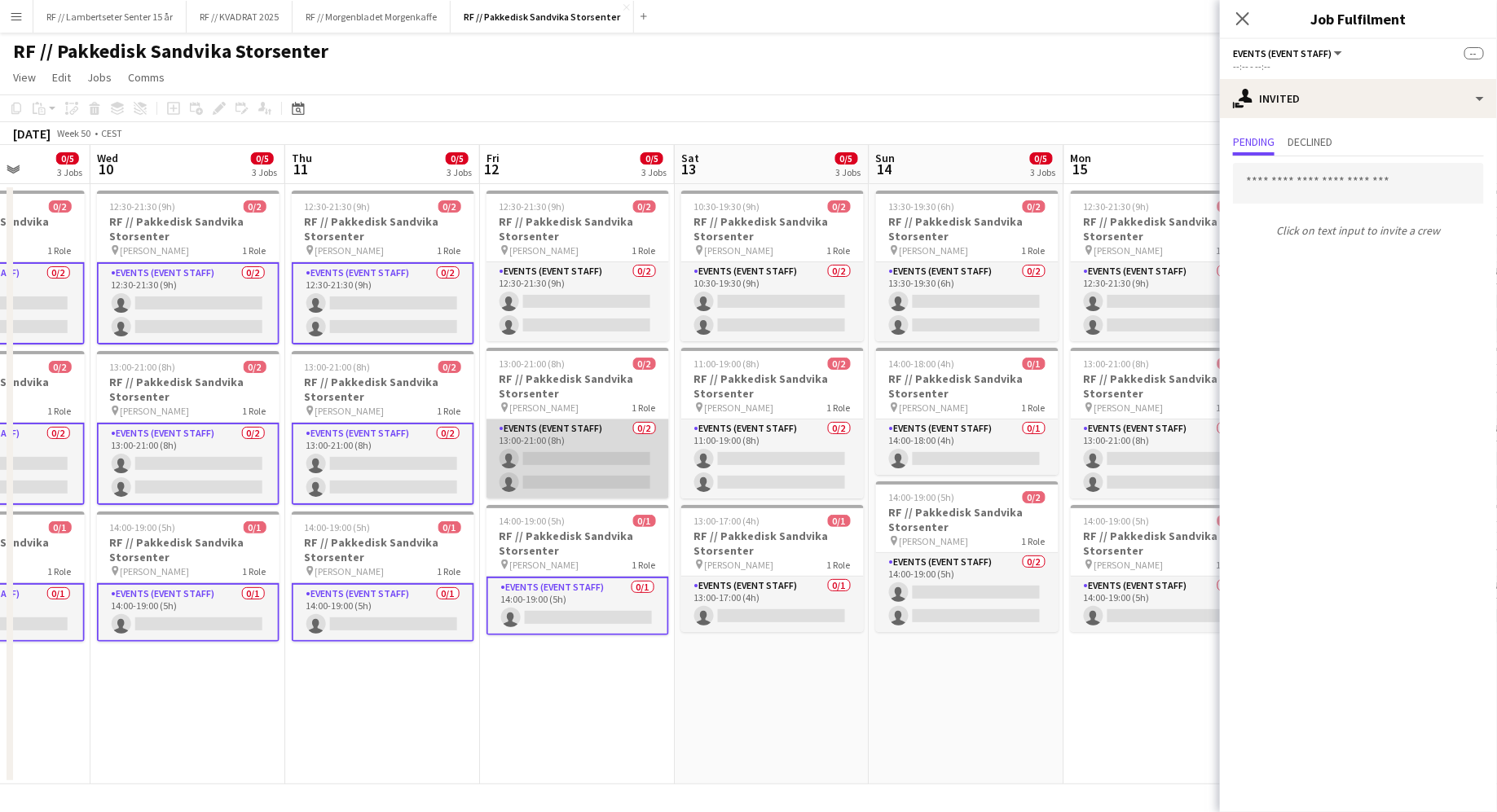
click at [580, 450] on app-card-role "Events (Event Staff) 0/2 13:00-21:00 (8h) single-neutral-actions single-neutral…" at bounding box center [577, 459] width 182 height 79
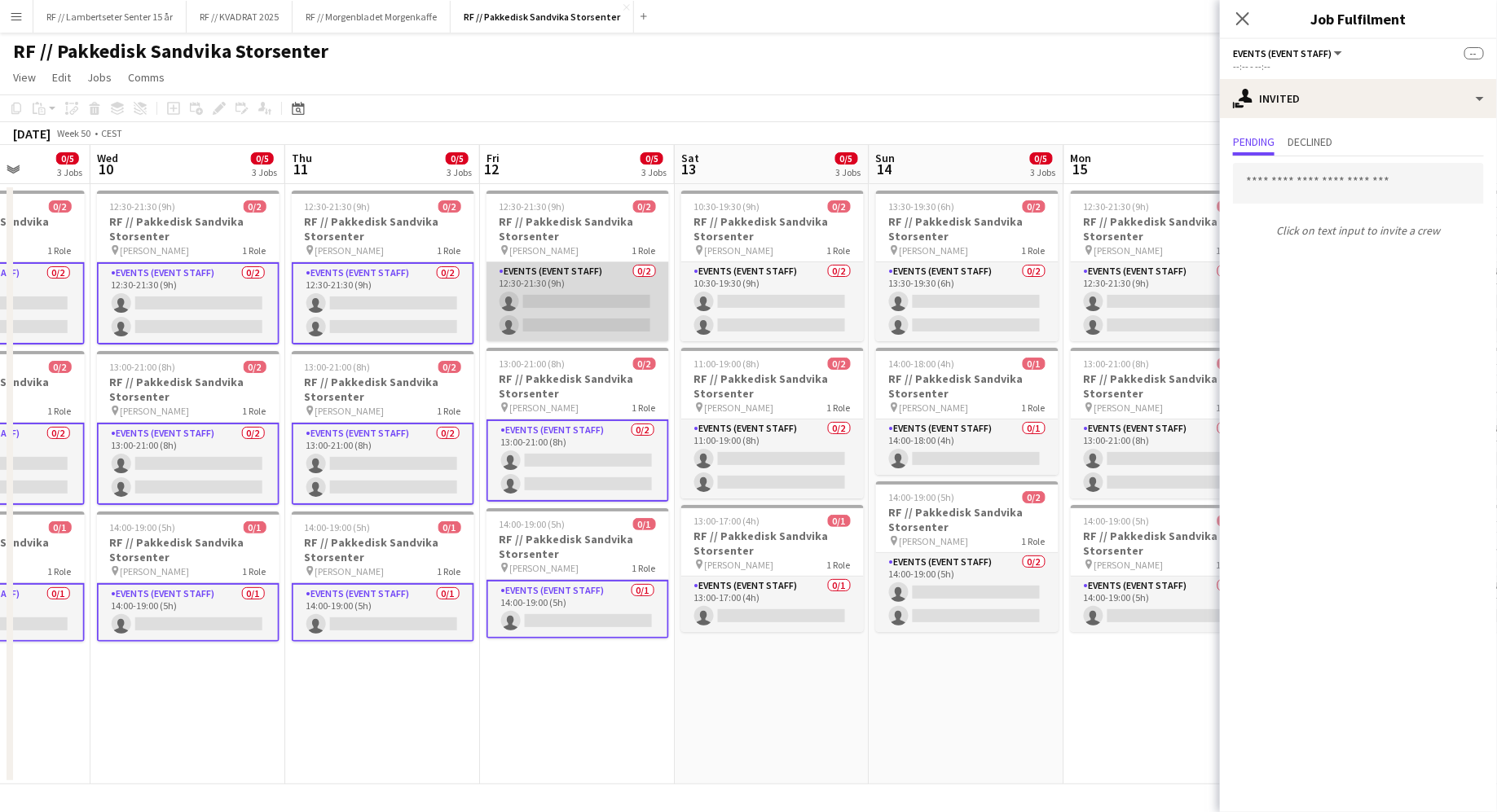
click at [582, 328] on app-card-role "Events (Event Staff) 0/2 12:30-21:30 (9h) single-neutral-actions single-neutral…" at bounding box center [577, 301] width 182 height 79
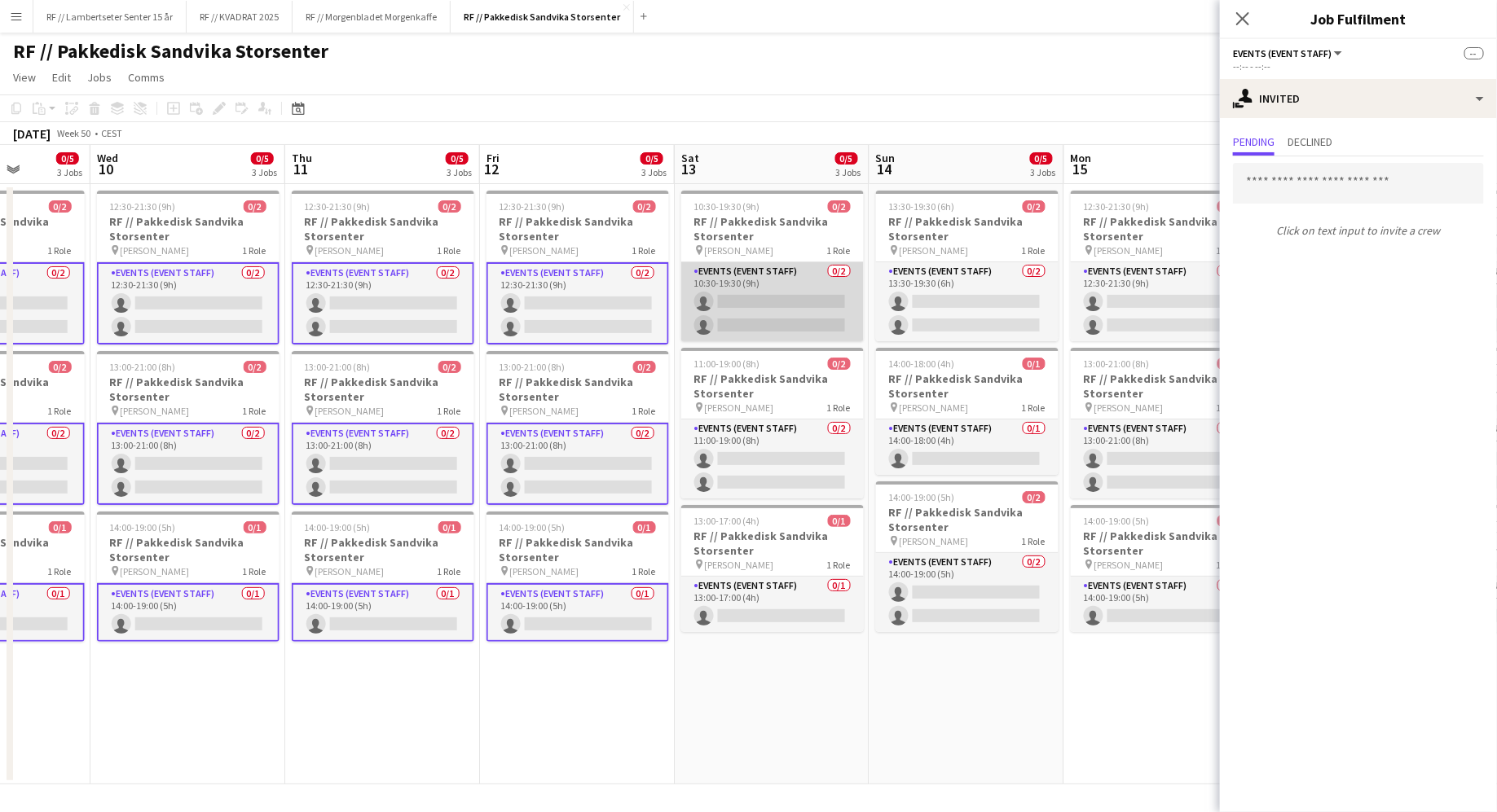
click at [781, 327] on app-card-role "Events (Event Staff) 0/2 10:30-19:30 (9h) single-neutral-actions single-neutral…" at bounding box center [772, 301] width 182 height 79
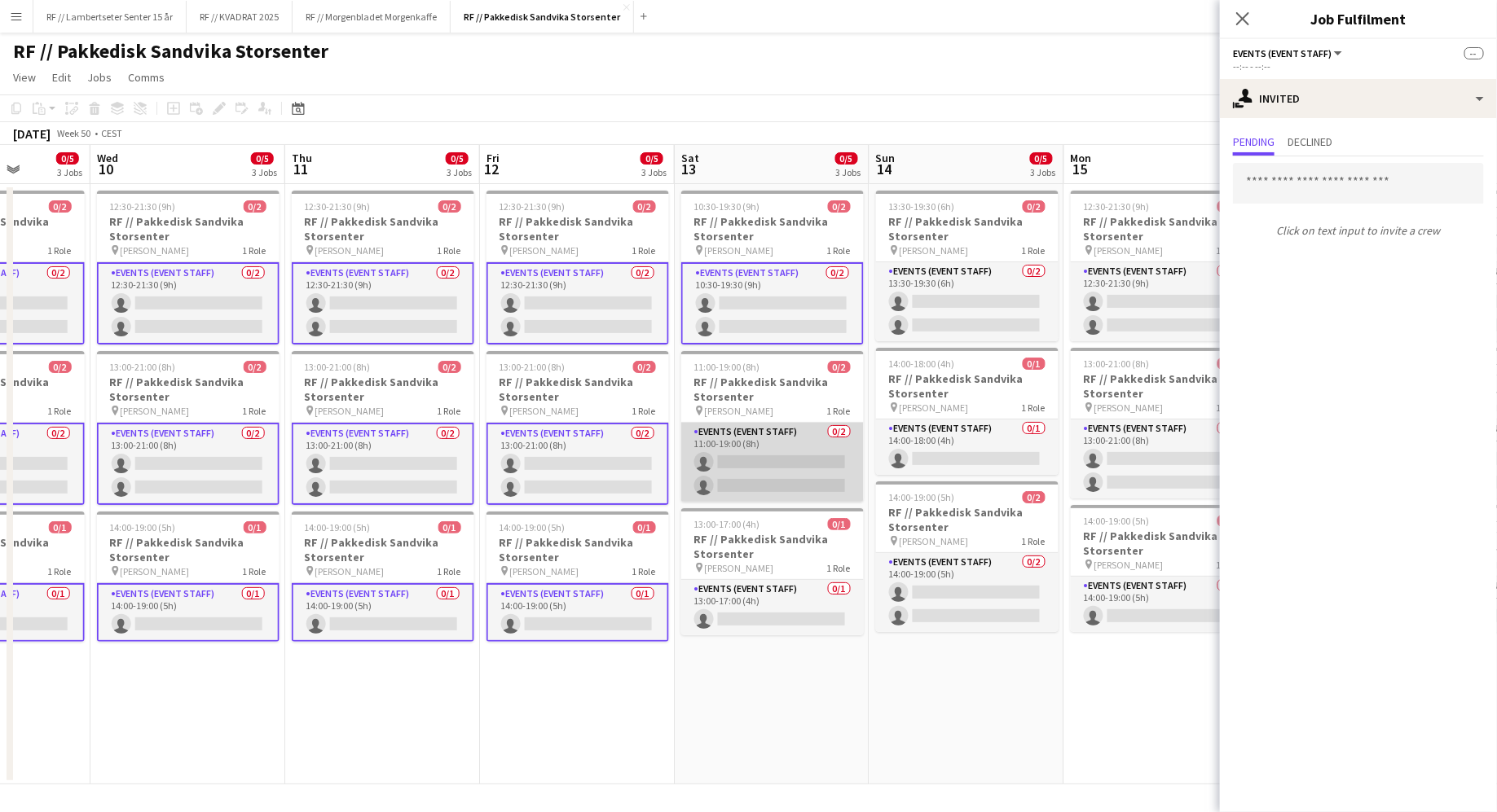
click at [804, 461] on app-card-role "Events (Event Staff) 0/2 11:00-19:00 (8h) single-neutral-actions single-neutral…" at bounding box center [772, 461] width 182 height 79
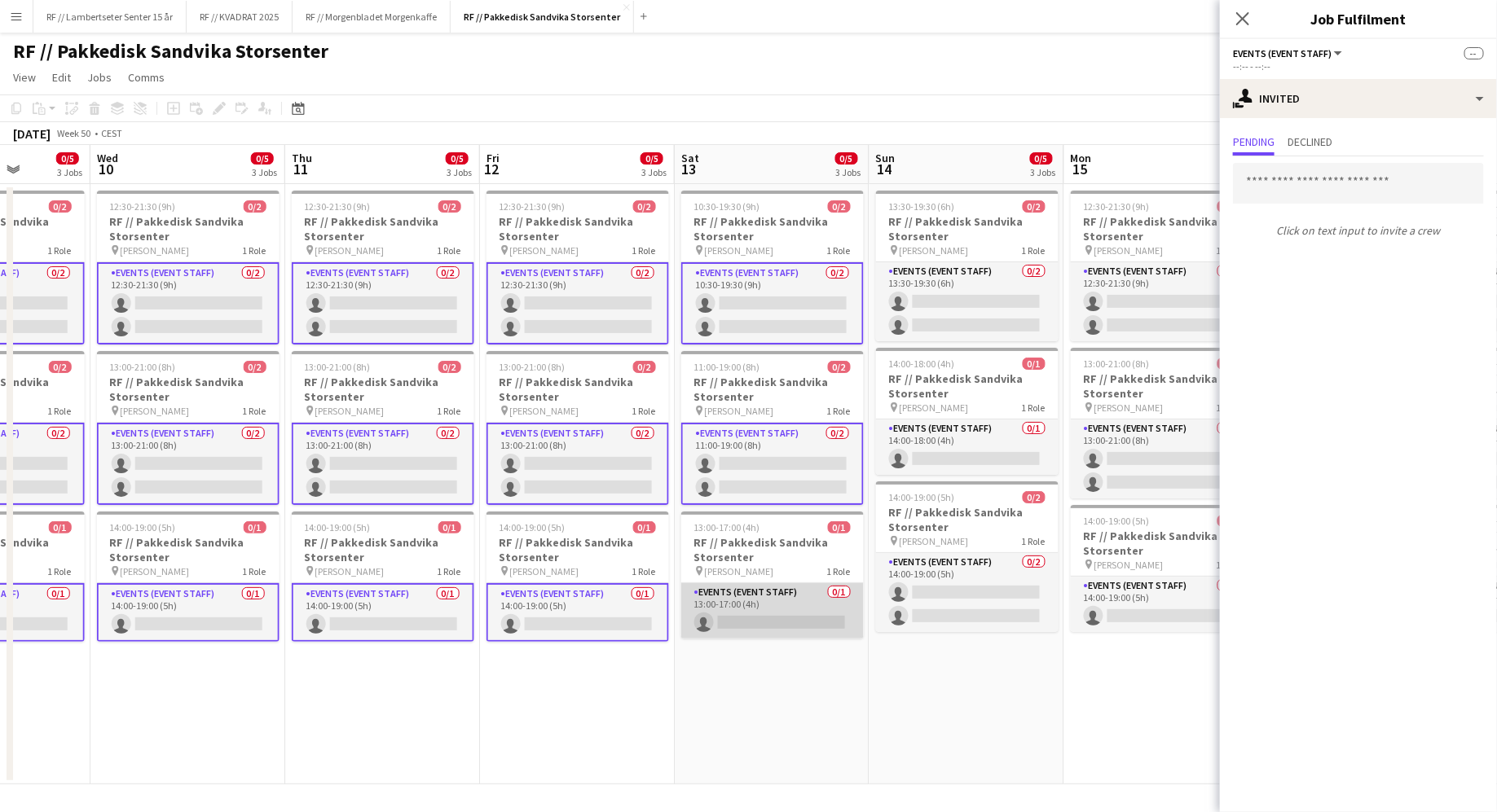
click at [813, 597] on app-card-role "Events (Event Staff) 0/1 13:00-17:00 (4h) single-neutral-actions" at bounding box center [772, 611] width 182 height 55
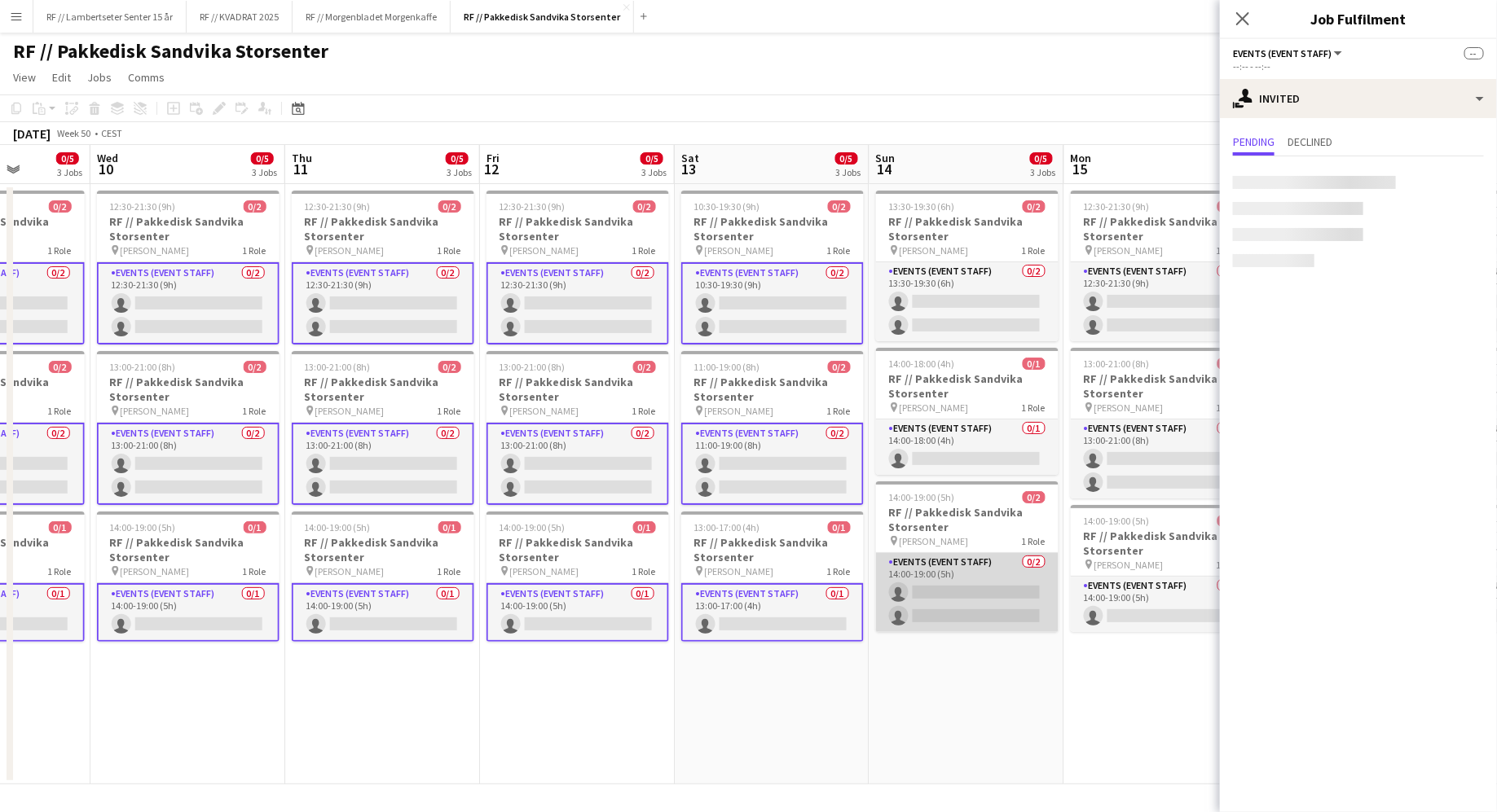
click at [960, 597] on app-card-role "Events (Event Staff) 0/2 14:00-19:00 (5h) single-neutral-actions single-neutral…" at bounding box center [967, 592] width 182 height 79
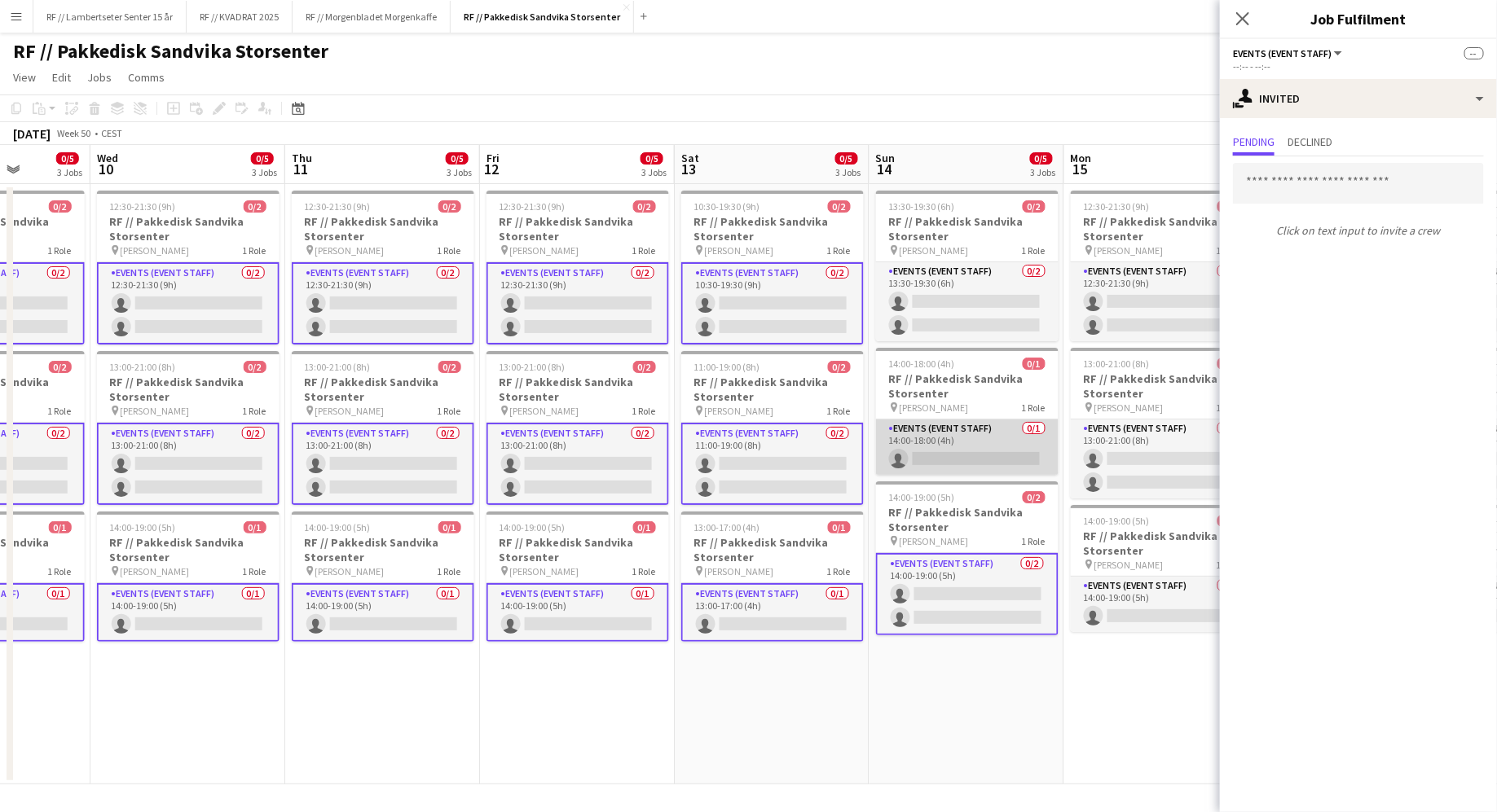
click at [972, 447] on app-card-role "Events (Event Staff) 0/1 14:00-18:00 (4h) single-neutral-actions" at bounding box center [967, 448] width 182 height 55
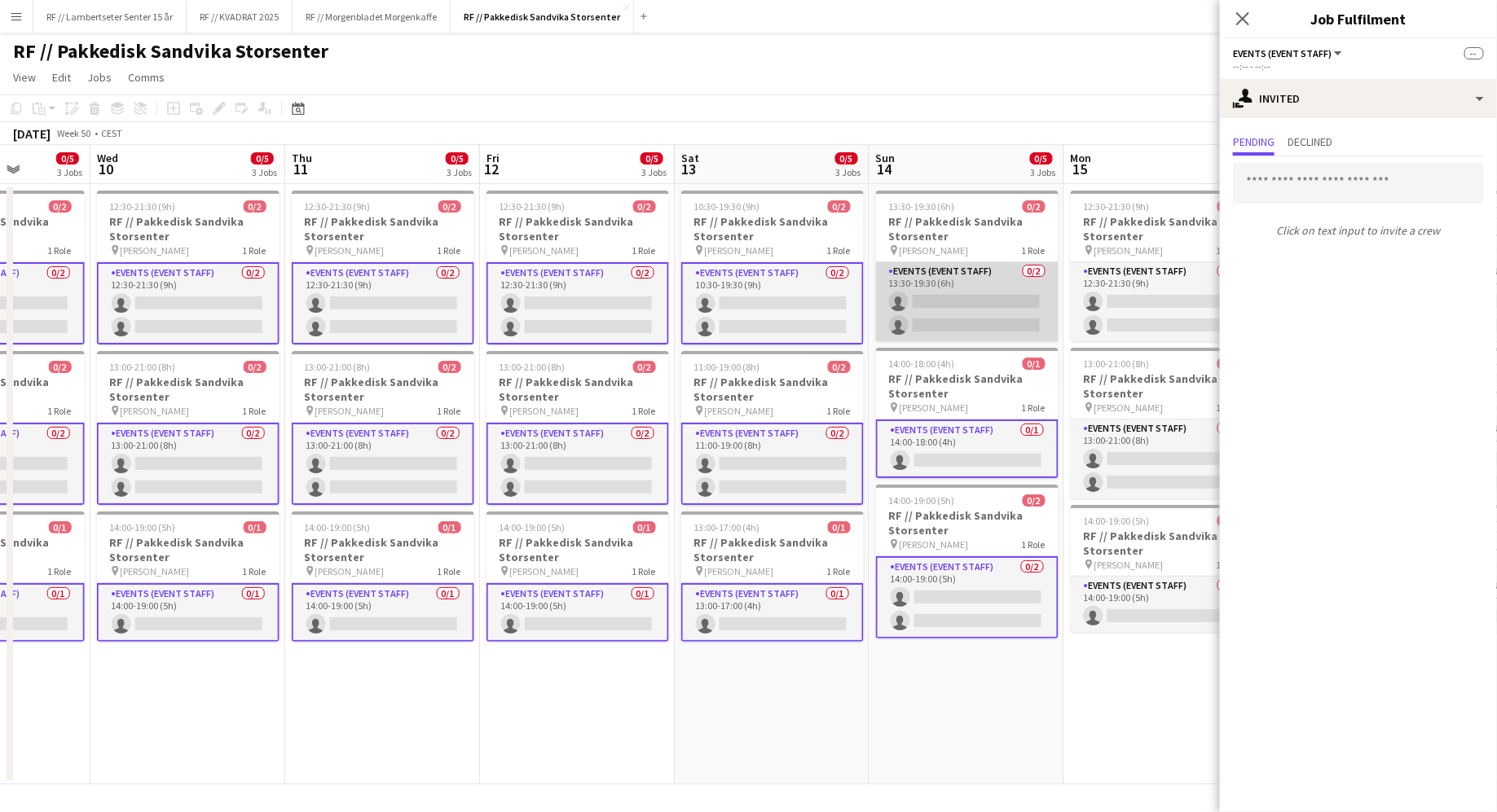
click at [940, 297] on app-card-role "Events (Event Staff) 0/2 13:30-19:30 (6h) single-neutral-actions single-neutral…" at bounding box center [967, 301] width 182 height 79
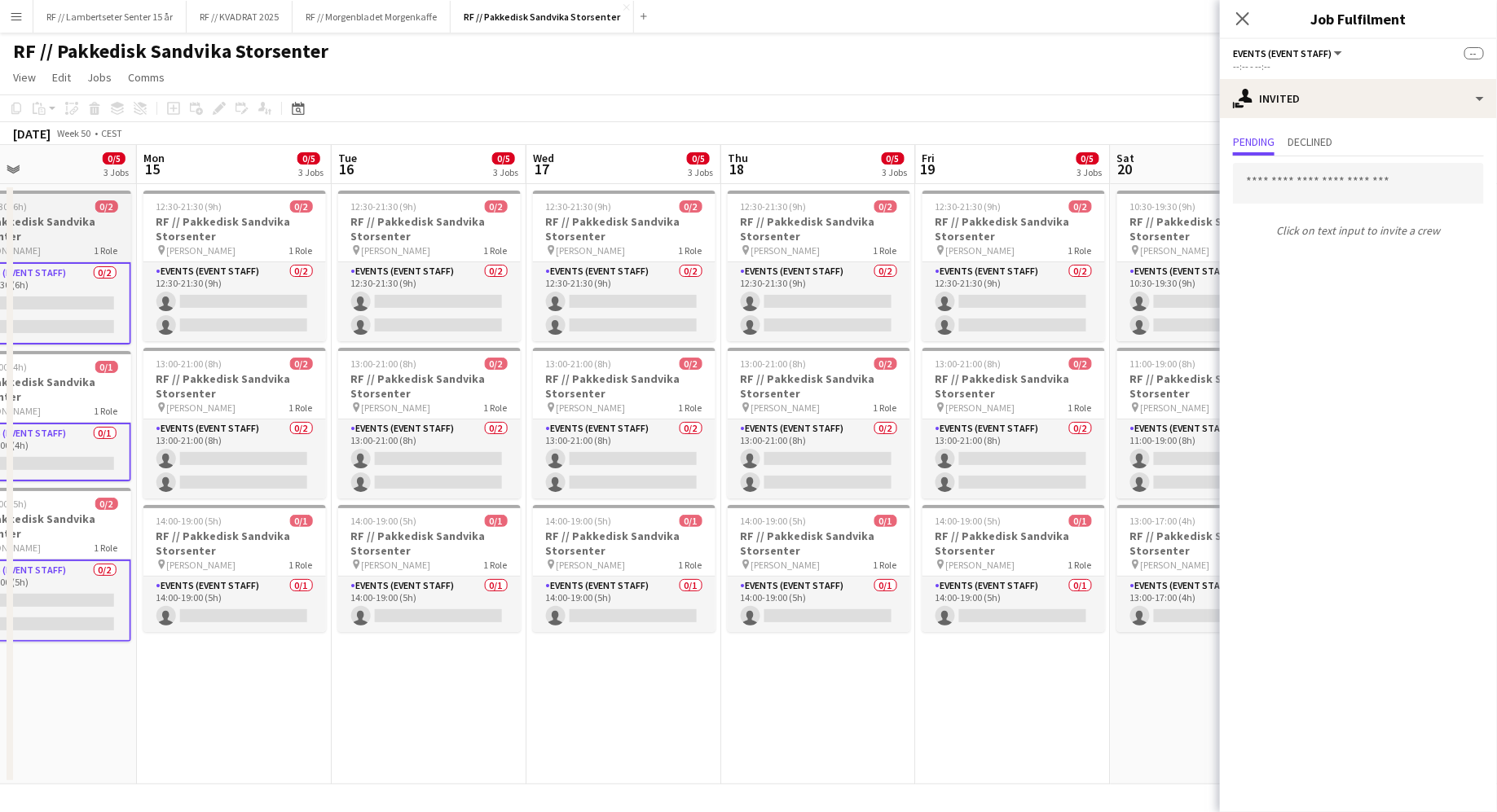
scroll to position [0, 648]
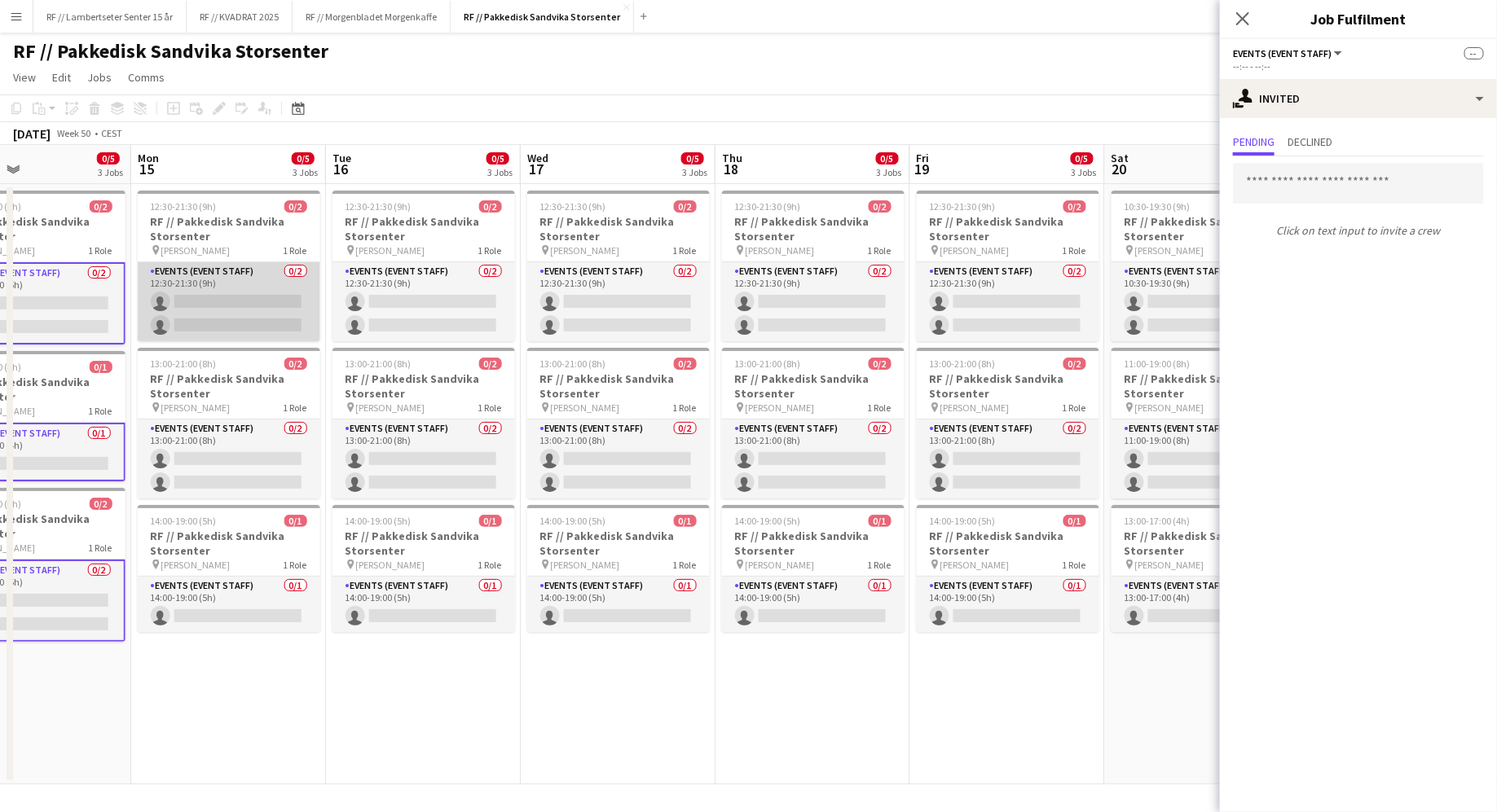
click at [194, 303] on app-card-role "Events (Event Staff) 0/2 12:30-21:30 (9h) single-neutral-actions single-neutral…" at bounding box center [229, 301] width 182 height 79
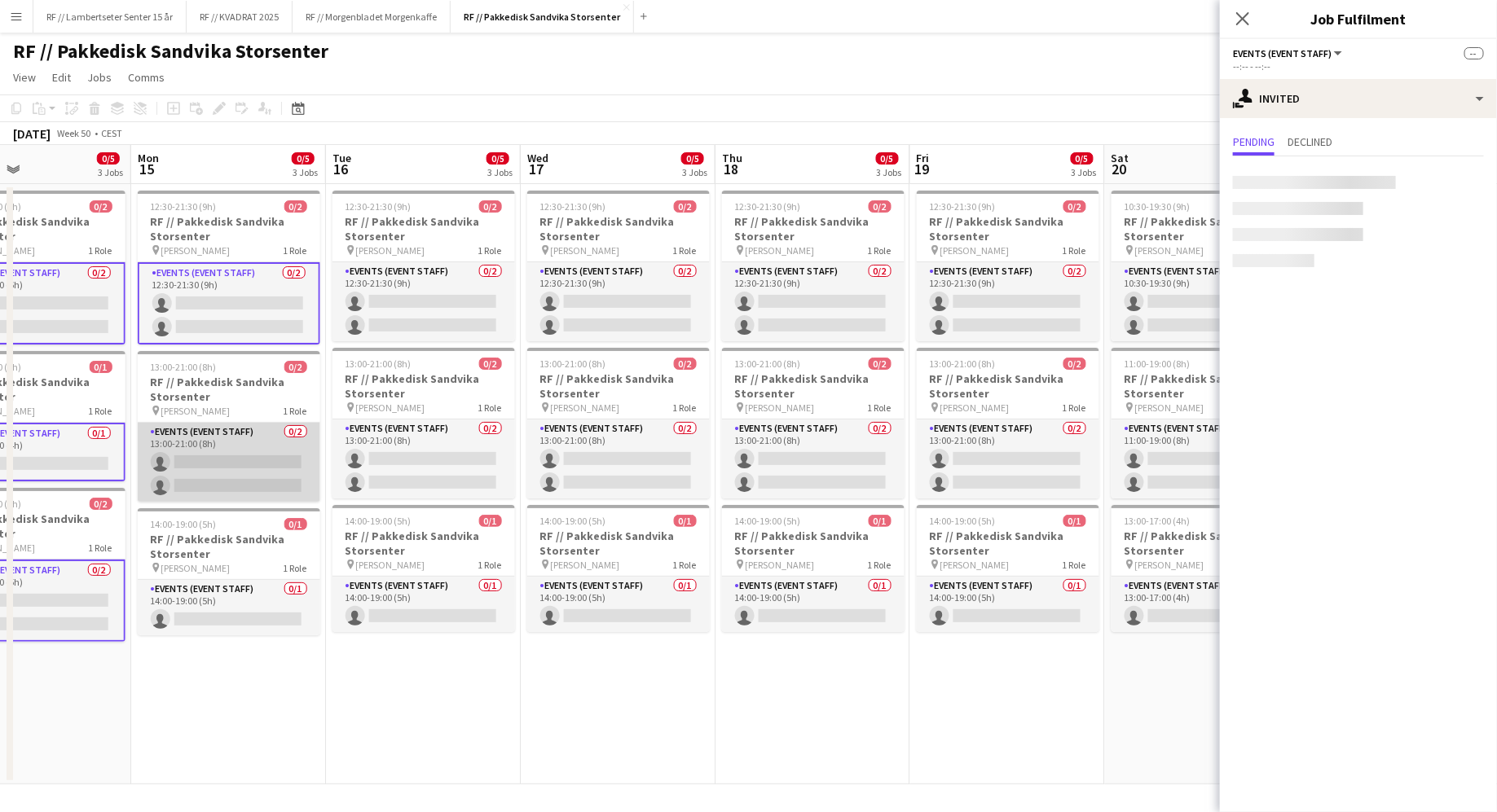
click at [229, 467] on app-card-role "Events (Event Staff) 0/2 13:00-21:00 (8h) single-neutral-actions single-neutral…" at bounding box center [229, 461] width 182 height 79
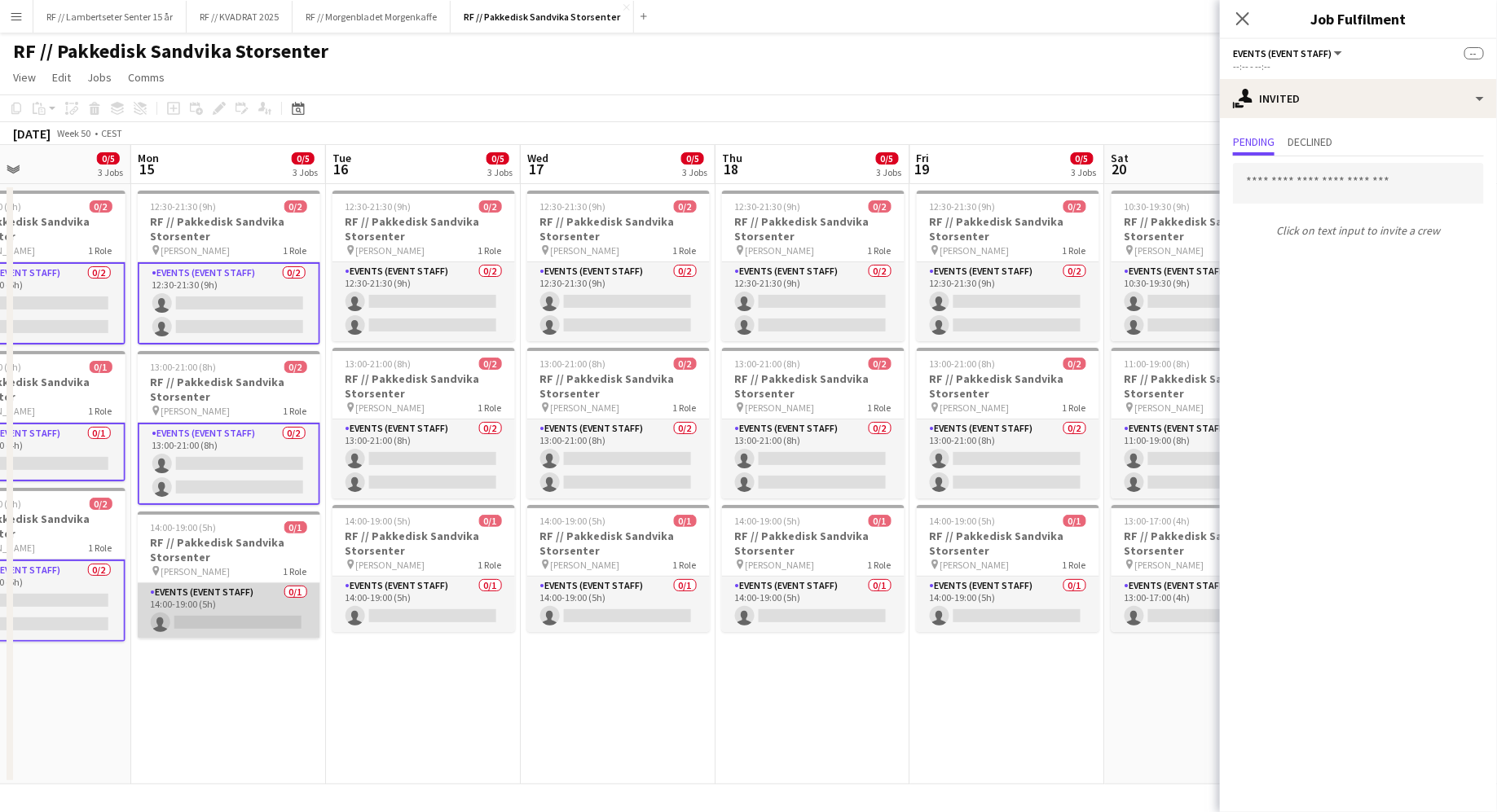
click at [238, 617] on app-card-role "Events (Event Staff) 0/1 14:00-19:00 (5h) single-neutral-actions" at bounding box center [229, 611] width 182 height 55
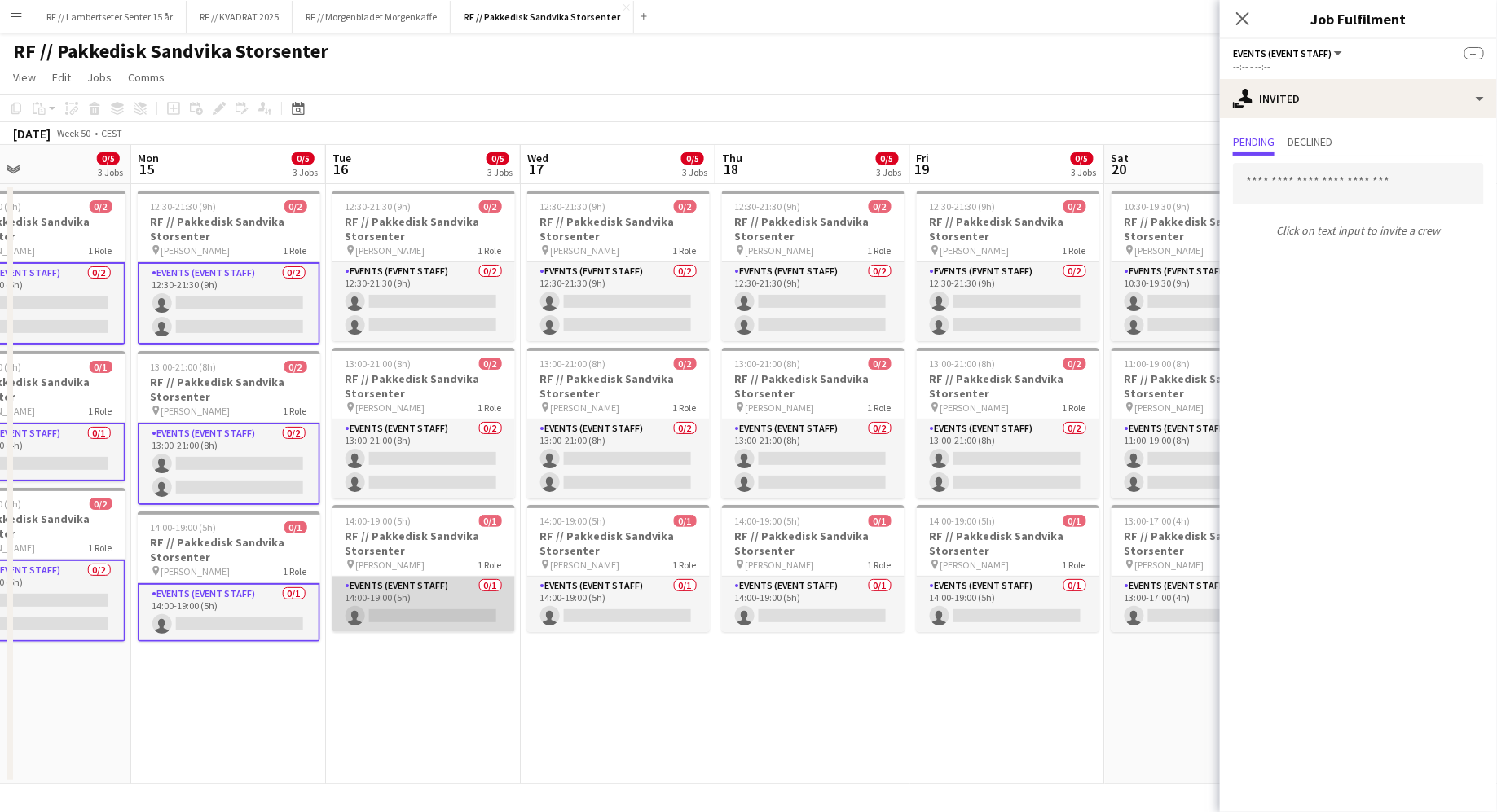
click at [435, 607] on app-card-role "Events (Event Staff) 0/1 14:00-19:00 (5h) single-neutral-actions" at bounding box center [423, 605] width 182 height 55
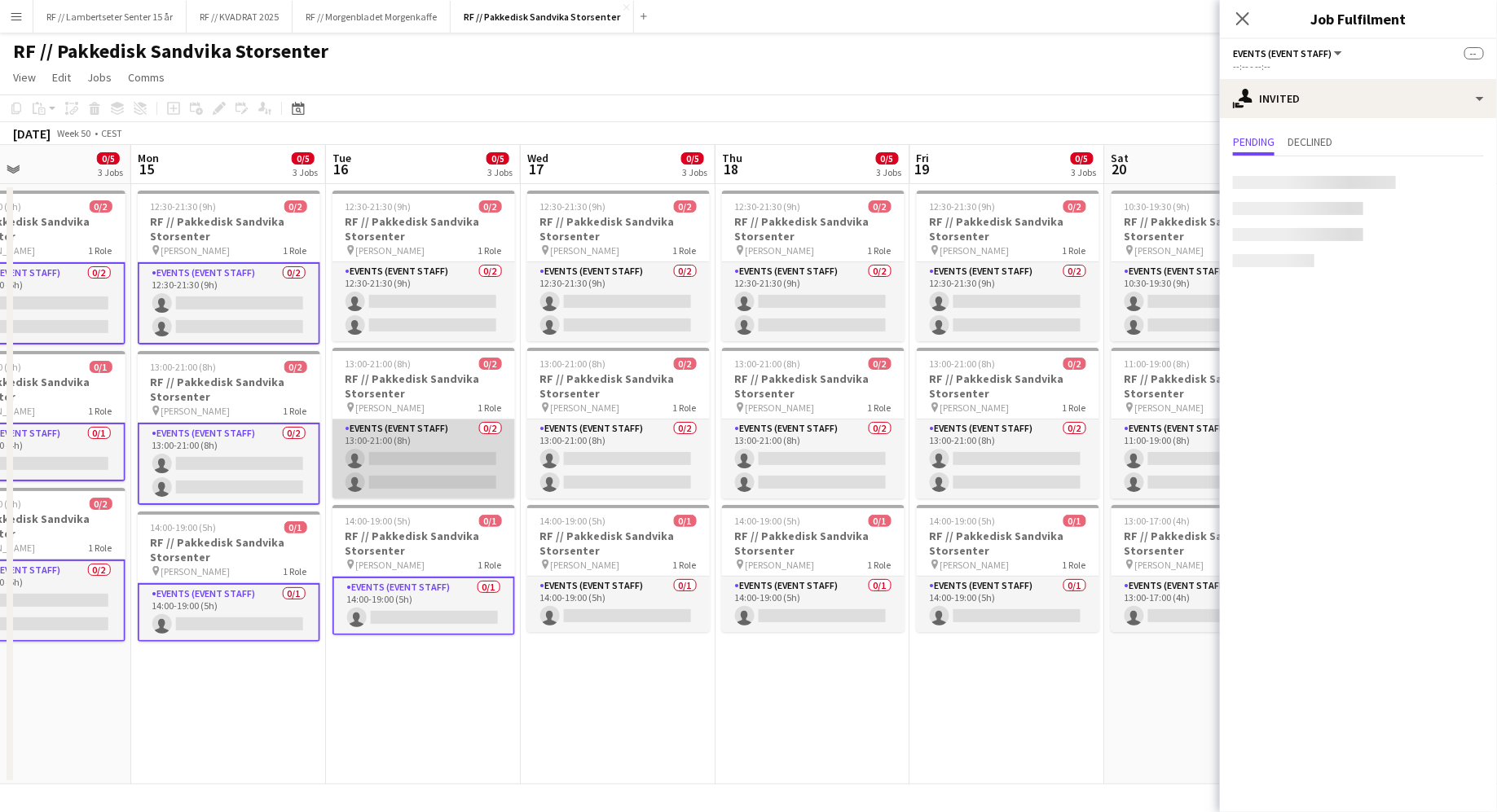
click at [441, 471] on app-card-role "Events (Event Staff) 0/2 13:00-21:00 (8h) single-neutral-actions single-neutral…" at bounding box center [423, 459] width 182 height 79
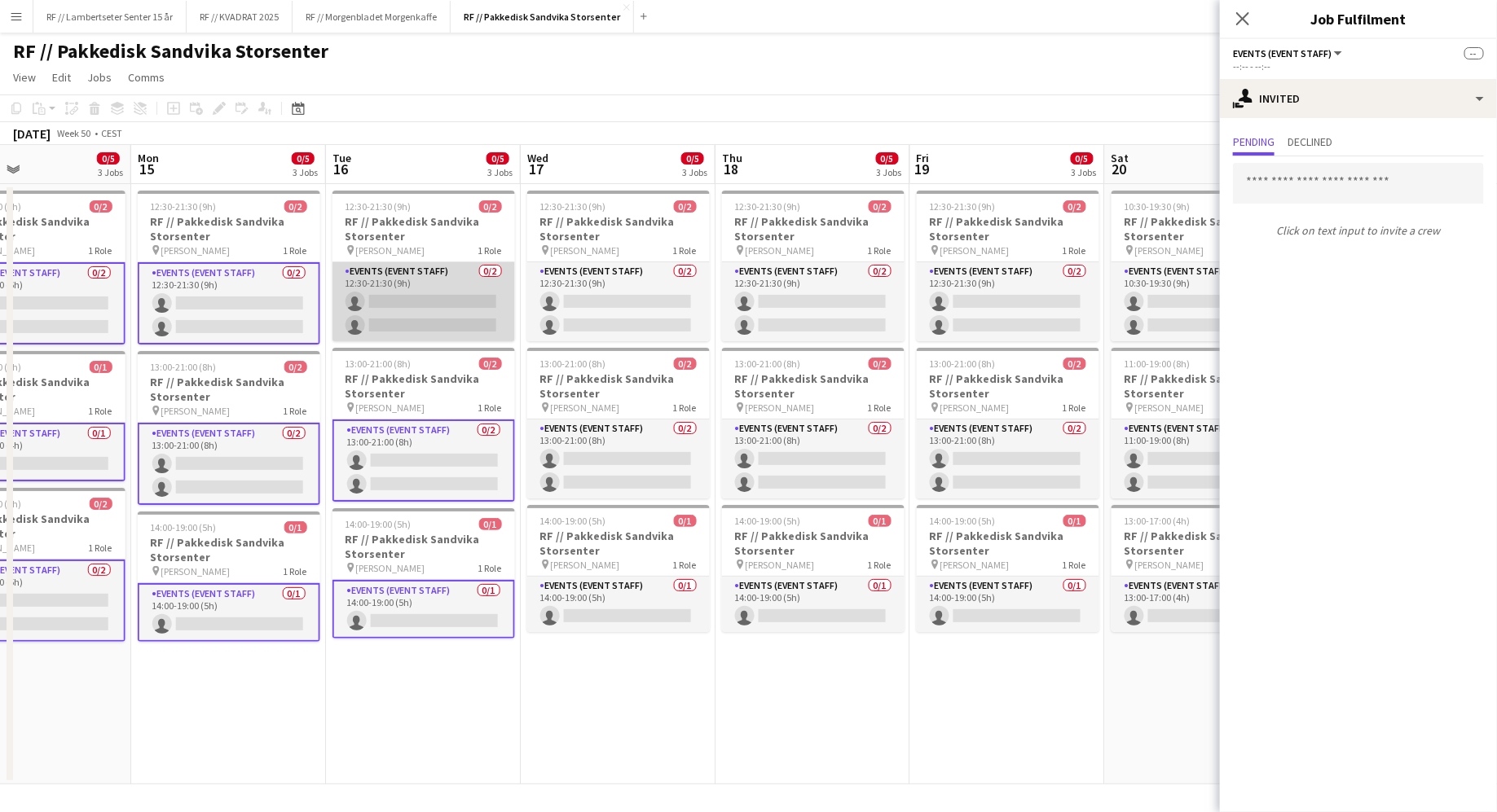
click at [447, 323] on app-card-role "Events (Event Staff) 0/2 12:30-21:30 (9h) single-neutral-actions single-neutral…" at bounding box center [423, 301] width 182 height 79
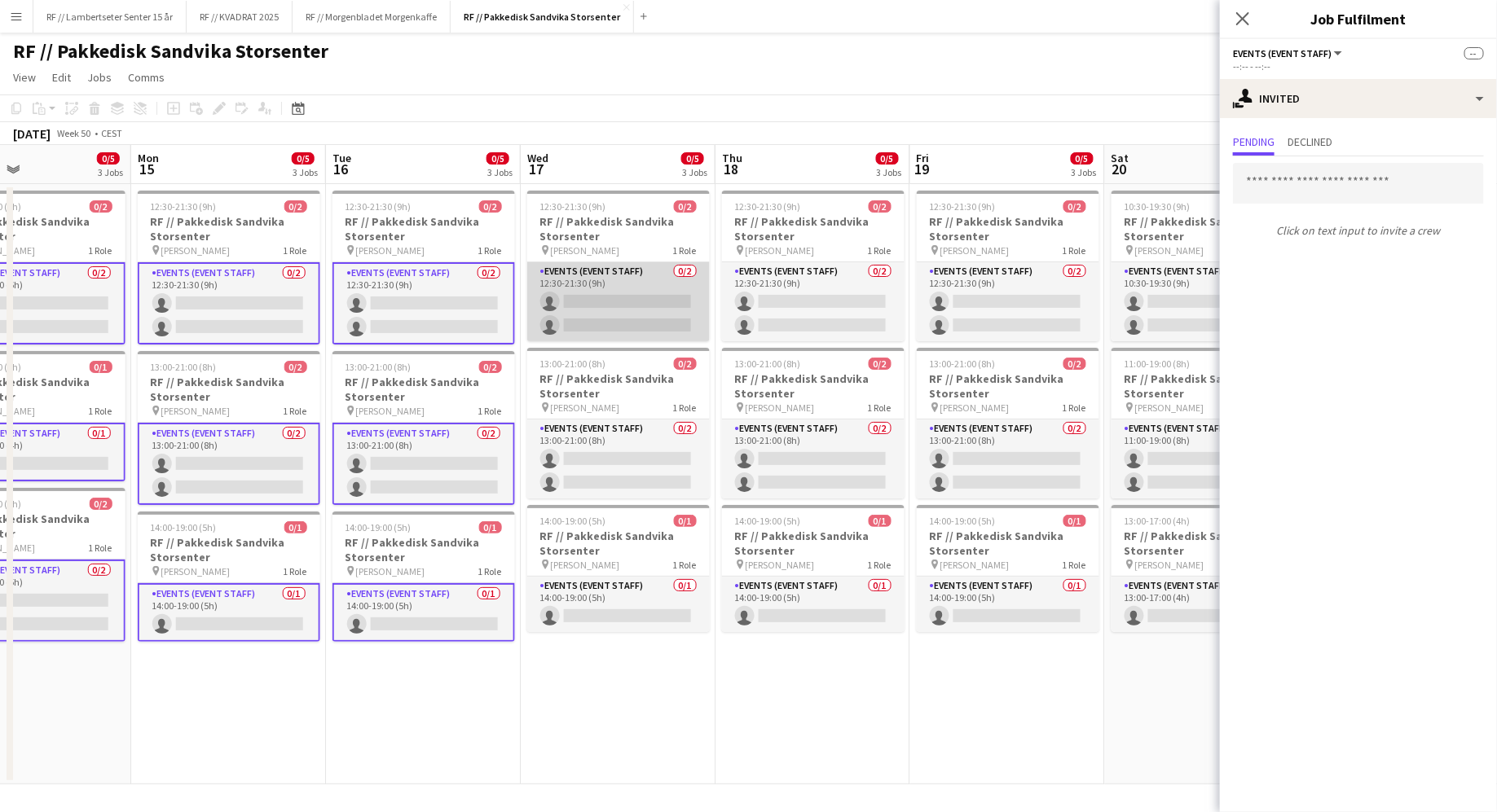
click at [623, 319] on app-card-role "Events (Event Staff) 0/2 12:30-21:30 (9h) single-neutral-actions single-neutral…" at bounding box center [618, 301] width 182 height 79
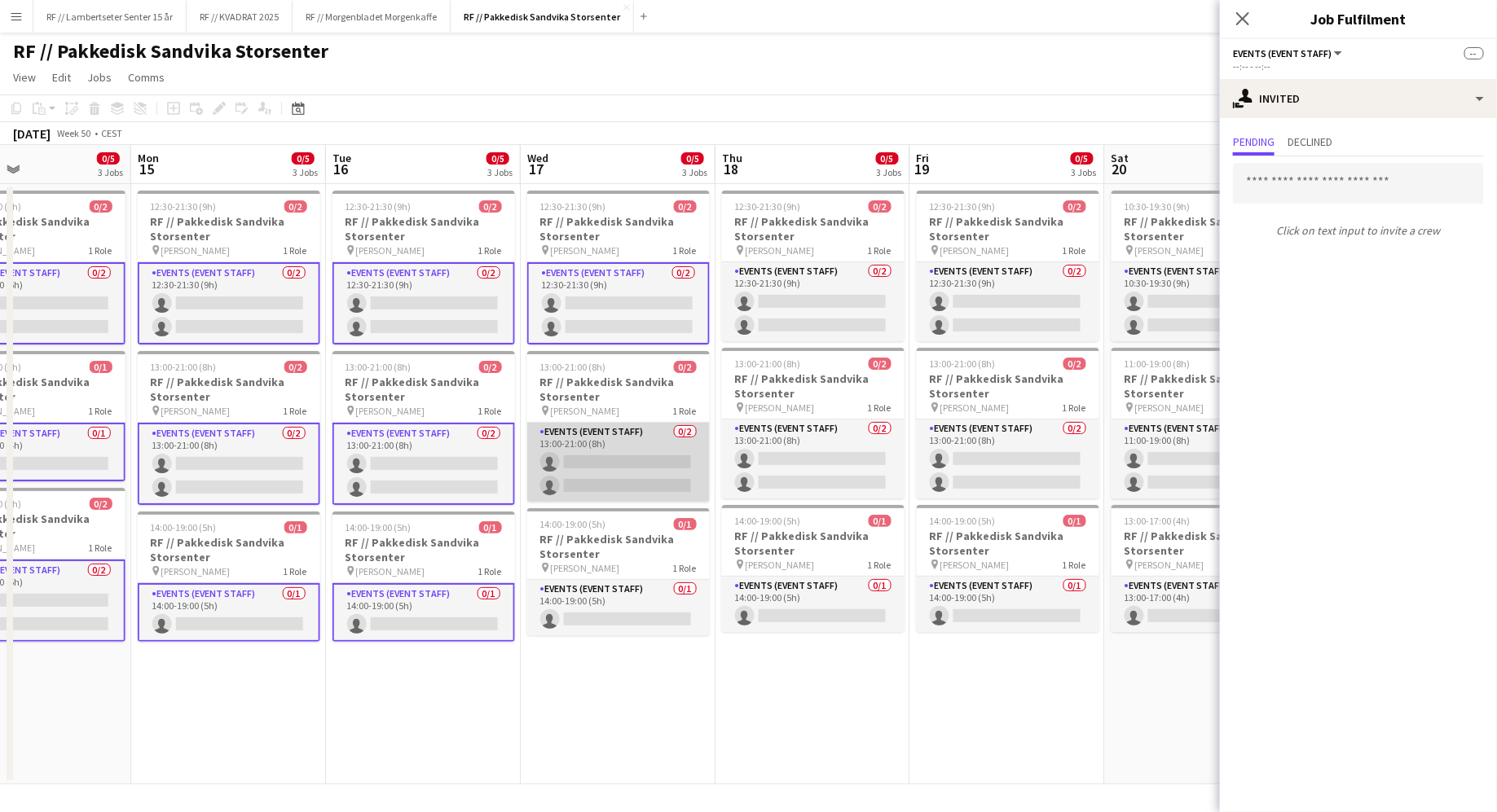
click at [616, 499] on app-card-role "Events (Event Staff) 0/2 13:00-21:00 (8h) single-neutral-actions single-neutral…" at bounding box center [618, 461] width 182 height 79
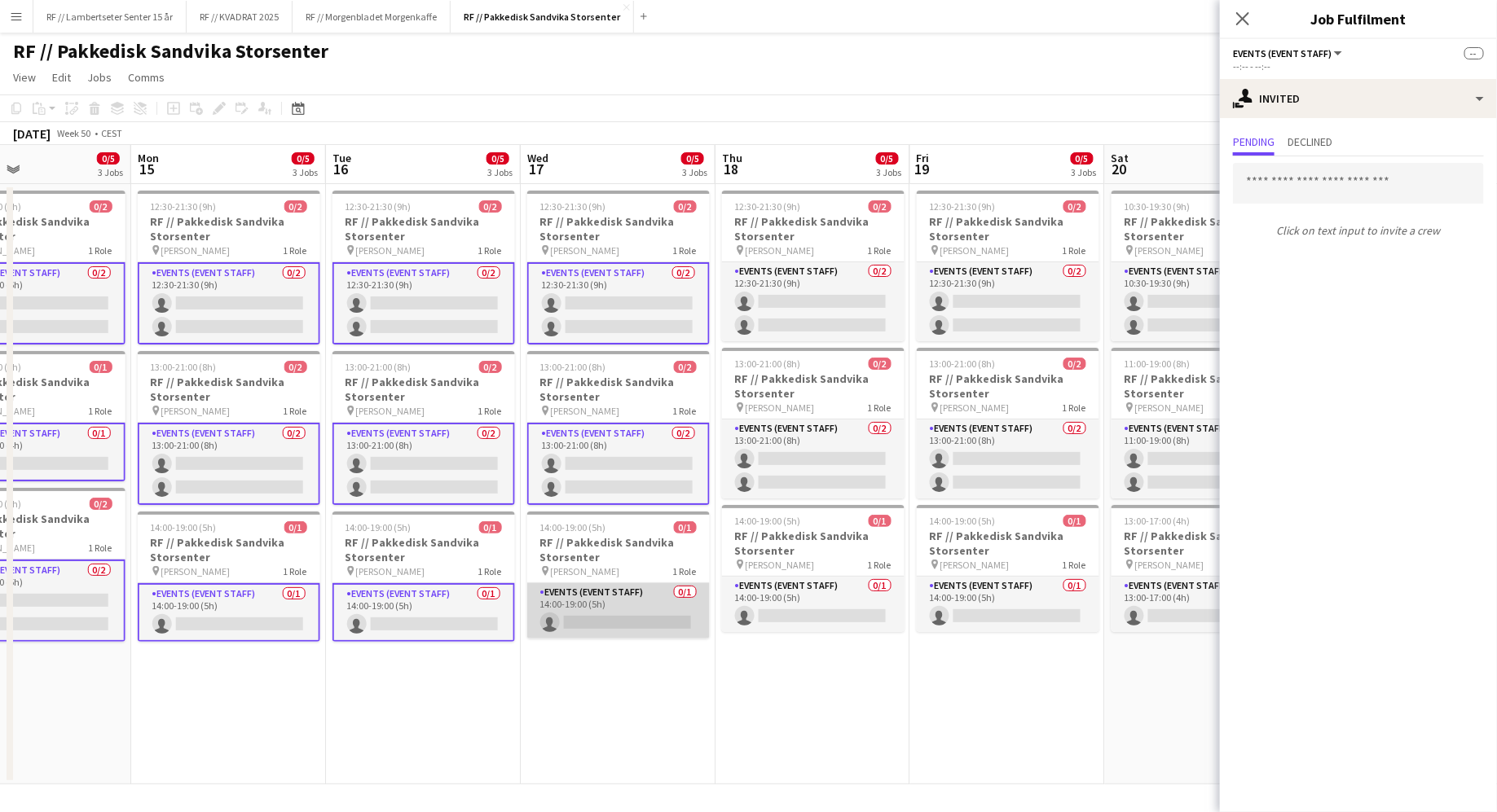
click at [620, 592] on app-card-role "Events (Event Staff) 0/1 14:00-19:00 (5h) single-neutral-actions" at bounding box center [618, 611] width 182 height 55
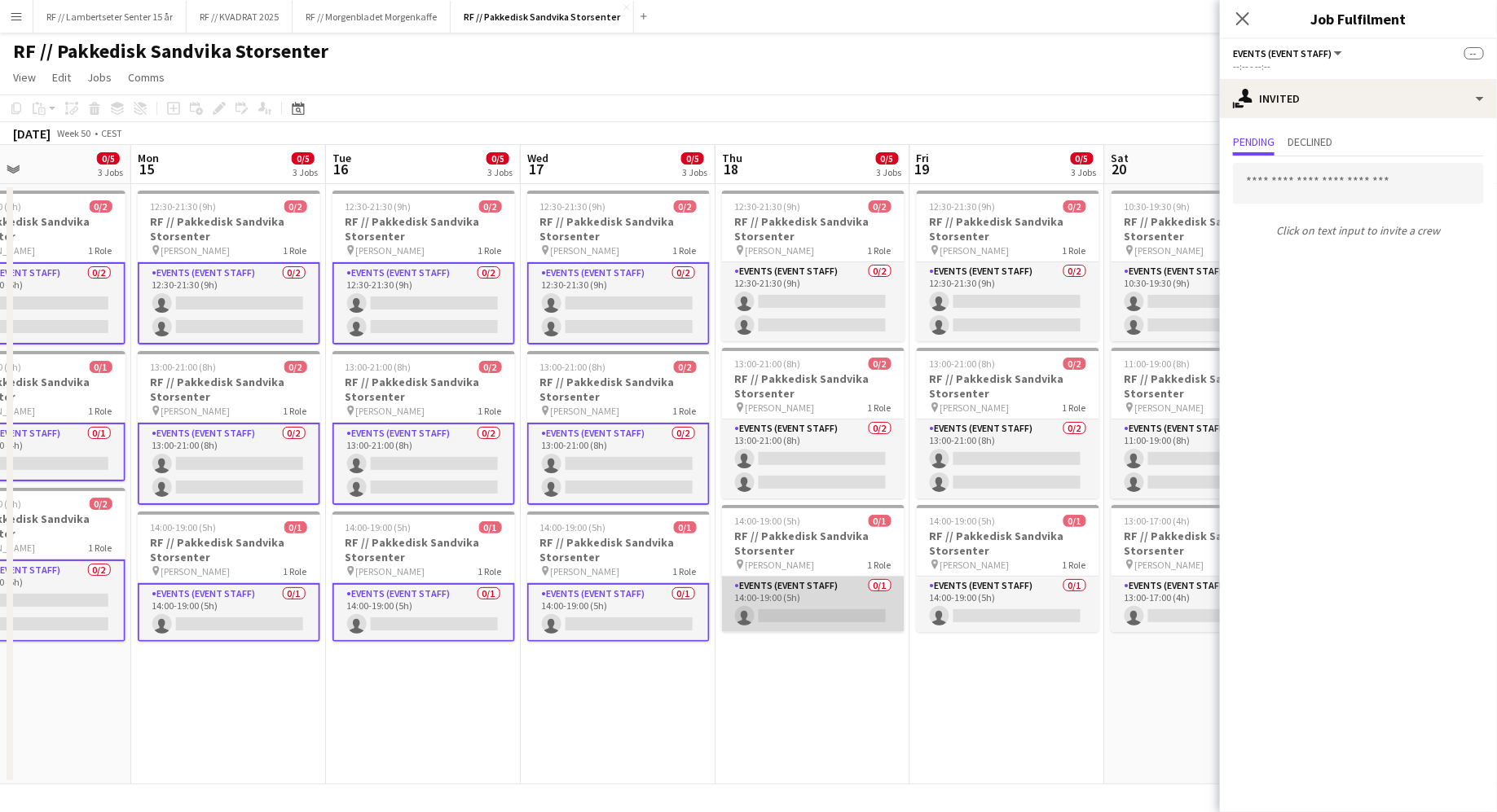
click at [836, 590] on app-card-role "Events (Event Staff) 0/1 14:00-19:00 (5h) single-neutral-actions" at bounding box center [812, 605] width 182 height 55
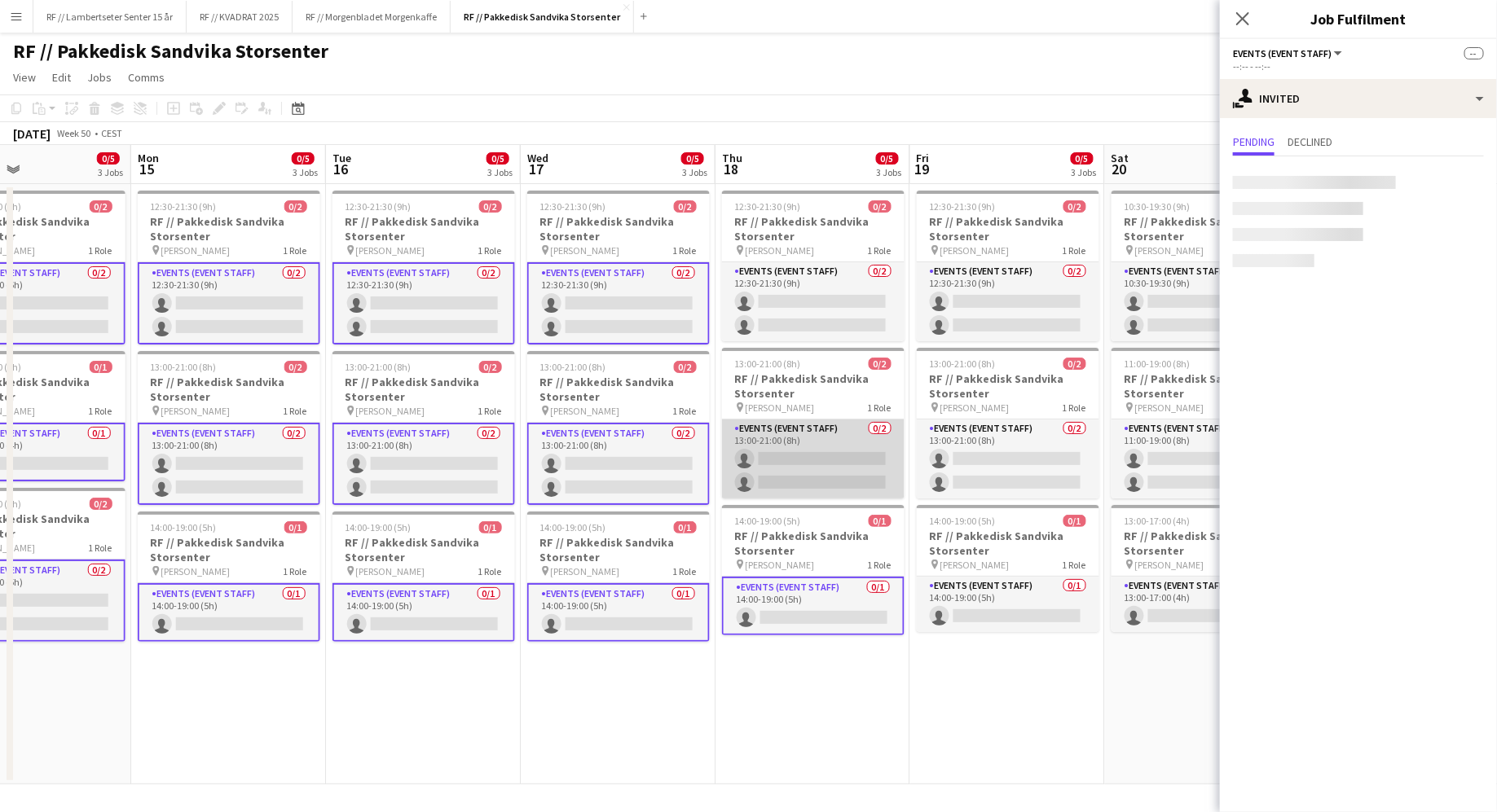
click at [807, 452] on app-card-role "Events (Event Staff) 0/2 13:00-21:00 (8h) single-neutral-actions single-neutral…" at bounding box center [812, 459] width 182 height 79
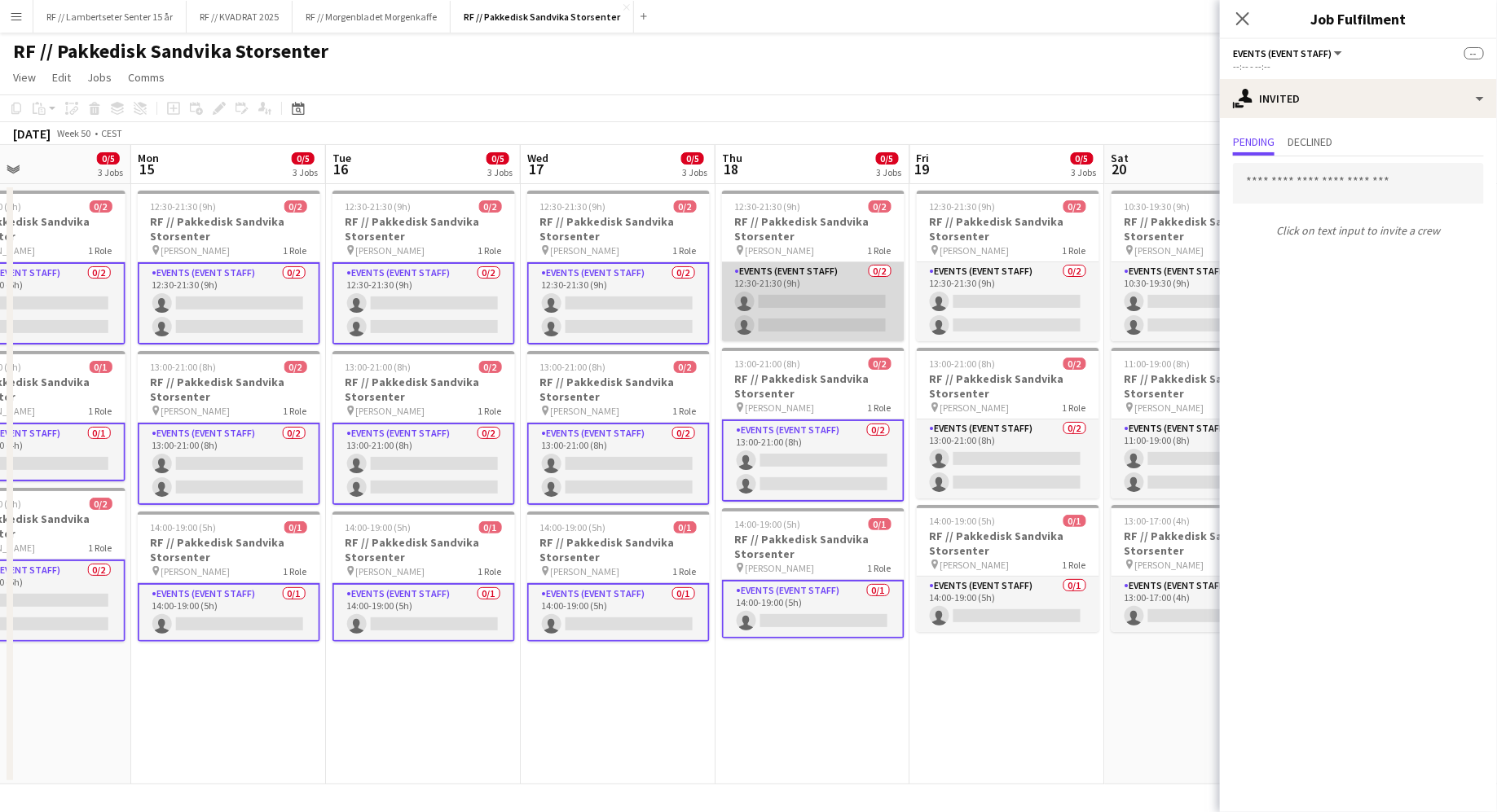
click at [814, 307] on app-card-role "Events (Event Staff) 0/2 12:30-21:30 (9h) single-neutral-actions single-neutral…" at bounding box center [812, 301] width 182 height 79
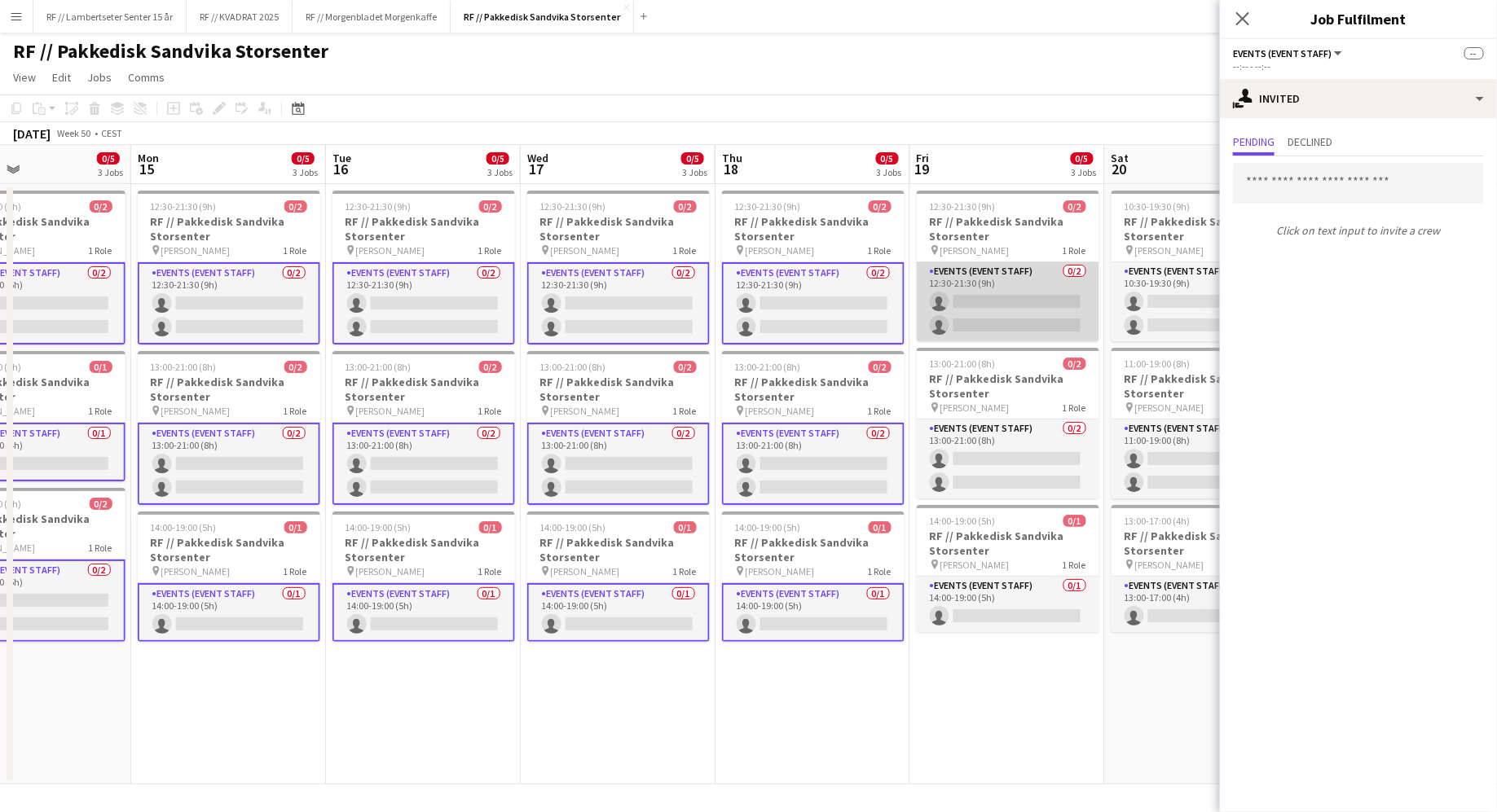
click at [987, 304] on app-card-role "Events (Event Staff) 0/2 12:30-21:30 (9h) single-neutral-actions single-neutral…" at bounding box center [1008, 301] width 182 height 79
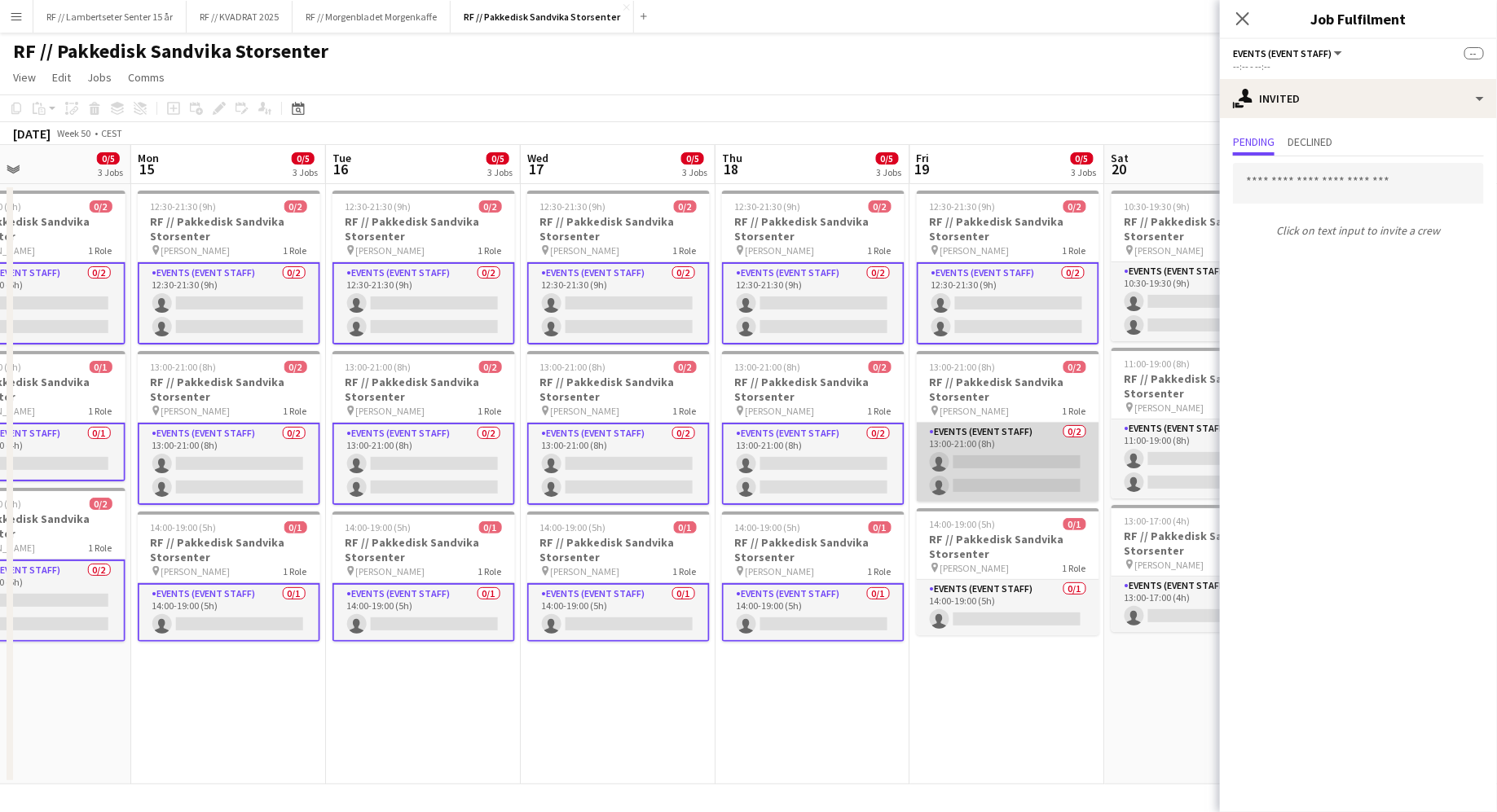
click at [1017, 449] on app-card-role "Events (Event Staff) 0/2 13:00-21:00 (8h) single-neutral-actions single-neutral…" at bounding box center [1008, 461] width 182 height 79
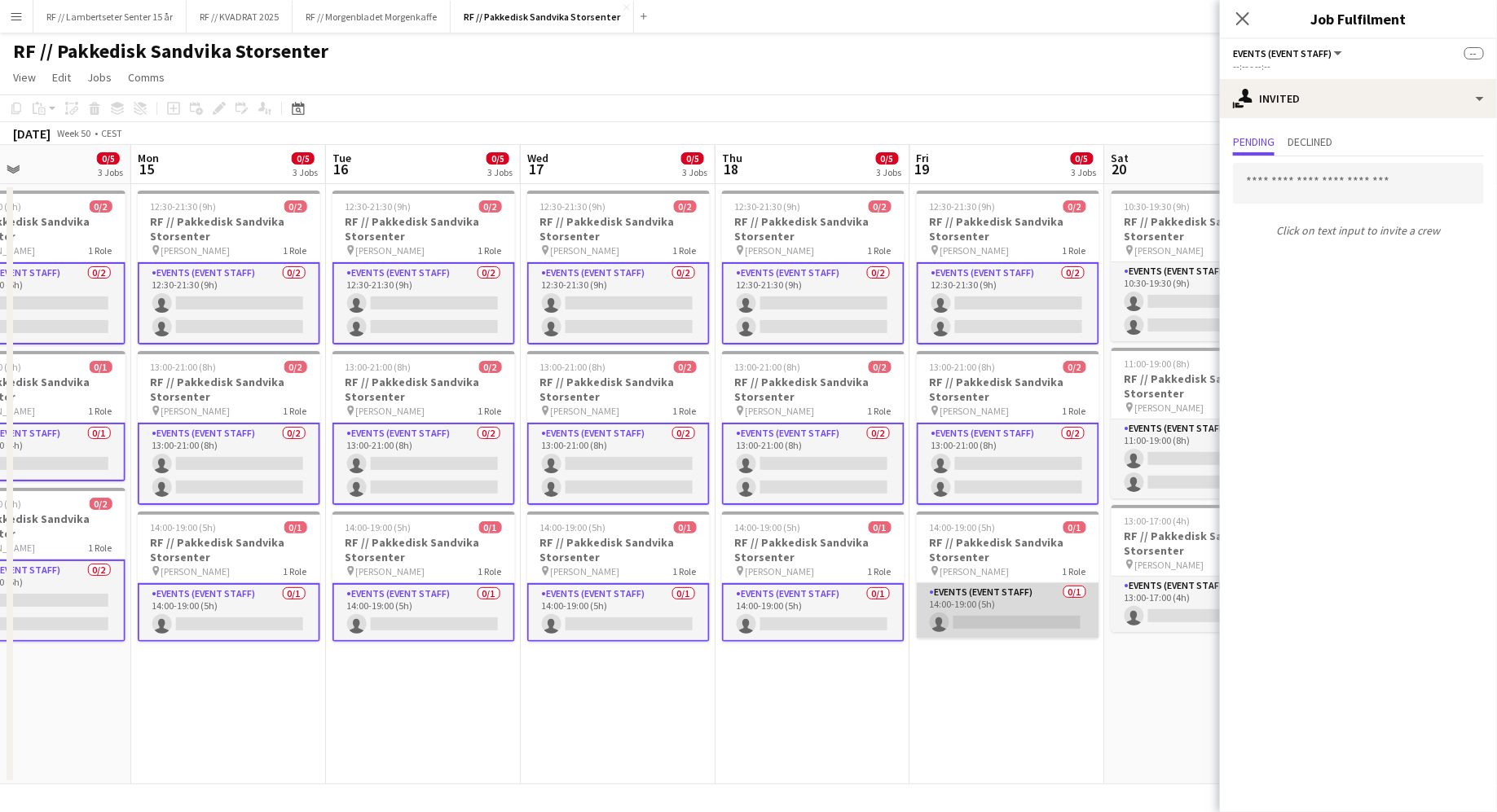
click at [1022, 610] on app-card-role "Events (Event Staff) 0/1 14:00-19:00 (5h) single-neutral-actions" at bounding box center [1008, 611] width 182 height 55
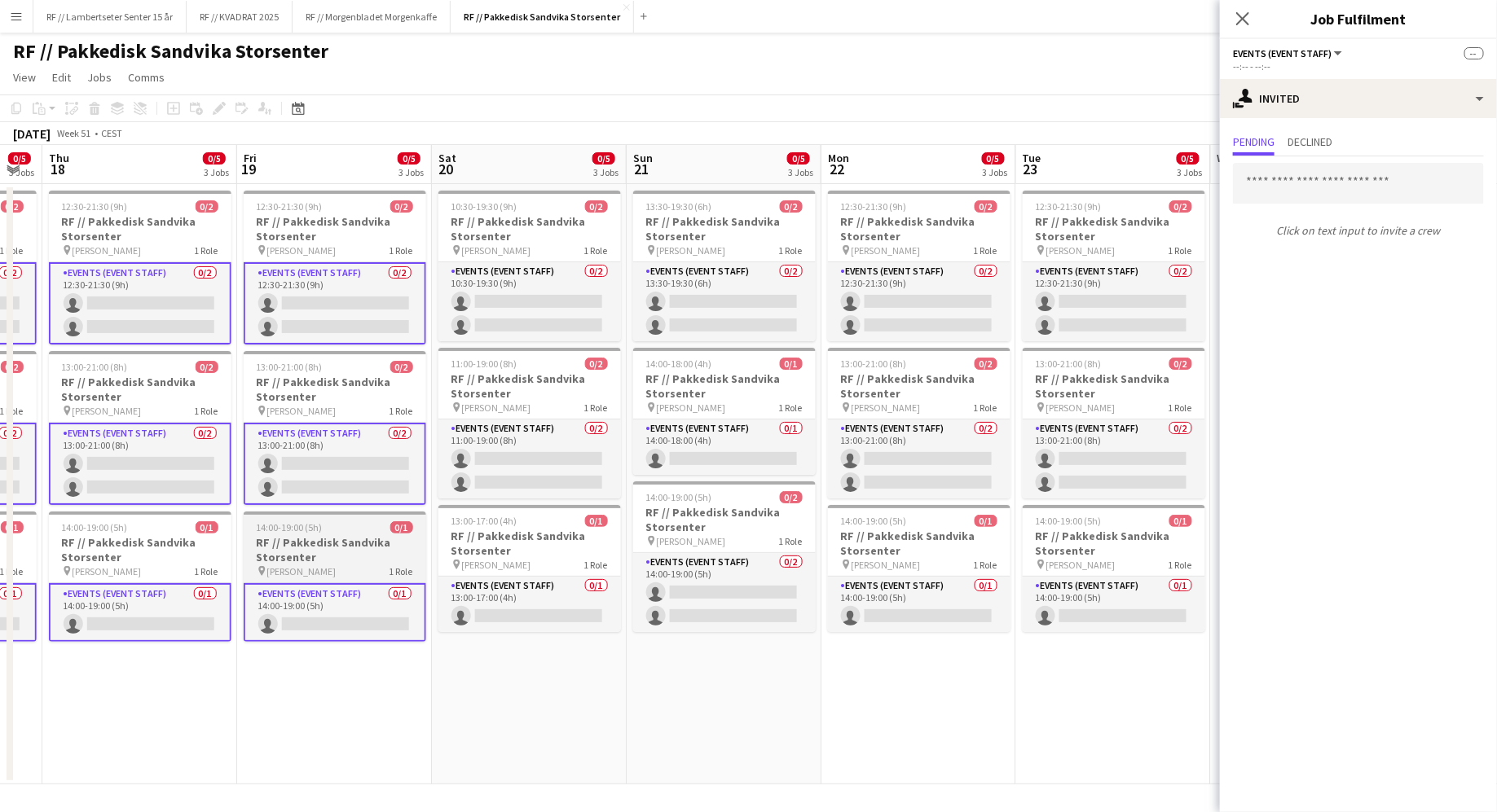
scroll to position [0, 543]
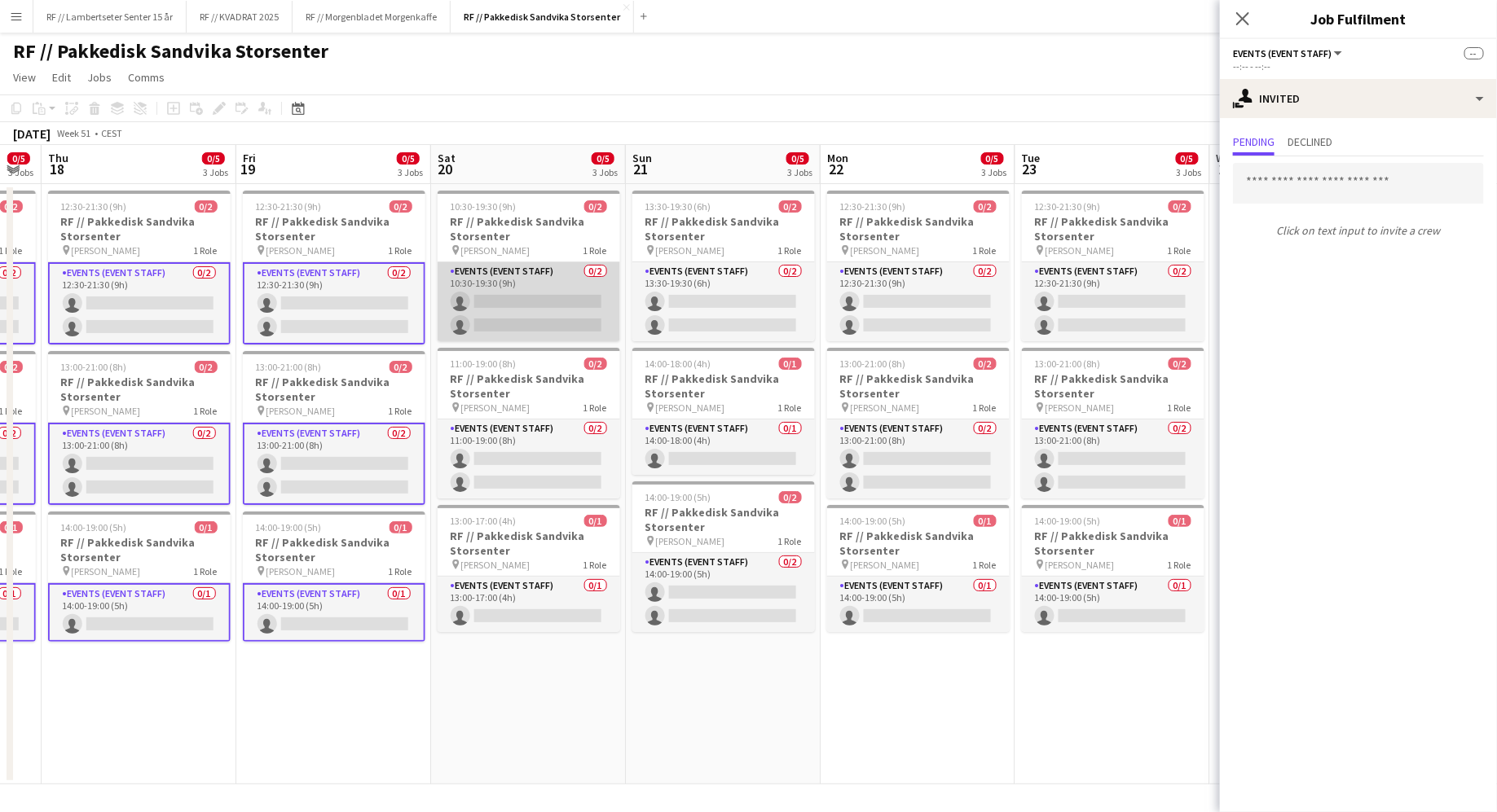
click at [544, 297] on app-card-role "Events (Event Staff) 0/2 10:30-19:30 (9h) single-neutral-actions single-neutral…" at bounding box center [528, 301] width 182 height 79
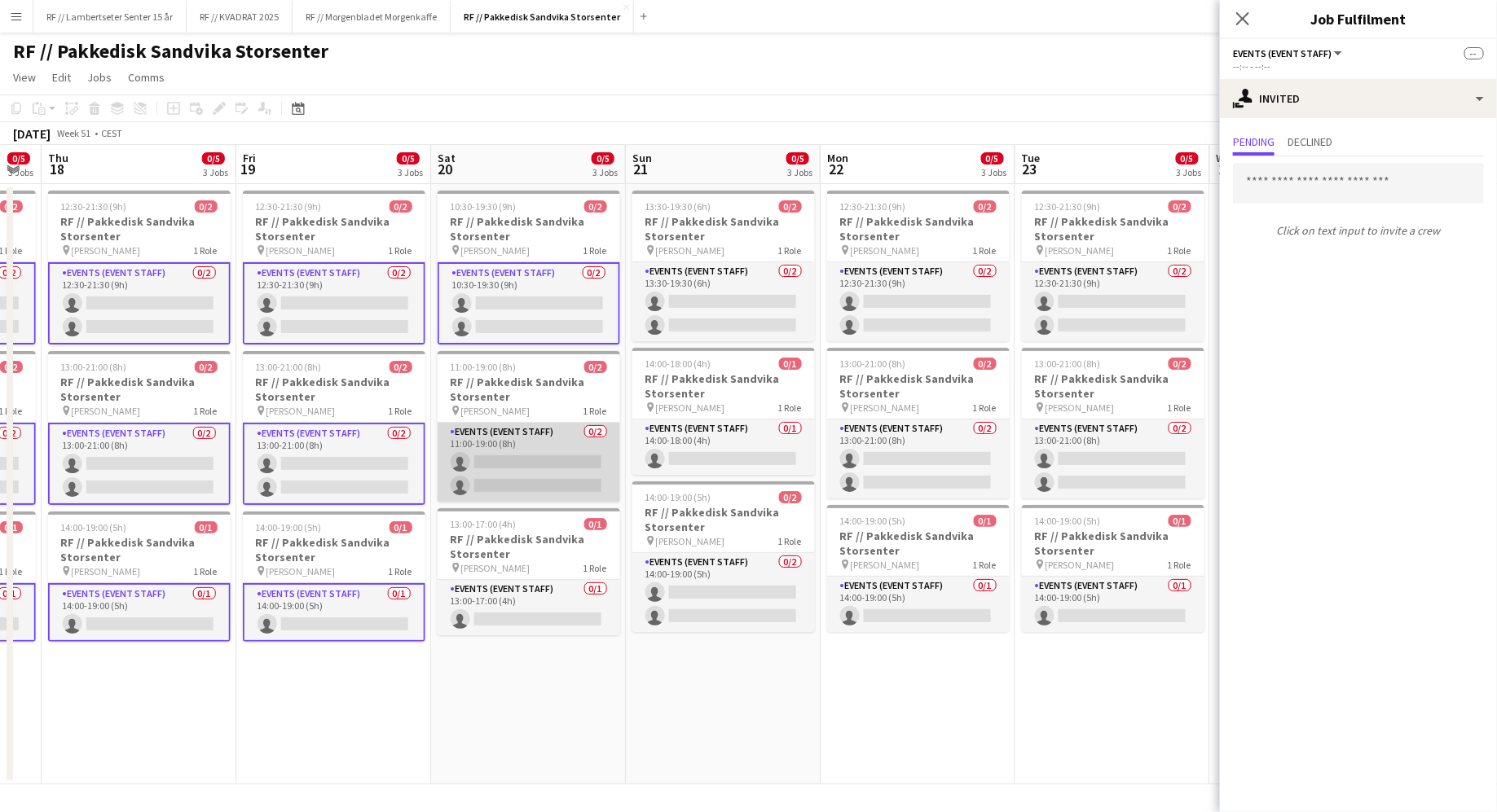
click at [533, 442] on app-card-role "Events (Event Staff) 0/2 11:00-19:00 (8h) single-neutral-actions single-neutral…" at bounding box center [528, 461] width 182 height 79
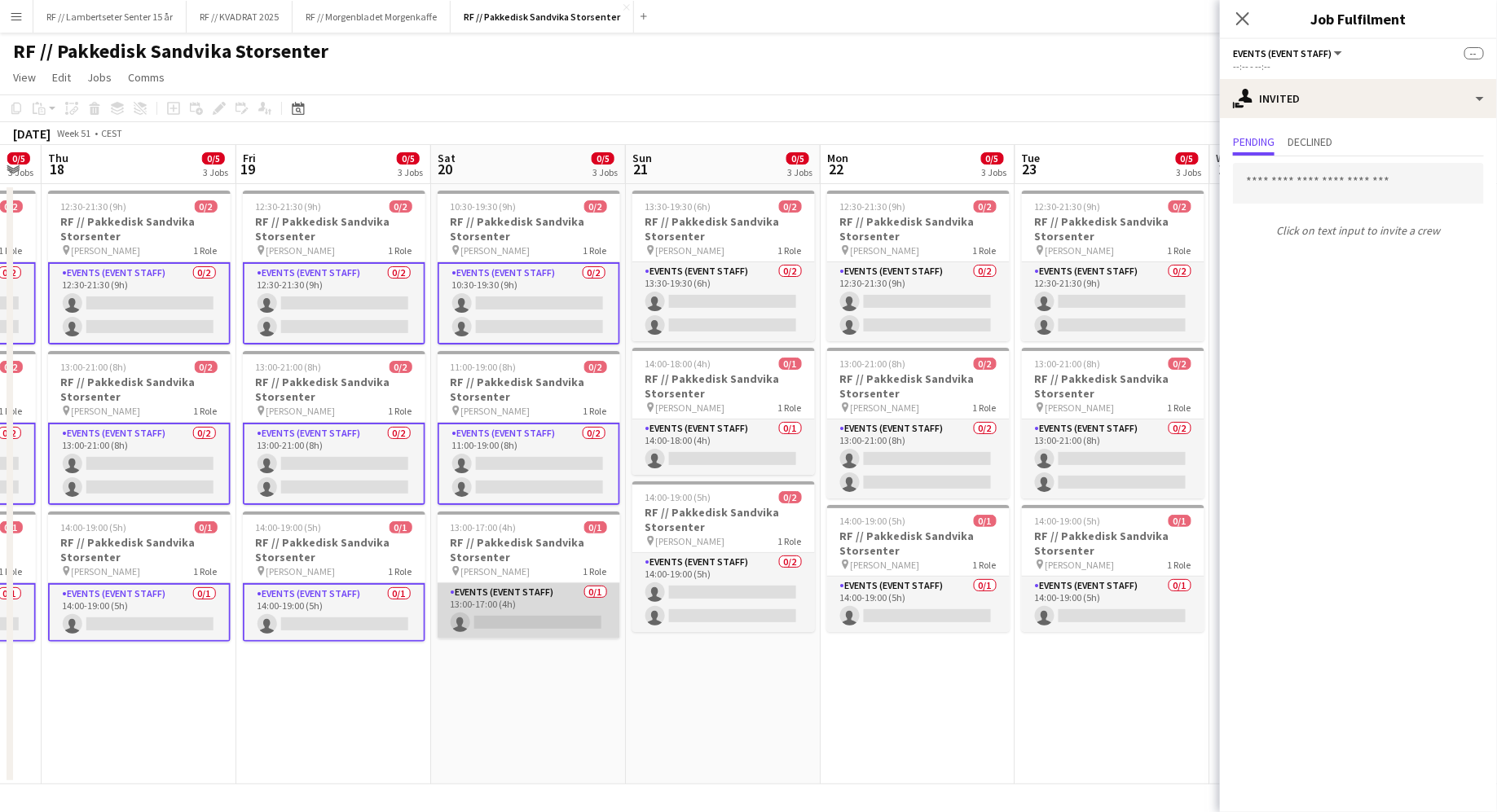
click at [538, 611] on app-card-role "Events (Event Staff) 0/1 13:00-17:00 (4h) single-neutral-actions" at bounding box center [528, 611] width 182 height 55
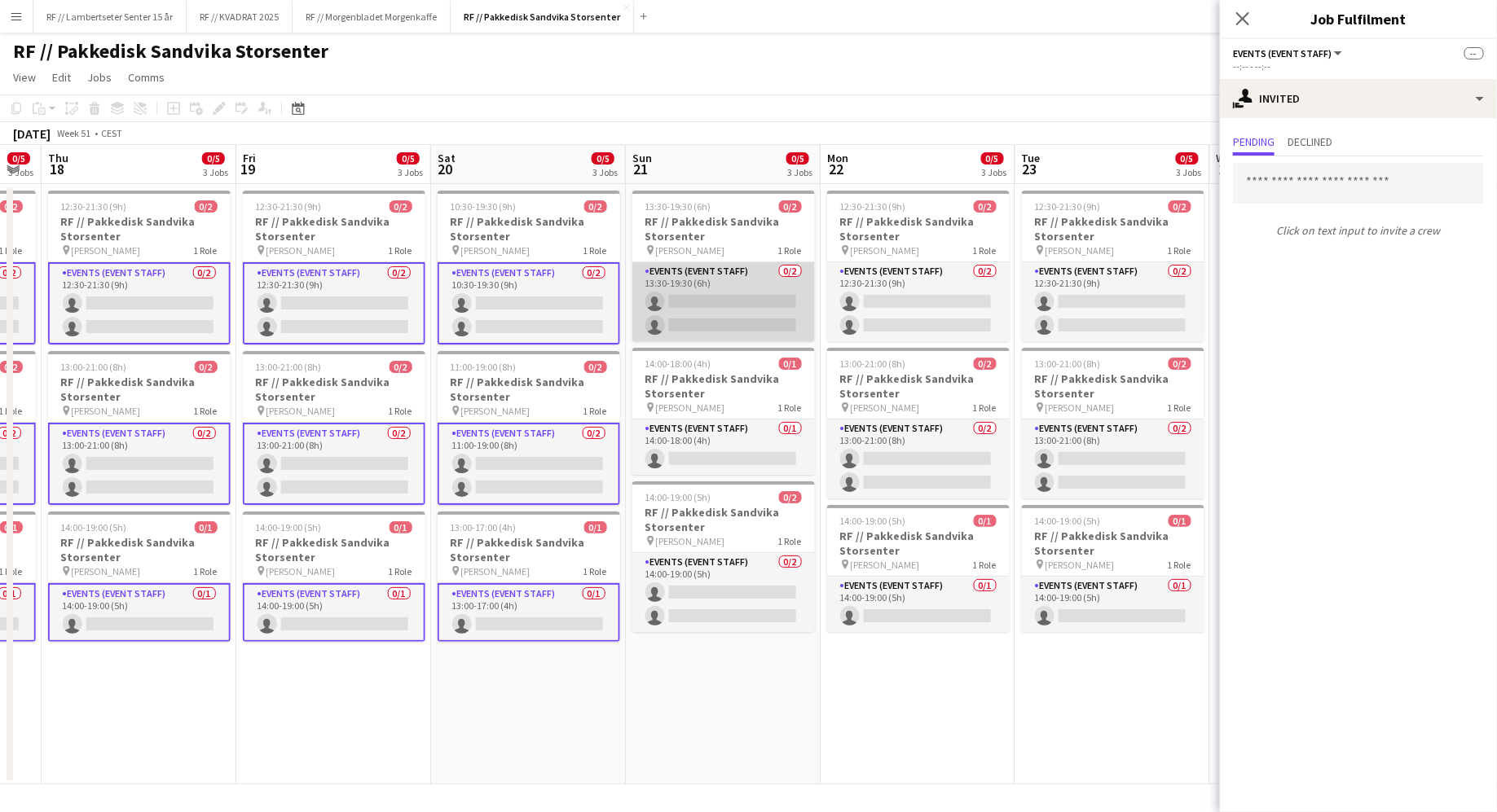
click at [691, 314] on app-card-role "Events (Event Staff) 0/2 13:30-19:30 (6h) single-neutral-actions single-neutral…" at bounding box center [723, 301] width 182 height 79
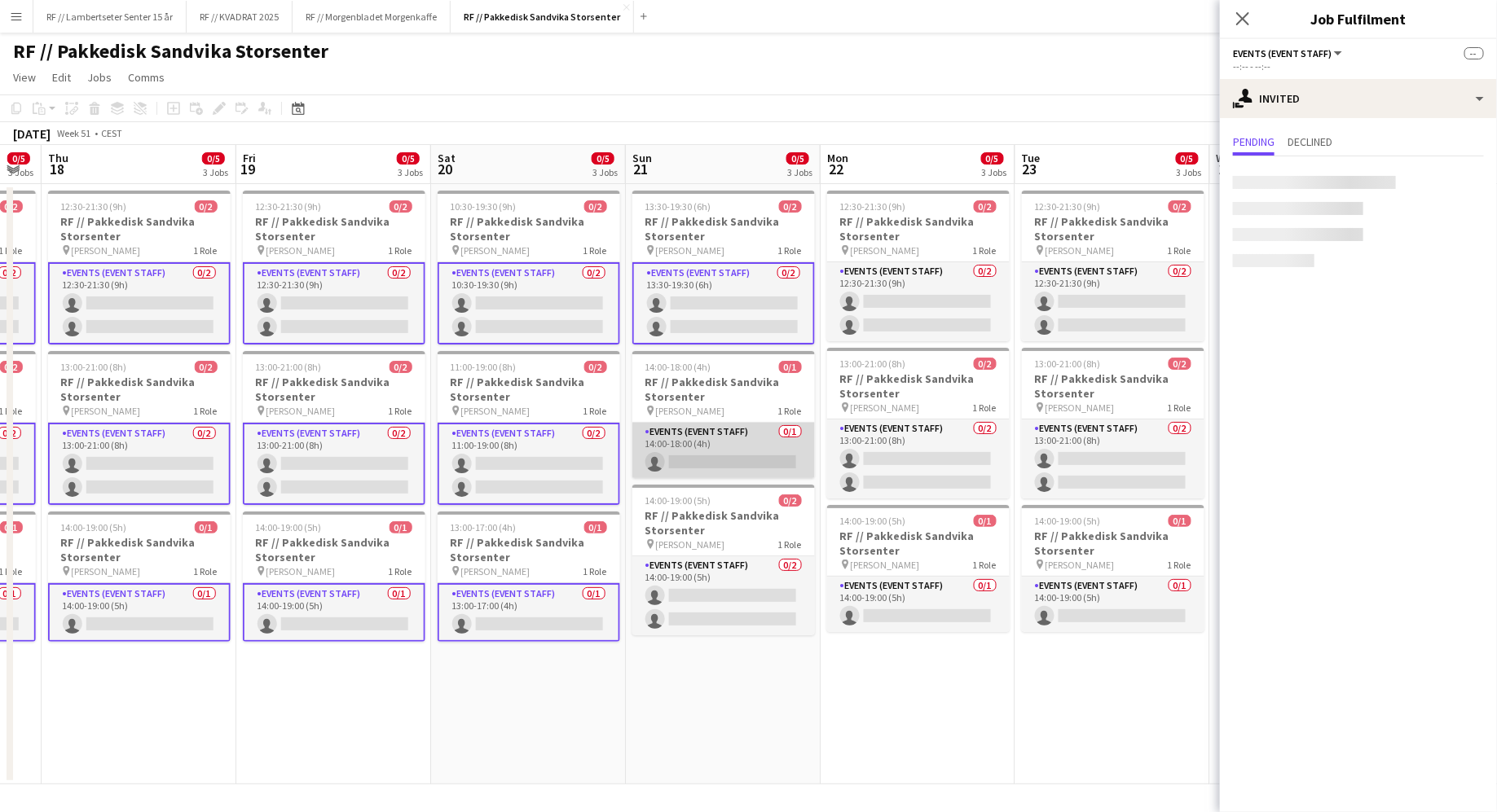
click at [724, 440] on app-card-role "Events (Event Staff) 0/1 14:00-18:00 (4h) single-neutral-actions" at bounding box center [723, 450] width 182 height 55
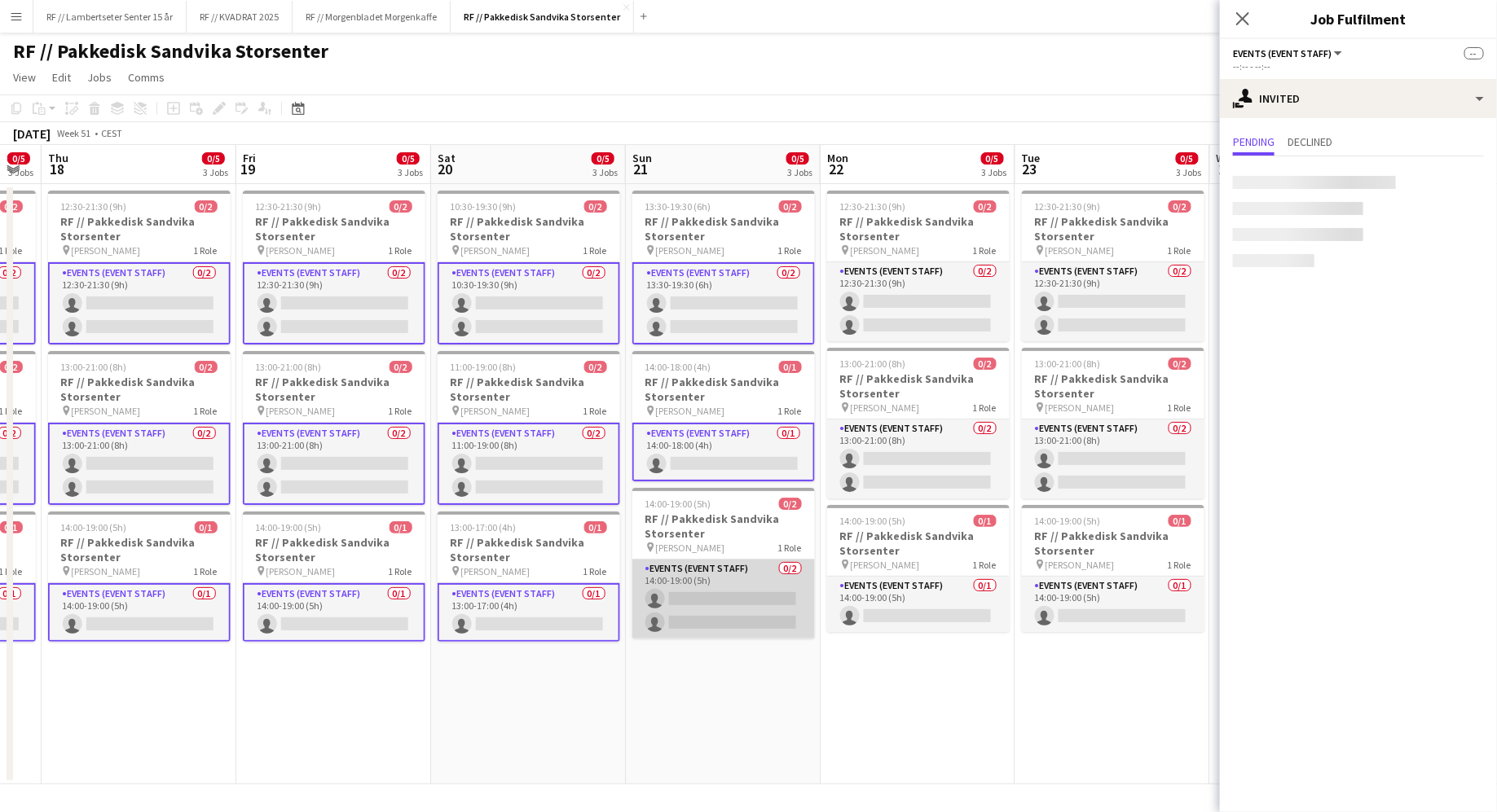
click at [734, 584] on app-card-role "Events (Event Staff) 0/2 14:00-19:00 (5h) single-neutral-actions single-neutral…" at bounding box center [723, 598] width 182 height 79
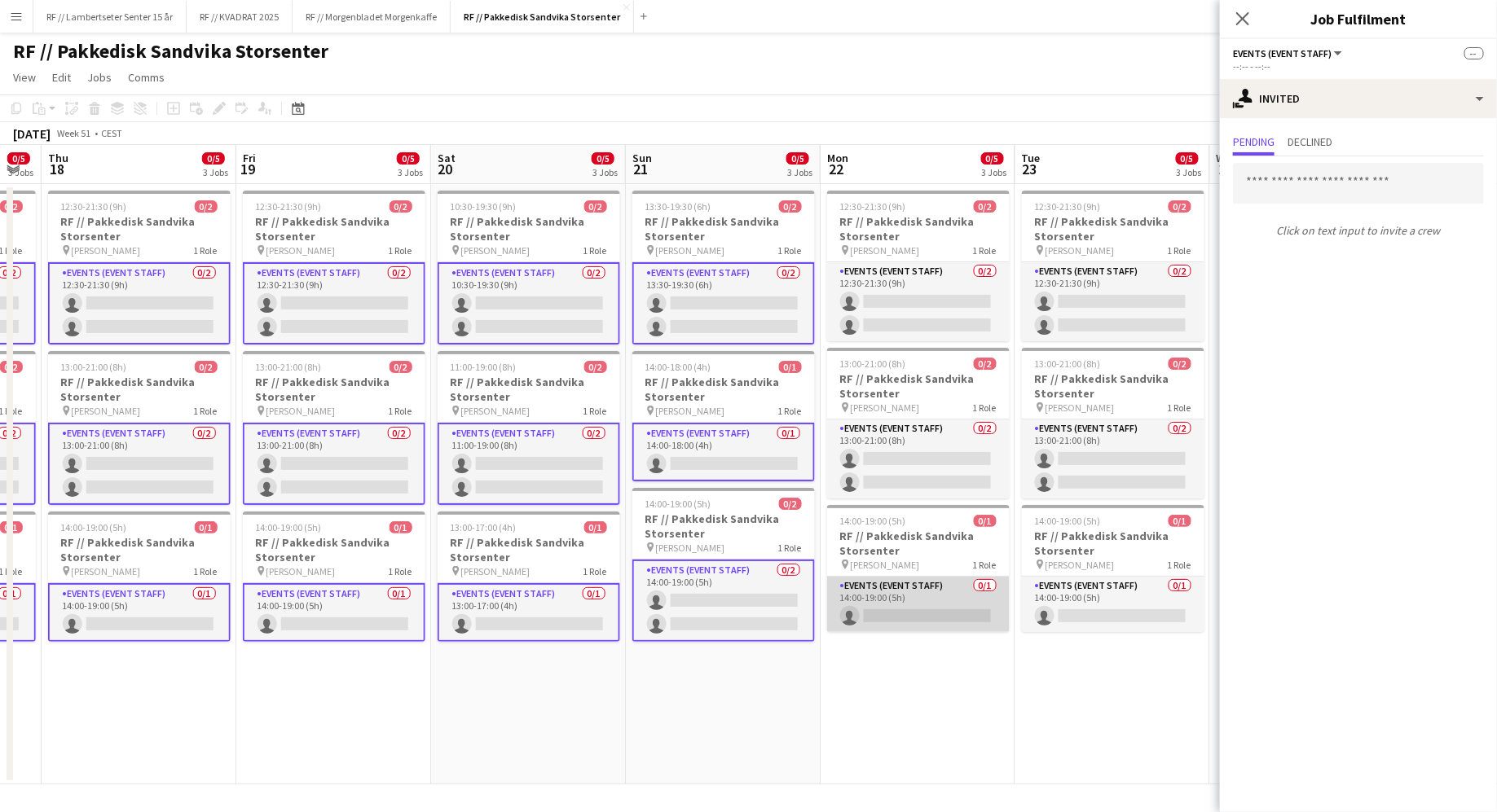
click at [915, 603] on app-card-role "Events (Event Staff) 0/1 14:00-19:00 (5h) single-neutral-actions" at bounding box center [918, 605] width 182 height 55
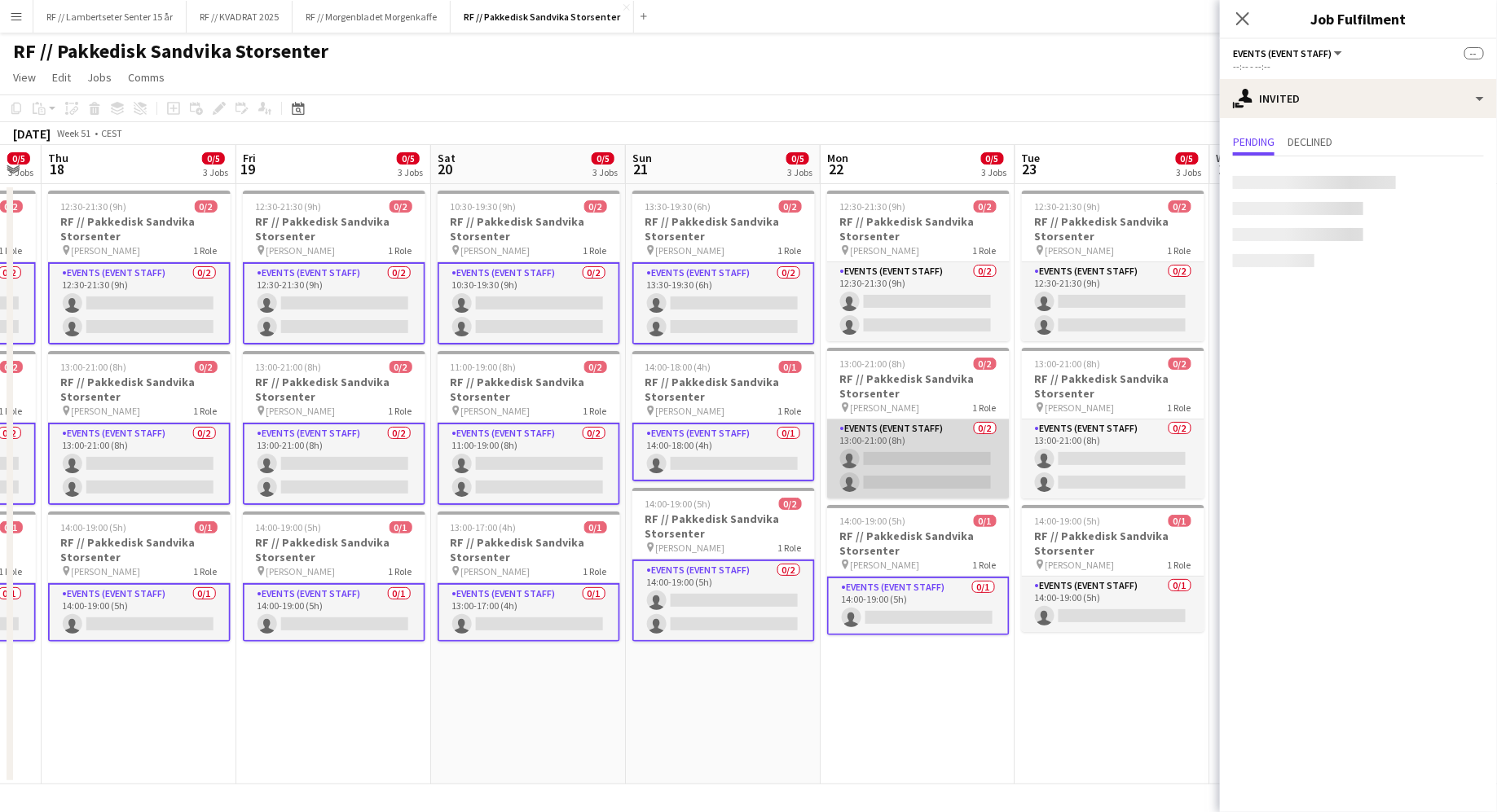
click at [923, 465] on app-card-role "Events (Event Staff) 0/2 13:00-21:00 (8h) single-neutral-actions single-neutral…" at bounding box center [918, 459] width 182 height 79
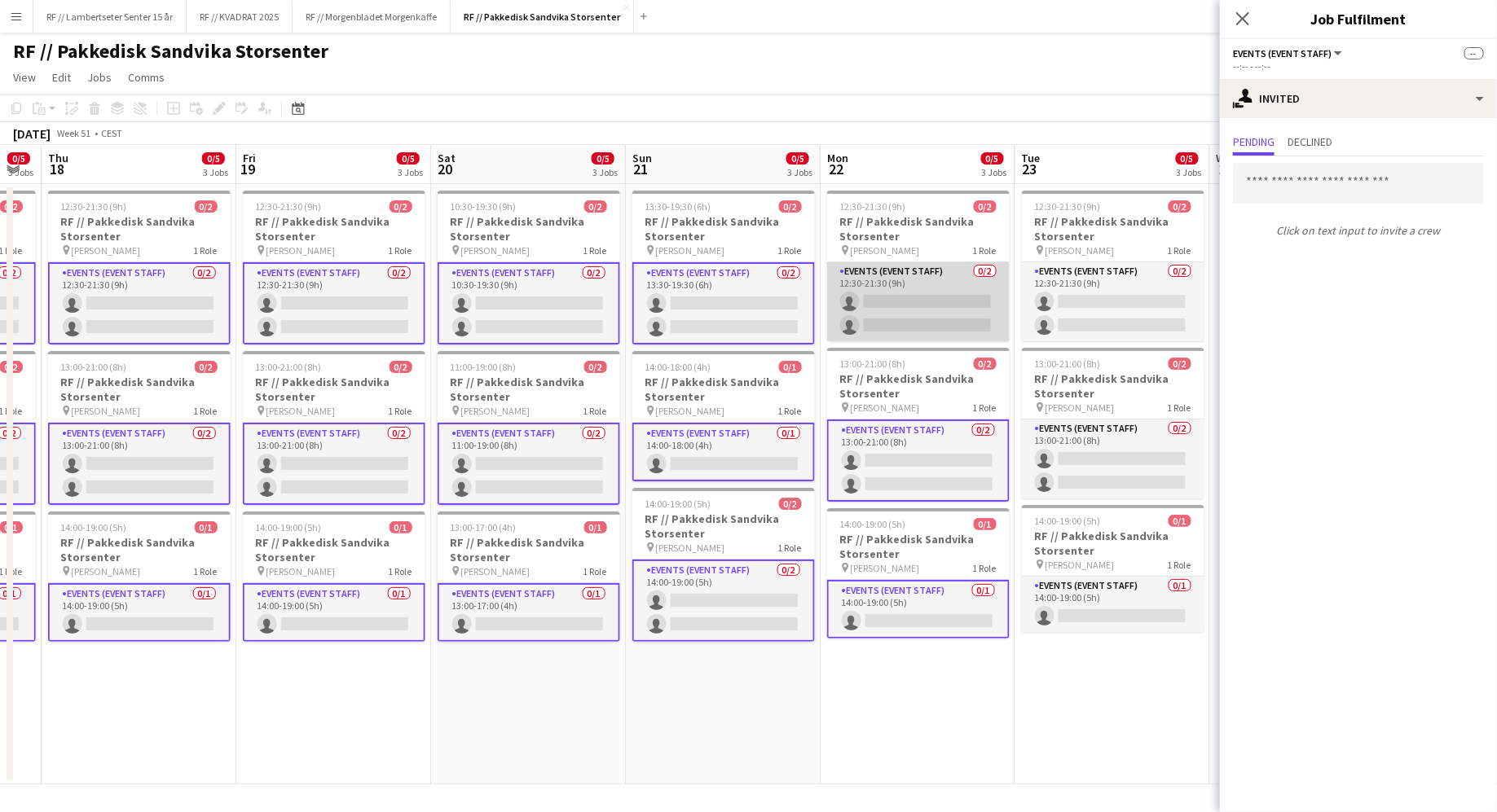
click at [922, 284] on app-card-role "Events (Event Staff) 0/2 12:30-21:30 (9h) single-neutral-actions single-neutral…" at bounding box center [918, 301] width 182 height 79
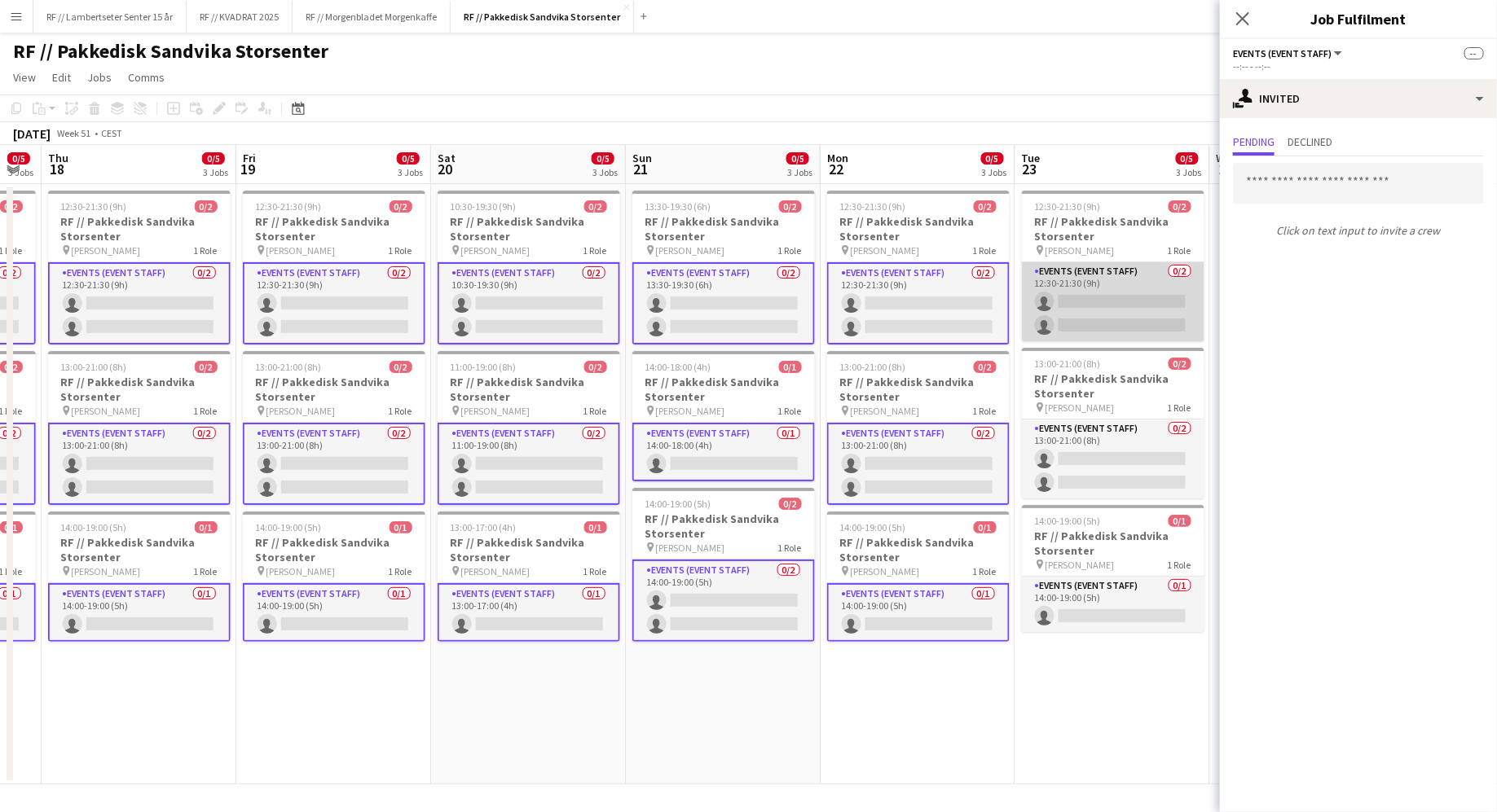
click at [1115, 290] on app-card-role "Events (Event Staff) 0/2 12:30-21:30 (9h) single-neutral-actions single-neutral…" at bounding box center [1112, 301] width 182 height 79
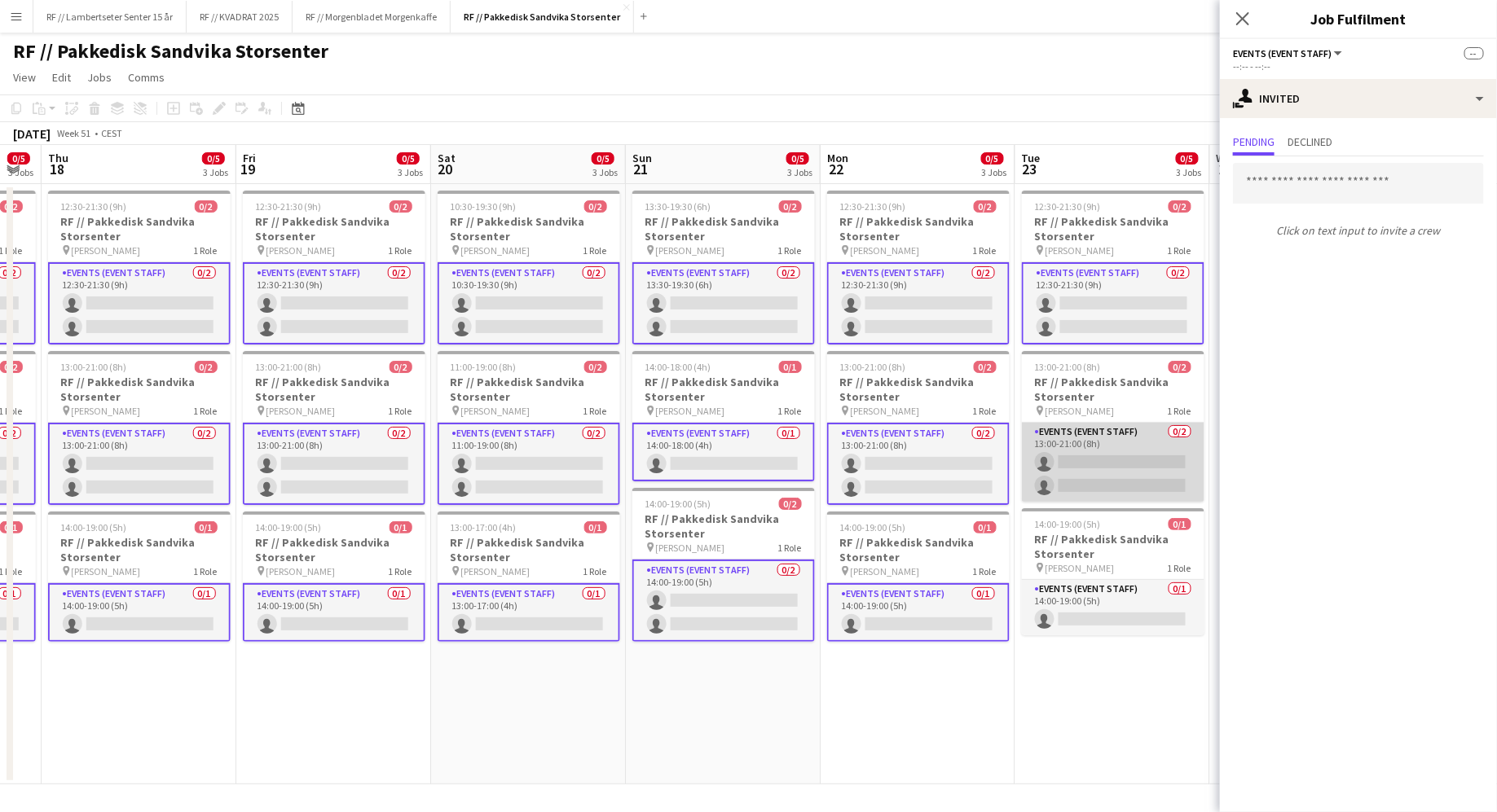
click at [1104, 461] on app-card-role "Events (Event Staff) 0/2 13:00-21:00 (8h) single-neutral-actions single-neutral…" at bounding box center [1112, 461] width 182 height 79
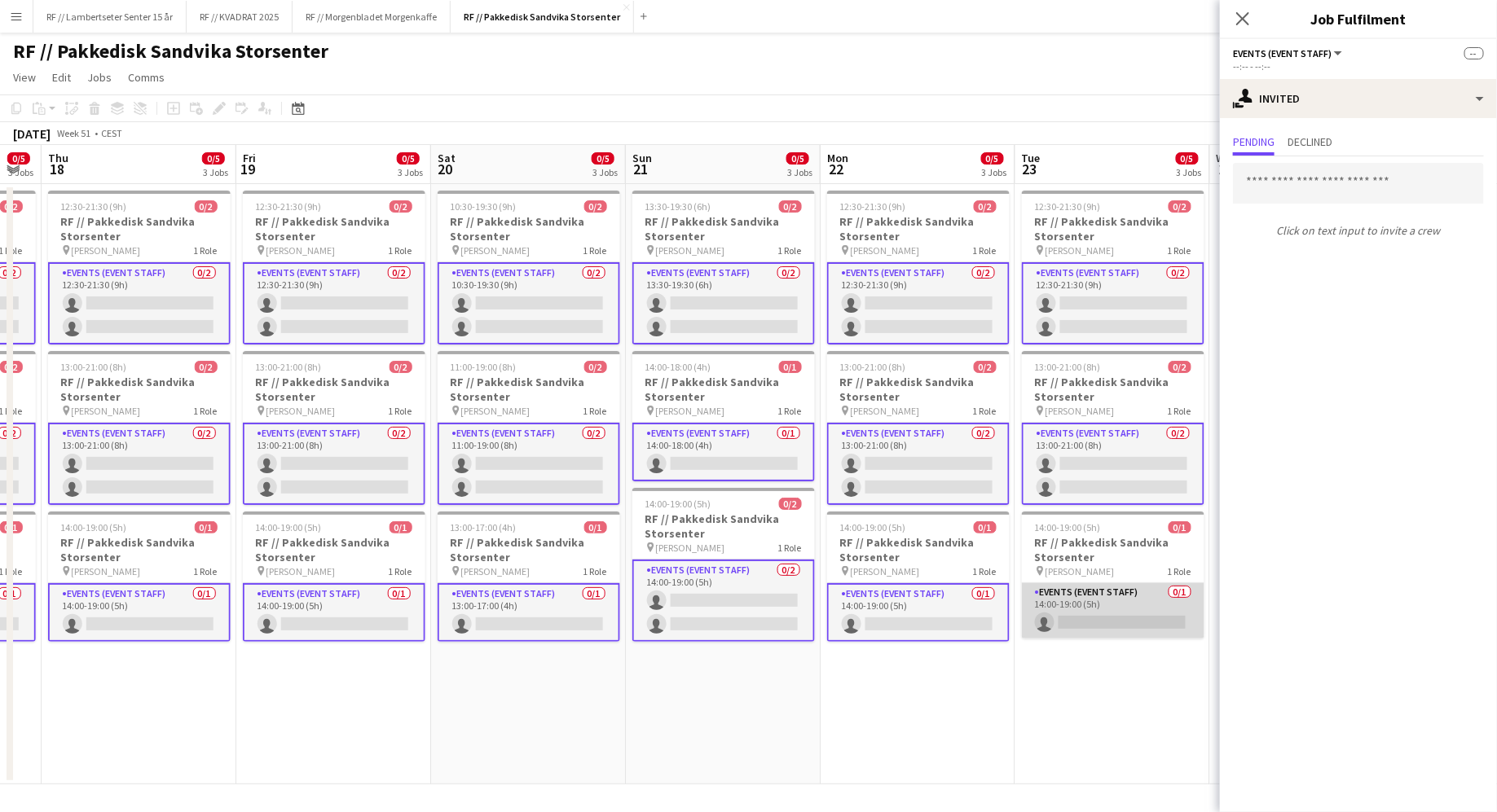
click at [1115, 601] on app-card-role "Events (Event Staff) 0/1 14:00-19:00 (5h) single-neutral-actions" at bounding box center [1112, 611] width 182 height 55
click at [1295, 191] on input "text" at bounding box center [1357, 183] width 251 height 41
click at [1309, 183] on input "text" at bounding box center [1357, 183] width 251 height 41
click at [1416, 178] on input "text" at bounding box center [1357, 183] width 251 height 41
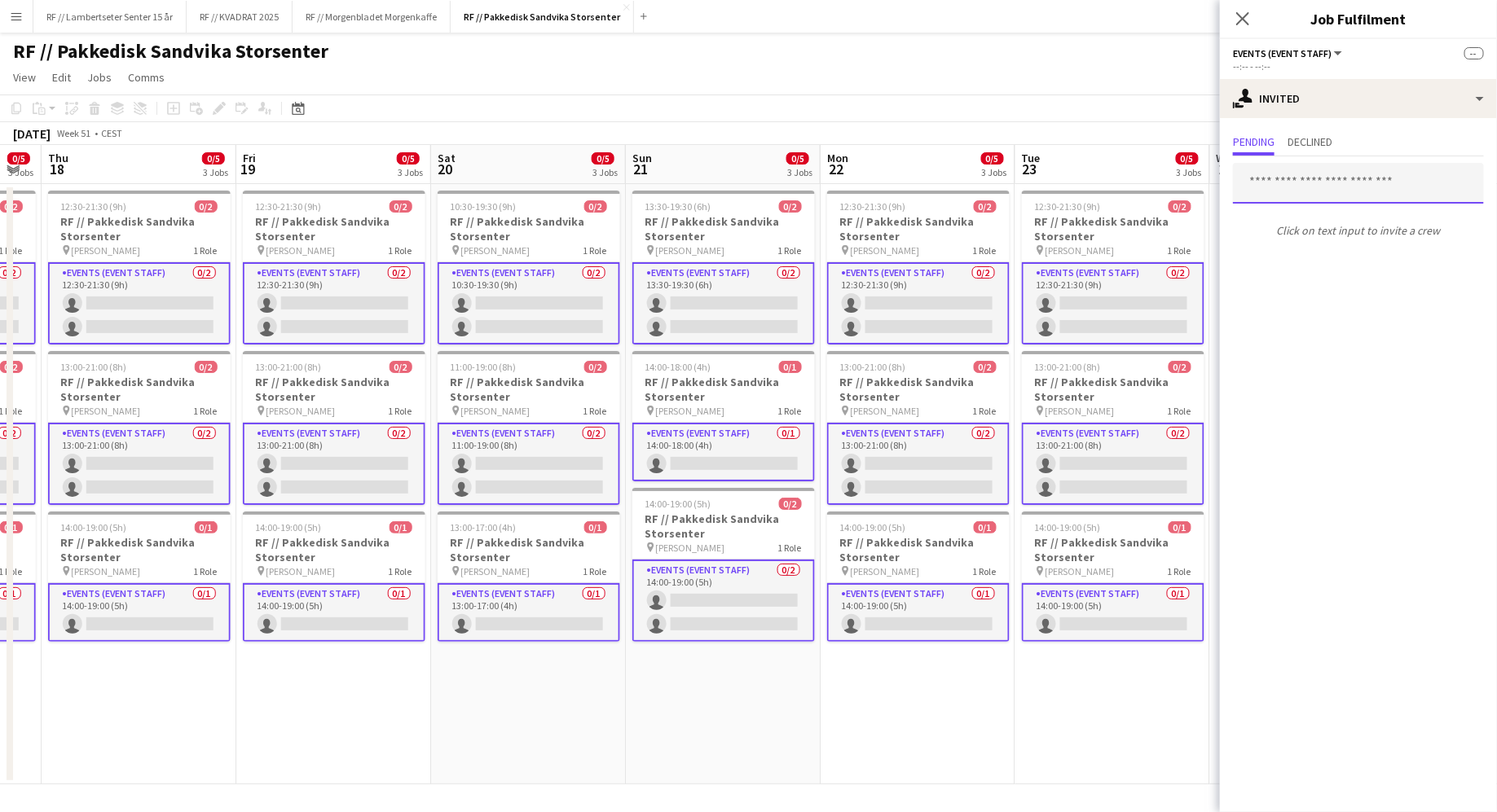
click at [1313, 186] on input "text" at bounding box center [1357, 183] width 251 height 41
click at [1422, 183] on input "text" at bounding box center [1357, 183] width 251 height 41
type input "******"
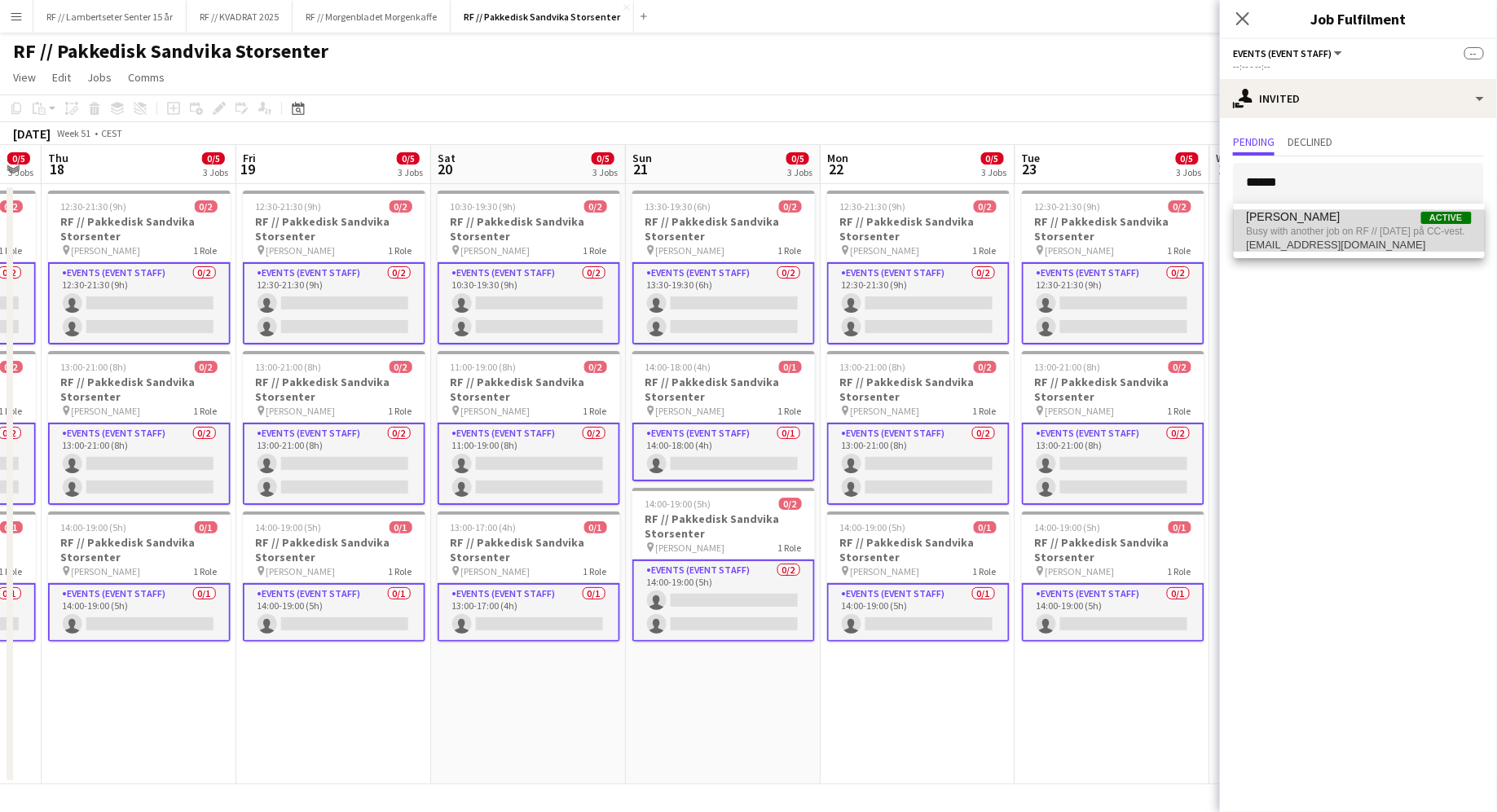
click at [1355, 230] on span "Busy with another job on RF // Jul på CC-vest." at bounding box center [1358, 231] width 225 height 15
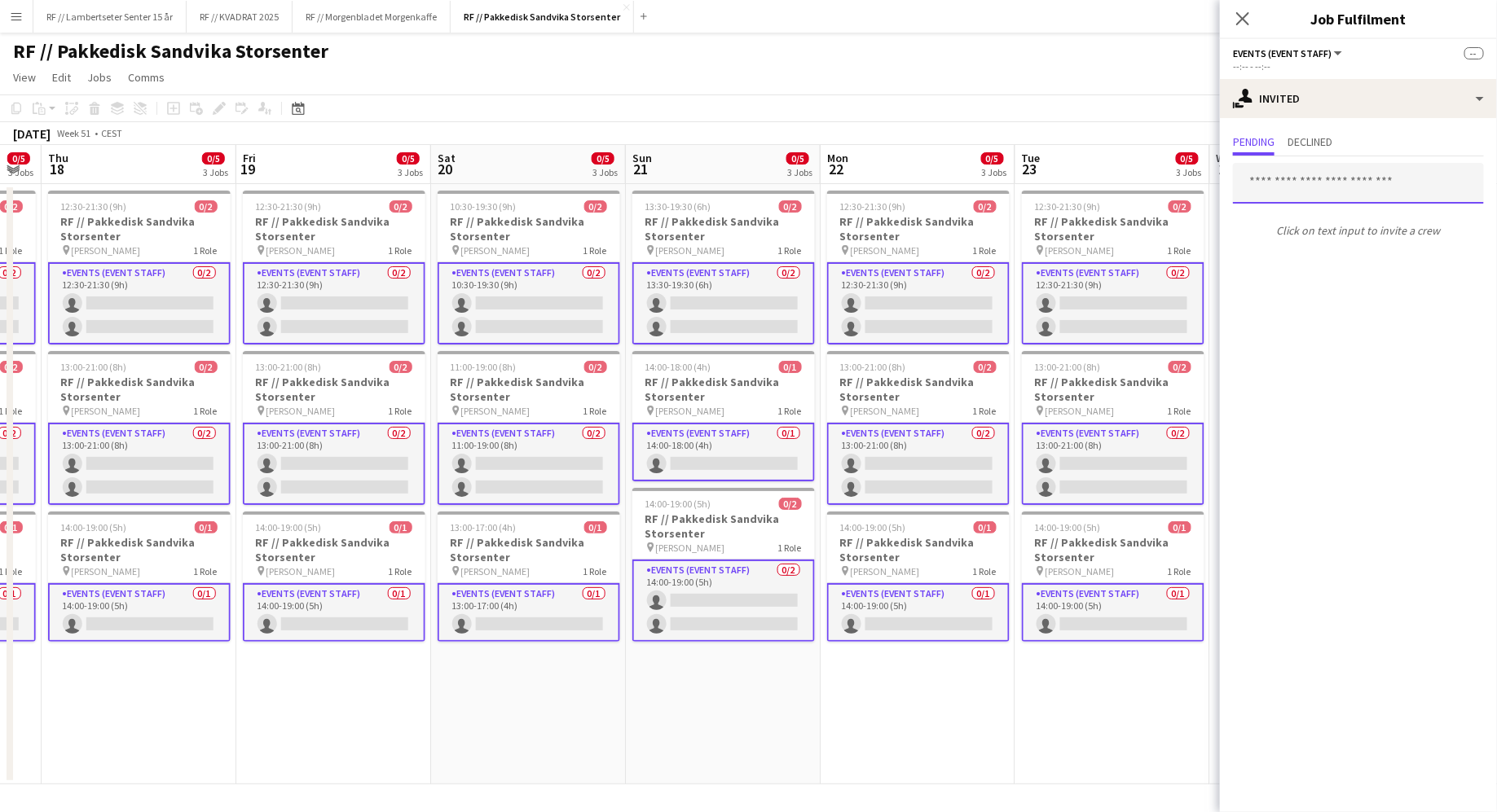
click at [1315, 187] on input "text" at bounding box center [1357, 183] width 251 height 41
type input "*"
type input "*******"
click at [1324, 232] on span "d.stenvadet@icloud.com" at bounding box center [1358, 236] width 225 height 13
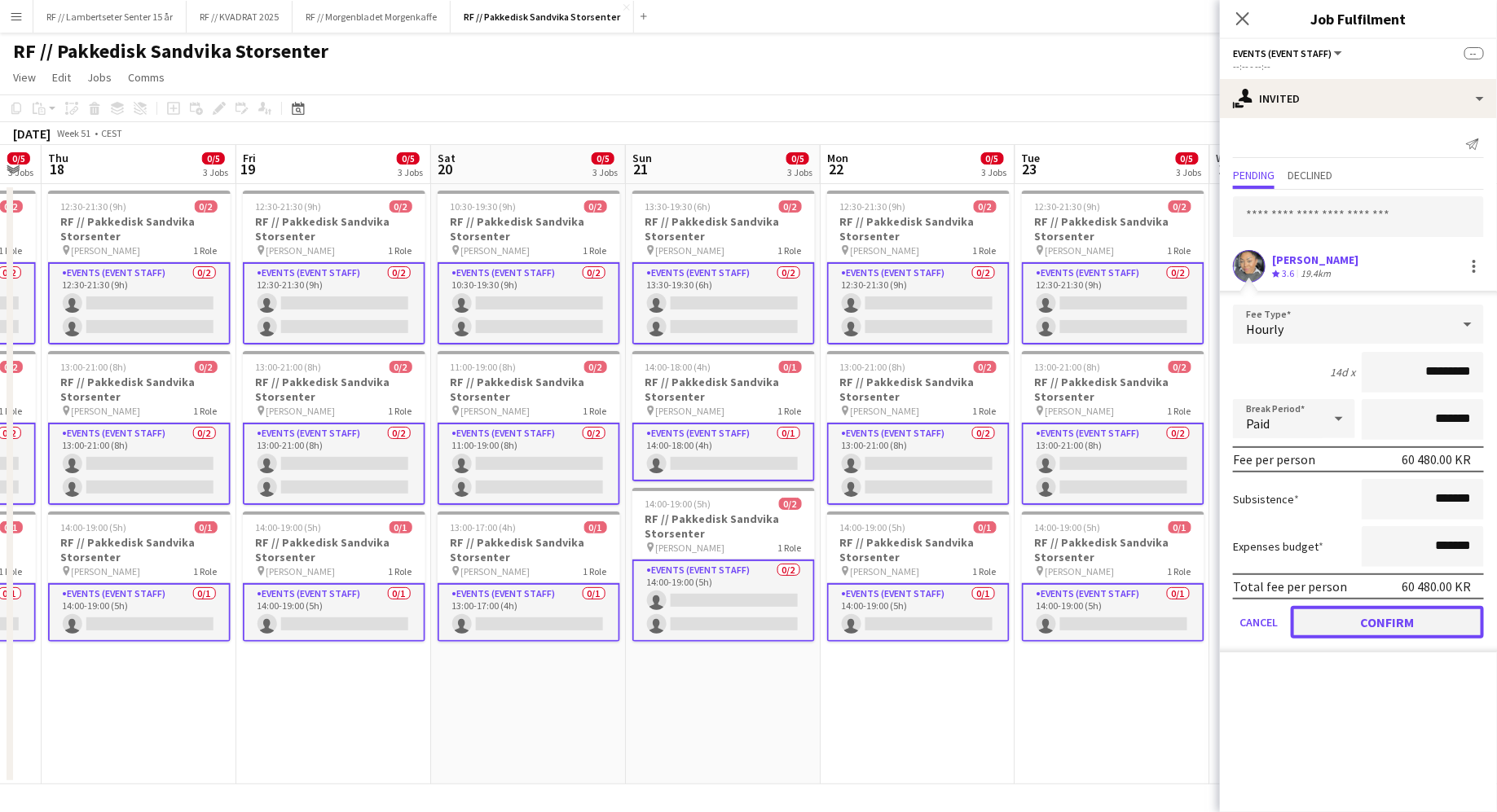
click at [1399, 615] on button "Confirm" at bounding box center [1387, 621] width 193 height 32
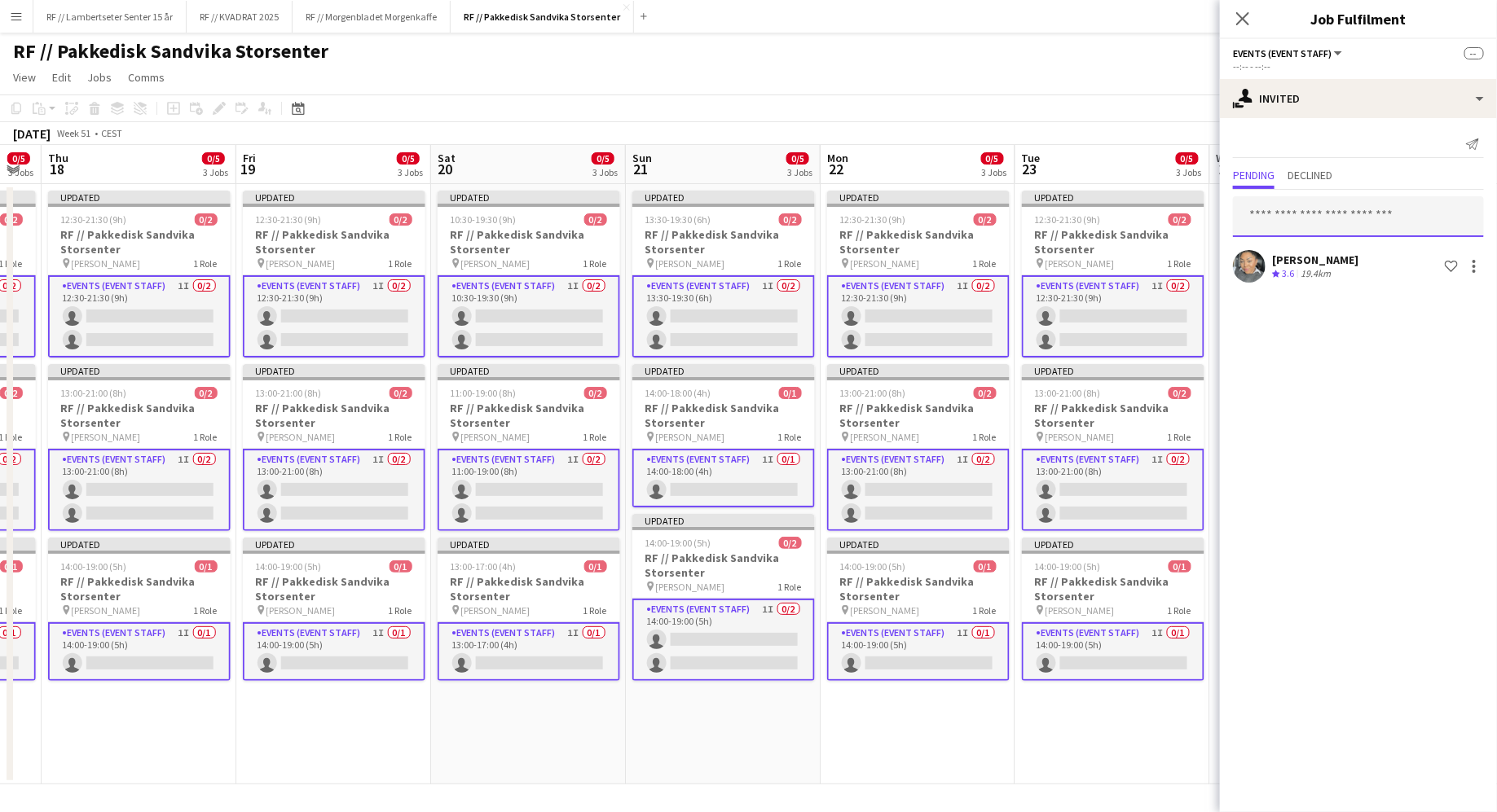
click at [1290, 221] on input "text" at bounding box center [1357, 216] width 251 height 41
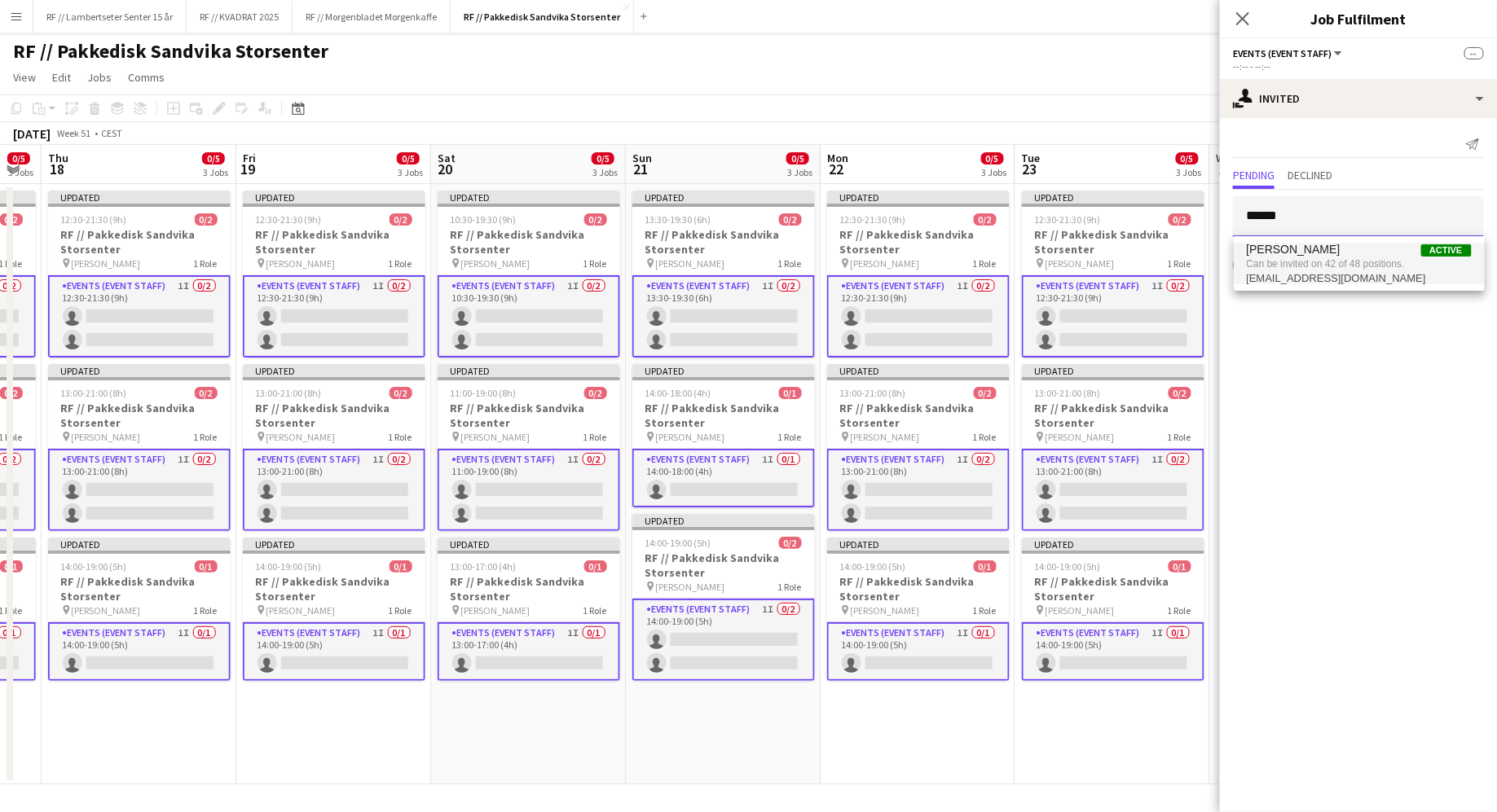
type input "******"
click at [1288, 270] on span "Can be invited on 42 of 48 positions." at bounding box center [1358, 264] width 225 height 15
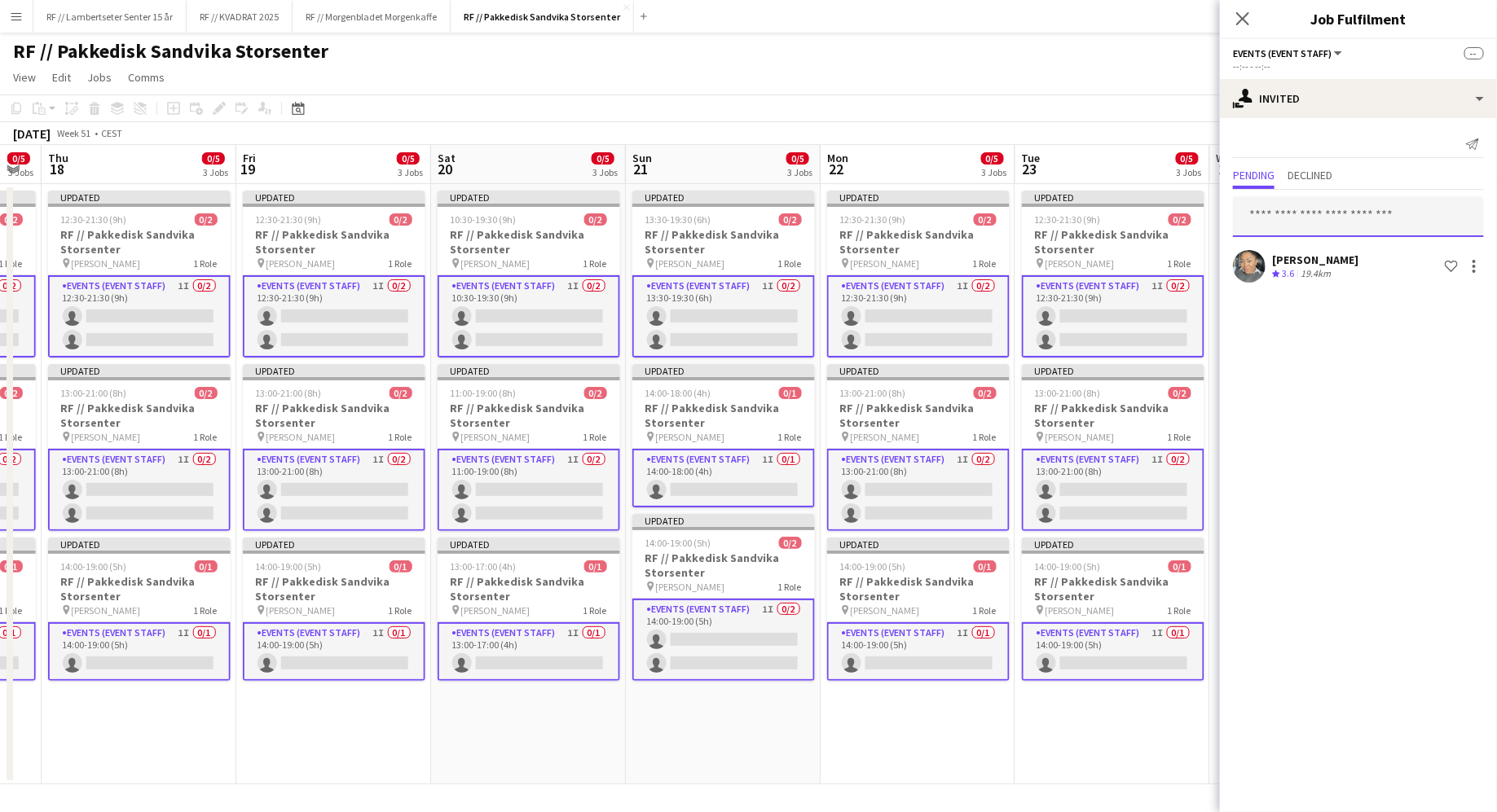
click at [1296, 211] on input "text" at bounding box center [1357, 216] width 251 height 41
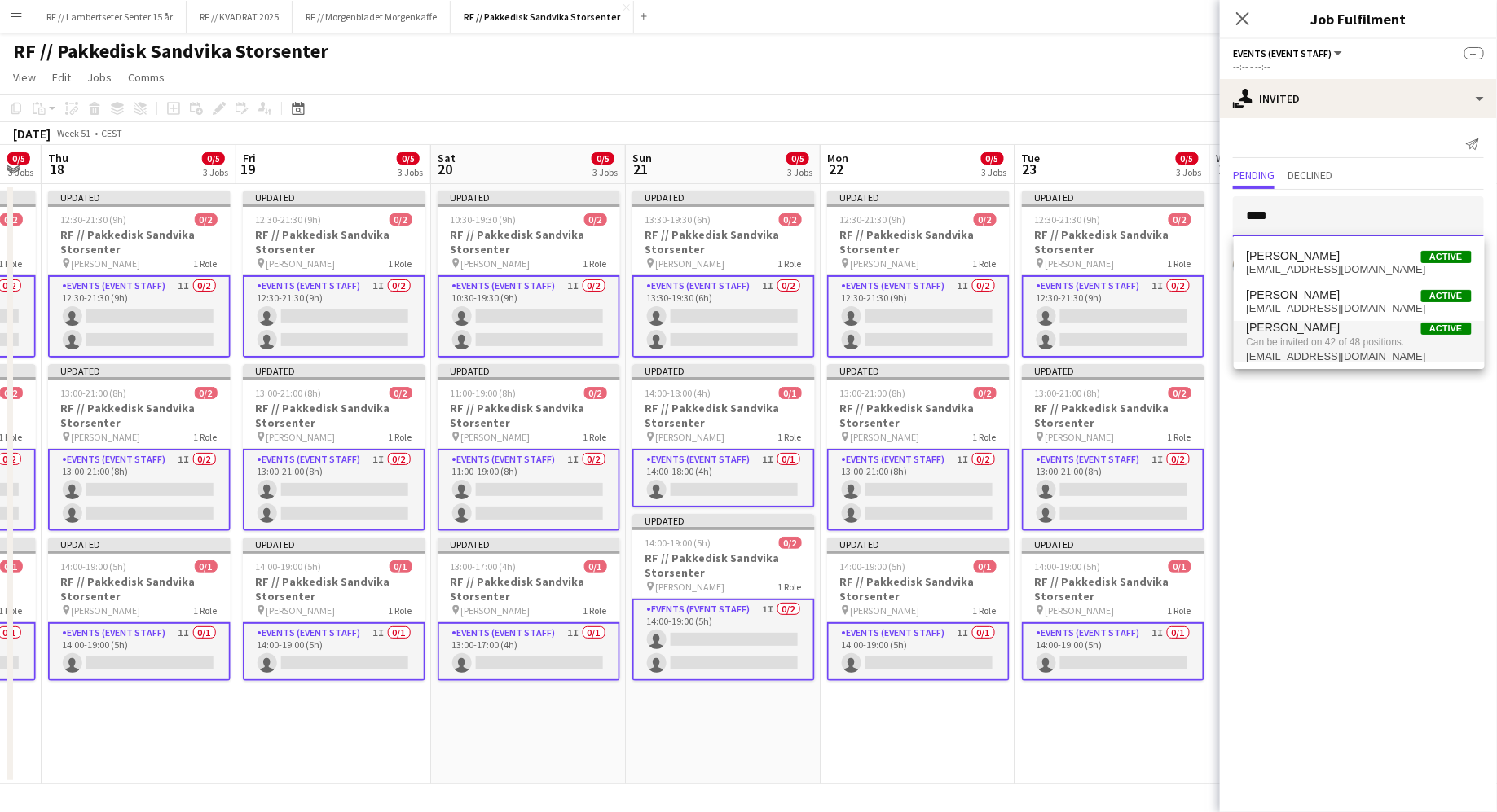
type input "****"
click at [1318, 338] on span "Can be invited on 42 of 48 positions." at bounding box center [1358, 342] width 225 height 15
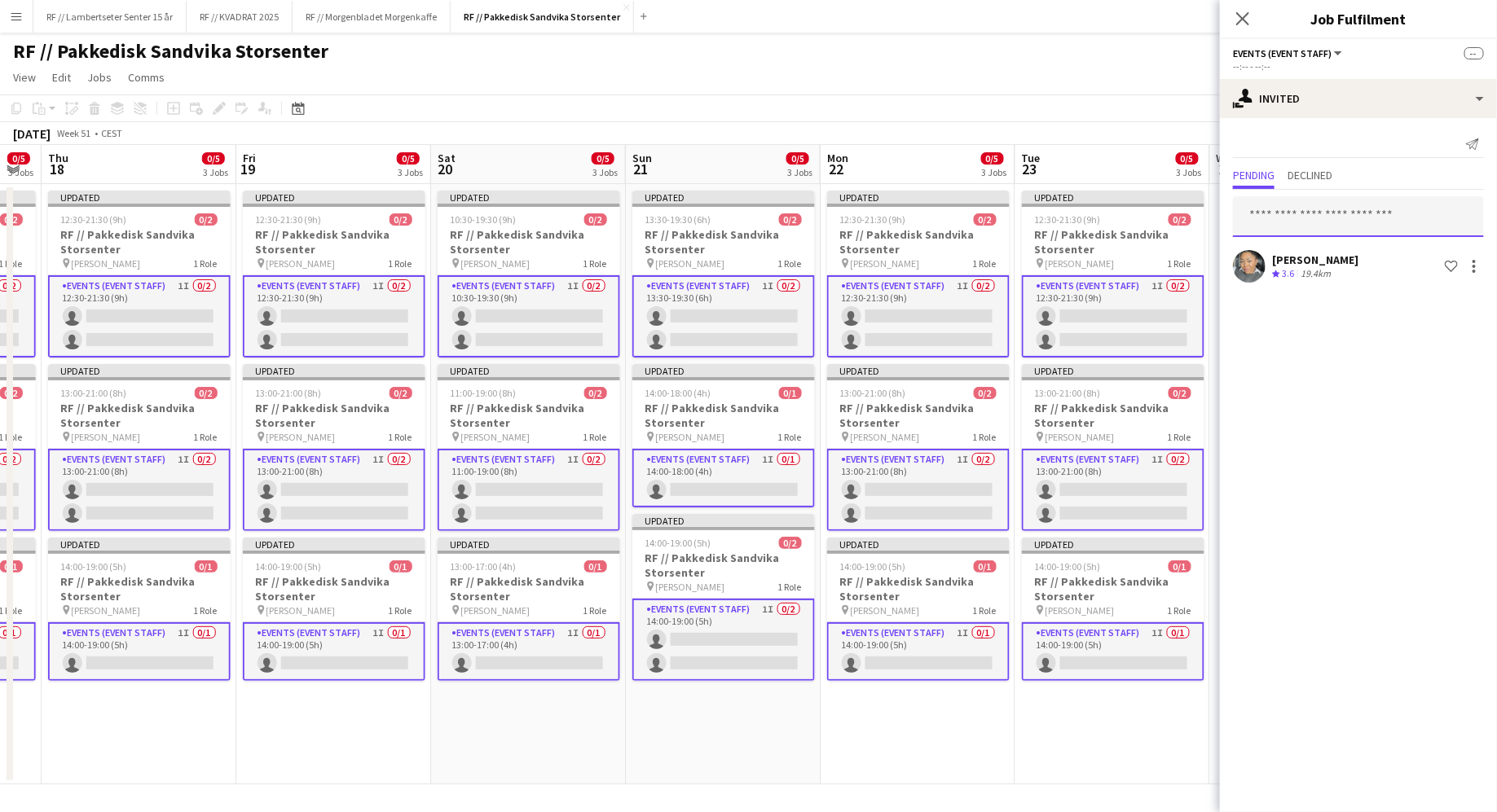
click at [1300, 216] on input "text" at bounding box center [1357, 216] width 251 height 41
click at [1342, 219] on input "text" at bounding box center [1357, 216] width 251 height 41
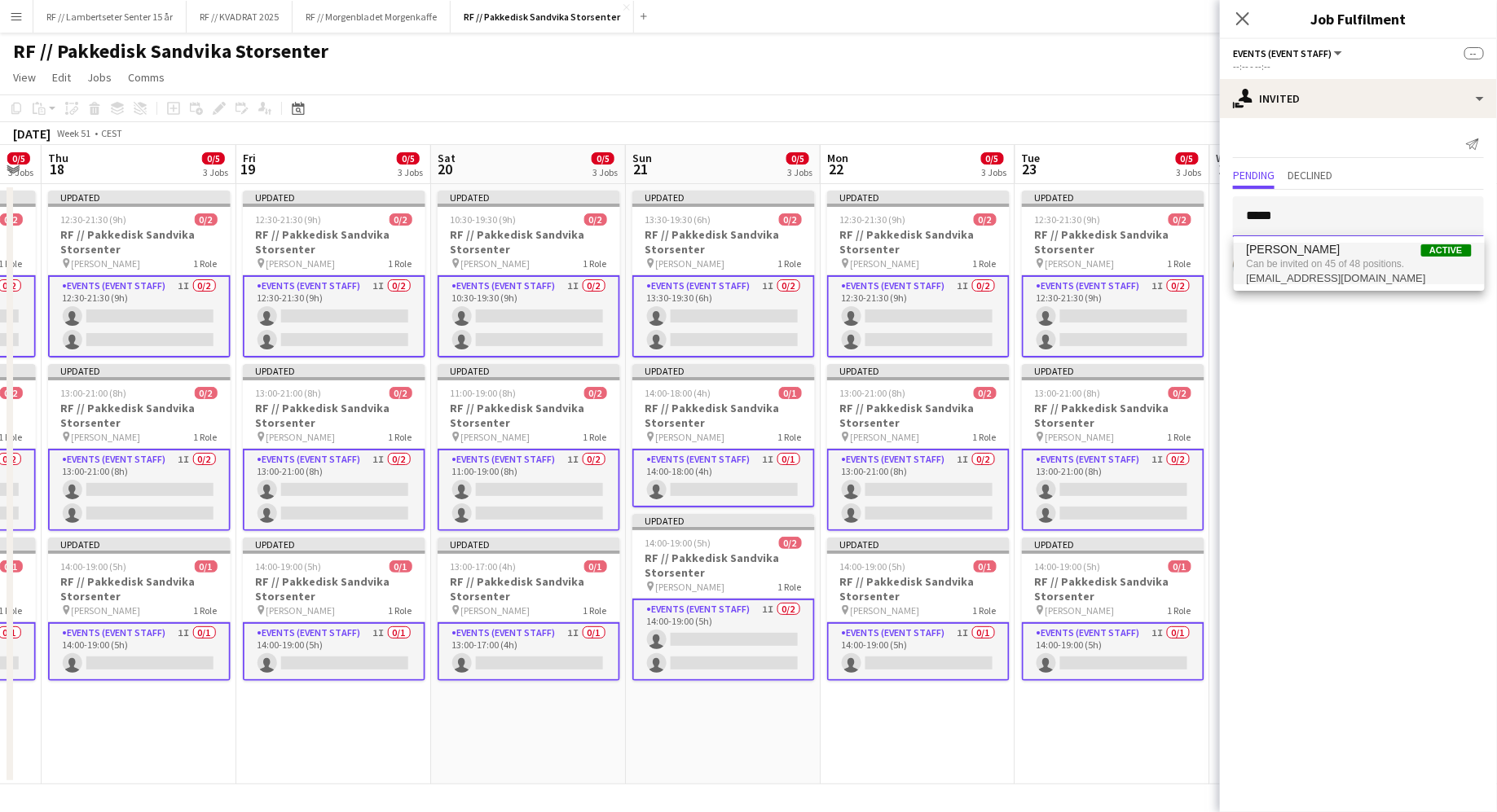
type input "*****"
click at [1287, 274] on span "emilyfjellheim@gmail.com" at bounding box center [1358, 278] width 225 height 13
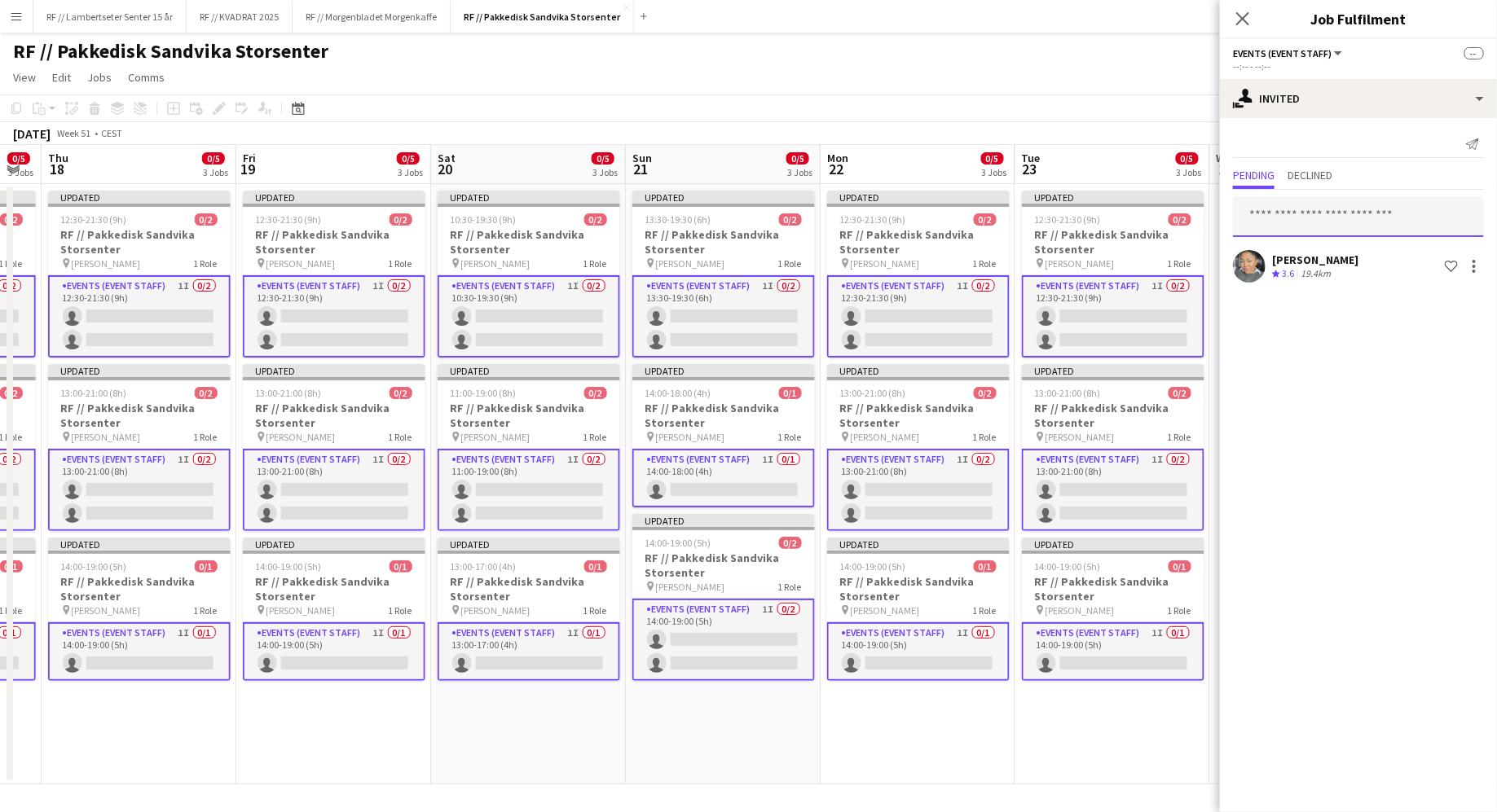
click at [1299, 222] on input "text" at bounding box center [1357, 216] width 251 height 41
click at [1318, 218] on input "text" at bounding box center [1357, 216] width 251 height 41
click at [1279, 215] on input "text" at bounding box center [1357, 216] width 251 height 41
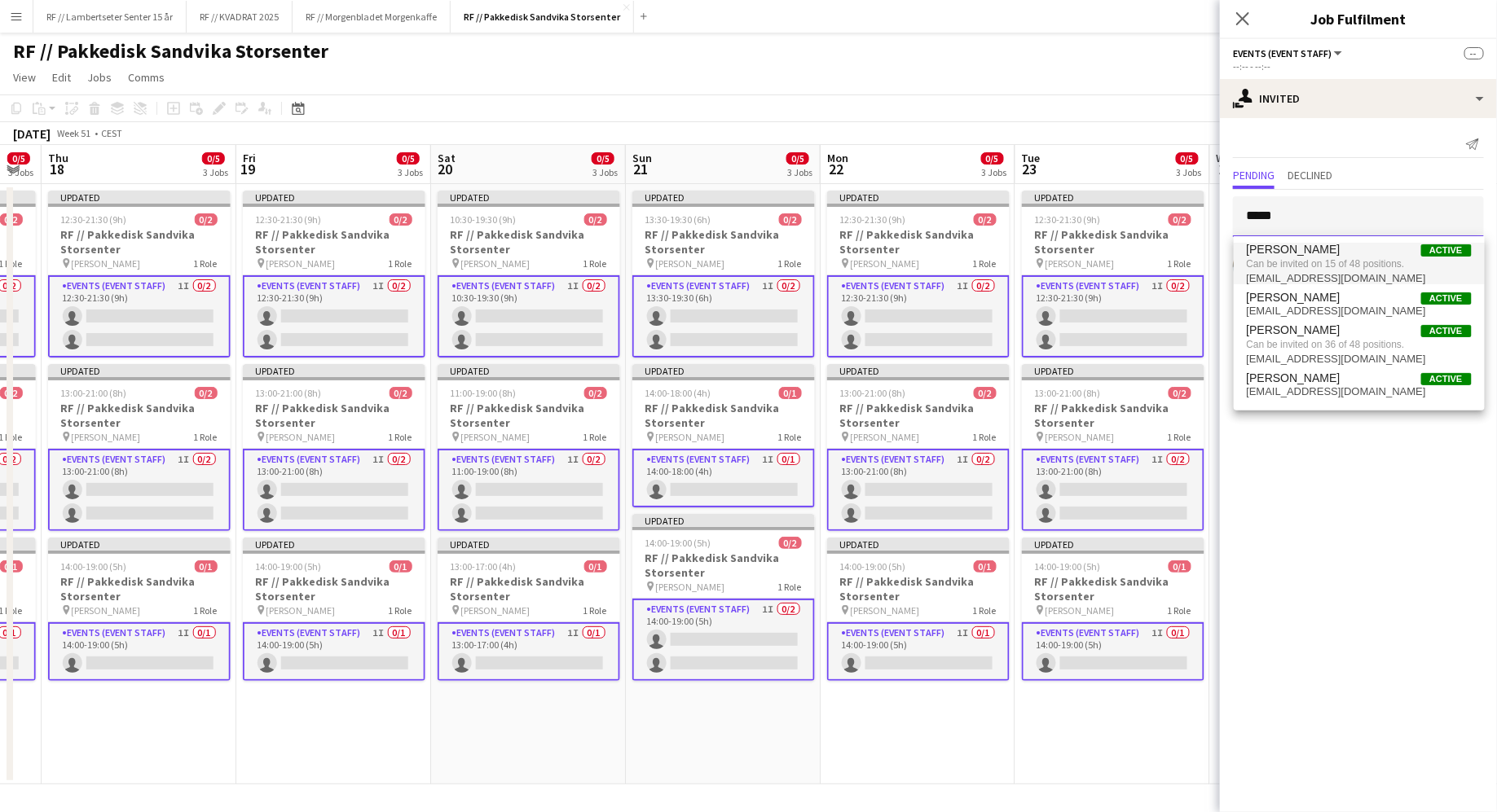
type input "*****"
click at [1280, 263] on span "Can be invited on 15 of 48 positions." at bounding box center [1358, 264] width 225 height 15
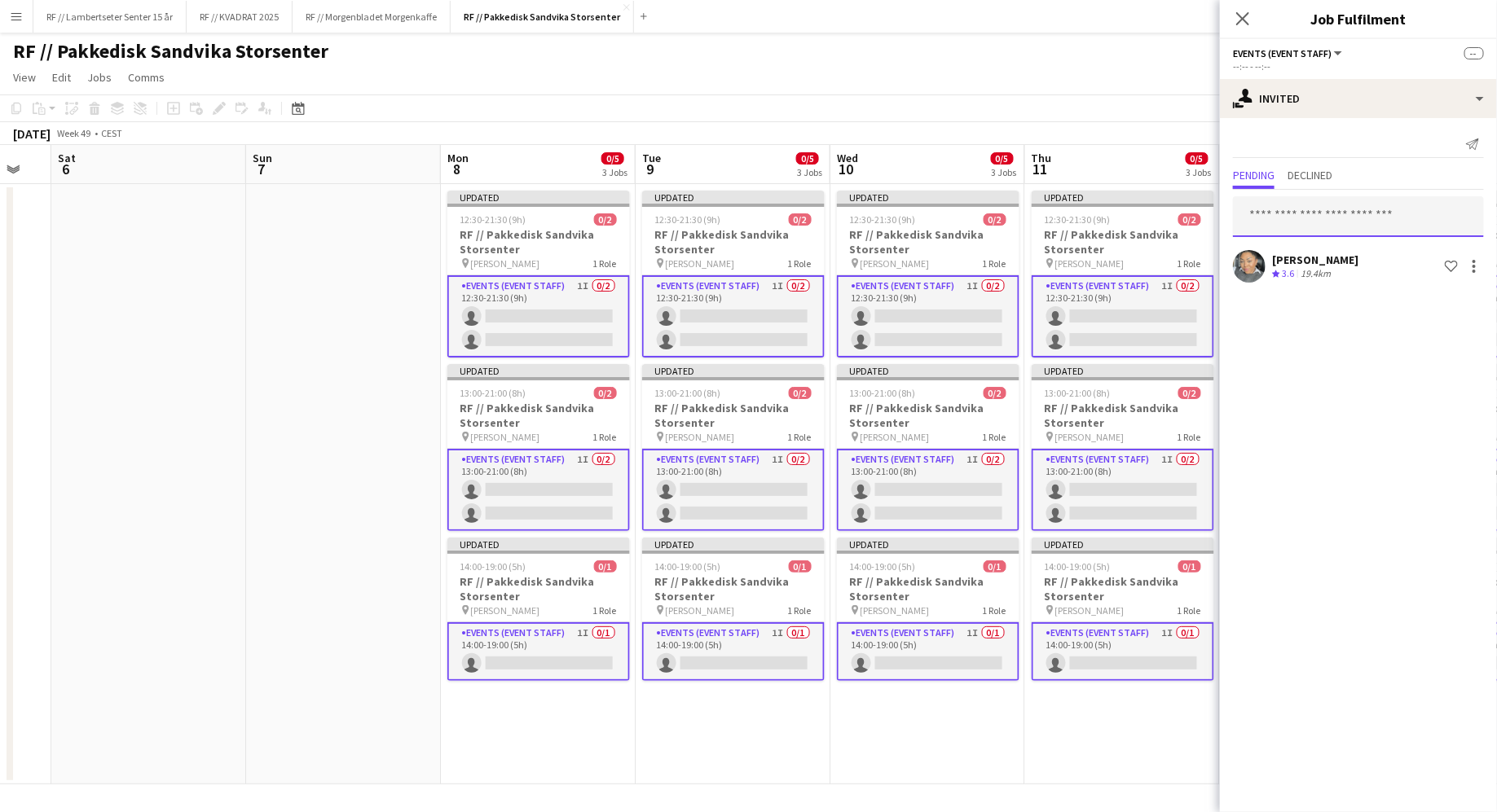
scroll to position [0, 550]
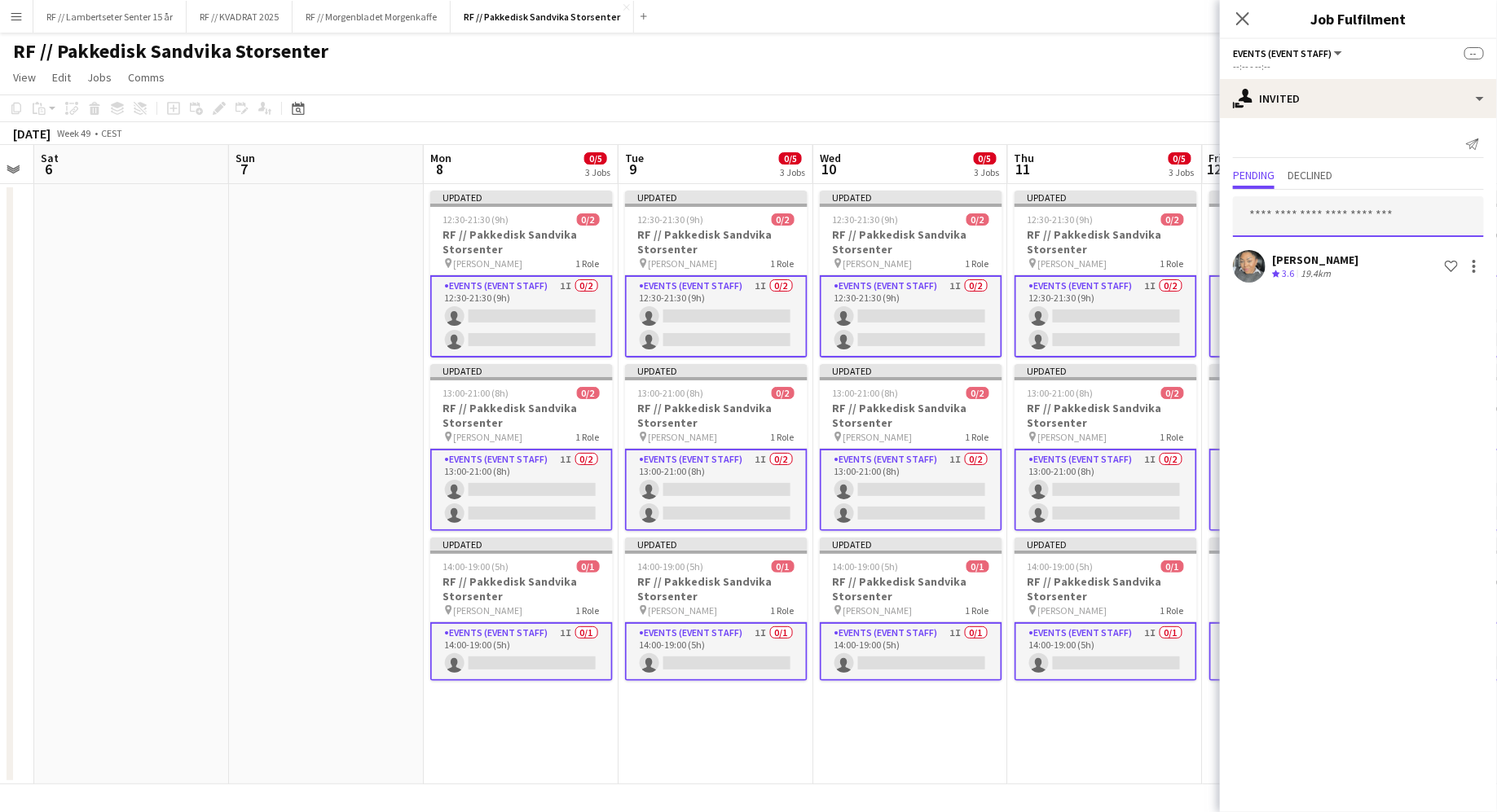
click at [1281, 212] on input "text" at bounding box center [1357, 216] width 251 height 41
click at [1287, 221] on input "text" at bounding box center [1357, 216] width 251 height 41
type input "****"
click at [1282, 268] on span "malki.a0811@gmail.com" at bounding box center [1358, 269] width 225 height 13
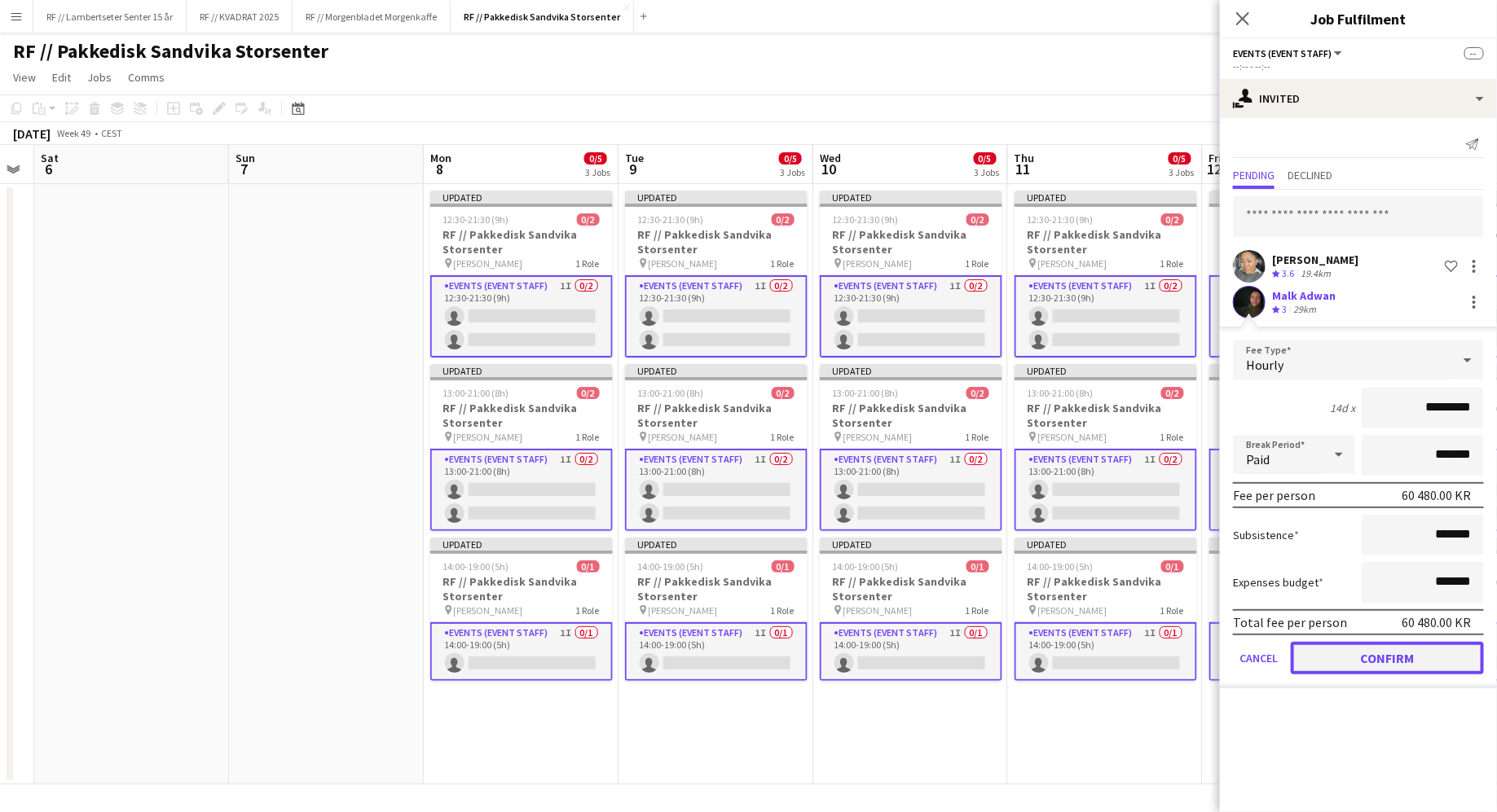
click at [1369, 664] on button "Confirm" at bounding box center [1387, 658] width 193 height 32
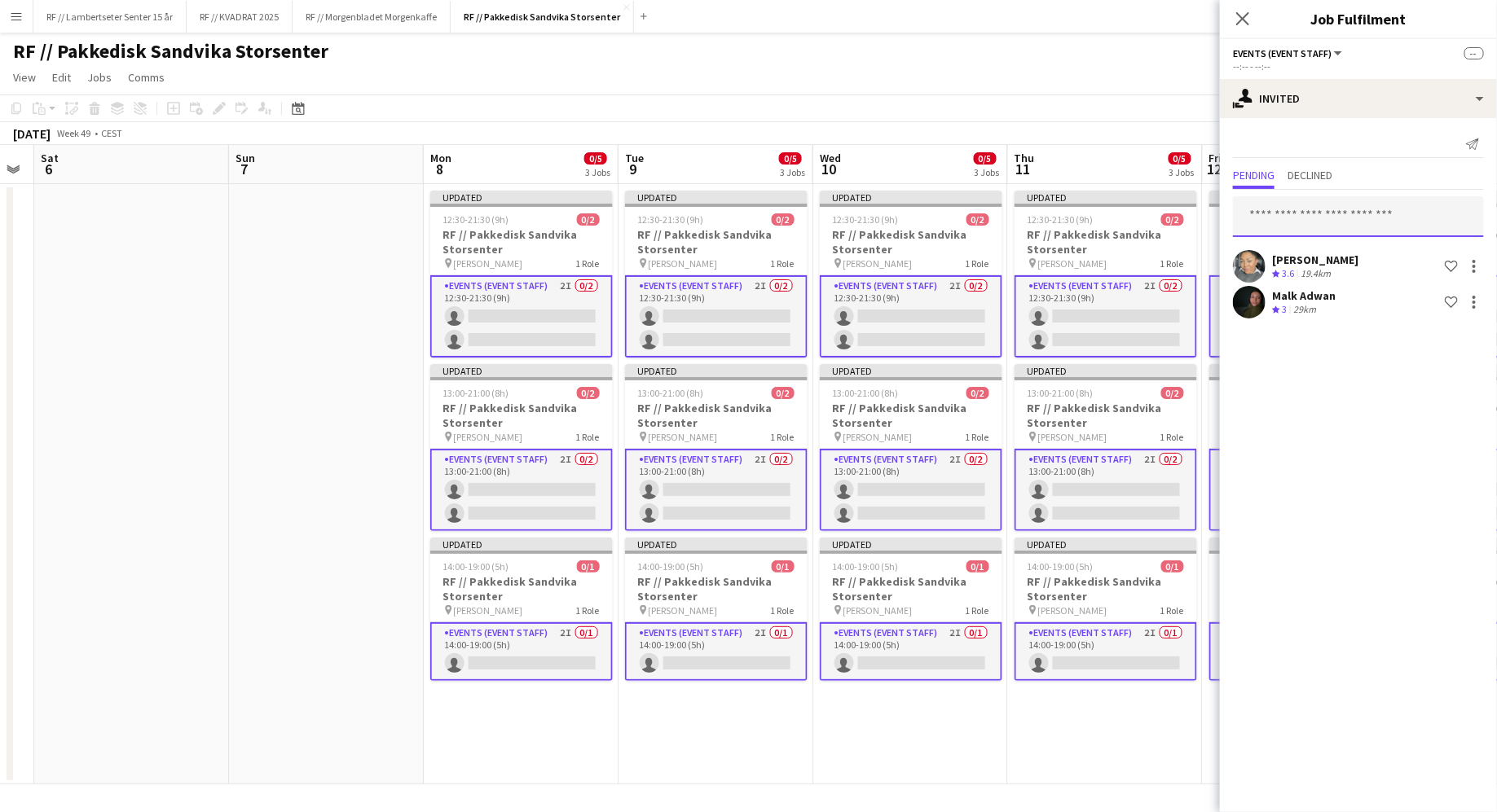
click at [1287, 206] on input "text" at bounding box center [1357, 216] width 251 height 41
type input "****"
click at [1305, 257] on span "Booni Belay Geleta" at bounding box center [1293, 255] width 93 height 14
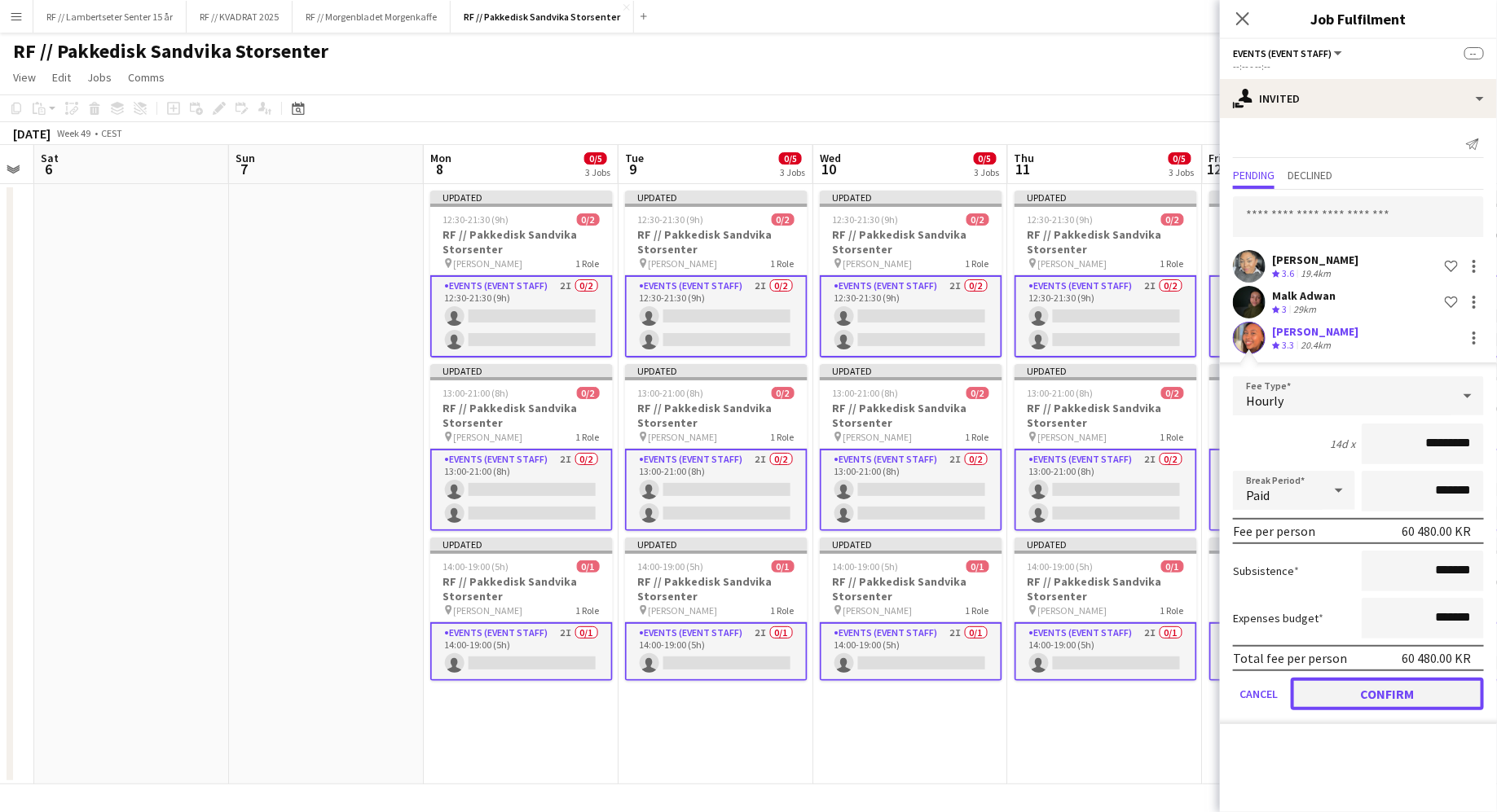
click at [1372, 700] on button "Confirm" at bounding box center [1387, 694] width 193 height 32
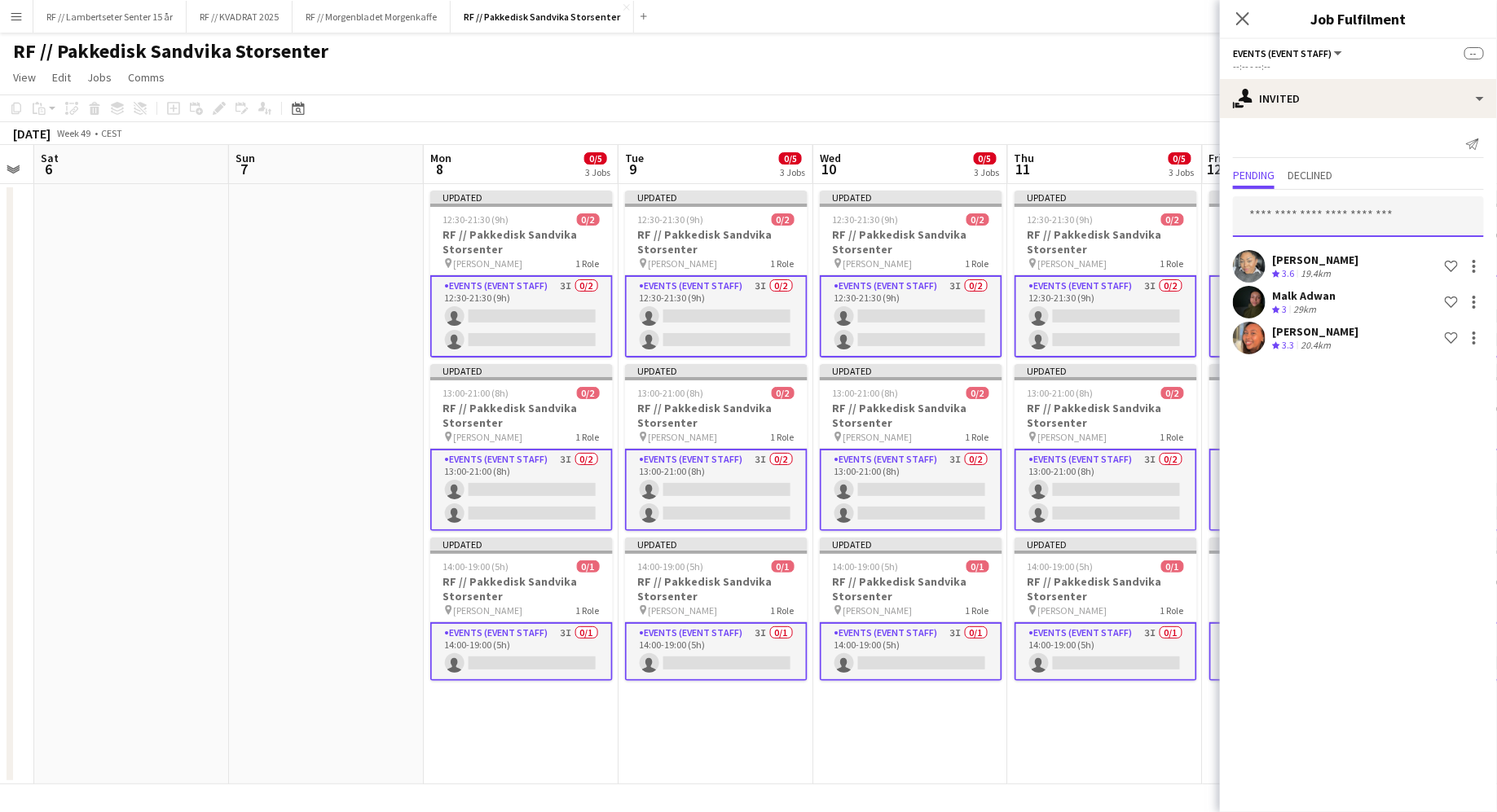
click at [1291, 219] on input "text" at bounding box center [1357, 216] width 251 height 41
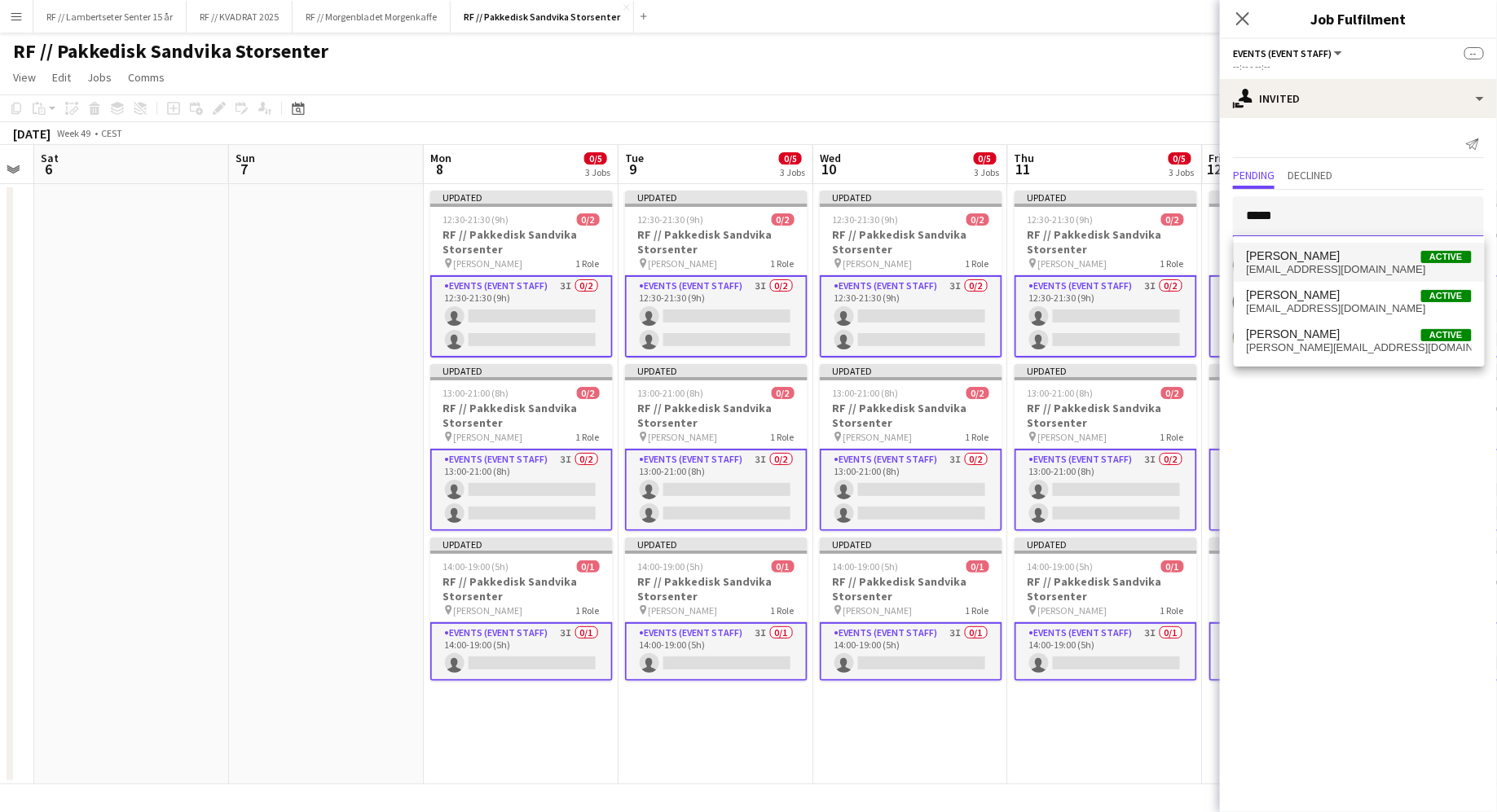
type input "*****"
click at [1312, 261] on span "Sarah Elise Getaz" at bounding box center [1293, 255] width 93 height 14
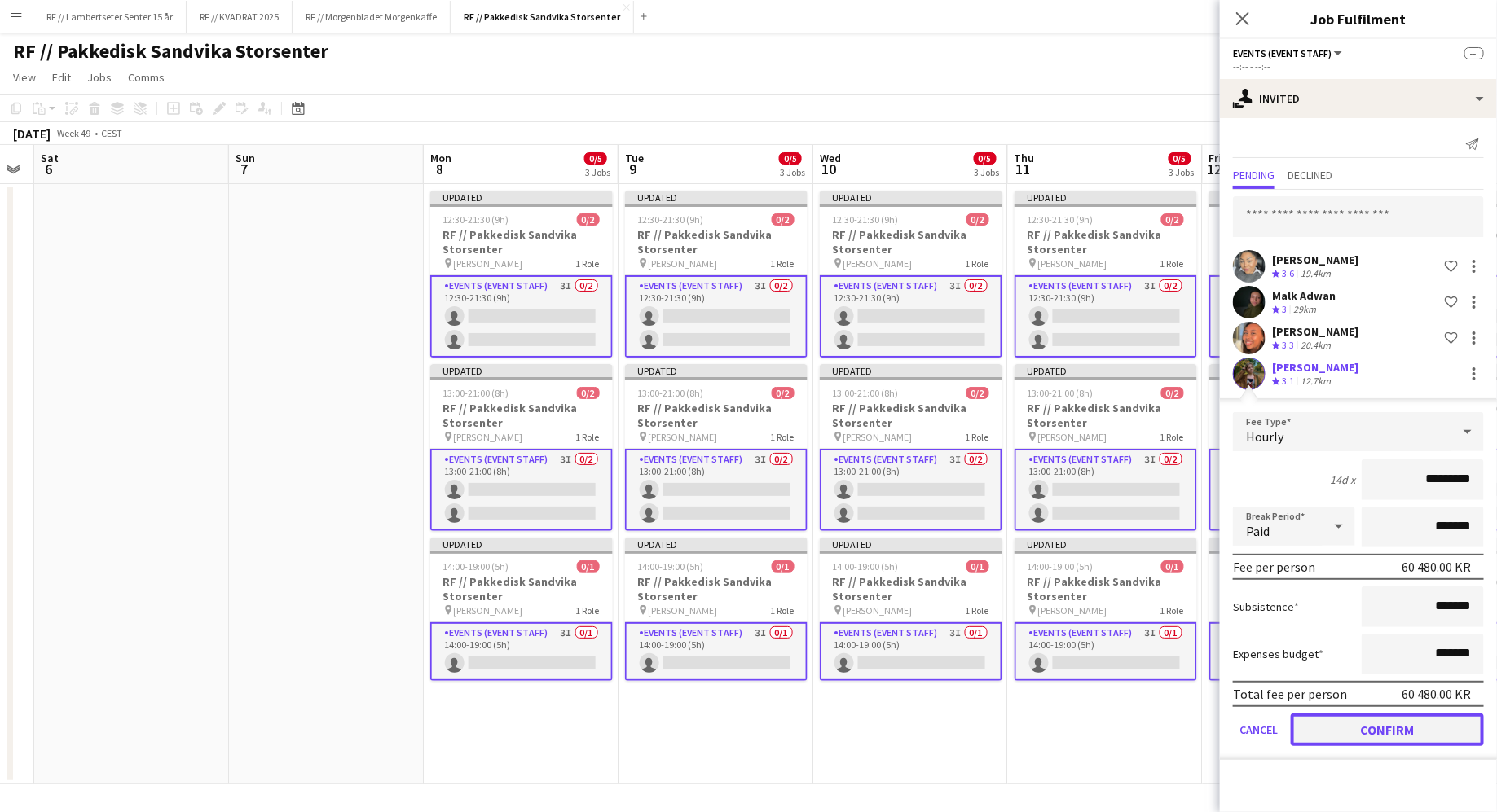
click at [1417, 732] on button "Confirm" at bounding box center [1387, 729] width 193 height 32
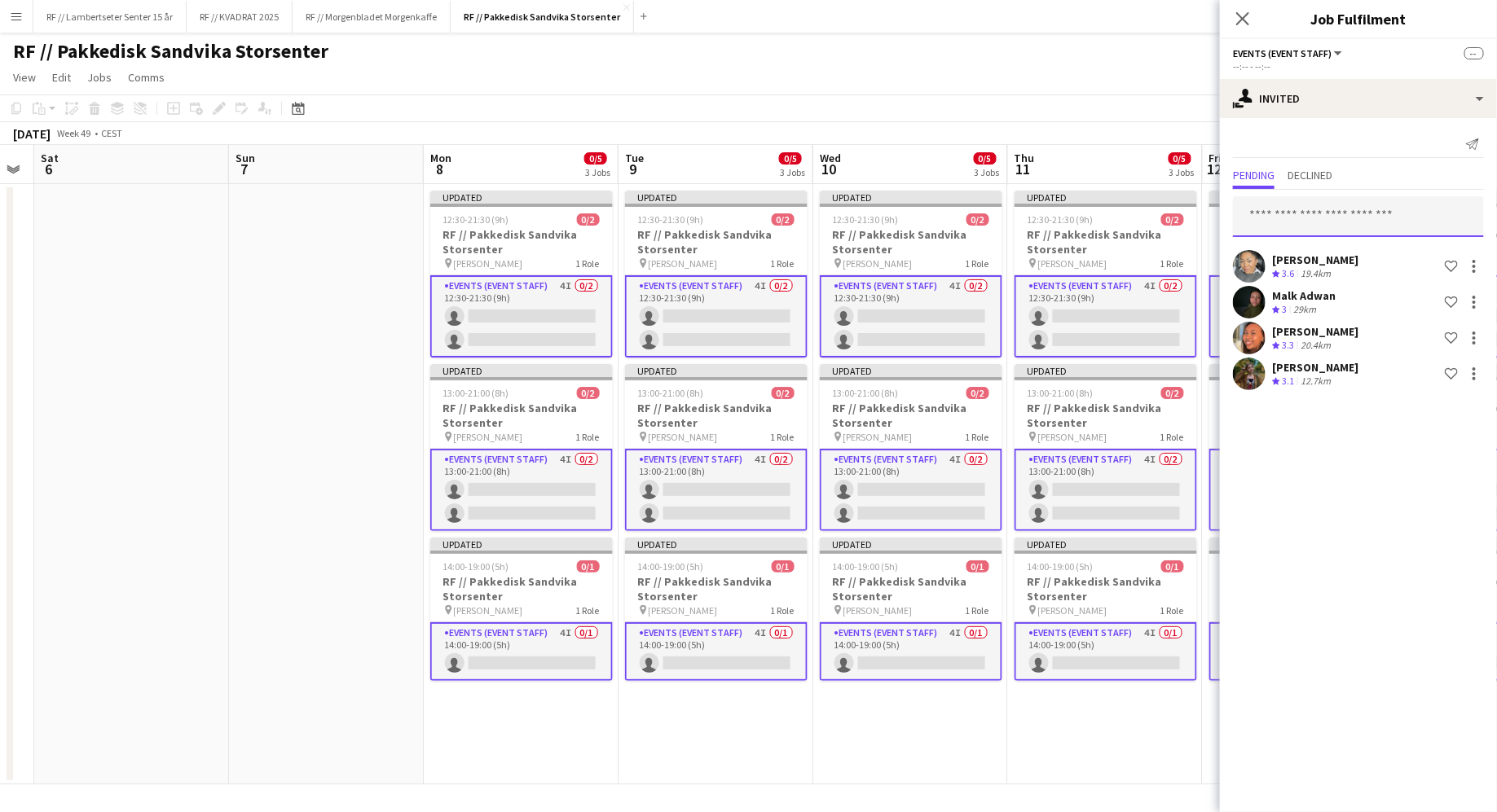
click at [1278, 211] on input "text" at bounding box center [1357, 216] width 251 height 41
type input "*"
click at [1270, 211] on input "text" at bounding box center [1357, 216] width 251 height 41
type input "****"
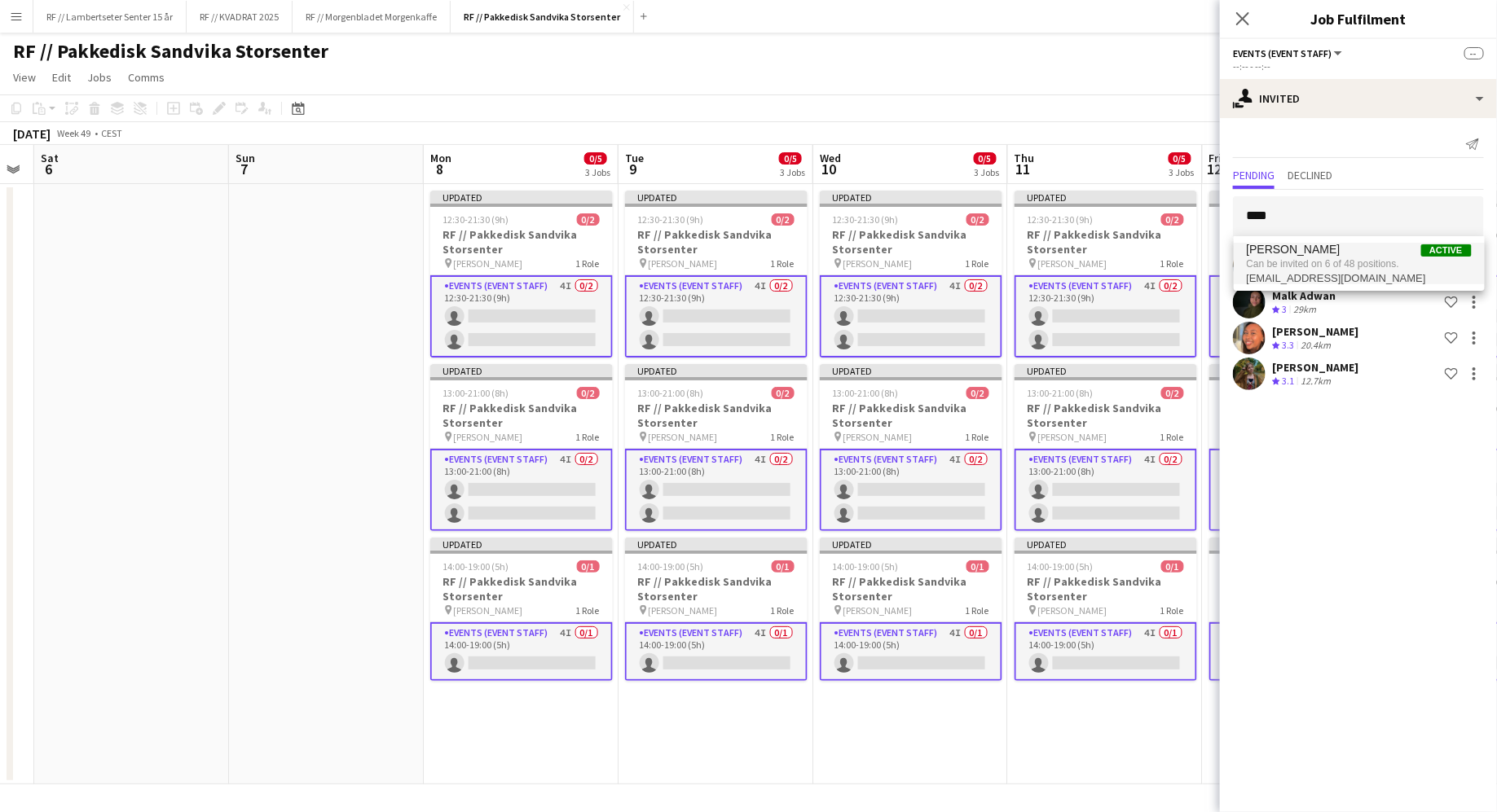
click at [1307, 269] on span "Can be invited on 6 of 48 positions." at bounding box center [1358, 264] width 225 height 15
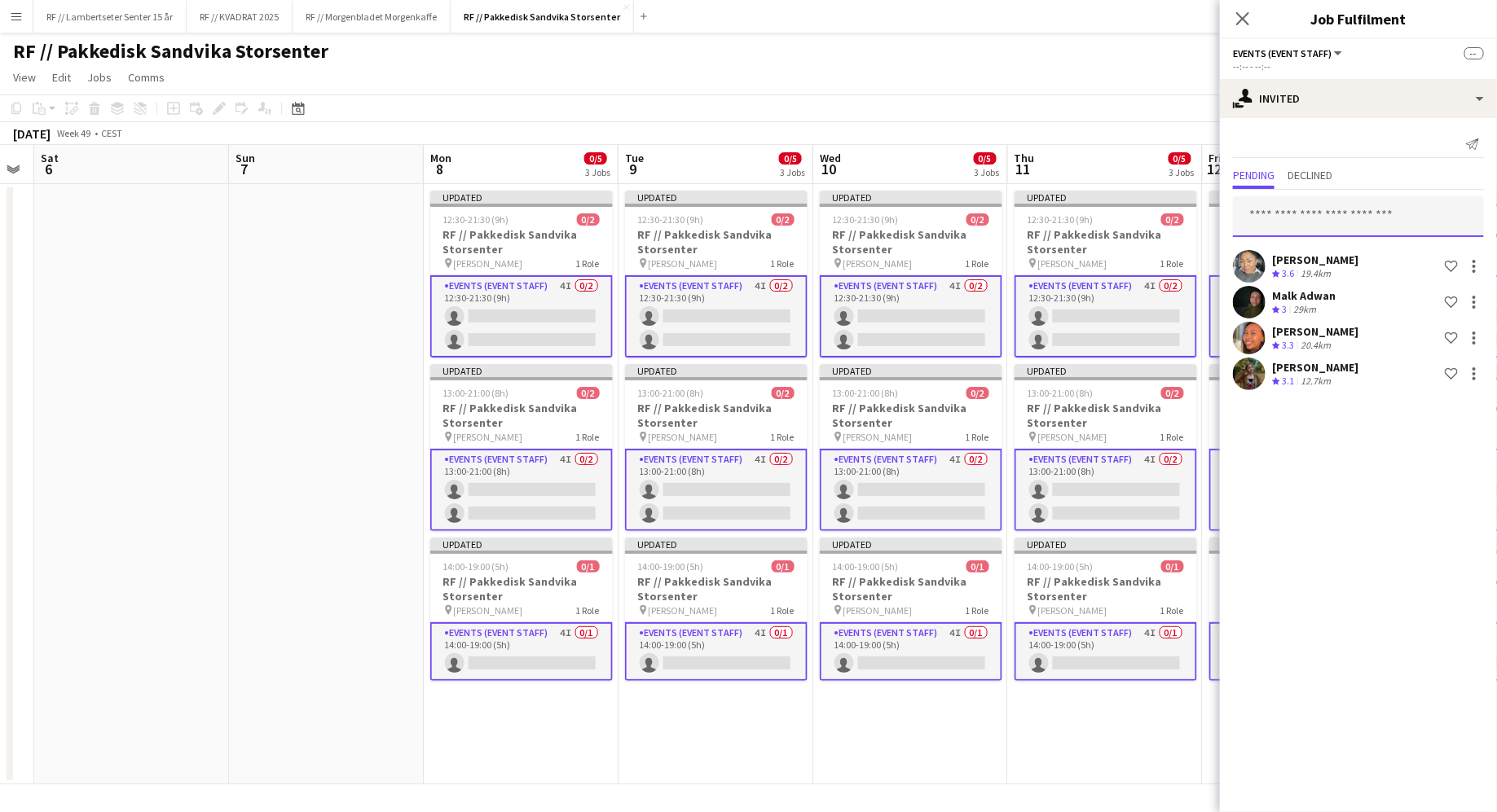
click at [1284, 215] on input "text" at bounding box center [1357, 216] width 251 height 41
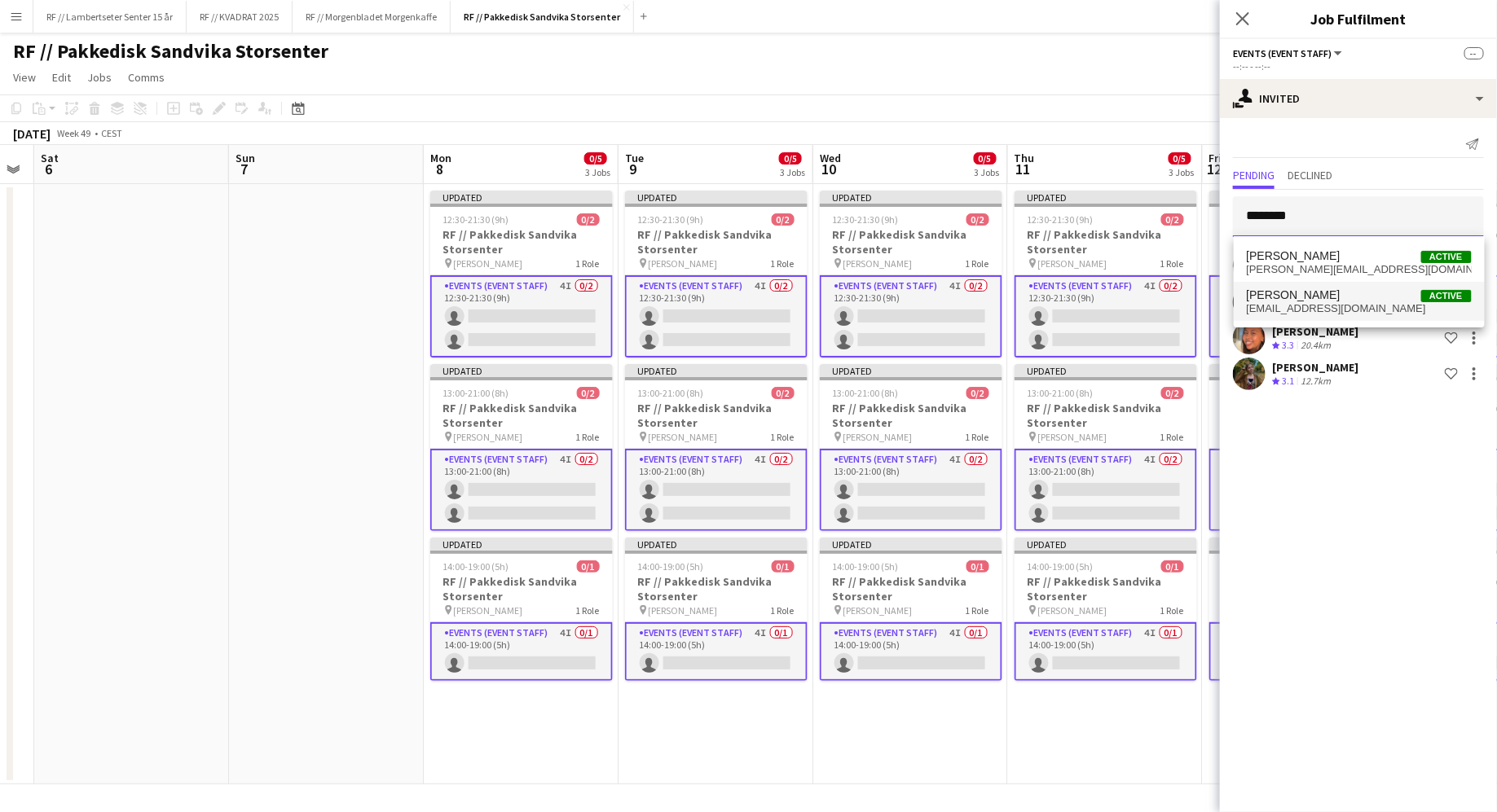
type input "********"
click at [1286, 290] on span "Caroline Seljåsen" at bounding box center [1293, 295] width 93 height 14
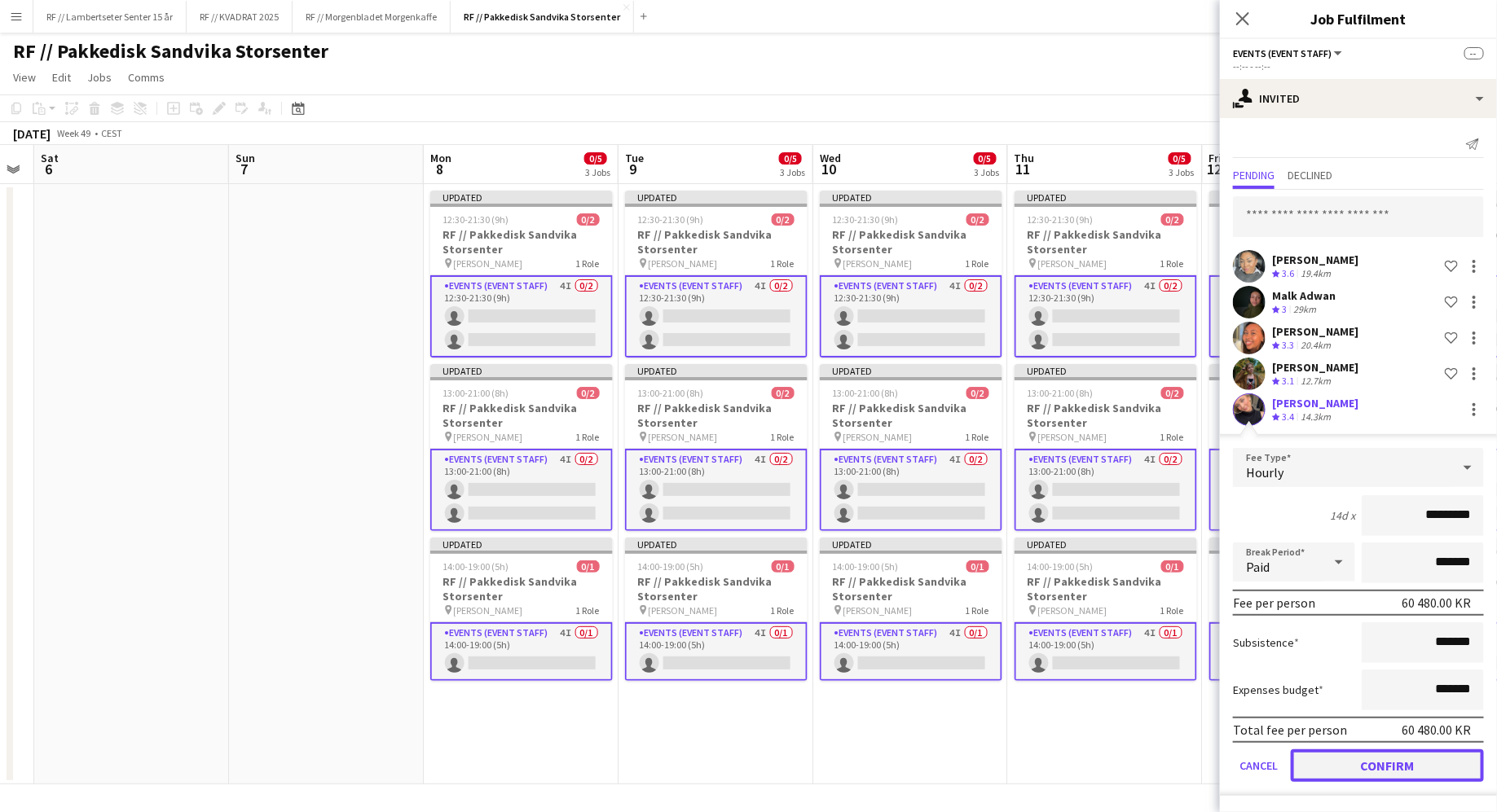
click at [1389, 771] on button "Confirm" at bounding box center [1387, 765] width 193 height 32
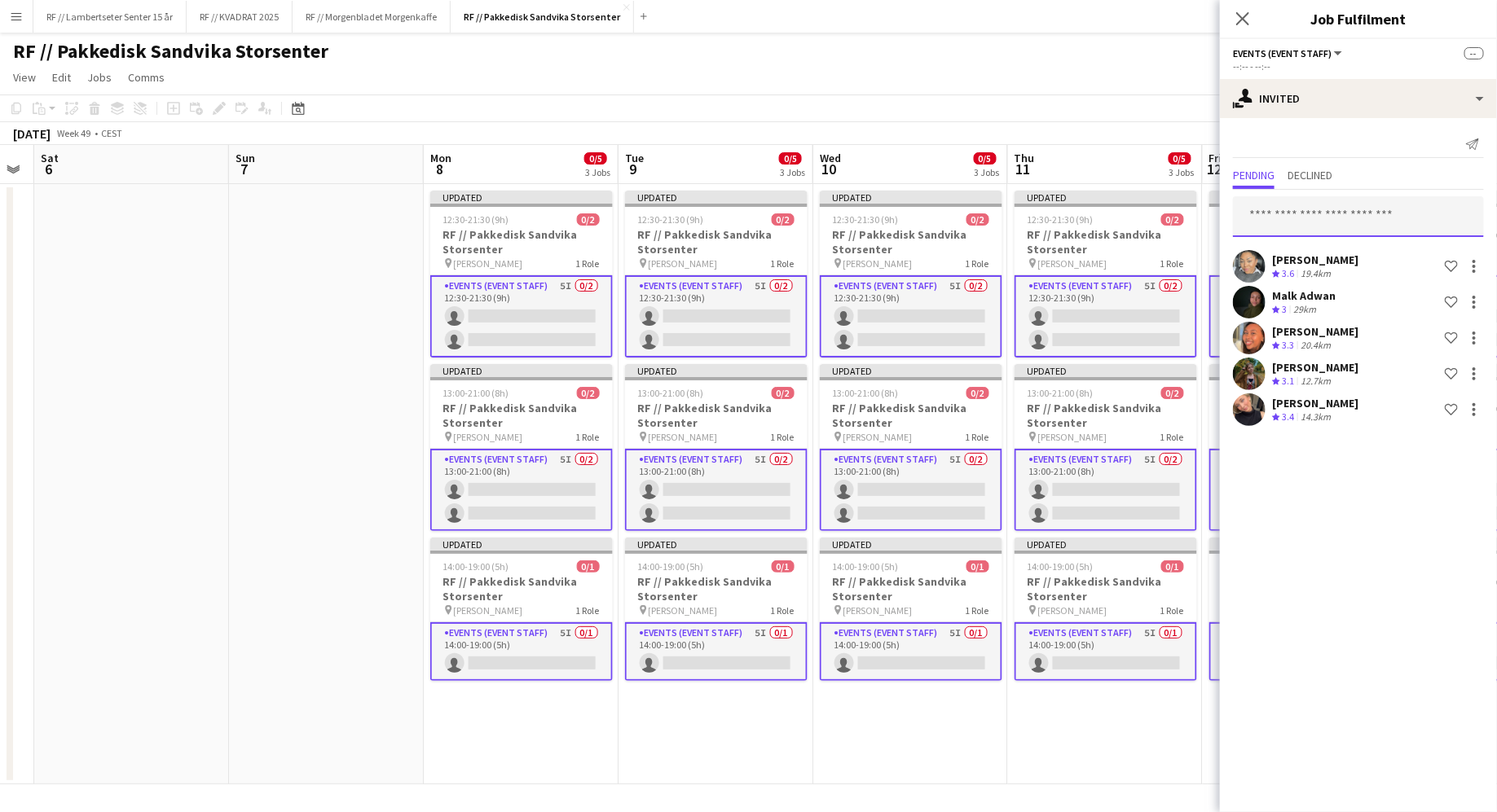
click at [1304, 215] on input "text" at bounding box center [1357, 216] width 251 height 41
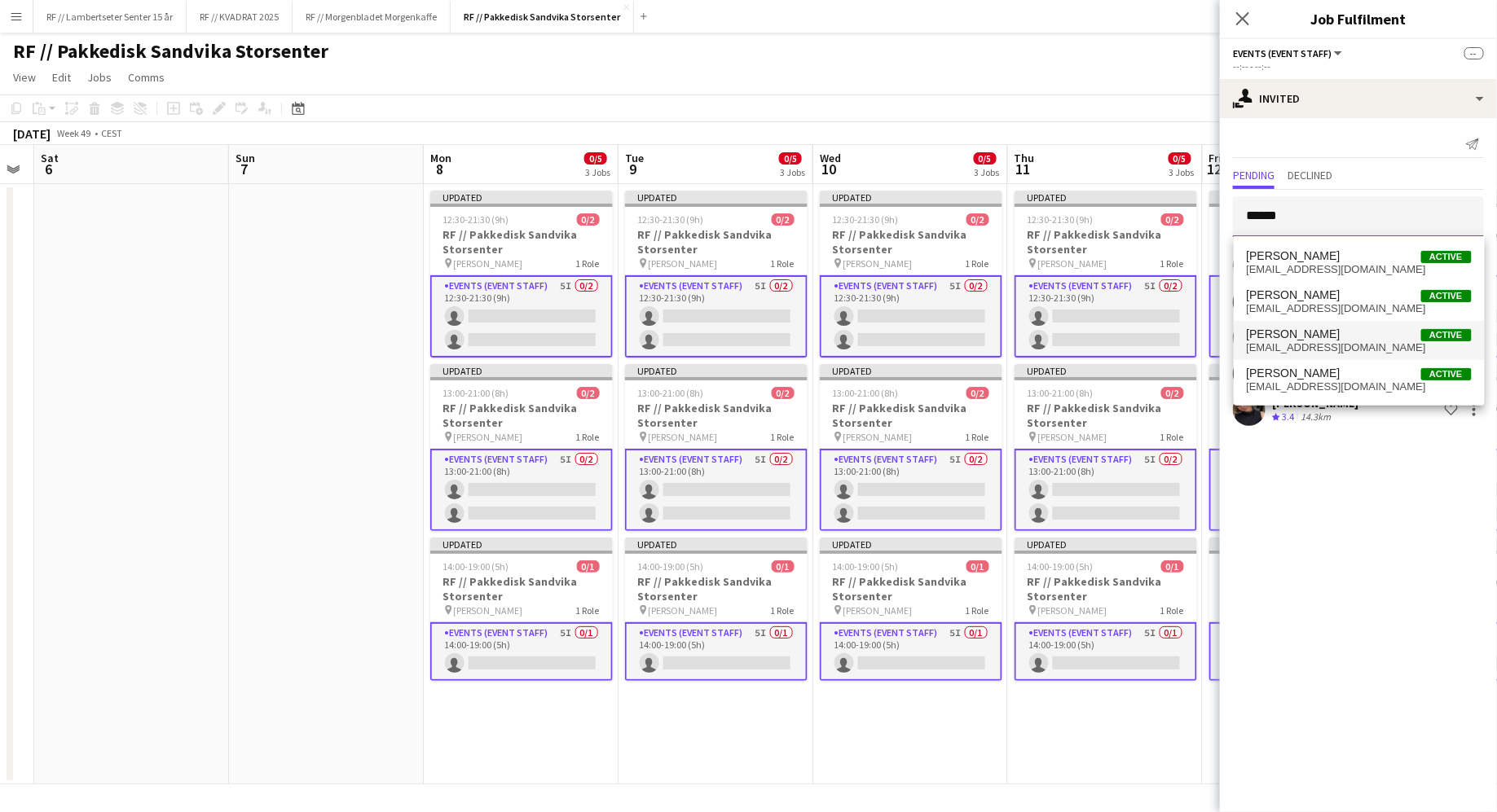
type input "*****"
click at [1321, 341] on span "marengs04@gmail.com" at bounding box center [1358, 348] width 225 height 13
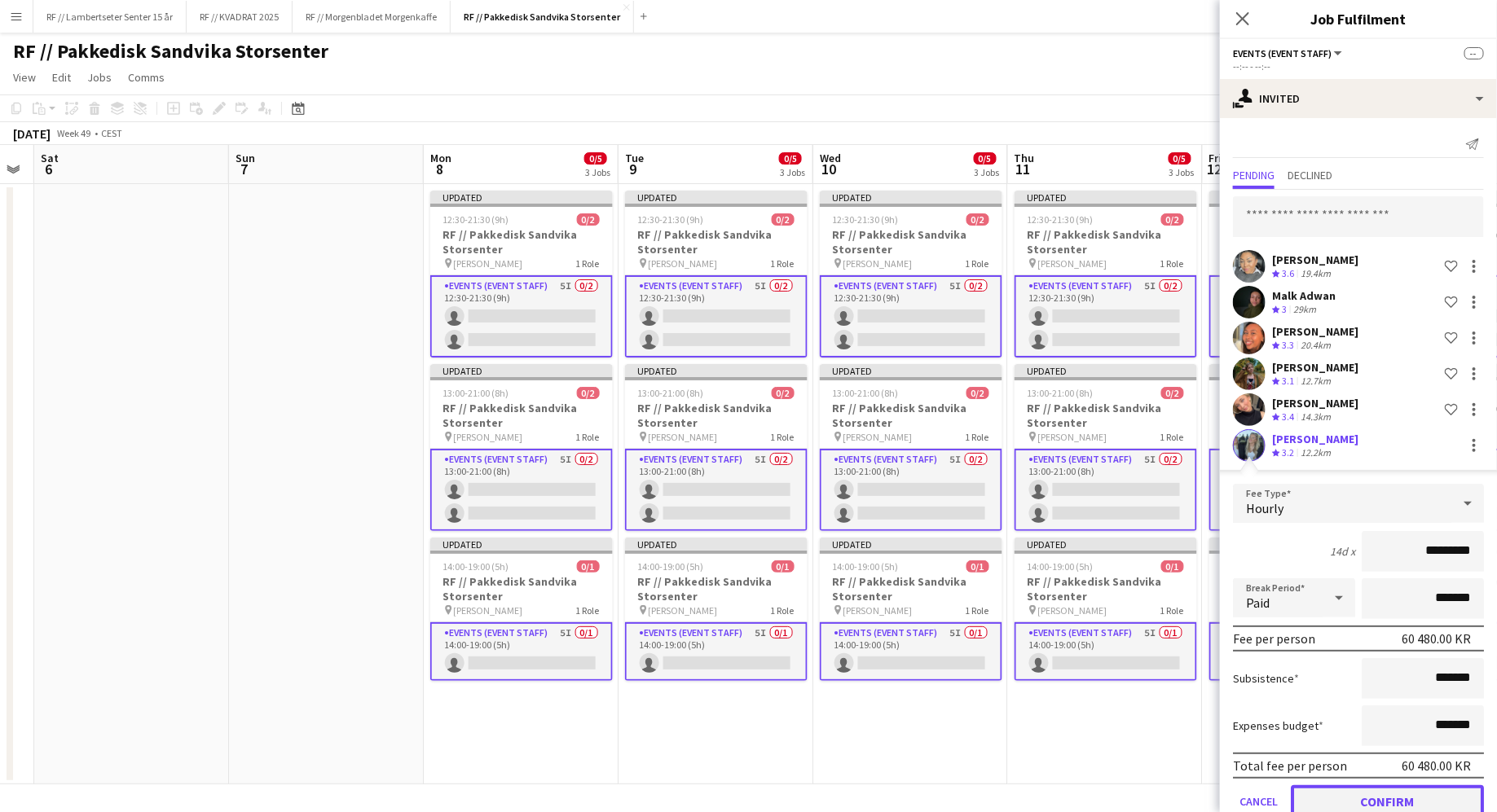
click at [1383, 803] on button "Confirm" at bounding box center [1387, 801] width 193 height 32
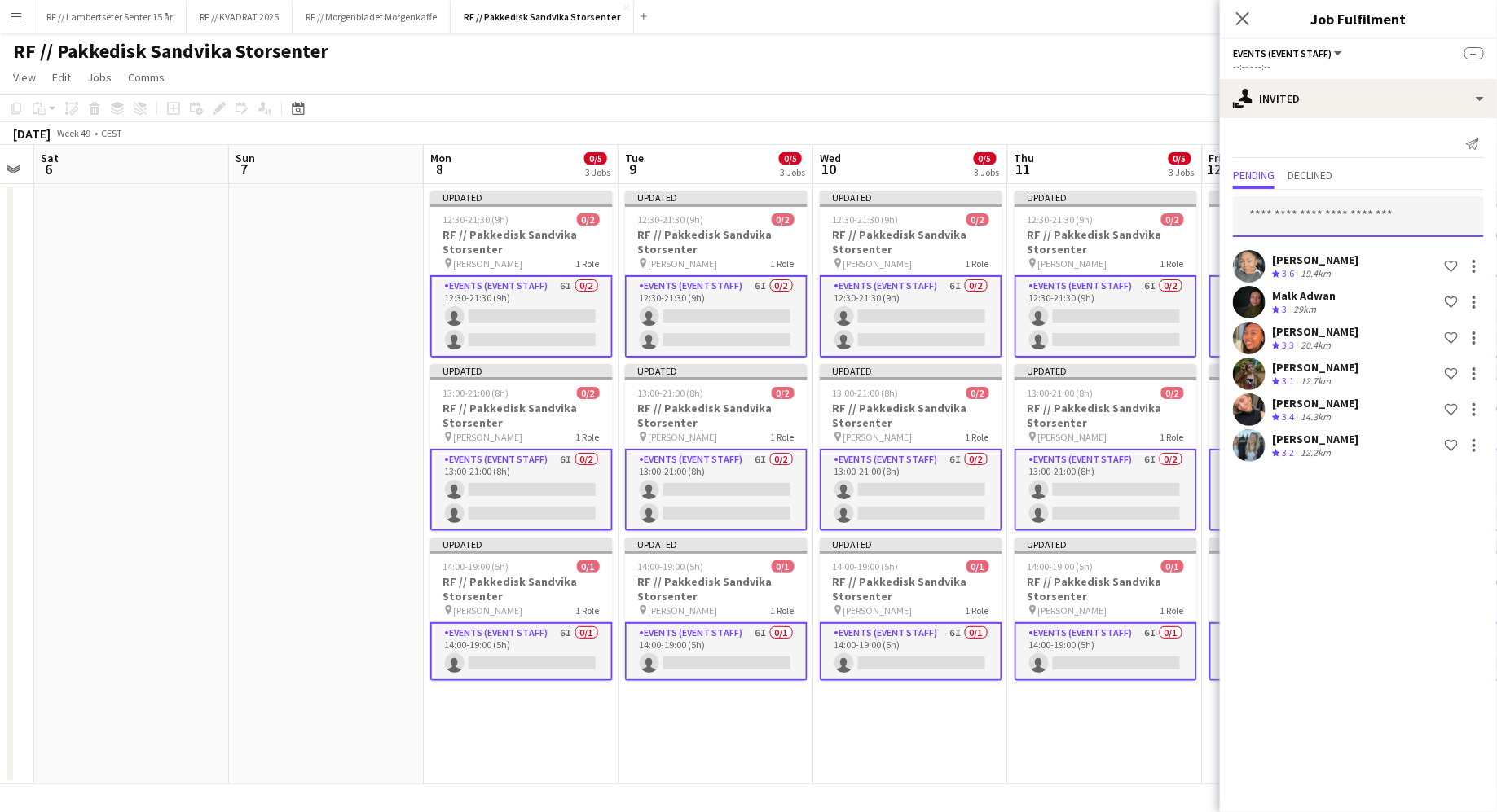
click at [1296, 215] on input "text" at bounding box center [1357, 216] width 251 height 41
type input "*******"
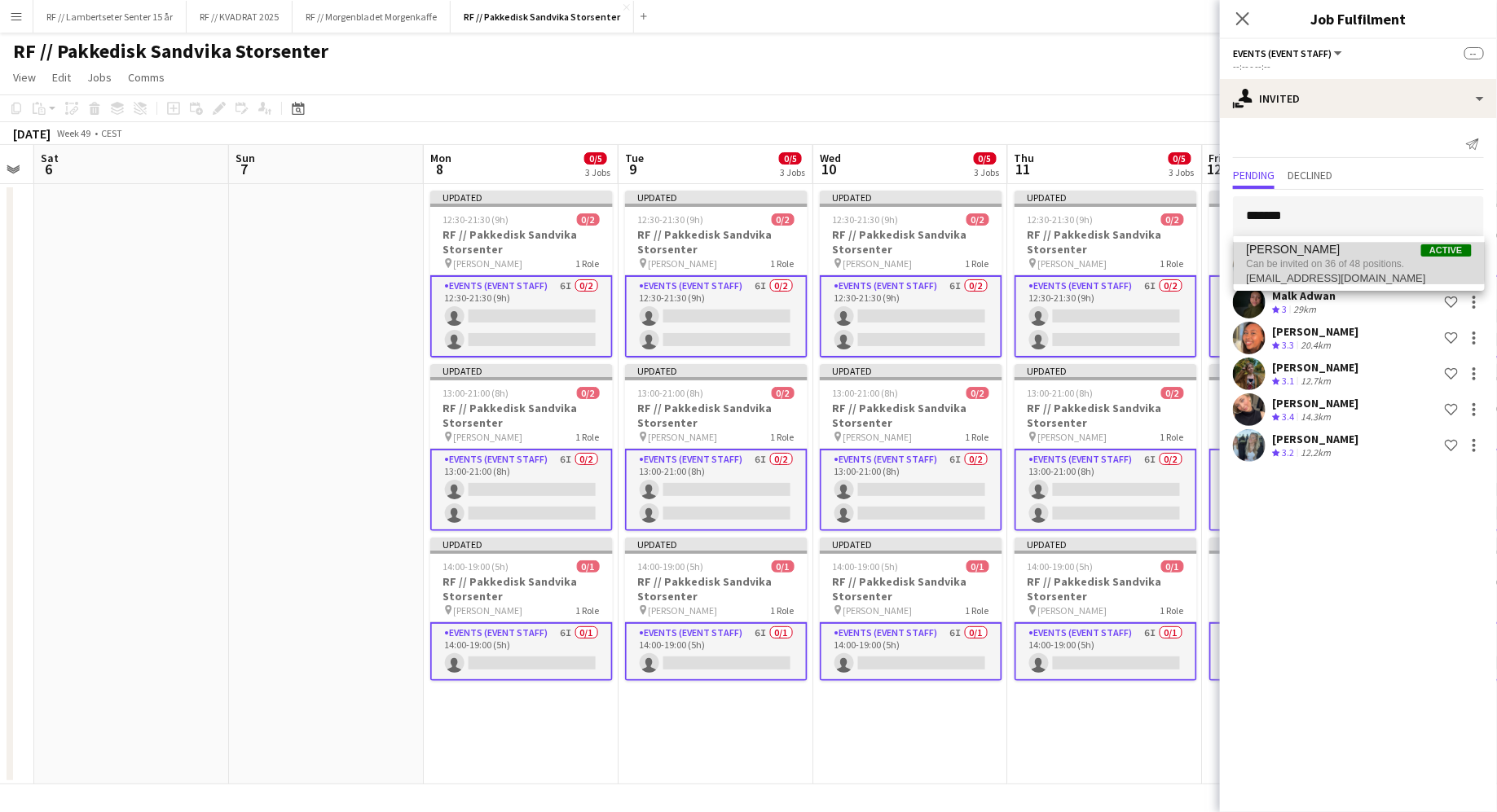
click at [1292, 256] on span "Lotte Langvatn-Van Baal" at bounding box center [1293, 249] width 93 height 14
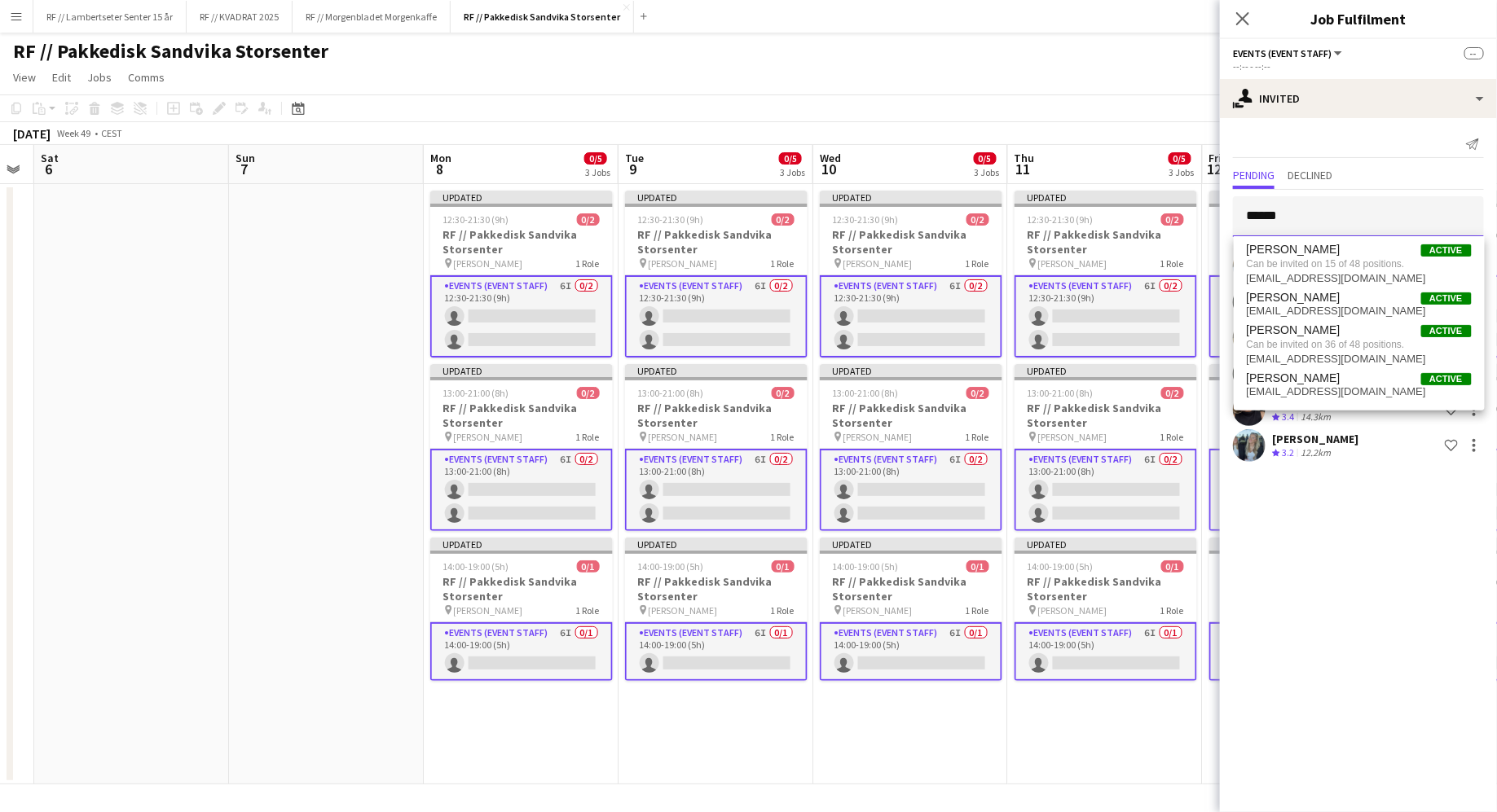
click at [1321, 223] on input "*****" at bounding box center [1357, 216] width 251 height 41
type input "*"
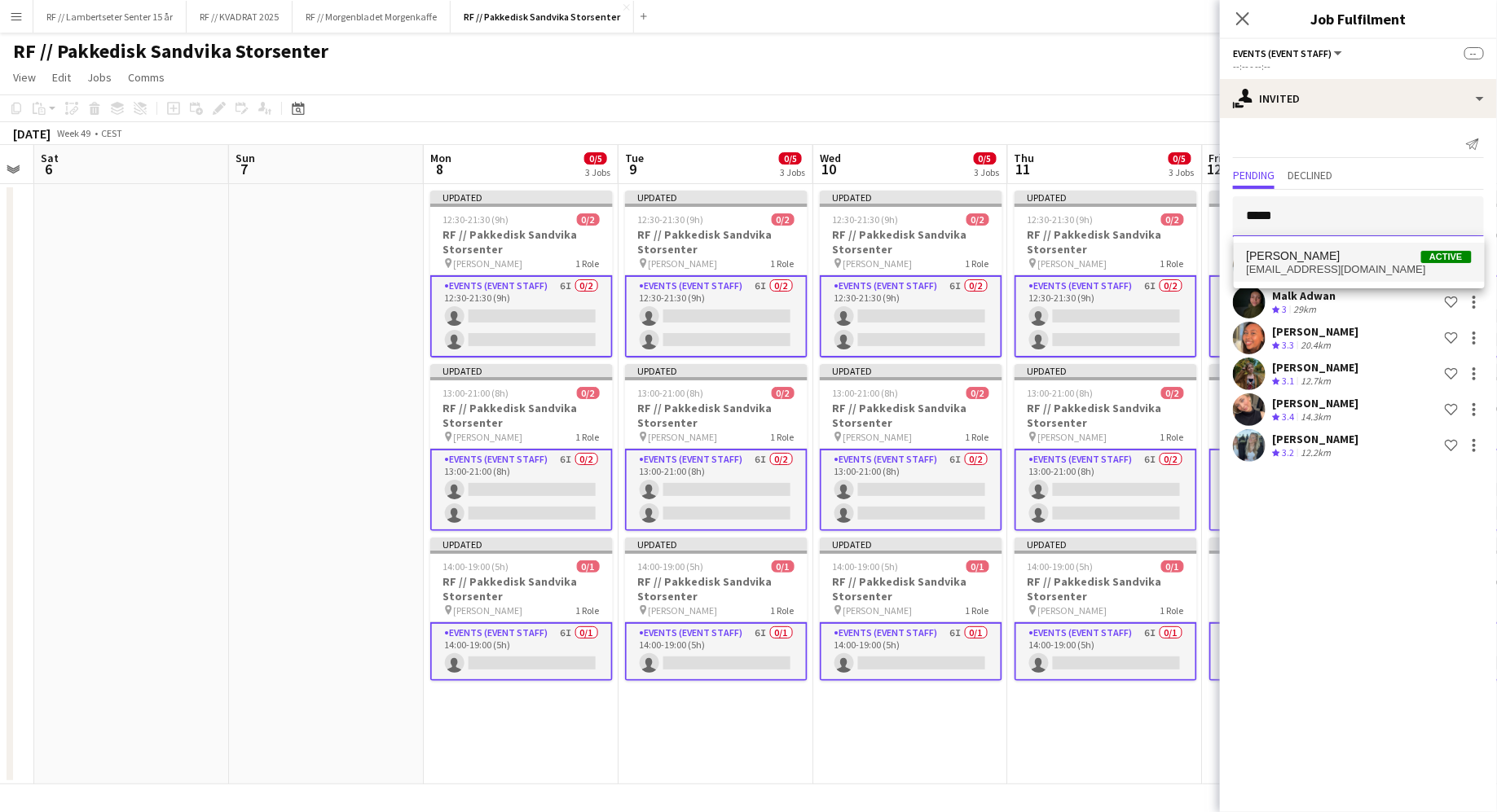
type input "*****"
click at [1320, 267] on span "iamalie@icloud.com" at bounding box center [1358, 269] width 225 height 13
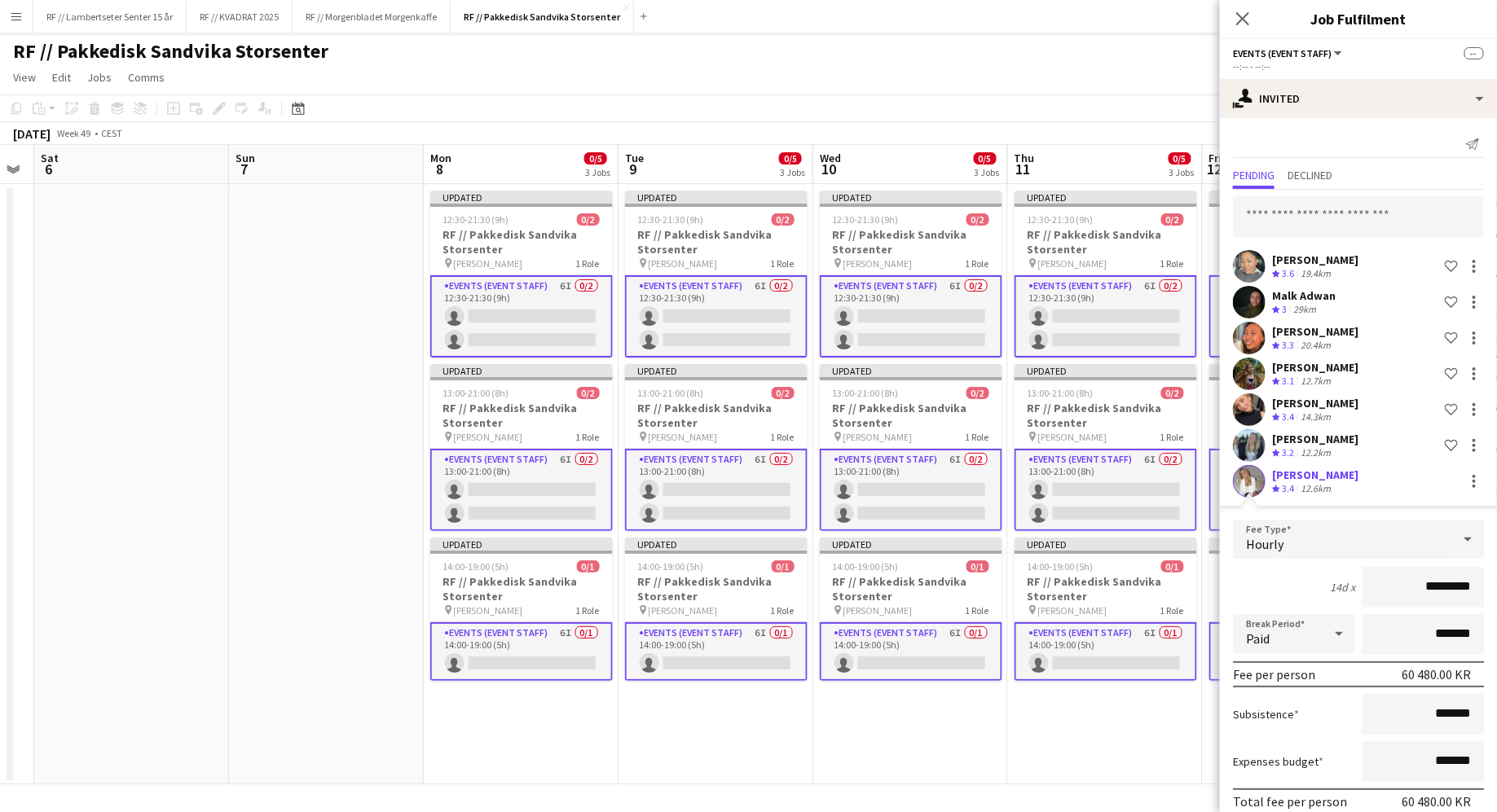
scroll to position [79, 0]
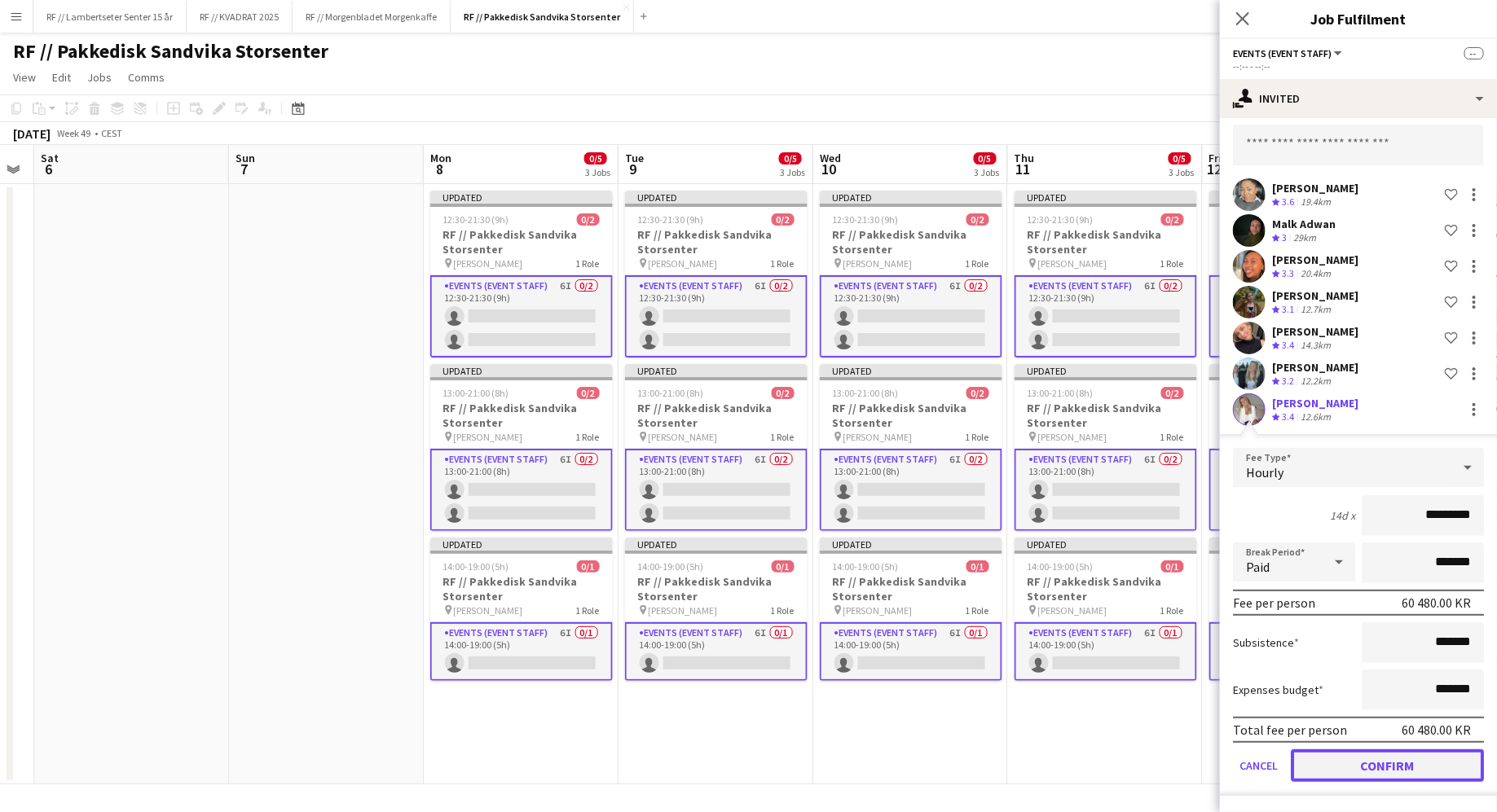
click at [1406, 767] on button "Confirm" at bounding box center [1387, 765] width 193 height 32
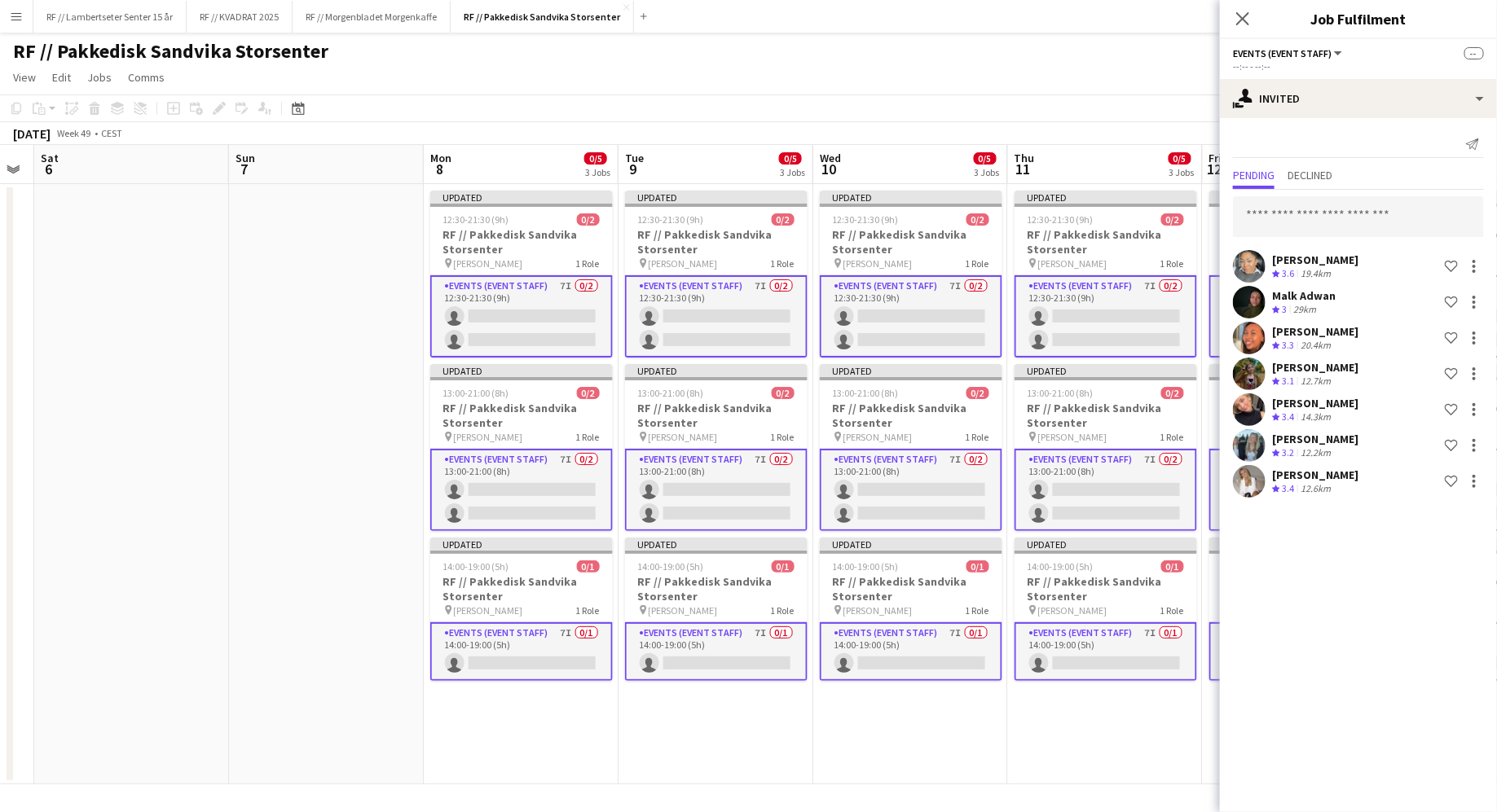
scroll to position [0, 0]
click at [1330, 223] on input "text" at bounding box center [1357, 216] width 251 height 41
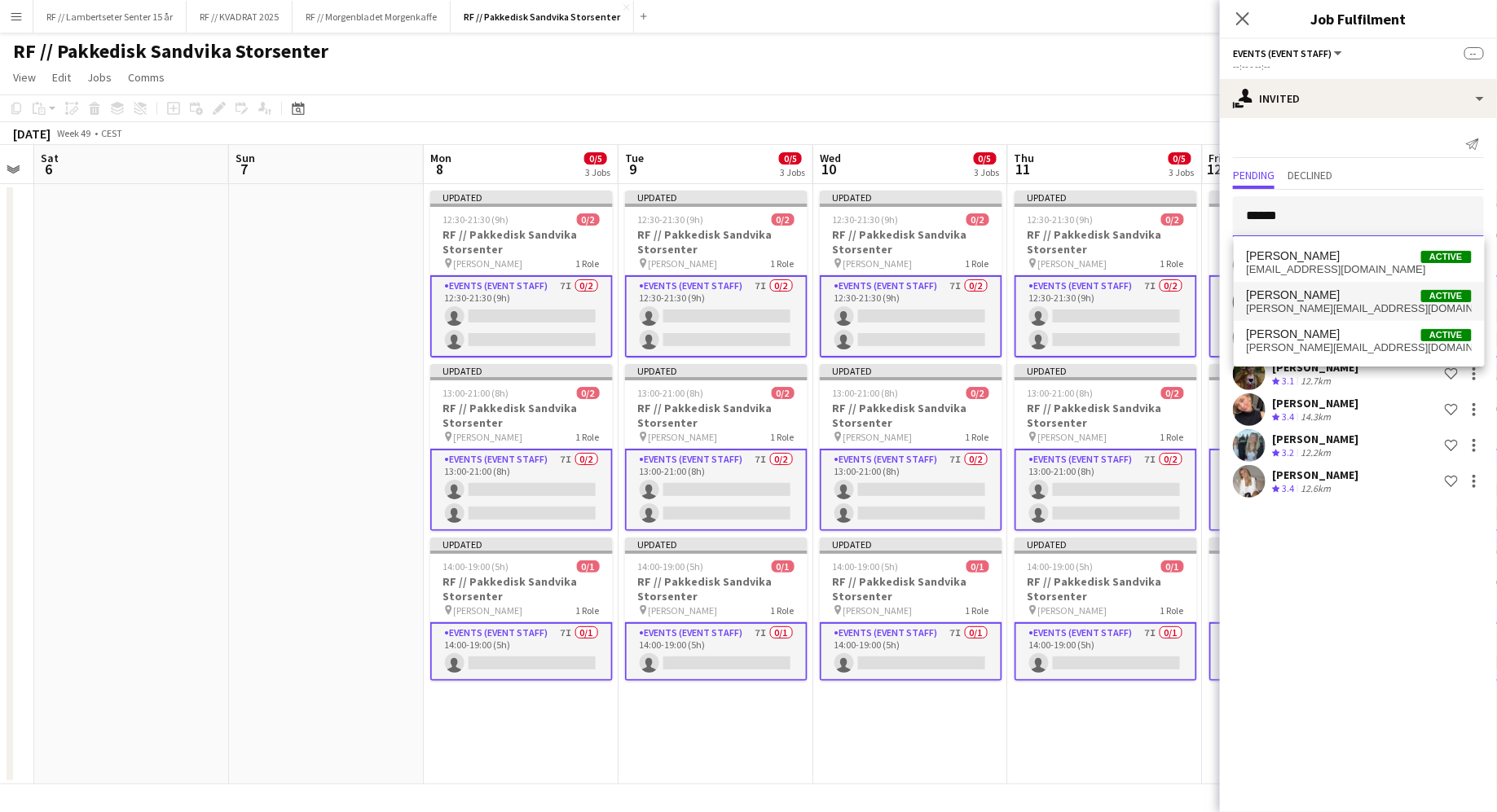
type input "*****"
click at [1301, 308] on span "jenny.gjostol@online.no" at bounding box center [1358, 309] width 225 height 13
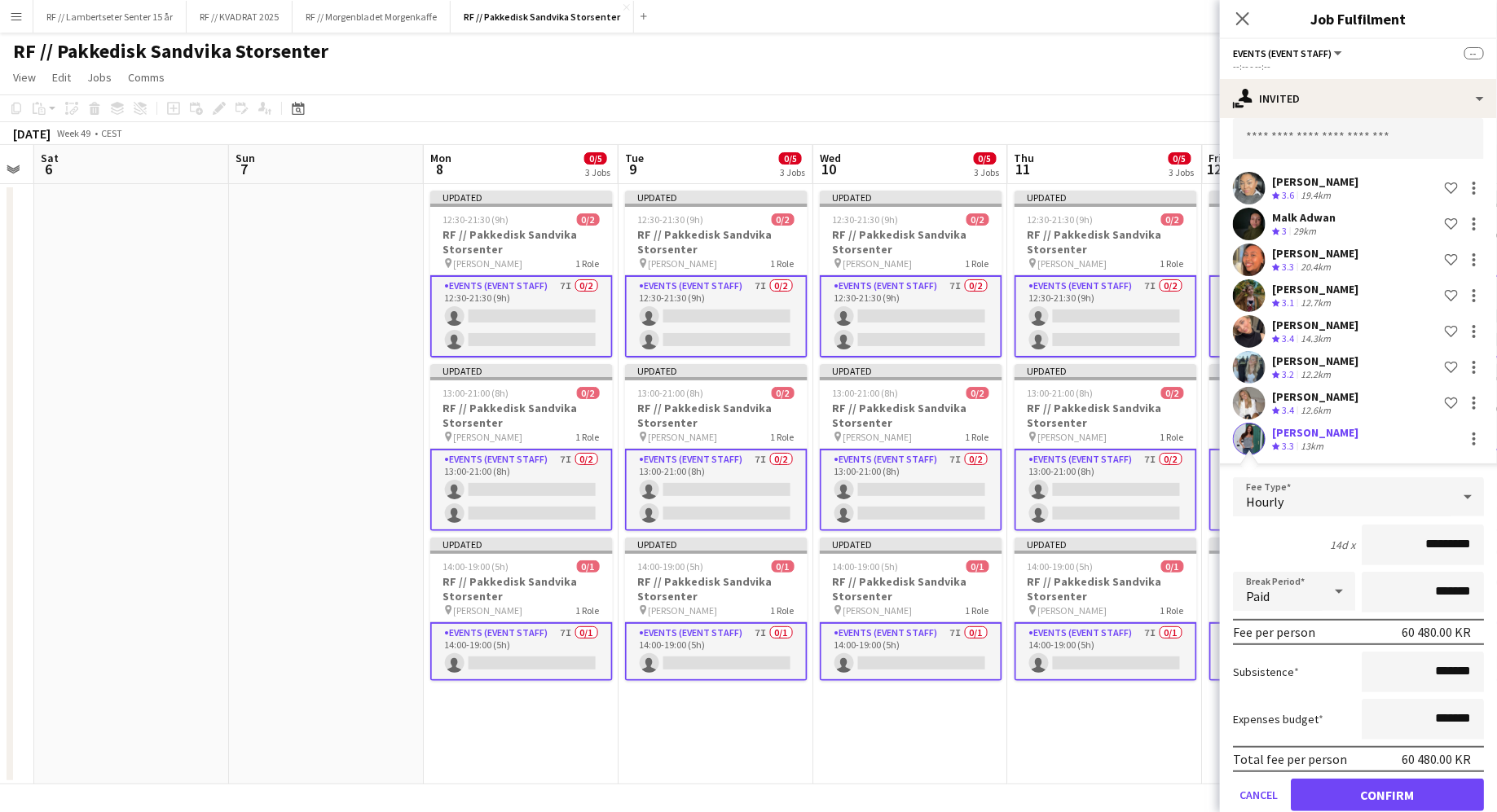
scroll to position [115, 0]
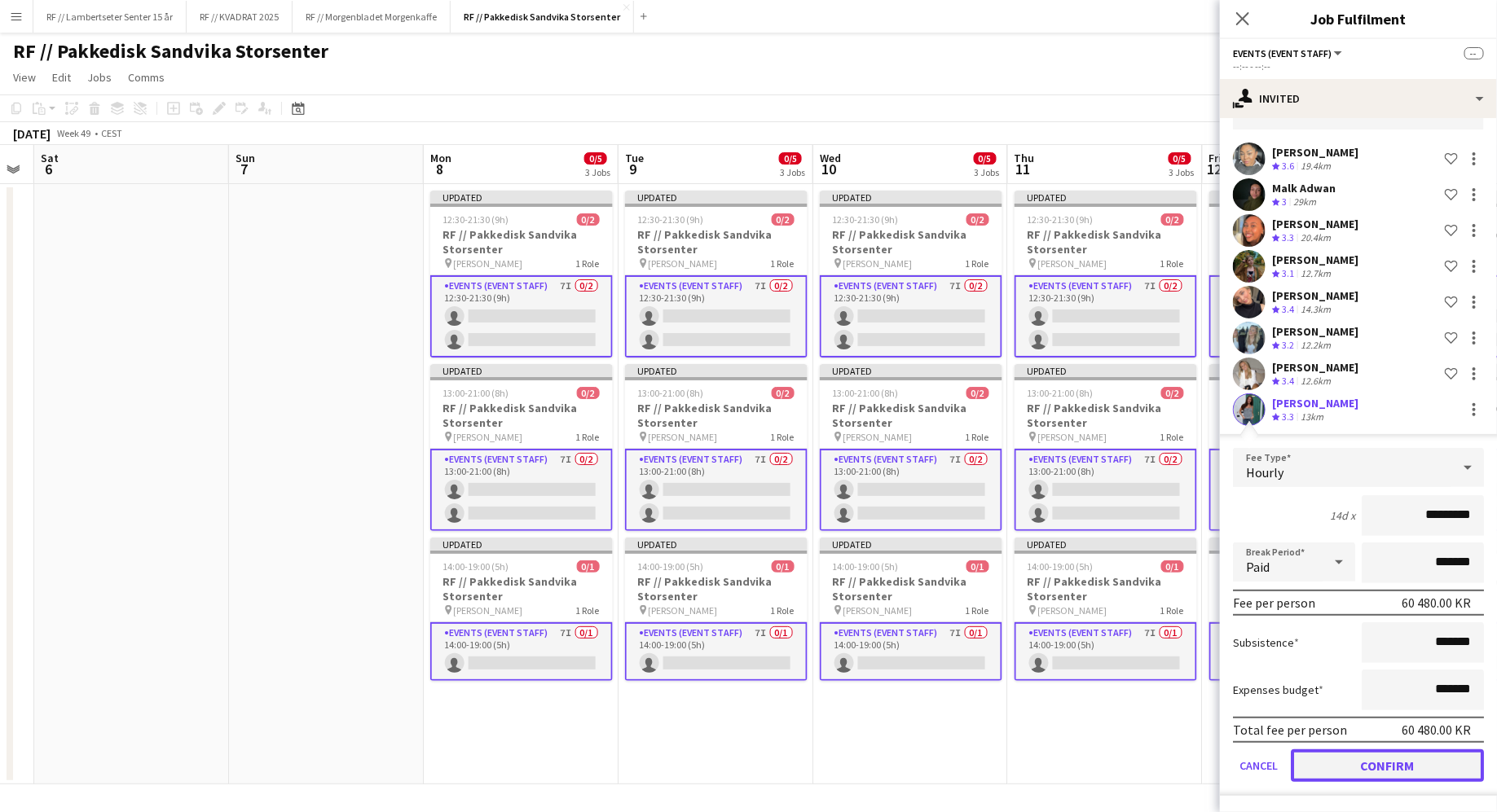
click at [1396, 761] on button "Confirm" at bounding box center [1387, 765] width 193 height 32
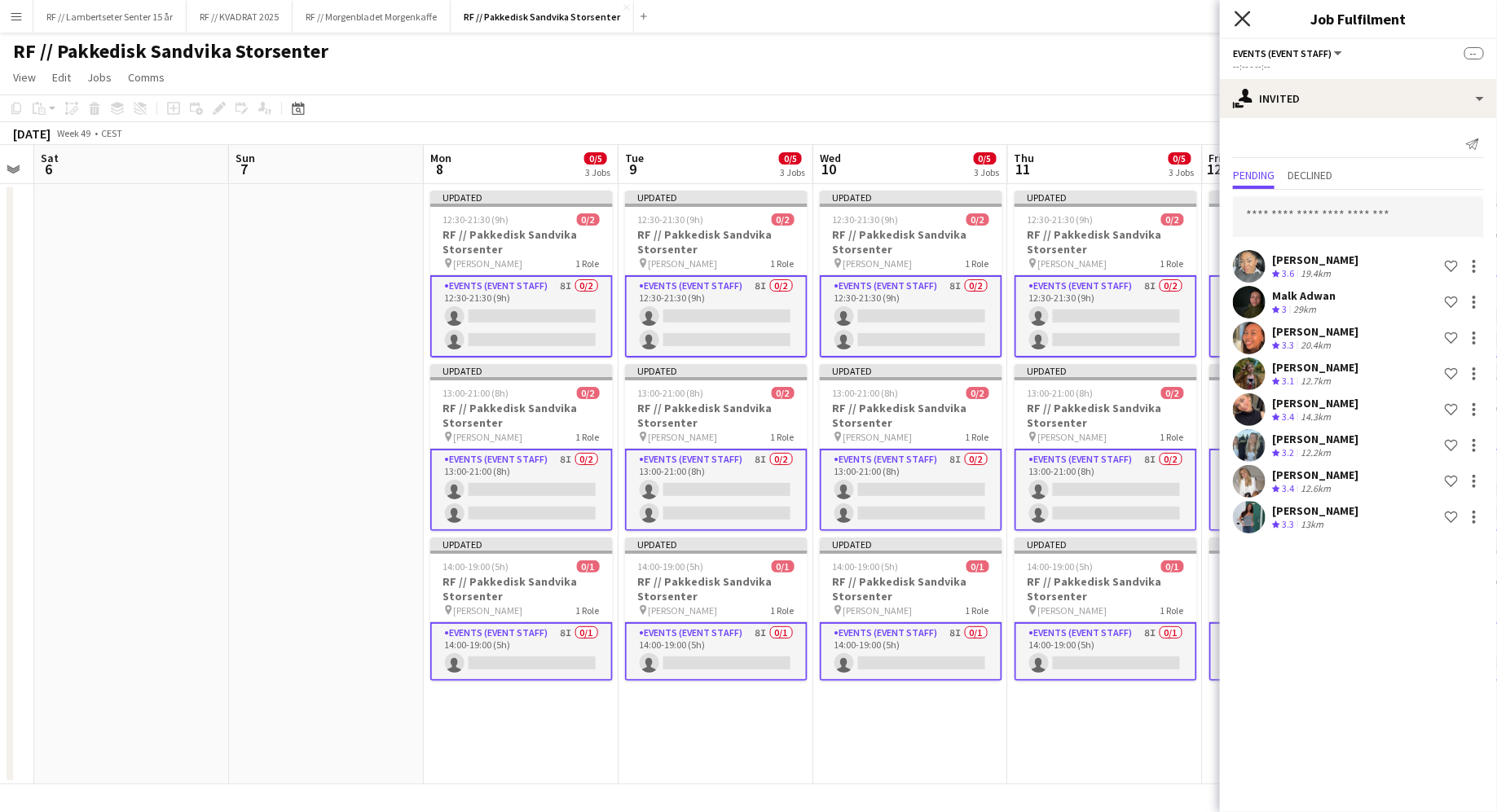
click at [1238, 21] on icon "Close pop-in" at bounding box center [1242, 18] width 16 height 16
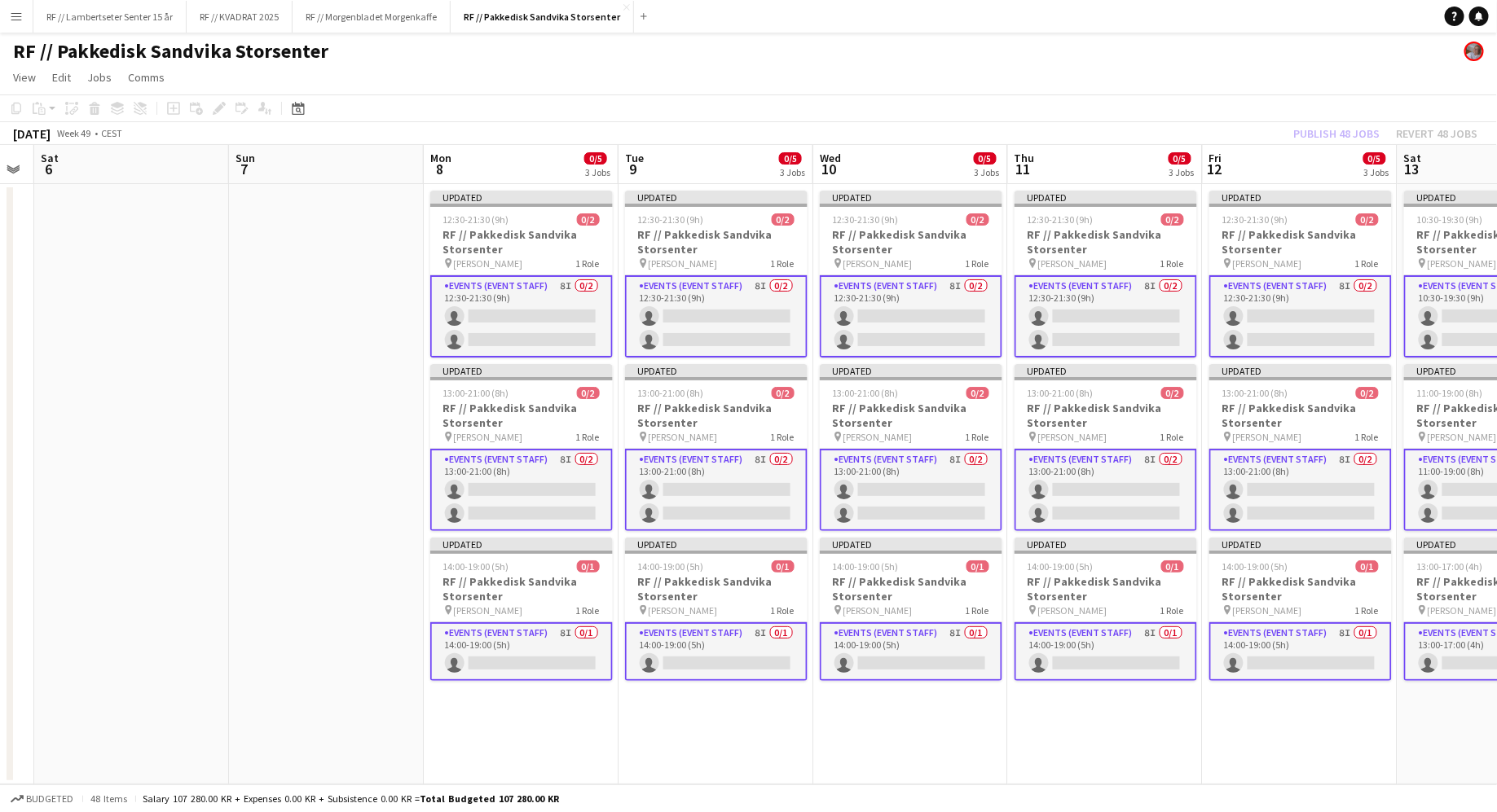
click at [1342, 129] on div "Publish 48 jobs Revert 48 jobs" at bounding box center [1384, 133] width 223 height 21
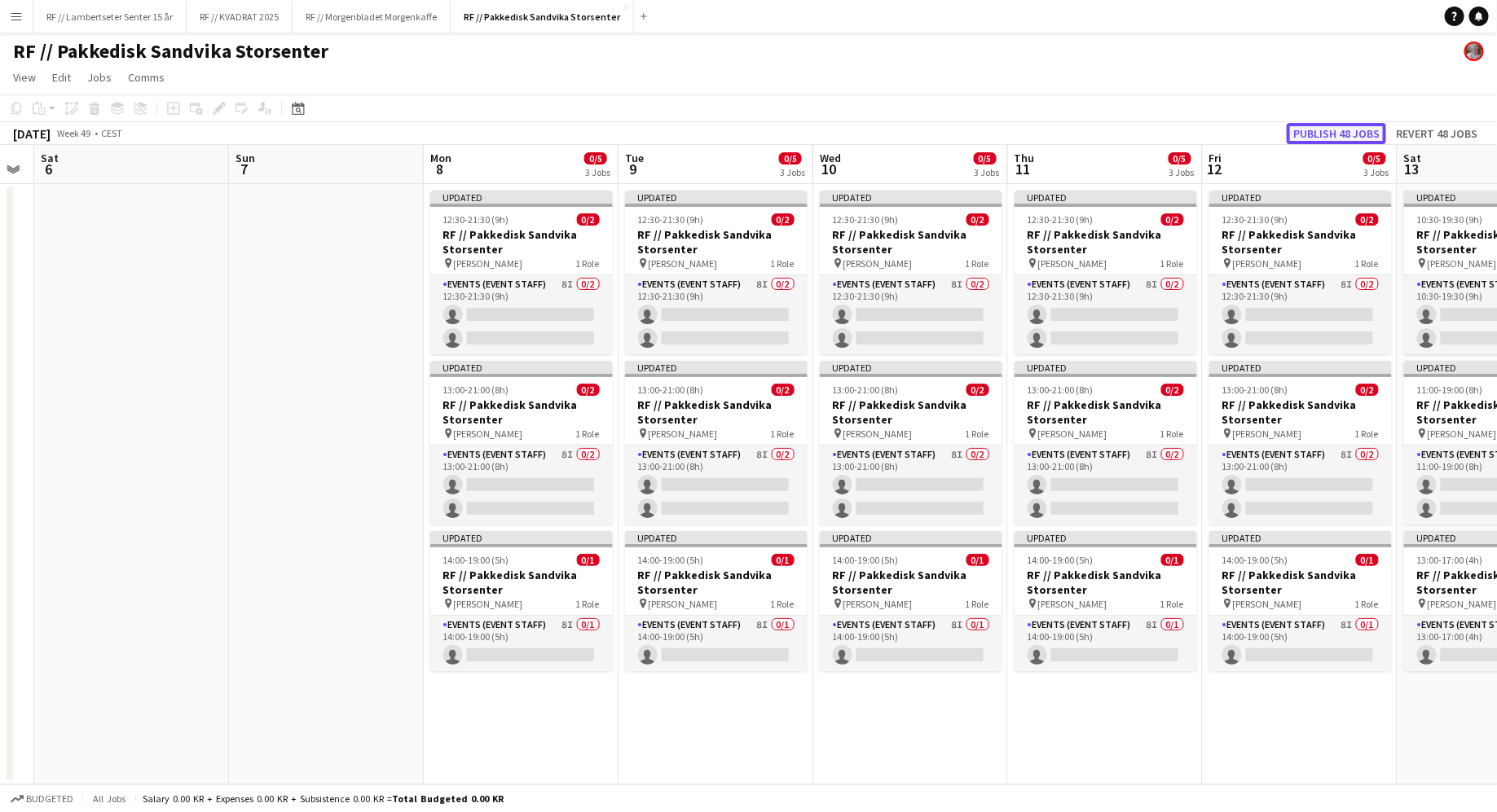
click at [1344, 129] on button "Publish 48 jobs" at bounding box center [1336, 133] width 99 height 21
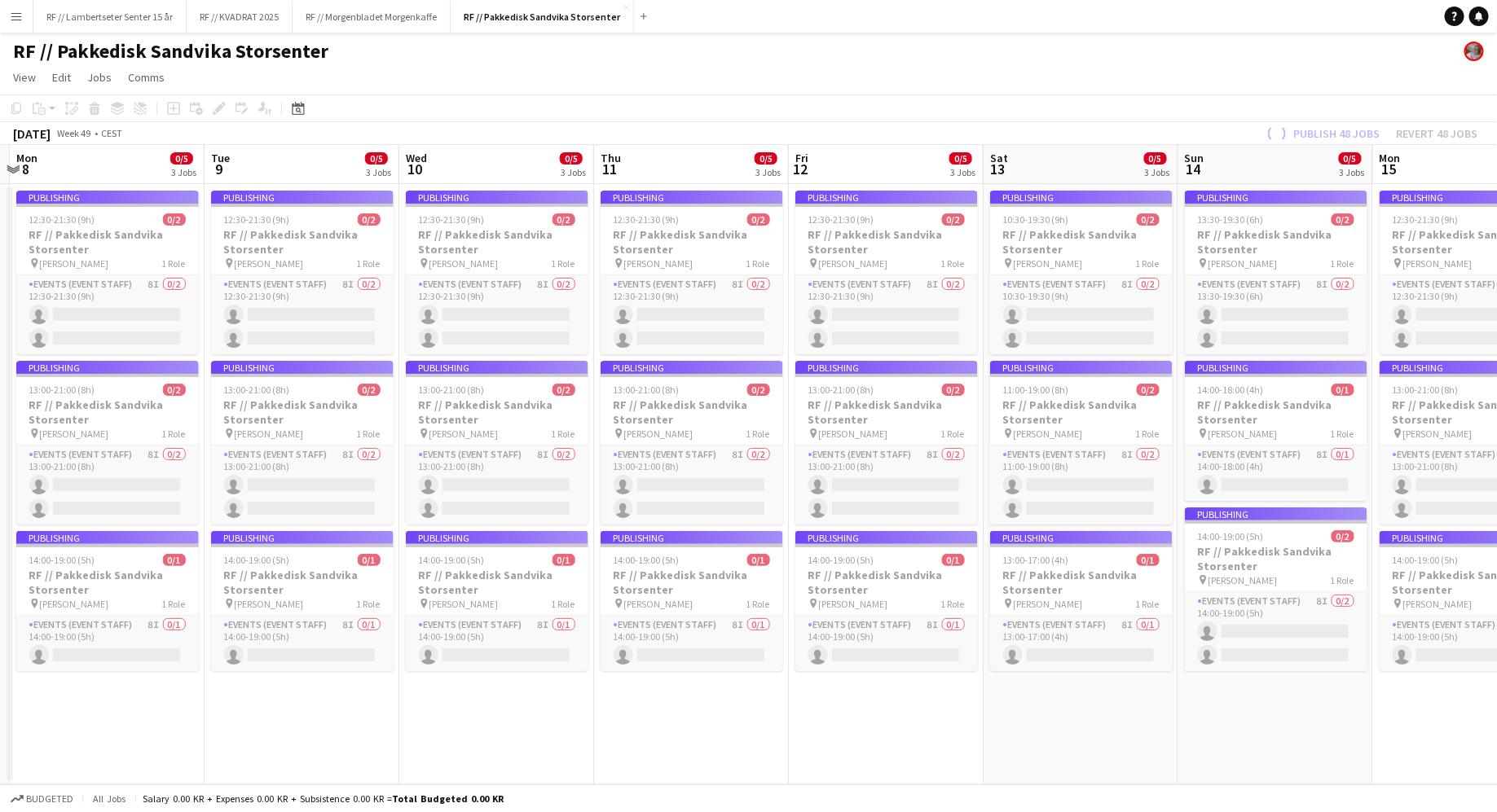
scroll to position [0, 386]
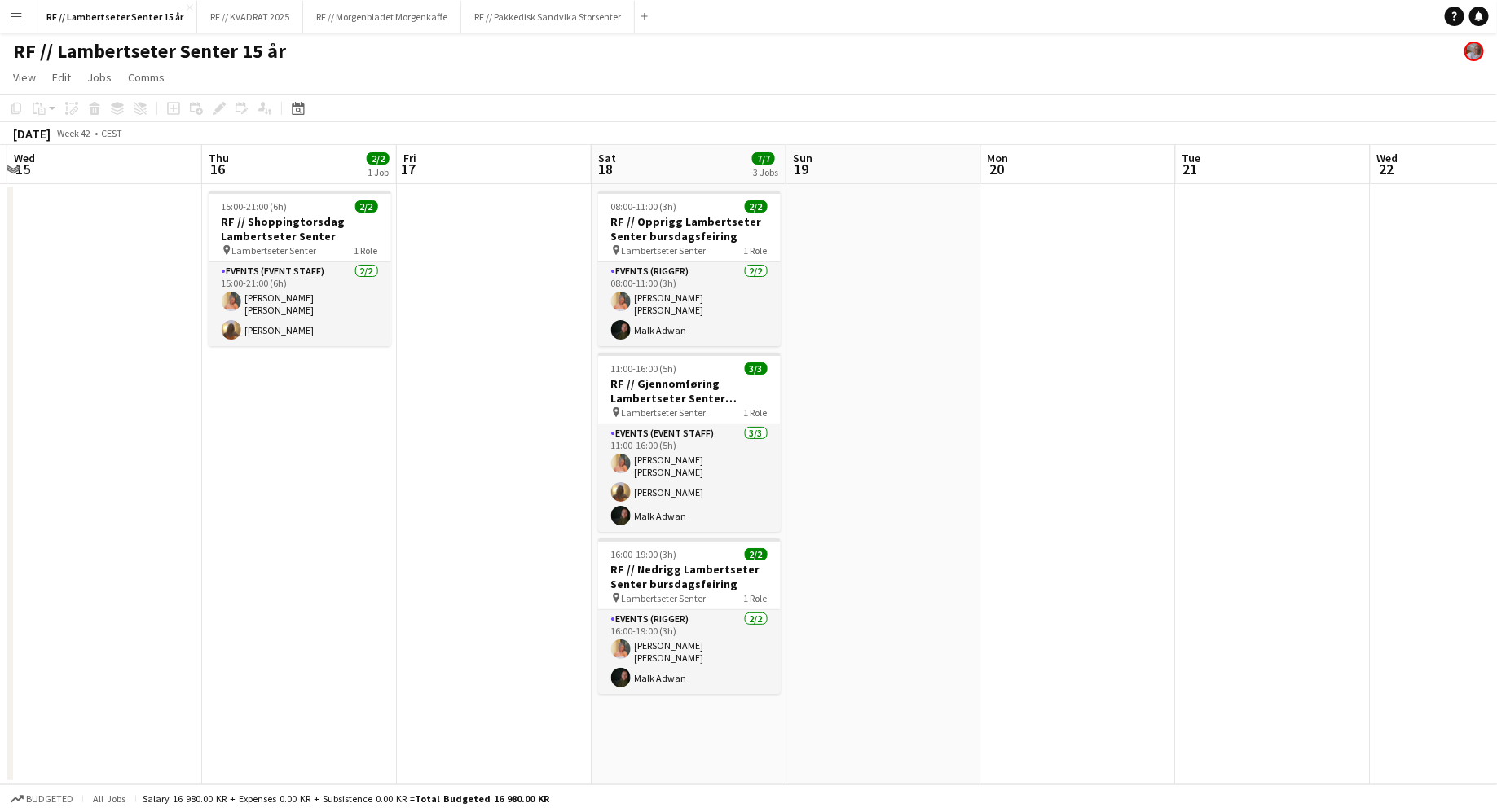
scroll to position [0, 589]
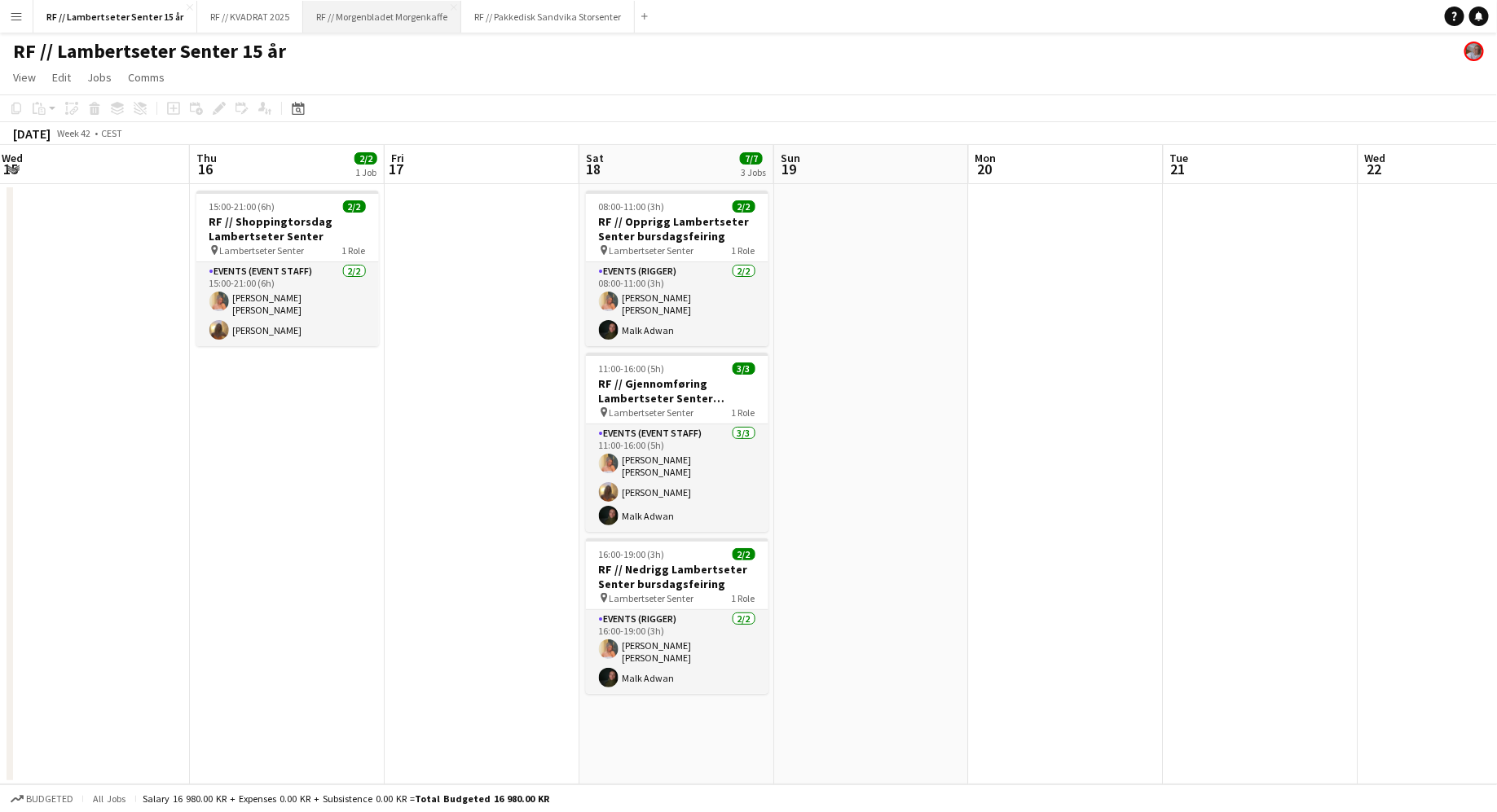
click at [396, 16] on button "RF // Morgenbladet Morgenkaffe Close" at bounding box center [382, 17] width 158 height 31
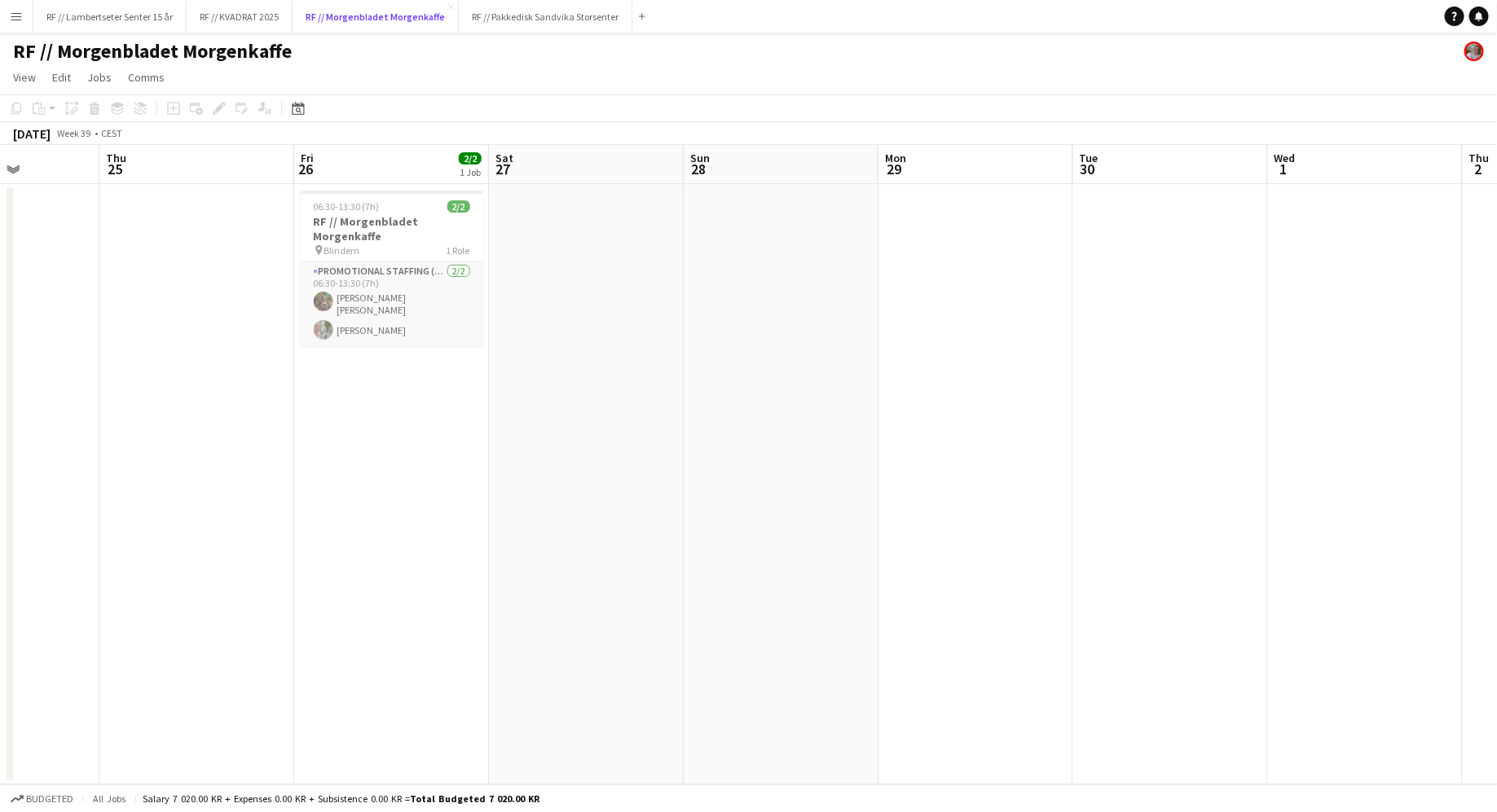
scroll to position [0, 488]
click at [15, 13] on app-icon "Menu" at bounding box center [17, 17] width 13 height 13
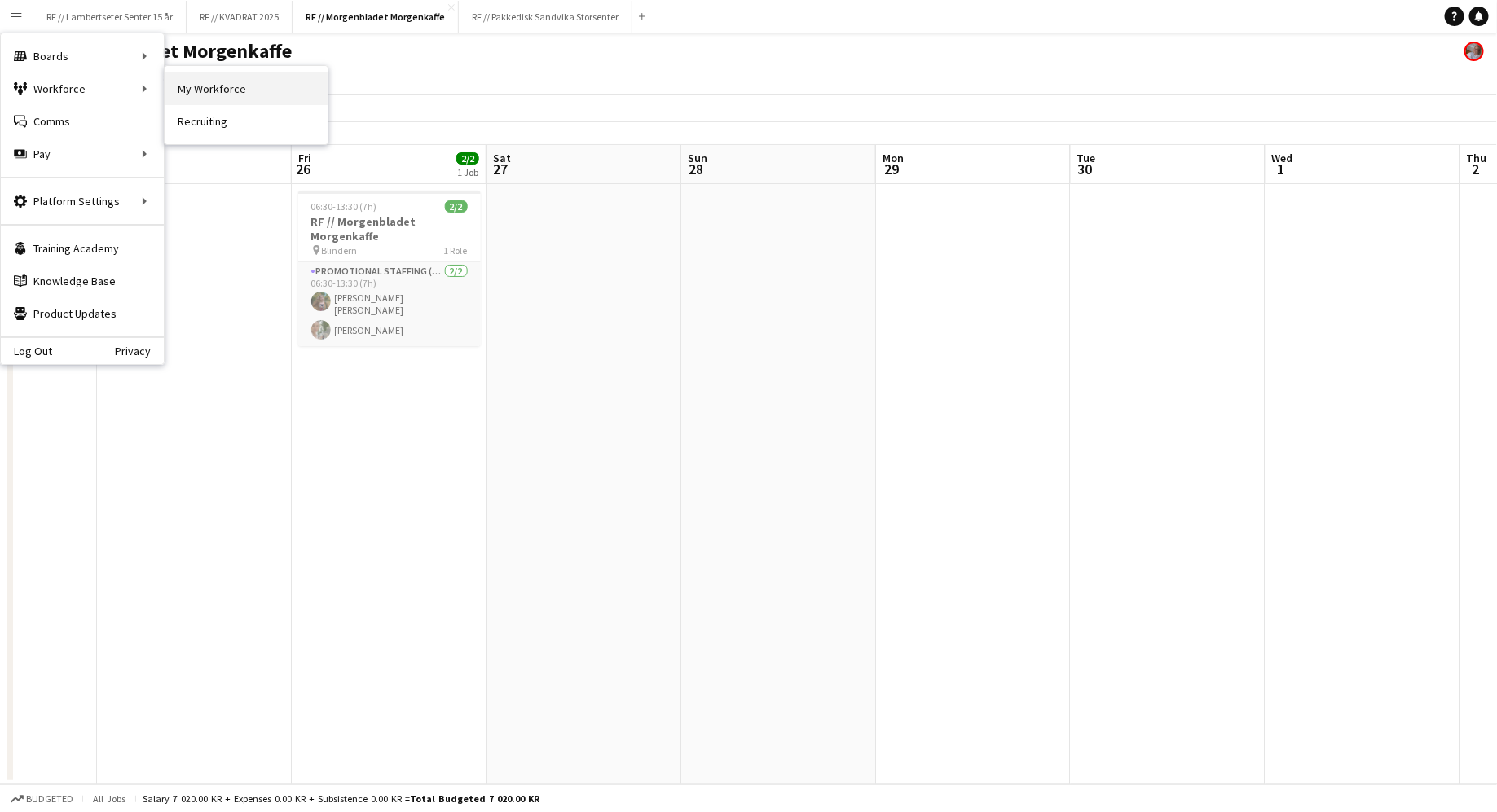
click at [195, 87] on link "My Workforce" at bounding box center [246, 88] width 163 height 32
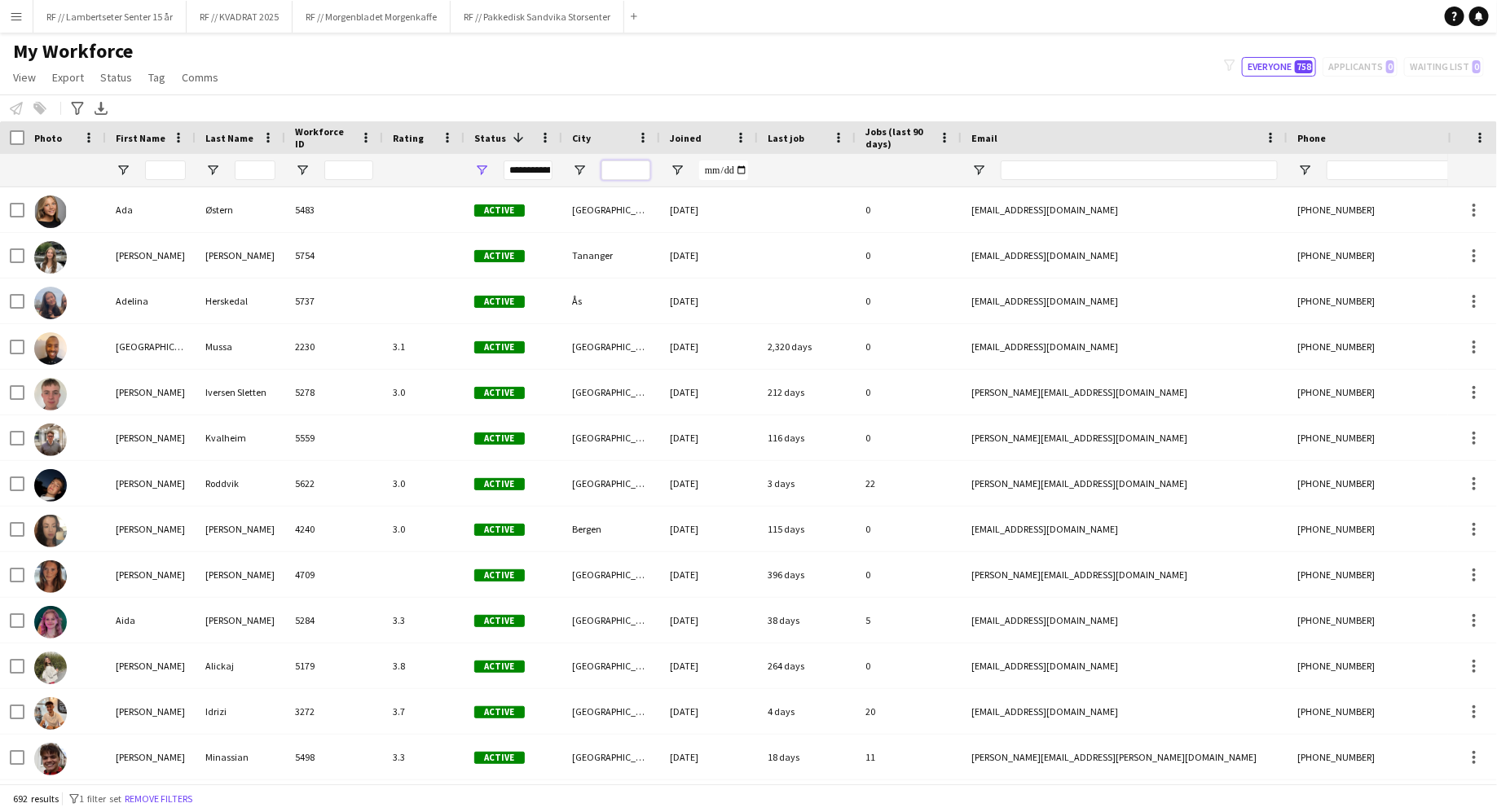
click at [628, 174] on input "City Filter Input" at bounding box center [625, 169] width 49 height 19
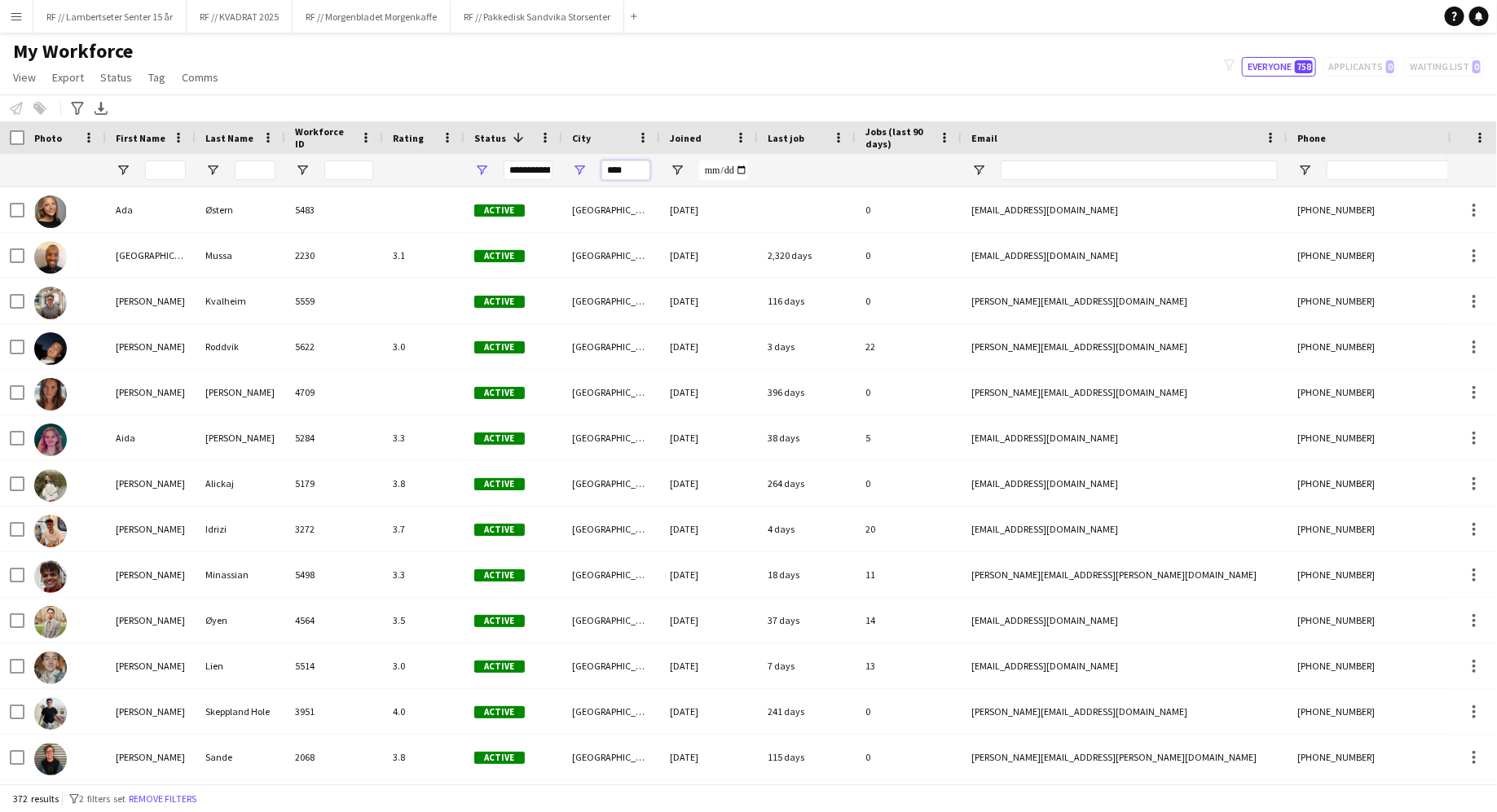
type input "****"
click at [666, 89] on div "My Workforce View Views Default view New view Update view Delete view Edit name…" at bounding box center [748, 67] width 1497 height 55
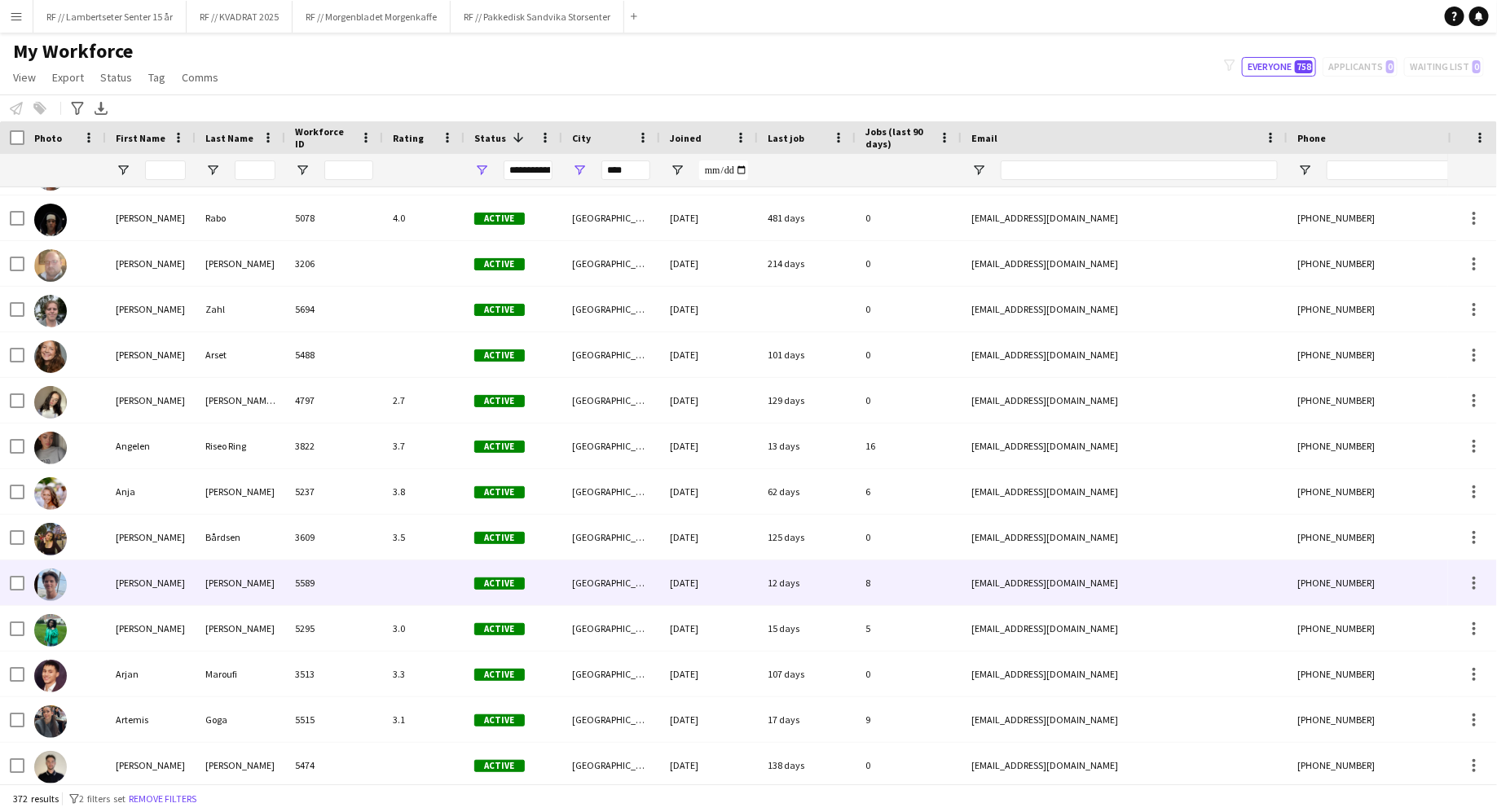
scroll to position [1043, 0]
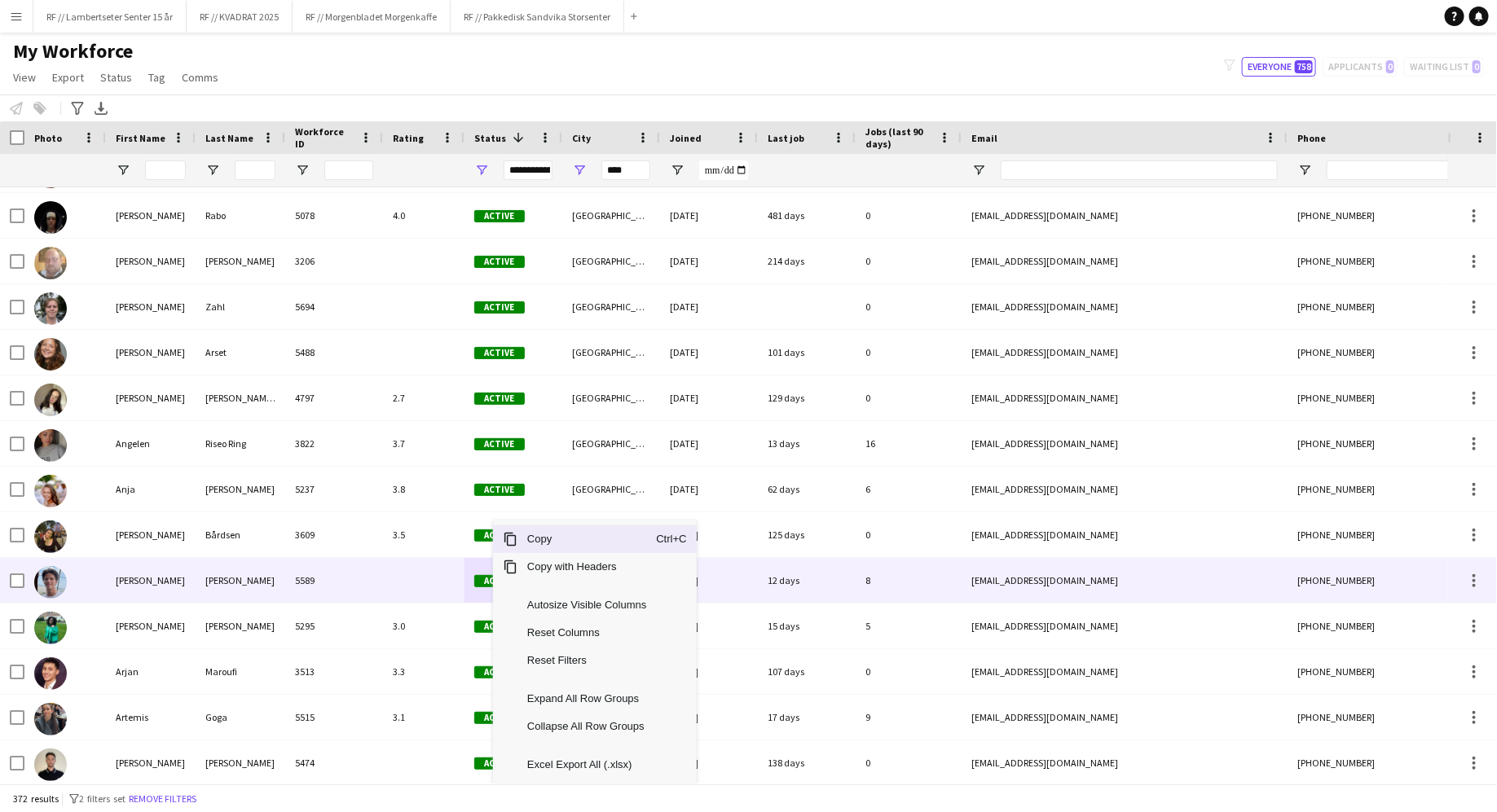
click at [399, 577] on div at bounding box center [424, 580] width 81 height 44
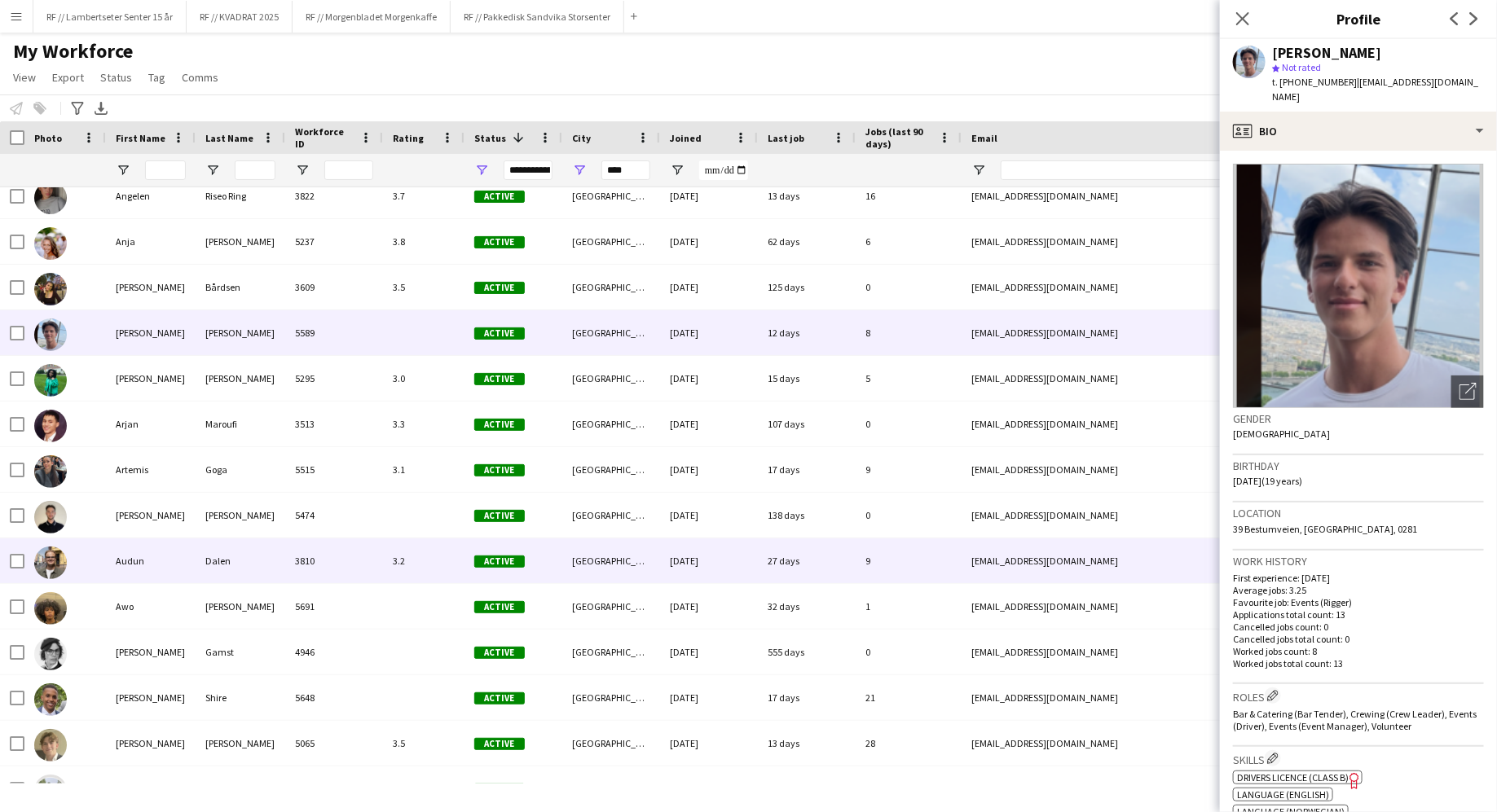
scroll to position [0, 0]
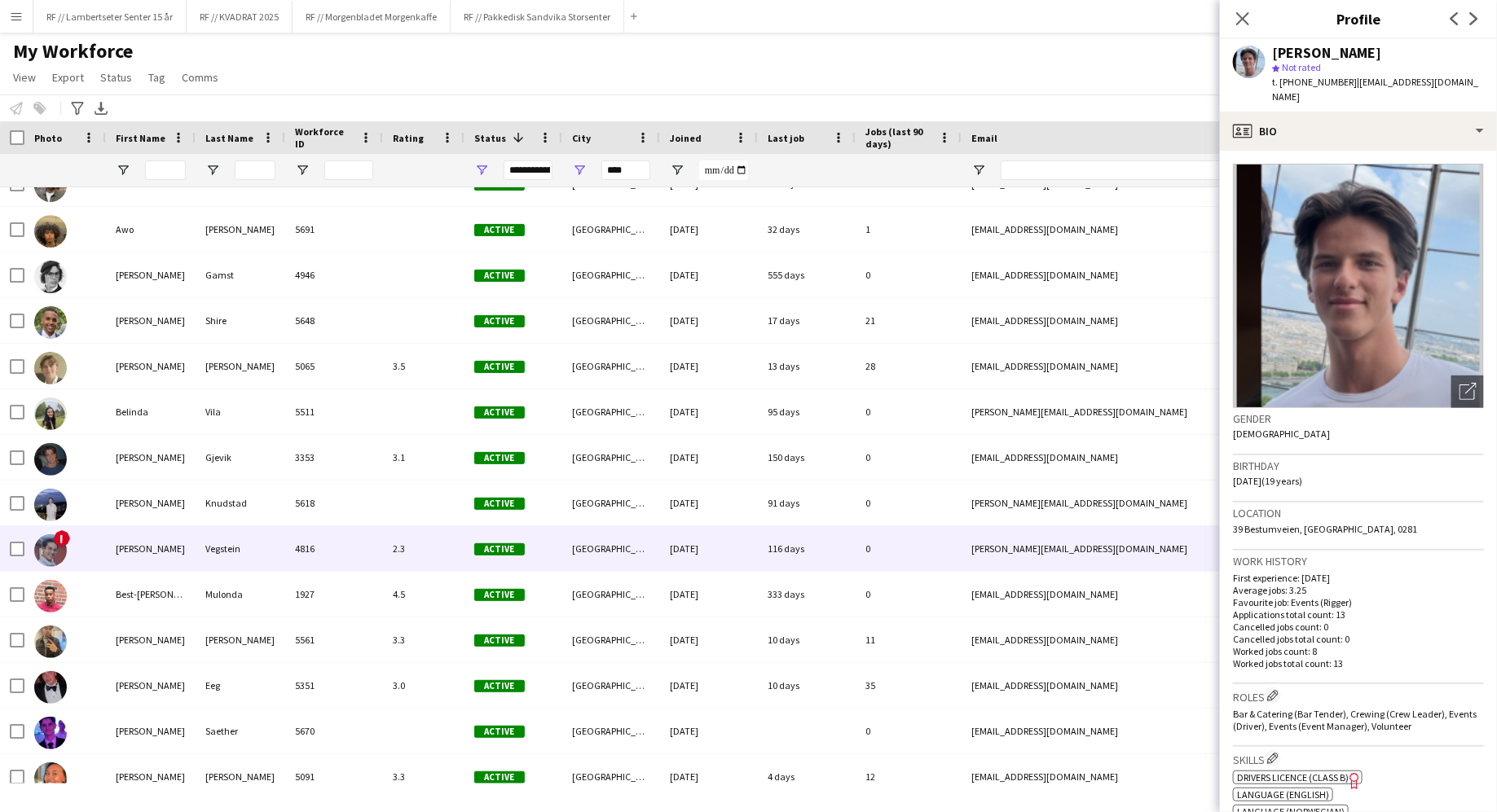
click at [370, 538] on div "4816" at bounding box center [334, 548] width 98 height 44
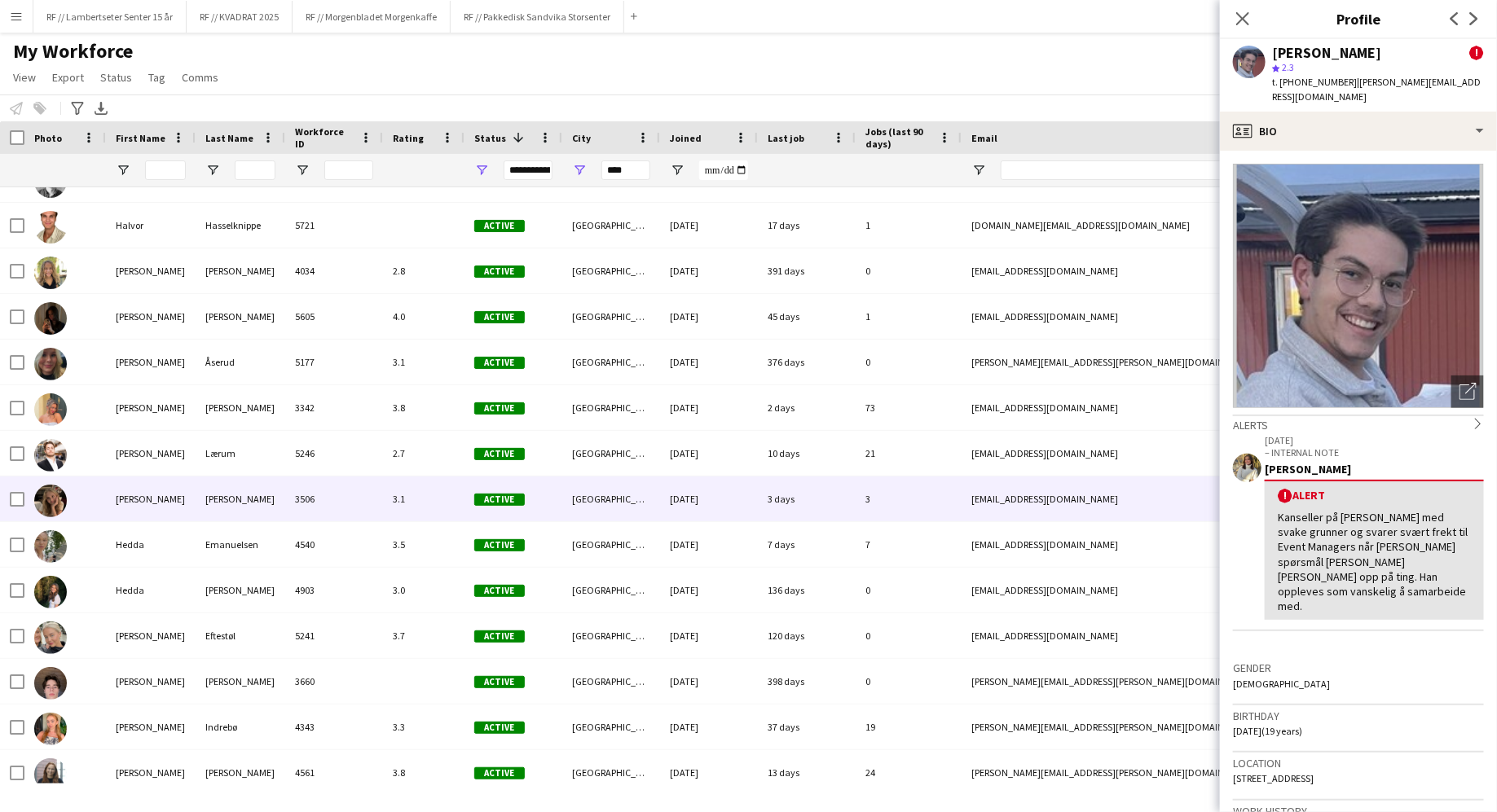
click at [358, 498] on div "3506" at bounding box center [334, 498] width 98 height 44
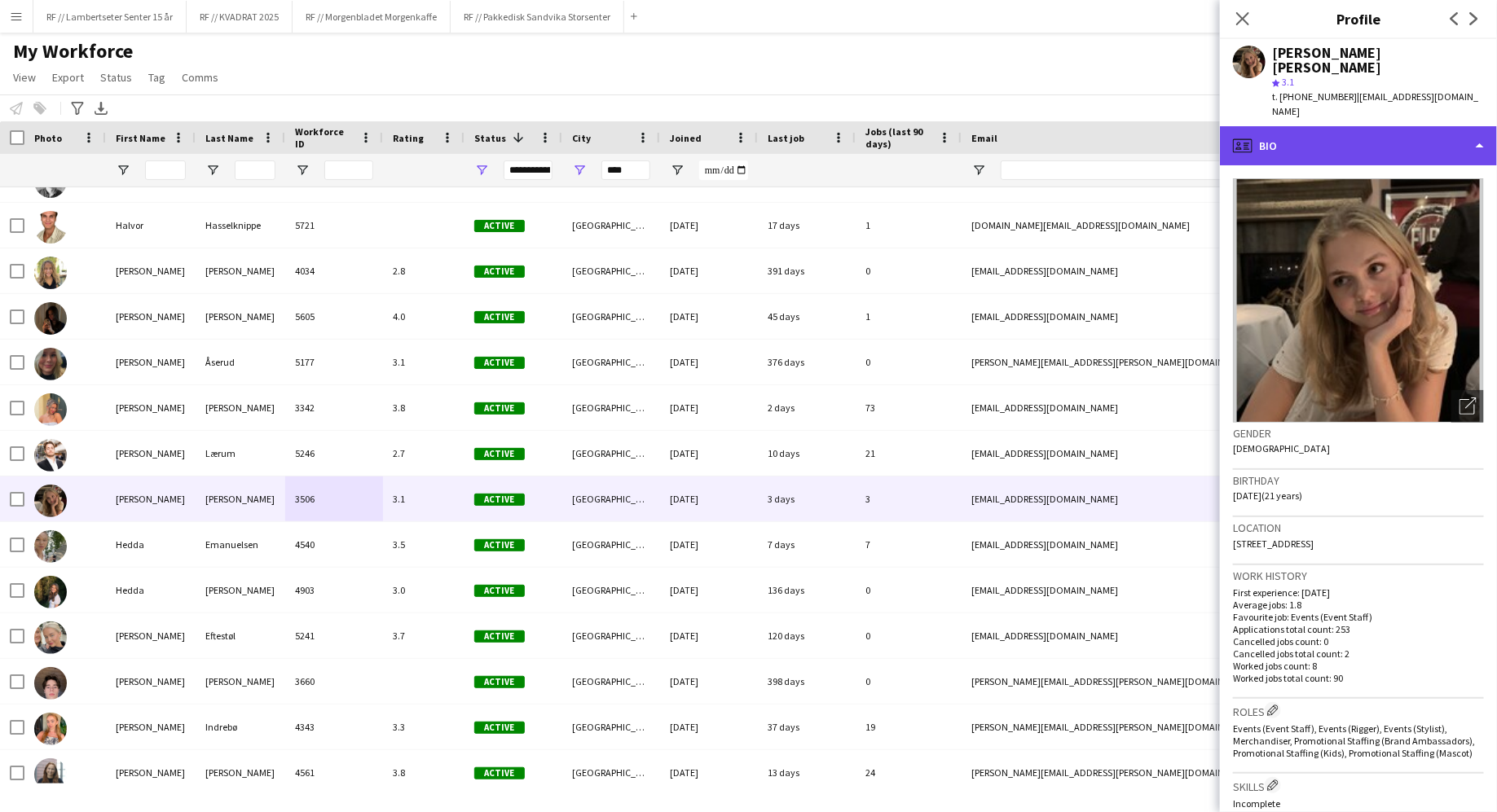
click at [1251, 136] on icon "profile" at bounding box center [1242, 145] width 19 height 19
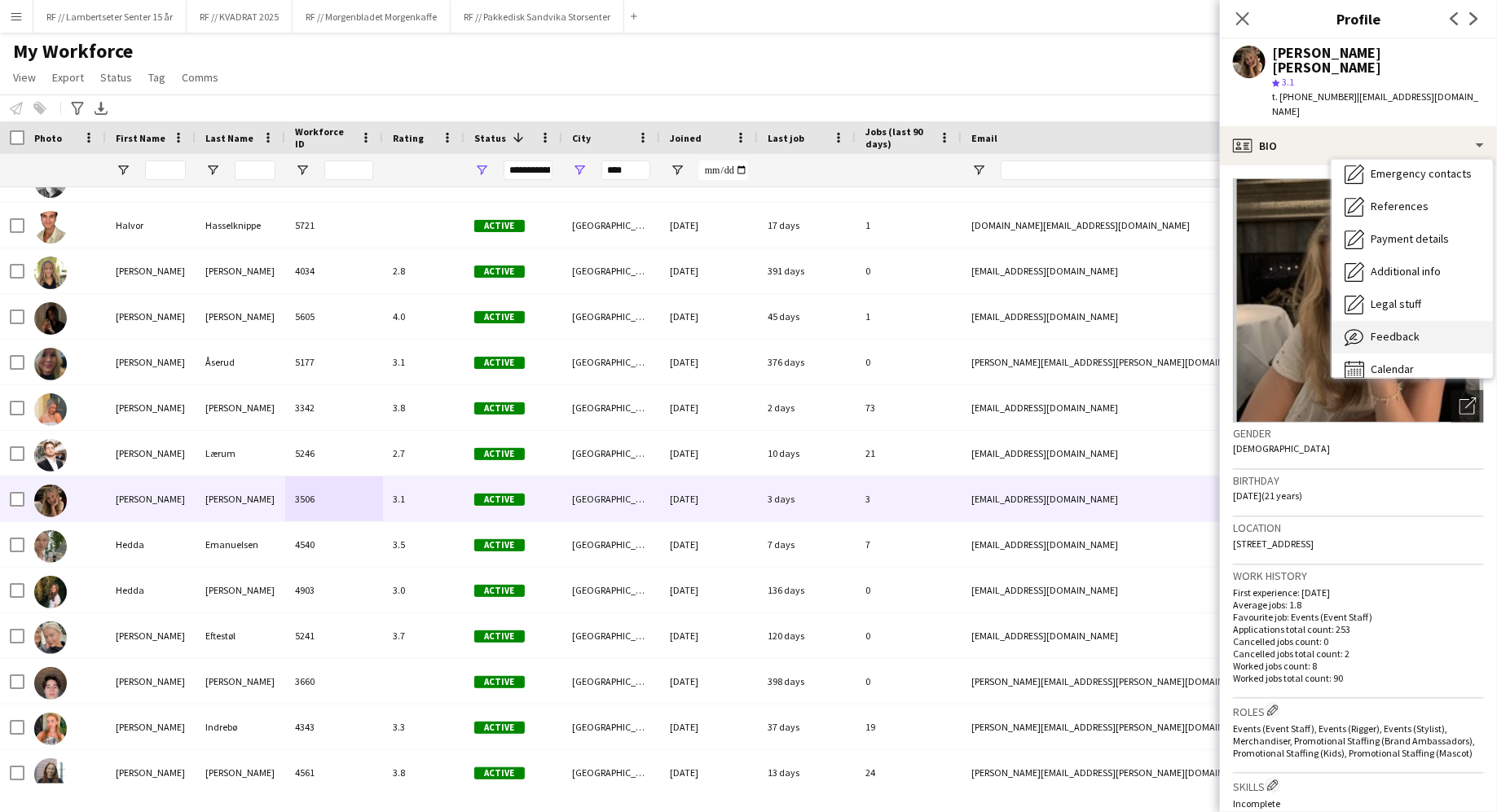
click at [1383, 329] on span "Feedback" at bounding box center [1394, 337] width 49 height 15
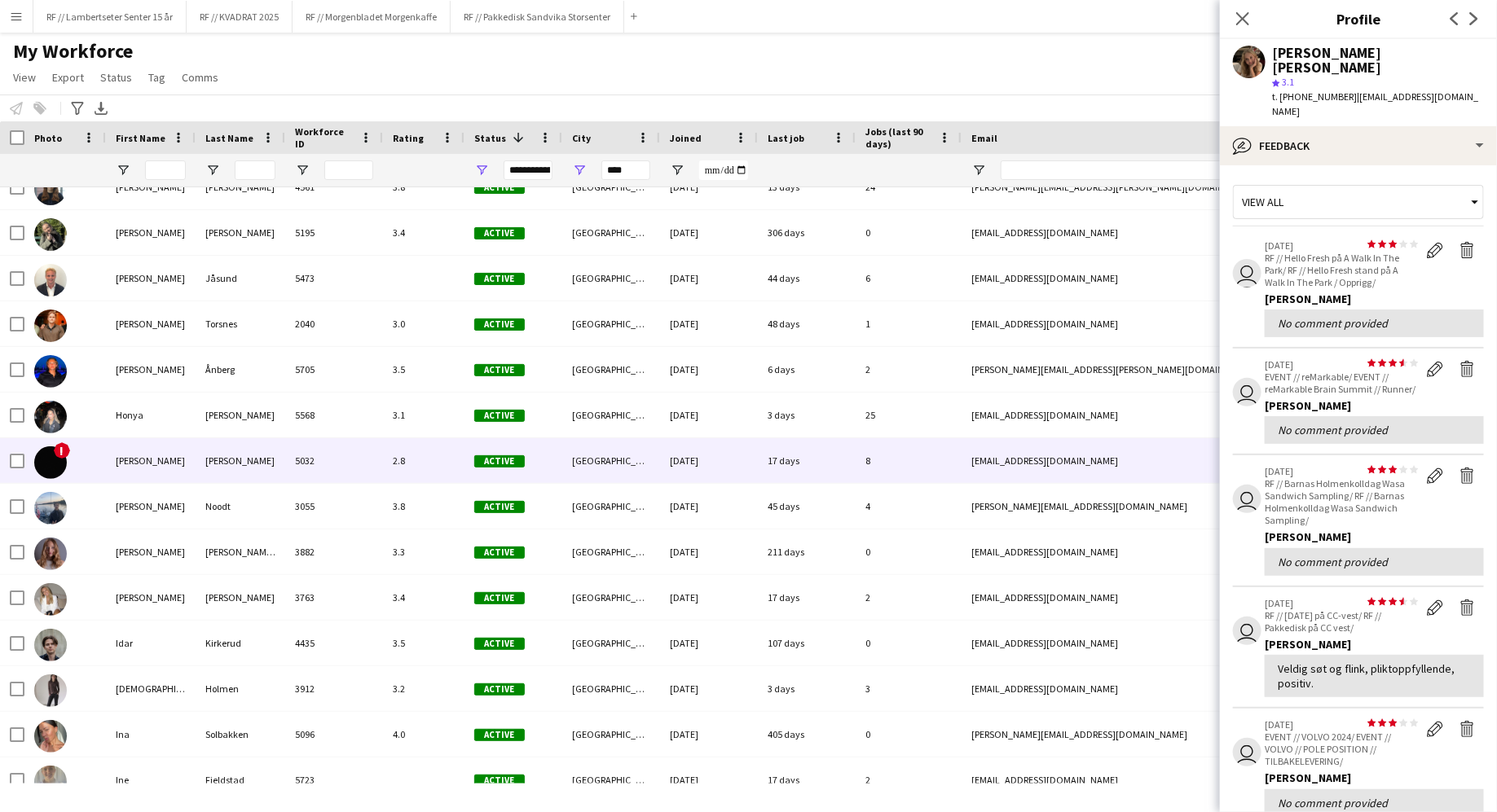
click at [373, 447] on div "5032" at bounding box center [334, 461] width 98 height 44
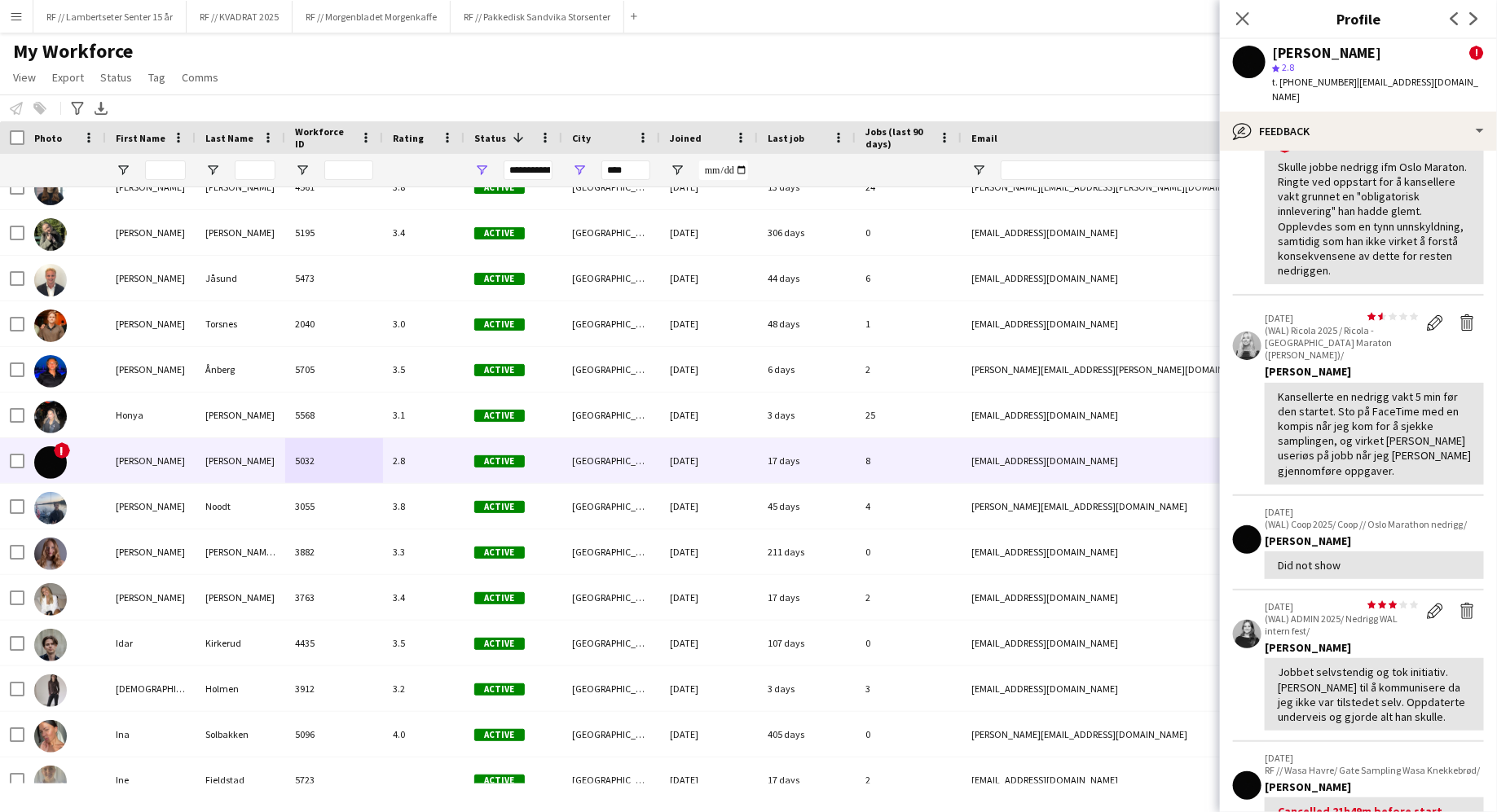
click at [1250, 658] on app-crew-profile-feedback-item "star star star star star star star star star star 25-08-2025 (WAL) ADMIN 2025/ …" at bounding box center [1357, 666] width 251 height 152
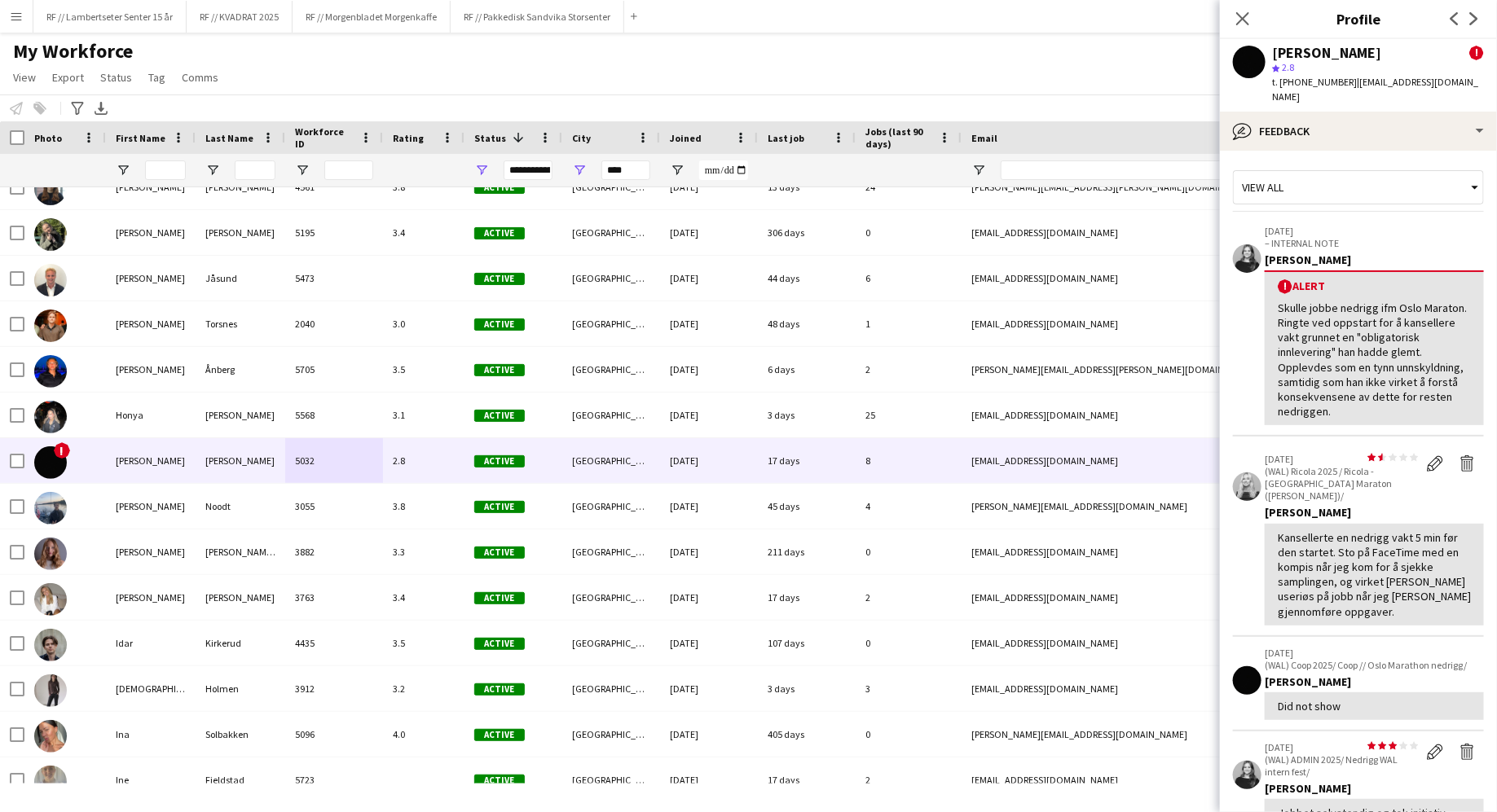
click at [1253, 54] on app-user-avatar at bounding box center [1248, 61] width 32 height 32
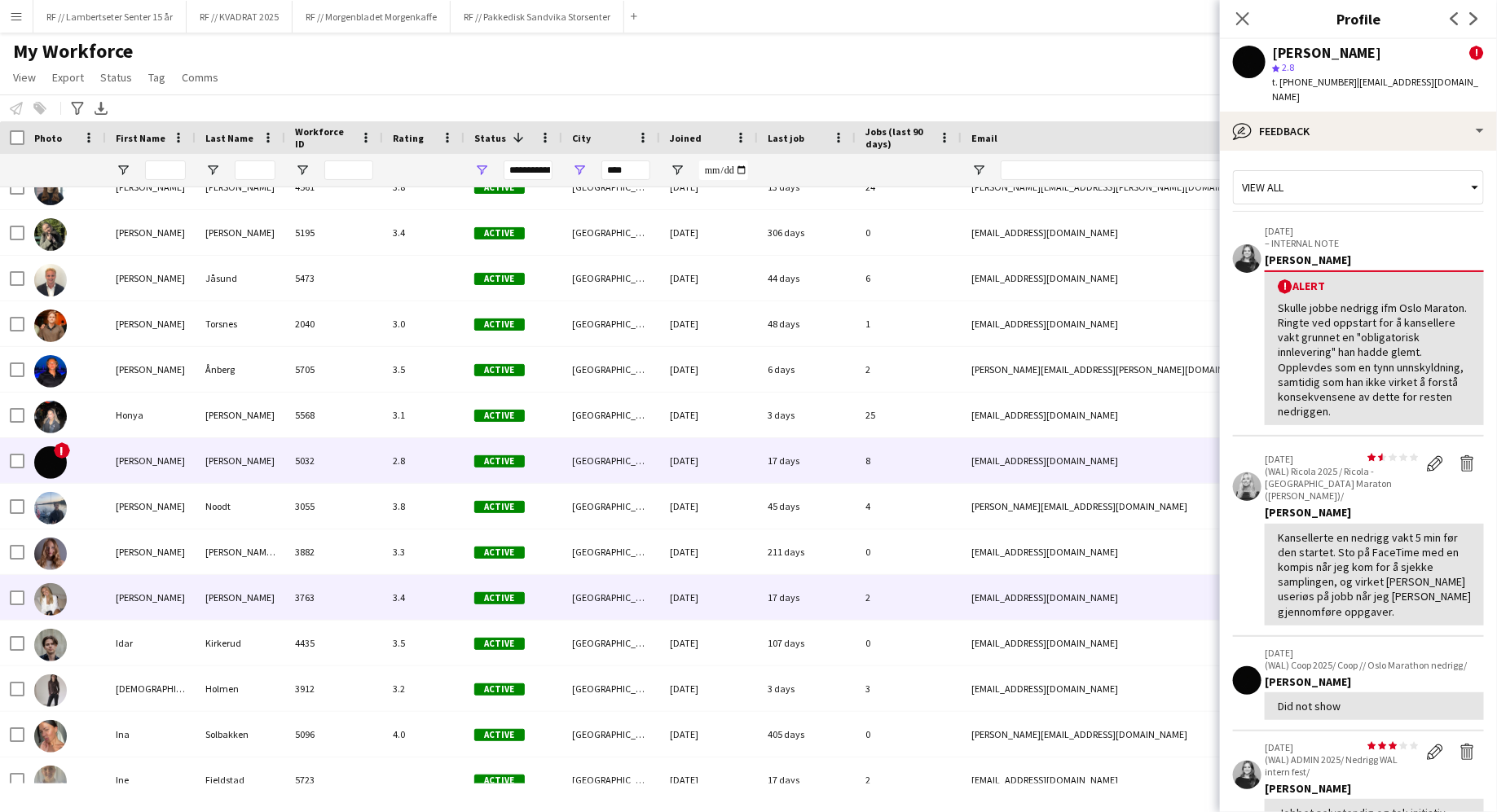
click at [338, 591] on div "3763" at bounding box center [334, 597] width 98 height 44
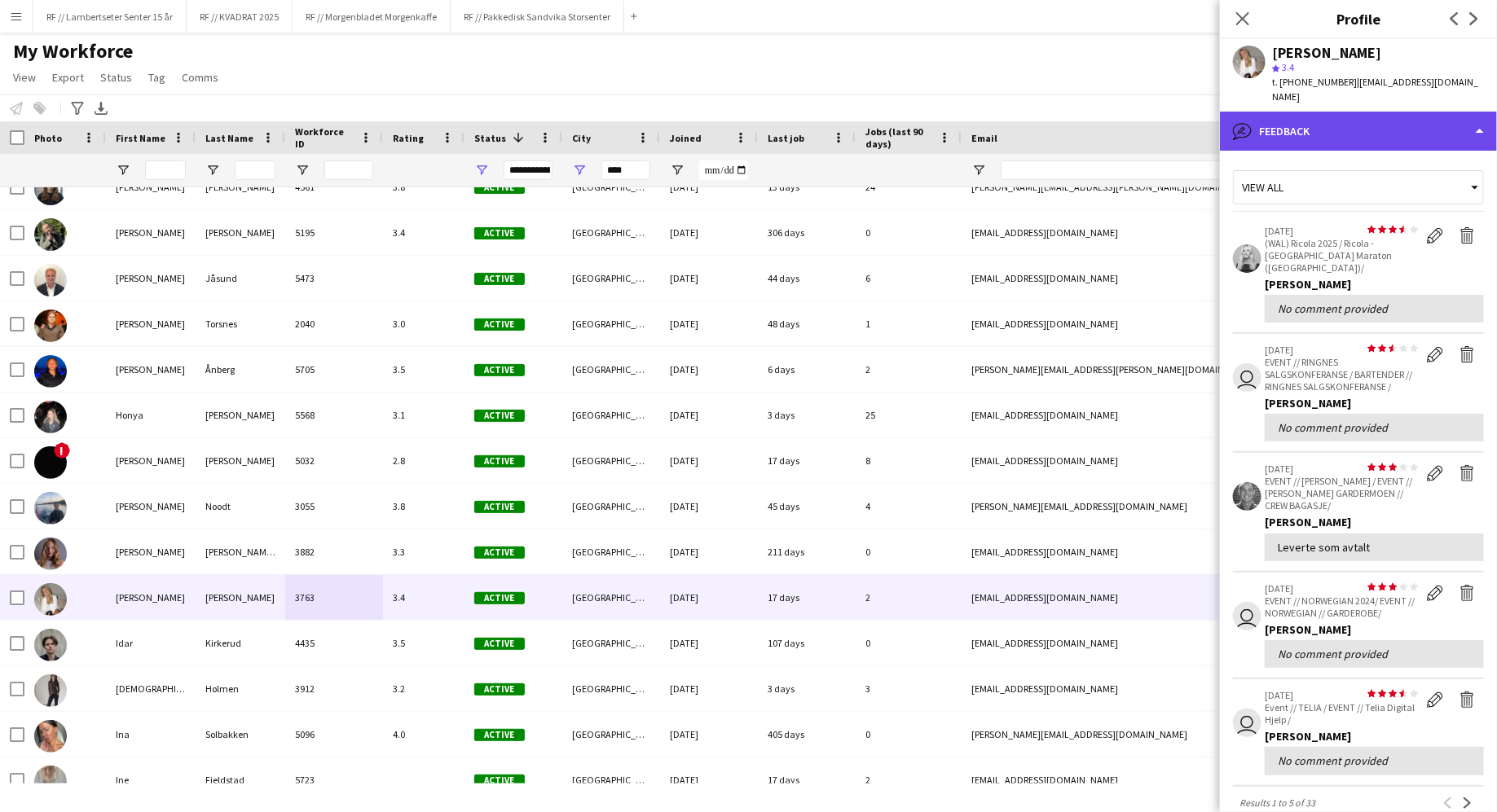
click at [1268, 117] on div "bubble-pencil Feedback" at bounding box center [1357, 131] width 277 height 39
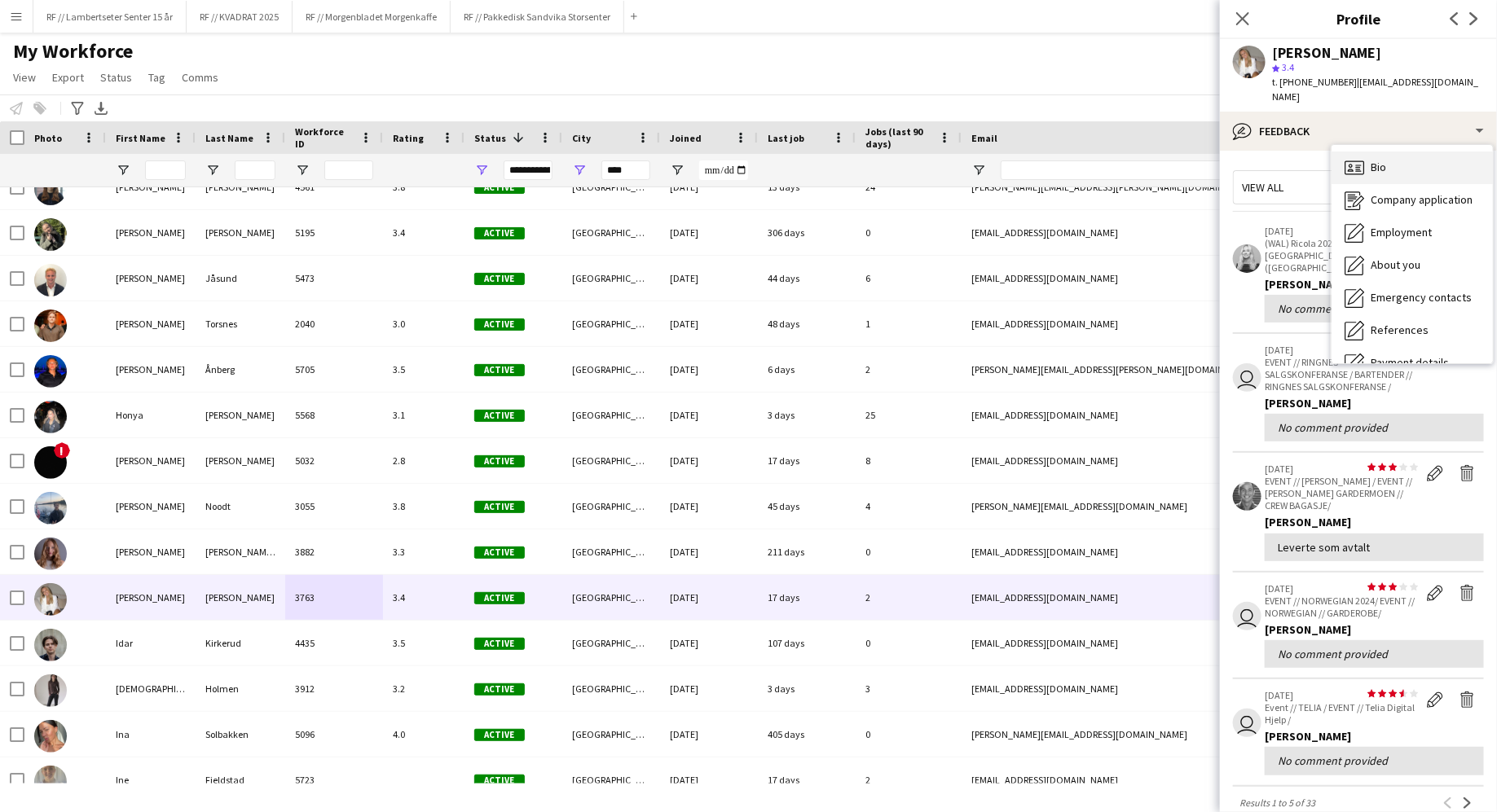
click at [1378, 160] on span "Bio" at bounding box center [1378, 167] width 16 height 15
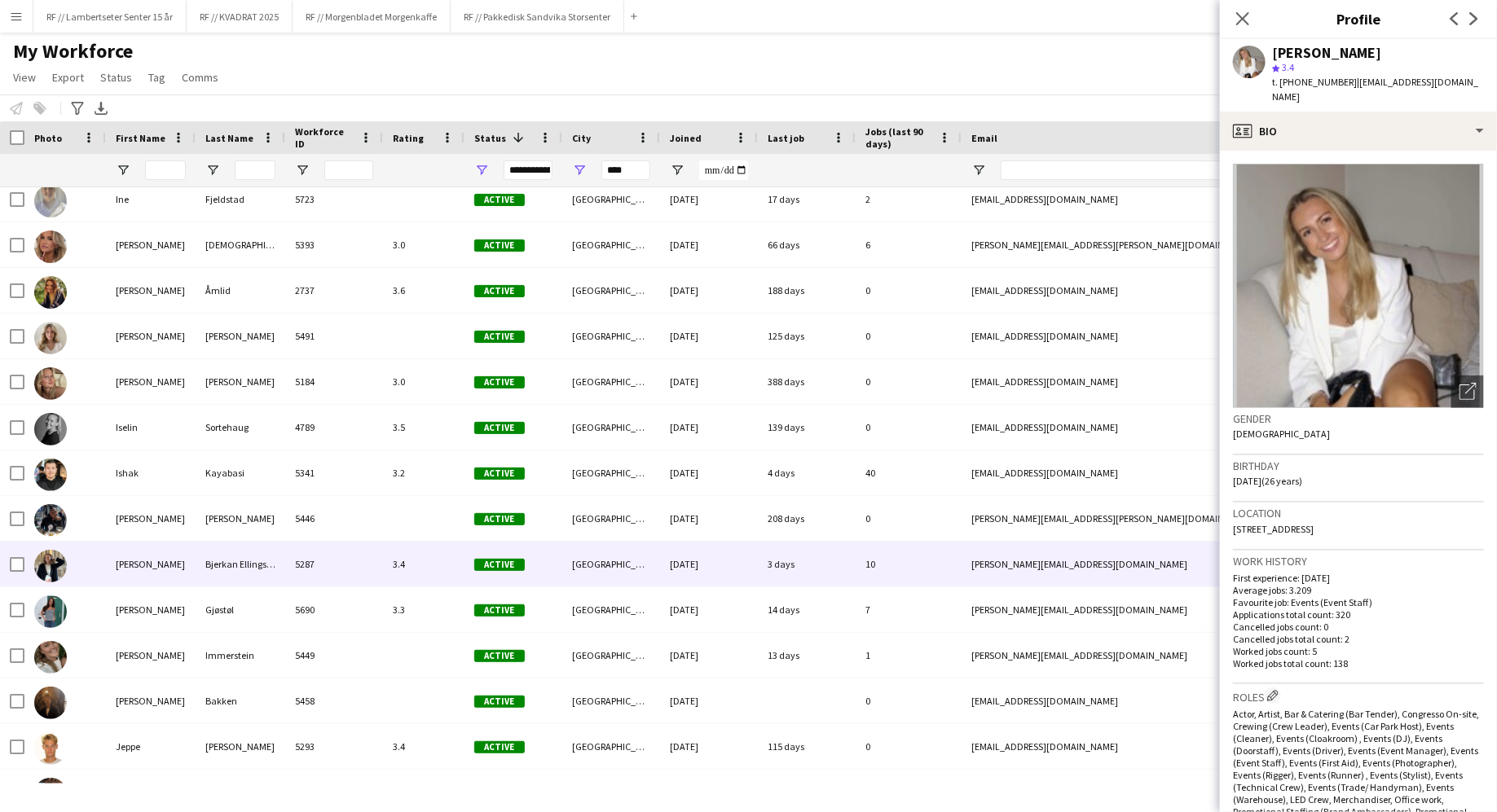
scroll to position [5939, 0]
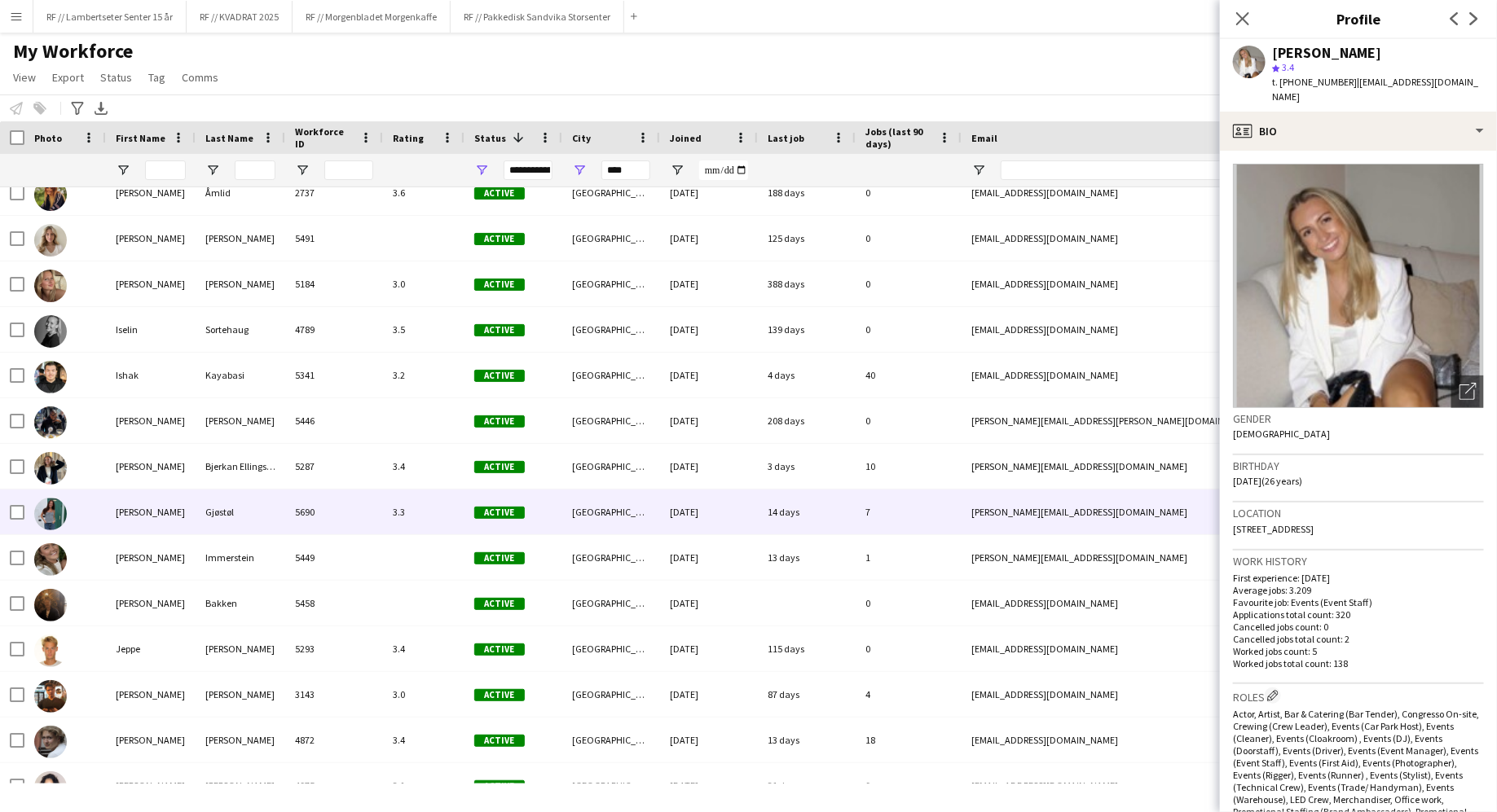
click at [245, 506] on div "Gjøstøl" at bounding box center [240, 511] width 90 height 44
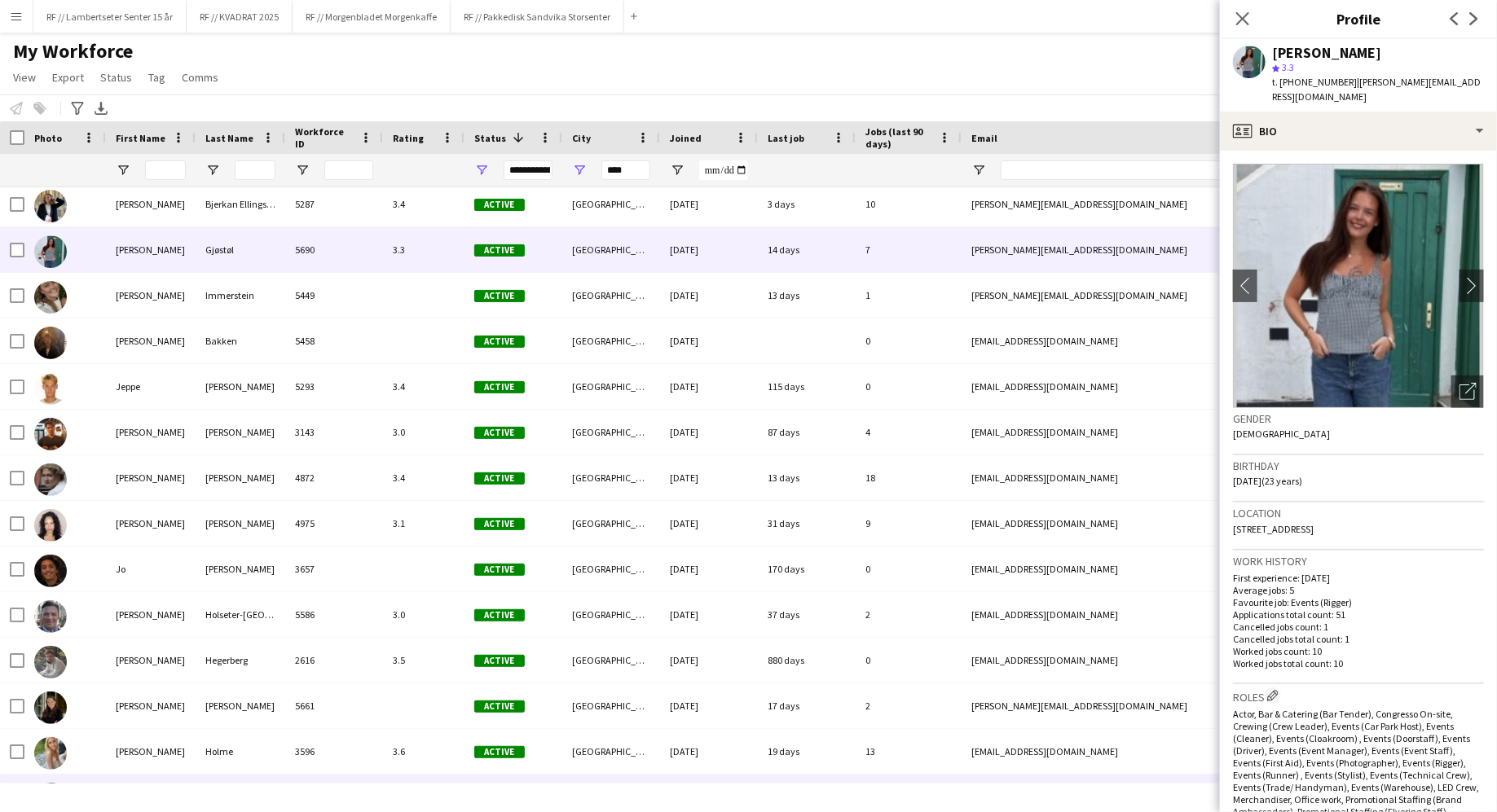
scroll to position [6320, 0]
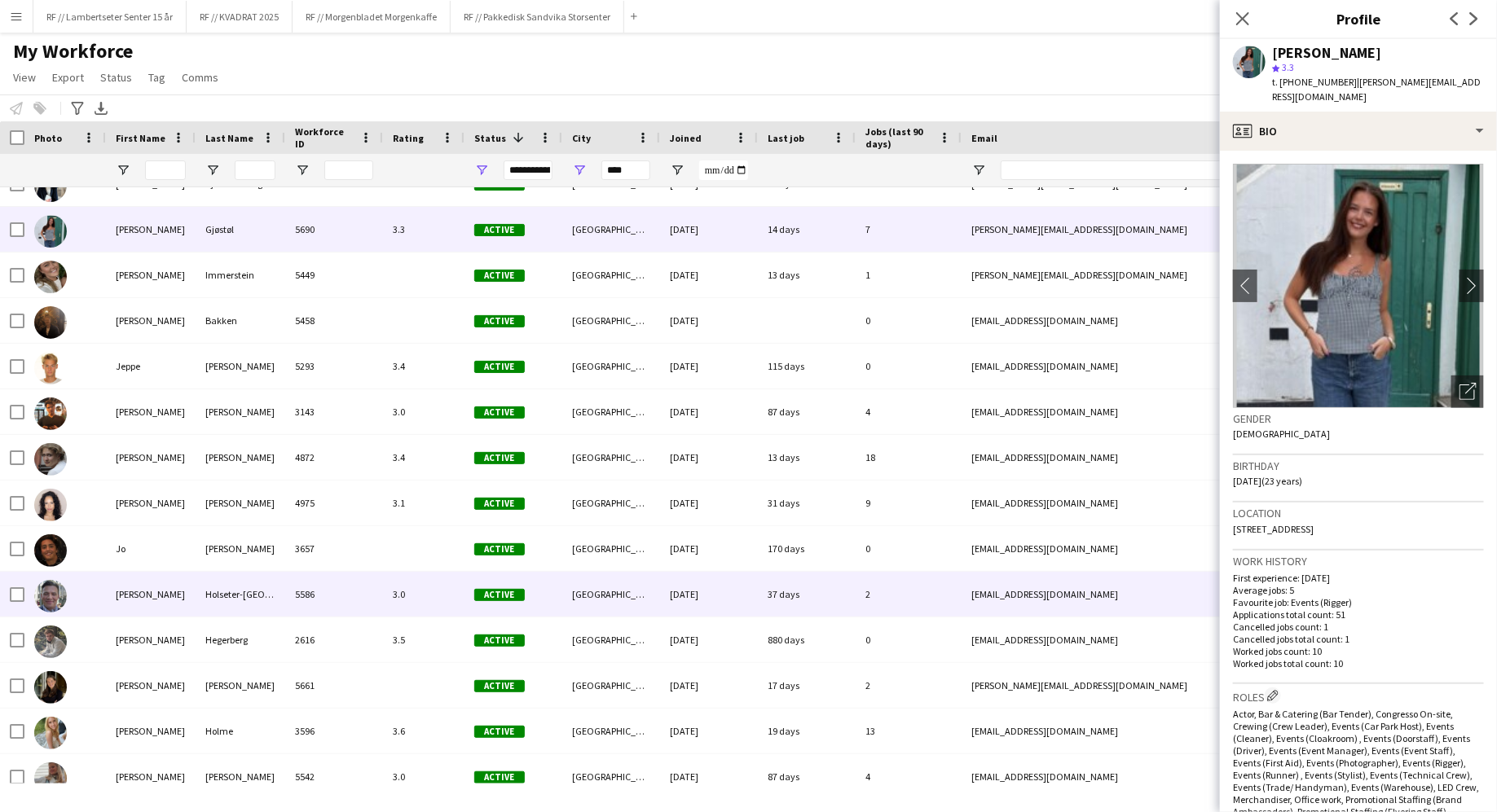
click at [355, 602] on div "5586" at bounding box center [334, 594] width 98 height 44
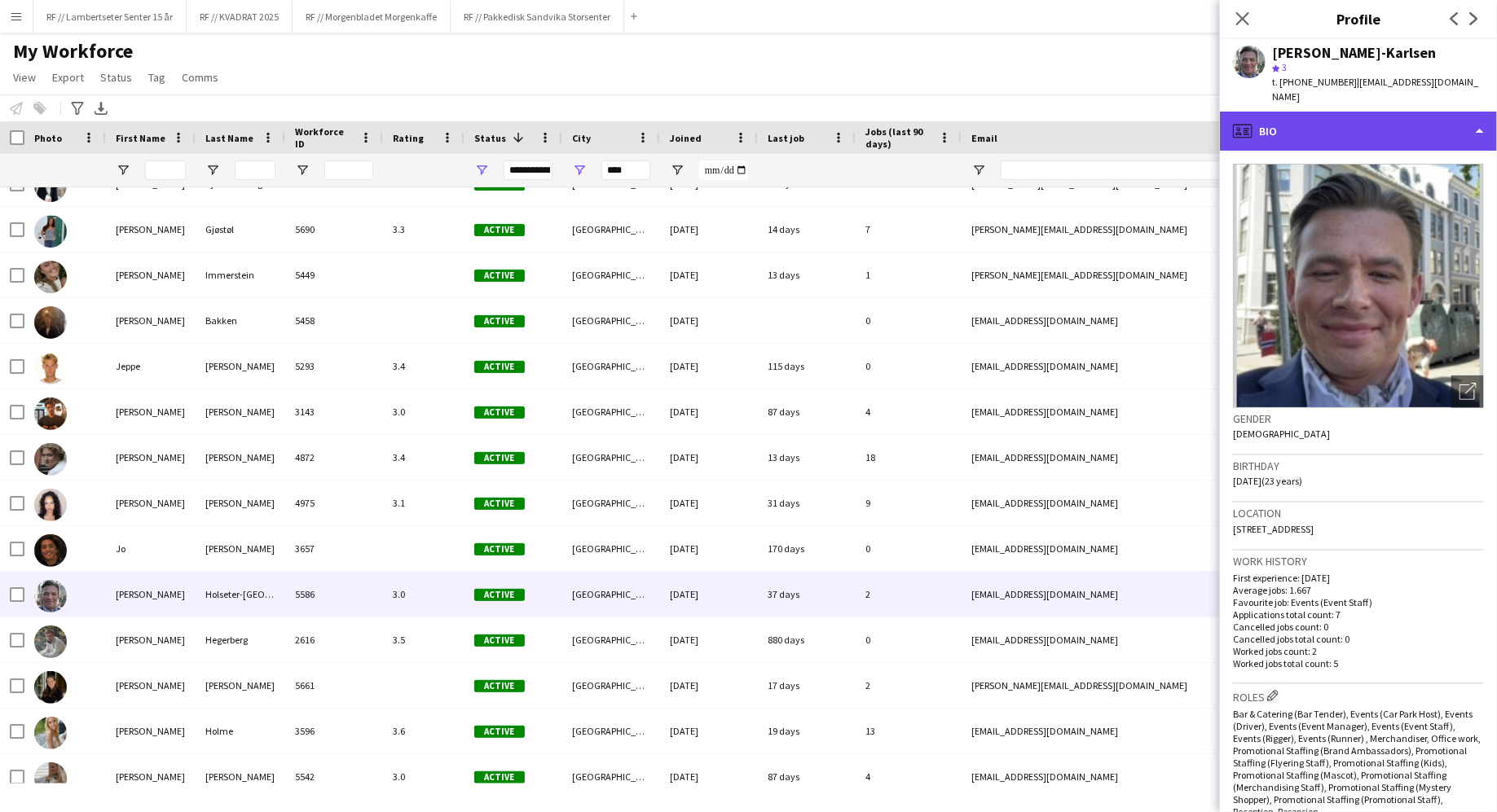
click at [1261, 122] on div "profile Bio" at bounding box center [1357, 131] width 277 height 39
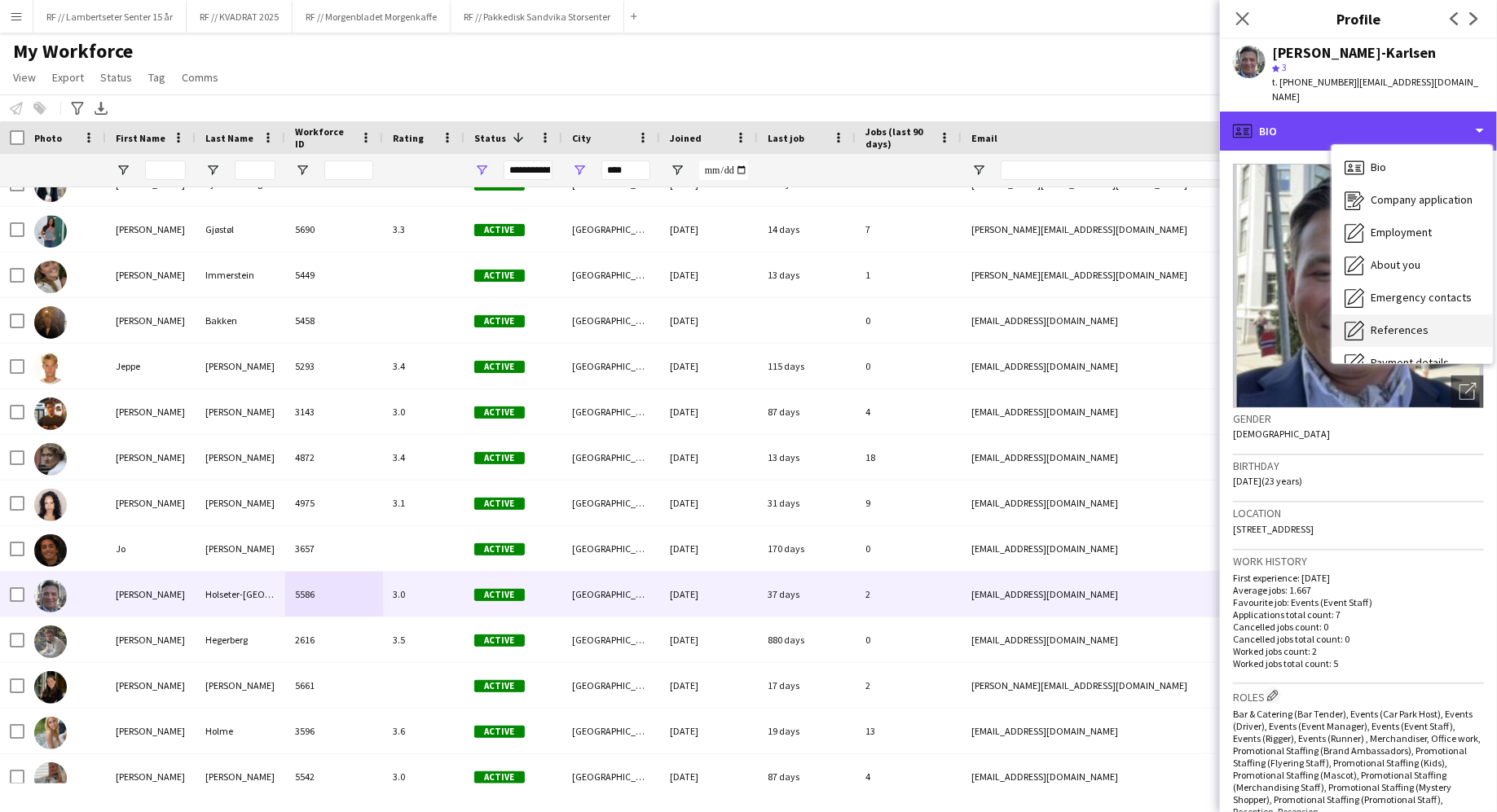
scroll to position [153, 0]
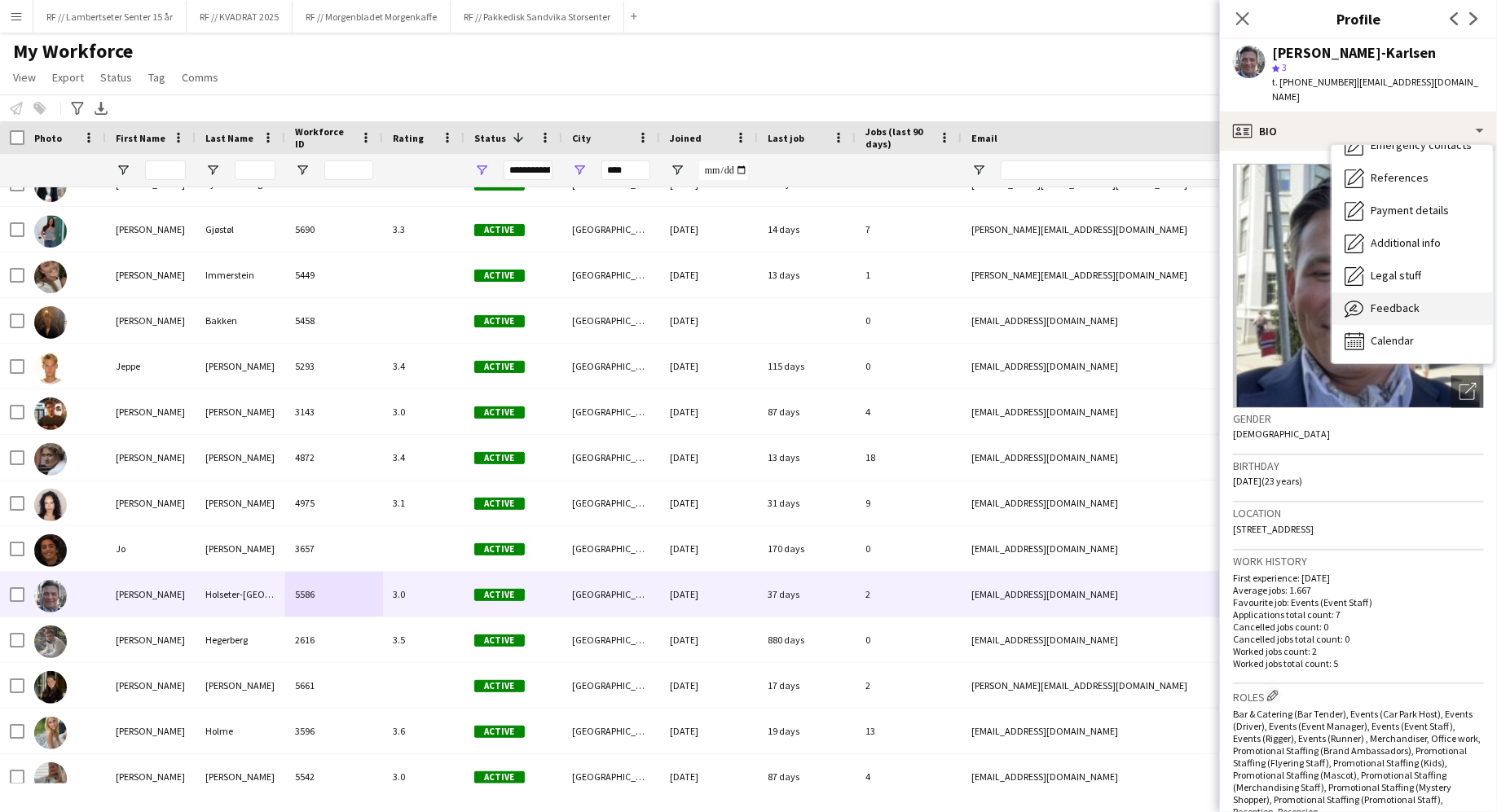
click at [1385, 301] on span "Feedback" at bounding box center [1394, 308] width 49 height 15
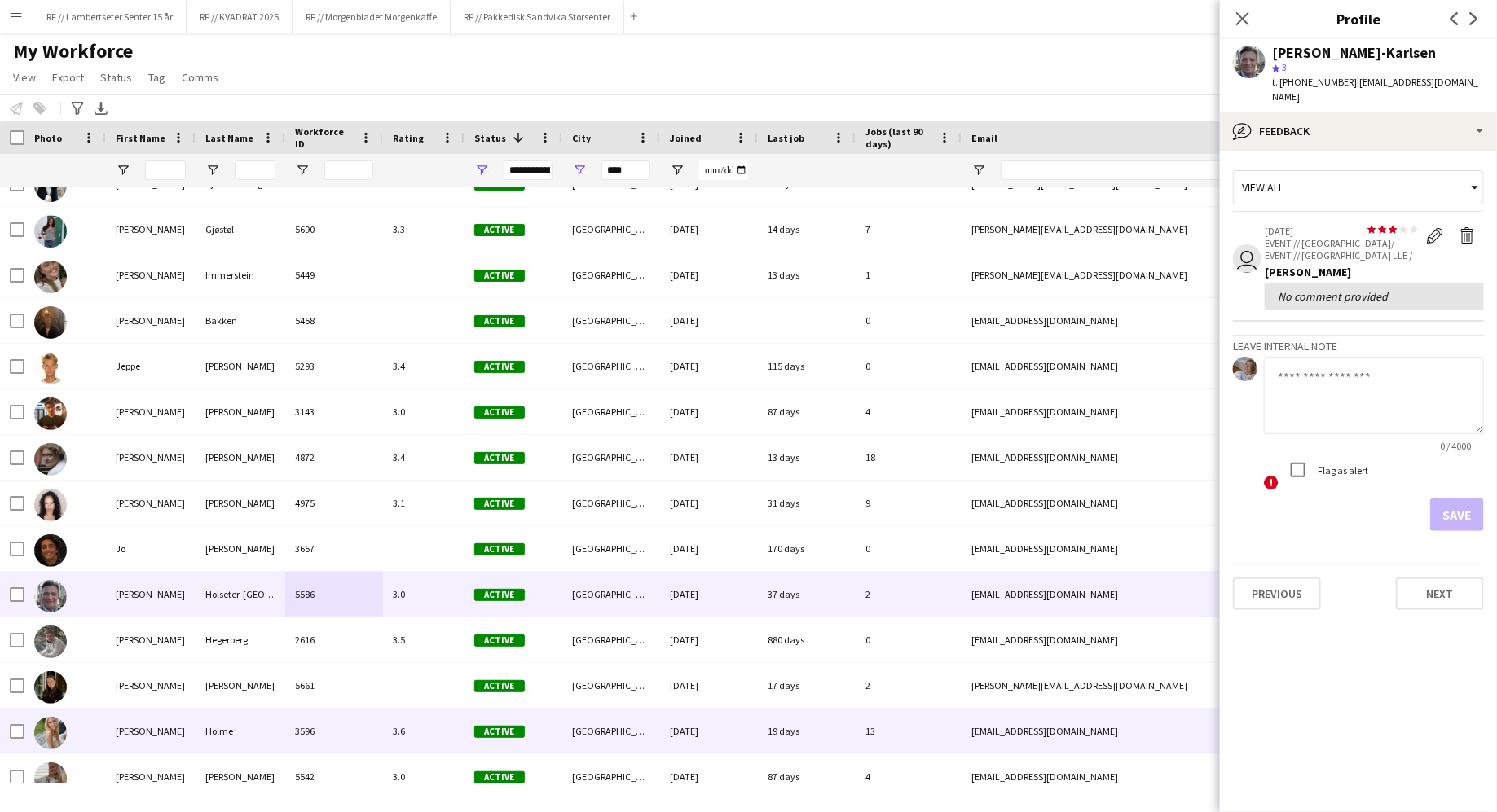
scroll to position [6471, 0]
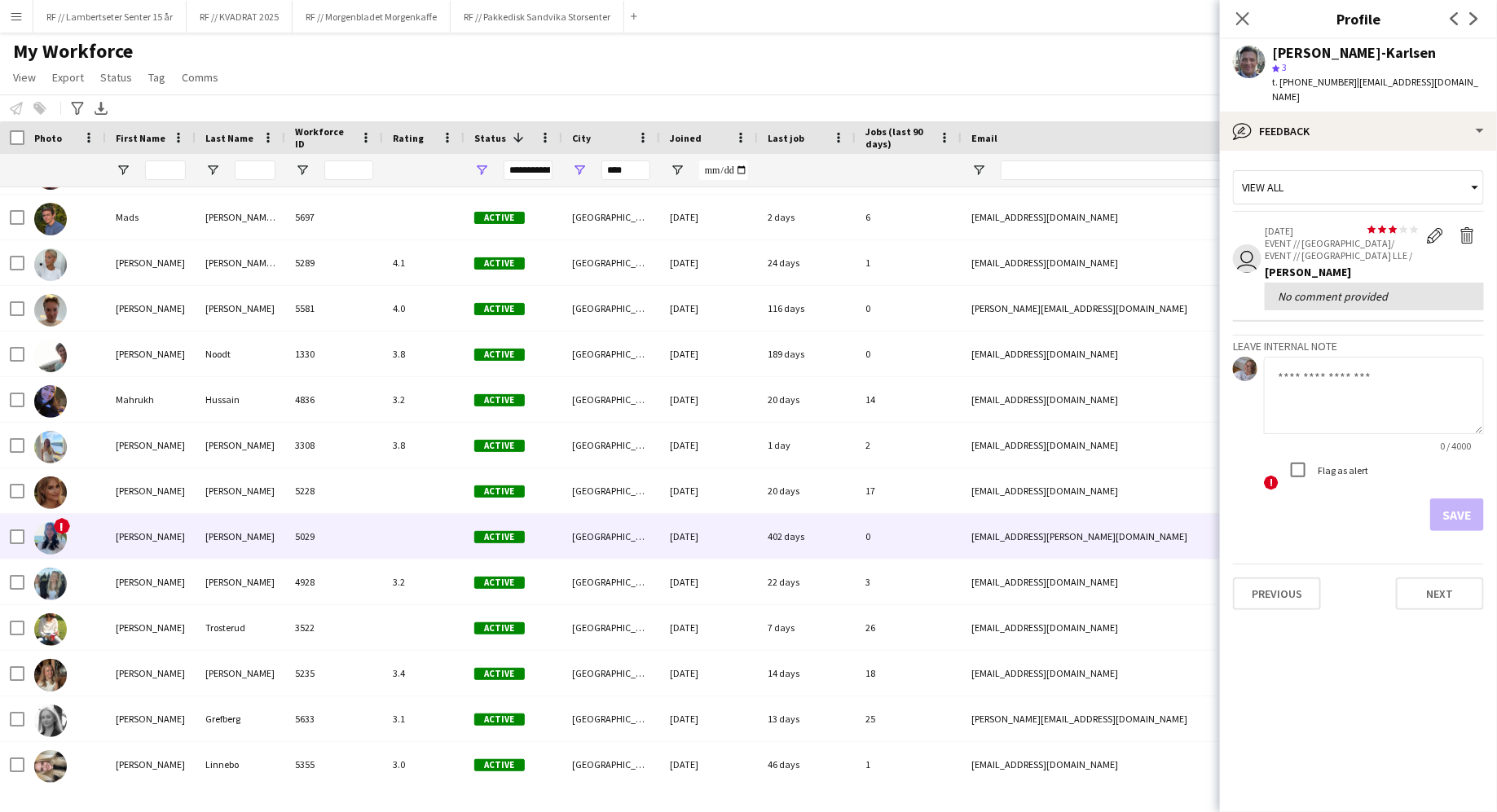
click at [341, 529] on div "5029" at bounding box center [334, 536] width 98 height 44
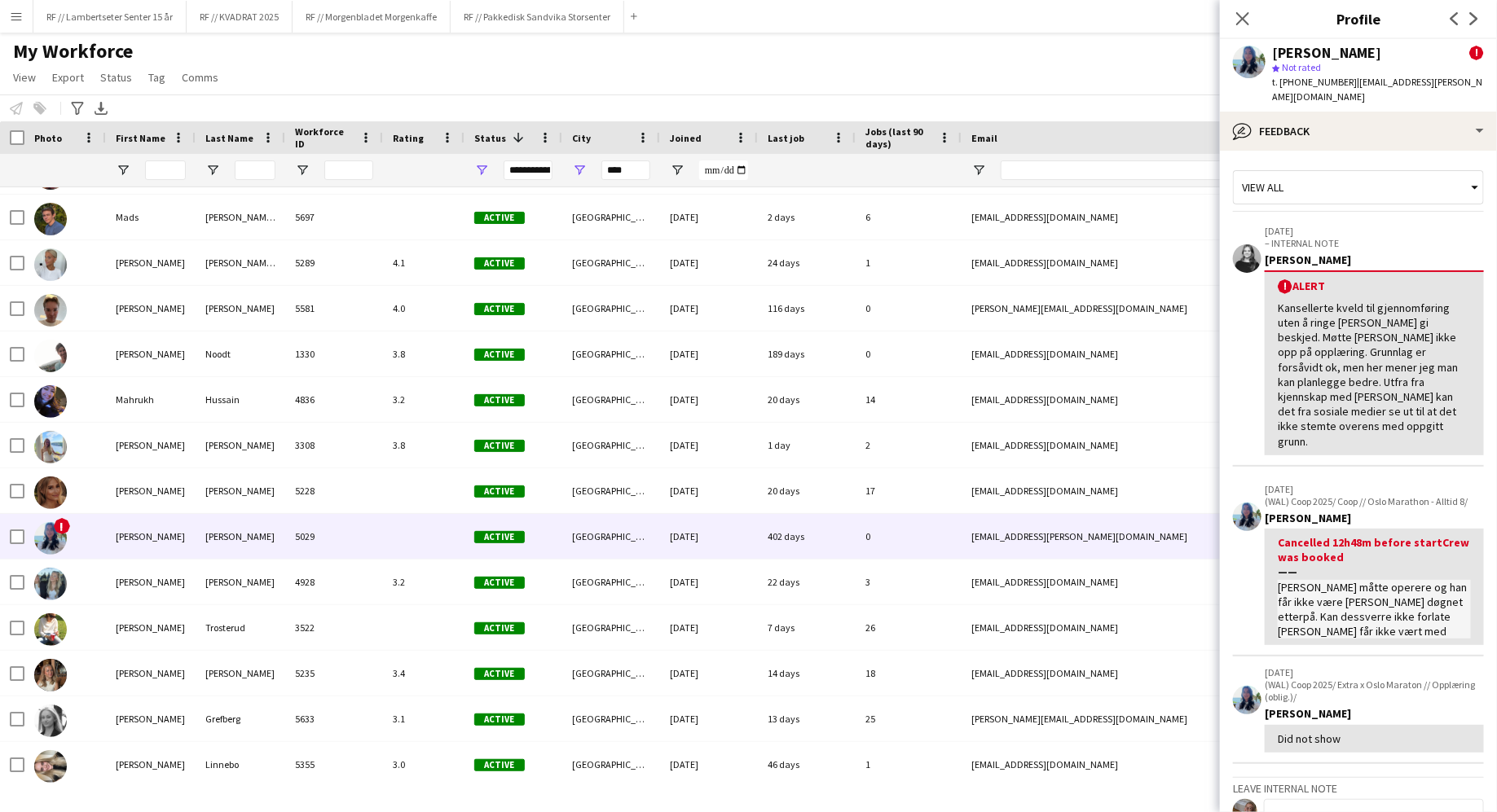
click at [1263, 325] on app-crew-profile-feedback-alert "24-09-2025 – INTERNAL NOTE Mathilde Bugen ! Alert Kansellerte kveld til gjennom…" at bounding box center [1357, 340] width 251 height 252
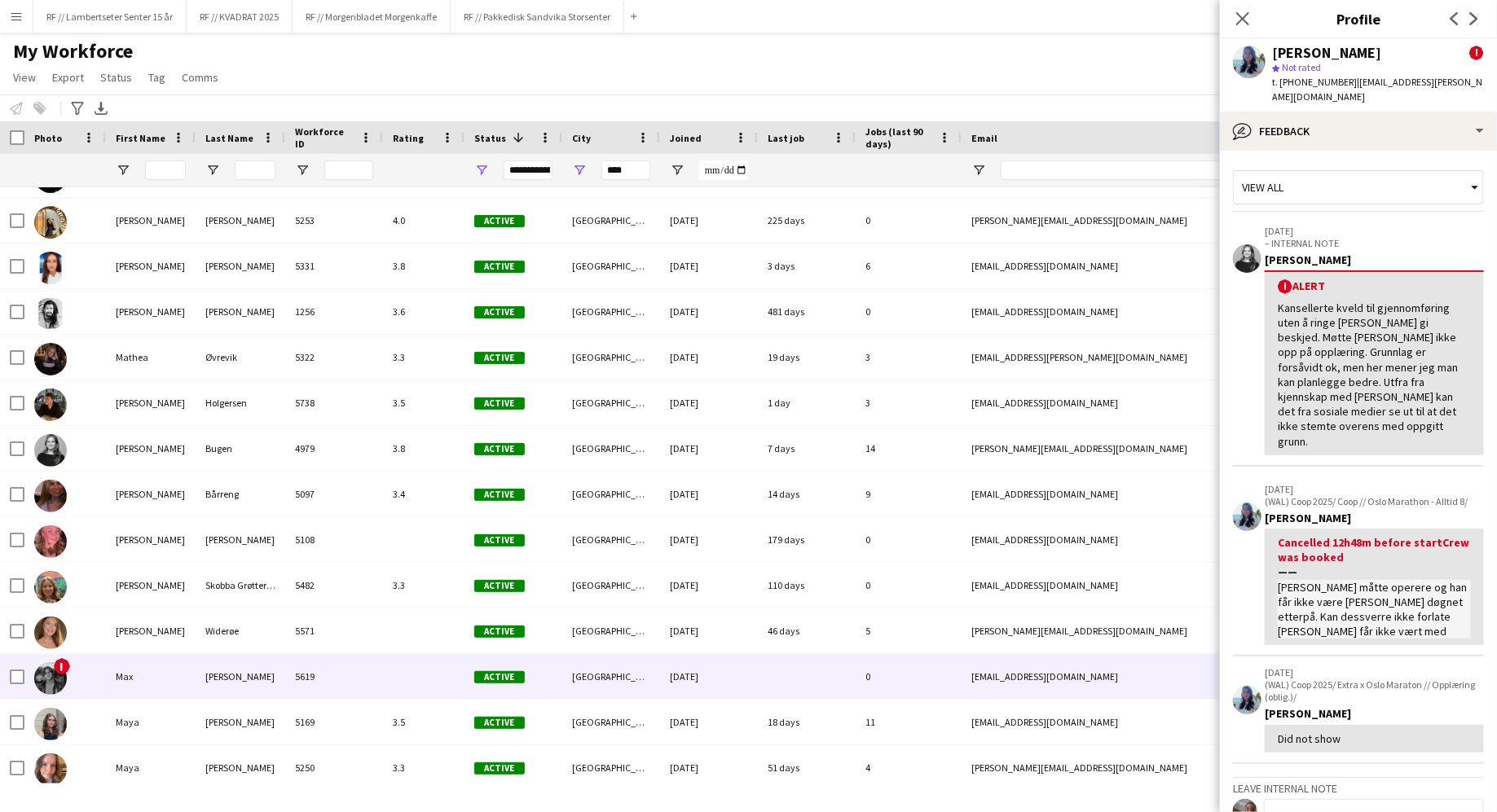
click at [366, 675] on div "5619" at bounding box center [334, 676] width 98 height 44
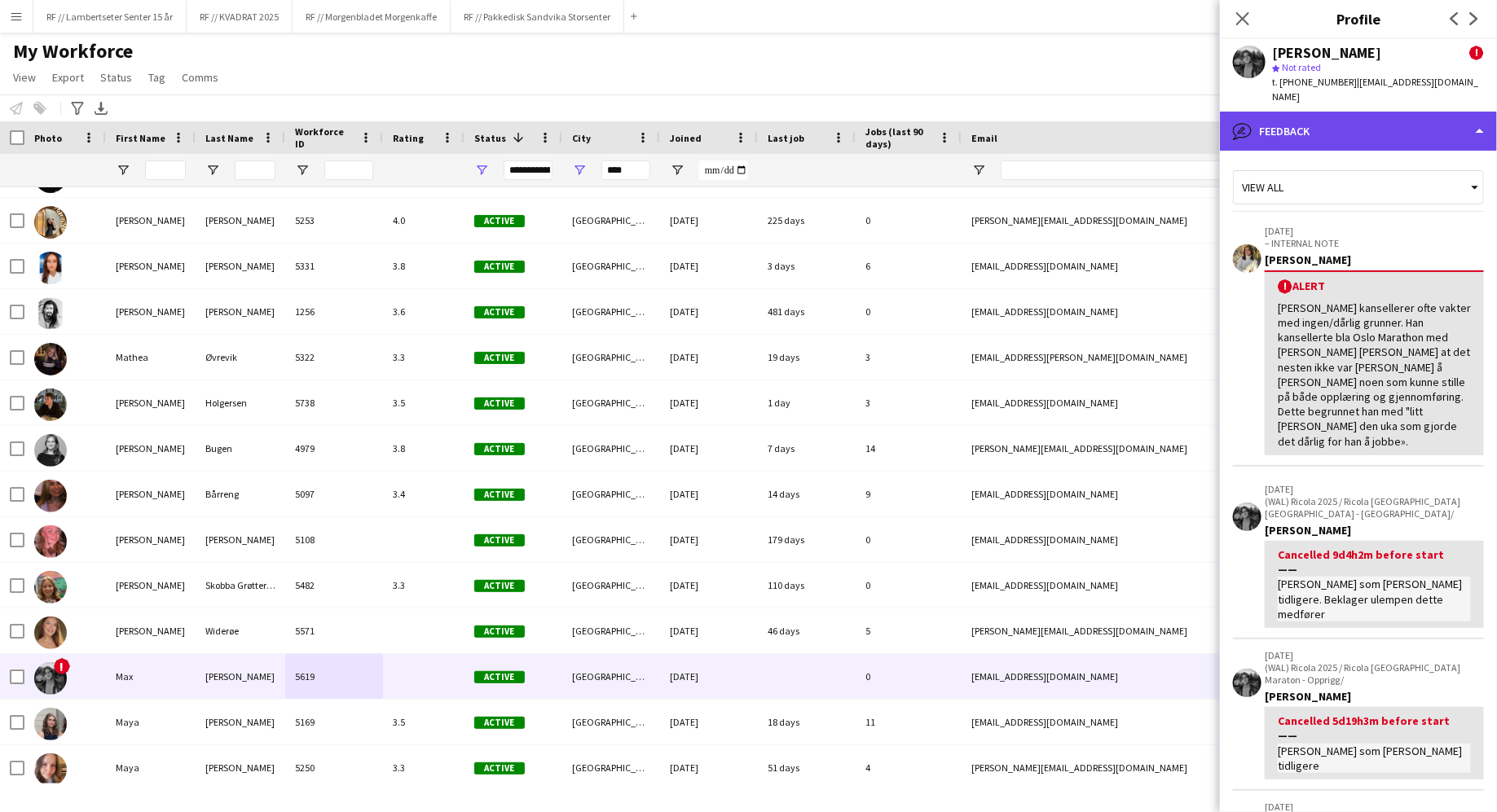
click at [1269, 114] on div "bubble-pencil Feedback" at bounding box center [1357, 131] width 277 height 39
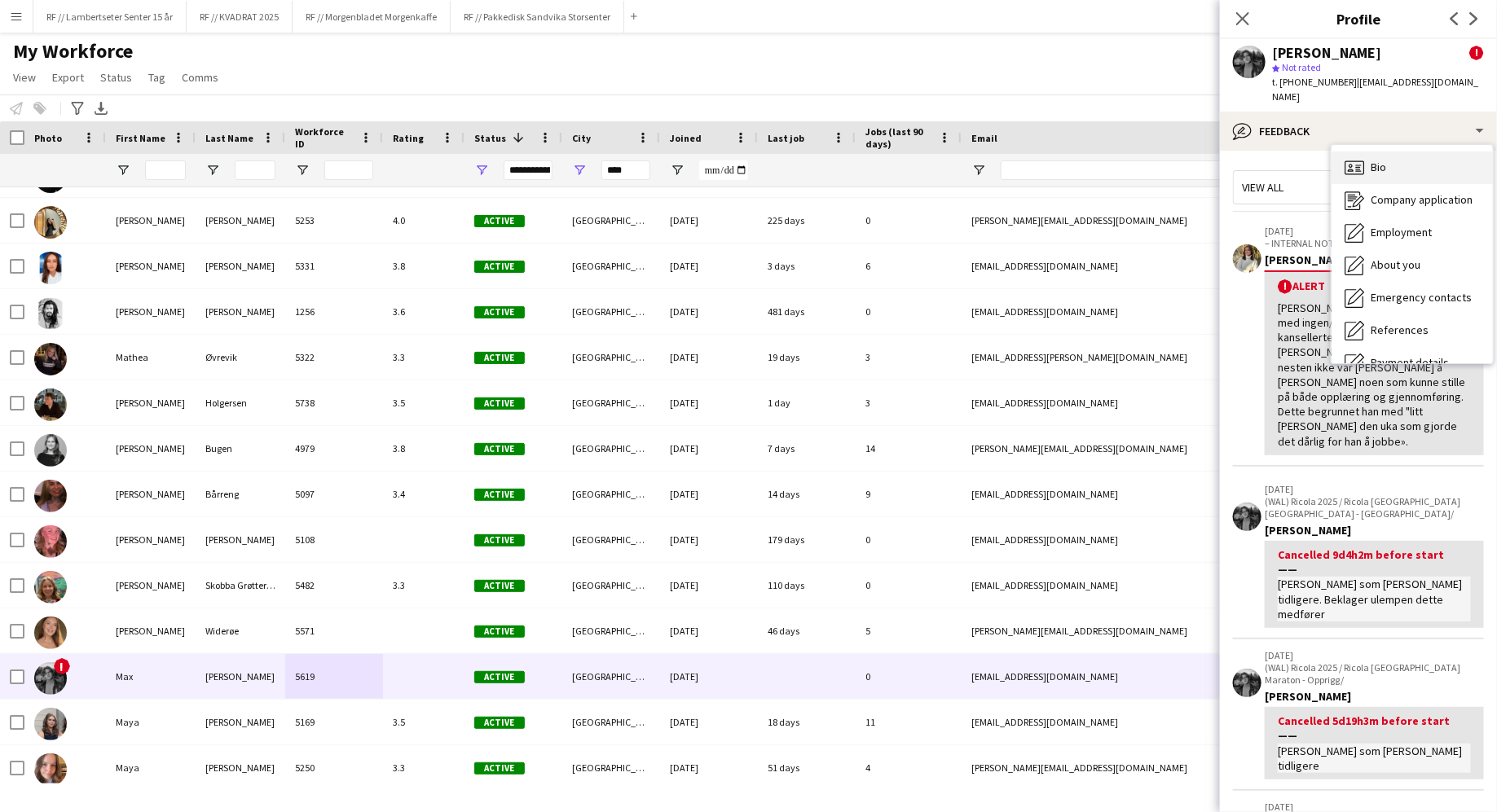
click at [1360, 160] on icon at bounding box center [1354, 166] width 19 height 14
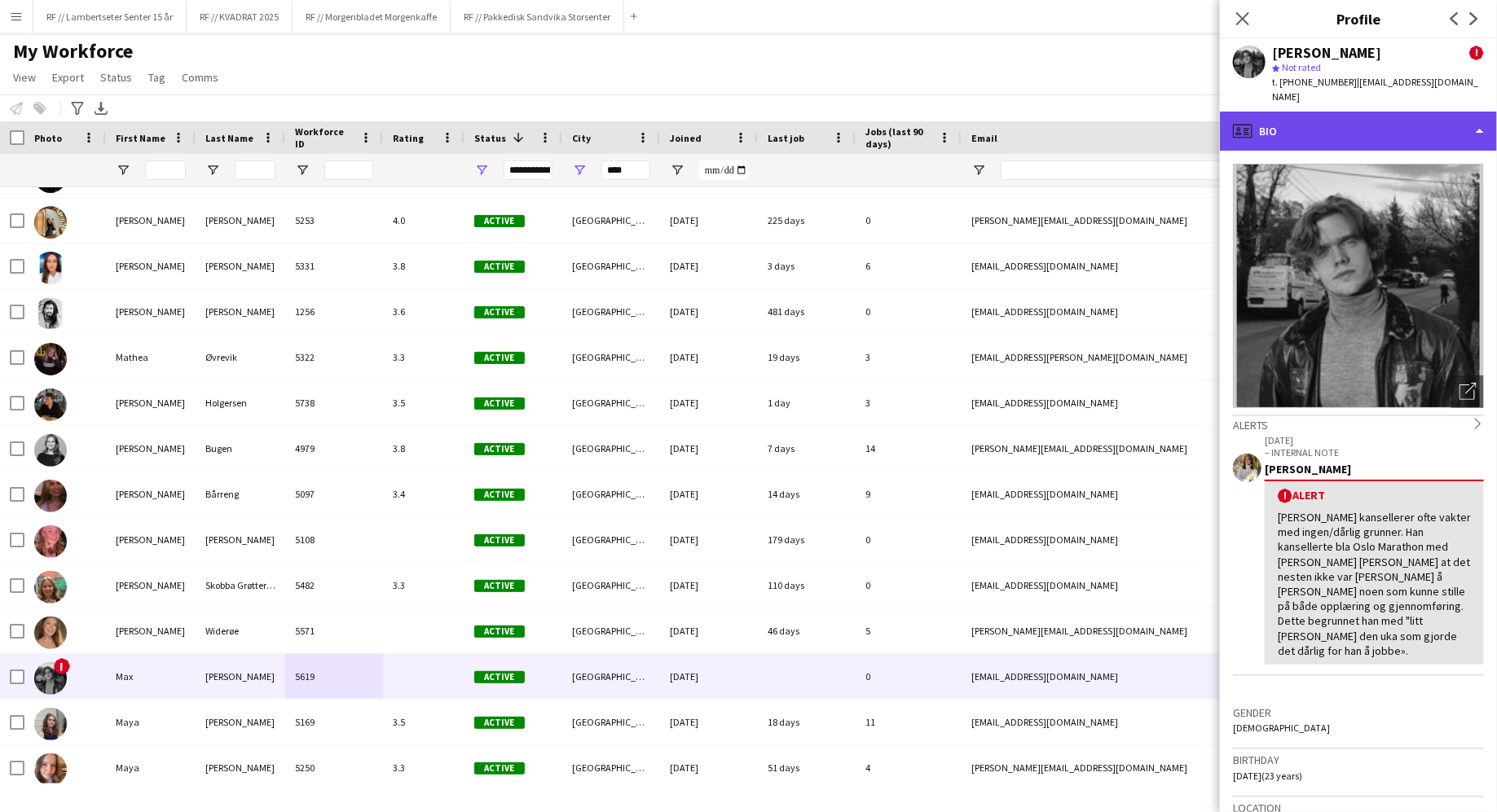
click at [1272, 112] on div "profile Bio" at bounding box center [1357, 131] width 277 height 39
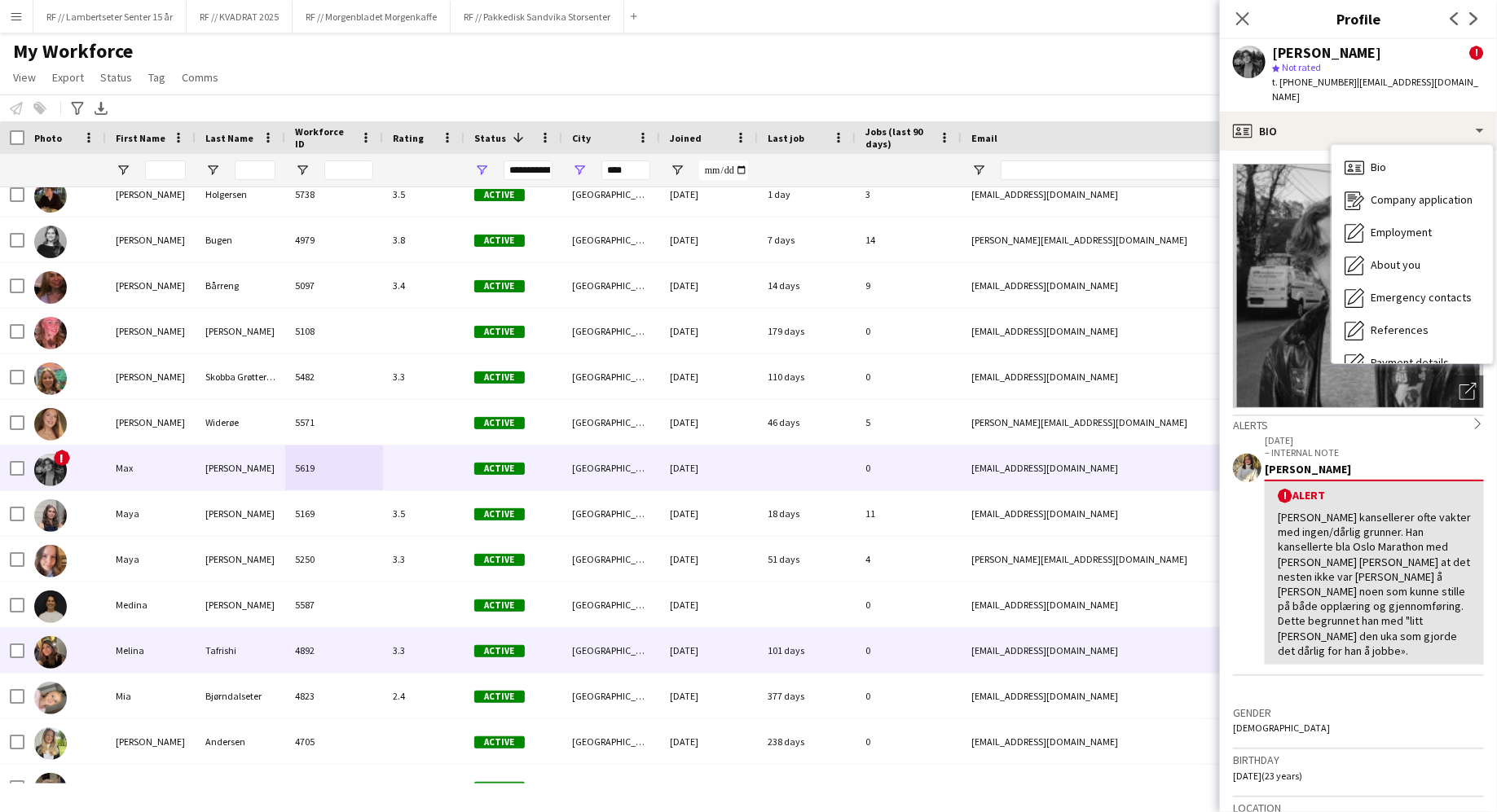
click at [418, 651] on div "3.3" at bounding box center [424, 650] width 81 height 44
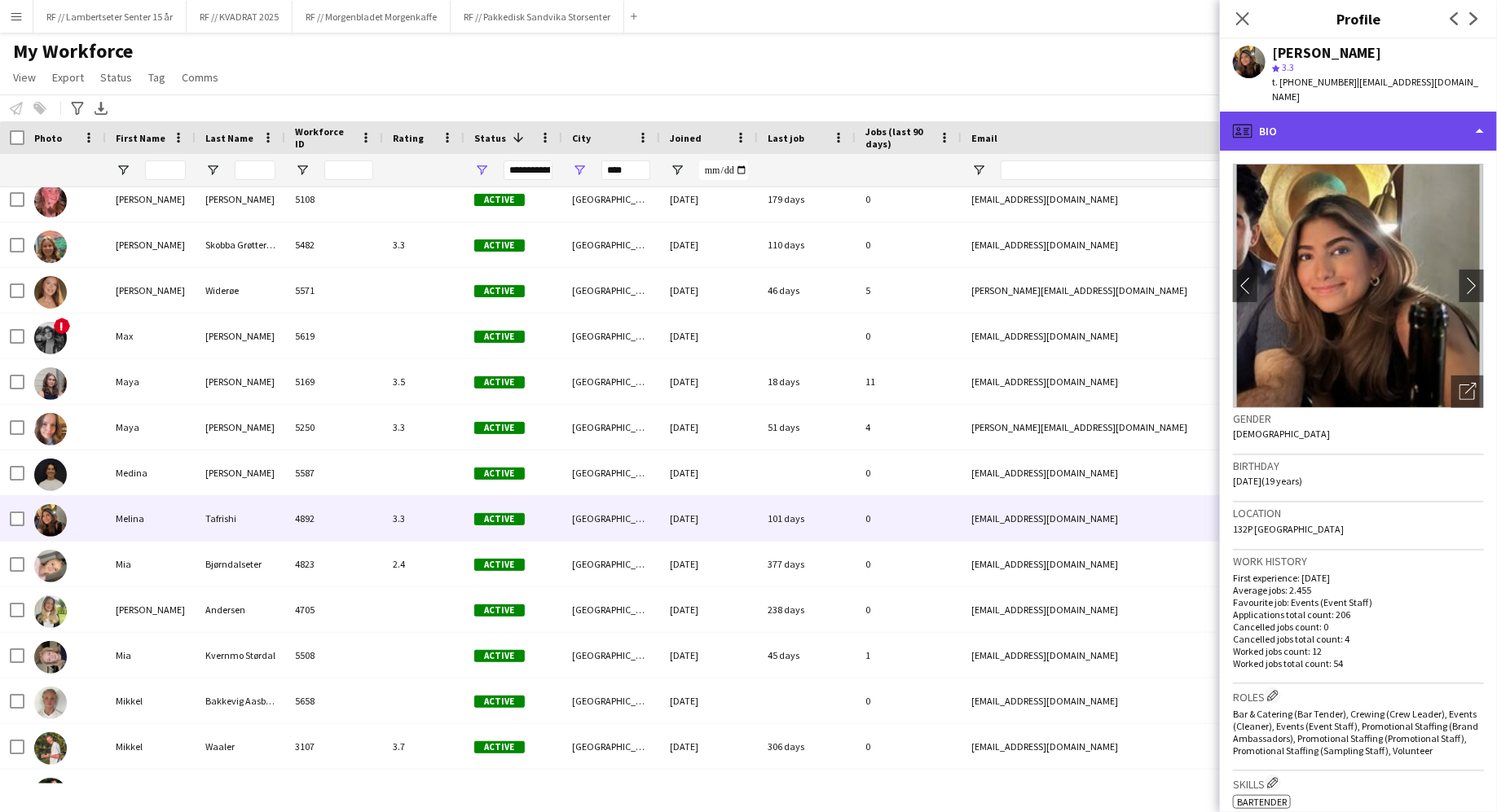
click at [1309, 129] on div "profile Bio" at bounding box center [1357, 131] width 277 height 39
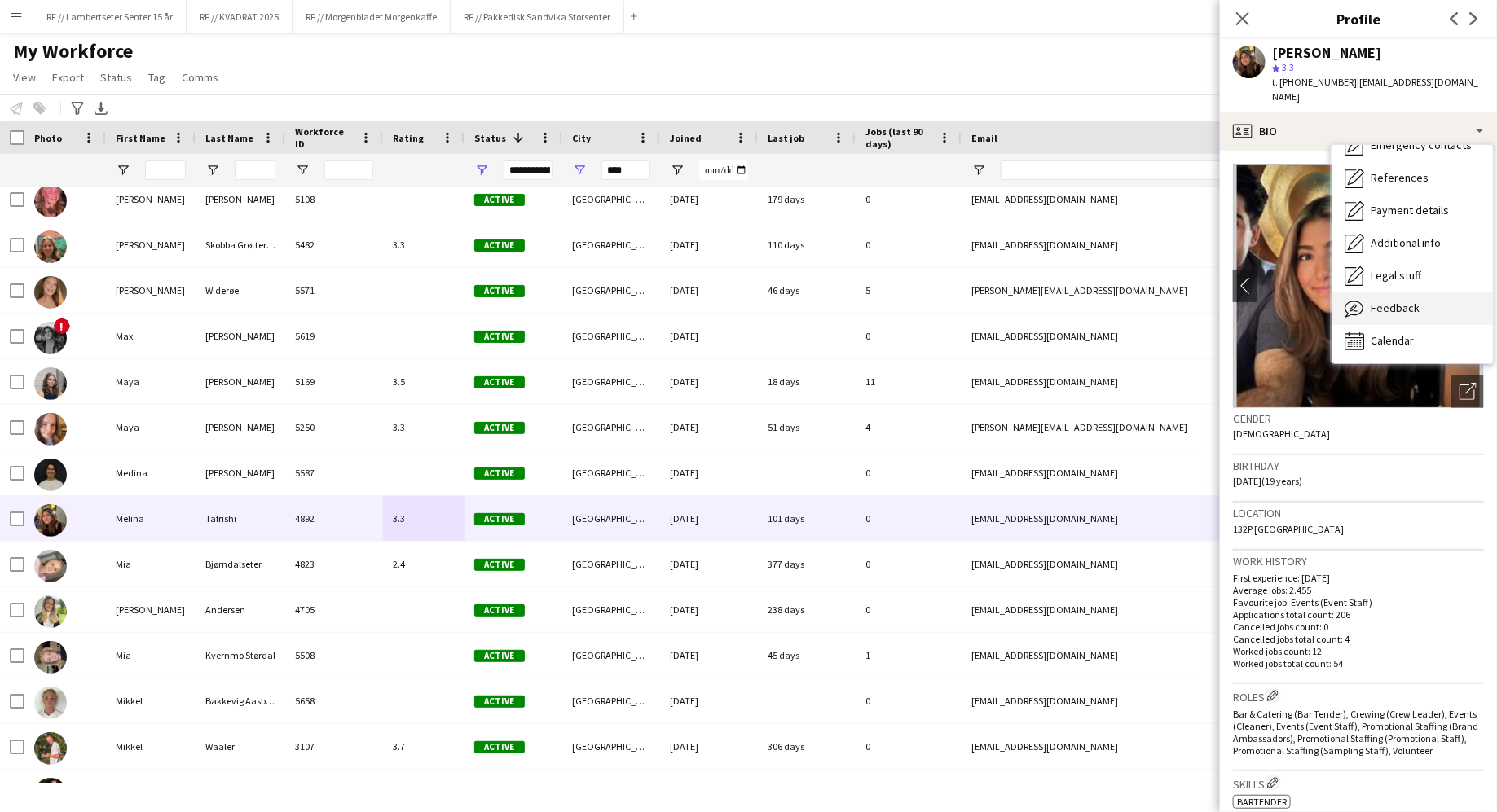
click at [1374, 301] on span "Feedback" at bounding box center [1394, 308] width 49 height 15
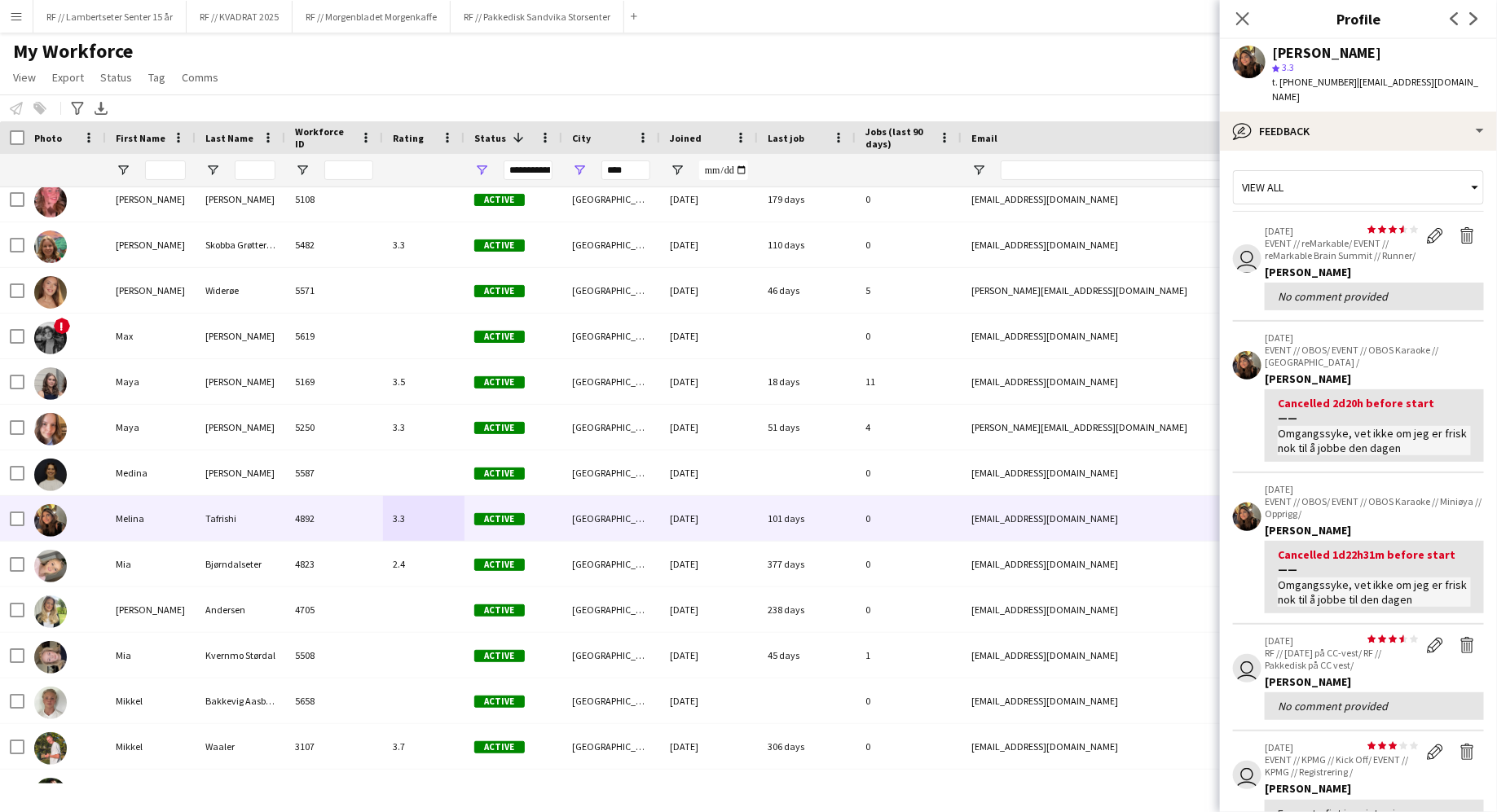
click at [1255, 283] on app-crew-profile-feedback-item "user star star star star star star star star star star 24-06-2025 EVENT // reMa…" at bounding box center [1357, 267] width 251 height 106
